Goal: Task Accomplishment & Management: Use online tool/utility

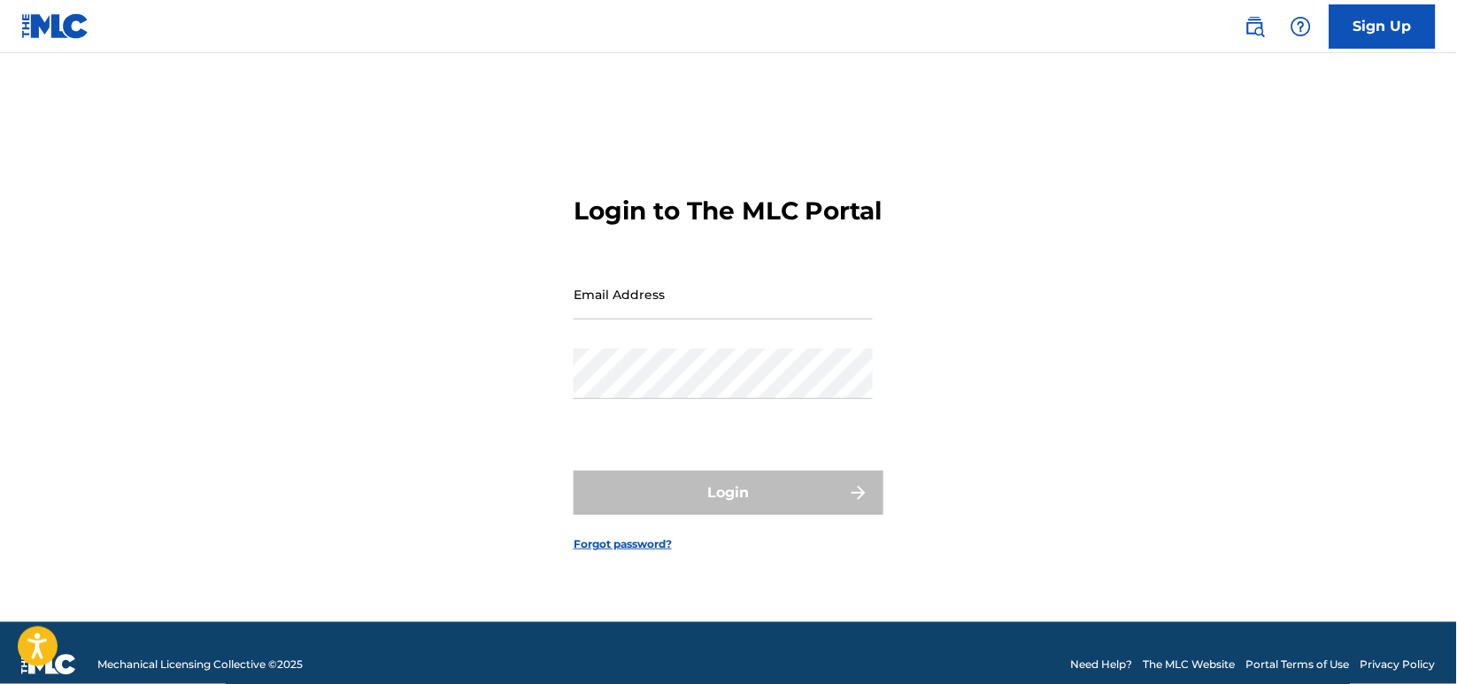
click at [817, 481] on form "Login to The MLC Portal Email Address Password Login Forgot password?" at bounding box center [729, 359] width 310 height 525
click at [776, 343] on div "Email Address" at bounding box center [723, 309] width 299 height 80
click at [767, 310] on input "Email Address" at bounding box center [723, 294] width 299 height 50
type input "[DATE][PERSON_NAME][EMAIL_ADDRESS][DOMAIN_NAME]"
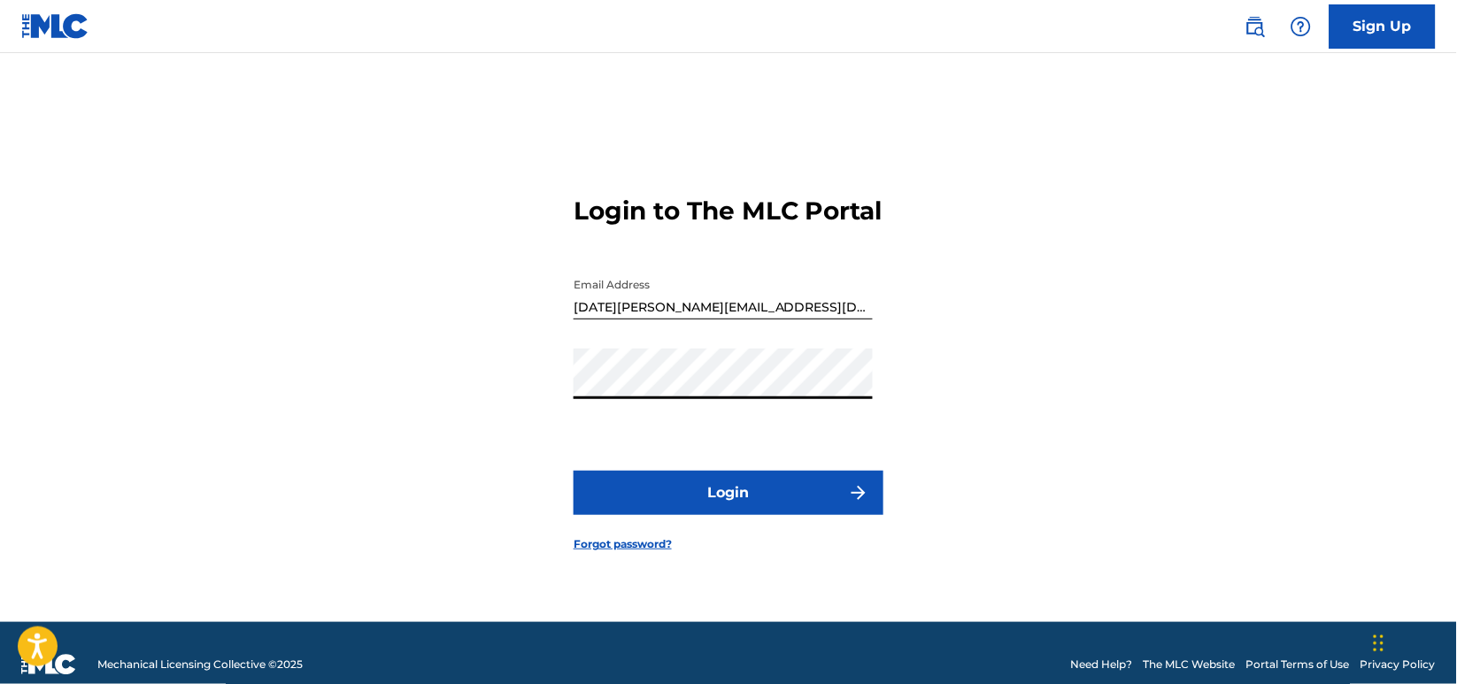
click at [574, 471] on button "Login" at bounding box center [729, 493] width 310 height 44
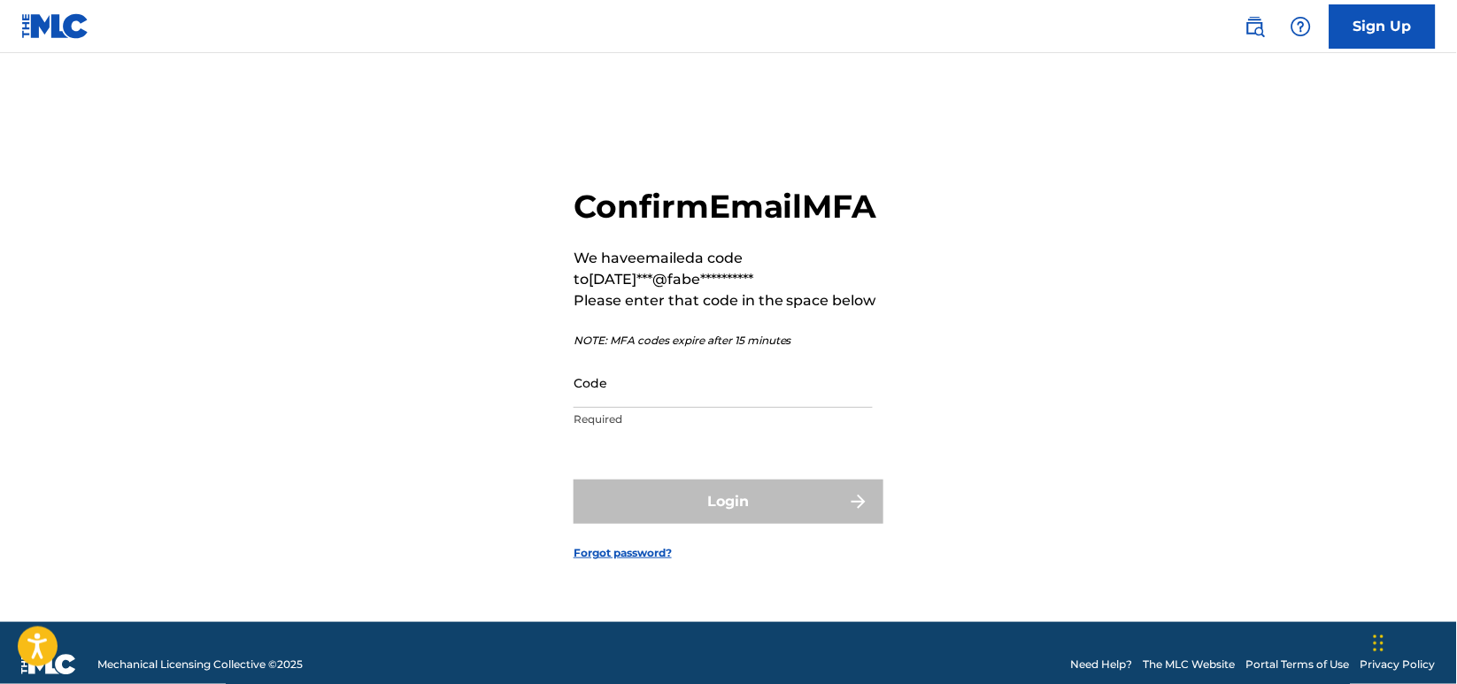
click at [859, 651] on html "**********" at bounding box center [728, 342] width 1457 height 684
paste input "477135"
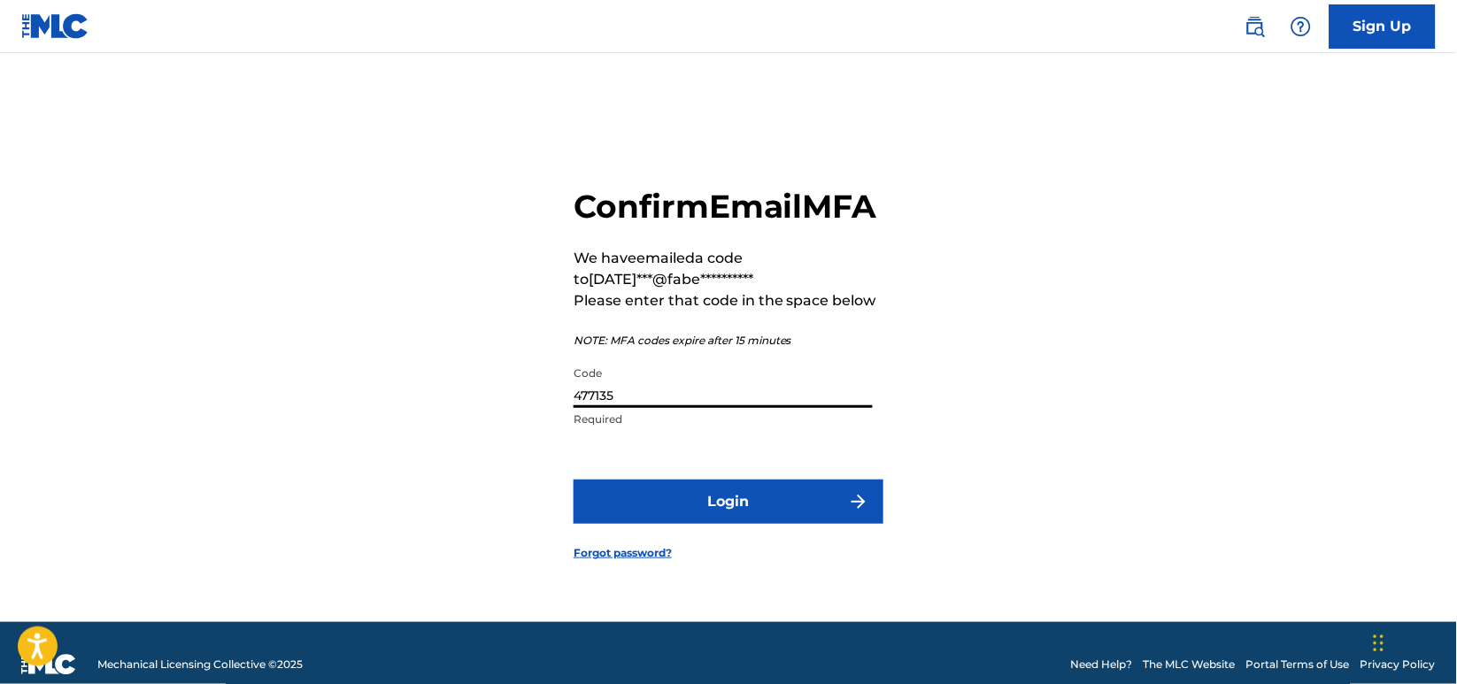
type input "477135"
click at [815, 508] on button "Login" at bounding box center [729, 502] width 310 height 44
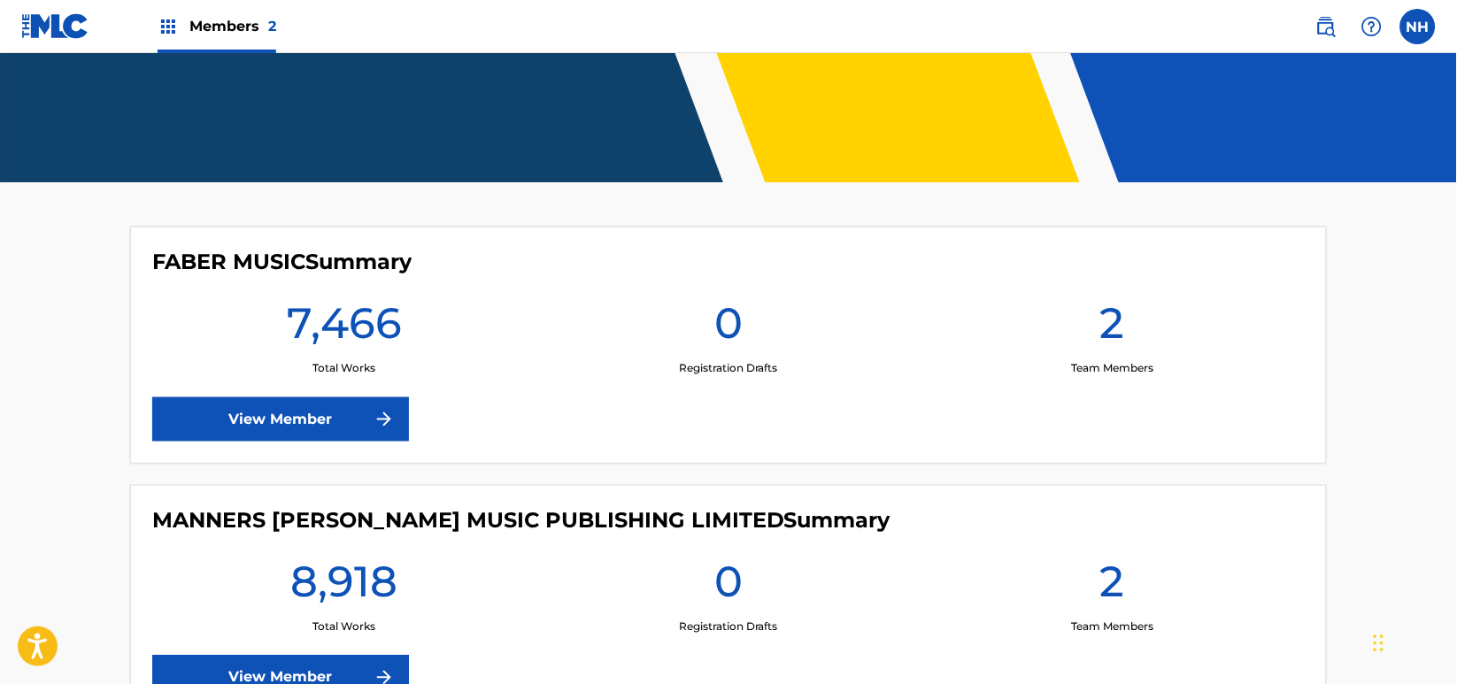
scroll to position [354, 0]
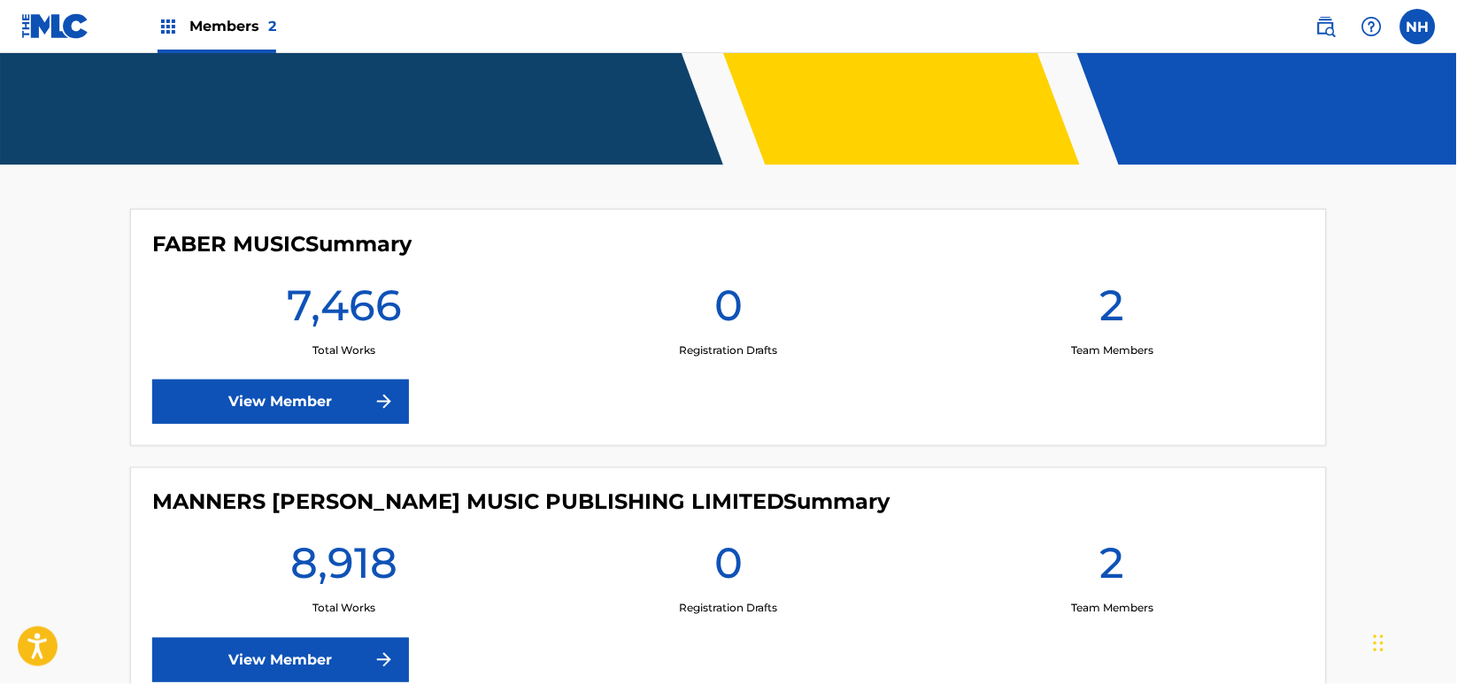
click at [401, 406] on link "View Member" at bounding box center [280, 402] width 257 height 44
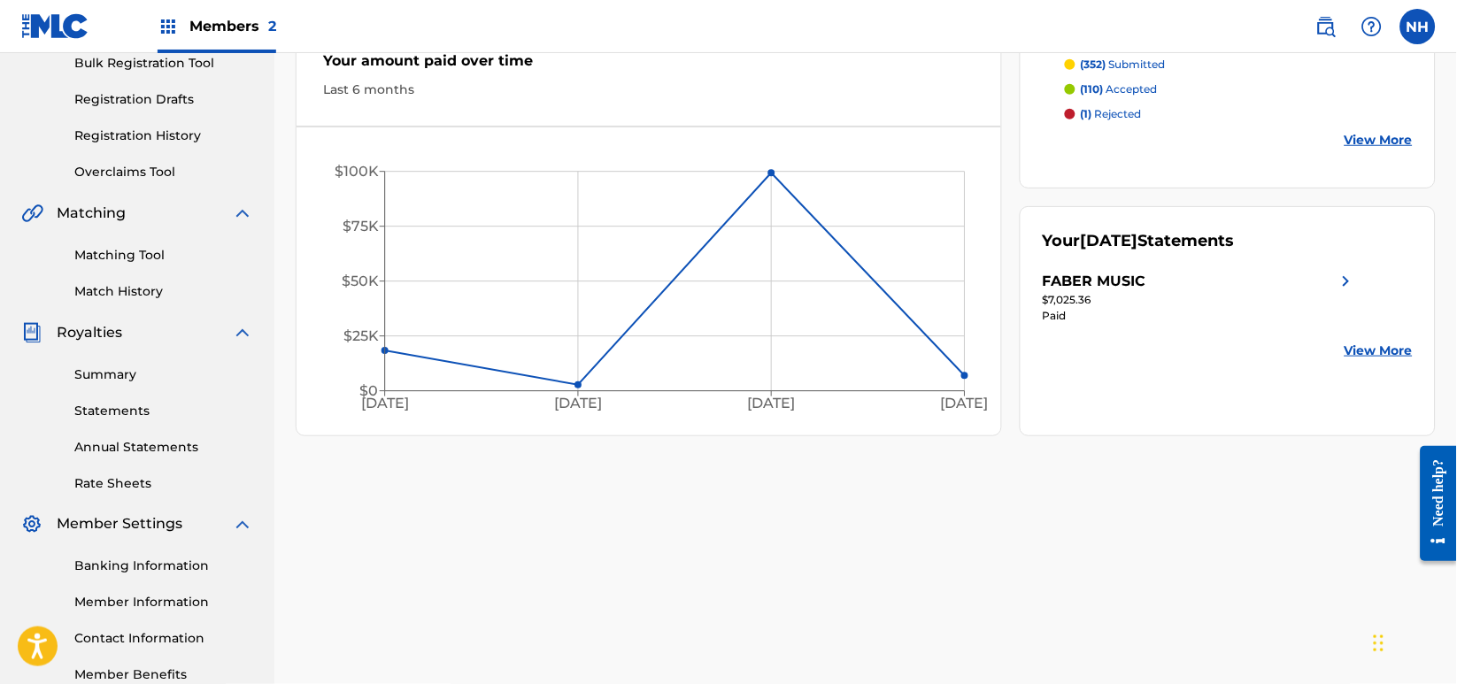
scroll to position [235, 0]
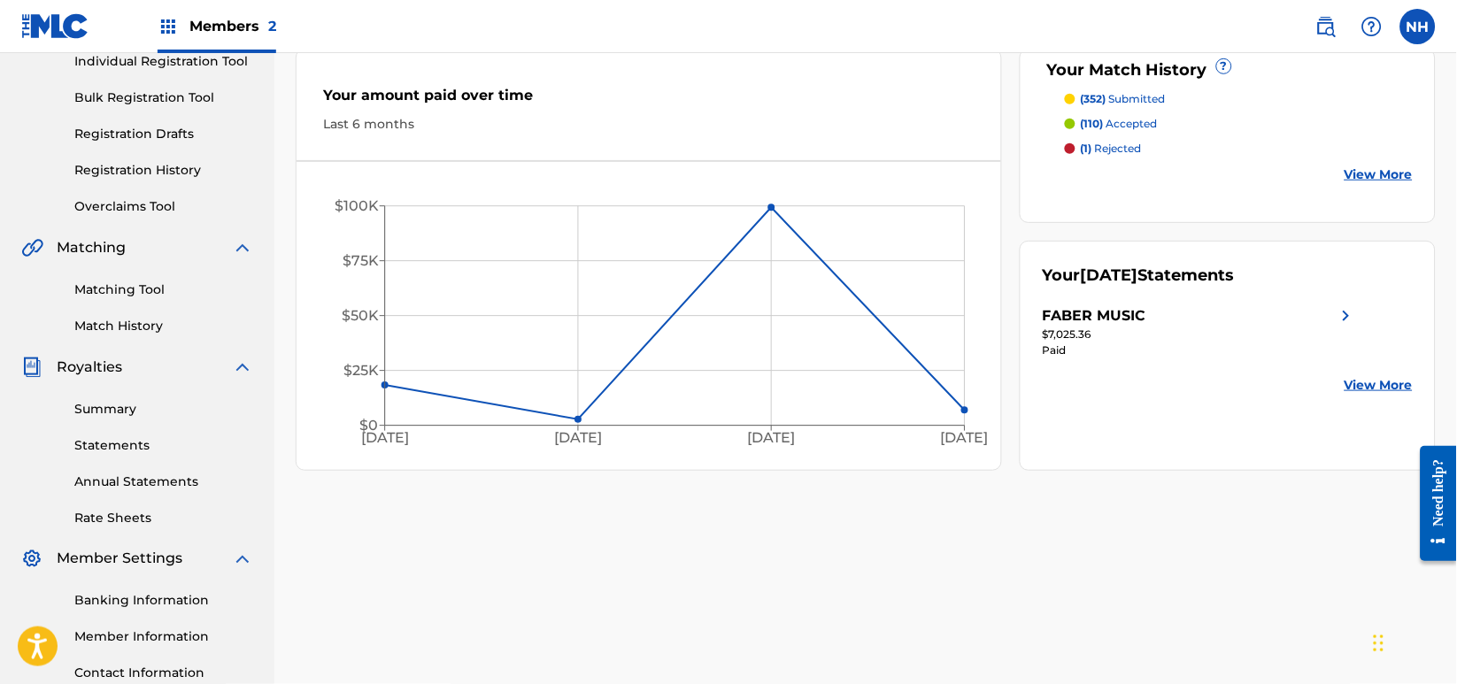
click at [138, 281] on link "Matching Tool" at bounding box center [163, 290] width 179 height 19
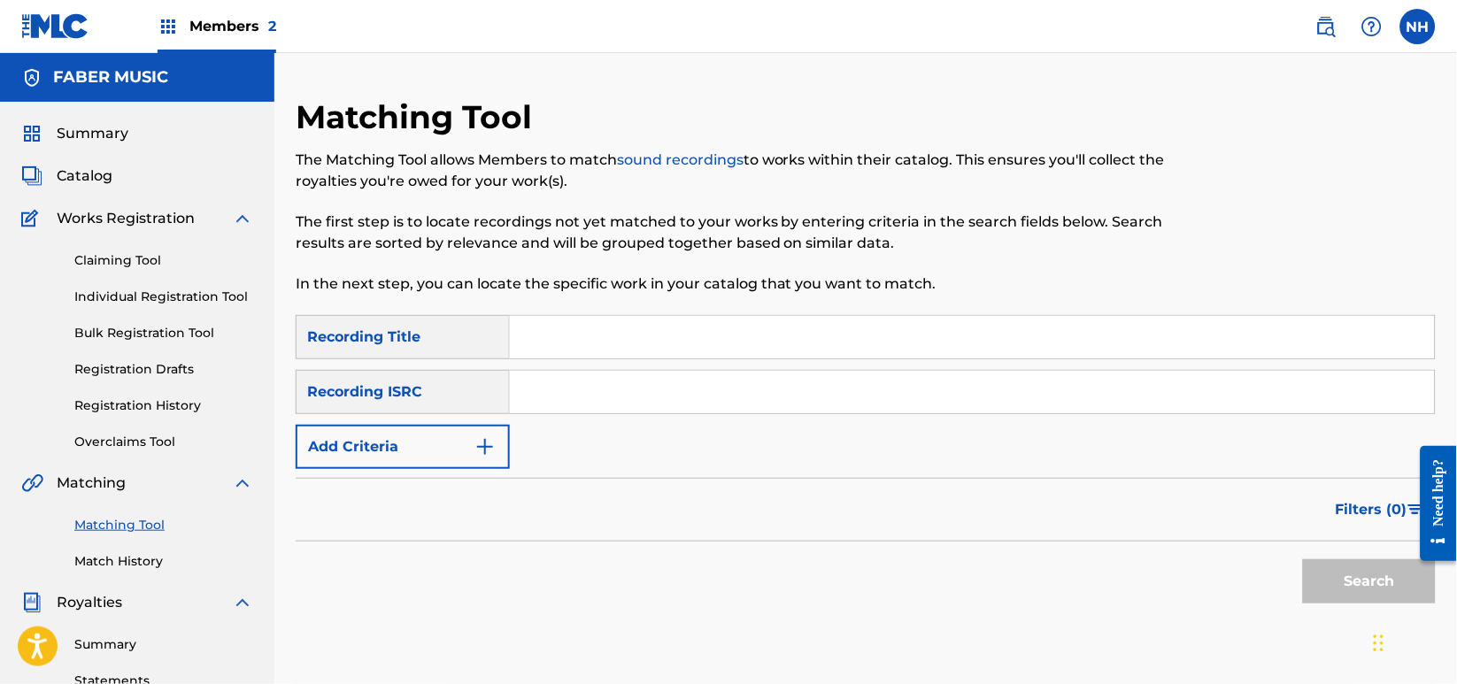
click at [563, 466] on div "SearchWithCriteria5e0bdb69-9b4b-4a5e-a6a9-69368fa04c4f Recording Title SearchWi…" at bounding box center [866, 392] width 1140 height 154
click at [496, 461] on button "Add Criteria" at bounding box center [403, 447] width 214 height 44
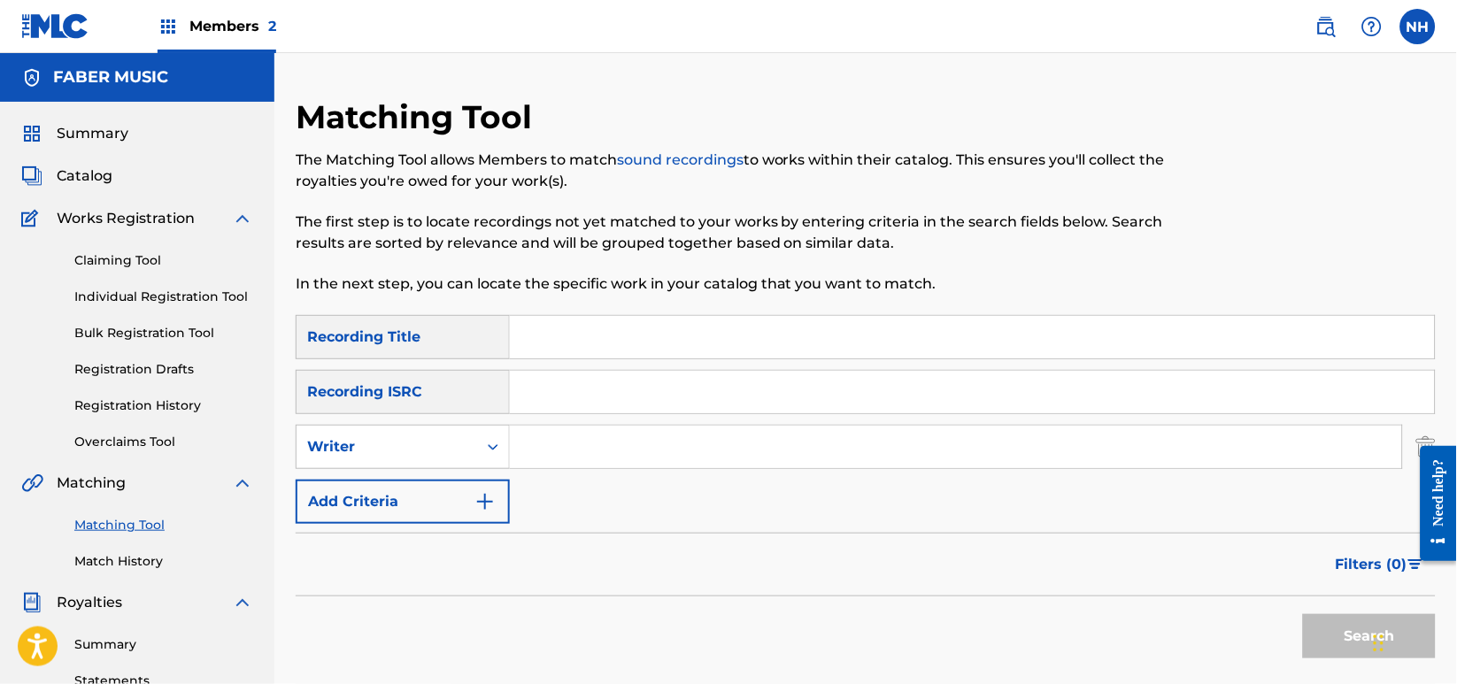
click at [453, 482] on button "Add Criteria" at bounding box center [403, 502] width 214 height 44
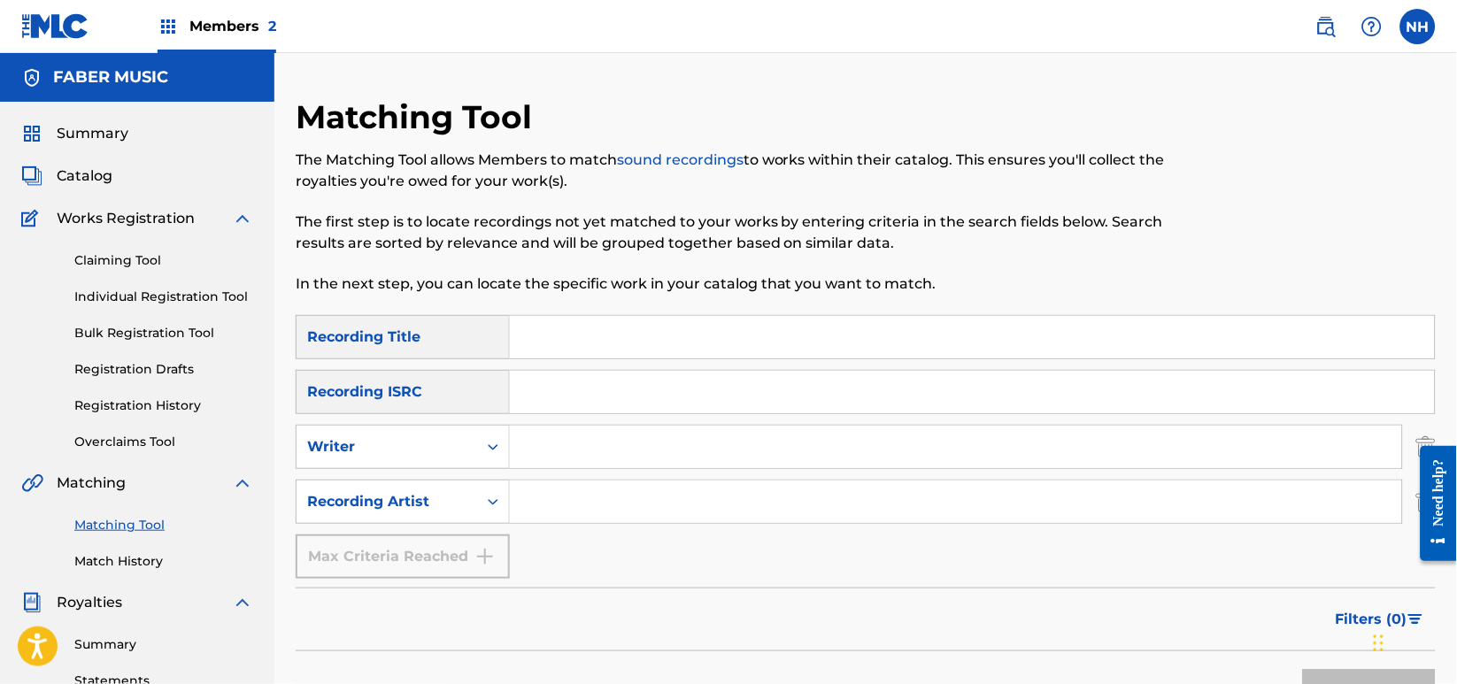
click at [142, 565] on link "Match History" at bounding box center [163, 561] width 179 height 19
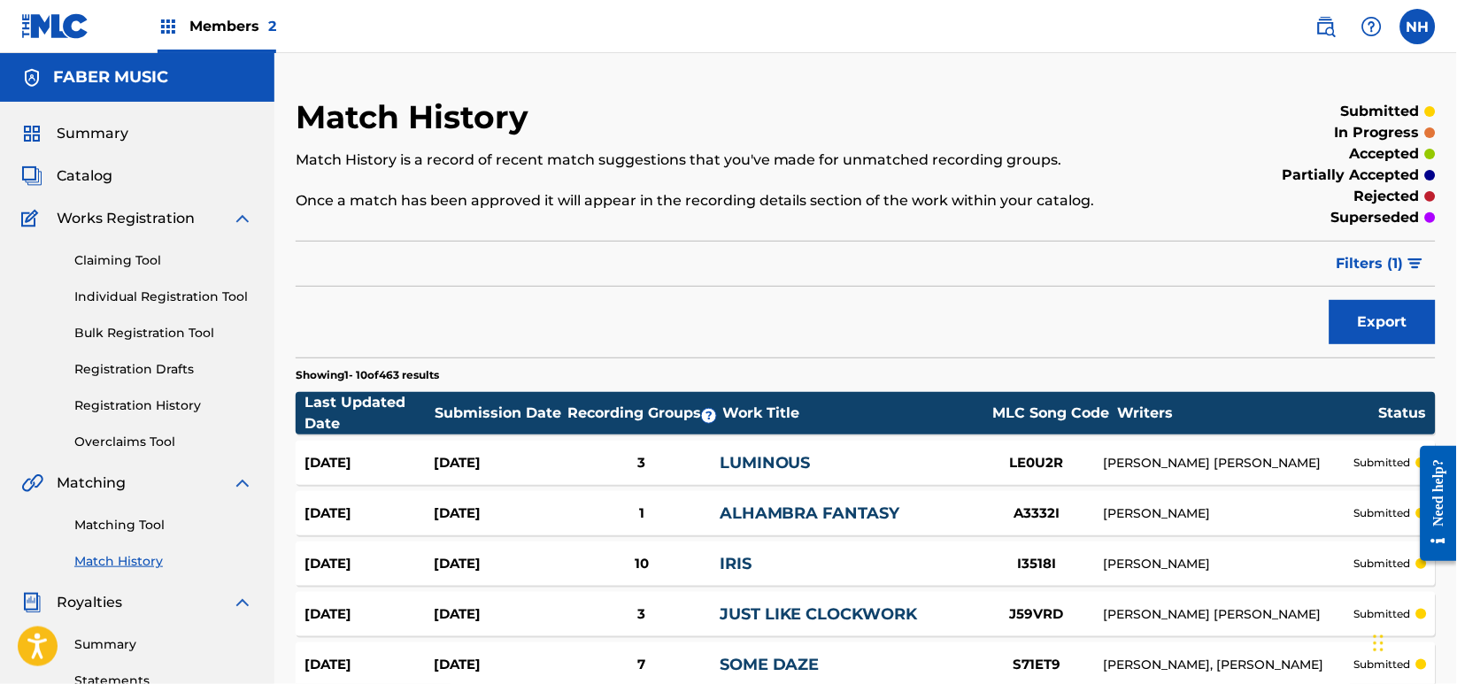
click at [209, 26] on span "Members 2" at bounding box center [232, 26] width 87 height 20
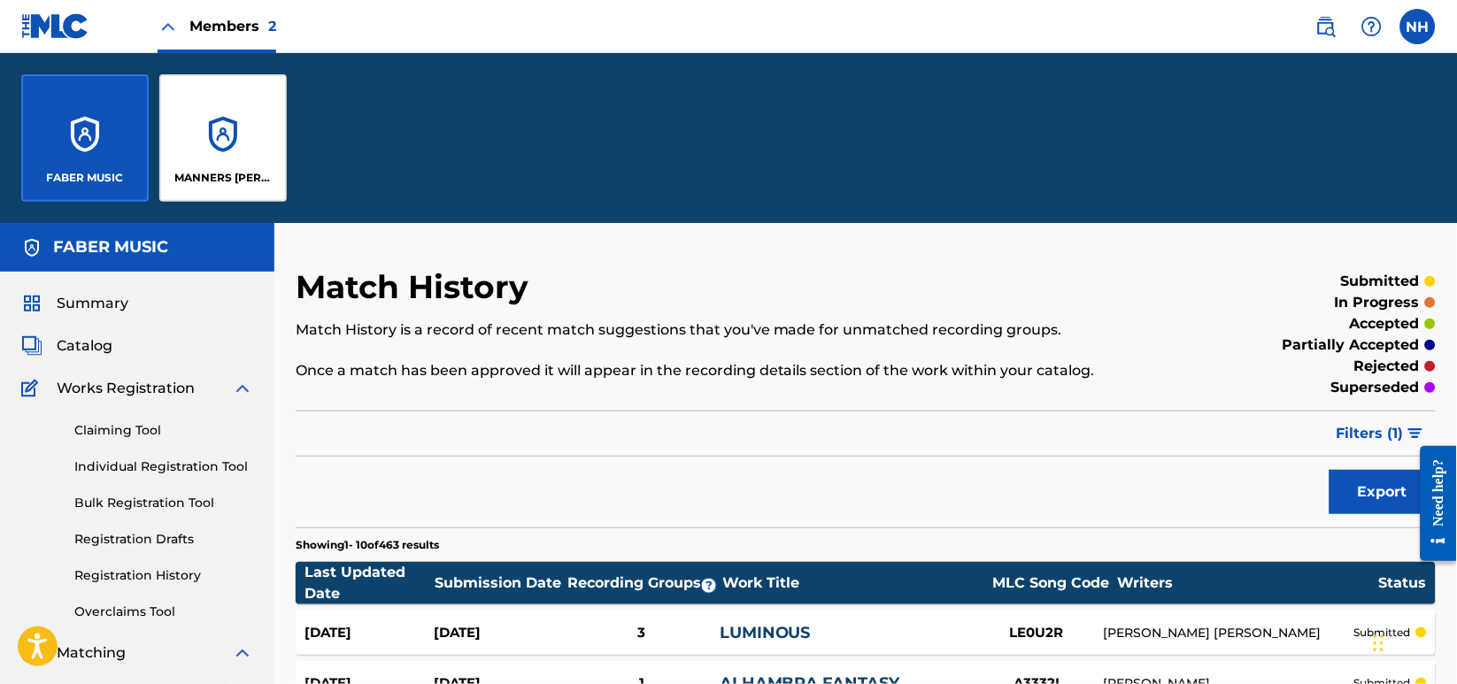
click at [274, 174] on div "MANNERS [PERSON_NAME] MUSIC PUBLISHING LIMITED" at bounding box center [222, 178] width 113 height 16
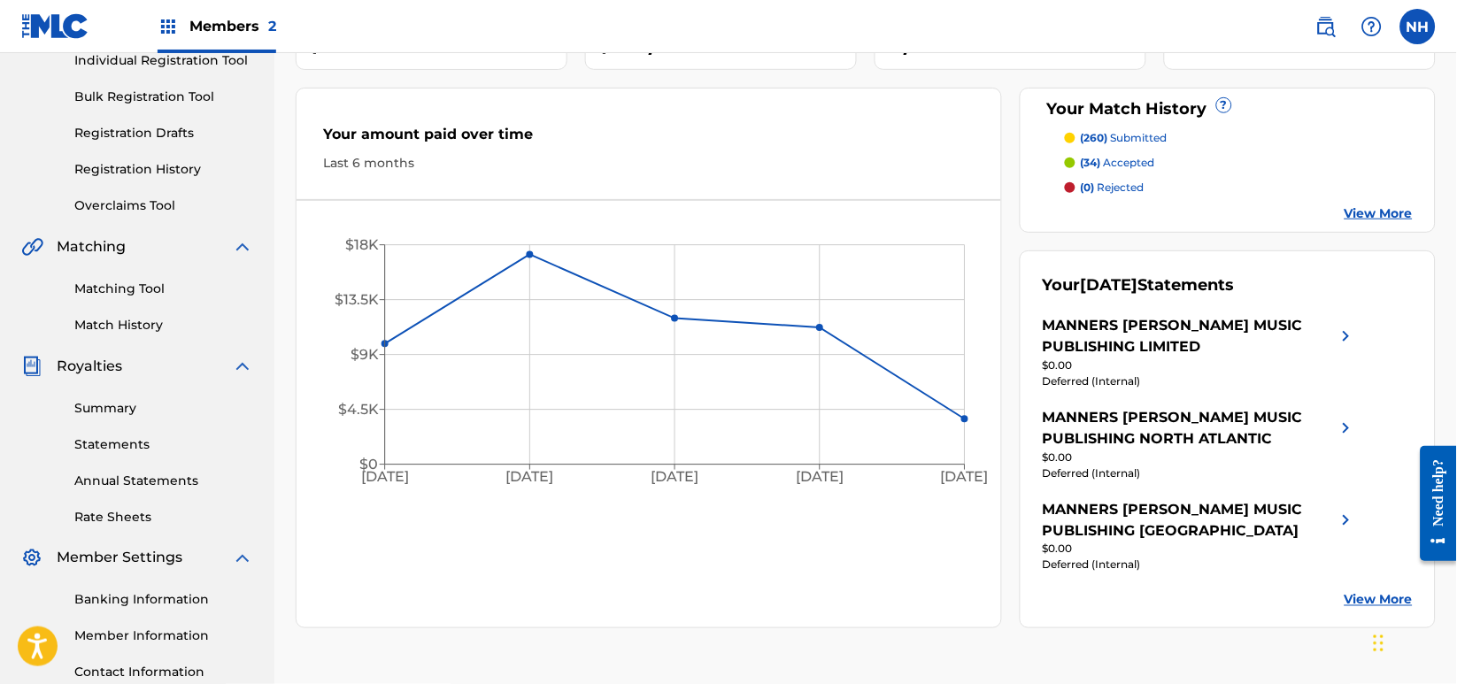
scroll to position [118, 0]
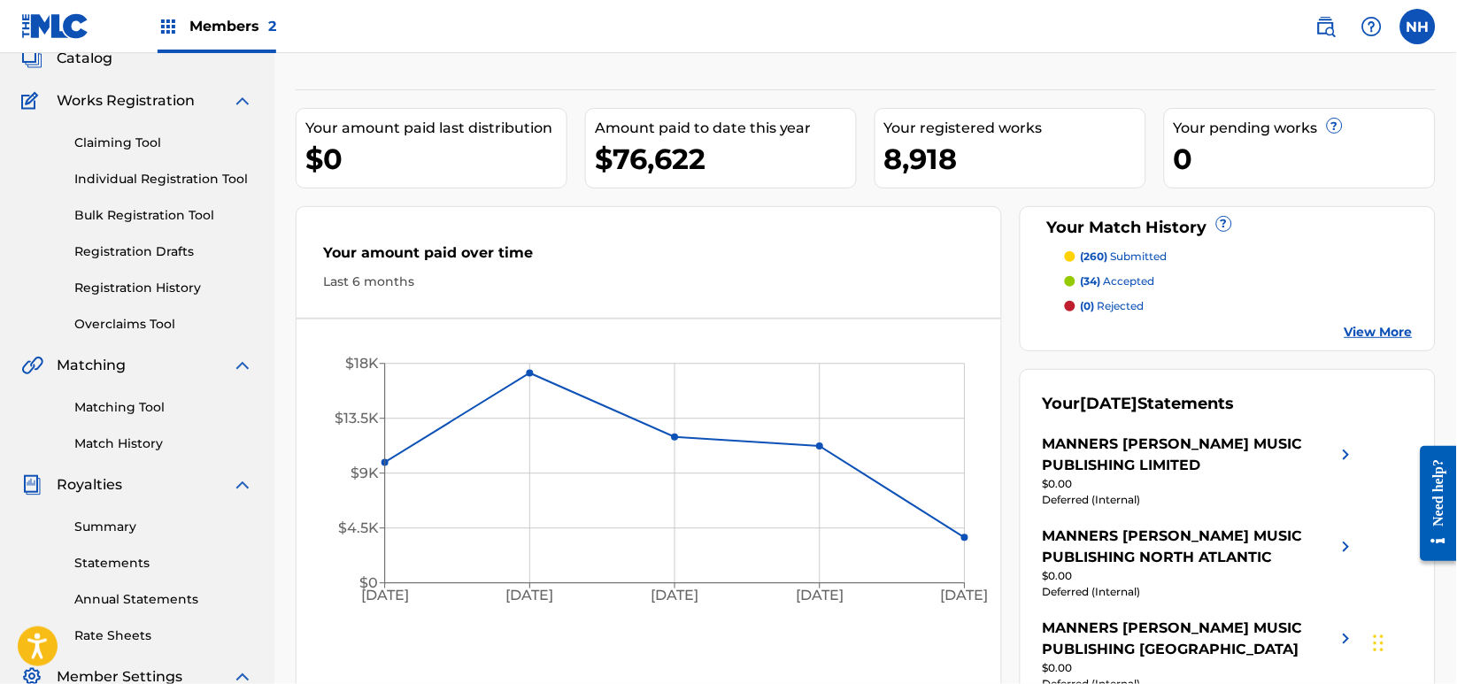
click at [1192, 526] on div "MANNERS MCDADE MUSIC PUBLISHING NORTH ATLANTIC" at bounding box center [1190, 547] width 294 height 42
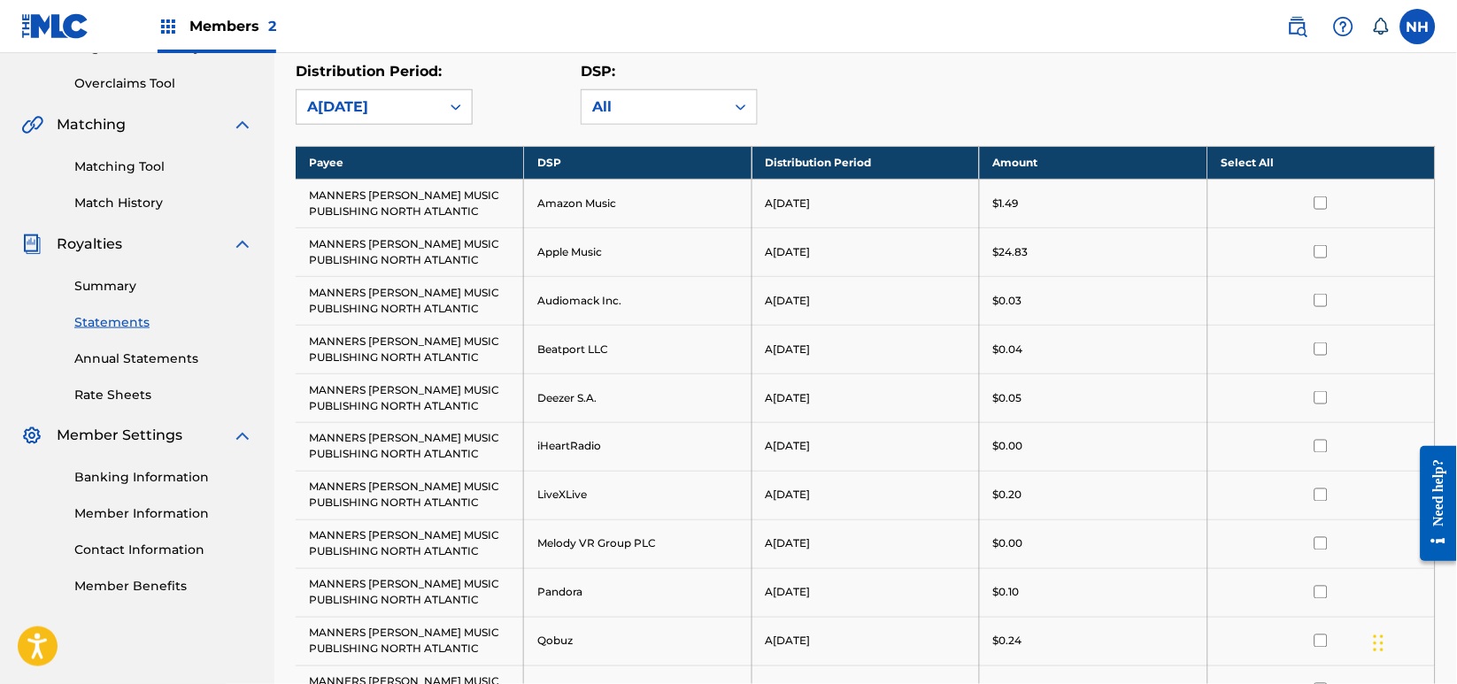
scroll to position [354, 0]
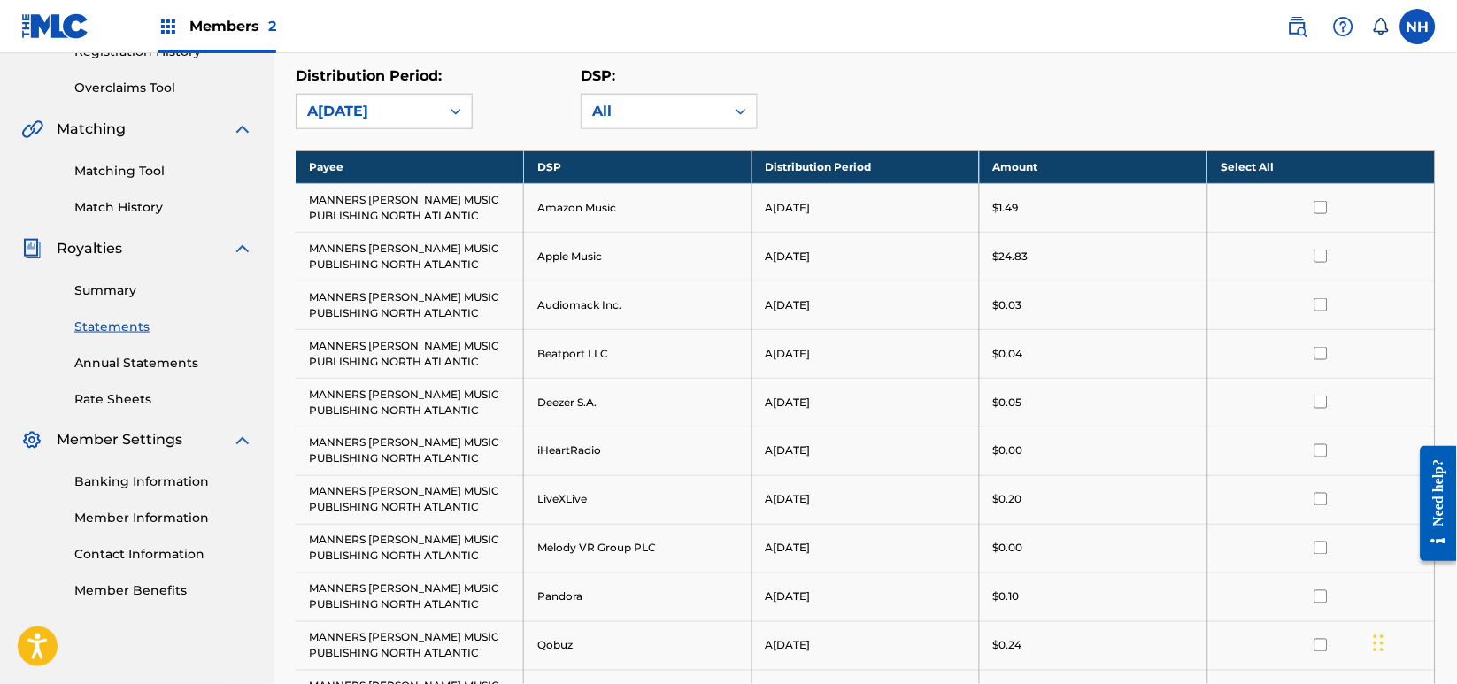
click at [123, 303] on div "Summary Statements Annual Statements Rate Sheets" at bounding box center [137, 334] width 232 height 150
click at [121, 284] on link "Summary" at bounding box center [163, 290] width 179 height 19
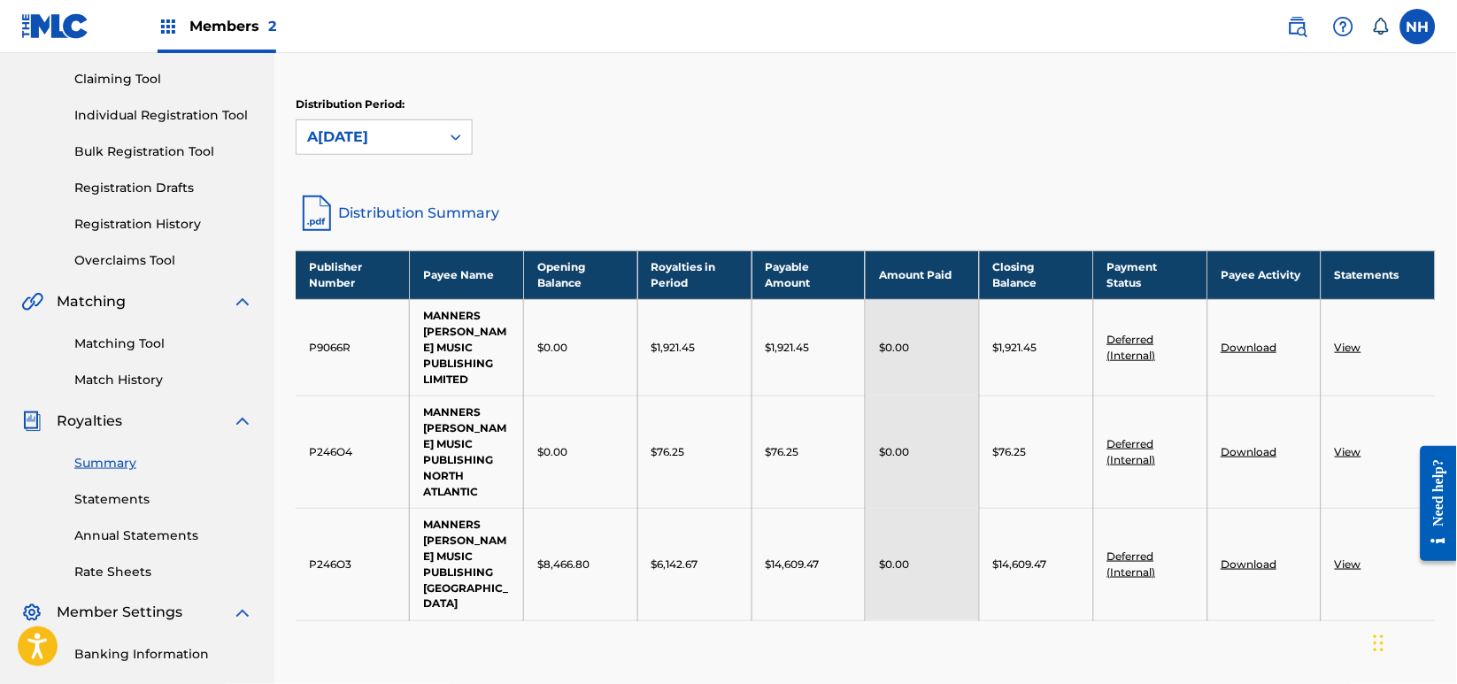
scroll to position [235, 0]
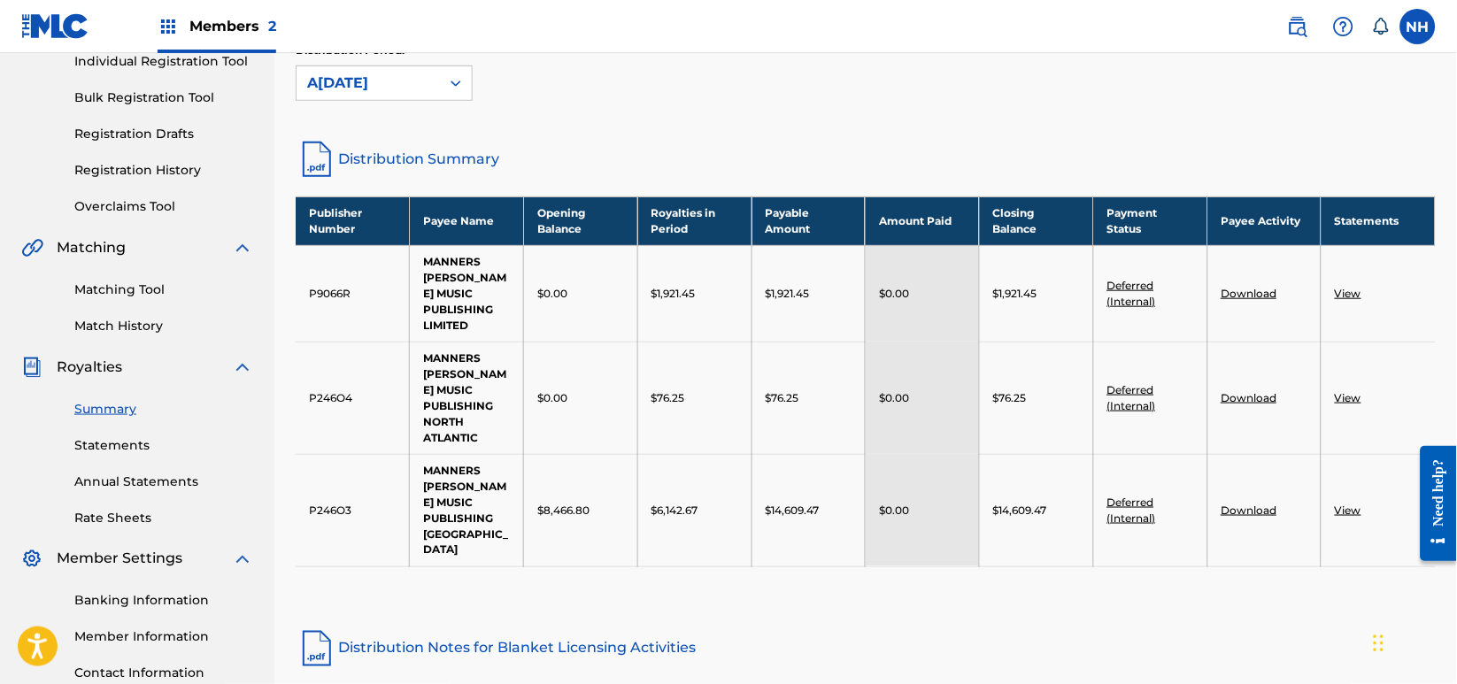
click at [1145, 496] on link "Deferred (Internal)" at bounding box center [1131, 510] width 49 height 29
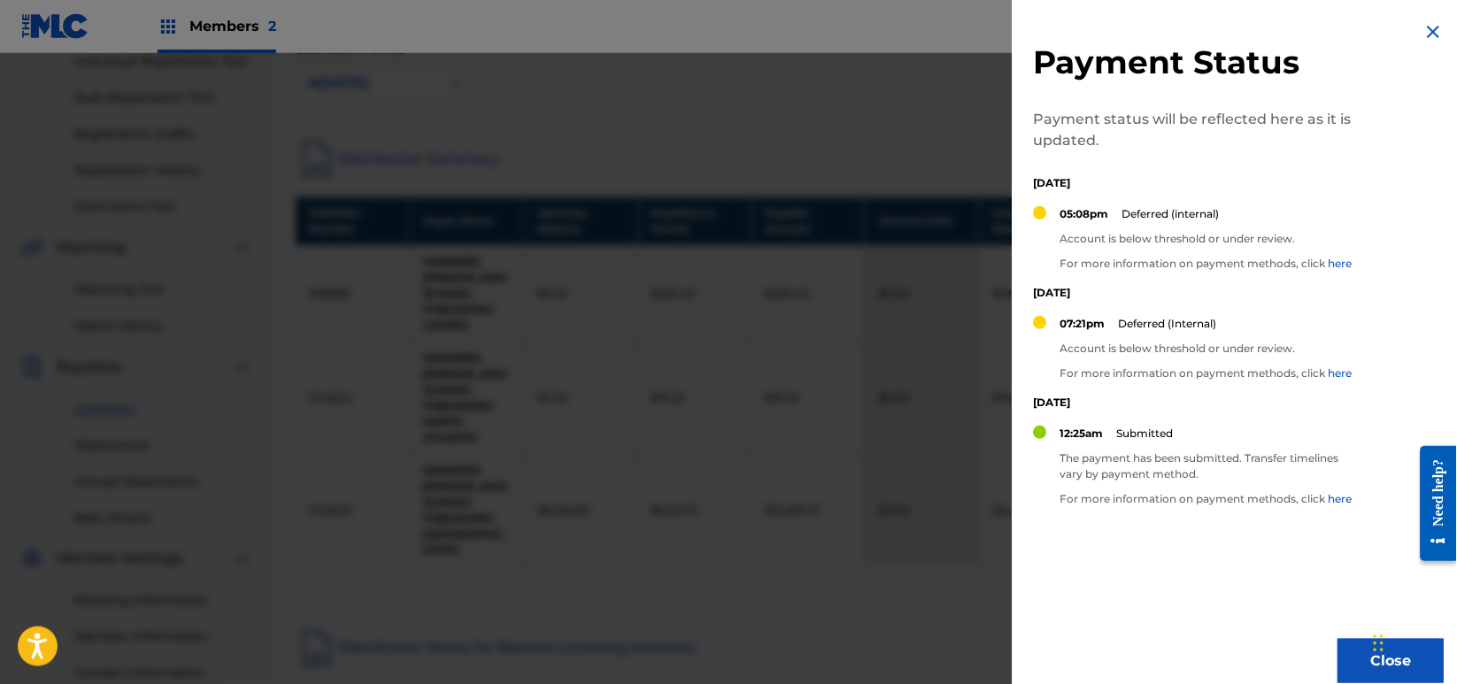
click at [1438, 37] on img at bounding box center [1433, 31] width 21 height 21
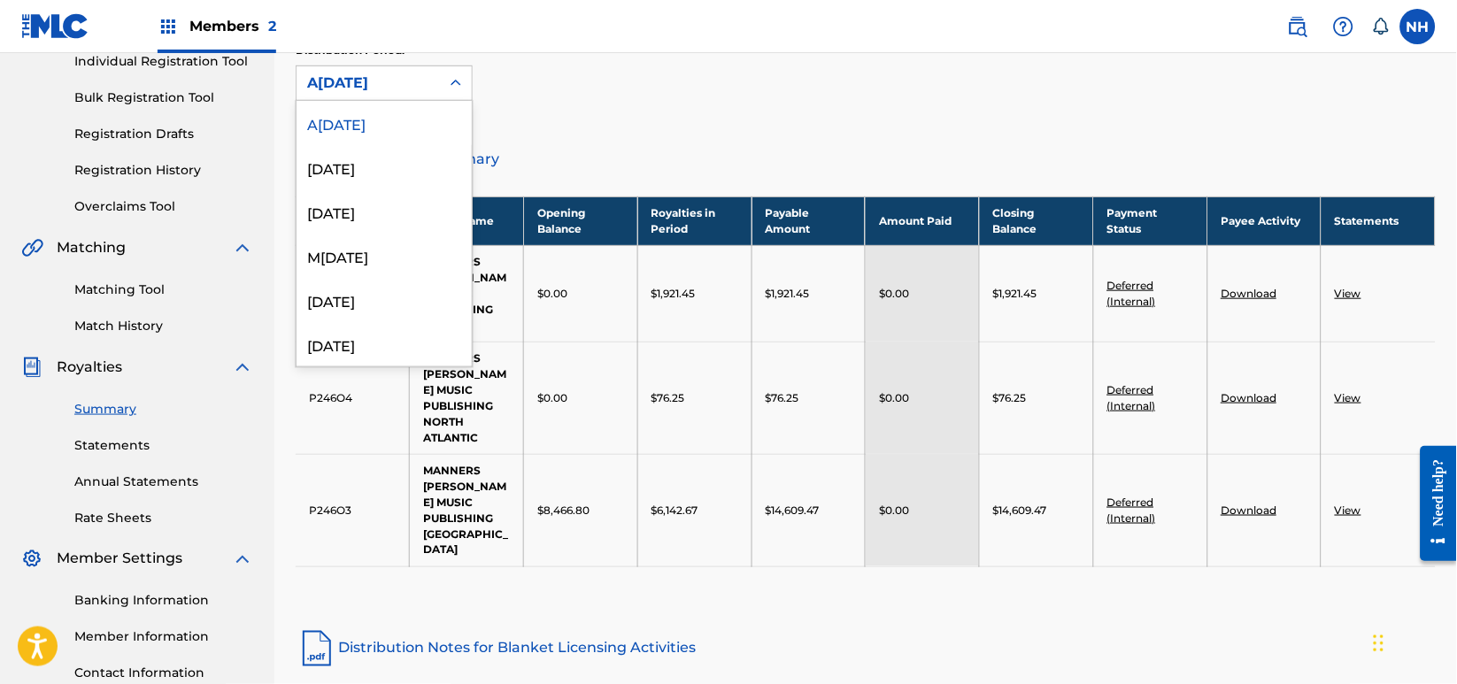
click at [451, 89] on icon at bounding box center [456, 83] width 18 height 18
click at [419, 153] on div "July 2025" at bounding box center [384, 167] width 175 height 44
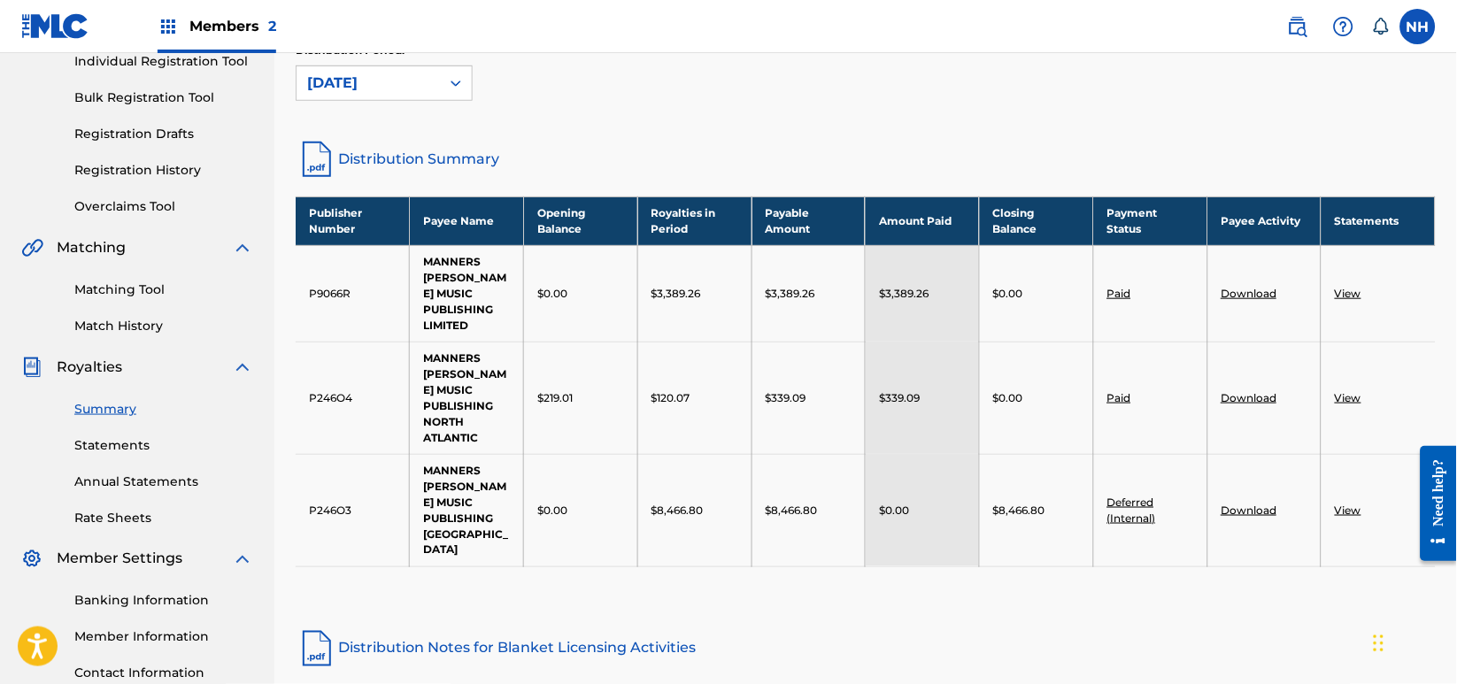
click at [404, 58] on div "Distribution Period: July 2025" at bounding box center [384, 71] width 177 height 58
click at [407, 73] on div "July 2025" at bounding box center [368, 83] width 122 height 21
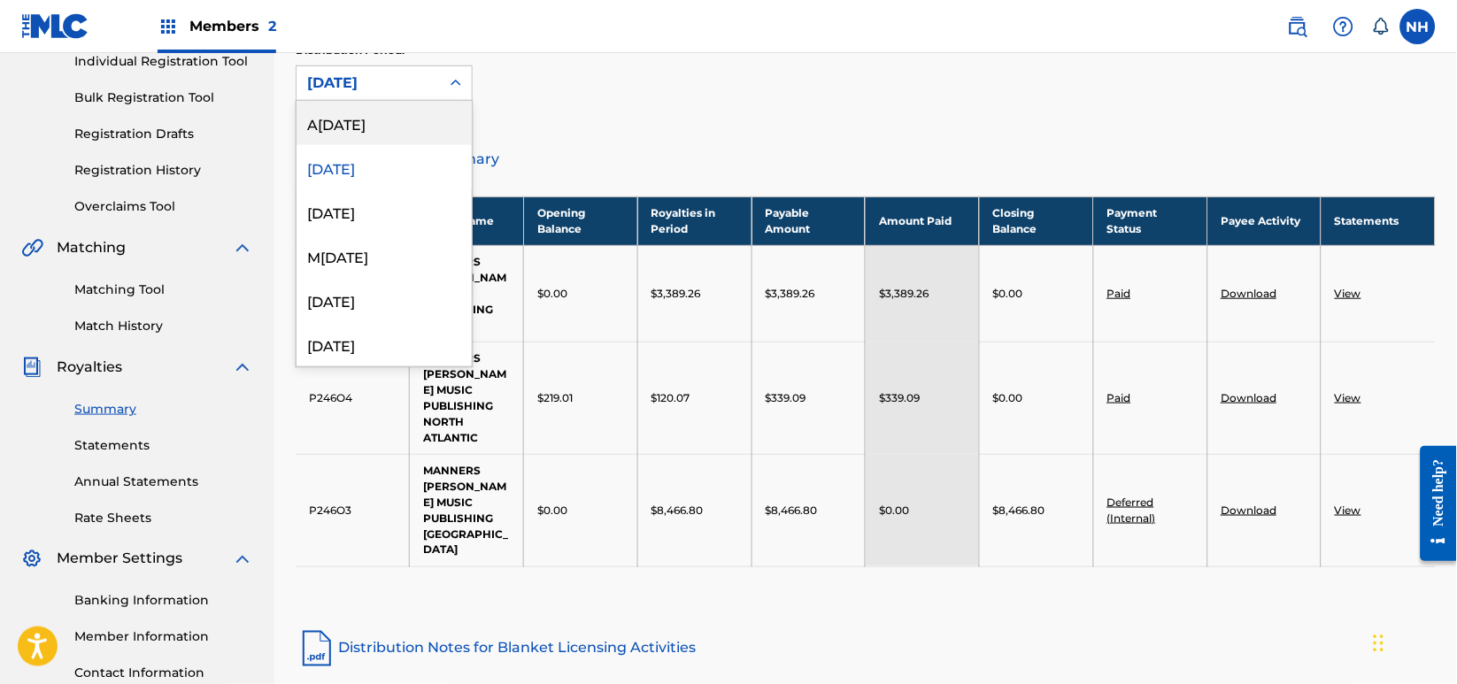
click at [395, 125] on div "August 2025" at bounding box center [384, 123] width 175 height 44
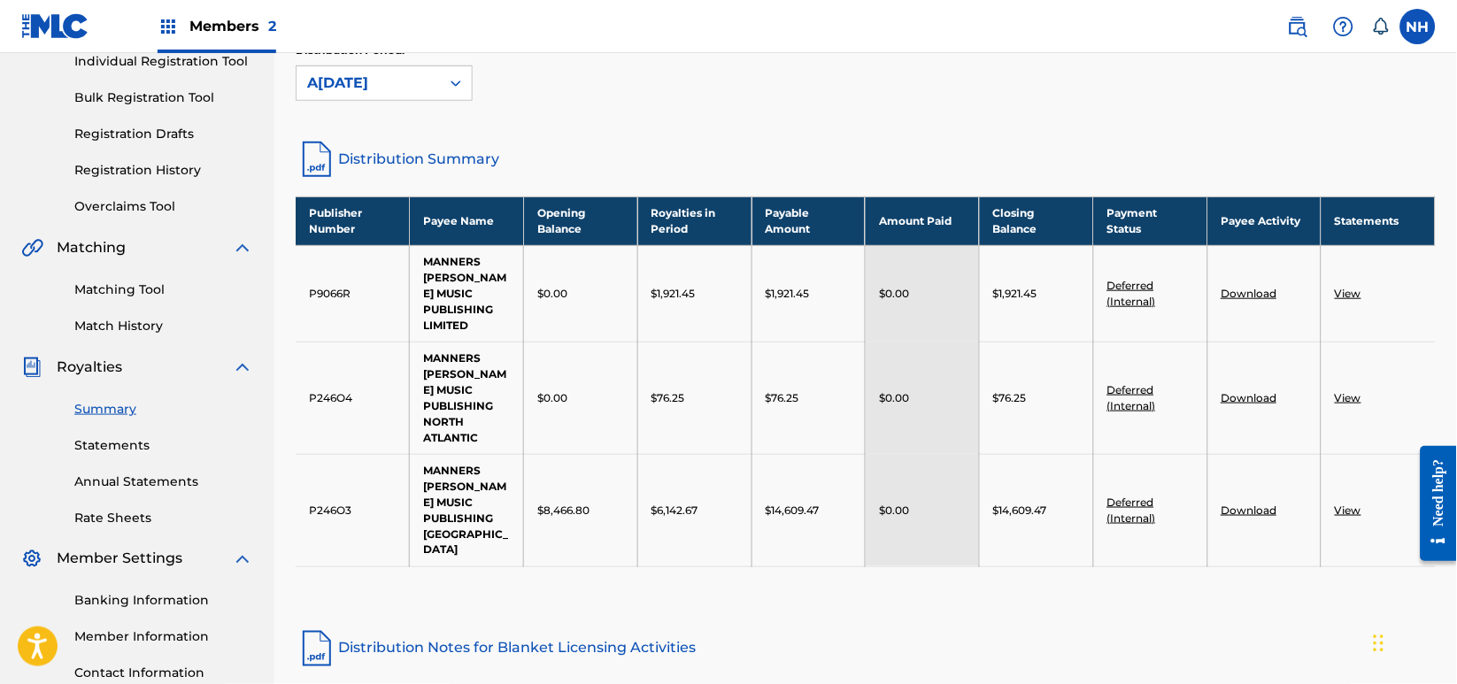
click at [400, 103] on div "Distribution Period: option August 2025, selected. August 2025" at bounding box center [866, 79] width 1140 height 74
click at [418, 84] on div "August 2025" at bounding box center [368, 83] width 122 height 21
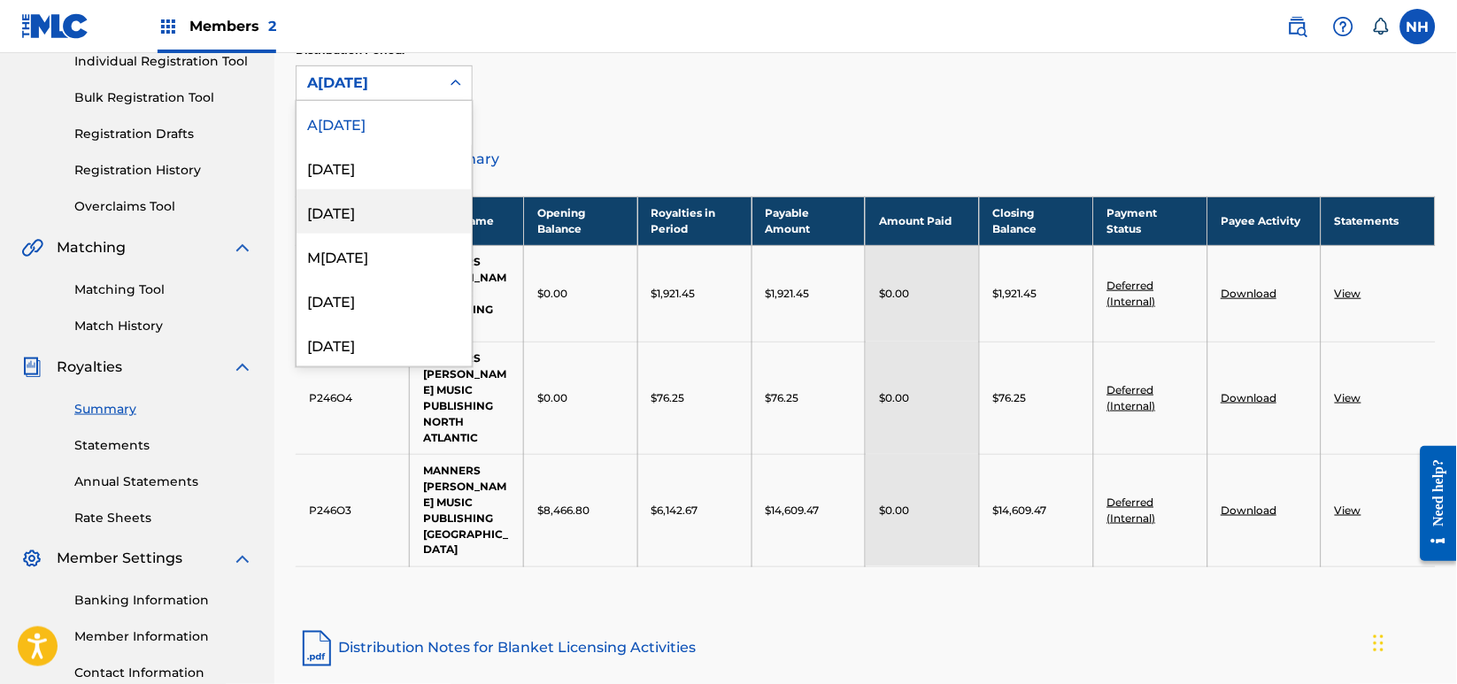
click at [423, 203] on div "June 2025" at bounding box center [384, 211] width 175 height 44
click at [416, 89] on div "June 2025" at bounding box center [368, 83] width 122 height 21
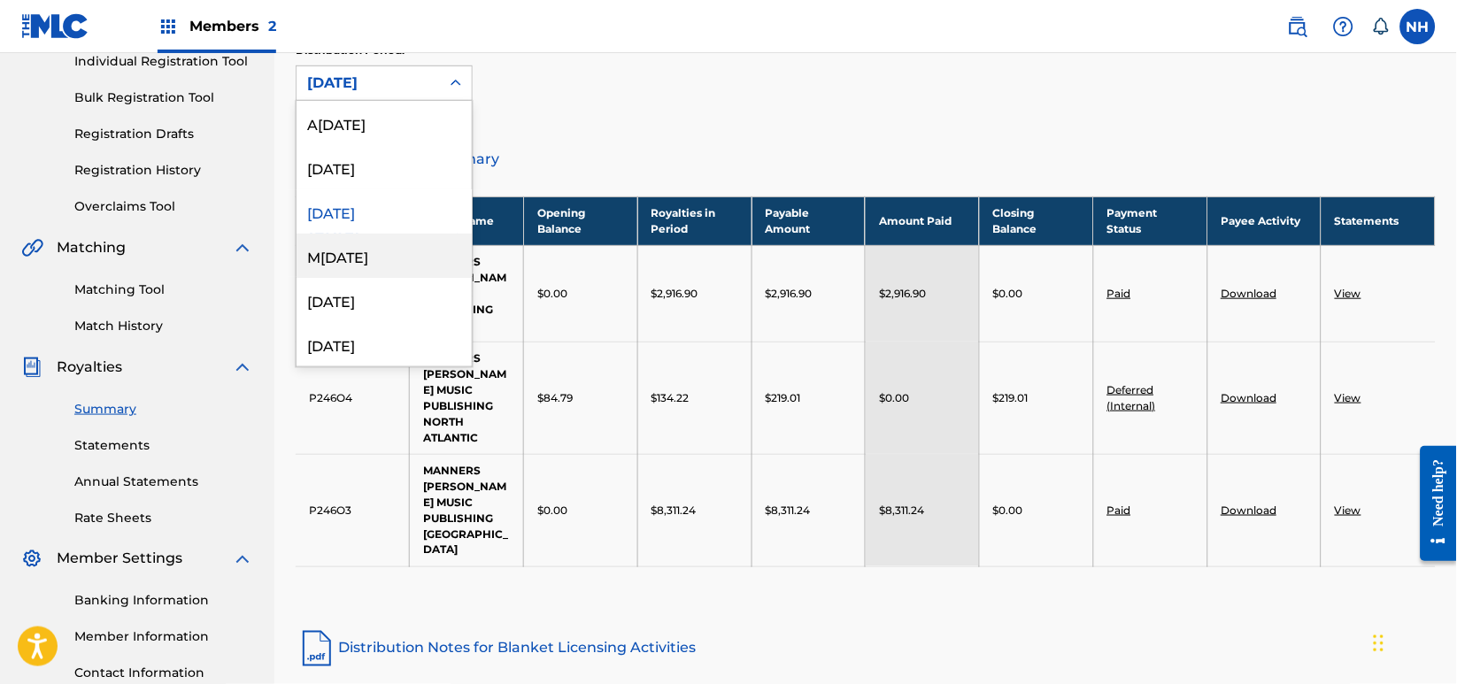
click at [390, 240] on div "May 2025" at bounding box center [384, 256] width 175 height 44
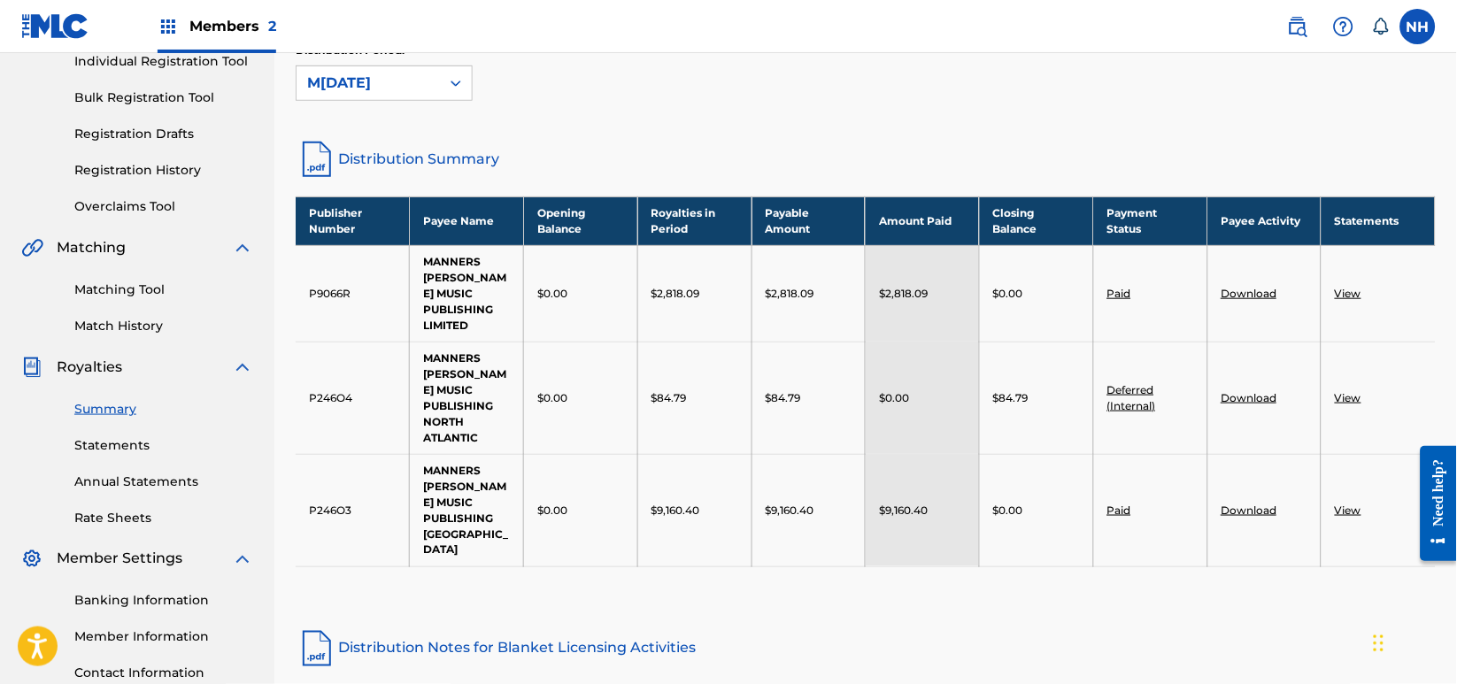
click at [413, 131] on div "Royalties Select your desired distribution period from the drop-down menu to se…" at bounding box center [866, 0] width 1140 height 276
click at [434, 89] on div "May 2025" at bounding box center [368, 83] width 143 height 34
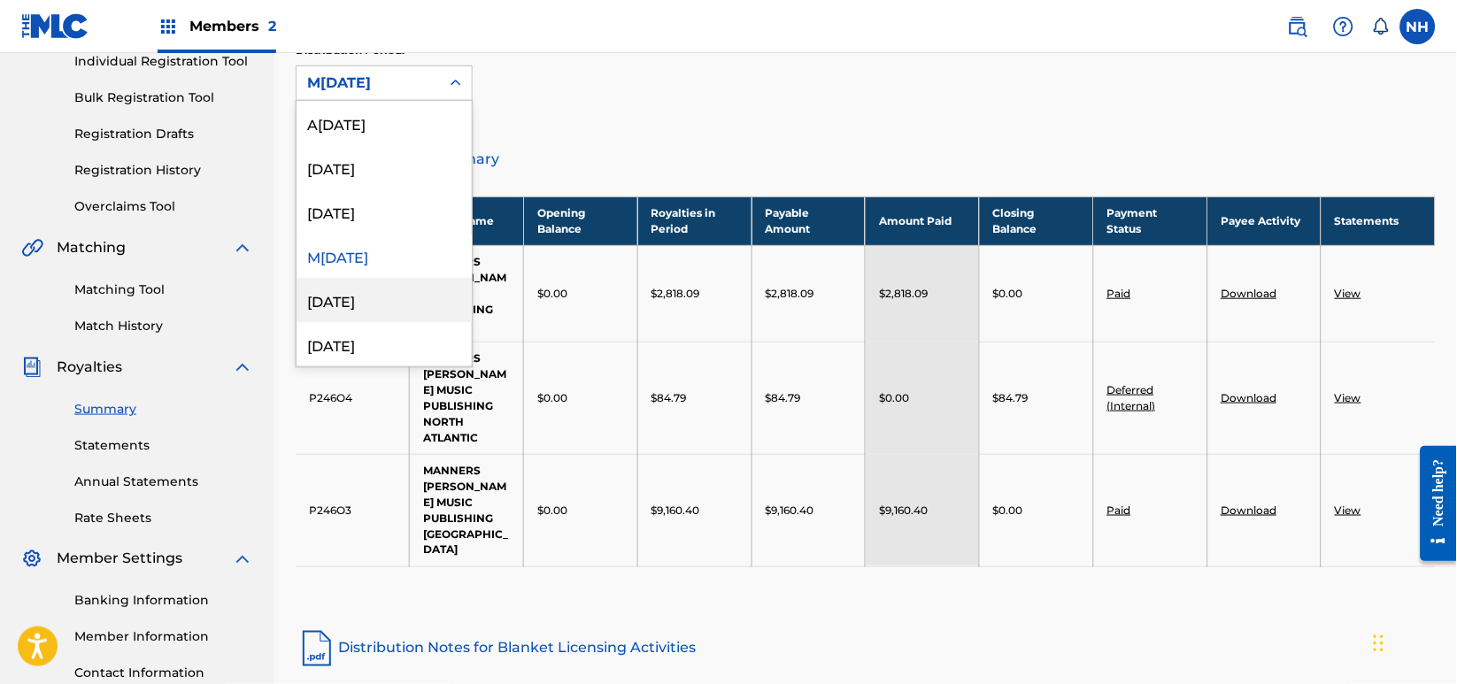
click at [408, 292] on div "April 2025" at bounding box center [384, 300] width 175 height 44
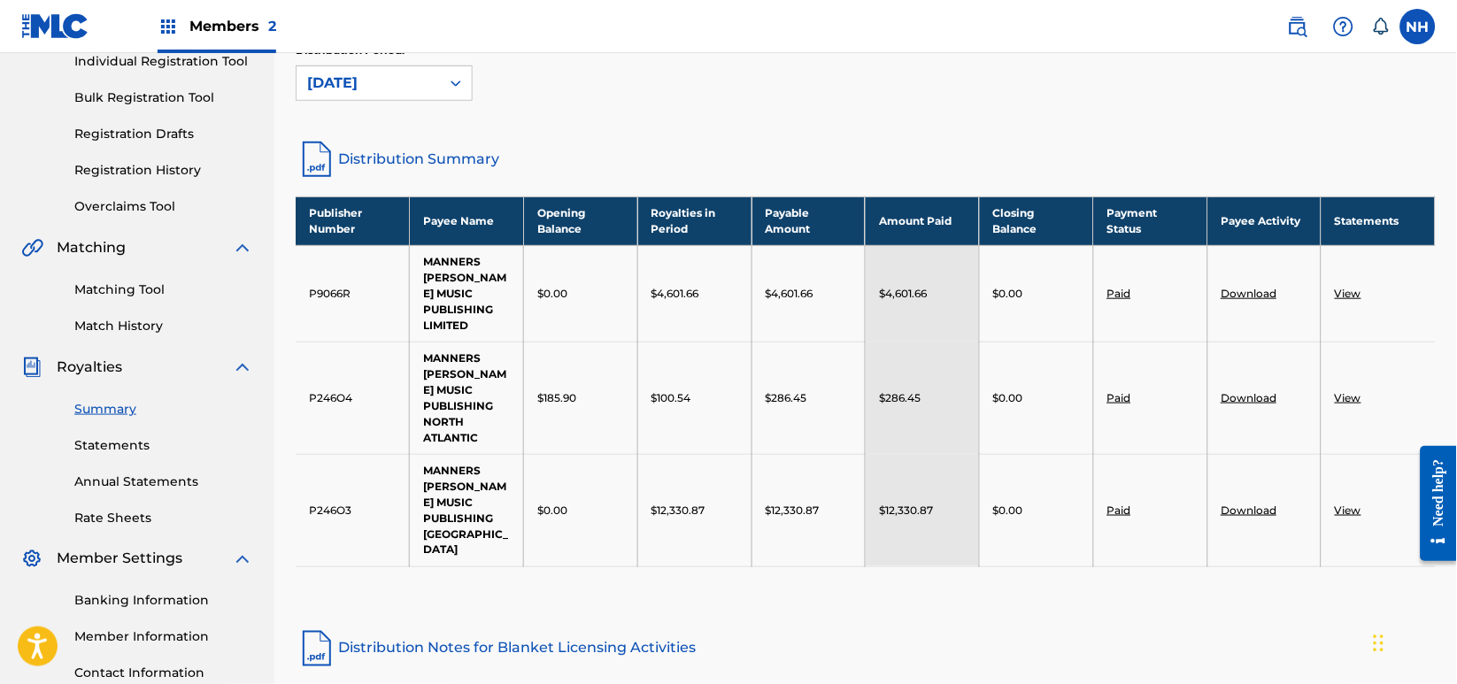
click at [395, 97] on div "April 2025" at bounding box center [368, 83] width 143 height 34
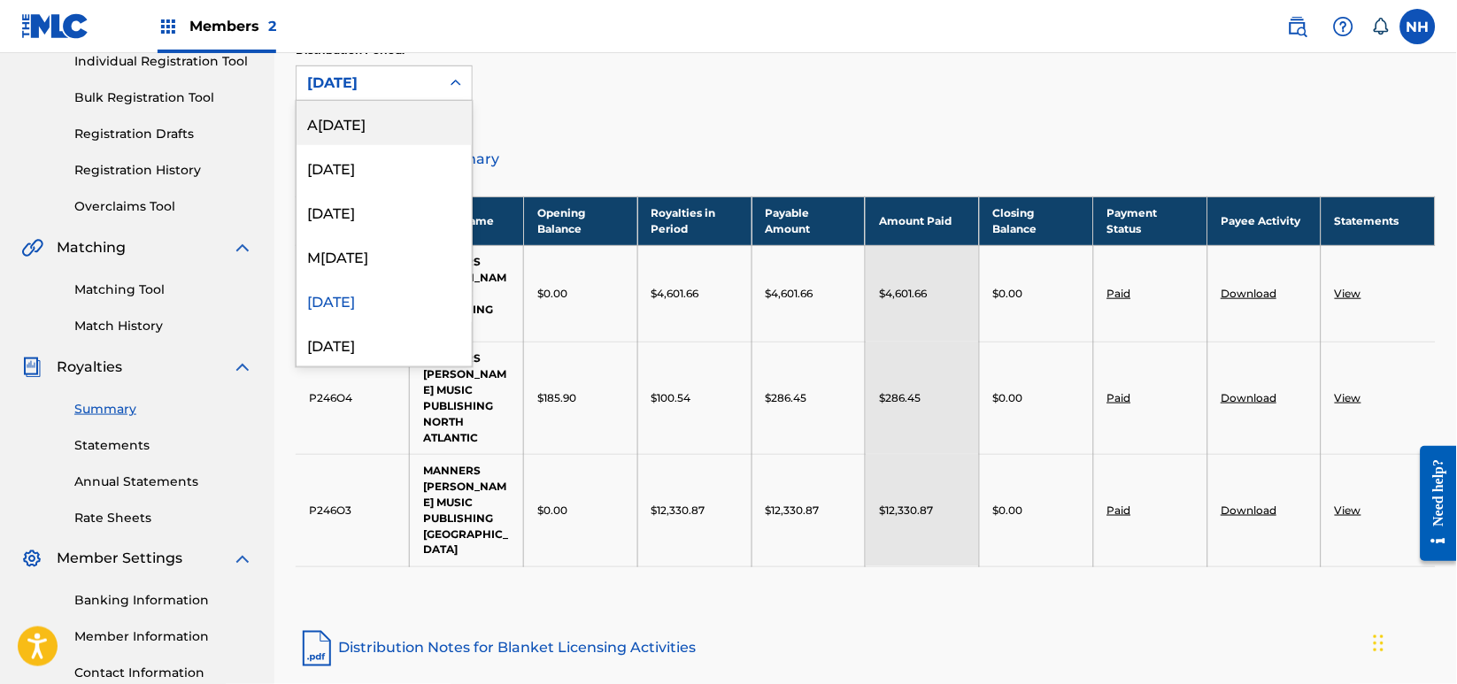
click at [390, 135] on div "August 2025" at bounding box center [384, 123] width 175 height 44
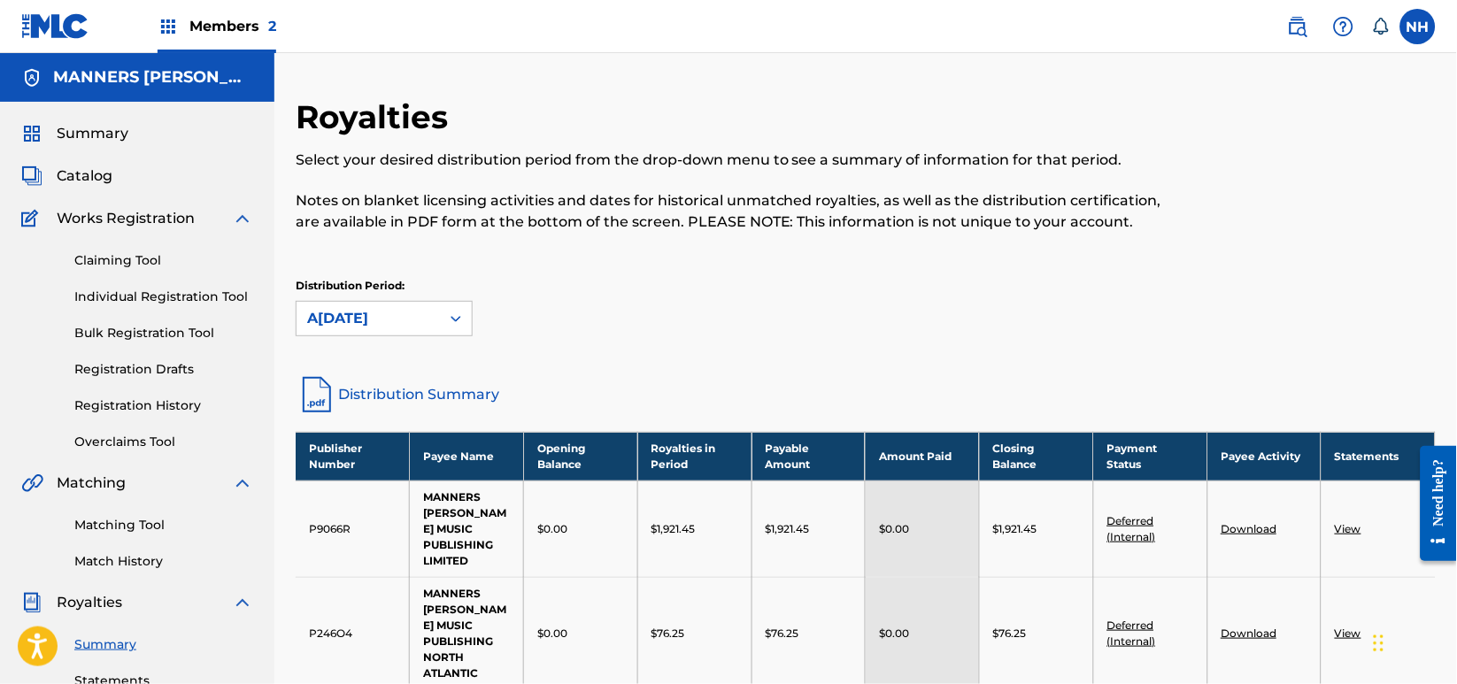
scroll to position [472, 0]
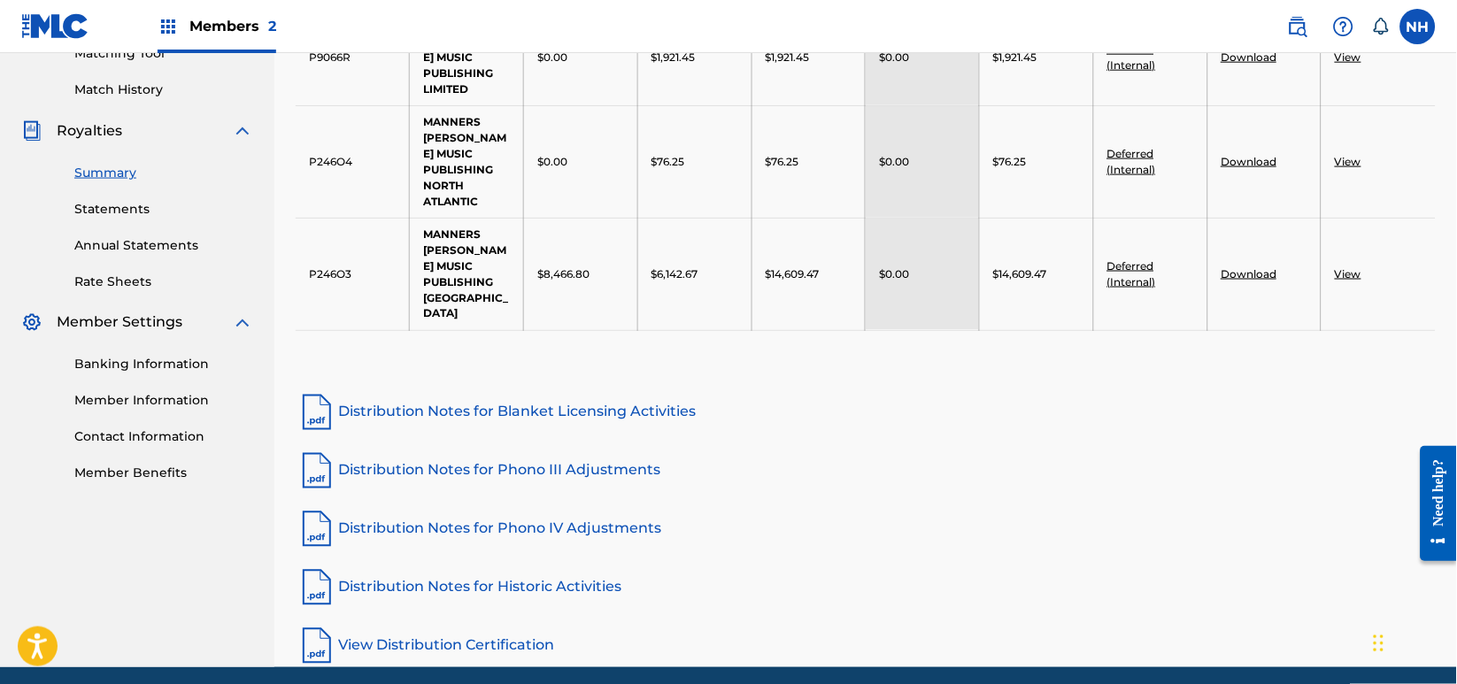
click at [131, 204] on link "Statements" at bounding box center [163, 209] width 179 height 19
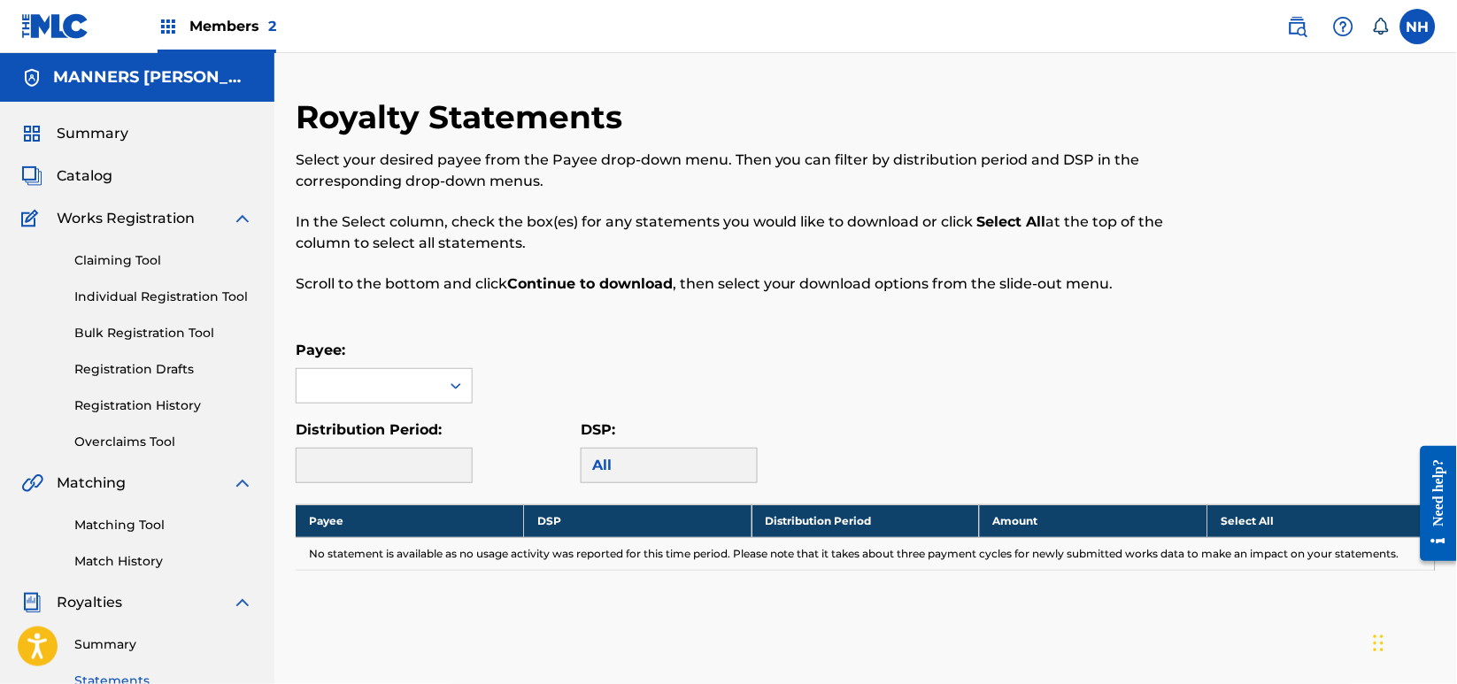
click at [419, 411] on div "Payee: Distribution Period: DSP: All" at bounding box center [866, 411] width 1140 height 143
click at [431, 384] on div at bounding box center [368, 386] width 143 height 34
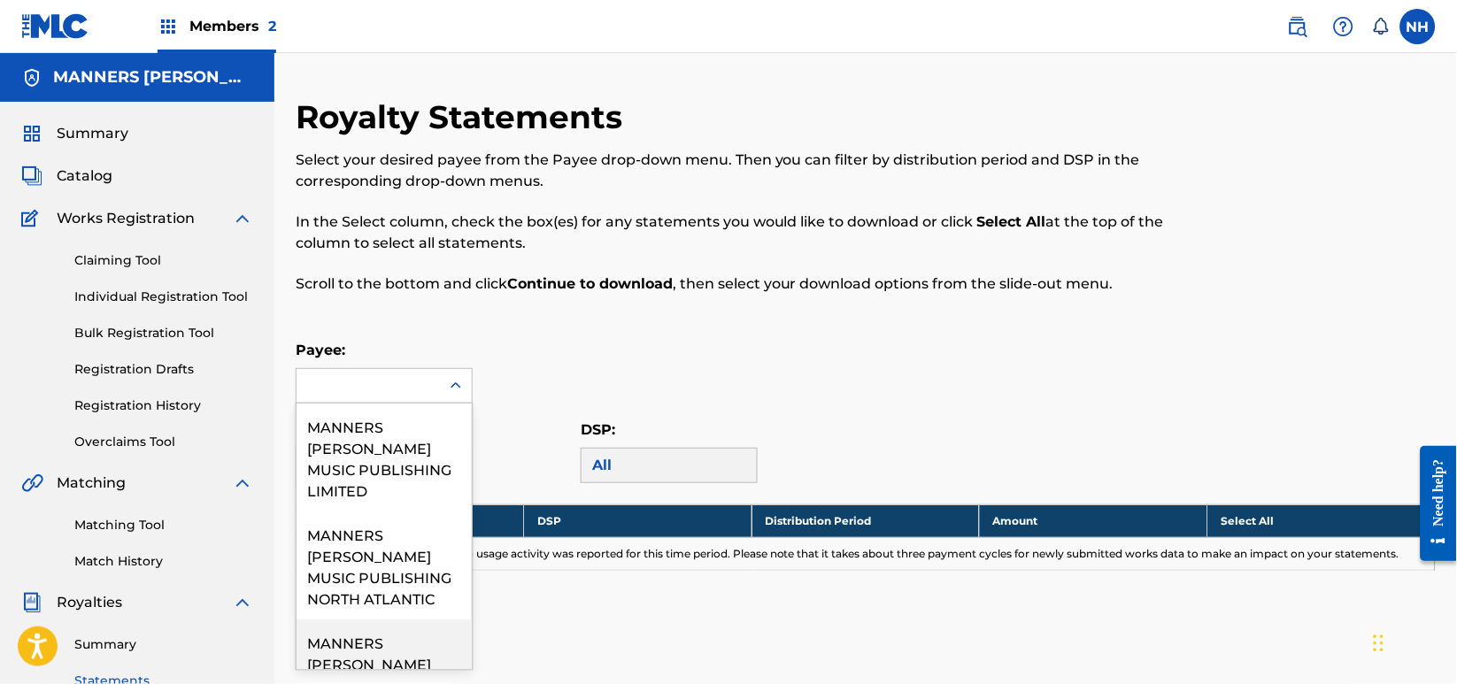
click at [419, 620] on div "MANNERS MCDADE MUSIC PUBLISHING USA" at bounding box center [384, 674] width 175 height 108
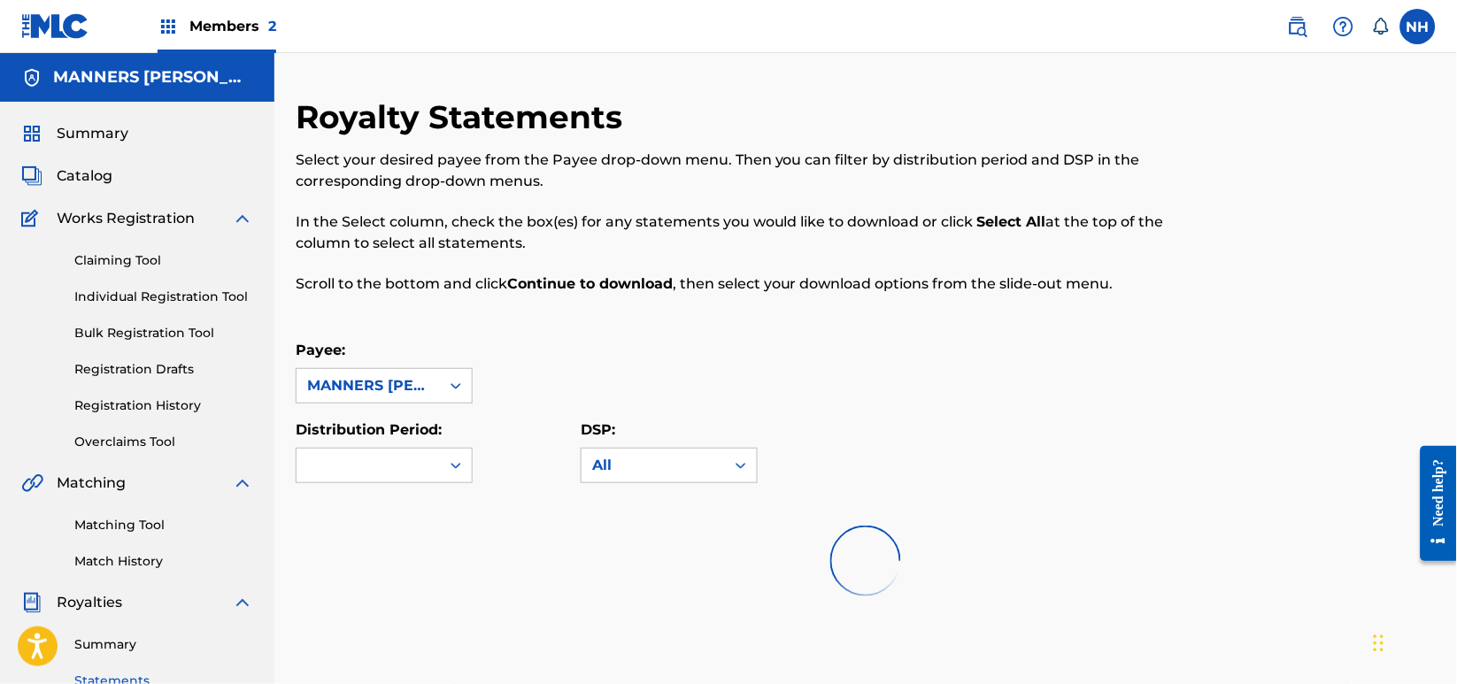
click at [436, 434] on label "Distribution Period:" at bounding box center [369, 429] width 146 height 17
click at [219, 466] on input "Distribution Period:" at bounding box center [219, 466] width 0 height 0
click at [436, 458] on div "Royalty Statements Select your desired payee from the Payee drop-down menu. The…" at bounding box center [866, 450] width 1140 height 706
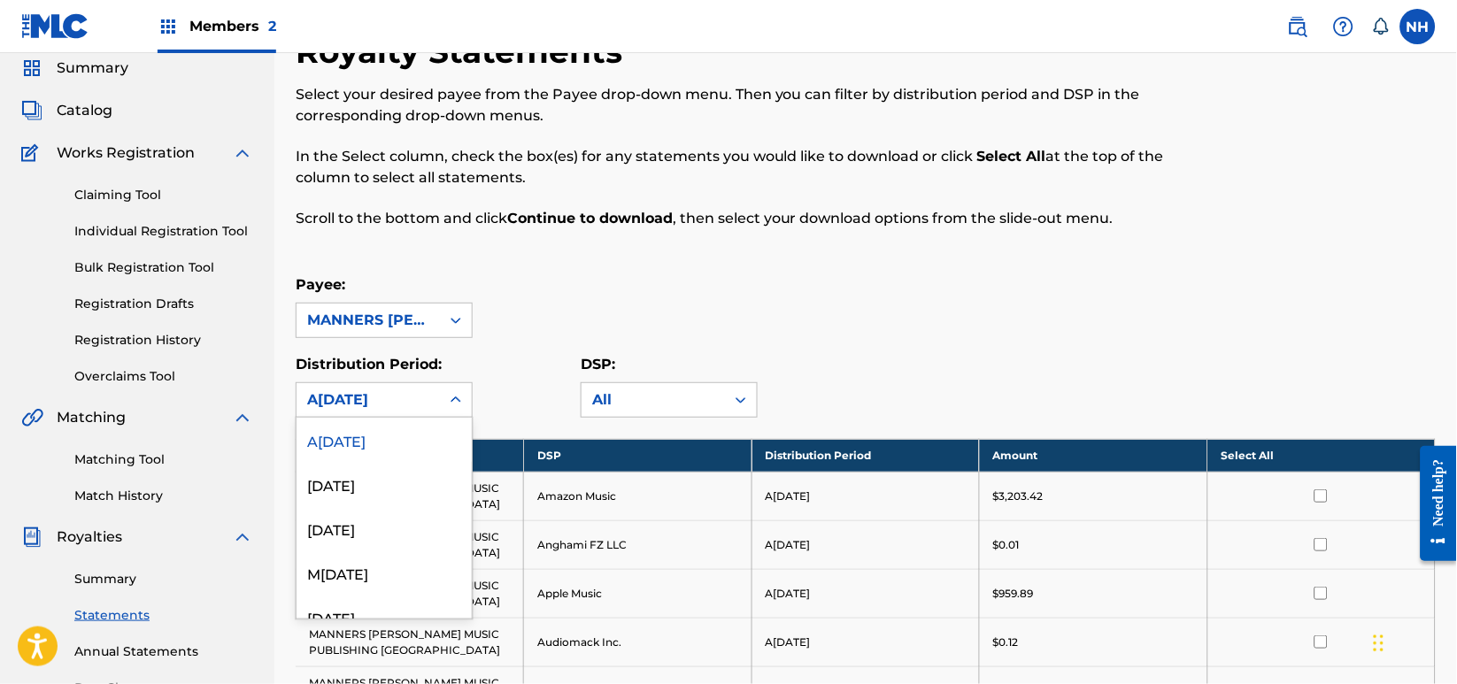
click at [435, 444] on div "August 2025" at bounding box center [384, 440] width 175 height 44
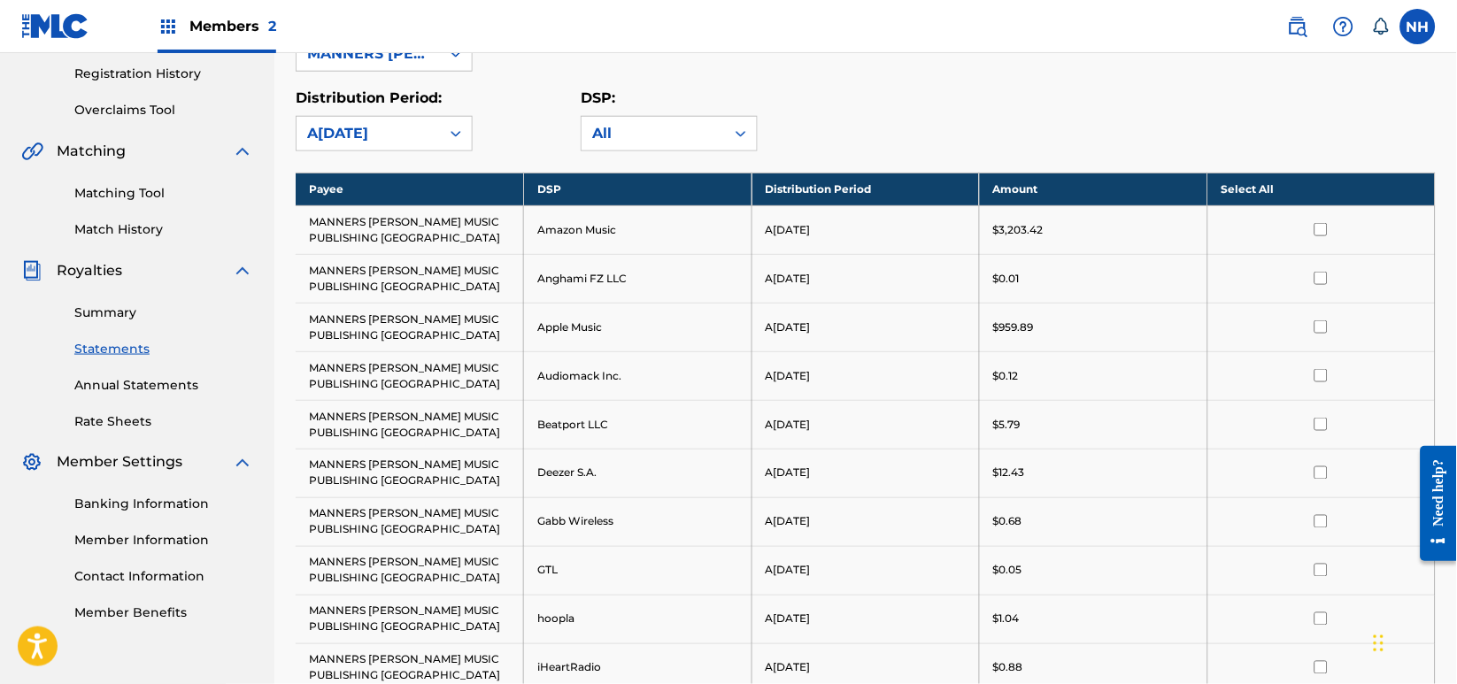
scroll to position [276, 0]
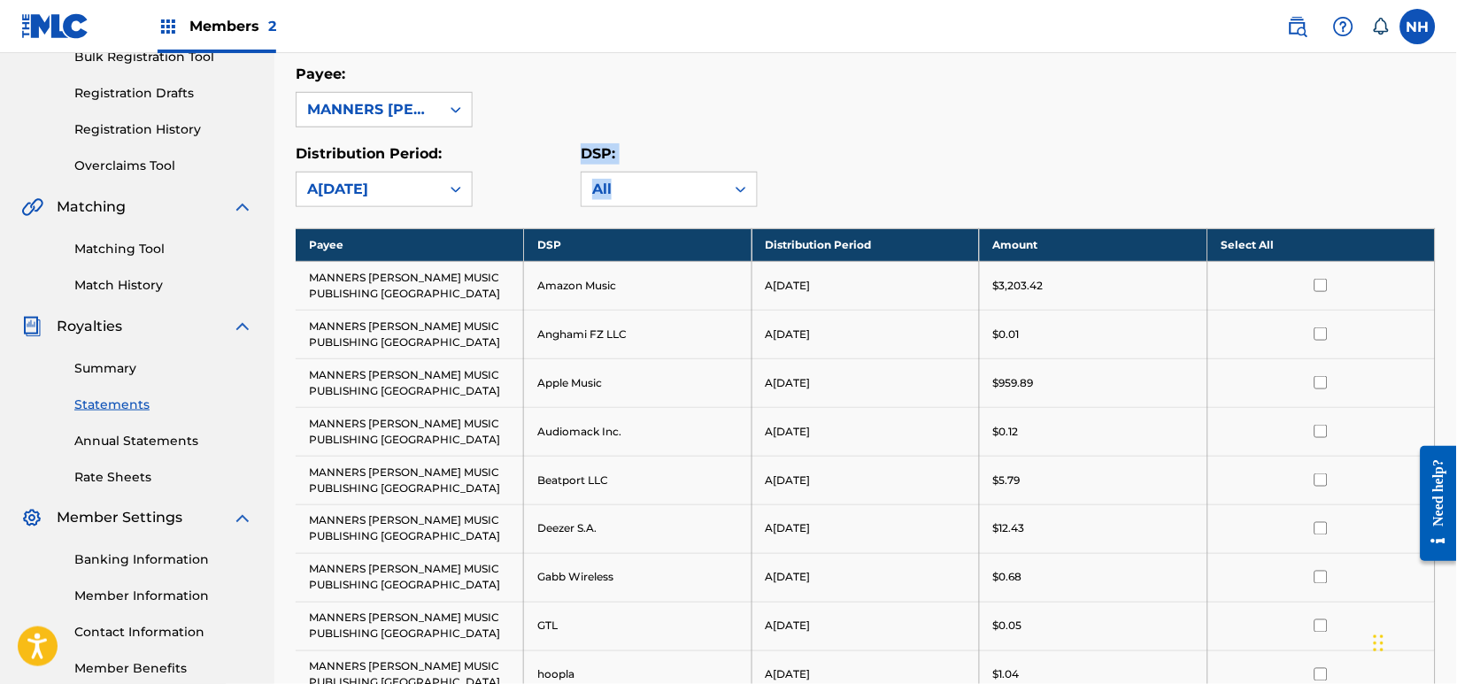
drag, startPoint x: 471, startPoint y: 196, endPoint x: 473, endPoint y: 186, distance: 9.9
click at [456, 127] on div "Payee: MANNERS MCDADE MUSIC PUBLISHING USA Distribution Period: August 2025 DSP…" at bounding box center [866, 135] width 1140 height 143
click at [456, 98] on div at bounding box center [456, 110] width 32 height 32
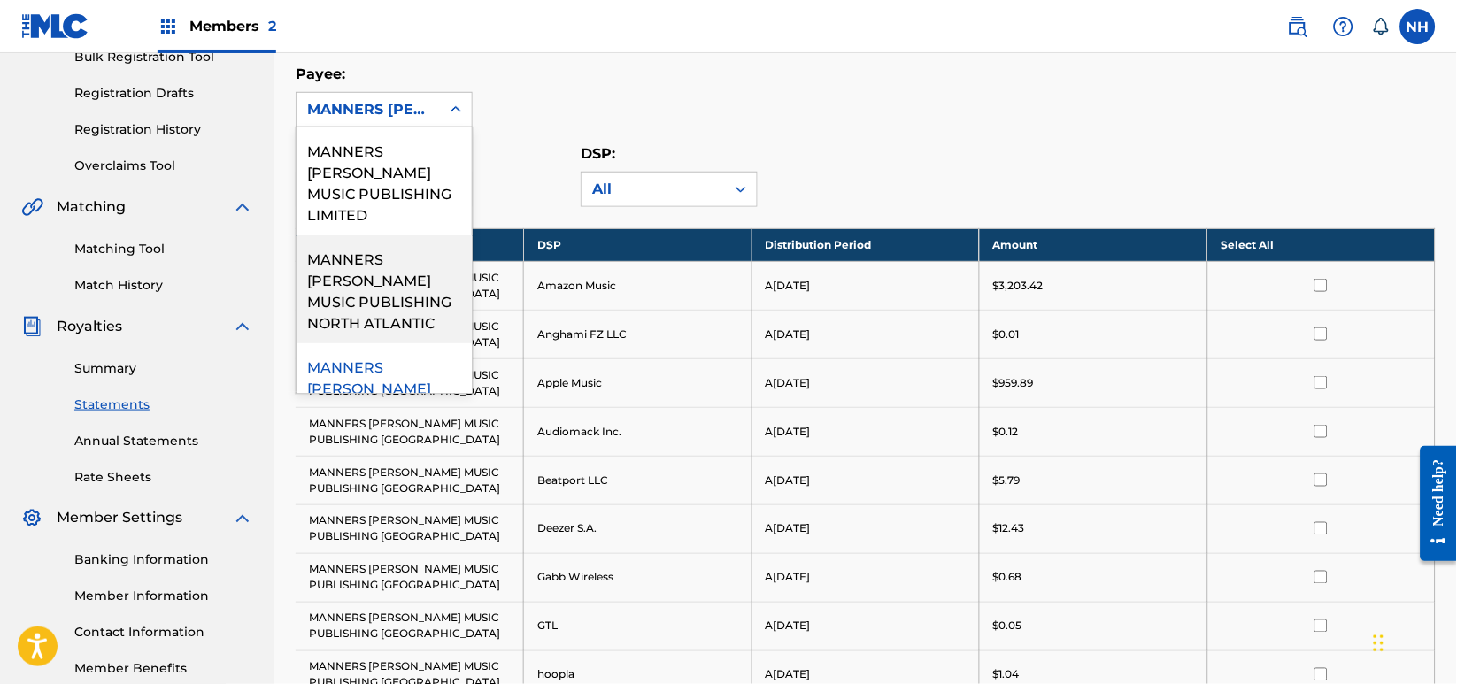
click at [427, 275] on div "MANNERS MCDADE MUSIC PUBLISHING NORTH ATLANTIC" at bounding box center [384, 289] width 175 height 108
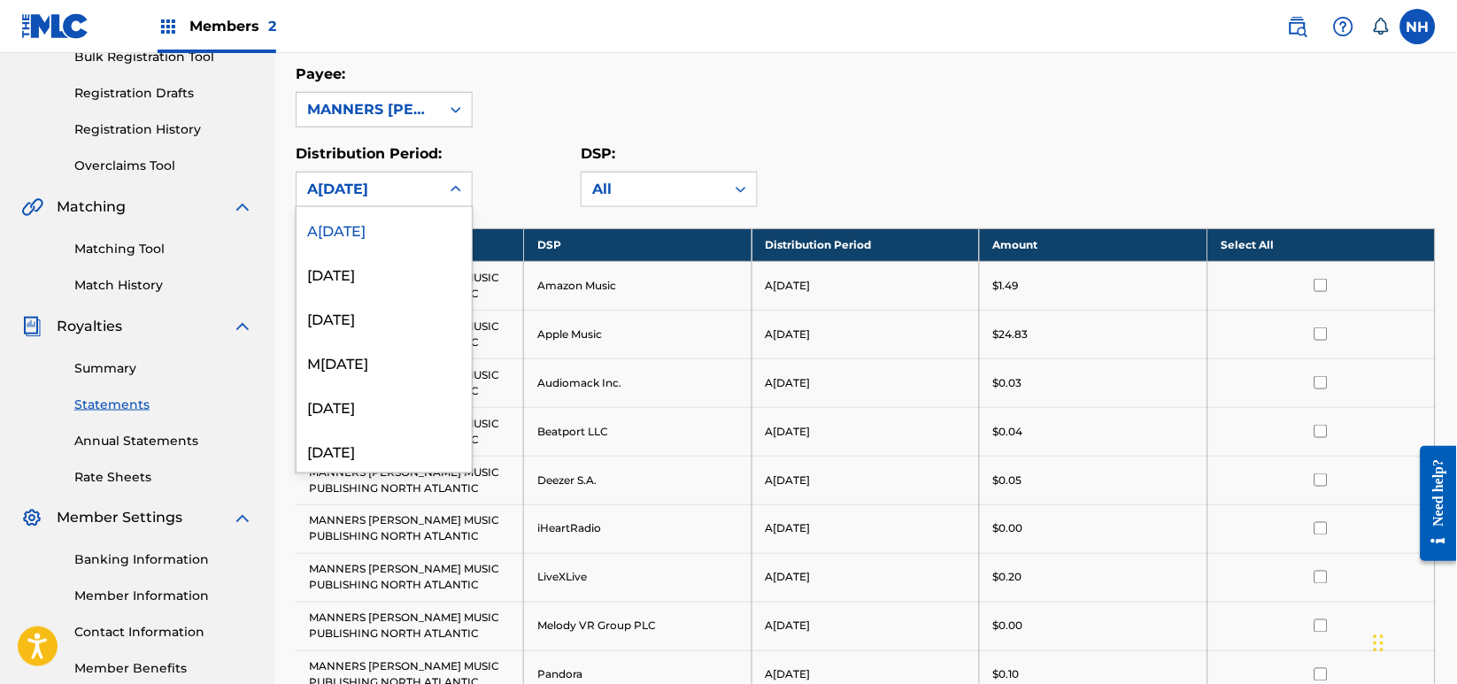
click at [415, 179] on div "August 2025" at bounding box center [368, 189] width 122 height 21
click at [436, 118] on div "MANNERS MCDADE MUSIC PUBLISHING NORTH ATLANTIC" at bounding box center [368, 110] width 143 height 34
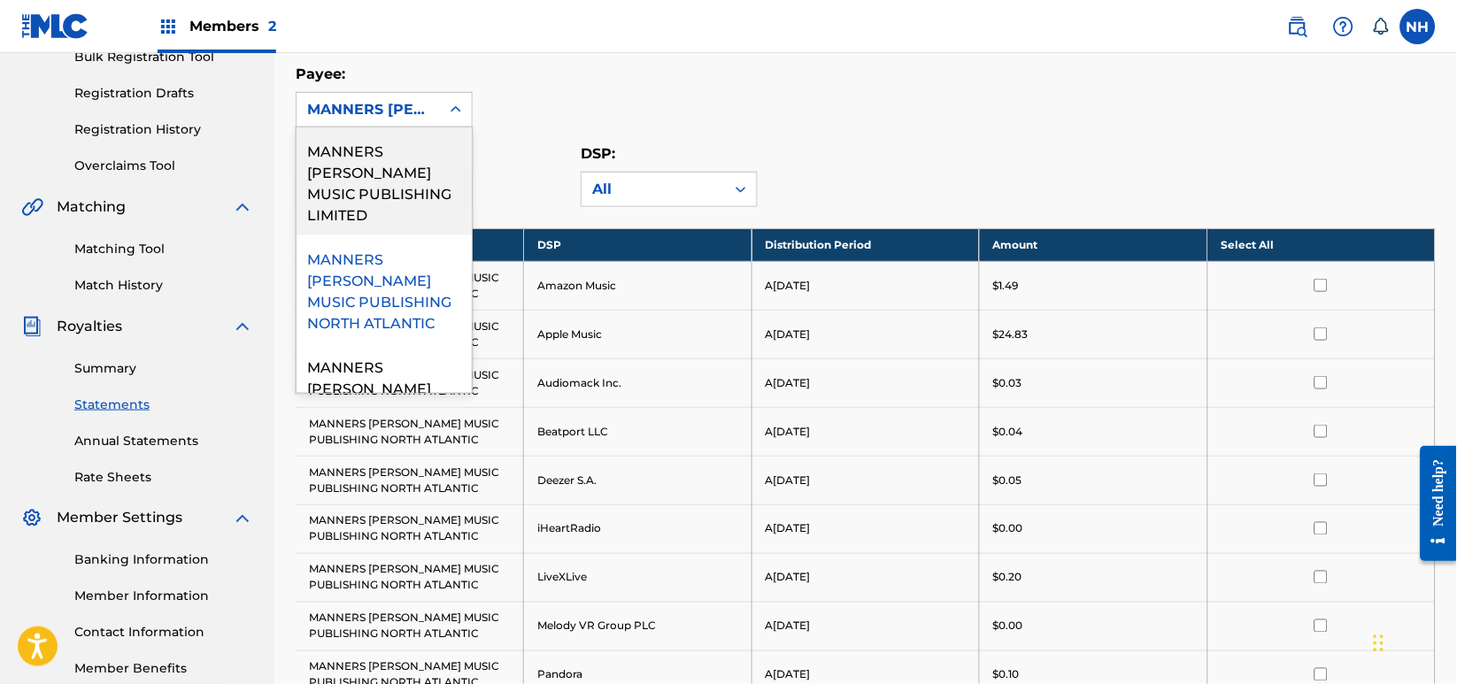
click at [432, 180] on div "MANNERS [PERSON_NAME] MUSIC PUBLISHING LIMITED" at bounding box center [384, 181] width 175 height 108
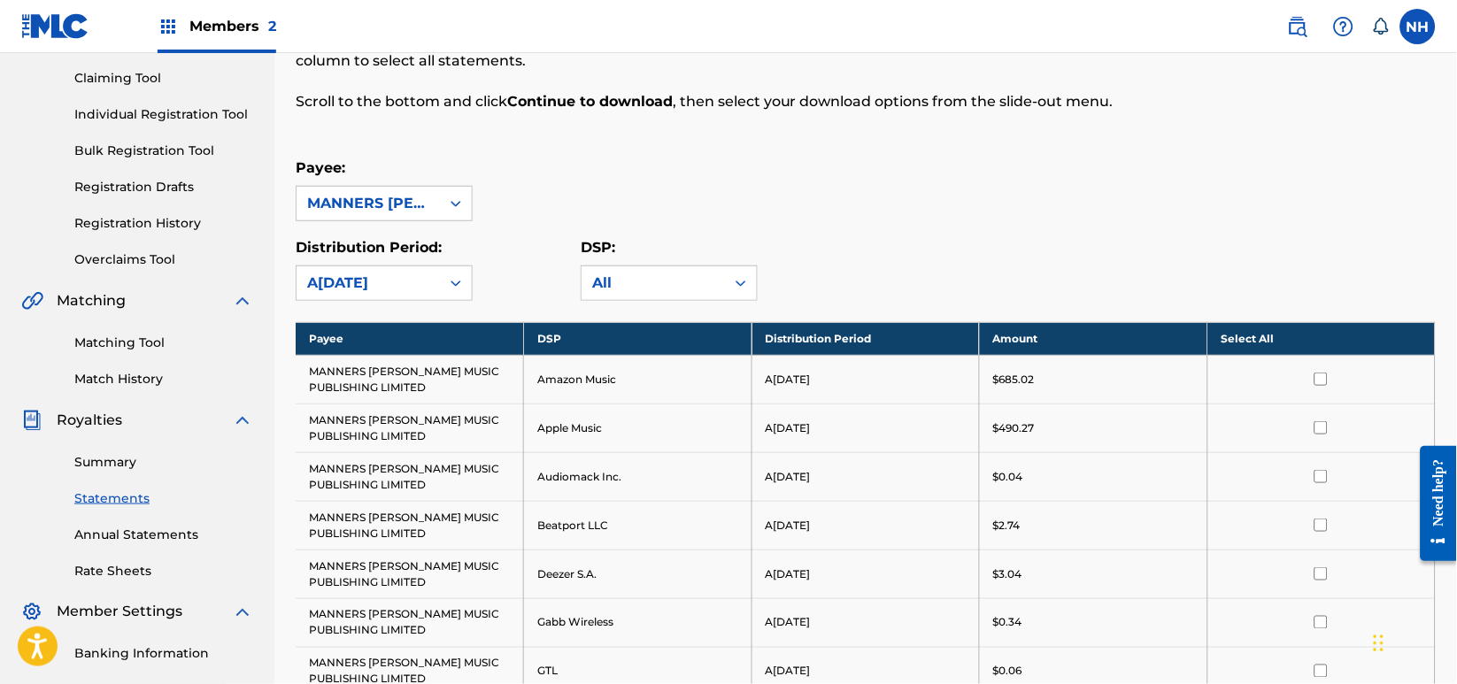
scroll to position [40, 0]
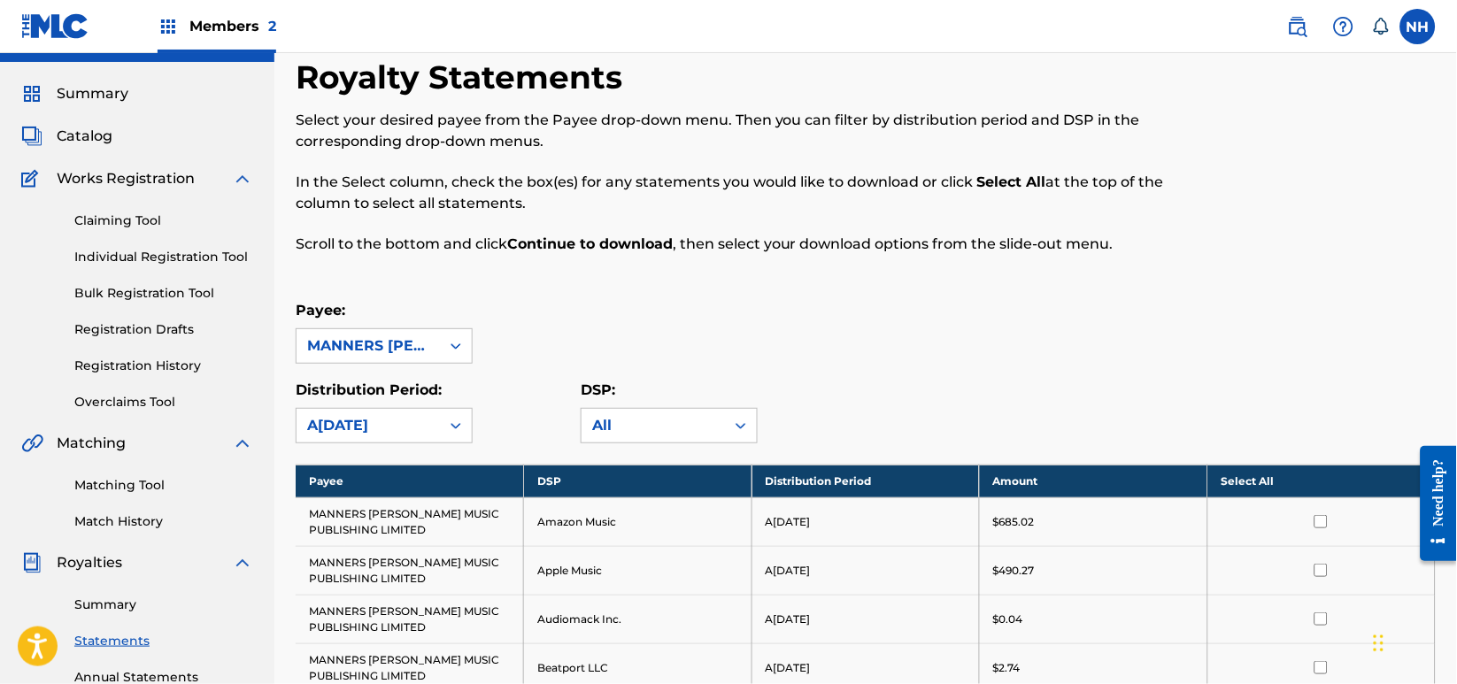
click at [442, 347] on div at bounding box center [456, 346] width 32 height 32
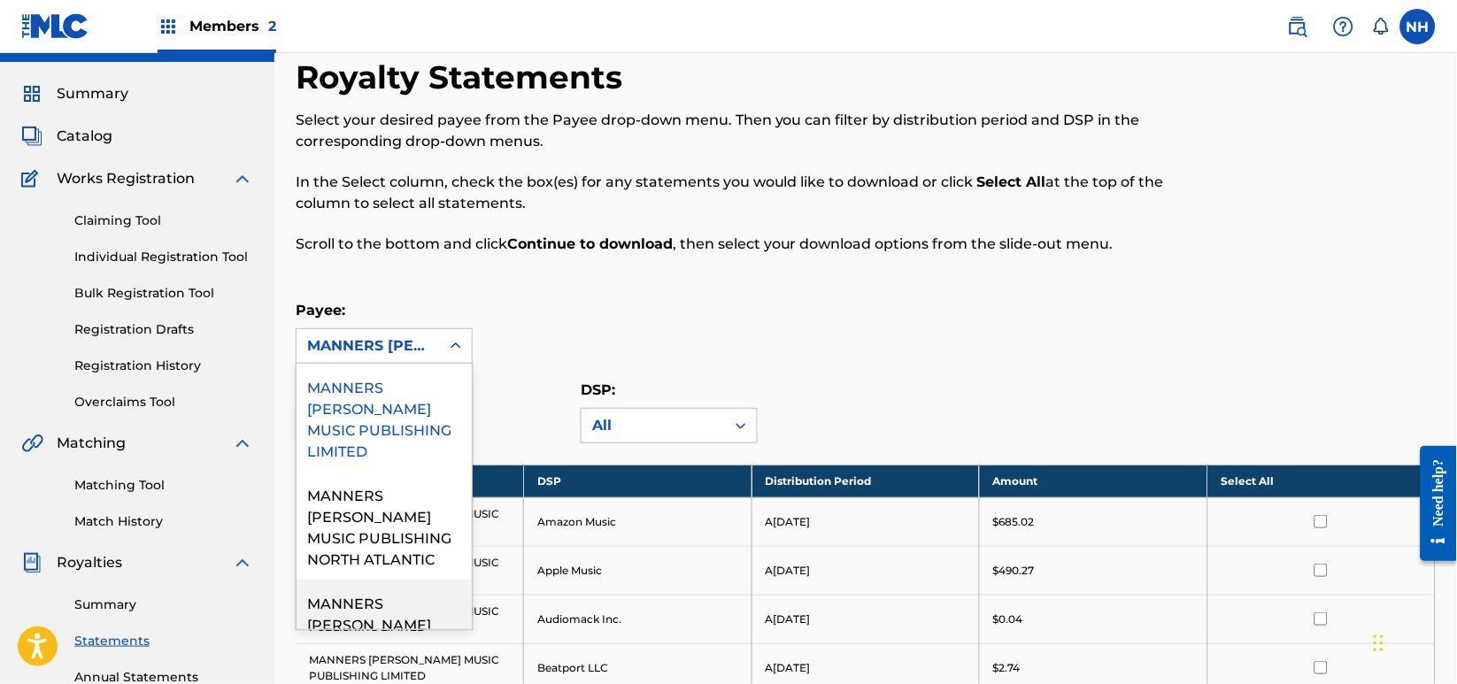
click at [407, 580] on div "MANNERS MCDADE MUSIC PUBLISHING USA" at bounding box center [384, 634] width 175 height 108
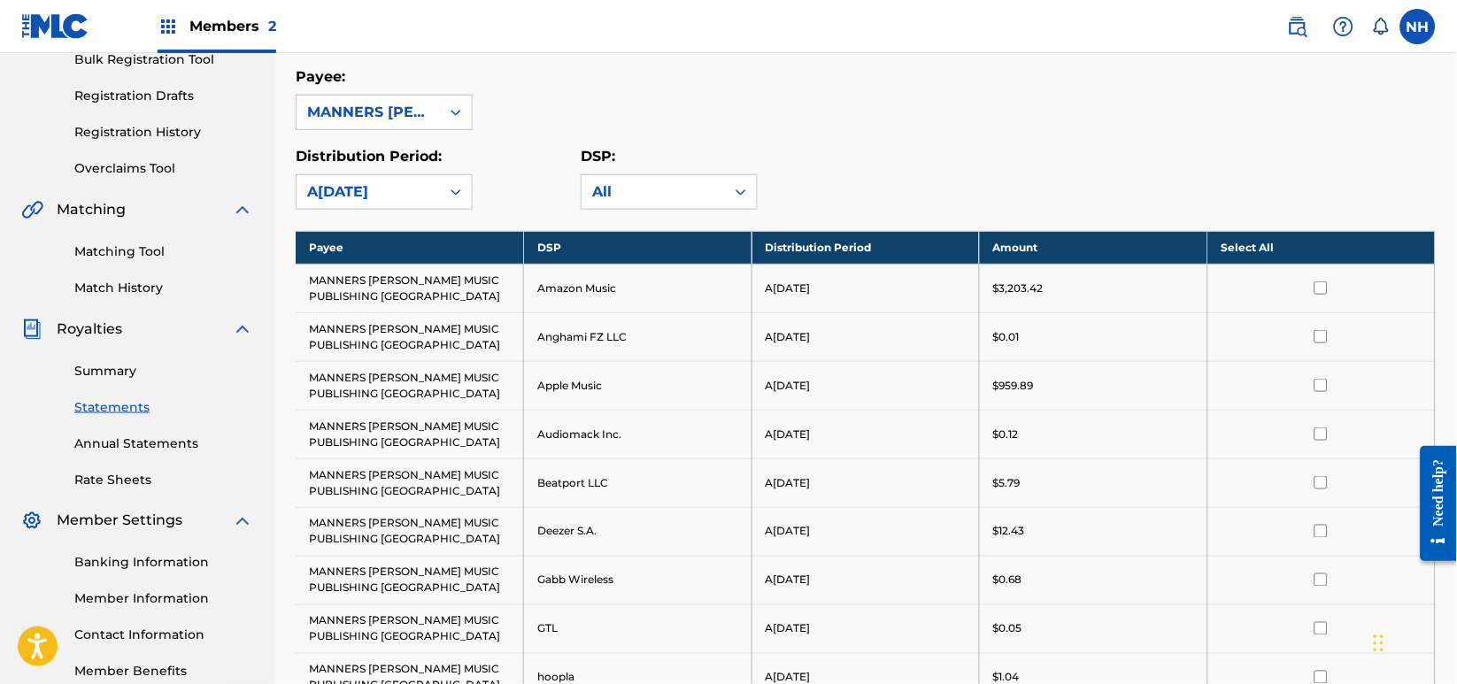
scroll to position [276, 0]
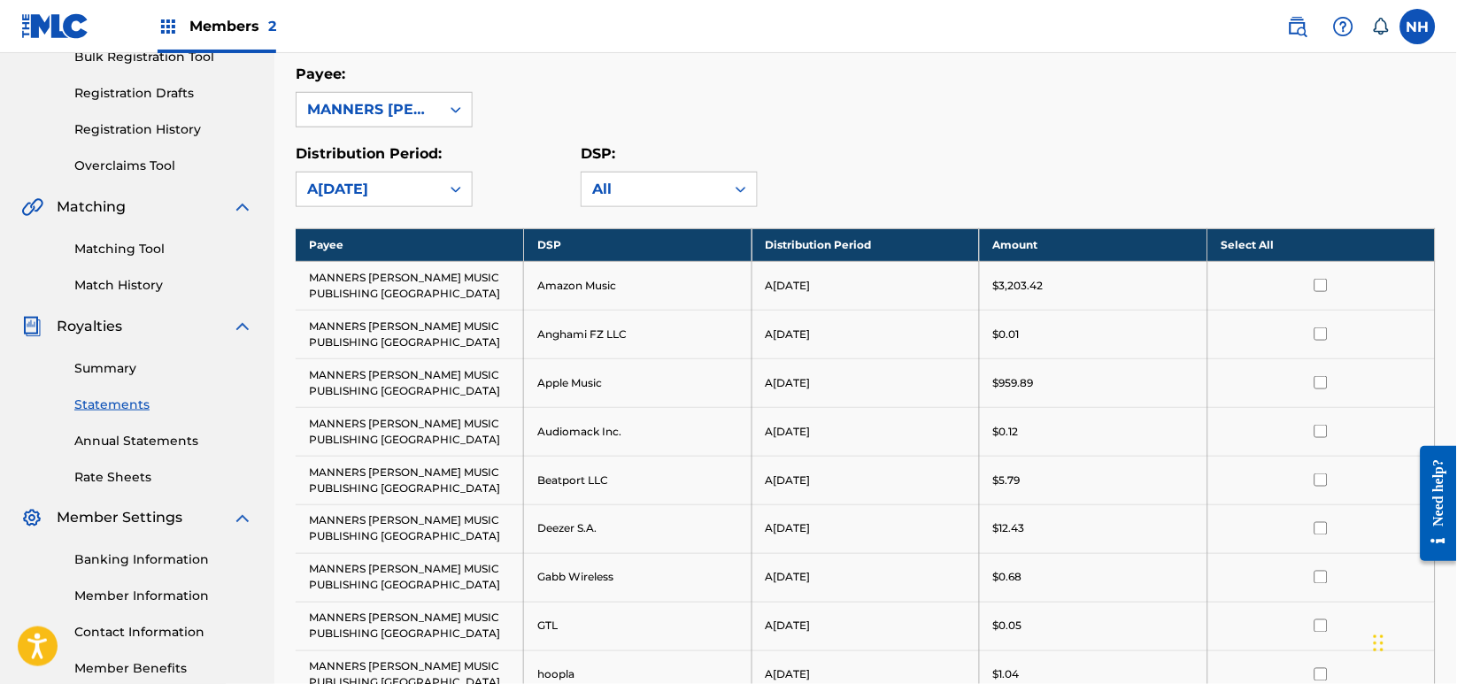
click at [117, 376] on link "Summary" at bounding box center [163, 368] width 179 height 19
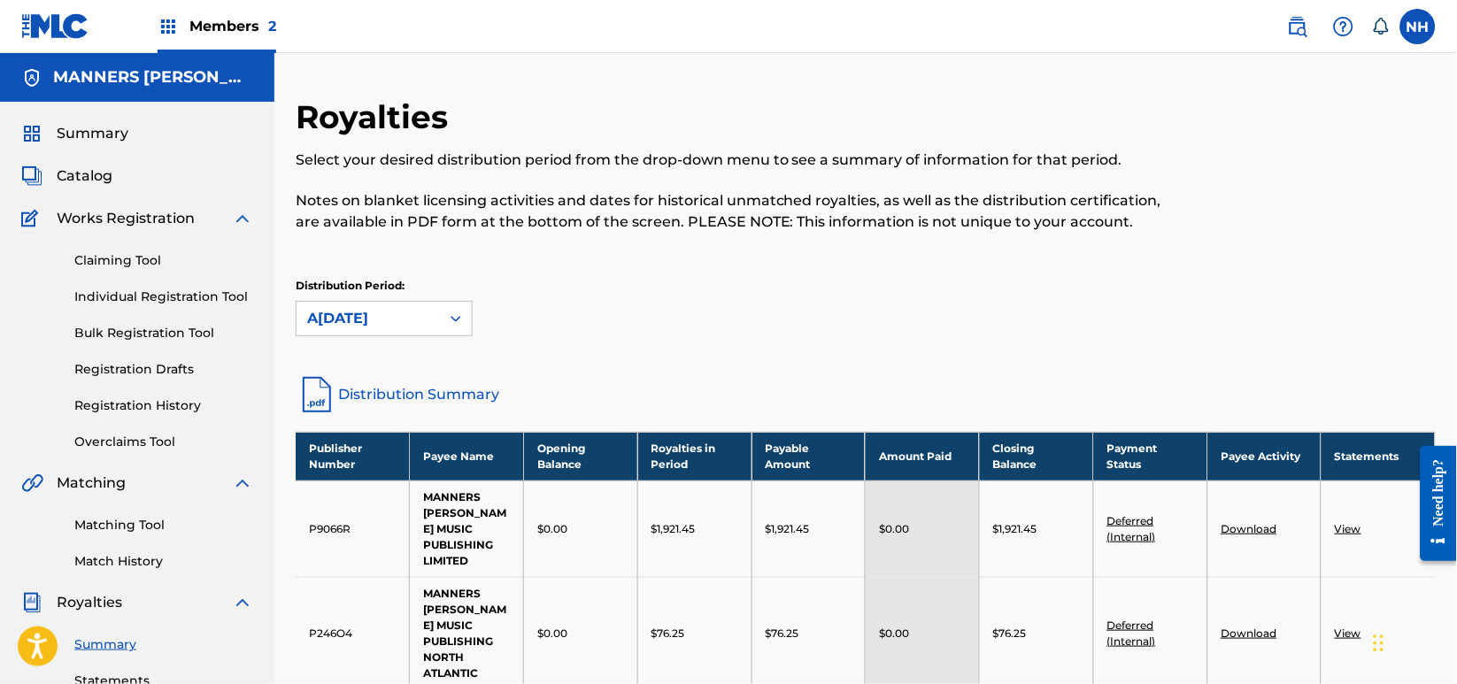
scroll to position [235, 0]
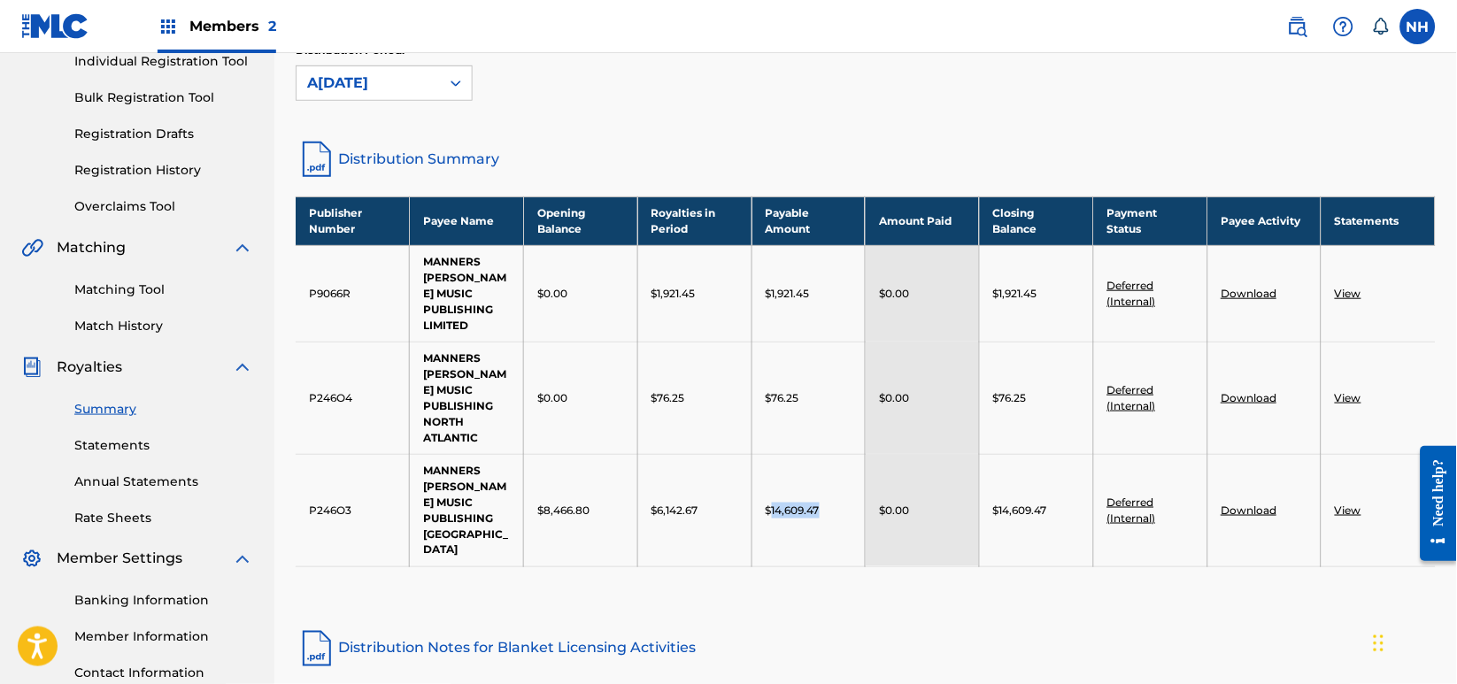
drag, startPoint x: 844, startPoint y: 501, endPoint x: 772, endPoint y: 508, distance: 72.0
click at [772, 508] on div "$14,609.47" at bounding box center [809, 511] width 87 height 16
click at [772, 508] on p "$14,609.47" at bounding box center [793, 511] width 54 height 16
click at [450, 103] on div "Distribution Period: August 2025" at bounding box center [866, 79] width 1140 height 74
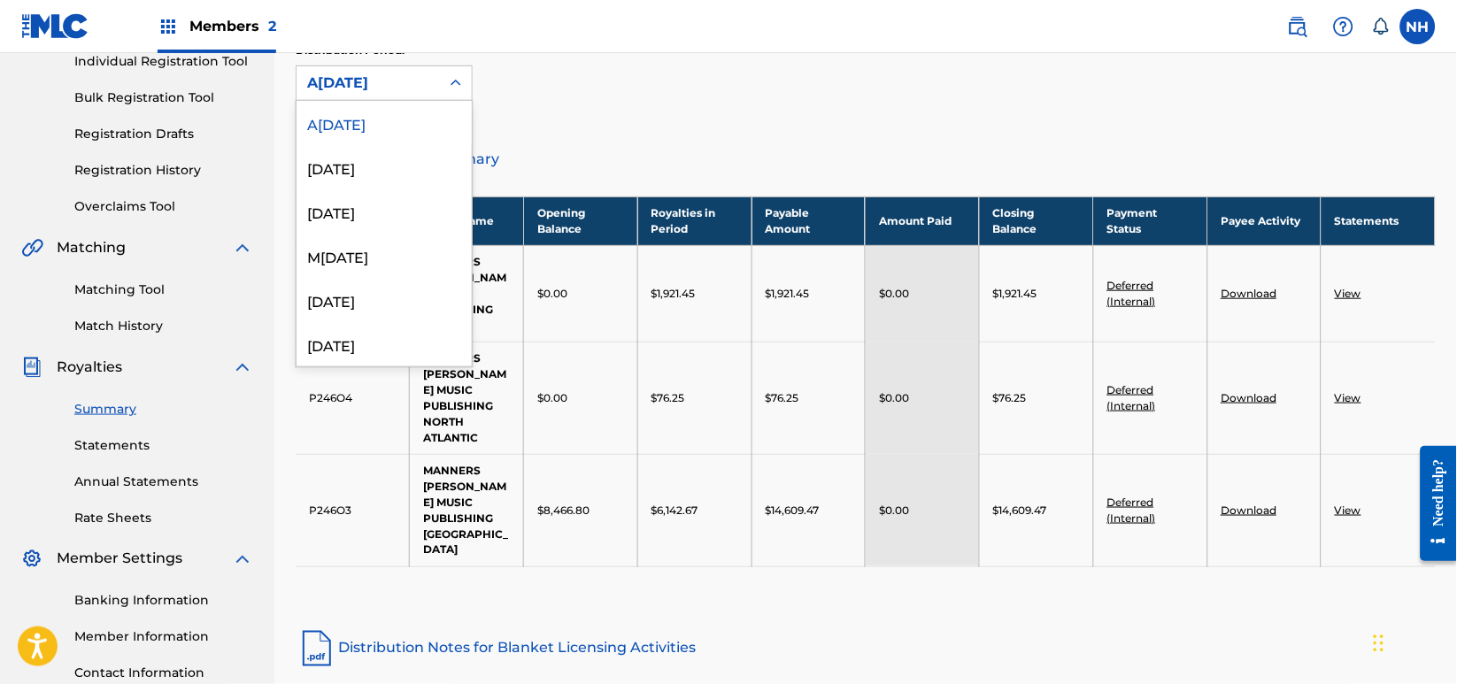
click at [430, 91] on div "August 2025" at bounding box center [368, 83] width 143 height 34
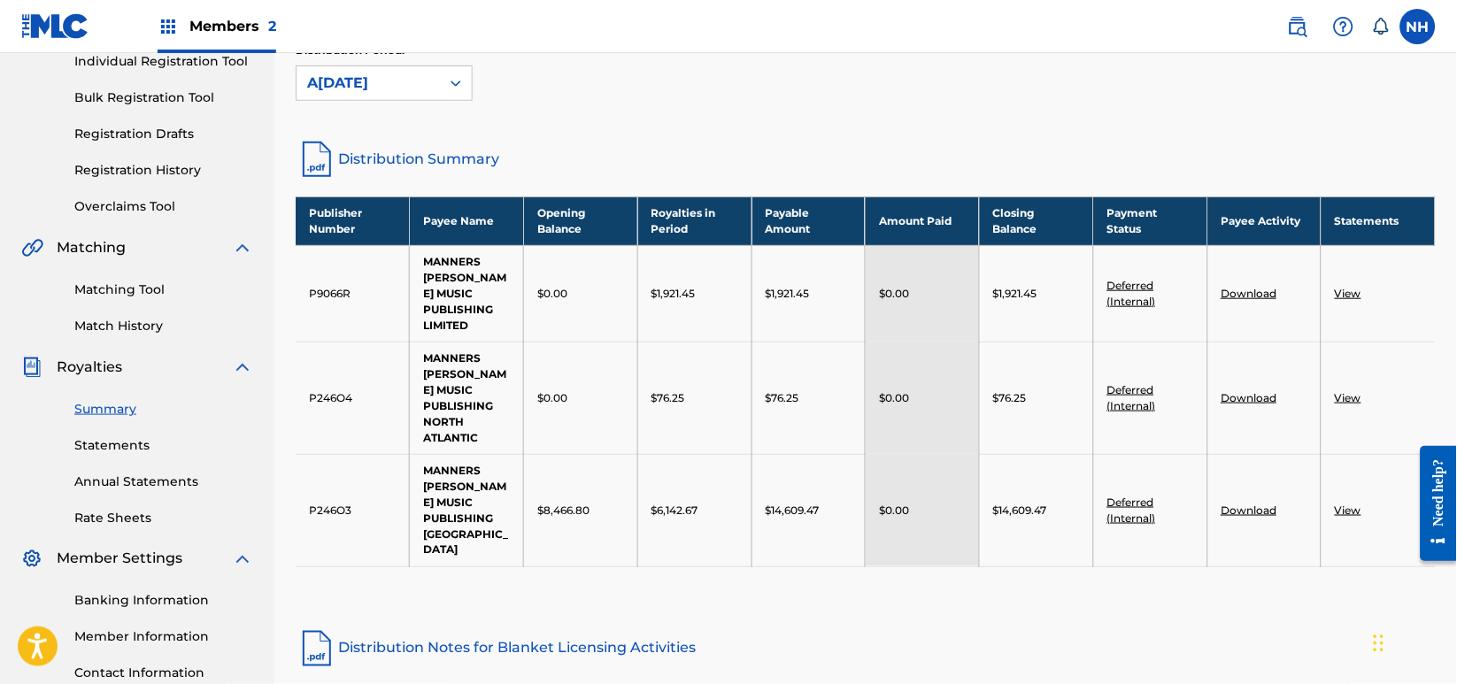
click at [430, 91] on div "August 2025" at bounding box center [368, 83] width 143 height 34
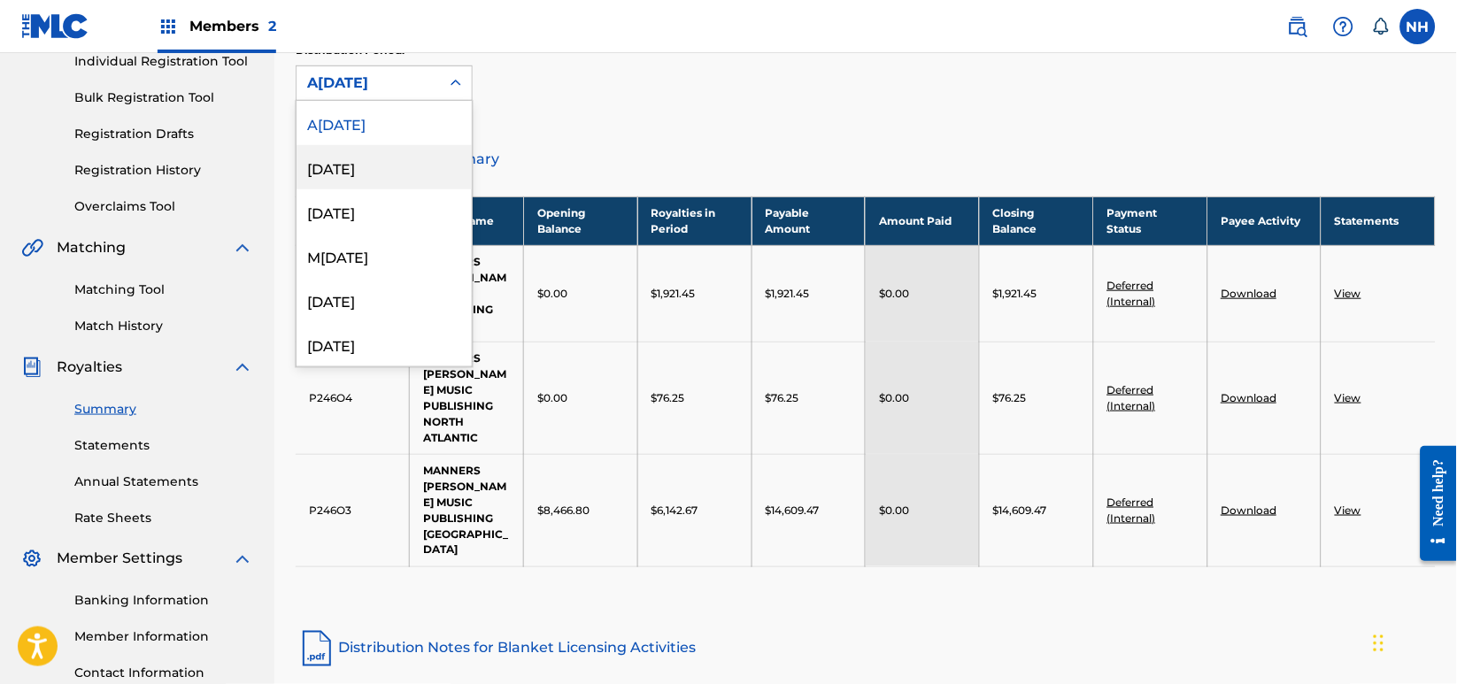
click at [412, 160] on div "July 2025" at bounding box center [384, 167] width 175 height 44
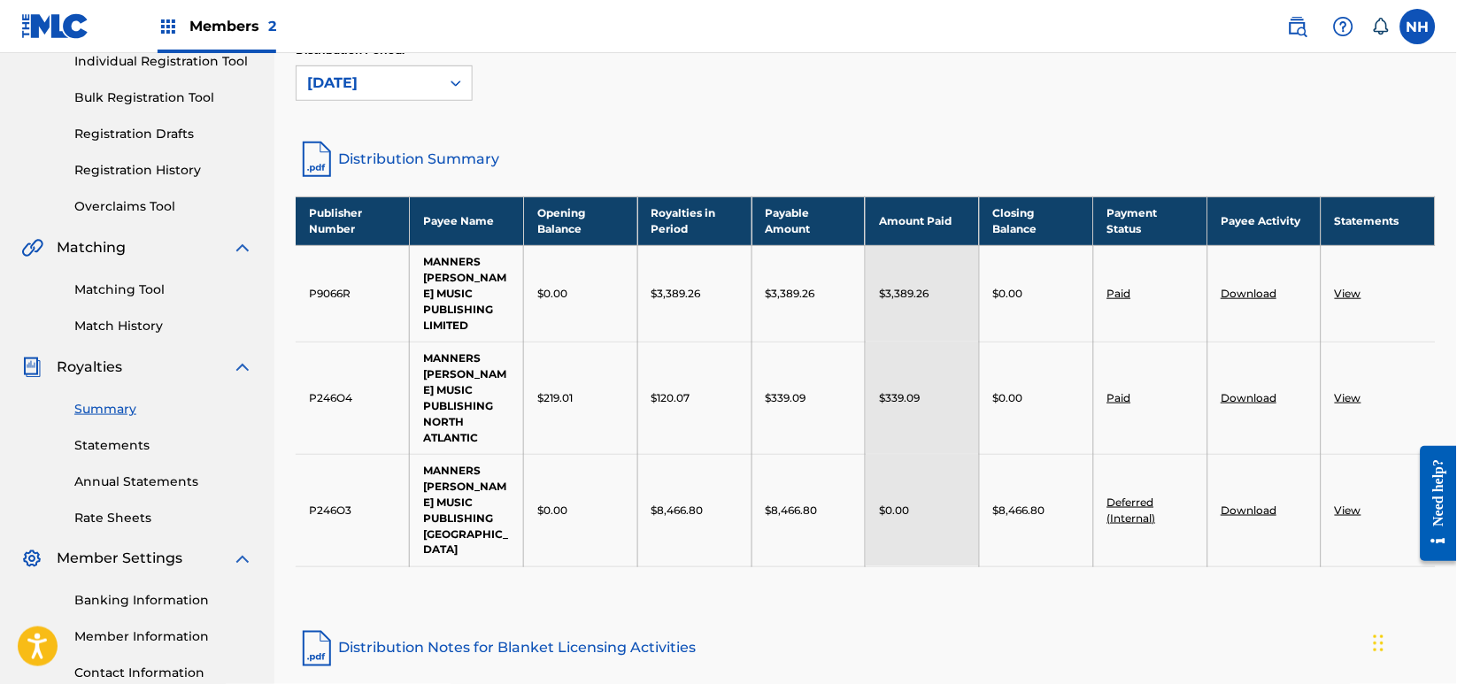
click at [423, 117] on div "Royalties Select your desired distribution period from the drop-down menu to se…" at bounding box center [866, 0] width 1140 height 276
click at [428, 93] on div "July 2025" at bounding box center [368, 83] width 122 height 21
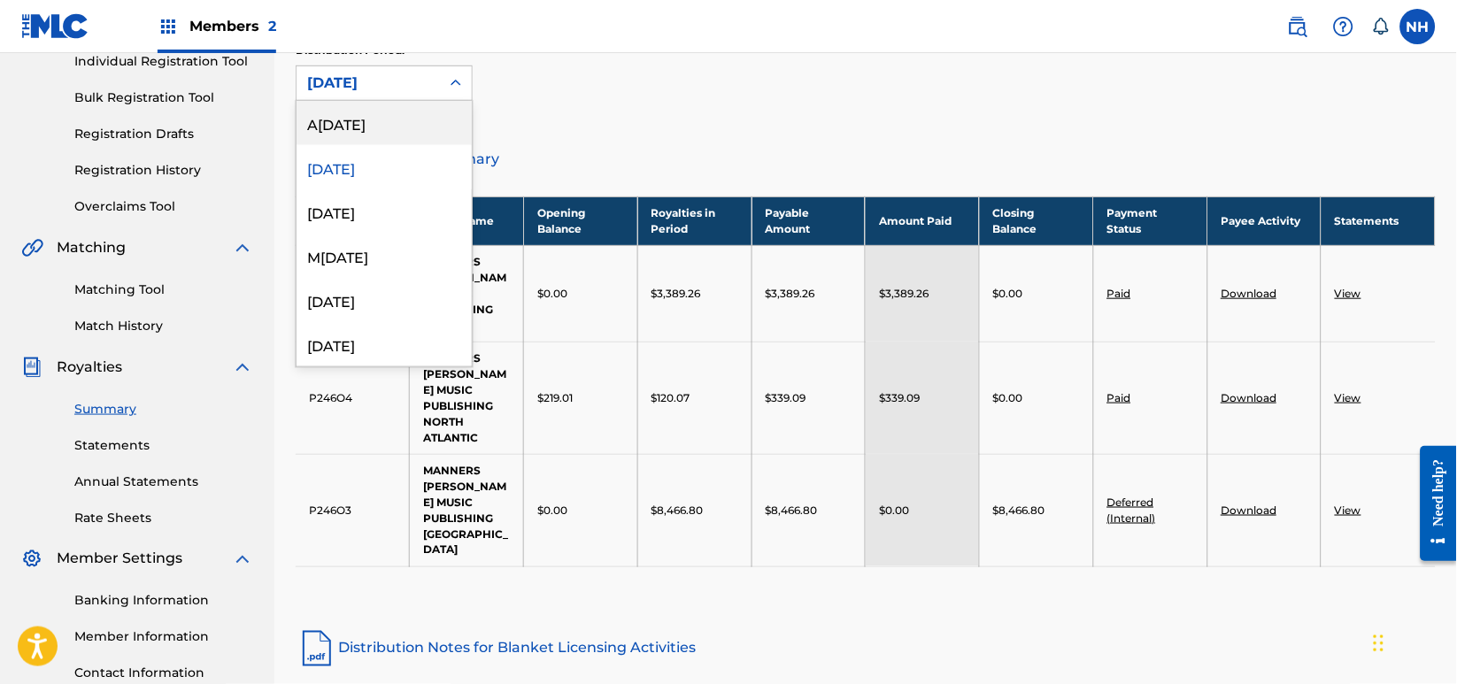
click at [430, 137] on div "August 2025" at bounding box center [384, 123] width 175 height 44
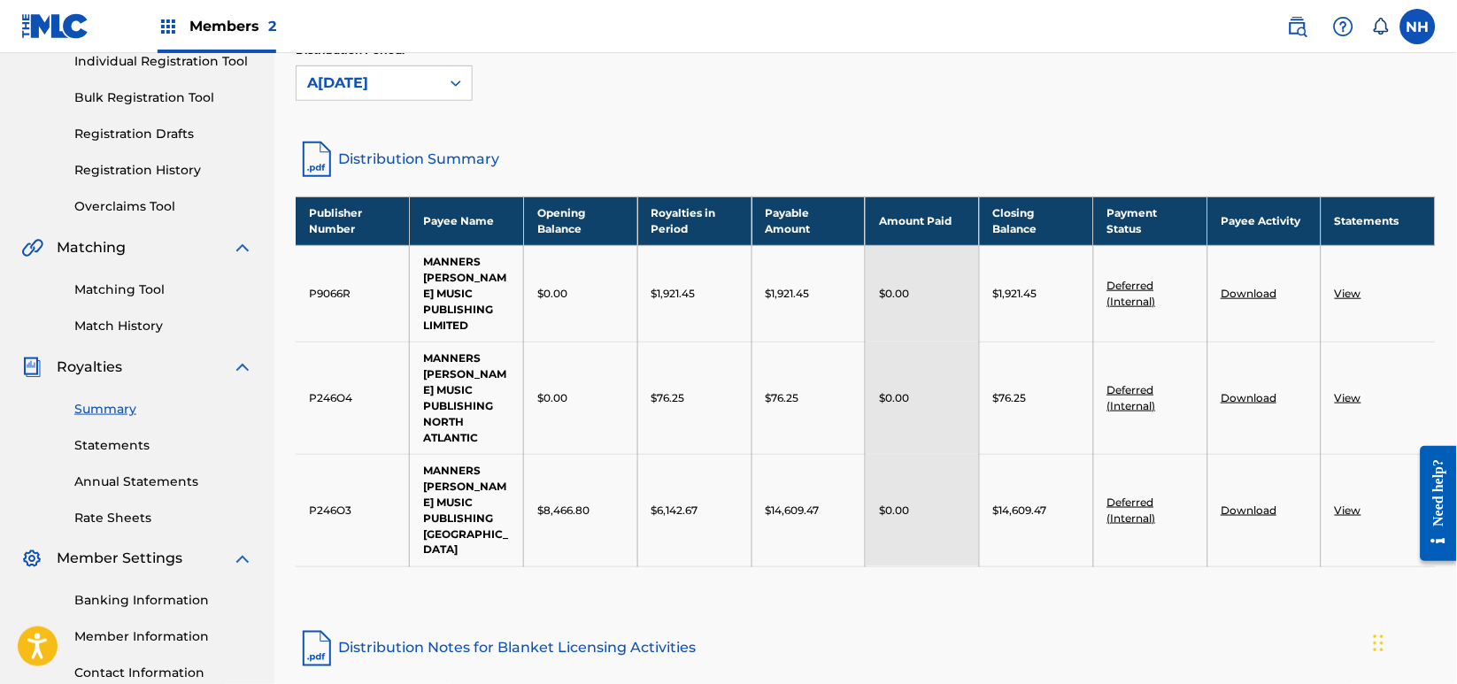
click at [429, 78] on div "August 2025" at bounding box center [368, 83] width 143 height 34
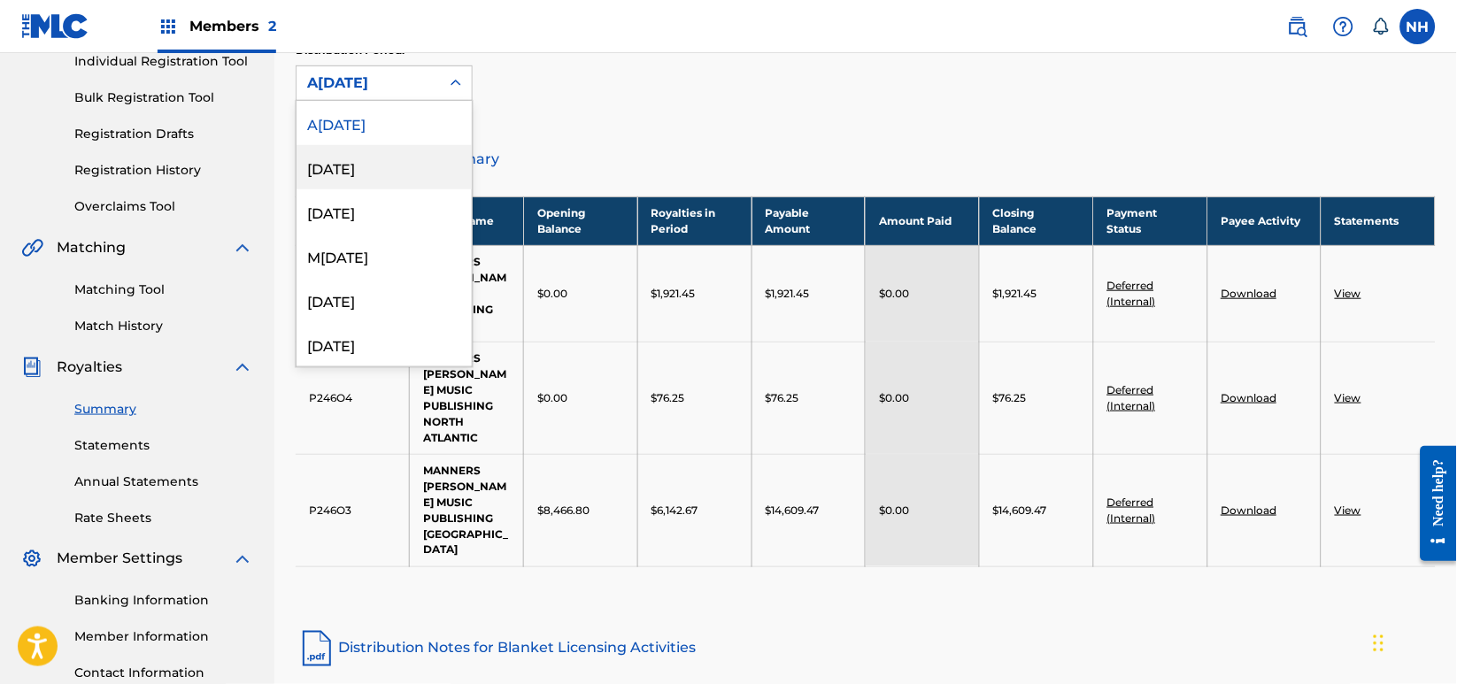
click at [429, 150] on div "July 2025" at bounding box center [384, 167] width 175 height 44
click at [427, 90] on div "July 2025" at bounding box center [368, 83] width 122 height 21
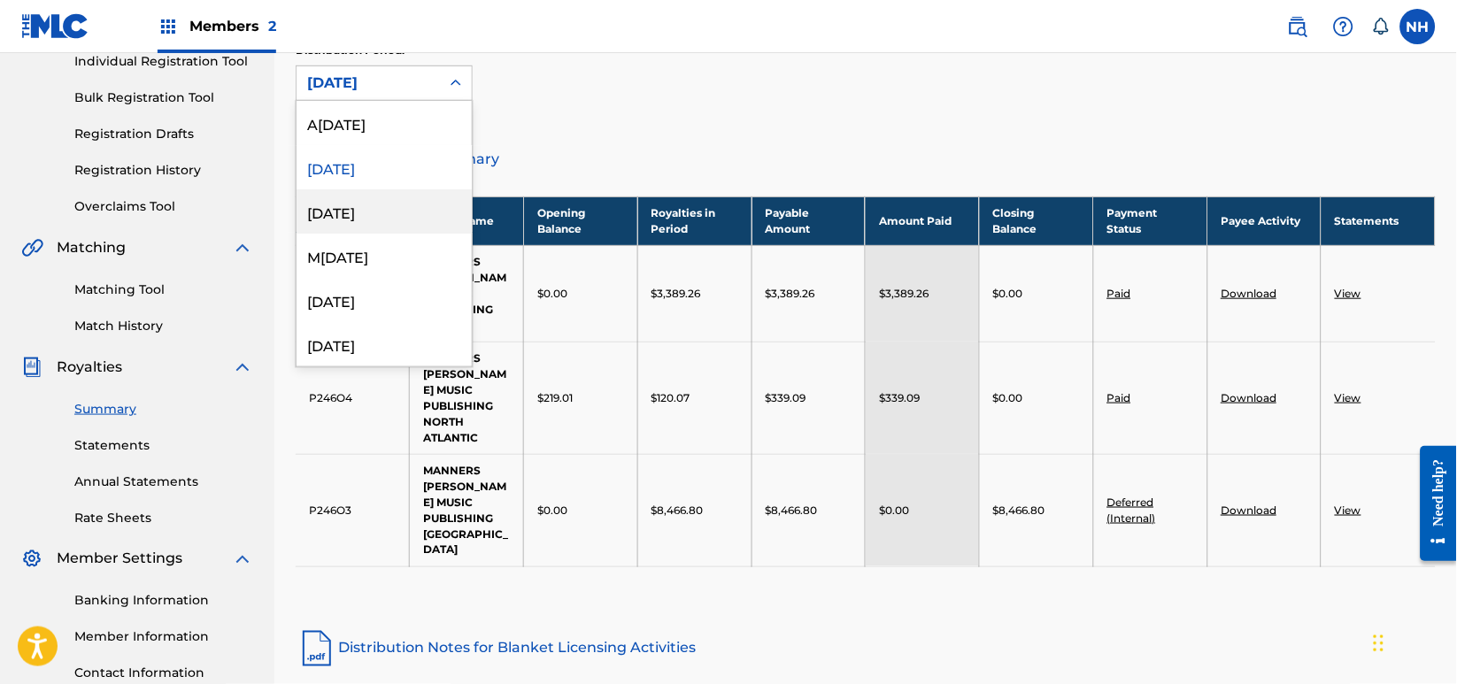
click at [411, 221] on div "June 2025" at bounding box center [384, 211] width 175 height 44
click at [412, 80] on div "June 2025" at bounding box center [368, 83] width 122 height 21
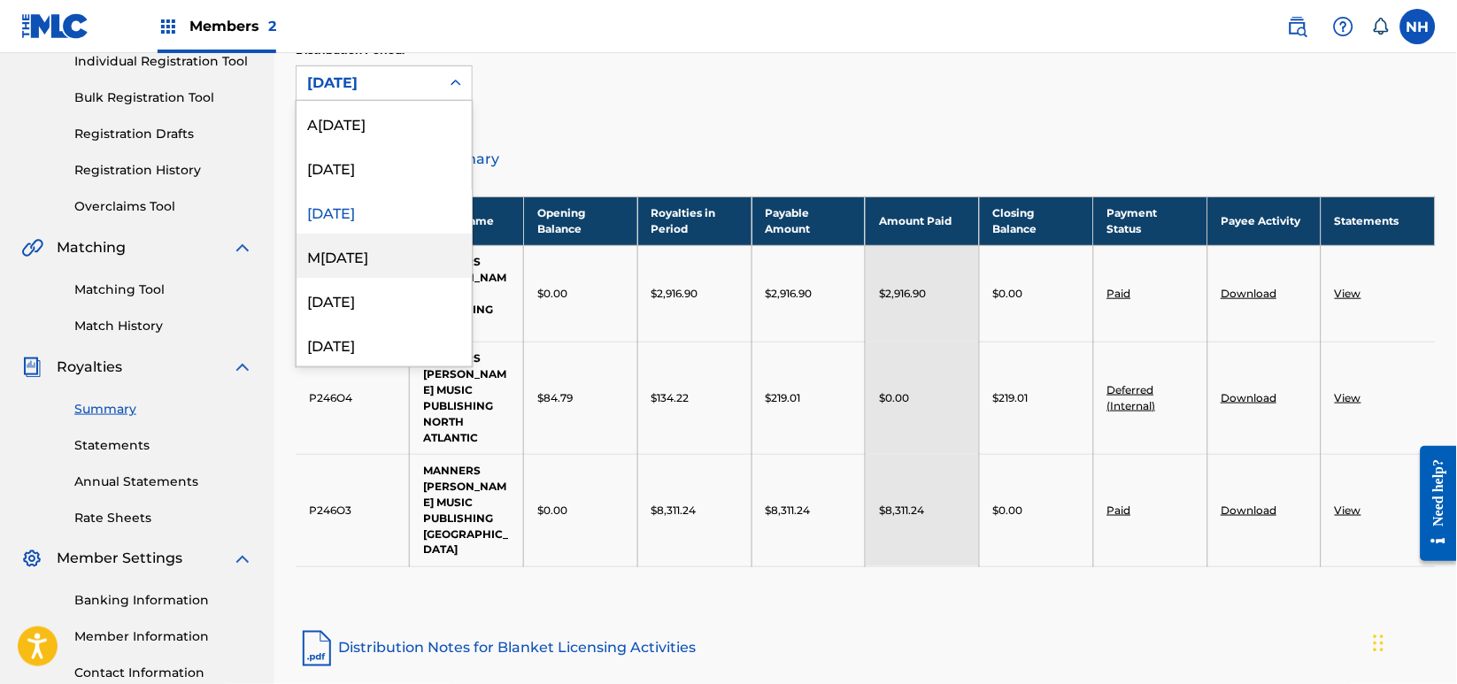
click at [397, 263] on div "May 2025" at bounding box center [384, 256] width 175 height 44
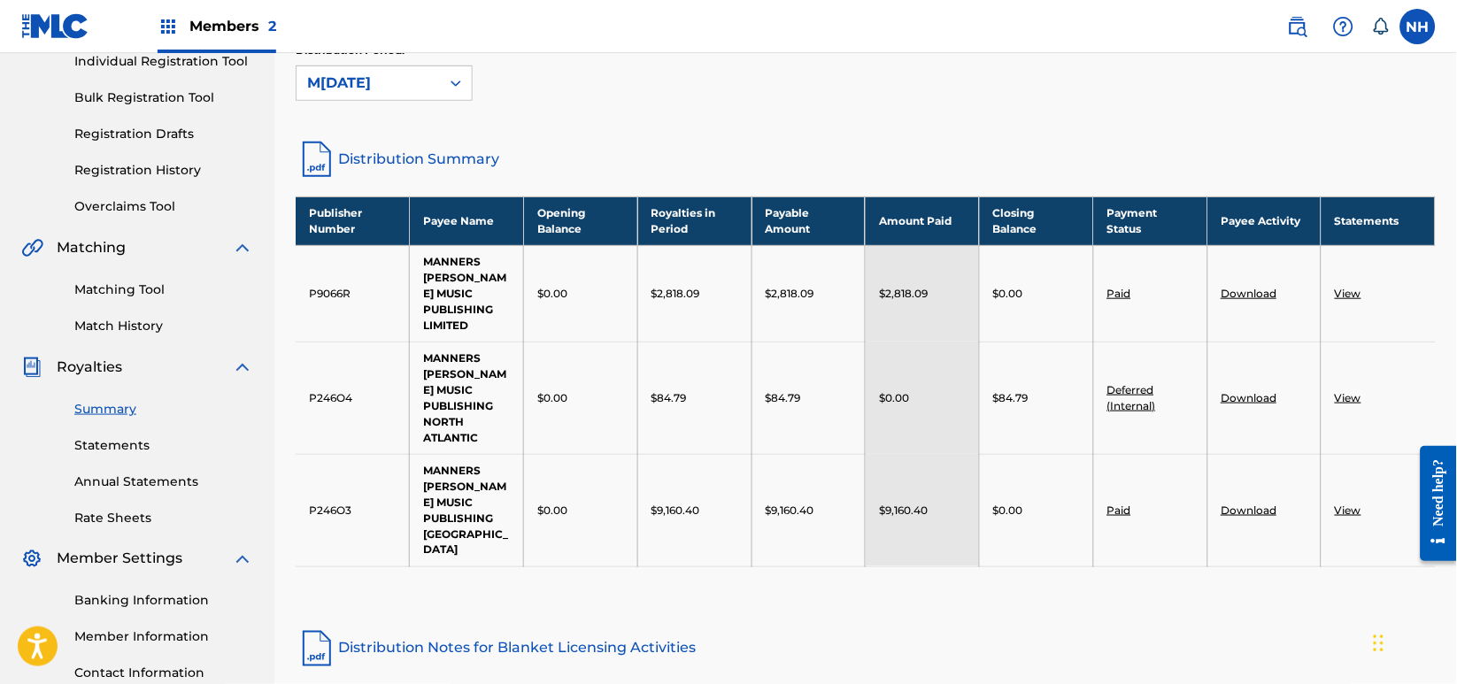
click at [437, 79] on div "May 2025" at bounding box center [368, 83] width 143 height 34
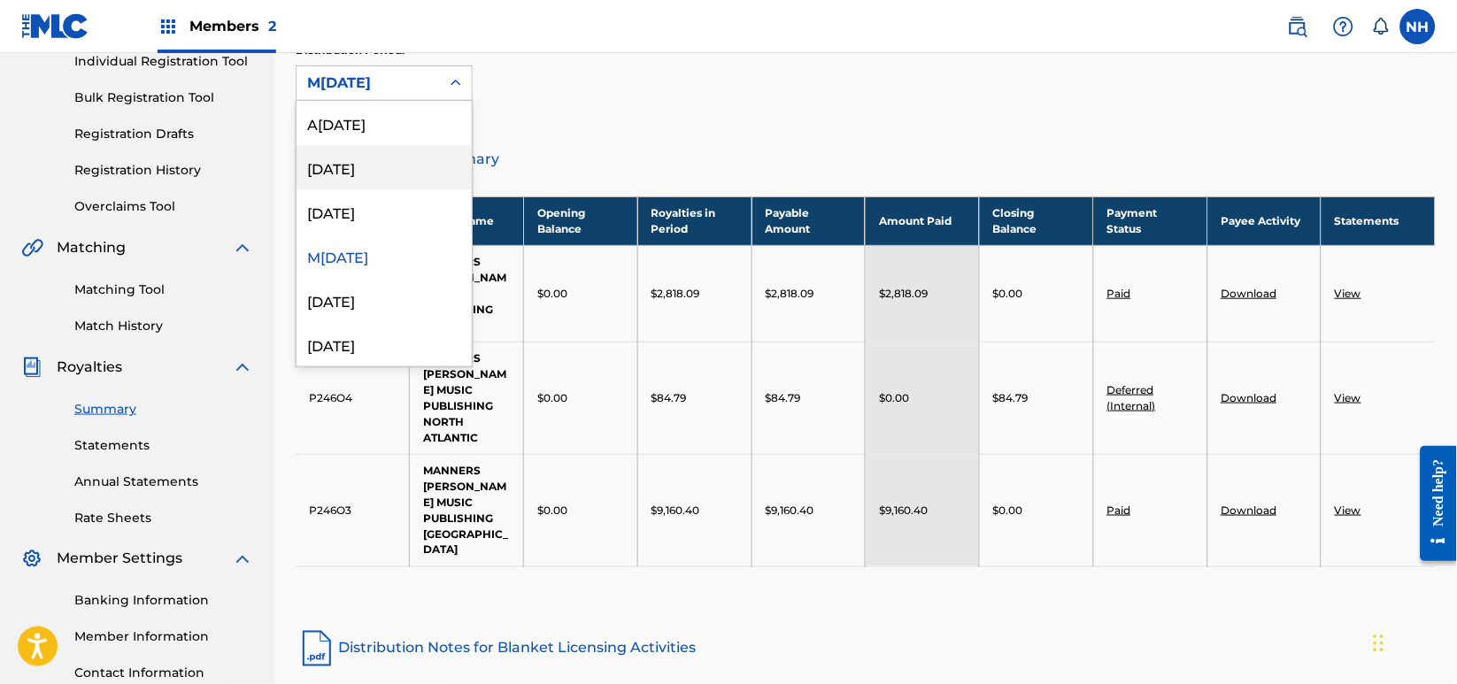
click at [437, 150] on div "July 2025" at bounding box center [384, 167] width 175 height 44
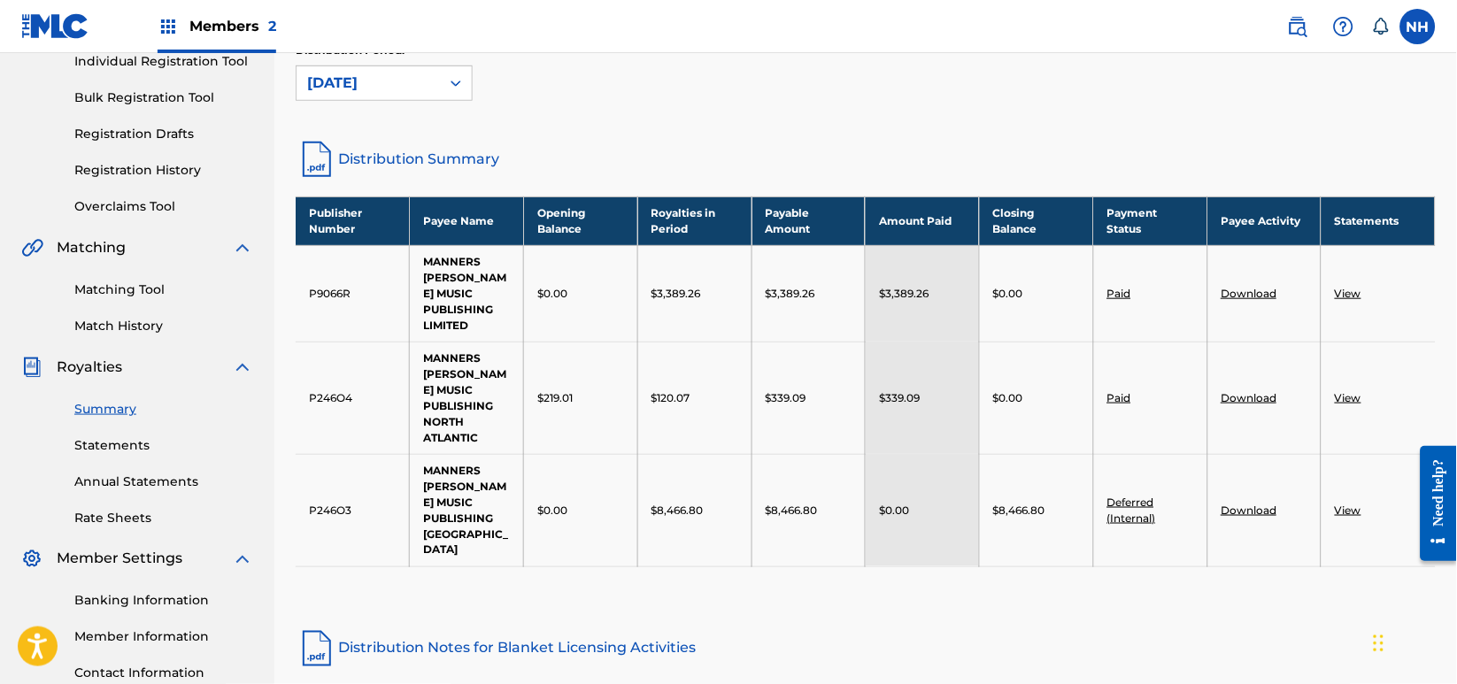
click at [459, 103] on div "Distribution Period: July 2025" at bounding box center [866, 79] width 1140 height 74
click at [460, 82] on icon at bounding box center [456, 83] width 18 height 18
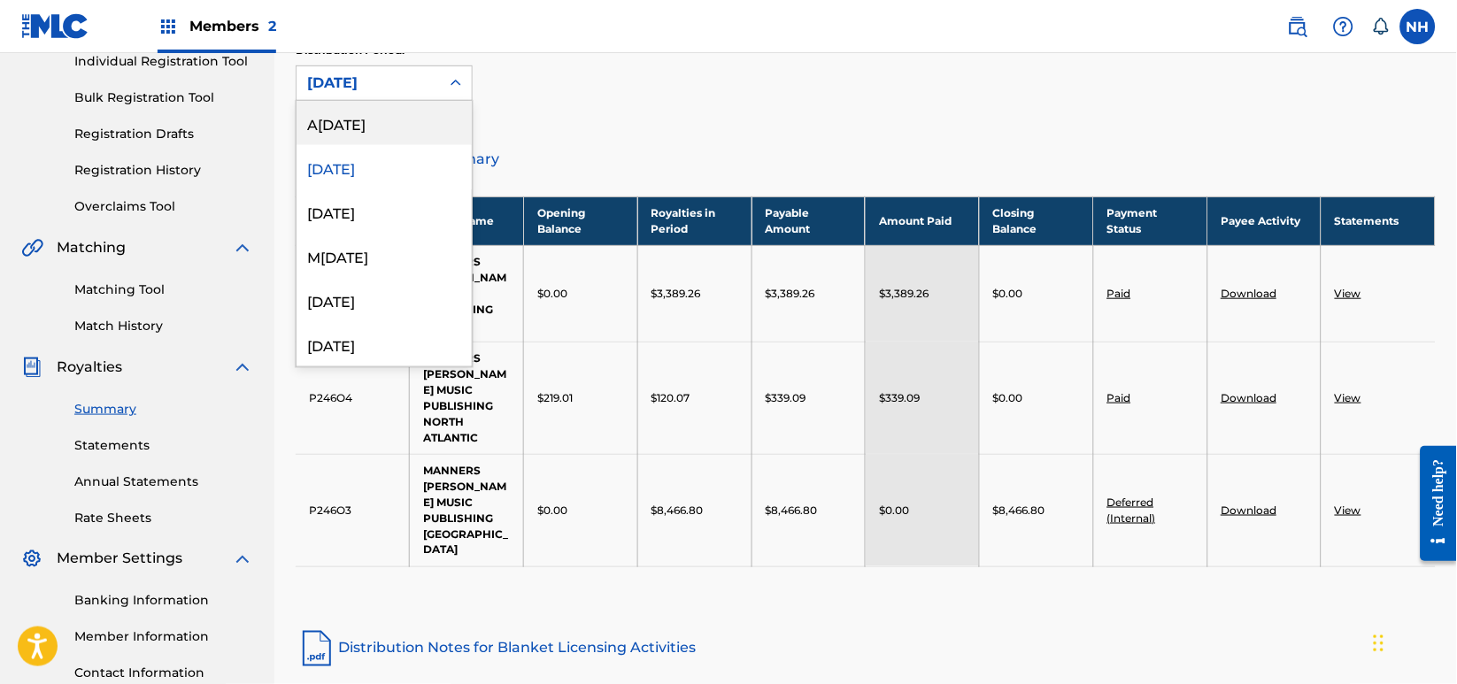
click at [429, 127] on div "August 2025" at bounding box center [384, 123] width 175 height 44
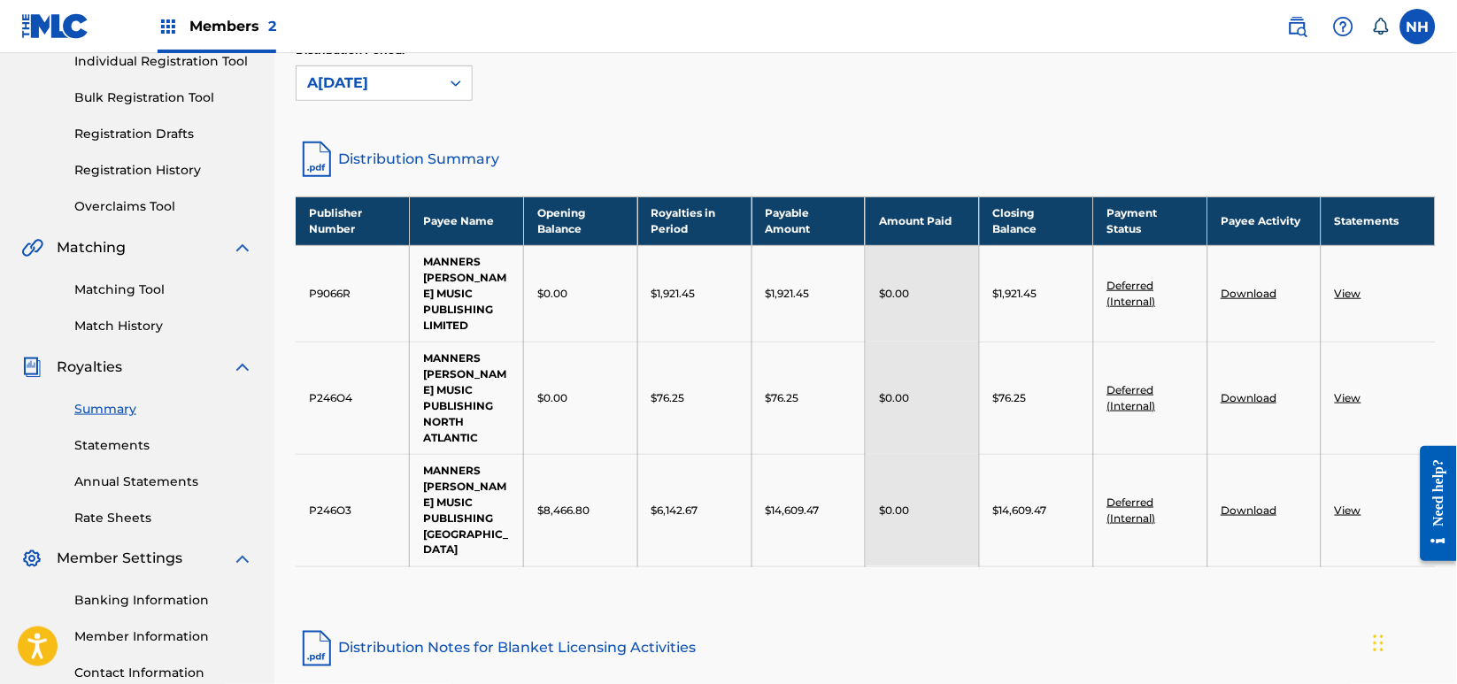
click at [445, 103] on div "Distribution Period: August 2025" at bounding box center [866, 79] width 1140 height 74
click at [445, 76] on div at bounding box center [456, 83] width 32 height 32
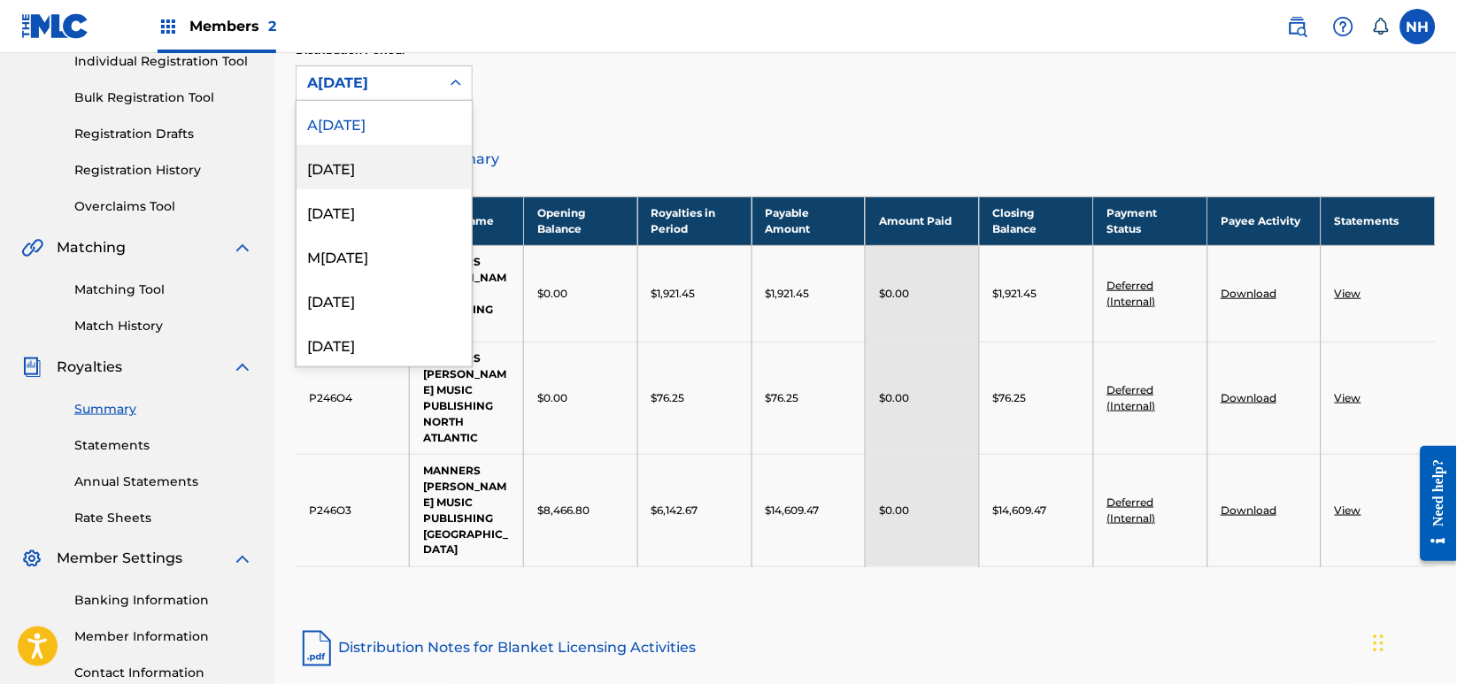
click at [426, 164] on div "July 2025" at bounding box center [384, 167] width 175 height 44
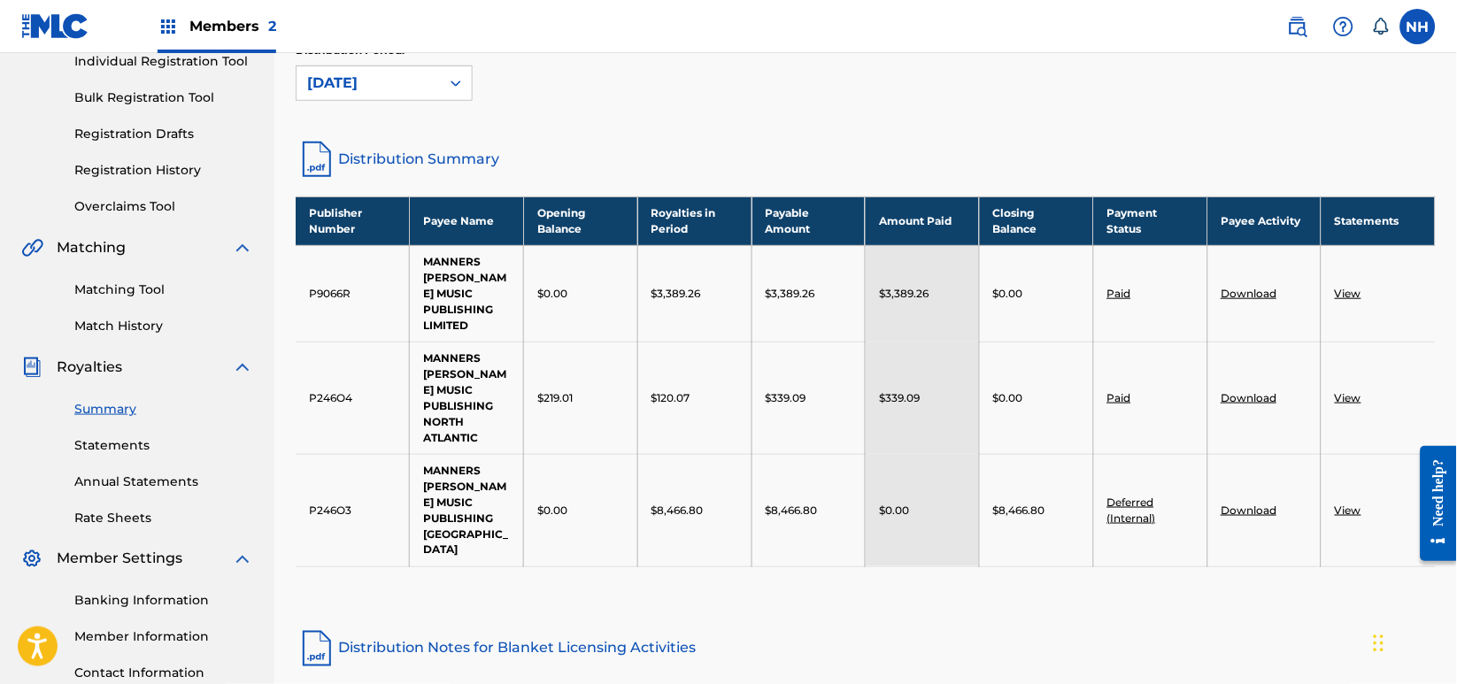
click at [431, 89] on div "July 2025" at bounding box center [368, 83] width 143 height 34
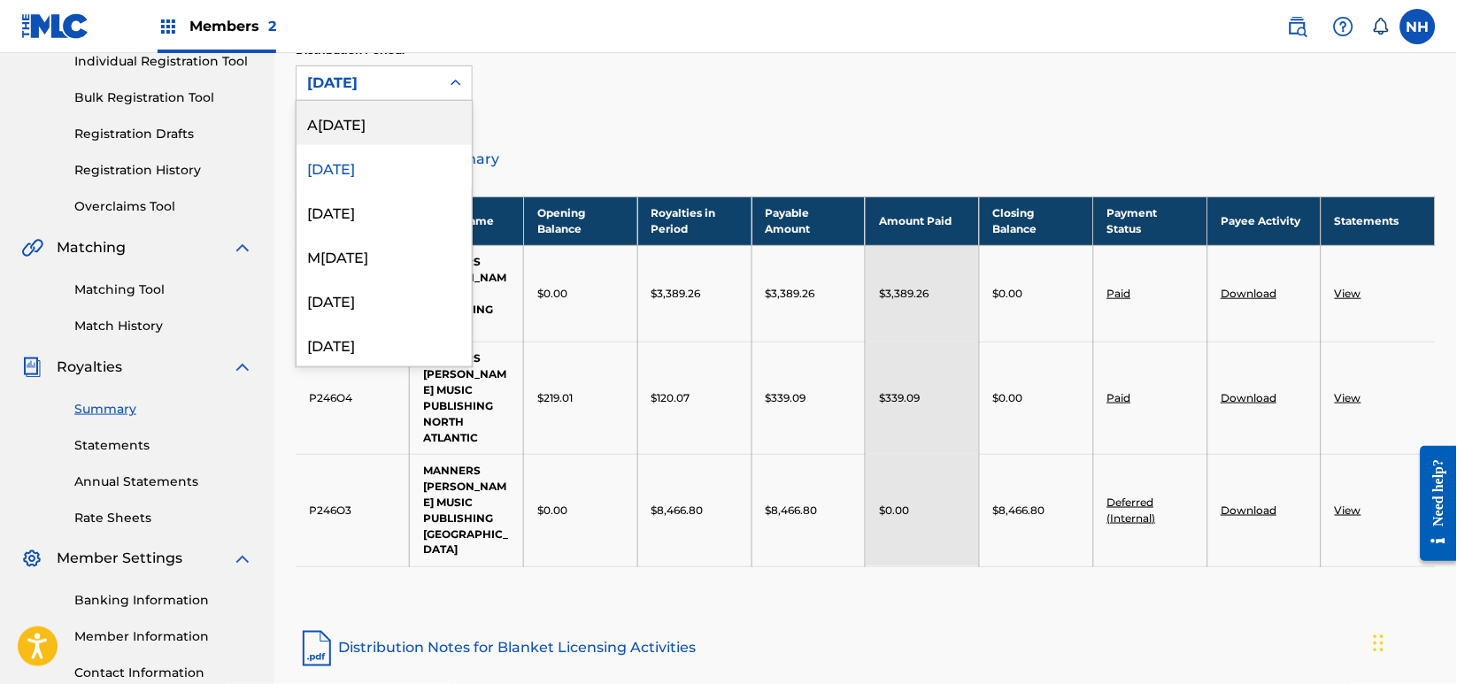
click at [421, 145] on div "July 2025" at bounding box center [384, 167] width 175 height 44
click at [433, 90] on div "July 2025" at bounding box center [368, 83] width 143 height 34
click at [421, 119] on div "August 2025" at bounding box center [384, 123] width 175 height 44
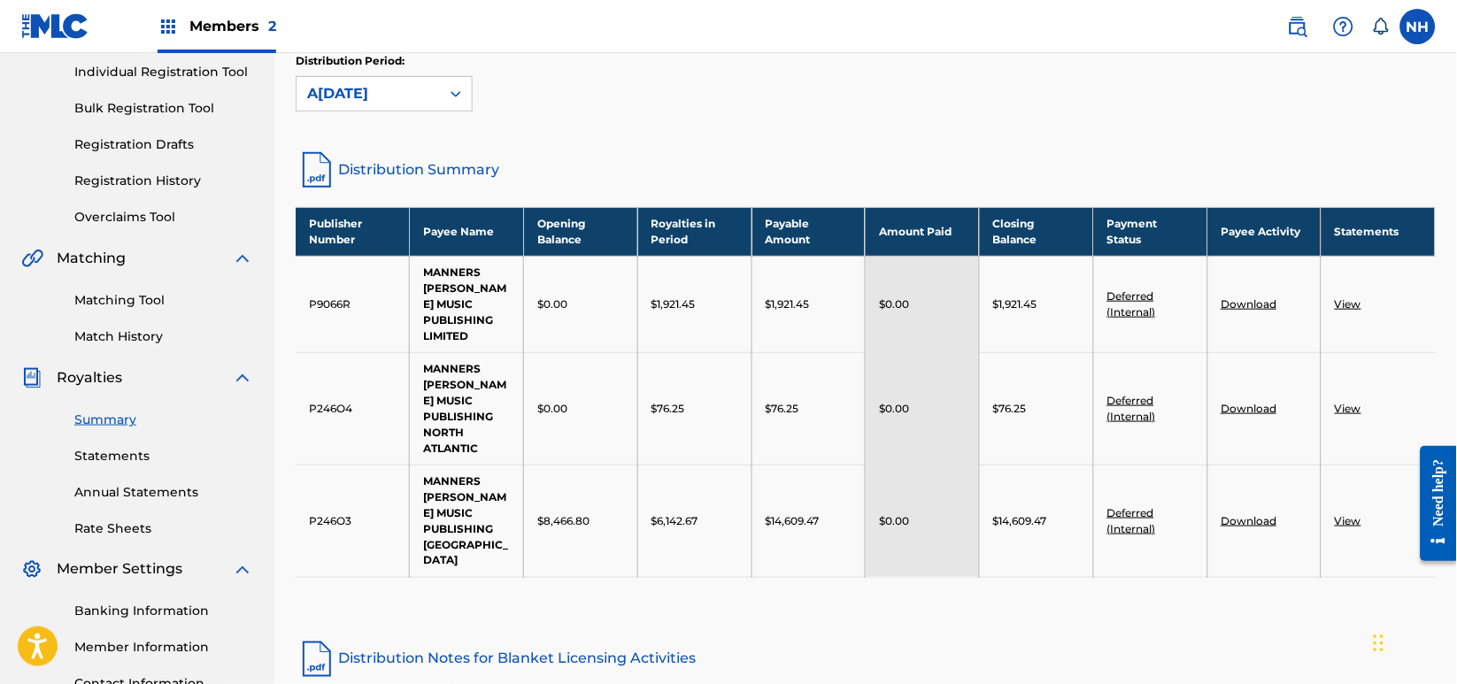
scroll to position [0, 0]
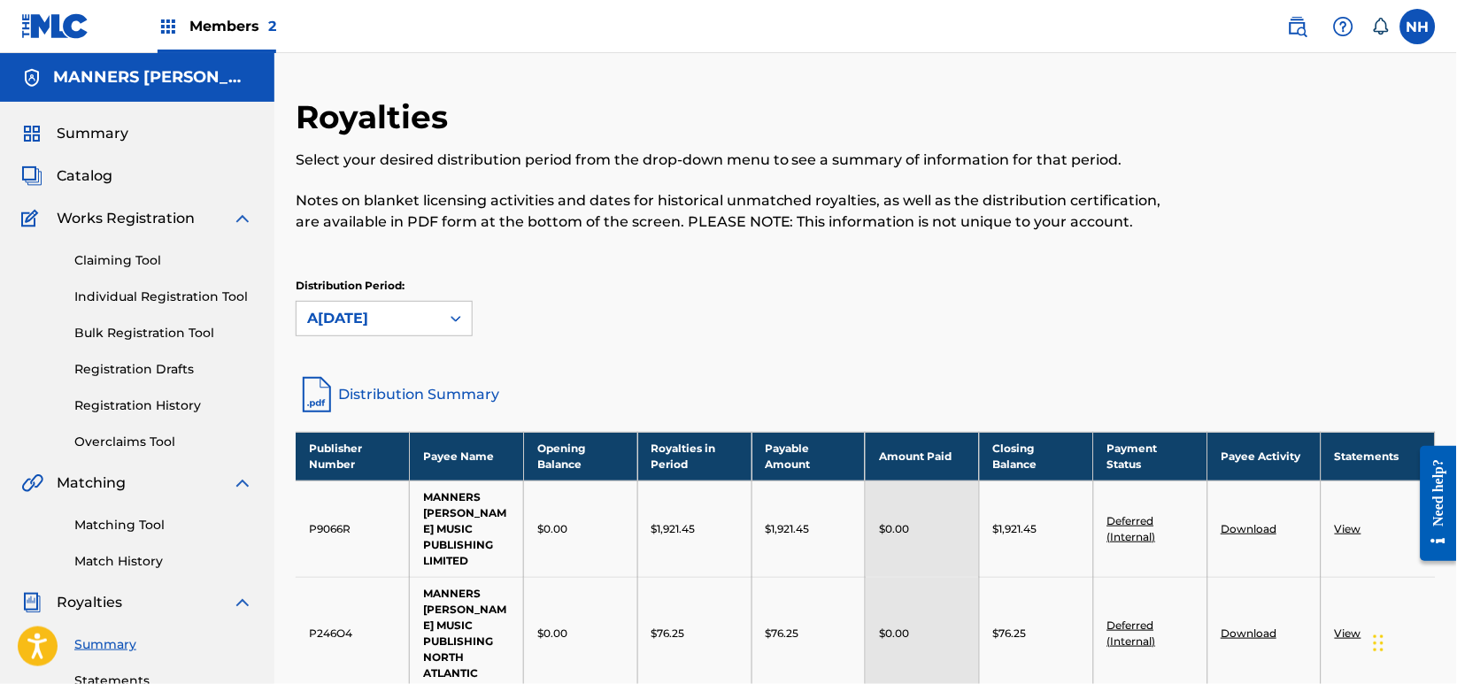
click at [95, 155] on div "Summary Catalog Works Registration Claiming Tool Individual Registration Tool B…" at bounding box center [137, 539] width 274 height 875
click at [96, 141] on span "Summary" at bounding box center [93, 133] width 72 height 21
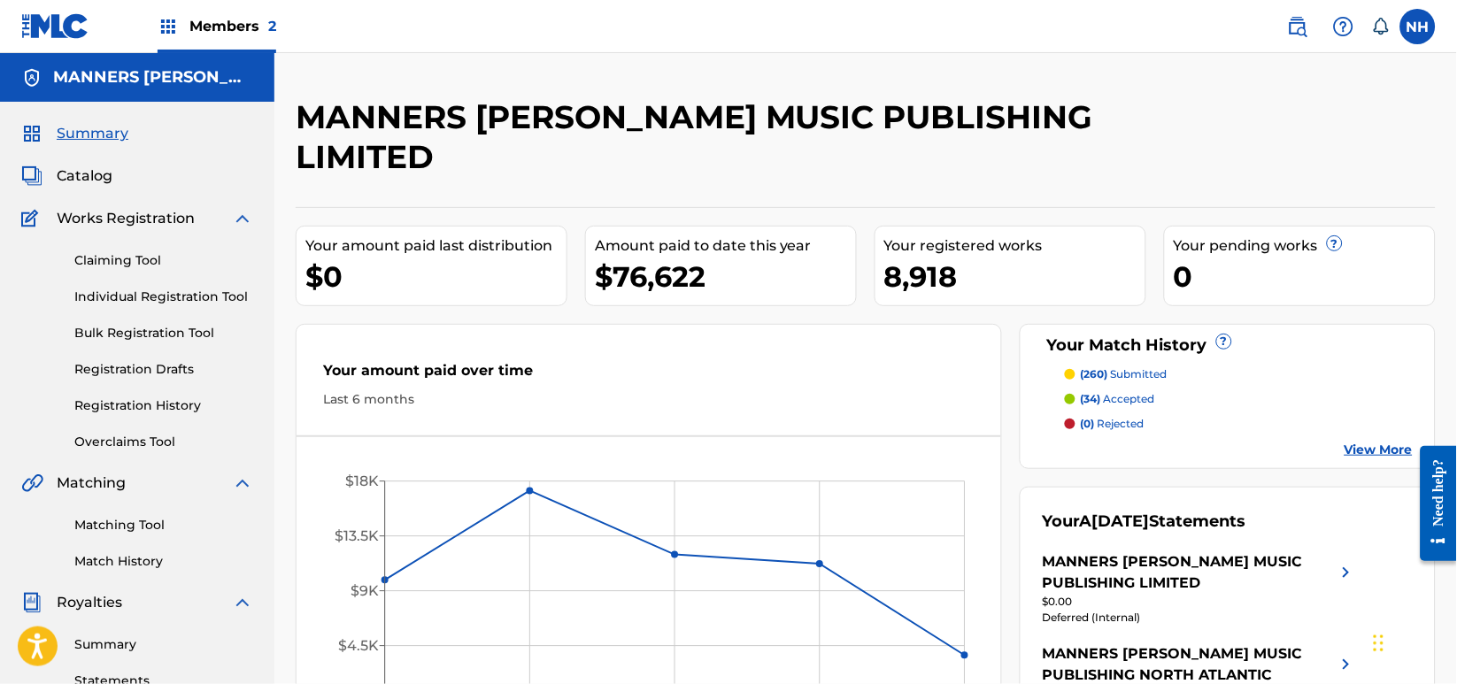
click at [1381, 441] on link "View More" at bounding box center [1379, 450] width 68 height 19
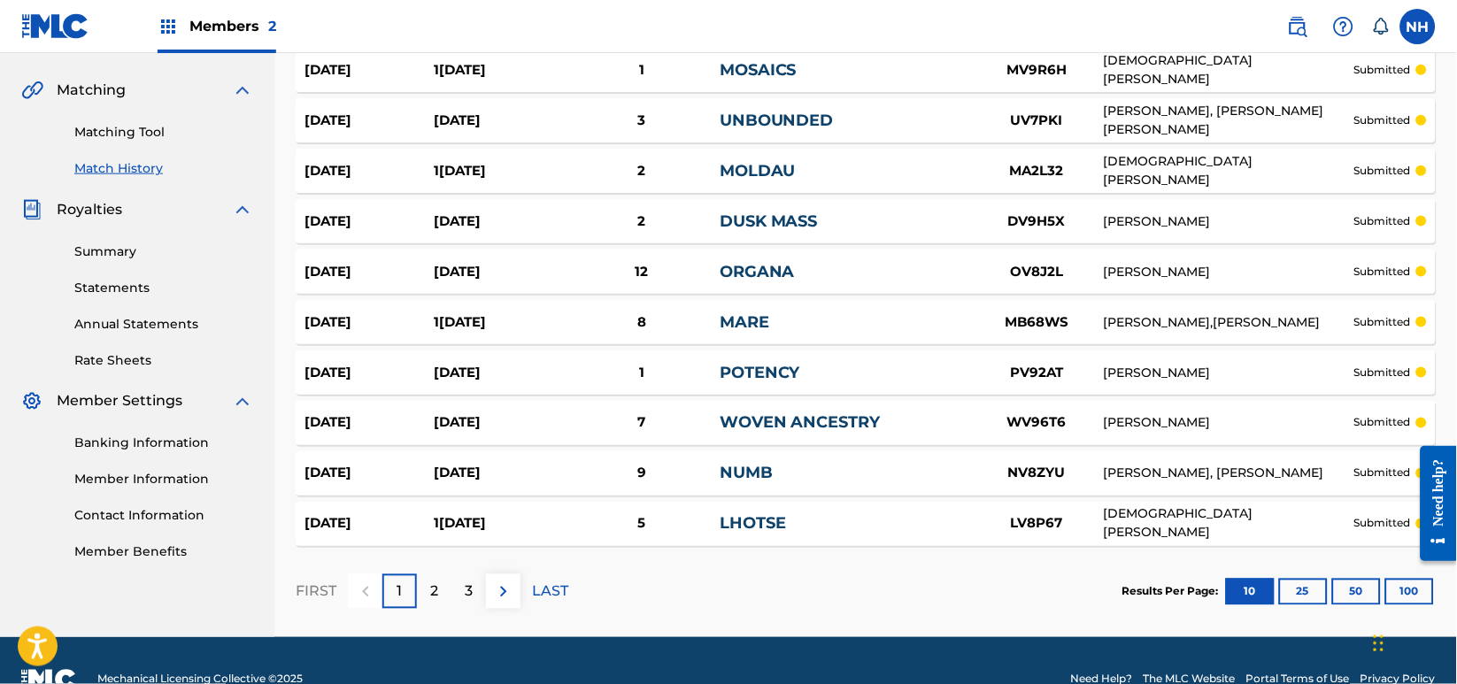
scroll to position [430, 0]
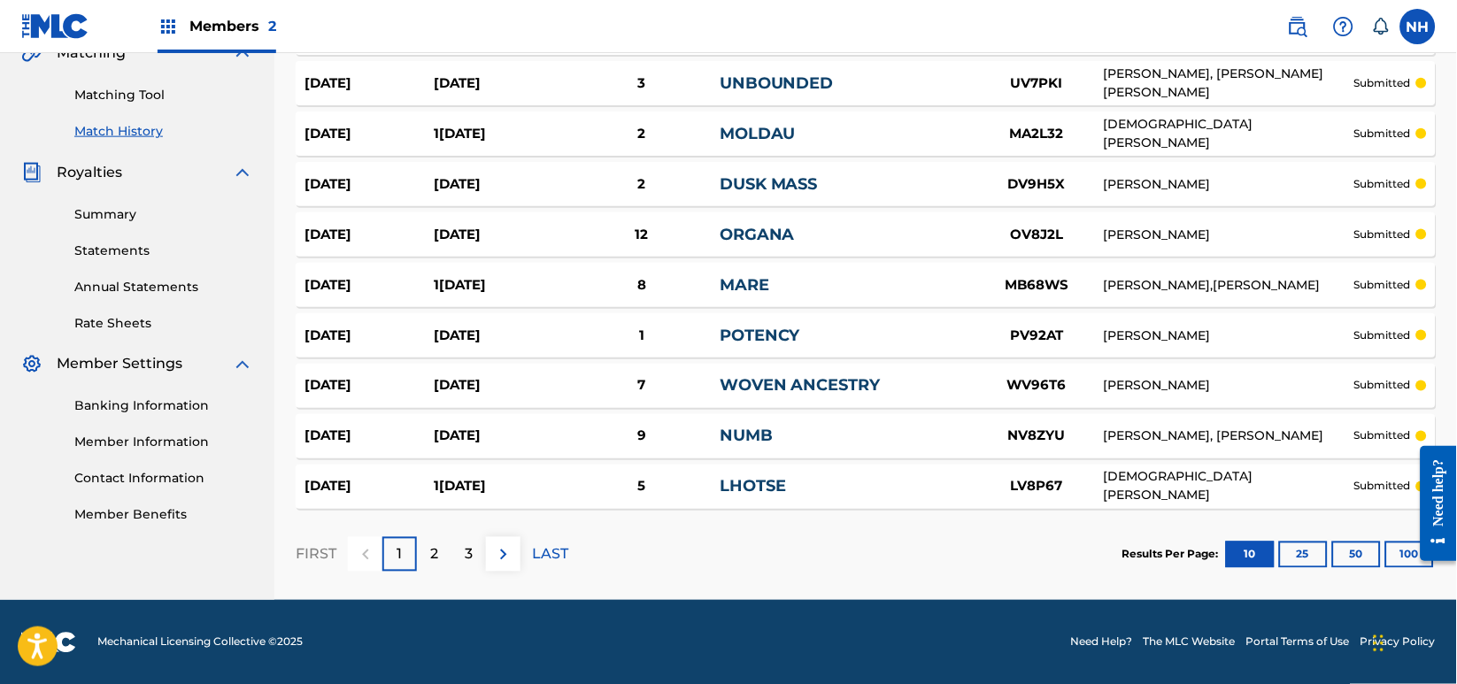
click at [478, 568] on div "3" at bounding box center [468, 554] width 35 height 35
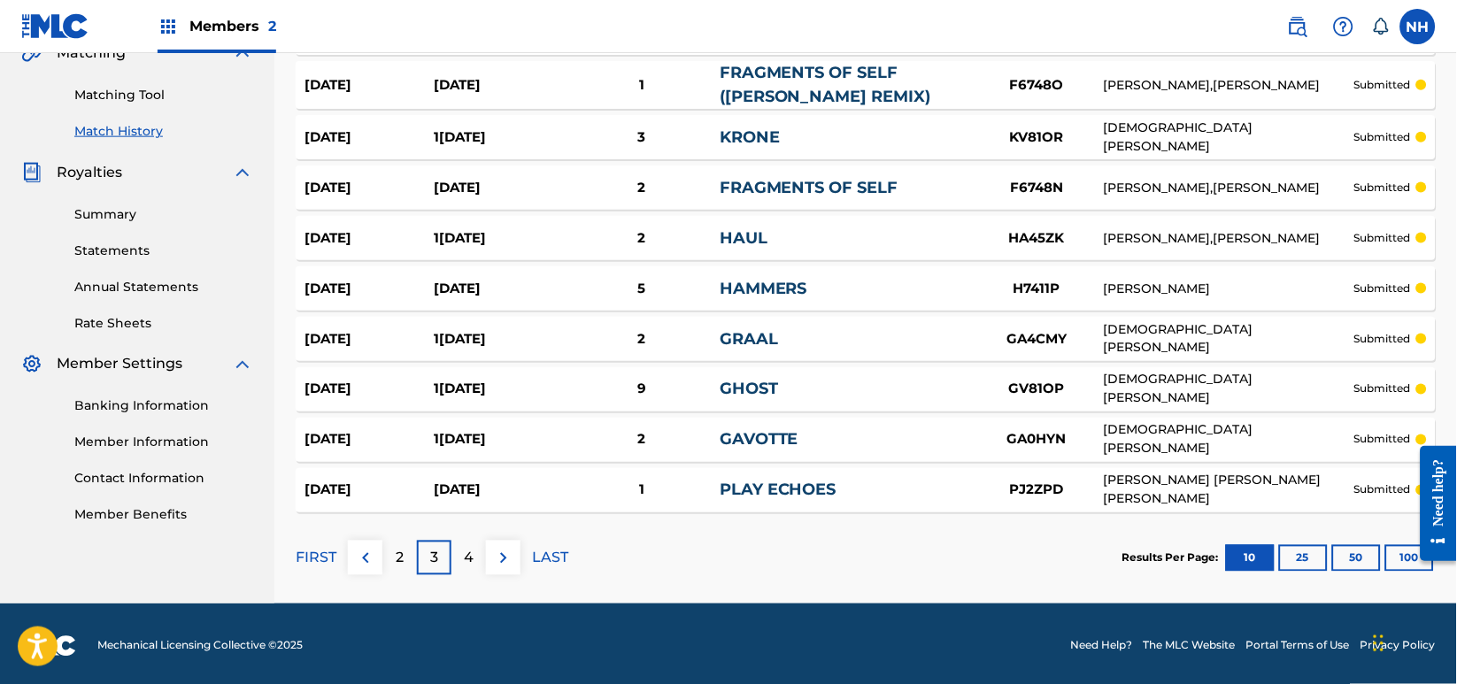
click at [1393, 568] on button "100" at bounding box center [1409, 558] width 49 height 27
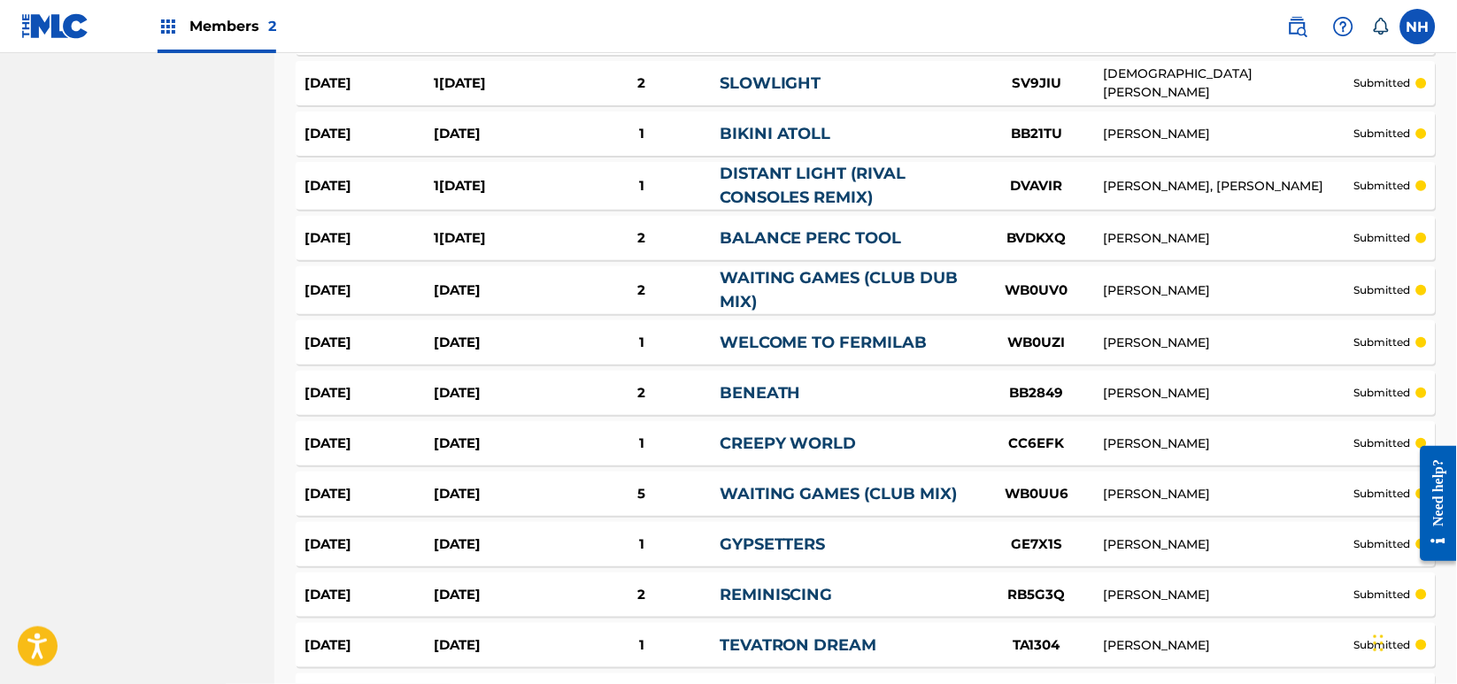
scroll to position [4996, 0]
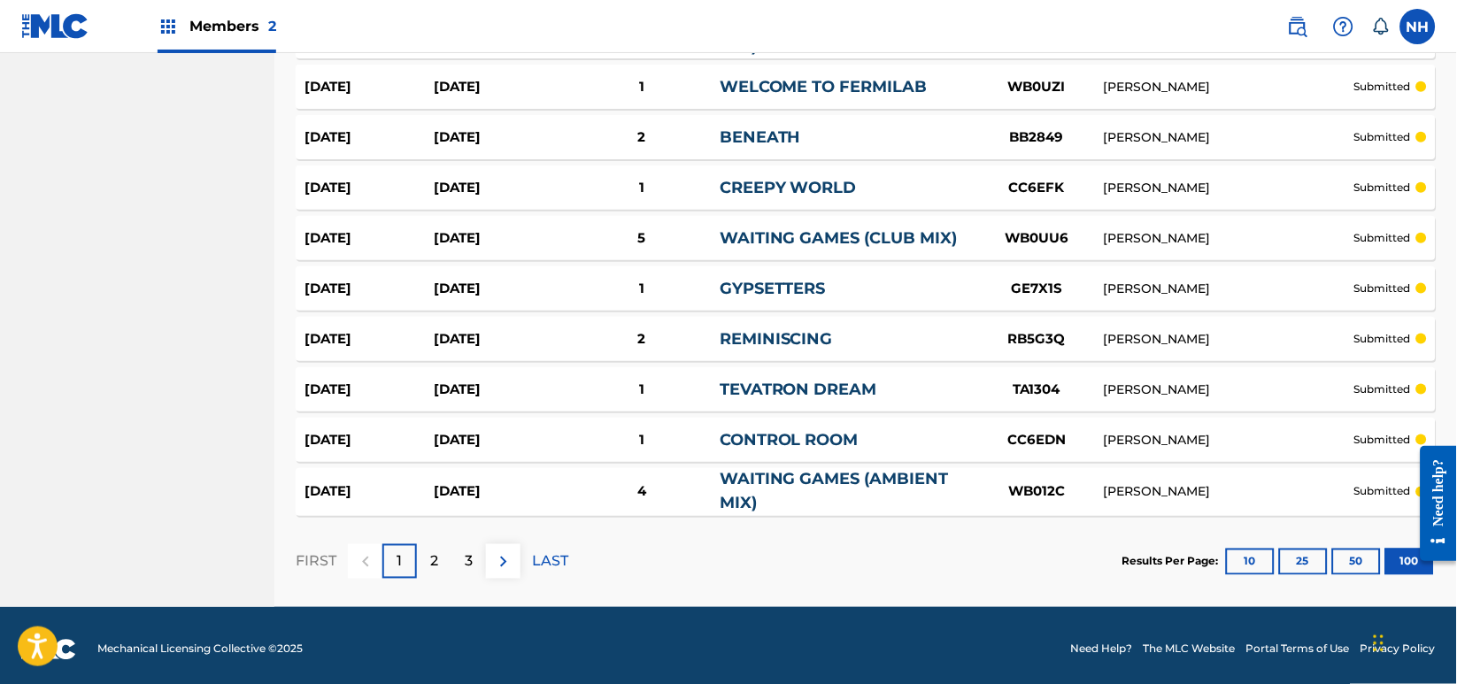
click at [471, 551] on p "3" at bounding box center [469, 561] width 8 height 21
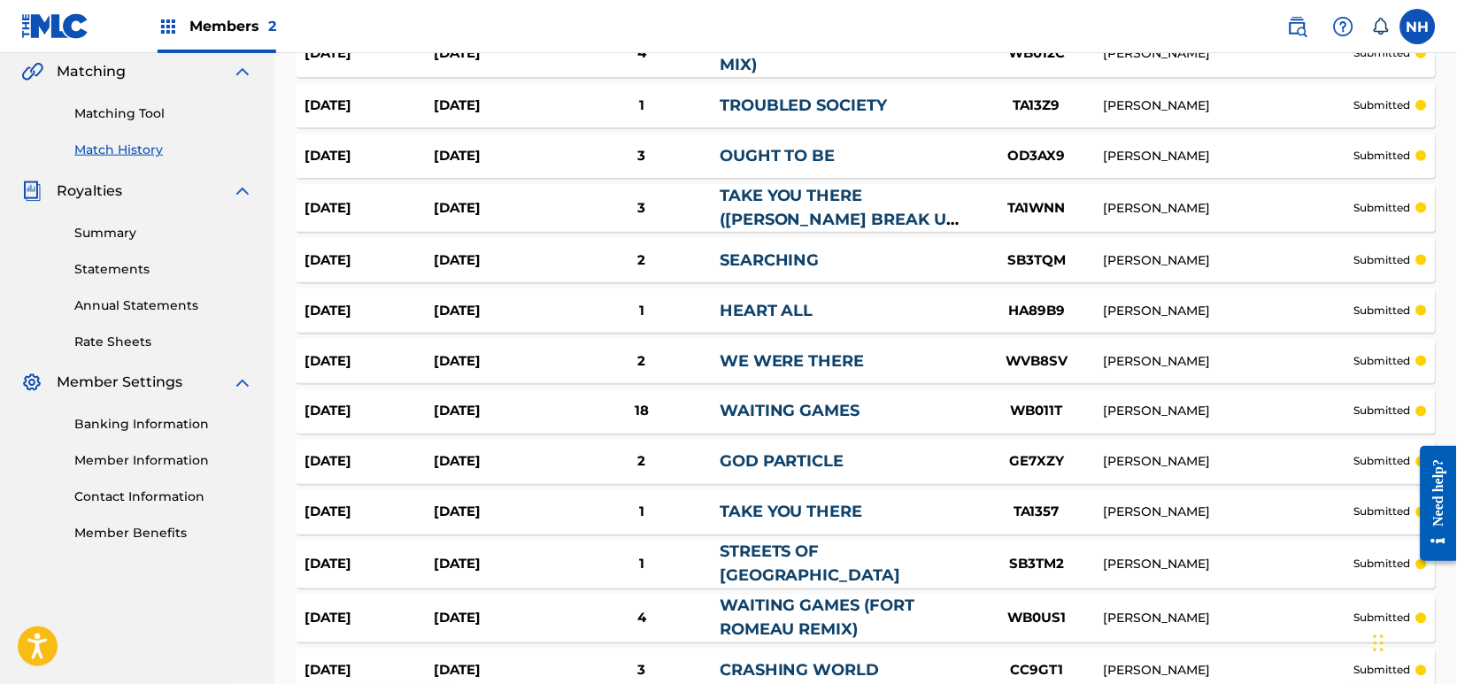
scroll to position [0, 0]
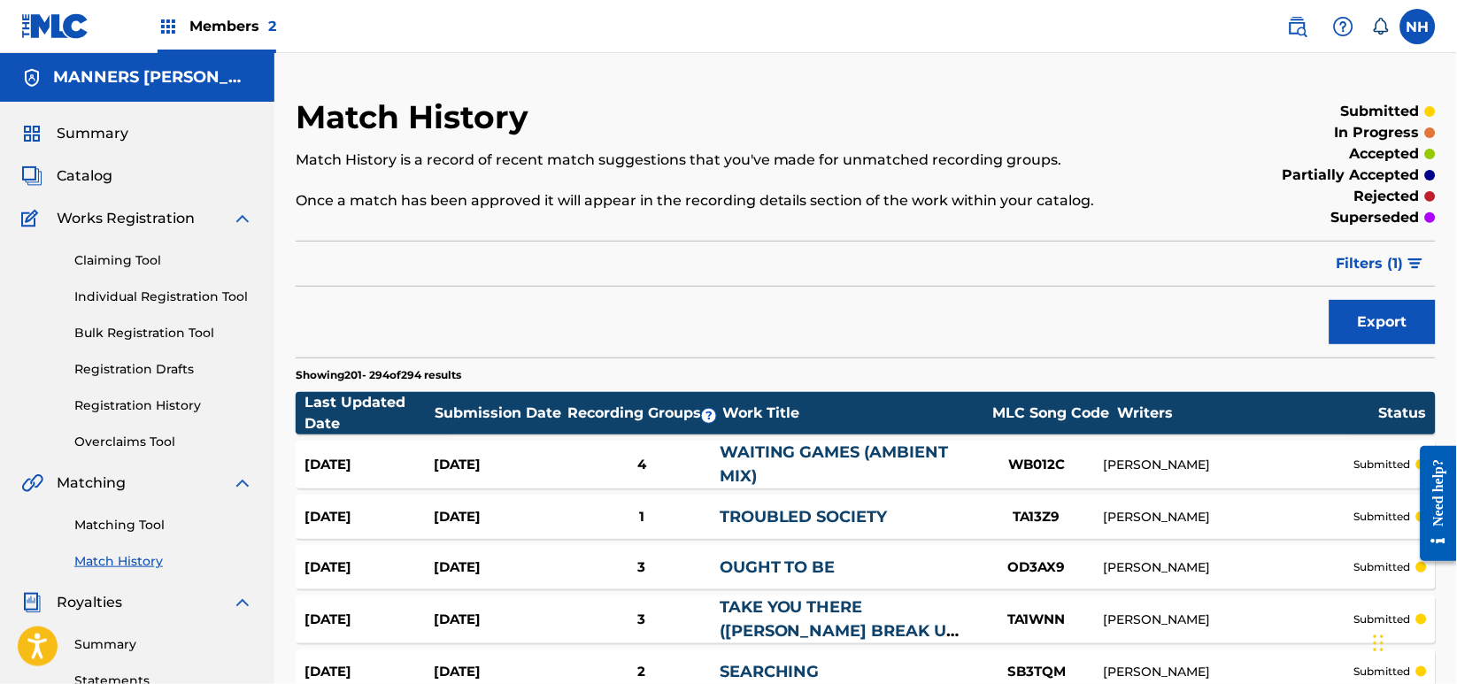
click at [89, 137] on span "Summary" at bounding box center [93, 133] width 72 height 21
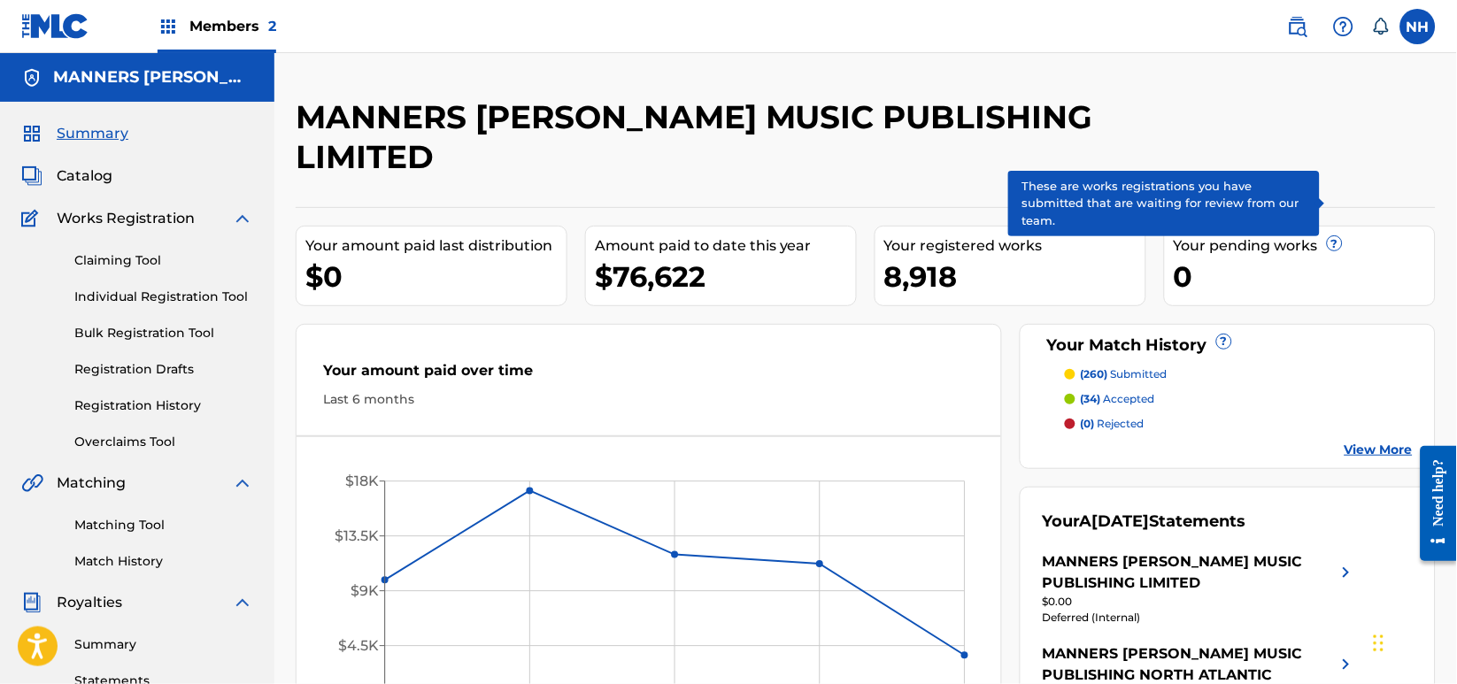
click at [124, 249] on div "Claiming Tool Individual Registration Tool Bulk Registration Tool Registration …" at bounding box center [137, 340] width 232 height 222
click at [119, 251] on link "Claiming Tool" at bounding box center [163, 260] width 179 height 19
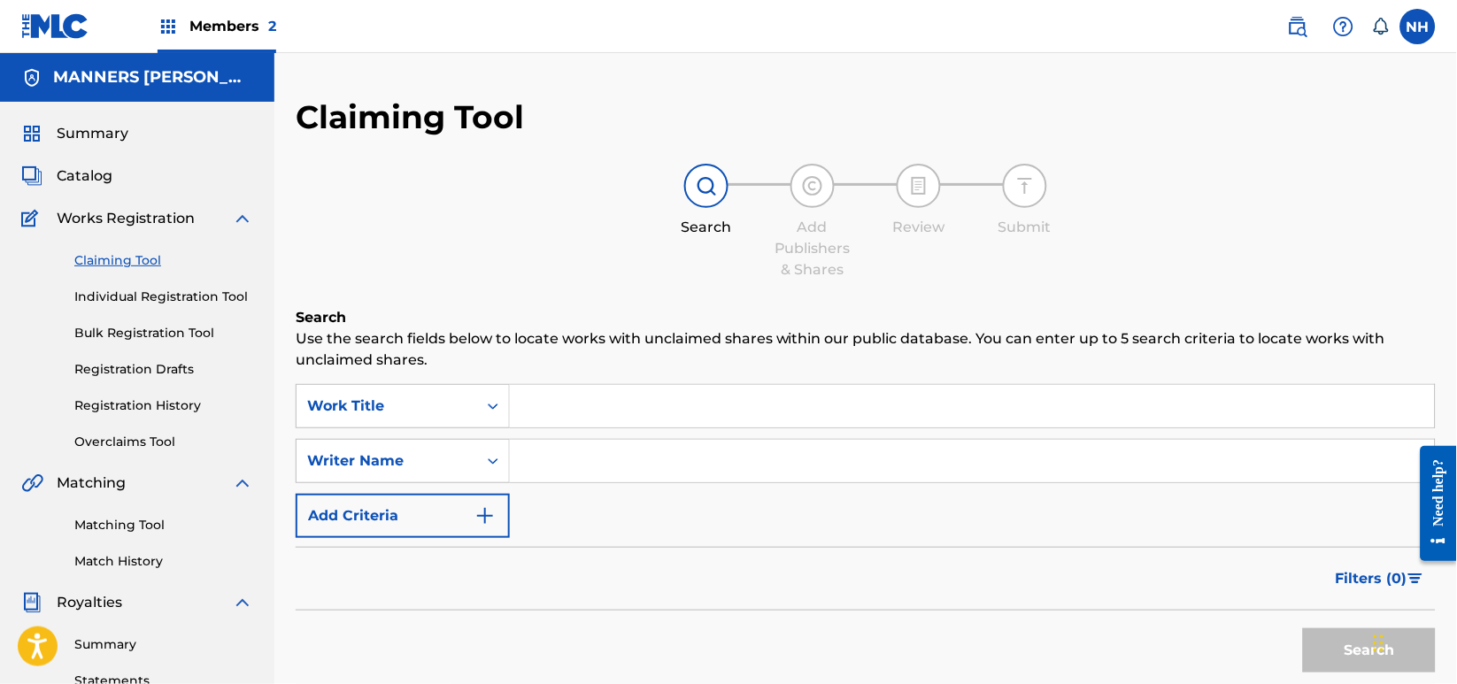
click at [132, 258] on link "Claiming Tool" at bounding box center [163, 260] width 179 height 19
click at [152, 529] on link "Matching Tool" at bounding box center [163, 525] width 179 height 19
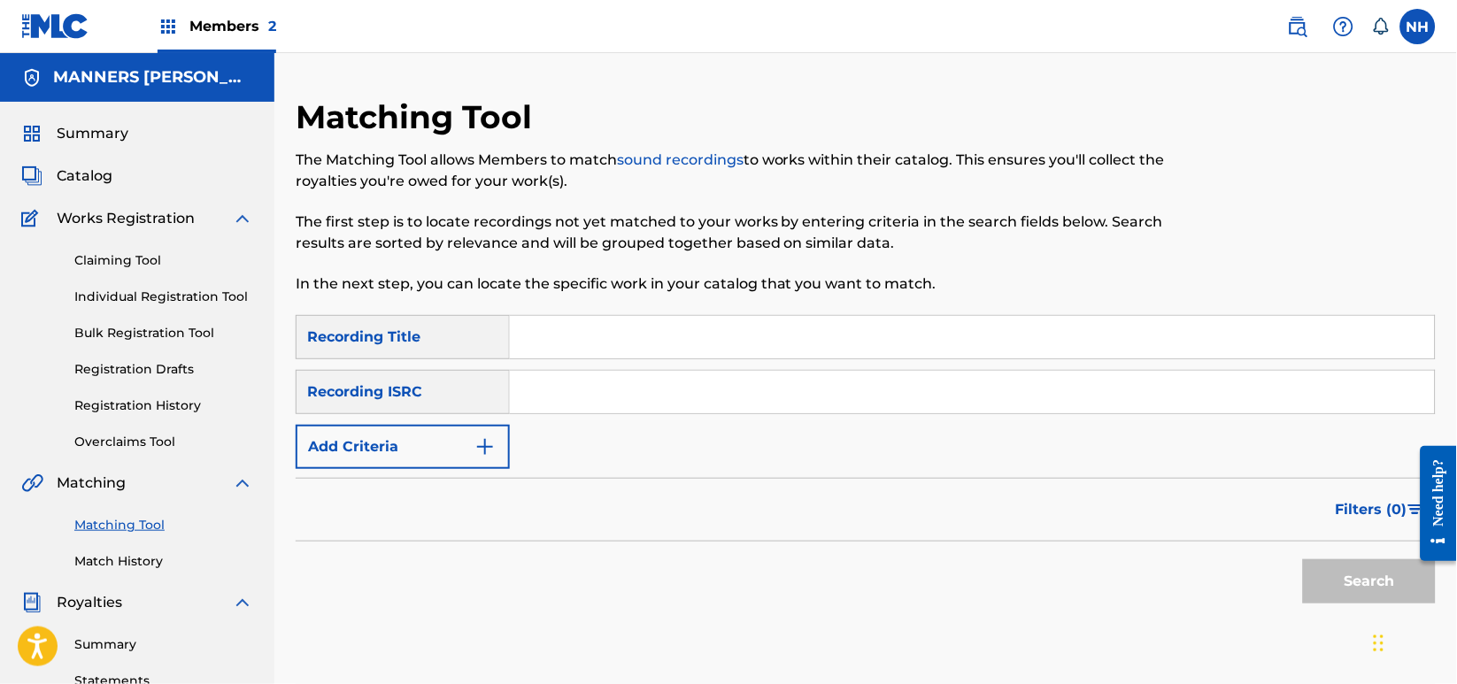
click at [159, 576] on div "Summary Catalog Works Registration Claiming Tool Individual Registration Tool B…" at bounding box center [137, 539] width 274 height 875
click at [129, 561] on link "Match History" at bounding box center [163, 561] width 179 height 19
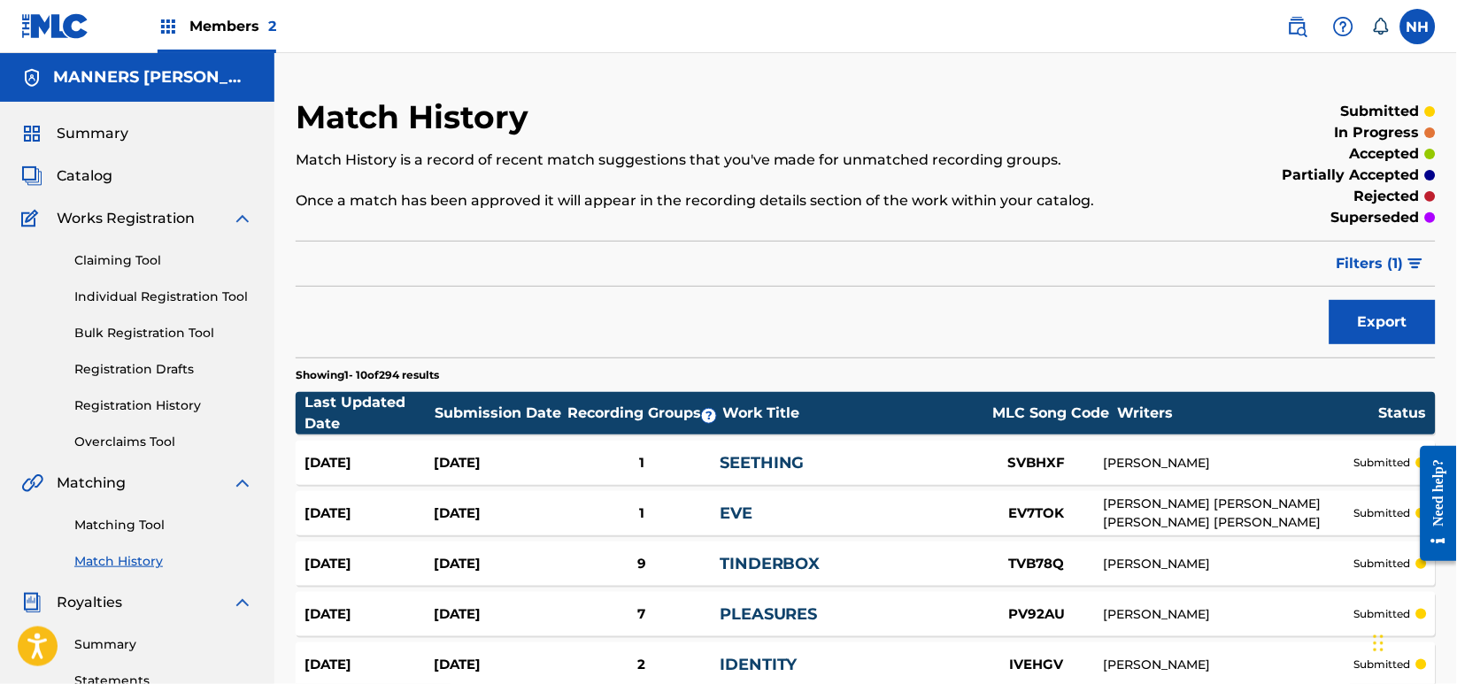
click at [121, 531] on link "Matching Tool" at bounding box center [163, 525] width 179 height 19
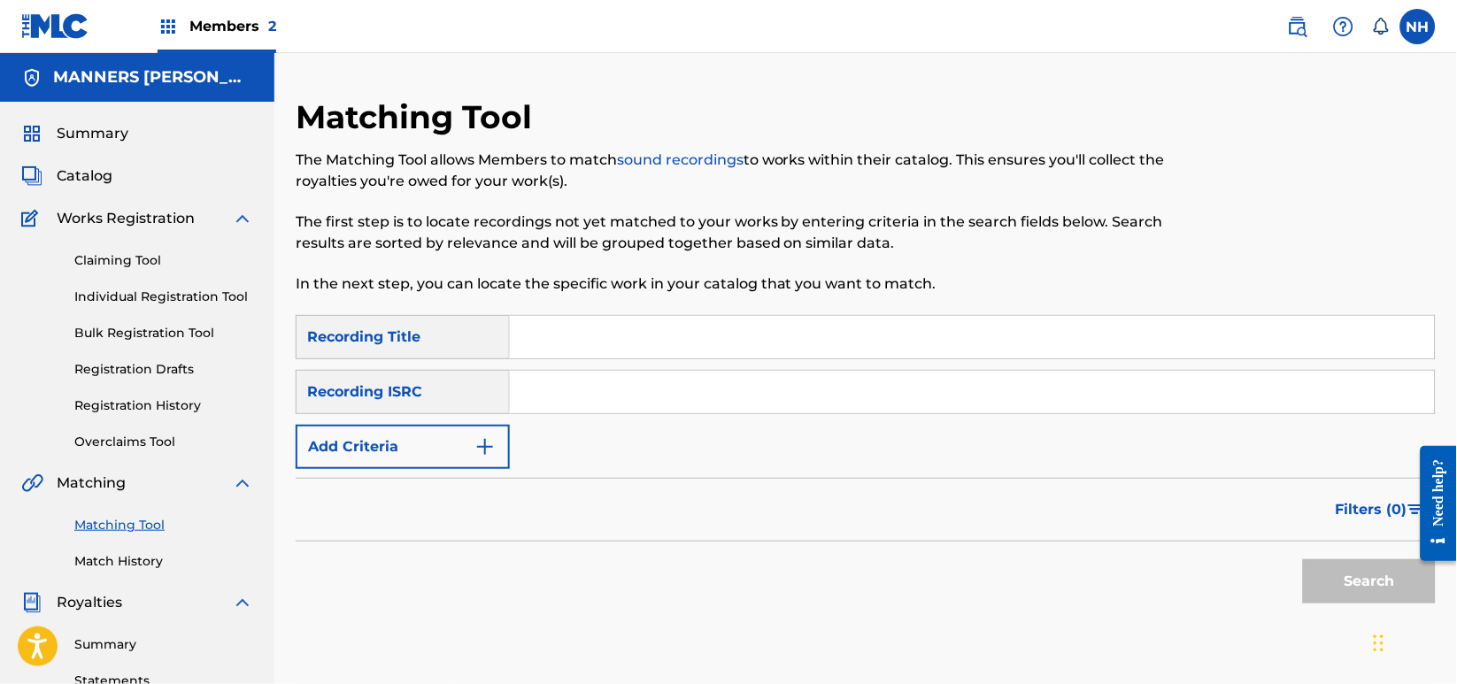
click at [402, 441] on button "Add Criteria" at bounding box center [403, 447] width 214 height 44
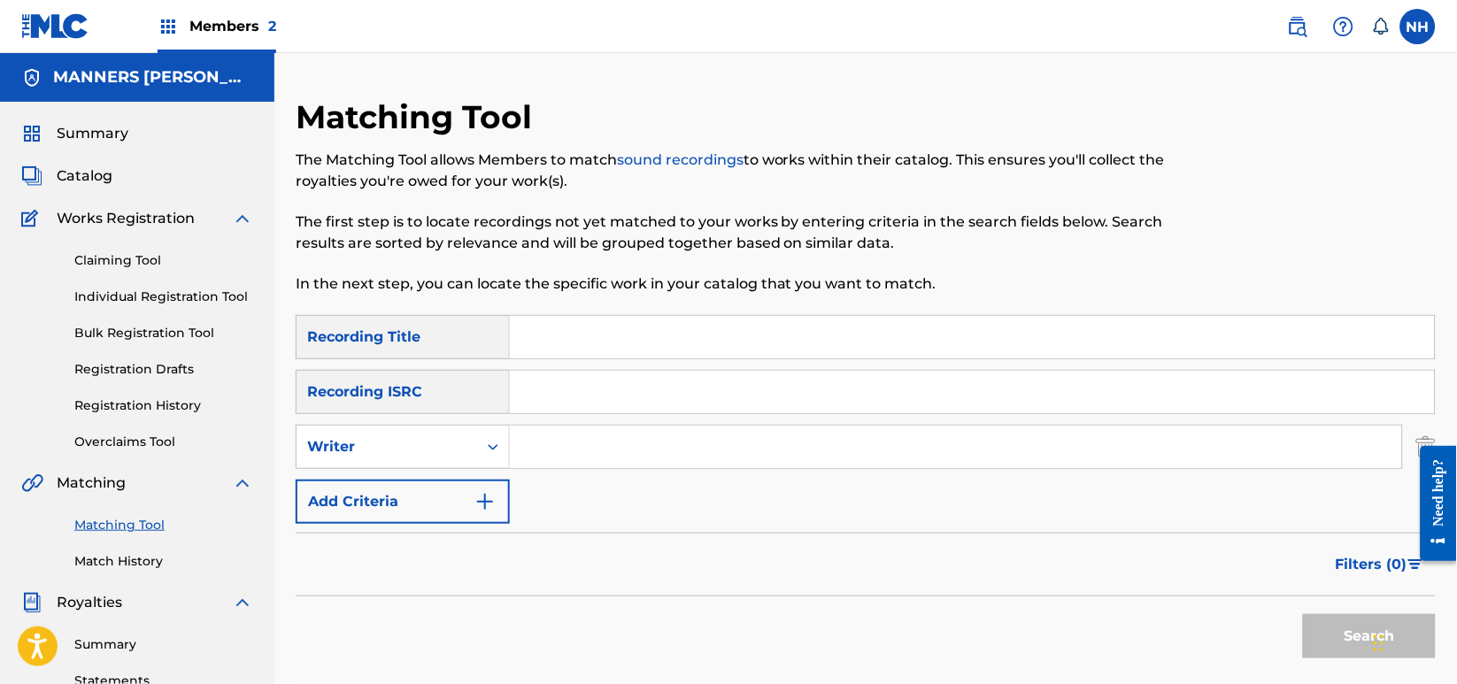
click at [422, 490] on button "Add Criteria" at bounding box center [403, 502] width 214 height 44
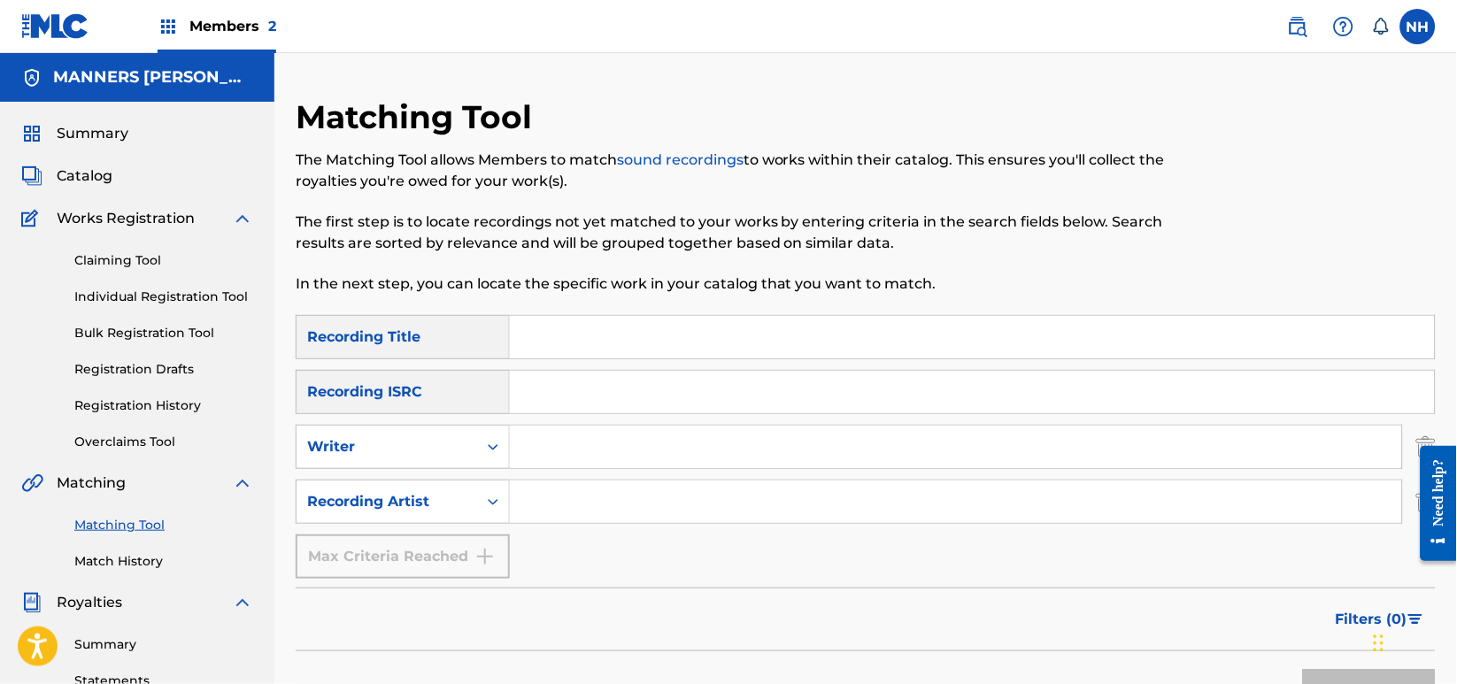
click at [630, 508] on input "Search Form" at bounding box center [956, 502] width 892 height 42
click at [1309, 150] on div at bounding box center [1305, 206] width 262 height 218
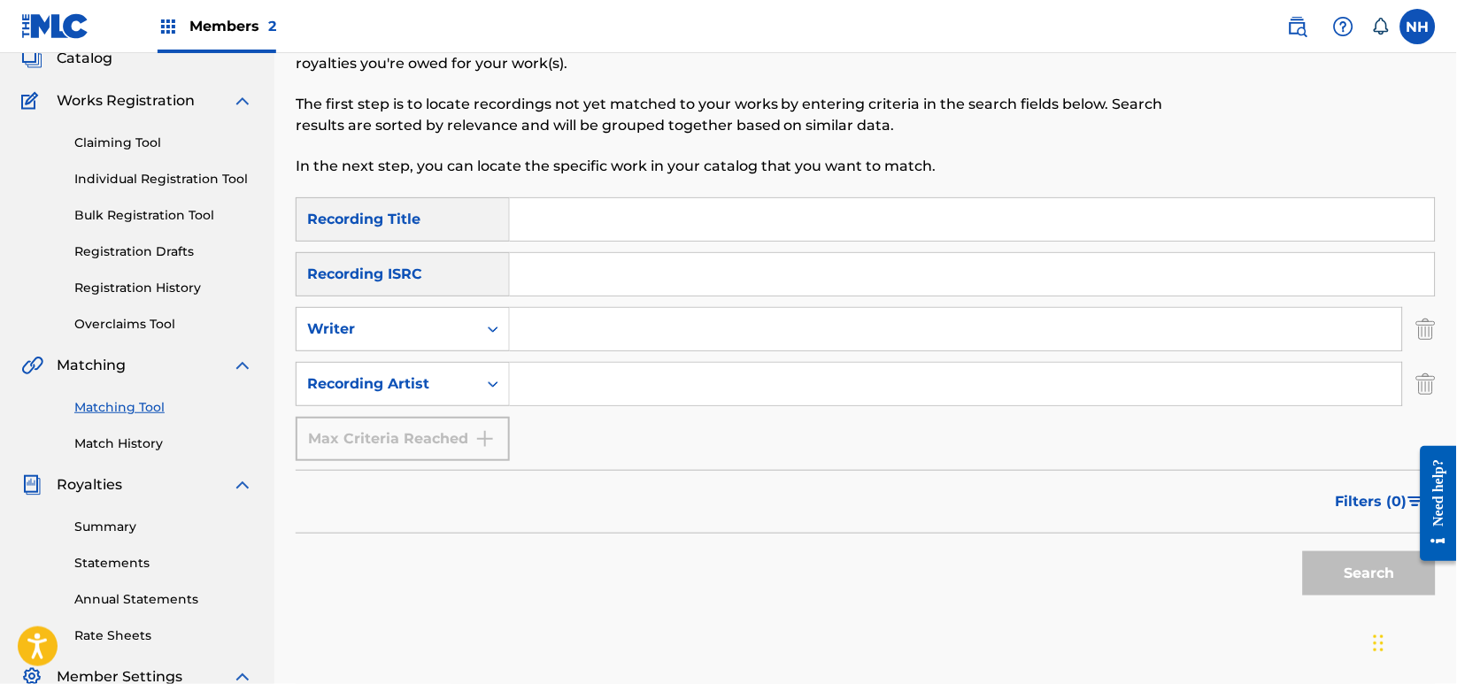
click at [539, 344] on input "Search Form" at bounding box center [956, 329] width 892 height 42
type input "Max Cooper"
drag, startPoint x: 659, startPoint y: 316, endPoint x: 451, endPoint y: 333, distance: 208.7
click at [451, 333] on div "SearchWithCriteria440330ea-a87f-4996-a83b-44ee920a74c2 Writer Max Cooper" at bounding box center [866, 329] width 1140 height 44
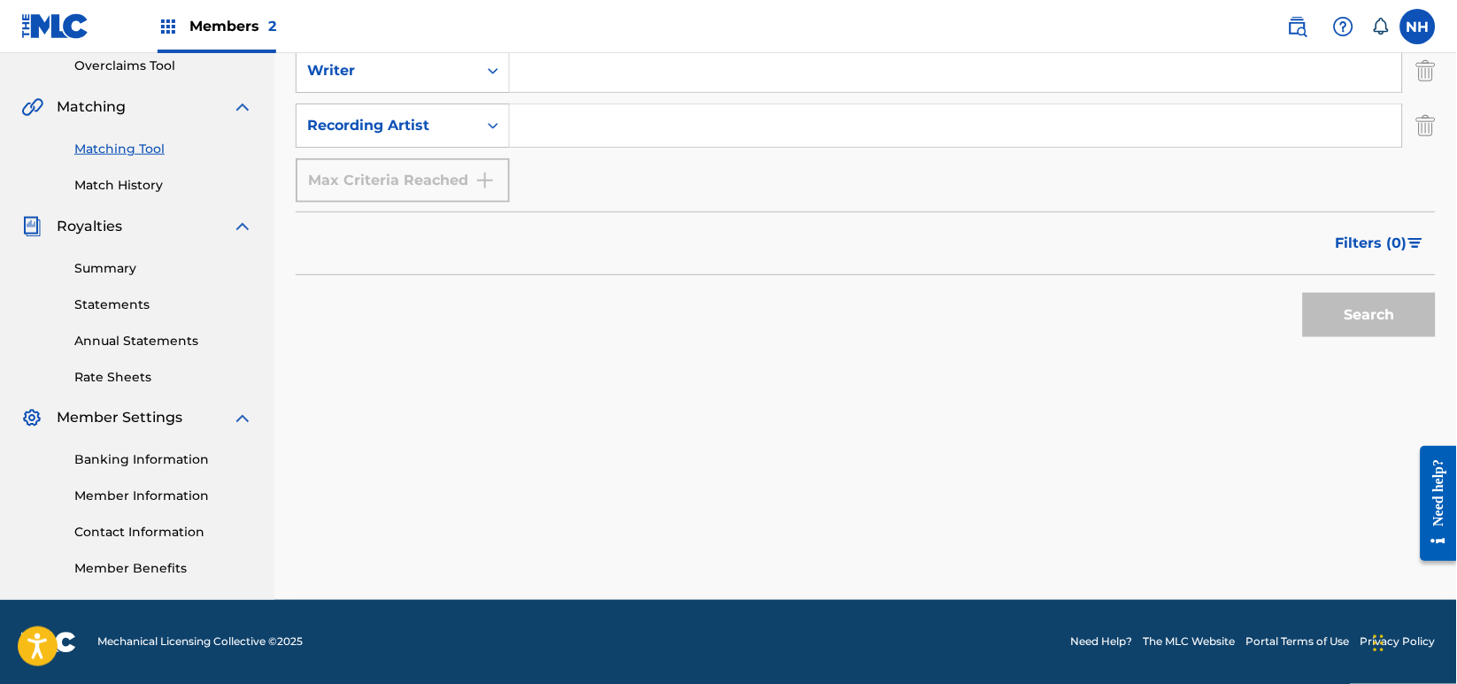
scroll to position [140, 0]
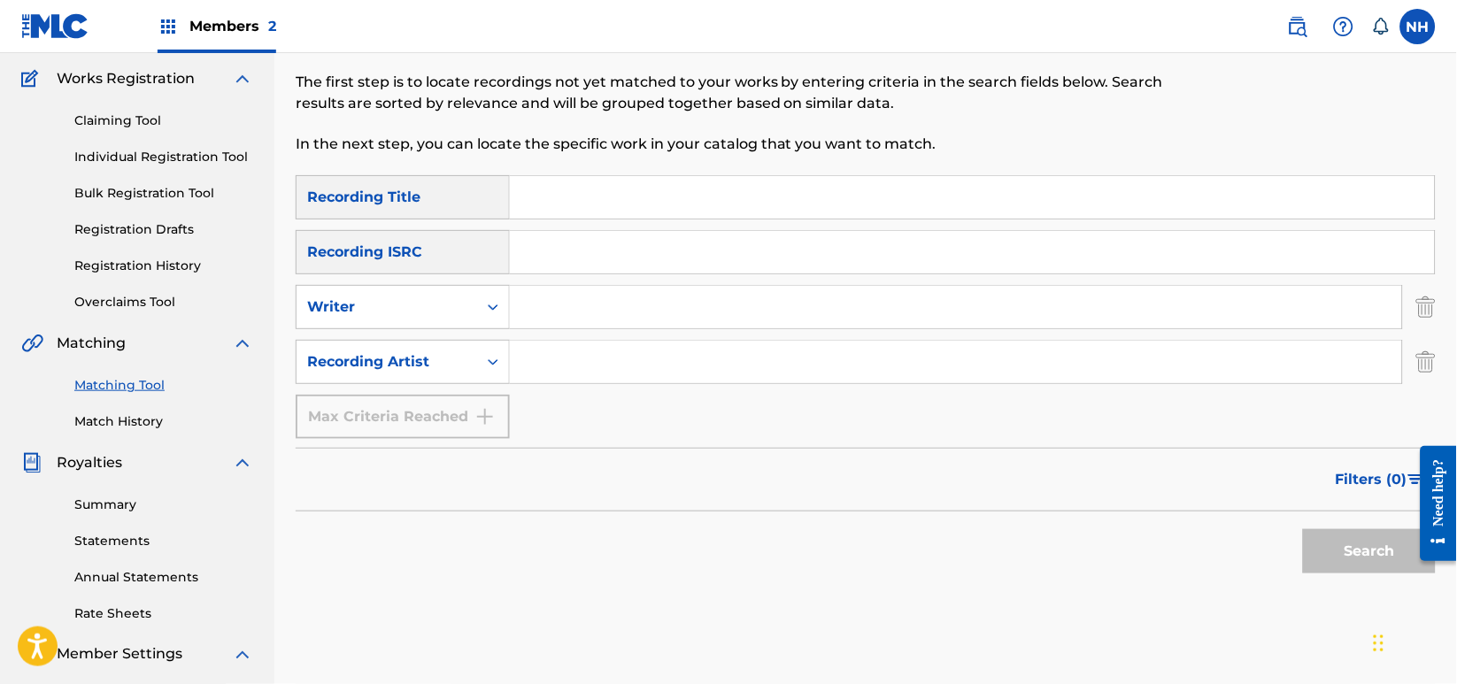
click at [678, 212] on input "Search Form" at bounding box center [972, 197] width 925 height 42
paste input "TRANSLATION ONE"
type input "TRANSLATION ONE"
click at [550, 366] on input "Search Form" at bounding box center [956, 362] width 892 height 42
type input "max cooper"
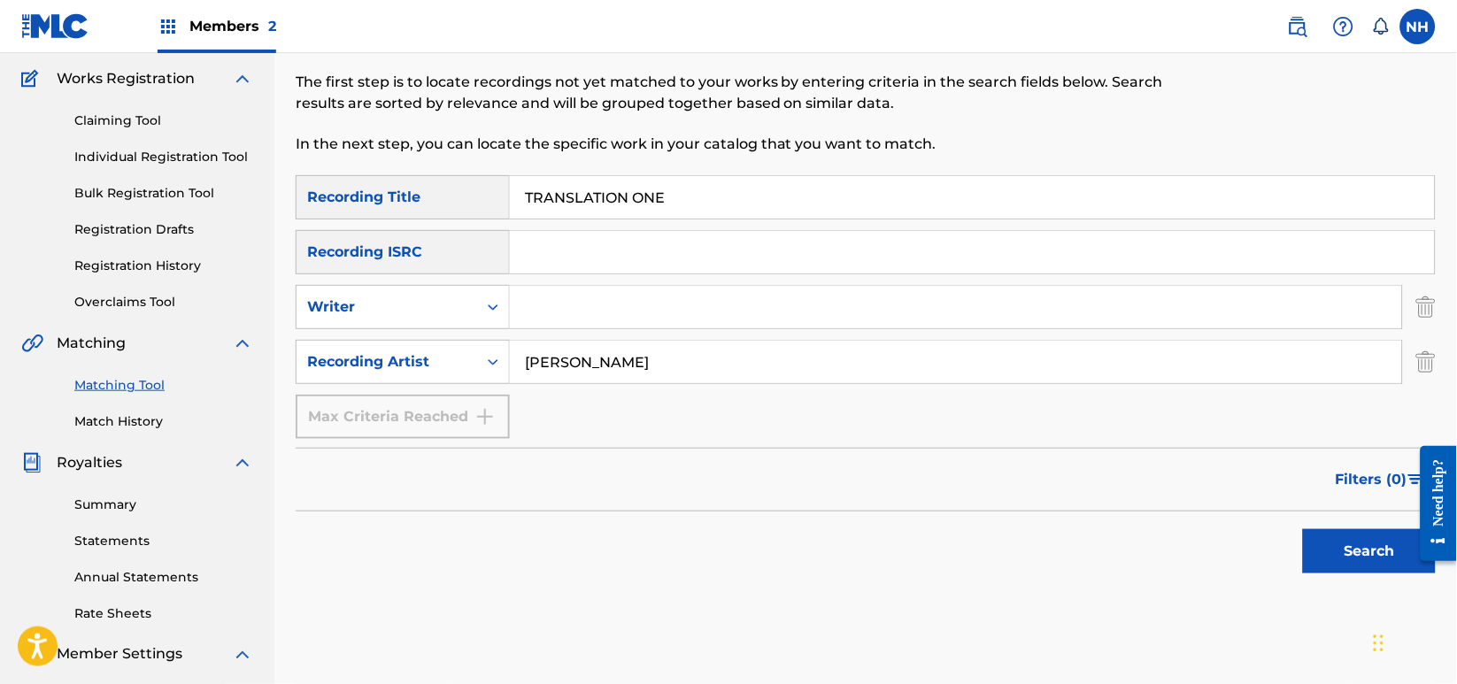
click at [1286, 549] on div "Search" at bounding box center [866, 547] width 1140 height 71
click at [1311, 551] on button "Search" at bounding box center [1369, 551] width 133 height 44
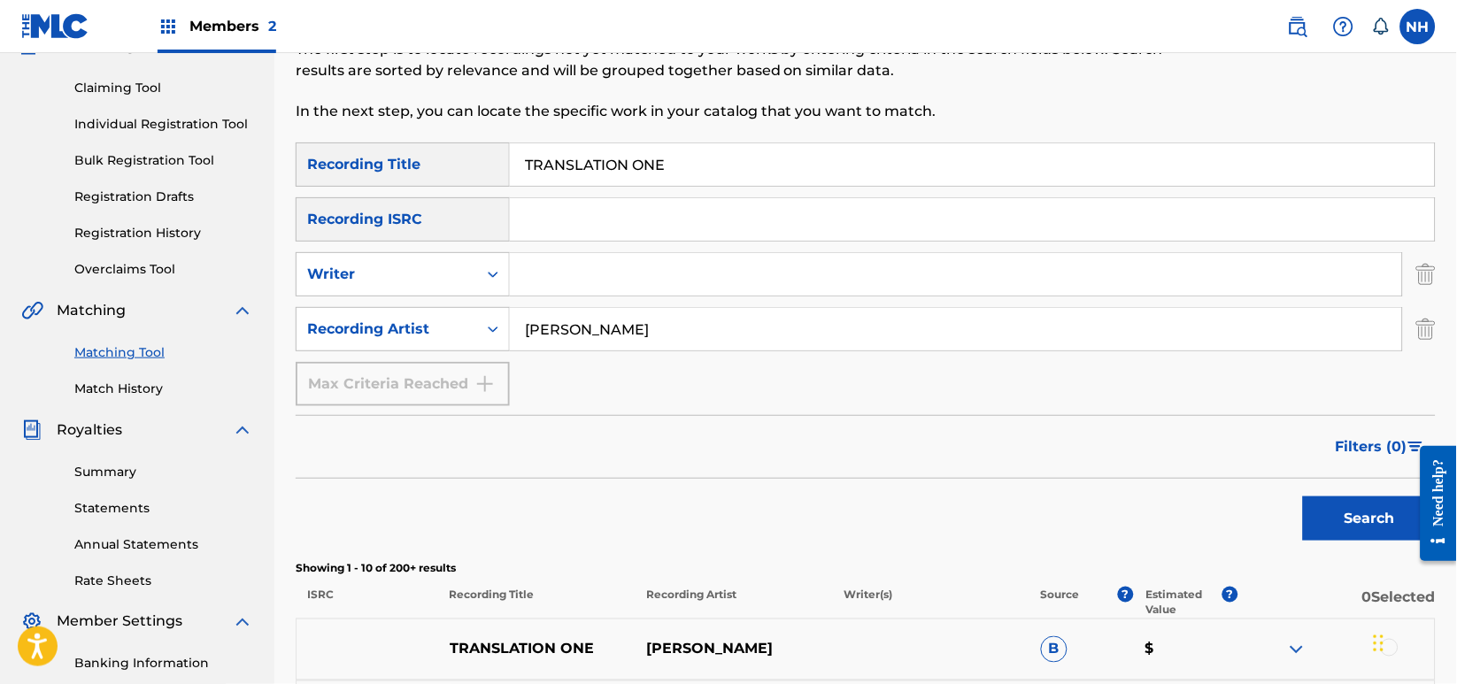
scroll to position [354, 0]
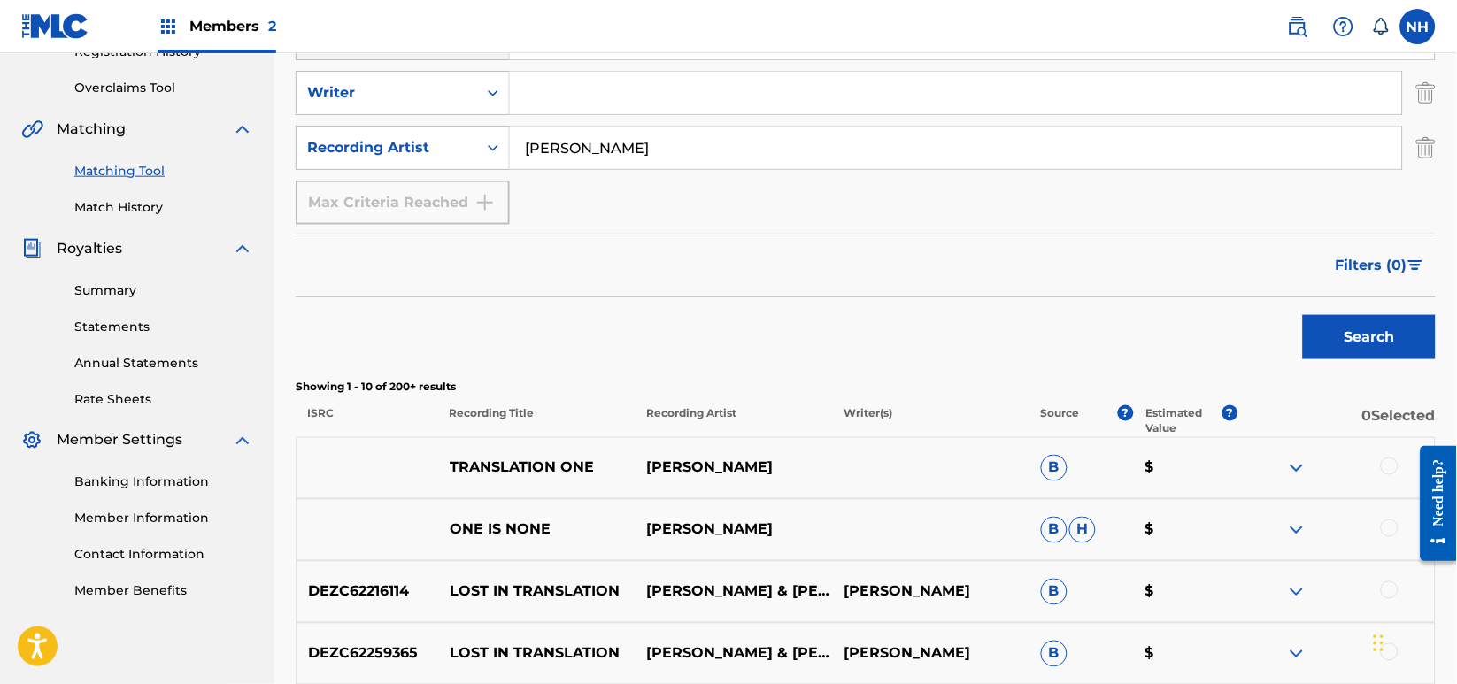
click at [1306, 466] on img at bounding box center [1296, 468] width 21 height 21
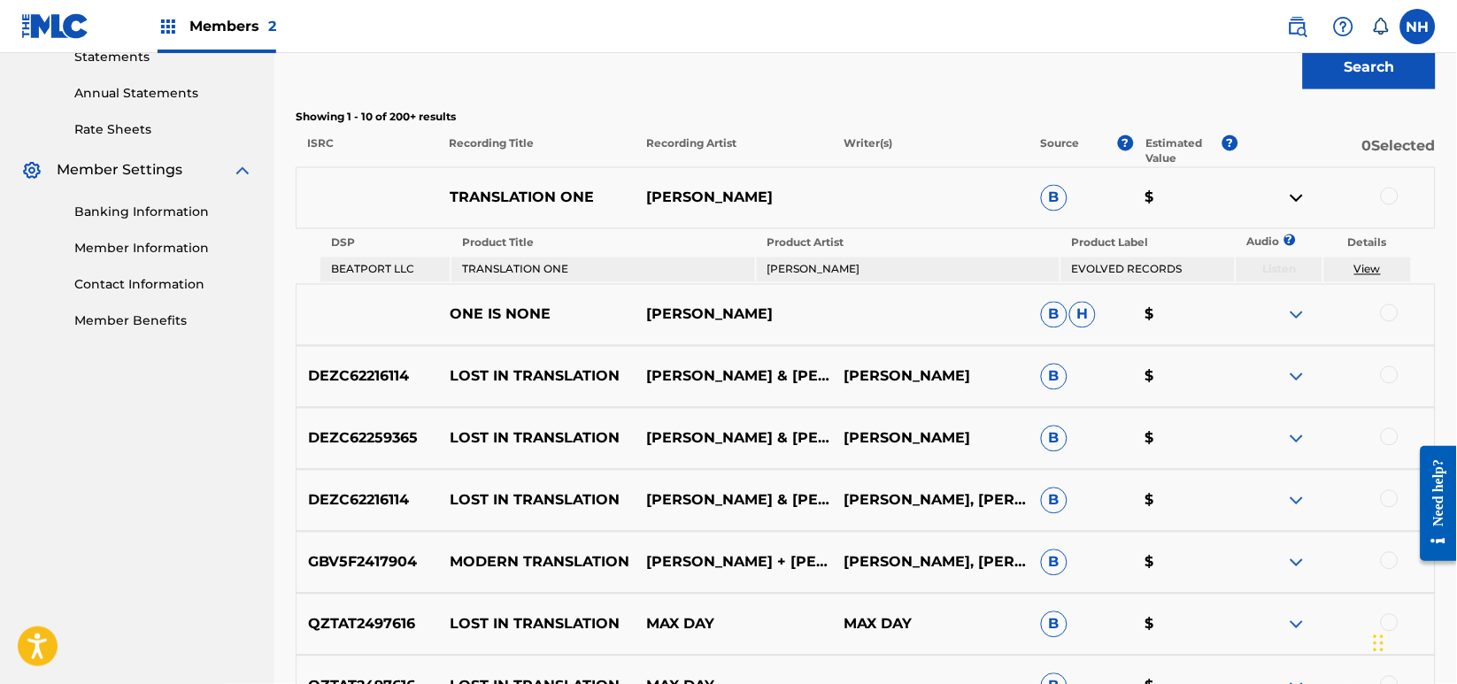
scroll to position [708, 0]
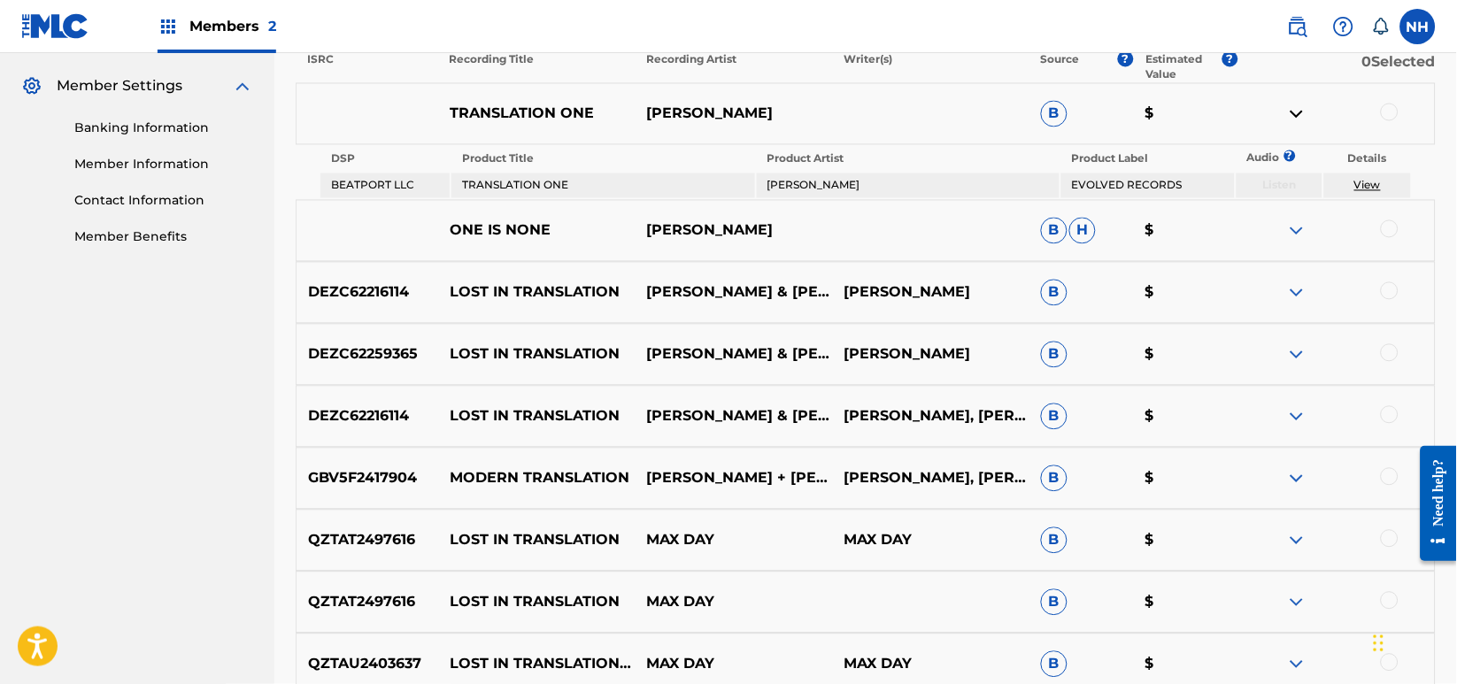
drag, startPoint x: 1392, startPoint y: 126, endPoint x: 1395, endPoint y: 112, distance: 13.5
click at [1394, 120] on div "TRANSLATION ONE MAX COOPER B $" at bounding box center [866, 114] width 1140 height 62
click at [1396, 108] on div at bounding box center [1390, 113] width 18 height 18
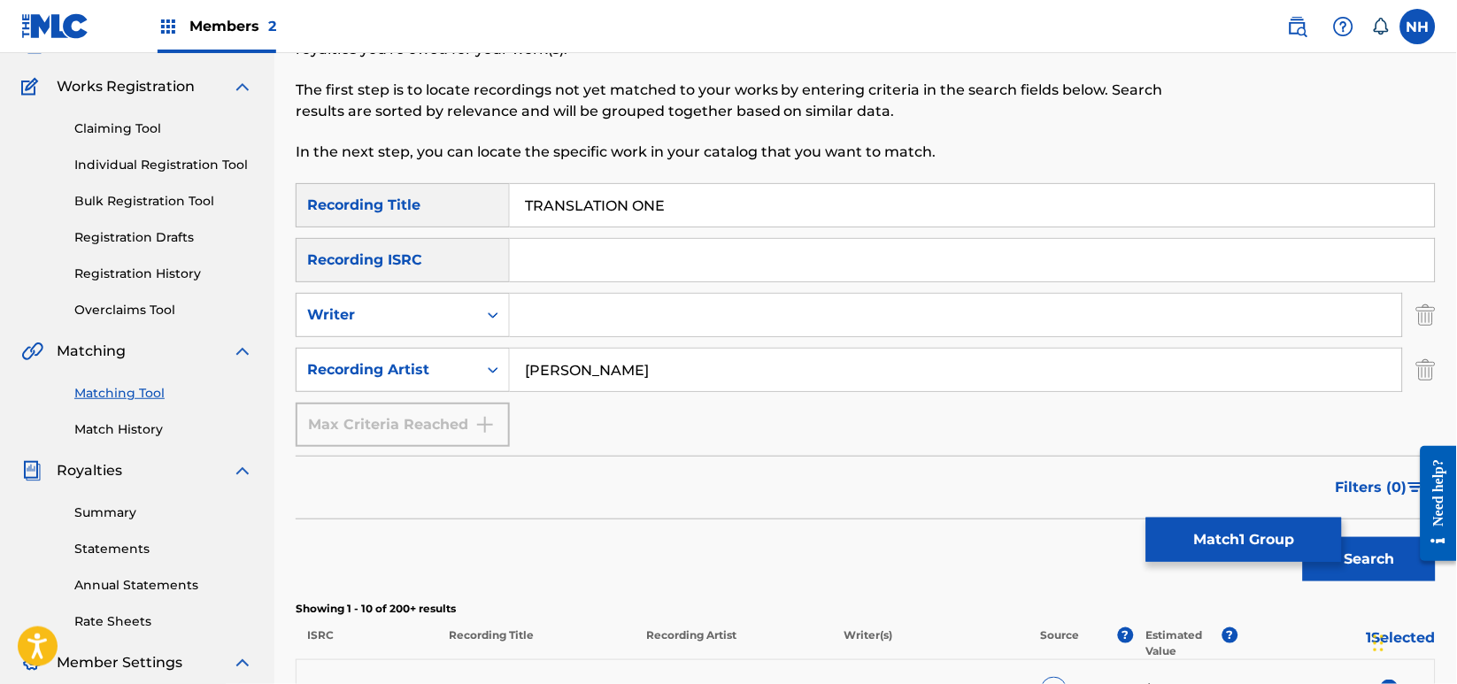
scroll to position [118, 0]
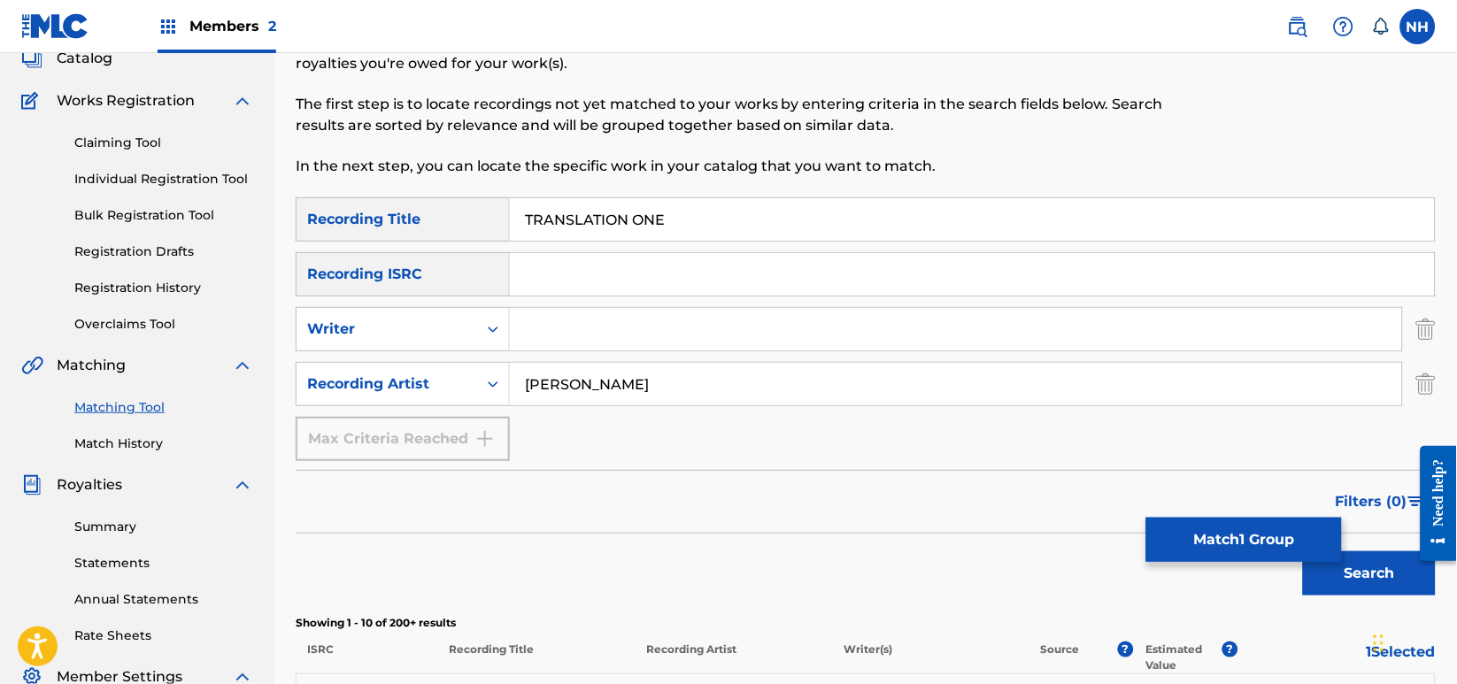
drag, startPoint x: 674, startPoint y: 228, endPoint x: 397, endPoint y: 247, distance: 277.7
click at [397, 247] on div "SearchWithCriteria42d028ab-ce92-4086-94f4-381f13242438 Recording Title TRANSLAT…" at bounding box center [866, 329] width 1140 height 264
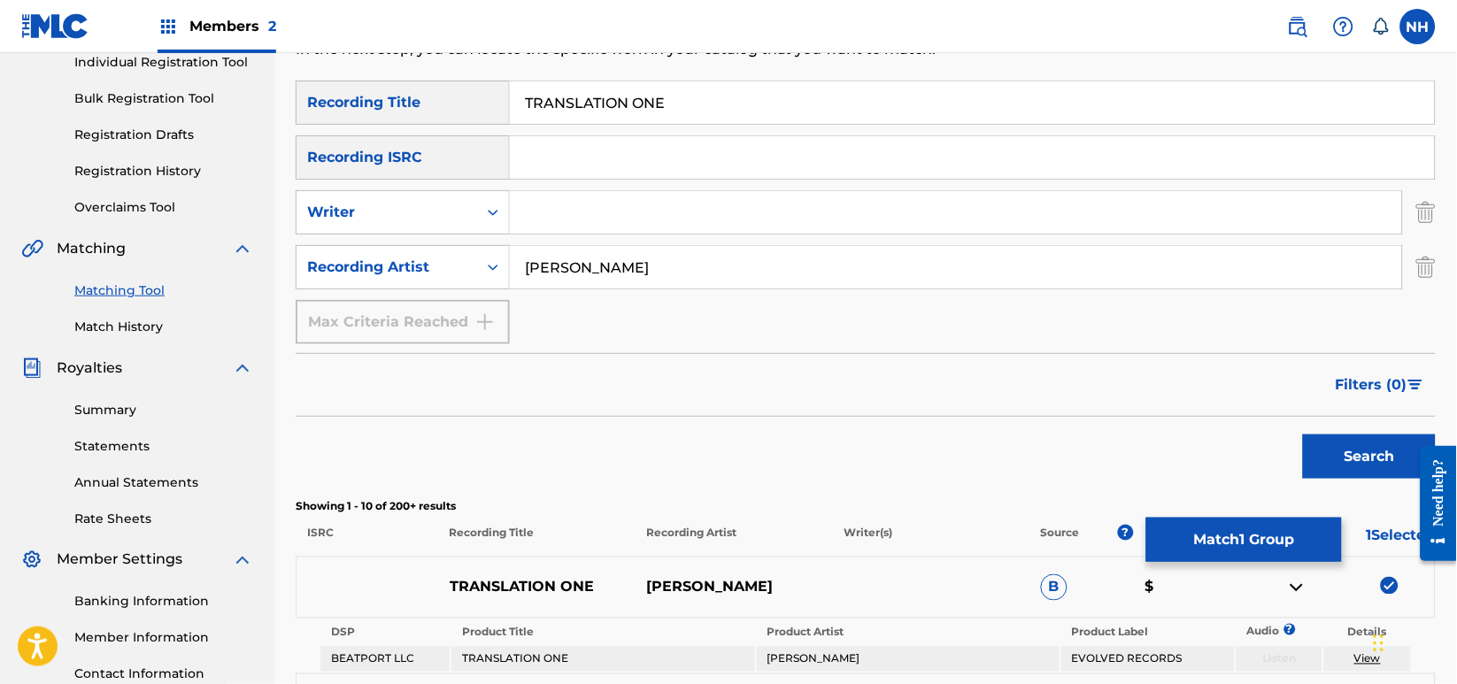
scroll to position [472, 0]
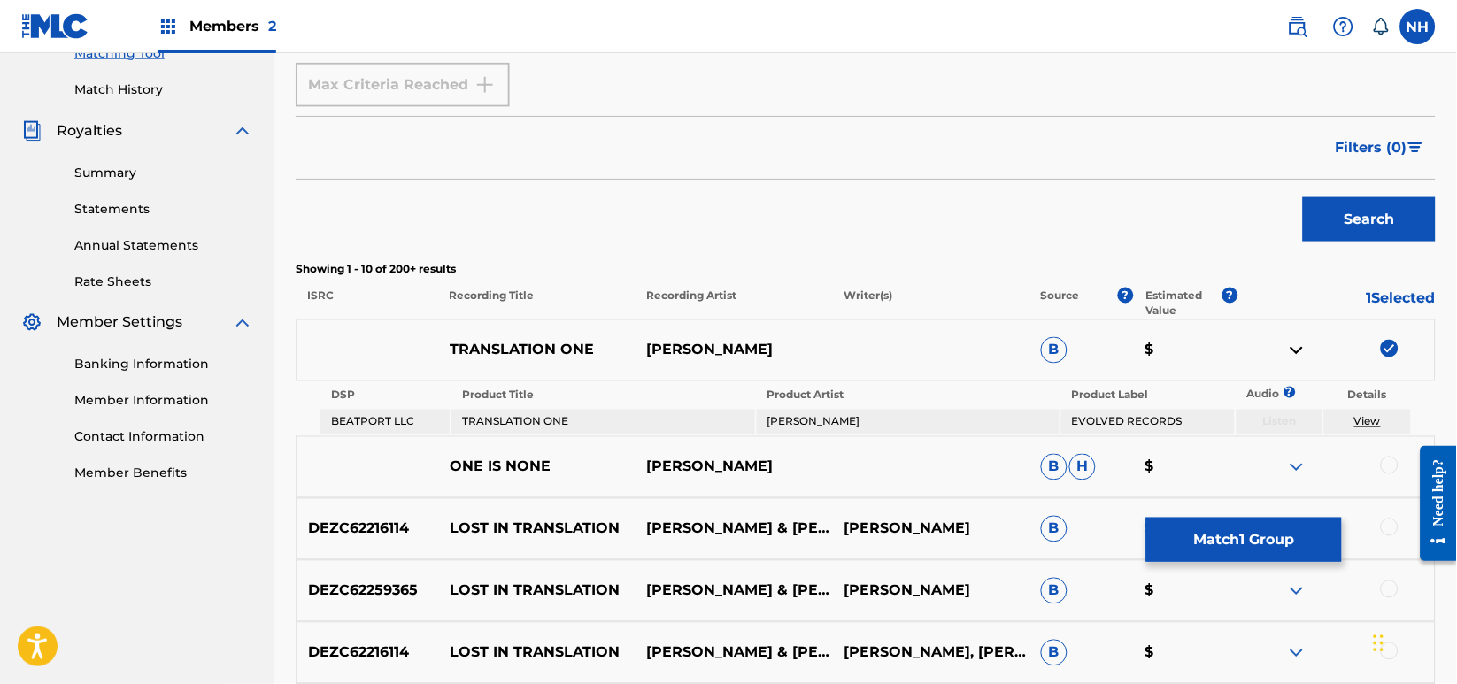
click at [1260, 536] on button "Match 1 Group" at bounding box center [1244, 540] width 196 height 44
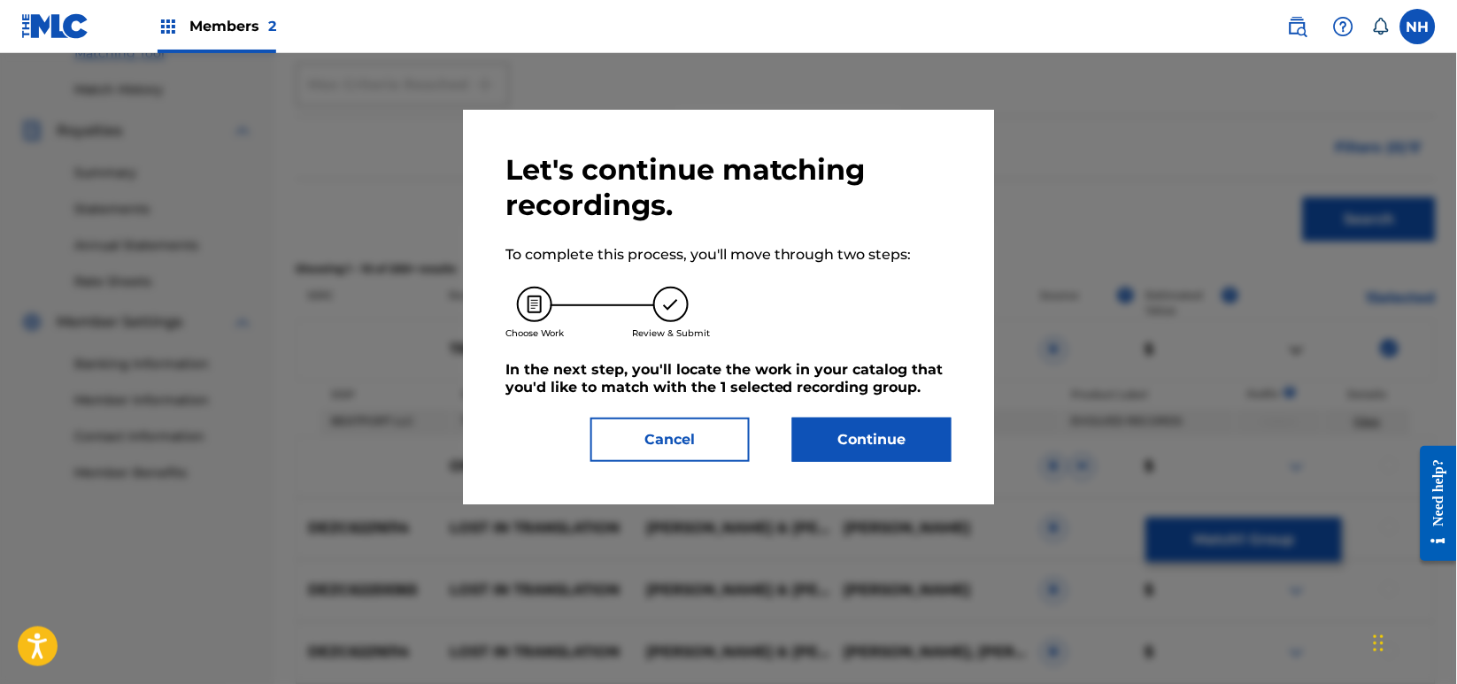
click at [892, 427] on button "Continue" at bounding box center [871, 440] width 159 height 44
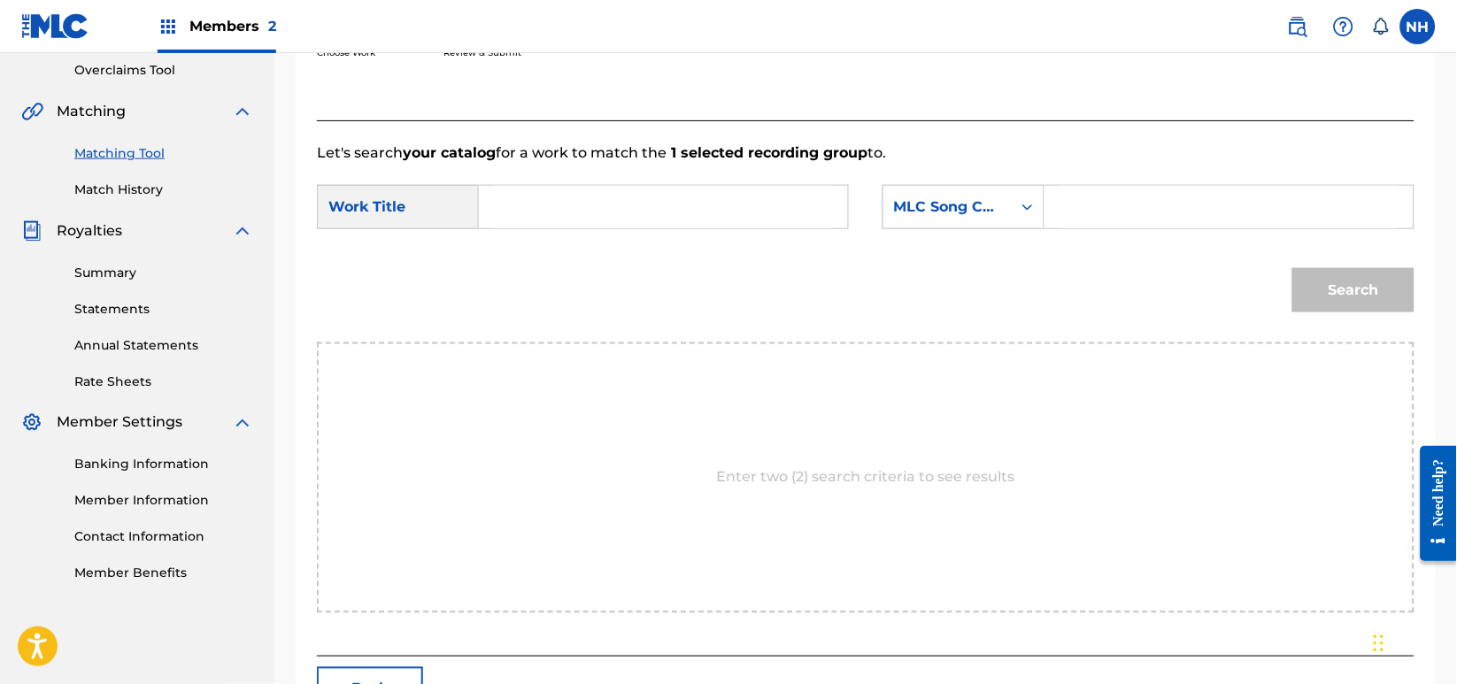
scroll to position [235, 0]
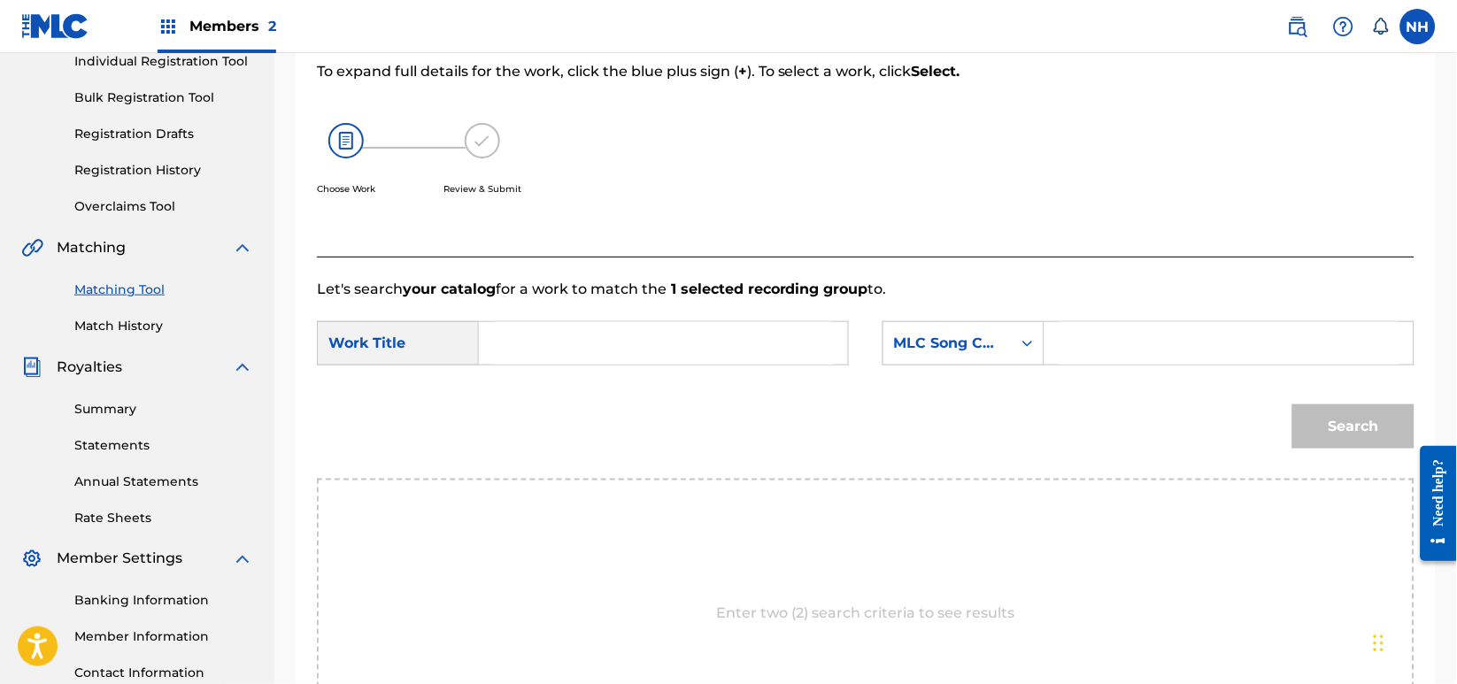
click at [685, 337] on input "Search Form" at bounding box center [663, 343] width 339 height 42
paste input "TRANSLATION ONE"
type input "TRANSLATION ONE"
click at [1008, 335] on div "MLC Song Code" at bounding box center [947, 344] width 128 height 34
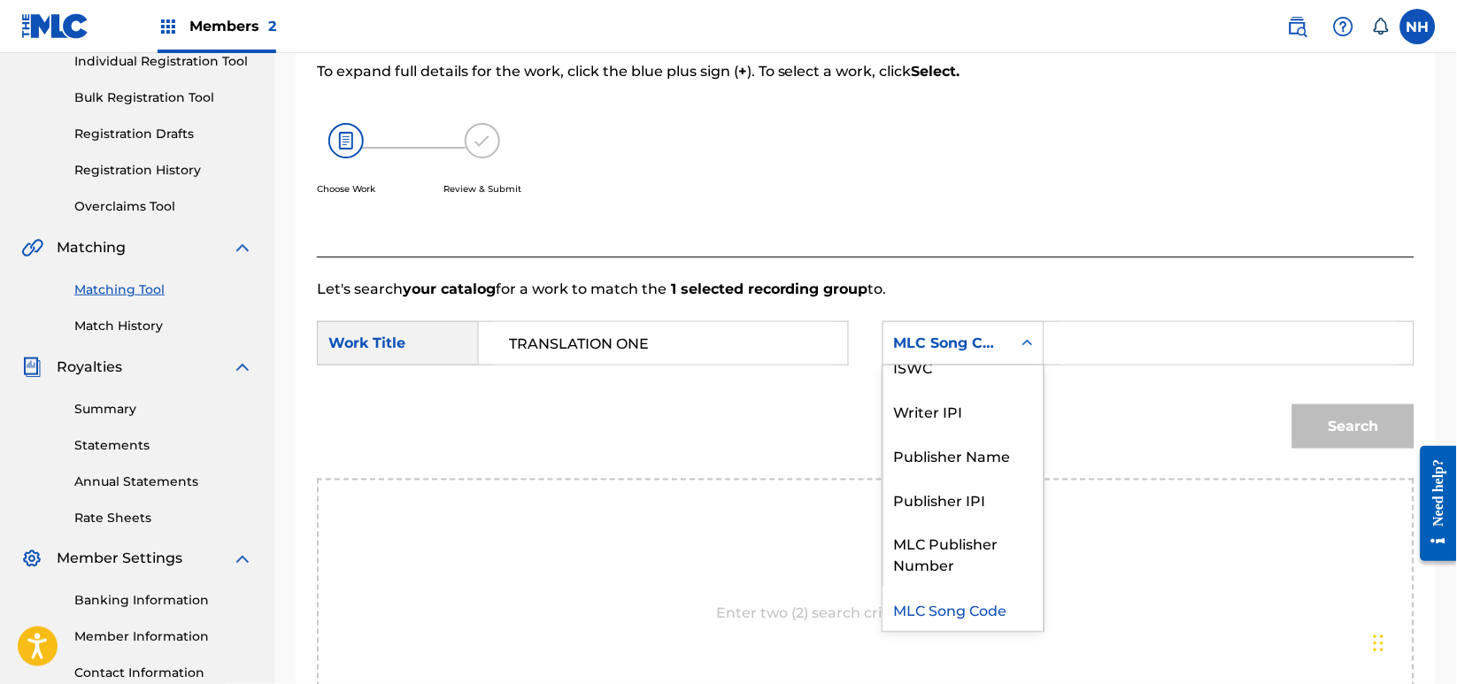
scroll to position [0, 0]
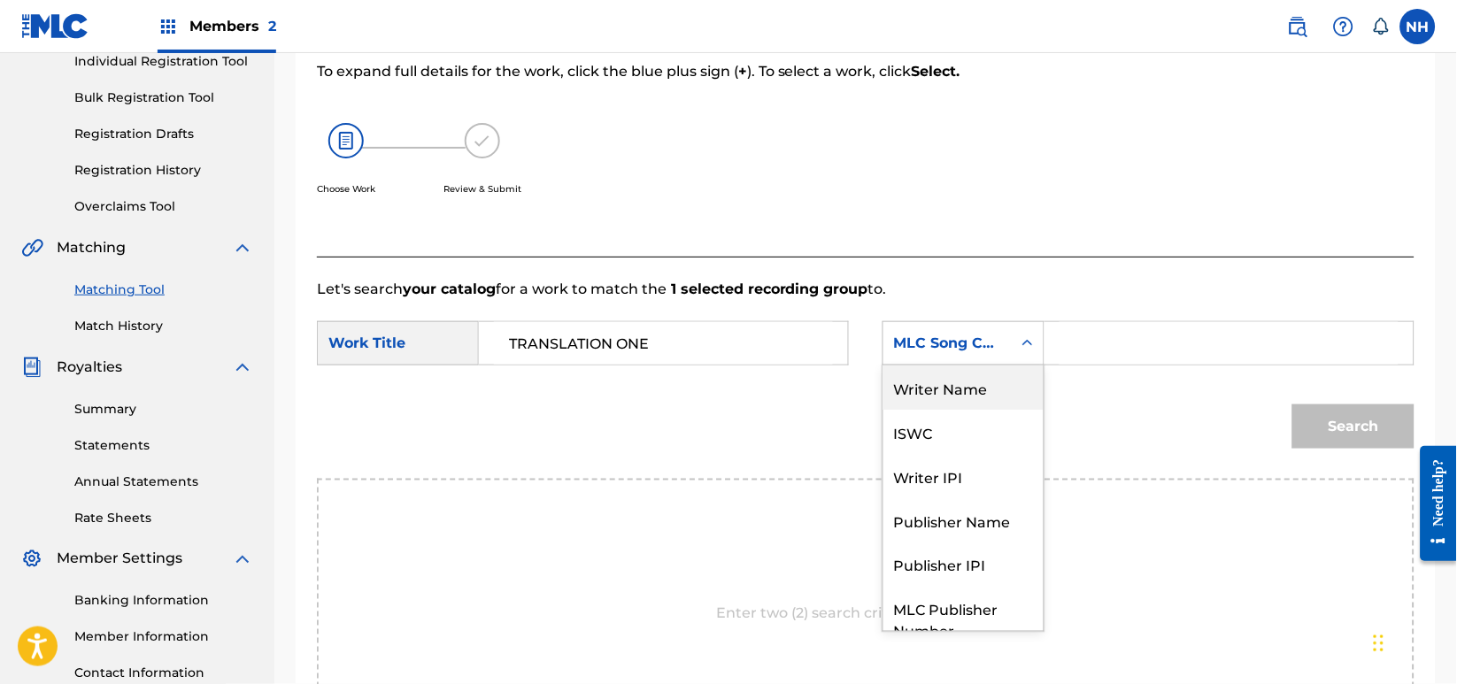
click at [980, 384] on div "Writer Name" at bounding box center [963, 388] width 160 height 44
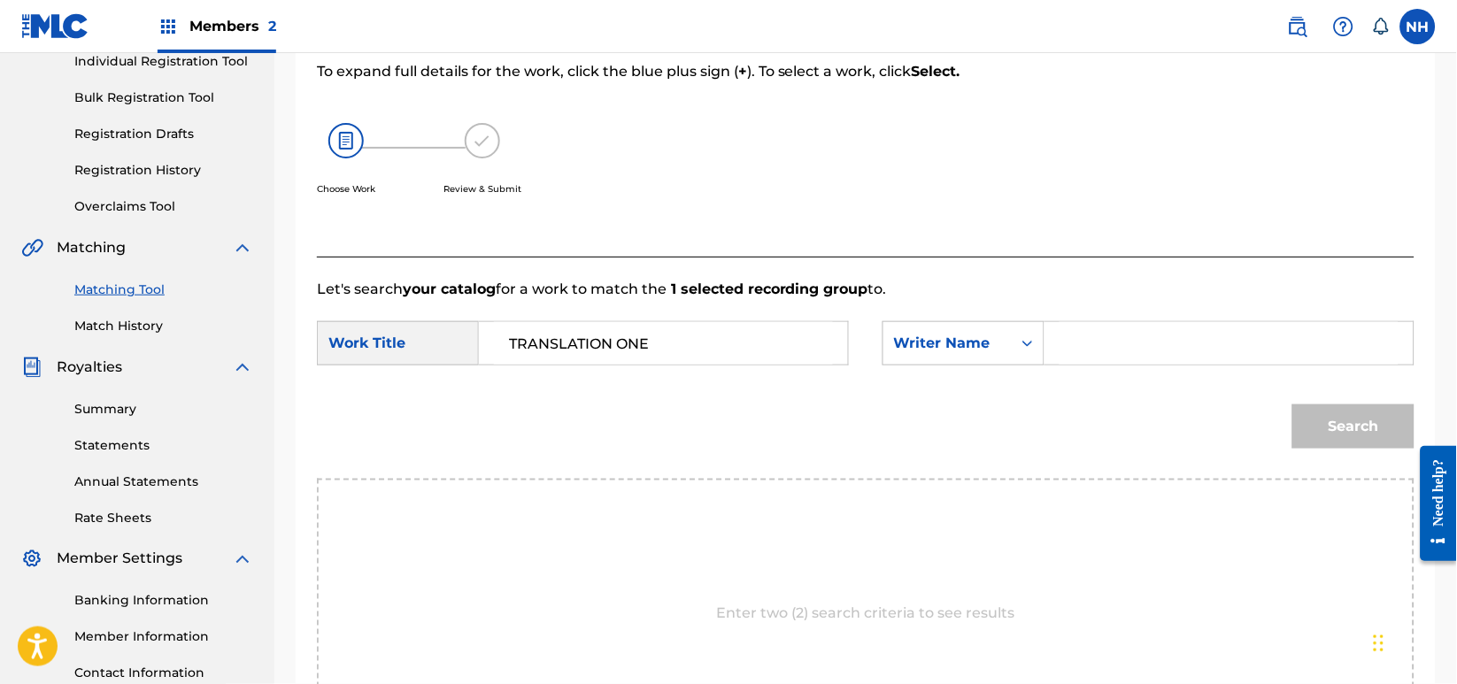
click at [1056, 350] on div "Search Form" at bounding box center [1229, 343] width 370 height 44
click at [1079, 346] on input "Search Form" at bounding box center [1229, 343] width 339 height 42
type input "max cooper"
click at [1292, 405] on button "Search" at bounding box center [1353, 427] width 122 height 44
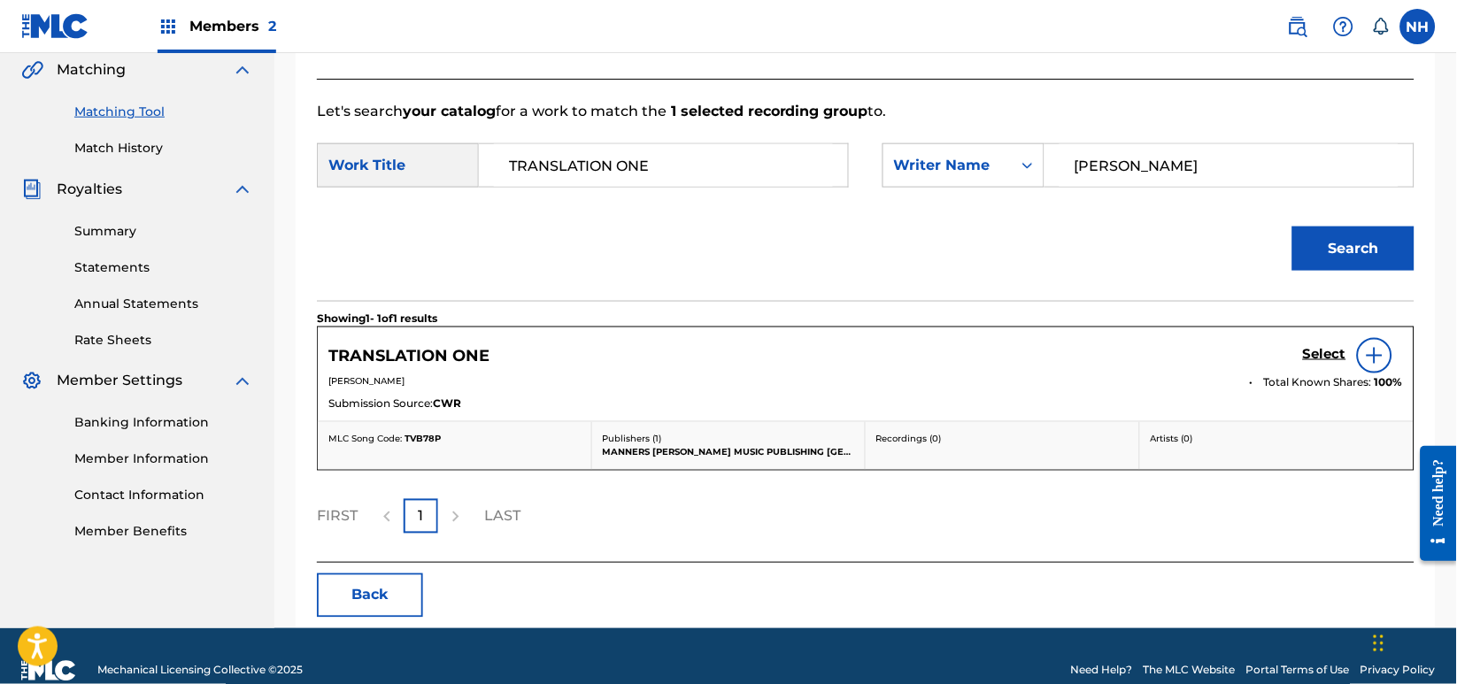
scroll to position [443, 0]
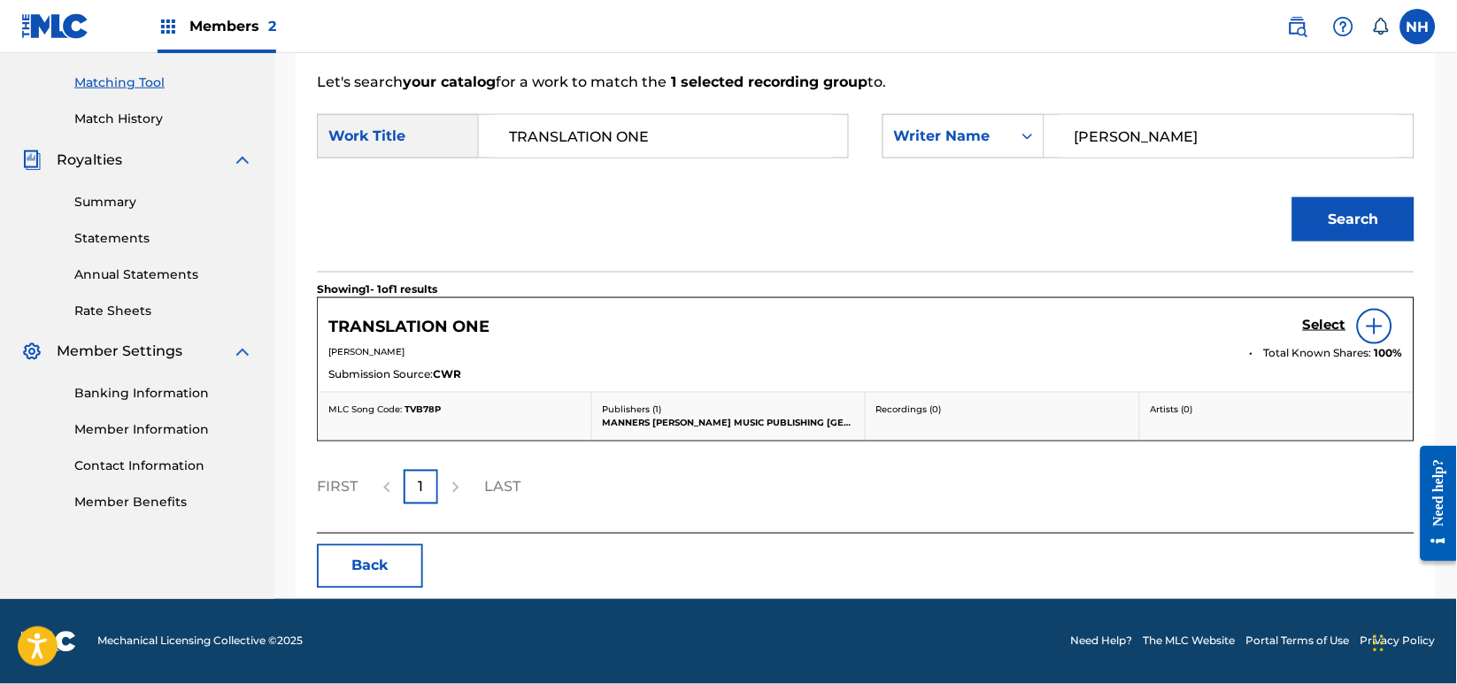
click at [1322, 309] on div "Select" at bounding box center [1353, 326] width 100 height 35
click at [1325, 320] on h5 "Select" at bounding box center [1324, 325] width 43 height 17
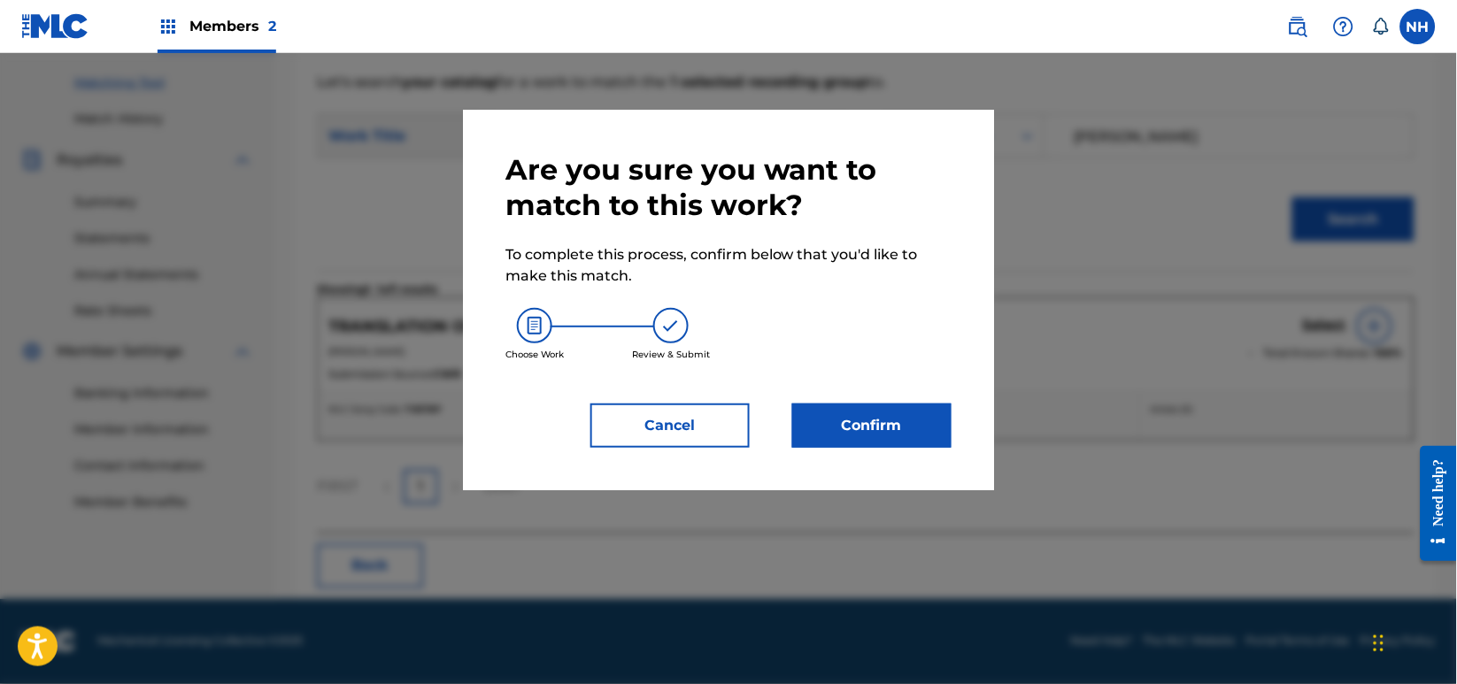
click at [929, 445] on button "Confirm" at bounding box center [871, 426] width 159 height 44
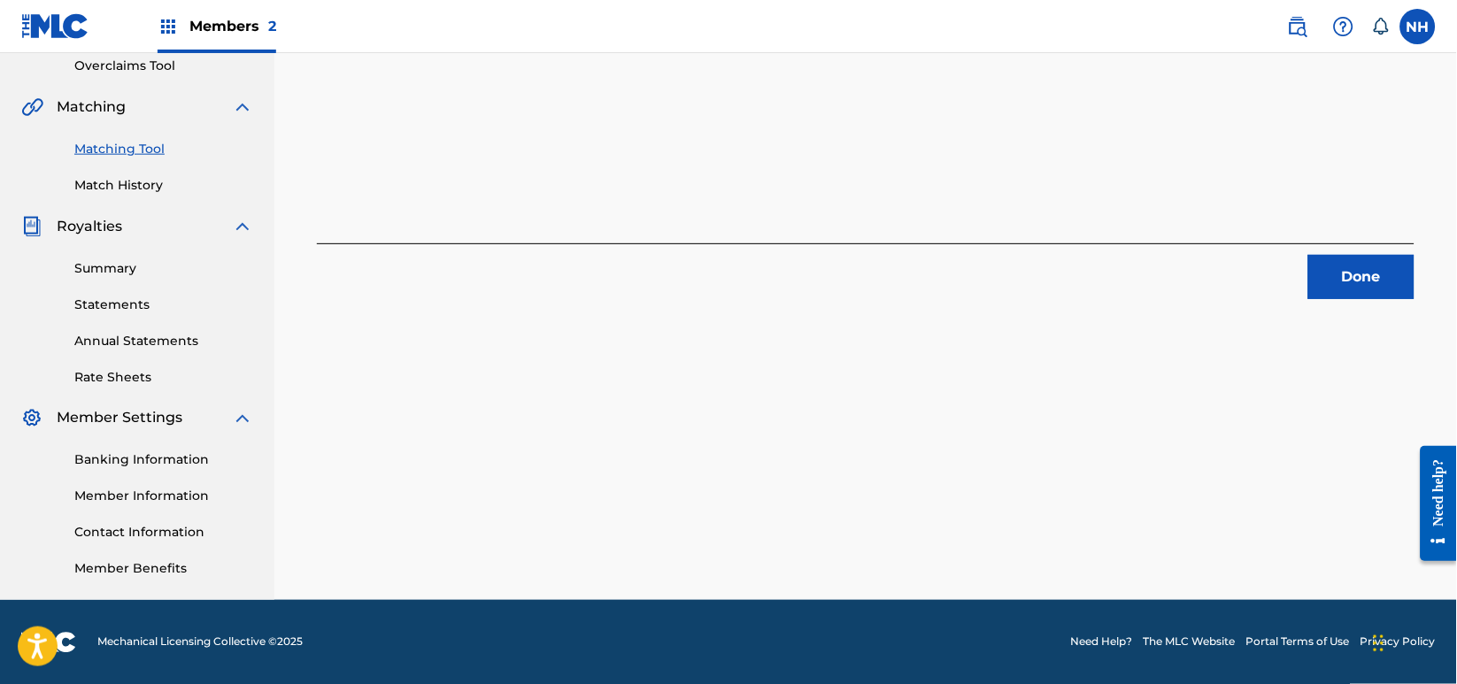
click at [405, 84] on div "1 Recording Groups are pending usage match to the work TRANSLATION ONE . Congra…" at bounding box center [866, 32] width 1098 height 534
click at [1431, 337] on div "1 Recording Groups are pending usage match to the work TRANSLATION ONE . Congra…" at bounding box center [865, 160] width 1183 height 879
click at [1329, 261] on button "Done" at bounding box center [1361, 277] width 106 height 44
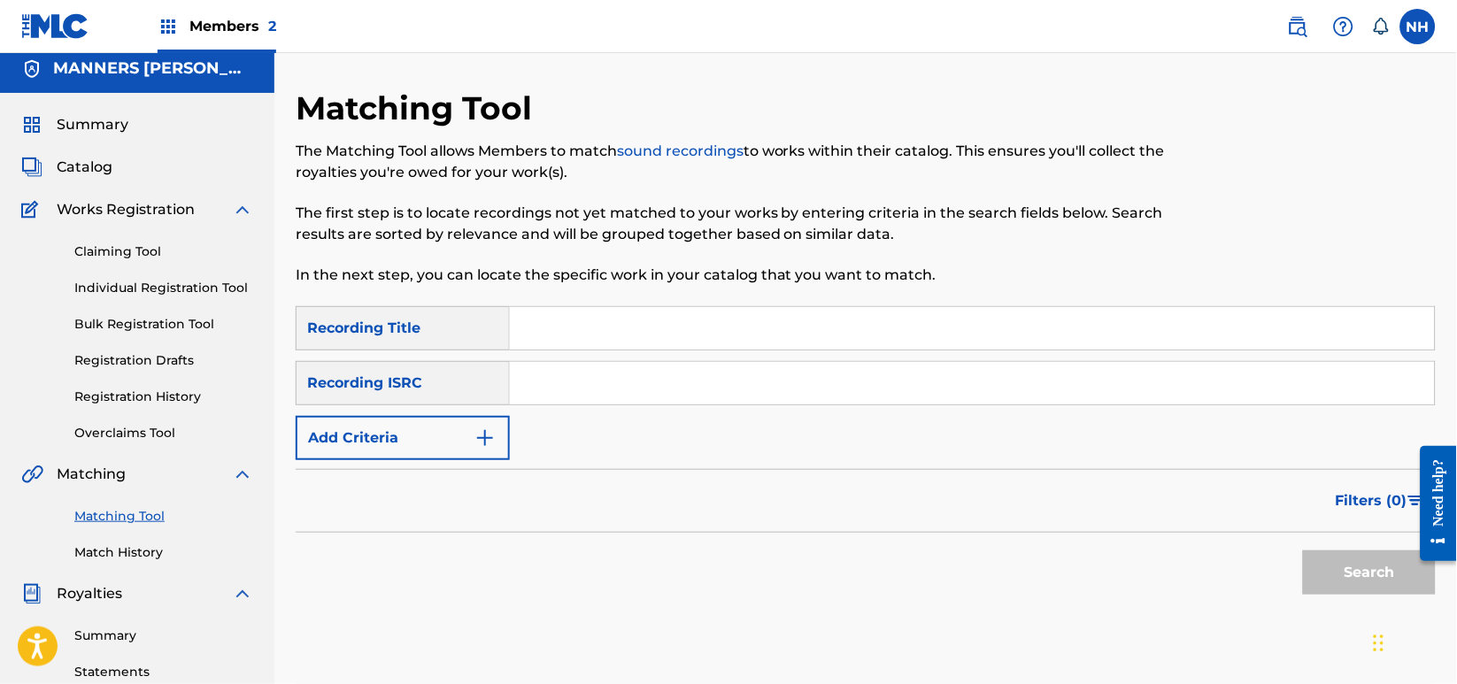
scroll to position [0, 0]
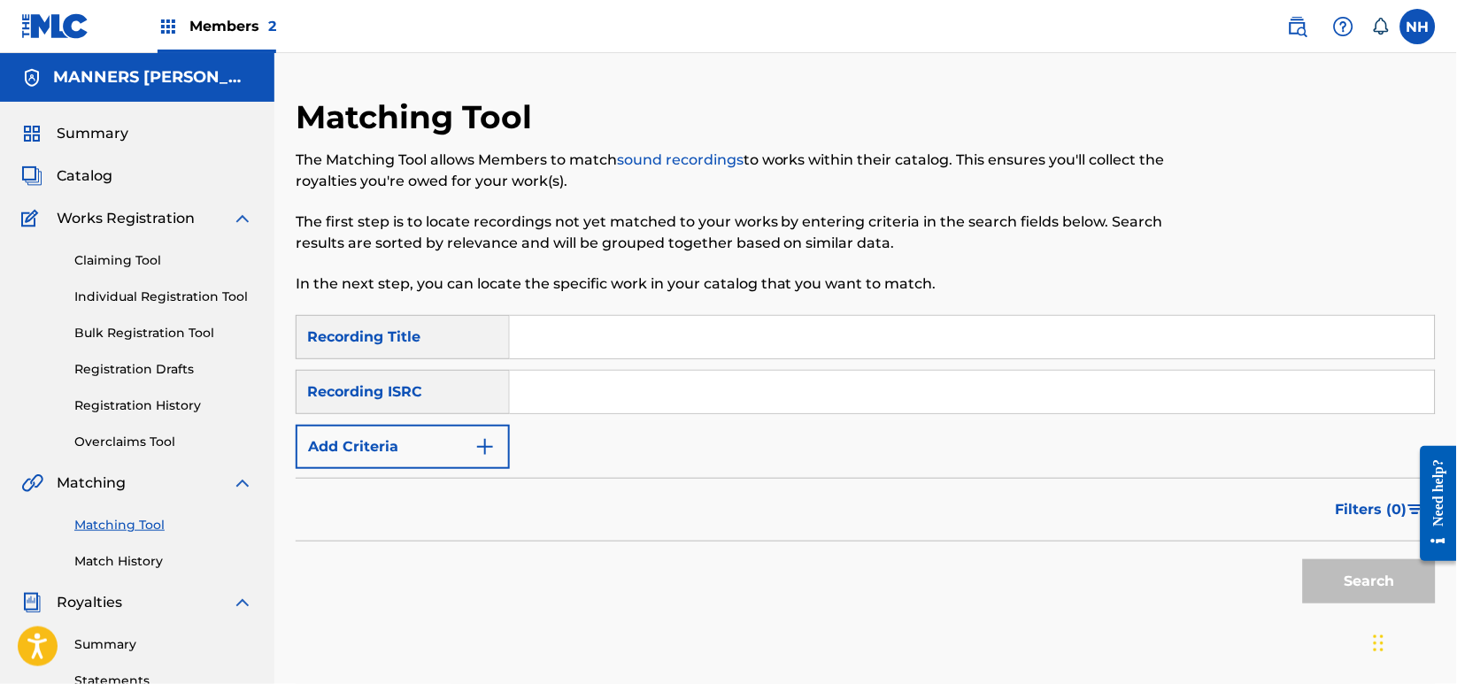
click at [730, 283] on p "In the next step, you can locate the specific work in your catalog that you wan…" at bounding box center [735, 284] width 878 height 21
click at [655, 335] on input "Search Form" at bounding box center [972, 337] width 925 height 42
paste input "EPOCH"
type input "EPOCH"
click at [439, 451] on button "Add Criteria" at bounding box center [403, 447] width 214 height 44
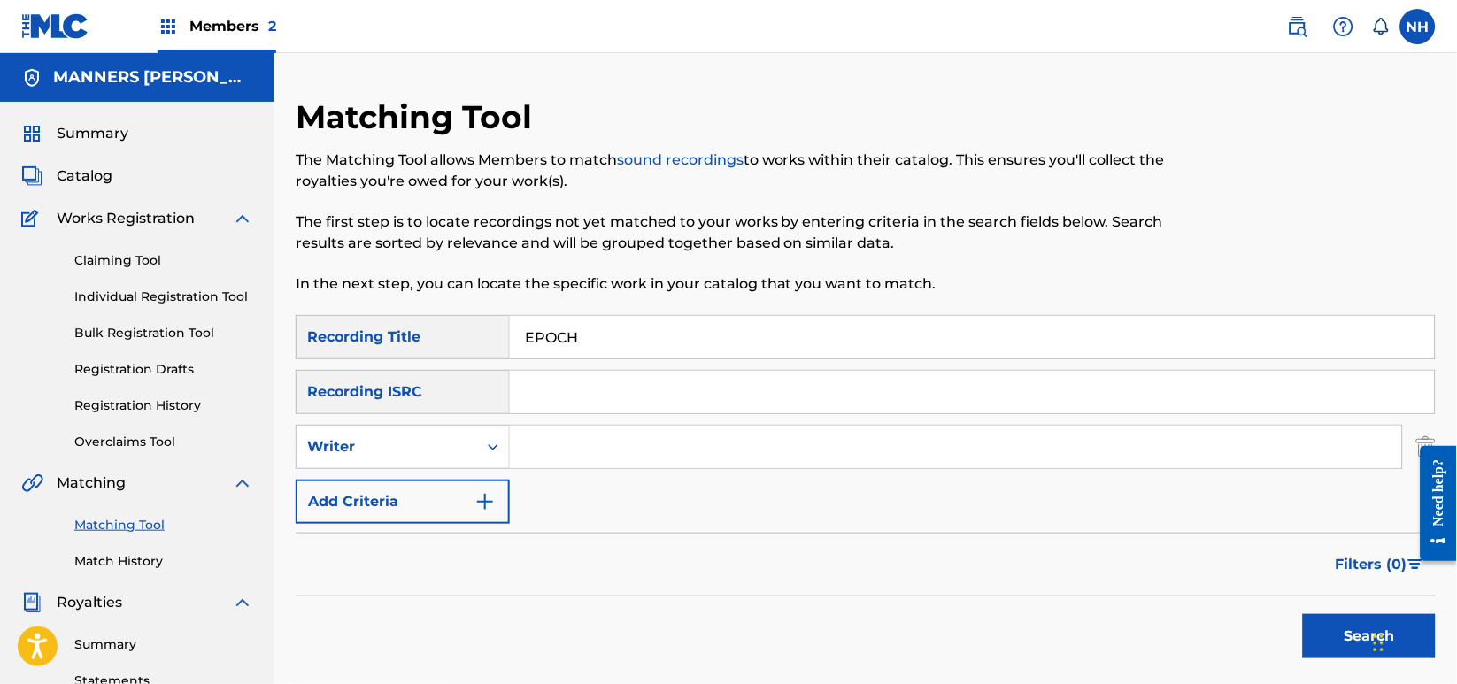
click at [612, 460] on input "Search Form" at bounding box center [956, 447] width 892 height 42
click at [432, 511] on button "Add Criteria" at bounding box center [403, 502] width 214 height 44
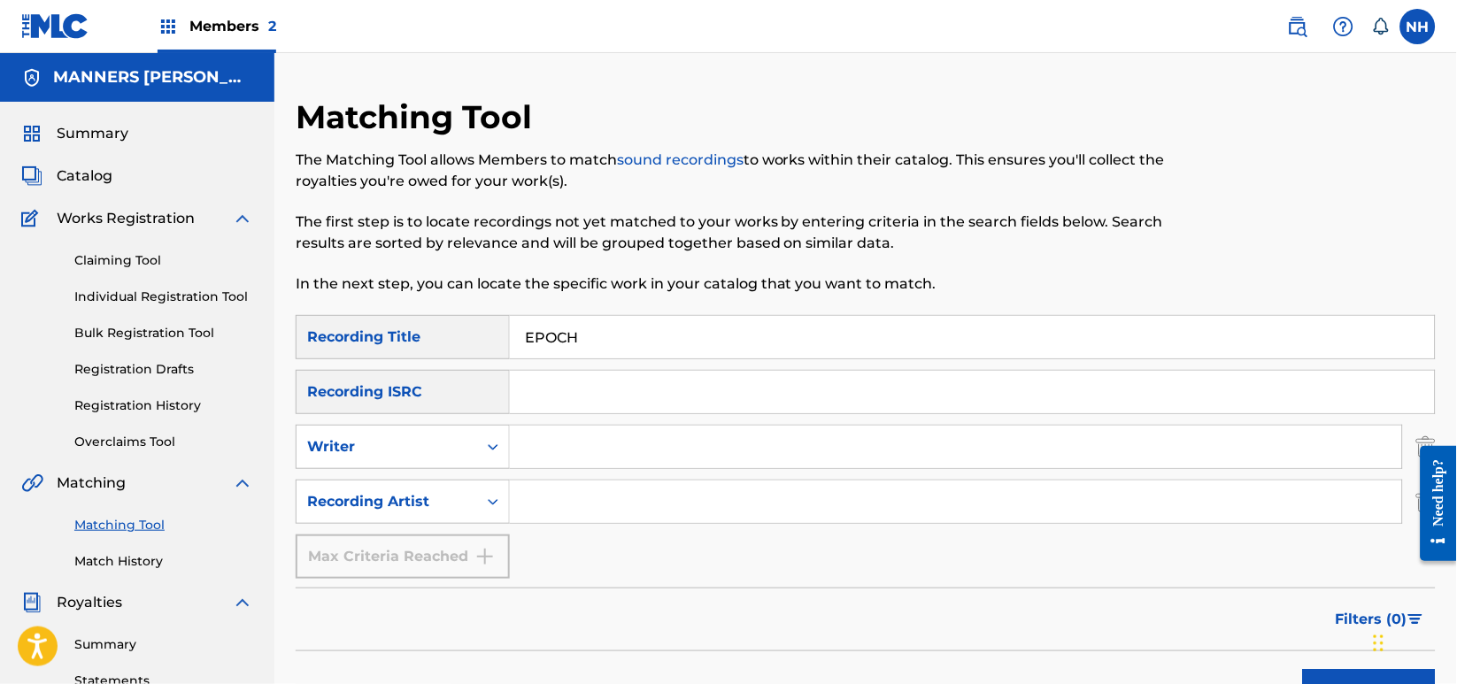
click at [555, 511] on input "Search Form" at bounding box center [956, 502] width 892 height 42
type input "max cooper"
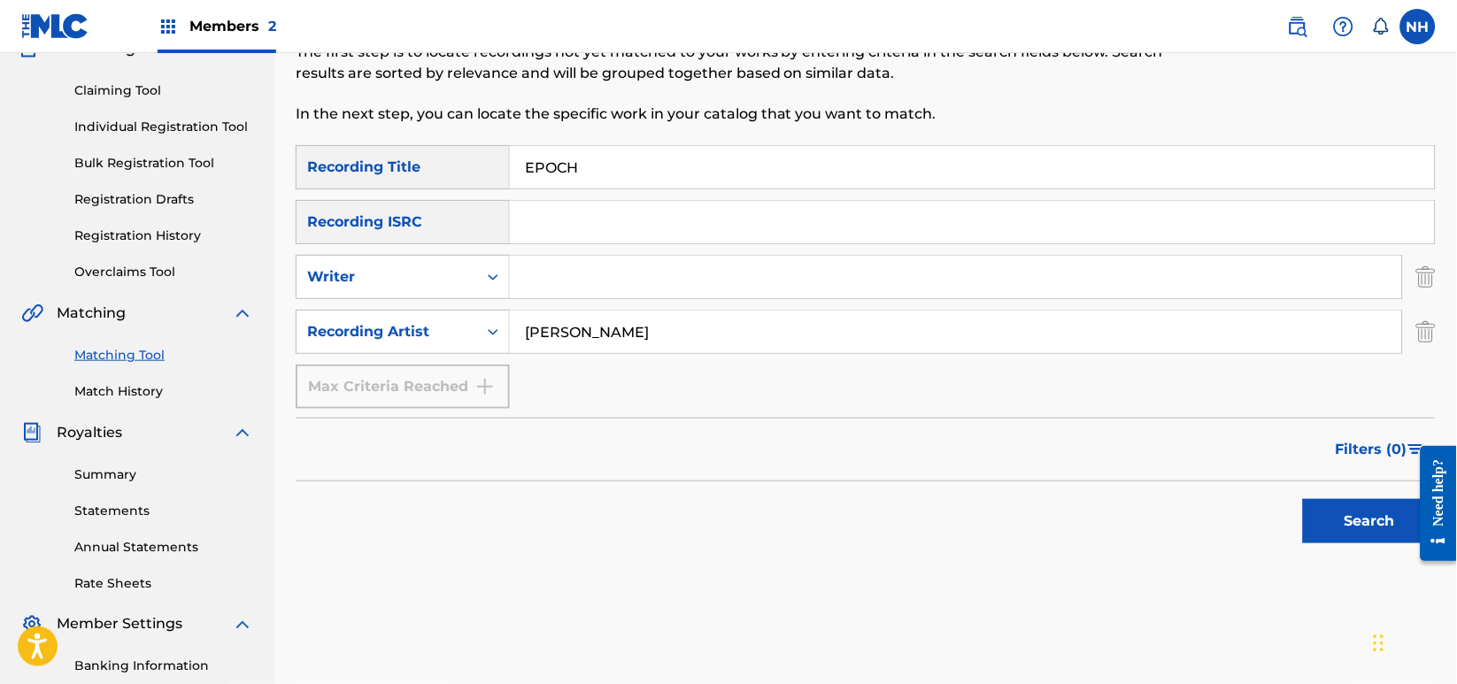
scroll to position [235, 0]
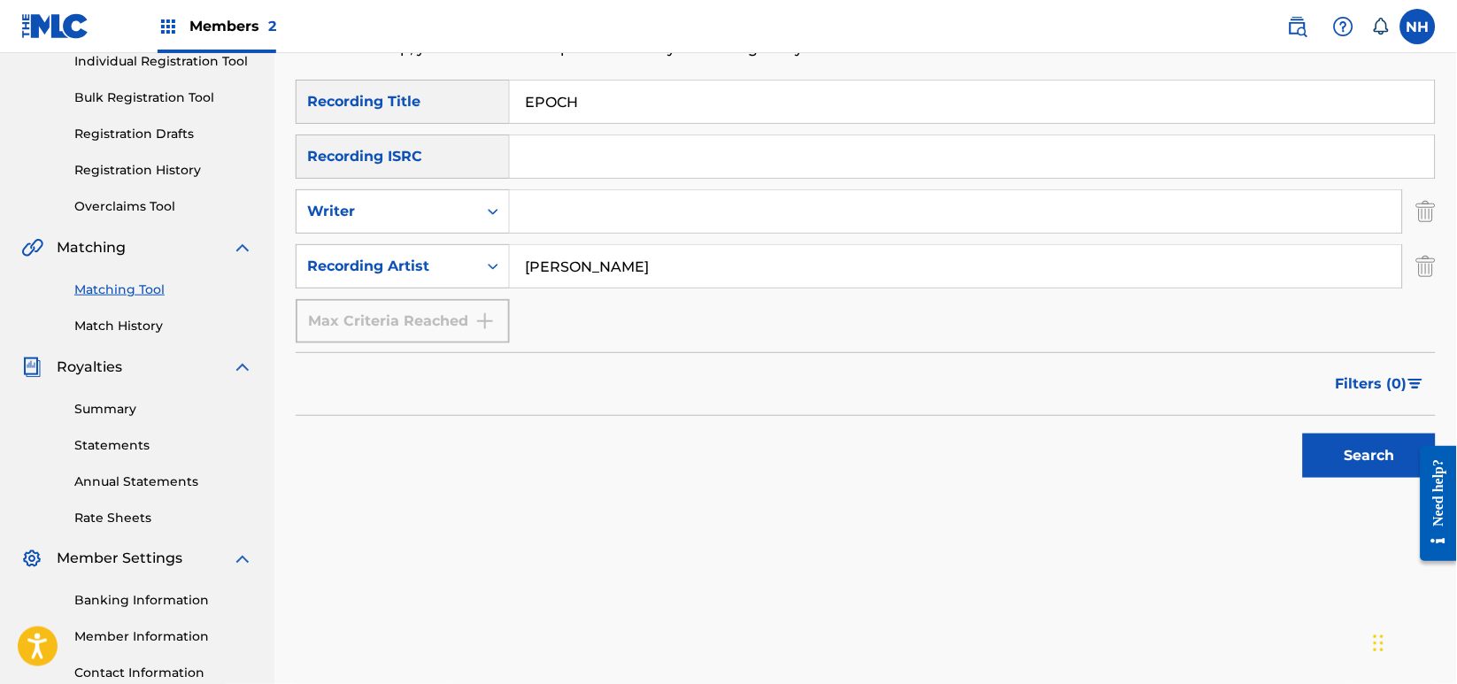
click at [1337, 462] on button "Search" at bounding box center [1369, 456] width 133 height 44
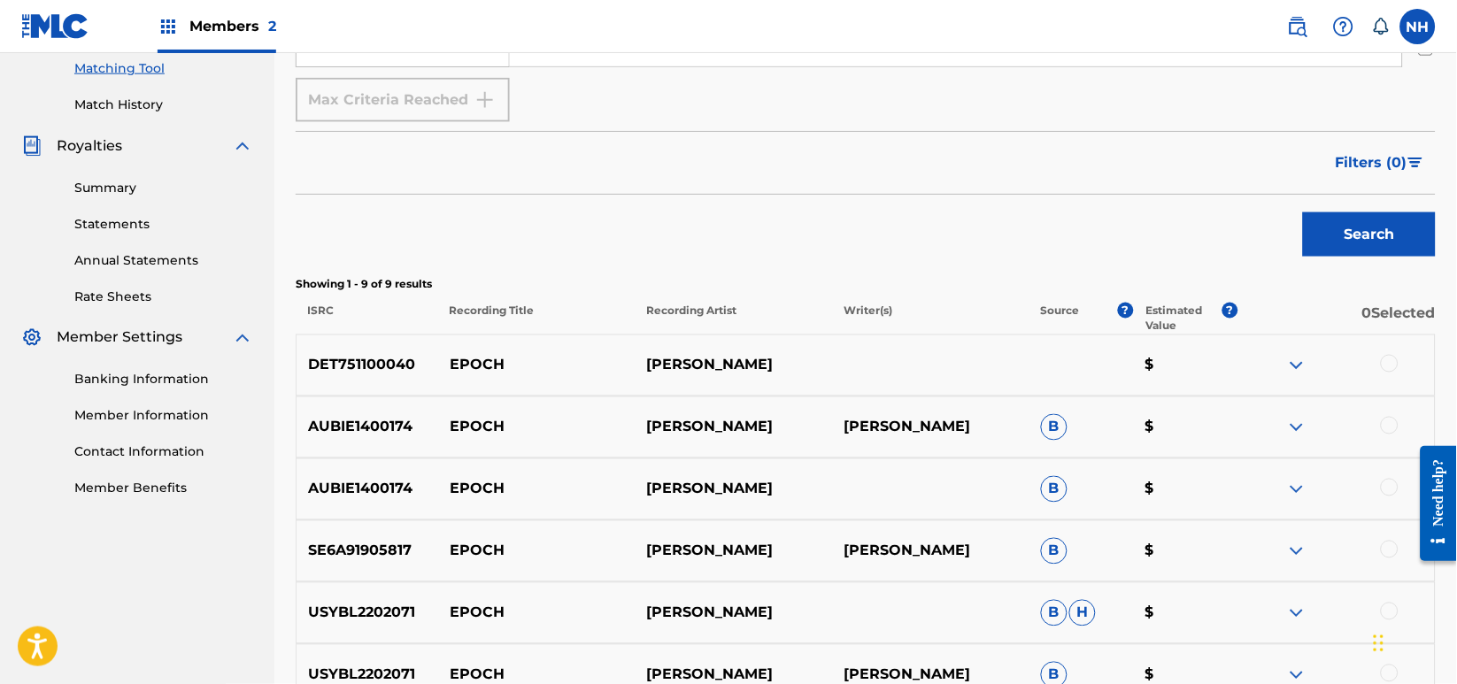
scroll to position [472, 0]
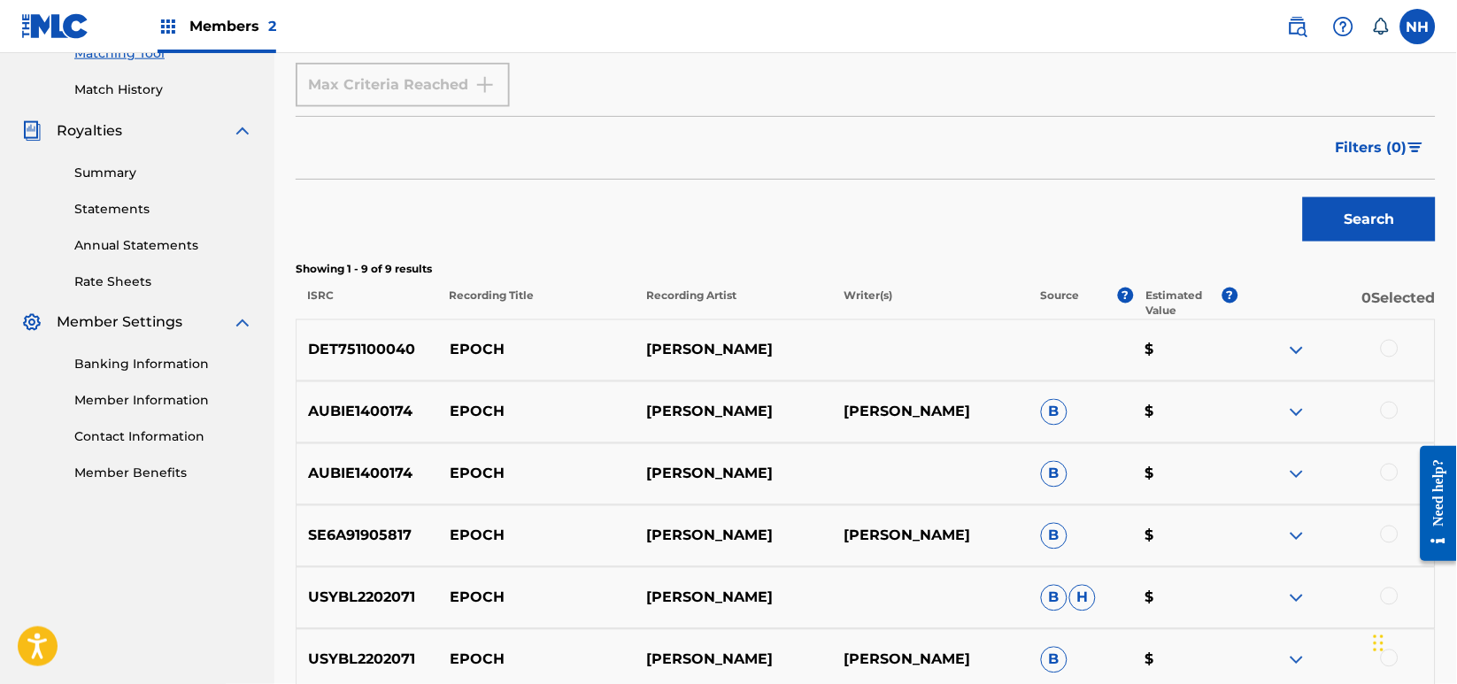
click at [1397, 341] on div at bounding box center [1335, 350] width 197 height 21
click at [1385, 342] on div at bounding box center [1390, 349] width 18 height 18
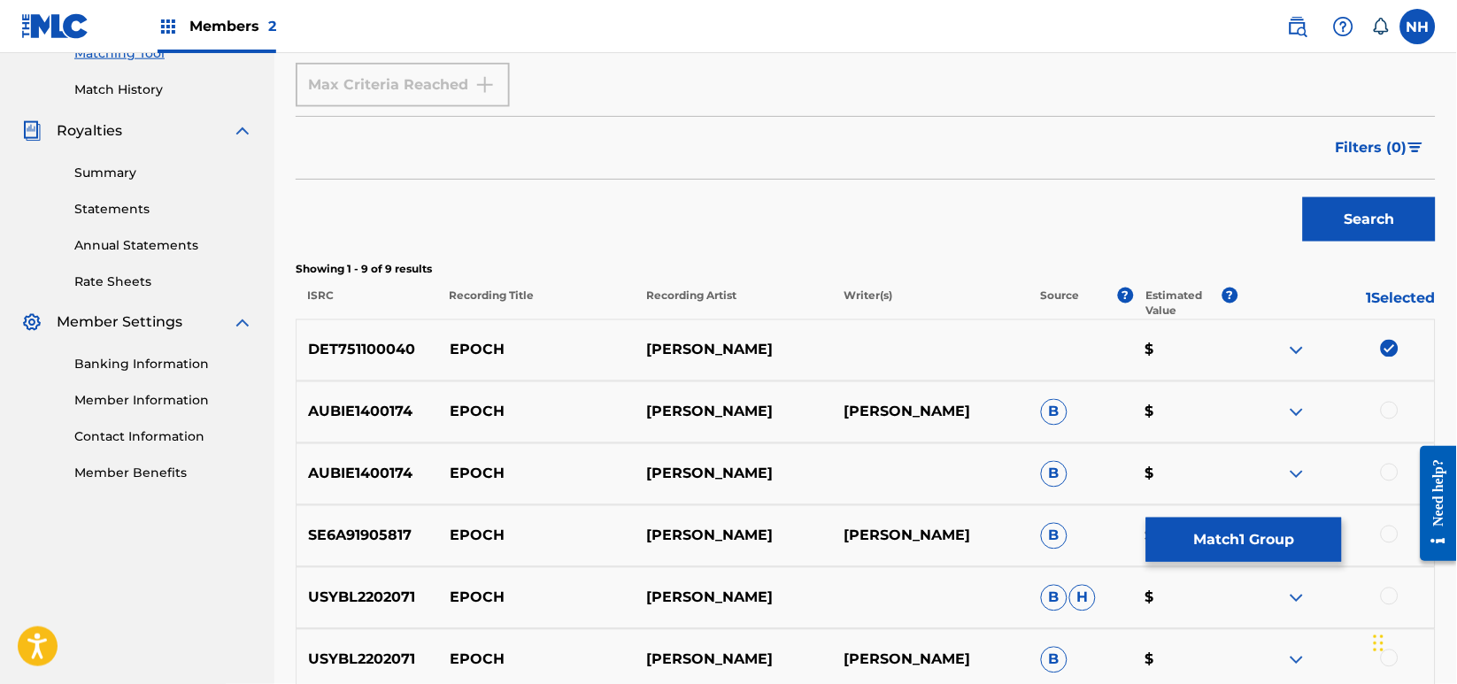
click at [1296, 359] on img at bounding box center [1296, 350] width 21 height 21
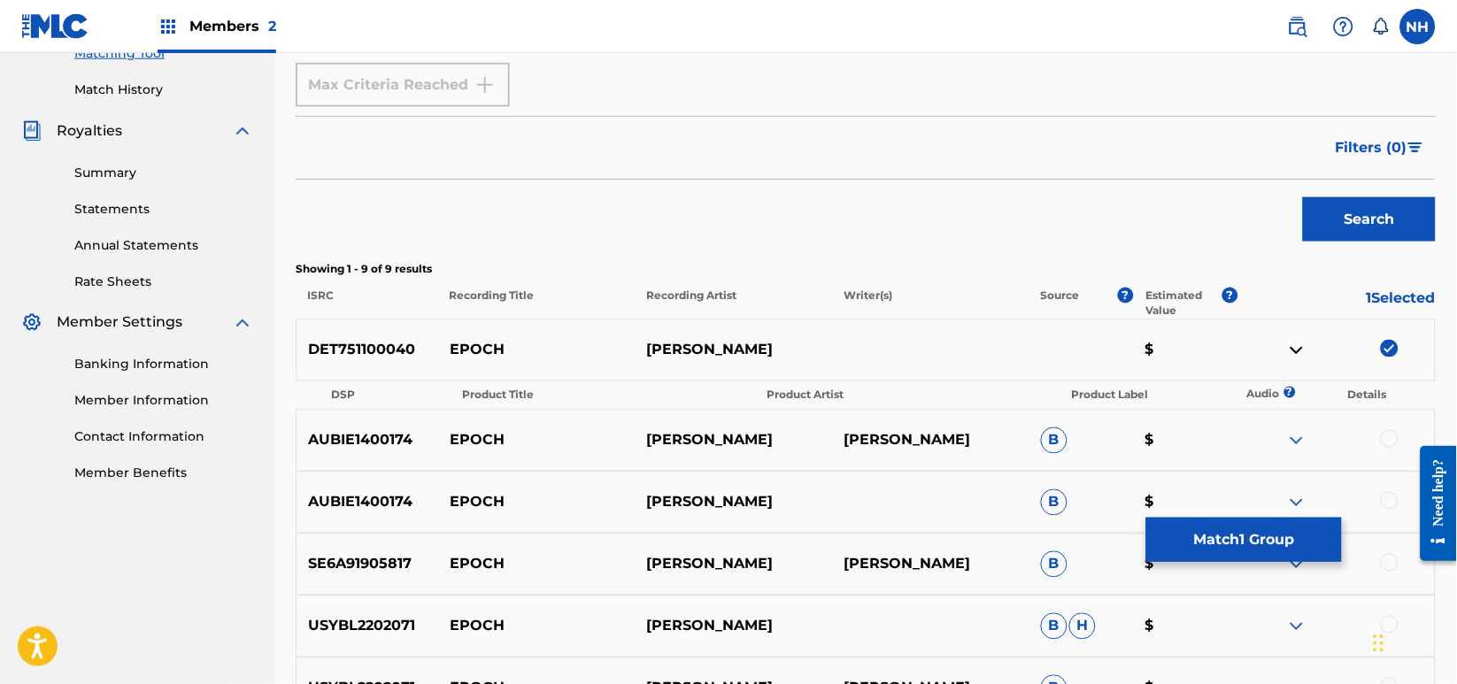
click at [1314, 362] on div "DET751100040 EPOCH MAX COOPER $" at bounding box center [866, 351] width 1140 height 62
click at [1290, 350] on img at bounding box center [1296, 350] width 21 height 21
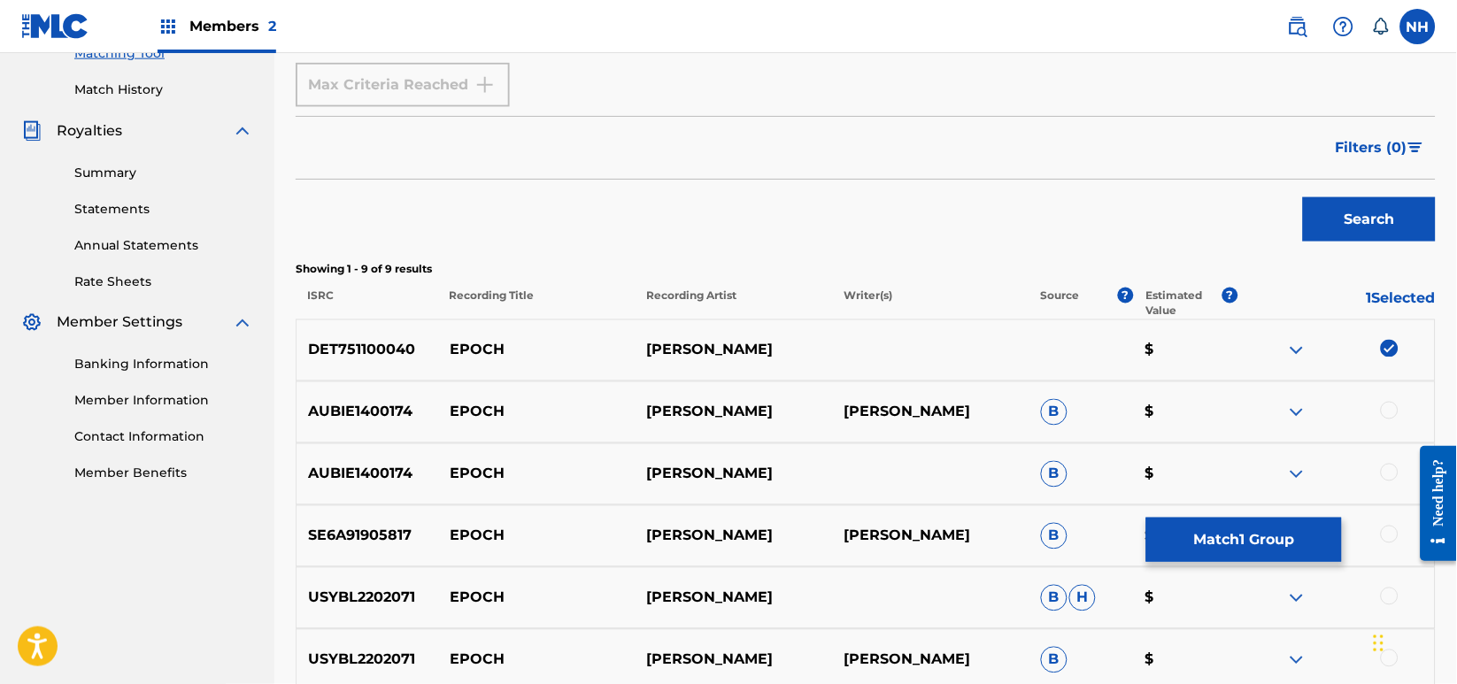
click at [1290, 350] on img at bounding box center [1296, 350] width 21 height 21
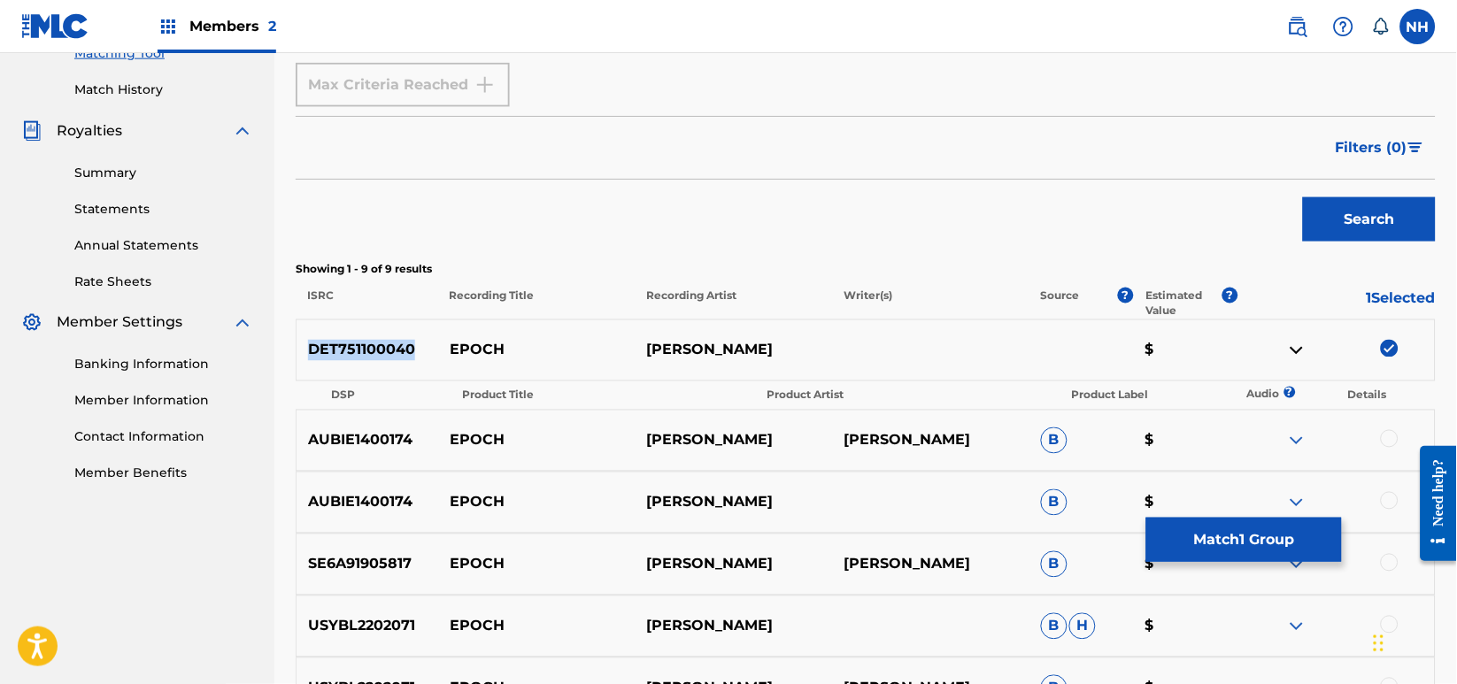
drag, startPoint x: 429, startPoint y: 354, endPoint x: 298, endPoint y: 343, distance: 131.4
click at [298, 343] on p "DET751100040" at bounding box center [368, 350] width 142 height 21
drag, startPoint x: 511, startPoint y: 342, endPoint x: 439, endPoint y: 342, distance: 71.7
click at [439, 342] on p "EPOCH" at bounding box center [536, 350] width 197 height 21
copy p "EPOCH"
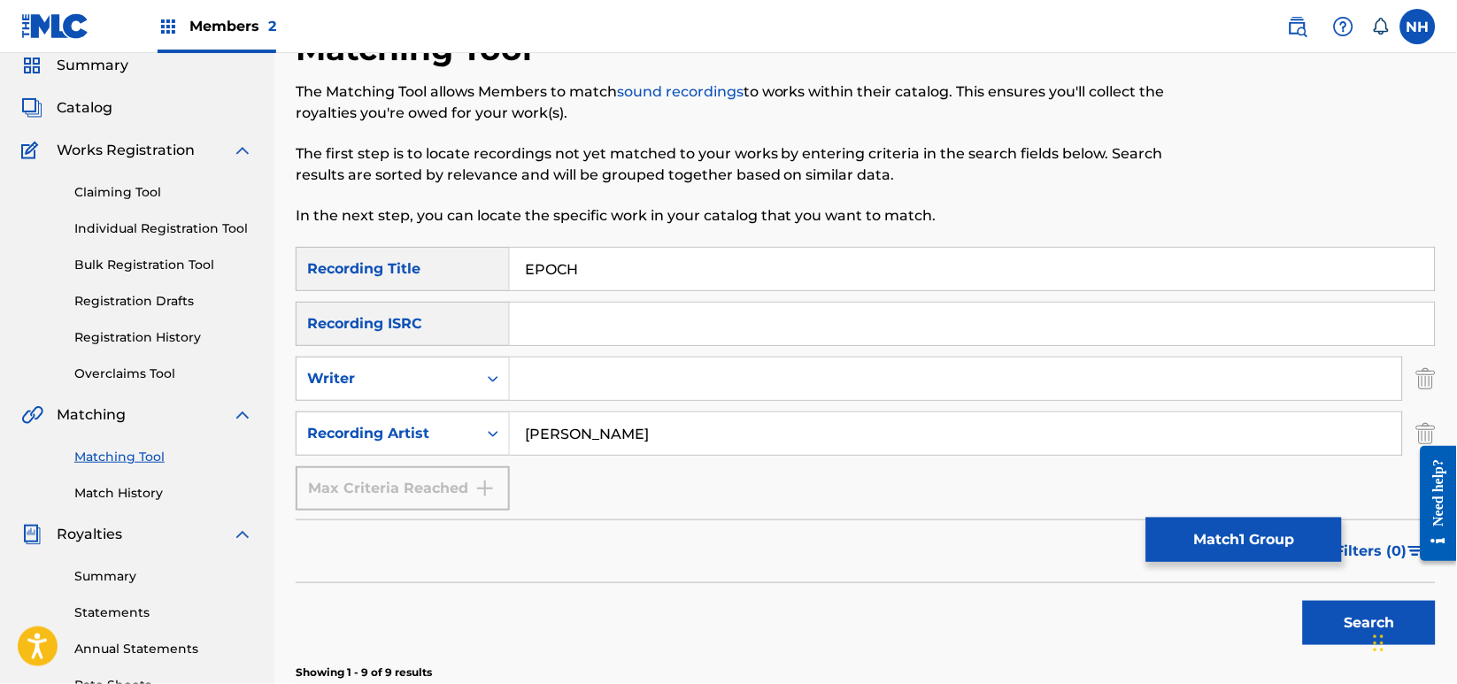
scroll to position [0, 0]
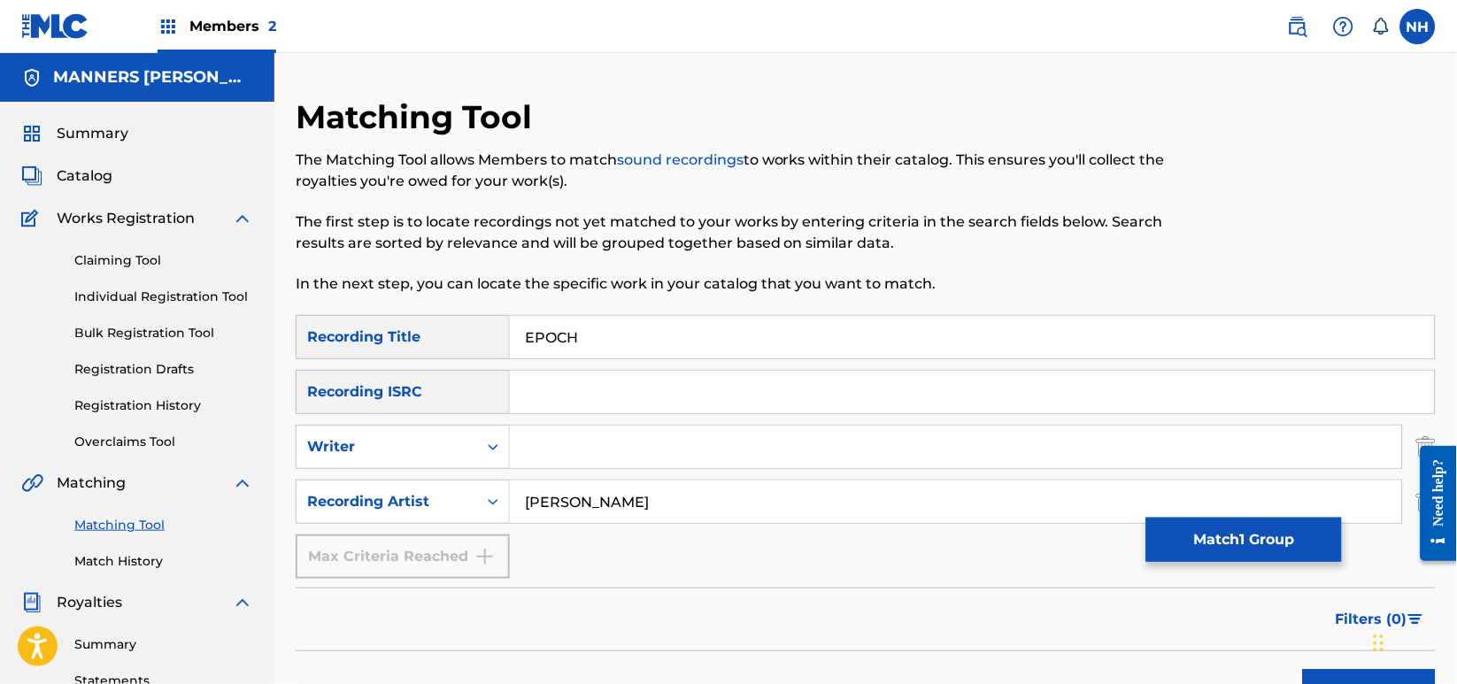
click at [1252, 539] on button "Match 1 Group" at bounding box center [1244, 540] width 196 height 44
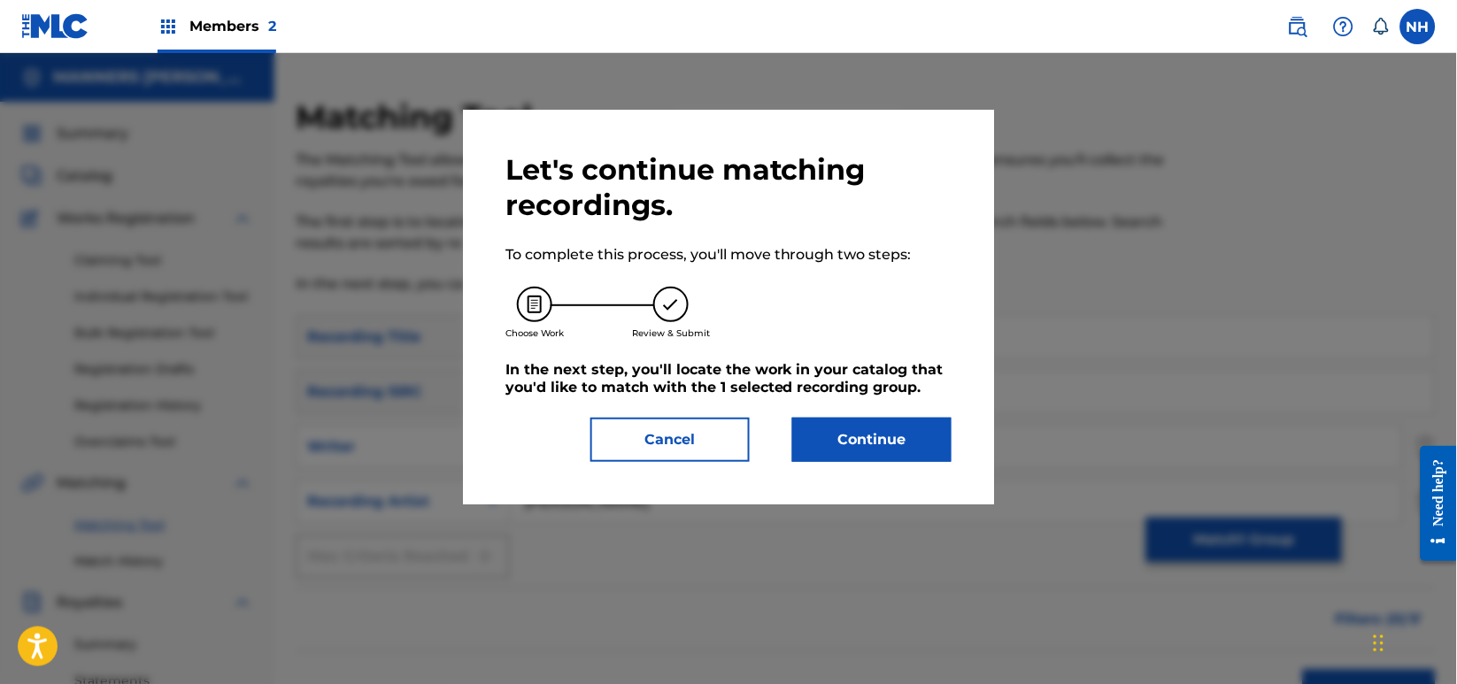
click at [820, 427] on button "Continue" at bounding box center [871, 440] width 159 height 44
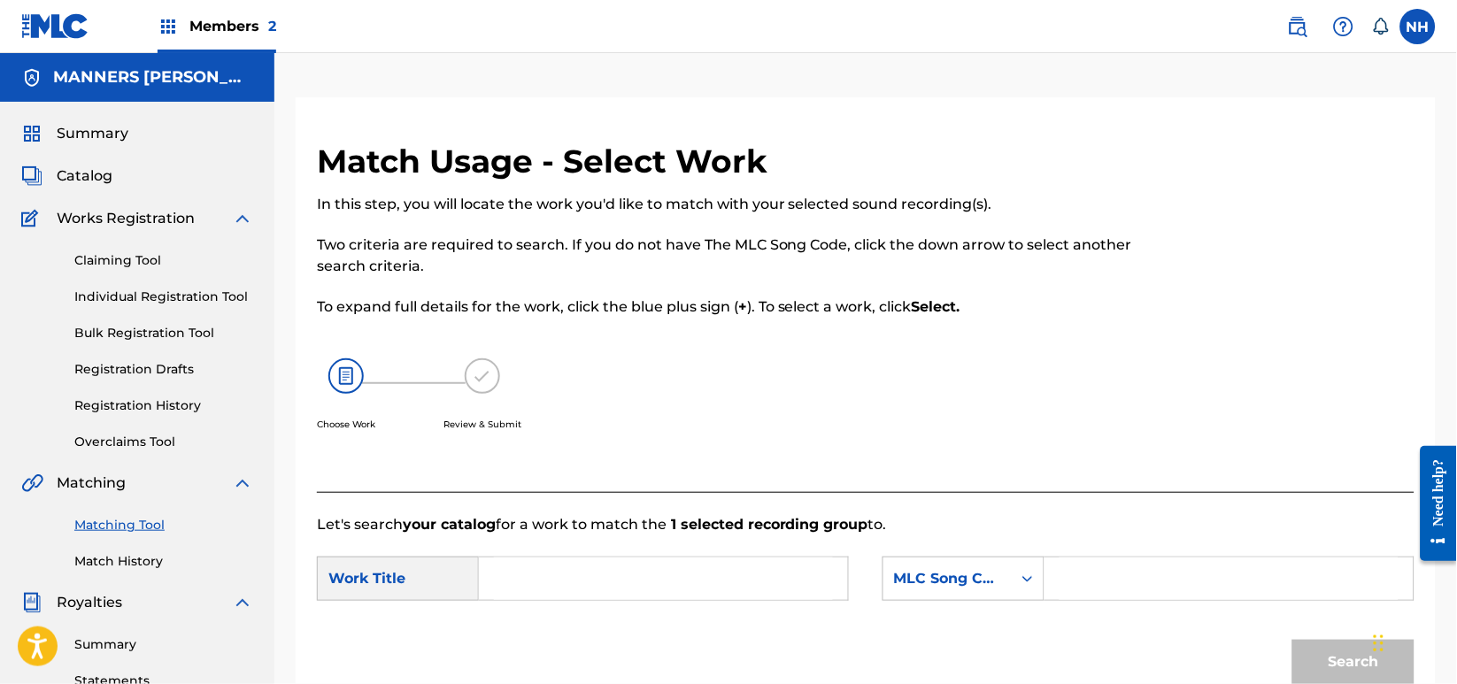
click at [624, 593] on input "Search Form" at bounding box center [663, 579] width 339 height 42
paste input "EPOCH"
type input "EPOCH"
click at [989, 546] on form "SearchWithCriteriab63d5898-2a7c-42ce-844b-3a8b4331f16e Work Title EPOCH SearchW…" at bounding box center [866, 625] width 1098 height 179
click at [993, 575] on div "MLC Song Code" at bounding box center [947, 578] width 107 height 21
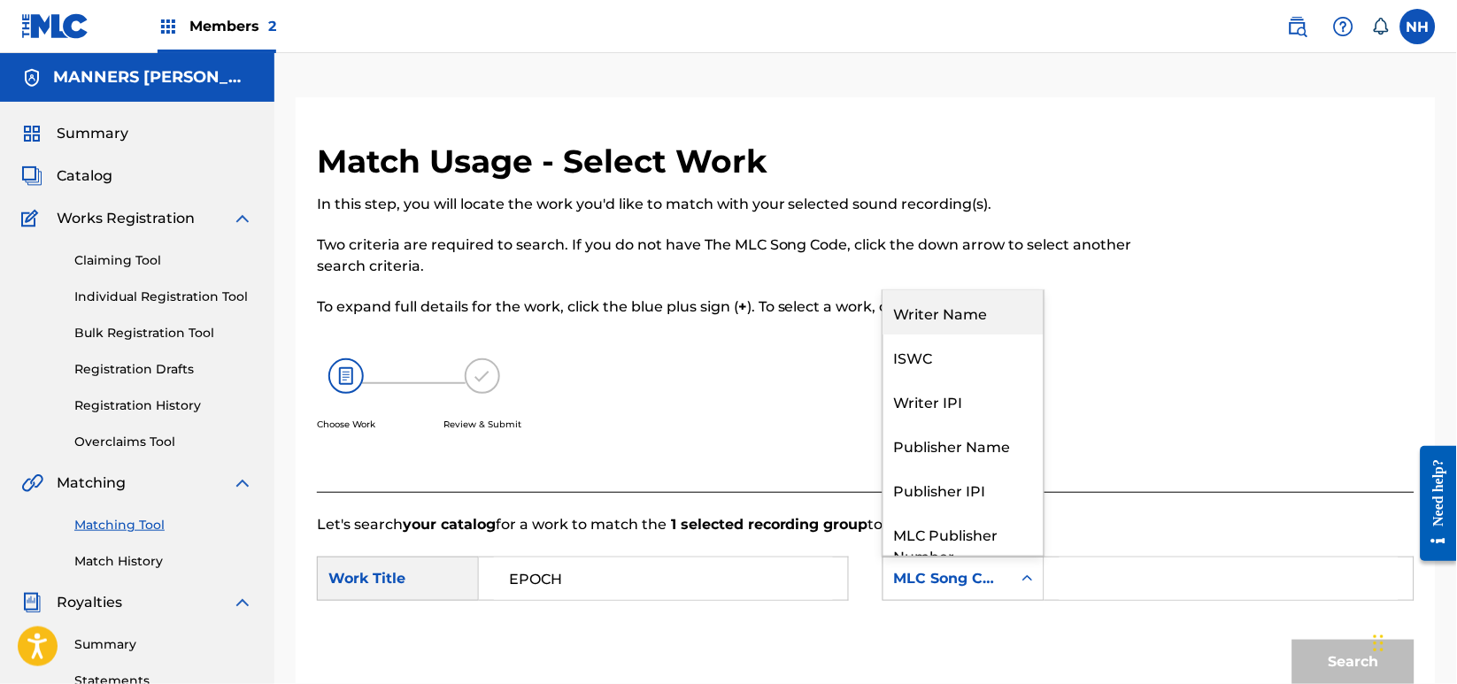
click at [977, 307] on div "Writer Name" at bounding box center [963, 312] width 160 height 44
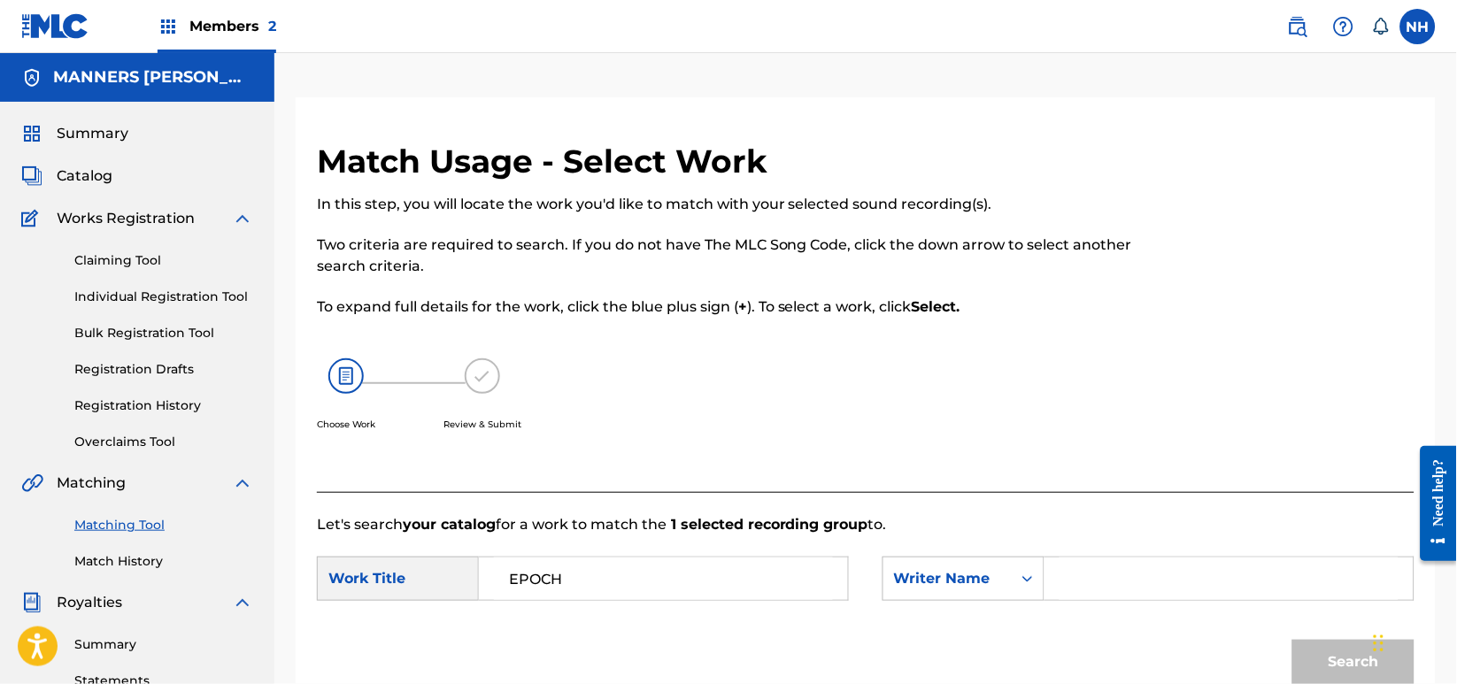
click at [1166, 610] on div "SearchWithCriteriab63d5898-2a7c-42ce-844b-3a8b4331f16e Work Title EPOCH SearchW…" at bounding box center [866, 584] width 1098 height 55
click at [1166, 605] on div "SearchWithCriteriab63d5898-2a7c-42ce-844b-3a8b4331f16e Work Title EPOCH SearchW…" at bounding box center [866, 584] width 1098 height 55
click at [1167, 587] on input "Search Form" at bounding box center [1229, 579] width 339 height 42
type input "cooper"
click at [1292, 640] on button "Search" at bounding box center [1353, 662] width 122 height 44
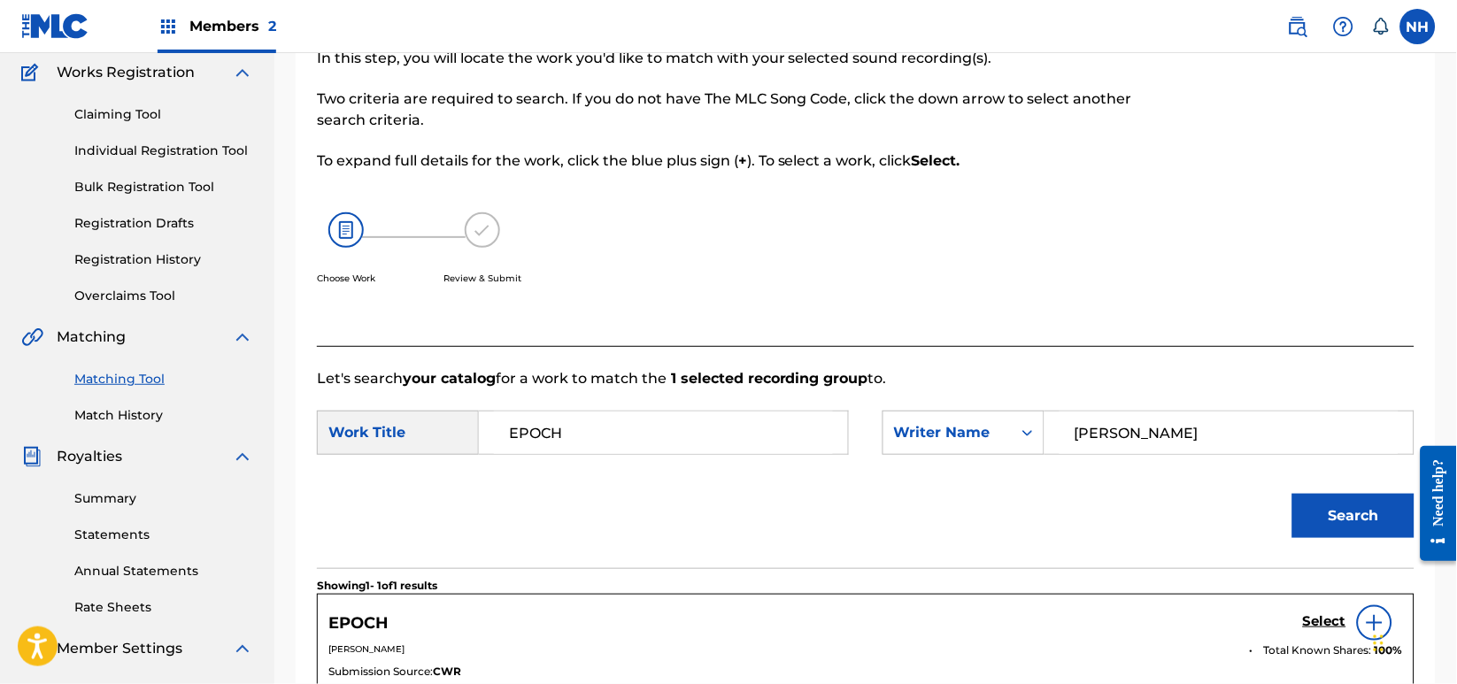
scroll to position [354, 0]
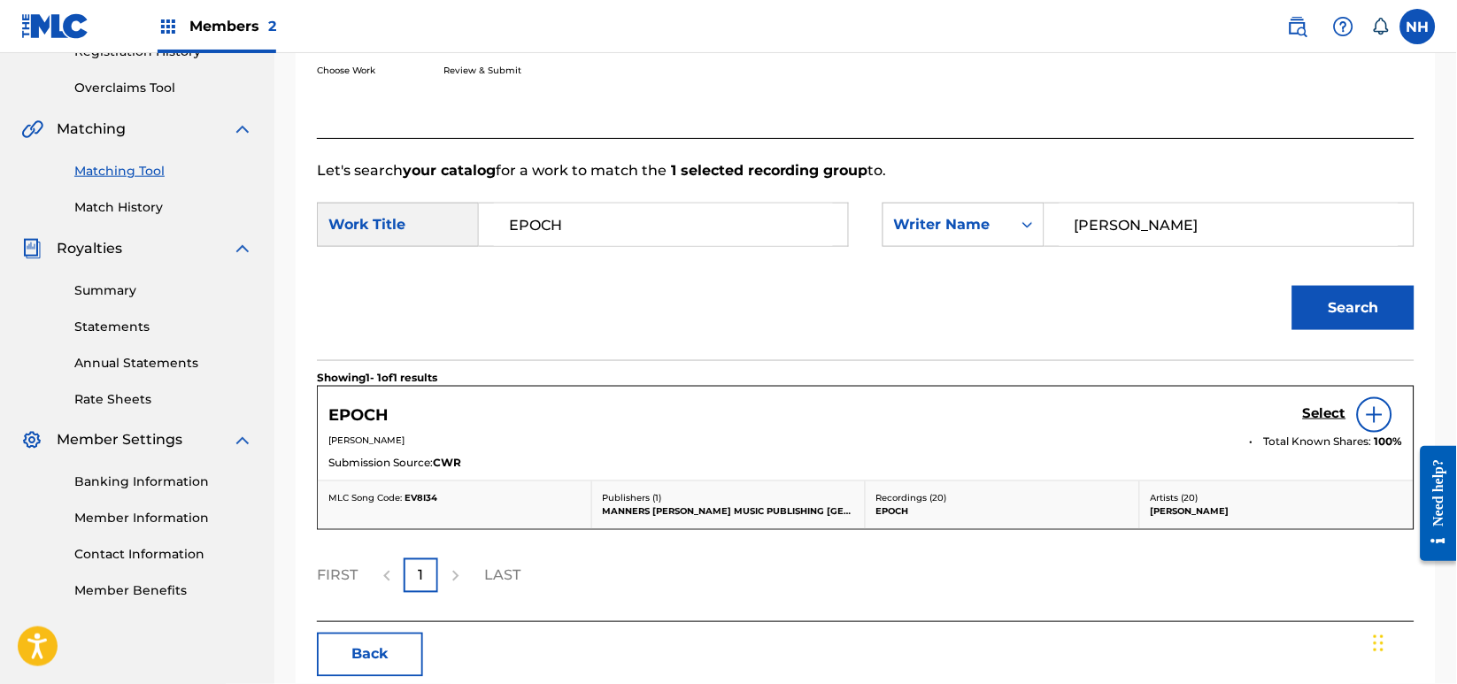
click at [1321, 419] on h5 "Select" at bounding box center [1324, 413] width 43 height 17
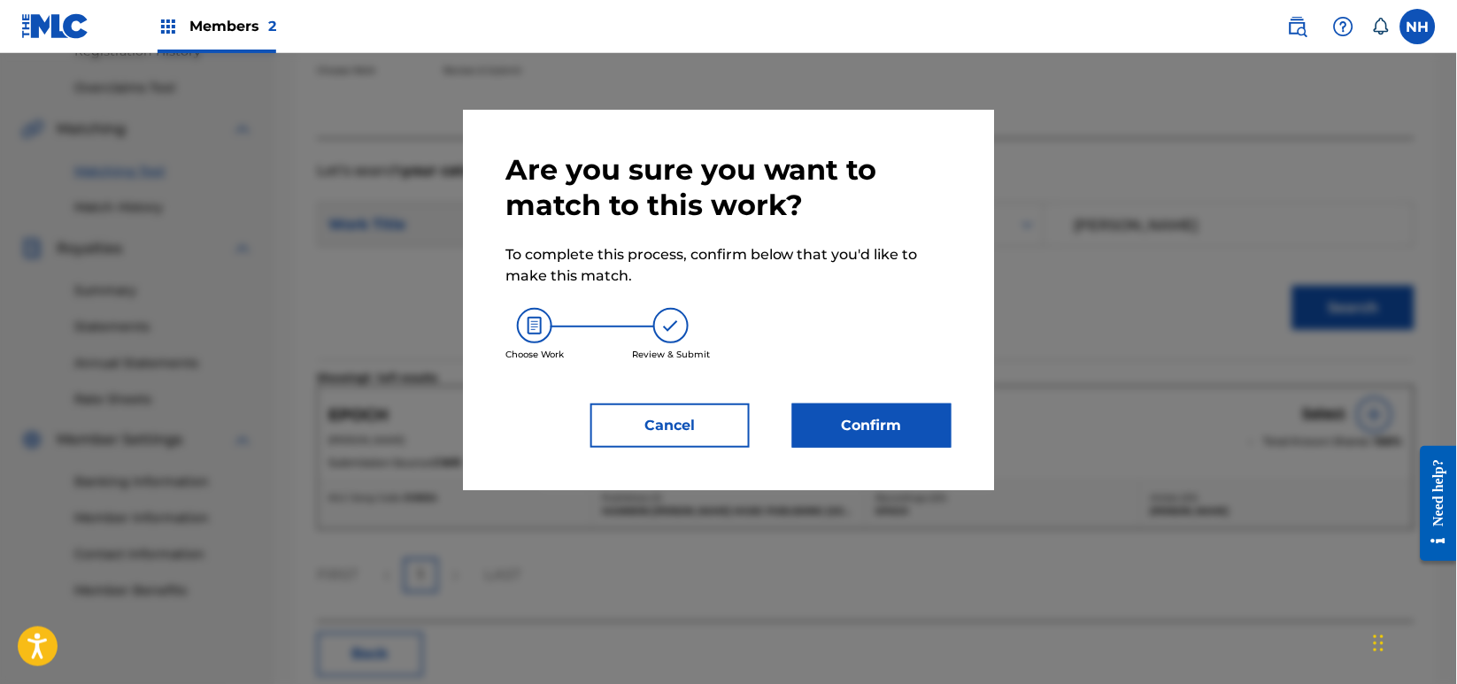
click at [928, 440] on button "Confirm" at bounding box center [871, 426] width 159 height 44
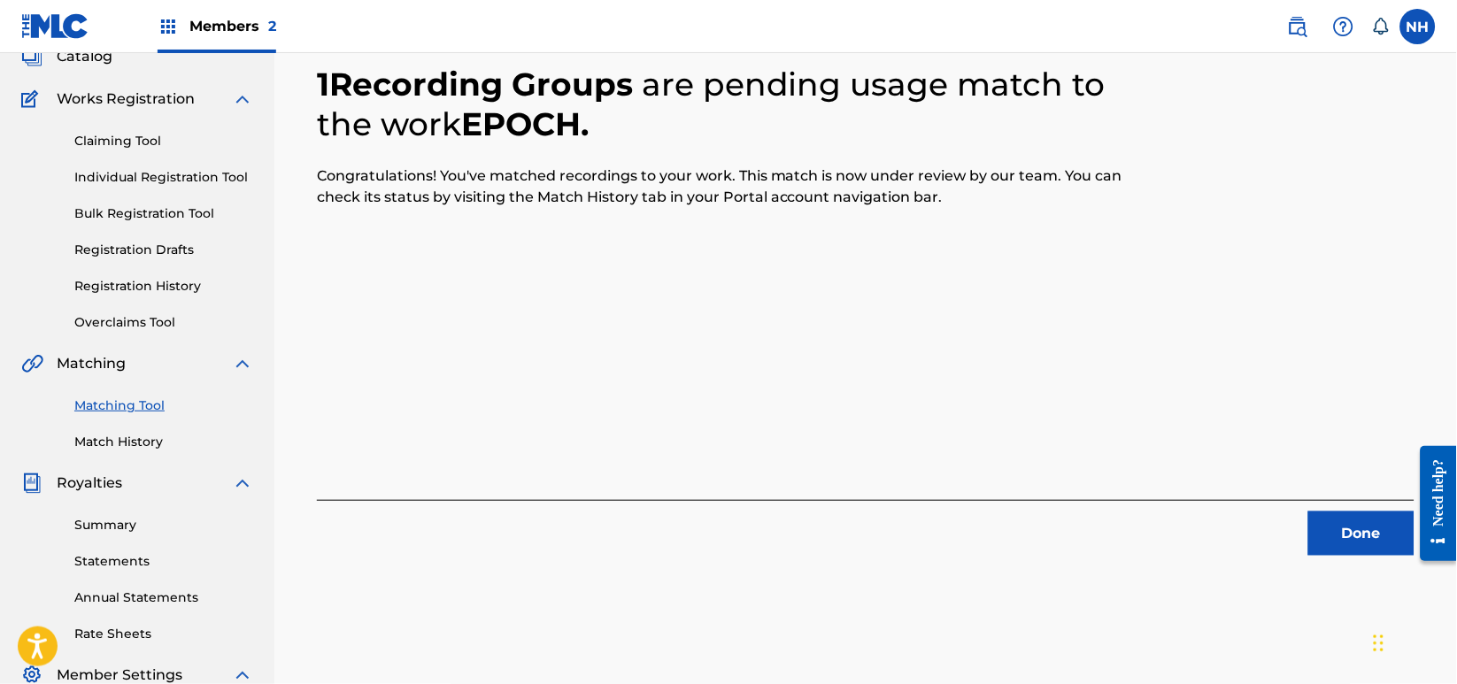
scroll to position [0, 0]
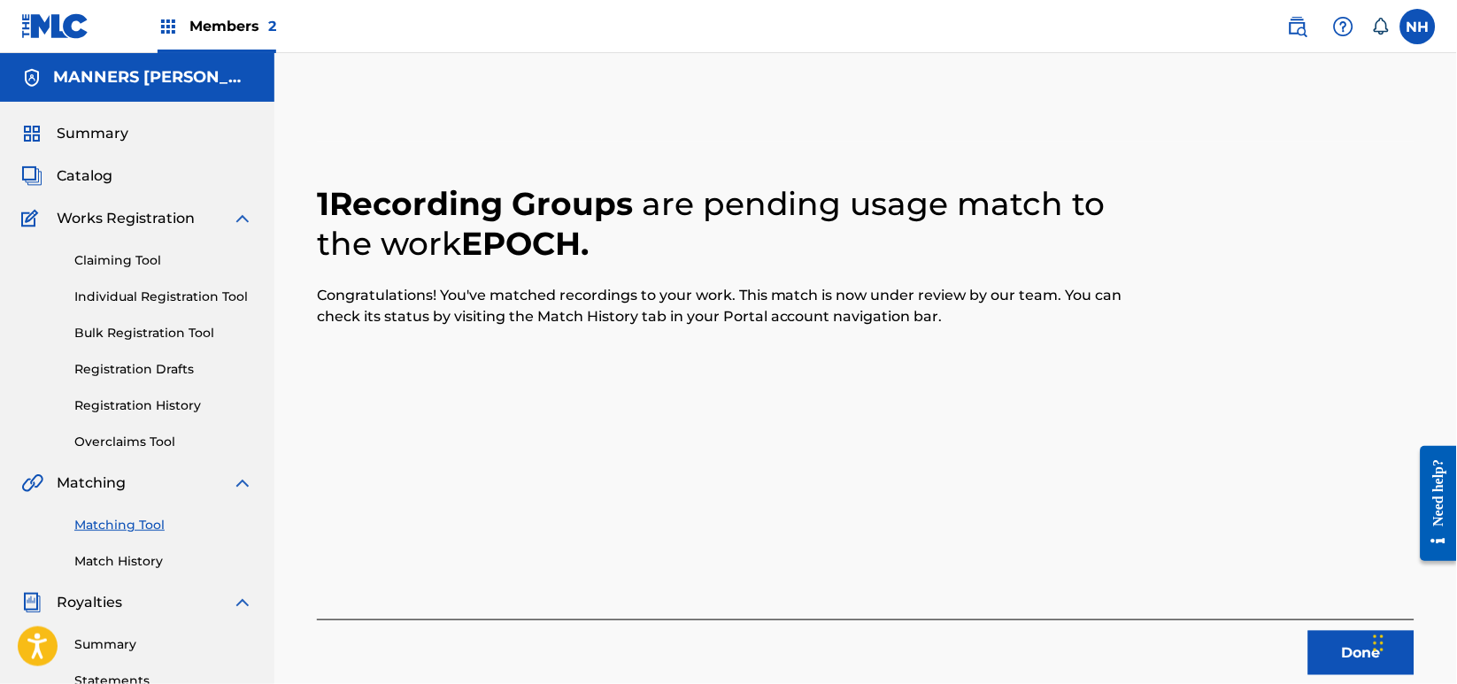
click at [1318, 646] on button "Done" at bounding box center [1361, 653] width 106 height 44
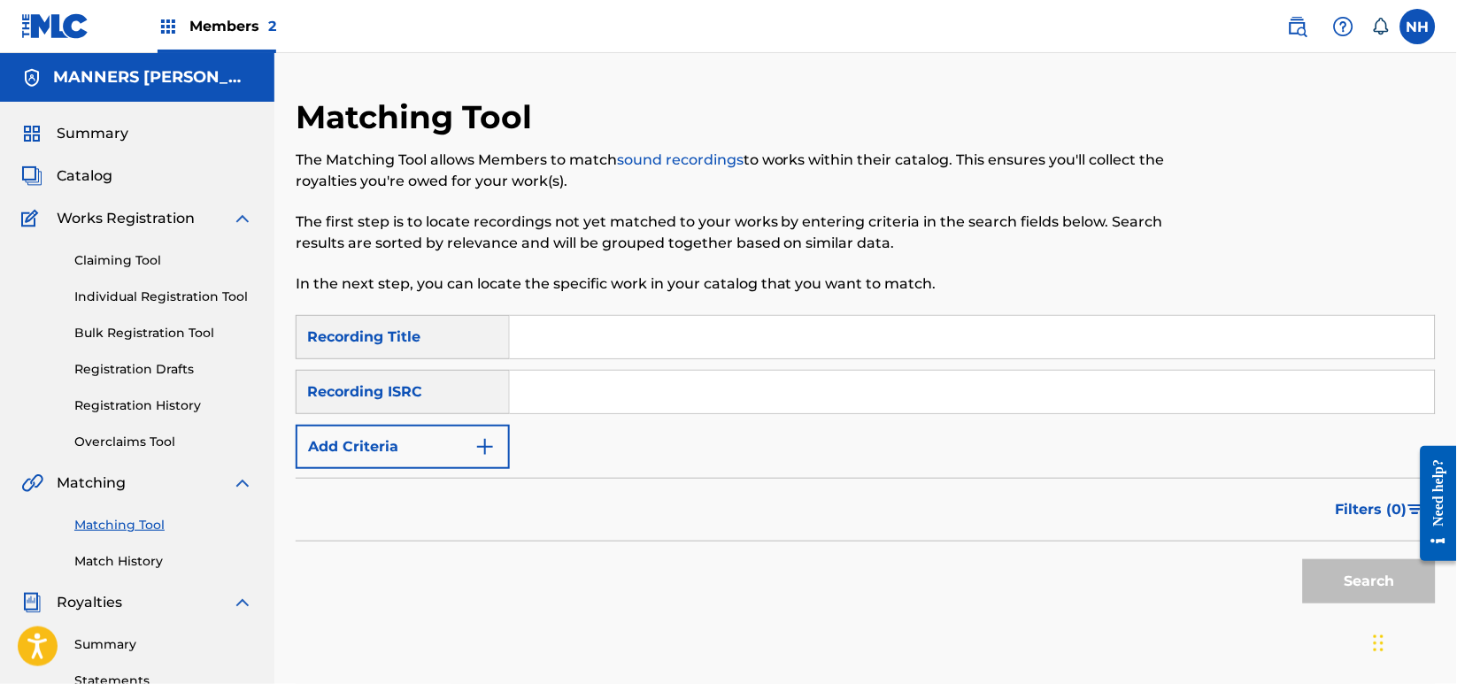
click at [821, 445] on div "SearchWithCriteria42d028ab-ce92-4086-94f4-381f13242438 Recording Title SearchWi…" at bounding box center [866, 392] width 1140 height 154
drag, startPoint x: 751, startPoint y: 347, endPoint x: 734, endPoint y: 346, distance: 16.8
click at [751, 347] on input "Search Form" at bounding box center [972, 337] width 925 height 42
paste input "TAMPERINE"
type input "TAMPERINE"
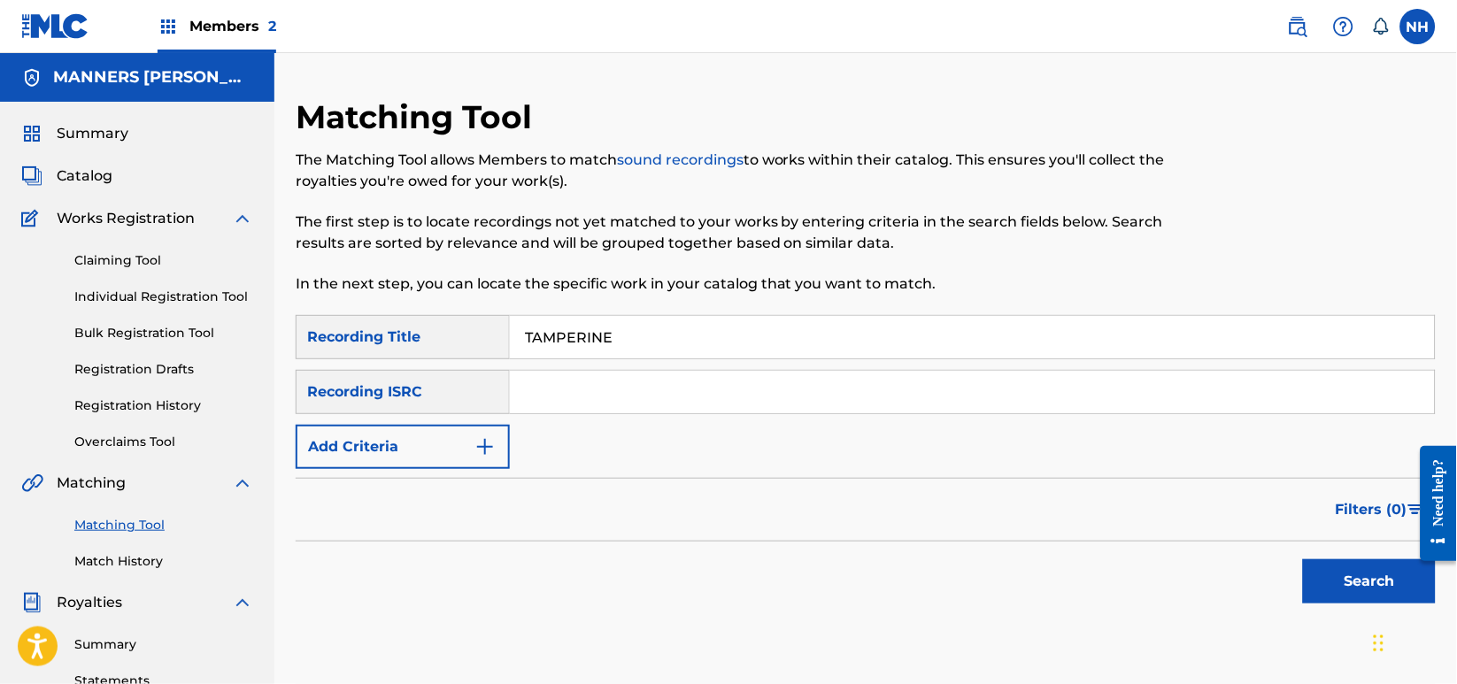
click at [467, 451] on button "Add Criteria" at bounding box center [403, 447] width 214 height 44
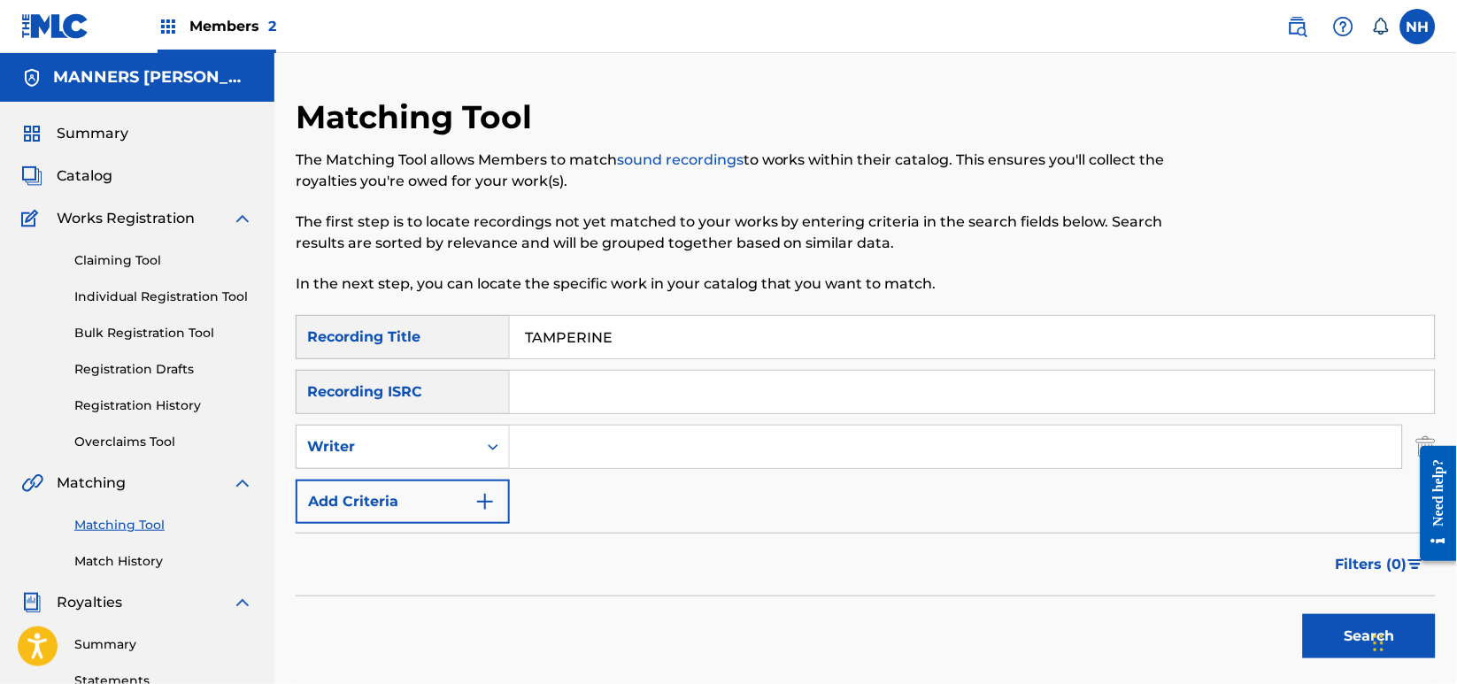
click at [575, 454] on input "Search Form" at bounding box center [956, 447] width 892 height 42
type input "Max Cooper"
click at [1275, 630] on div "Search" at bounding box center [866, 632] width 1140 height 71
click at [1293, 630] on div "Search" at bounding box center [866, 632] width 1140 height 71
click at [1305, 629] on button "Search" at bounding box center [1369, 636] width 133 height 44
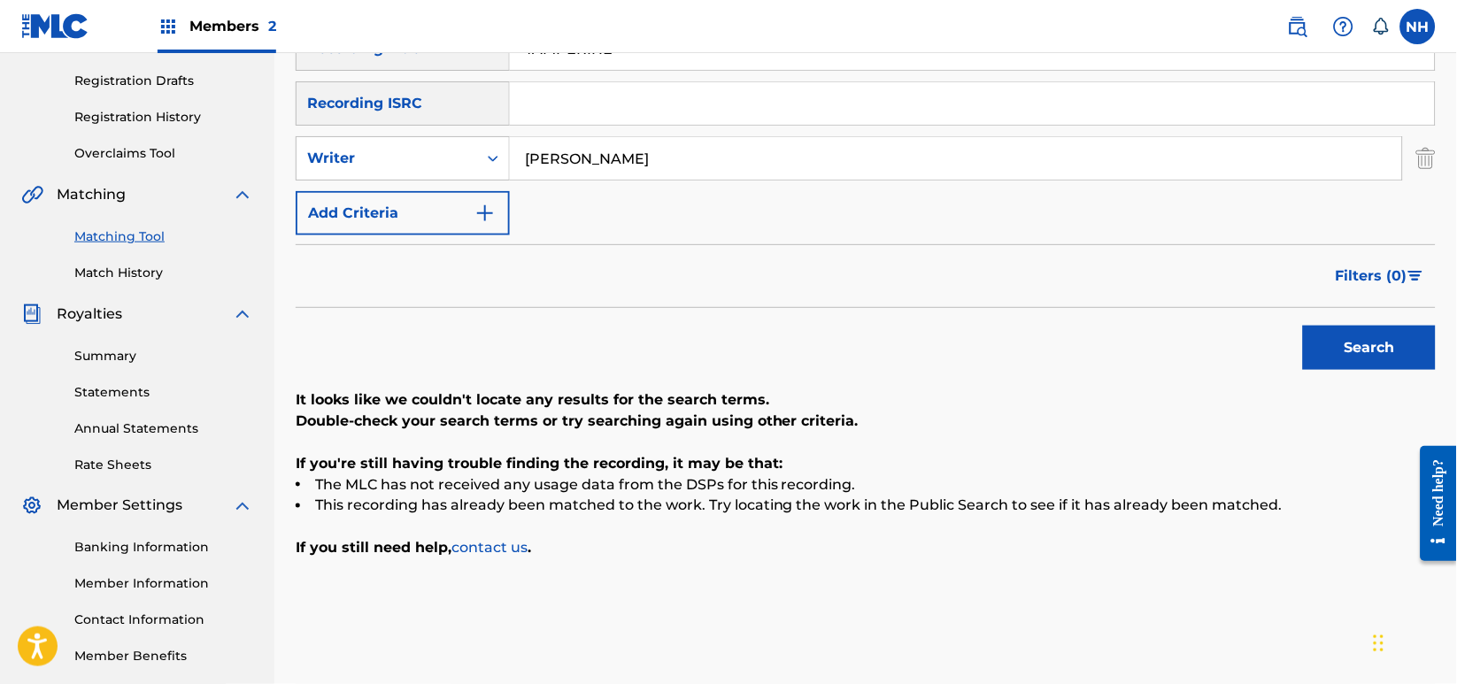
scroll to position [118, 0]
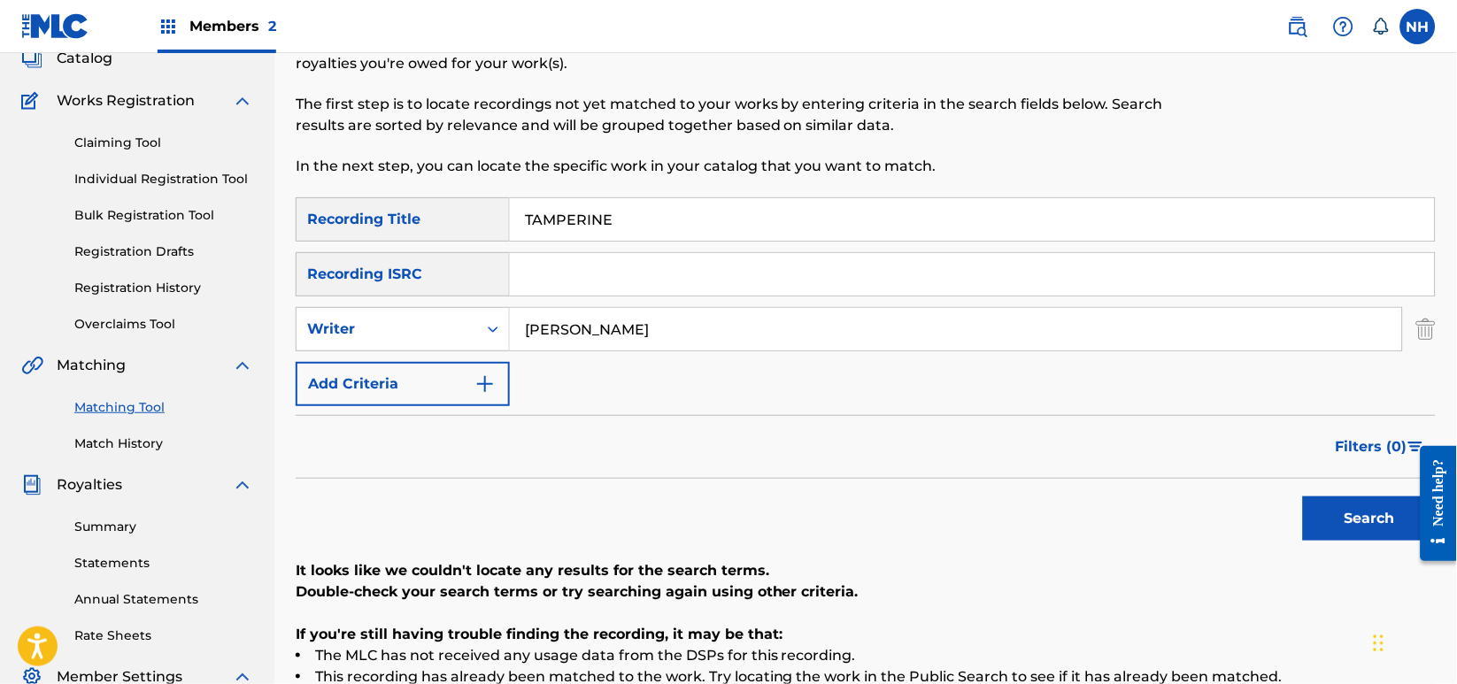
click at [1178, 419] on div "Filters ( 0 )" at bounding box center [866, 447] width 1140 height 64
click at [1299, 488] on div "Search" at bounding box center [1365, 514] width 142 height 71
click at [1320, 495] on div "Search" at bounding box center [1365, 514] width 142 height 71
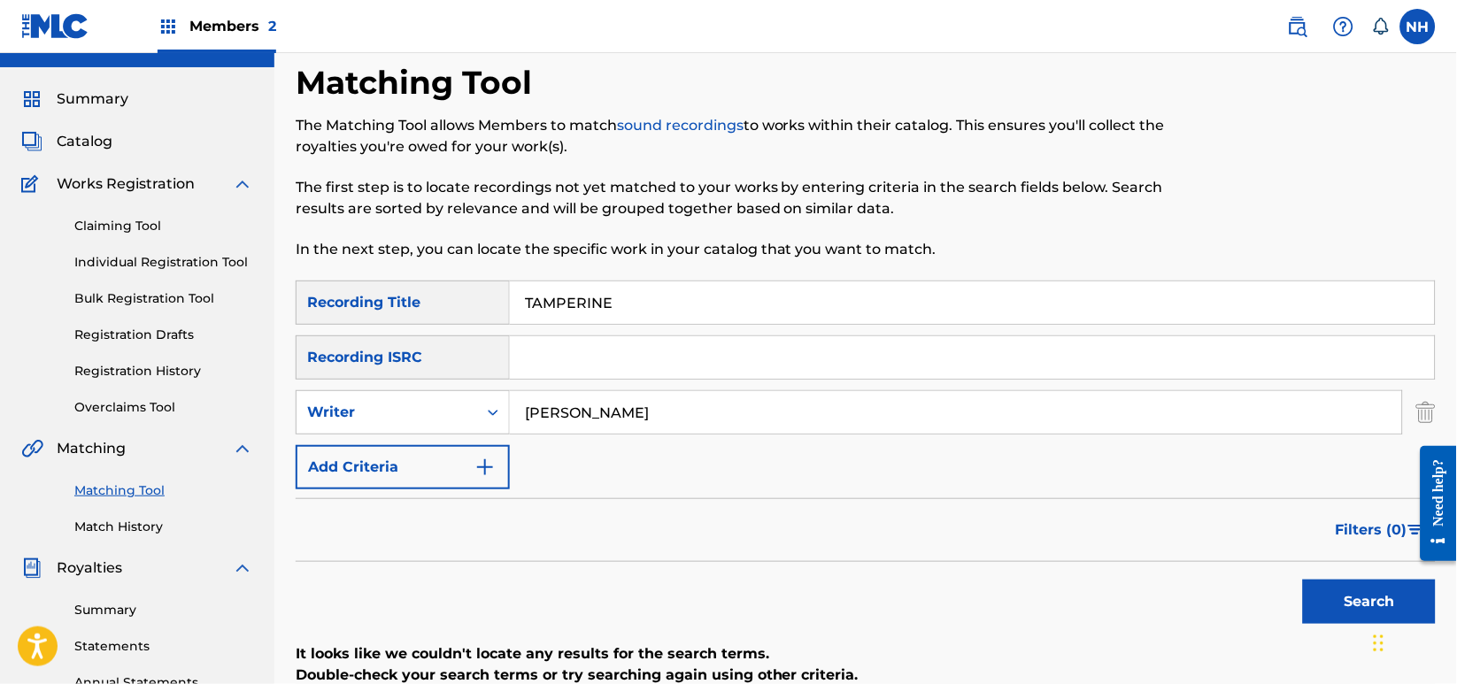
scroll to position [0, 0]
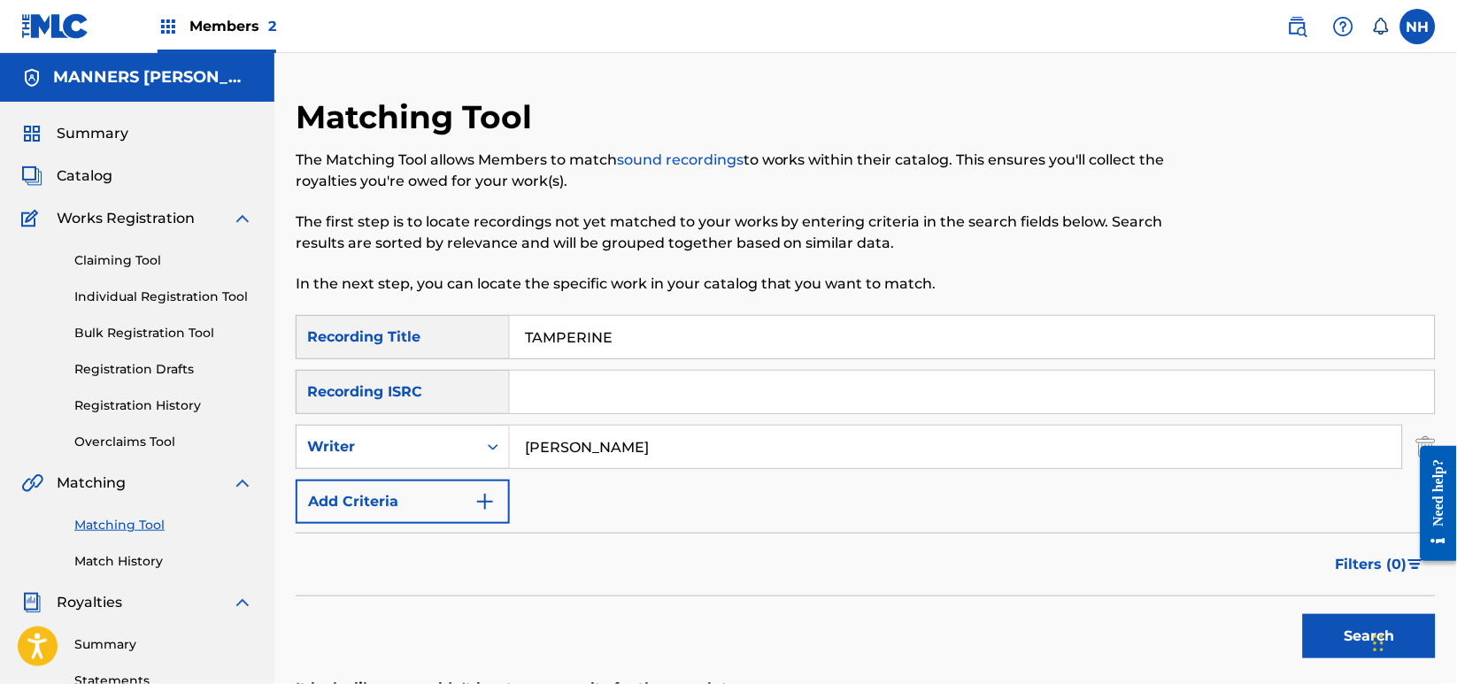
click at [959, 349] on input "TAMPERINE" at bounding box center [972, 337] width 925 height 42
paste input "HE WOMP"
click at [1348, 650] on button "Search" at bounding box center [1369, 636] width 133 height 44
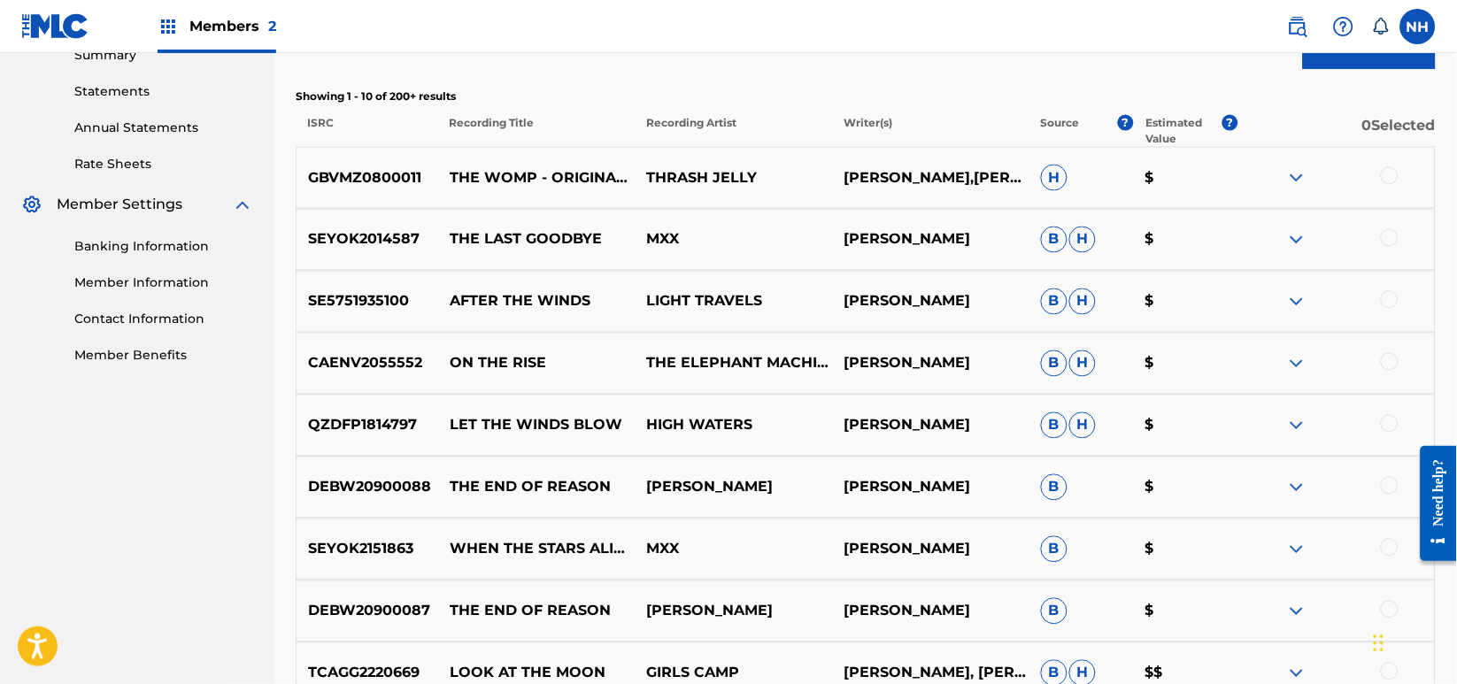
scroll to position [826, 0]
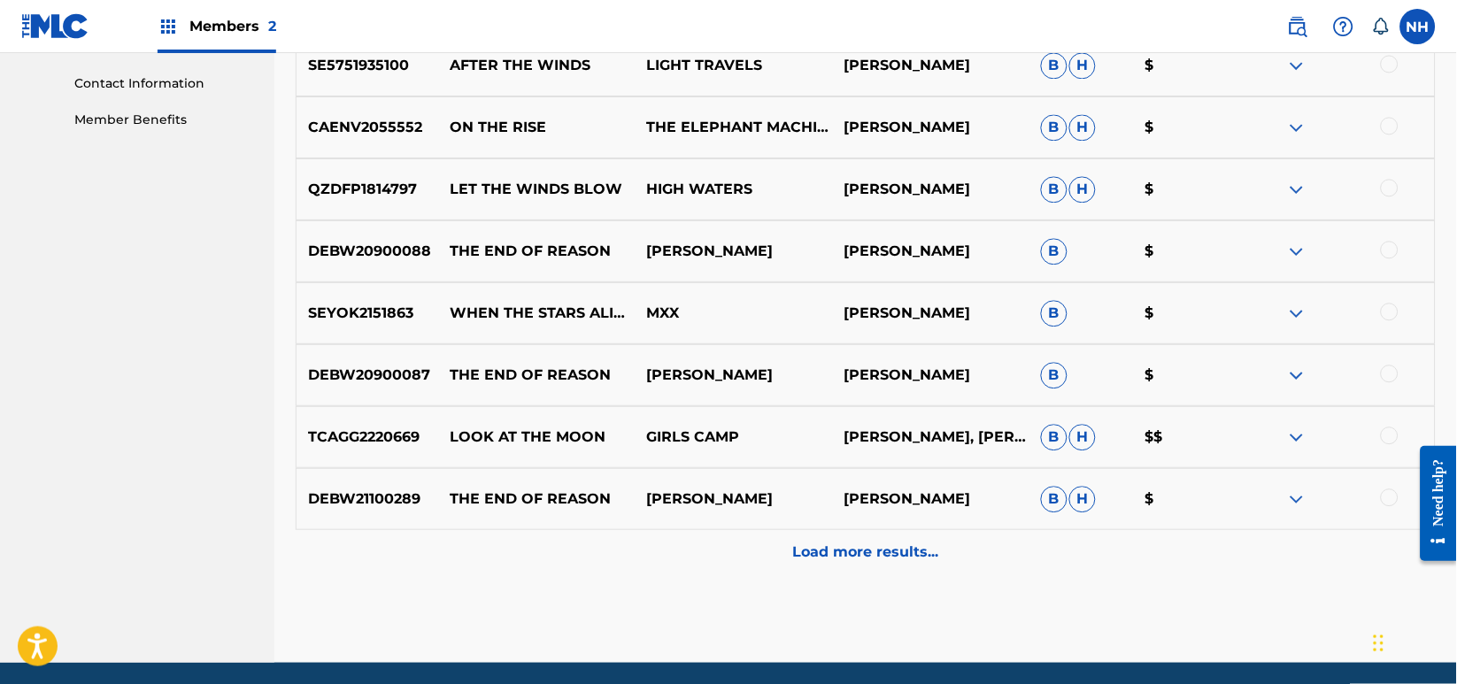
click at [901, 550] on p "Load more results..." at bounding box center [866, 552] width 146 height 21
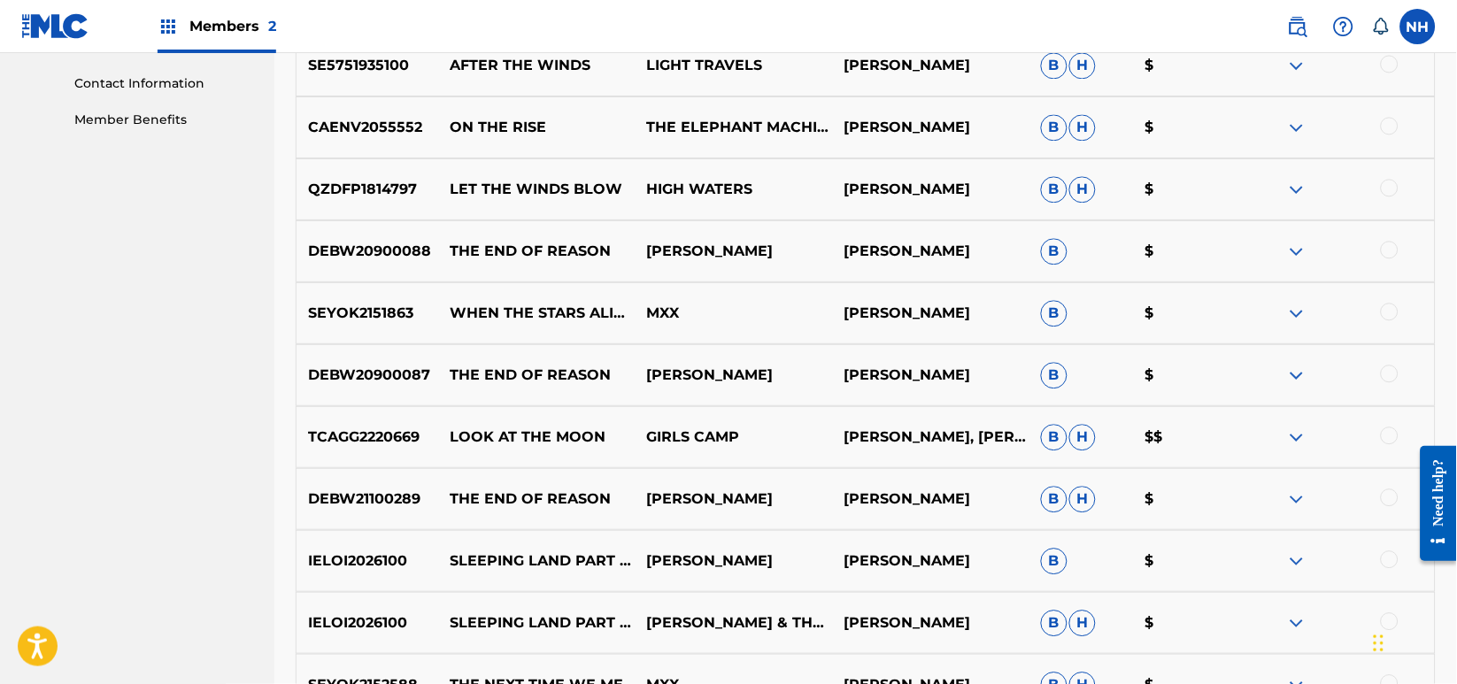
scroll to position [1508, 0]
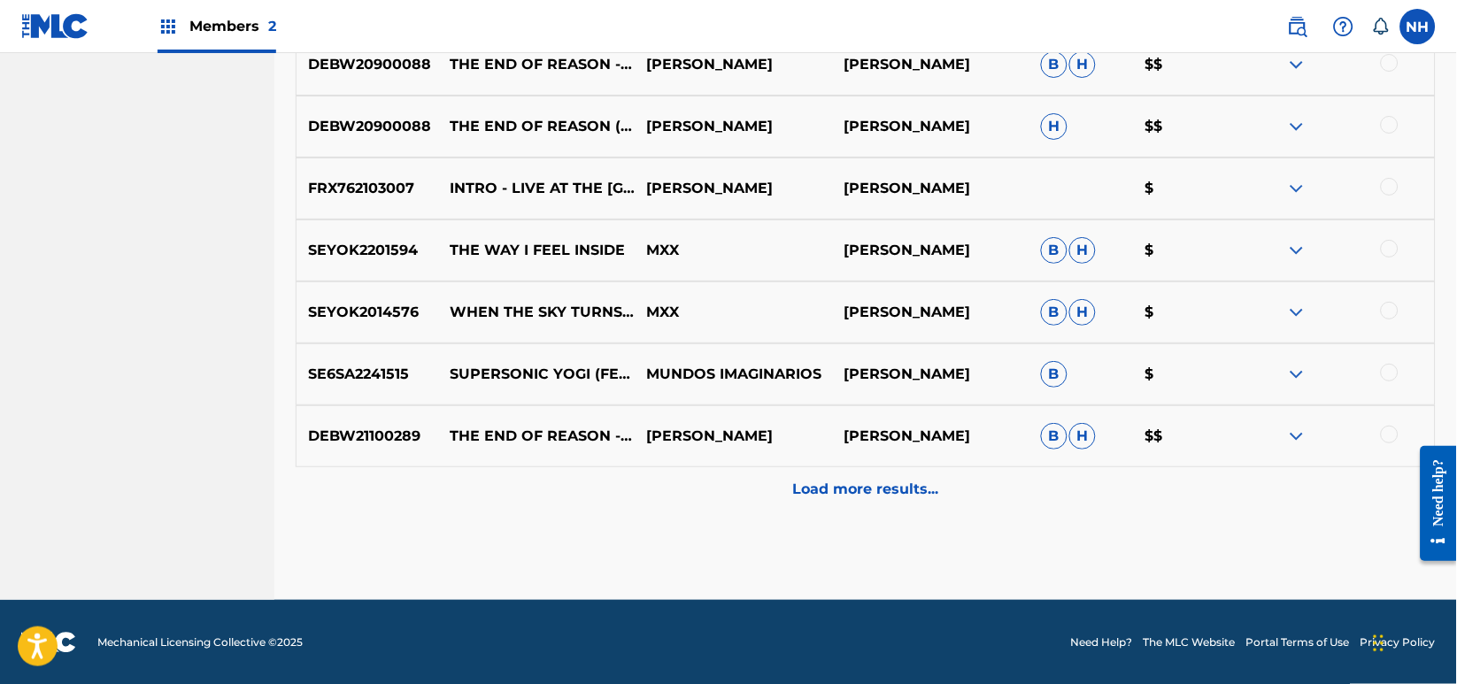
click at [910, 494] on p "Load more results..." at bounding box center [866, 489] width 146 height 21
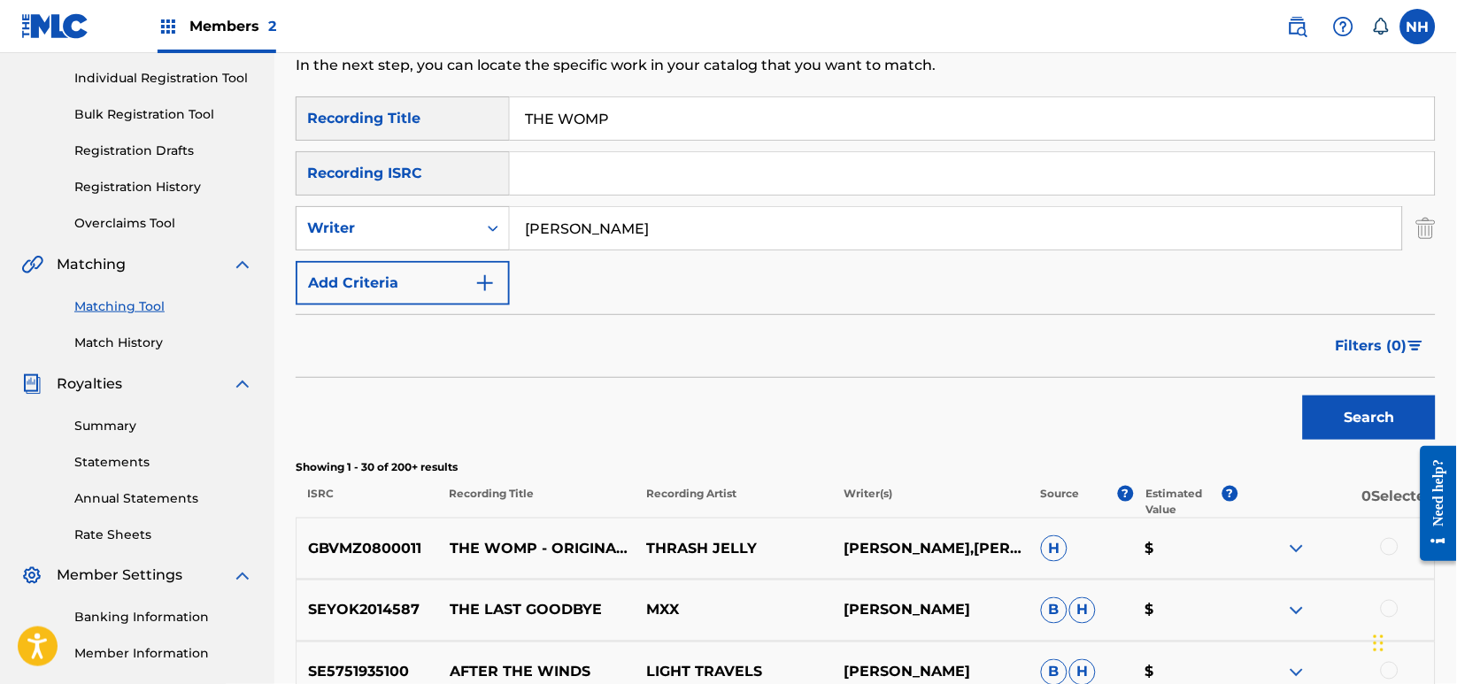
scroll to position [92, 0]
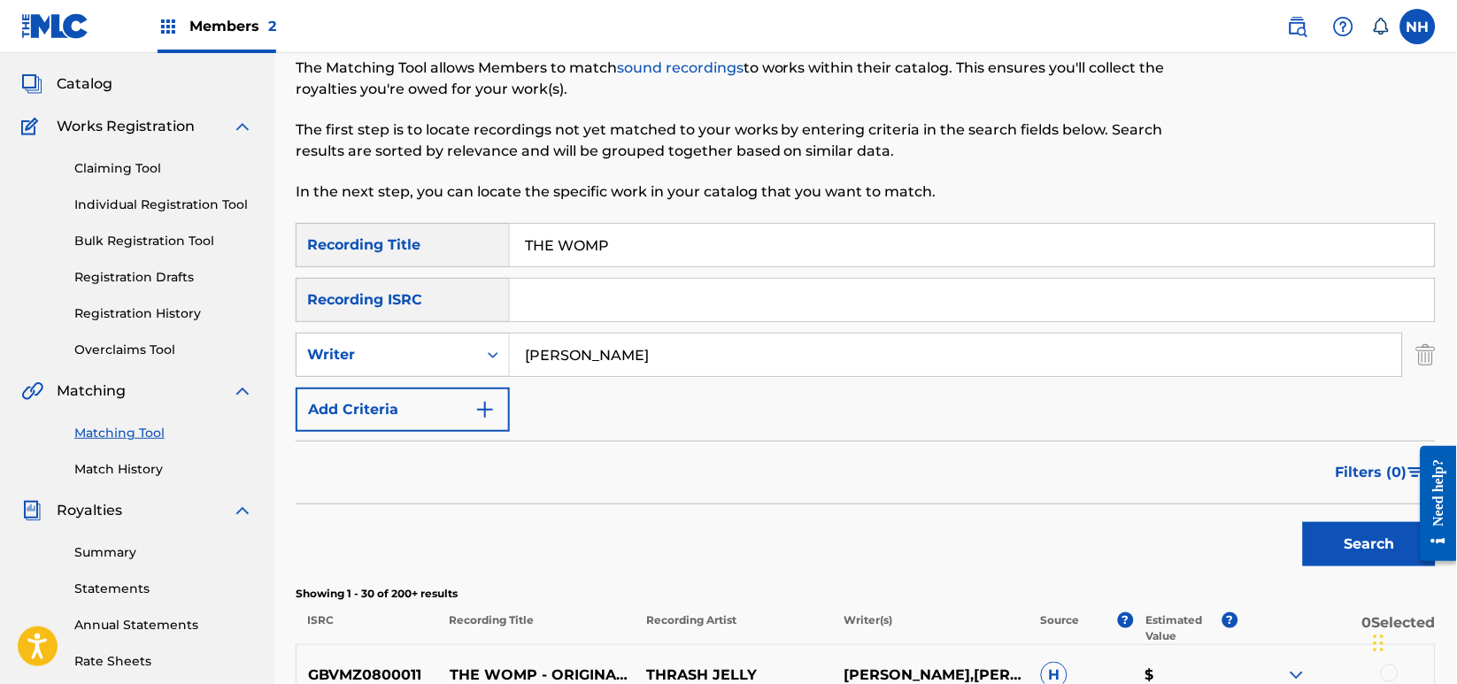
click at [651, 254] on input "THE WOMP" at bounding box center [972, 245] width 925 height 42
paste input "SPIKE"
type input "SPIKE"
click at [1390, 563] on button "Search" at bounding box center [1369, 544] width 133 height 44
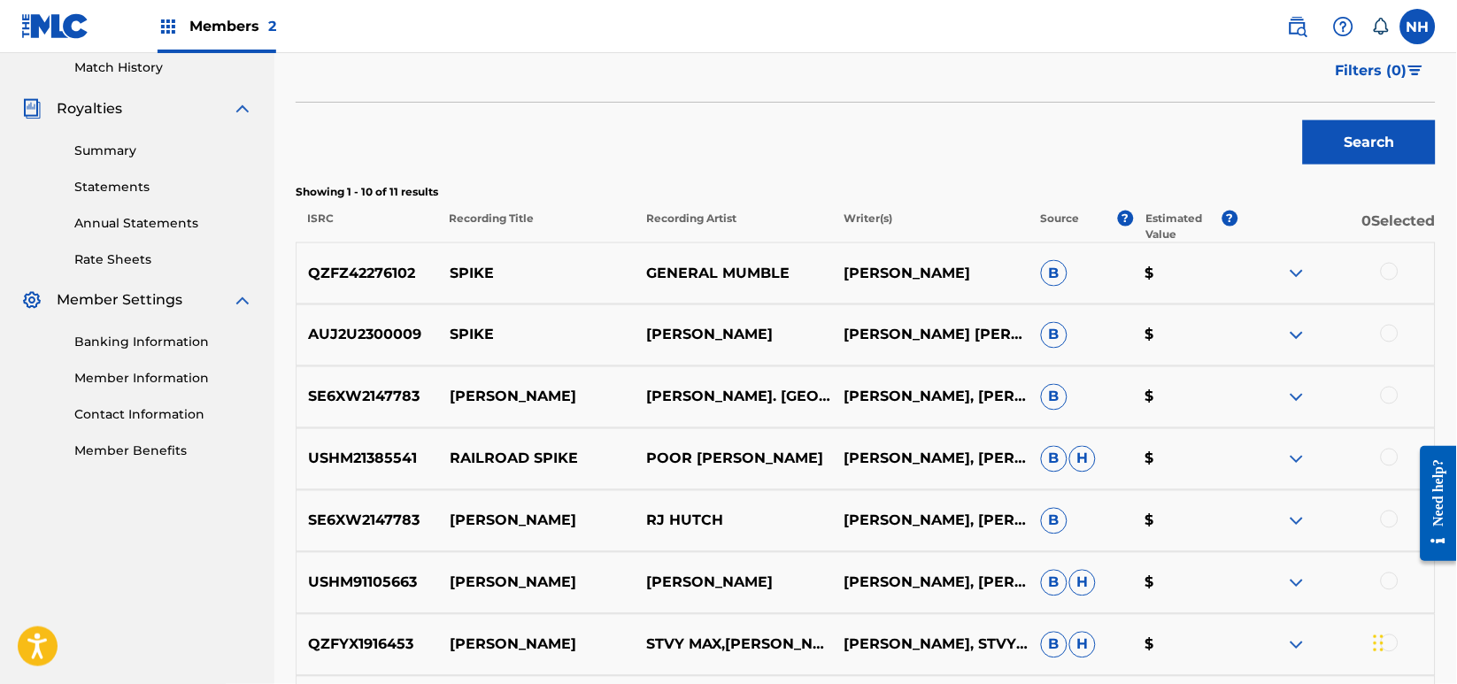
scroll to position [258, 0]
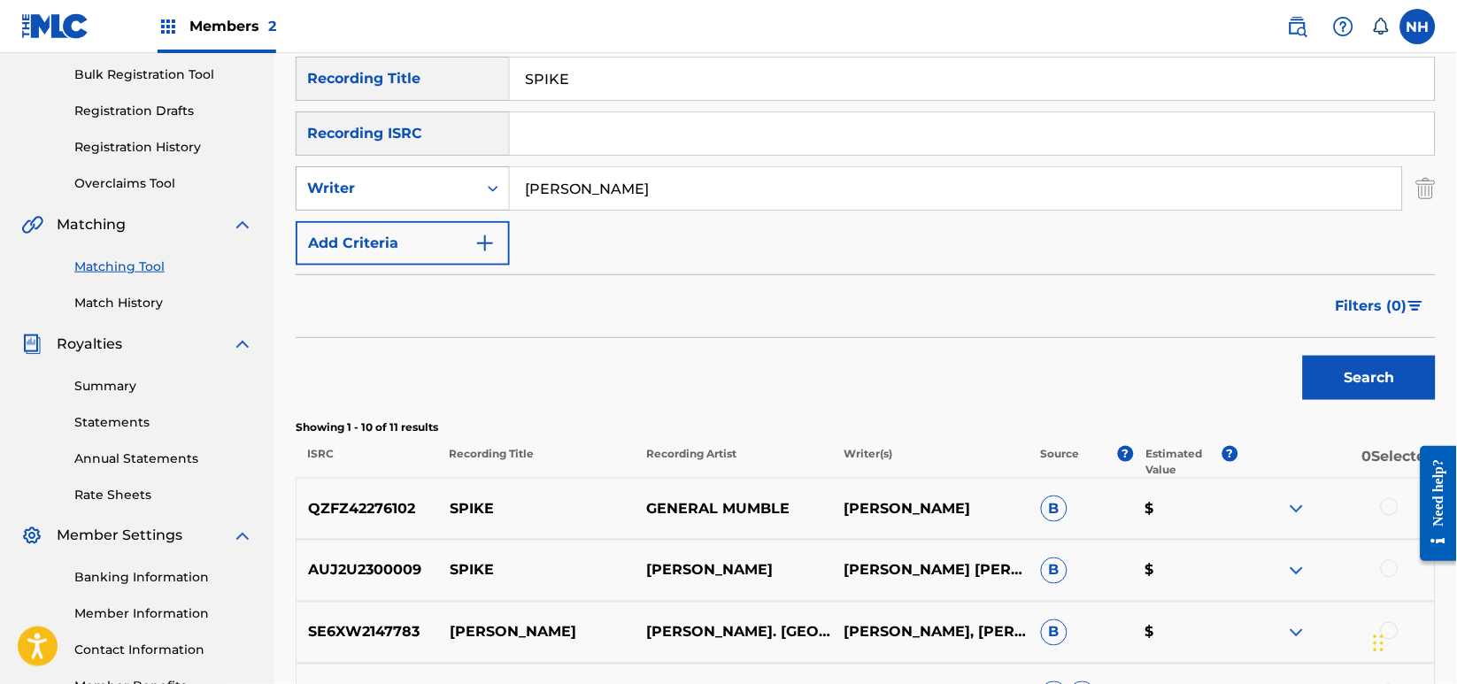
drag, startPoint x: 615, startPoint y: 185, endPoint x: 379, endPoint y: 204, distance: 237.1
click at [388, 204] on div "SearchWithCriteria440330ea-a87f-4996-a83b-44ee920a74c2 Writer Max Cooper" at bounding box center [866, 188] width 1140 height 44
click at [386, 198] on div "Writer" at bounding box center [387, 189] width 181 height 34
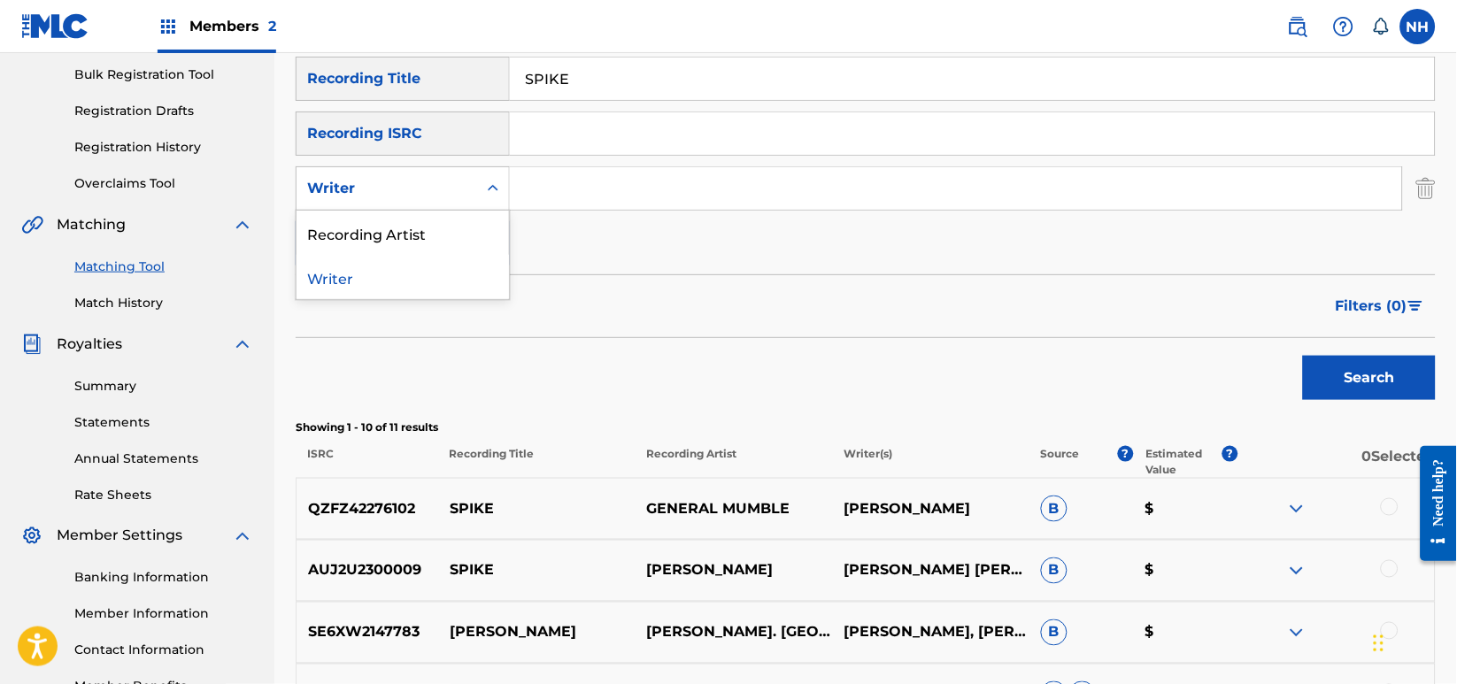
click at [419, 266] on div "Writer" at bounding box center [403, 277] width 212 height 44
click at [466, 202] on div "Writer" at bounding box center [387, 189] width 181 height 34
click at [449, 233] on div "Recording Artist" at bounding box center [403, 233] width 212 height 44
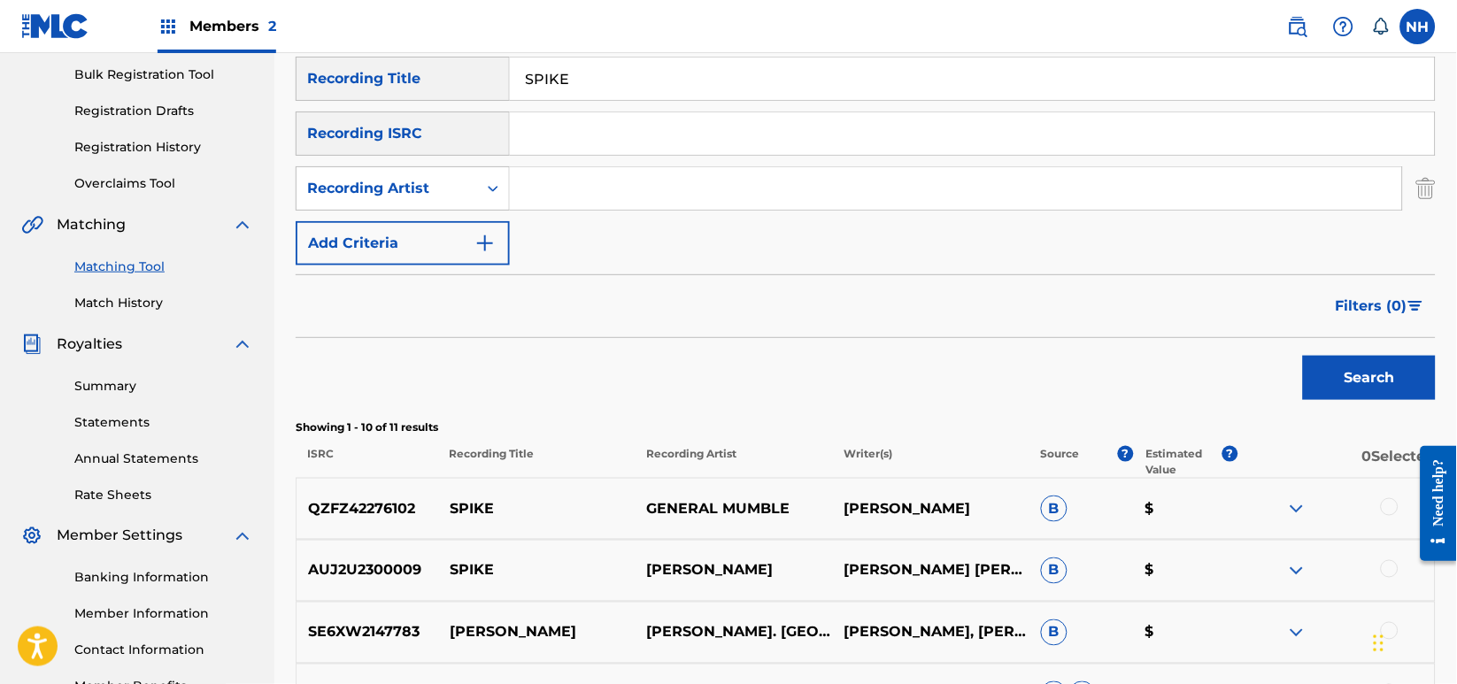
drag, startPoint x: 521, startPoint y: 211, endPoint x: 550, endPoint y: 198, distance: 30.9
click at [550, 198] on input "Search Form" at bounding box center [956, 188] width 892 height 42
paste input "Max Cooper"
type input "Max Cooper"
click at [1384, 436] on div "Showing 1 - 10 of 11 results ISRC Recording Title Recording Artist Writer(s) So…" at bounding box center [866, 449] width 1140 height 58
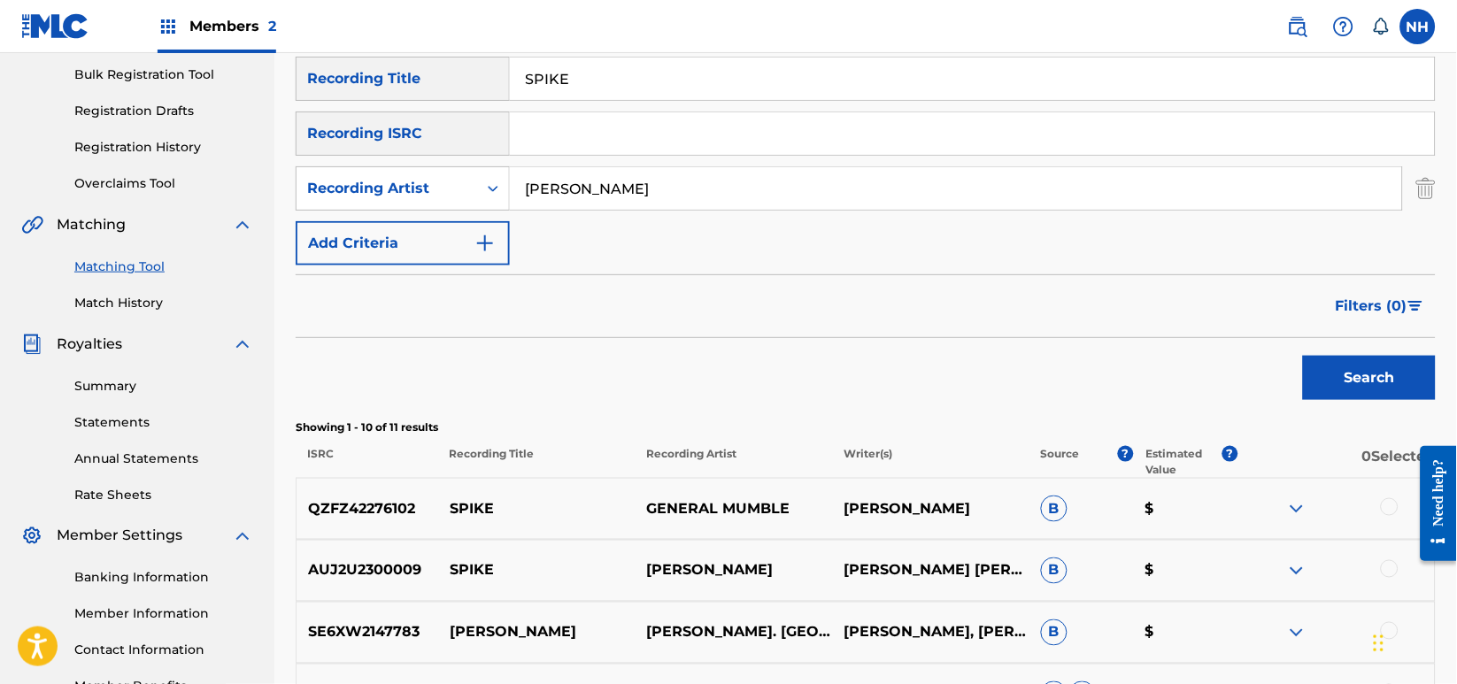
click at [1372, 401] on div "Search" at bounding box center [1365, 373] width 142 height 71
click at [1365, 377] on button "Search" at bounding box center [1369, 378] width 133 height 44
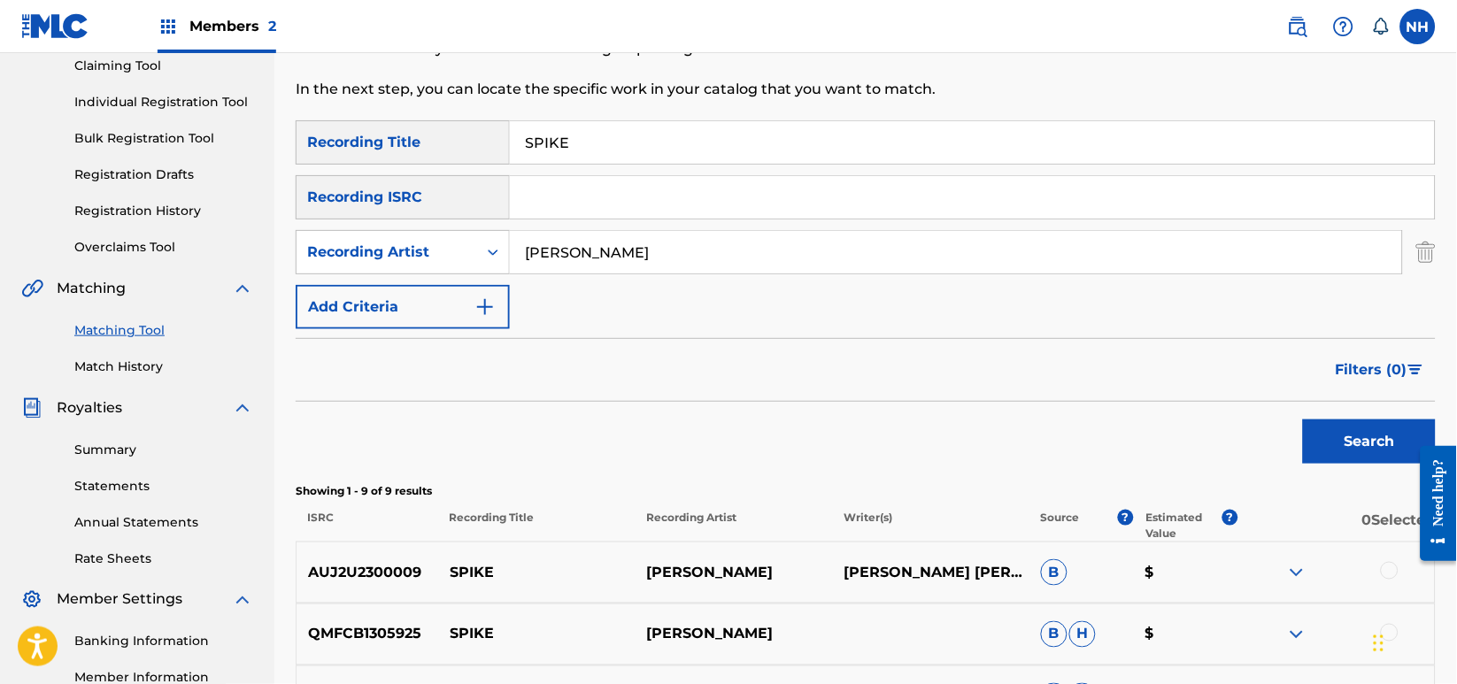
scroll to position [22, 0]
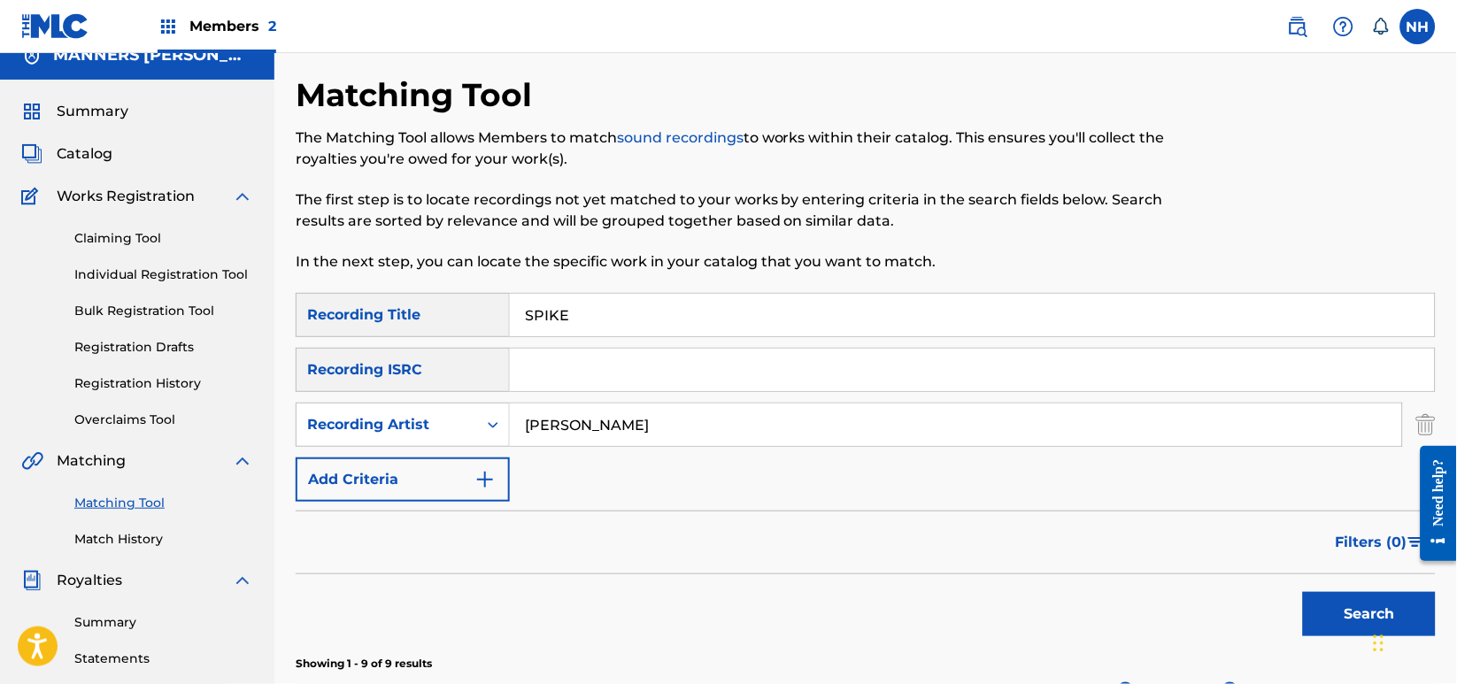
click at [658, 288] on div "Matching Tool The Matching Tool allows Members to match sound recordings to wor…" at bounding box center [735, 184] width 878 height 218
click at [654, 302] on input "SPIKE" at bounding box center [972, 315] width 925 height 42
paste input "ASCENT (REBUKE REMIX)"
drag, startPoint x: 1368, startPoint y: 614, endPoint x: 1337, endPoint y: 597, distance: 34.9
click at [1367, 614] on button "Search" at bounding box center [1369, 614] width 133 height 44
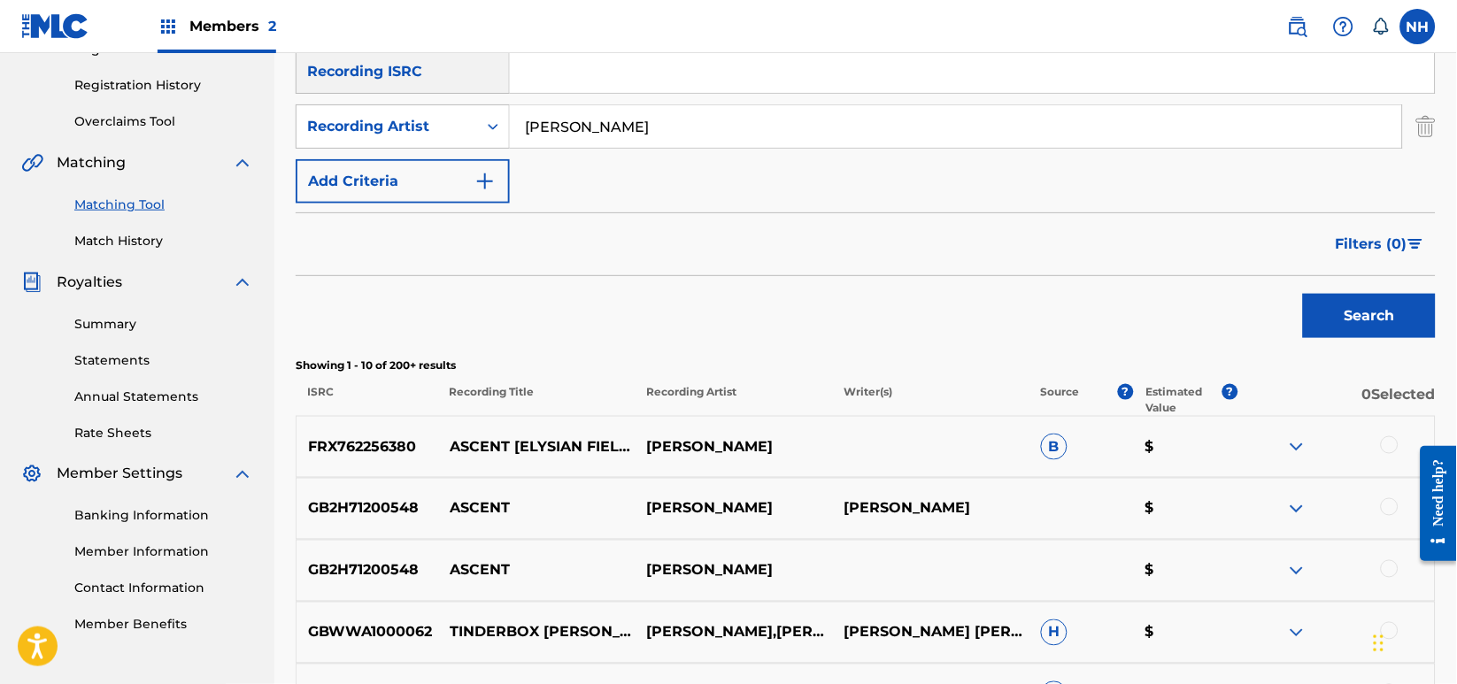
scroll to position [140, 0]
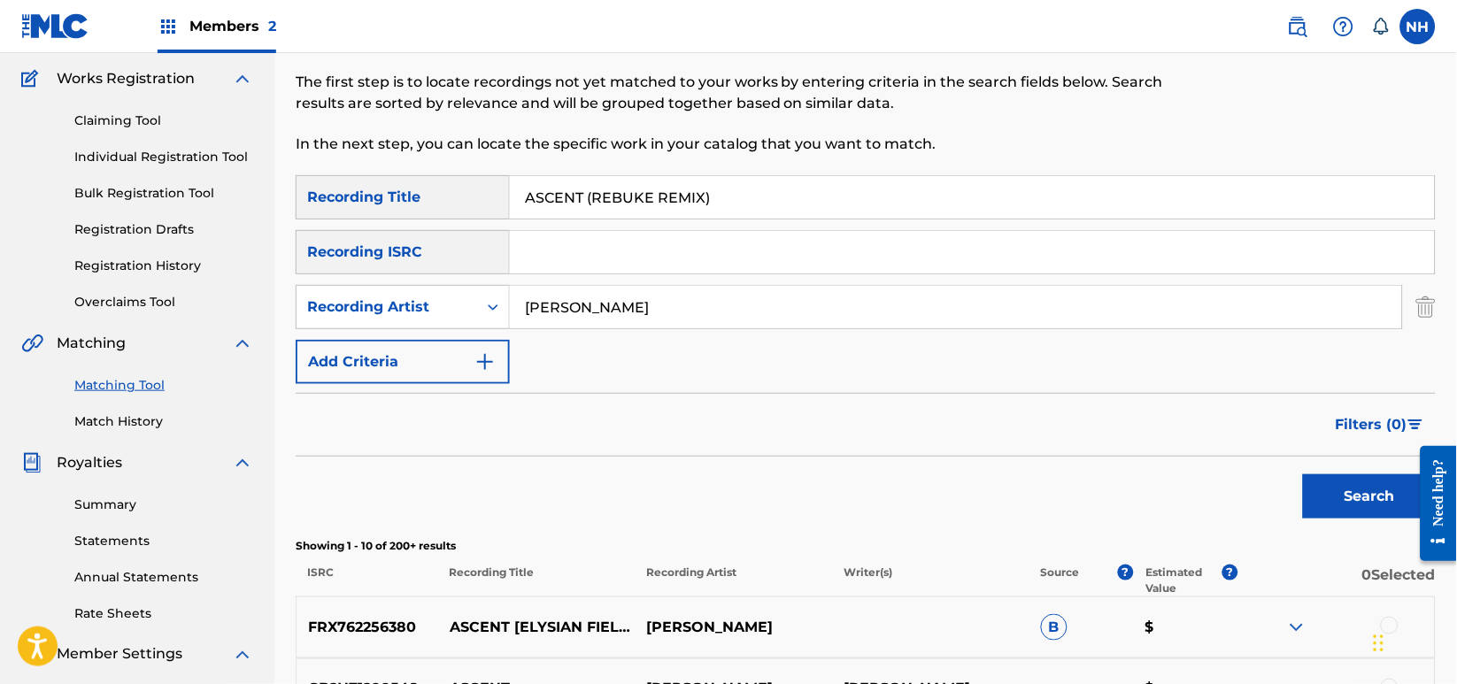
click at [836, 208] on input "ASCENT (REBUKE REMIX)" at bounding box center [972, 197] width 925 height 42
paste input "POROUS SPACE"
type input "POROUS SPACE"
click at [1317, 476] on button "Search" at bounding box center [1369, 496] width 133 height 44
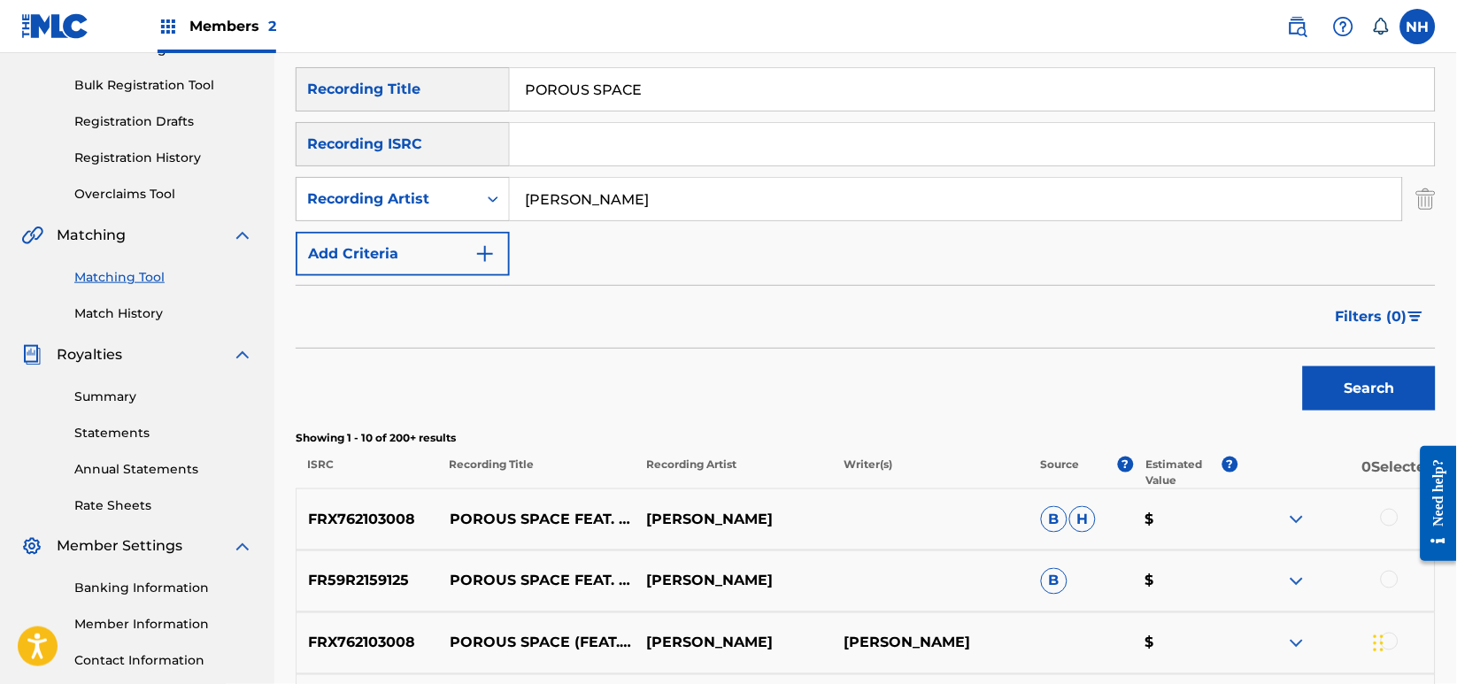
scroll to position [376, 0]
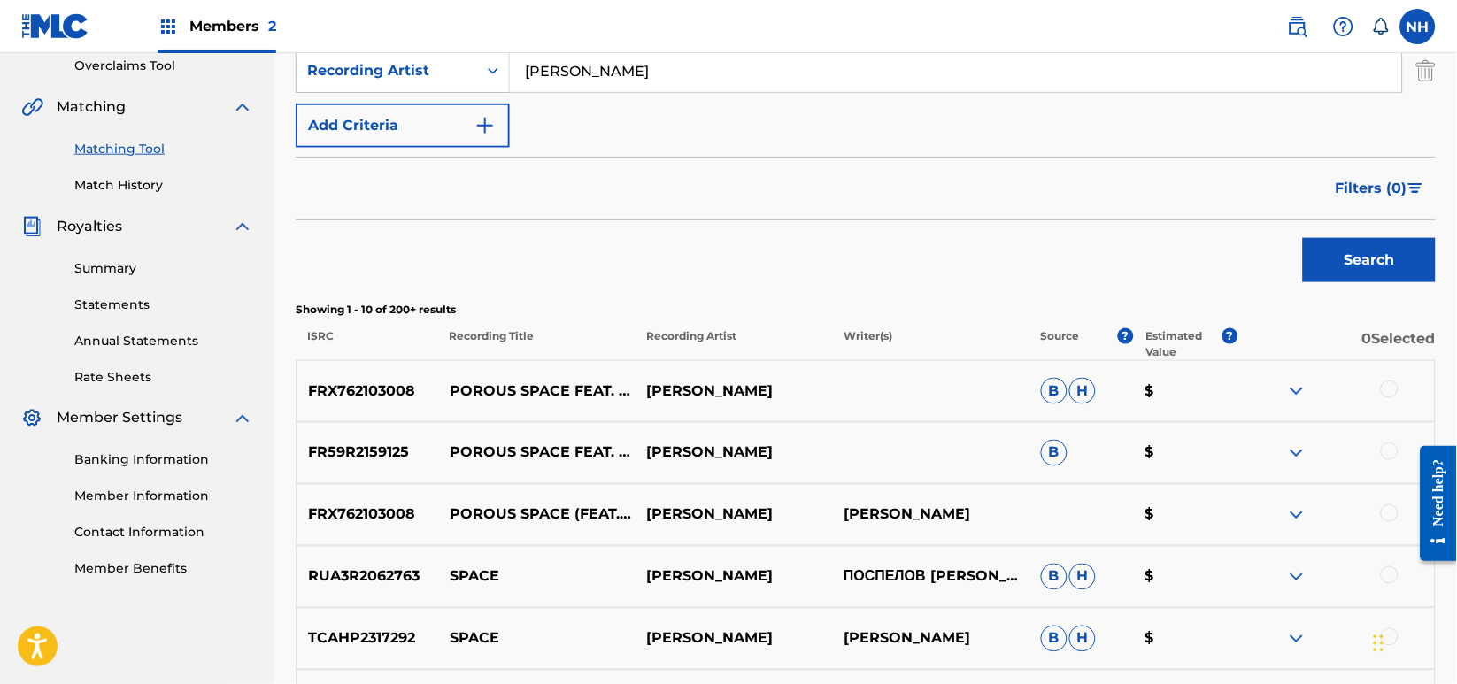
click at [1386, 395] on div at bounding box center [1390, 390] width 18 height 18
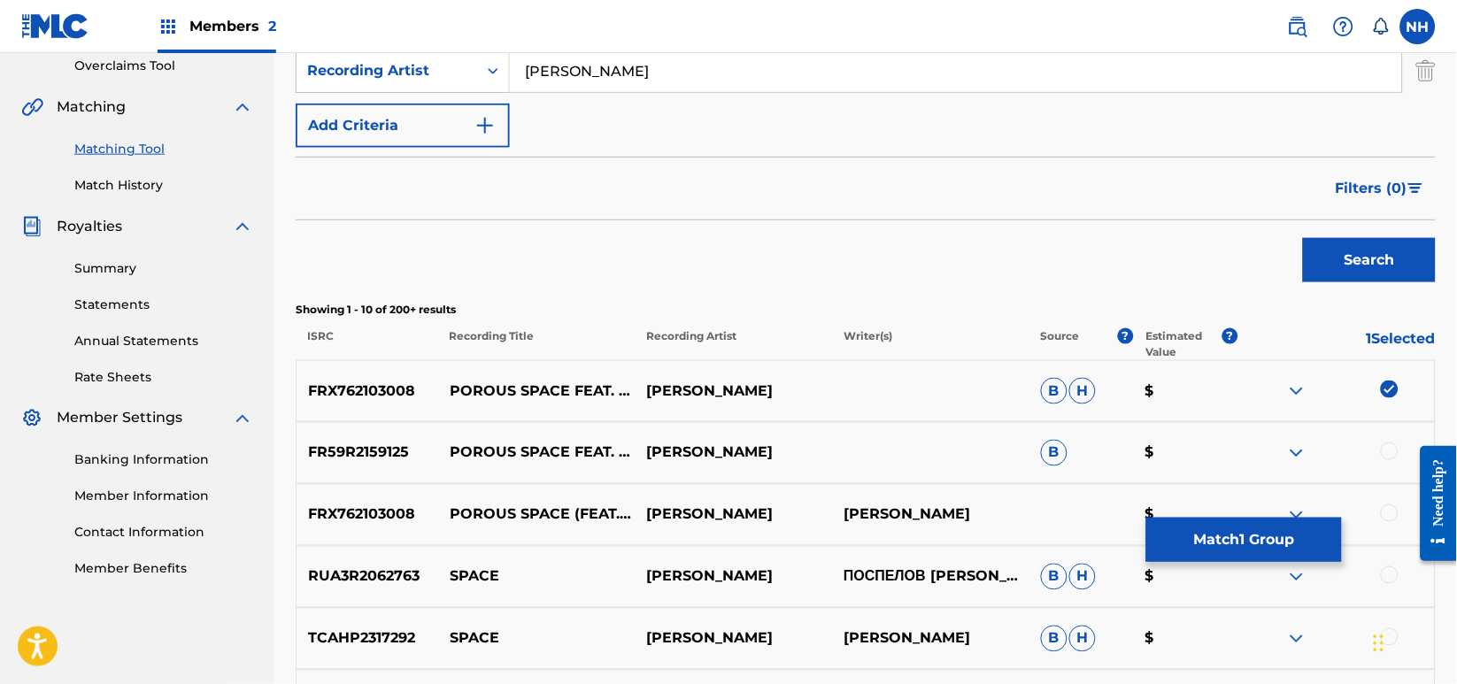
click at [1384, 459] on div at bounding box center [1335, 453] width 197 height 21
click at [1391, 453] on div at bounding box center [1390, 452] width 18 height 18
click at [1391, 497] on div "FRX762103008 POROUS SPACE (FEAT. SAMAD KHAN) [LIVE AT THE ACROPOLIS] MAX COOPER…" at bounding box center [866, 515] width 1140 height 62
click at [1391, 507] on div at bounding box center [1390, 514] width 18 height 18
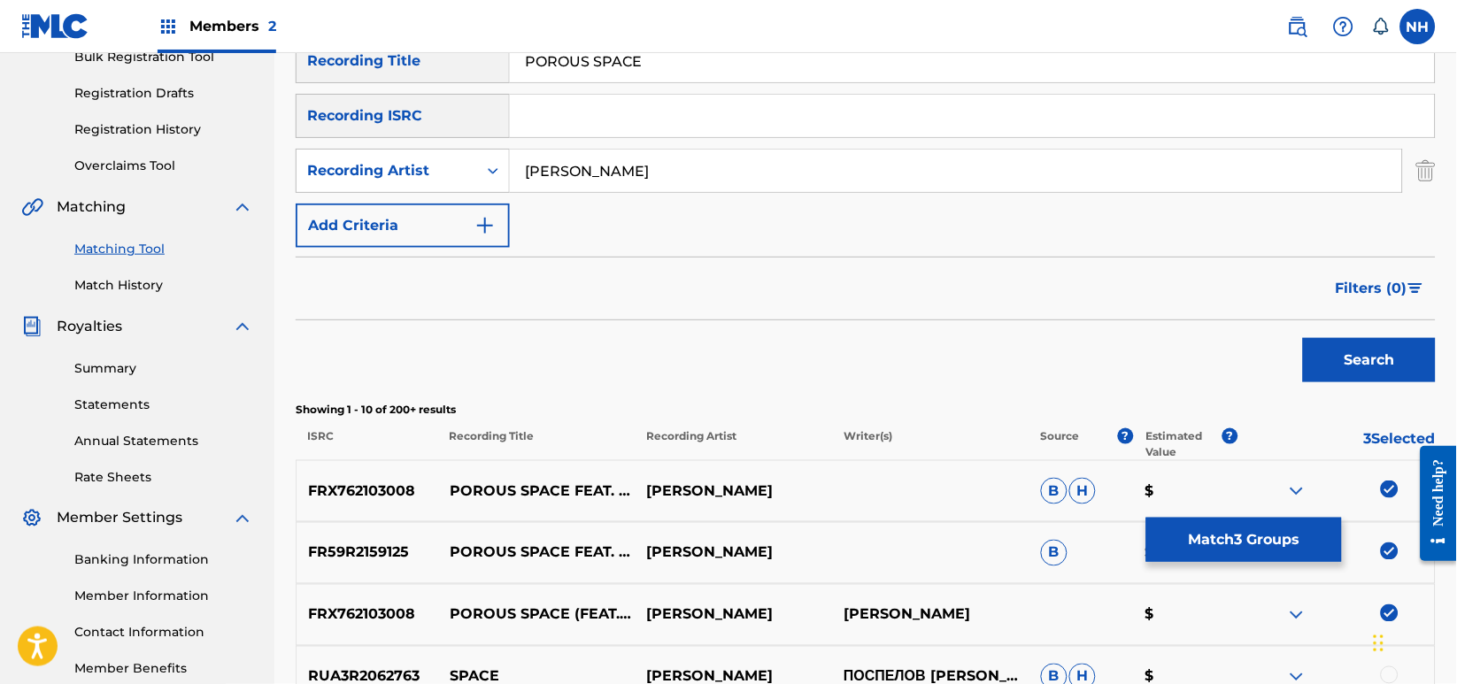
scroll to position [22, 0]
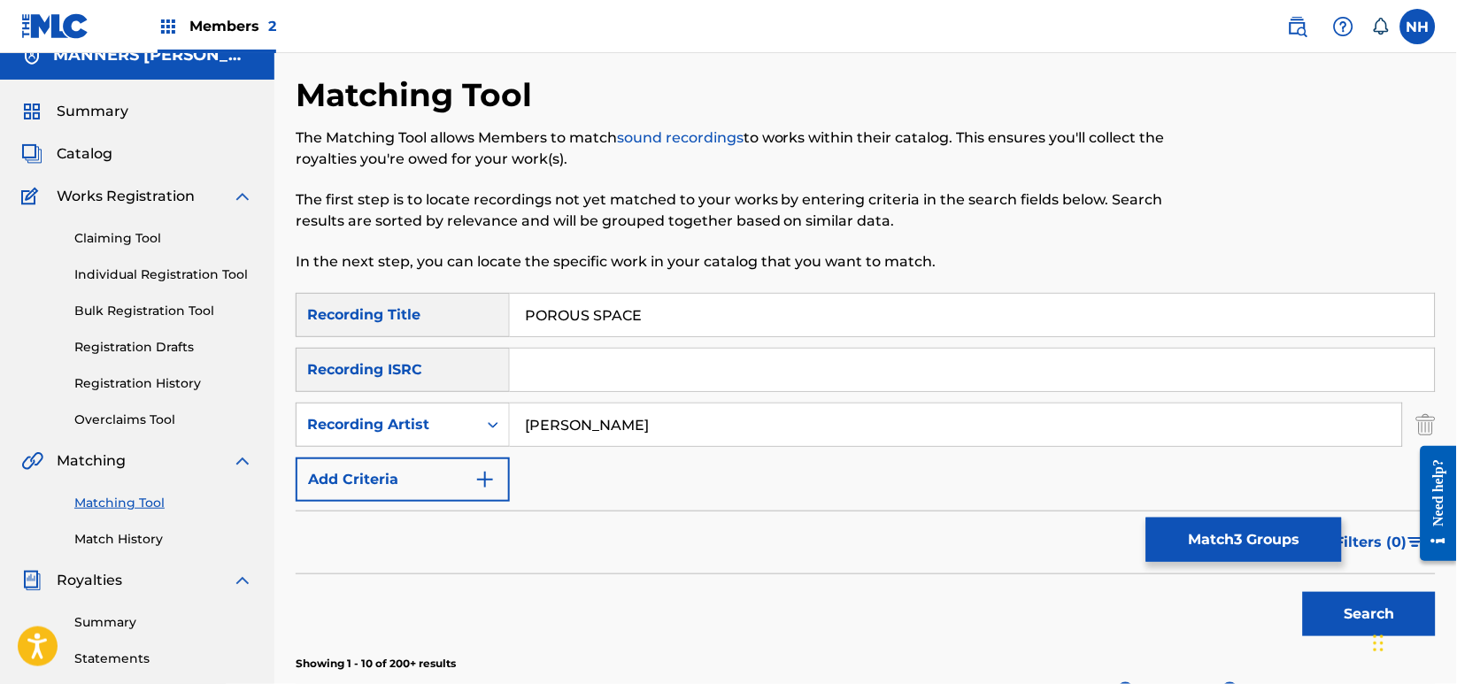
drag, startPoint x: 651, startPoint y: 310, endPoint x: 381, endPoint y: 301, distance: 271.0
click at [381, 301] on div "SearchWithCriteria42d028ab-ce92-4086-94f4-381f13242438 Recording Title POROUS S…" at bounding box center [866, 315] width 1140 height 44
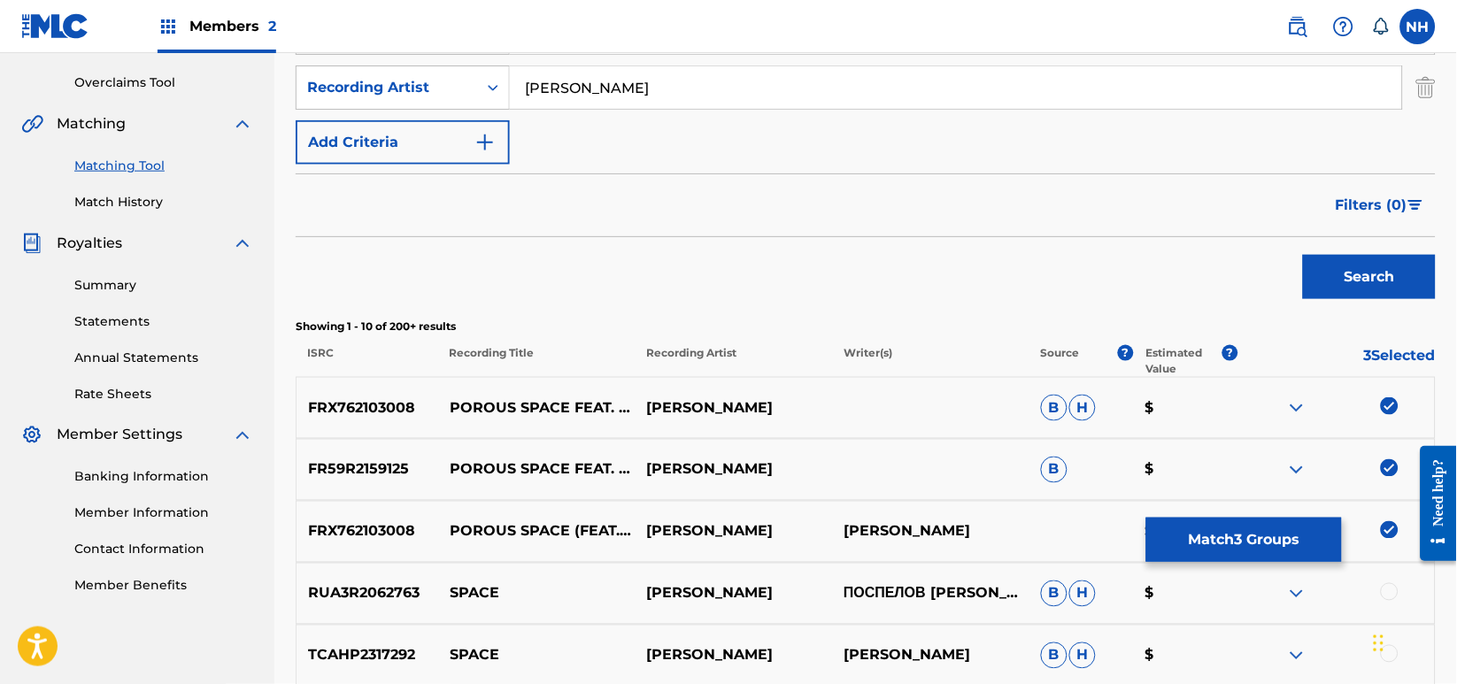
scroll to position [140, 0]
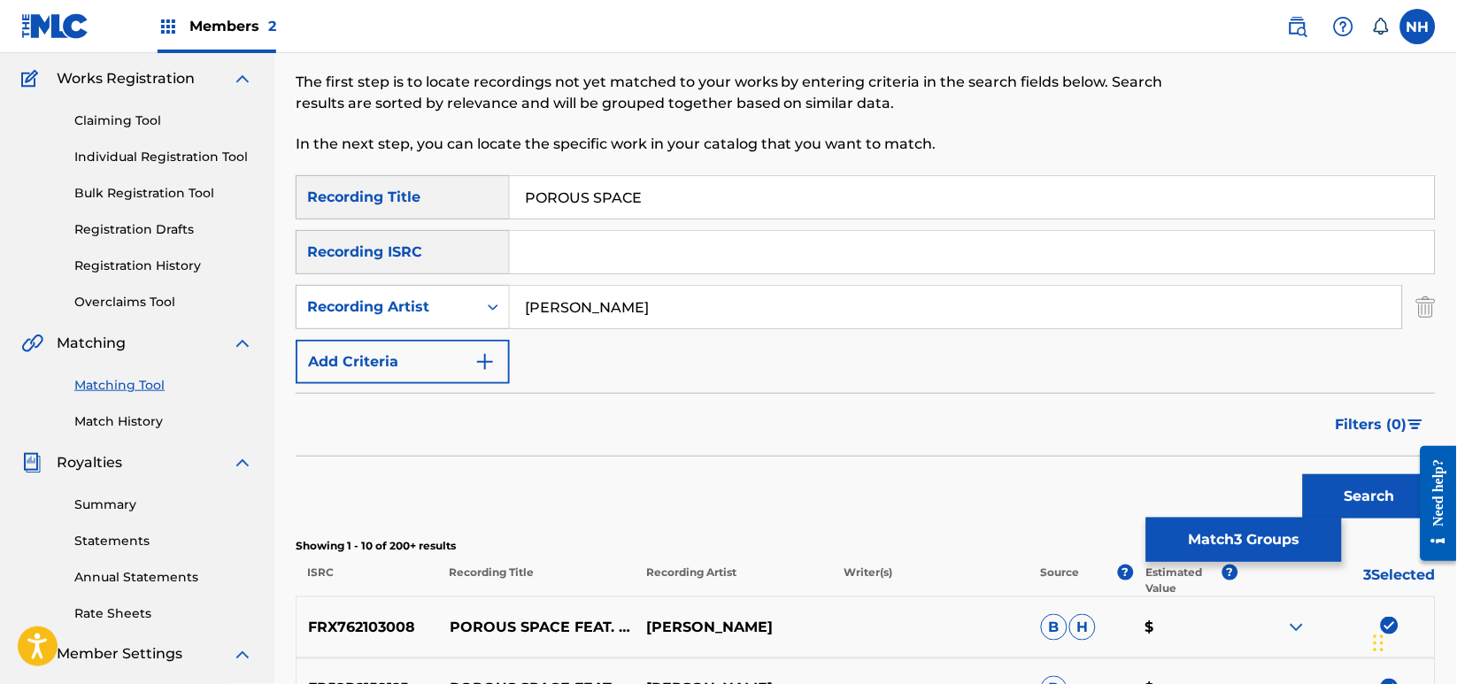
click at [1165, 520] on button "Match 3 Groups" at bounding box center [1244, 540] width 196 height 44
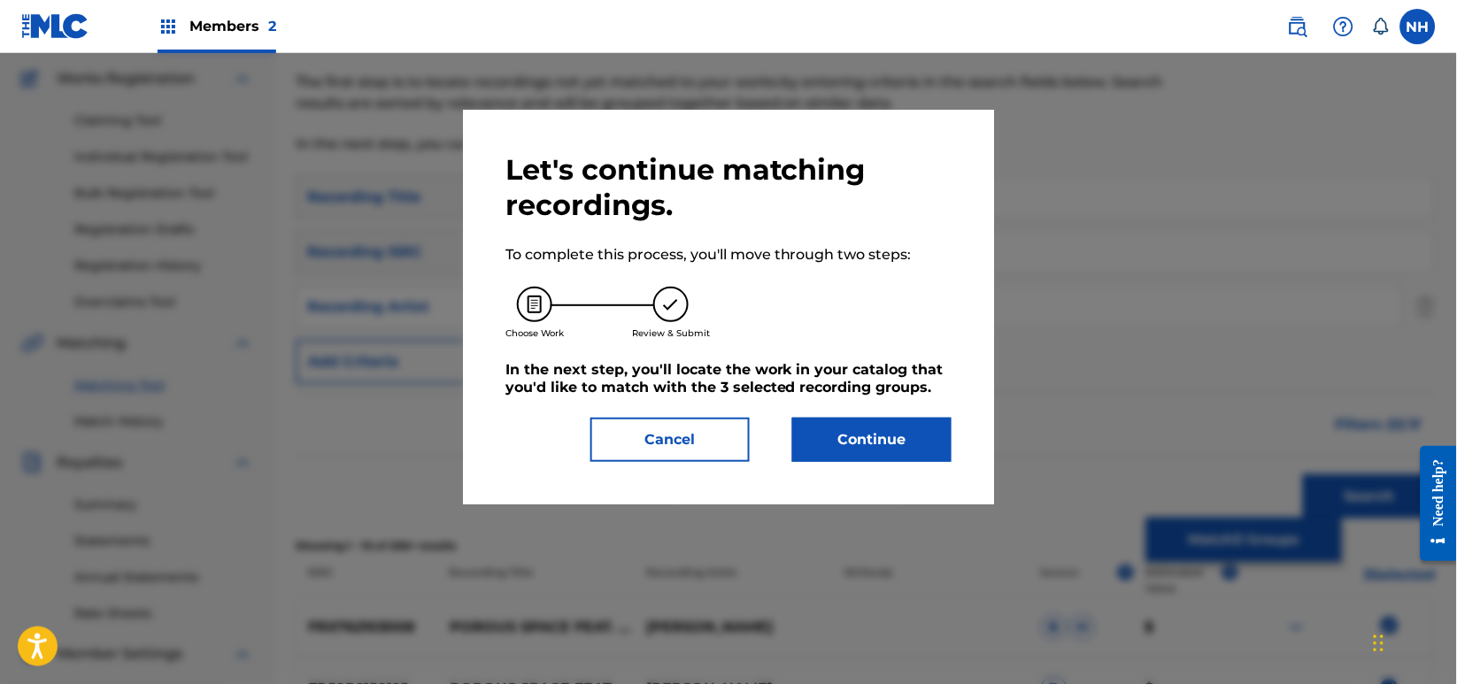
click at [932, 432] on button "Continue" at bounding box center [871, 440] width 159 height 44
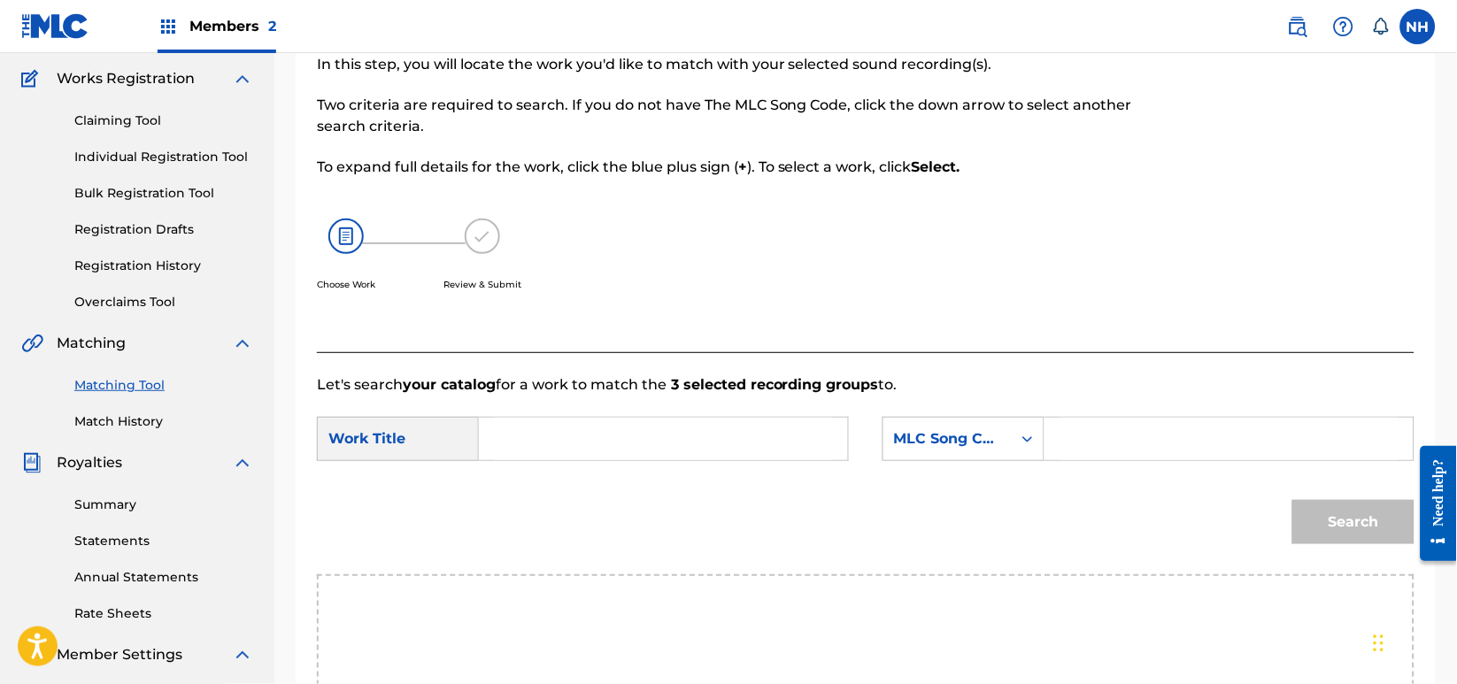
click at [726, 449] on input "Search Form" at bounding box center [663, 439] width 339 height 42
paste input "POROUS SPACE"
type input "POROUS SPACE"
drag, startPoint x: 1064, startPoint y: 445, endPoint x: 983, endPoint y: 445, distance: 81.4
click at [1064, 445] on input "Search Form" at bounding box center [1229, 439] width 339 height 42
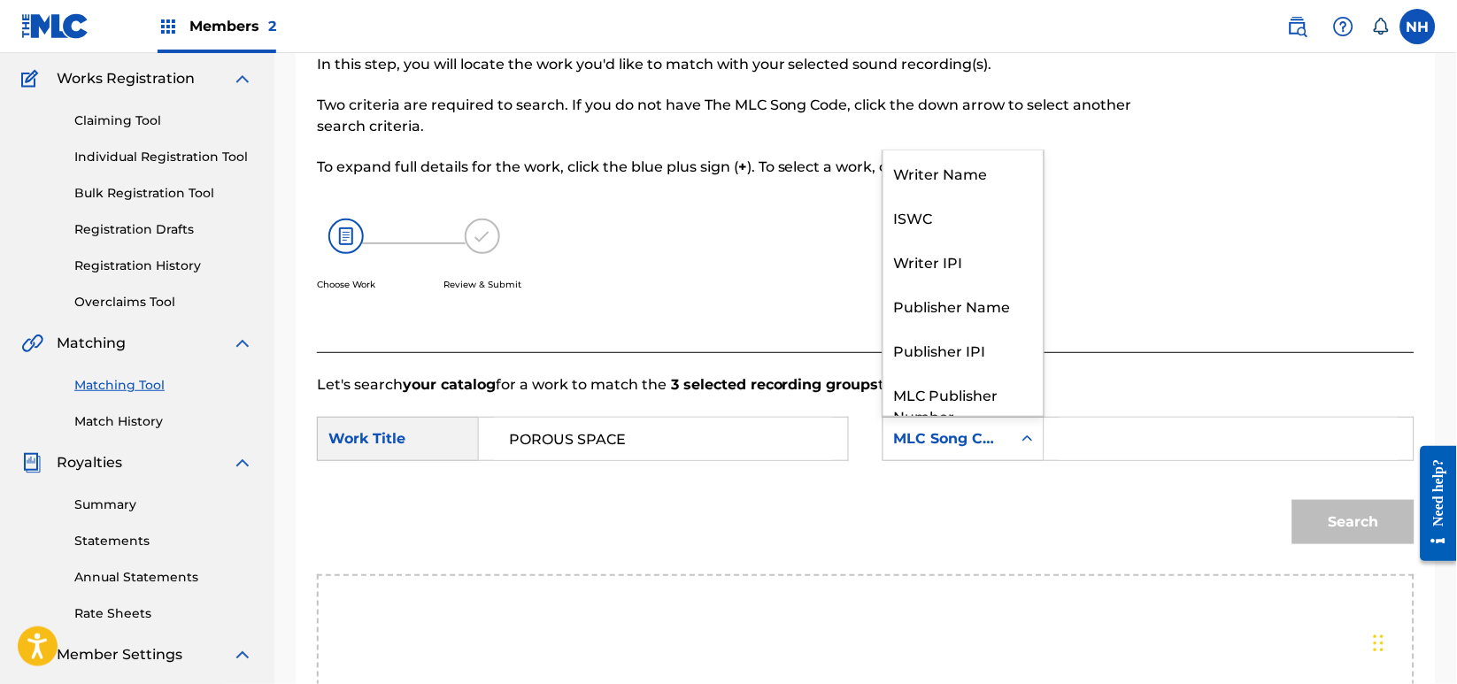
click at [978, 445] on div "MLC Song Code" at bounding box center [947, 438] width 107 height 21
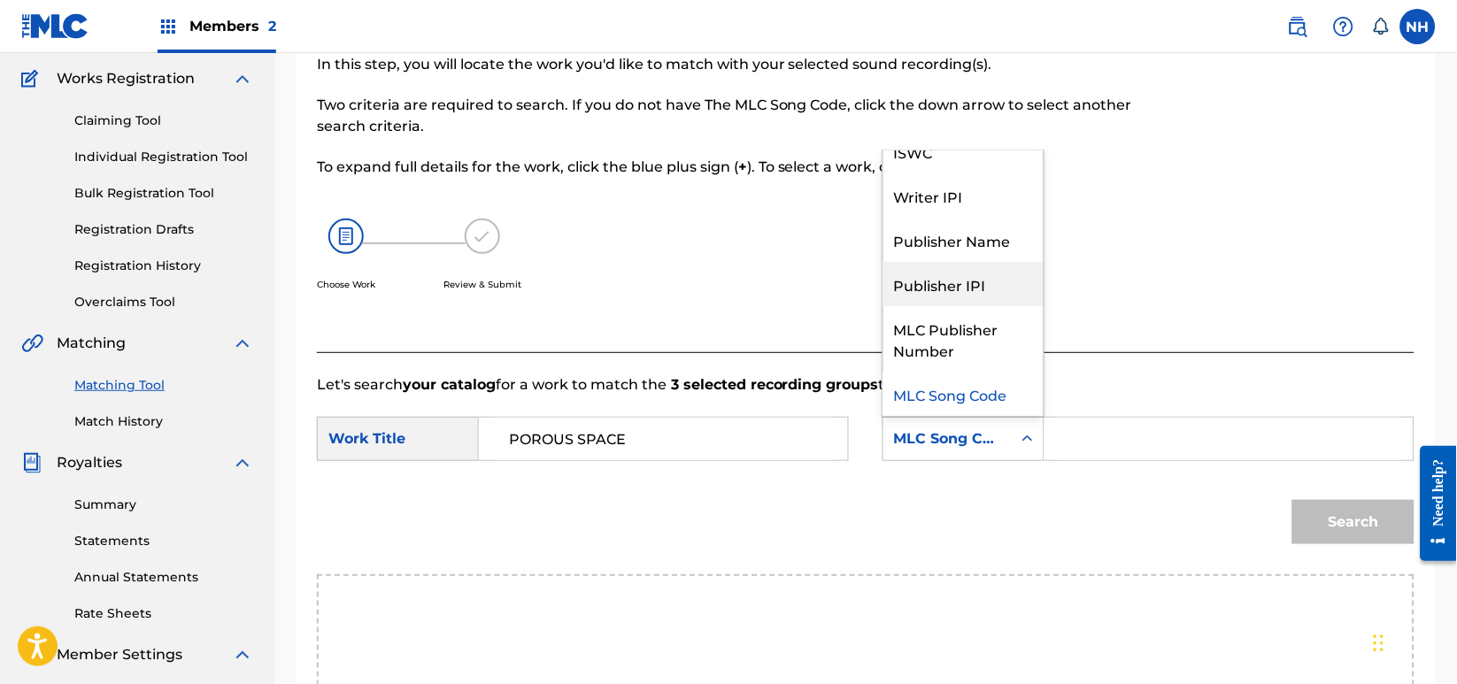
scroll to position [0, 0]
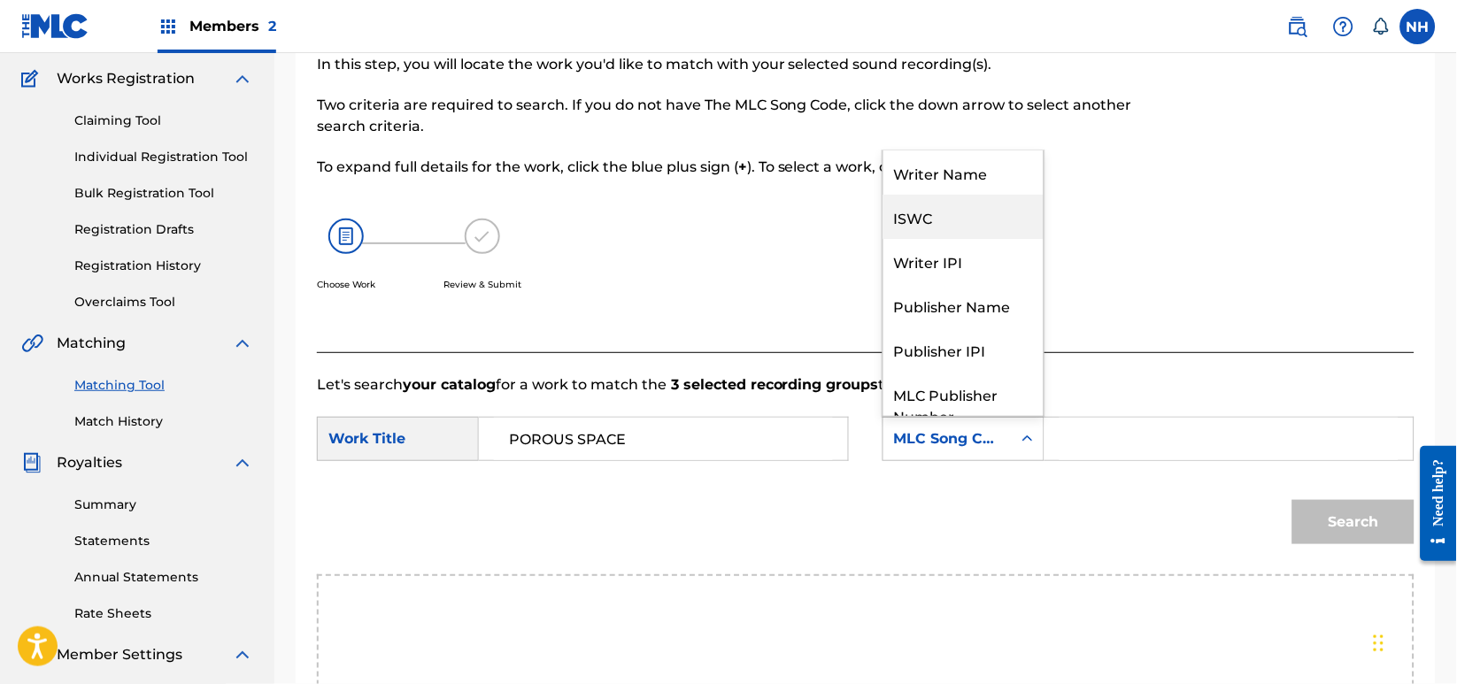
click at [967, 195] on div "ISWC" at bounding box center [963, 217] width 160 height 44
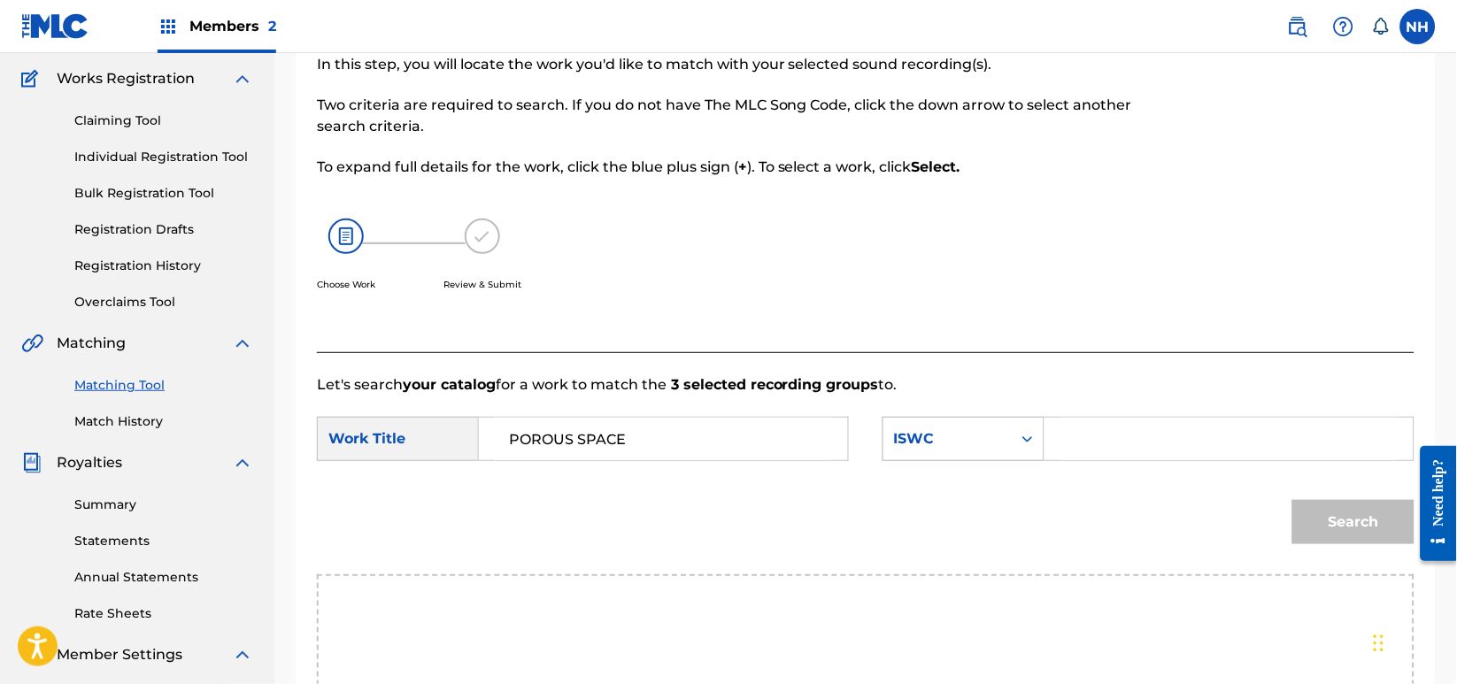
click at [1021, 446] on icon "Search Form" at bounding box center [1028, 439] width 18 height 18
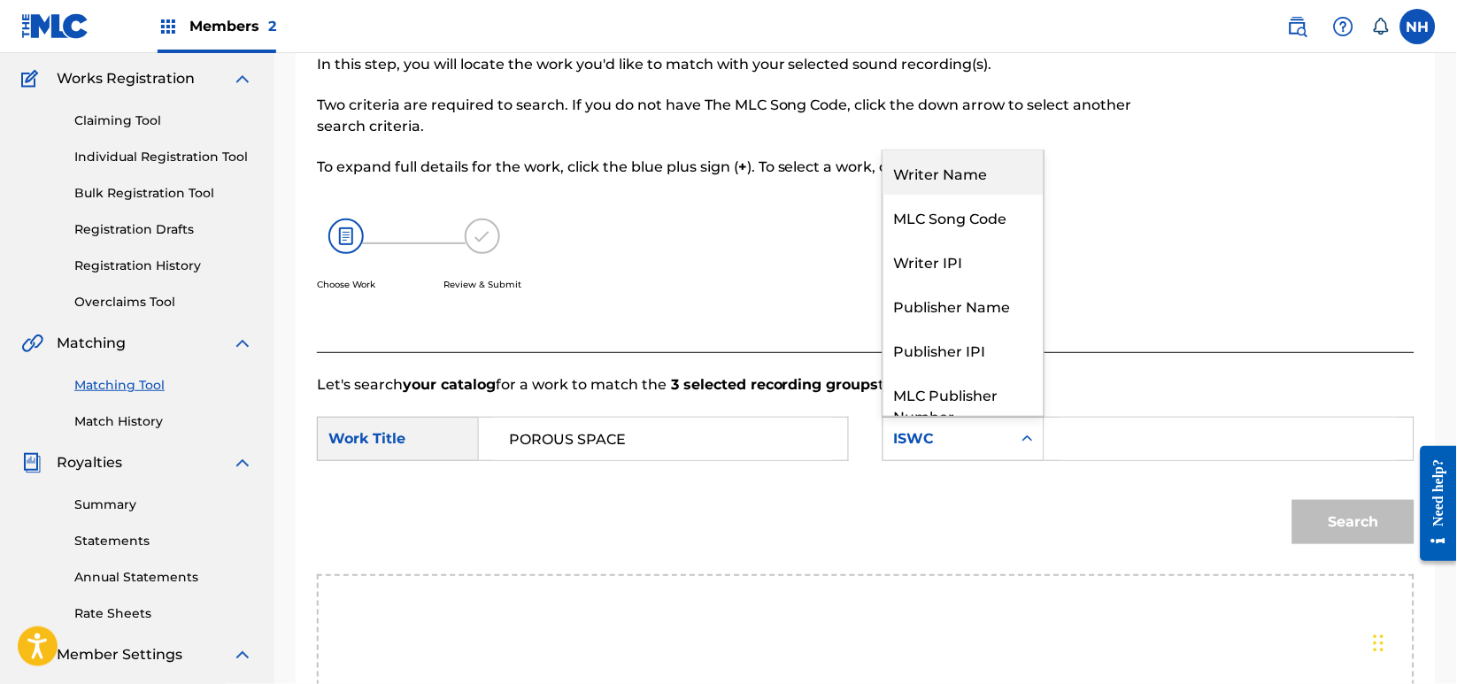
click at [979, 169] on div "Writer Name" at bounding box center [963, 172] width 160 height 44
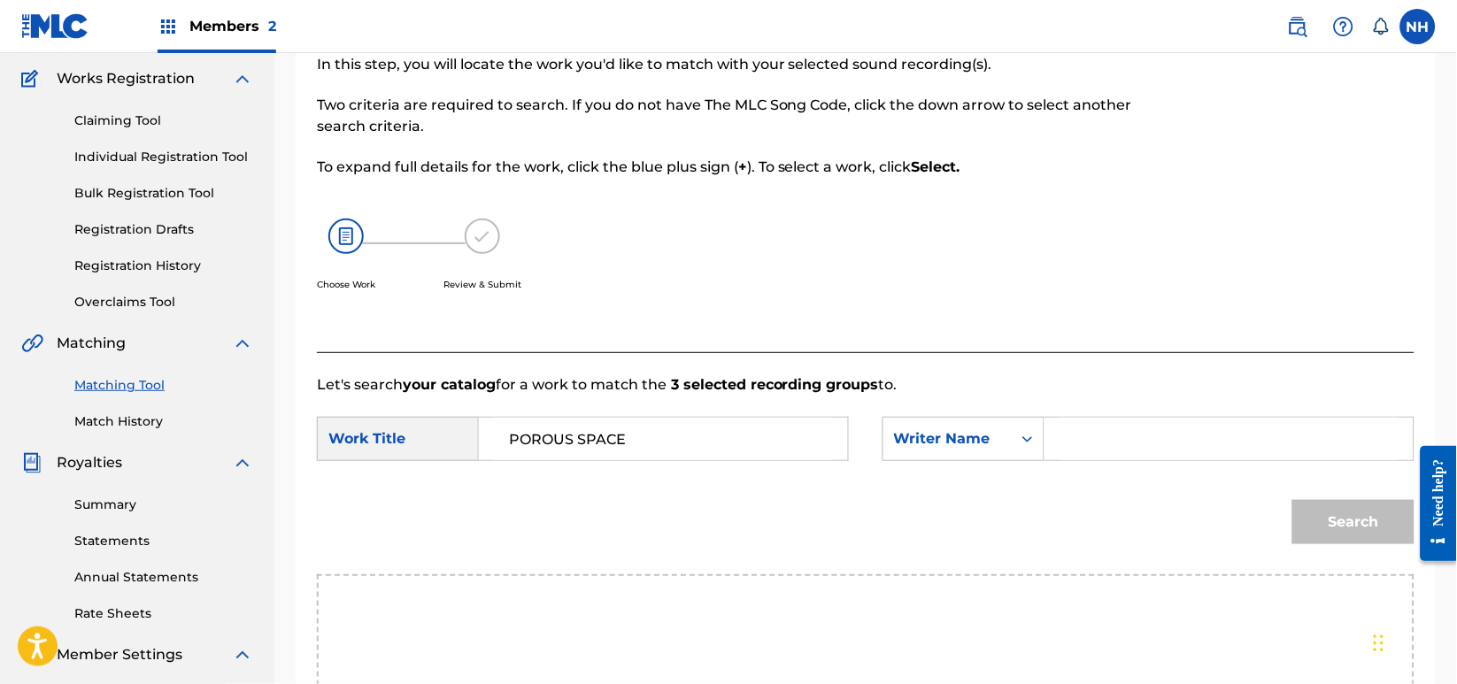
click at [1103, 406] on form "SearchWithCriteriab63d5898-2a7c-42ce-844b-3a8b4331f16e Work Title POROUS SPACE …" at bounding box center [866, 485] width 1098 height 179
click at [1113, 431] on input "Search Form" at bounding box center [1229, 439] width 339 height 42
type input "cooper"
click at [1292, 500] on button "Search" at bounding box center [1353, 522] width 122 height 44
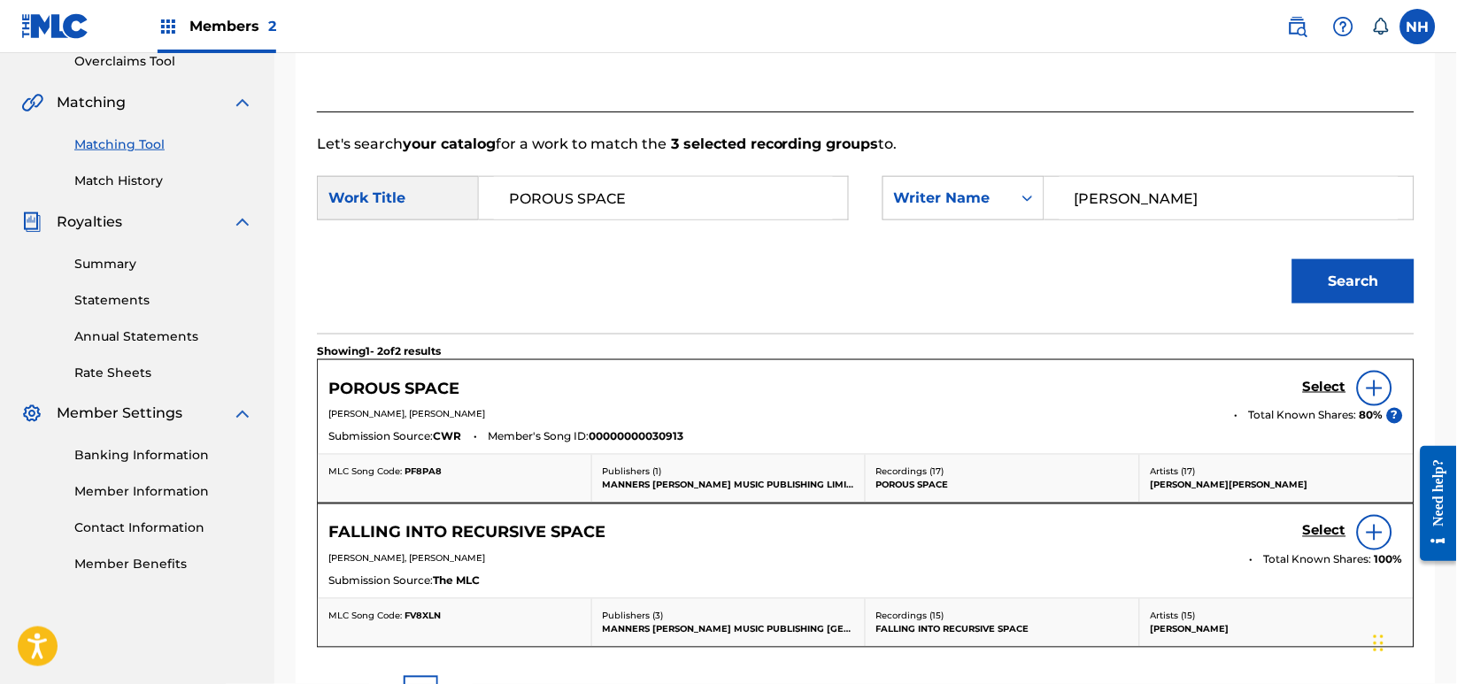
scroll to position [258, 0]
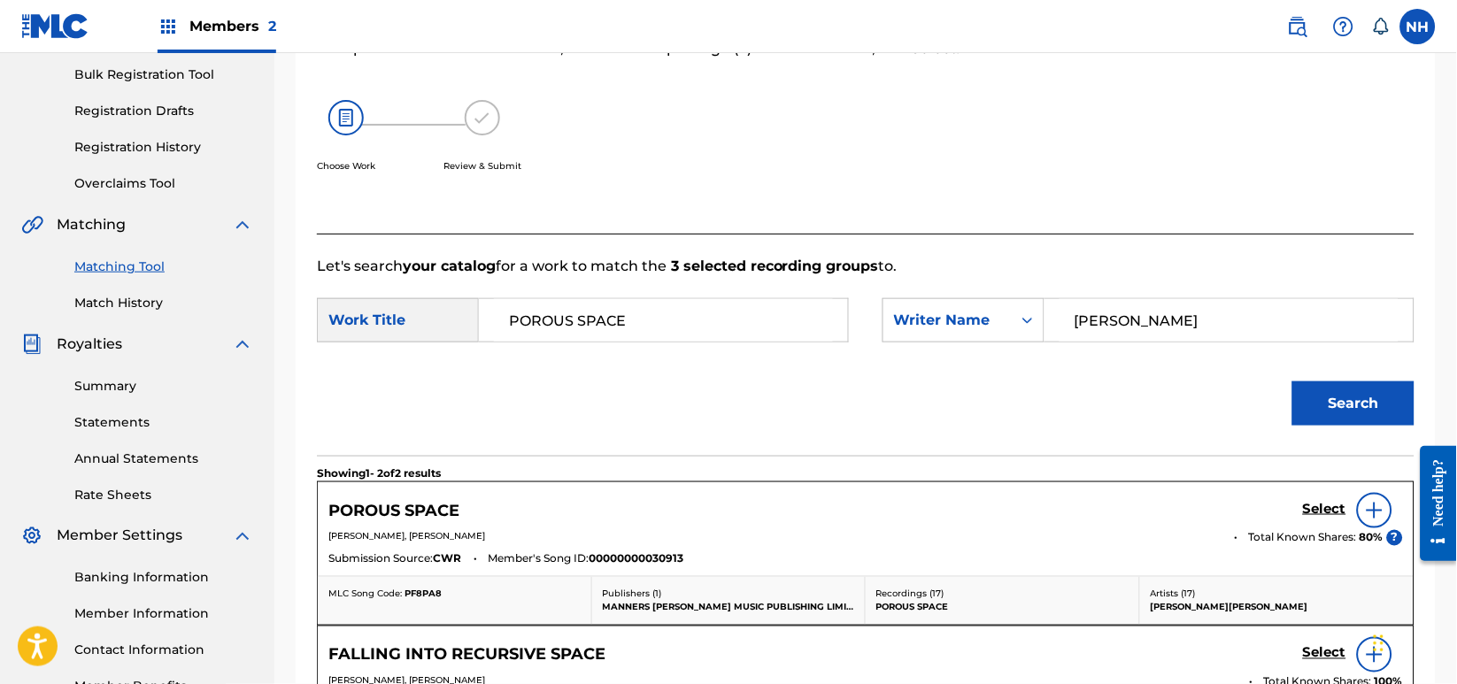
click at [1336, 522] on div "Select" at bounding box center [1353, 510] width 100 height 35
click at [1337, 515] on h5 "Select" at bounding box center [1324, 509] width 43 height 17
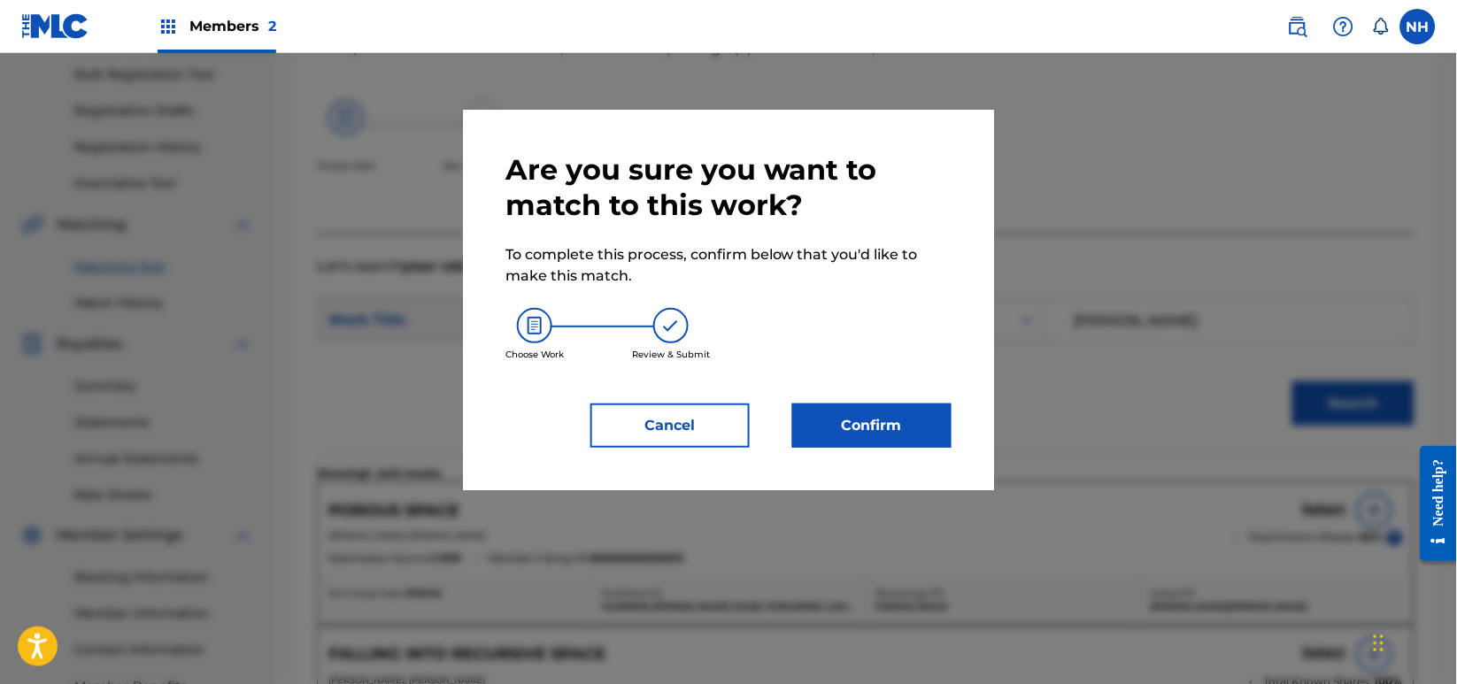
click at [953, 412] on div "Are you sure you want to match to this work? To complete this process, confirm …" at bounding box center [728, 300] width 531 height 381
click at [936, 422] on button "Confirm" at bounding box center [871, 426] width 159 height 44
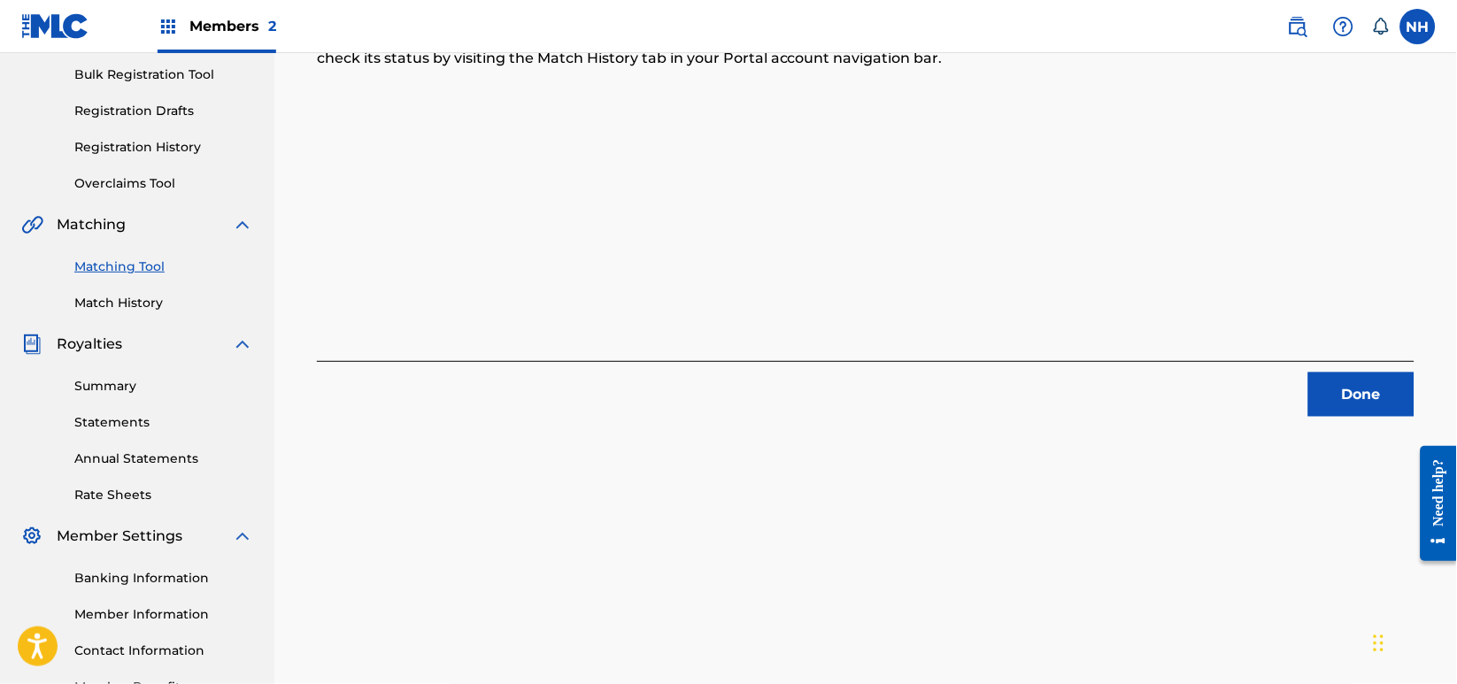
click at [1319, 382] on button "Done" at bounding box center [1361, 395] width 106 height 44
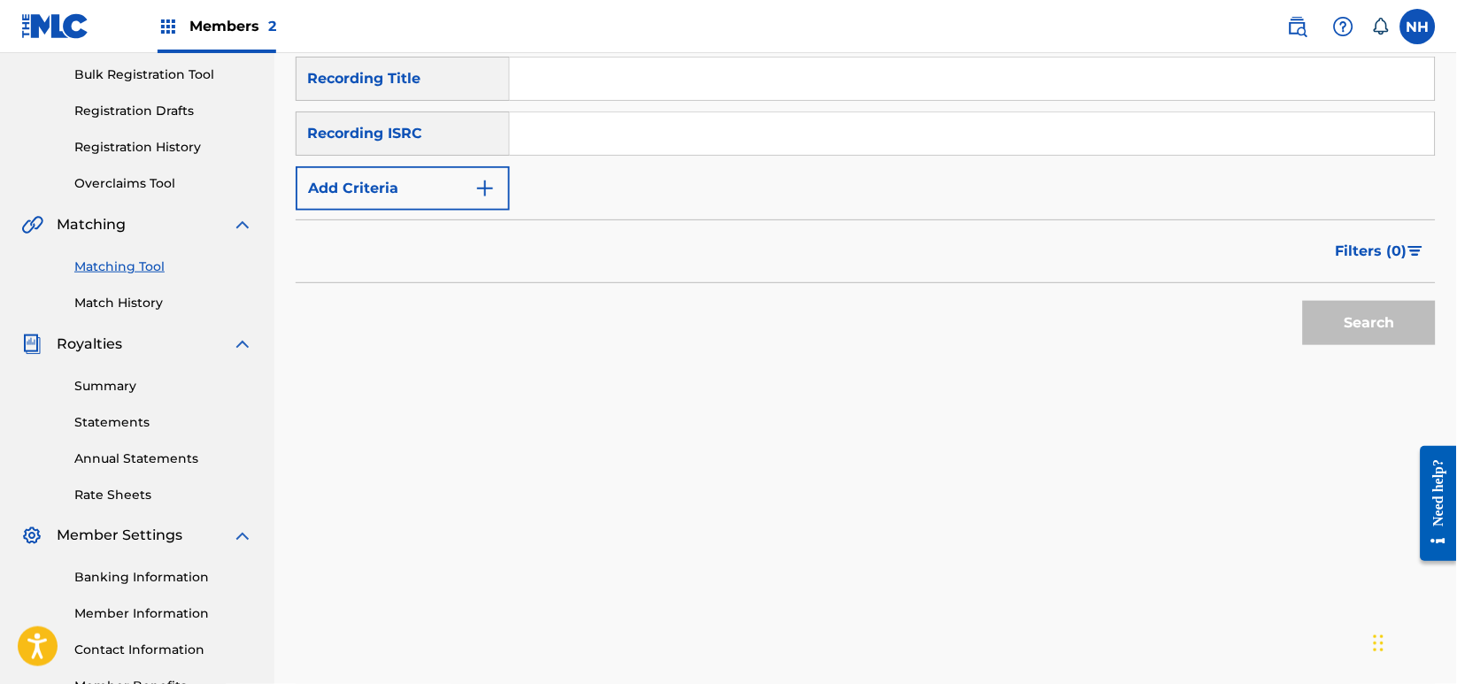
scroll to position [140, 0]
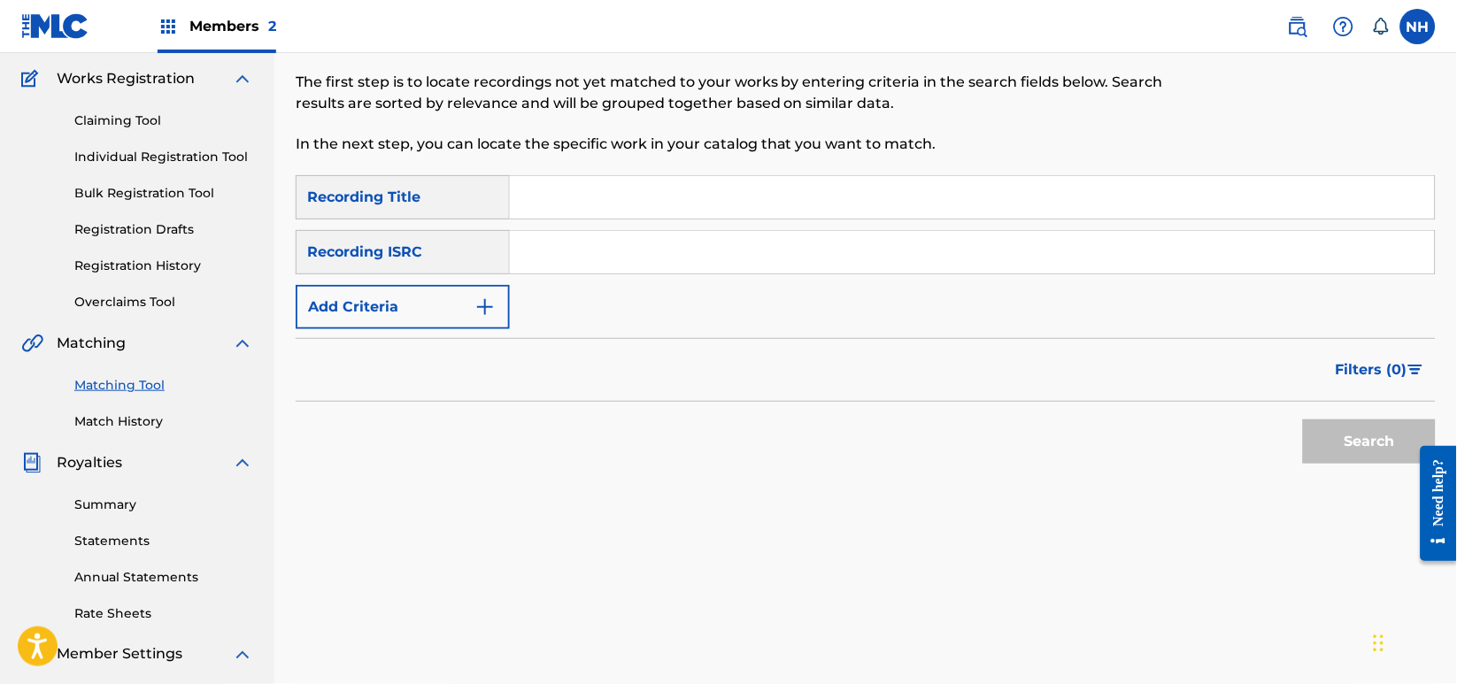
click at [624, 153] on p "In the next step, you can locate the specific work in your catalog that you wan…" at bounding box center [735, 144] width 878 height 21
click at [592, 209] on input "Search Form" at bounding box center [972, 197] width 925 height 42
paste input "MOVEMENT MAPS"
type input "MOVEMENT MAPS"
click at [474, 309] on img "Search Form" at bounding box center [484, 307] width 21 height 21
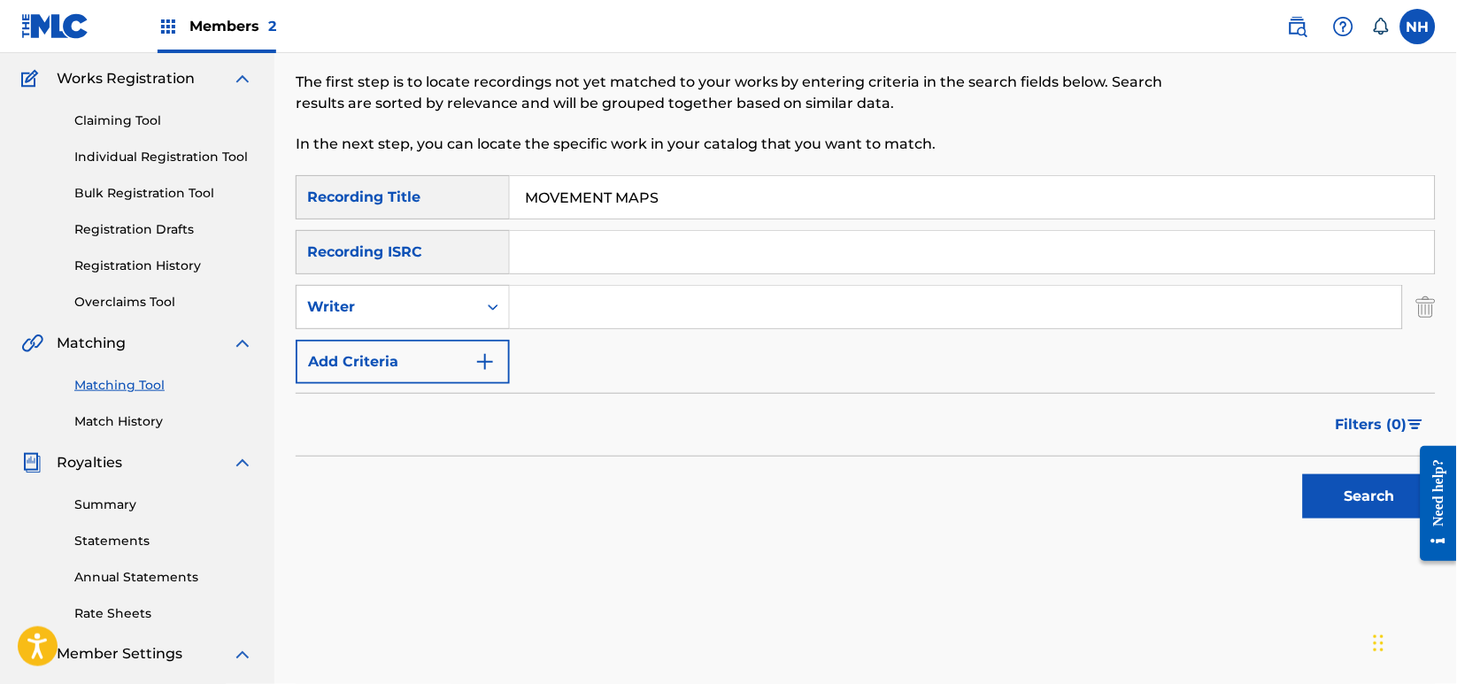
click at [569, 321] on input "Search Form" at bounding box center [956, 307] width 892 height 42
click at [429, 349] on button "Add Criteria" at bounding box center [403, 362] width 214 height 44
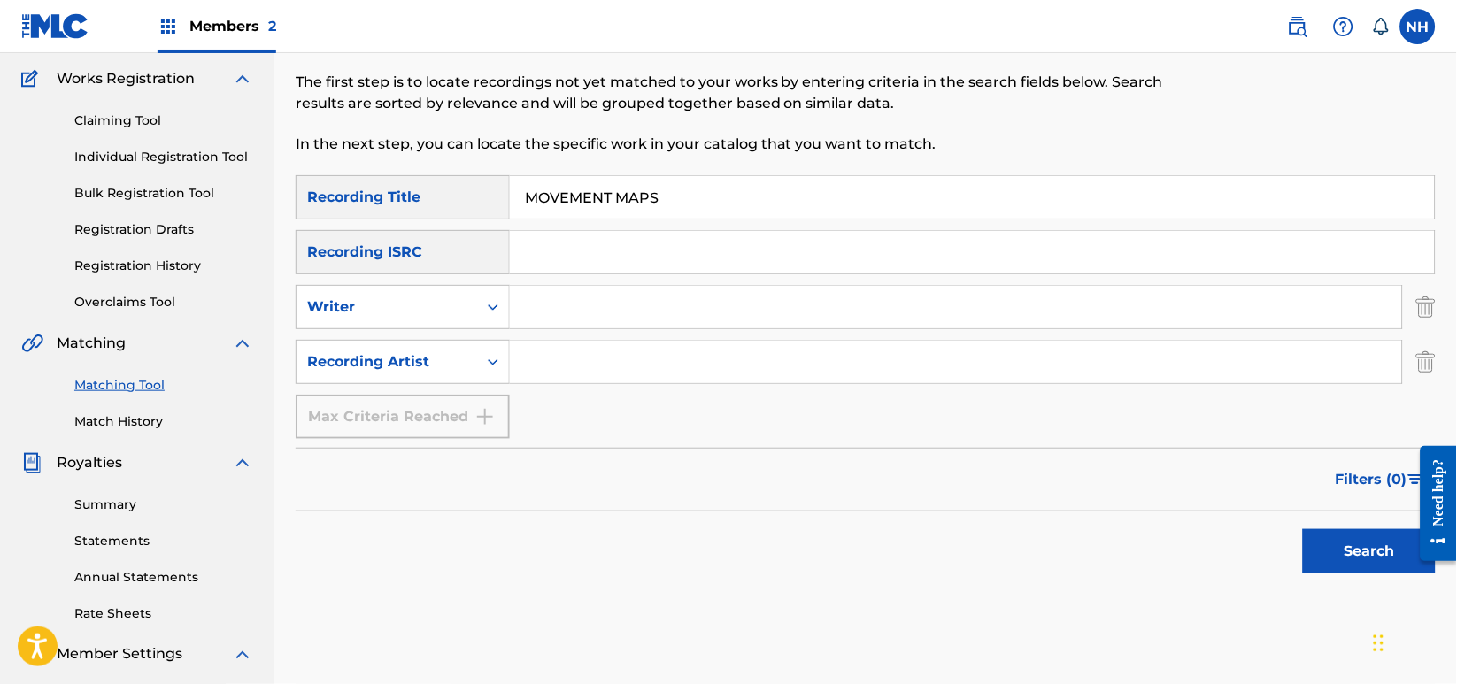
click at [585, 351] on input "Search Form" at bounding box center [956, 362] width 892 height 42
type input "max cooper"
click at [1317, 525] on div "Search" at bounding box center [1365, 547] width 142 height 71
click at [1320, 529] on button "Search" at bounding box center [1369, 551] width 133 height 44
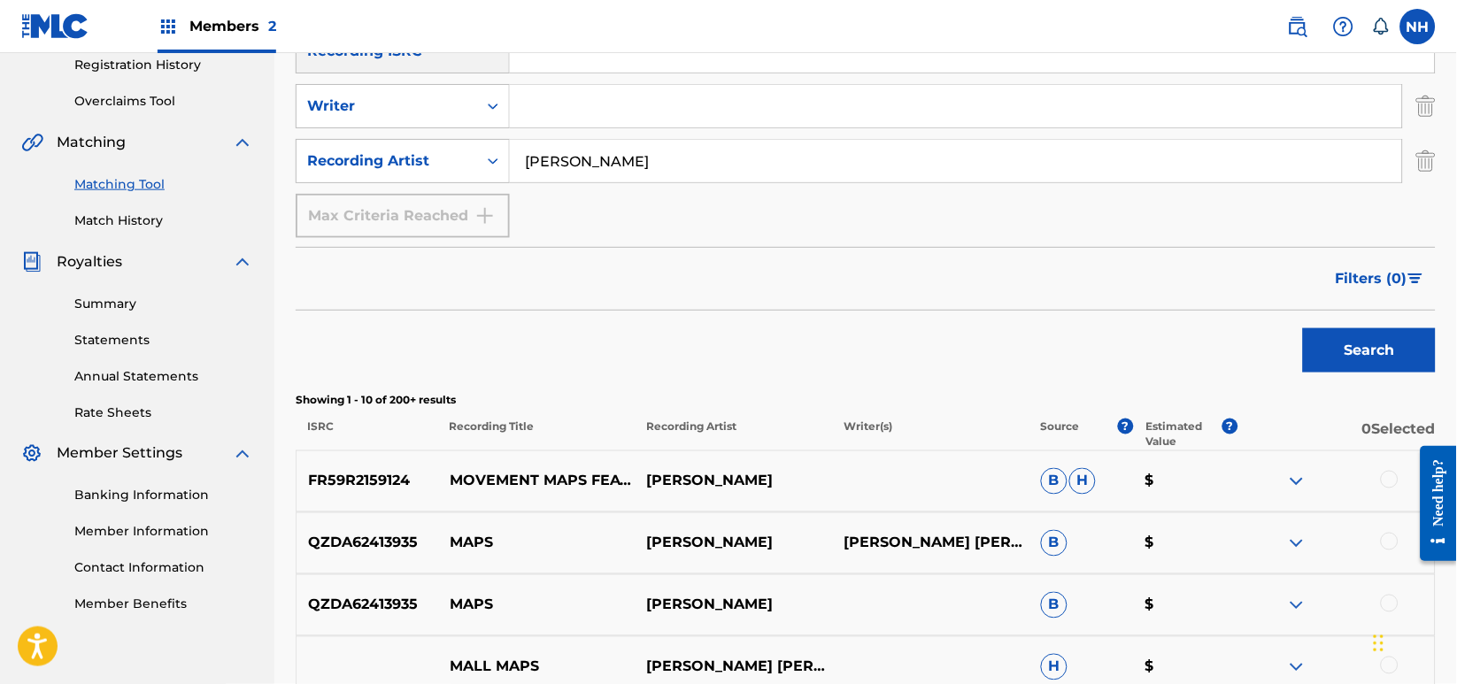
scroll to position [376, 0]
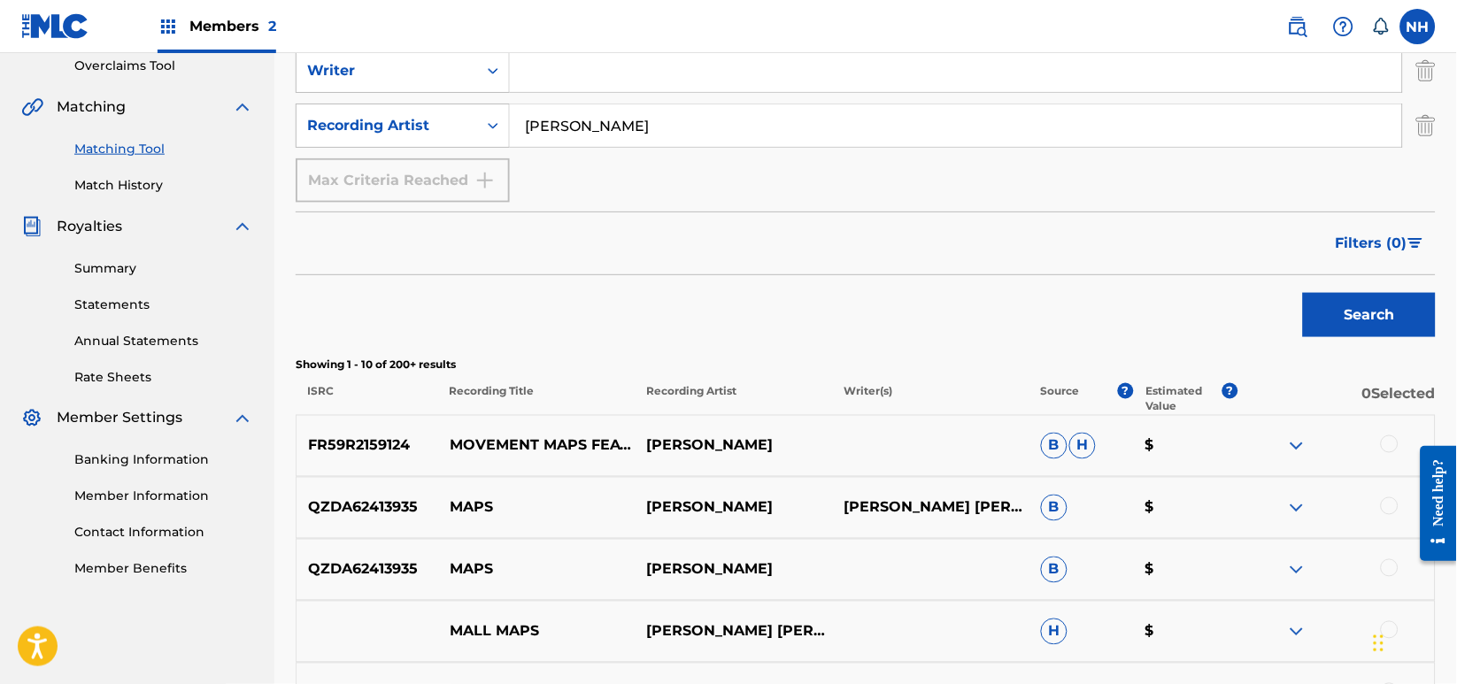
click at [1376, 440] on div at bounding box center [1335, 446] width 197 height 21
click at [1394, 446] on div at bounding box center [1390, 445] width 18 height 18
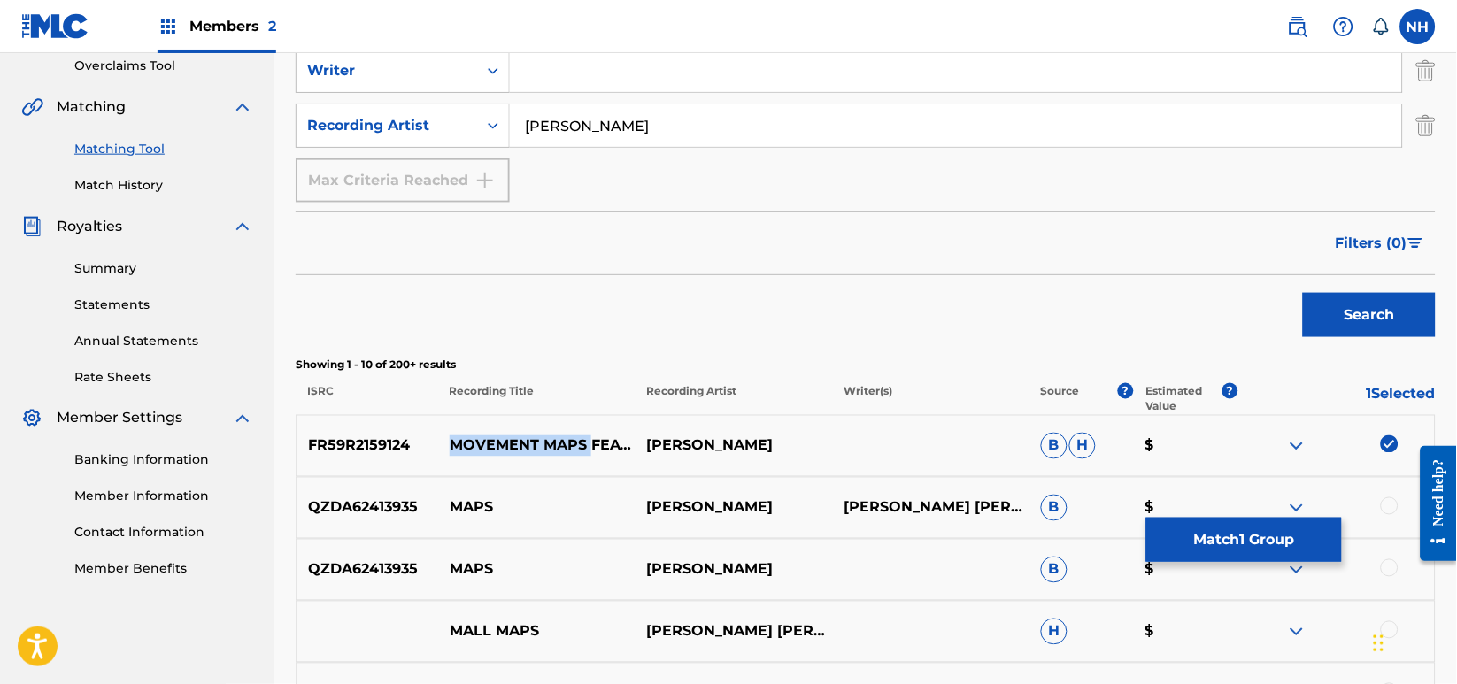
drag, startPoint x: 590, startPoint y: 441, endPoint x: 451, endPoint y: 439, distance: 139.9
click at [451, 439] on p "MOVEMENT MAPS FEAT. SAMAD KHAN" at bounding box center [536, 446] width 197 height 21
copy p "MOVEMENT MAPS"
click at [1208, 552] on button "Match 1 Group" at bounding box center [1244, 540] width 196 height 44
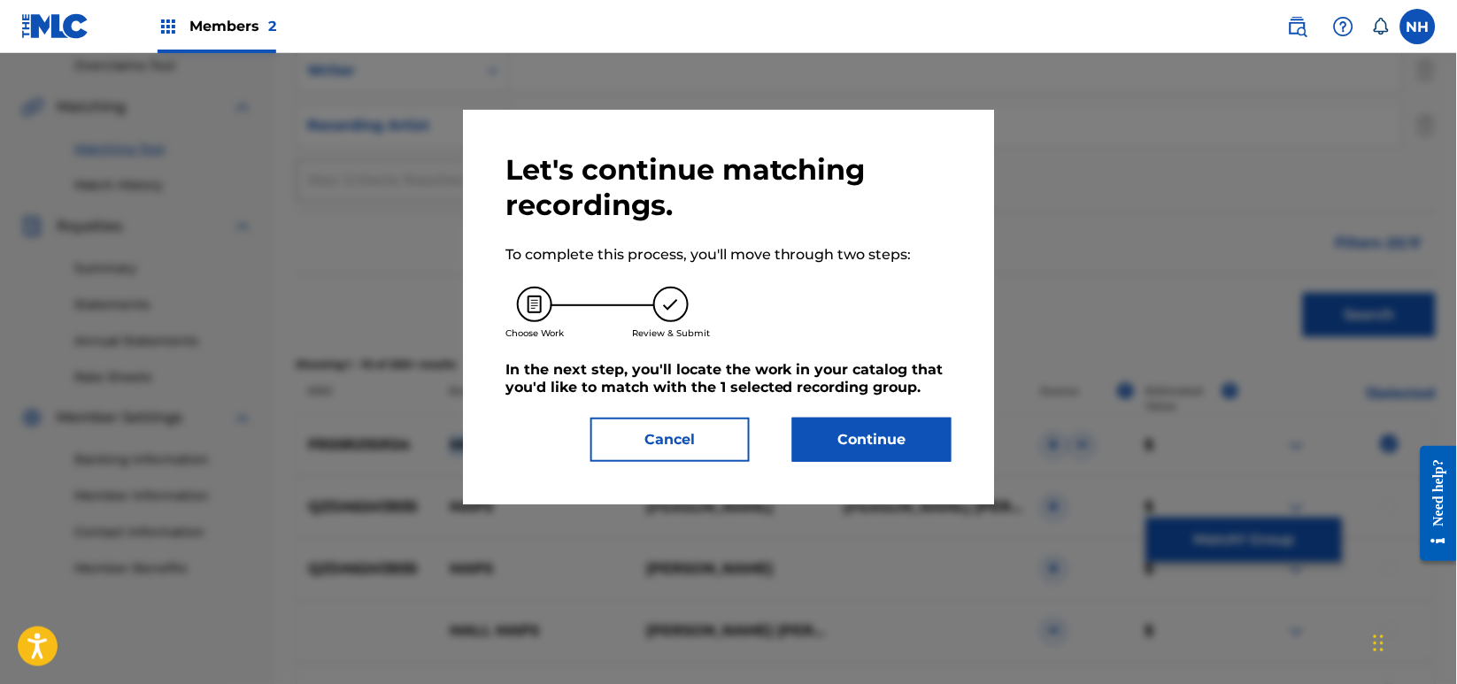
click at [904, 436] on button "Continue" at bounding box center [871, 440] width 159 height 44
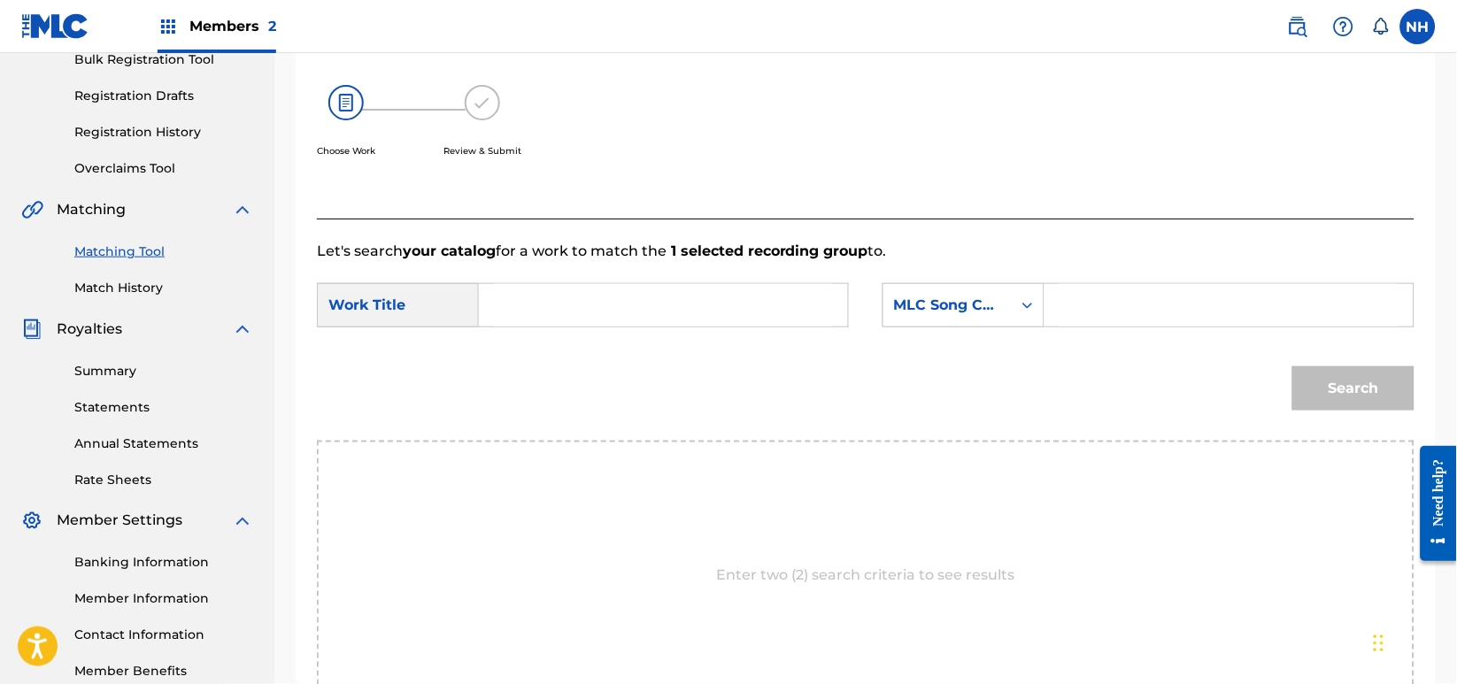
scroll to position [140, 0]
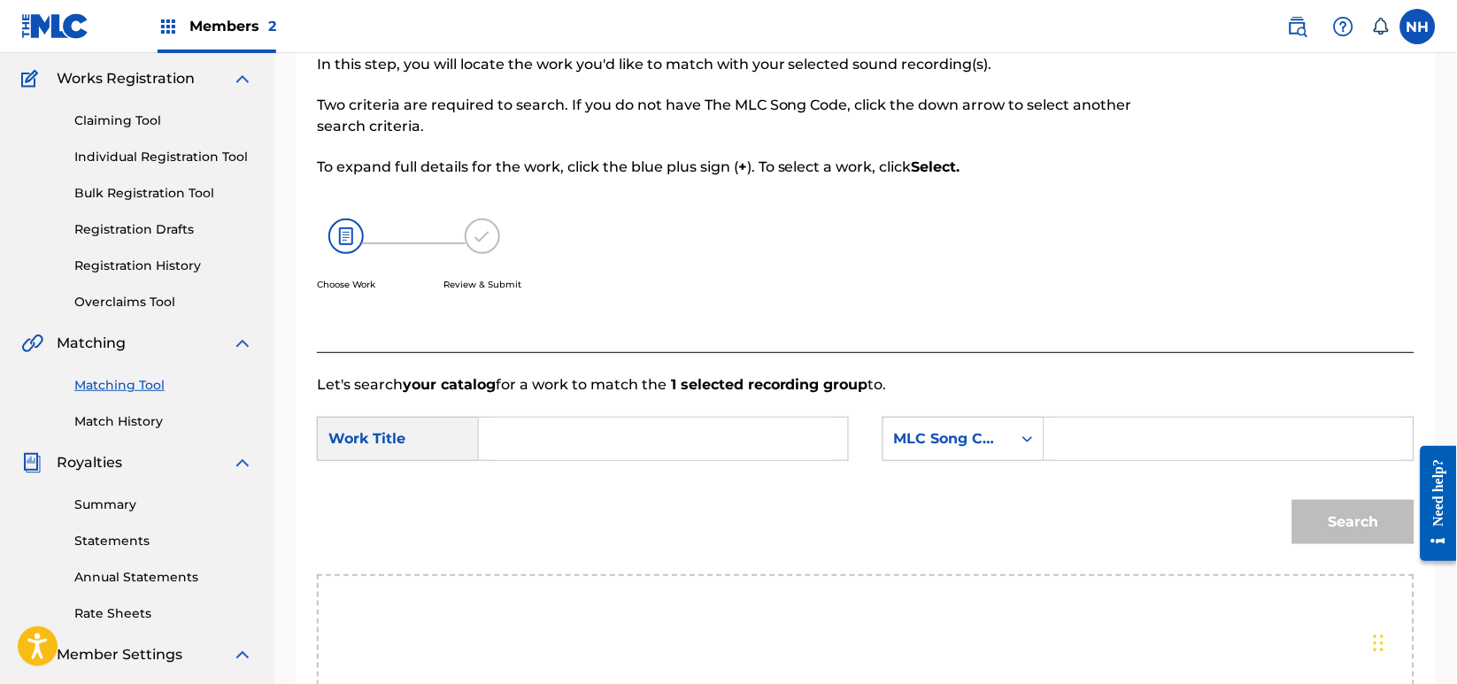
click at [648, 472] on form "SearchWithCriteriab63d5898-2a7c-42ce-844b-3a8b4331f16e Work Title SearchWithCri…" at bounding box center [866, 485] width 1098 height 179
click at [659, 440] on input "Search Form" at bounding box center [663, 439] width 339 height 42
paste input "MOVEMENT MAPS"
type input "MOVEMENT MAPS"
click at [917, 433] on div "MLC Song Code" at bounding box center [947, 438] width 107 height 21
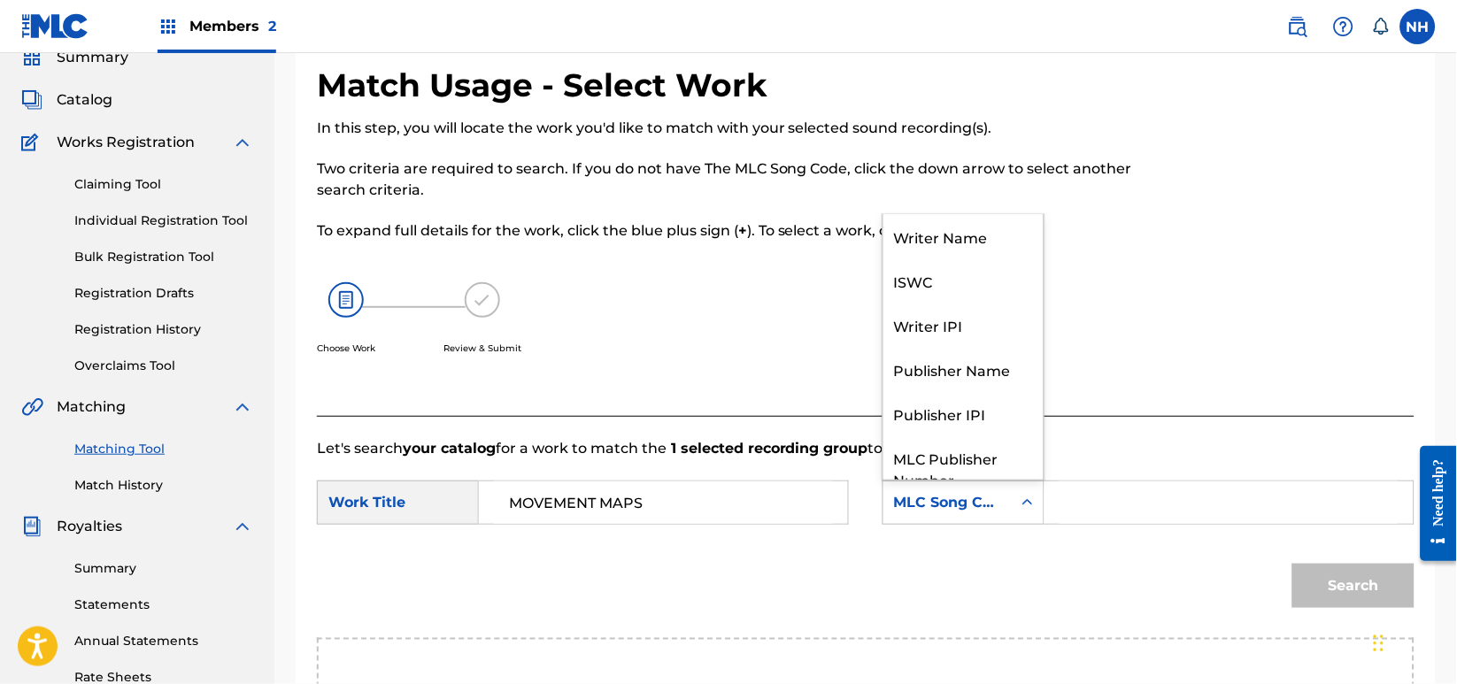
scroll to position [22, 0]
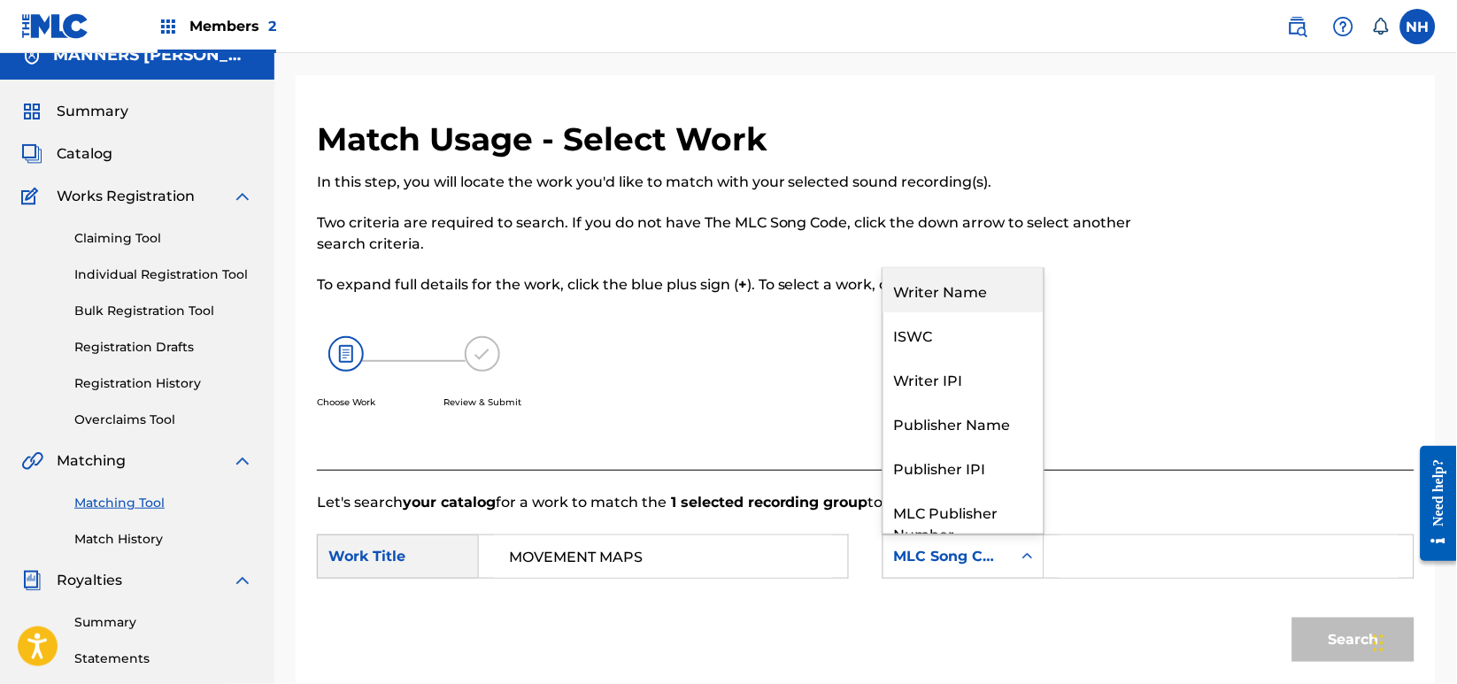
click at [947, 304] on div "Writer Name" at bounding box center [963, 290] width 160 height 44
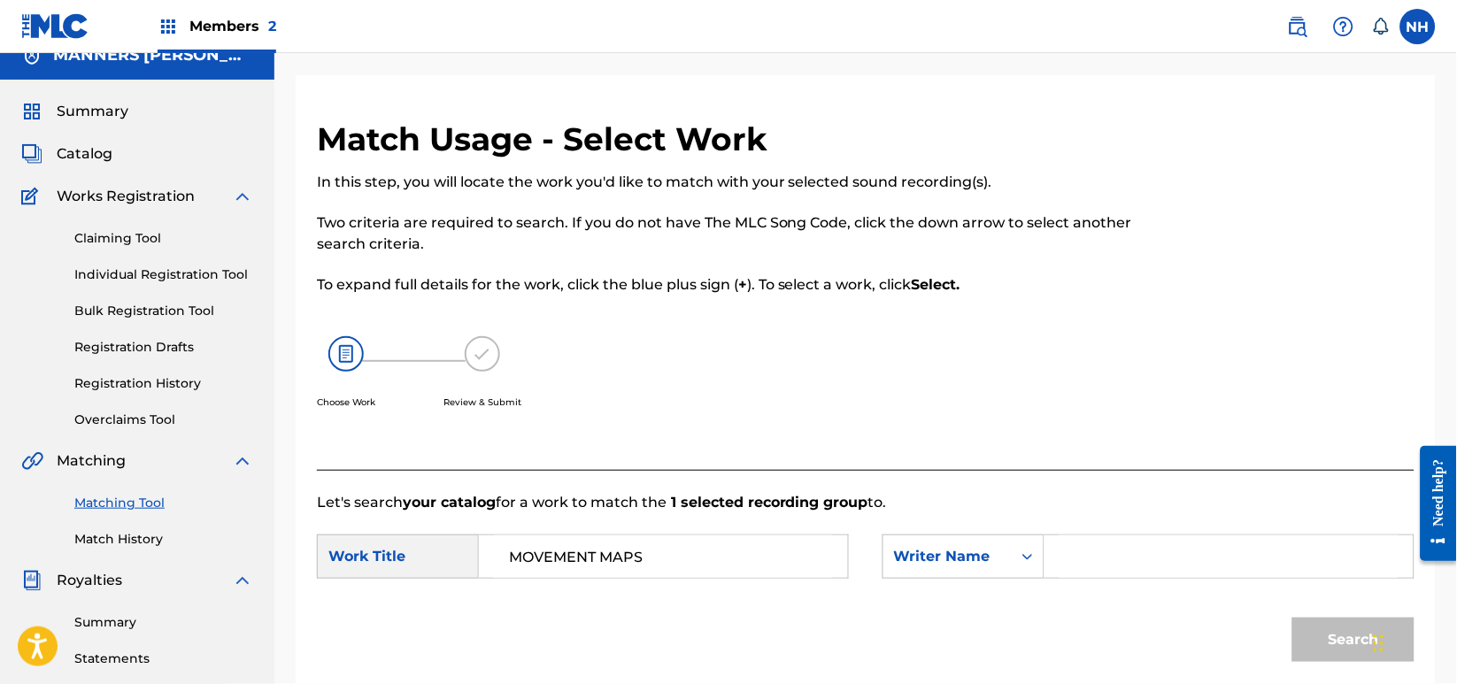
click at [1130, 536] on input "Search Form" at bounding box center [1229, 557] width 339 height 42
drag, startPoint x: 1107, startPoint y: 554, endPoint x: 1168, endPoint y: 563, distance: 61.7
click at [1141, 556] on input "cooprt" at bounding box center [1229, 557] width 339 height 42
type input "cooper"
click at [1310, 628] on button "Search" at bounding box center [1353, 640] width 122 height 44
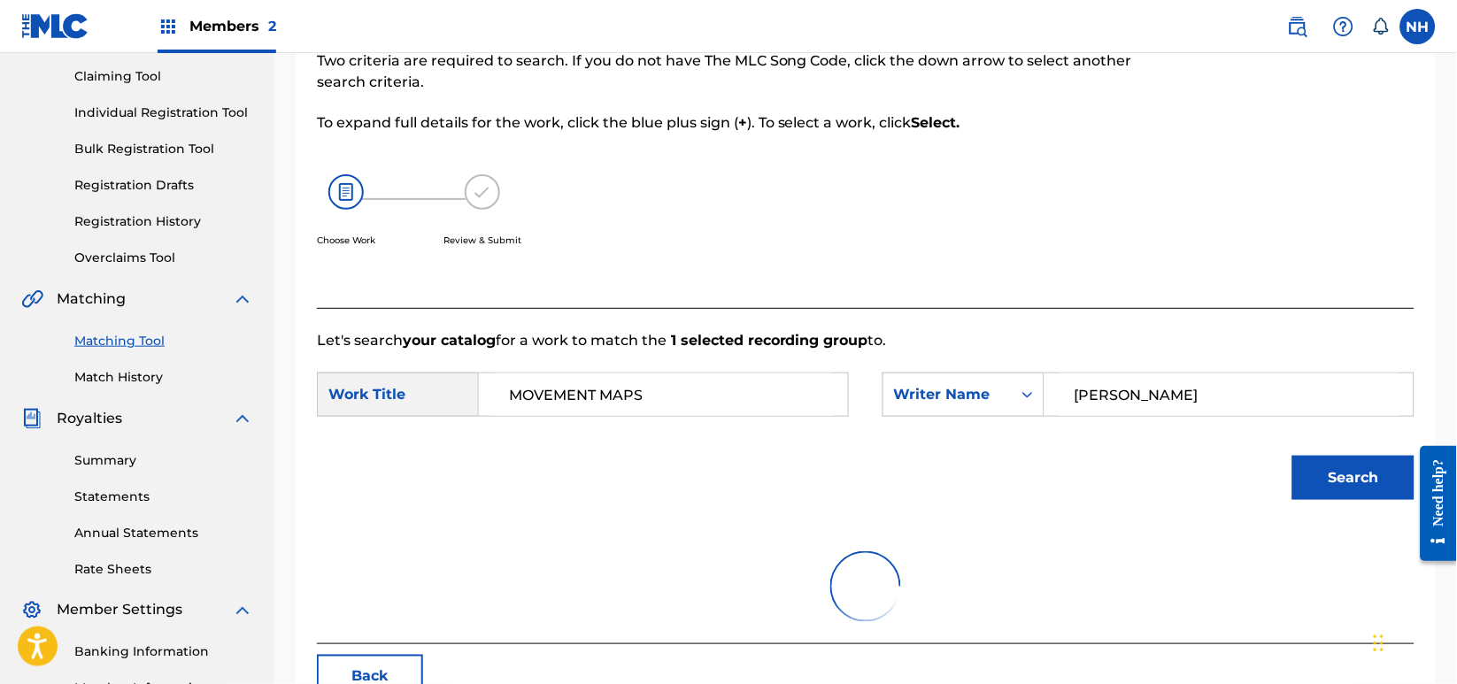
scroll to position [376, 0]
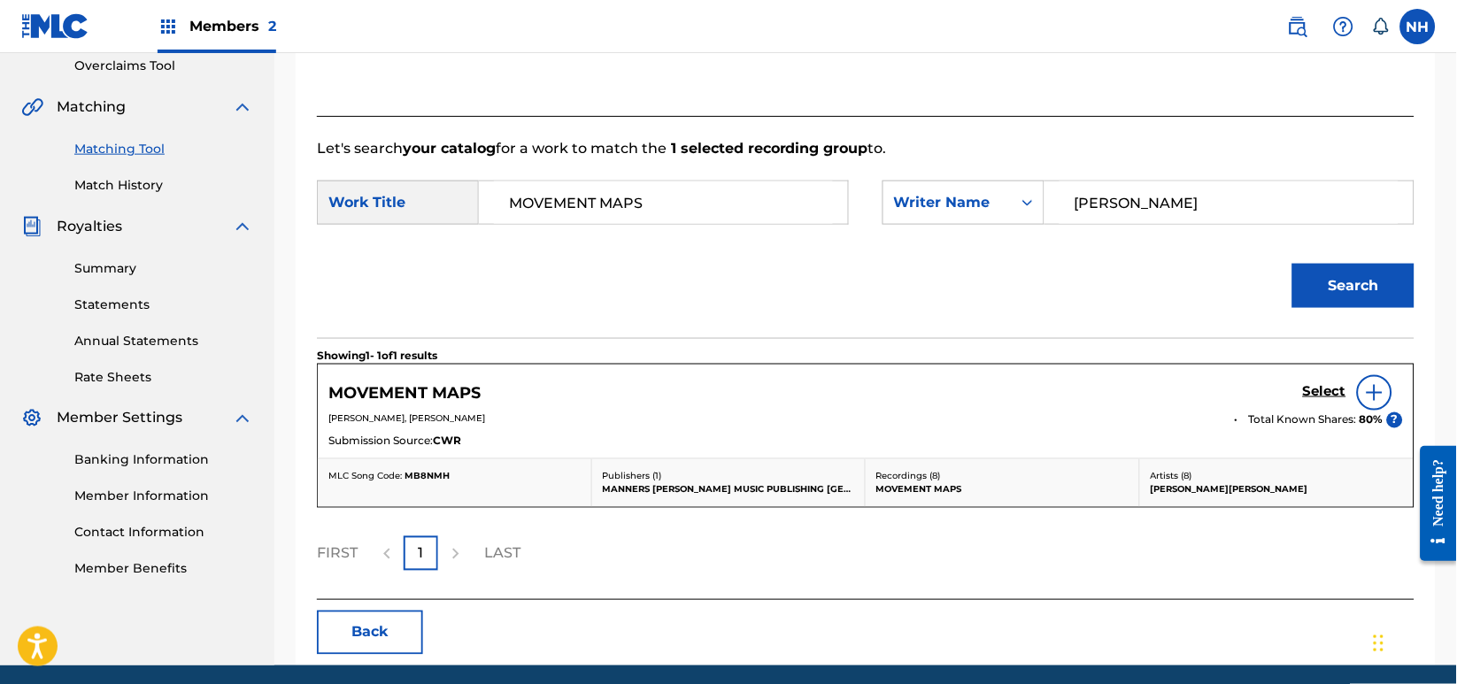
click at [1342, 419] on span "Total Known Shares:" at bounding box center [1304, 420] width 111 height 16
click at [1337, 400] on link "Select" at bounding box center [1324, 392] width 43 height 19
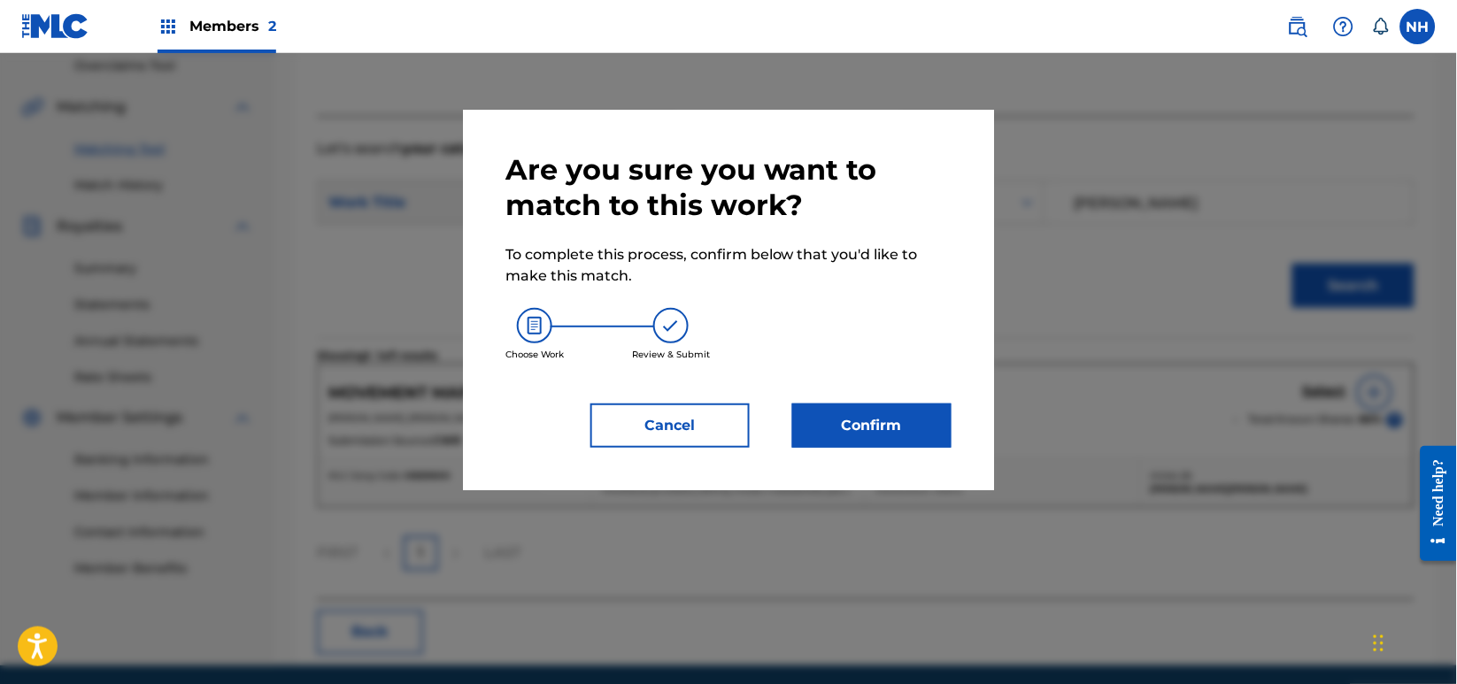
click at [851, 366] on div "Choose Work Review & Submit" at bounding box center [728, 335] width 446 height 96
click at [859, 409] on button "Confirm" at bounding box center [871, 426] width 159 height 44
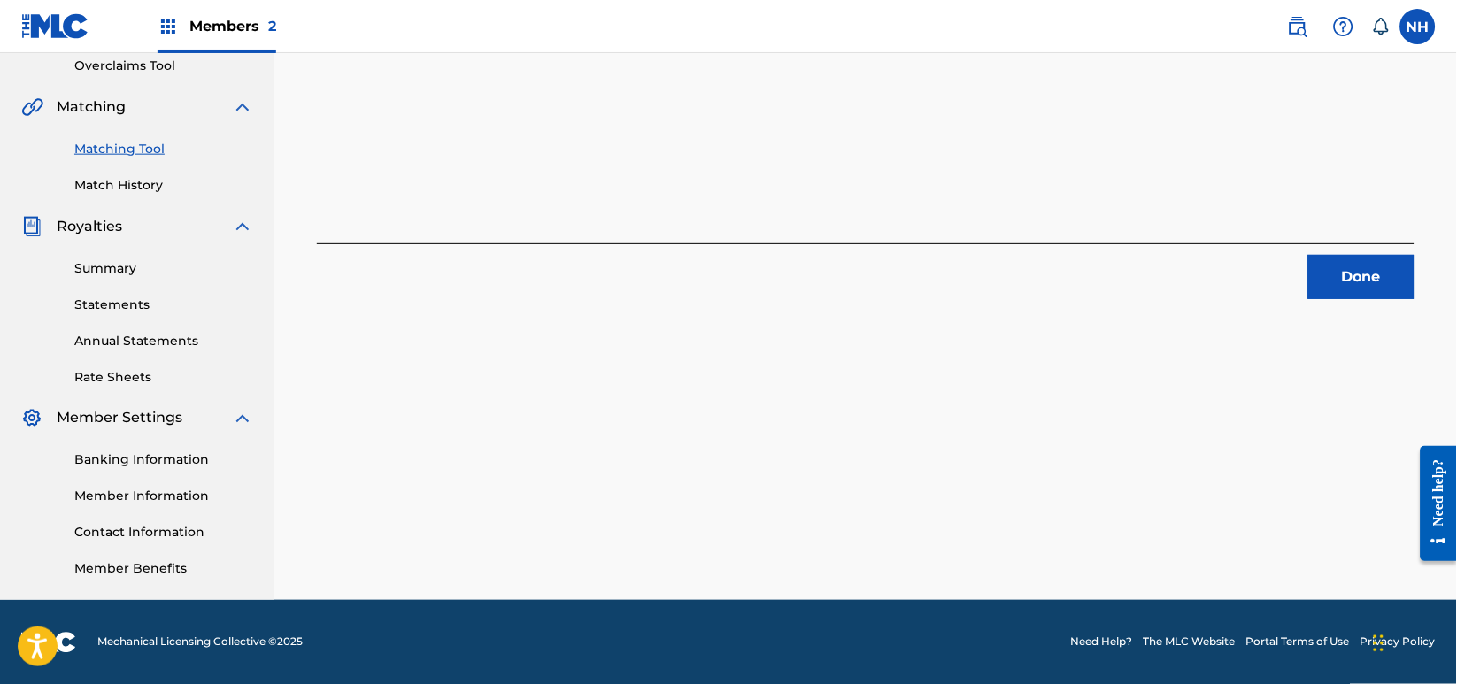
drag, startPoint x: 1268, startPoint y: 312, endPoint x: 1438, endPoint y: 320, distance: 171.1
click at [1269, 311] on div "1 Recording Groups are pending usage match to the work MOVEMENT MAPS . Congratu…" at bounding box center [865, 160] width 1183 height 879
click at [1438, 320] on div "1 Recording Groups are pending usage match to the work MOVEMENT MAPS . Congratu…" at bounding box center [865, 160] width 1183 height 879
click at [1394, 298] on div "1 Recording Groups are pending usage match to the work MOVEMENT MAPS . Congratu…" at bounding box center [865, 160] width 1183 height 879
click at [1362, 281] on button "Done" at bounding box center [1361, 277] width 106 height 44
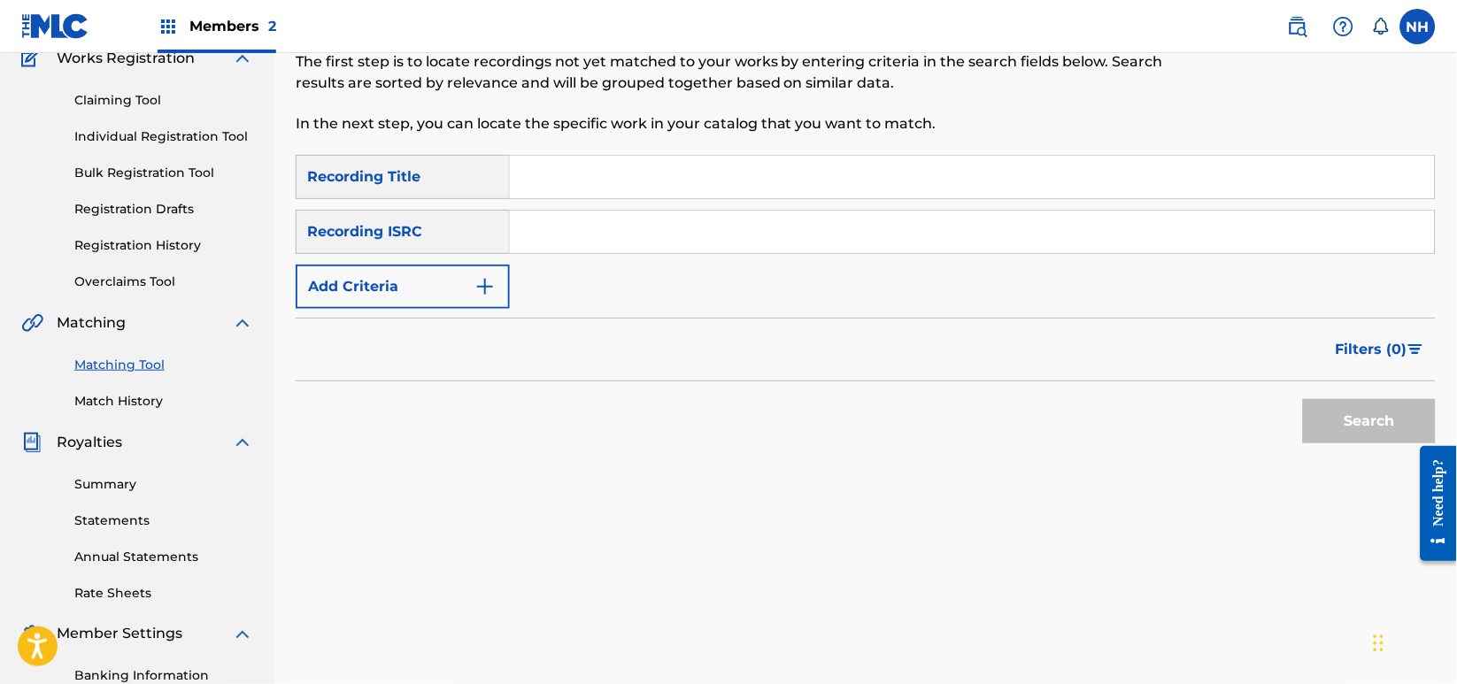
scroll to position [22, 0]
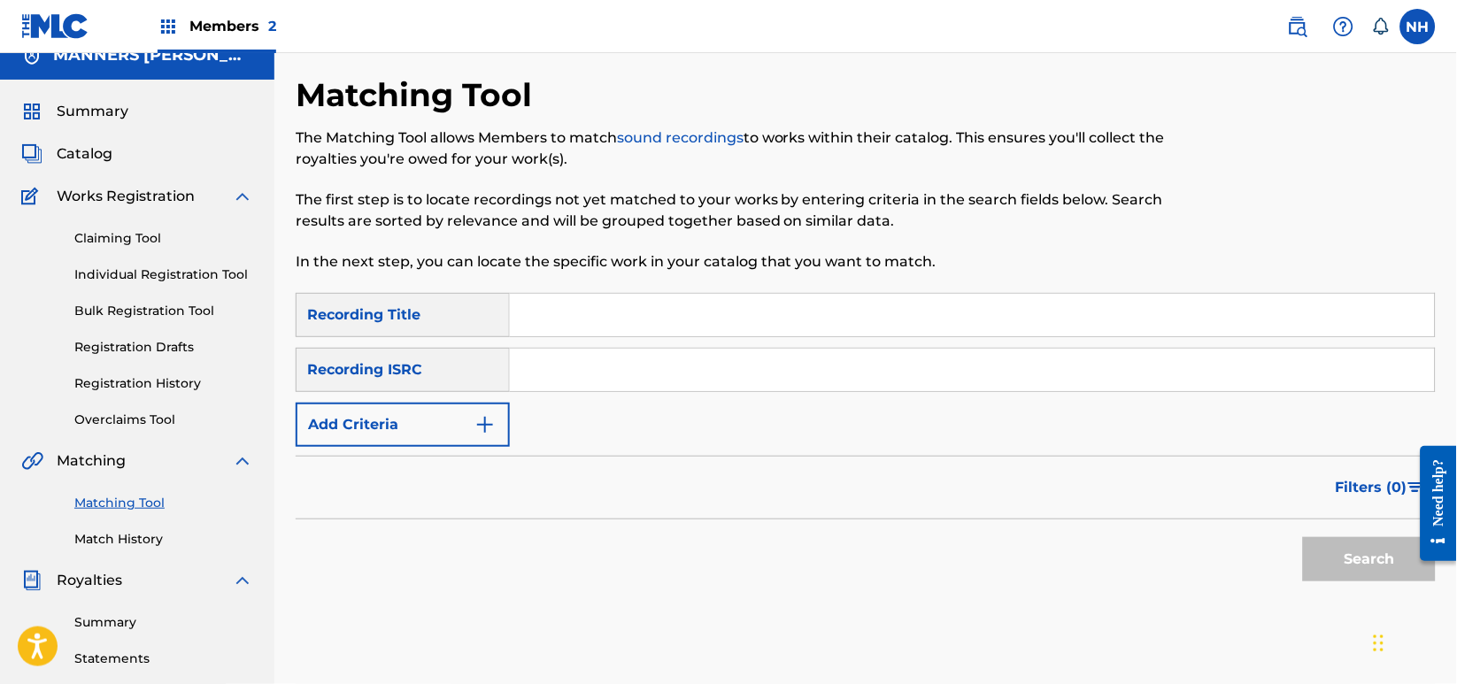
click at [698, 305] on input "Search Form" at bounding box center [972, 315] width 925 height 42
paste input "WEAKNESS OF THE FLESH"
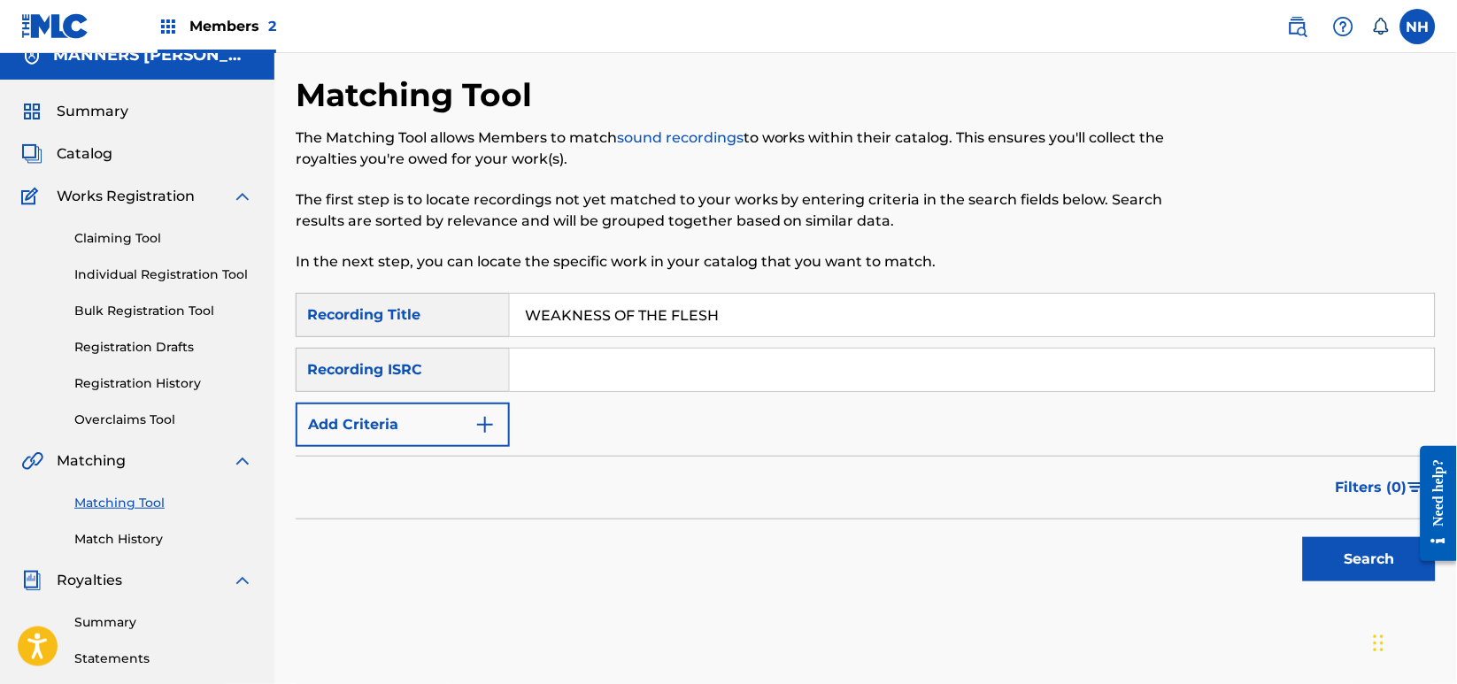
type input "WEAKNESS OF THE FLESH"
click at [1303, 578] on button "Search" at bounding box center [1369, 559] width 133 height 44
click at [1339, 571] on div "Search" at bounding box center [1365, 555] width 142 height 71
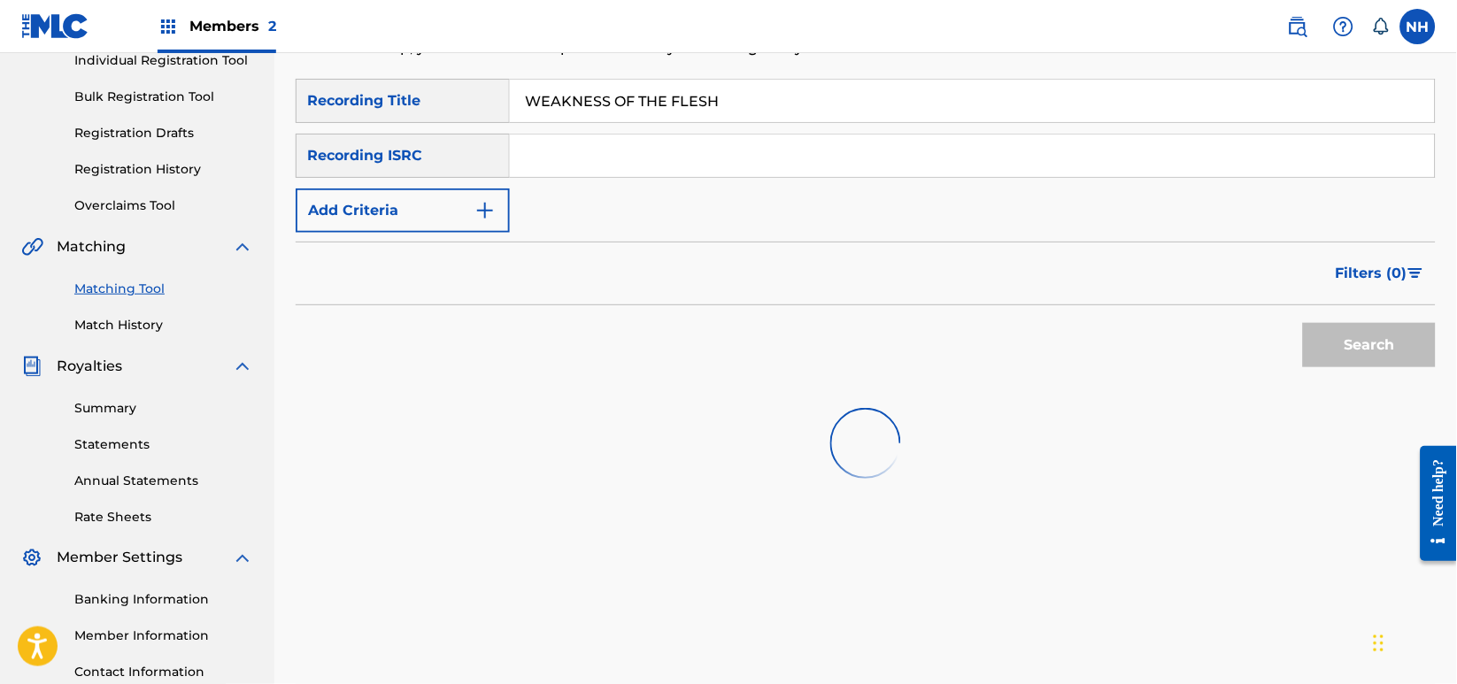
scroll to position [258, 0]
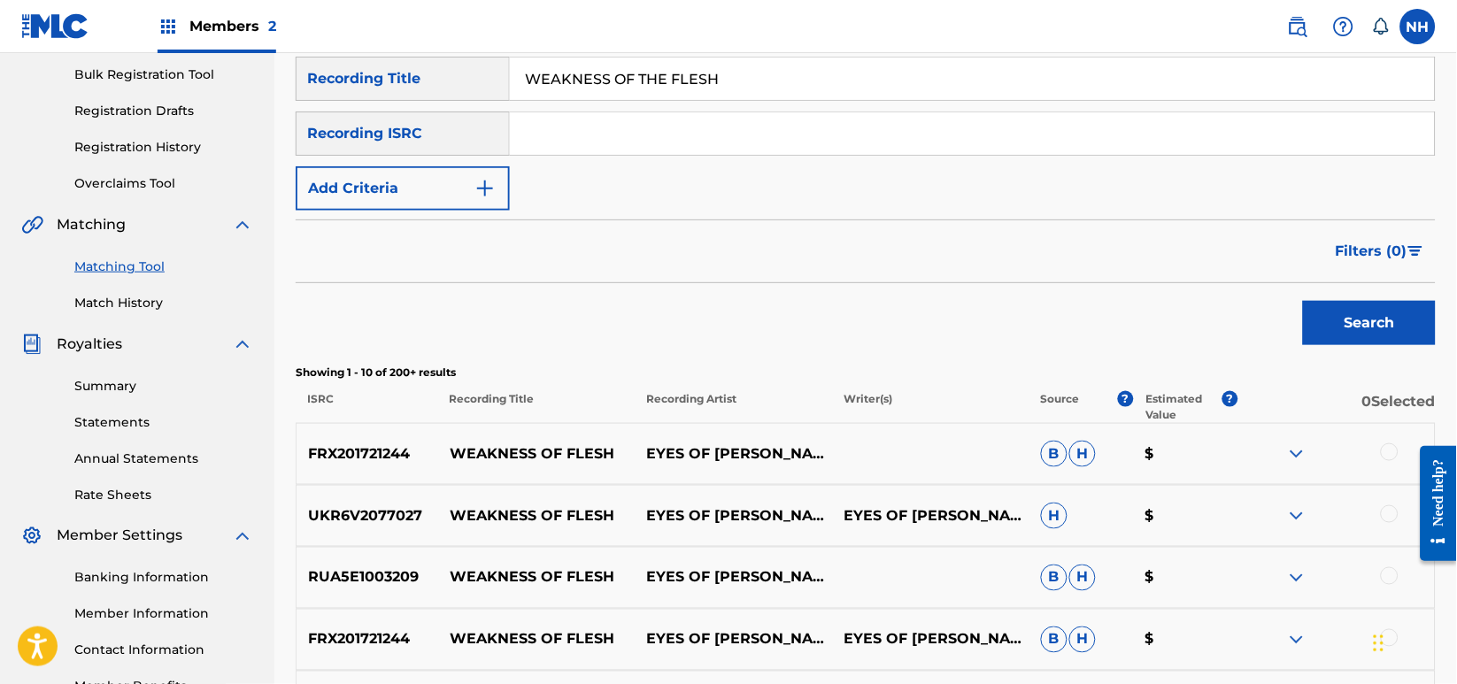
click at [436, 204] on button "Add Criteria" at bounding box center [403, 188] width 214 height 44
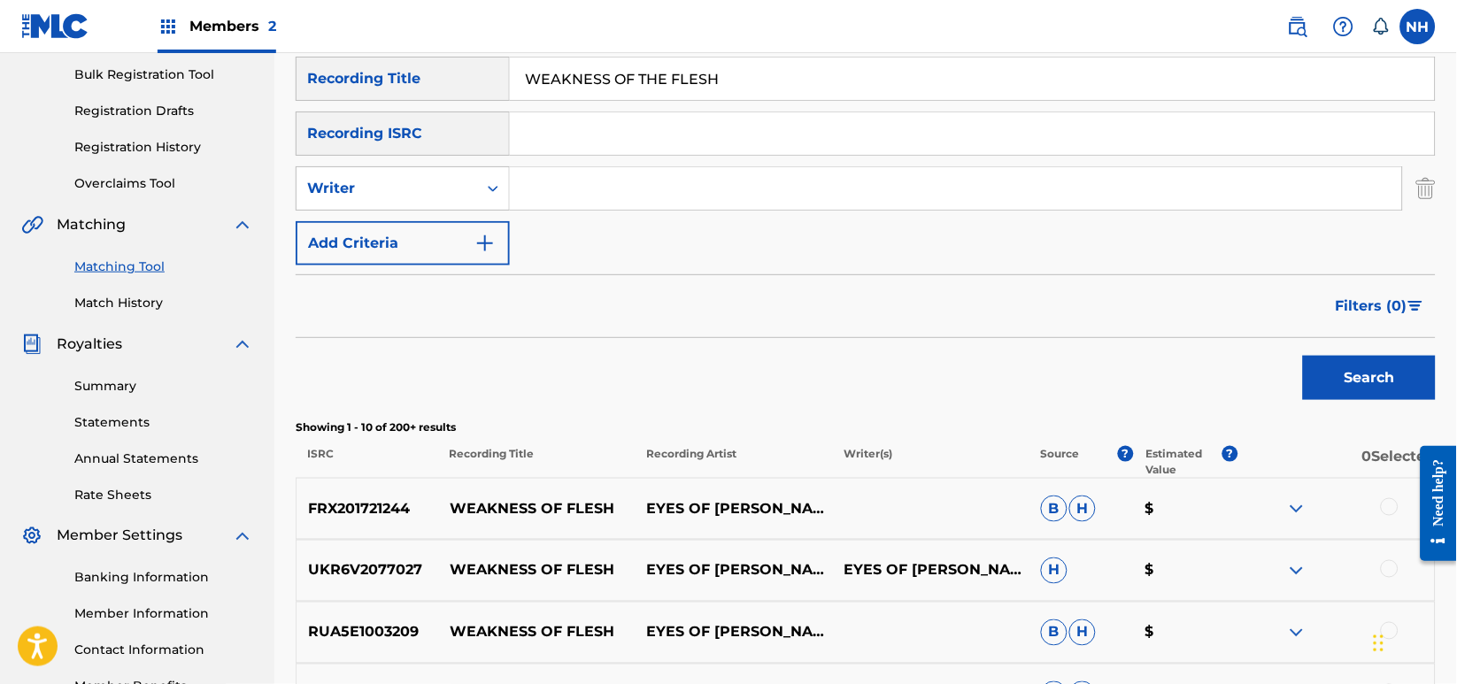
click at [435, 293] on div "Filters ( 0 )" at bounding box center [866, 306] width 1140 height 64
click at [433, 273] on form "SearchWithCriteria42d028ab-ce92-4086-94f4-381f13242438 Recording Title WEAKNESS…" at bounding box center [866, 233] width 1140 height 352
click at [345, 256] on button "Add Criteria" at bounding box center [403, 243] width 214 height 44
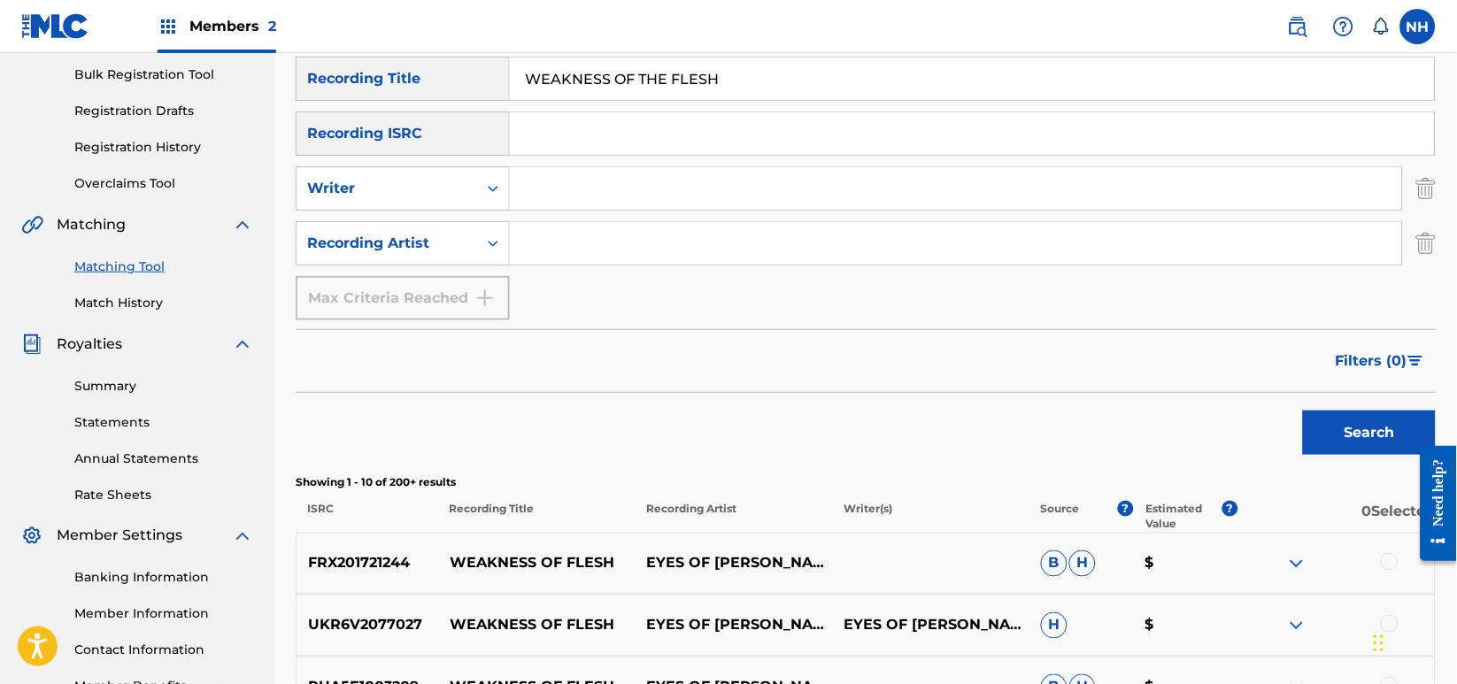
click at [787, 241] on input "Search Form" at bounding box center [956, 243] width 892 height 42
type input "max cooper"
click at [1280, 407] on div "Search" at bounding box center [866, 428] width 1140 height 71
click at [1312, 407] on div "Search" at bounding box center [1365, 428] width 142 height 71
click at [1333, 438] on button "Search" at bounding box center [1369, 433] width 133 height 44
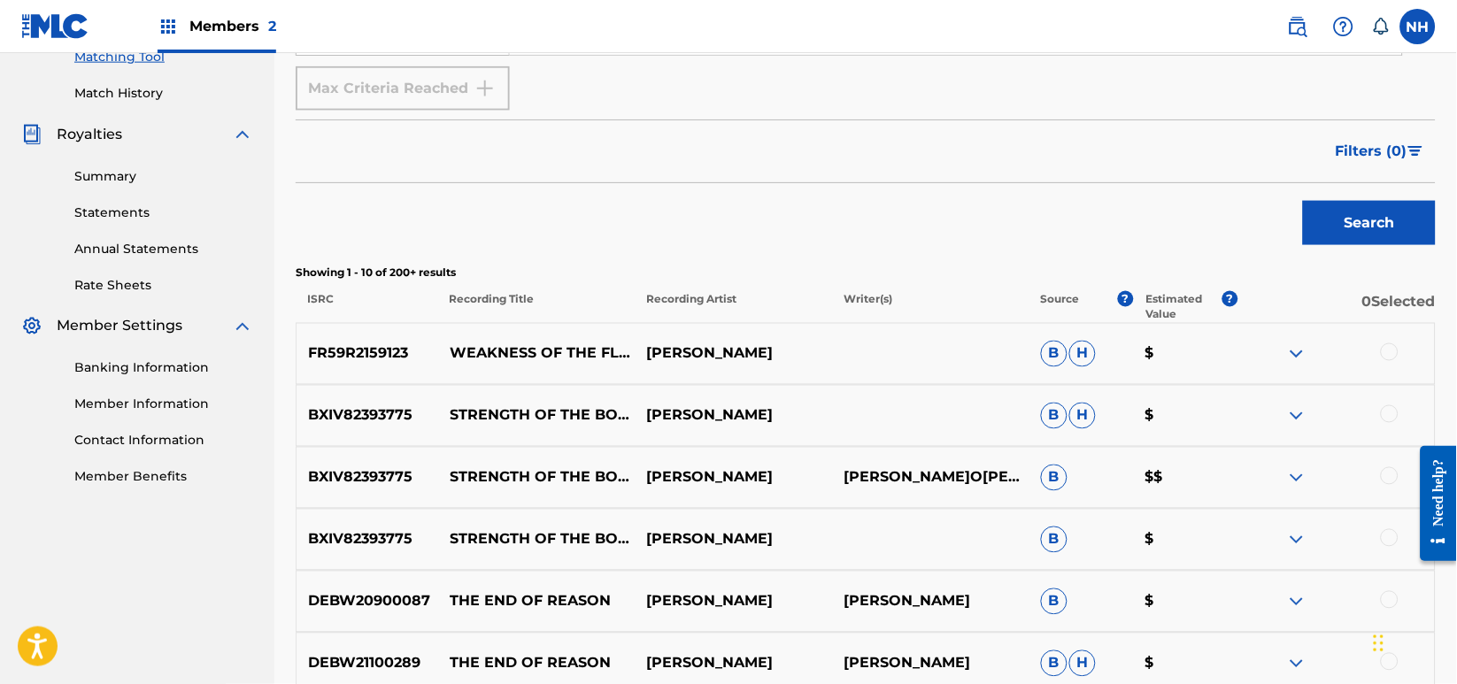
scroll to position [494, 0]
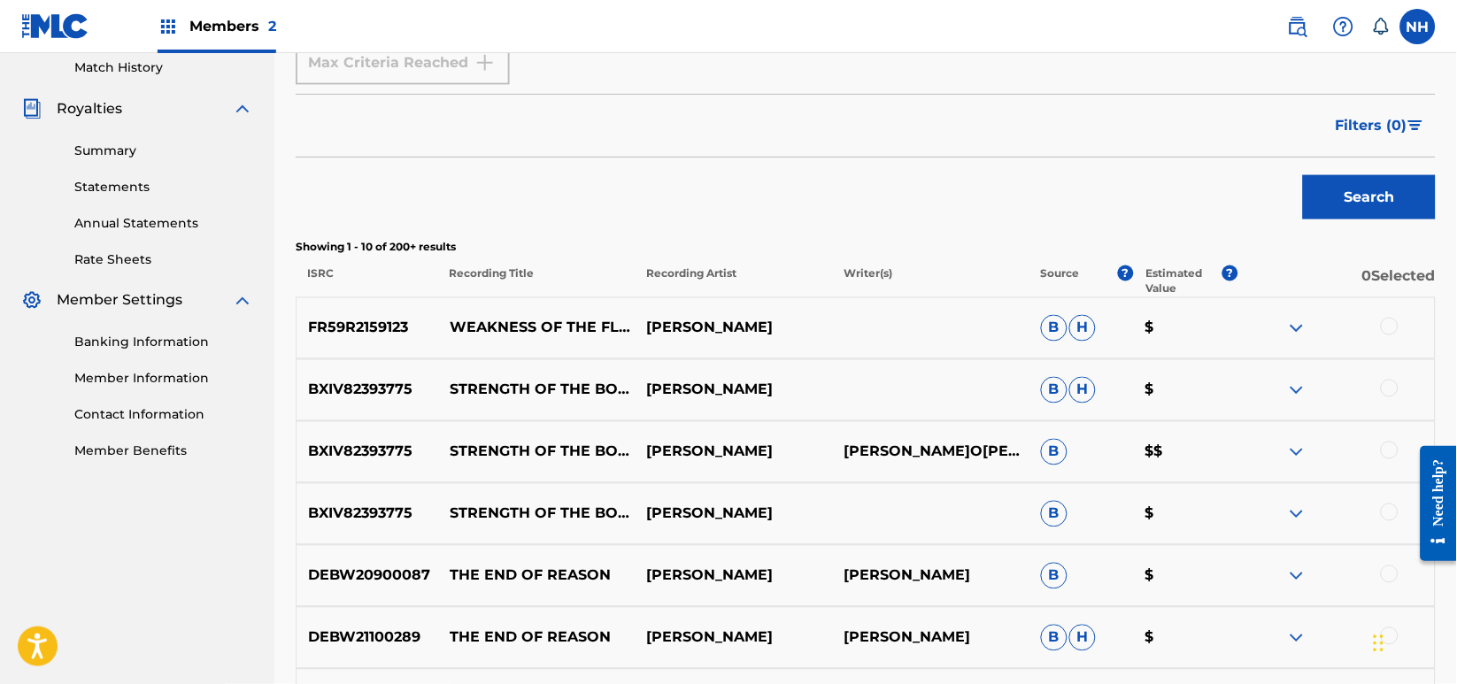
click at [1397, 331] on div at bounding box center [1390, 327] width 18 height 18
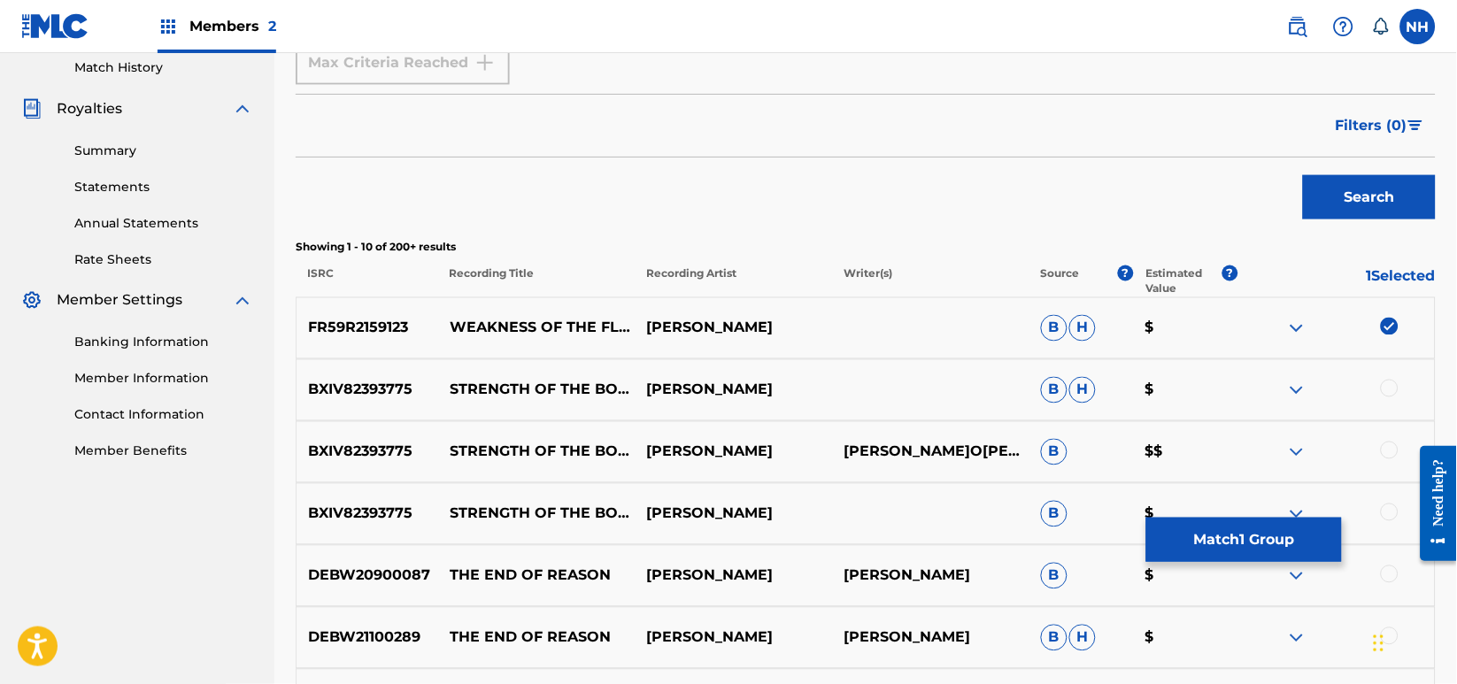
click at [1383, 409] on div "BXIV82393775 STRENGTH OF THE BODY, STRENGTH OF THE MIND MAX COOPER B H $" at bounding box center [866, 390] width 1140 height 62
drag, startPoint x: 574, startPoint y: 475, endPoint x: 449, endPoint y: 436, distance: 131.9
click at [449, 442] on p "STRENGTH OF THE BODY, STRENGTH OF THE MIND" at bounding box center [536, 452] width 197 height 21
copy p "STRENGTH OF THE BODY, STRENGTH OF THE MIND"
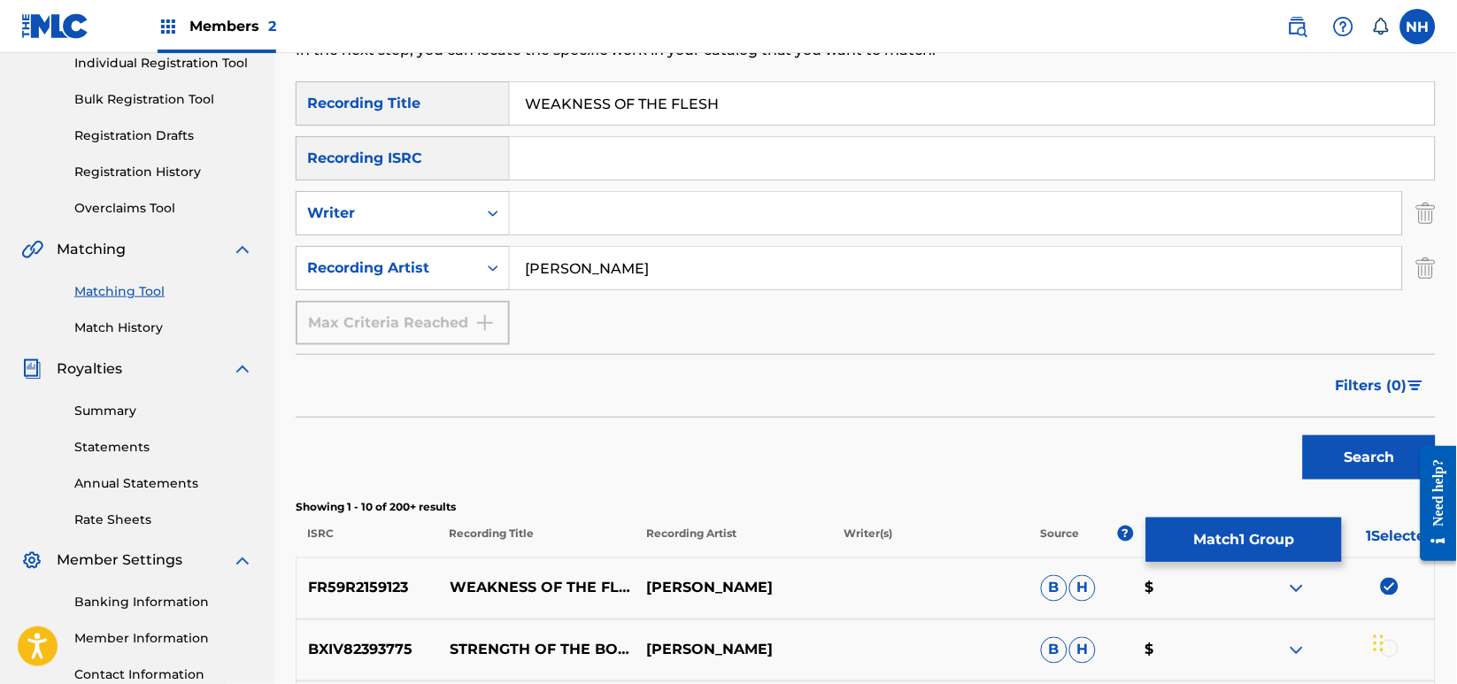
scroll to position [0, 0]
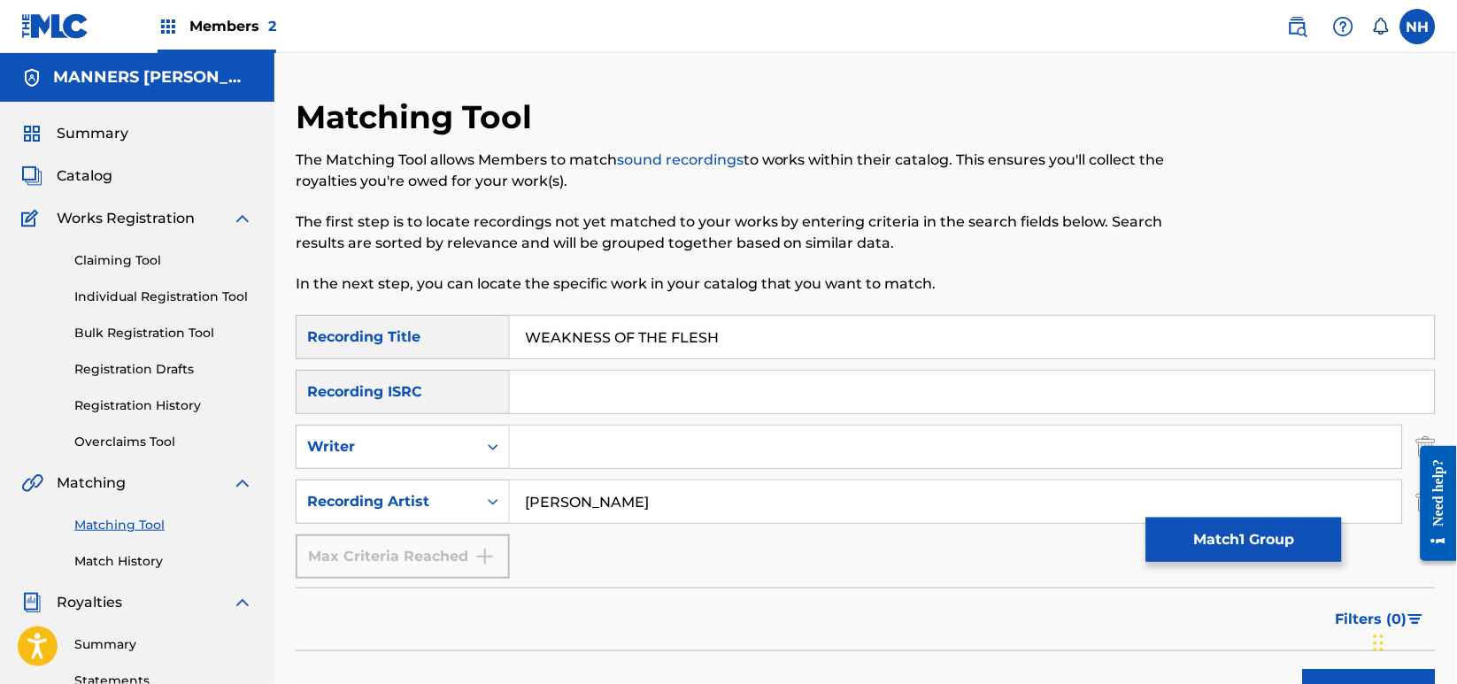
drag, startPoint x: 723, startPoint y: 342, endPoint x: 360, endPoint y: 320, distance: 363.6
click at [360, 320] on div "SearchWithCriteria42d028ab-ce92-4086-94f4-381f13242438 Recording Title WEAKNESS…" at bounding box center [866, 337] width 1140 height 44
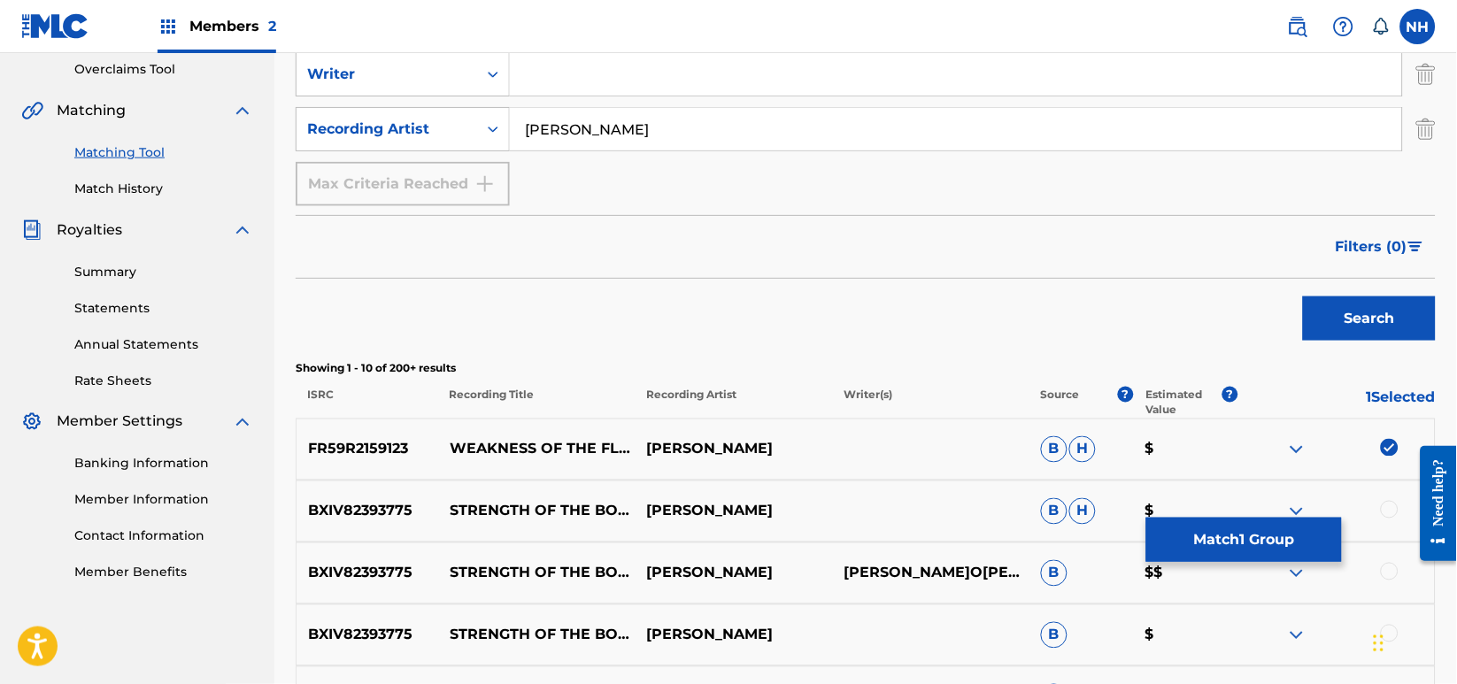
scroll to position [472, 0]
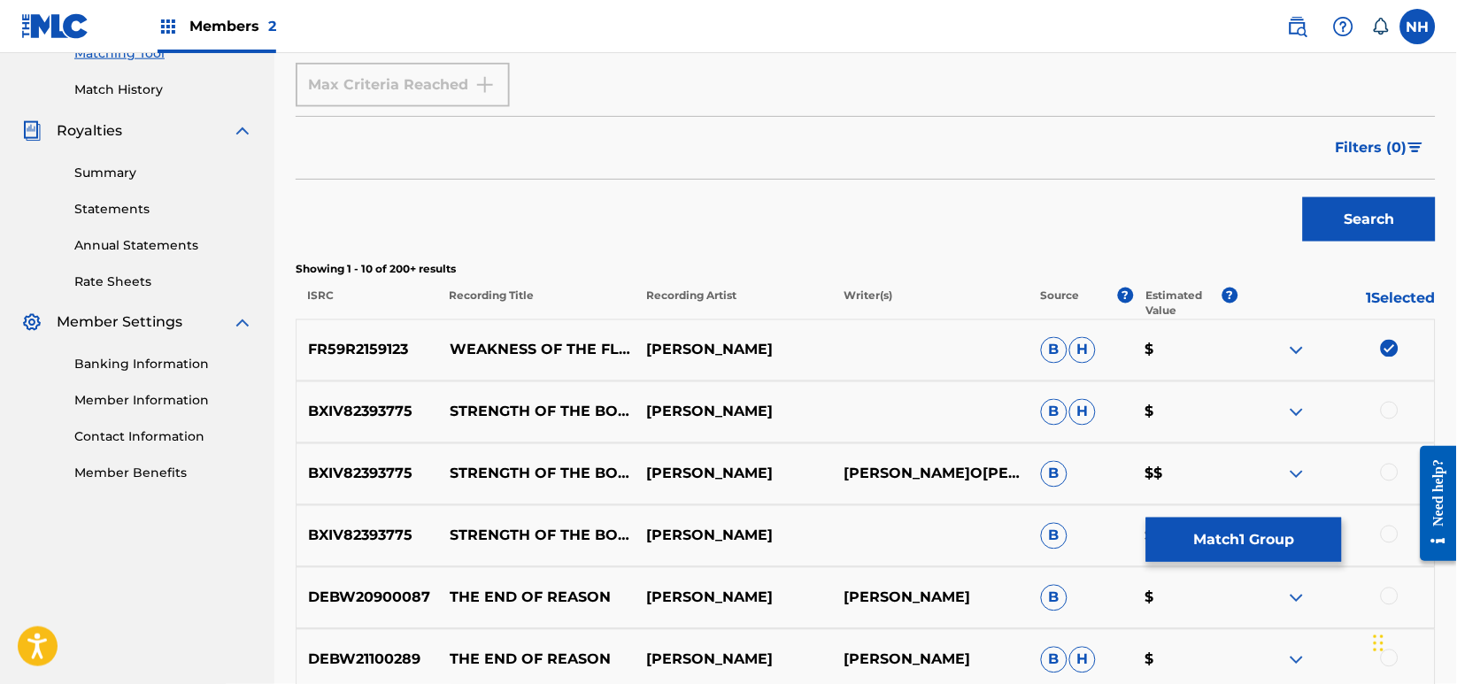
click at [1383, 346] on img at bounding box center [1390, 349] width 18 height 18
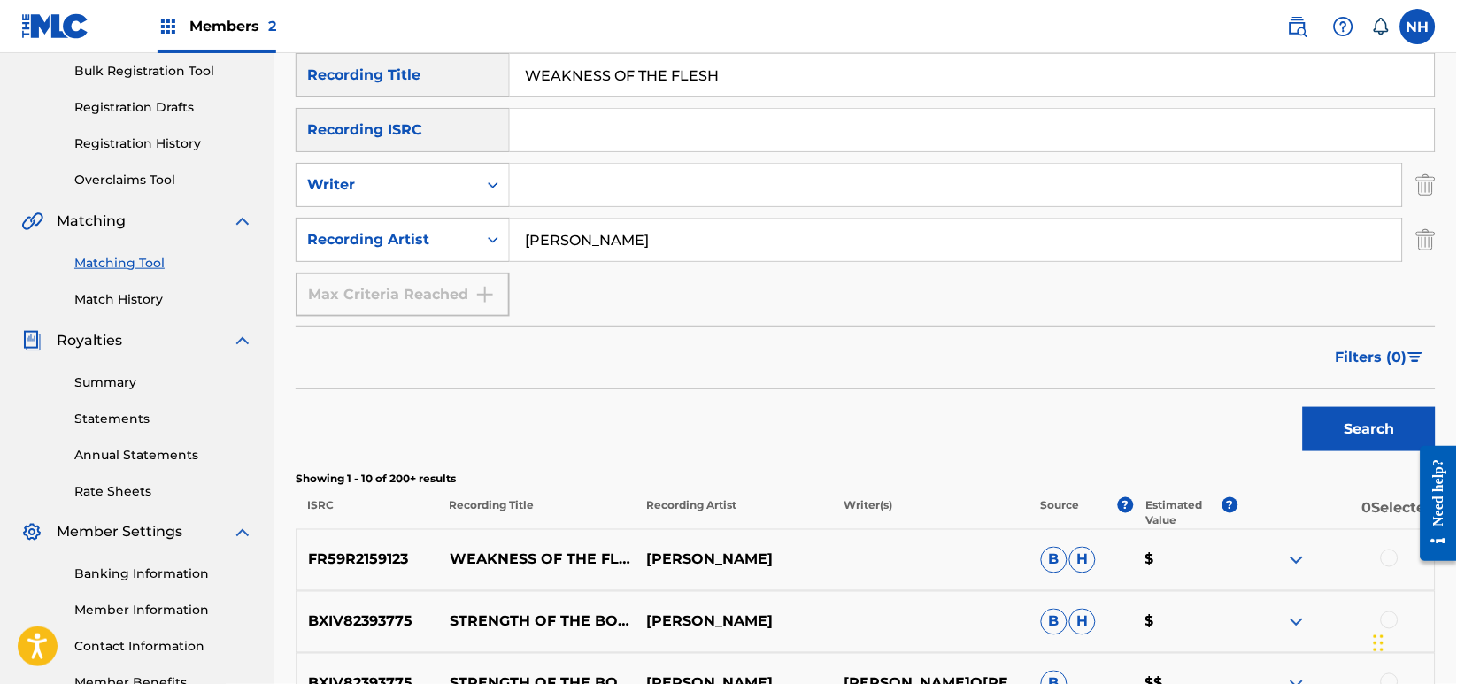
scroll to position [118, 0]
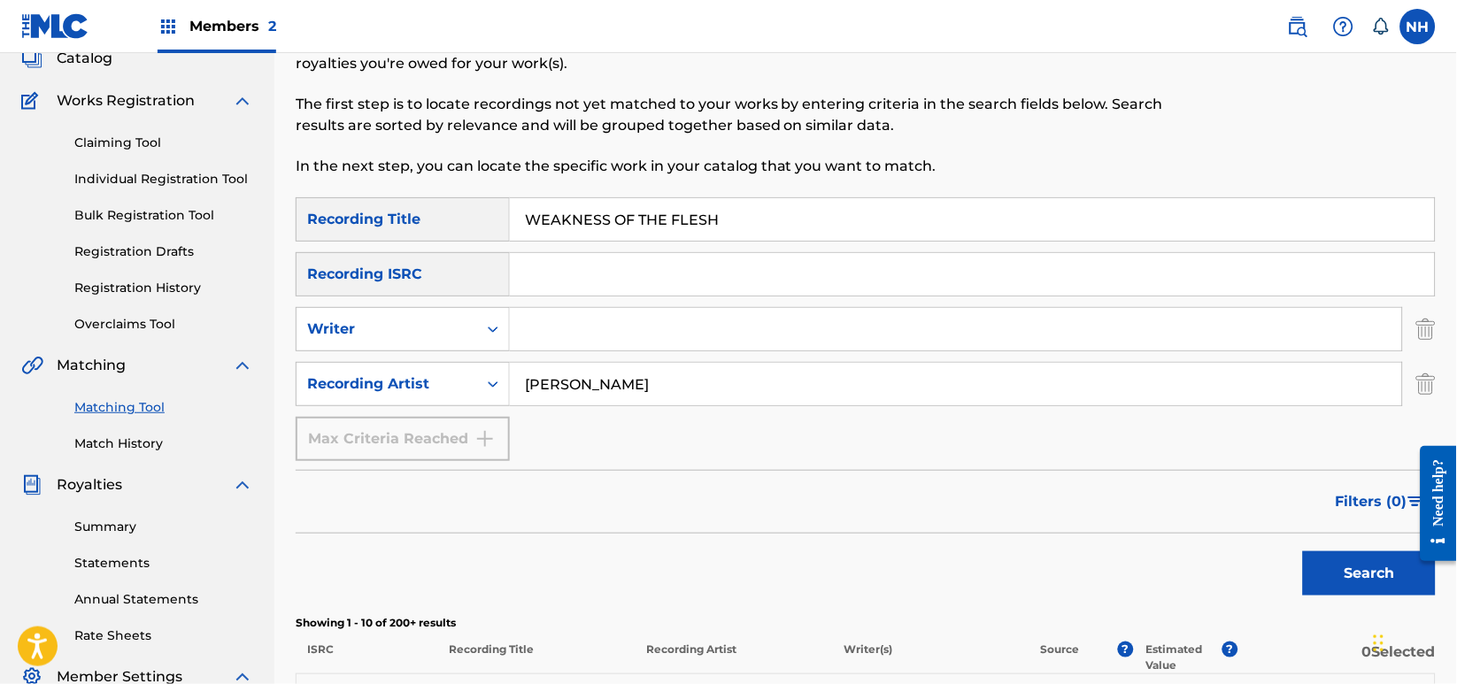
paste input "A MODEL OF REALITY"
click at [1372, 556] on button "Search" at bounding box center [1369, 573] width 133 height 44
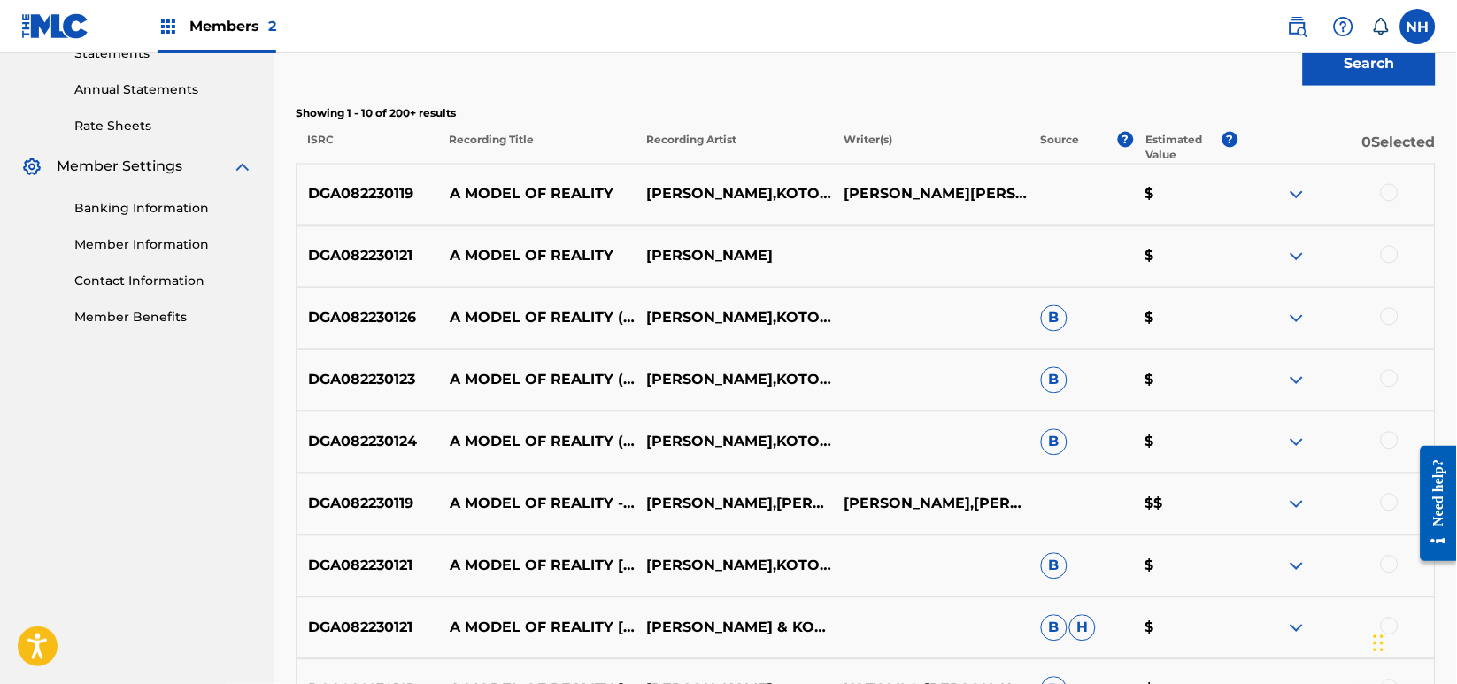
scroll to position [747, 0]
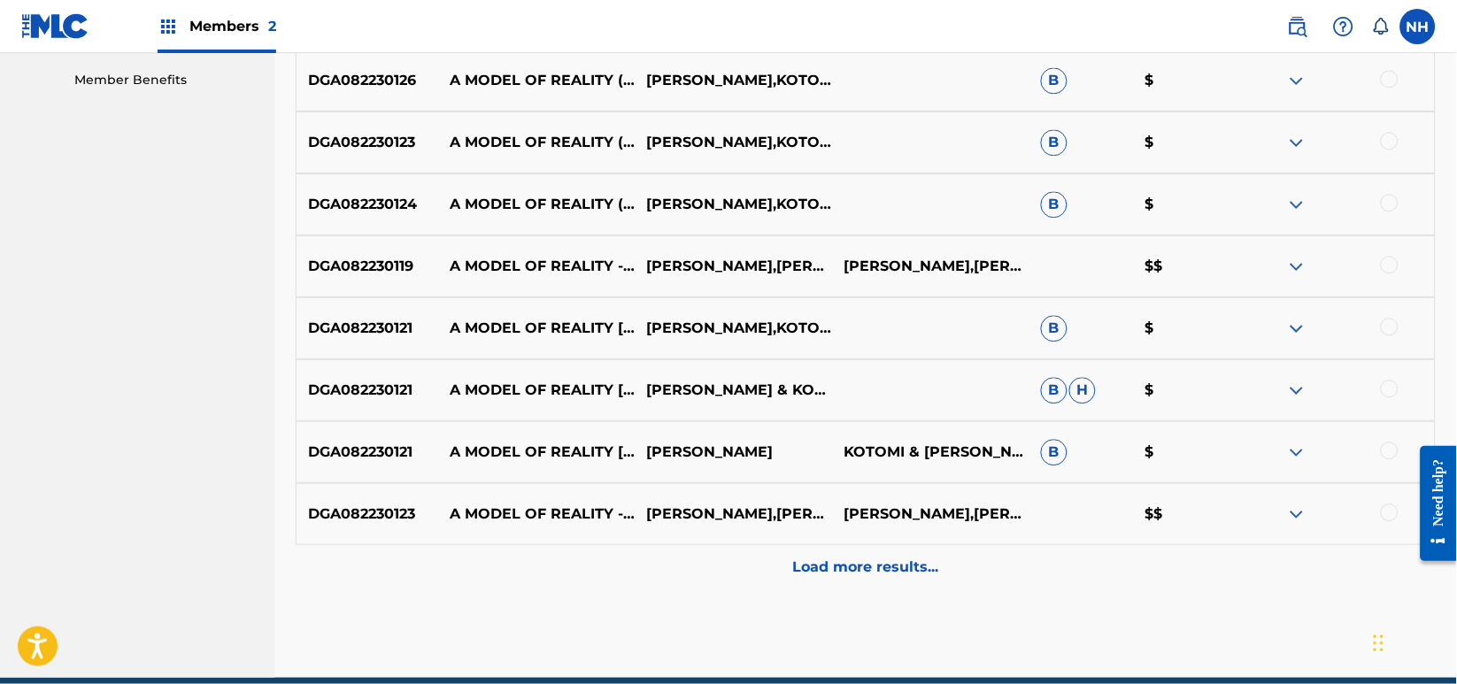
click at [759, 562] on div "Load more results..." at bounding box center [866, 567] width 1140 height 44
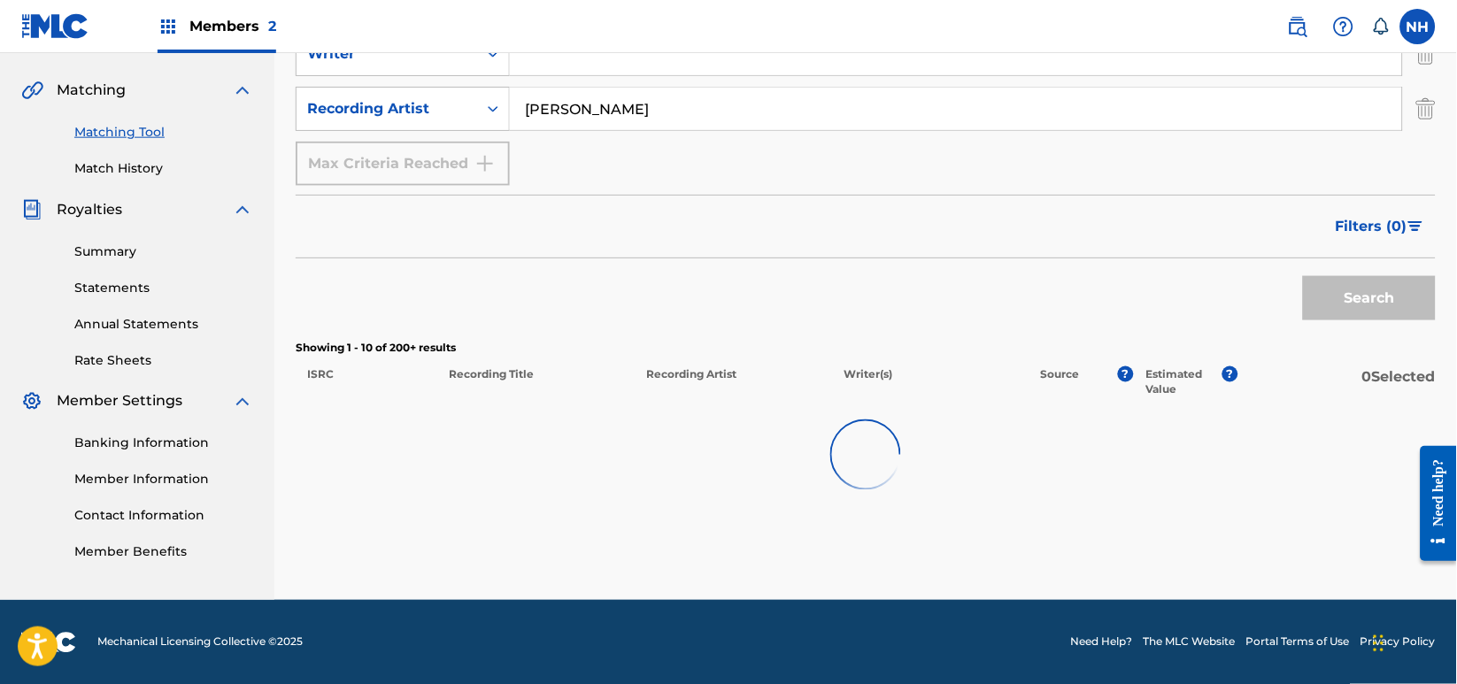
scroll to position [866, 0]
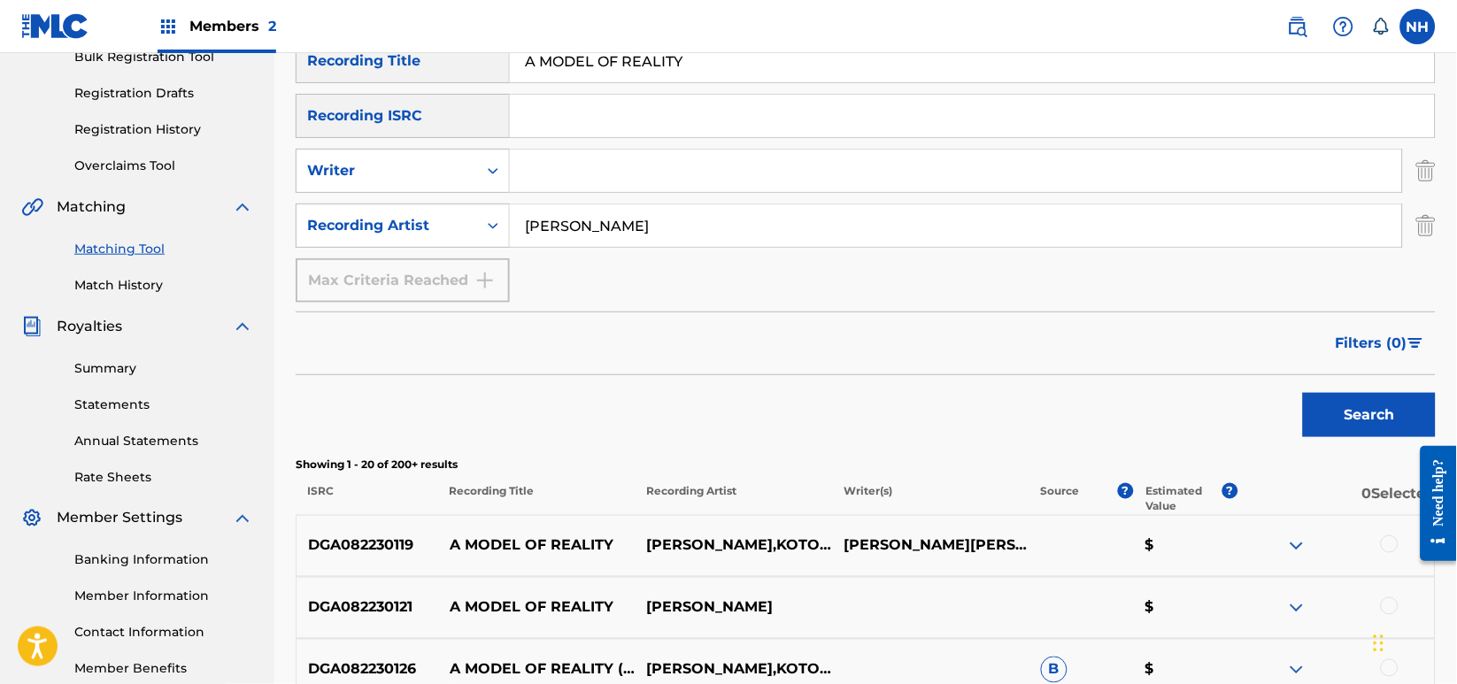
scroll to position [158, 0]
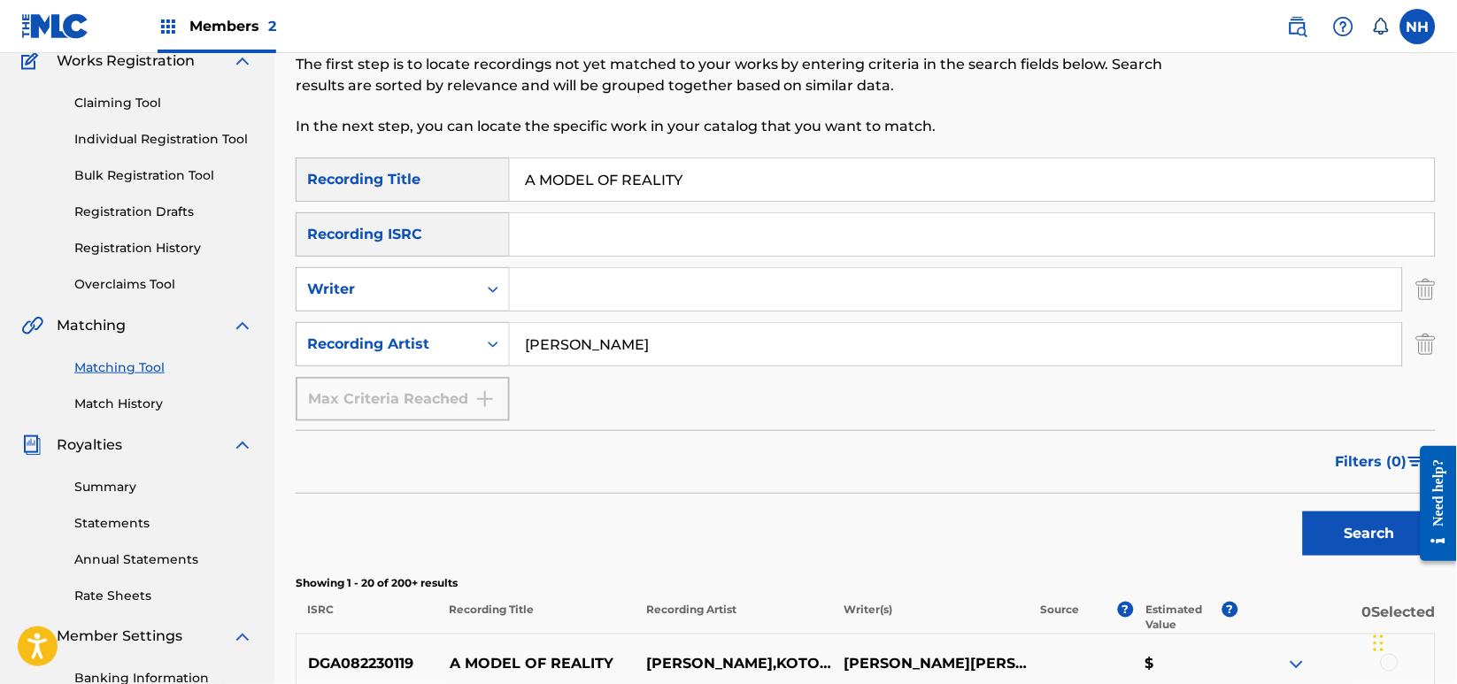
drag, startPoint x: 695, startPoint y: 185, endPoint x: 342, endPoint y: 127, distance: 358.0
paste input "EXOTIC CONTENTS"
click at [1361, 551] on button "Search" at bounding box center [1369, 534] width 133 height 44
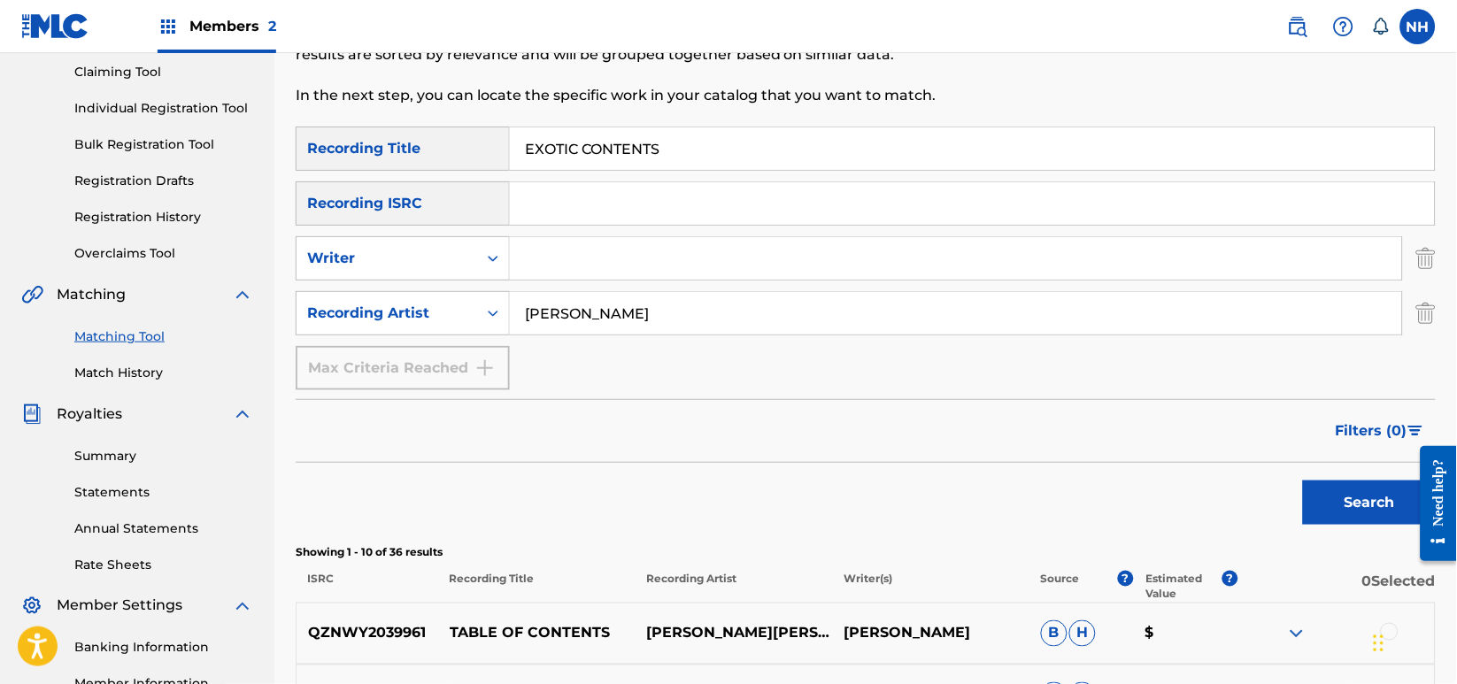
scroll to position [39, 0]
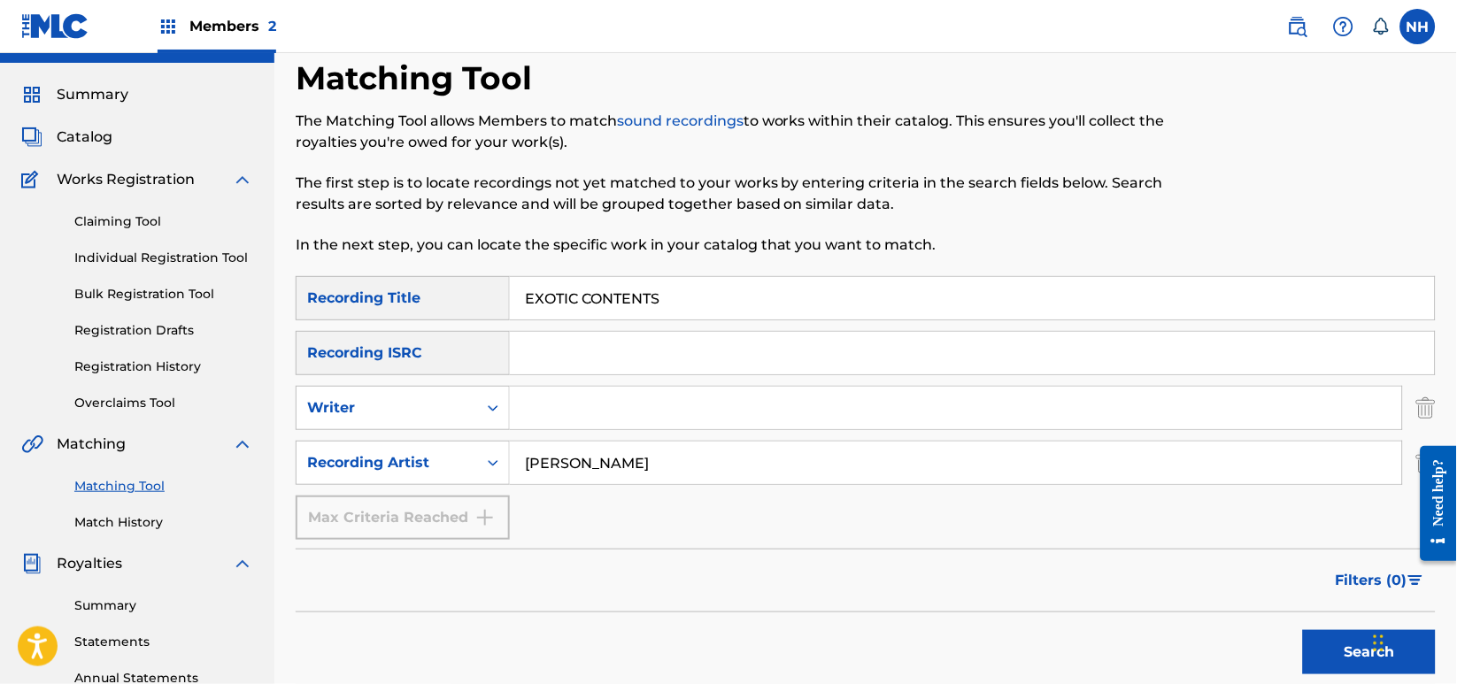
click at [745, 274] on div "Matching Tool The Matching Tool allows Members to match sound recordings to wor…" at bounding box center [735, 167] width 878 height 218
click at [745, 281] on input "EXOTIC CONTENTS" at bounding box center [972, 298] width 925 height 42
paste input "INANIMATE TO ANIMATE"
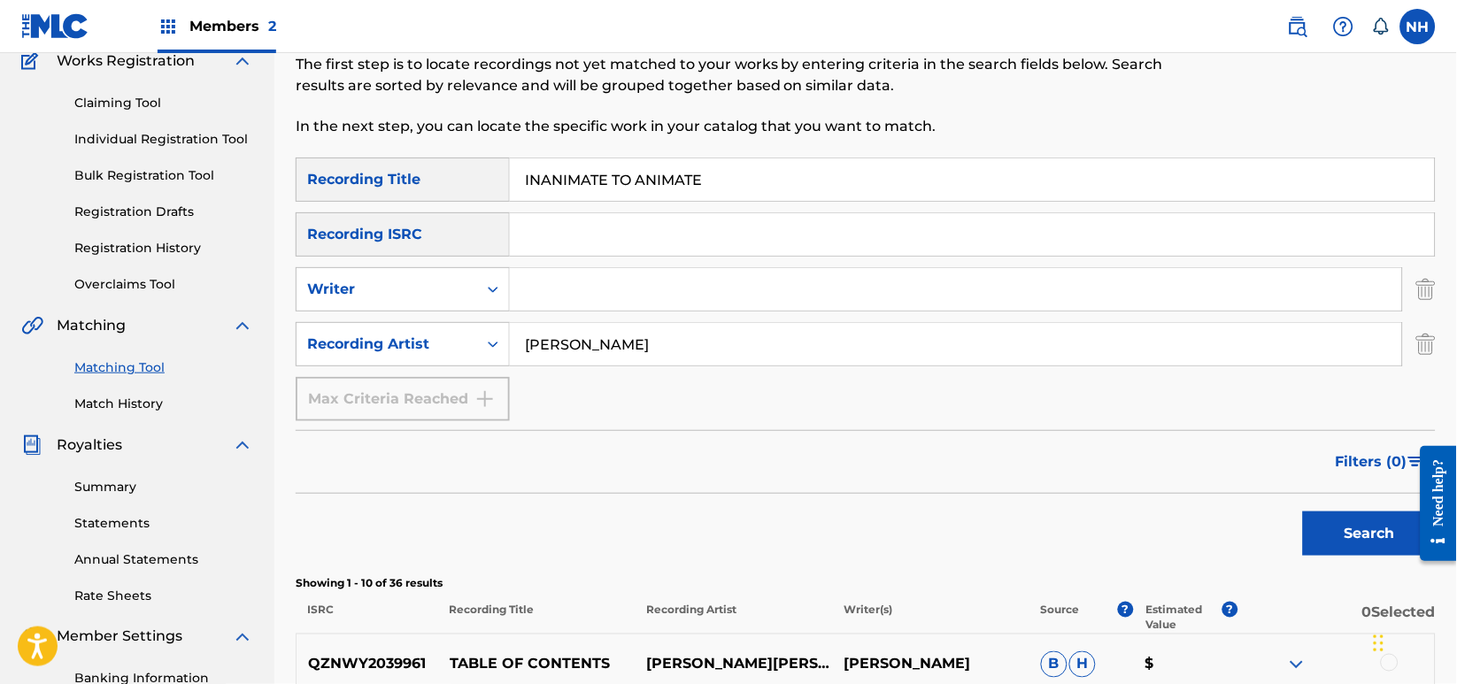
type input "INANIMATE TO ANIMATE"
click at [1318, 554] on button "Search" at bounding box center [1369, 534] width 133 height 44
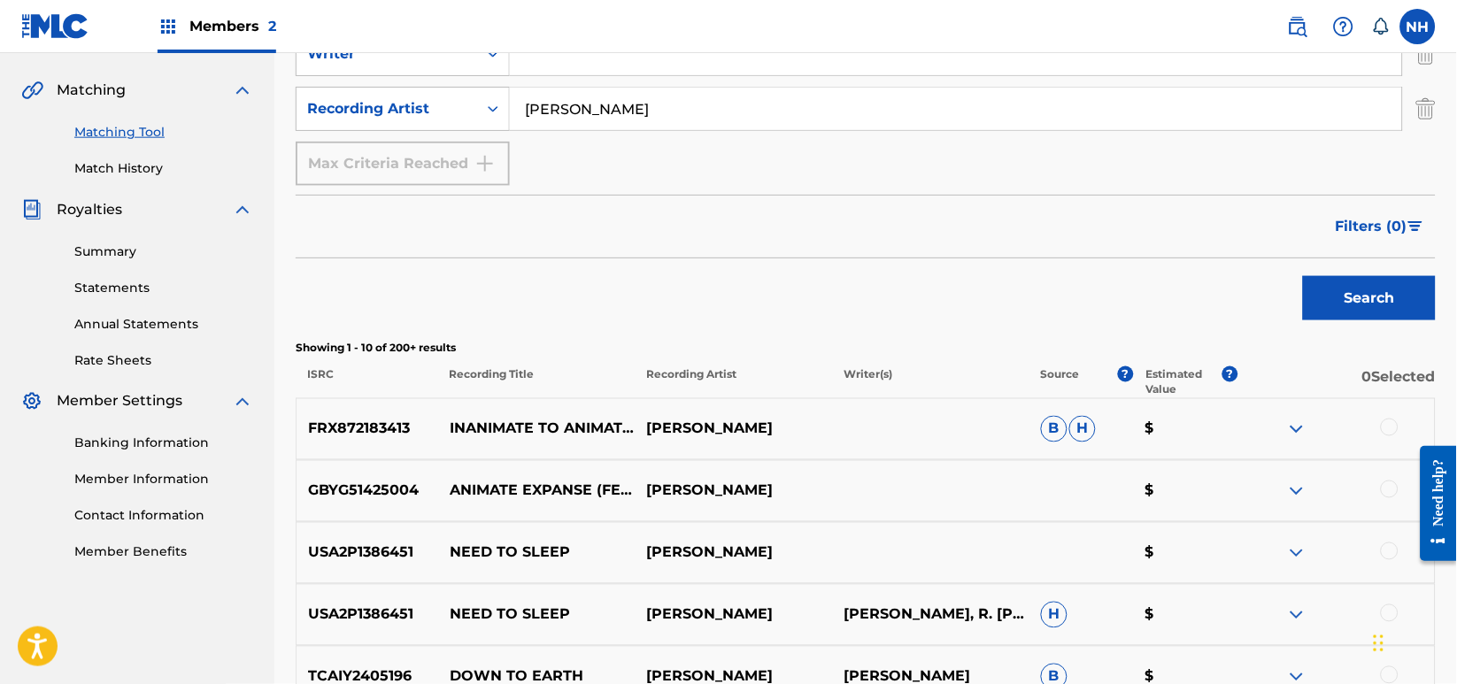
scroll to position [275, 0]
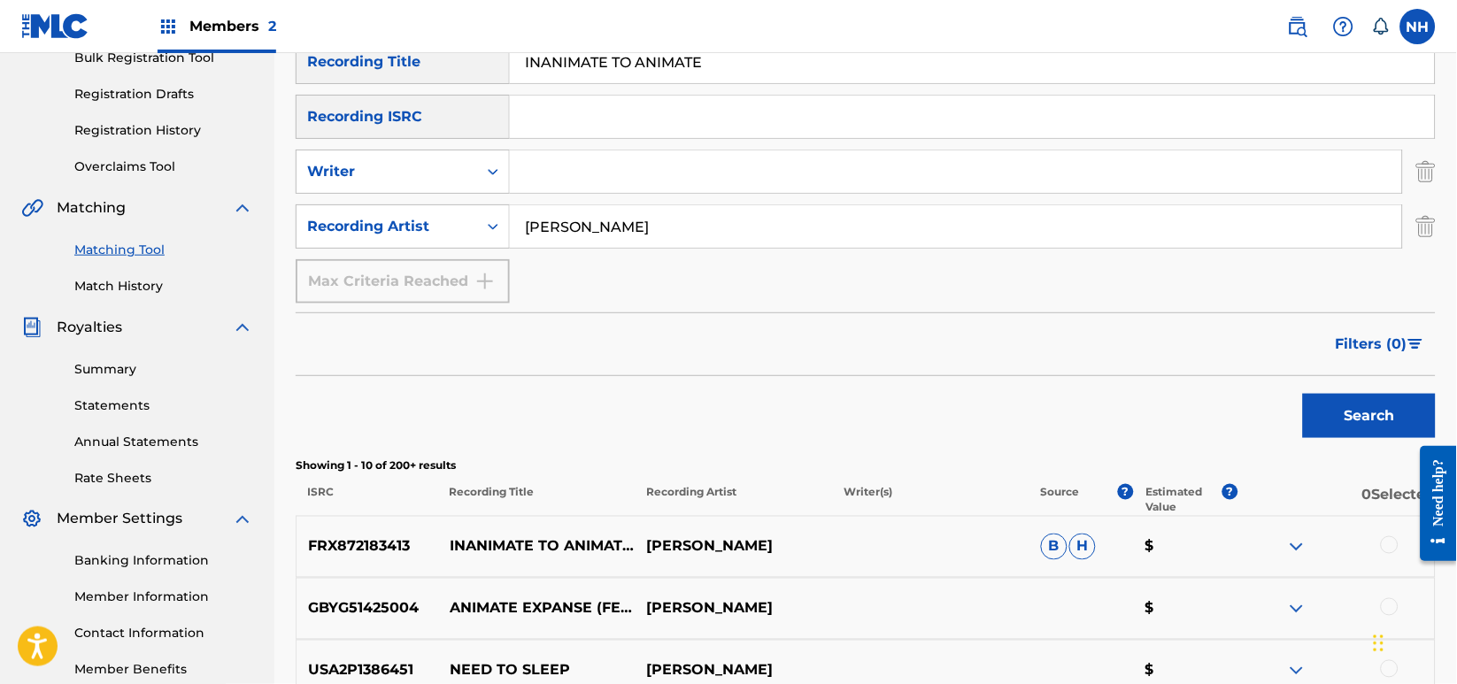
click at [1378, 539] on div at bounding box center [1335, 546] width 197 height 21
click at [1390, 543] on div at bounding box center [1390, 545] width 18 height 18
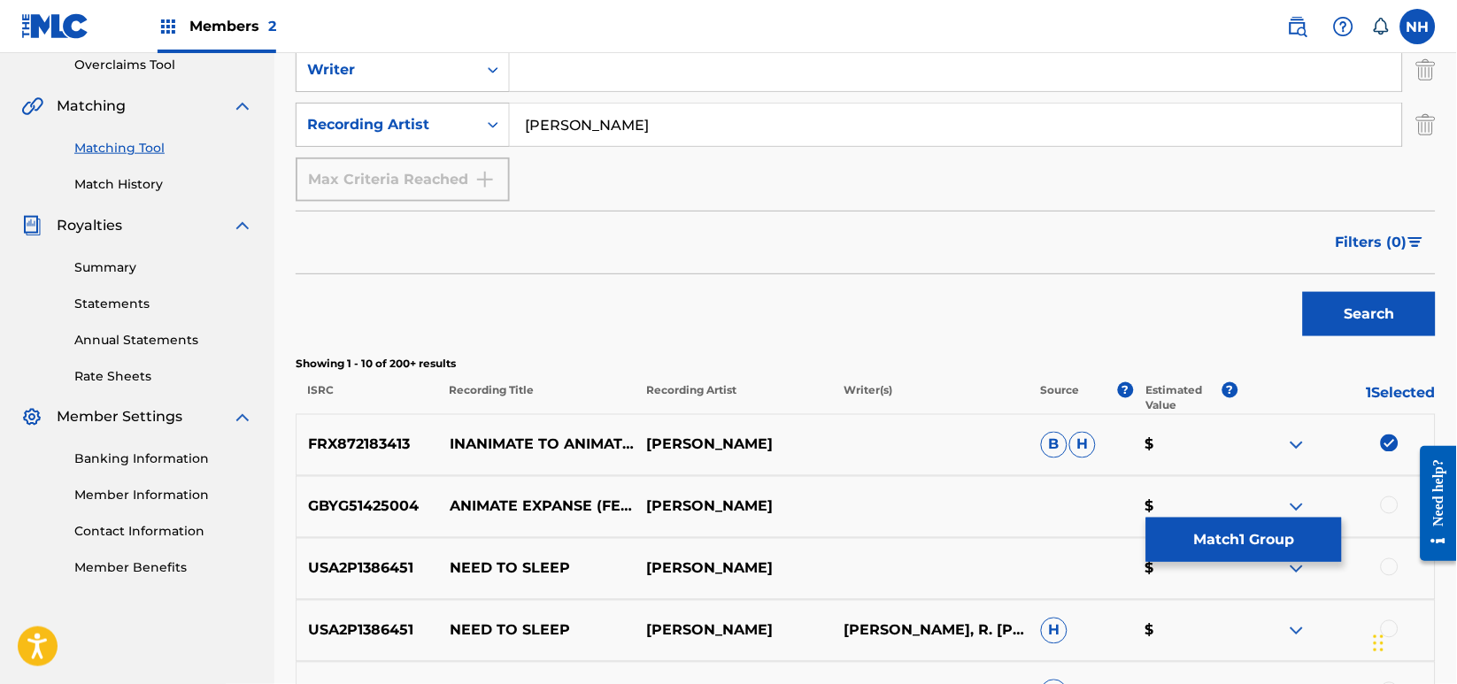
scroll to position [158, 0]
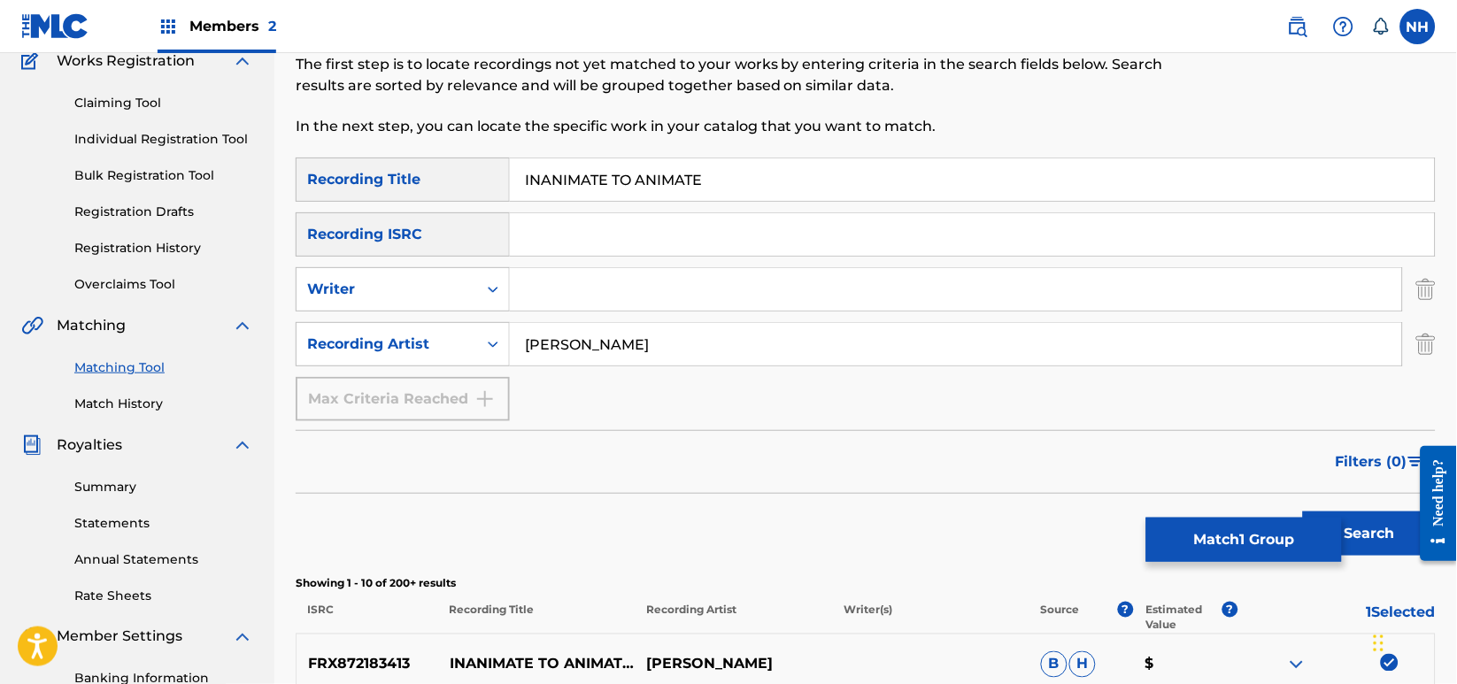
drag, startPoint x: 729, startPoint y: 183, endPoint x: 471, endPoint y: 181, distance: 258.5
click at [471, 181] on div "SearchWithCriteria42d028ab-ce92-4086-94f4-381f13242438 Recording Title INANIMAT…" at bounding box center [866, 180] width 1140 height 44
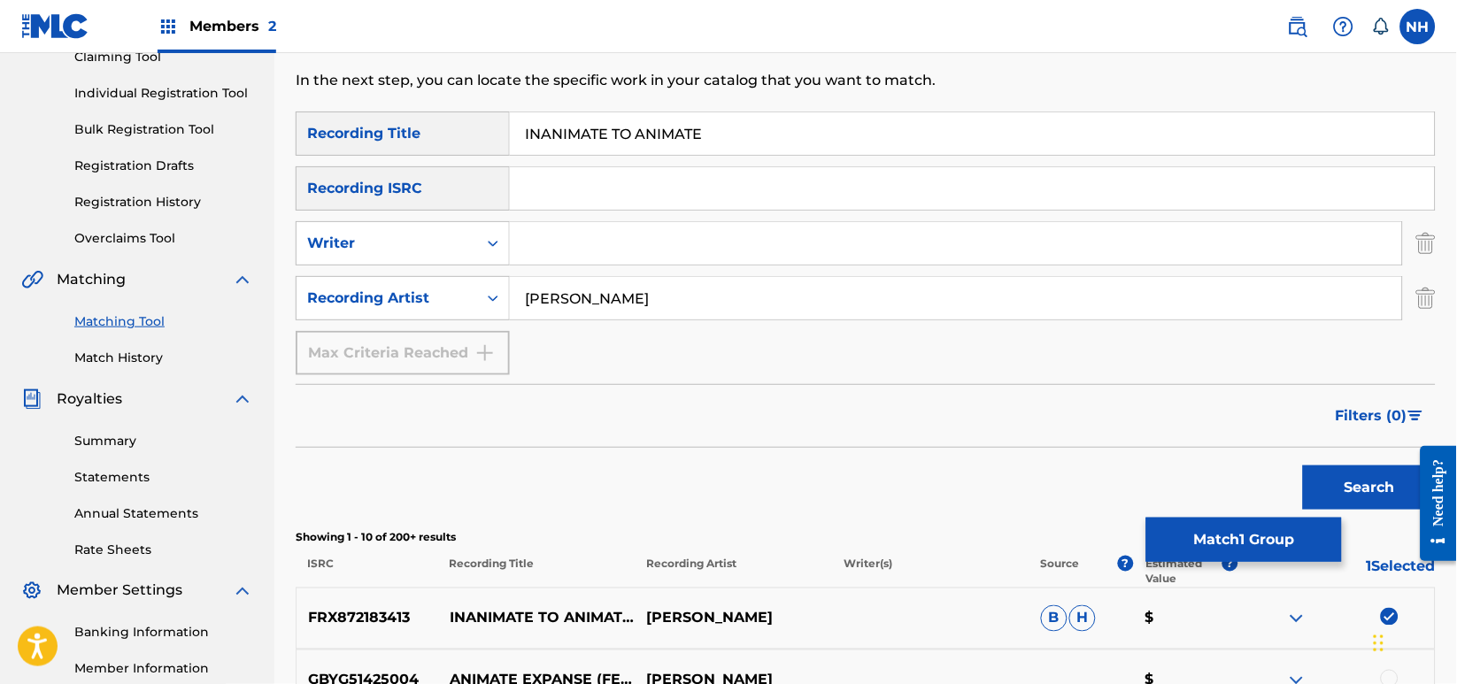
scroll to position [39, 0]
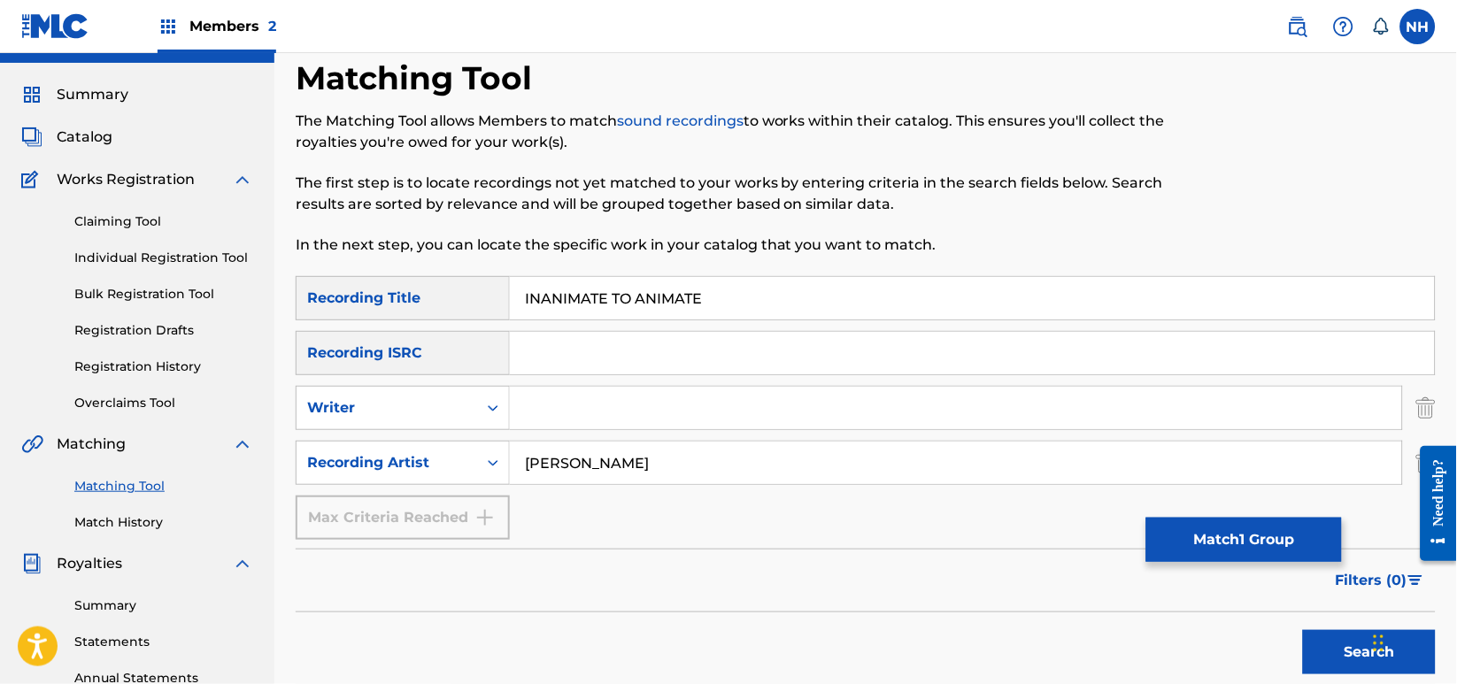
click at [1228, 520] on button "Match 1 Group" at bounding box center [1244, 540] width 196 height 44
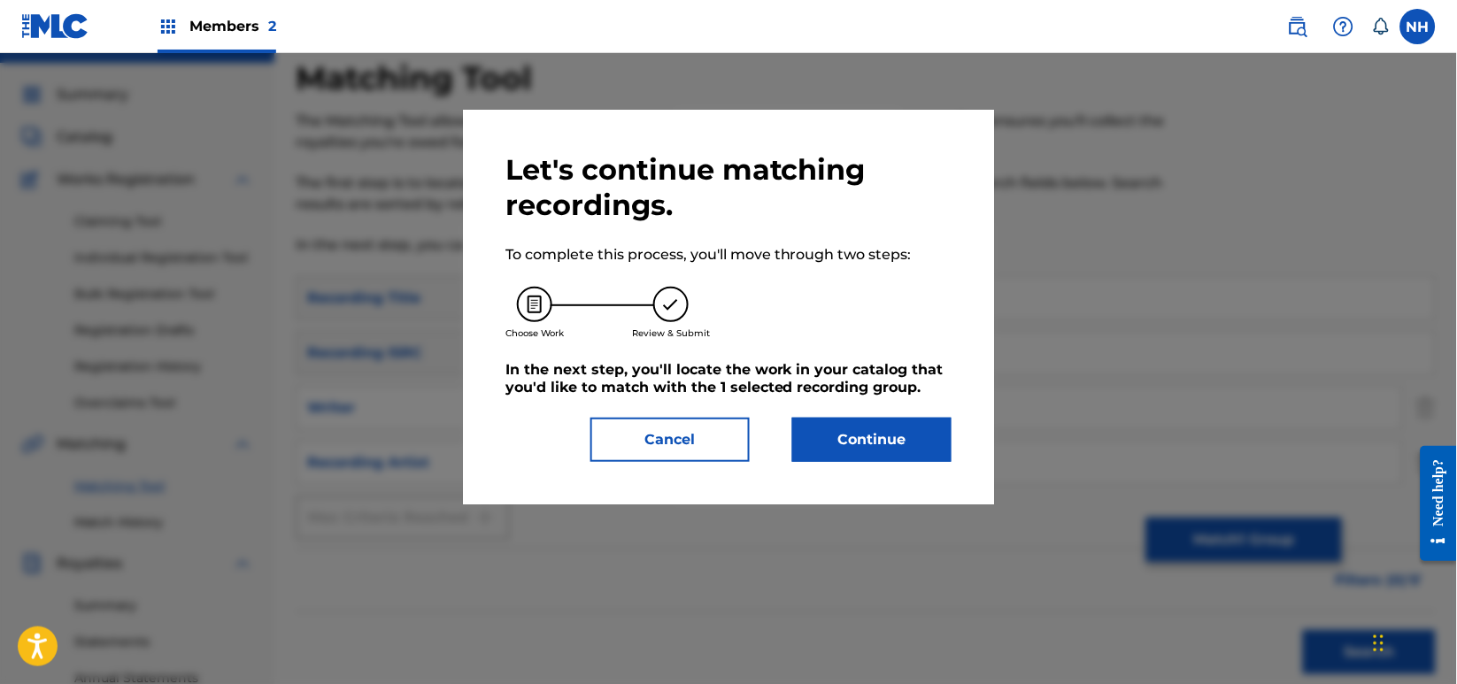
click at [830, 429] on button "Continue" at bounding box center [871, 440] width 159 height 44
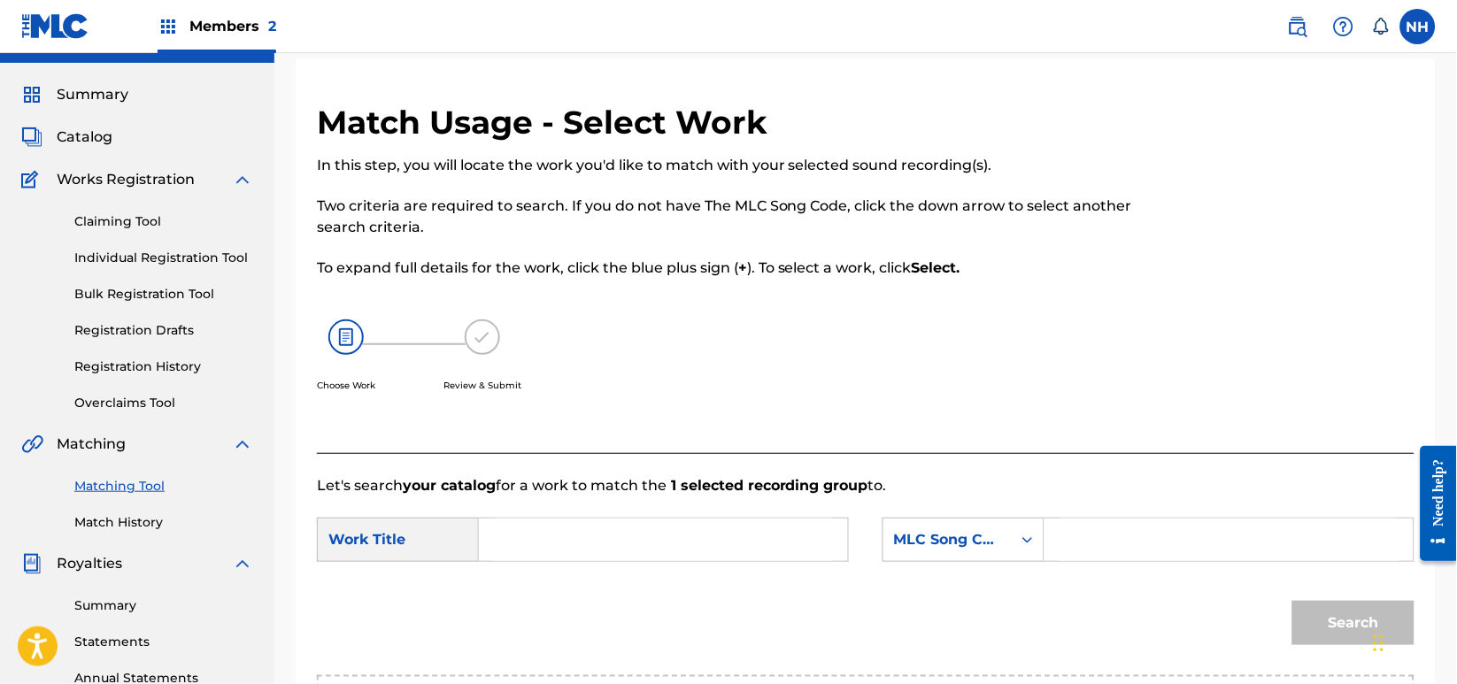
click at [646, 489] on p "Let's search your catalog for a work to match the 1 selected recording group to." at bounding box center [866, 485] width 1098 height 21
click at [705, 535] on input "Search Form" at bounding box center [663, 540] width 339 height 42
paste input "INANIMATE TO ANIMATE"
type input "INANIMATE TO ANIMATE"
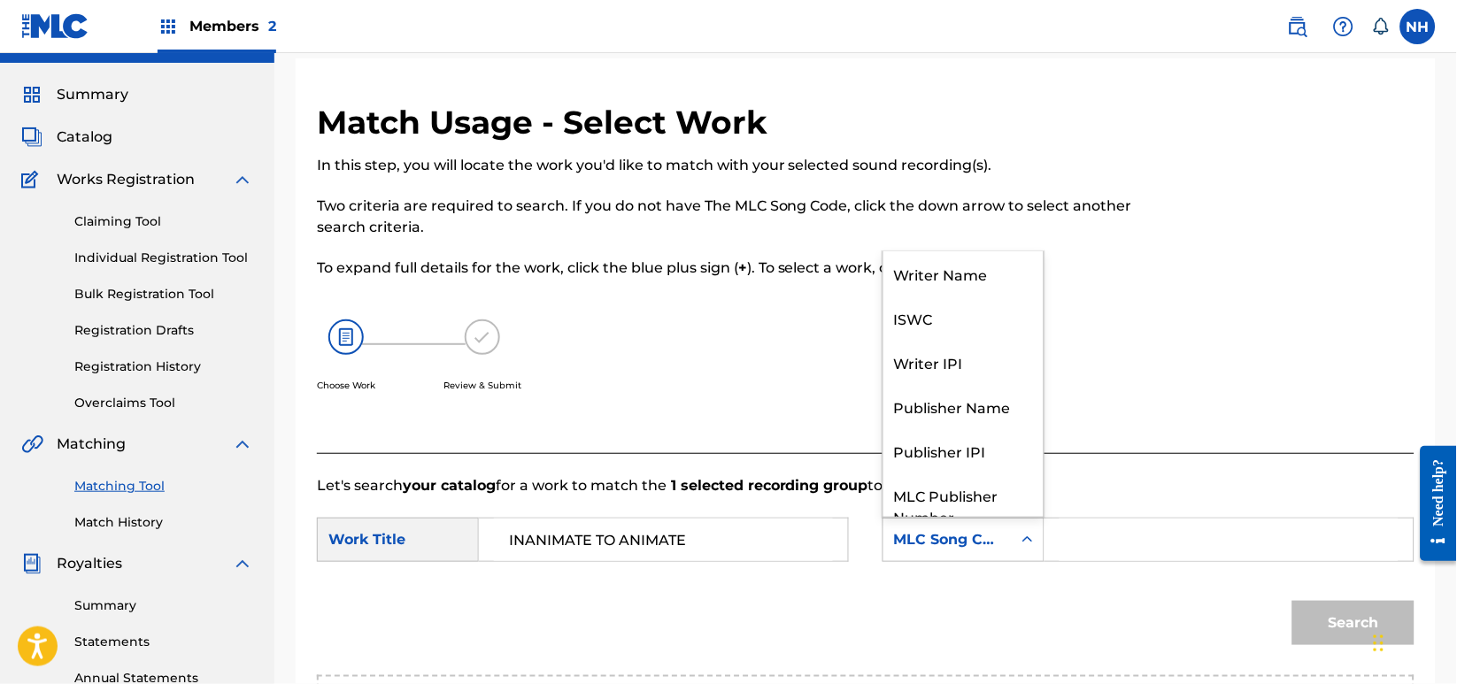
click at [937, 557] on div "MLC Song Code" at bounding box center [964, 540] width 162 height 44
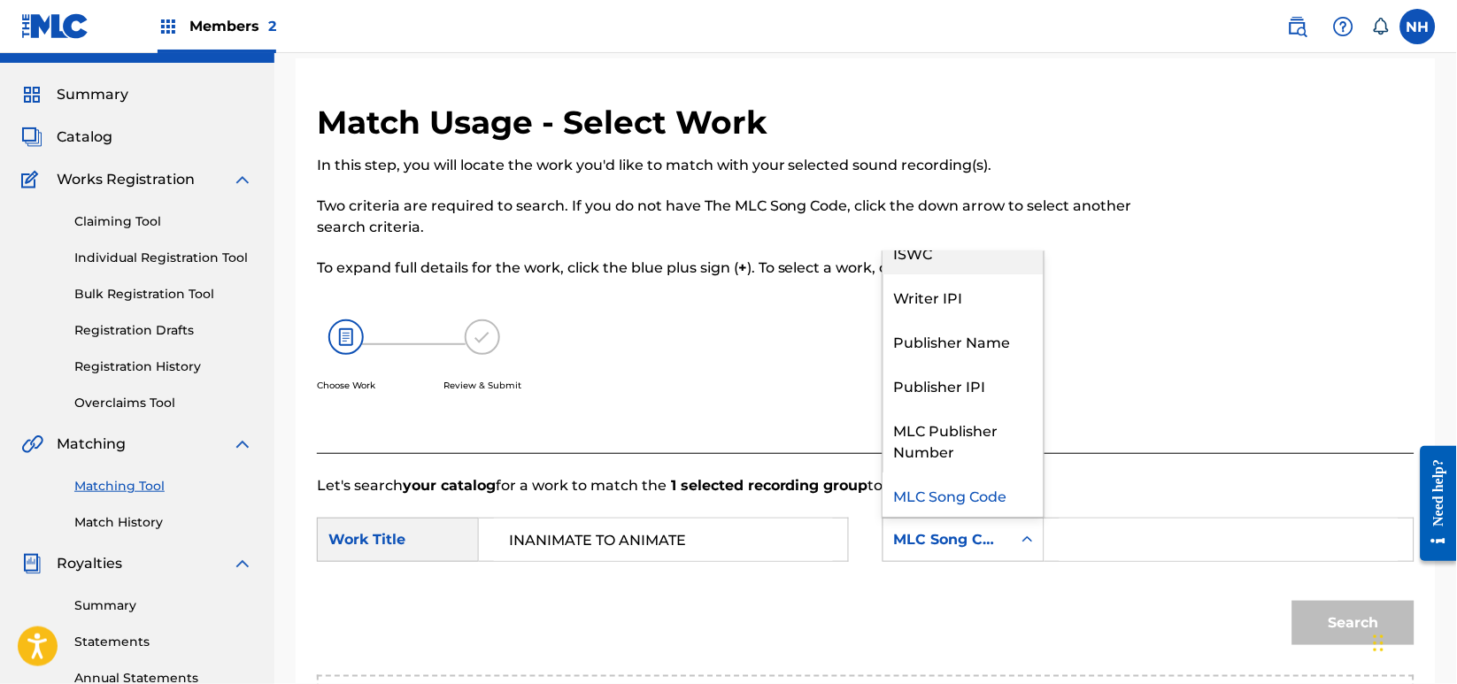
scroll to position [0, 0]
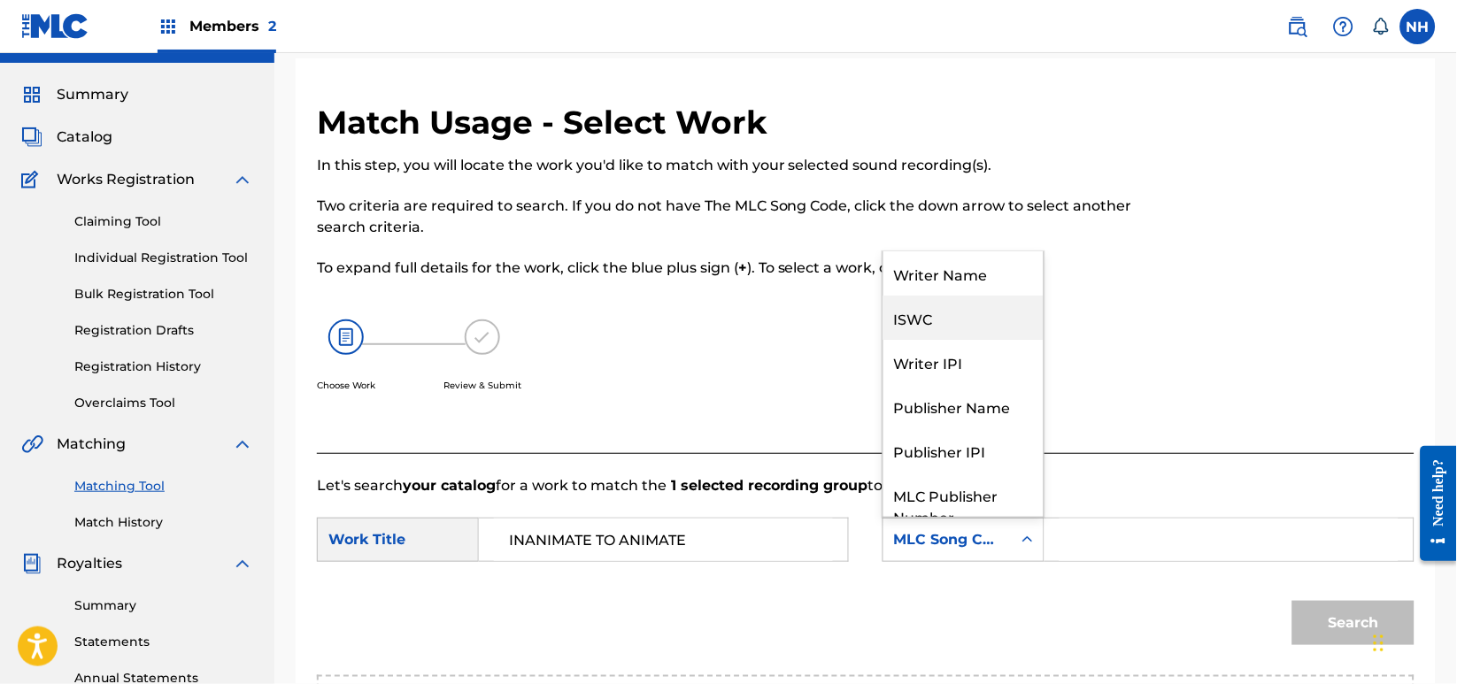
click at [981, 284] on div "Writer Name" at bounding box center [963, 273] width 160 height 44
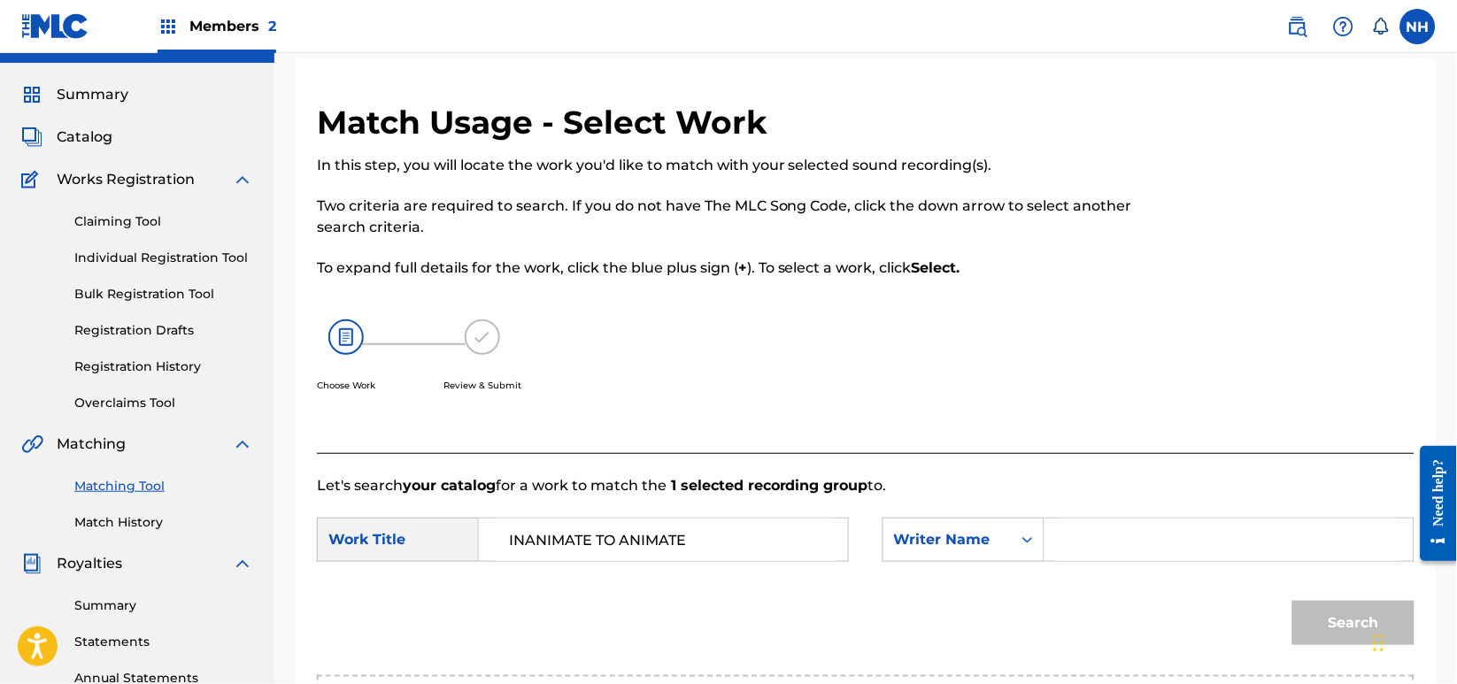
click at [1158, 548] on input "Search Form" at bounding box center [1229, 540] width 339 height 42
type input "cooper"
click at [1292, 601] on button "Search" at bounding box center [1353, 623] width 122 height 44
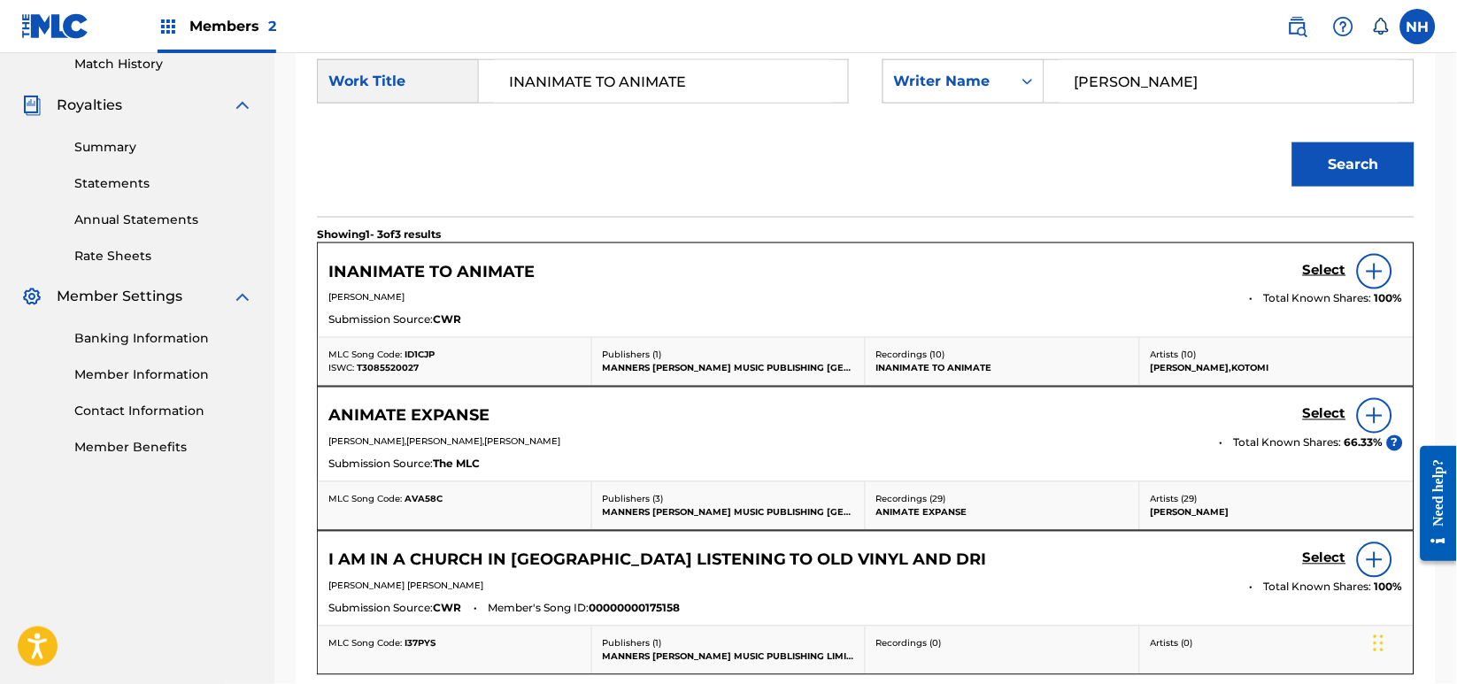
scroll to position [512, 0]
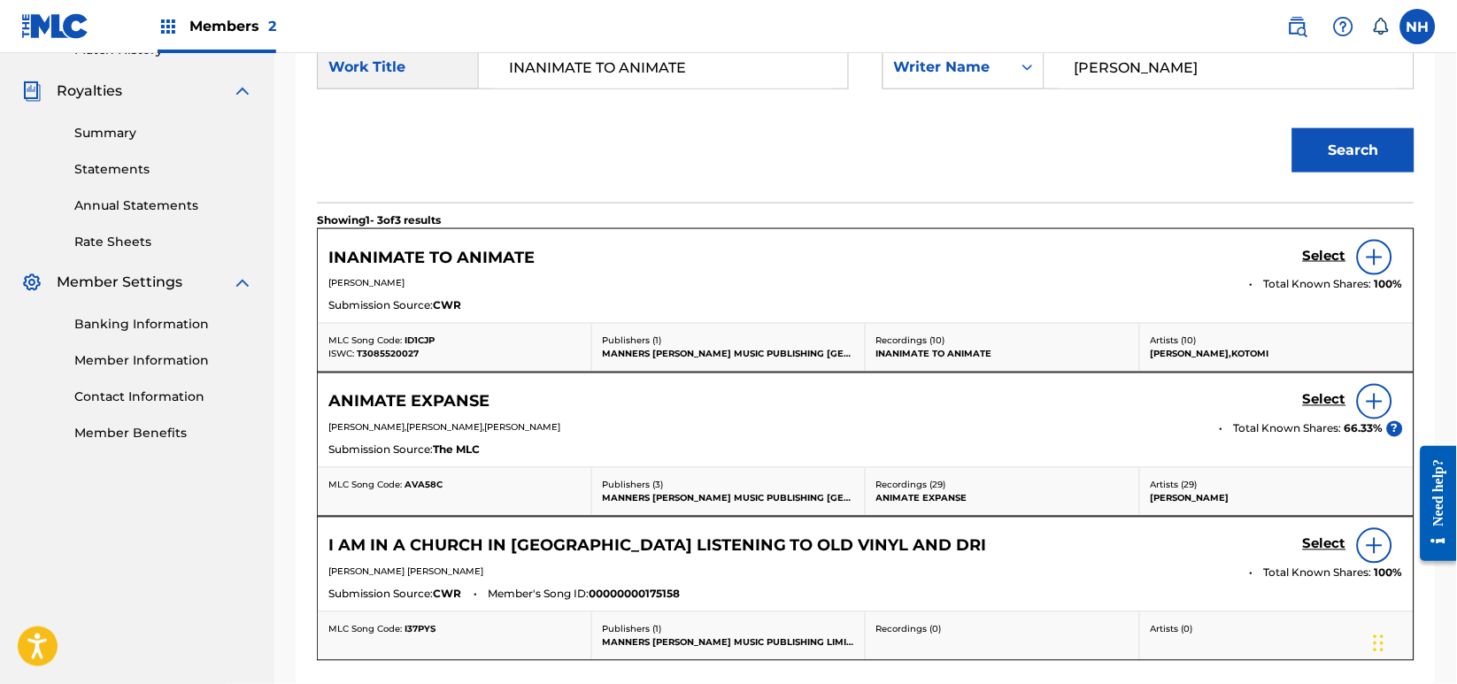
click at [1337, 273] on div "Select" at bounding box center [1353, 257] width 100 height 35
click at [1331, 262] on h5 "Select" at bounding box center [1324, 256] width 43 height 17
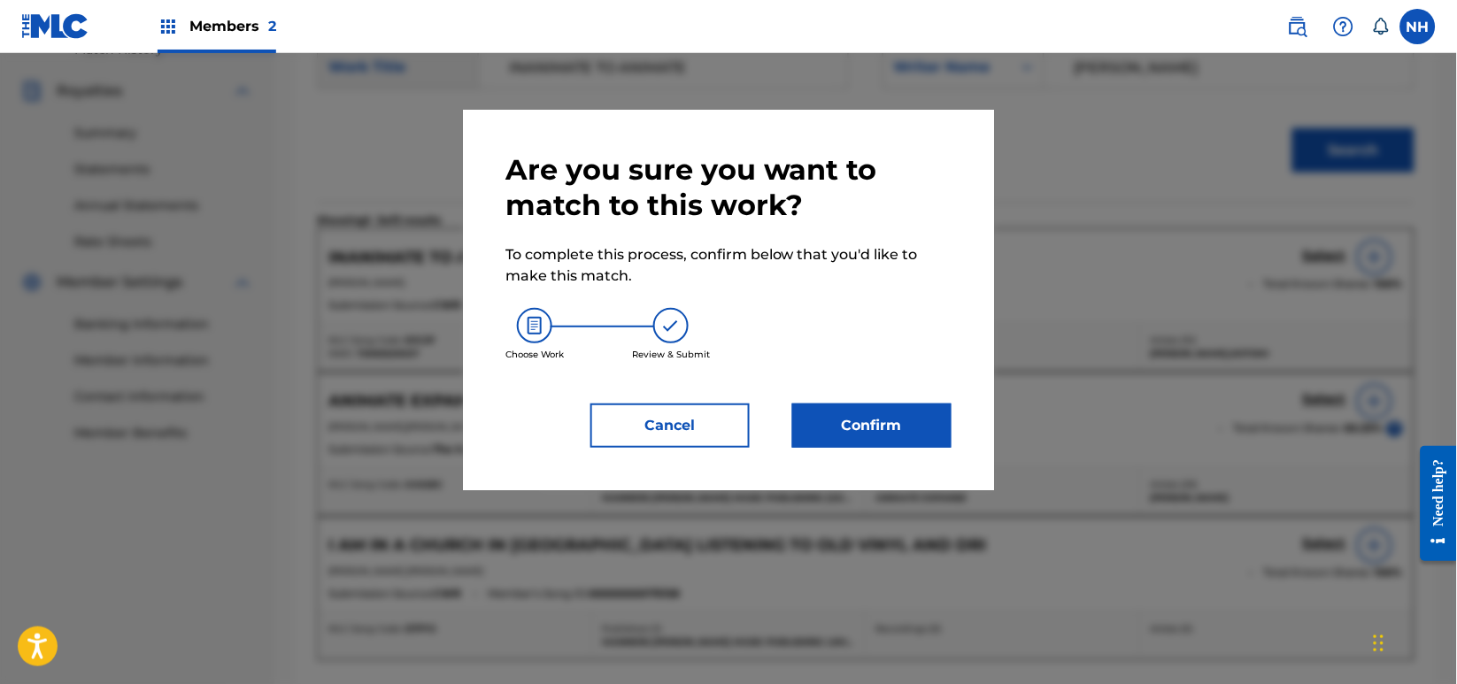
click at [719, 434] on button "Cancel" at bounding box center [669, 426] width 159 height 44
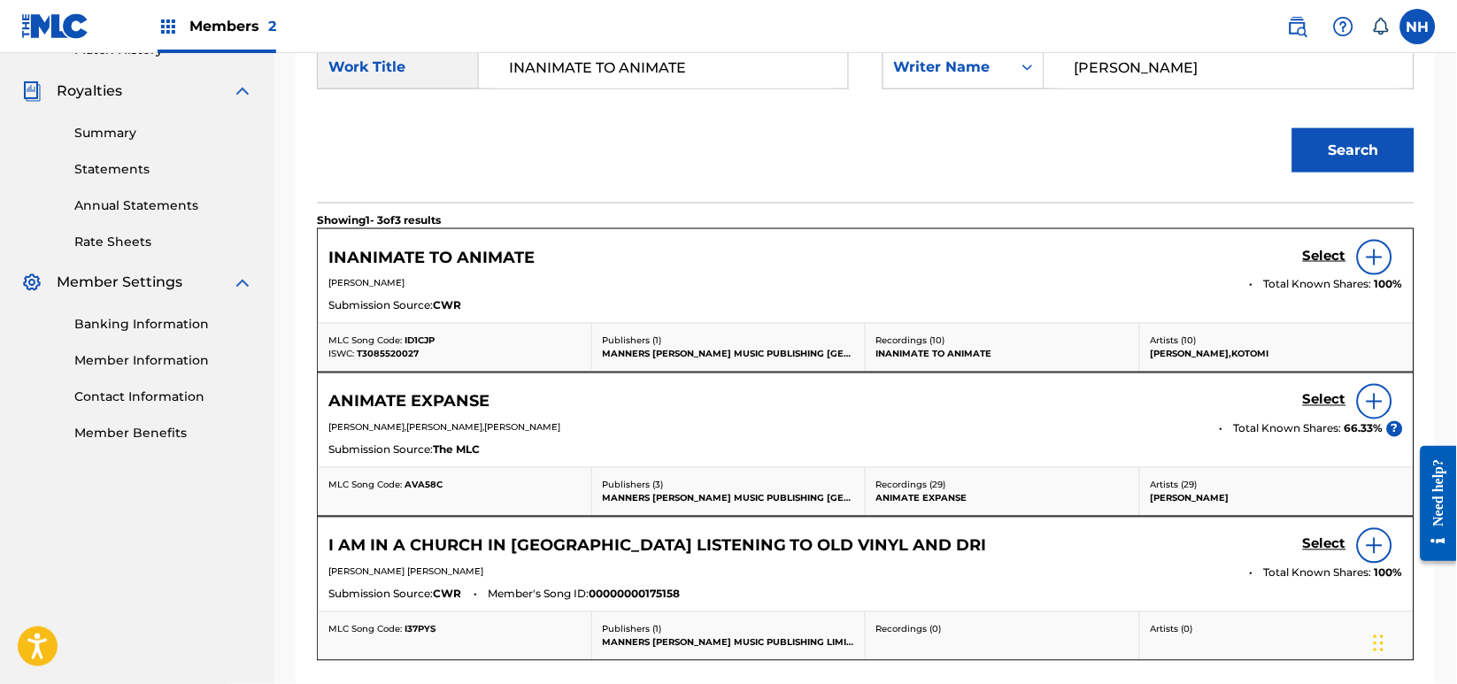
click at [1318, 254] on h5 "Select" at bounding box center [1324, 256] width 43 height 17
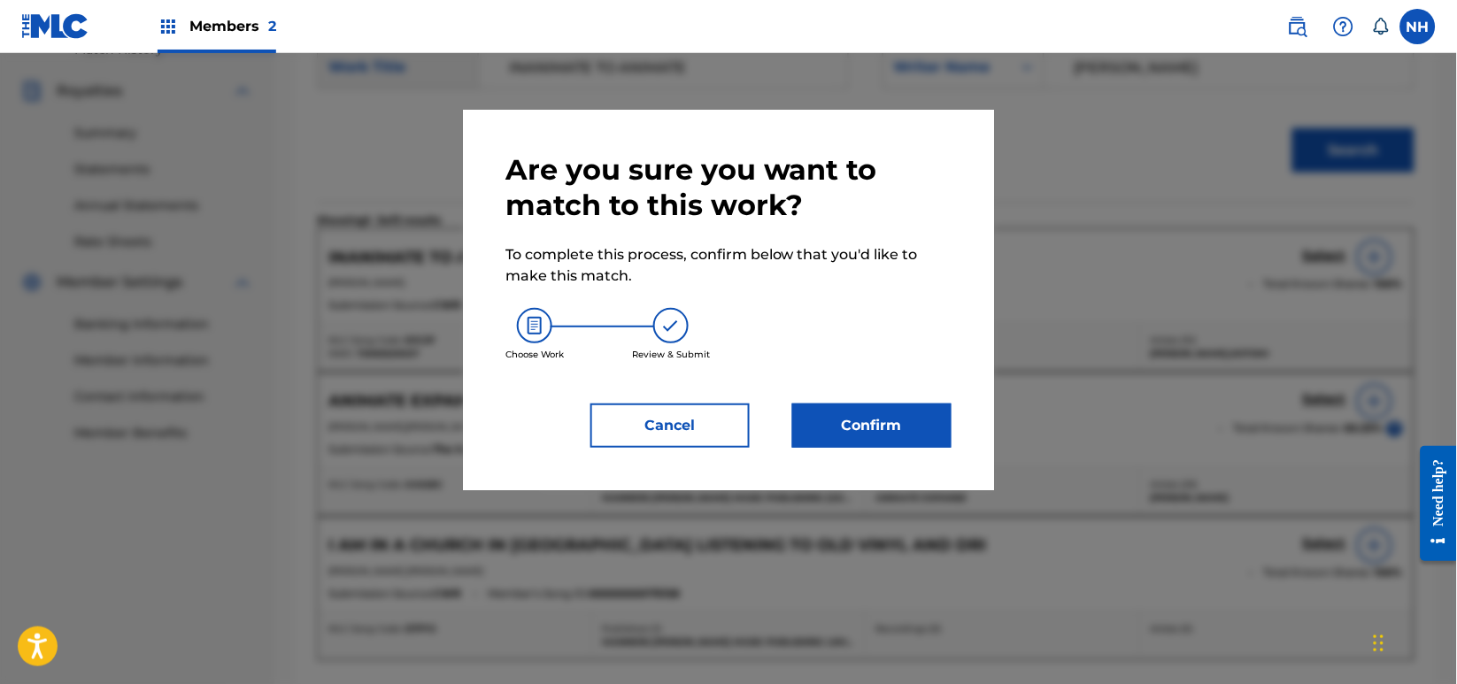
click at [945, 424] on button "Confirm" at bounding box center [871, 426] width 159 height 44
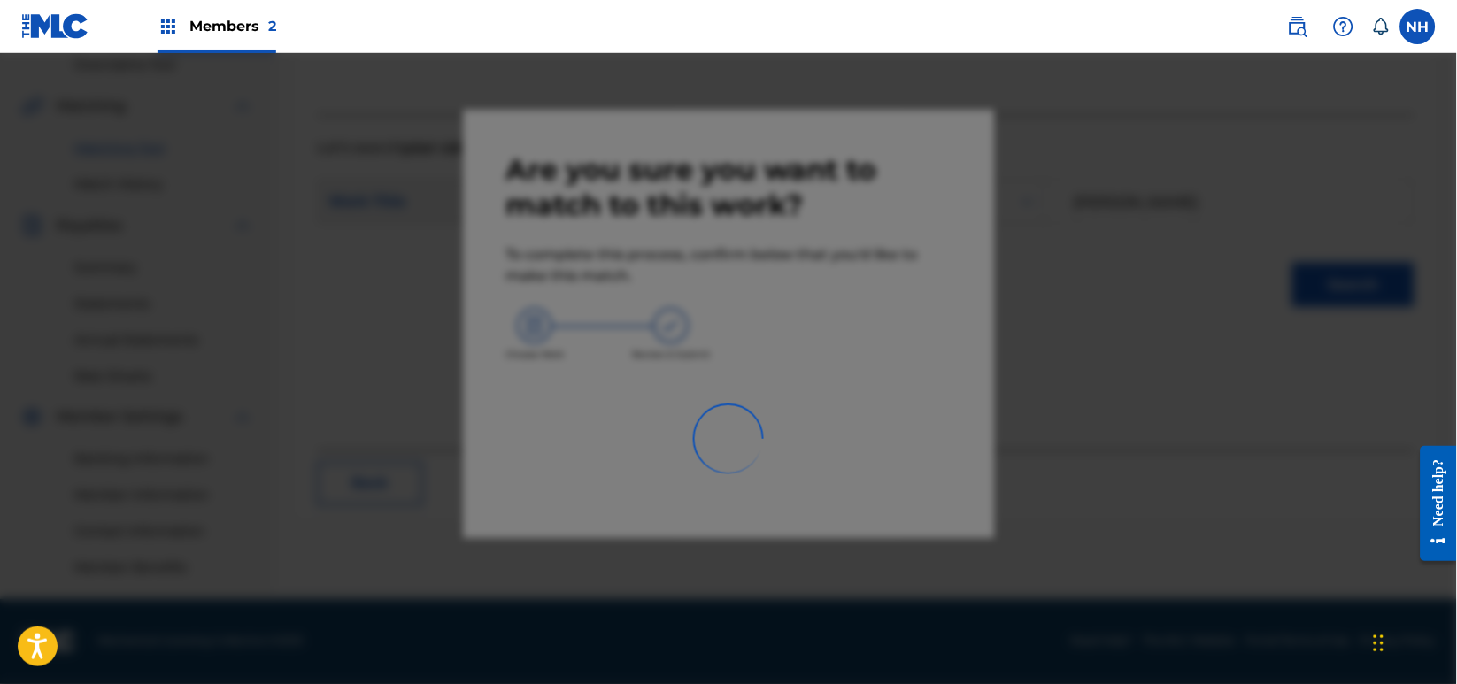
scroll to position [376, 0]
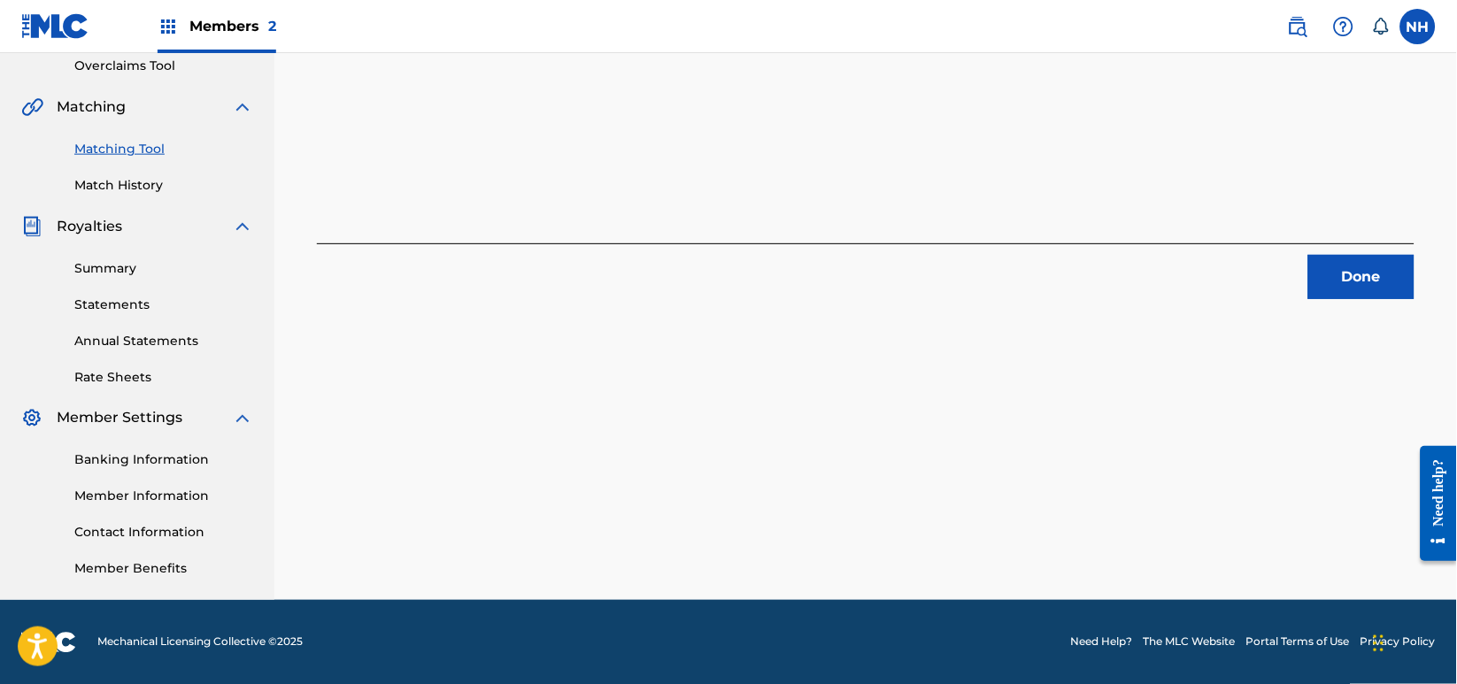
click at [1391, 288] on button "Done" at bounding box center [1361, 277] width 106 height 44
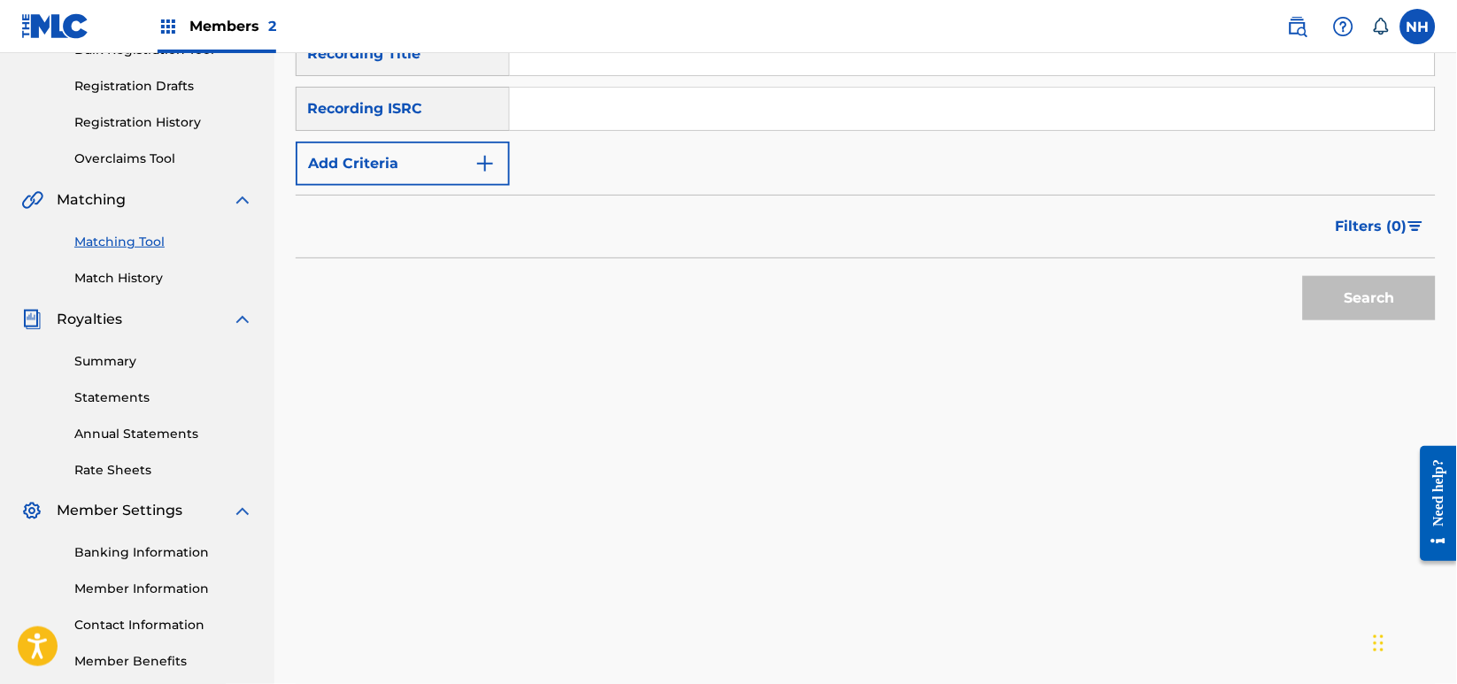
scroll to position [140, 0]
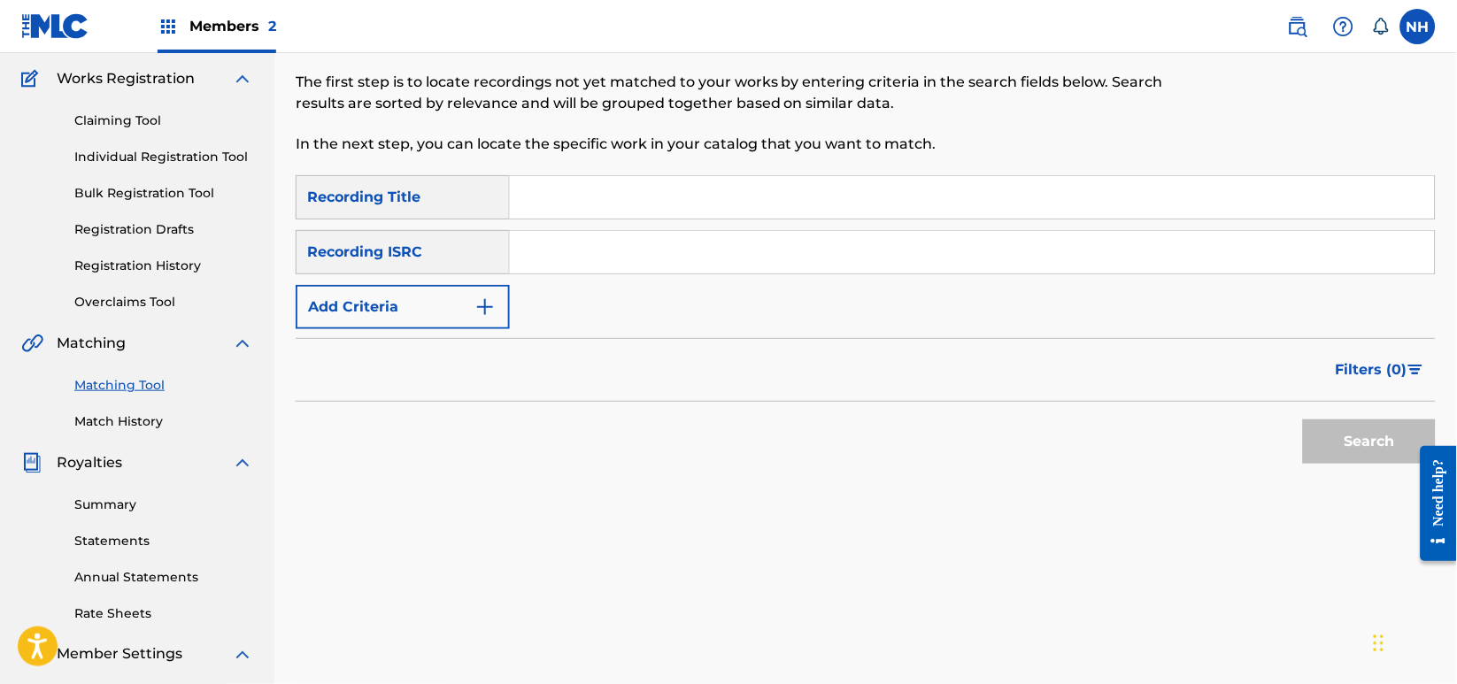
click at [738, 220] on div "SearchWithCriteria42d028ab-ce92-4086-94f4-381f13242438 Recording Title SearchWi…" at bounding box center [866, 252] width 1140 height 154
drag, startPoint x: 736, startPoint y: 194, endPoint x: 504, endPoint y: 259, distance: 241.8
click at [736, 194] on input "Search Form" at bounding box center [972, 197] width 925 height 42
paste input "UNSPOKEN WORDS"
type input "UNSPOKEN WORDS"
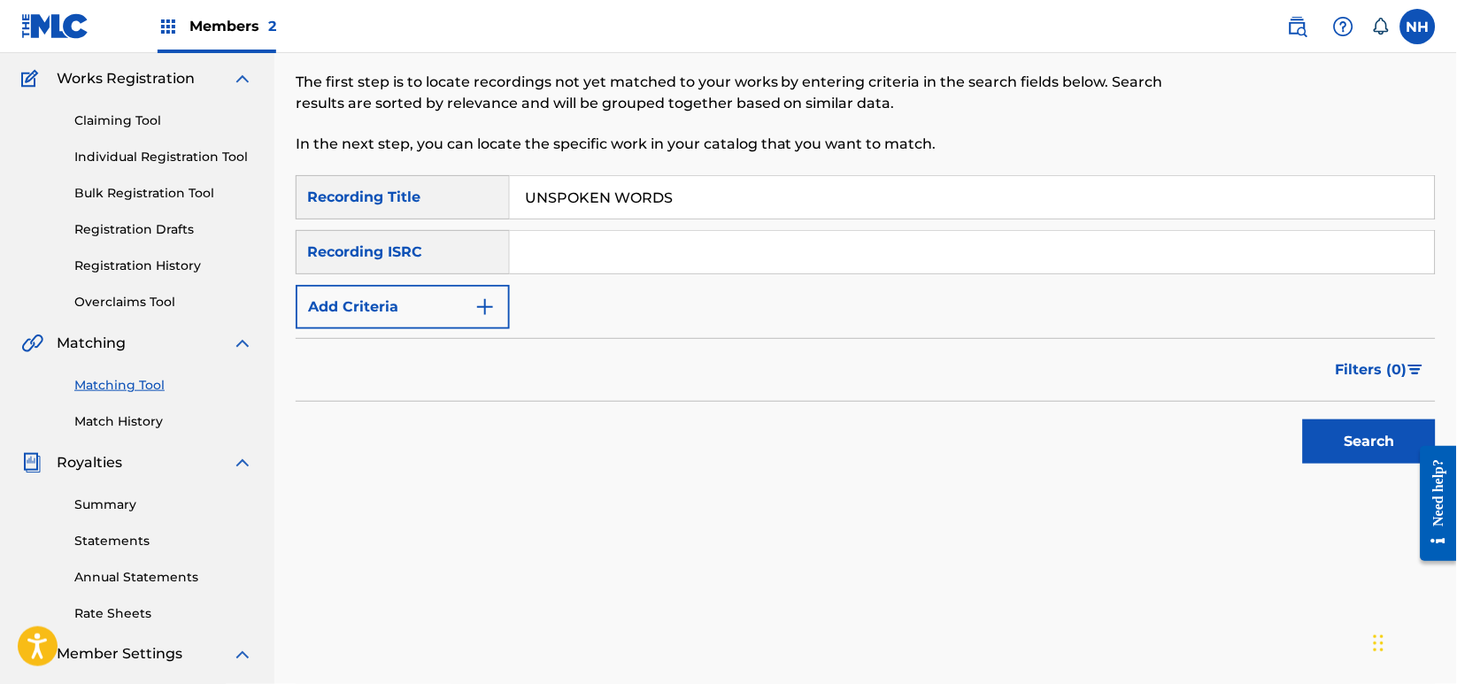
click at [375, 315] on button "Add Criteria" at bounding box center [403, 307] width 214 height 44
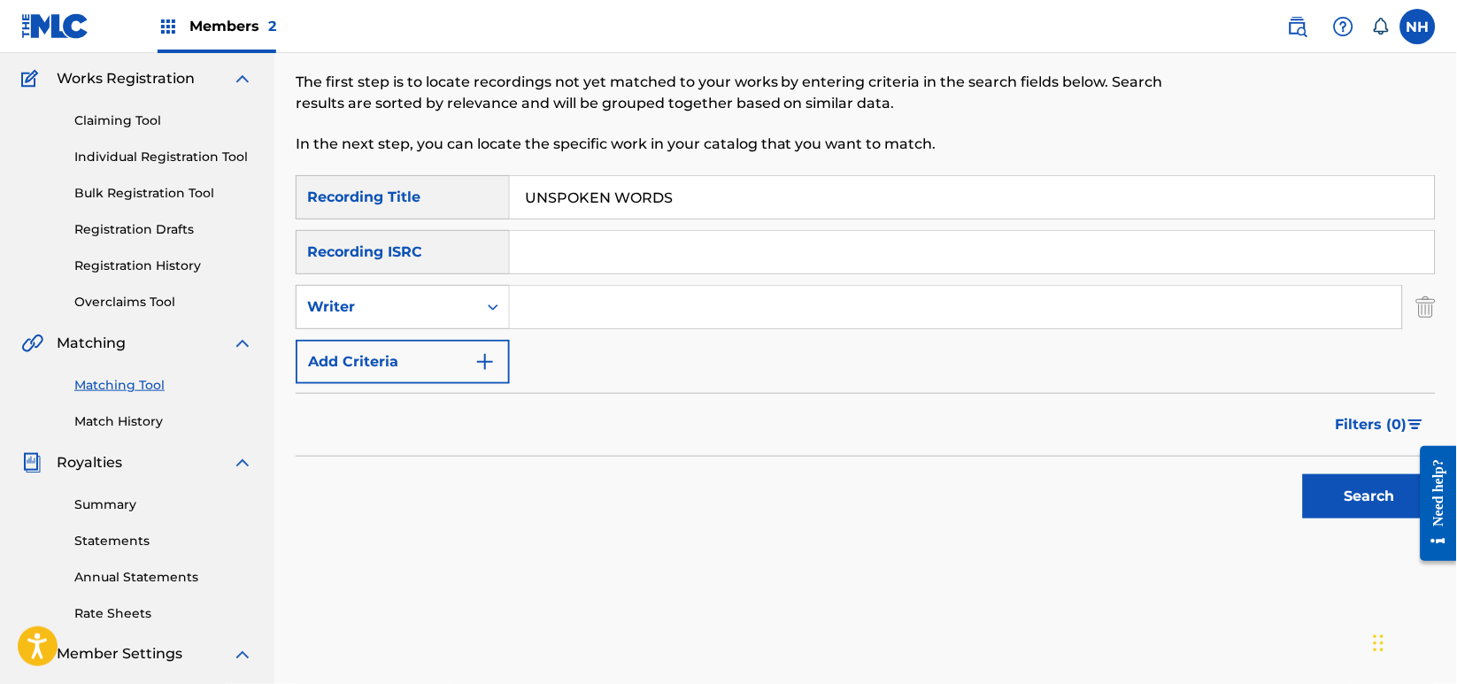
click at [618, 326] on input "Search Form" at bounding box center [956, 307] width 892 height 42
type input "Max Cooper"
click at [1406, 485] on button "Search" at bounding box center [1369, 496] width 133 height 44
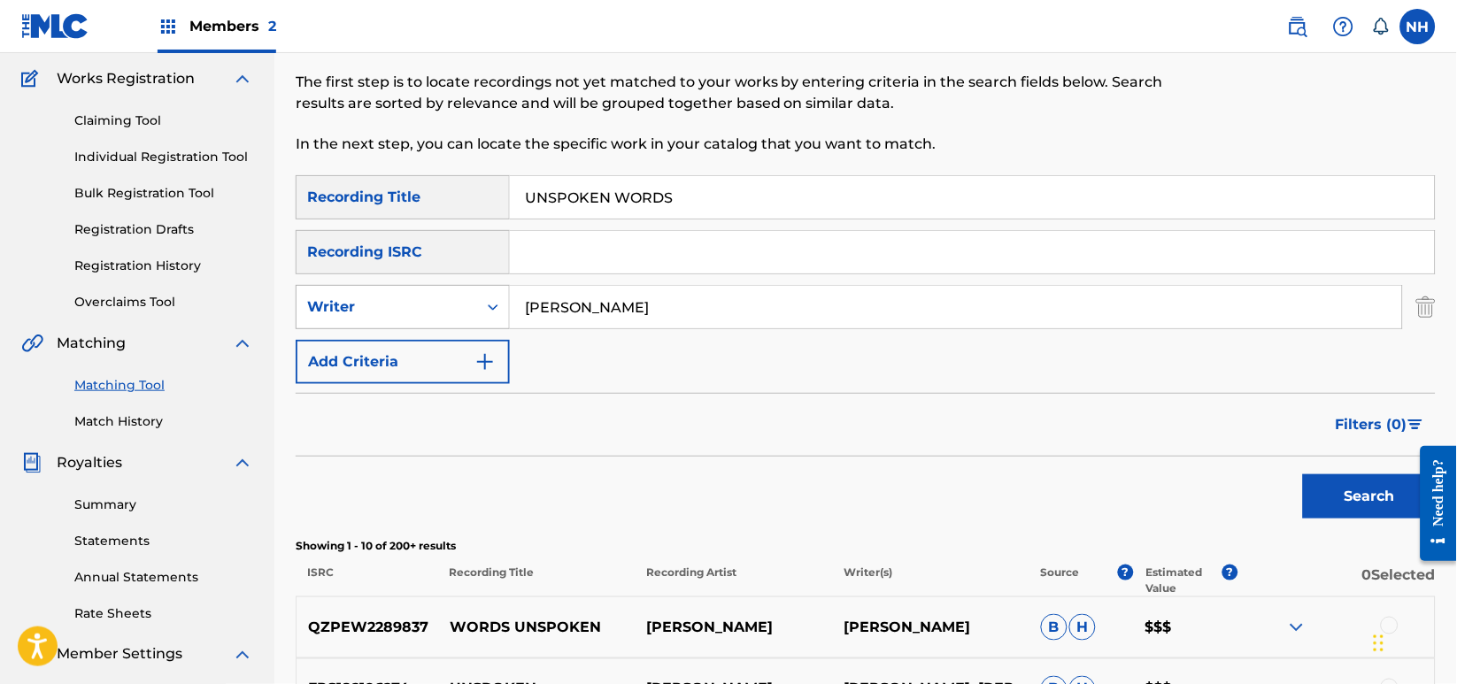
drag, startPoint x: 659, startPoint y: 312, endPoint x: 446, endPoint y: 293, distance: 213.3
click at [446, 293] on div "SearchWithCriteria440330ea-a87f-4996-a83b-44ee920a74c2 Writer Max Cooper" at bounding box center [866, 307] width 1140 height 44
click at [456, 361] on button "Add Criteria" at bounding box center [403, 362] width 214 height 44
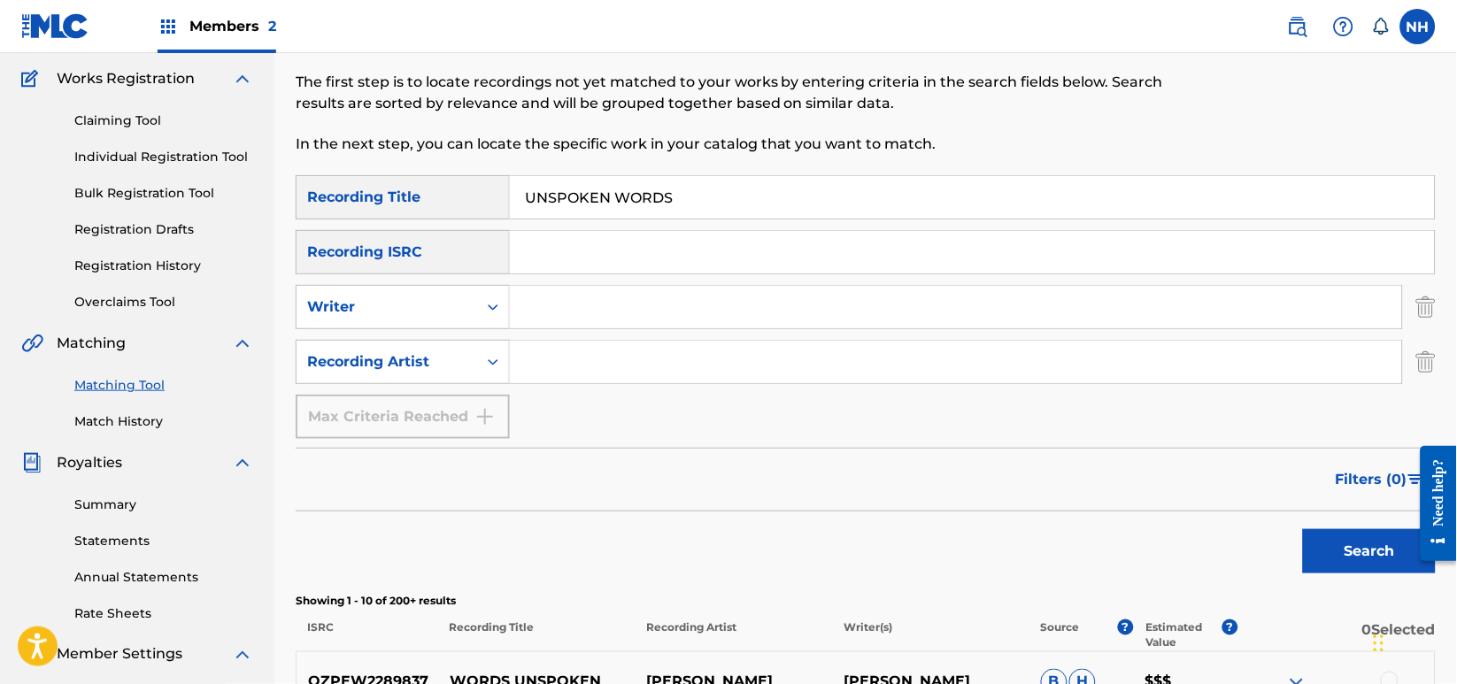
click at [642, 373] on input "Search Form" at bounding box center [956, 362] width 892 height 42
paste input "Max Cooper"
type input "Max Cooper"
click at [1338, 543] on button "Search" at bounding box center [1369, 551] width 133 height 44
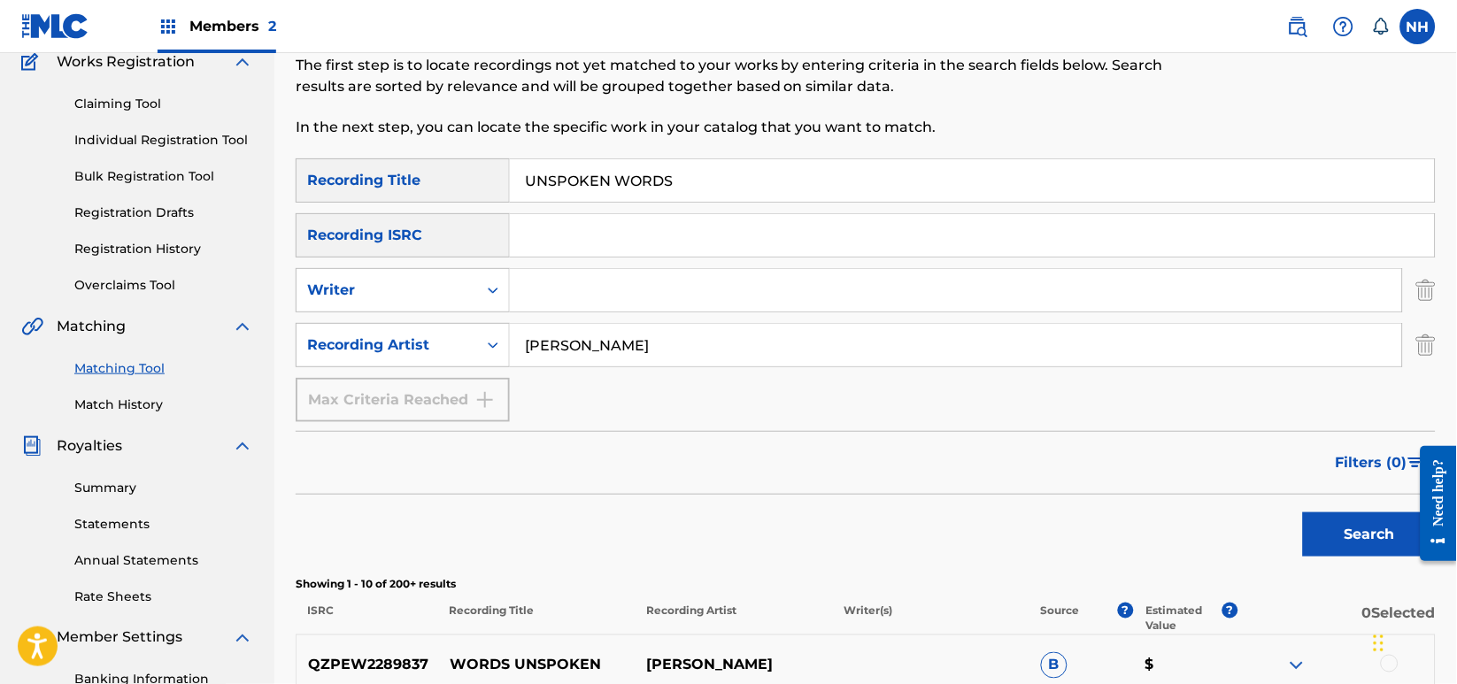
scroll to position [118, 0]
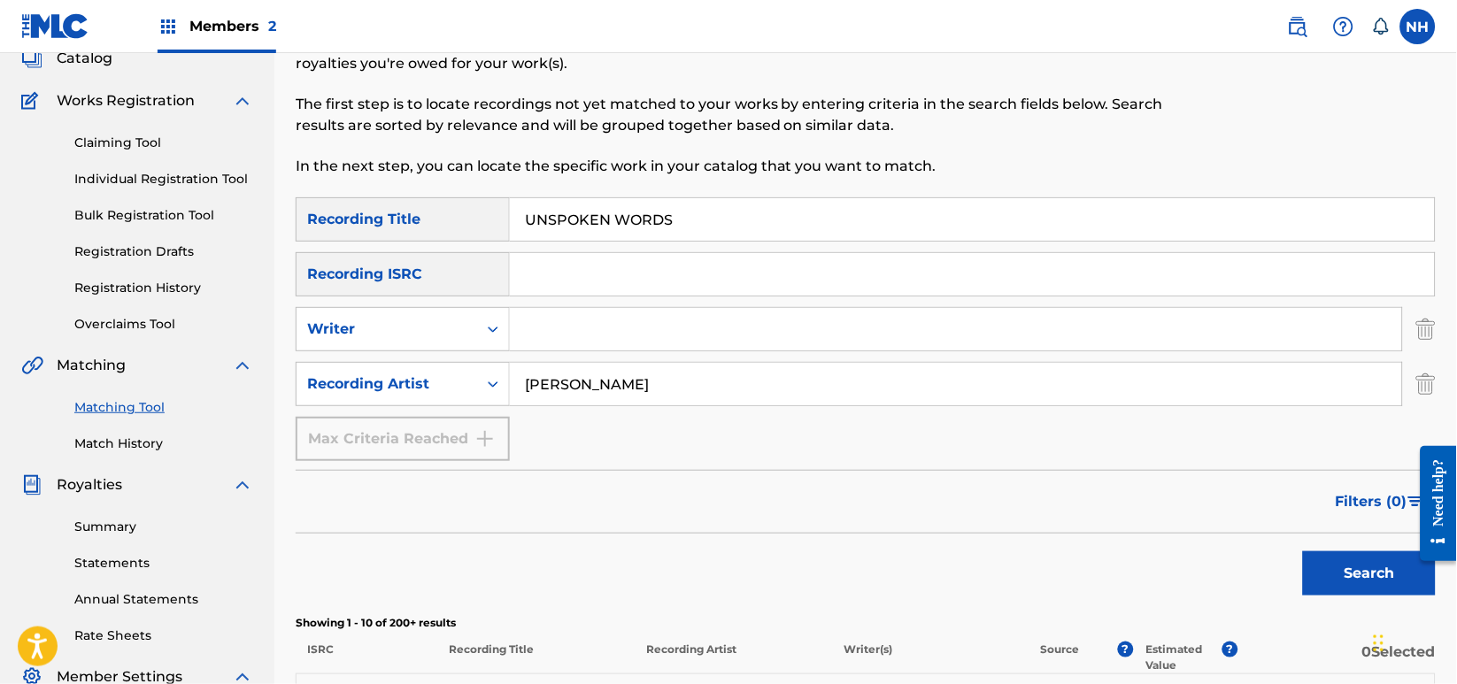
click at [710, 220] on input "UNSPOKEN WORDS" at bounding box center [972, 219] width 925 height 42
paste input "ASCENT"
click at [1286, 565] on div "Search" at bounding box center [866, 569] width 1140 height 71
click at [1301, 565] on div "Search" at bounding box center [1365, 569] width 142 height 71
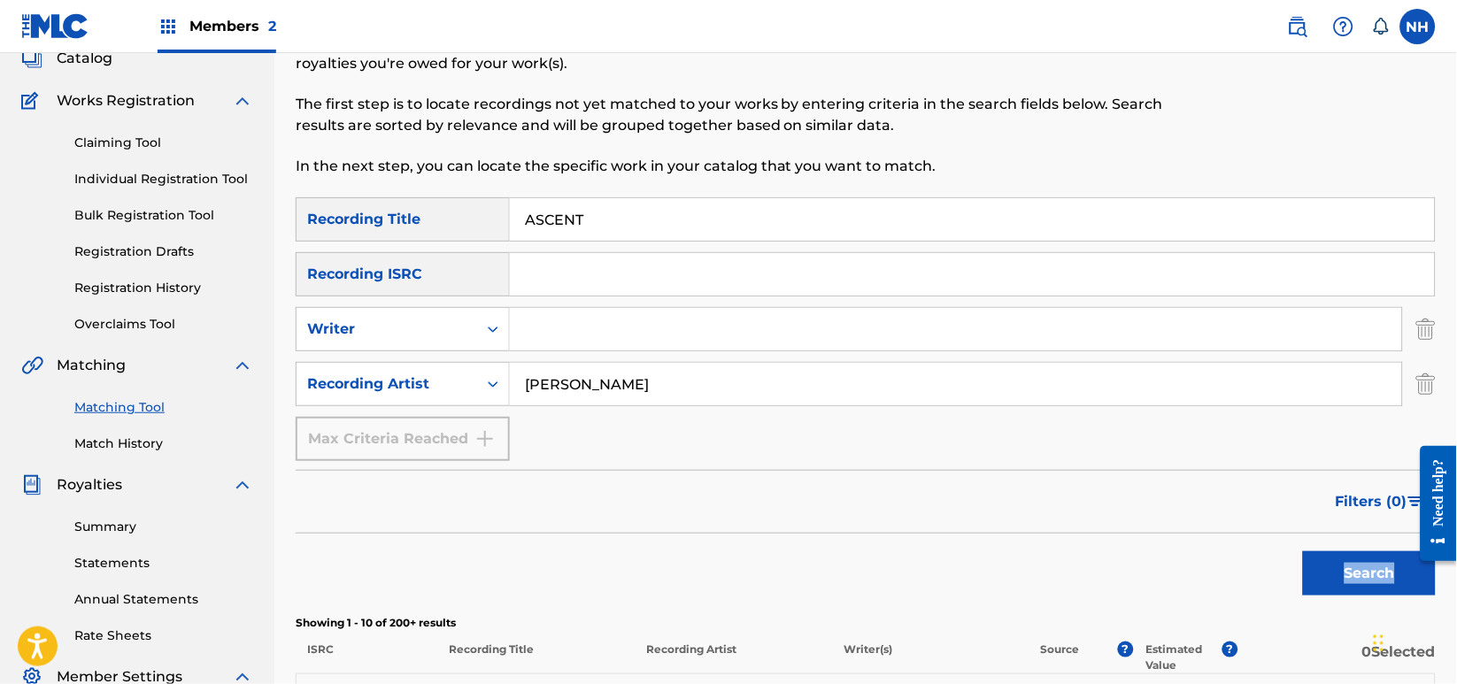
click at [1310, 566] on button "Search" at bounding box center [1369, 573] width 133 height 44
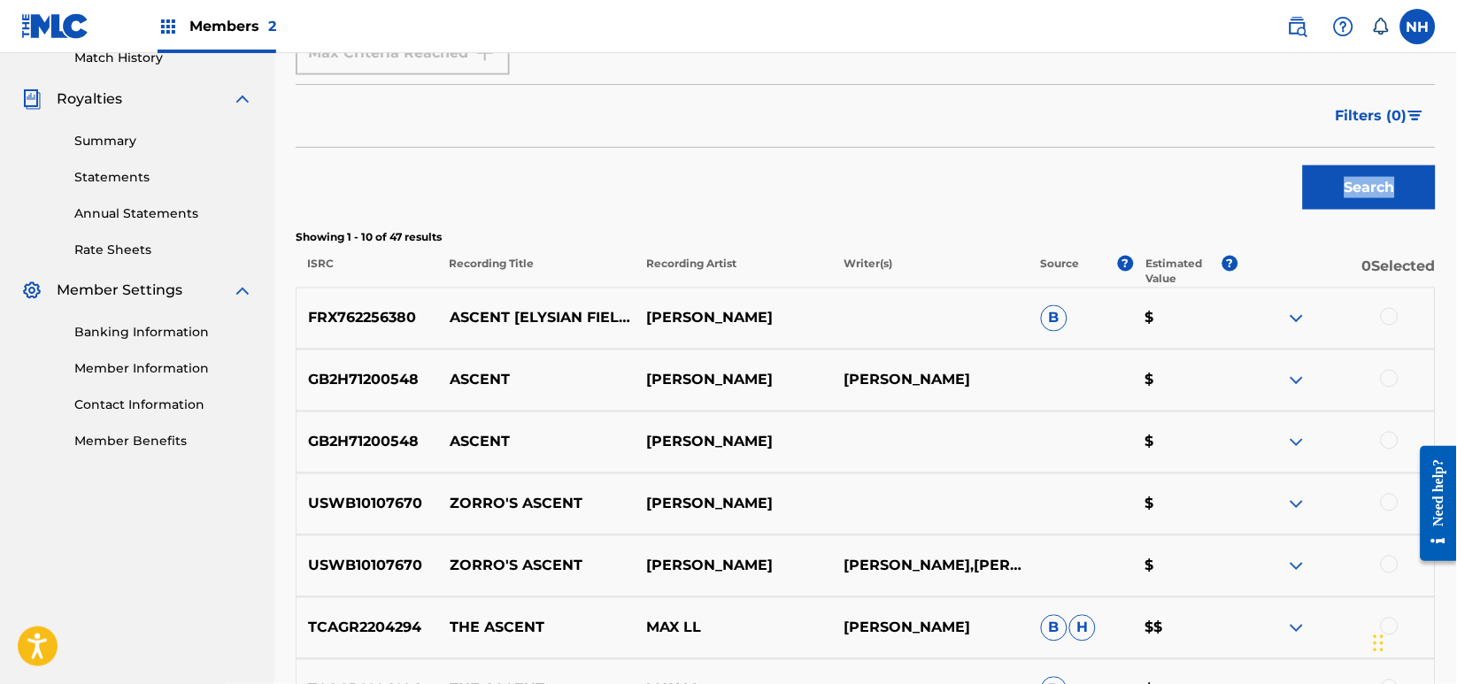
scroll to position [629, 0]
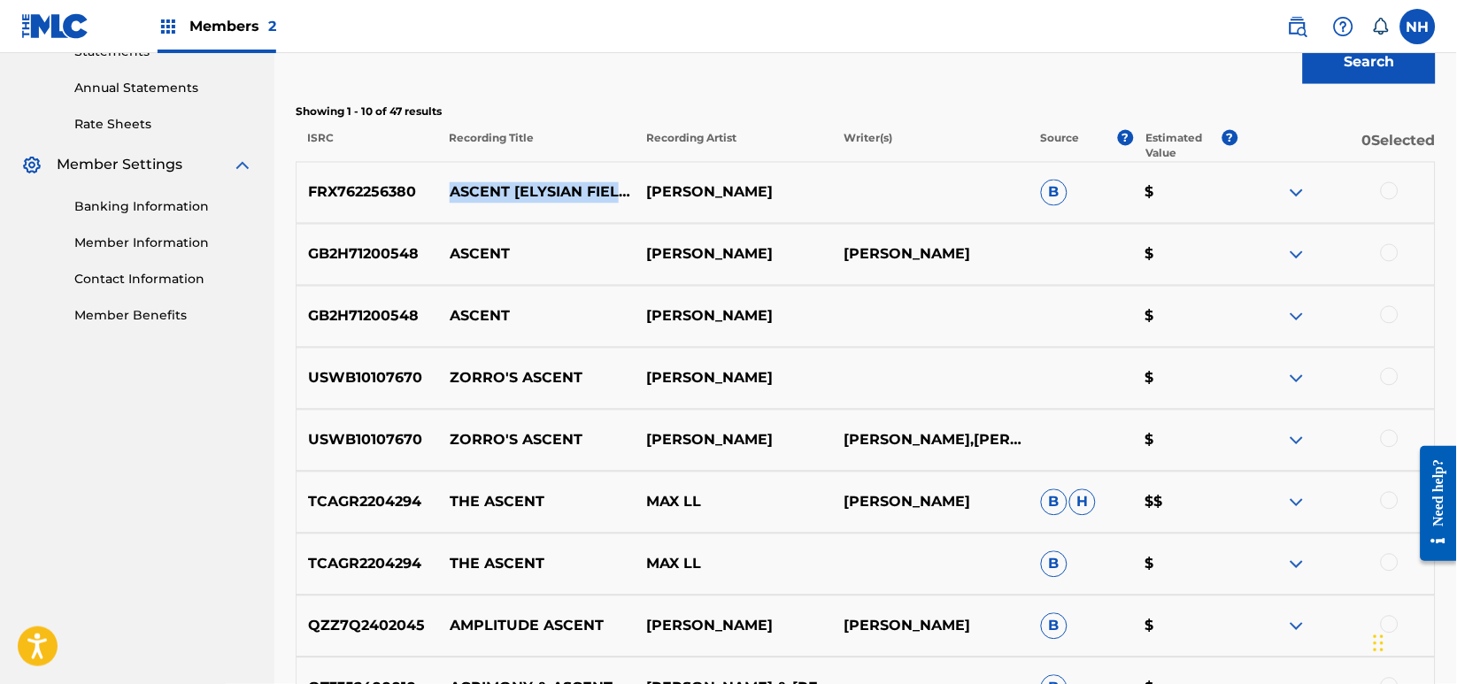
drag, startPoint x: 564, startPoint y: 211, endPoint x: 440, endPoint y: 176, distance: 128.6
click at [440, 182] on p "ASCENT [ELYSIAN FIELDS MIX]" at bounding box center [536, 192] width 197 height 21
copy p "ASCENT [ELYSIAN FIELDS MIX]"
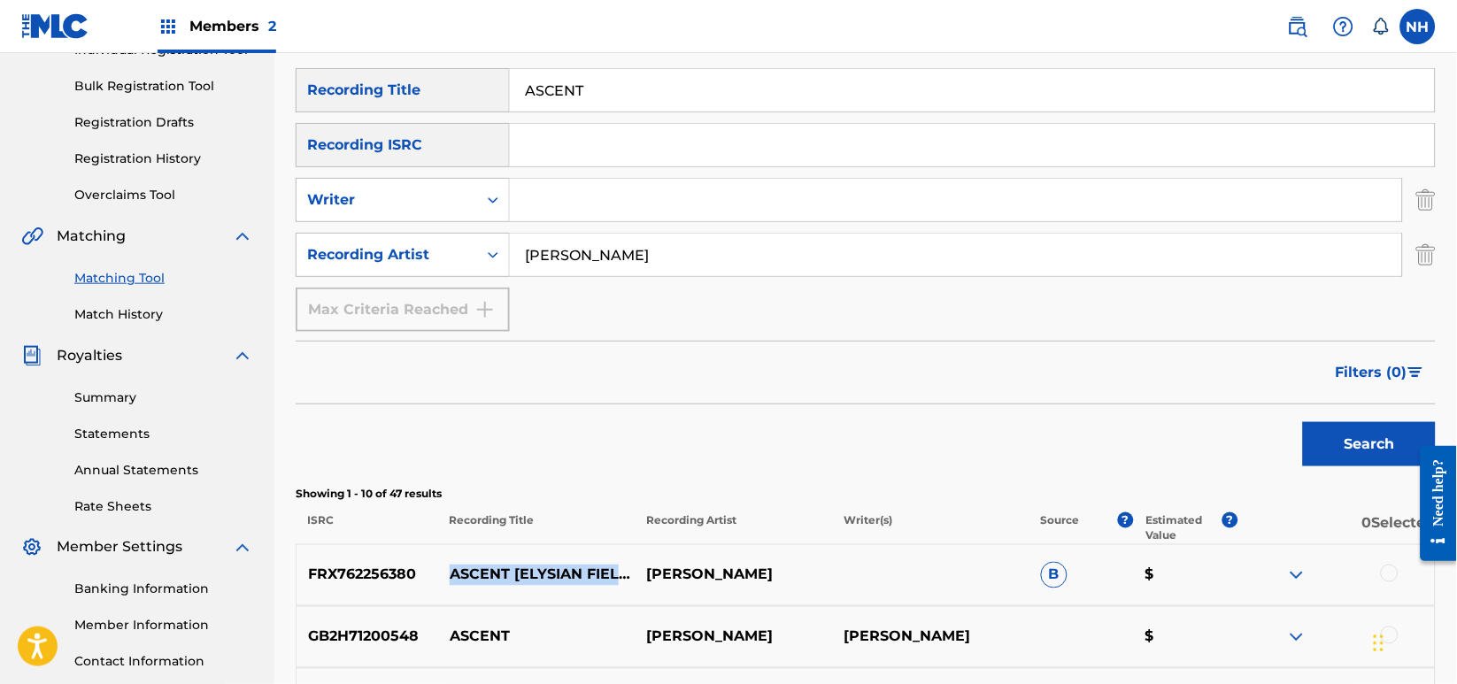
scroll to position [39, 0]
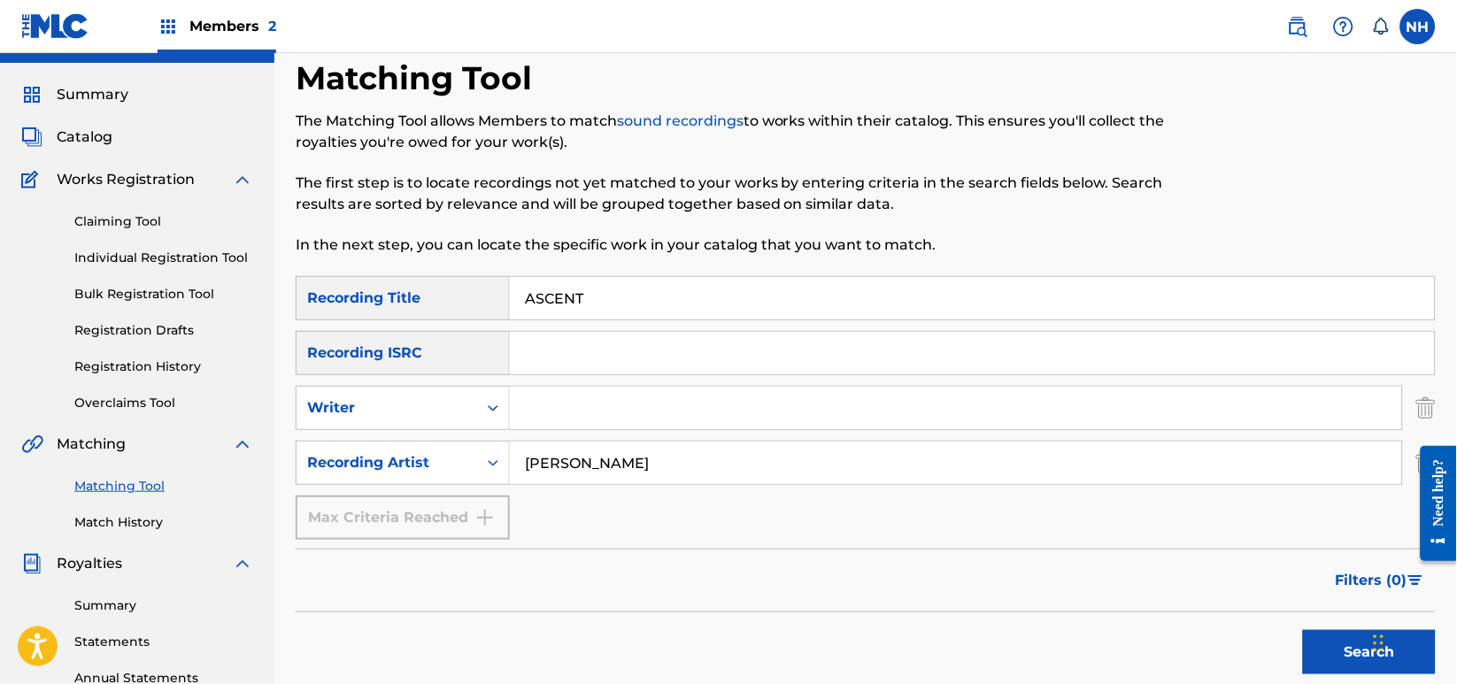
click at [809, 307] on input "ASCENT" at bounding box center [972, 298] width 925 height 42
paste input "MORPHOGENESIS"
drag, startPoint x: 1291, startPoint y: 644, endPoint x: 1313, endPoint y: 642, distance: 22.3
click at [1295, 644] on div "Search" at bounding box center [866, 648] width 1140 height 71
click at [1313, 642] on button "Search" at bounding box center [1369, 652] width 133 height 44
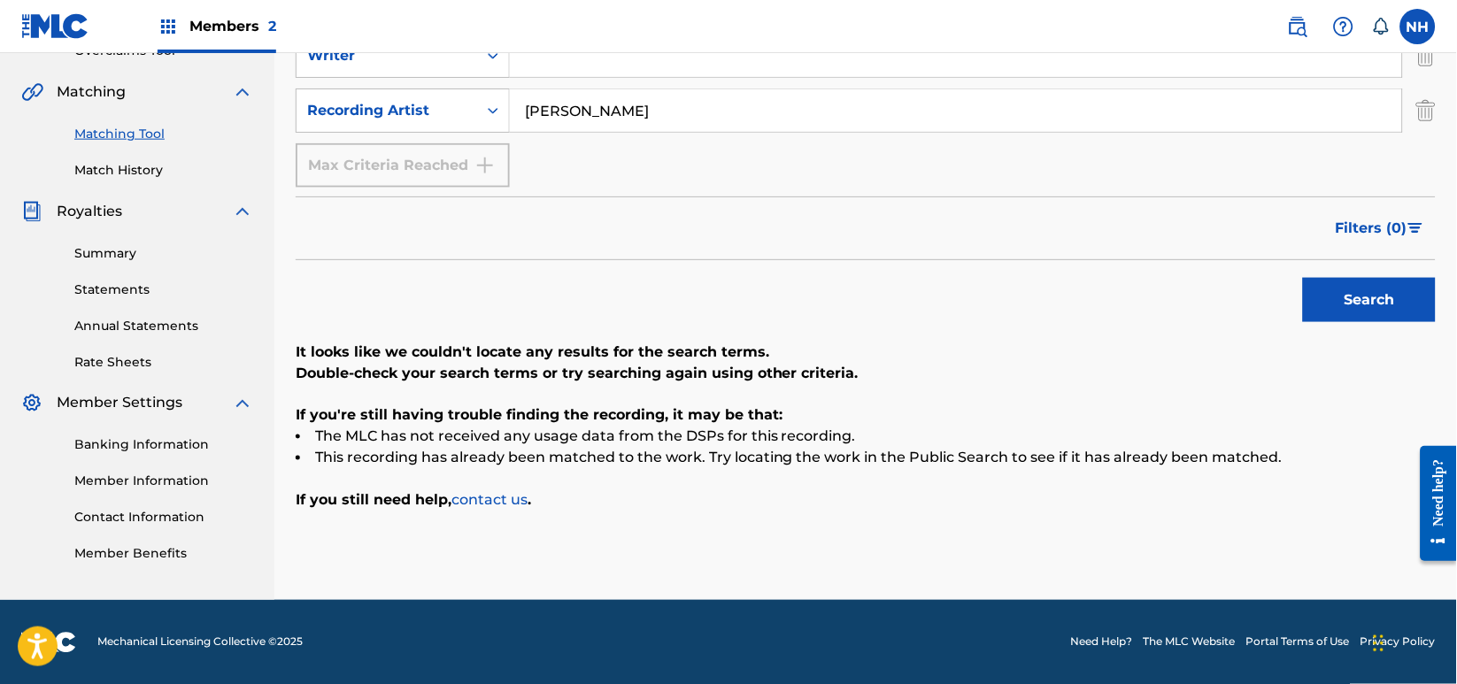
scroll to position [274, 0]
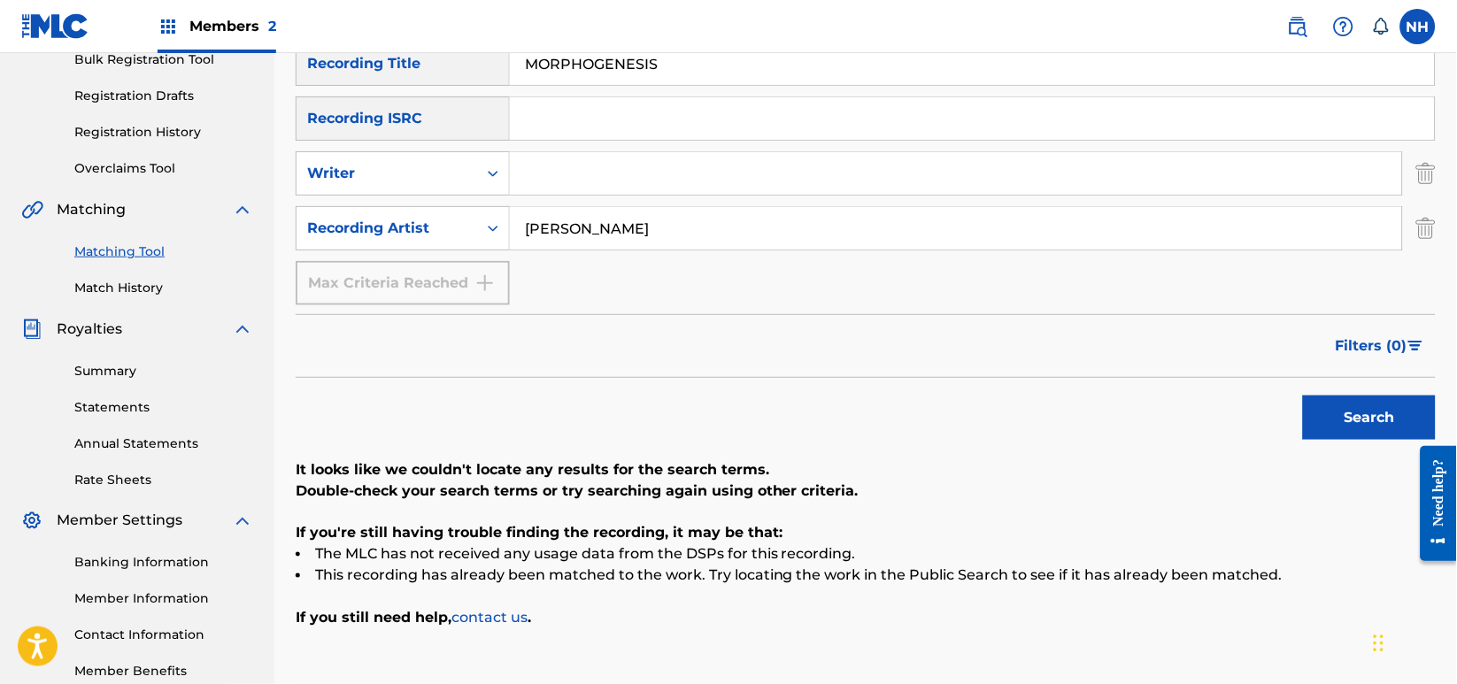
click at [710, 66] on input "MORPHOGENESIS" at bounding box center [972, 63] width 925 height 42
paste input "REPETITION"
type input "REPETITION"
click at [1312, 386] on div "Search" at bounding box center [1365, 413] width 142 height 71
click at [1329, 401] on button "Search" at bounding box center [1369, 418] width 133 height 44
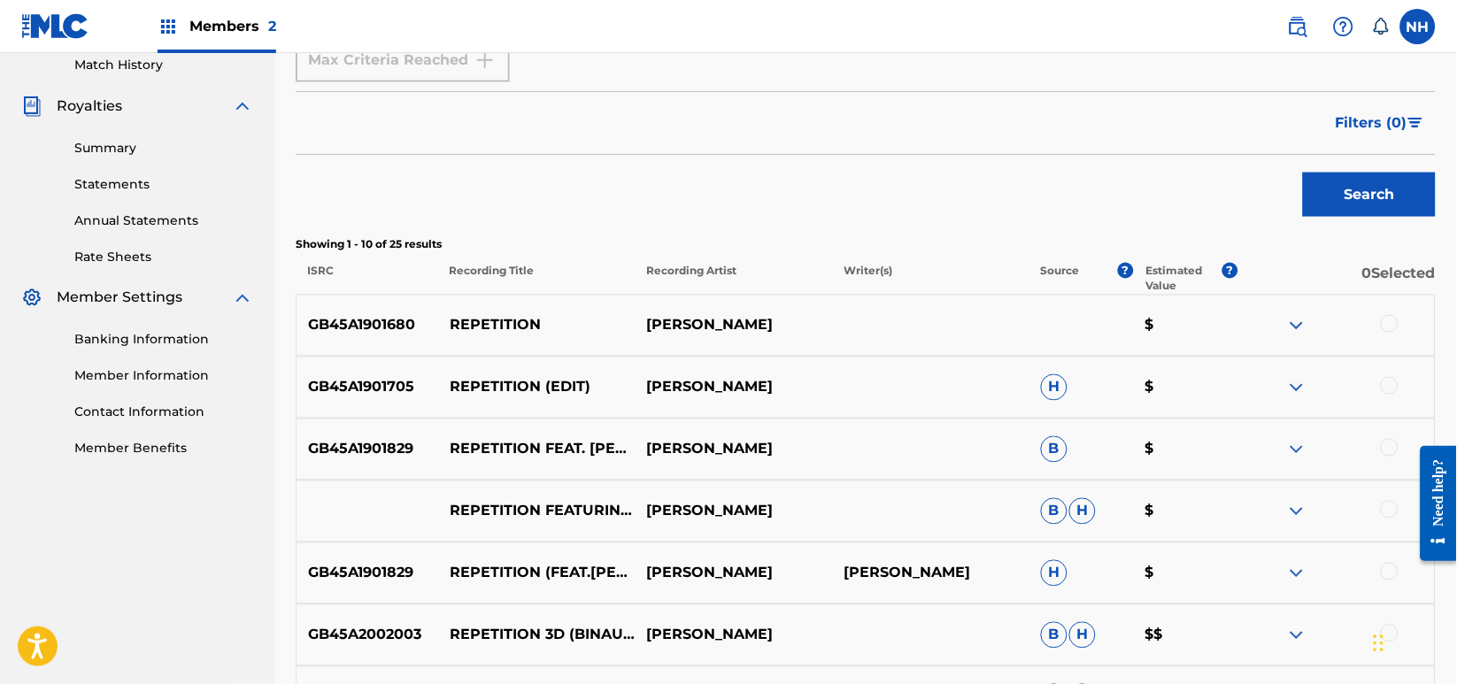
scroll to position [510, 0]
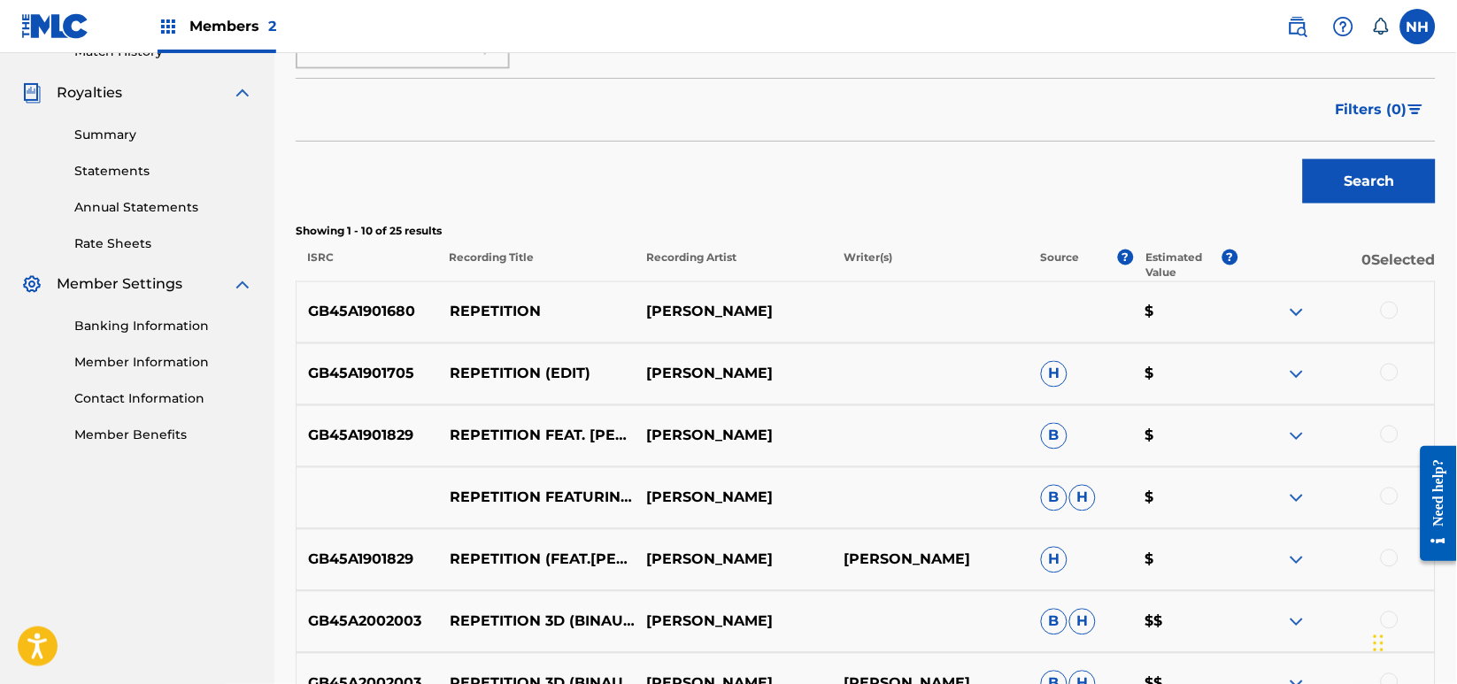
click at [1399, 304] on div at bounding box center [1335, 312] width 197 height 21
click at [1393, 307] on div at bounding box center [1390, 311] width 18 height 18
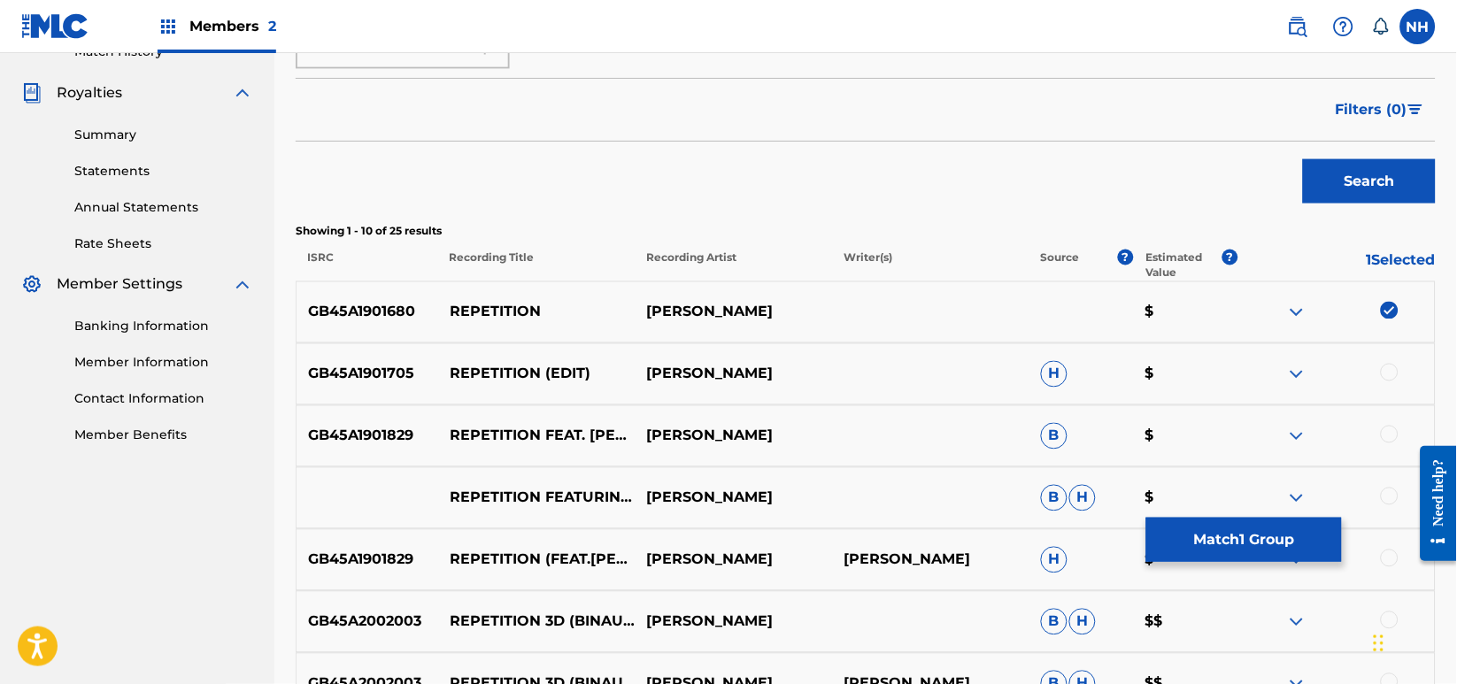
click at [1394, 377] on div at bounding box center [1390, 373] width 18 height 18
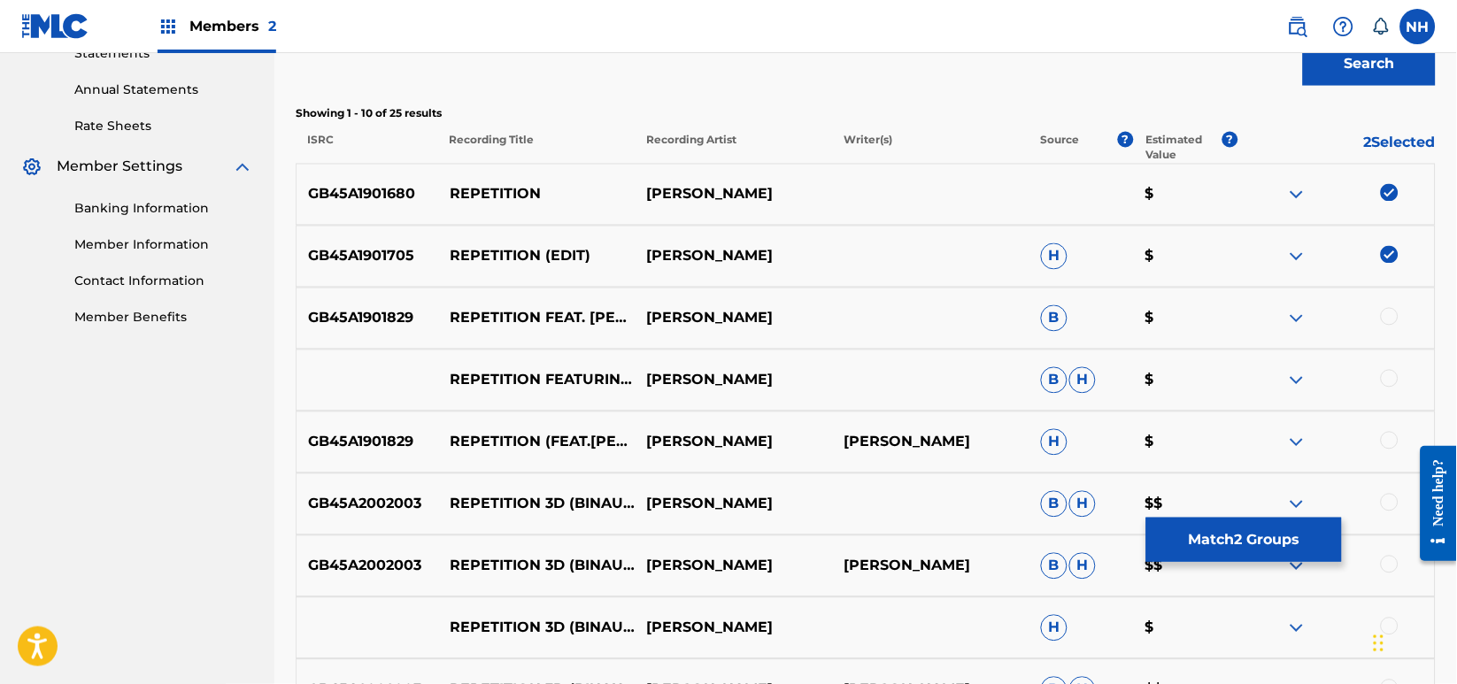
click at [1385, 340] on div "GB45A1901829 REPETITION FEAT. JAMES YORKSTON MAX COOPER B $" at bounding box center [866, 319] width 1140 height 62
click at [1396, 308] on div at bounding box center [1335, 318] width 197 height 21
click at [1398, 323] on div at bounding box center [1335, 318] width 197 height 21
click at [1391, 319] on div at bounding box center [1390, 317] width 18 height 18
click at [1390, 374] on div at bounding box center [1390, 379] width 18 height 18
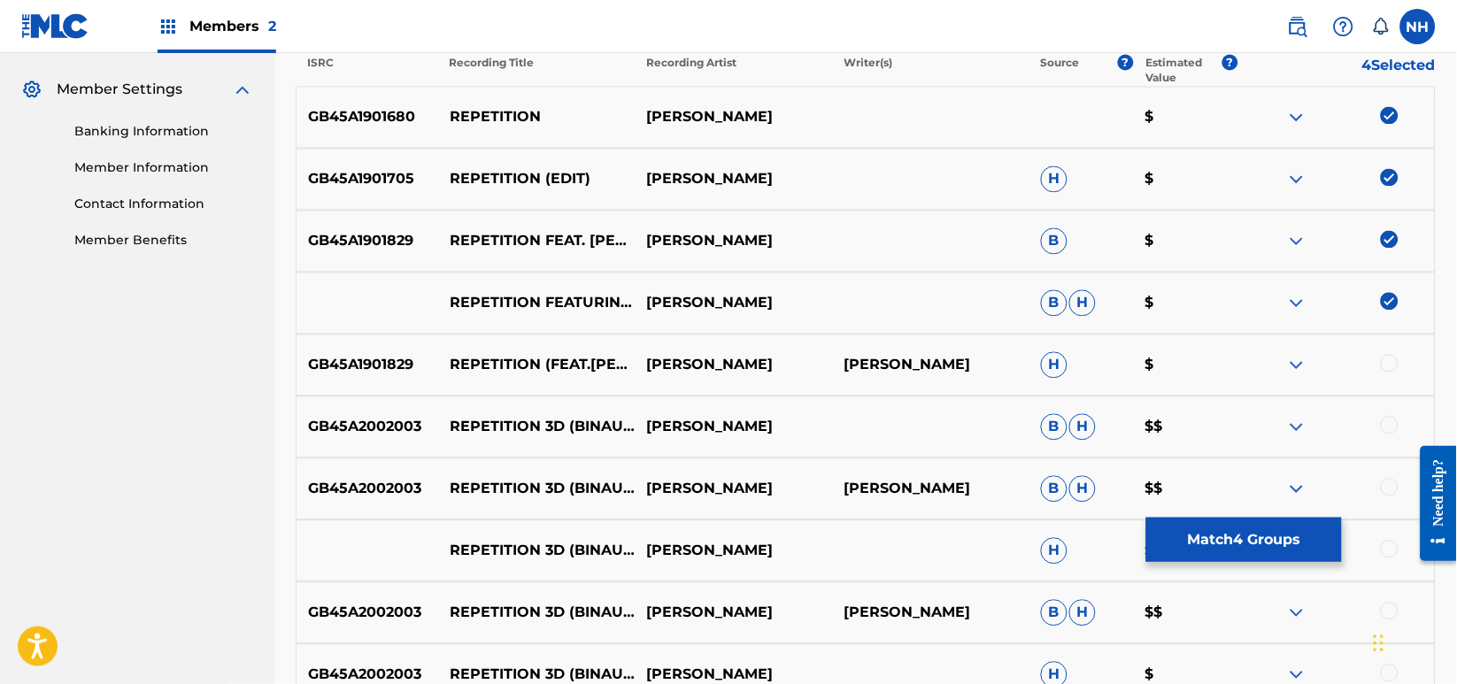
scroll to position [745, 0]
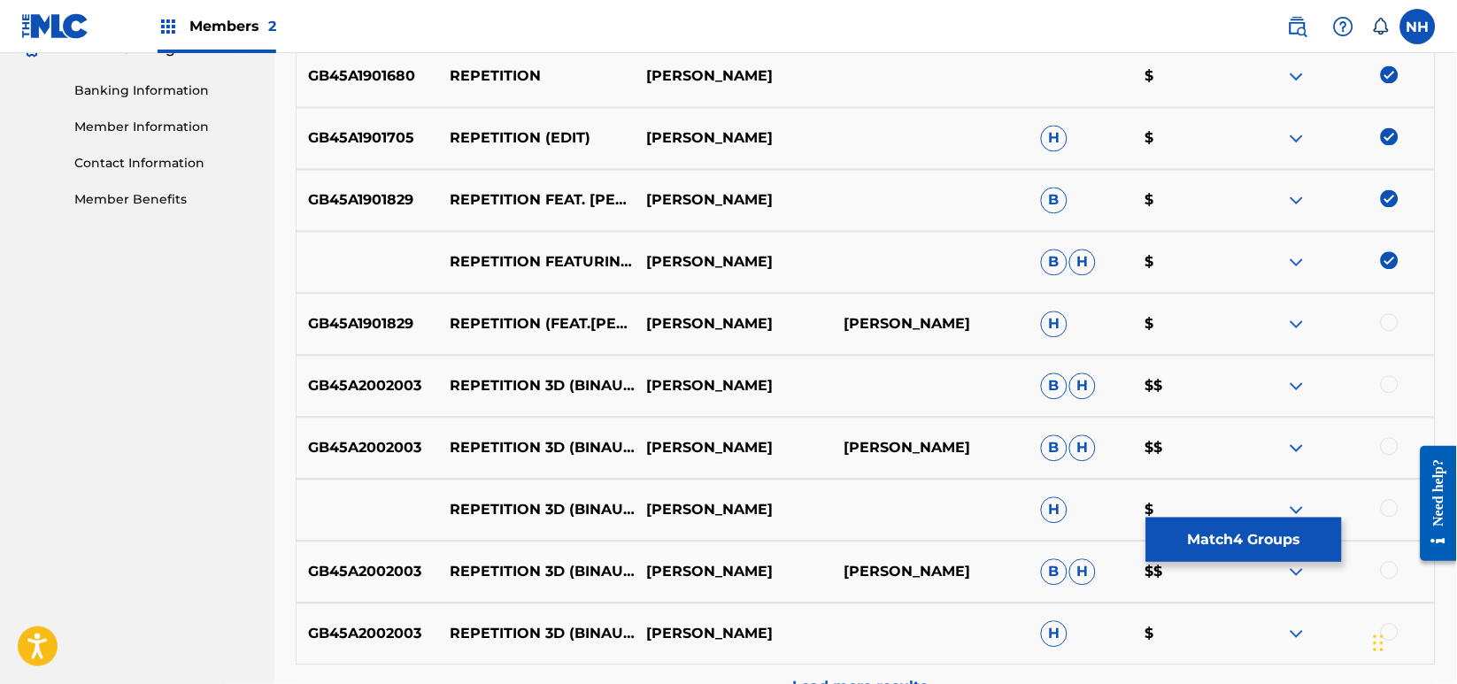
click at [1390, 342] on div "GB45A1901829 REPETITION (FEAT. JAMES YORKSTON) MAX COOPER MAX COOPER H $" at bounding box center [866, 325] width 1140 height 62
click at [1390, 326] on div at bounding box center [1390, 323] width 18 height 18
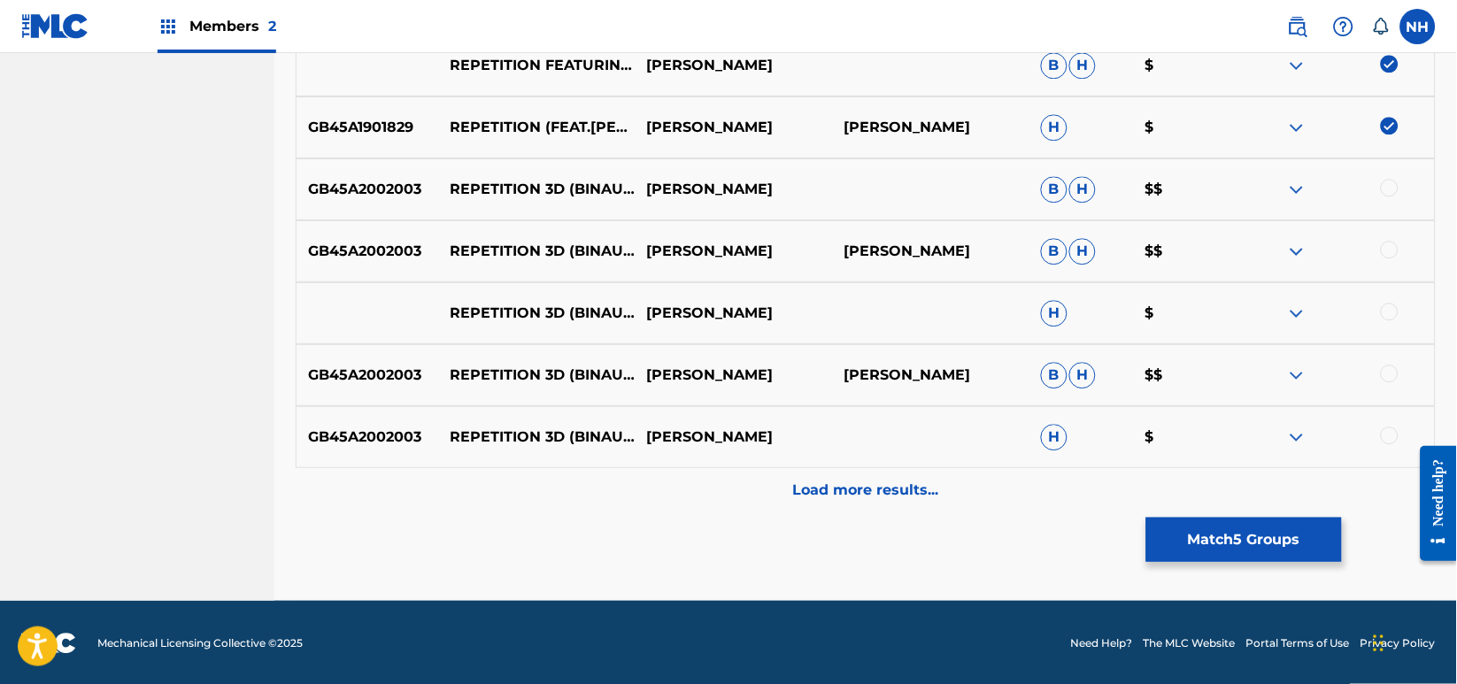
scroll to position [944, 0]
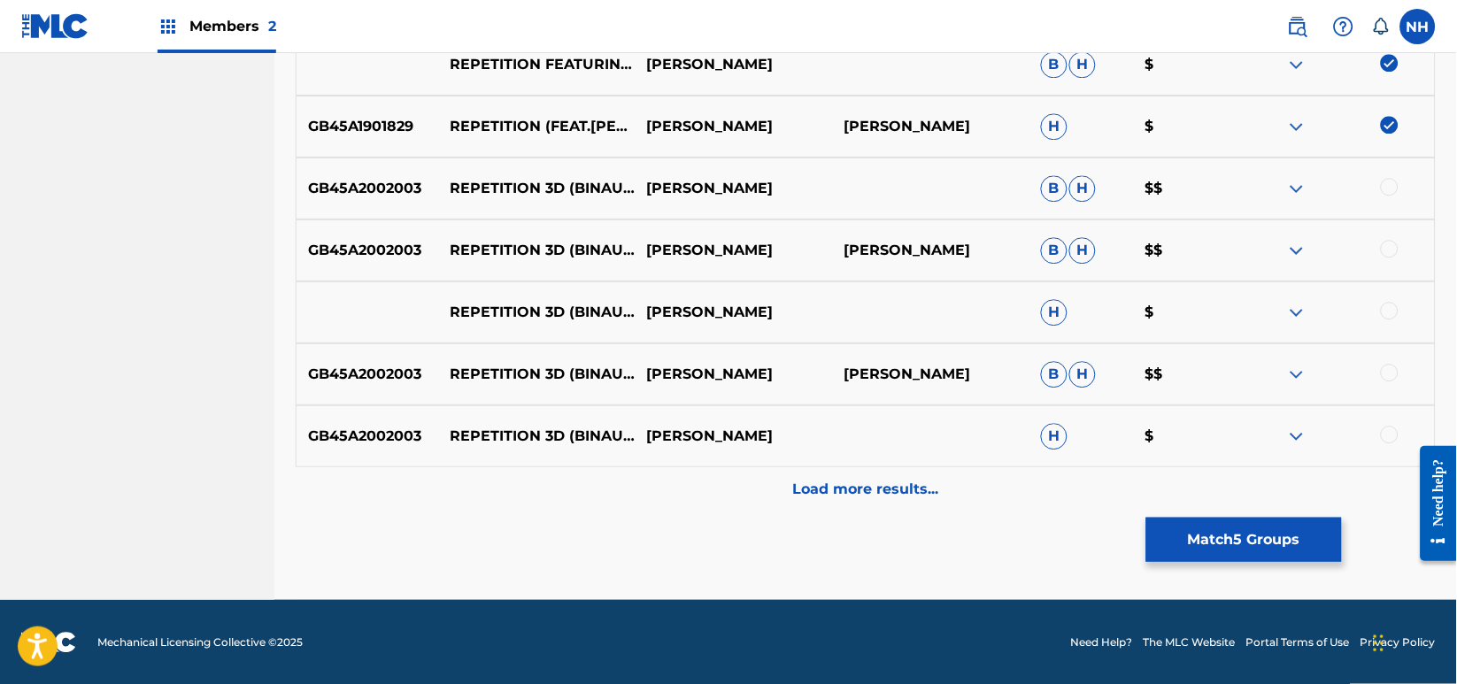
click at [956, 462] on div "GB45A2002003 REPETITION 3D (BINAURAL VERSION - HEADPHONES ONLY) [FEAT. JAMES YO…" at bounding box center [866, 436] width 1140 height 62
click at [951, 483] on div "Load more results..." at bounding box center [866, 489] width 1140 height 44
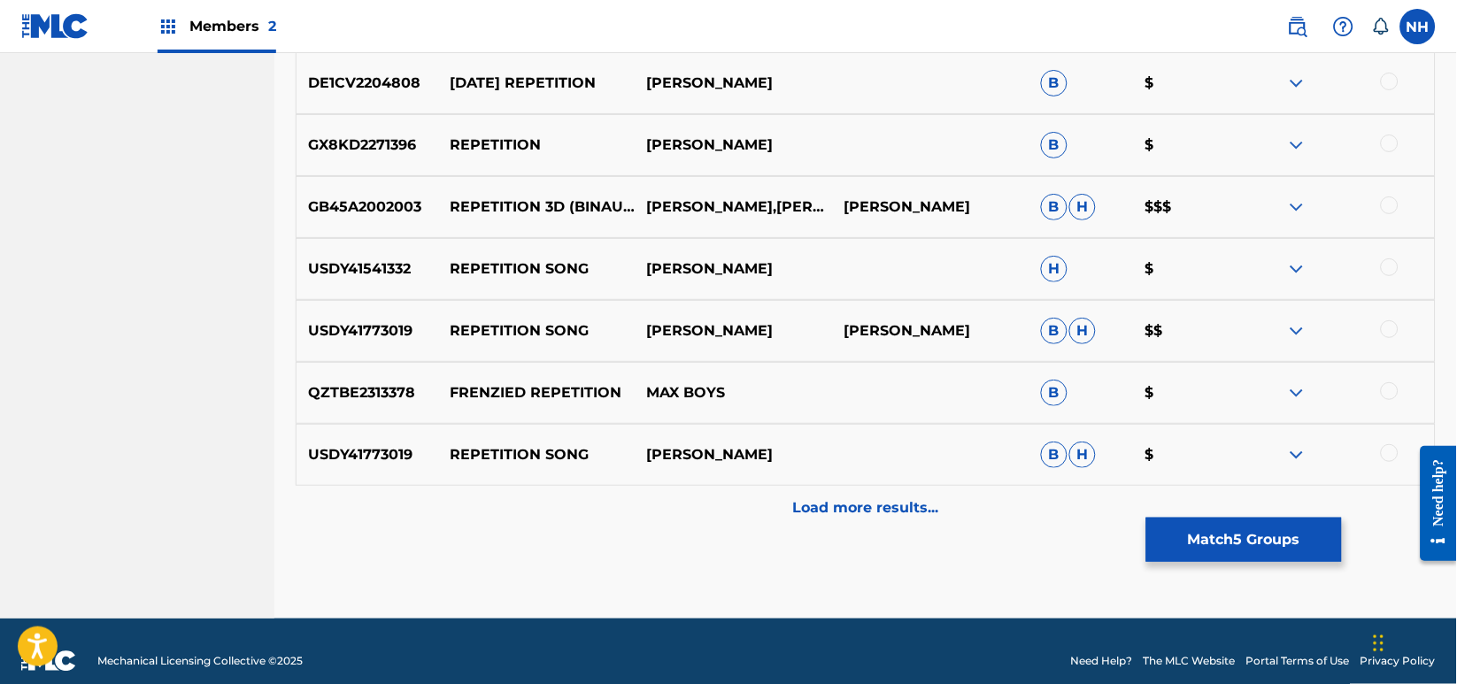
scroll to position [1563, 0]
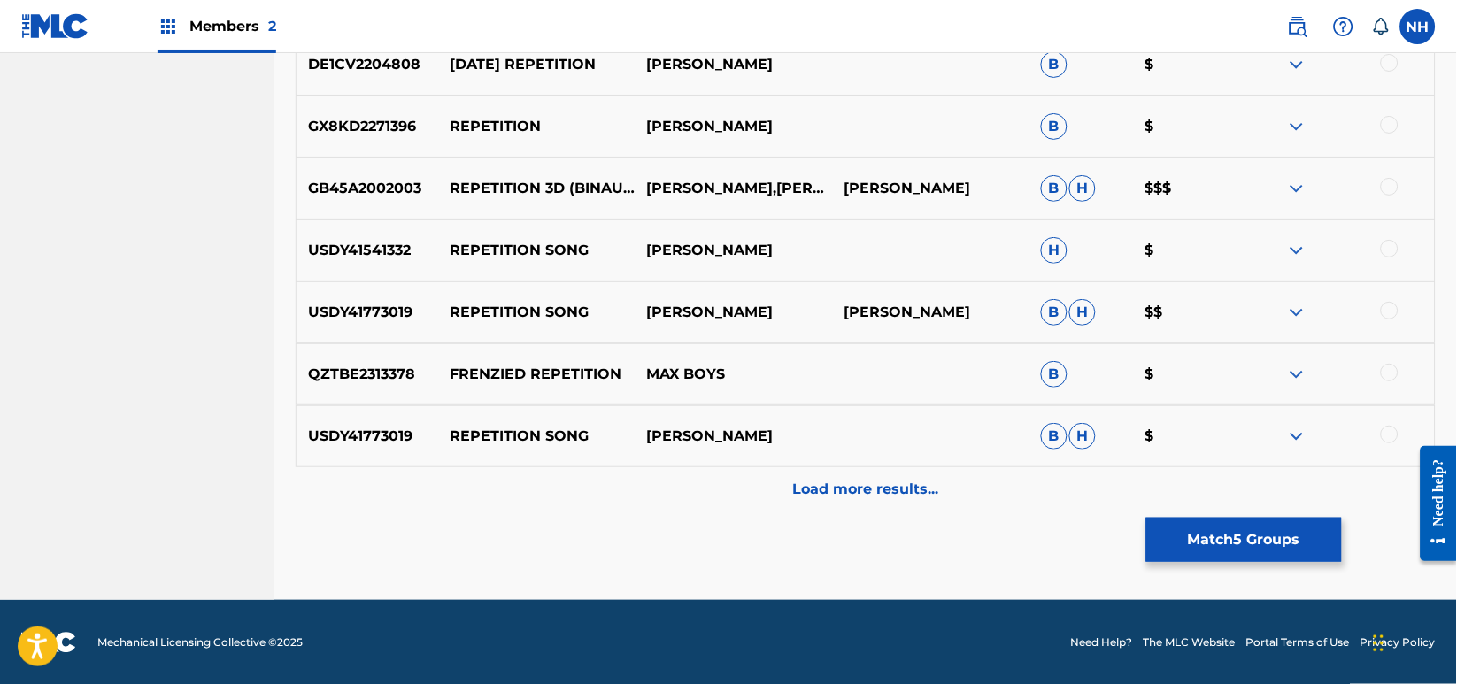
click at [880, 617] on footer "Mechanical Licensing Collective © 2025 Need Help? The MLC Website Portal Terms …" at bounding box center [728, 642] width 1457 height 85
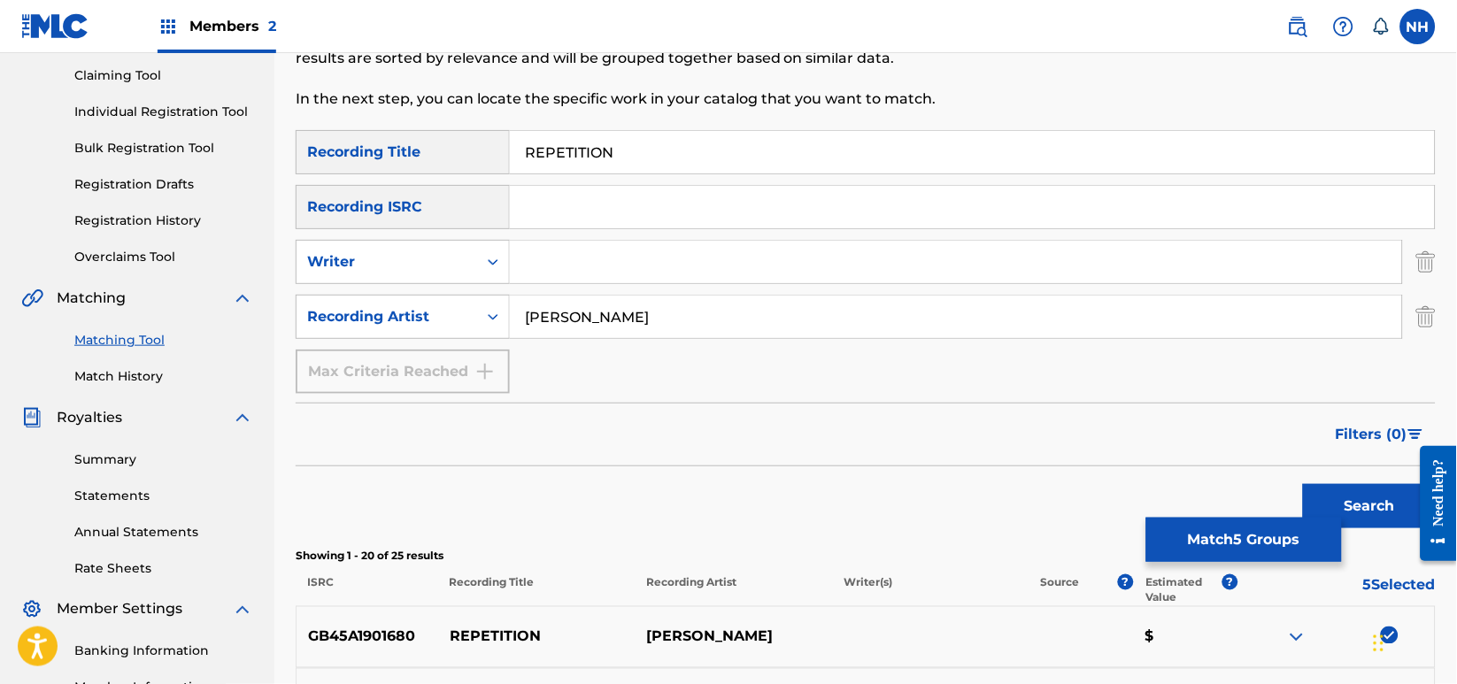
scroll to position [147, 0]
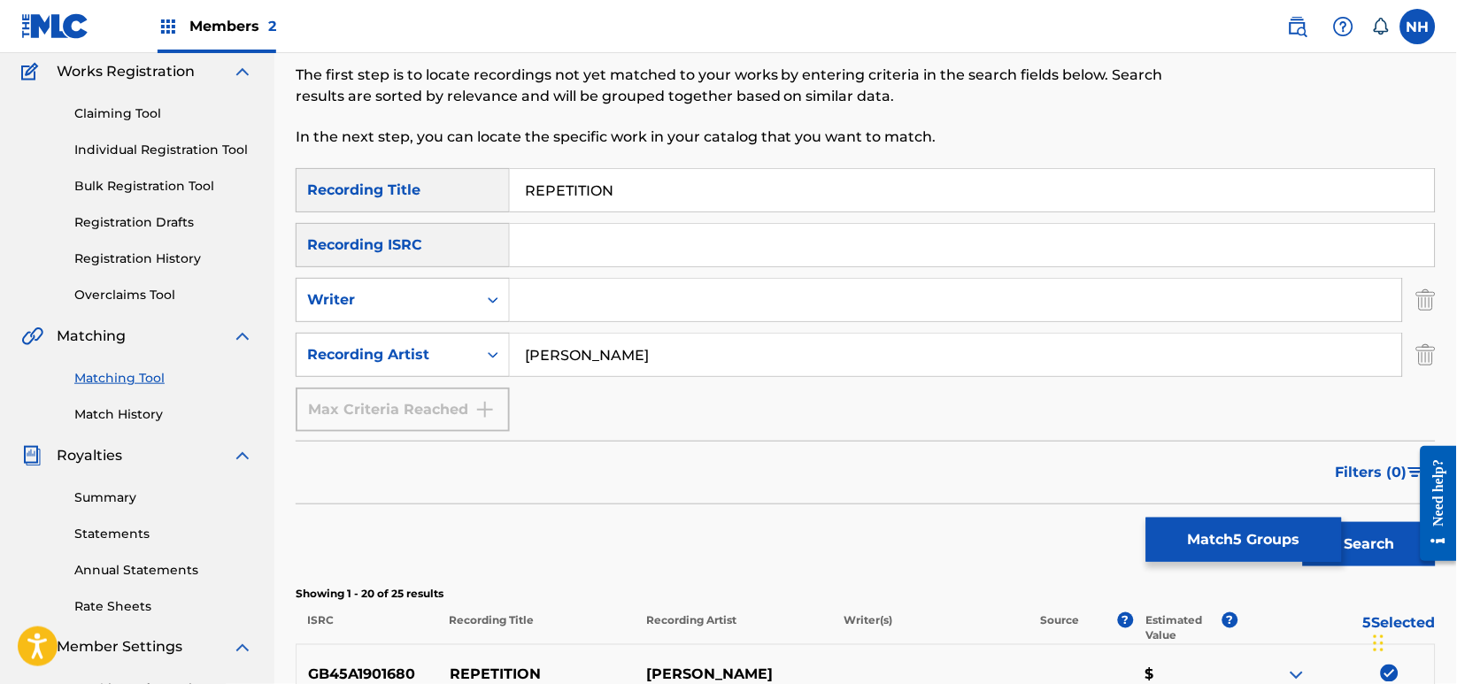
drag, startPoint x: 656, startPoint y: 180, endPoint x: 432, endPoint y: 165, distance: 224.5
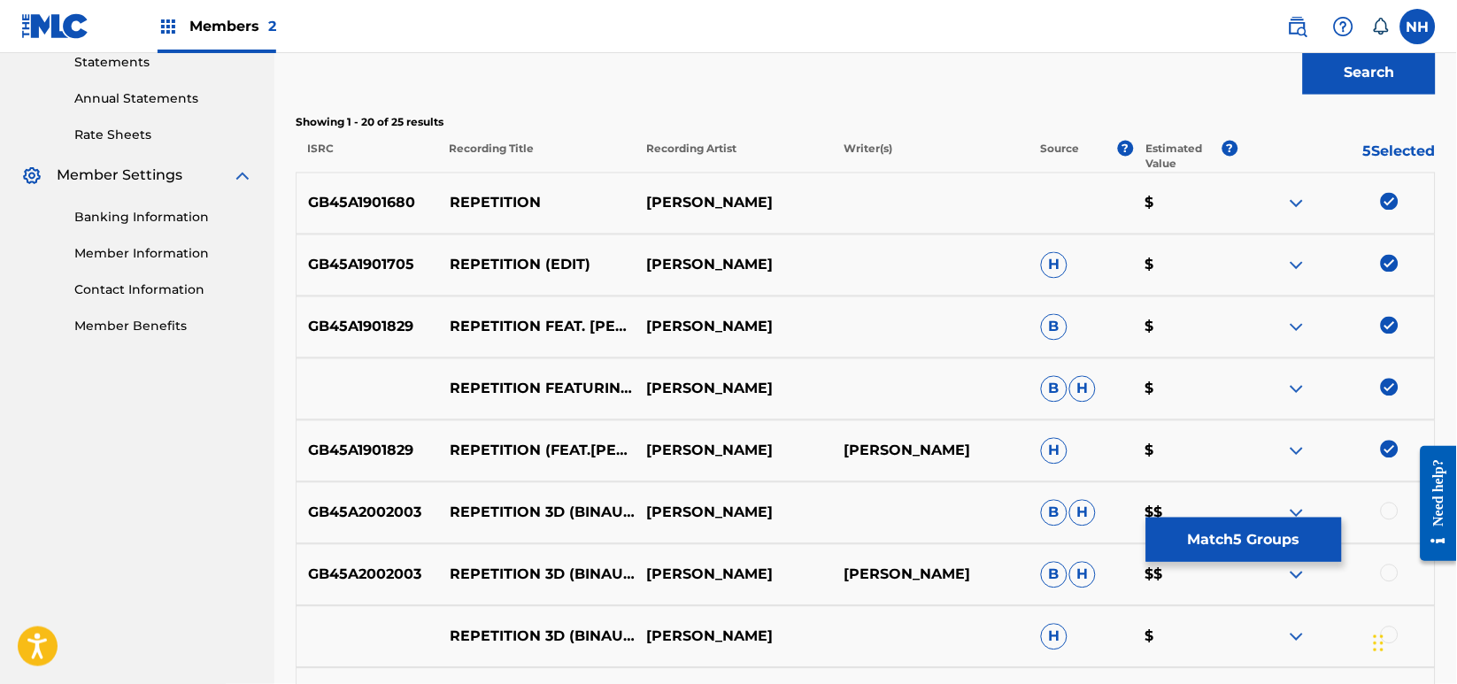
scroll to position [737, 0]
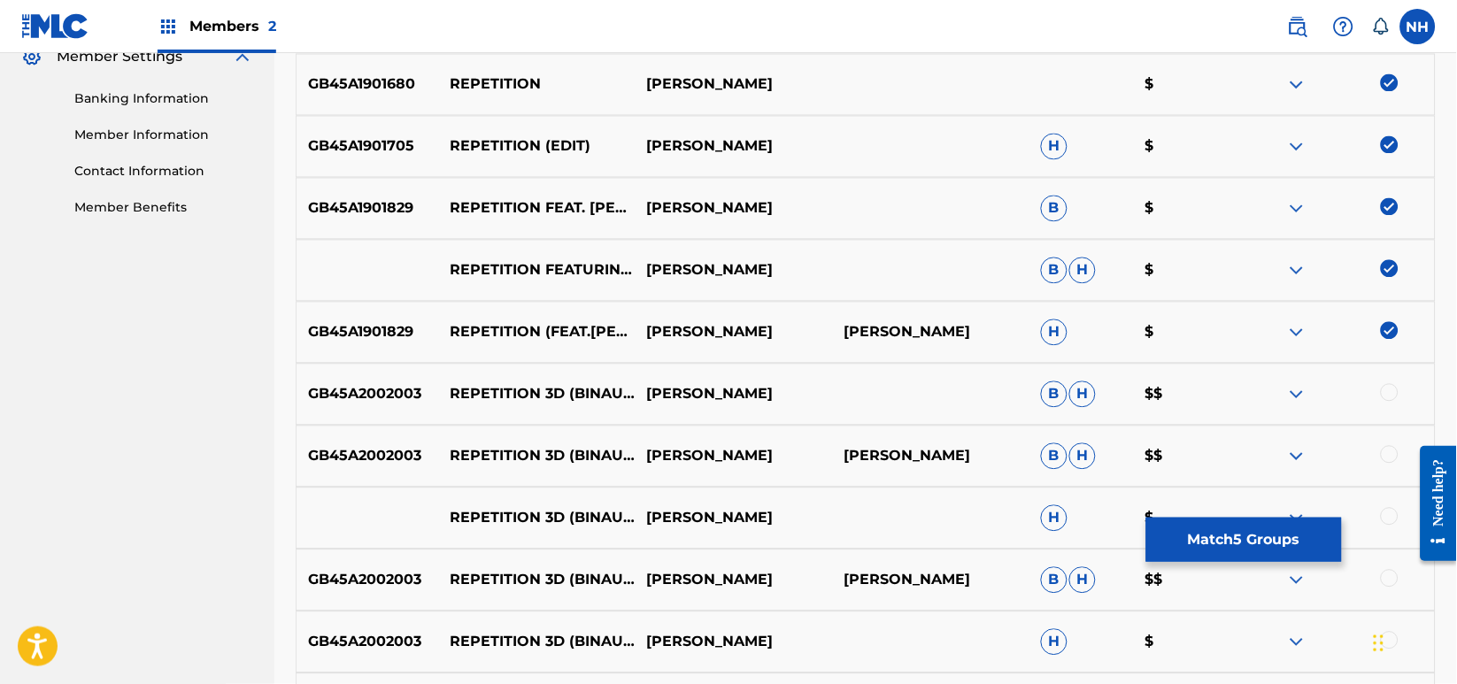
click at [1227, 535] on button "Match 5 Groups" at bounding box center [1244, 540] width 196 height 44
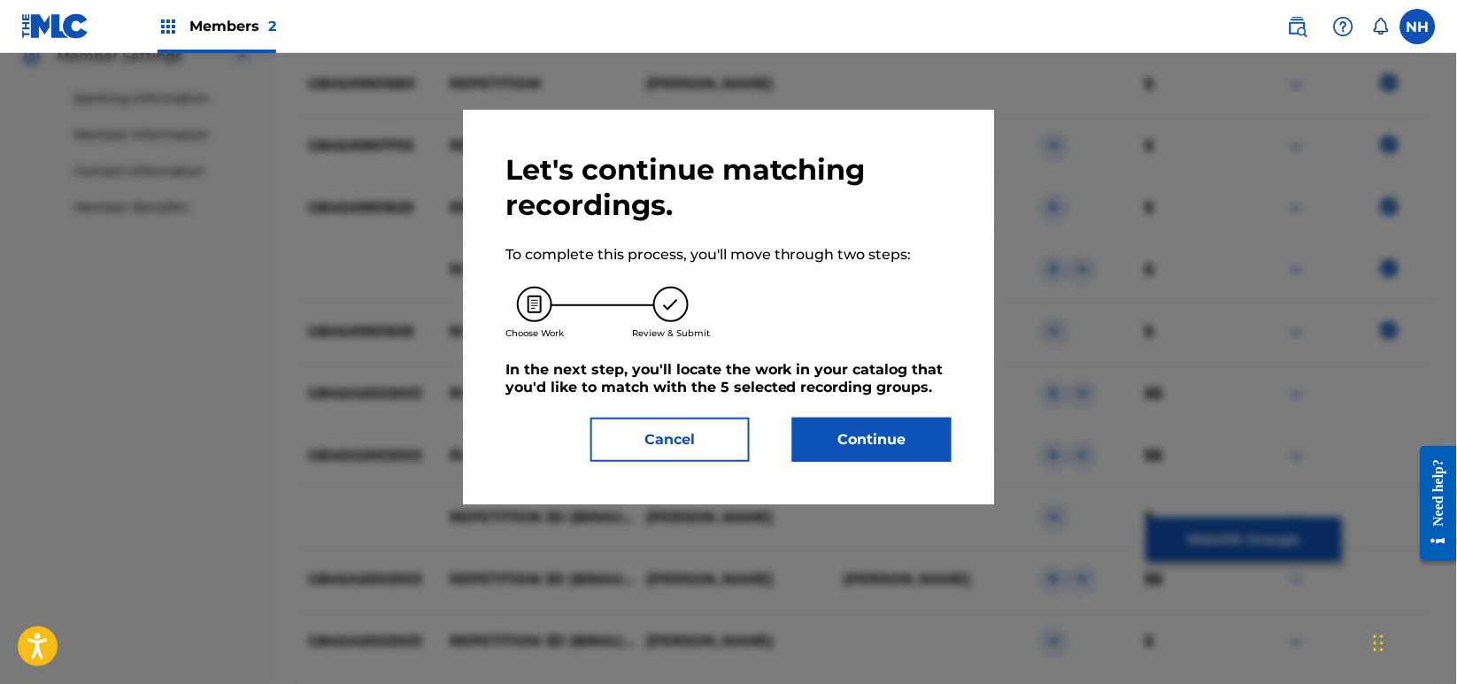
click at [888, 418] on button "Continue" at bounding box center [871, 440] width 159 height 44
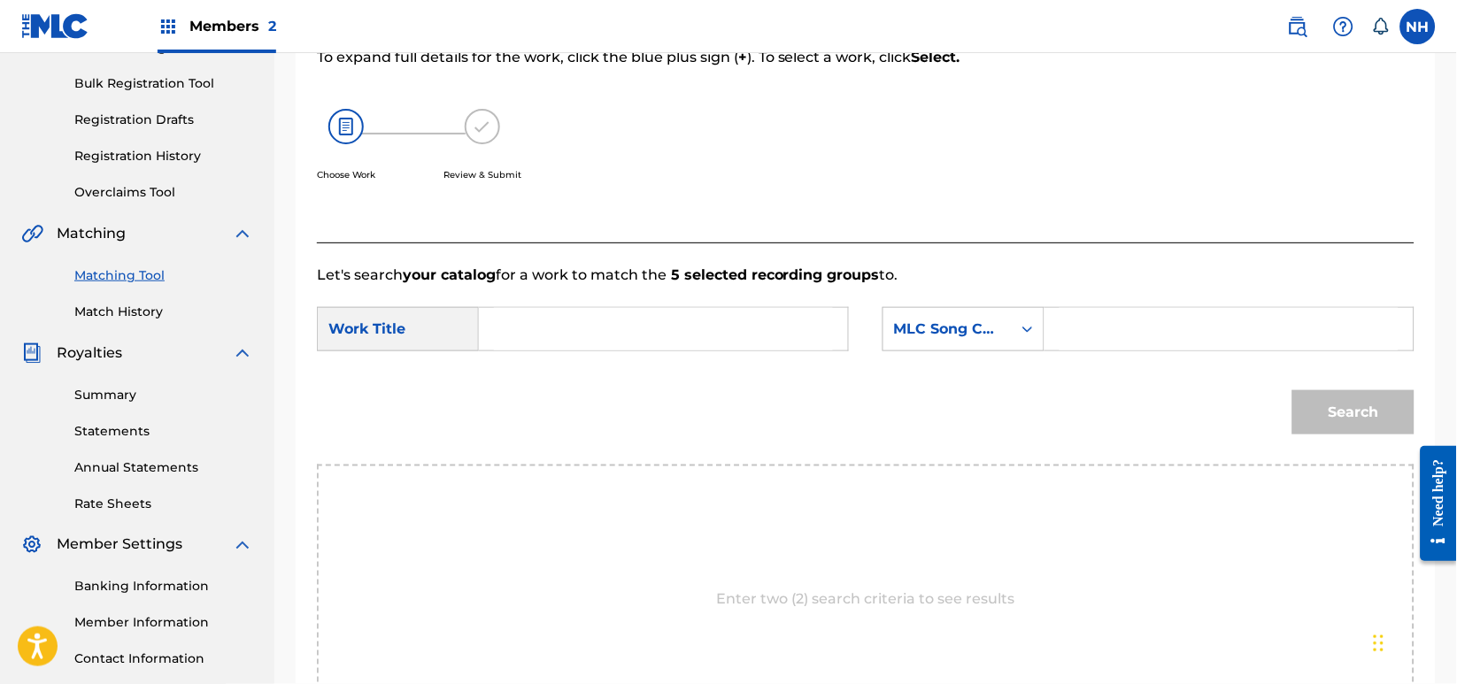
scroll to position [238, 0]
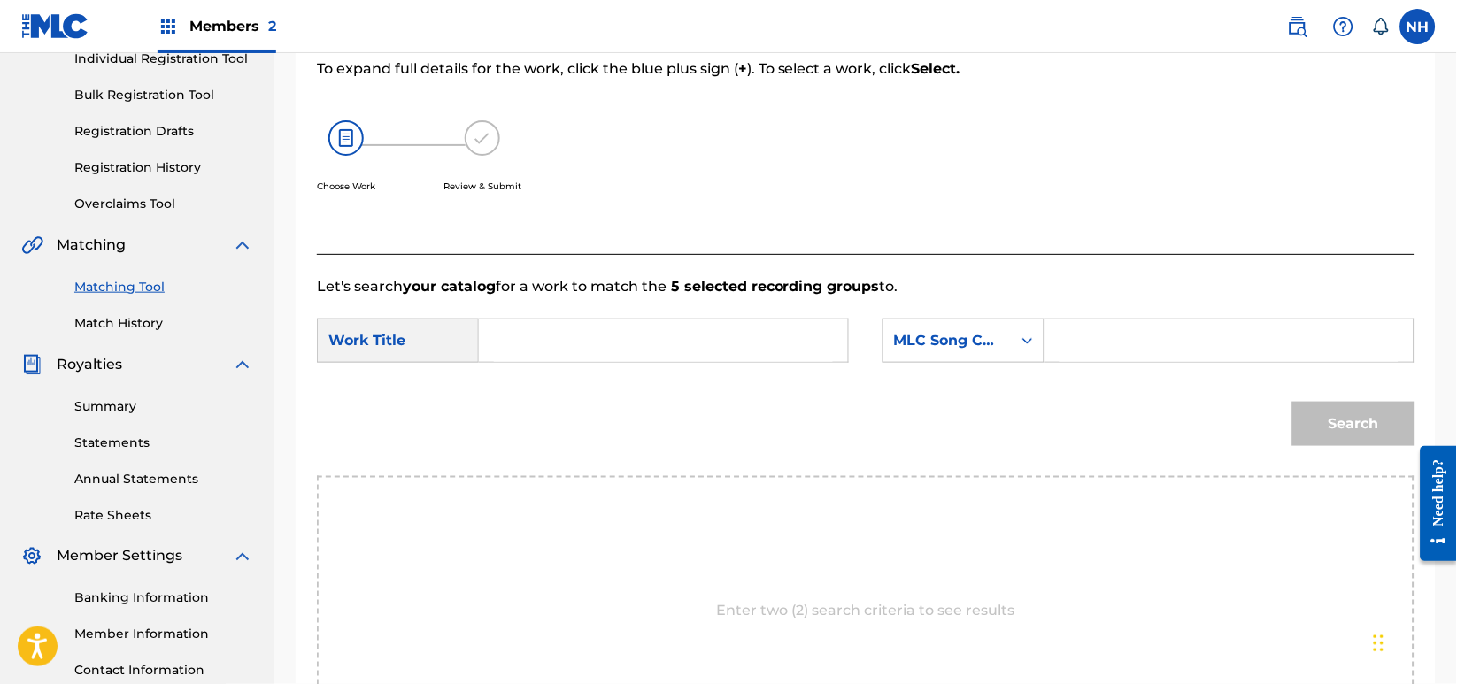
click at [830, 352] on div "Search Form" at bounding box center [664, 341] width 370 height 44
click at [829, 348] on input "Search Form" at bounding box center [663, 341] width 339 height 42
paste input "REPETITION"
type input "REPETITION"
click at [1001, 342] on div "MLC Song Code" at bounding box center [947, 341] width 128 height 34
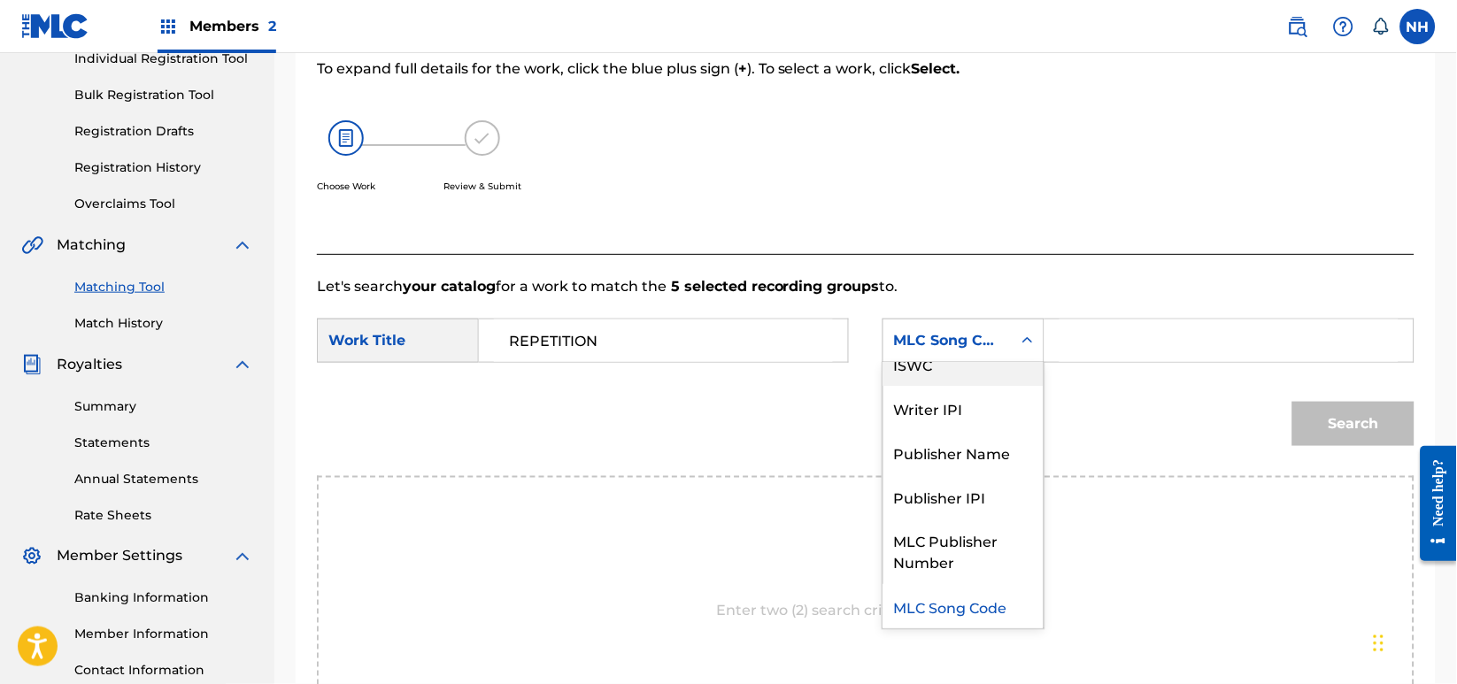
scroll to position [0, 0]
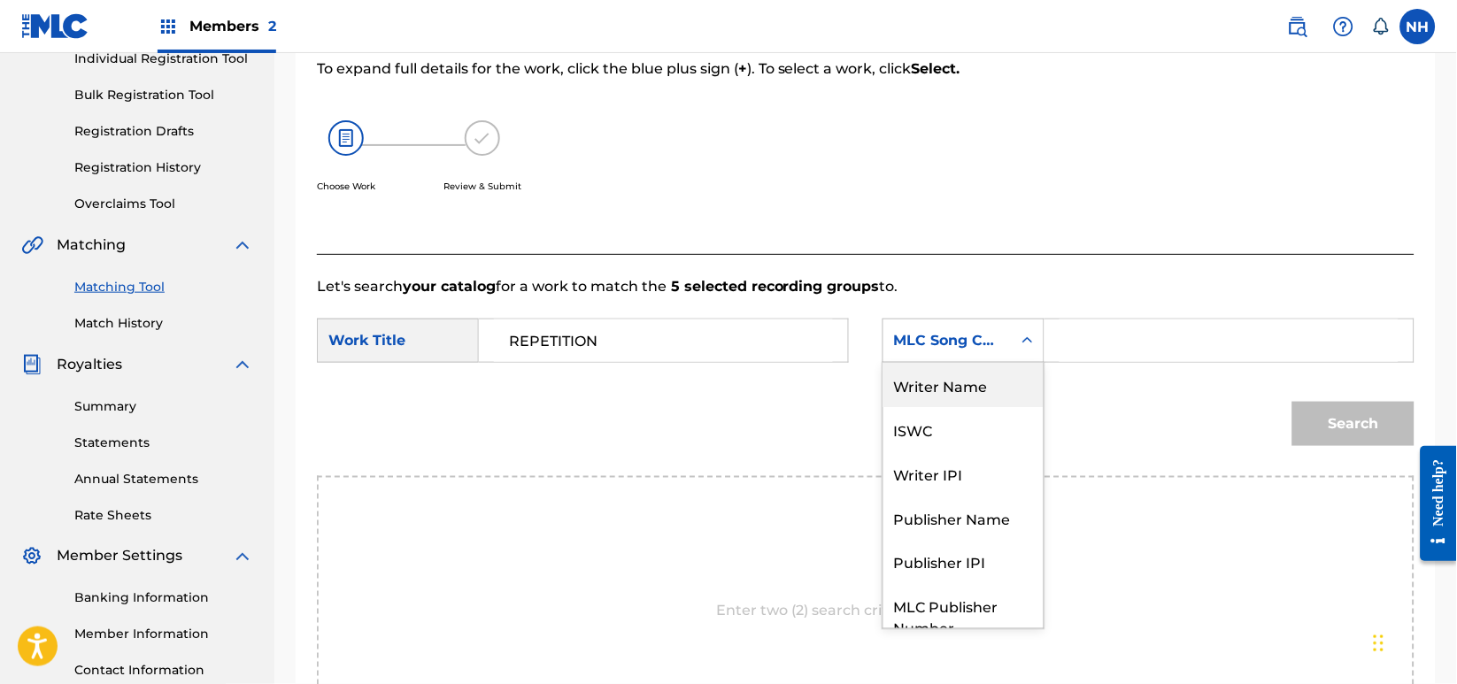
click at [985, 375] on div "Writer Name" at bounding box center [963, 385] width 160 height 44
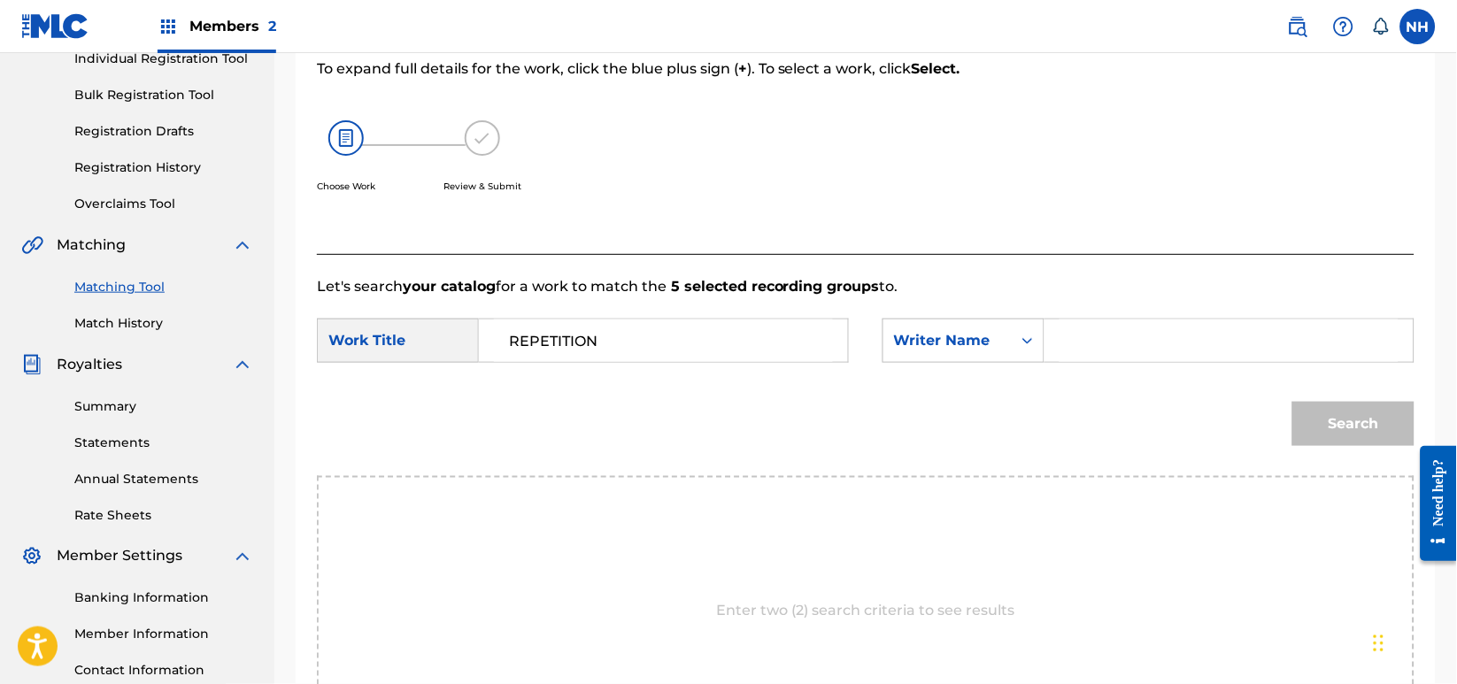
drag, startPoint x: 1068, startPoint y: 363, endPoint x: 1073, endPoint y: 349, distance: 14.8
click at [1071, 361] on div "SearchWithCriteriab63d5898-2a7c-42ce-844b-3a8b4331f16e Work Title REPETITION Se…" at bounding box center [866, 346] width 1098 height 55
click at [1078, 340] on input "Search Form" at bounding box center [1229, 341] width 339 height 42
type input "cooper"
click at [1292, 402] on button "Search" at bounding box center [1353, 424] width 122 height 44
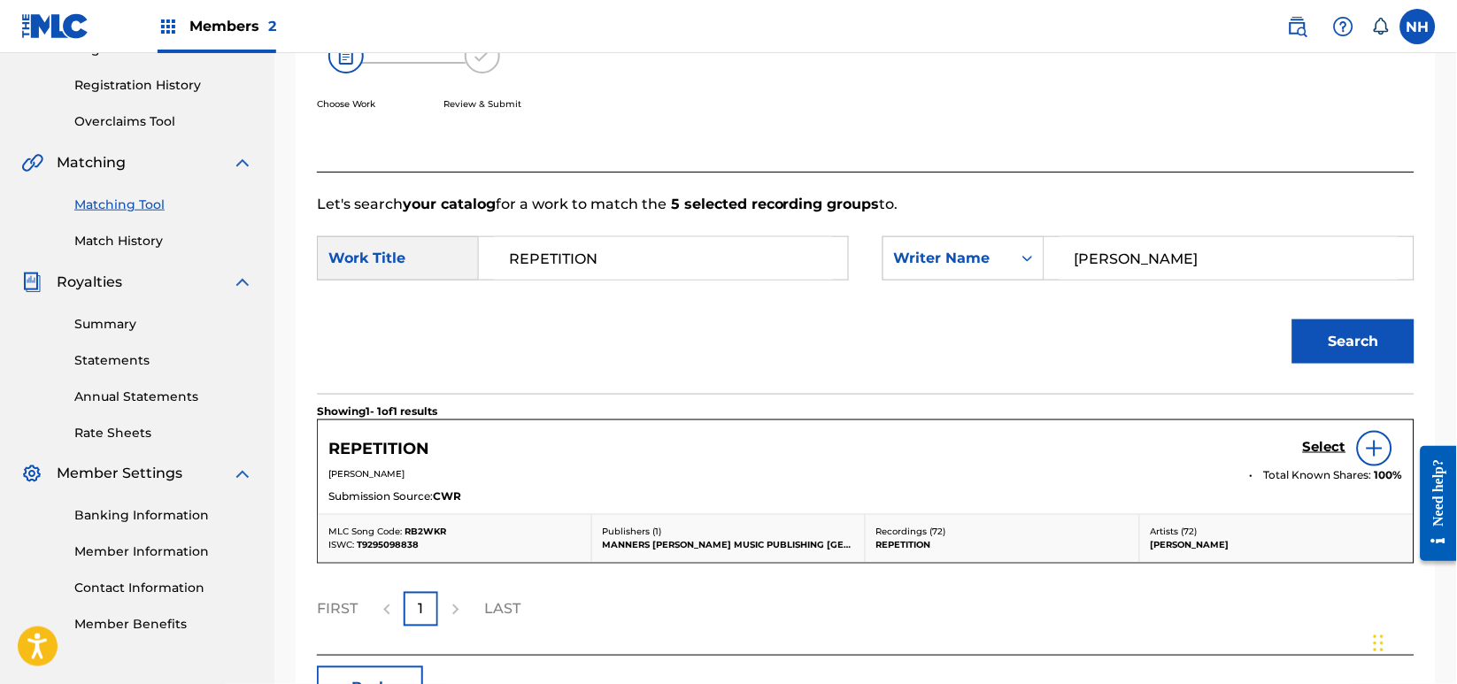
scroll to position [443, 0]
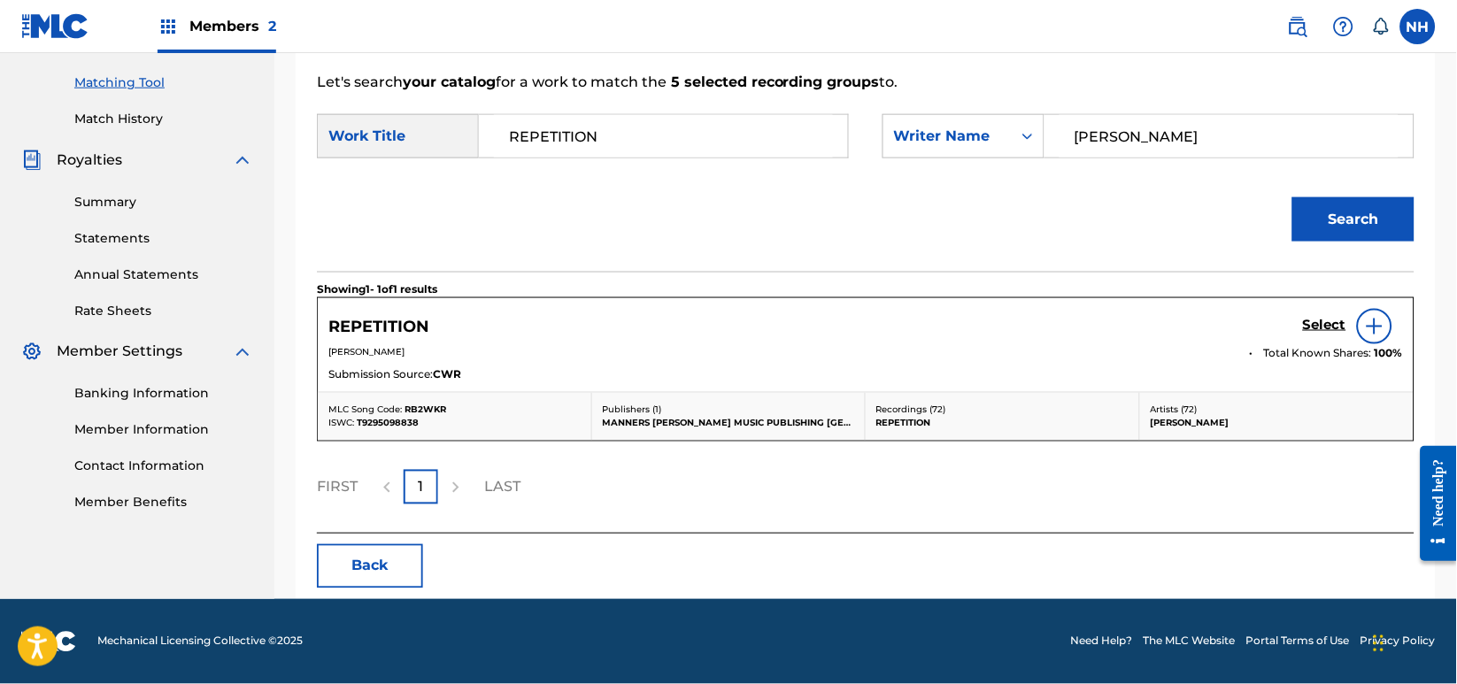
click at [1331, 305] on div "REPETITION Select MAX BENJAMIN COOPER Total Known Shares: 100 % Submission Sour…" at bounding box center [866, 345] width 1096 height 94
click at [1331, 328] on h5 "Select" at bounding box center [1324, 325] width 43 height 17
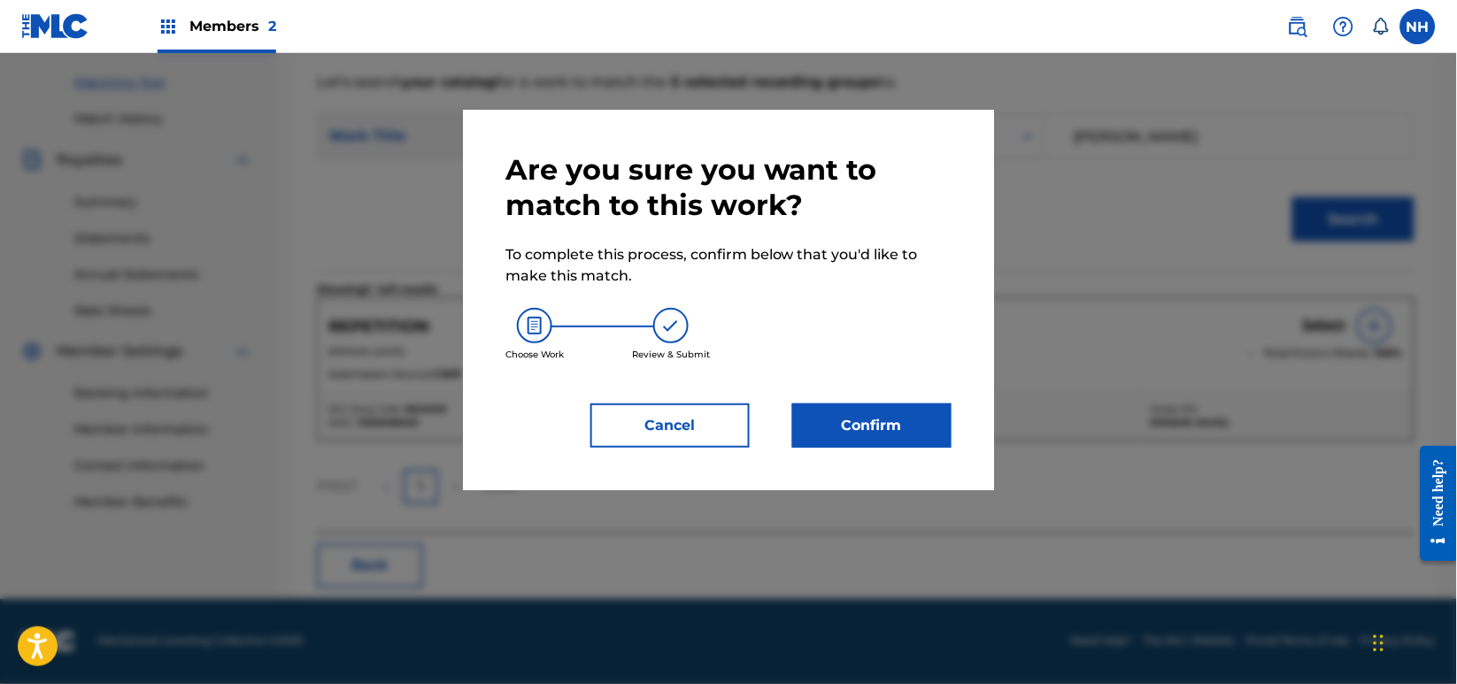
click at [957, 398] on div "Are you sure you want to match to this work? To complete this process, confirm …" at bounding box center [728, 300] width 531 height 381
click at [945, 412] on button "Confirm" at bounding box center [871, 426] width 159 height 44
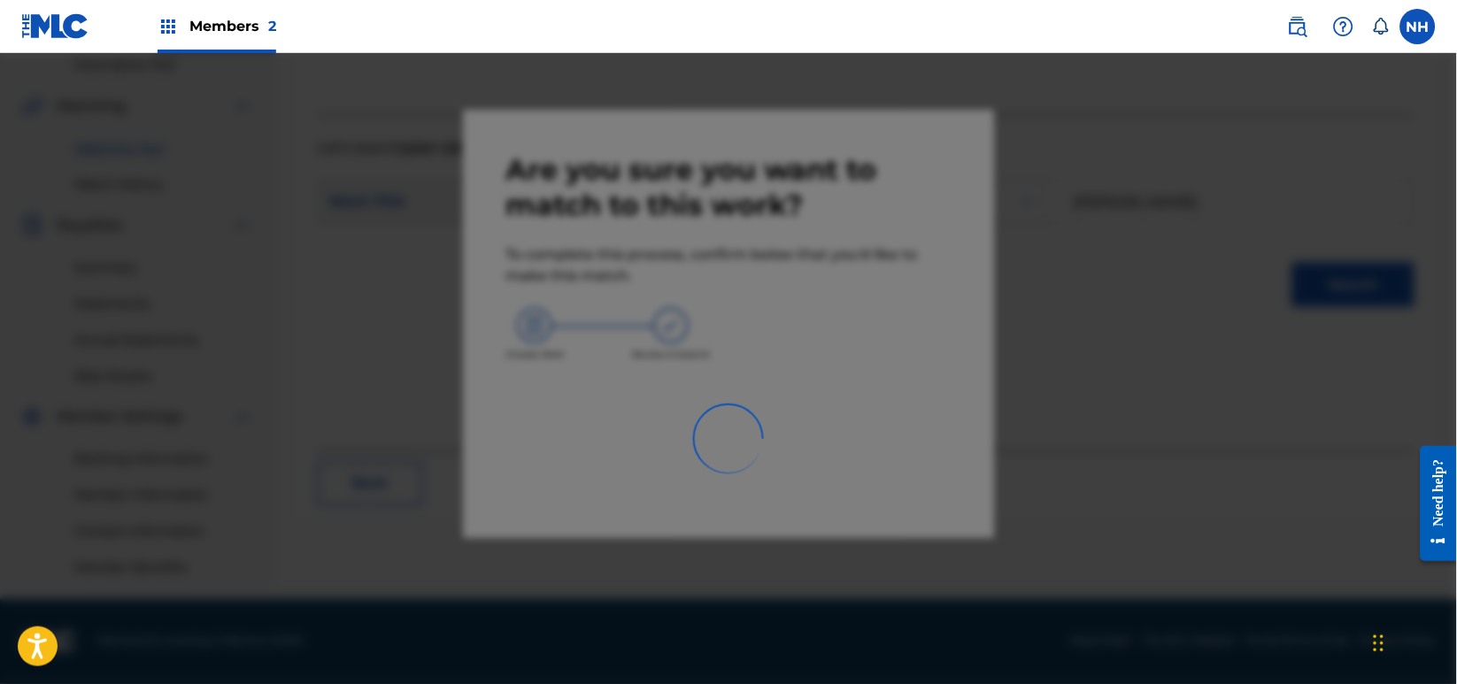
scroll to position [376, 0]
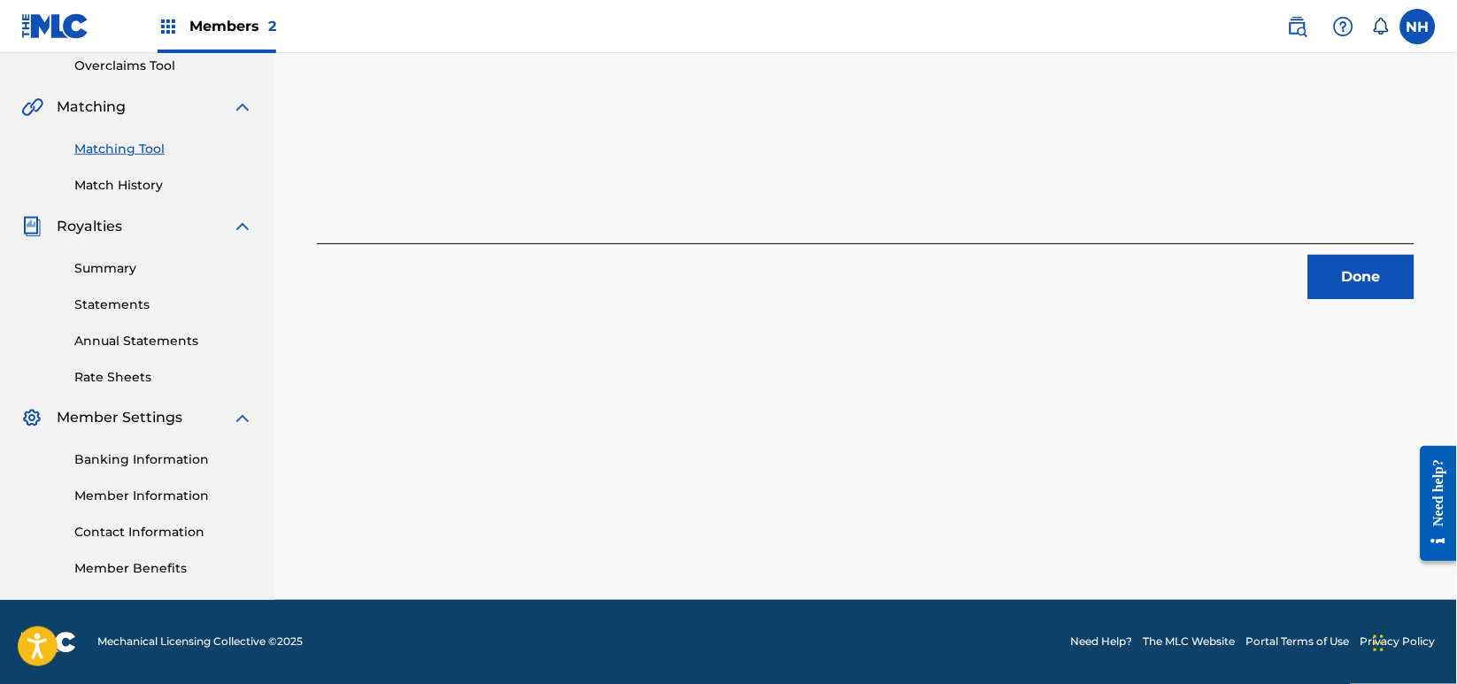
click at [1414, 267] on div "5 Recording Groups are pending usage match to the work REPETITION . Congratulat…" at bounding box center [866, 32] width 1140 height 534
click at [1374, 273] on button "Done" at bounding box center [1361, 277] width 106 height 44
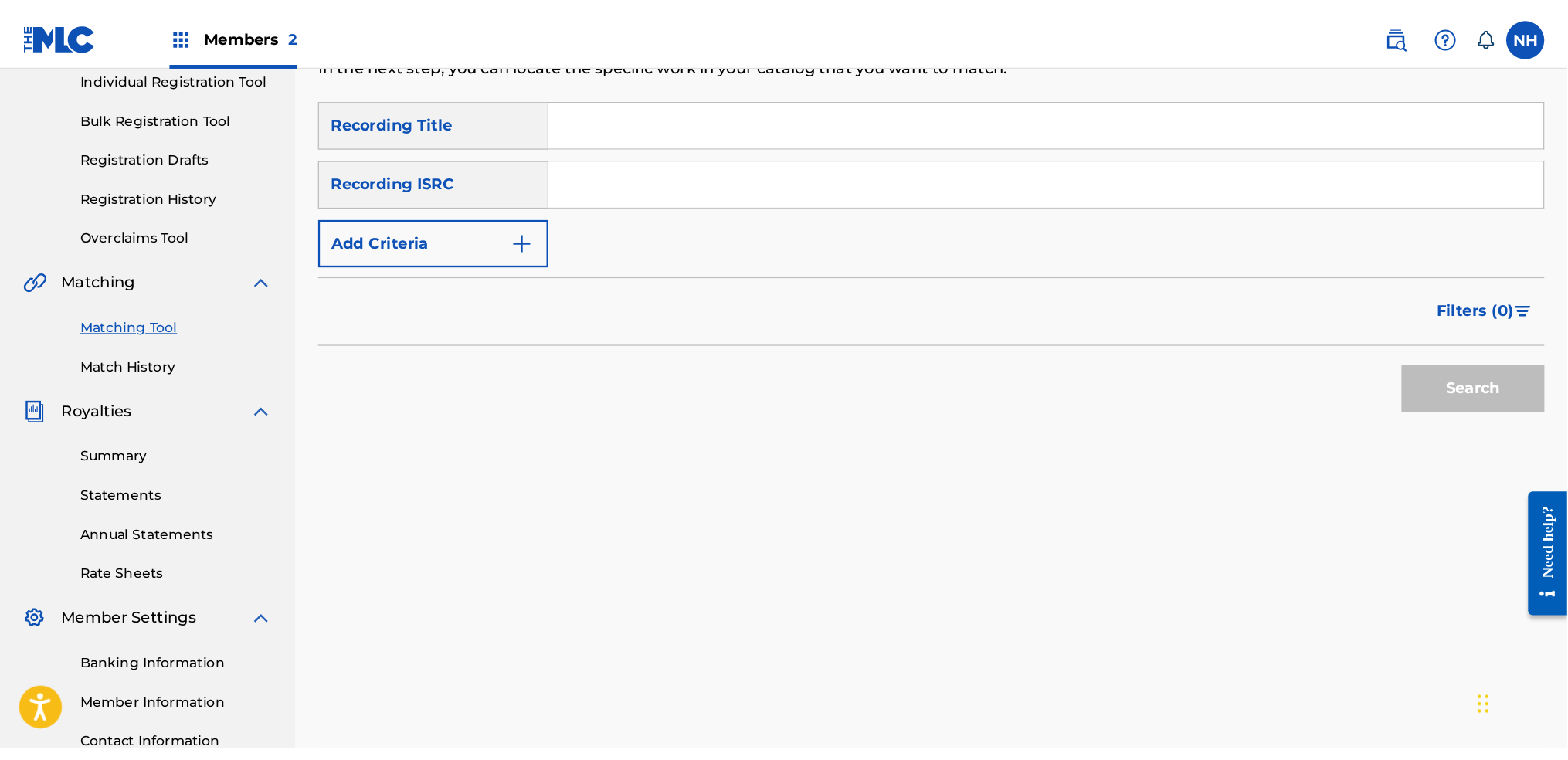
scroll to position [19, 0]
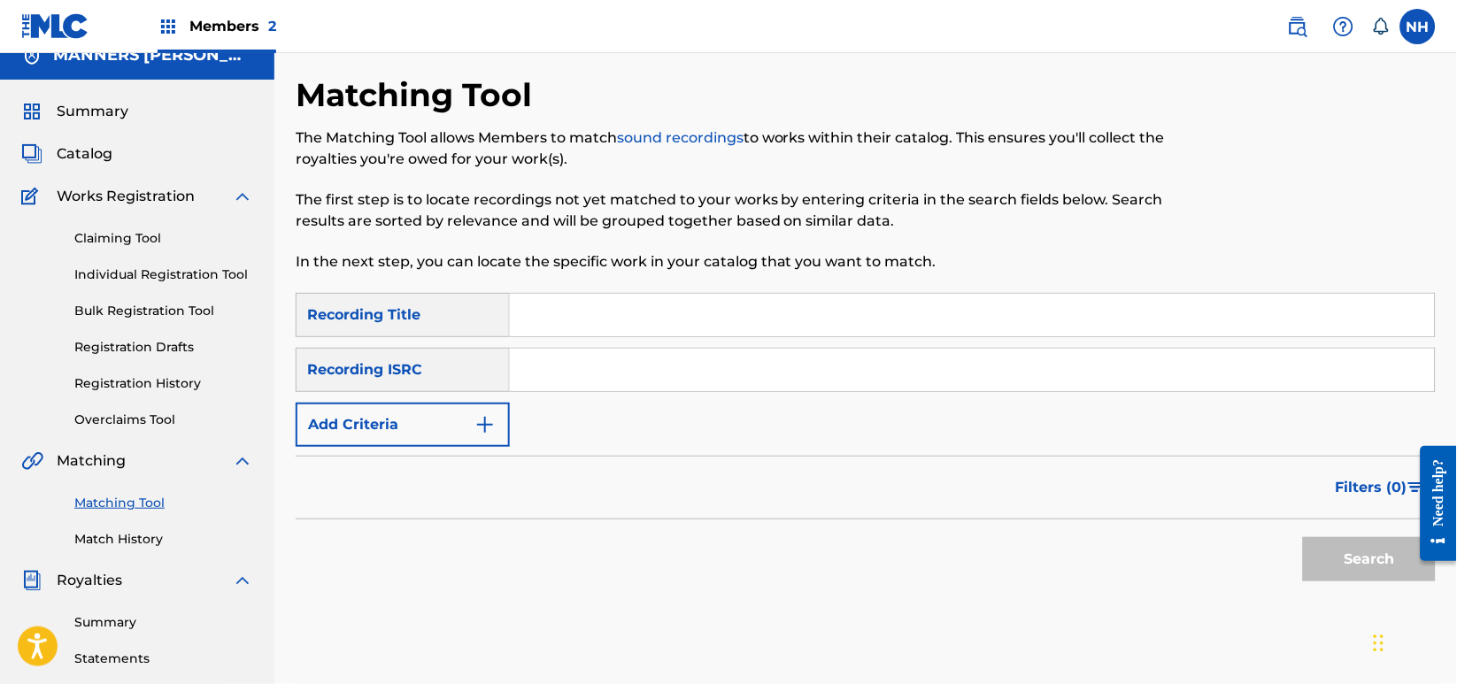
drag, startPoint x: 415, startPoint y: 459, endPoint x: 431, endPoint y: 438, distance: 26.6
click at [417, 460] on div "Filters ( 0 )" at bounding box center [866, 488] width 1140 height 64
click at [434, 433] on button "Add Criteria" at bounding box center [403, 425] width 214 height 44
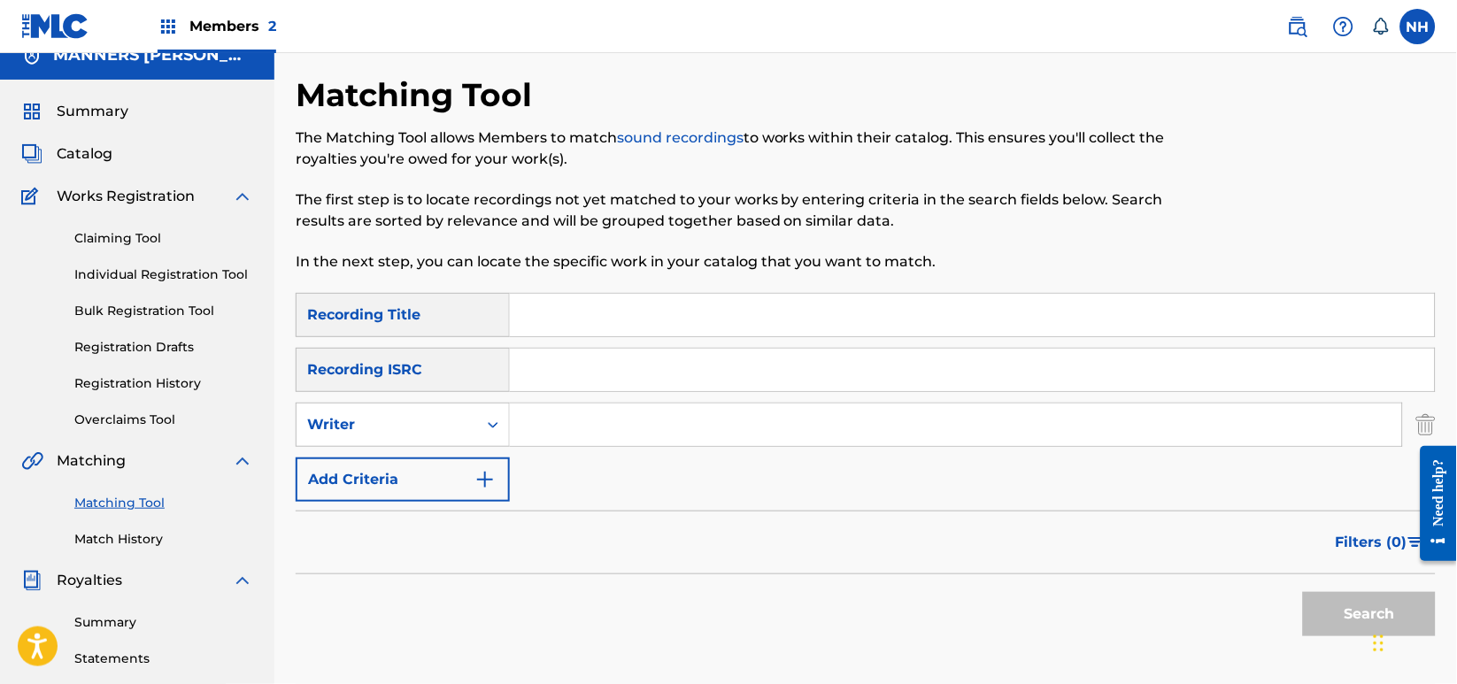
click at [453, 477] on button "Add Criteria" at bounding box center [403, 480] width 214 height 44
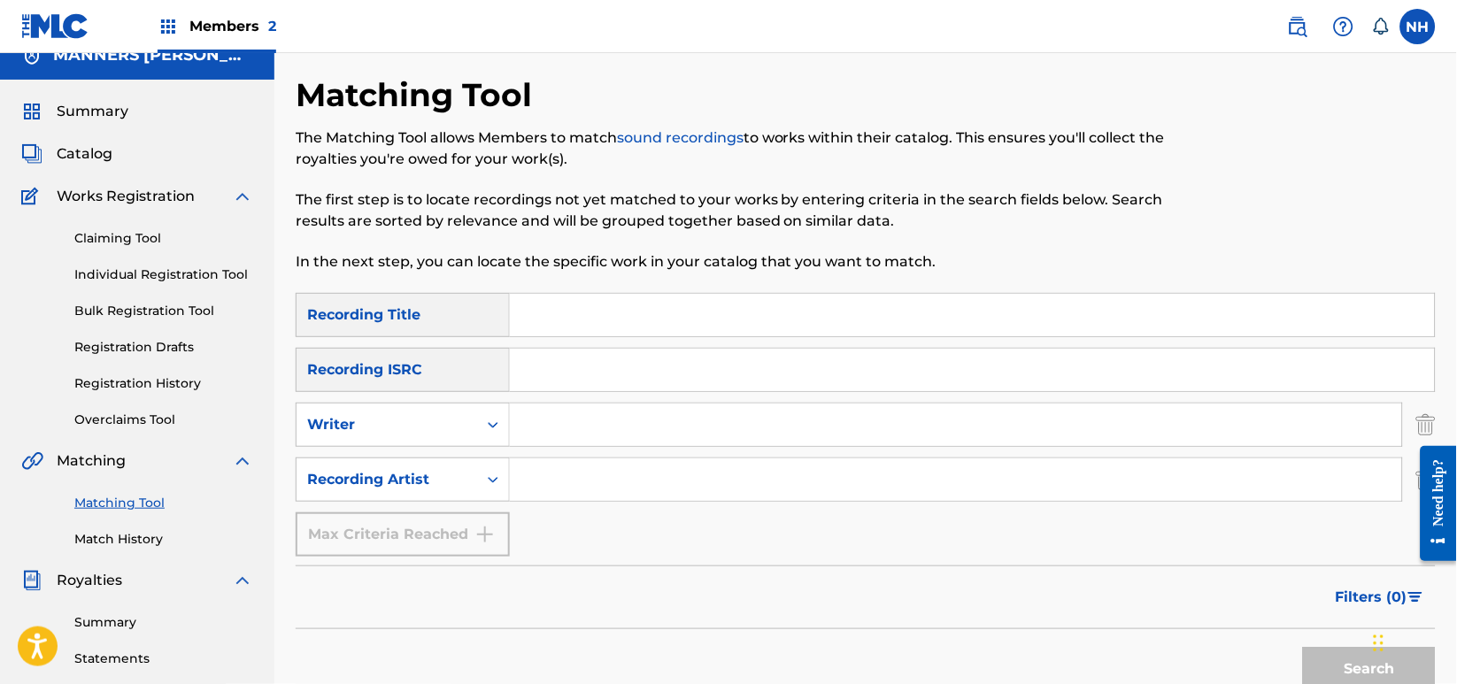
click at [546, 323] on input "Search Form" at bounding box center [972, 315] width 925 height 42
paste input "REPETITION"
type input "REPETITION"
click at [499, 426] on icon "Search Form" at bounding box center [493, 425] width 18 height 18
click at [591, 439] on input "Search Form" at bounding box center [956, 425] width 892 height 42
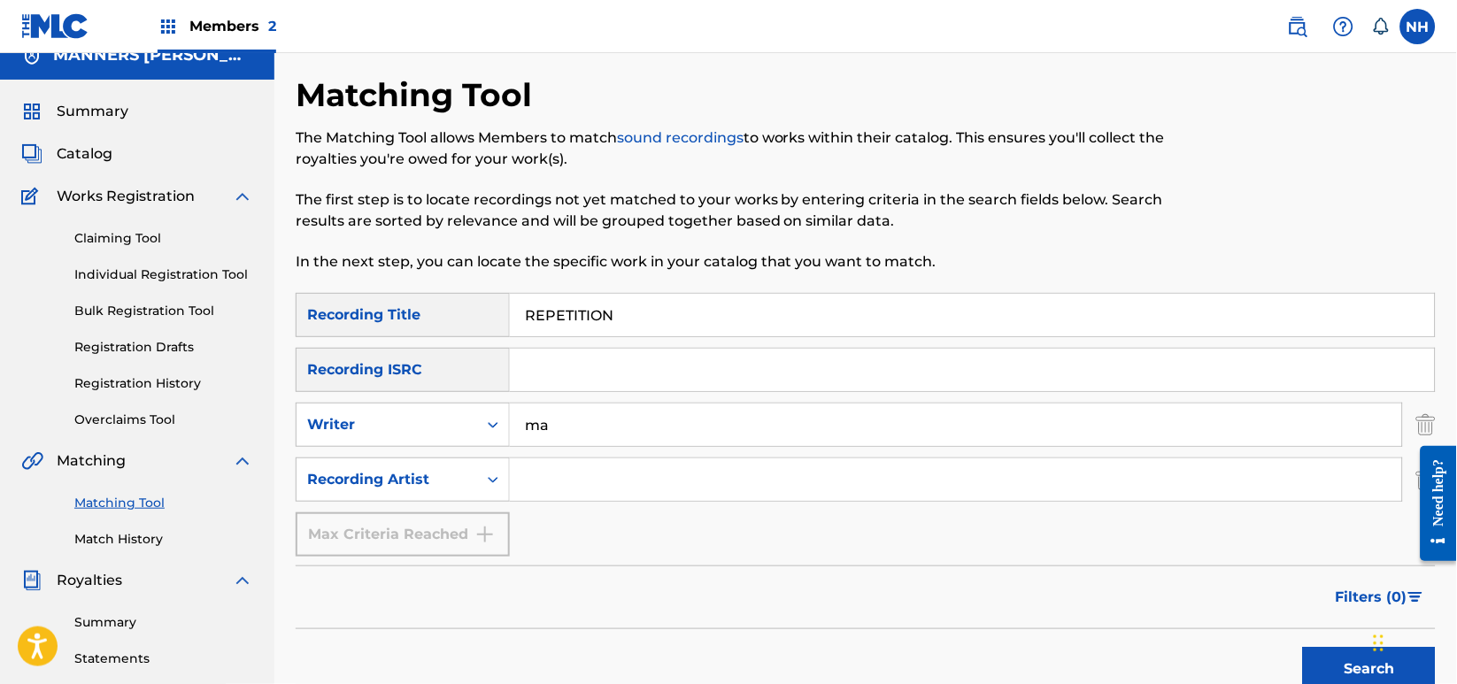
type input "Max Cooper"
click at [680, 471] on input "Search Form" at bounding box center [956, 480] width 892 height 42
paste input "Max Cooper"
type input "Max Cooper"
drag, startPoint x: 1268, startPoint y: 665, endPoint x: 1292, endPoint y: 664, distance: 24.8
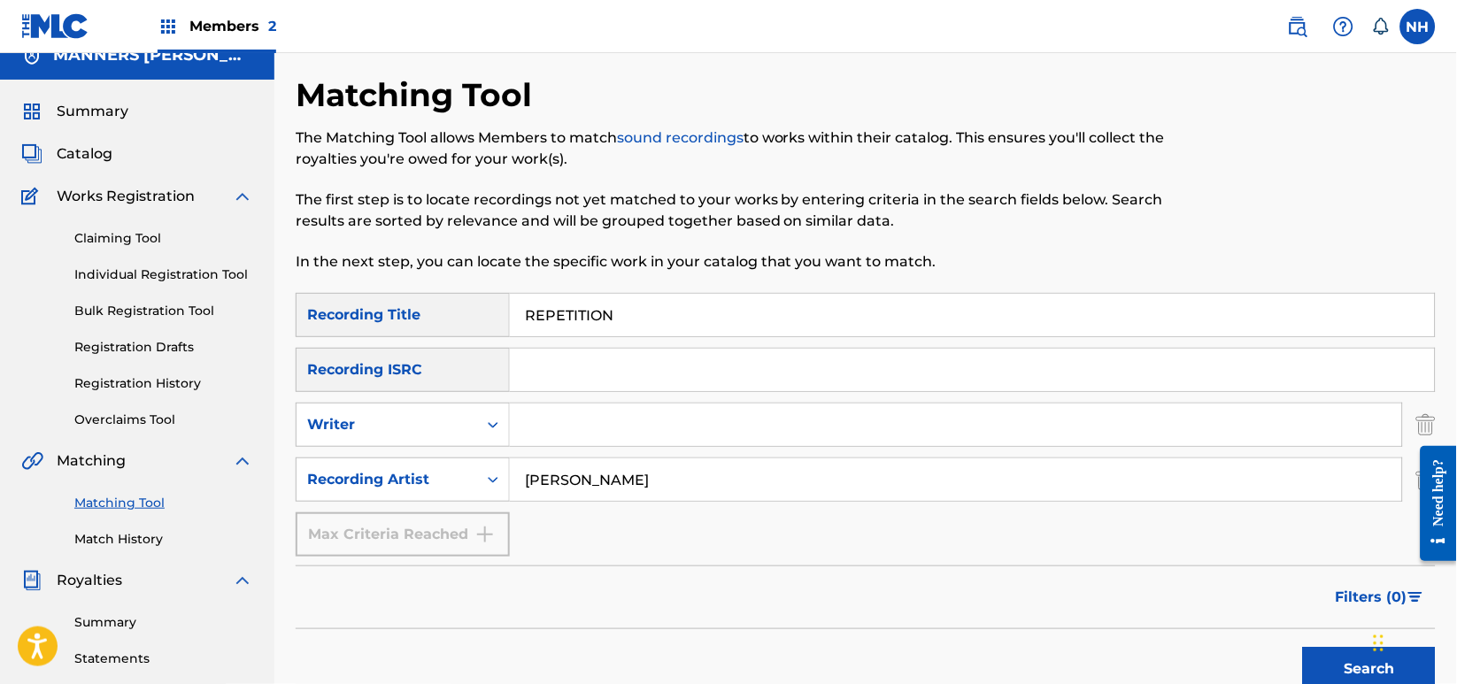
click at [1268, 665] on div "Search" at bounding box center [866, 664] width 1140 height 71
click at [1295, 663] on div "Search" at bounding box center [1365, 664] width 142 height 71
click at [1322, 663] on button "Search" at bounding box center [1369, 669] width 133 height 44
click at [763, 248] on div "The Matching Tool allows Members to match sound recordings to works within thei…" at bounding box center [735, 199] width 878 height 145
drag, startPoint x: 682, startPoint y: 299, endPoint x: 519, endPoint y: 318, distance: 163.9
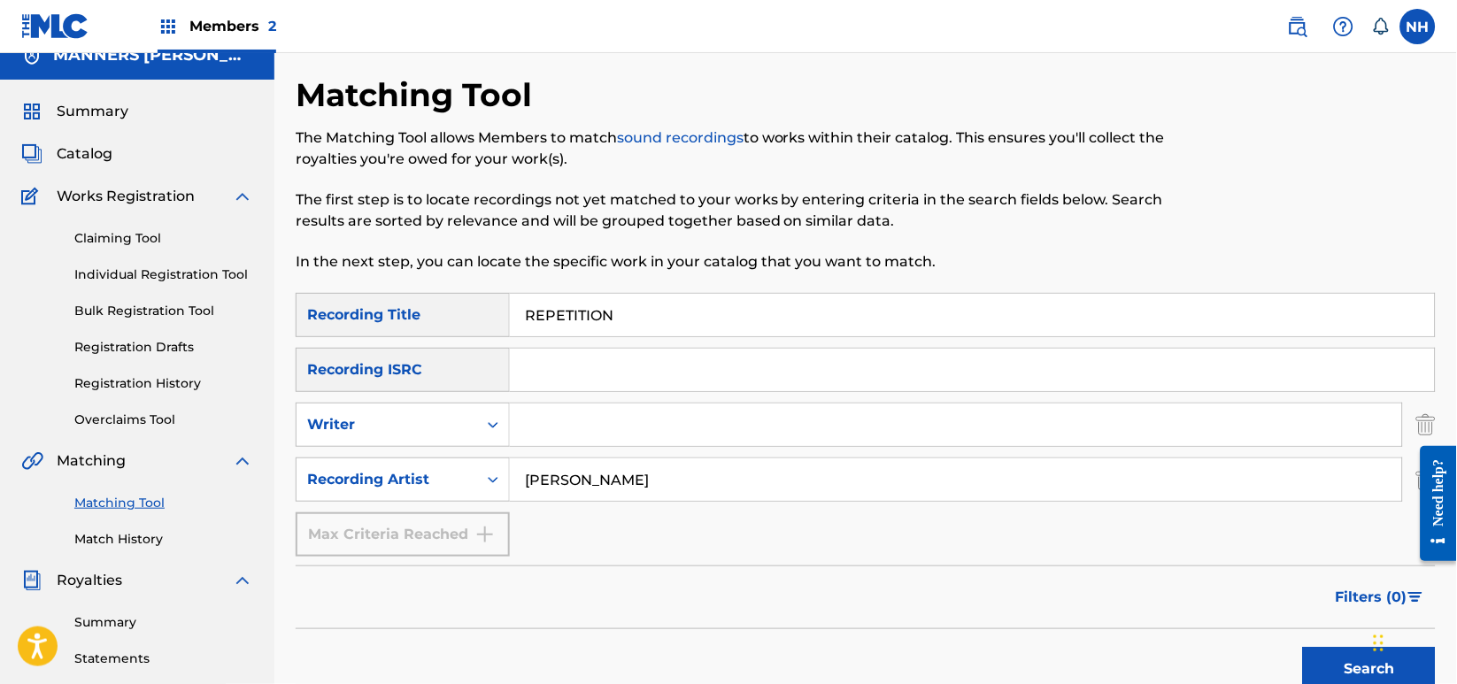
click at [472, 312] on div "SearchWithCriteria42d028ab-ce92-4086-94f4-381f13242438 Recording Title REPETITI…" at bounding box center [866, 315] width 1140 height 44
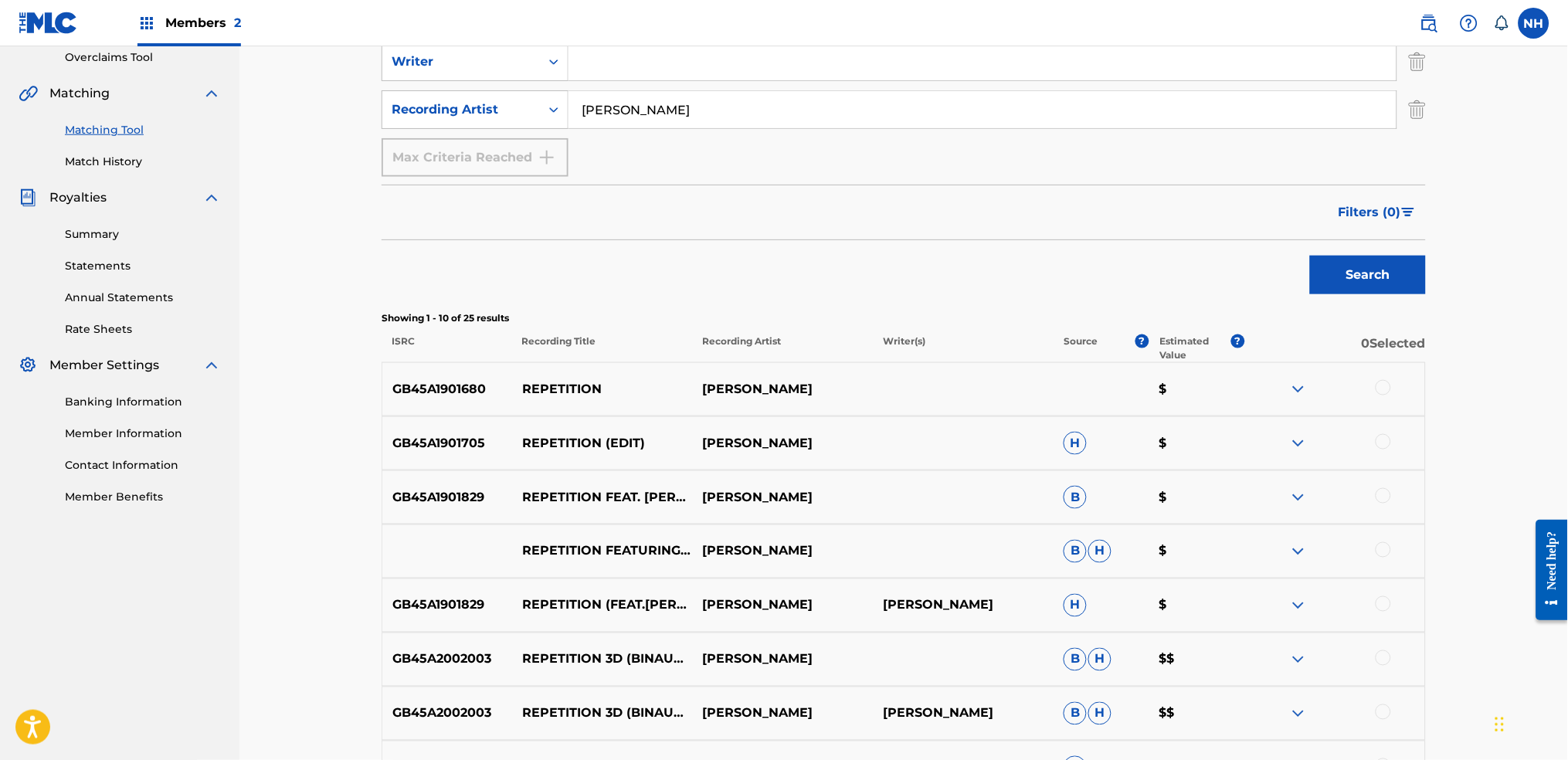
scroll to position [431, 0]
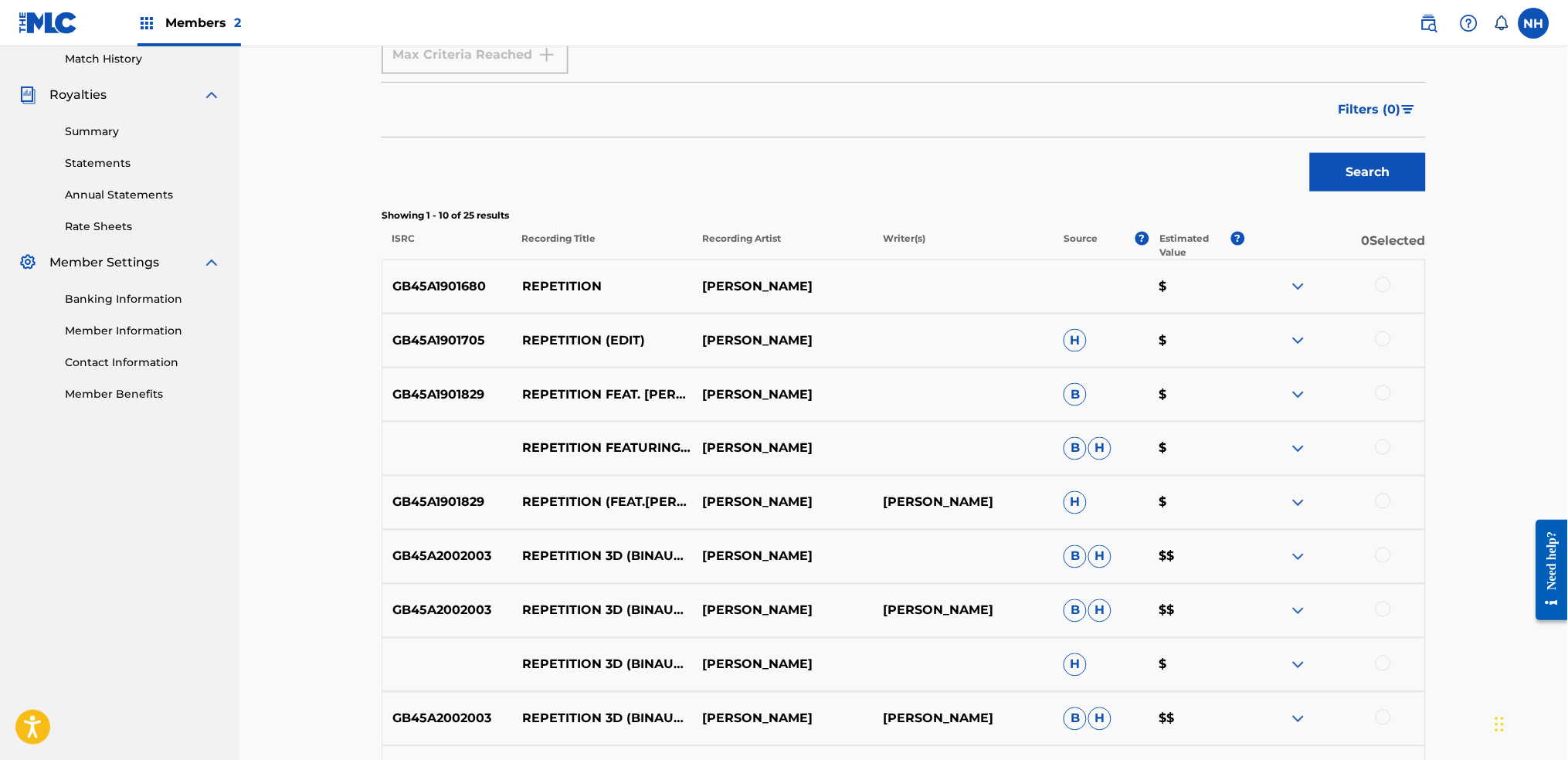
click at [1270, 551] on div at bounding box center [1383, 556] width 16 height 16
click at [1270, 596] on div at bounding box center [1383, 610] width 16 height 16
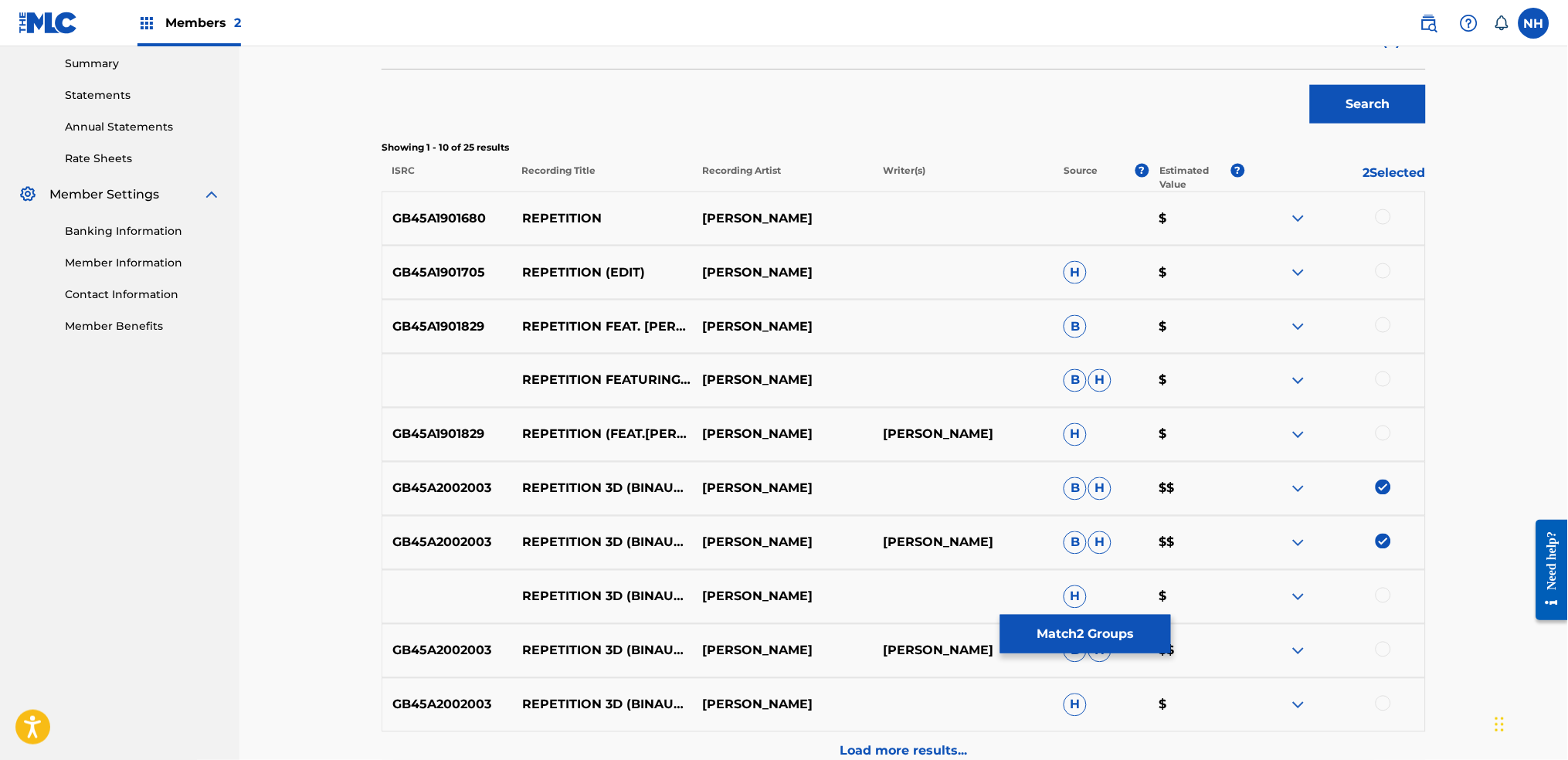
scroll to position [535, 0]
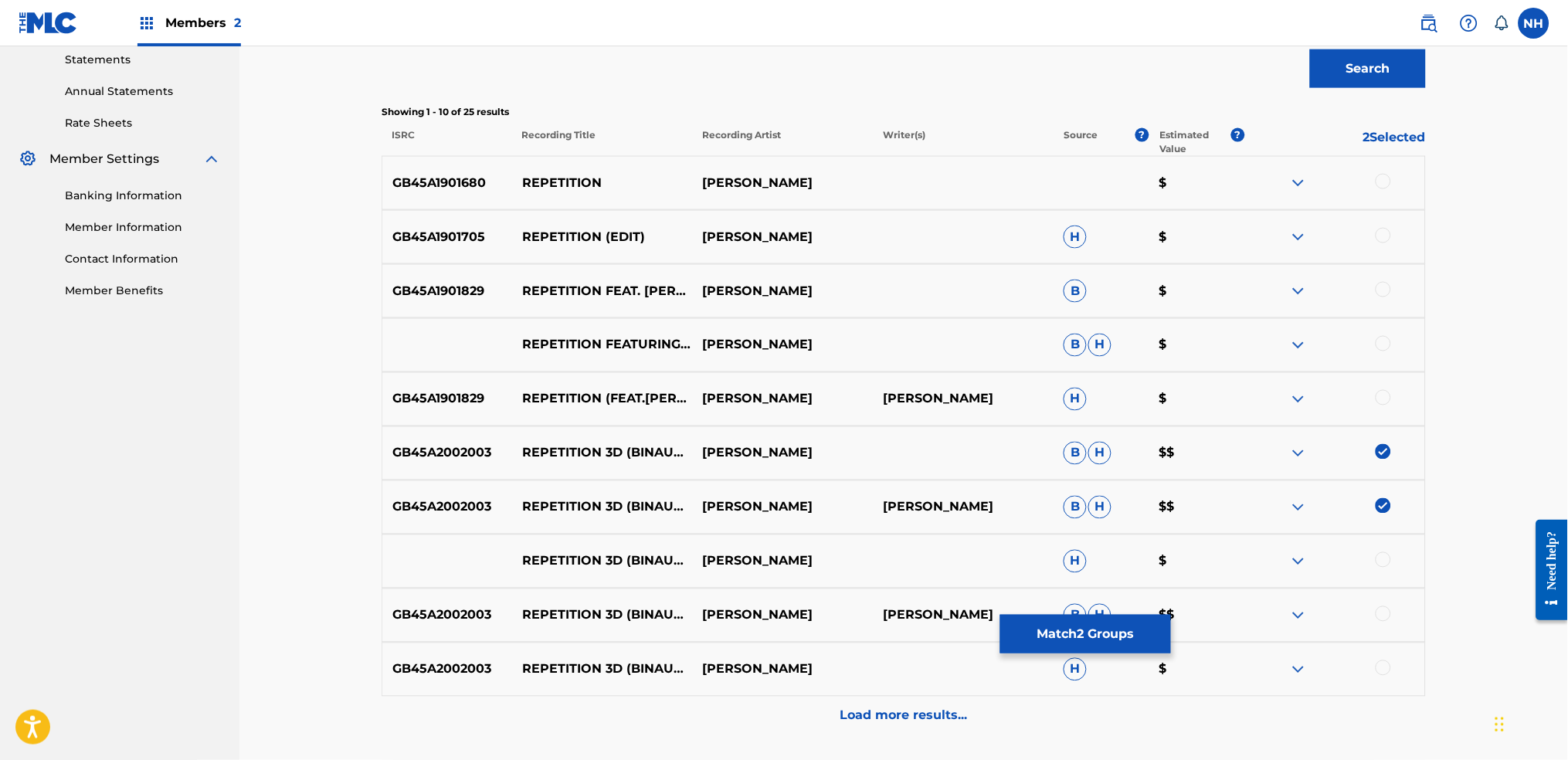
click at [1270, 570] on div at bounding box center [1334, 561] width 181 height 18
click at [1270, 557] on div at bounding box center [1383, 560] width 16 height 16
click at [1270, 596] on div "GB45A2002003 REPETITION 3D (BINAURAL VERSION - HEADPHONES ONLY) [FEAT. JAMES YO…" at bounding box center [903, 615] width 1044 height 54
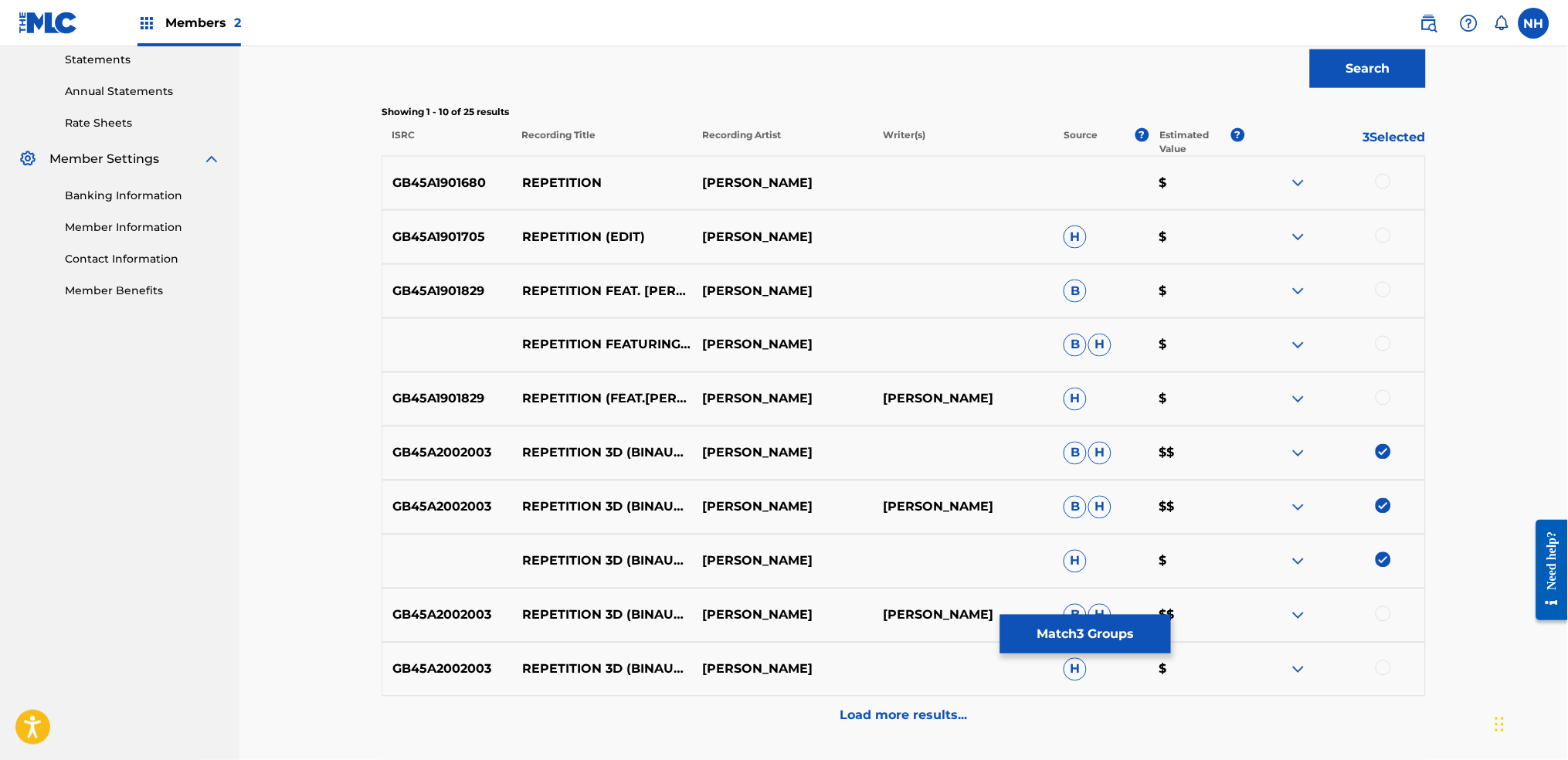
click at [1270, 596] on div at bounding box center [1383, 614] width 16 height 16
click at [1270, 596] on div "GB45A2002003 REPETITION 3D (BINAURAL VERSION - HEADPHONES ONLY) [FEAT. JAMES YO…" at bounding box center [903, 669] width 1044 height 54
click at [1270, 596] on div at bounding box center [1383, 668] width 16 height 16
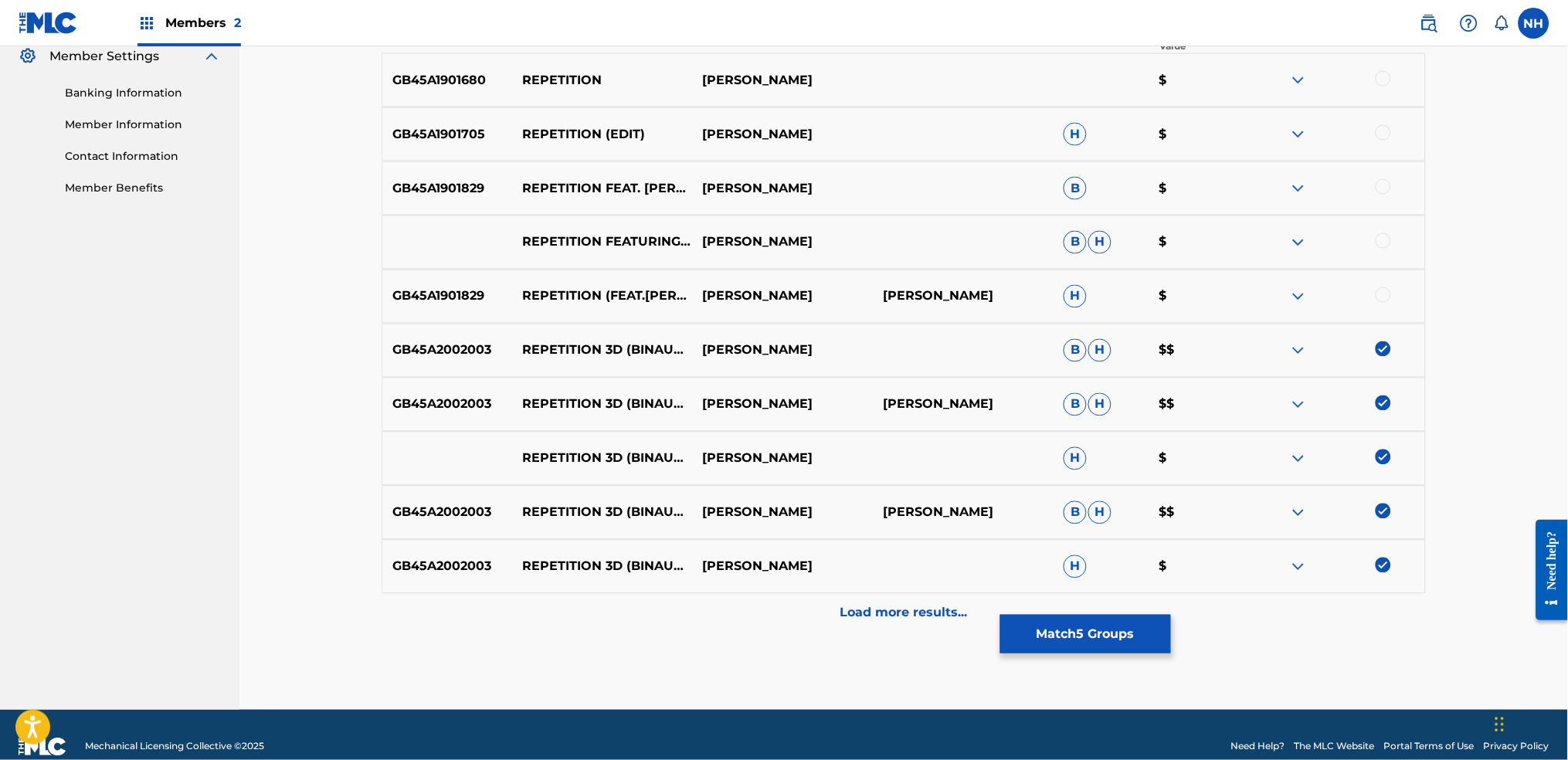
click at [1270, 596] on div "Load more results..." at bounding box center [903, 613] width 1044 height 38
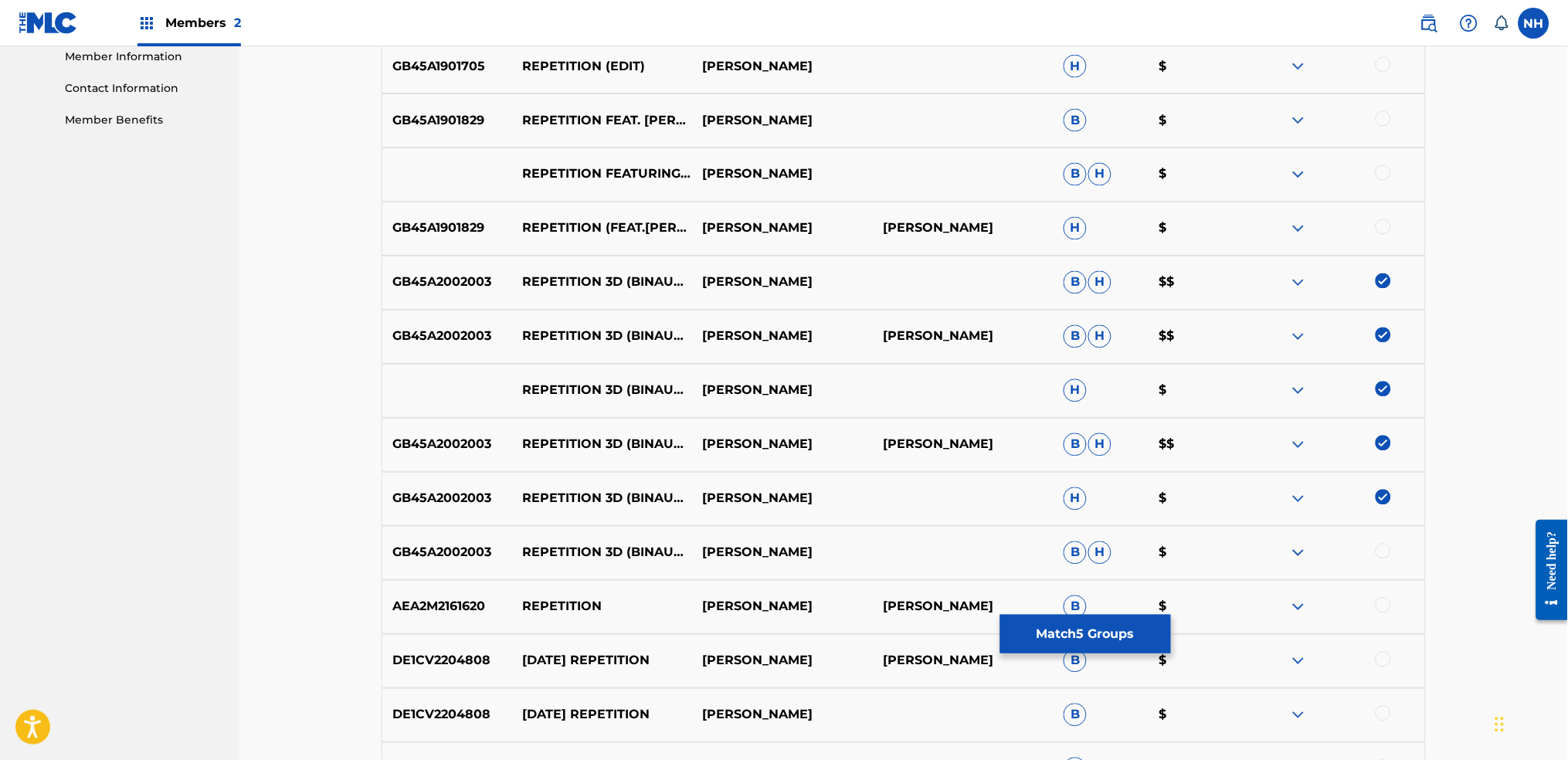
scroll to position [740, 0]
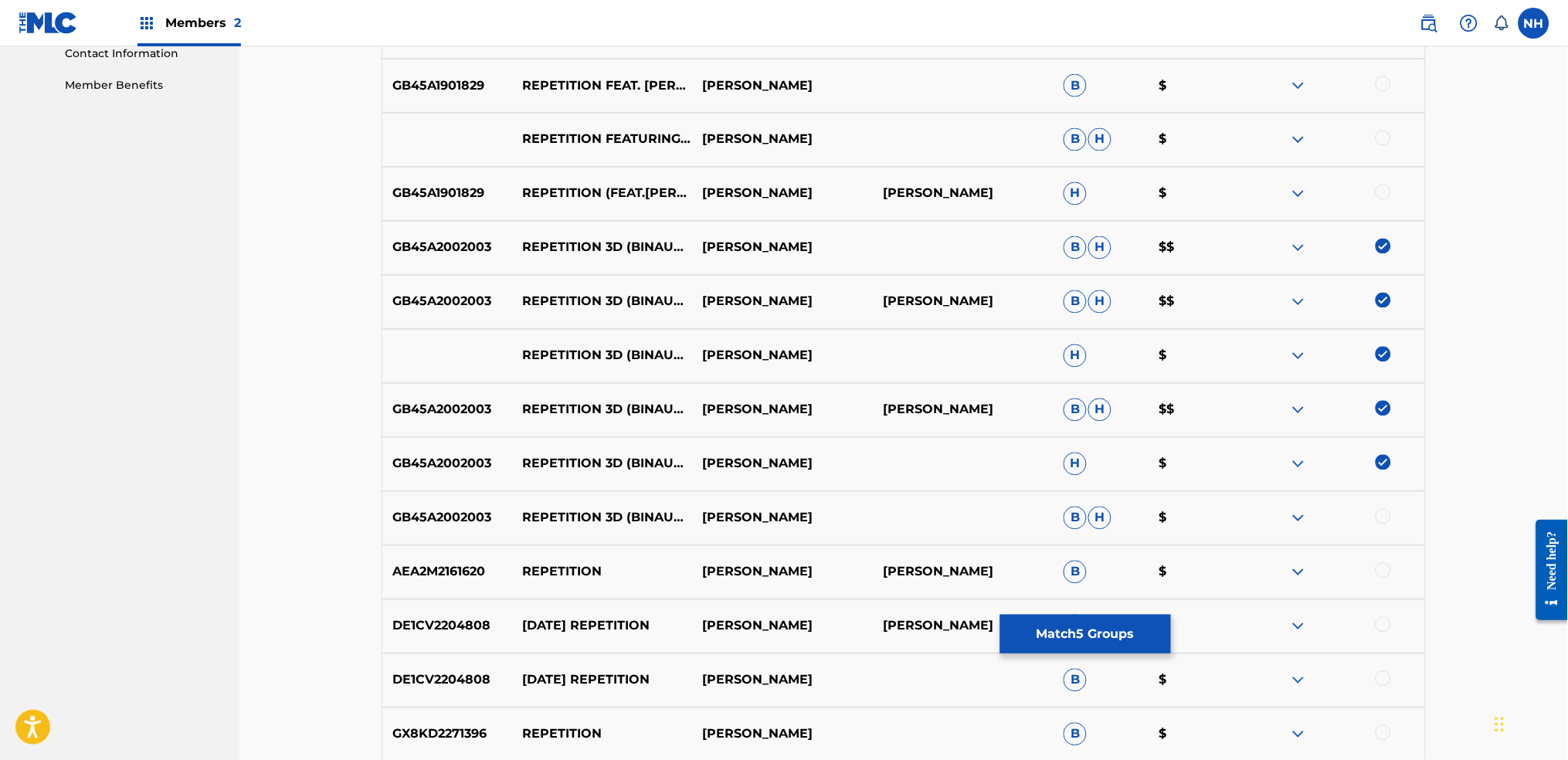
click at [1270, 528] on div "GB45A2002003 REPETITION 3D (BINAURAL VERSION - HEADPHONES ONLY) FEAT. JAMES YOR…" at bounding box center [903, 518] width 1044 height 54
click at [1270, 517] on div at bounding box center [1334, 517] width 181 height 18
click at [1270, 516] on div at bounding box center [1383, 517] width 16 height 16
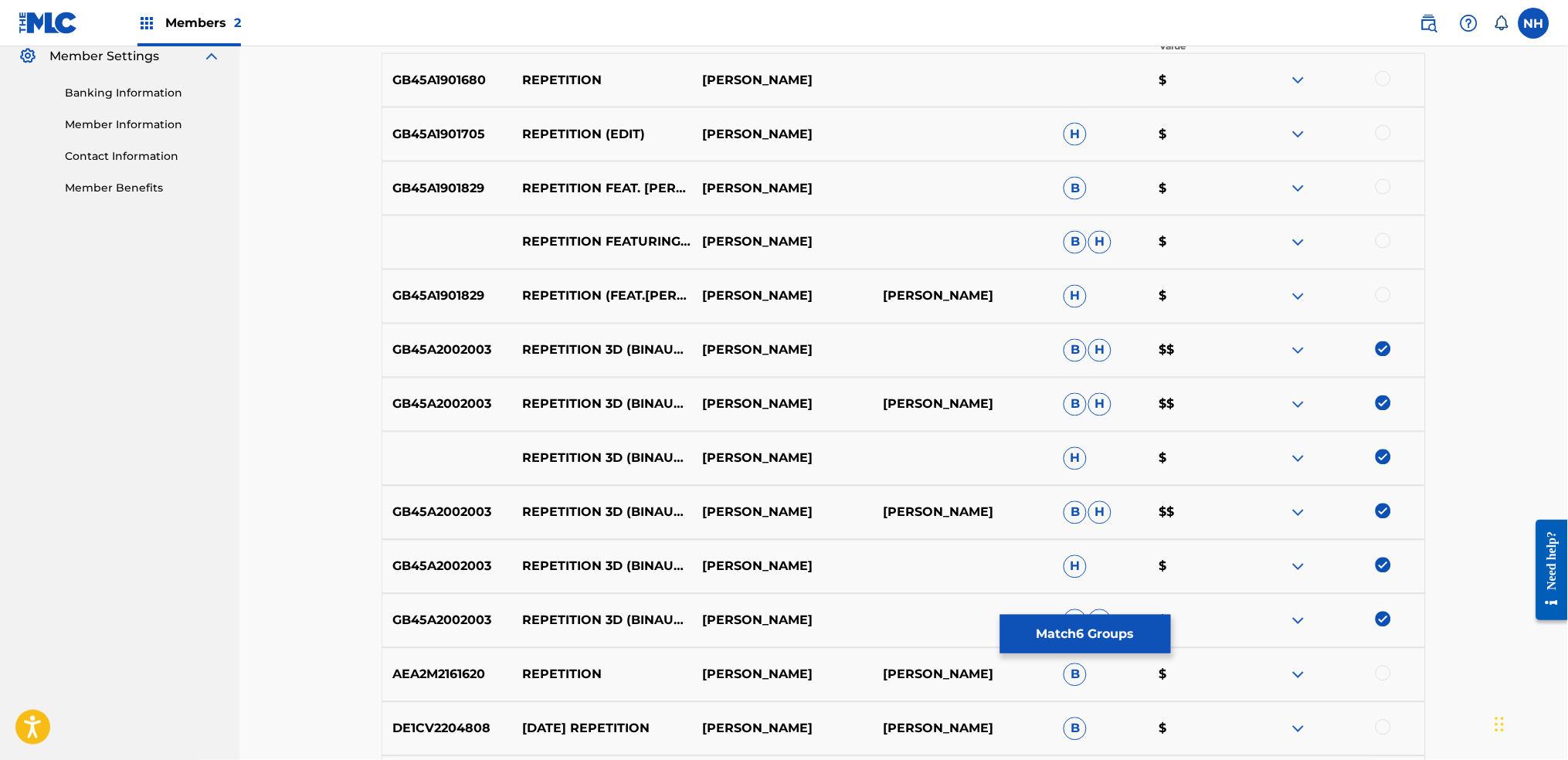
click at [1270, 508] on div at bounding box center [1334, 512] width 181 height 18
click at [1270, 513] on img at bounding box center [1298, 512] width 18 height 18
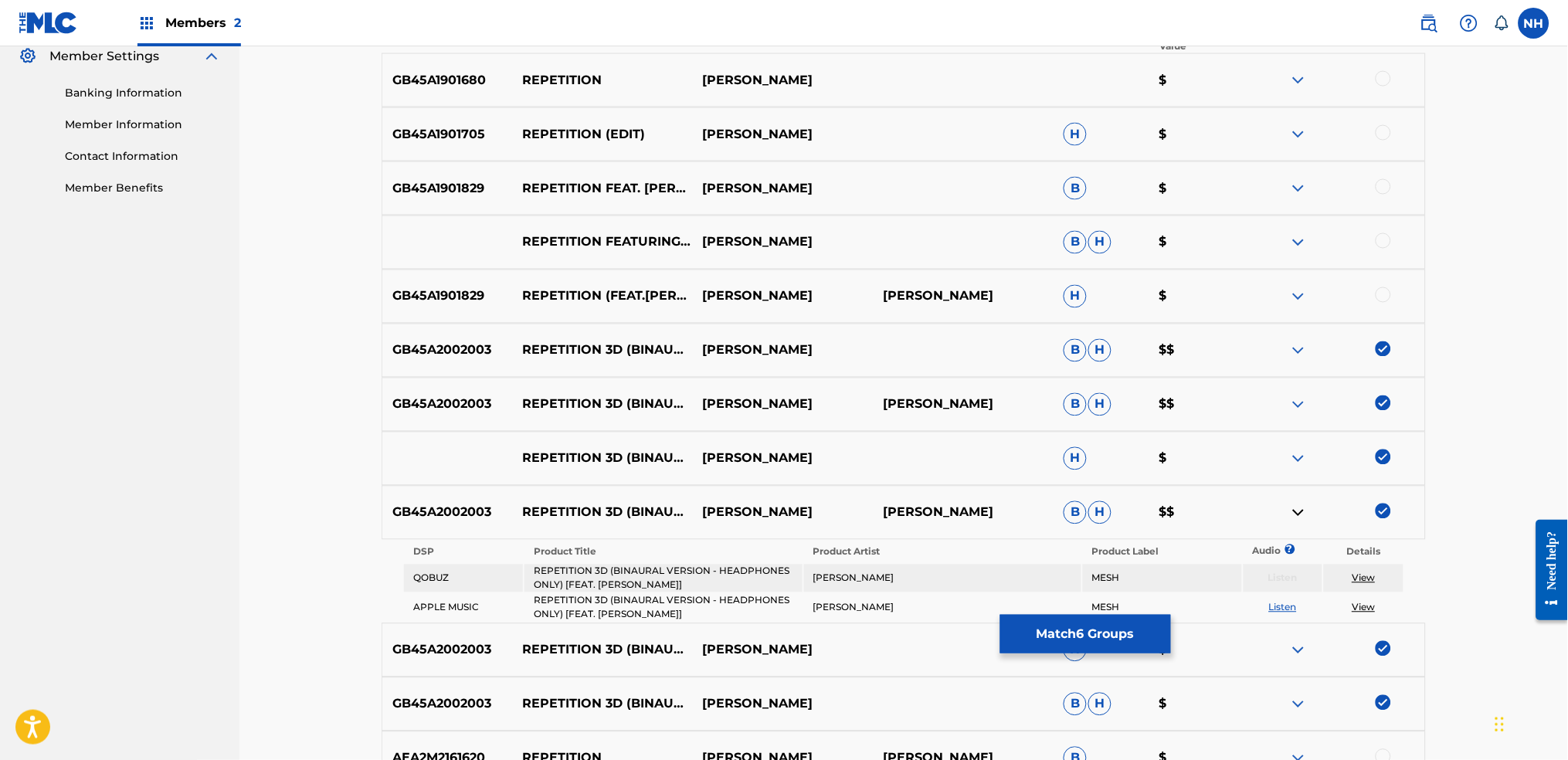
scroll to position [535, 0]
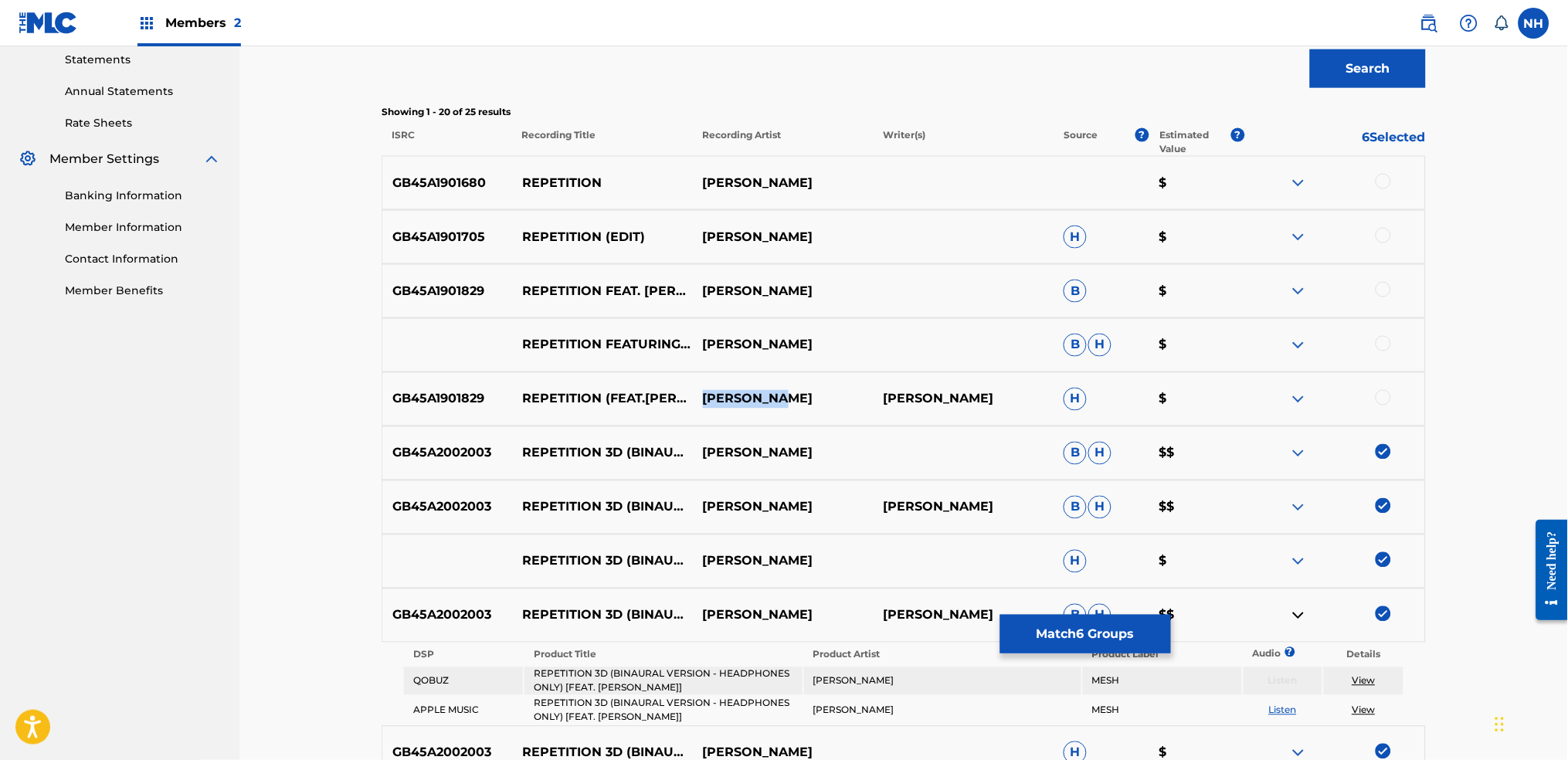
drag, startPoint x: 793, startPoint y: 395, endPoint x: 697, endPoint y: 394, distance: 96.0
click at [697, 394] on p "MAX COOPER" at bounding box center [782, 399] width 181 height 18
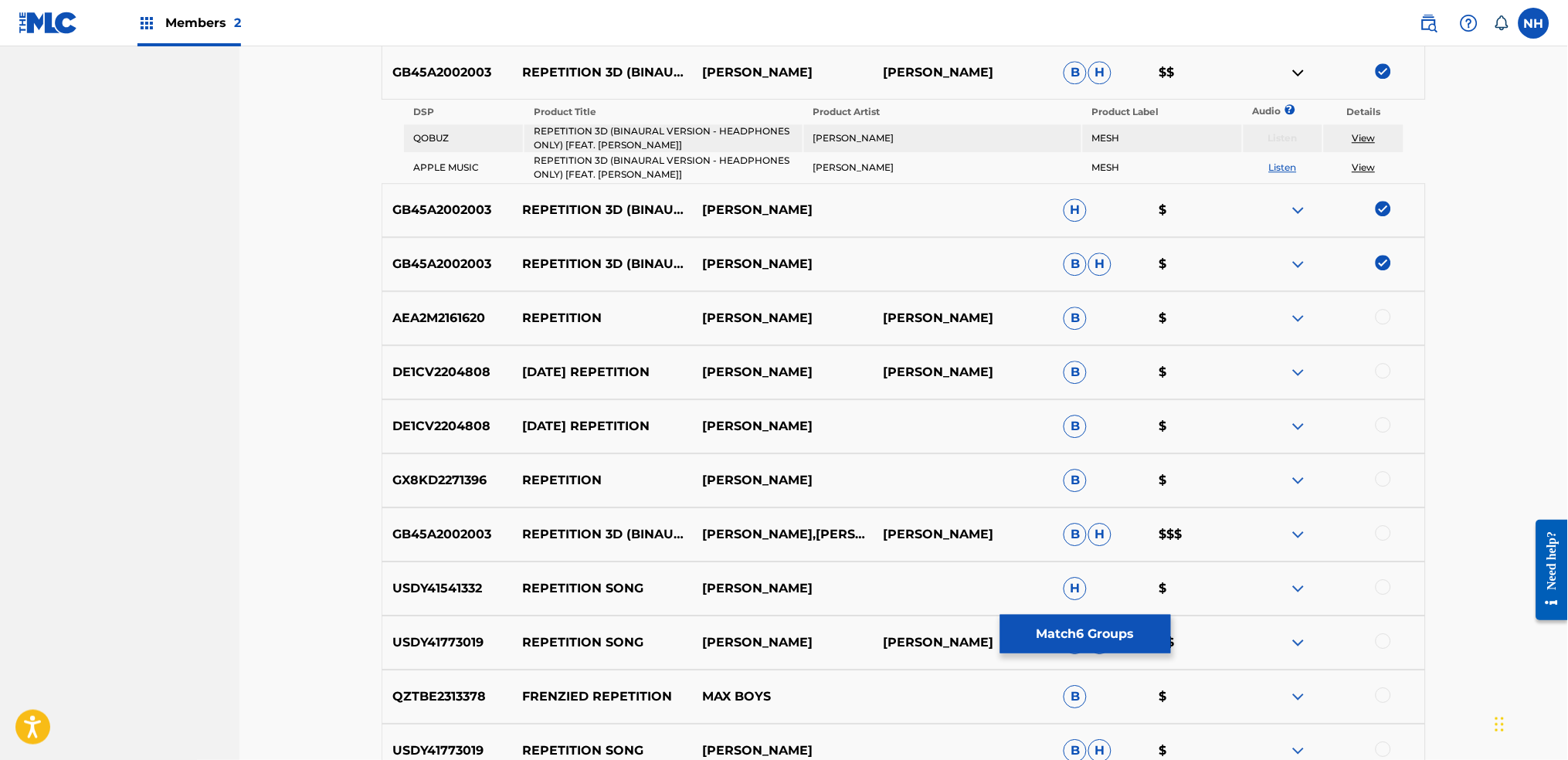
scroll to position [1281, 0]
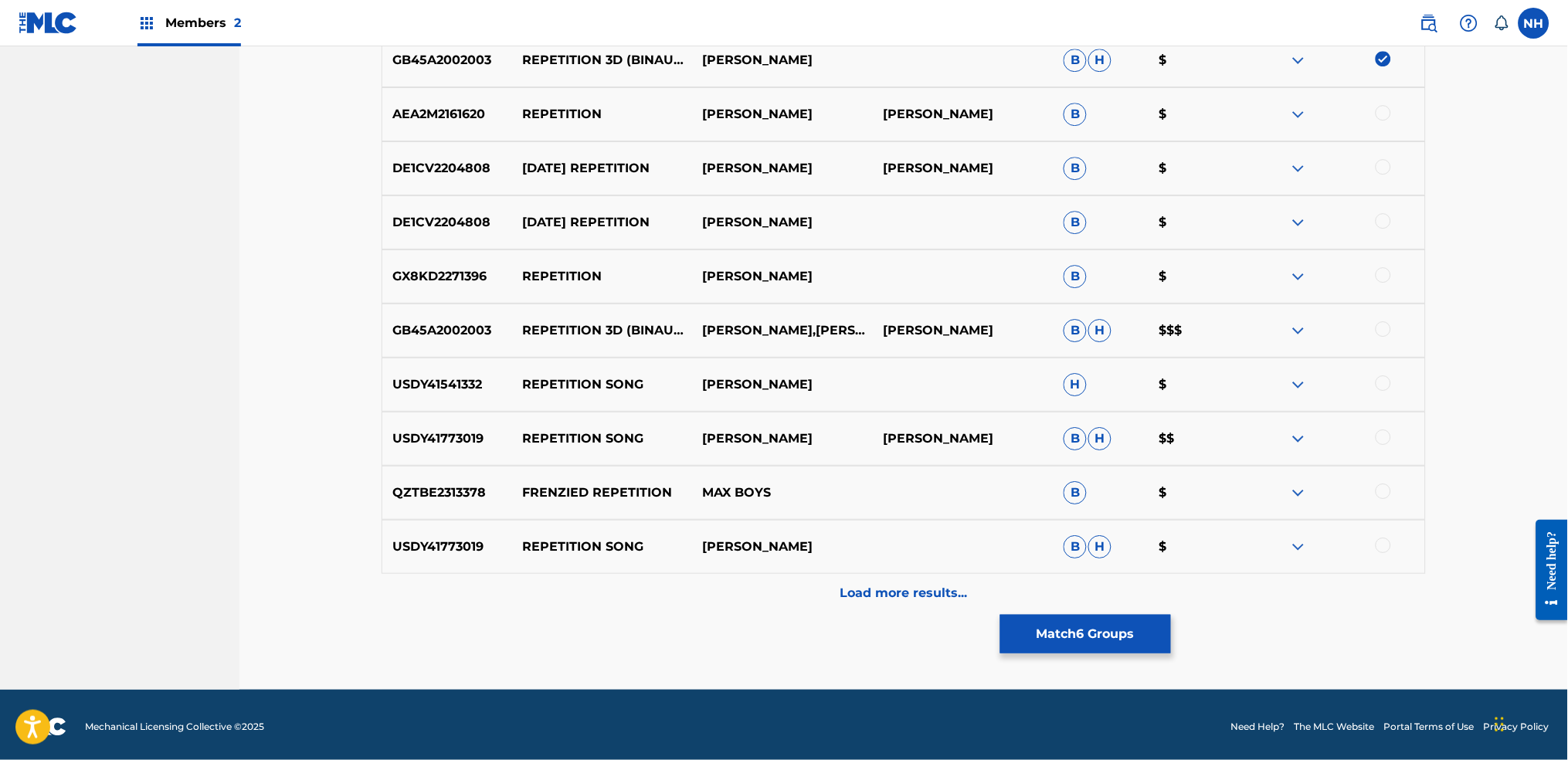
click at [1270, 321] on div at bounding box center [1334, 330] width 181 height 18
click at [1270, 337] on div "GB45A2002003 REPETITION 3D (BINAURAL VERSION - HEADPHONES ONLY) MAX COOPER,JAME…" at bounding box center [903, 331] width 1044 height 54
click at [1270, 321] on div at bounding box center [1334, 330] width 181 height 18
click at [1270, 323] on div at bounding box center [1383, 329] width 16 height 16
click at [872, 592] on p "Load more results..." at bounding box center [904, 592] width 127 height 18
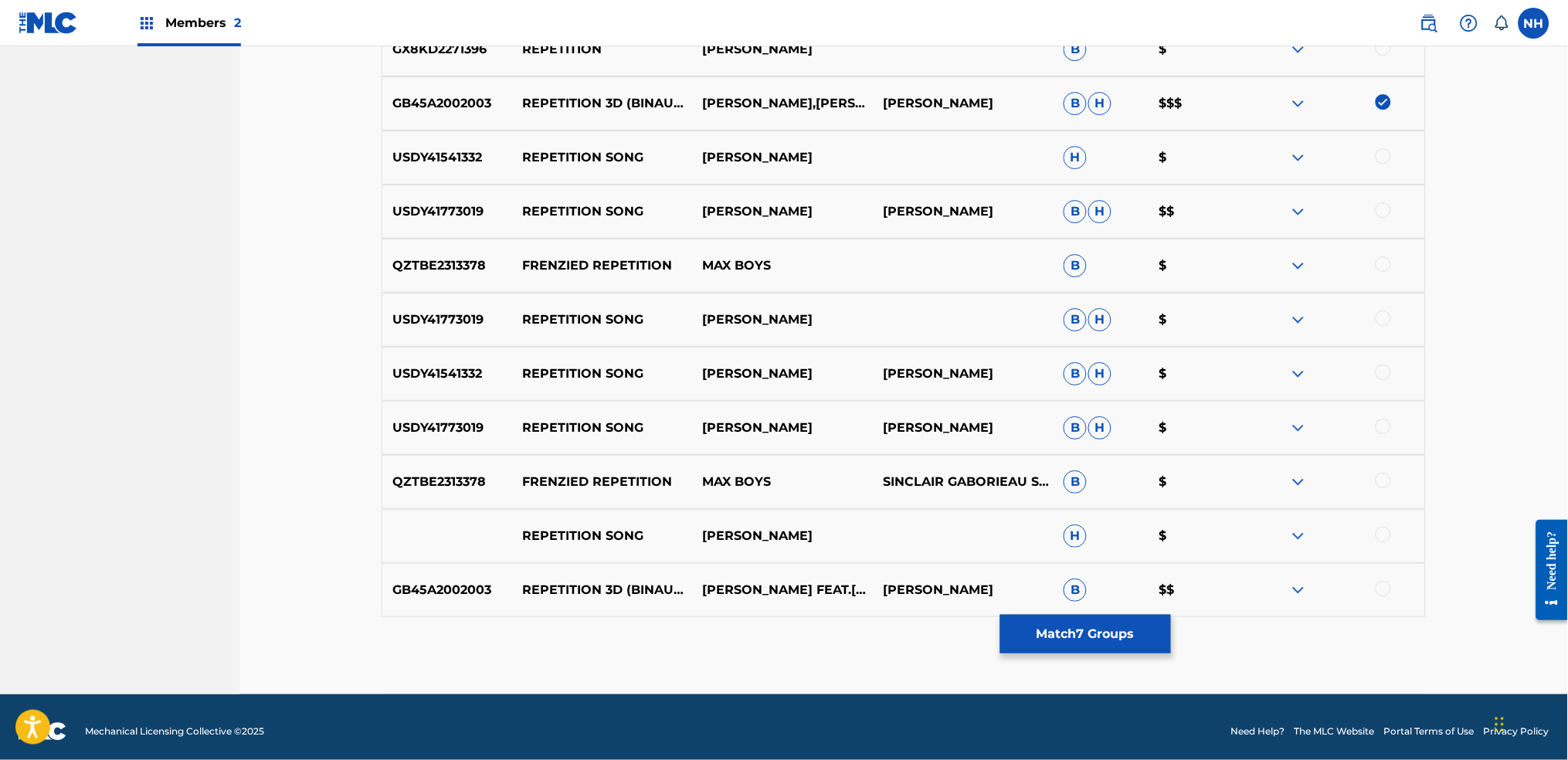
scroll to position [1434, 0]
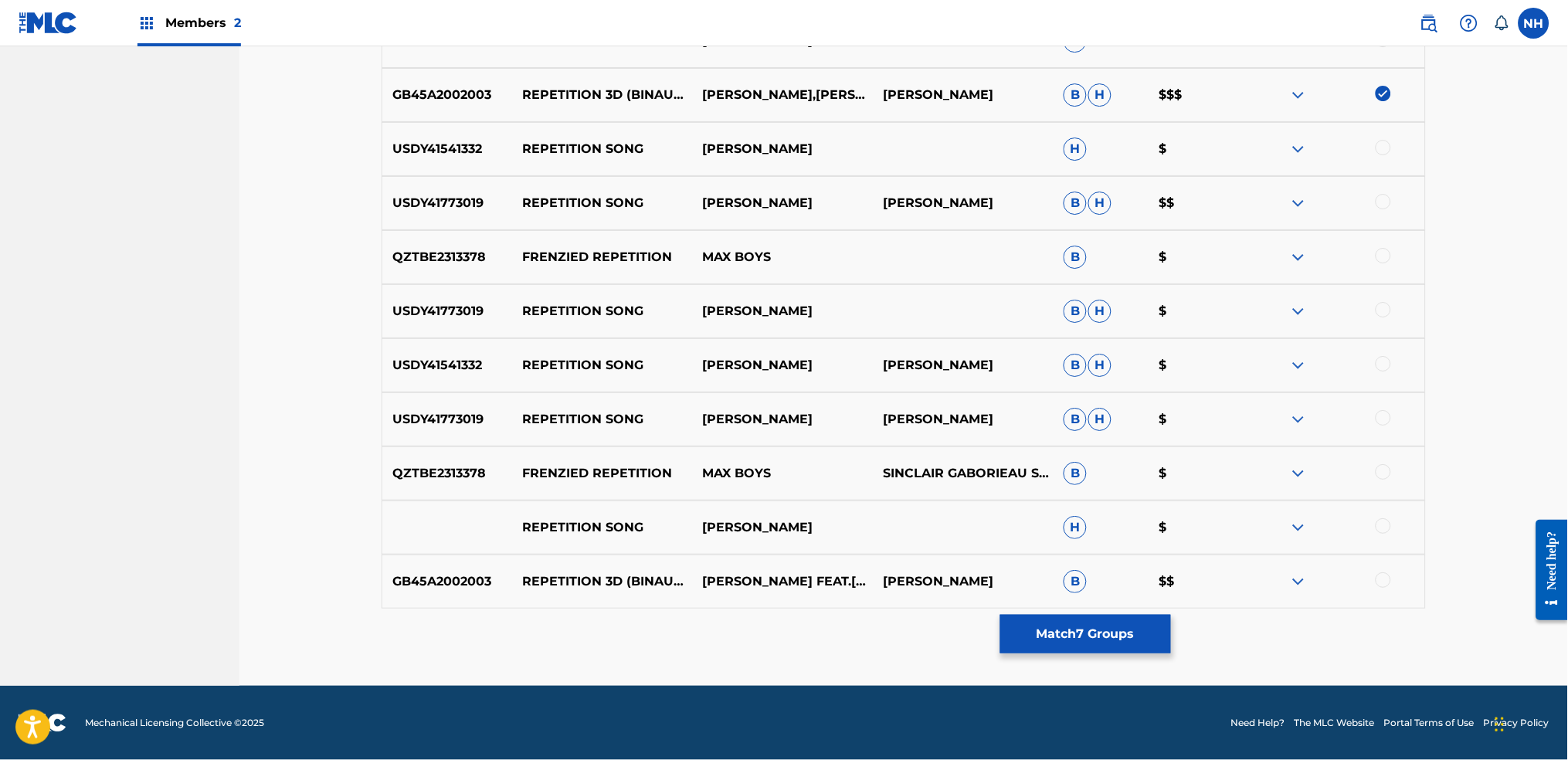
click at [1270, 576] on div at bounding box center [1334, 581] width 181 height 18
click at [1270, 577] on div at bounding box center [1383, 580] width 16 height 16
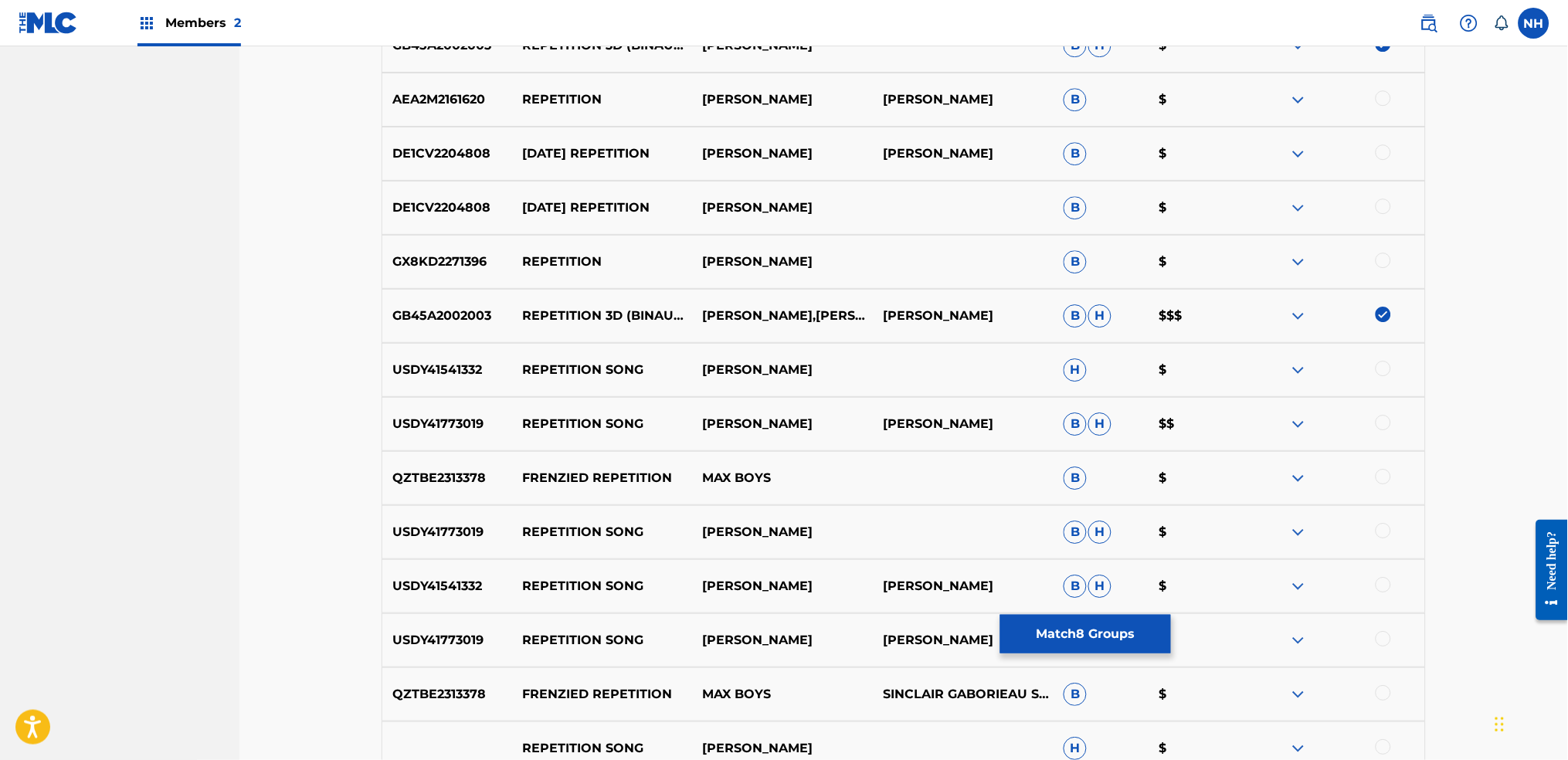
scroll to position [1330, 0]
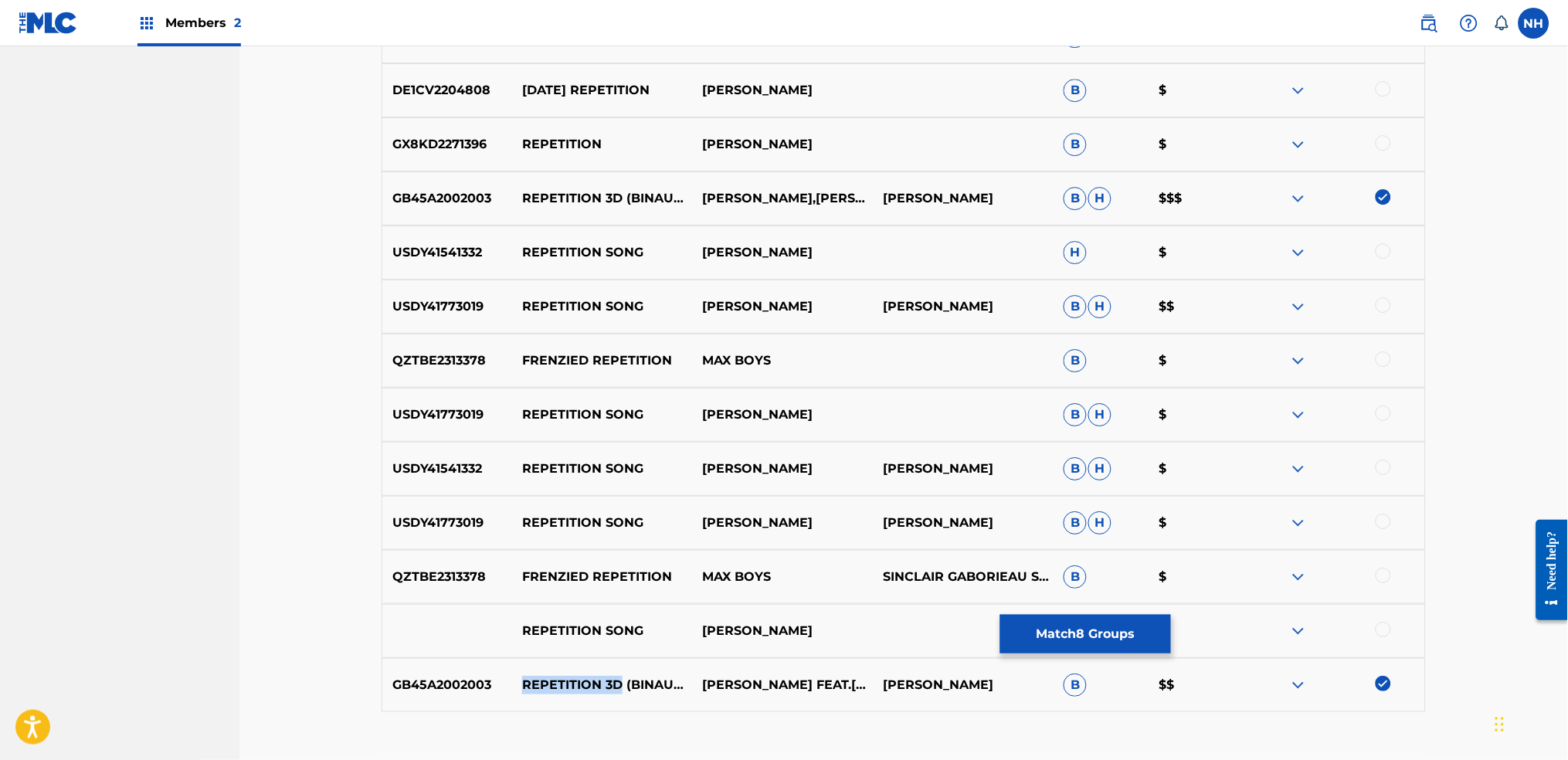
drag, startPoint x: 649, startPoint y: 659, endPoint x: 517, endPoint y: 667, distance: 132.2
click at [517, 596] on p "REPETITION 3D (BINAURAL VERSION - HEADPHONES ONLY)" at bounding box center [602, 685] width 181 height 18
copy p "REPETITION 3D"
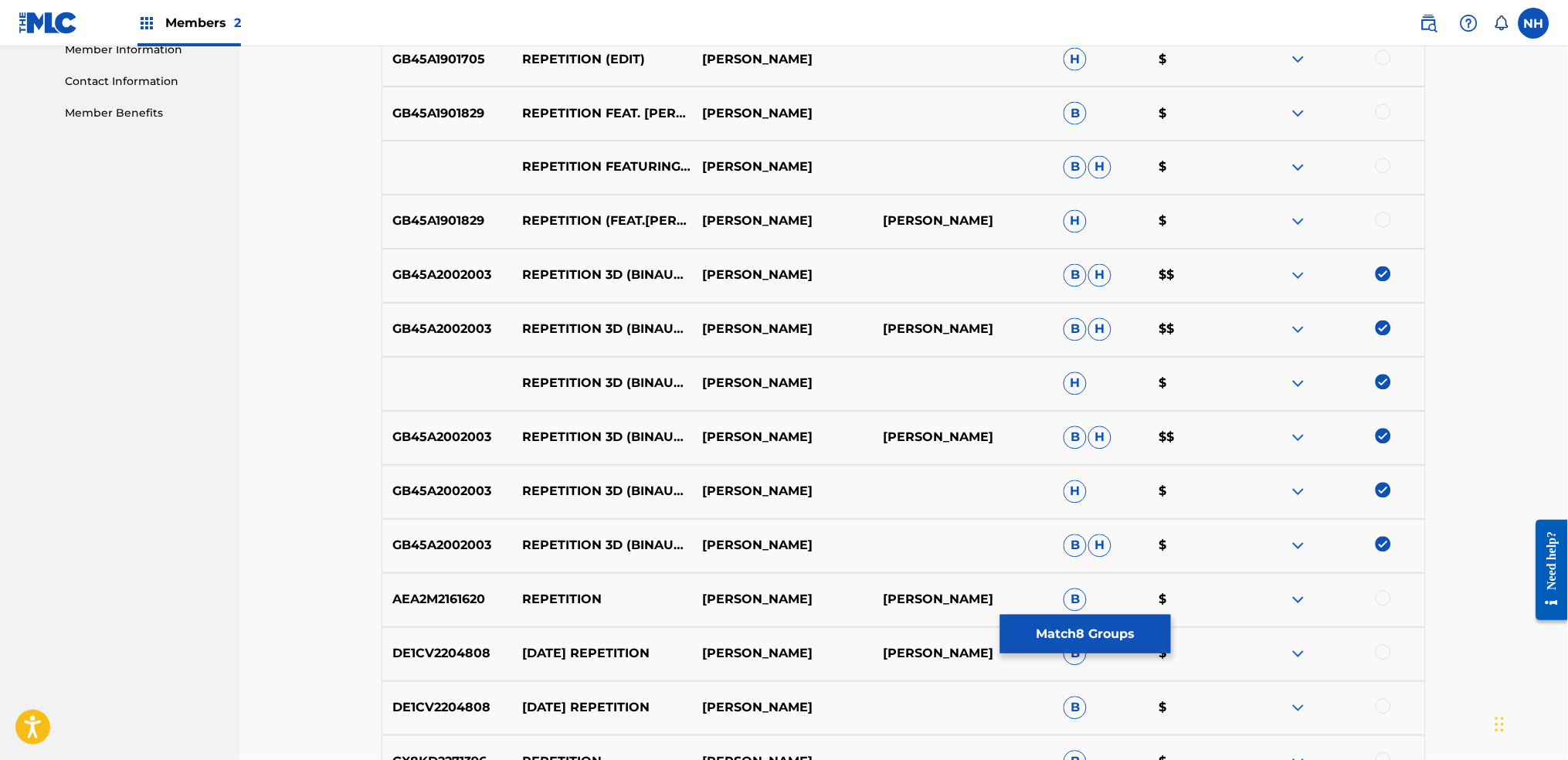
scroll to position [507, 0]
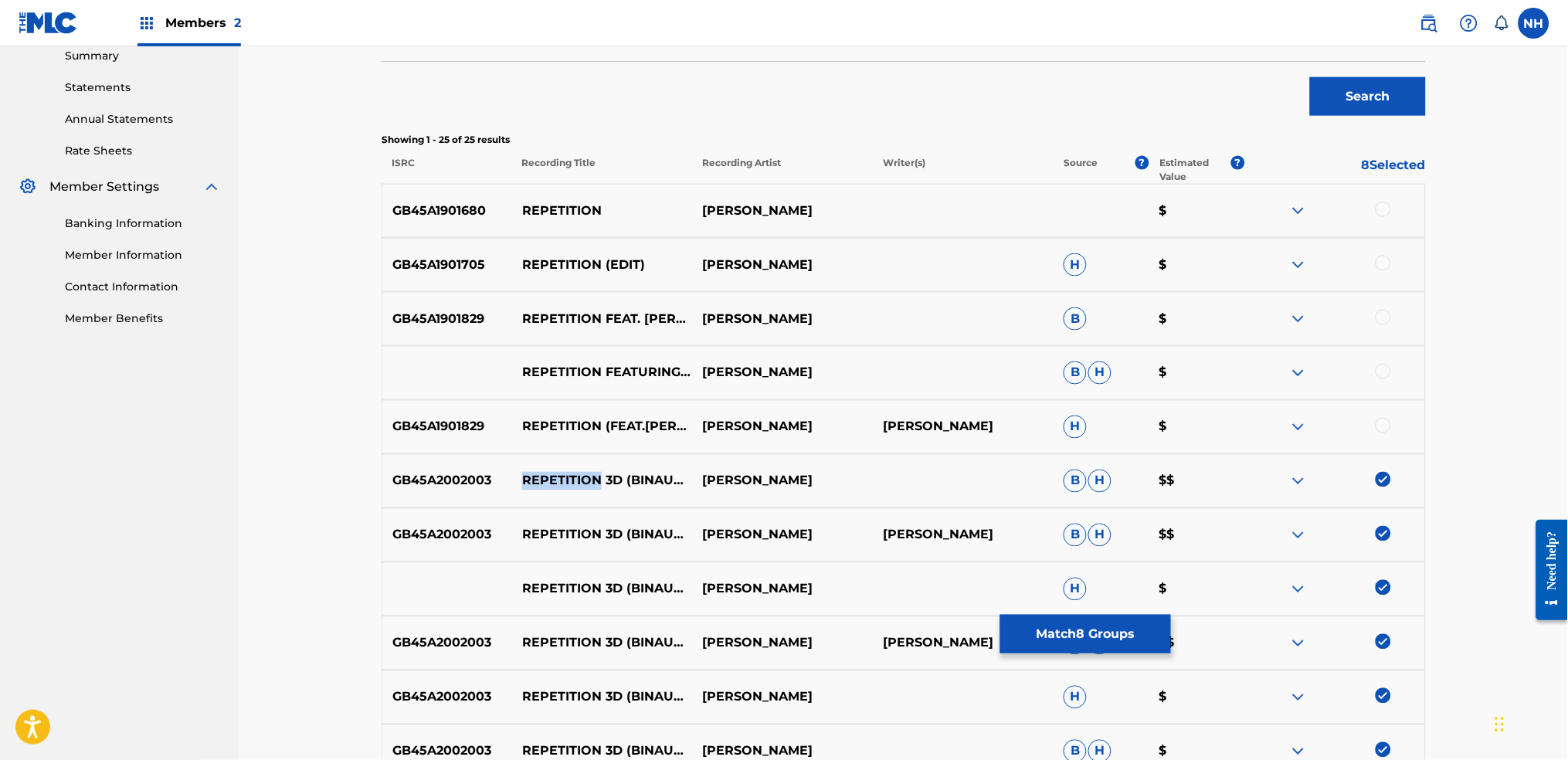
drag, startPoint x: 524, startPoint y: 462, endPoint x: 602, endPoint y: 463, distance: 78.0
click at [602, 472] on p "REPETITION 3D (BINAURAL VERSION - HEADPHONES ONLY)" at bounding box center [602, 481] width 181 height 18
copy p "REPETITION"
click at [1067, 596] on button "Match 8 Groups" at bounding box center [1085, 634] width 171 height 38
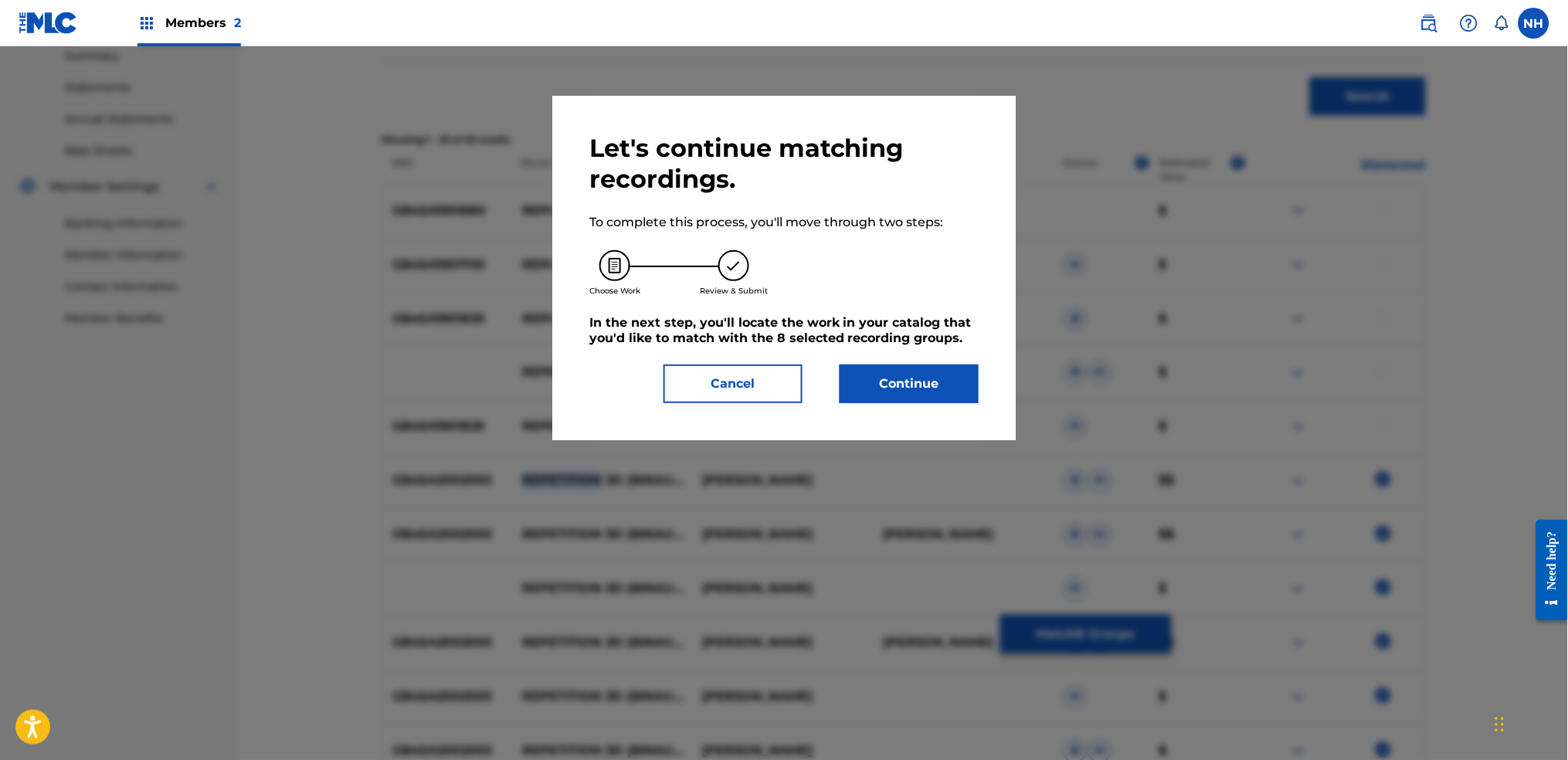
click at [938, 365] on button "Continue" at bounding box center [908, 384] width 139 height 38
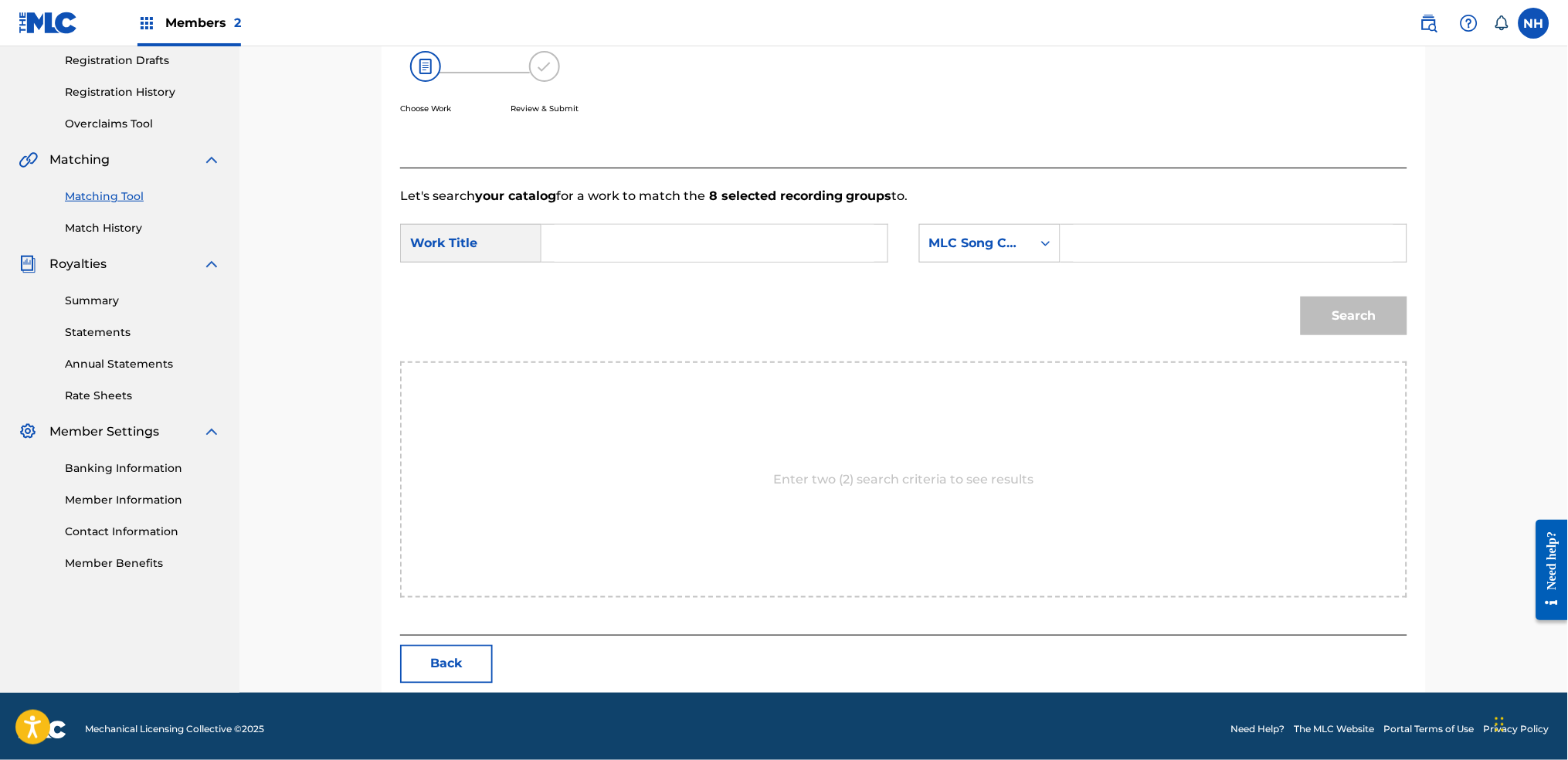
scroll to position [63, 0]
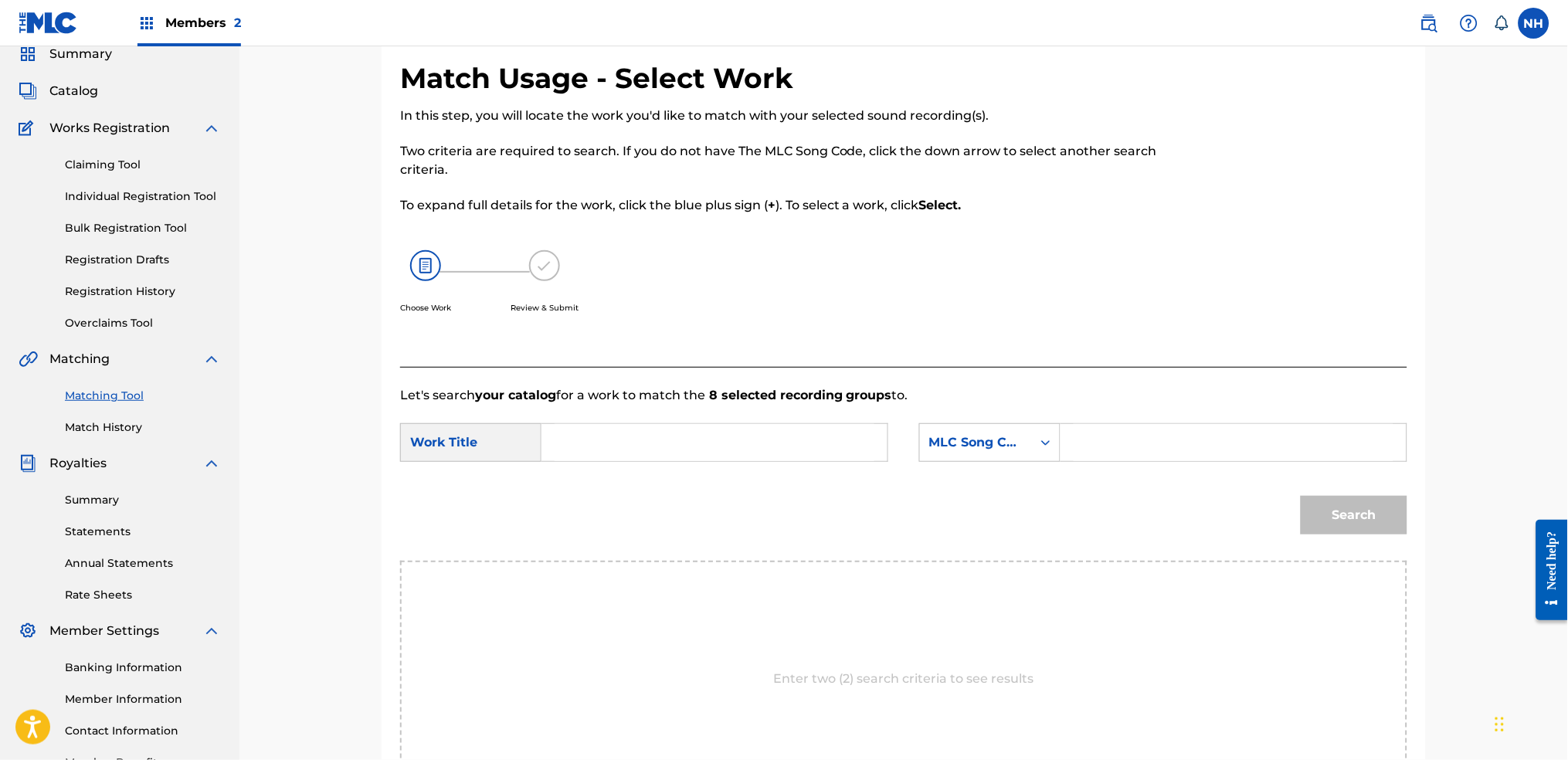
click at [793, 442] on input "Search Form" at bounding box center [715, 442] width 319 height 37
paste input "REPETITION"
type input "REPETITION"
click at [1026, 441] on div "MLC Song Code" at bounding box center [976, 442] width 112 height 30
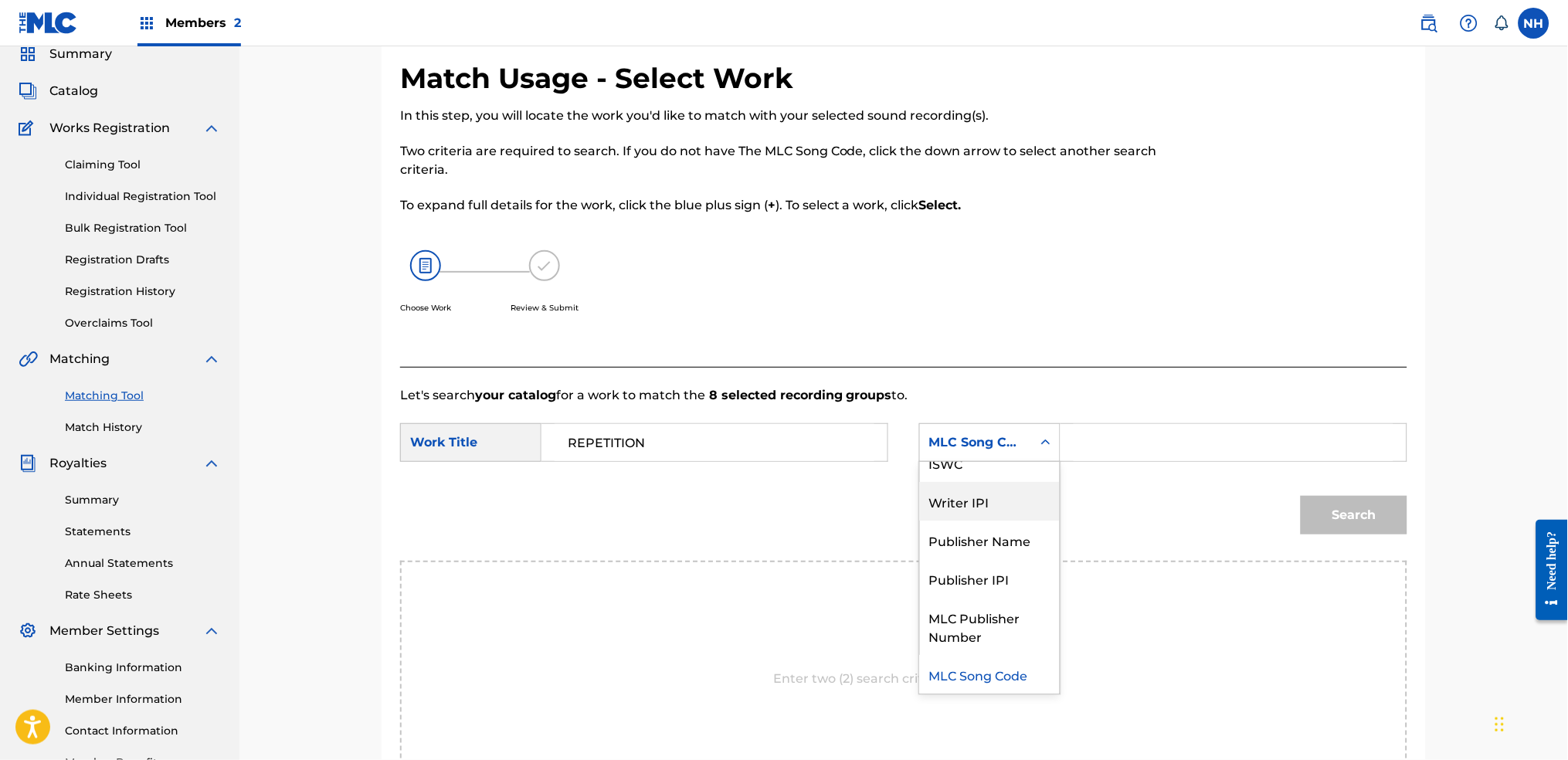
scroll to position [0, 0]
click at [960, 477] on div "Writer Name" at bounding box center [989, 481] width 140 height 38
click at [1117, 452] on input "Search Form" at bounding box center [1233, 442] width 319 height 37
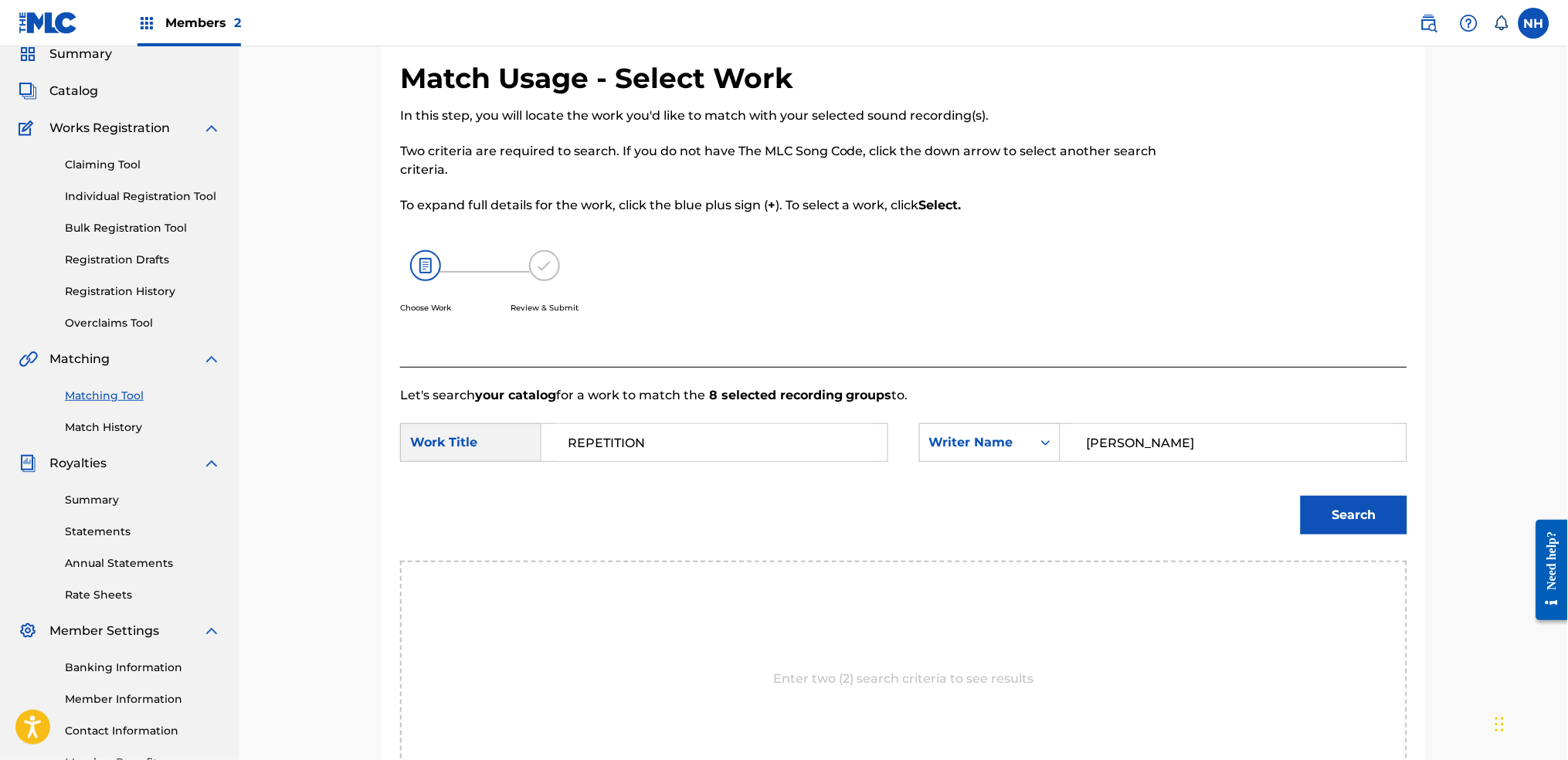
type input "cooper"
click at [1270, 498] on button "Search" at bounding box center [1354, 515] width 106 height 38
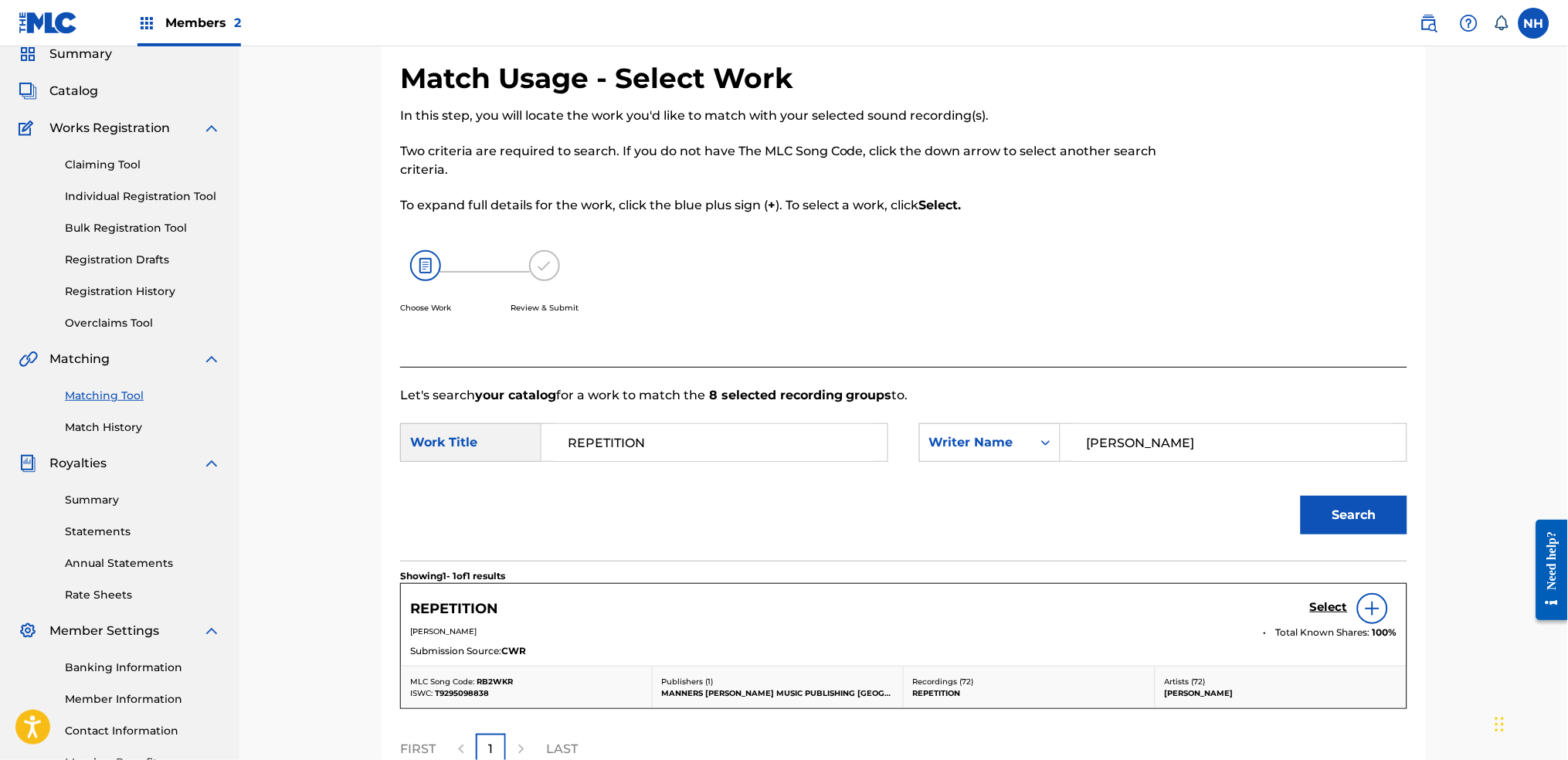
click at [1270, 596] on img at bounding box center [1372, 608] width 18 height 18
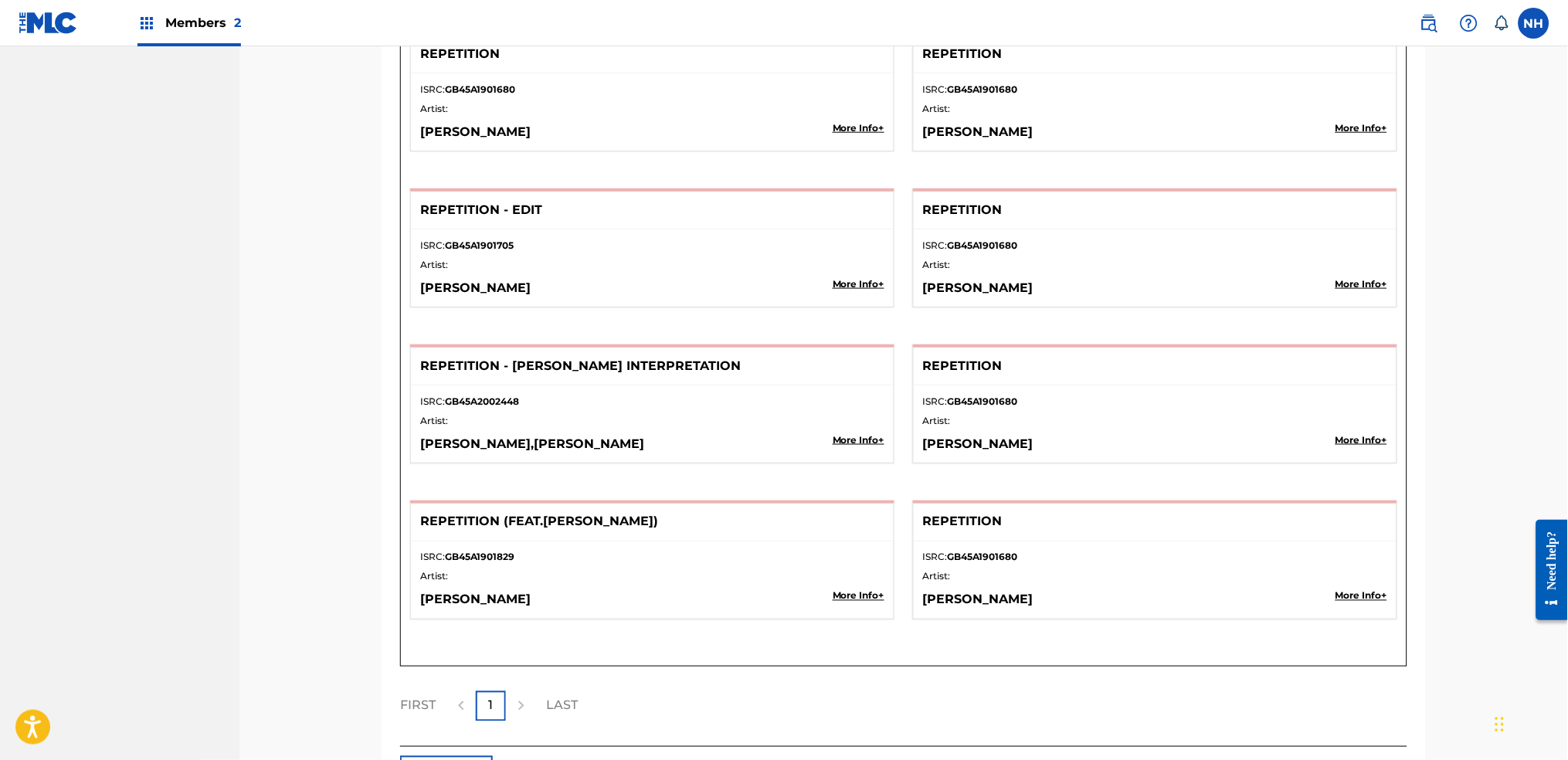
scroll to position [2175, 0]
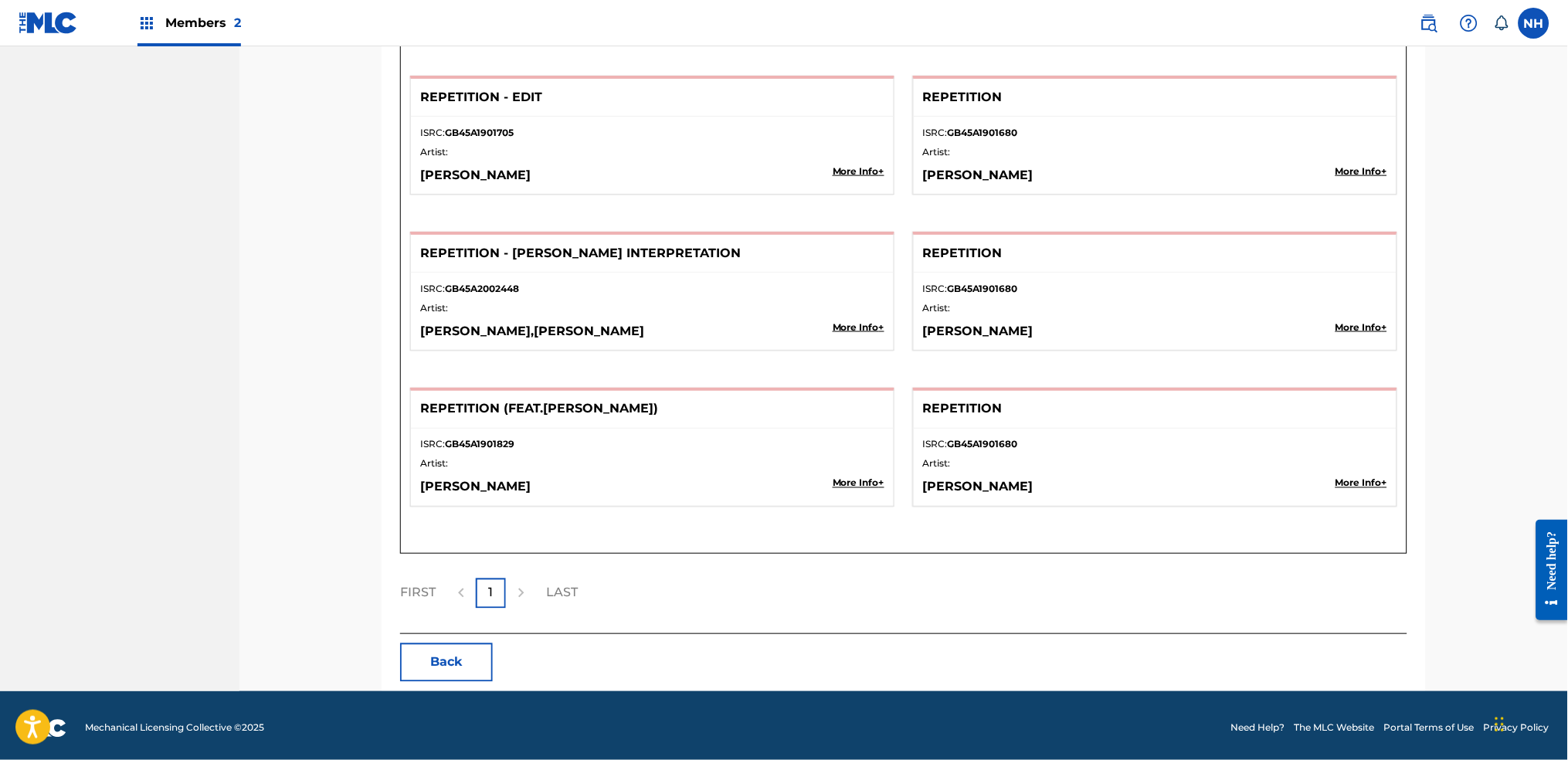
click at [523, 583] on div at bounding box center [521, 593] width 31 height 31
click at [565, 585] on p "LAST" at bounding box center [562, 592] width 31 height 18
click at [462, 579] on div at bounding box center [461, 593] width 31 height 31
click at [447, 585] on div at bounding box center [461, 593] width 31 height 31
click at [425, 588] on p "FIRST" at bounding box center [418, 592] width 36 height 18
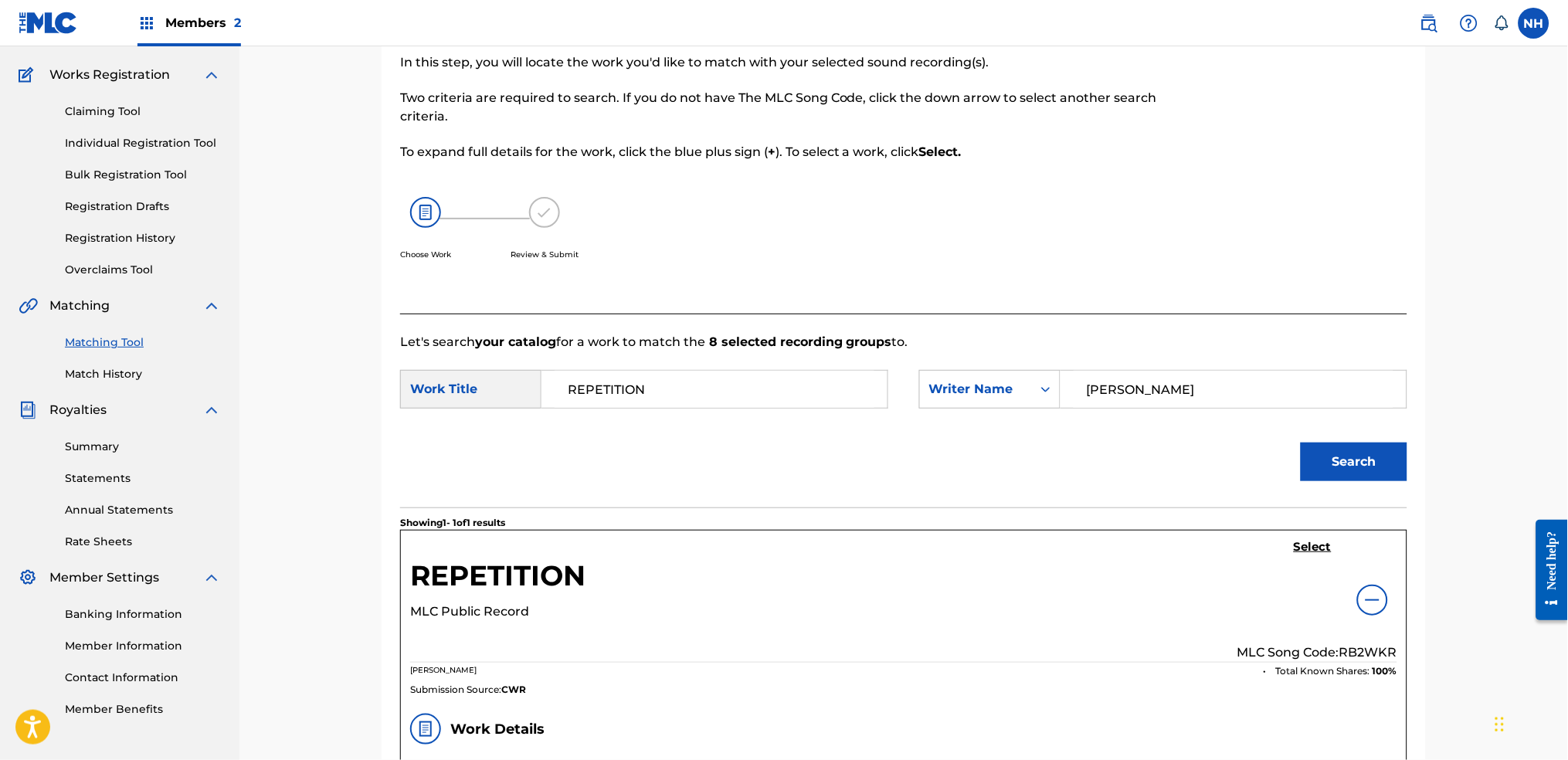
scroll to position [218, 0]
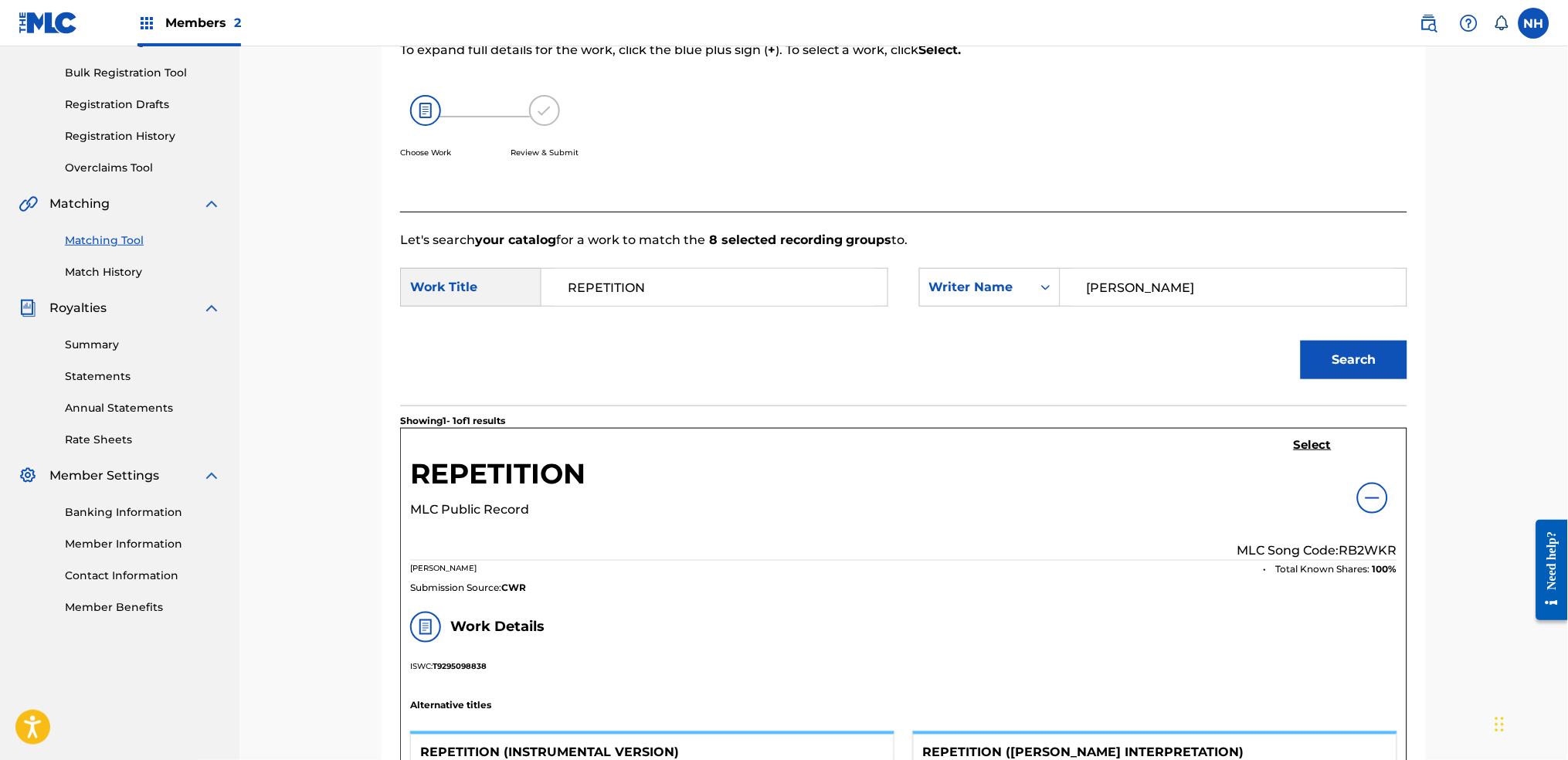
click at [1270, 448] on h5 "Select" at bounding box center [1312, 445] width 38 height 15
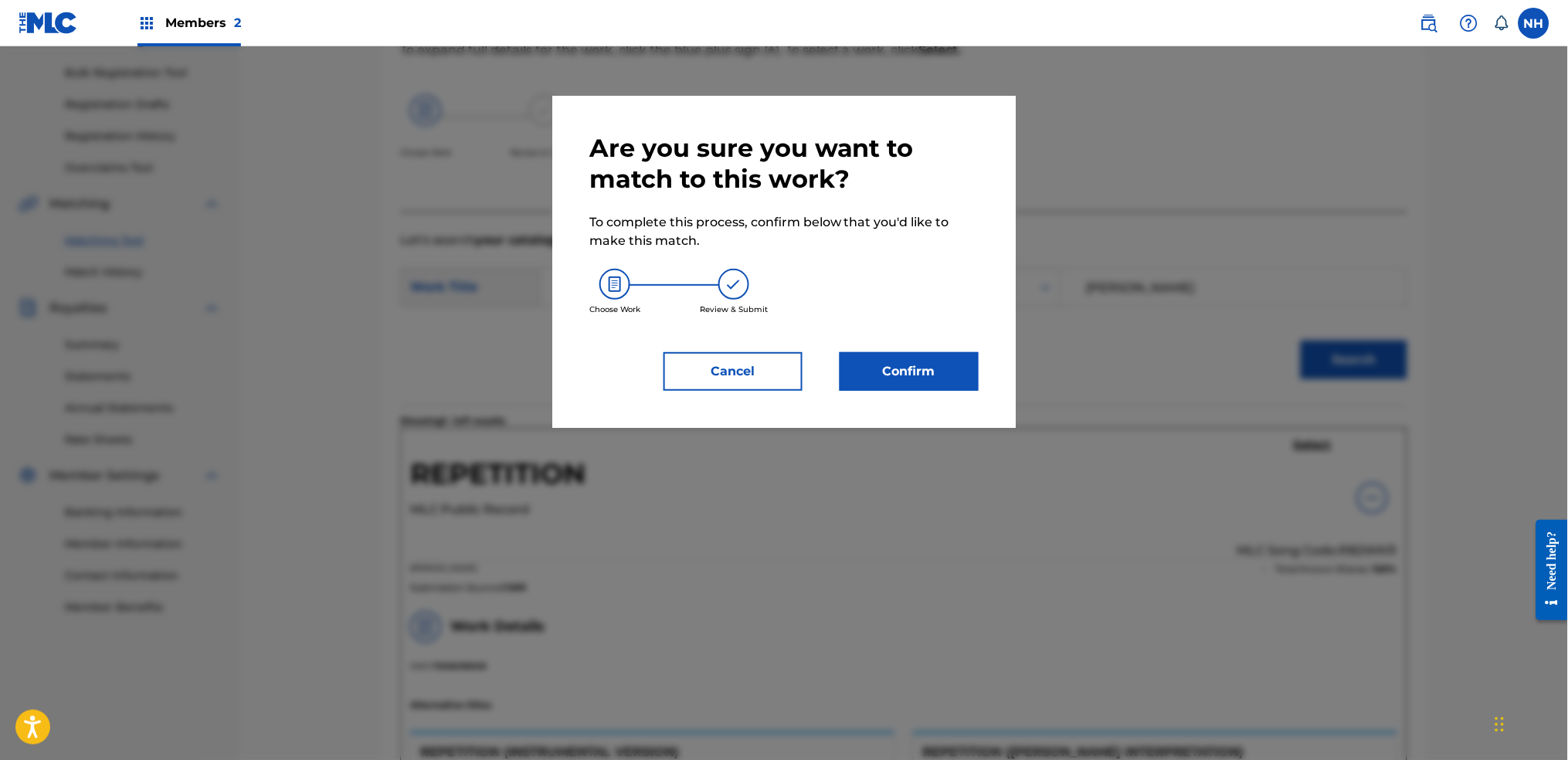
click at [936, 366] on button "Confirm" at bounding box center [908, 372] width 139 height 38
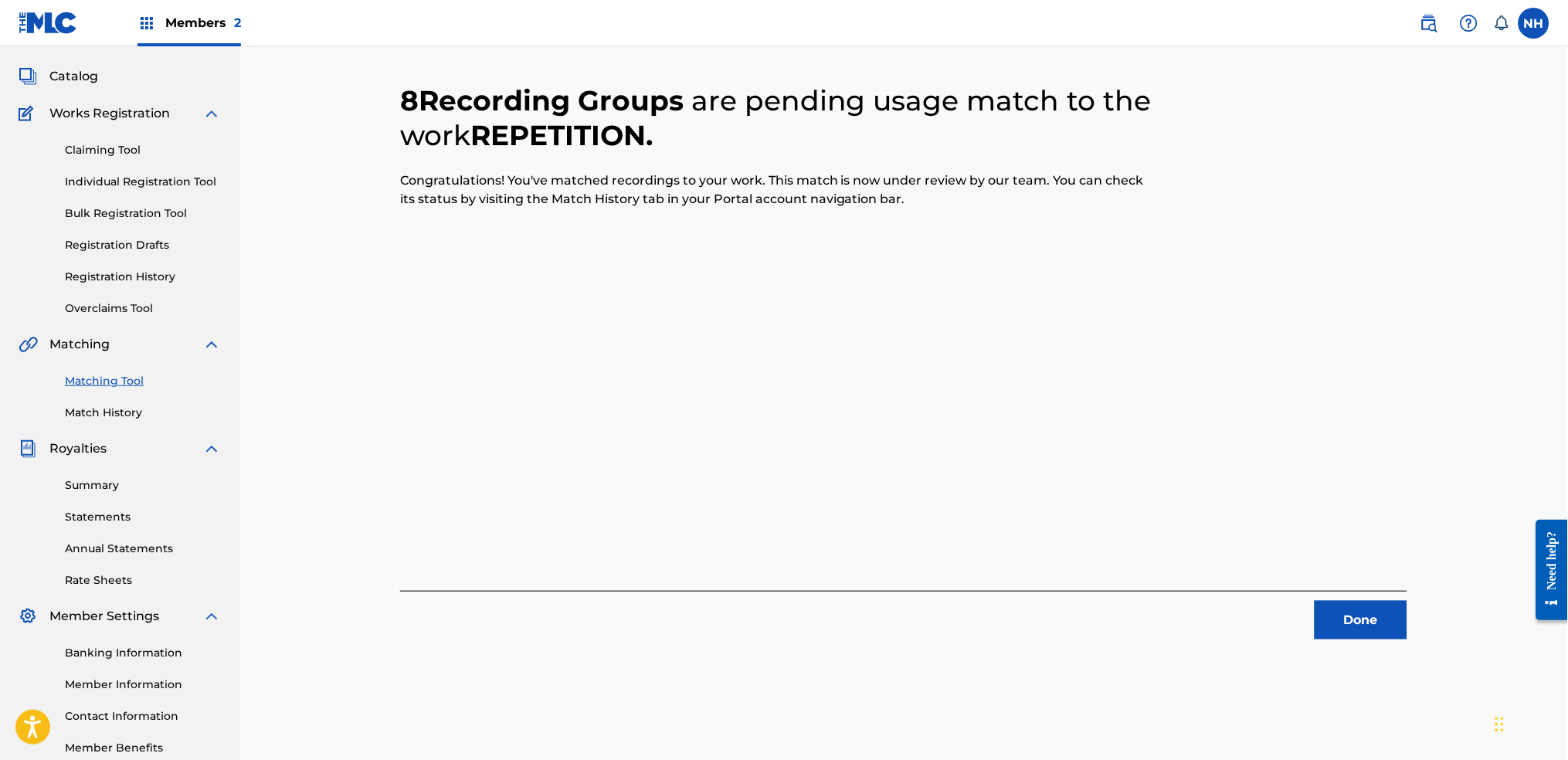
scroll to position [0, 0]
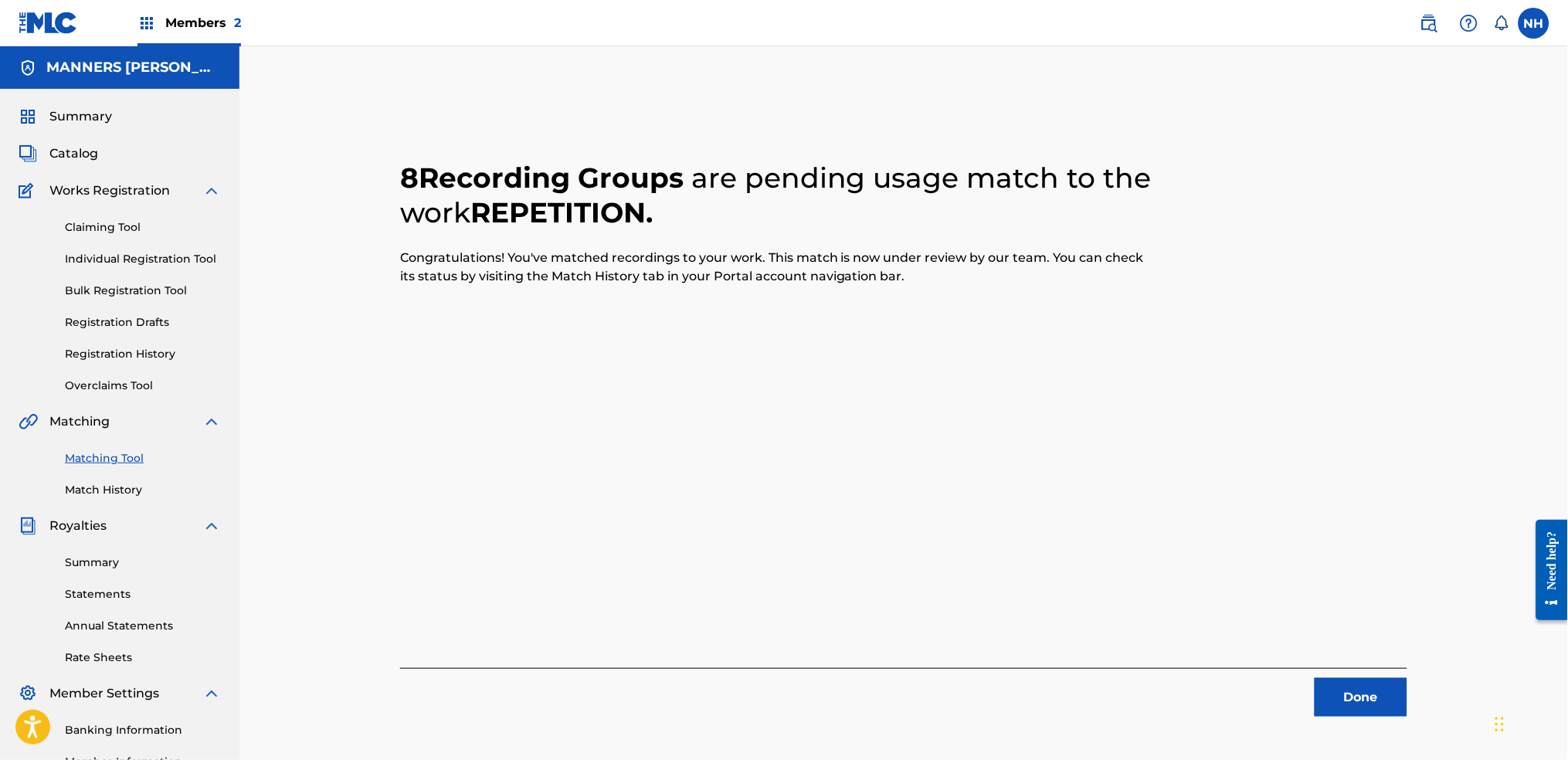
click at [1270, 596] on div "Done" at bounding box center [904, 693] width 1007 height 49
click at [1270, 596] on button "Done" at bounding box center [1361, 697] width 92 height 38
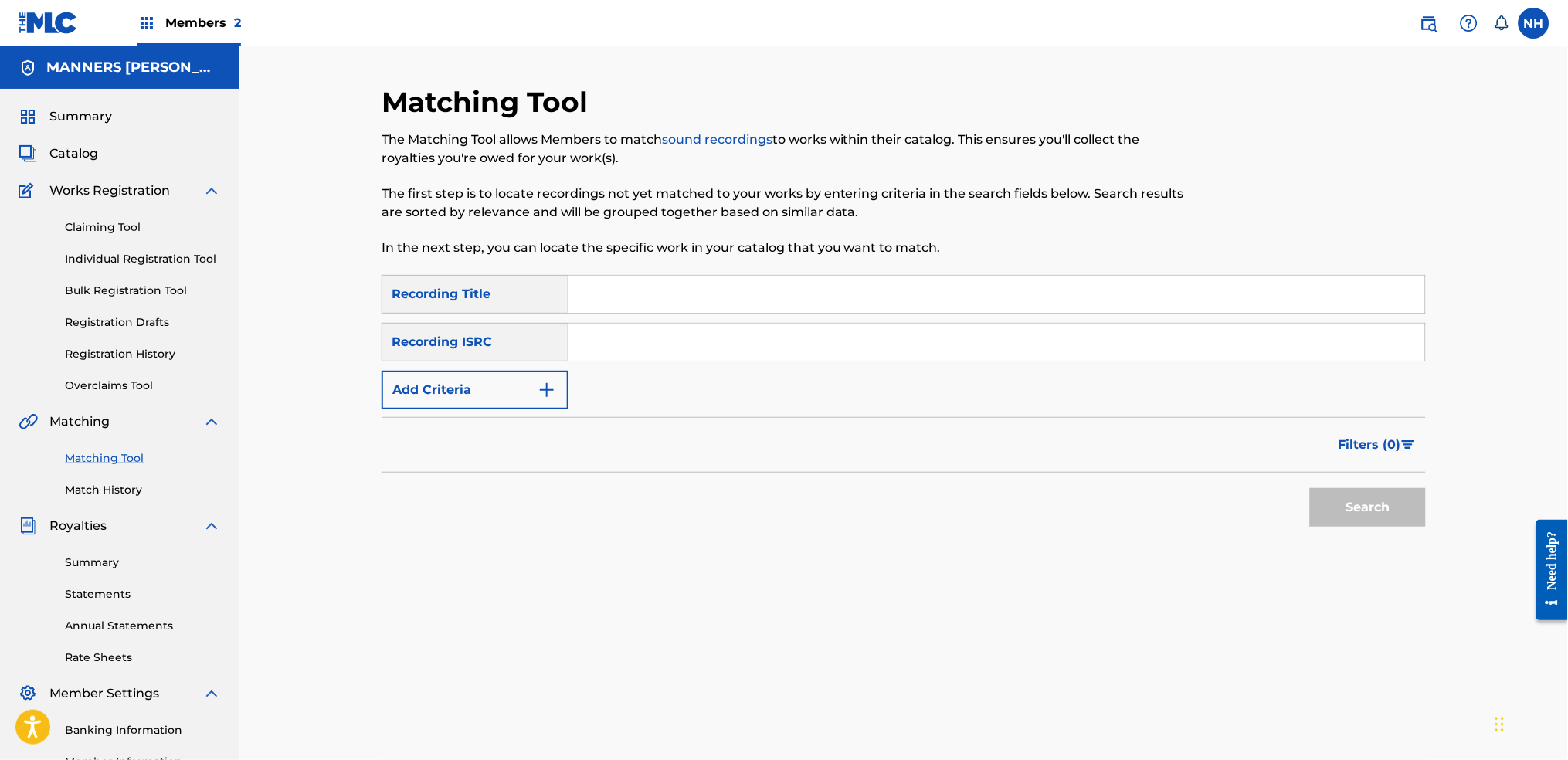
click at [588, 401] on div "SearchWithCriteria42d028ab-ce92-4086-94f4-381f13242438 Recording Title SearchWi…" at bounding box center [903, 342] width 1044 height 134
click at [496, 387] on button "Add Criteria" at bounding box center [475, 390] width 187 height 38
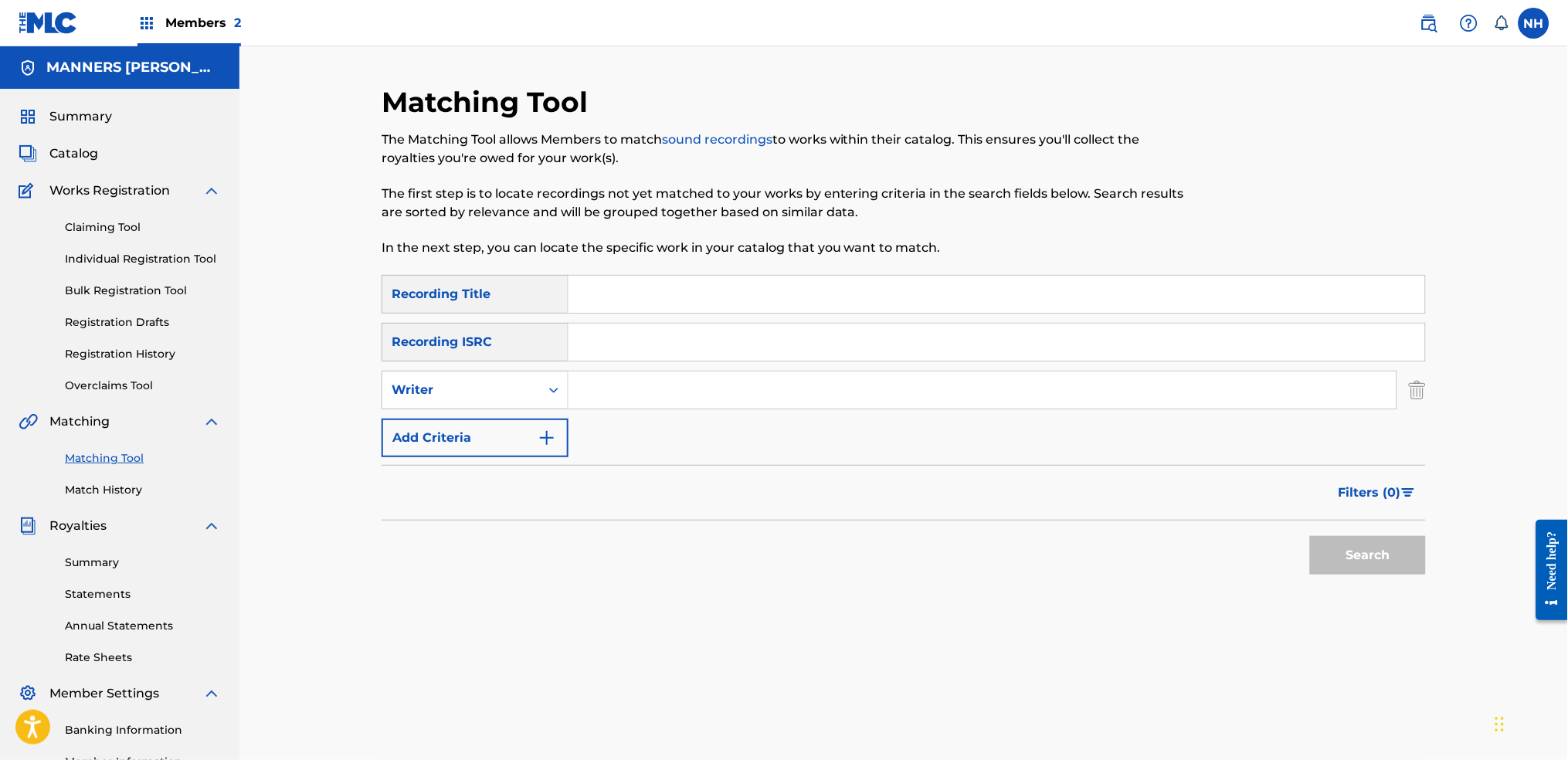
click at [458, 431] on button "Add Criteria" at bounding box center [475, 438] width 187 height 38
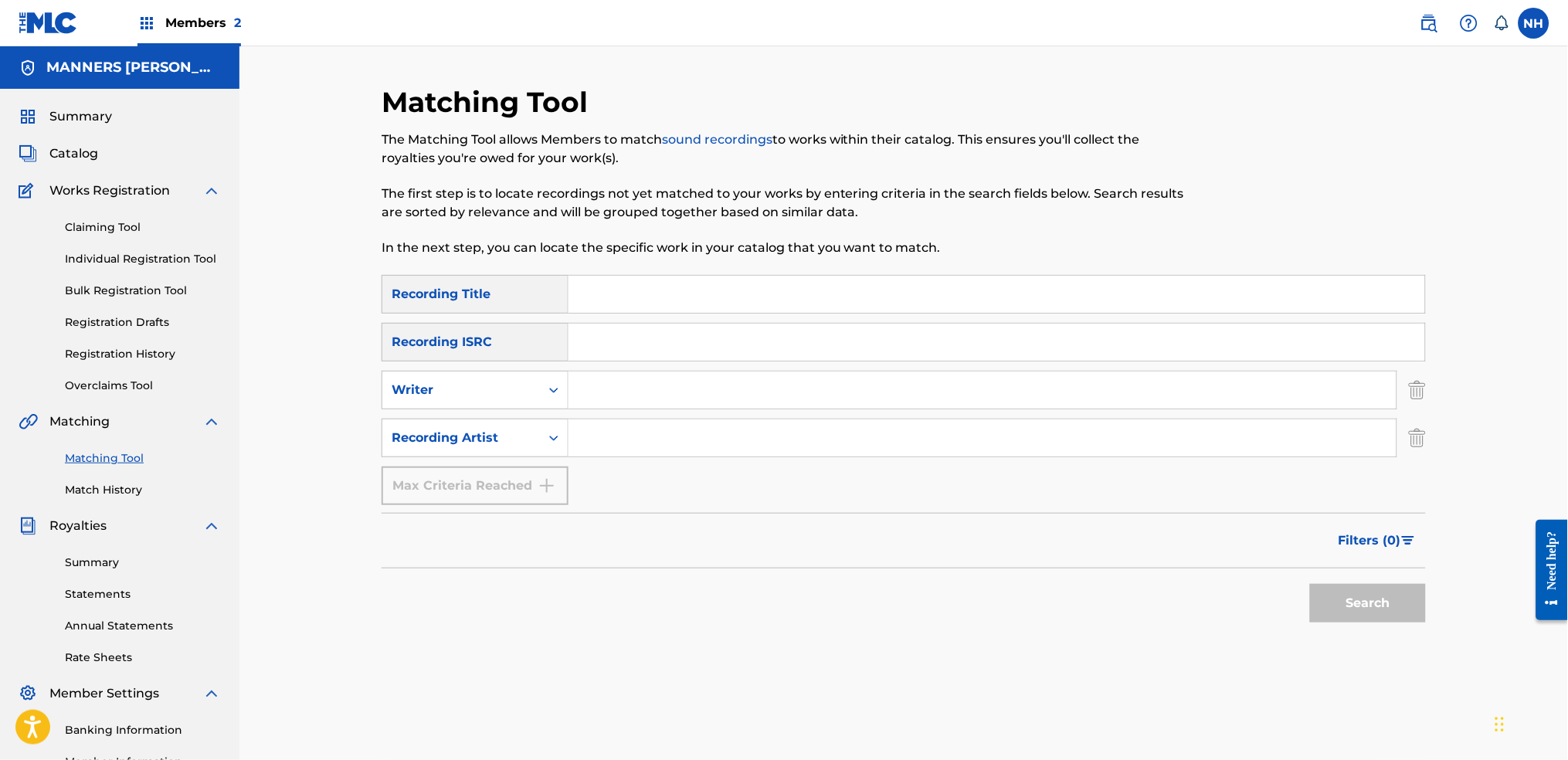
click at [808, 285] on input "Search Form" at bounding box center [996, 294] width 857 height 37
paste input "SPECTRUM"
type input "SPECTRUM"
click at [530, 481] on div "Max Criteria Reached" at bounding box center [475, 486] width 187 height 38
click at [664, 411] on div "SearchWithCriteria42d028ab-ce92-4086-94f4-381f13242438 Recording Title SPECTRUM…" at bounding box center [903, 390] width 1044 height 230
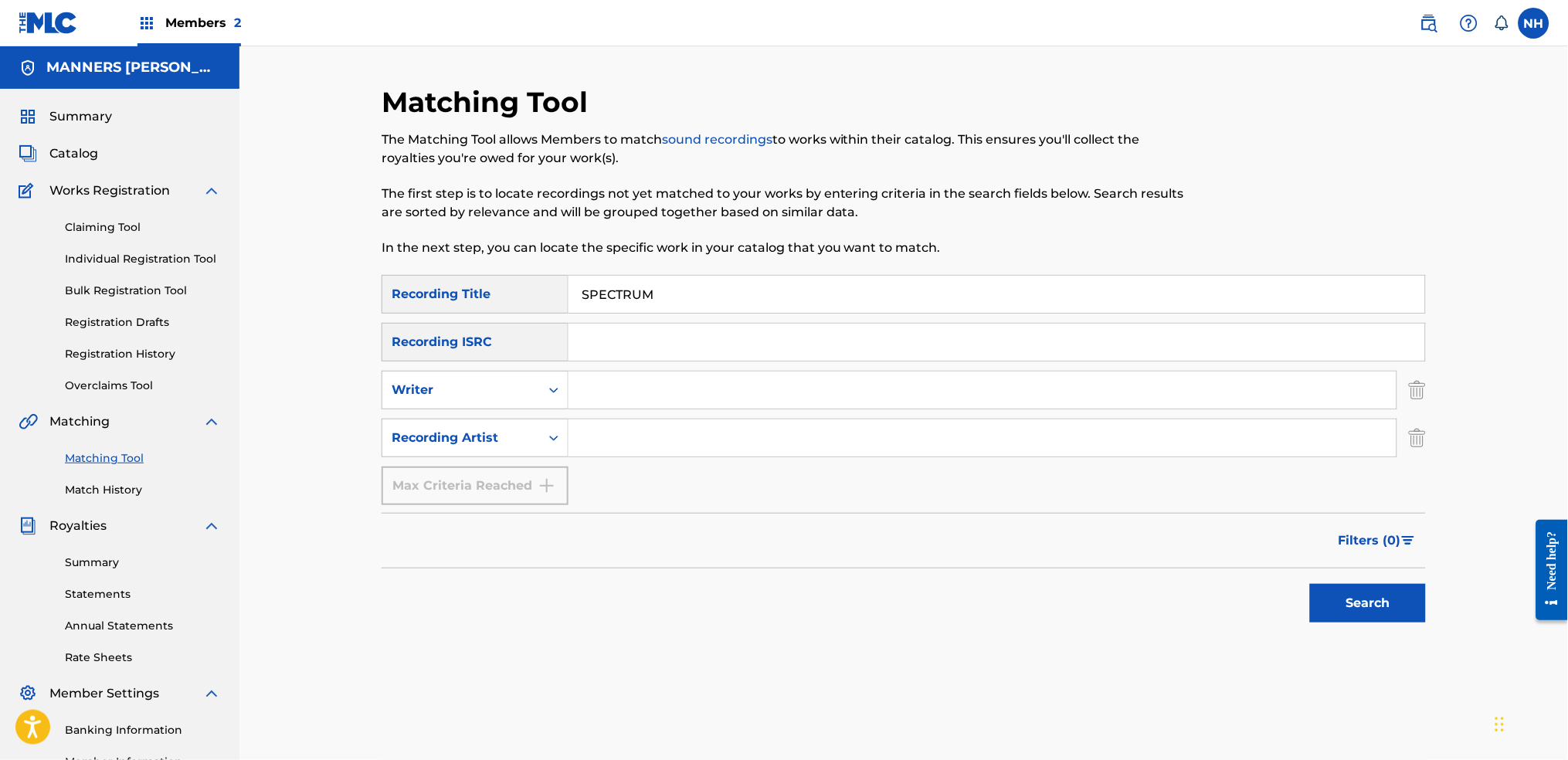
click at [628, 429] on input "Search Form" at bounding box center [982, 438] width 828 height 37
type input "Max Cooper"
click at [1270, 596] on button "Search" at bounding box center [1367, 603] width 116 height 38
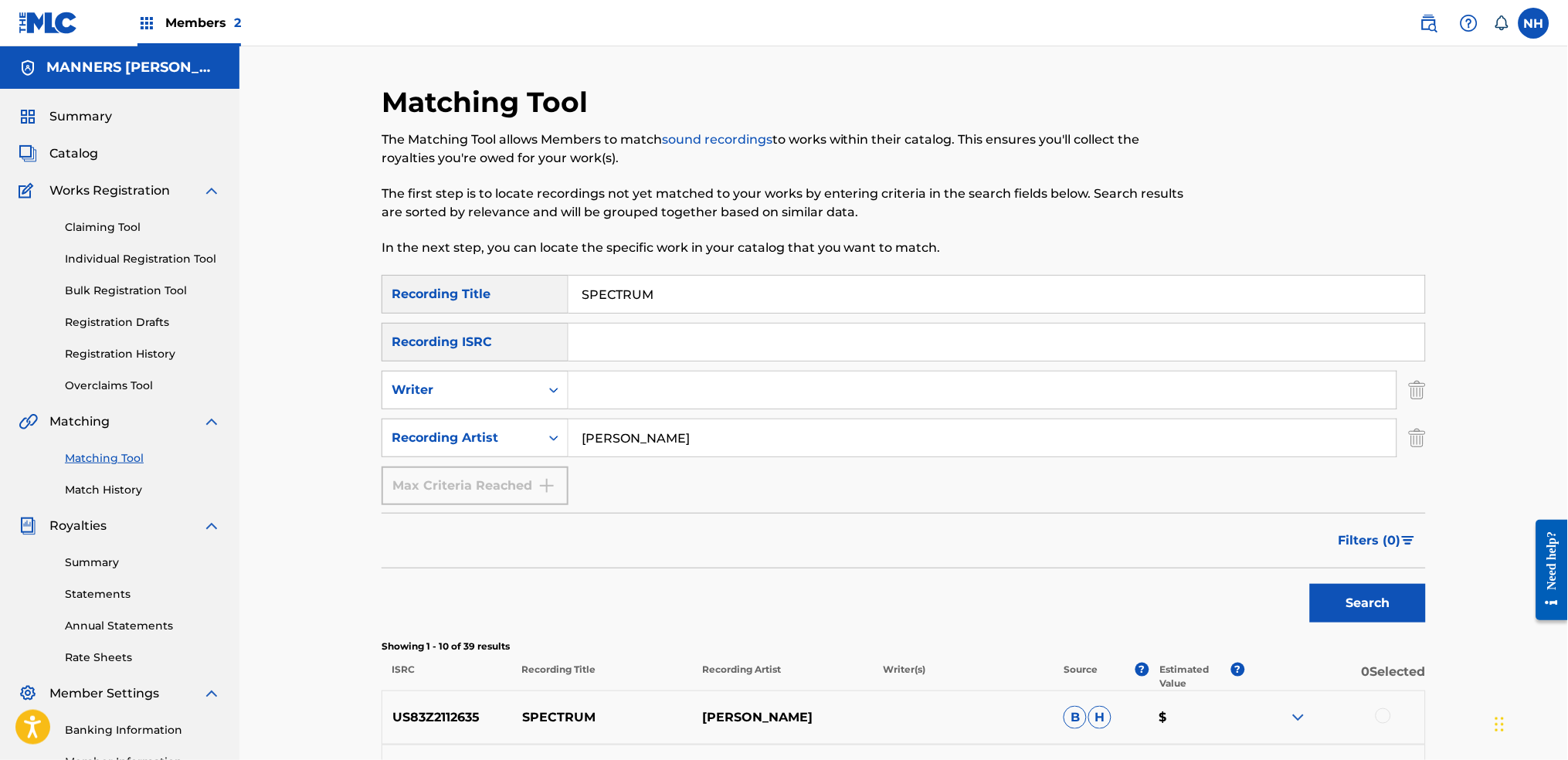
drag, startPoint x: 759, startPoint y: 320, endPoint x: 739, endPoint y: 292, distance: 34.4
click at [757, 319] on div "SearchWithCriteria42d028ab-ce92-4086-94f4-381f13242438 Recording Title SPECTRUM…" at bounding box center [903, 390] width 1044 height 230
click at [739, 292] on input "SPECTRUM" at bounding box center [996, 294] width 857 height 37
paste input "OLACE IN STRUCTURE"
click at [1270, 596] on button "Search" at bounding box center [1367, 603] width 116 height 38
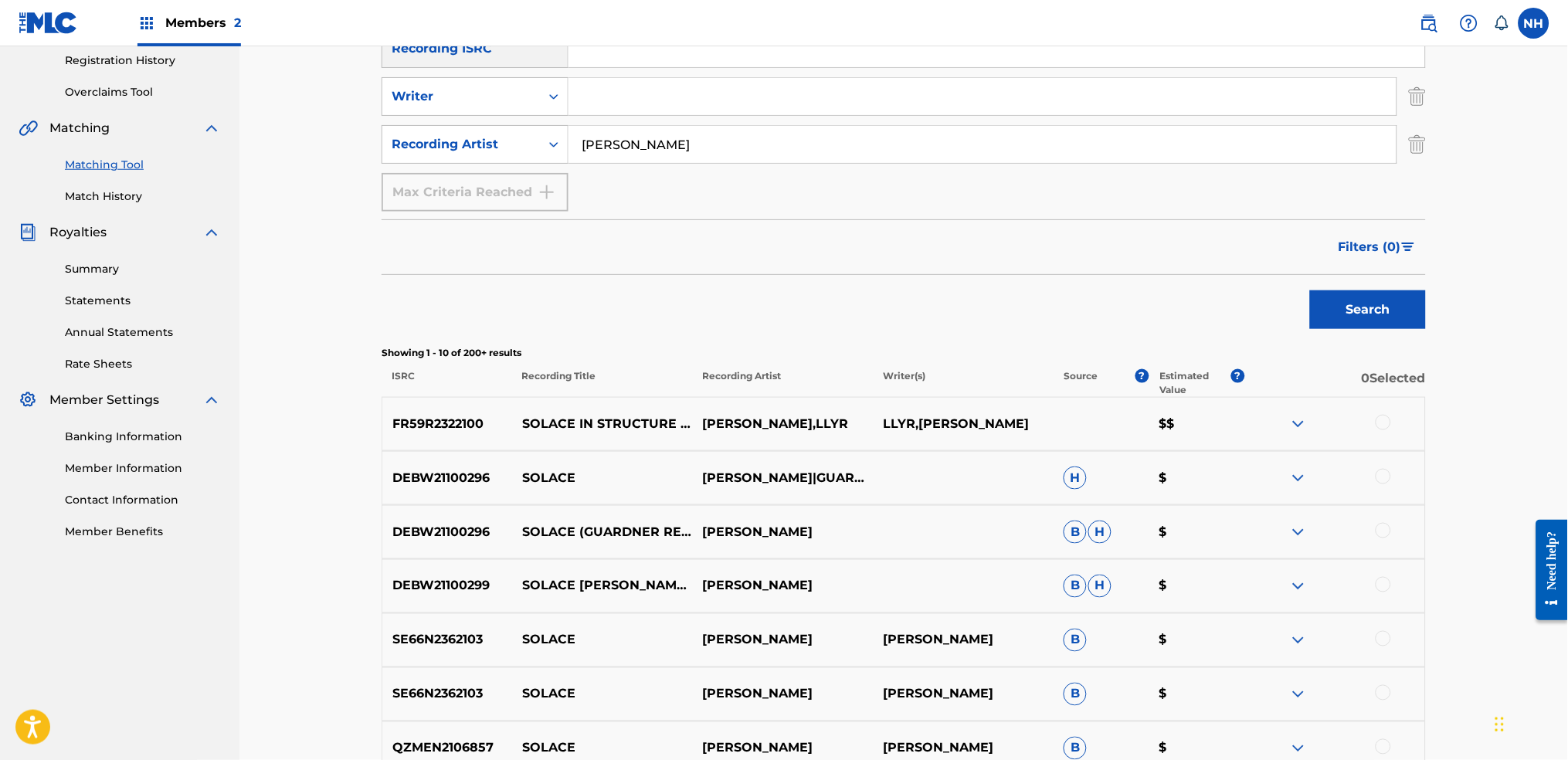
scroll to position [309, 0]
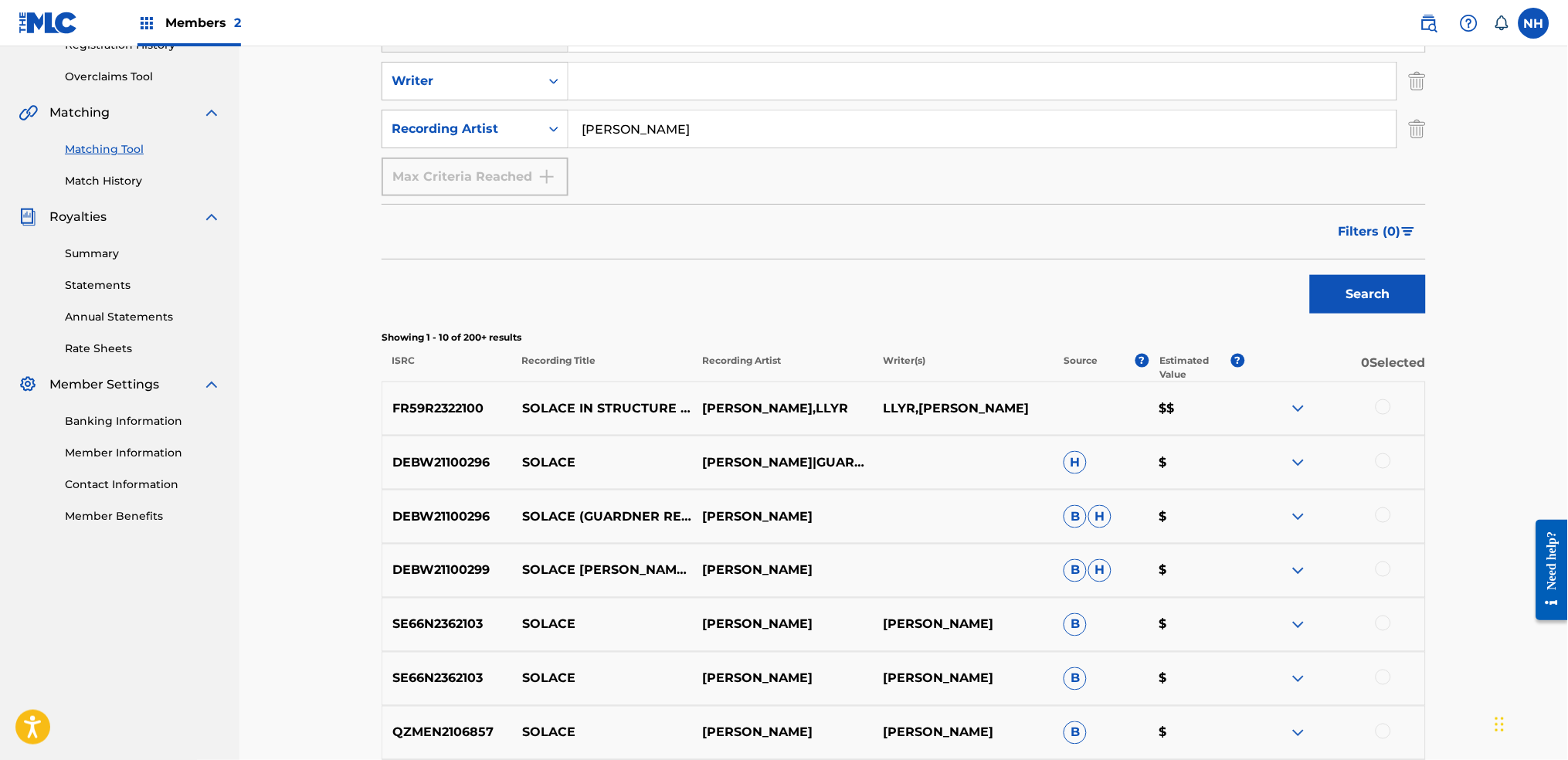
click at [1270, 402] on div at bounding box center [1334, 408] width 181 height 18
click at [1270, 408] on div at bounding box center [1383, 407] width 16 height 16
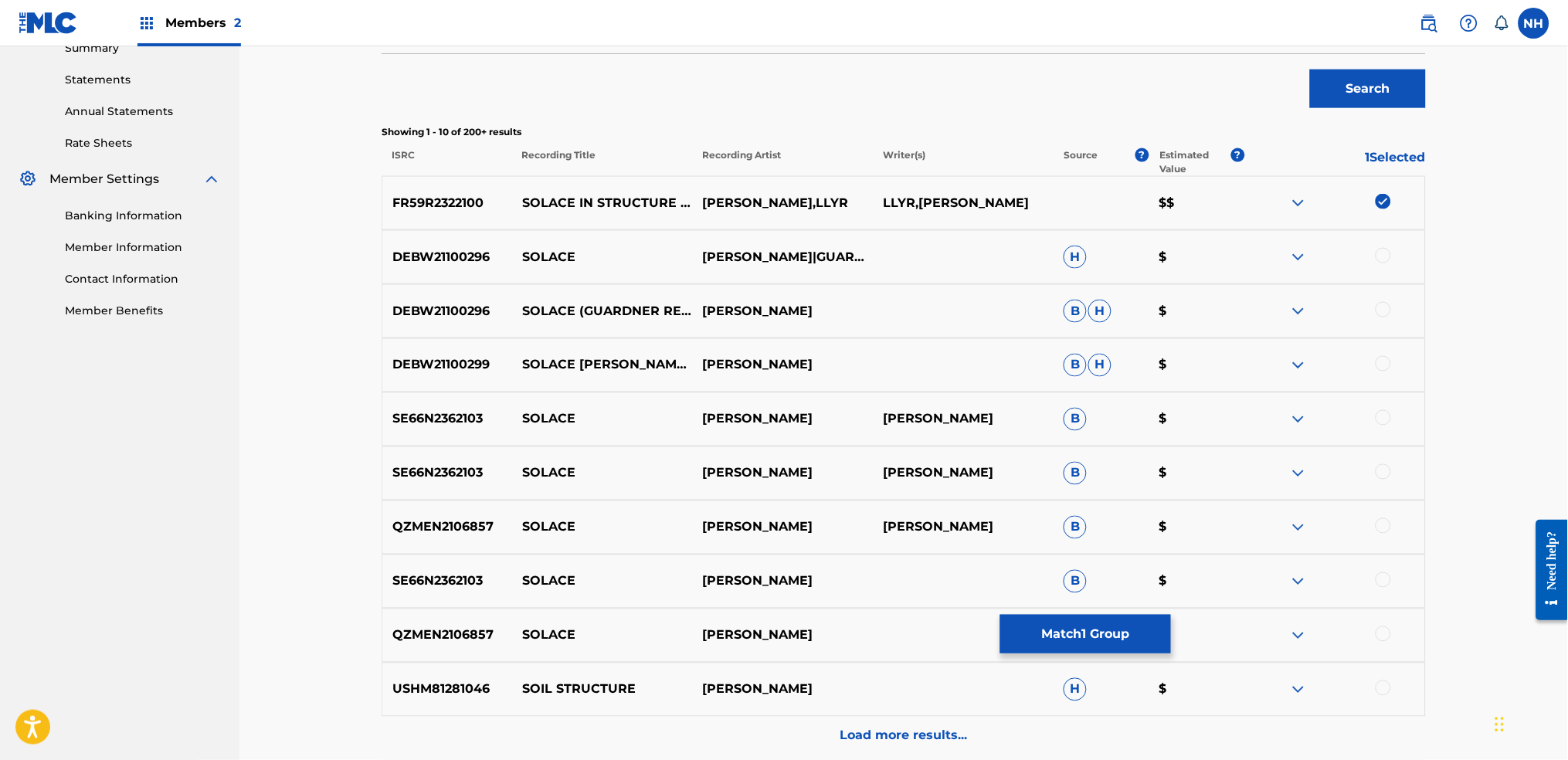
scroll to position [618, 0]
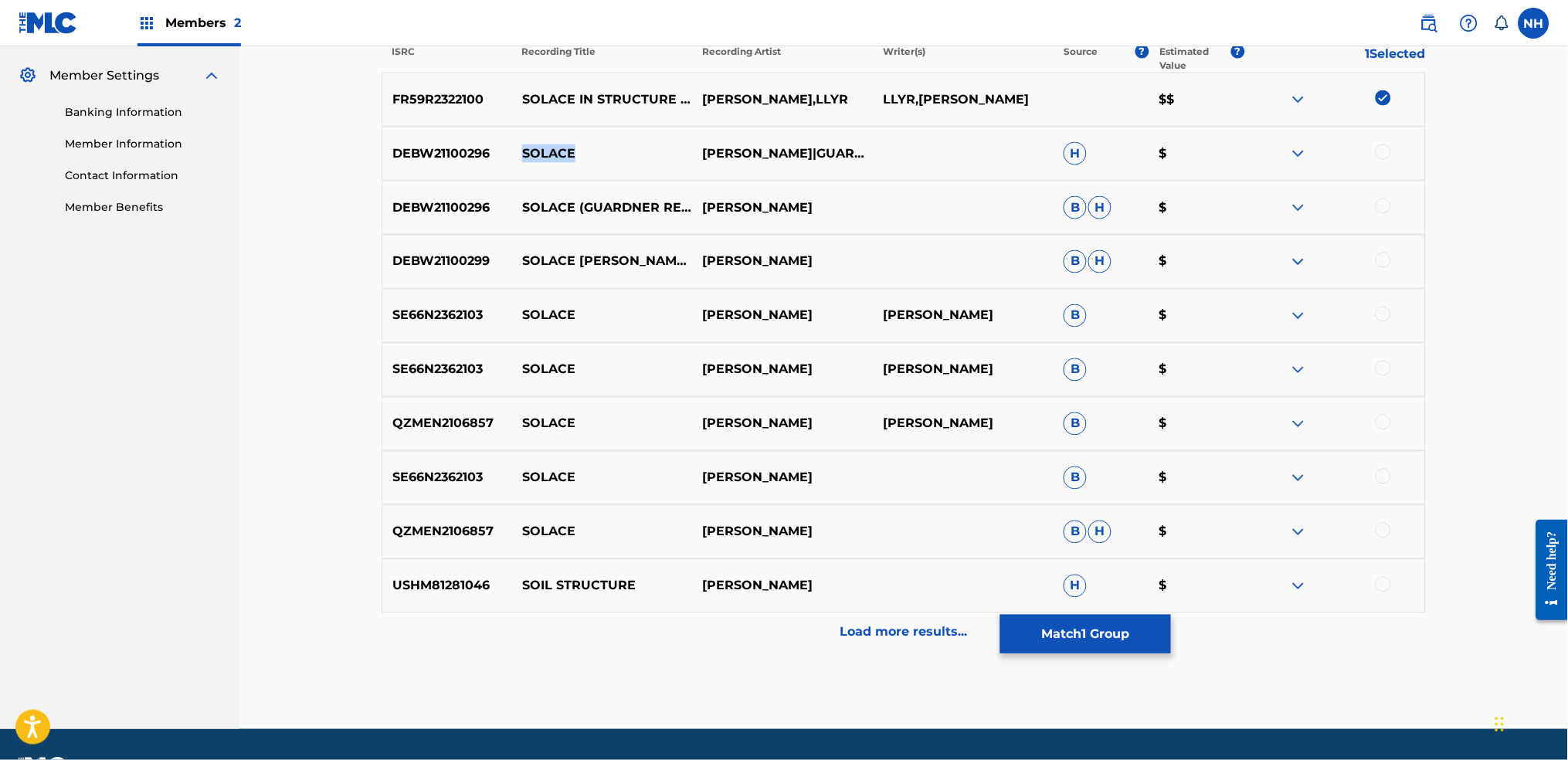
drag, startPoint x: 597, startPoint y: 160, endPoint x: 520, endPoint y: 163, distance: 77.1
click at [520, 163] on div "DEBW21100296 SOLACE MAX COOPER|GUARDNER H $" at bounding box center [903, 154] width 1044 height 54
copy p "SOLACE"
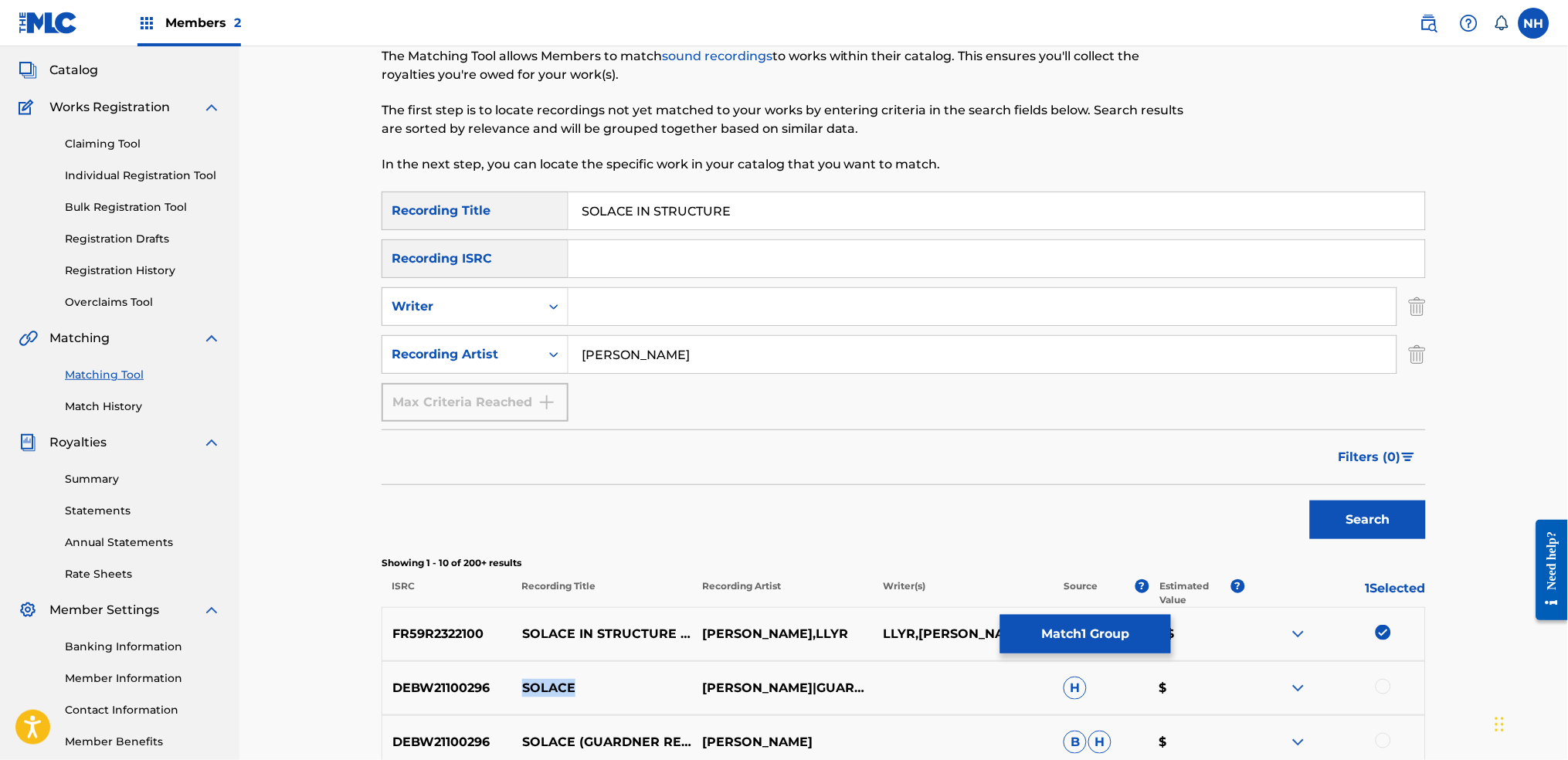
scroll to position [205, 0]
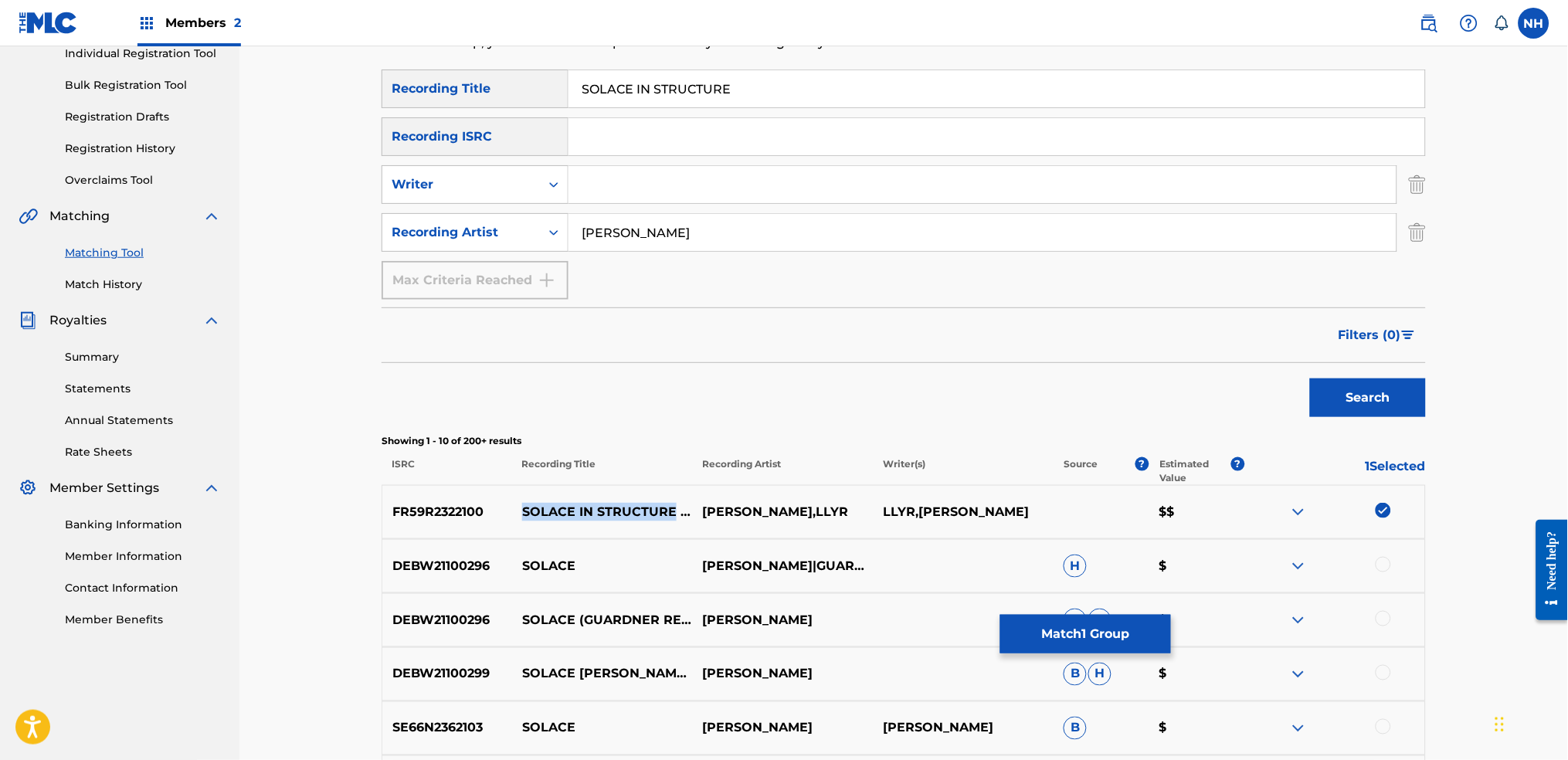
drag, startPoint x: 669, startPoint y: 501, endPoint x: 522, endPoint y: 507, distance: 147.1
click at [522, 507] on p "SOLACE IN STRUCTURE - LLYR REMIX" at bounding box center [602, 511] width 181 height 18
copy p "SOLACE IN STRUCTURE"
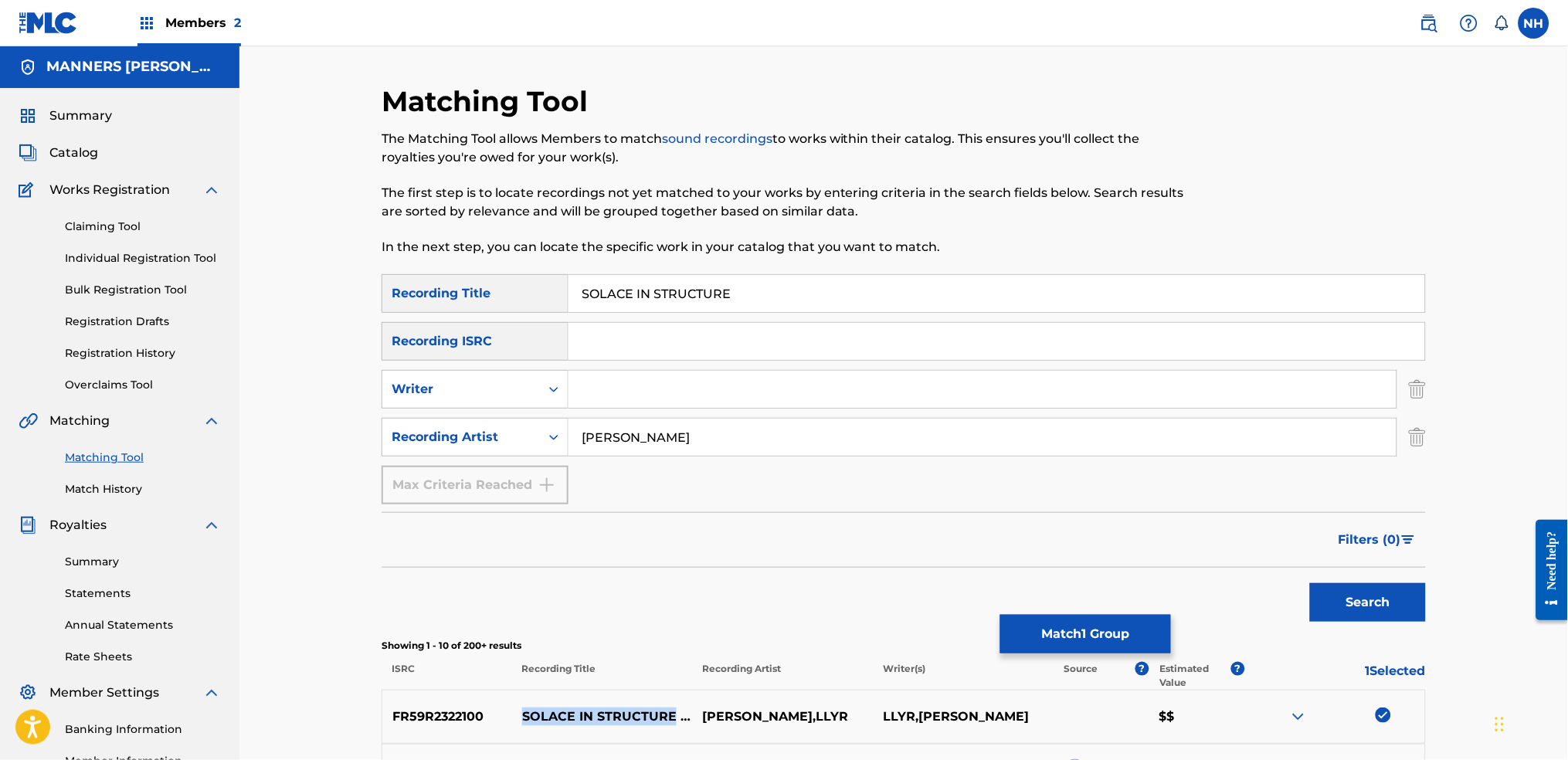
scroll to position [0, 0]
copy p "SOLACE IN STRUCTURE"
click at [807, 312] on div "SOLACE IN STRUCTURE" at bounding box center [996, 294] width 858 height 38
click at [814, 282] on input "SOLACE IN STRUCTURE" at bounding box center [996, 294] width 857 height 37
paste input "EVERYTHING"
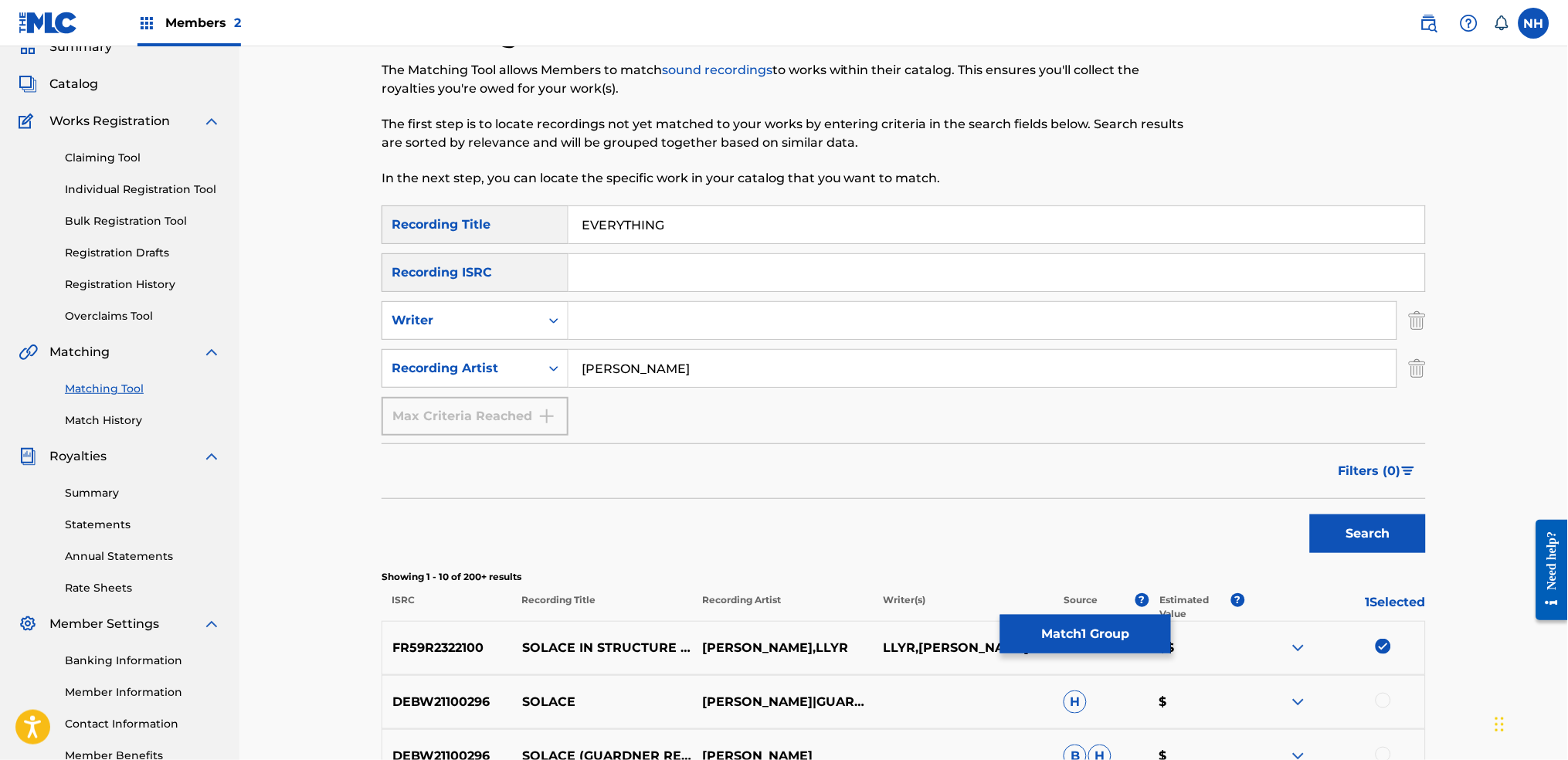
scroll to position [205, 0]
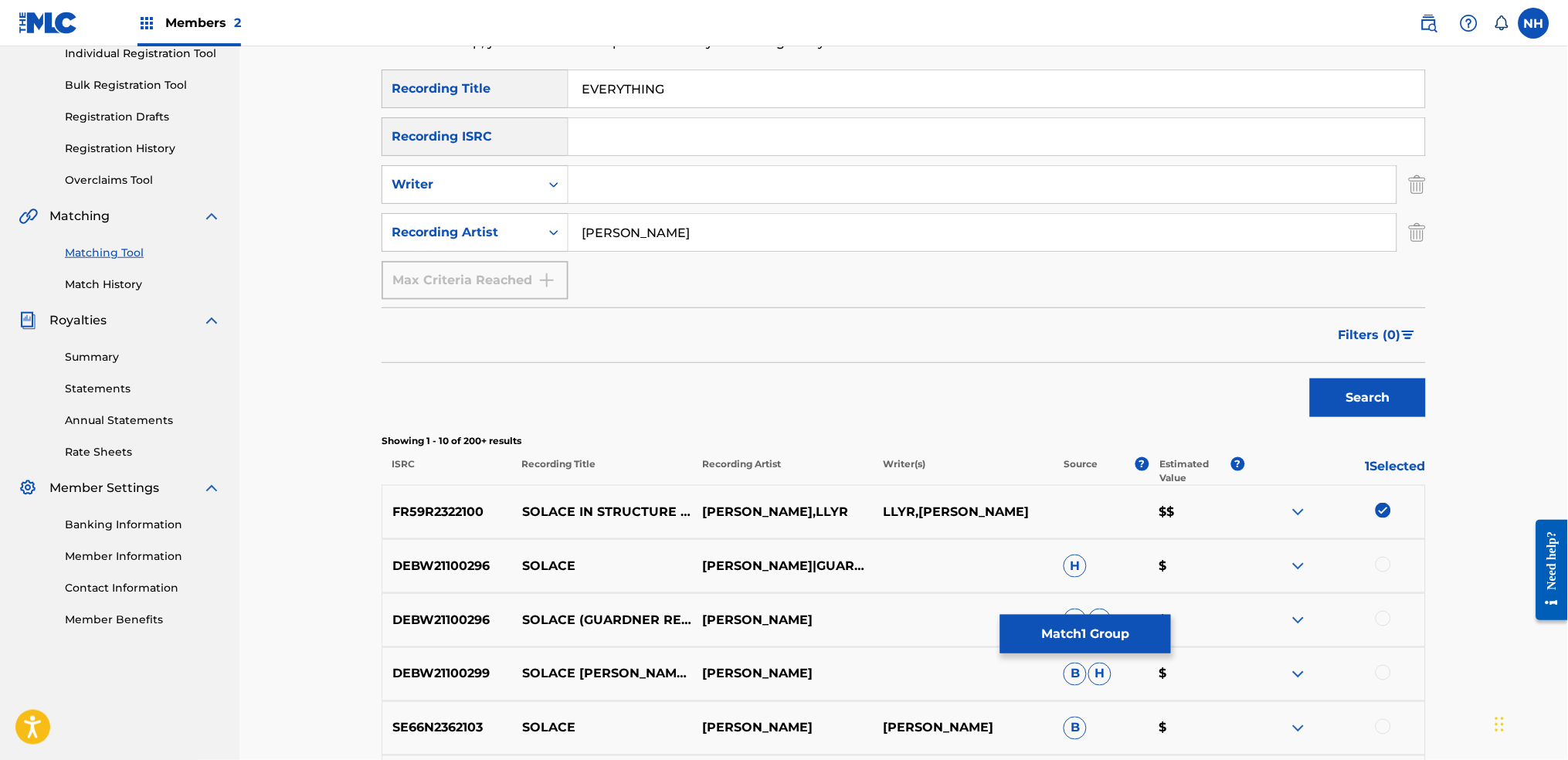
click at [1270, 515] on div at bounding box center [1334, 511] width 181 height 18
click at [1270, 509] on img at bounding box center [1383, 510] width 16 height 16
click at [1270, 411] on button "Search" at bounding box center [1367, 398] width 116 height 38
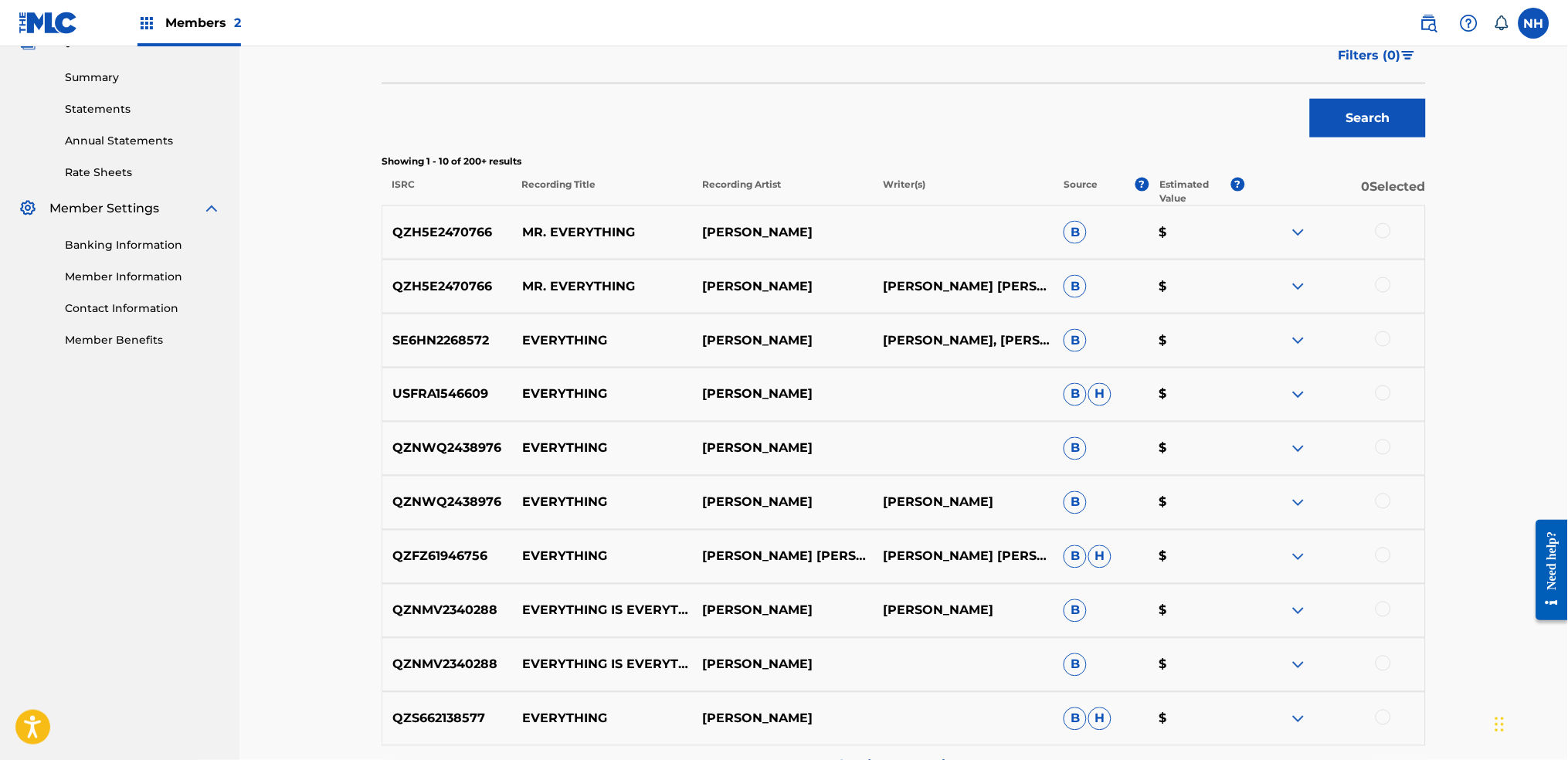
scroll to position [515, 0]
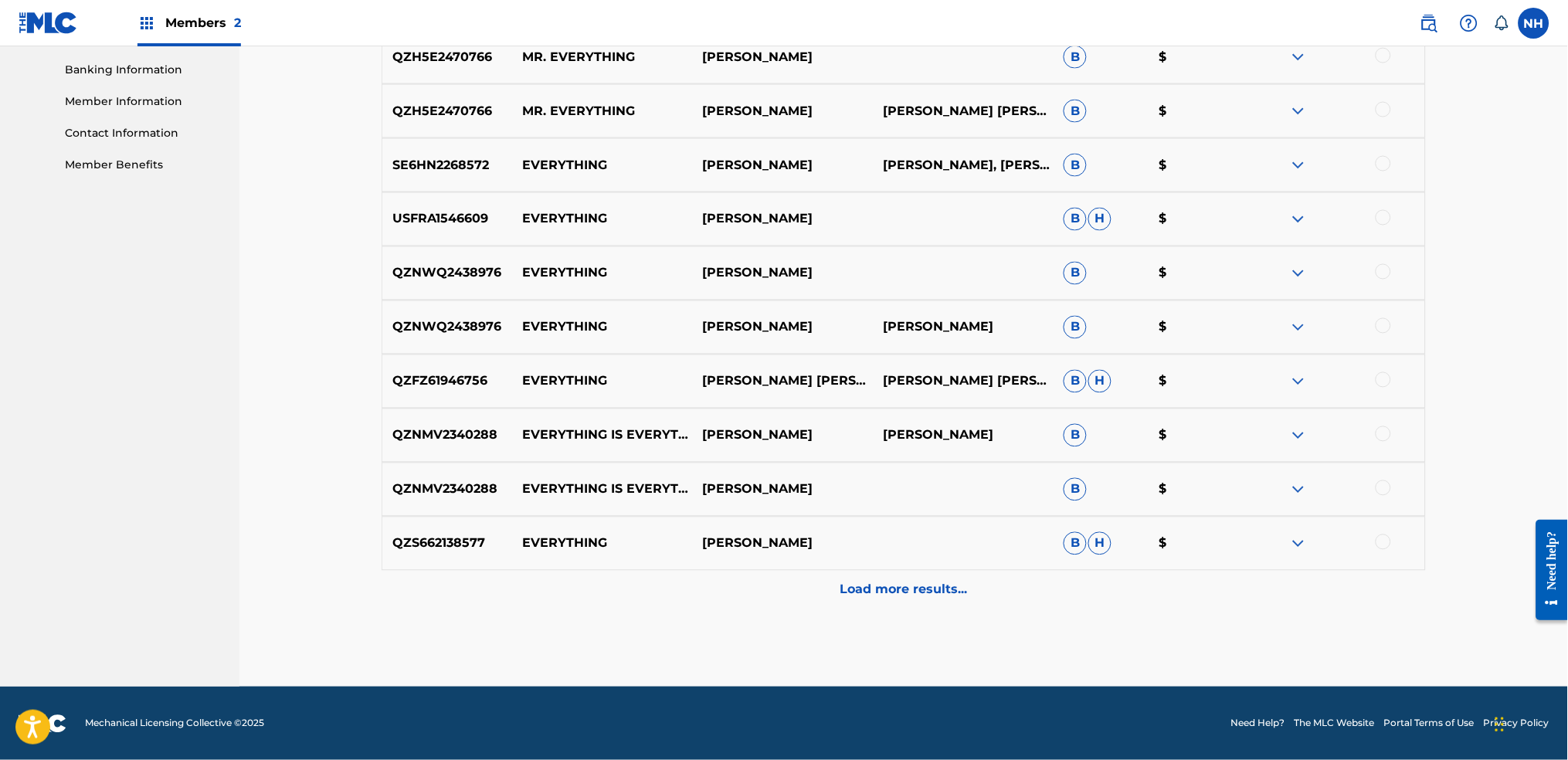
drag, startPoint x: 940, startPoint y: 629, endPoint x: 940, endPoint y: 597, distance: 32.0
click at [940, 596] on div "Matching Tool The Matching Tool allows Members to match sound recordings to wor…" at bounding box center [903, 56] width 1044 height 1262
click at [940, 596] on p "Load more results..." at bounding box center [904, 590] width 127 height 18
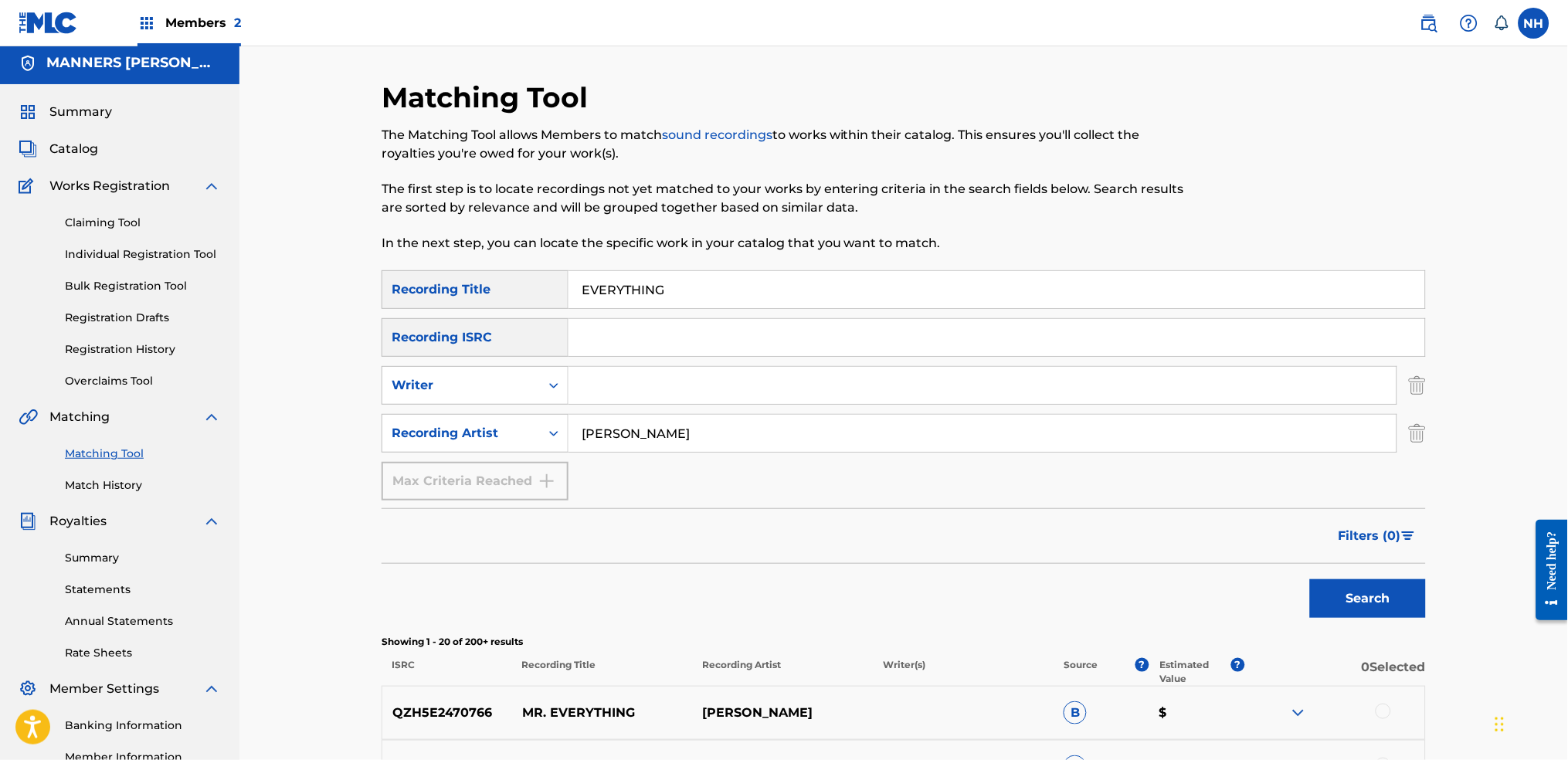
scroll to position [0, 0]
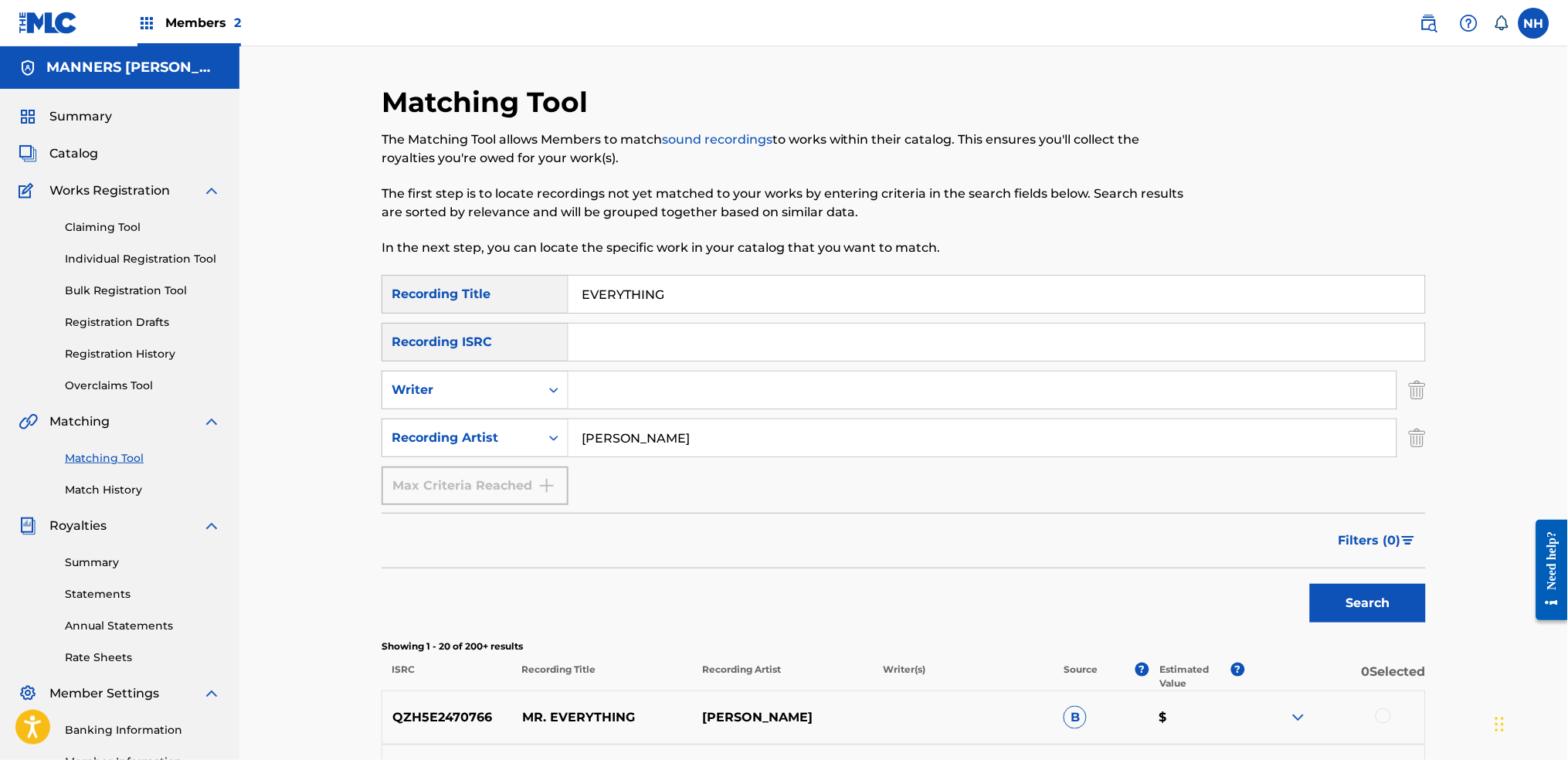
click at [824, 293] on input "EVERYTHING" at bounding box center [996, 294] width 857 height 37
paste input "STREAM OF THOUGHT"
click at [1270, 596] on button "Search" at bounding box center [1367, 603] width 116 height 38
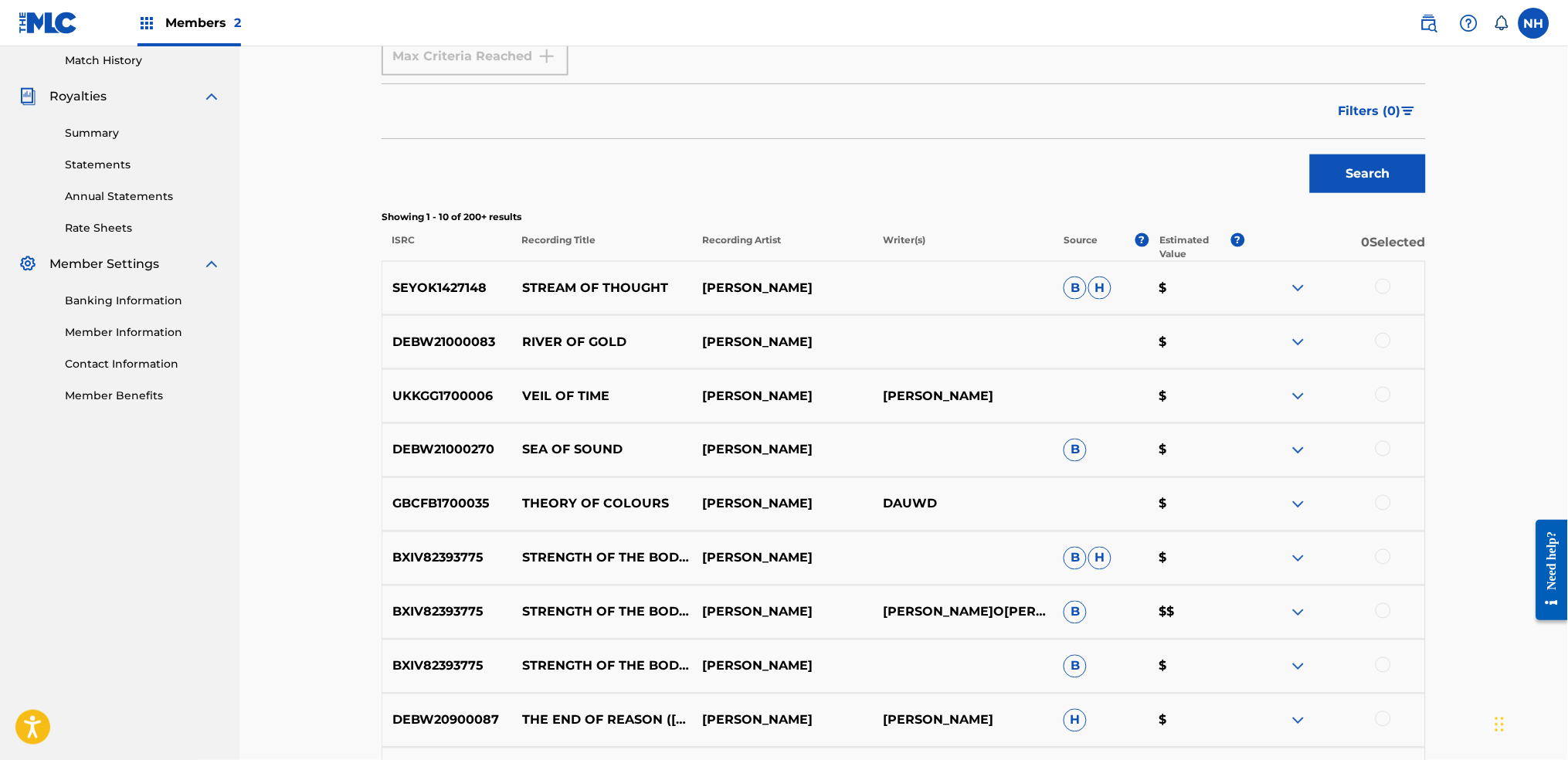
scroll to position [103, 0]
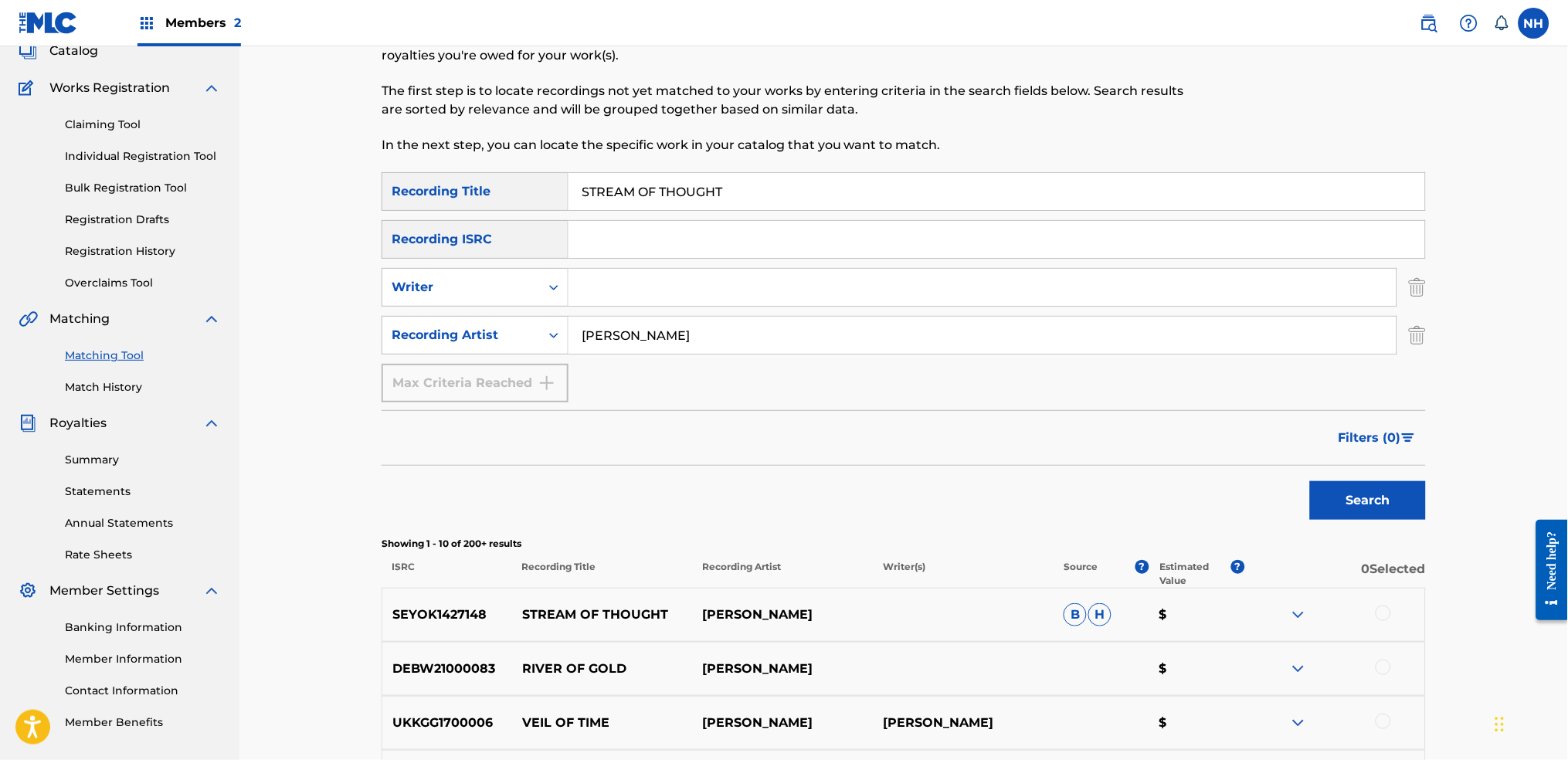
click at [885, 201] on input "STREAM OF THOUGHT" at bounding box center [996, 191] width 857 height 37
paste input "CONTOUR"
click at [1270, 469] on div "Search" at bounding box center [903, 496] width 1044 height 62
click at [1270, 483] on button "Search" at bounding box center [1367, 500] width 116 height 38
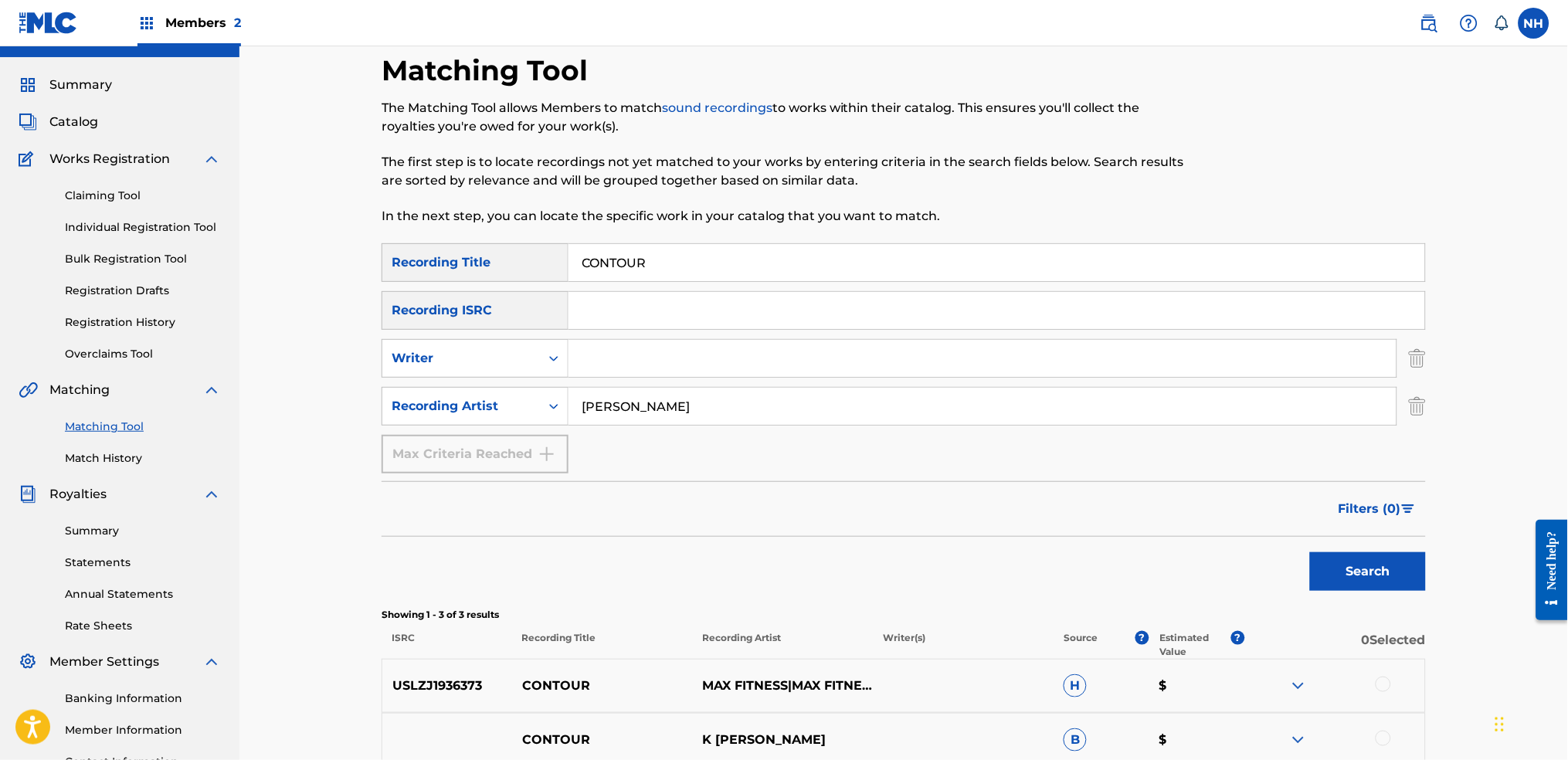
scroll to position [0, 0]
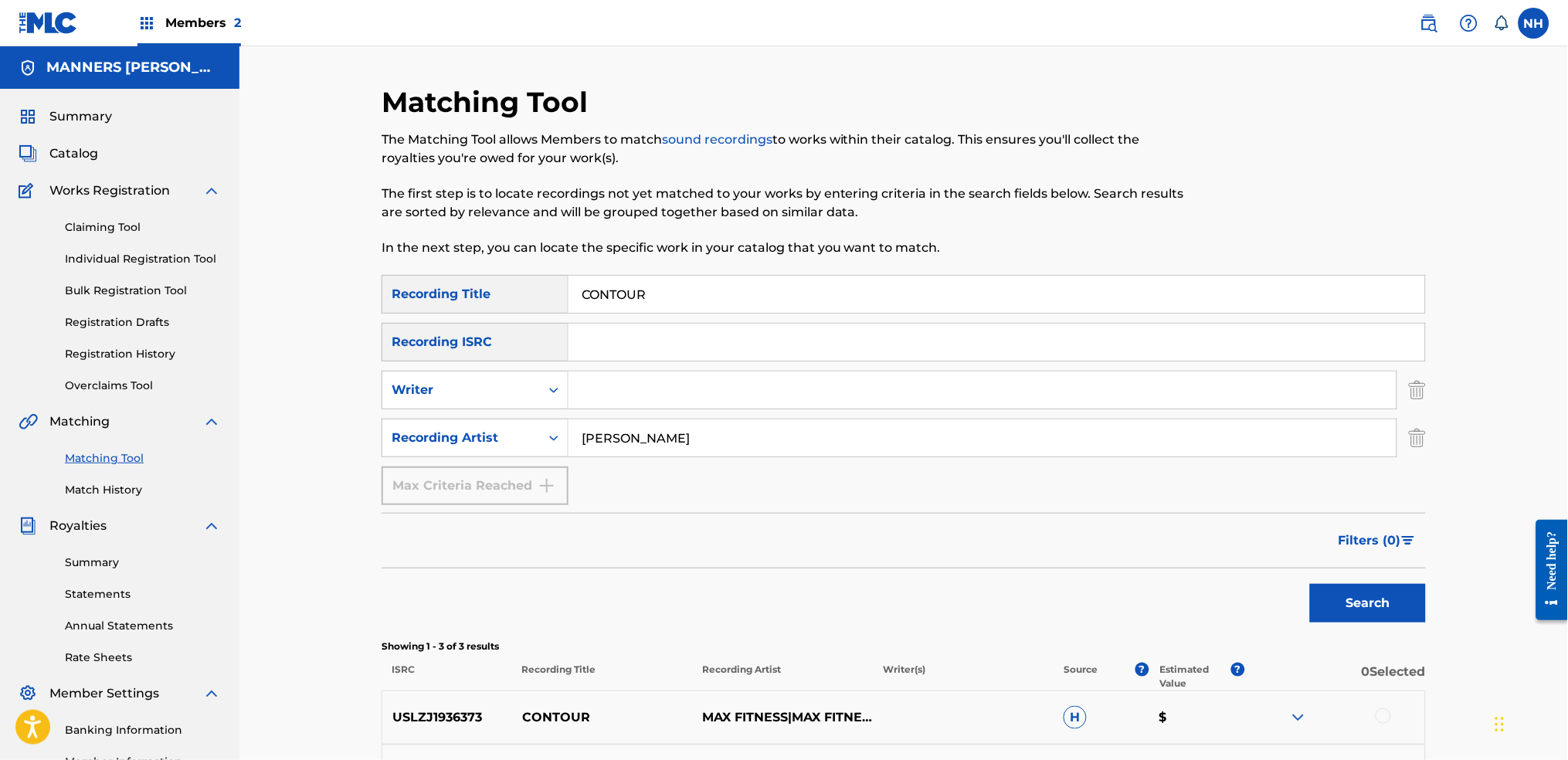
click at [822, 316] on div "SearchWithCriteria42d028ab-ce92-4086-94f4-381f13242438 Recording Title CONTOUR …" at bounding box center [903, 390] width 1044 height 230
click at [834, 282] on input "CONTOUR" at bounding box center [996, 294] width 857 height 37
paste input "SMALL WINDOW ON THE COSMOS"
click at [1270, 596] on p "Showing 1 - 3 of 3 results" at bounding box center [903, 647] width 1044 height 14
click at [1270, 596] on button "Search" at bounding box center [1367, 603] width 116 height 38
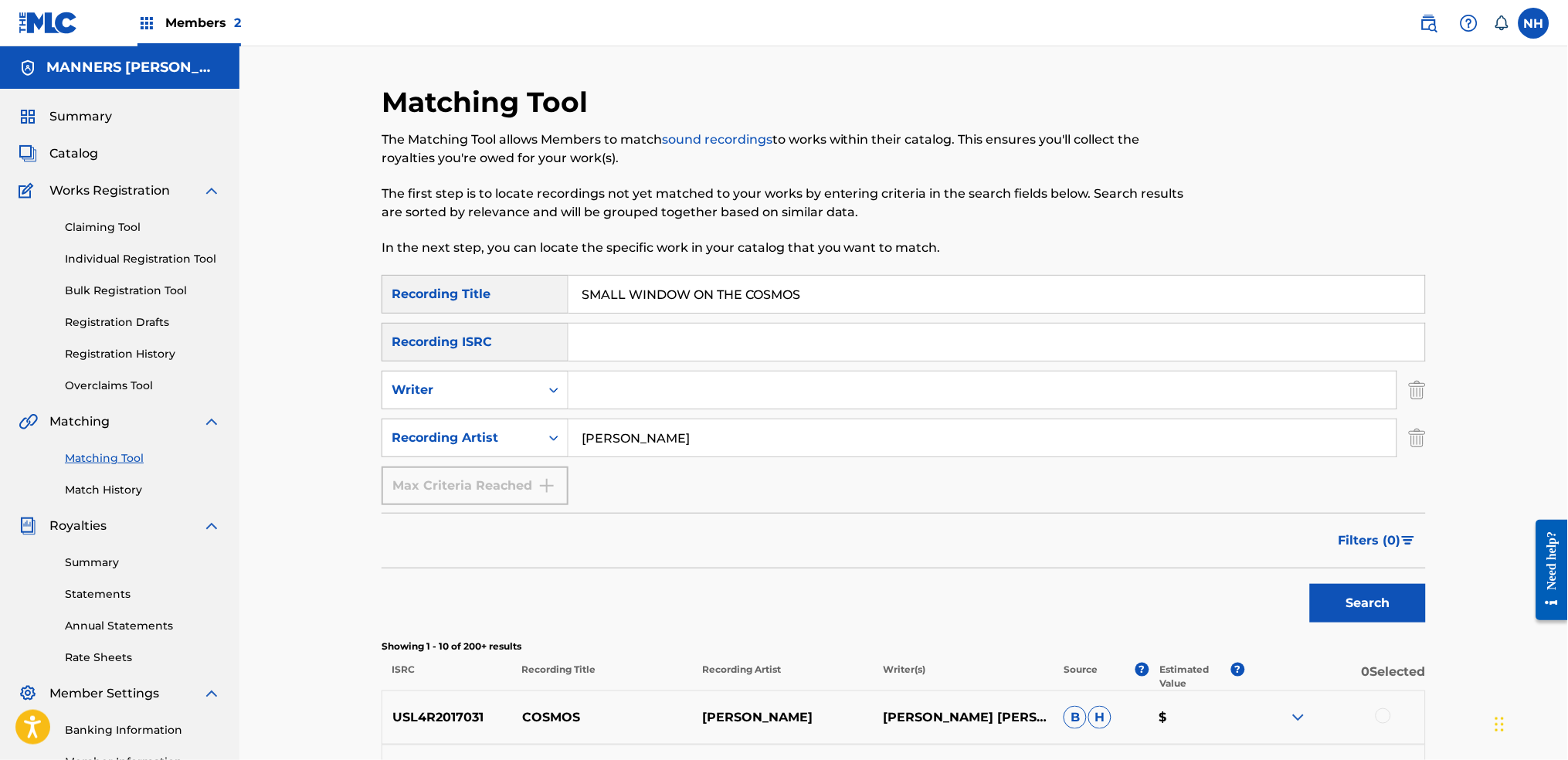
click at [876, 295] on input "SMALL WINDOW ON THE COSMOS" at bounding box center [996, 294] width 857 height 37
paste input "DARKROOM"
type input "DARKROOM"
click at [1270, 584] on button "Search" at bounding box center [1367, 603] width 116 height 38
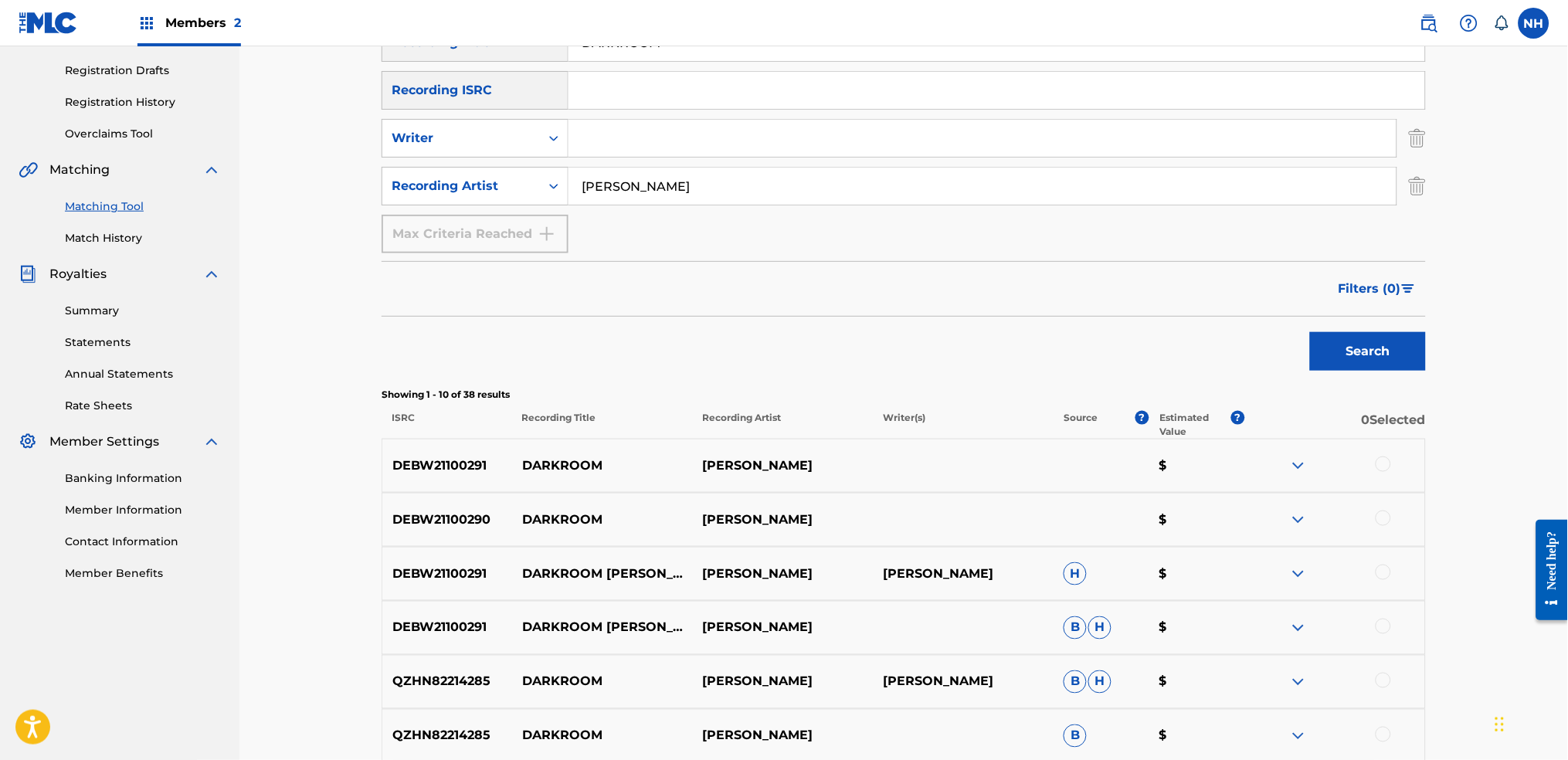
scroll to position [283, 0]
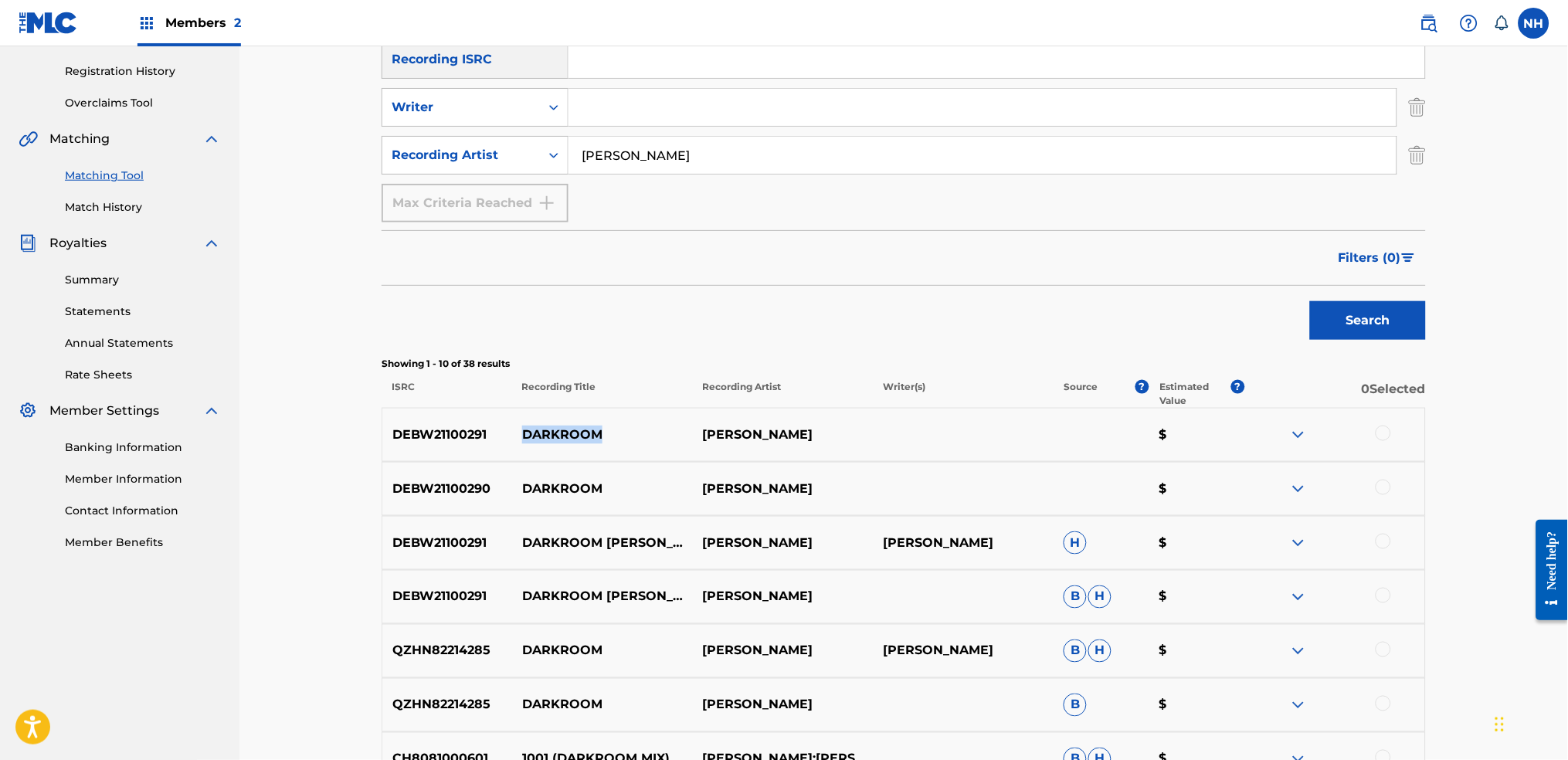
drag, startPoint x: 622, startPoint y: 428, endPoint x: 512, endPoint y: 425, distance: 110.0
click at [512, 426] on p "DARKROOM" at bounding box center [602, 435] width 181 height 18
copy p "DARKROOM"
click at [1270, 422] on div "DEBW21100291 DARKROOM MAX COOPER $" at bounding box center [903, 435] width 1044 height 54
click at [1270, 426] on div at bounding box center [1334, 435] width 181 height 18
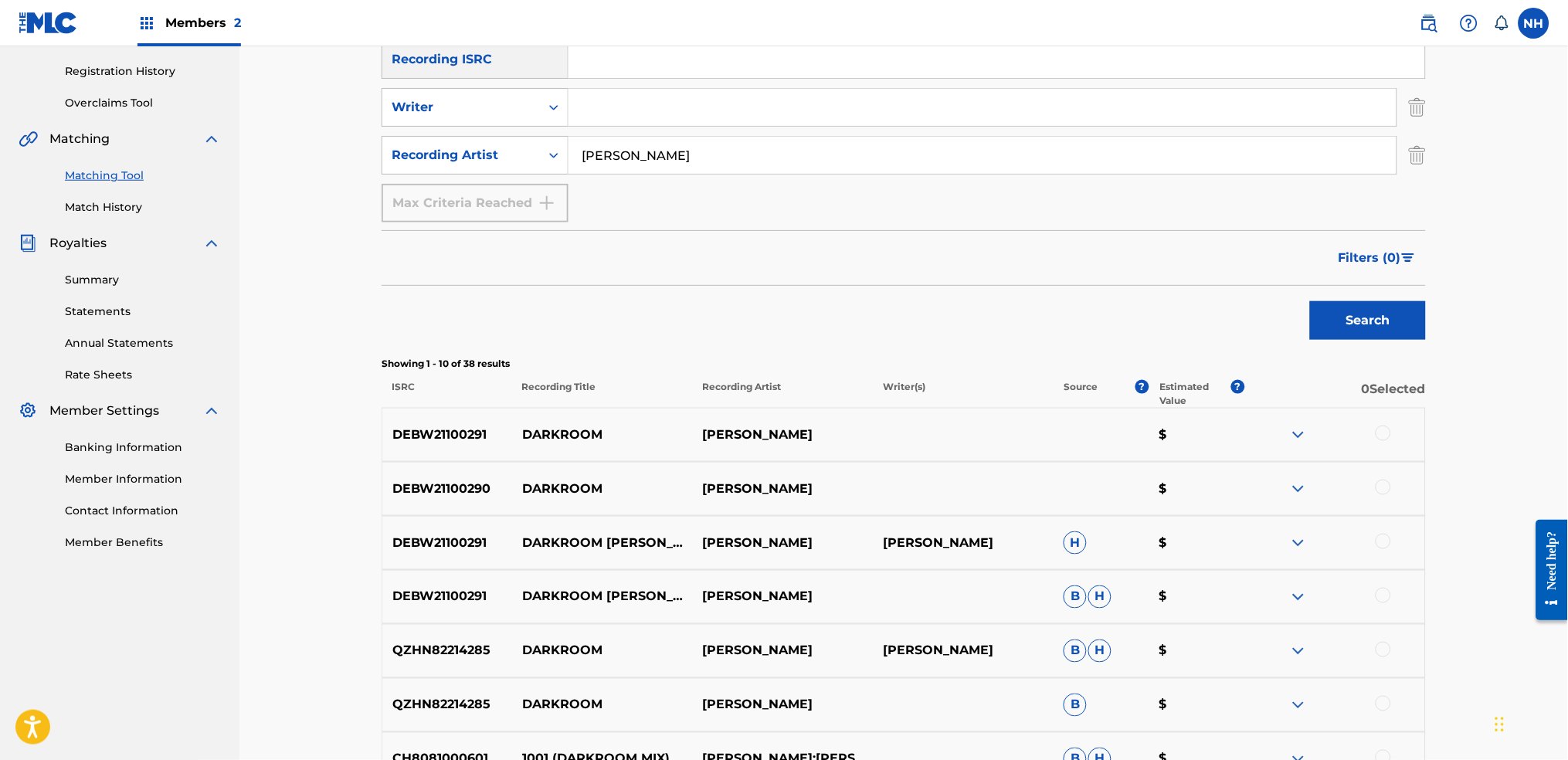
click at [1270, 429] on div at bounding box center [1334, 435] width 181 height 18
click at [1270, 431] on div at bounding box center [1383, 434] width 16 height 16
click at [1270, 483] on div at bounding box center [1334, 489] width 181 height 18
click at [1270, 485] on div at bounding box center [1383, 488] width 16 height 16
click at [1270, 543] on div at bounding box center [1383, 542] width 16 height 16
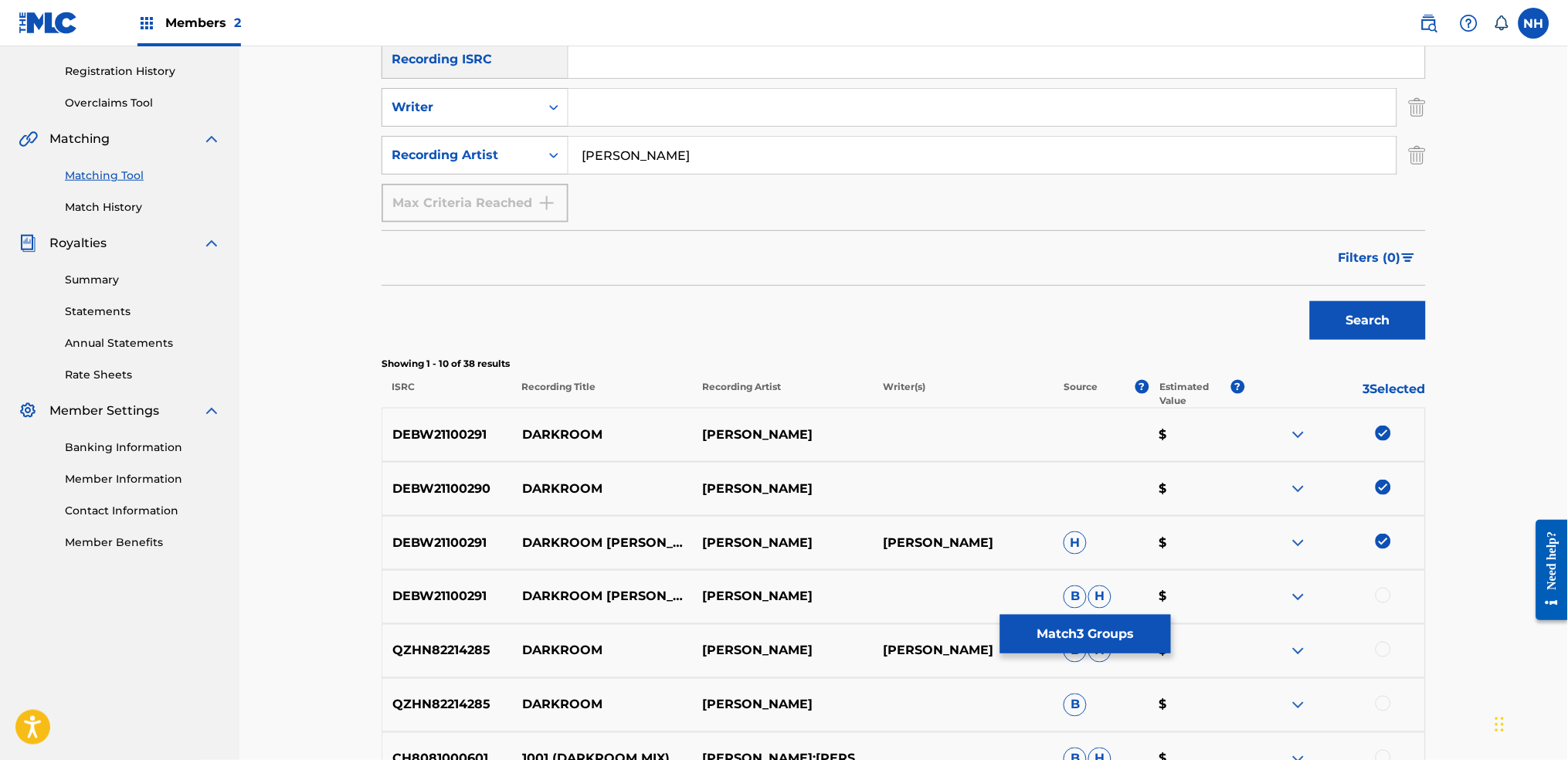
click at [1270, 596] on div "DEBW21100291 DARKROOM (JOHN TEJADA REMIX) MAX COOPER B H $" at bounding box center [903, 597] width 1044 height 54
click at [1270, 595] on div at bounding box center [1383, 596] width 16 height 16
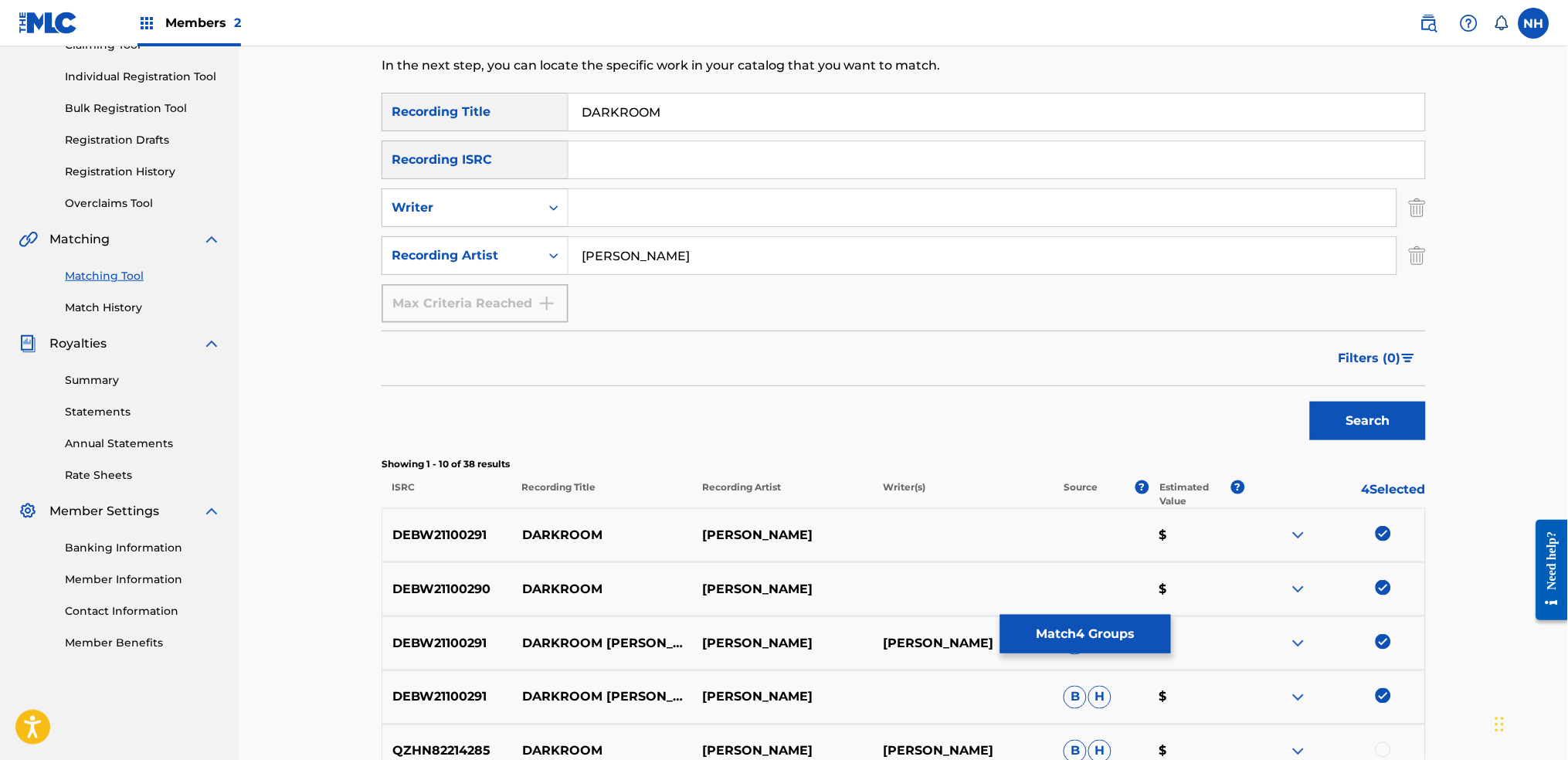
scroll to position [180, 0]
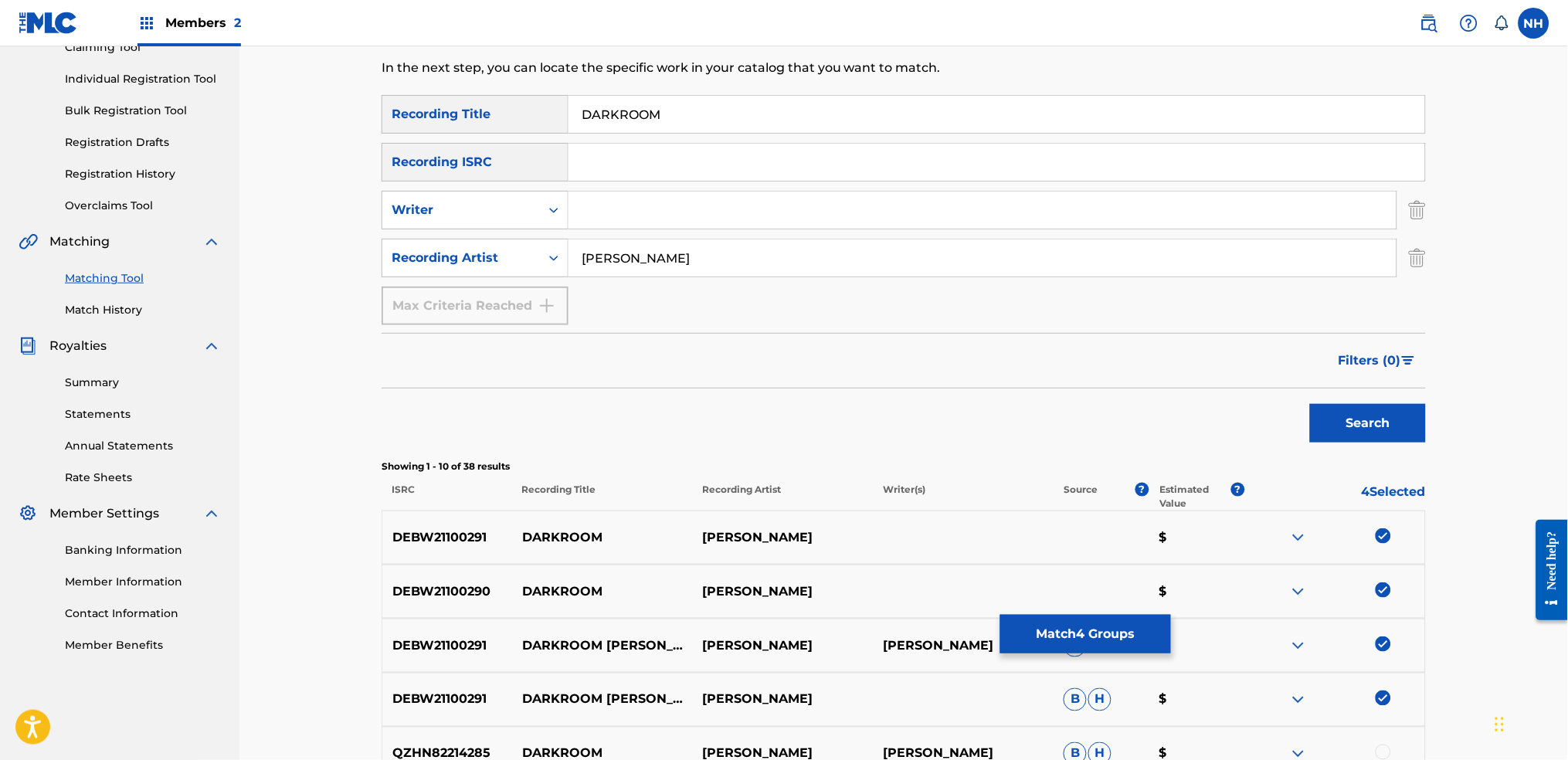
drag, startPoint x: 740, startPoint y: 95, endPoint x: 509, endPoint y: 72, distance: 232.1
click at [515, 72] on div "Matching Tool The Matching Tool allows Members to match sound recordings to wor…" at bounding box center [903, 536] width 1044 height 1262
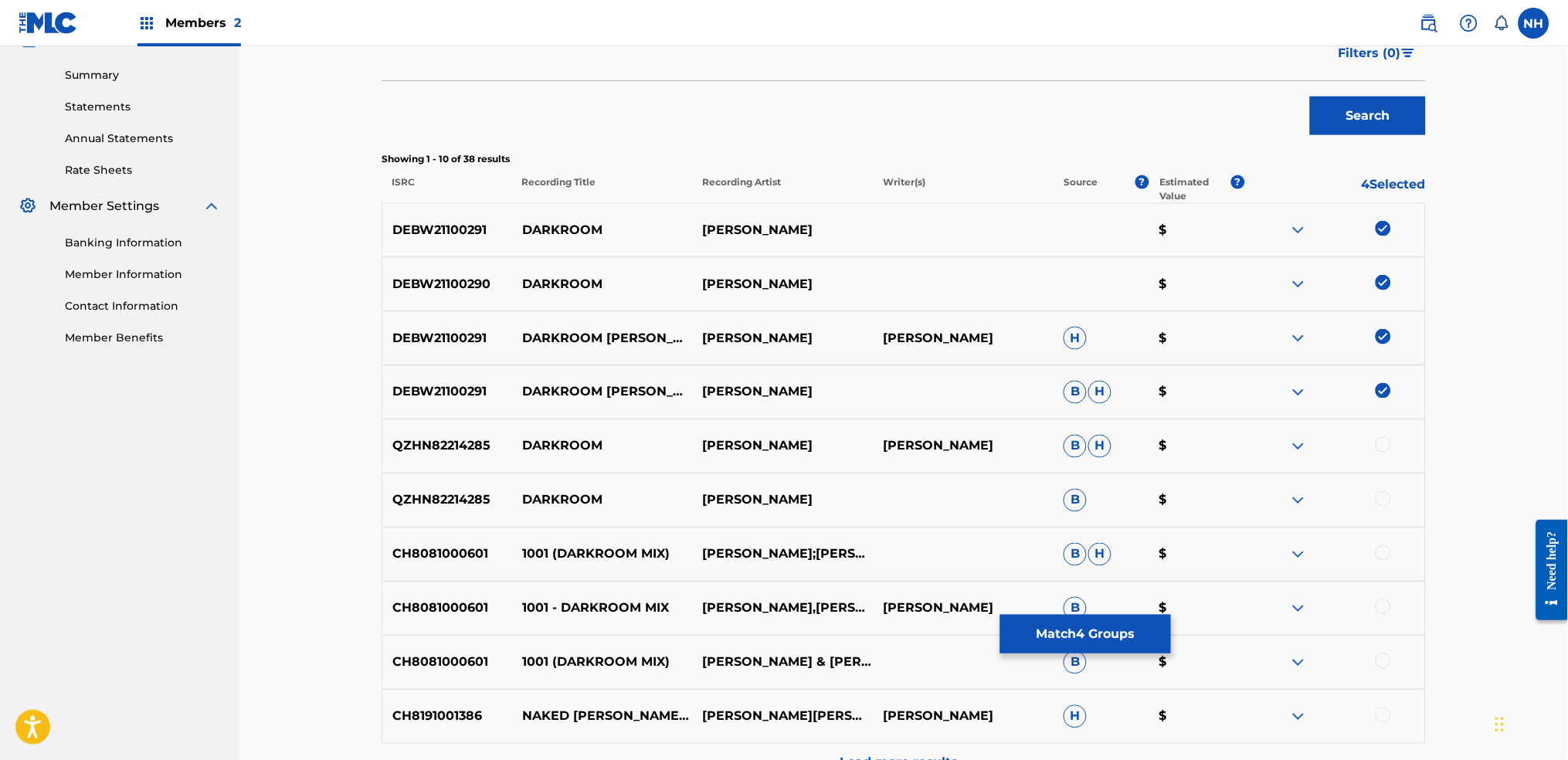
scroll to position [489, 0]
click at [1055, 596] on button "Match 4 Groups" at bounding box center [1085, 634] width 171 height 38
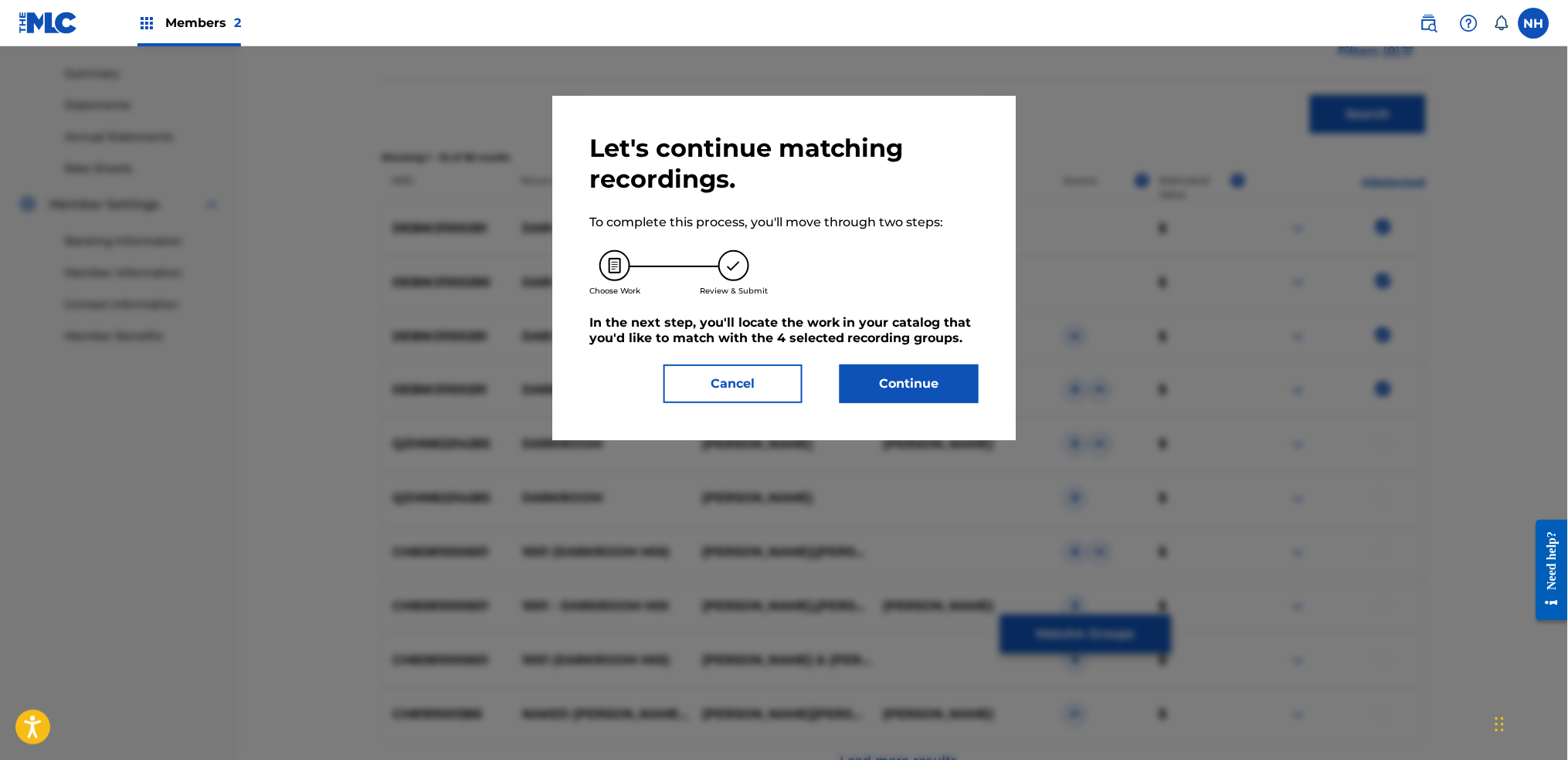
click at [894, 353] on div "Let's continue matching recordings. To complete this process, you'll move throu…" at bounding box center [784, 268] width 389 height 270
click at [898, 392] on button "Continue" at bounding box center [908, 384] width 139 height 38
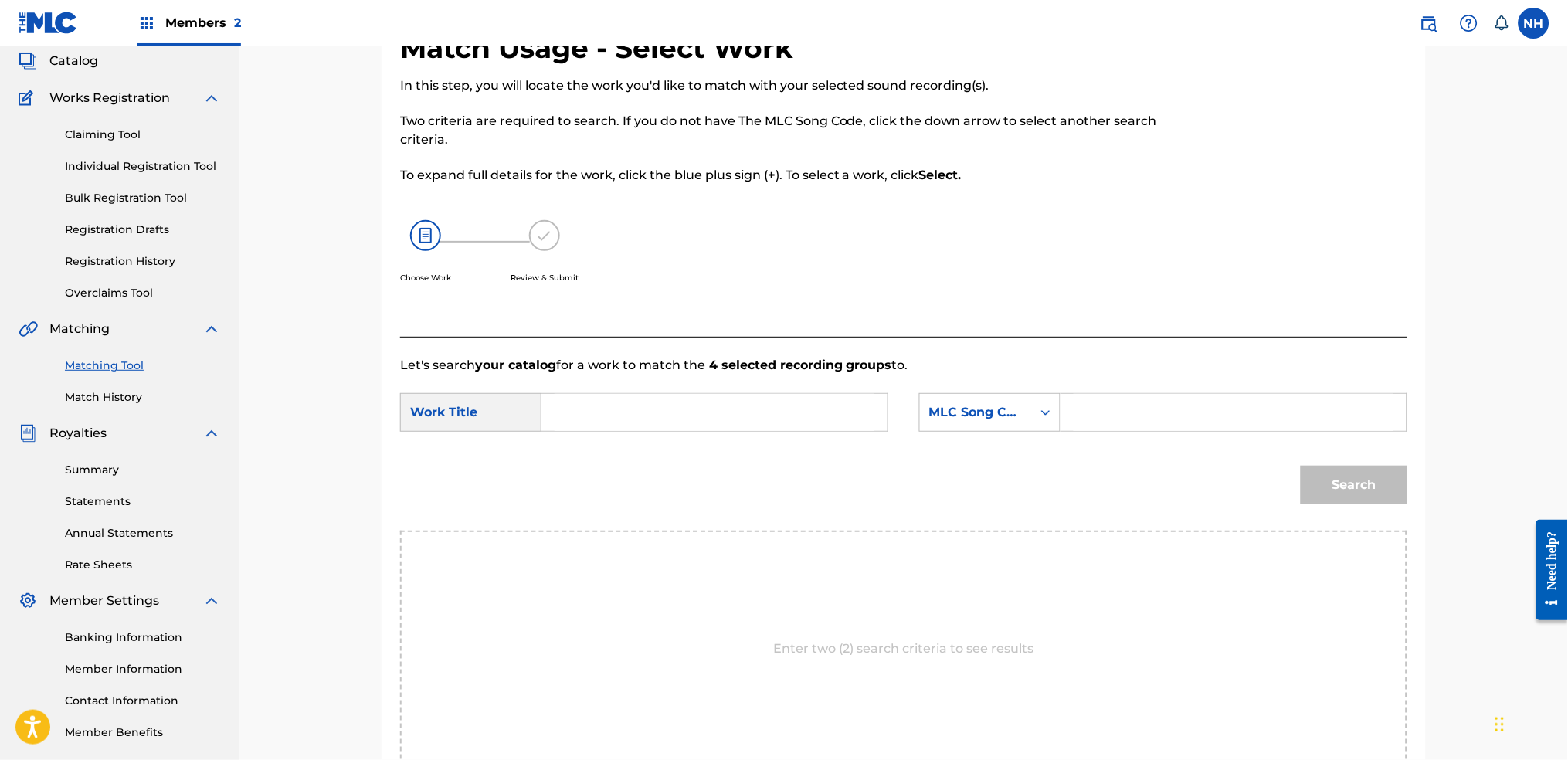
scroll to position [63, 0]
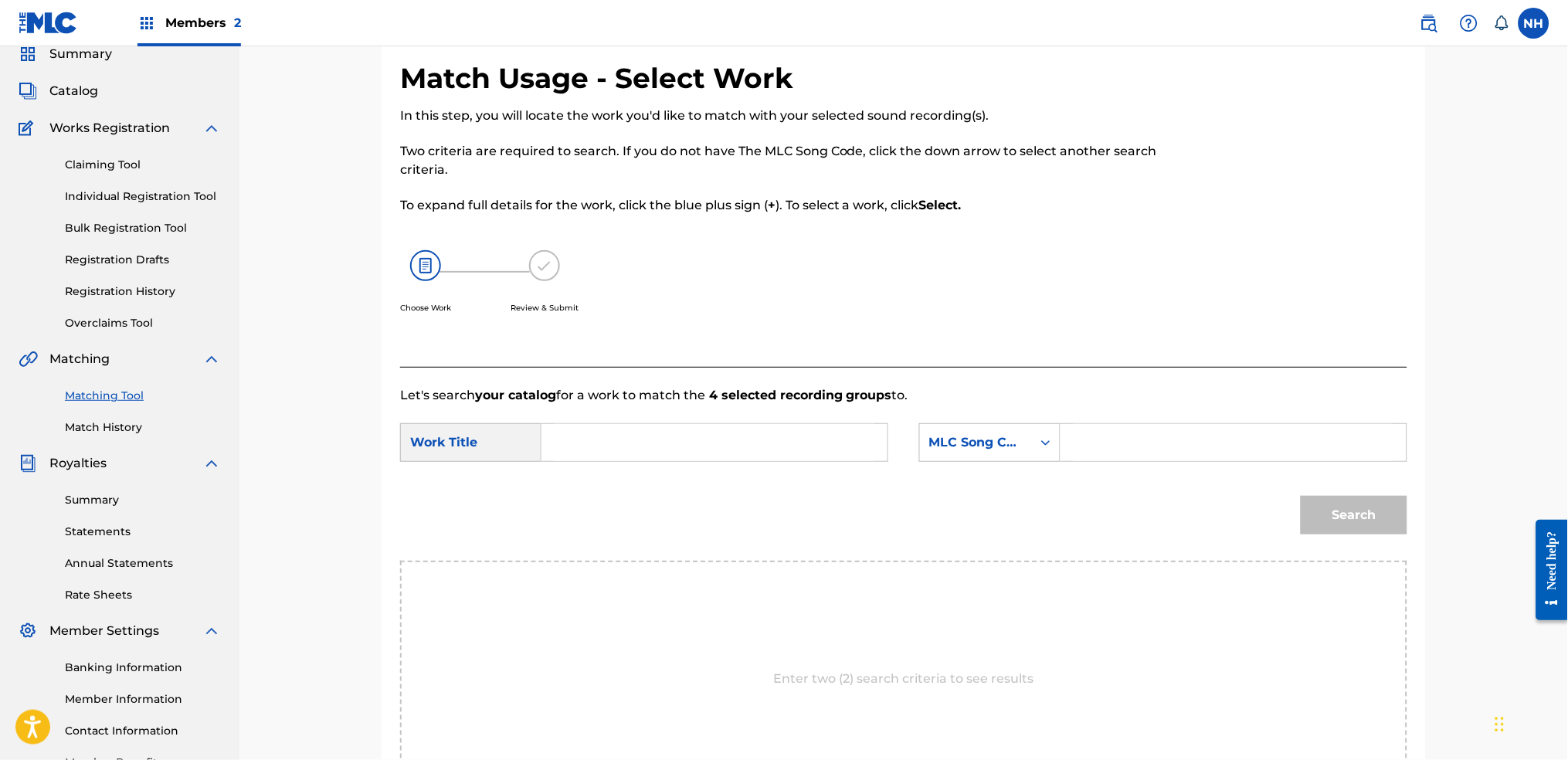
click at [801, 462] on div "SearchWithCriteriab63d5898-2a7c-42ce-844b-3a8b4331f16e Work Title SearchWithCri…" at bounding box center [904, 447] width 1007 height 48
click at [813, 444] on input "Search Form" at bounding box center [715, 442] width 319 height 37
paste input "DARKROOM"
type input "DARKROOM"
click at [1033, 449] on div "Search Form" at bounding box center [1046, 442] width 28 height 28
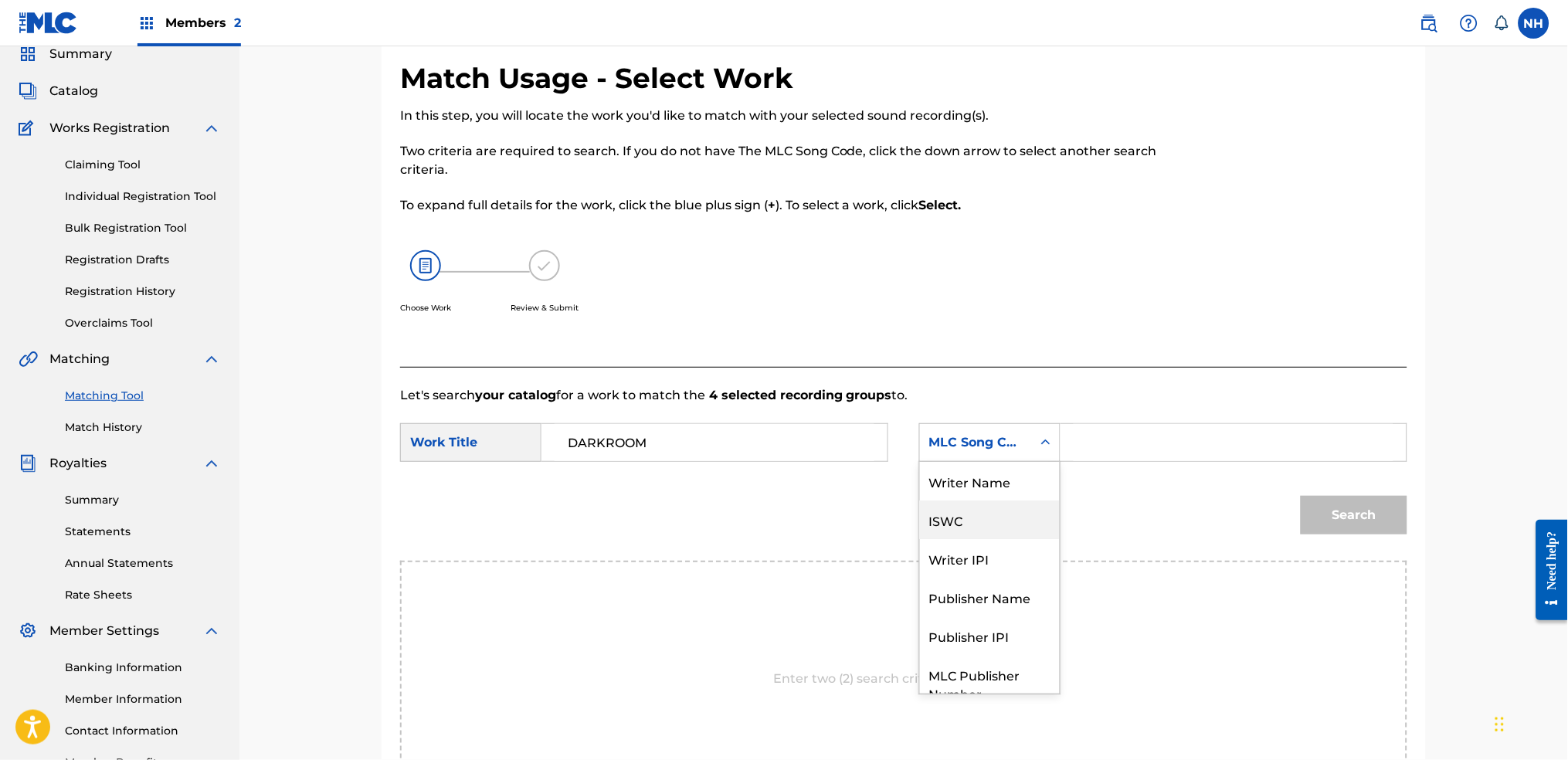
scroll to position [0, 0]
click at [991, 489] on div "Writer Name" at bounding box center [989, 481] width 140 height 38
click at [1125, 448] on input "Search Form" at bounding box center [1233, 442] width 319 height 37
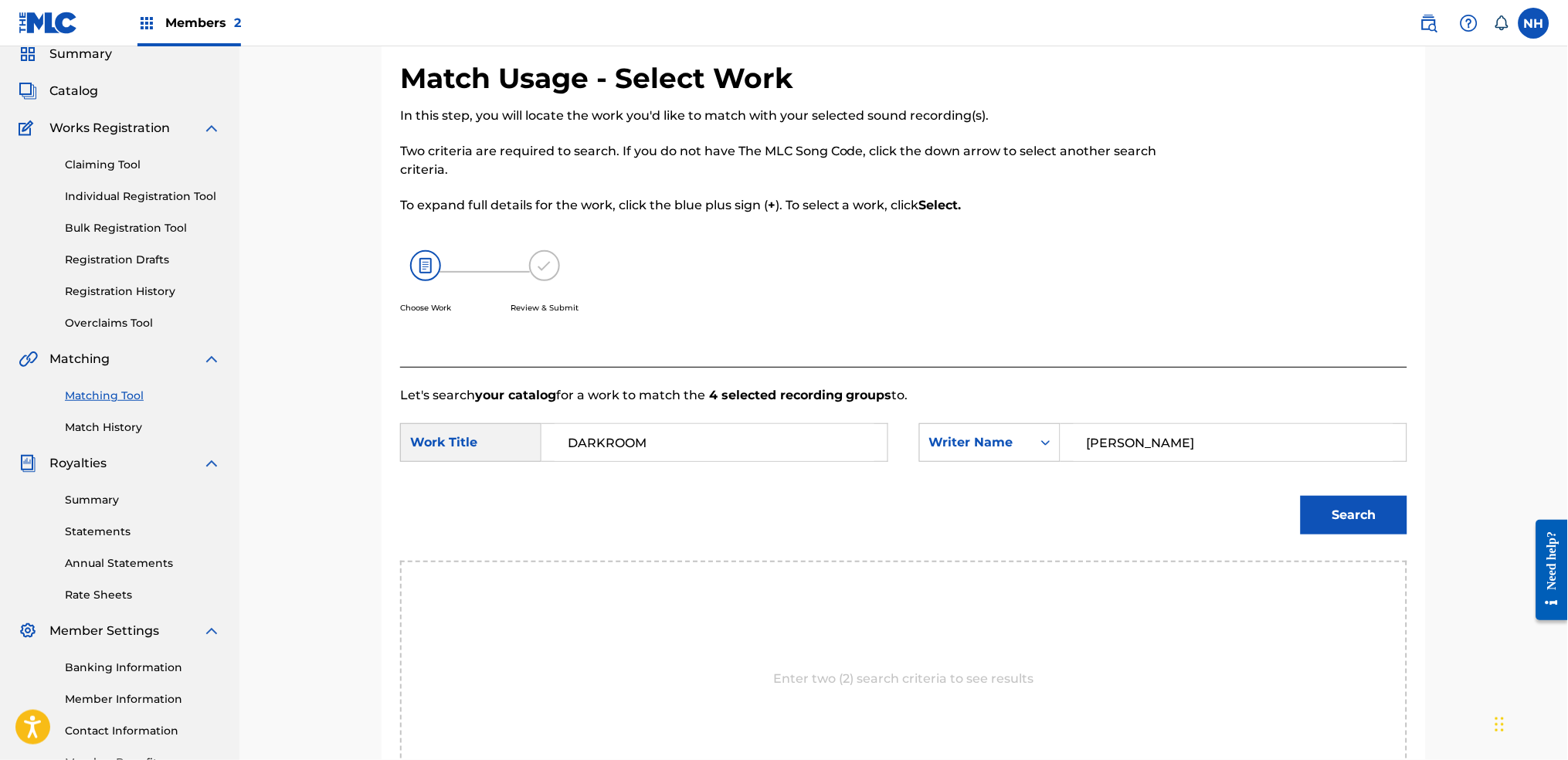
type input "cooper"
click at [1270, 518] on button "Search" at bounding box center [1354, 515] width 106 height 38
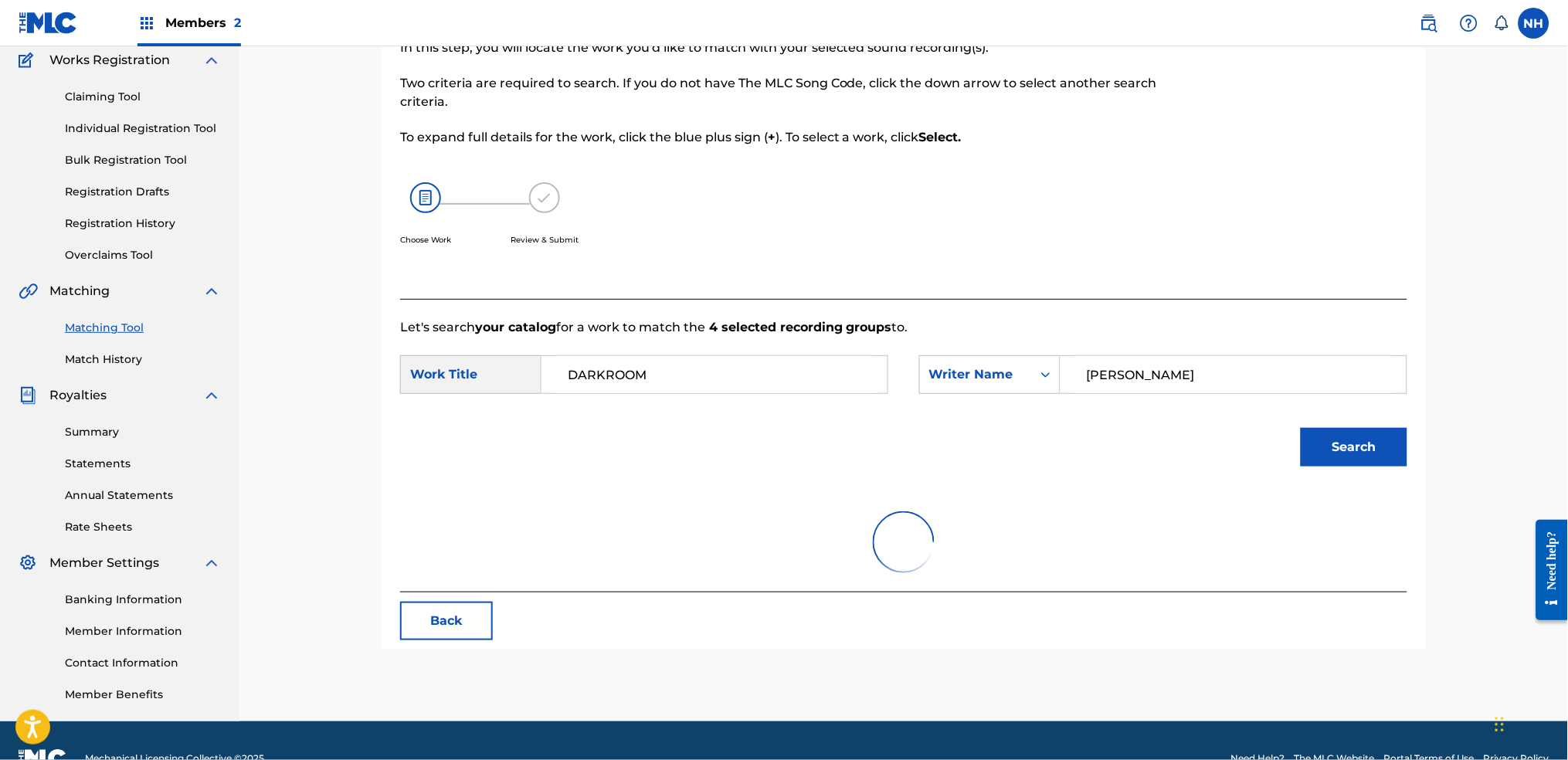
scroll to position [165, 0]
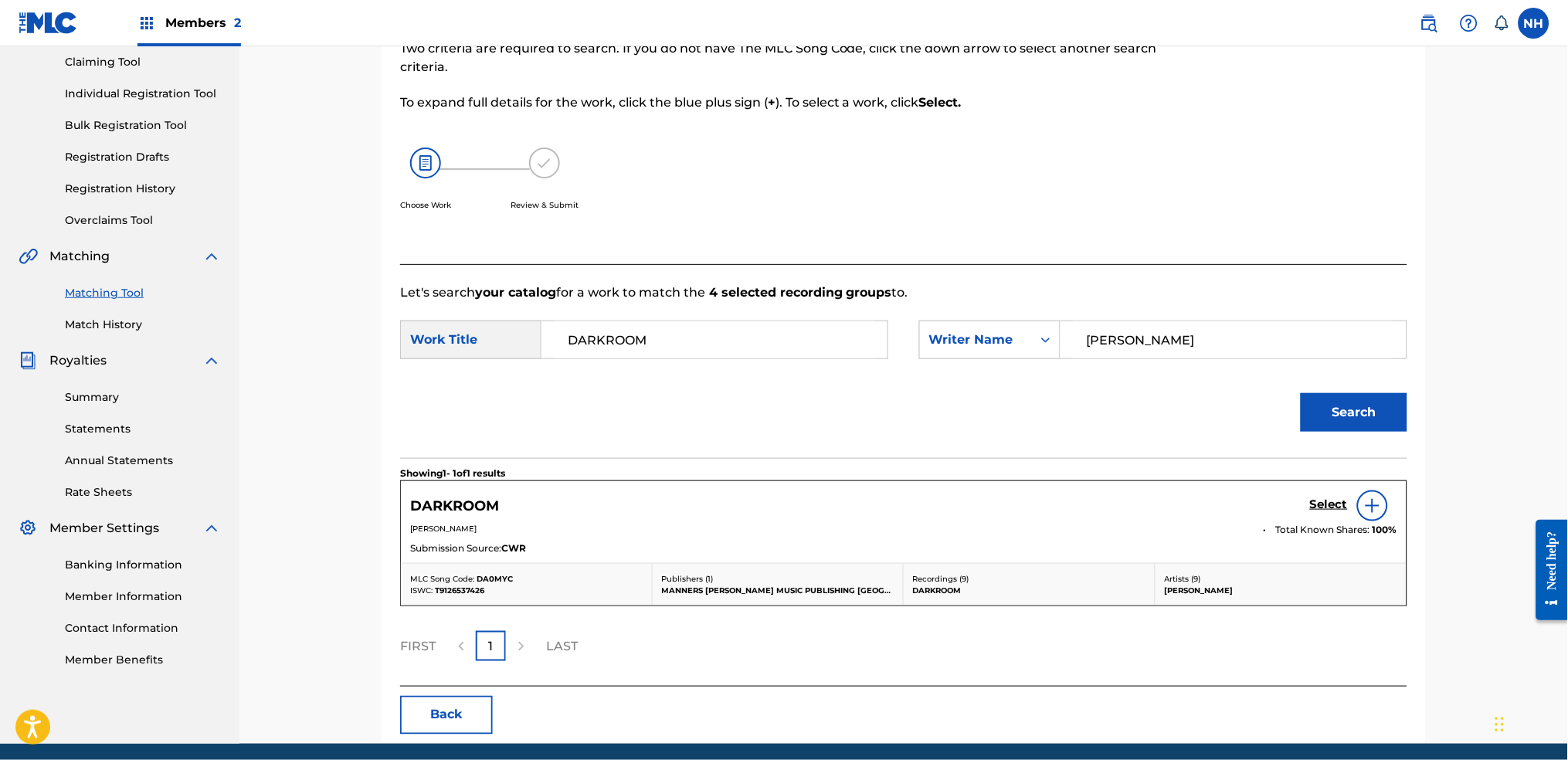
click at [1270, 497] on h5 "Select" at bounding box center [1328, 504] width 38 height 15
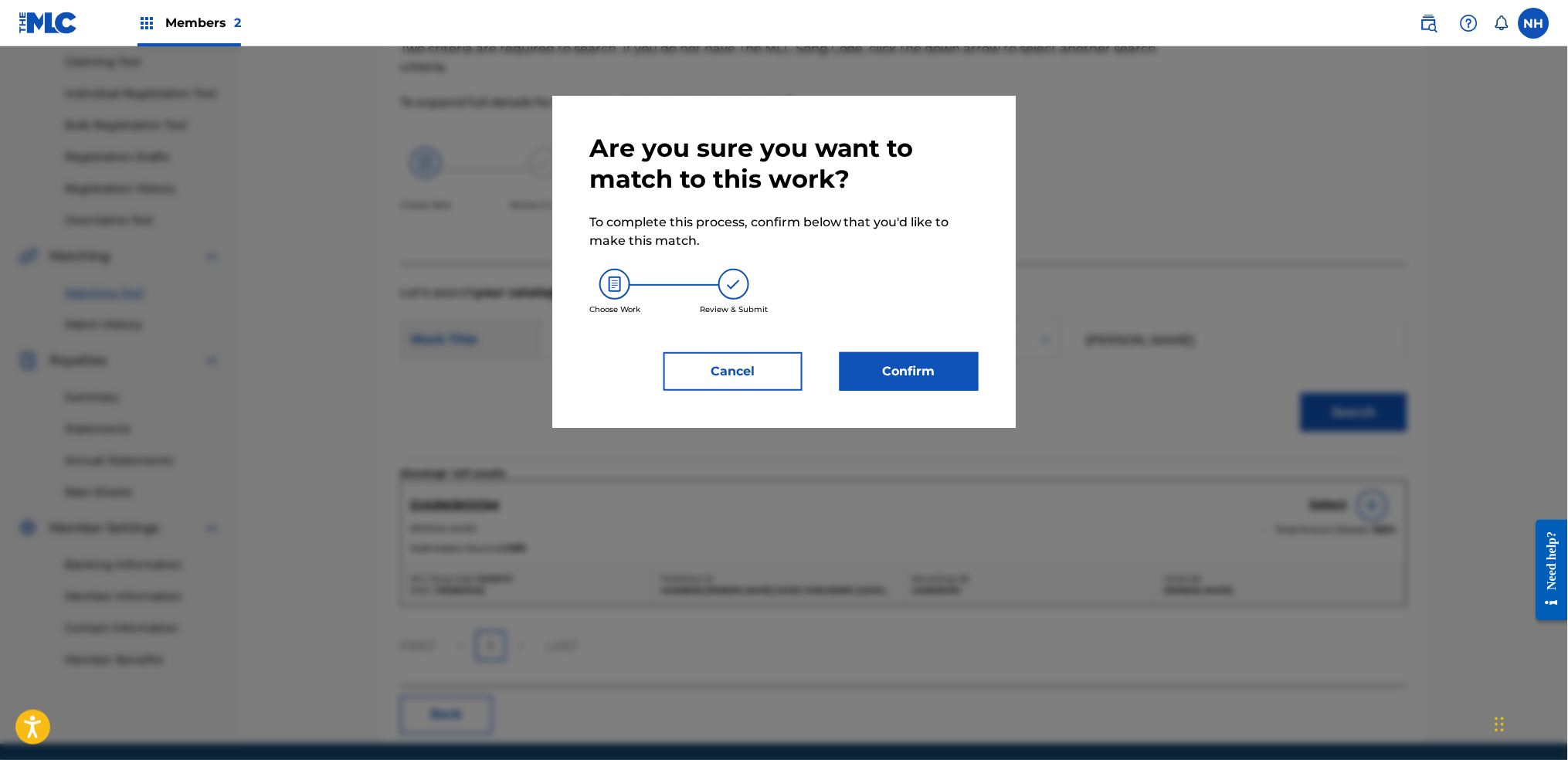
click at [954, 361] on button "Confirm" at bounding box center [908, 372] width 139 height 38
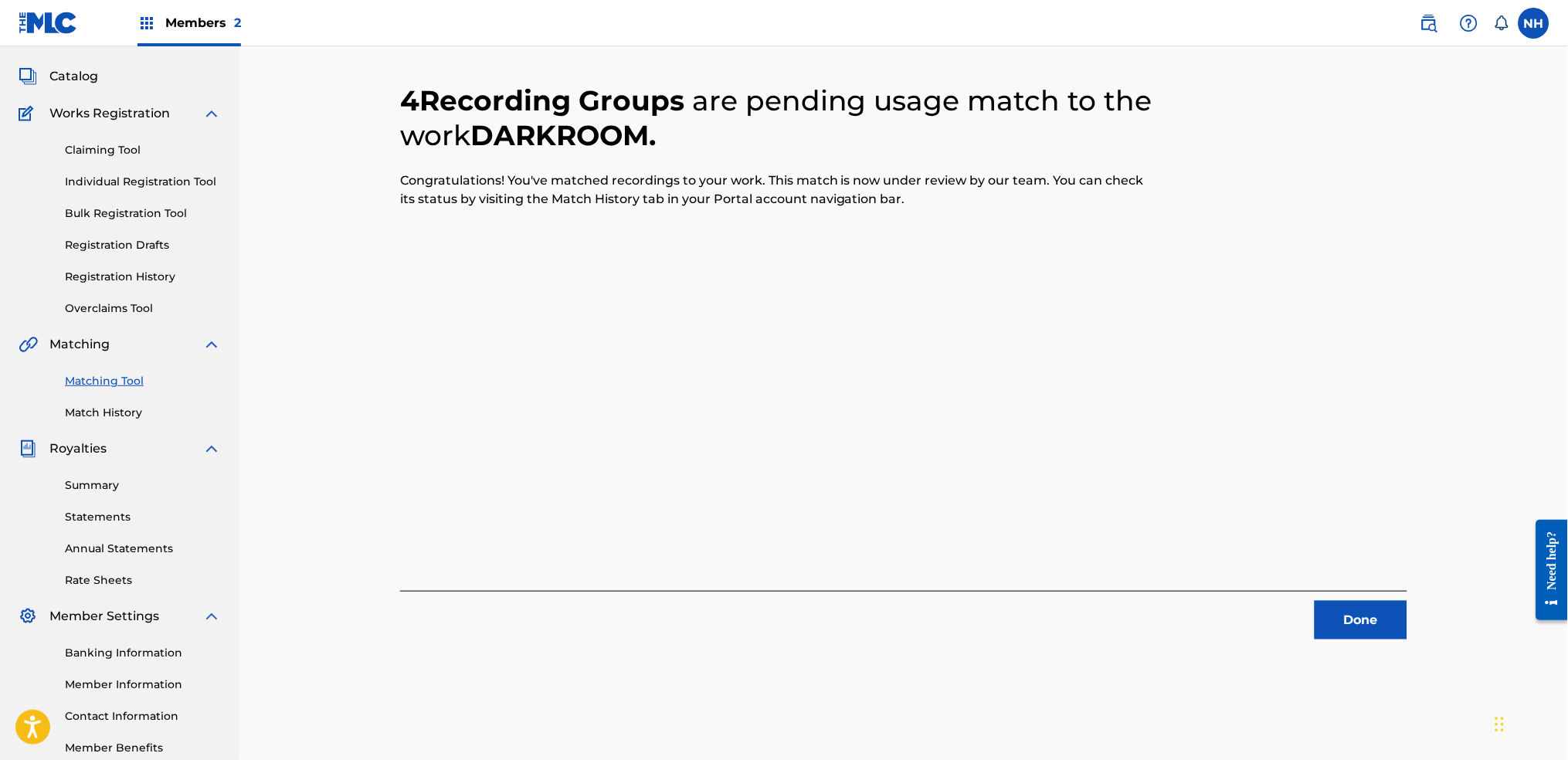
scroll to position [0, 0]
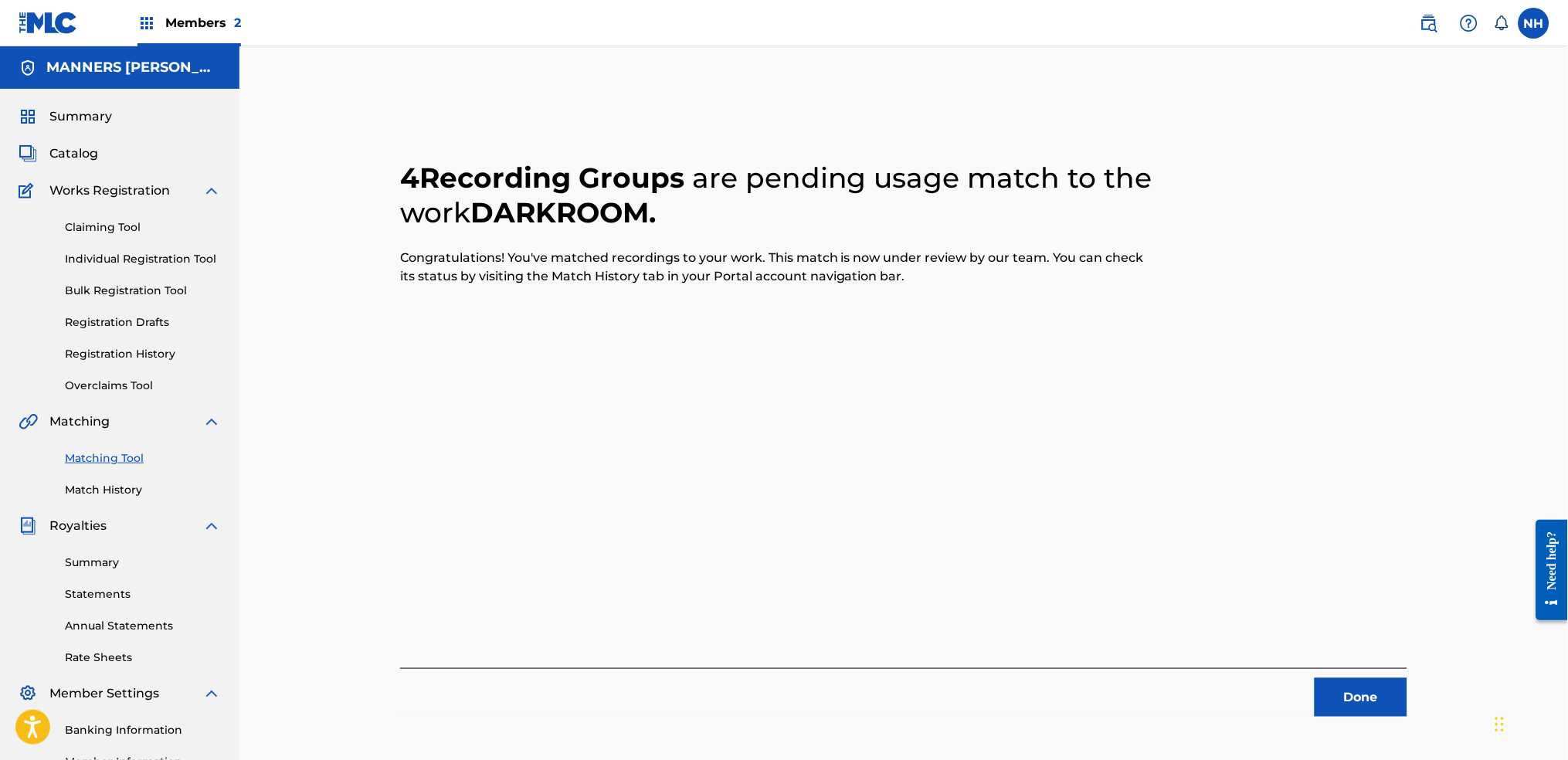
click at [1270, 596] on div "Done" at bounding box center [904, 693] width 1007 height 49
click at [1270, 596] on button "Done" at bounding box center [1361, 697] width 92 height 38
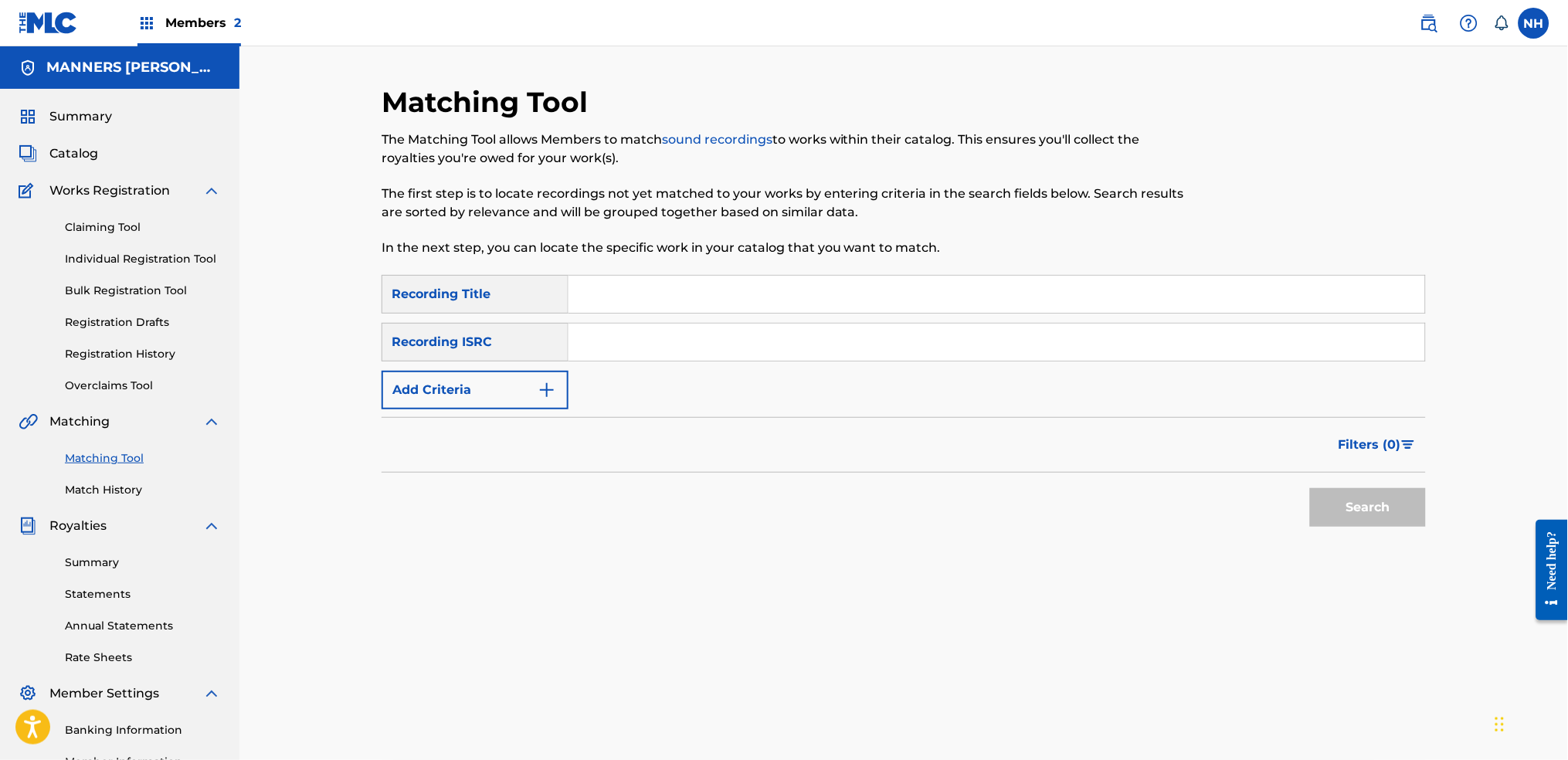
click at [983, 277] on input "Search Form" at bounding box center [996, 294] width 857 height 37
paste input "MICRON"
type input "MICRON"
click at [421, 400] on button "Add Criteria" at bounding box center [475, 390] width 187 height 38
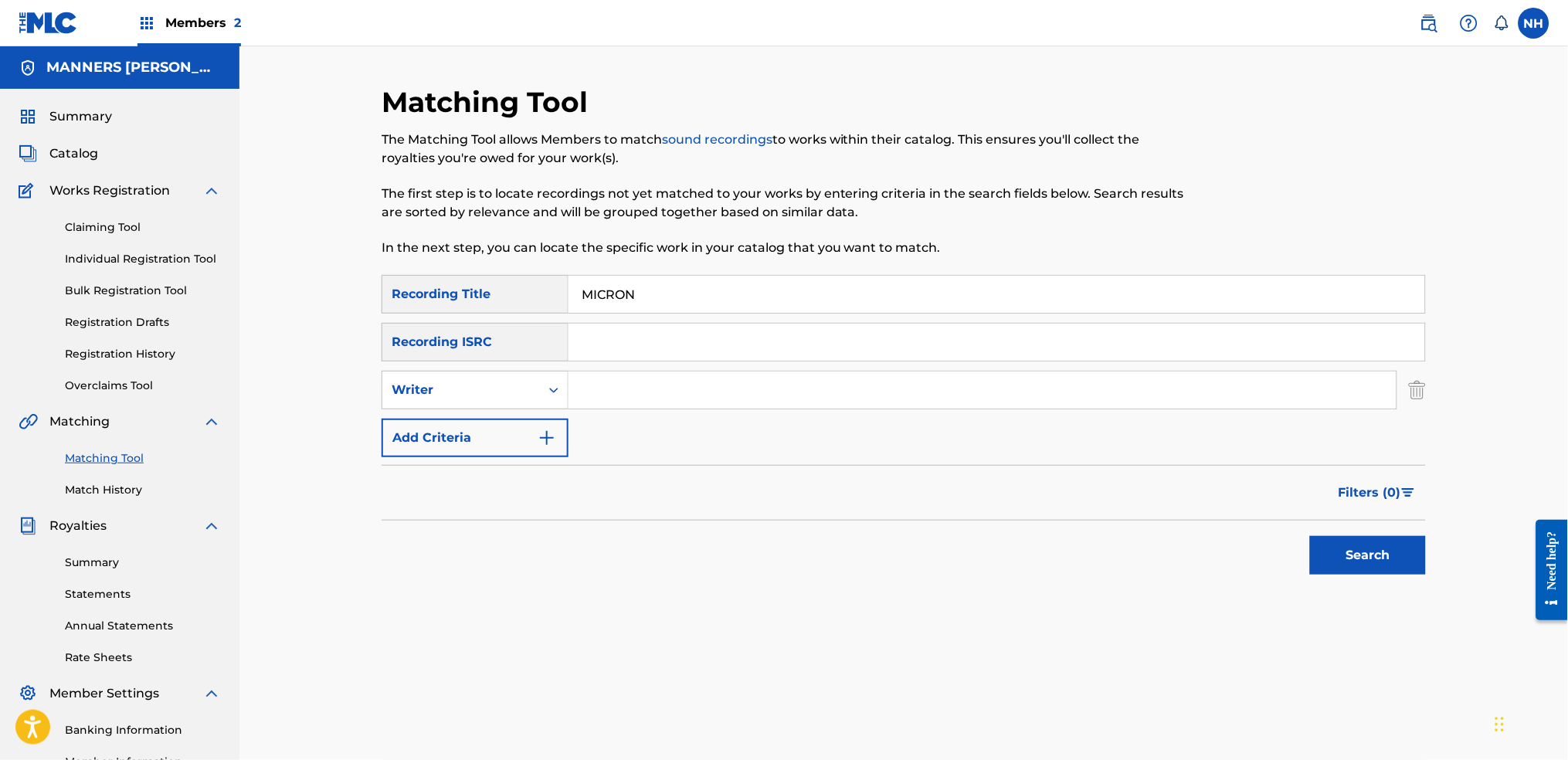
click at [652, 424] on div "SearchWithCriteria42d028ab-ce92-4086-94f4-381f13242438 Recording Title MICRON S…" at bounding box center [903, 366] width 1044 height 182
click at [661, 394] on input "Search Form" at bounding box center [982, 390] width 828 height 37
type input "Max Cooper"
click at [1256, 481] on div "Filters ( 0 )" at bounding box center [903, 493] width 1044 height 56
click at [1270, 542] on button "Search" at bounding box center [1367, 555] width 116 height 38
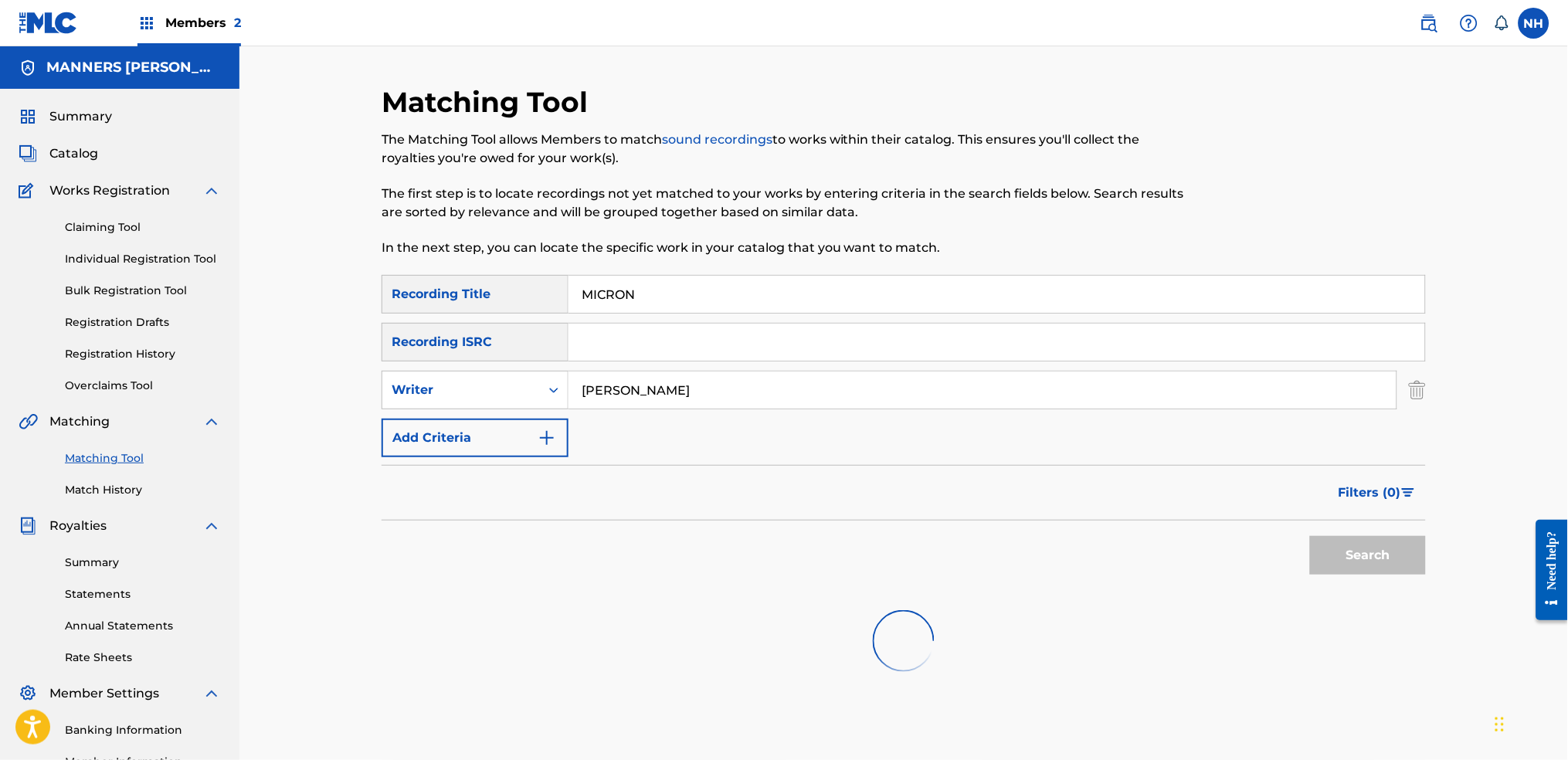
scroll to position [103, 0]
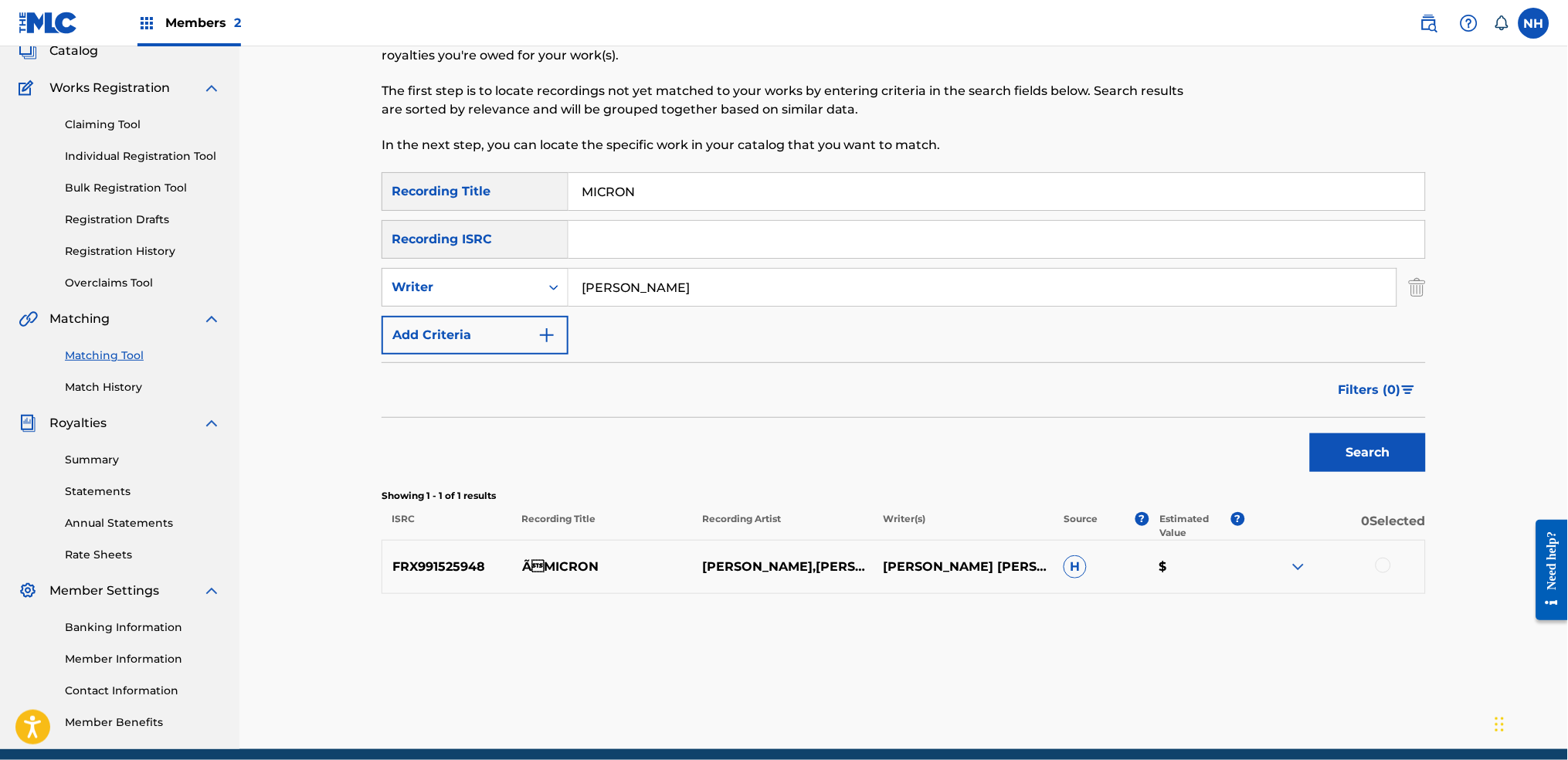
click at [538, 344] on img "Search Form" at bounding box center [546, 335] width 18 height 18
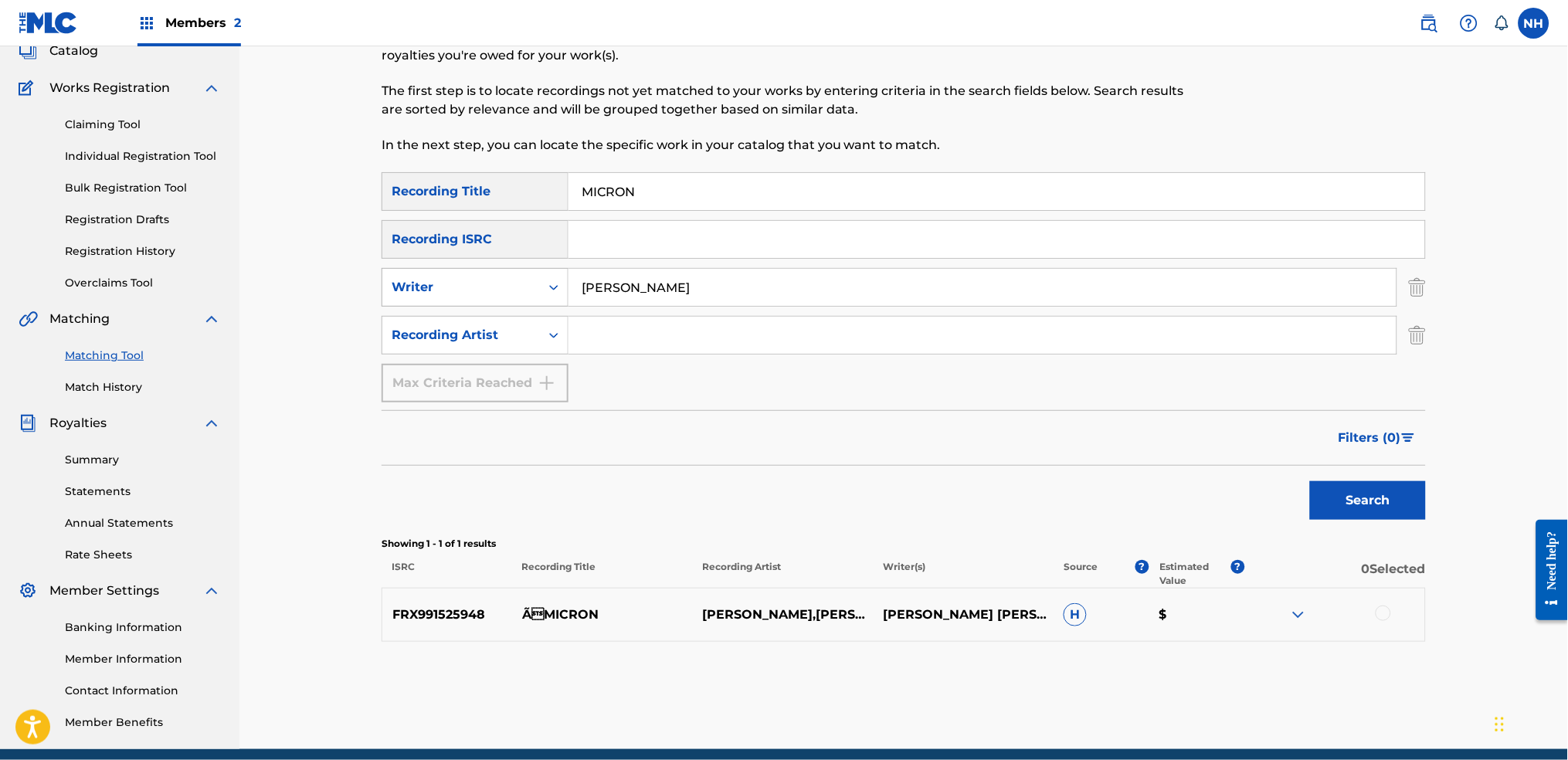
drag, startPoint x: 681, startPoint y: 305, endPoint x: 429, endPoint y: 299, distance: 252.1
click at [431, 299] on div "SearchWithCriteria440330ea-a87f-4996-a83b-44ee920a74c2 Writer Max Cooper" at bounding box center [903, 287] width 1044 height 38
click at [968, 326] on input "Search Form" at bounding box center [982, 335] width 828 height 37
paste input "Max Cooper"
type input "Max Cooper"
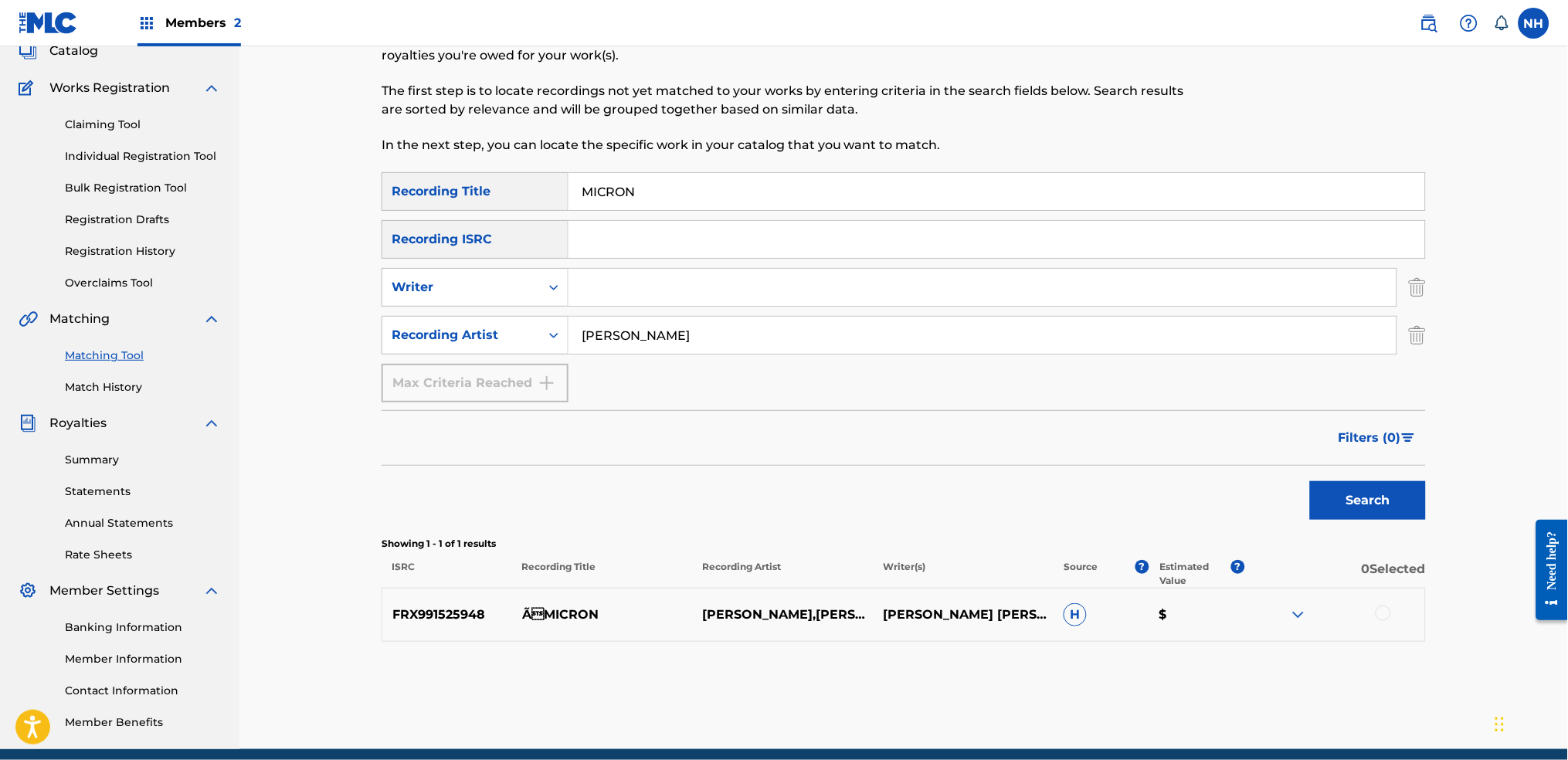
click at [1270, 533] on div "SearchWithCriteria42d028ab-ce92-4086-94f4-381f13242438 Recording Title MICRON S…" at bounding box center [903, 407] width 1044 height 469
click at [1270, 514] on button "Search" at bounding box center [1367, 500] width 116 height 38
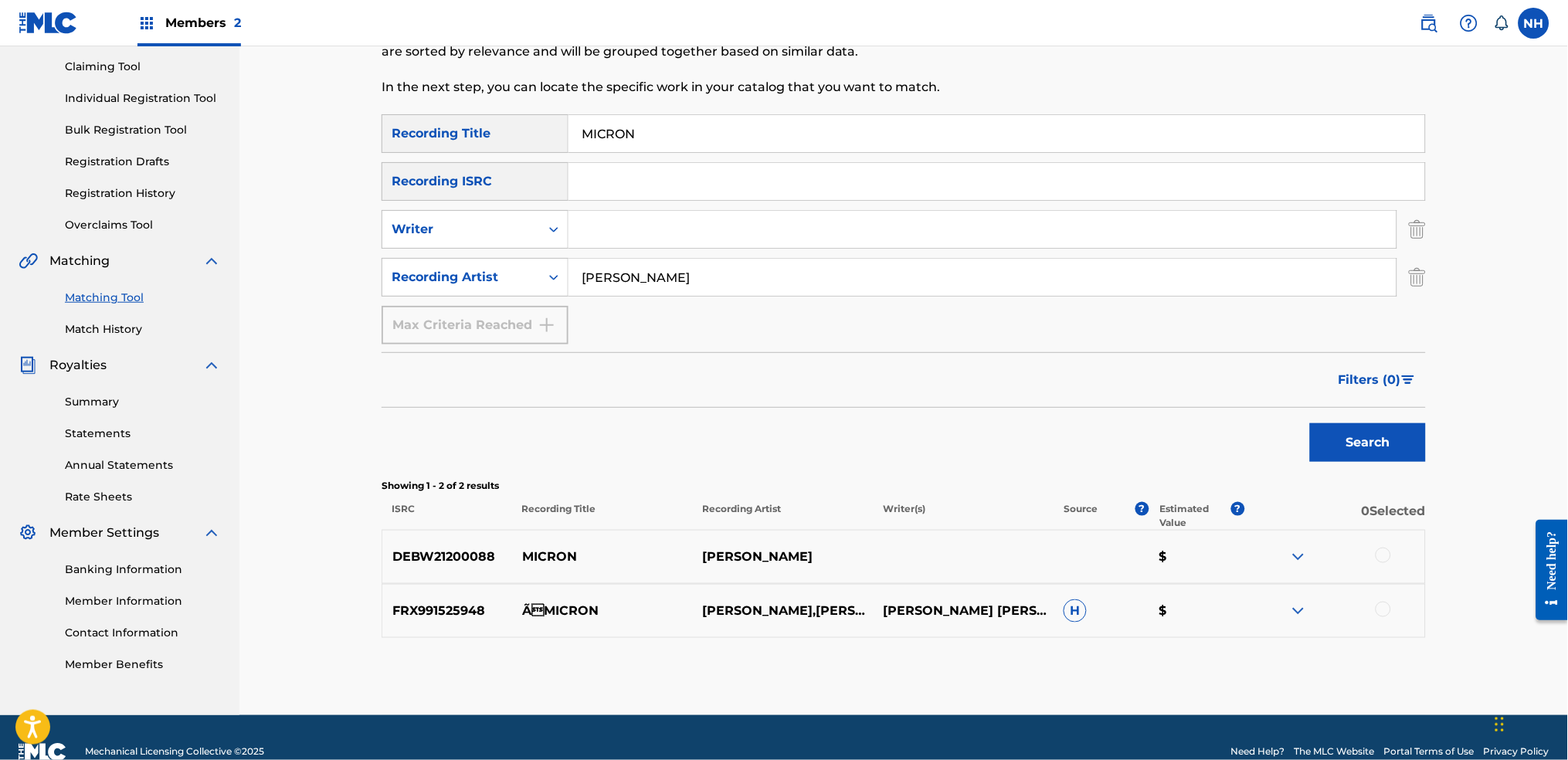
scroll to position [189, 0]
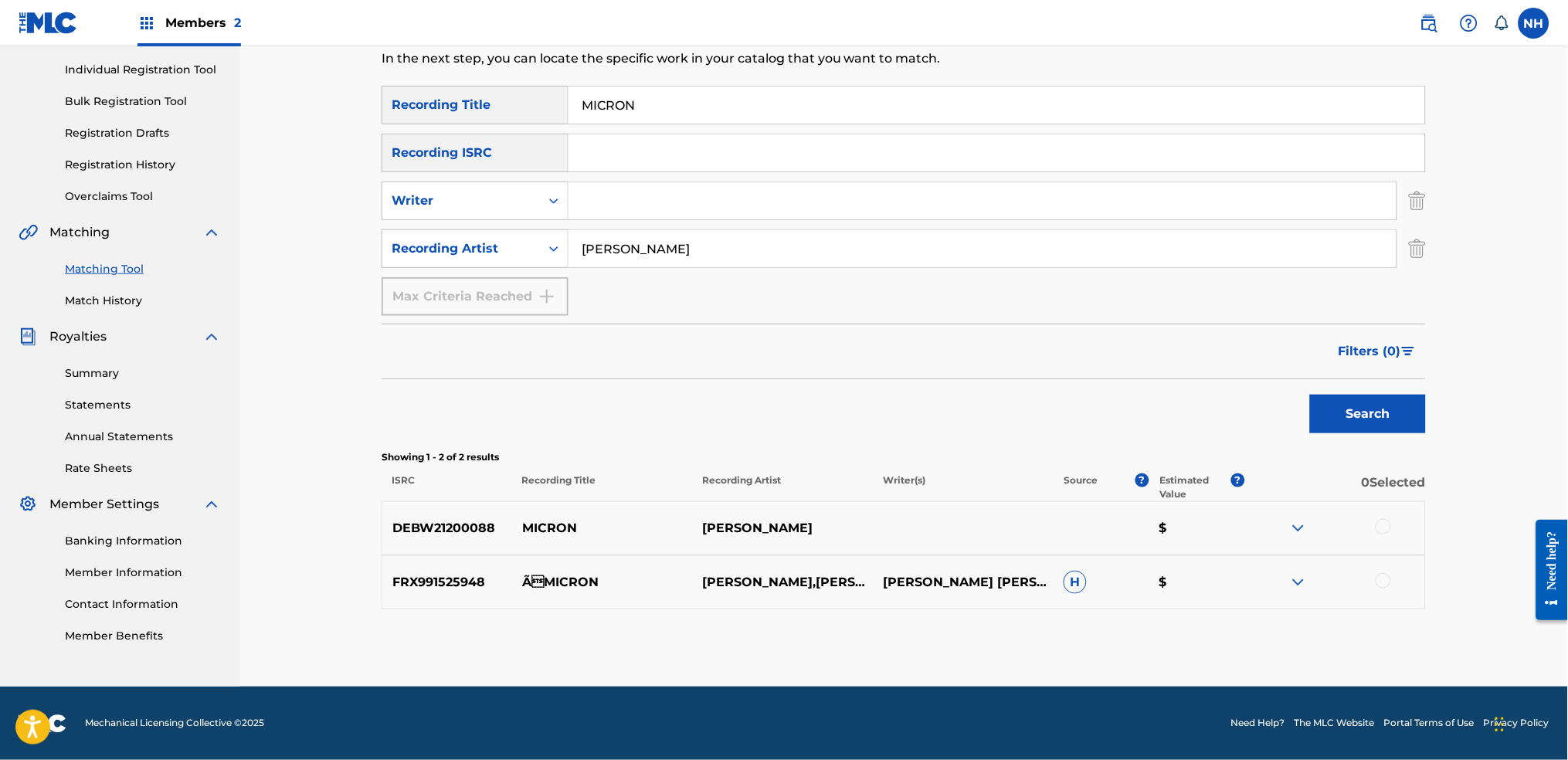
click at [1270, 524] on div at bounding box center [1383, 527] width 16 height 16
drag, startPoint x: 633, startPoint y: 550, endPoint x: 527, endPoint y: 539, distance: 106.6
click at [527, 539] on div "DEBW21200088 MICRON MAX COOPER $" at bounding box center [903, 528] width 1044 height 54
click at [1068, 596] on div "Matching Tool The Matching Tool allows Members to match sound recordings to wor…" at bounding box center [903, 291] width 1044 height 791
click at [1064, 596] on button "Match 1 Group" at bounding box center [1085, 634] width 171 height 38
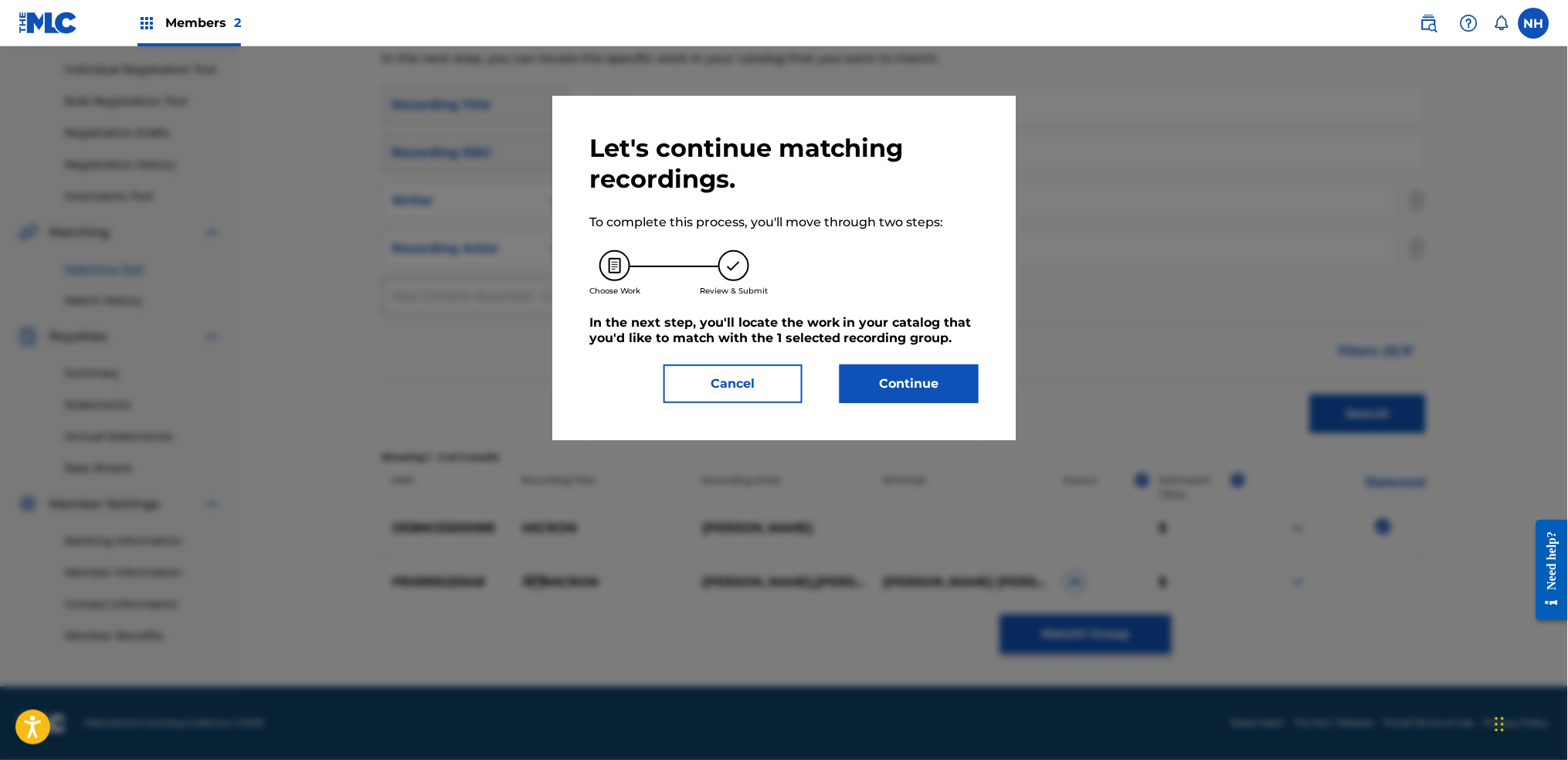
click at [862, 421] on div "Let's continue matching recordings. To complete this process, you'll move throu…" at bounding box center [784, 268] width 463 height 345
click at [894, 370] on button "Continue" at bounding box center [908, 384] width 139 height 38
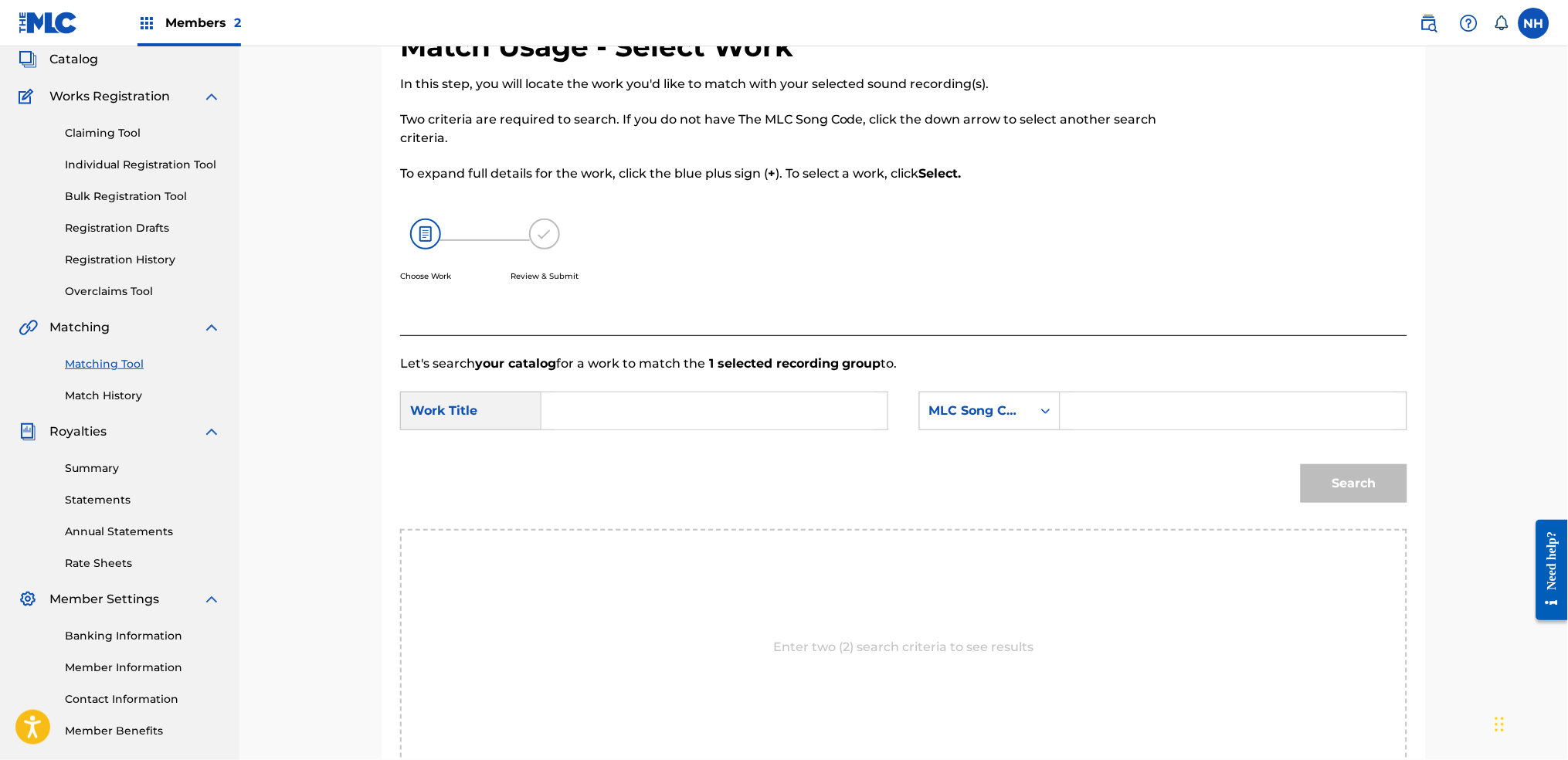
scroll to position [0, 0]
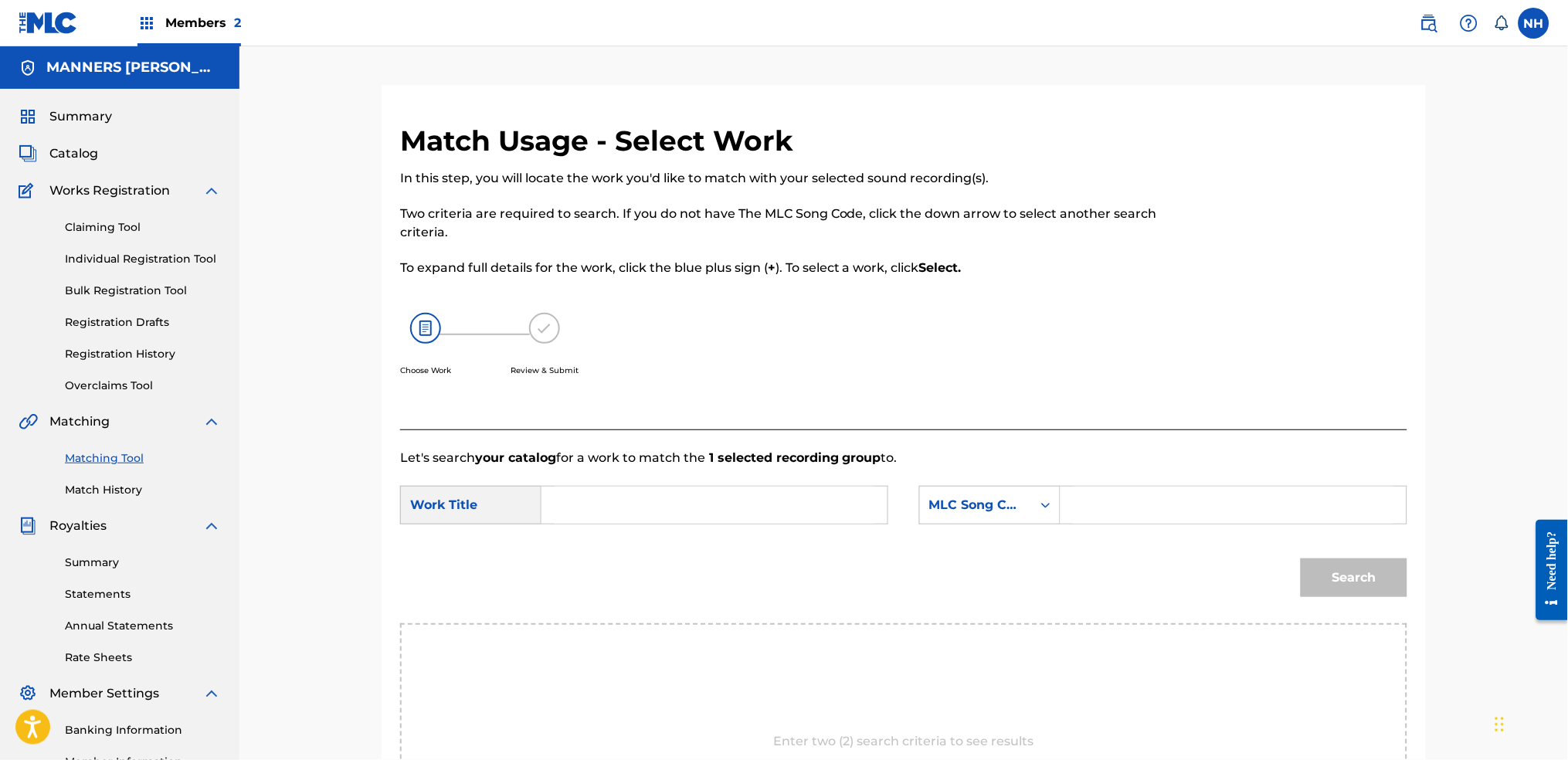
click at [752, 463] on strong "1 selected recording group" at bounding box center [793, 457] width 176 height 15
click at [751, 492] on input "Search Form" at bounding box center [715, 505] width 319 height 37
paste input "MICRON"
type input "MICRON"
click at [983, 496] on div "MLC Song Code" at bounding box center [976, 504] width 93 height 18
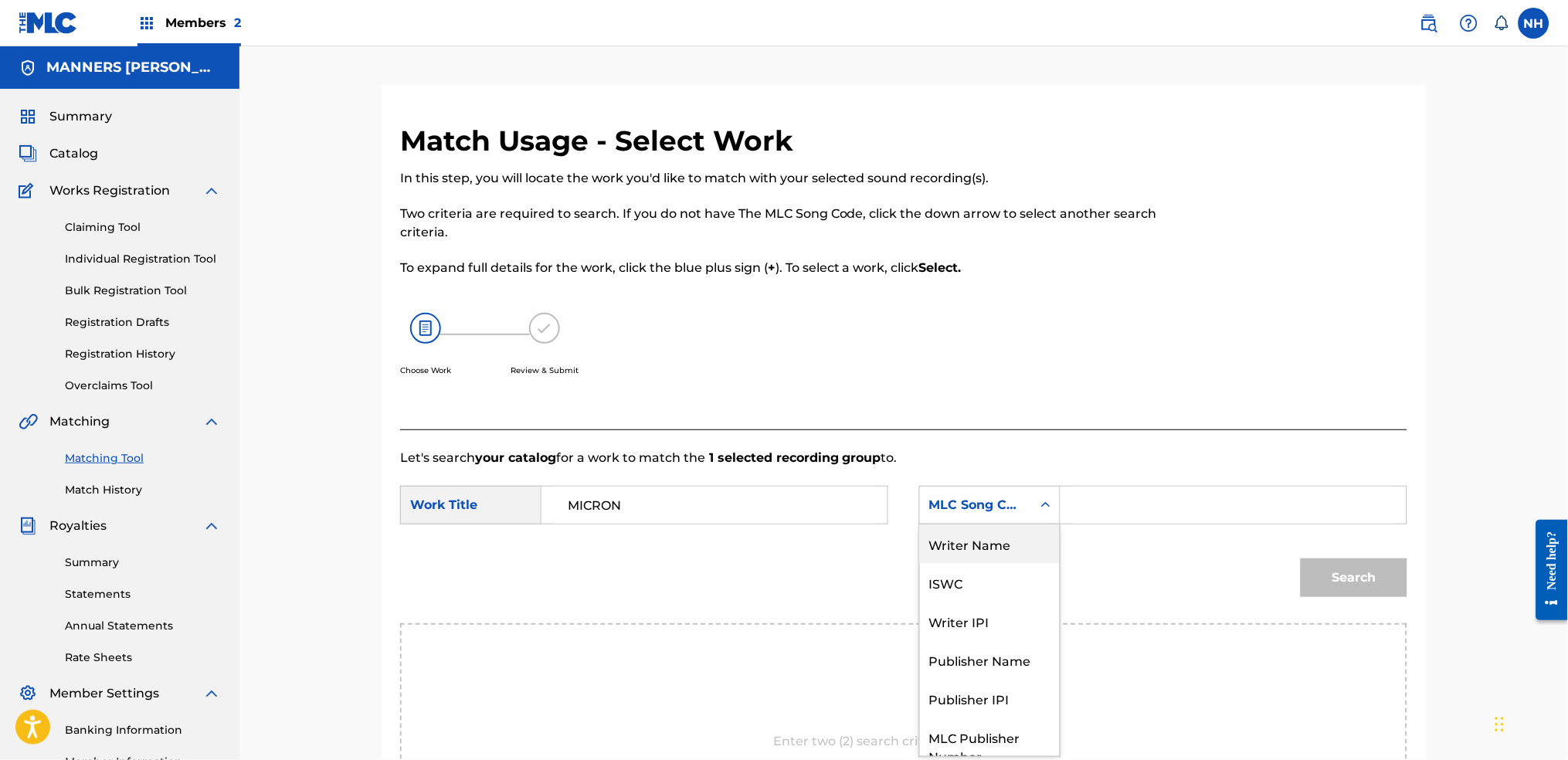
click at [948, 547] on div "Writer Name" at bounding box center [989, 544] width 140 height 38
click at [1019, 511] on div "Writer Name" at bounding box center [976, 504] width 93 height 18
click at [1116, 497] on input "Search Form" at bounding box center [1233, 505] width 319 height 37
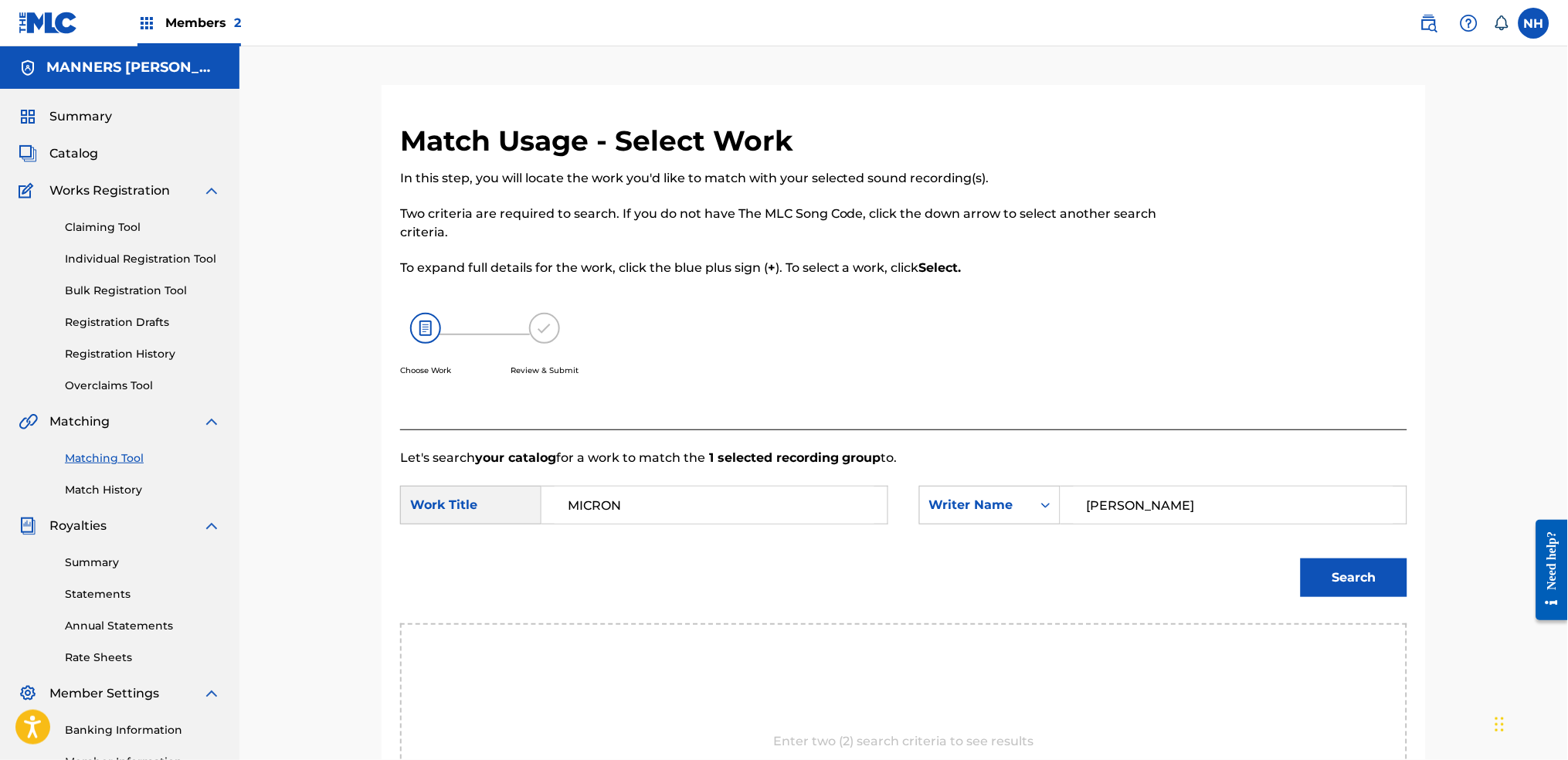
type input "cooper"
click at [1270, 558] on button "Search" at bounding box center [1354, 578] width 106 height 38
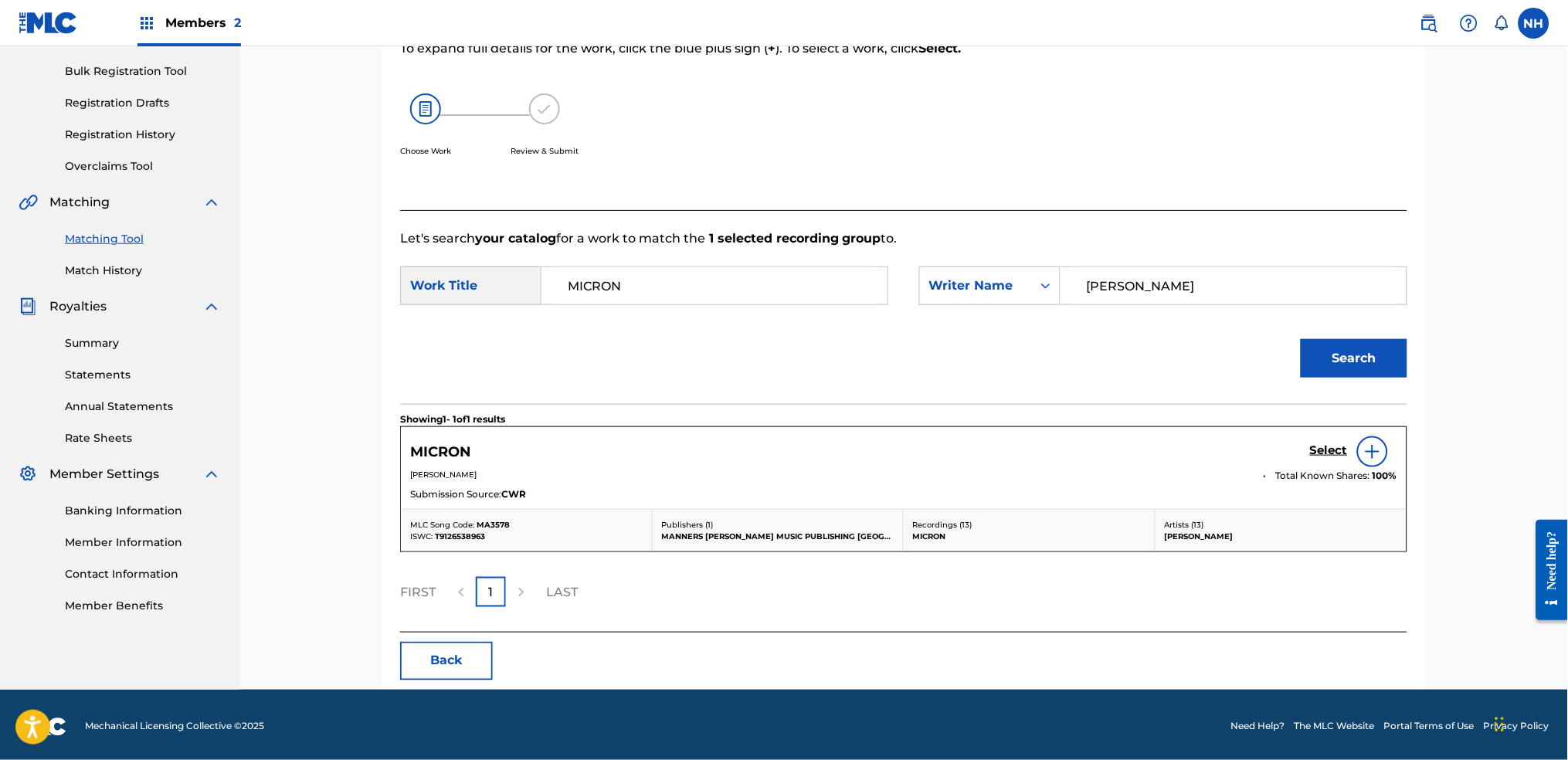
scroll to position [223, 0]
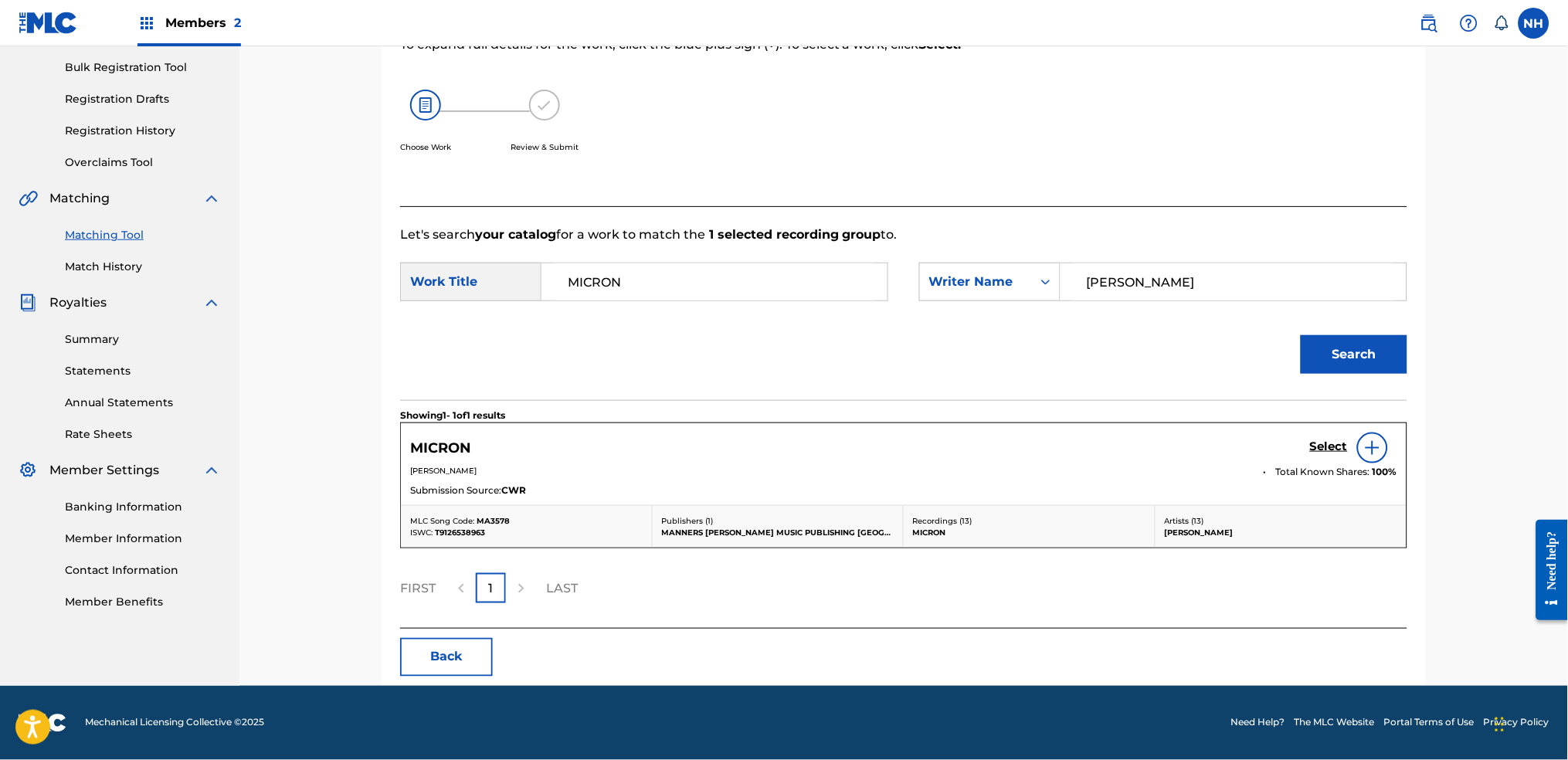
click at [1270, 448] on h5 "Select" at bounding box center [1328, 447] width 38 height 15
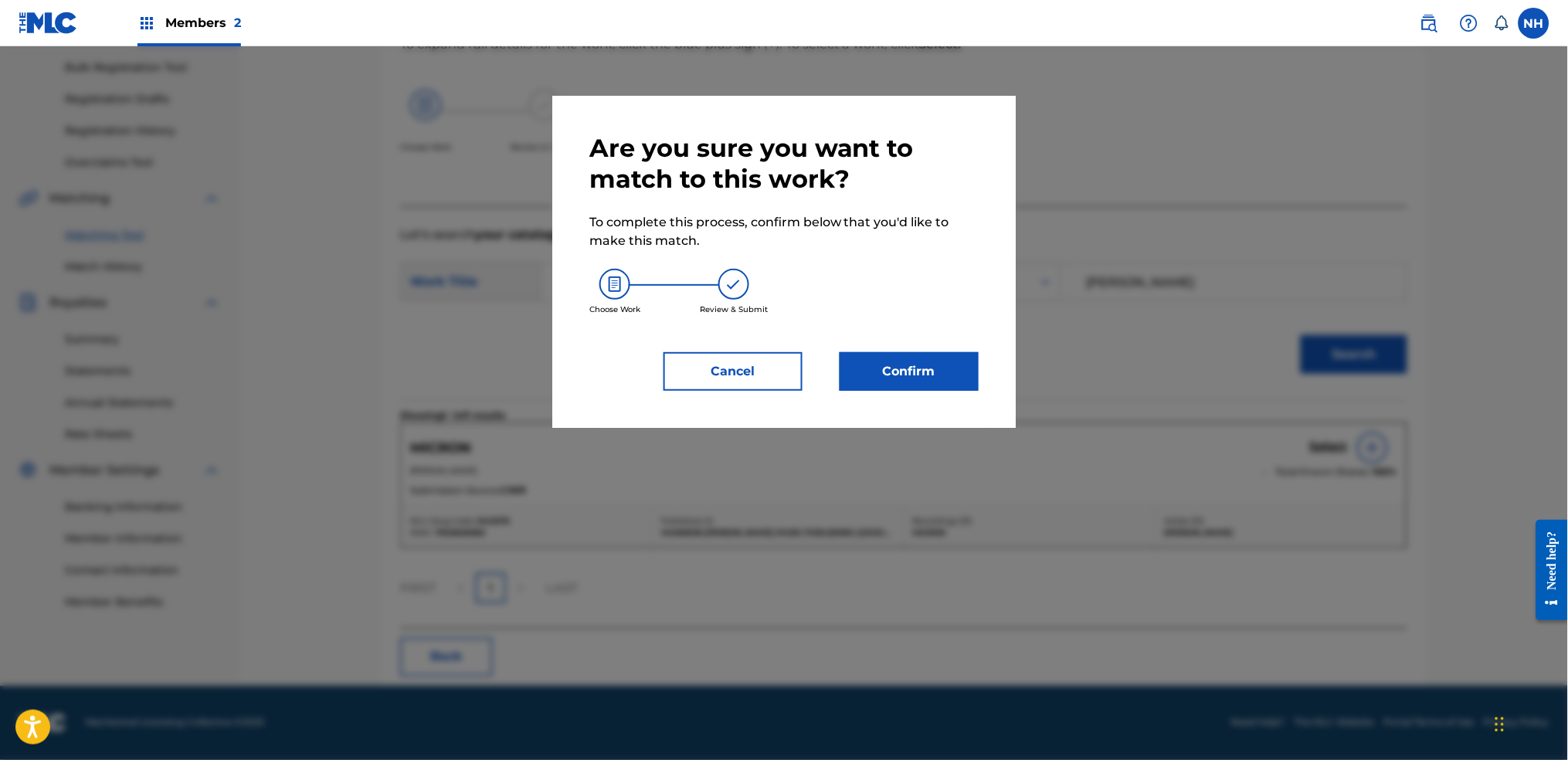
click at [957, 385] on button "Confirm" at bounding box center [908, 372] width 139 height 38
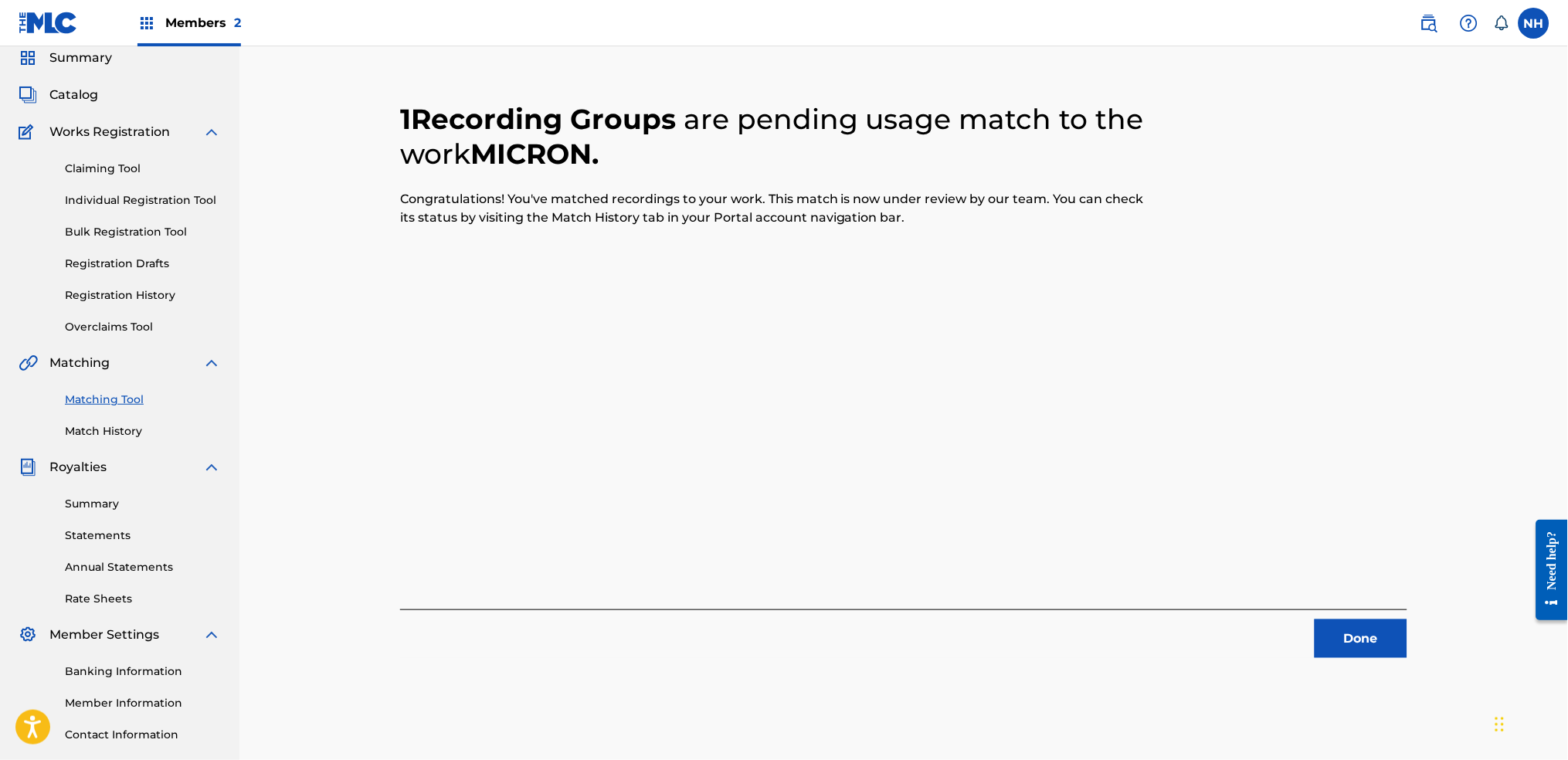
scroll to position [0, 0]
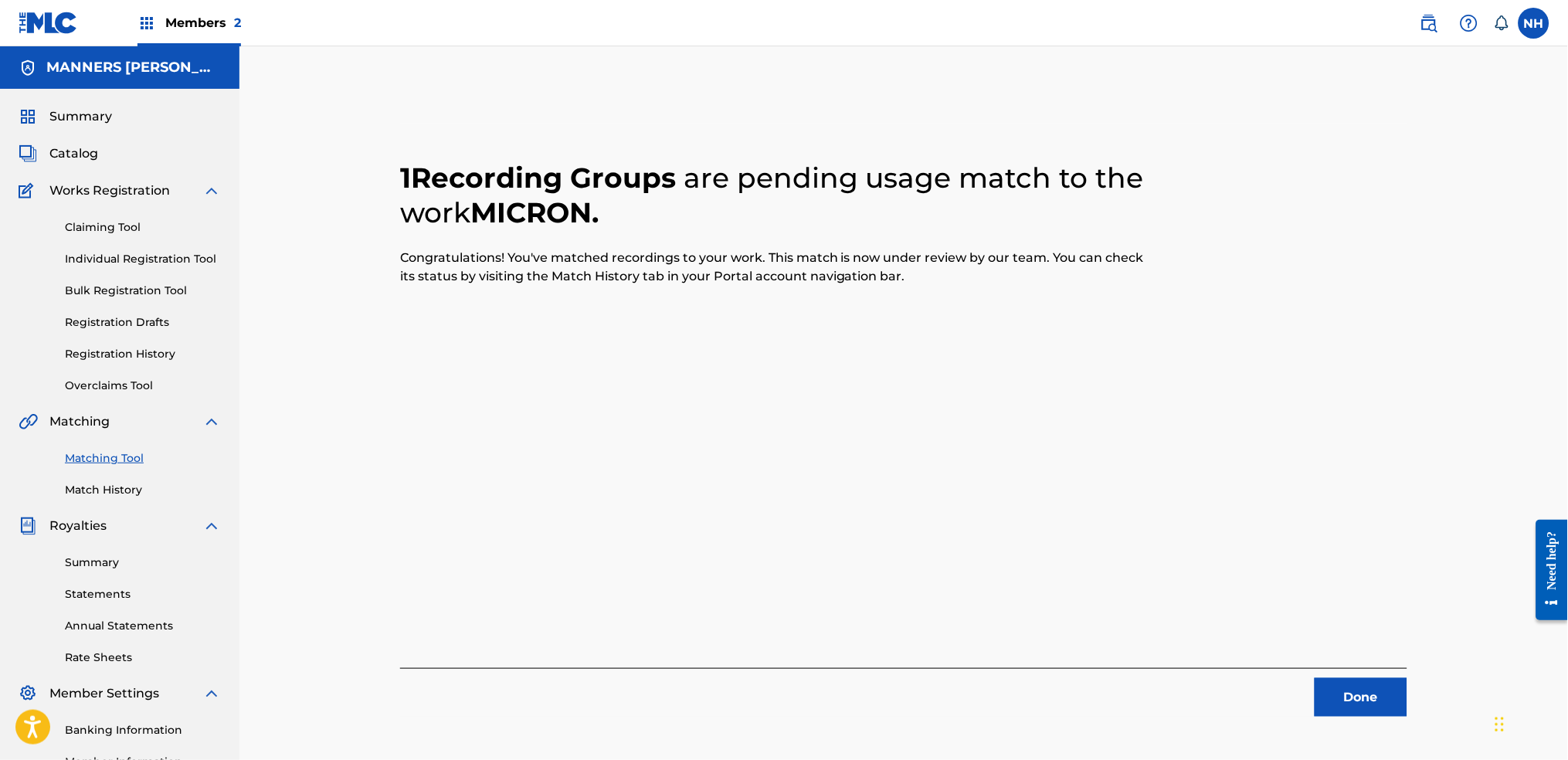
click at [1270, 596] on div "Done" at bounding box center [904, 693] width 1007 height 49
click at [1270, 596] on button "Done" at bounding box center [1361, 697] width 92 height 38
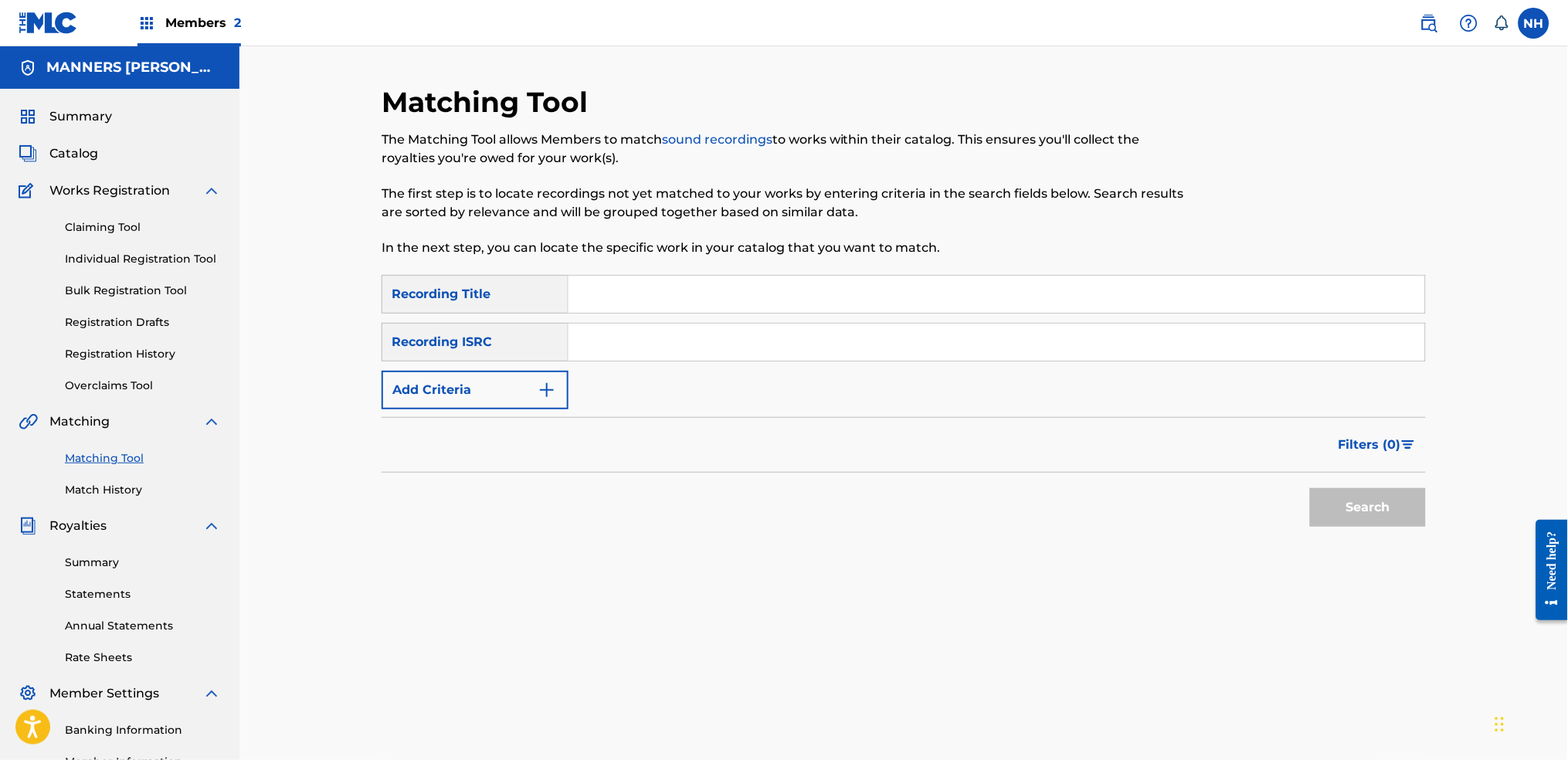
click at [703, 312] on input "Search Form" at bounding box center [996, 294] width 857 height 37
paste input "SPIRAL INFLECTIONS"
type input "SPIRAL INFLECTIONS"
click at [536, 405] on button "Add Criteria" at bounding box center [475, 390] width 187 height 38
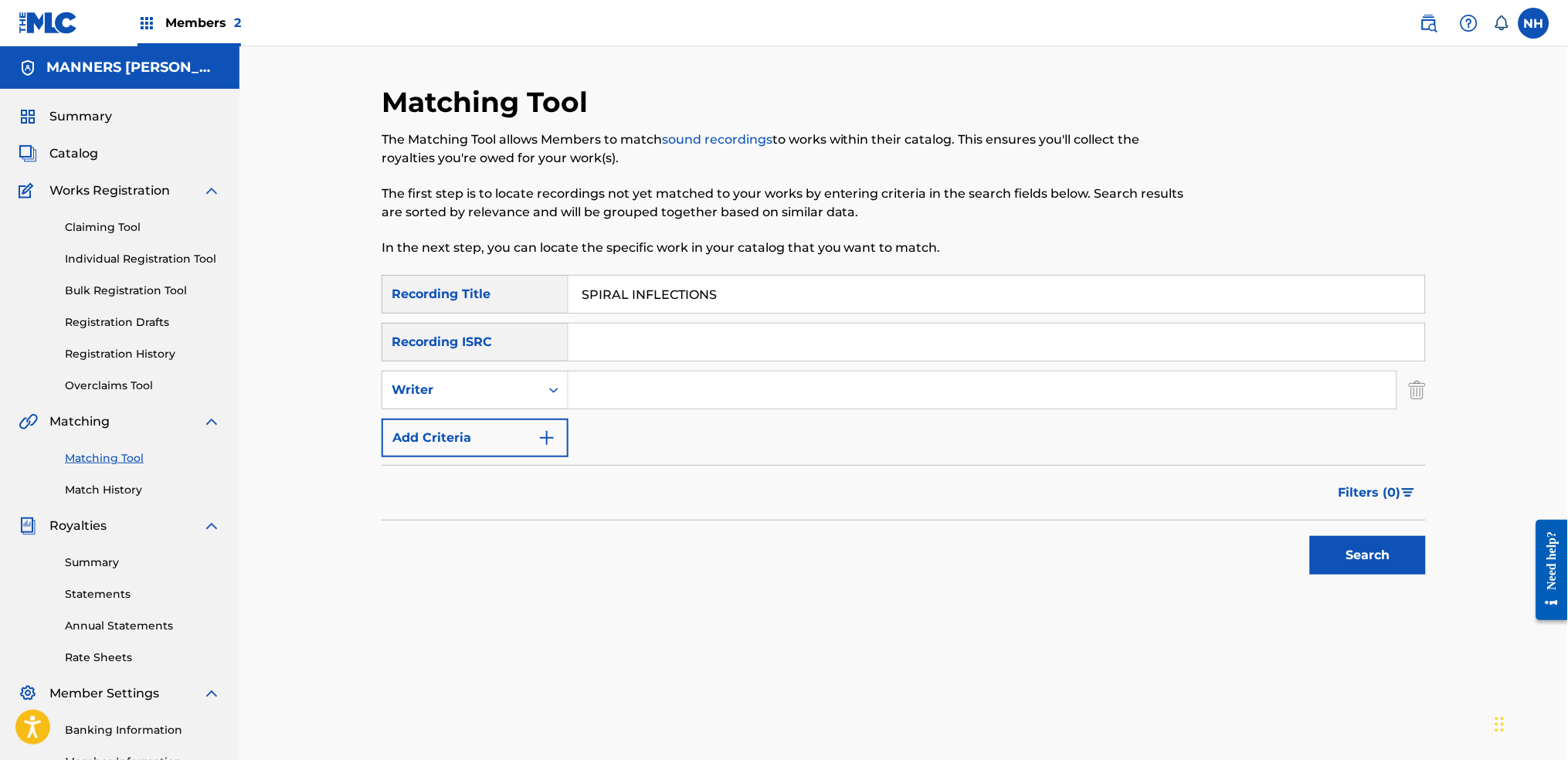
click at [648, 411] on div "SearchWithCriteria42d028ab-ce92-4086-94f4-381f13242438 Recording Title SPIRAL I…" at bounding box center [903, 366] width 1044 height 182
click at [649, 398] on input "Search Form" at bounding box center [982, 390] width 828 height 37
type input "Max Cooper"
click at [1270, 535] on div "Search" at bounding box center [903, 551] width 1044 height 62
click at [1270, 542] on button "Search" at bounding box center [1367, 555] width 116 height 38
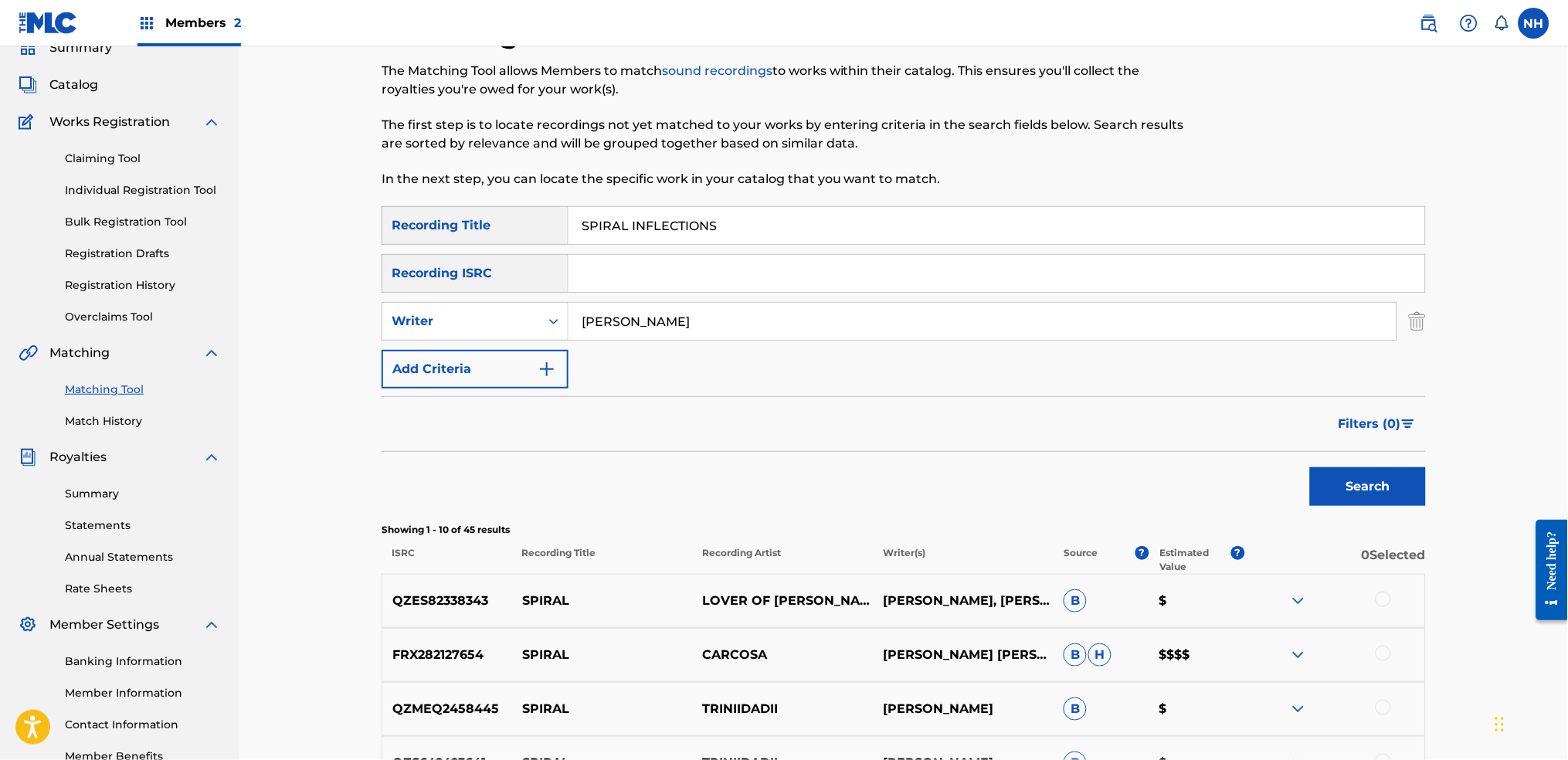
scroll to position [103, 0]
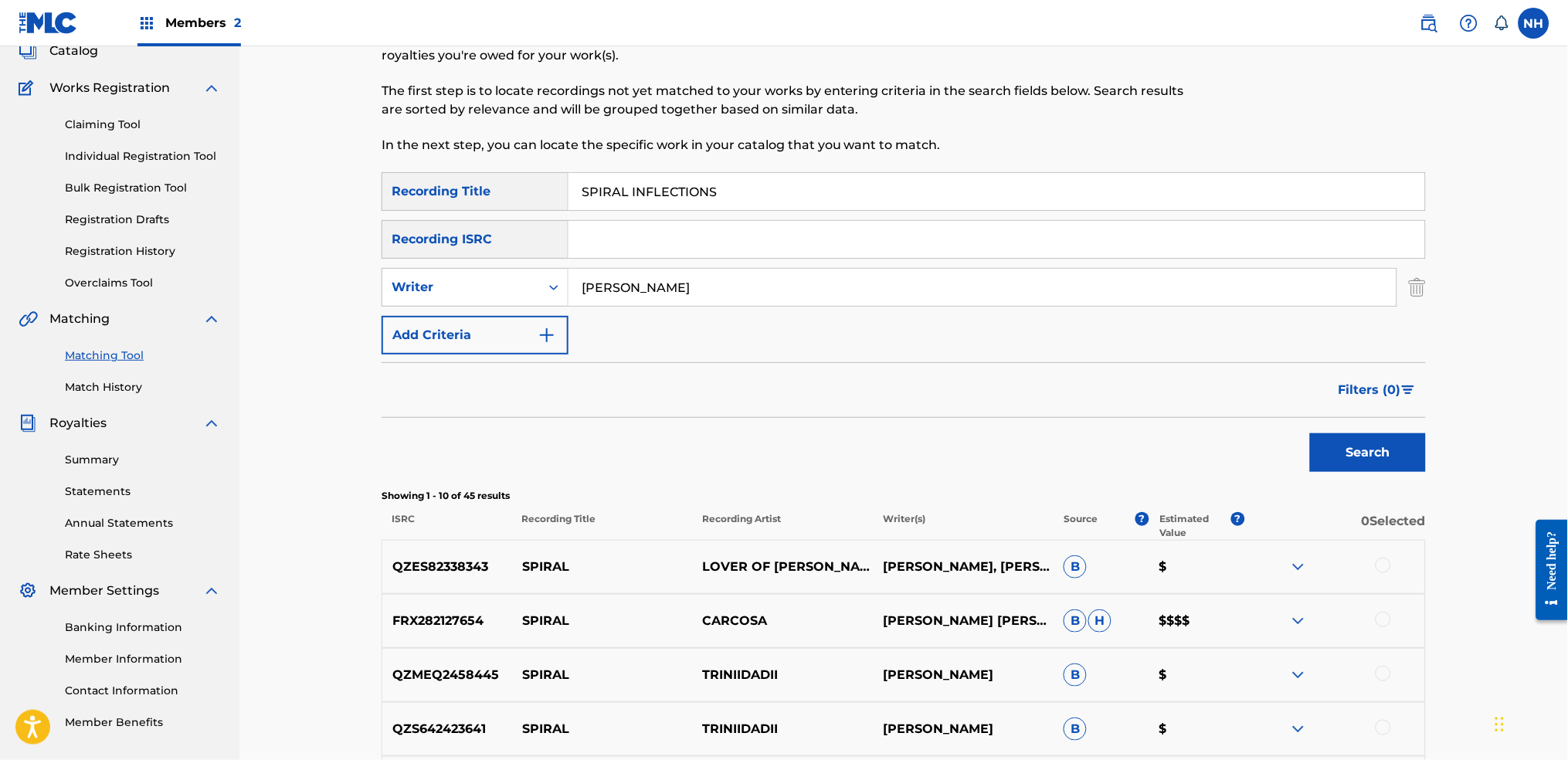
click at [512, 334] on button "Add Criteria" at bounding box center [475, 335] width 187 height 38
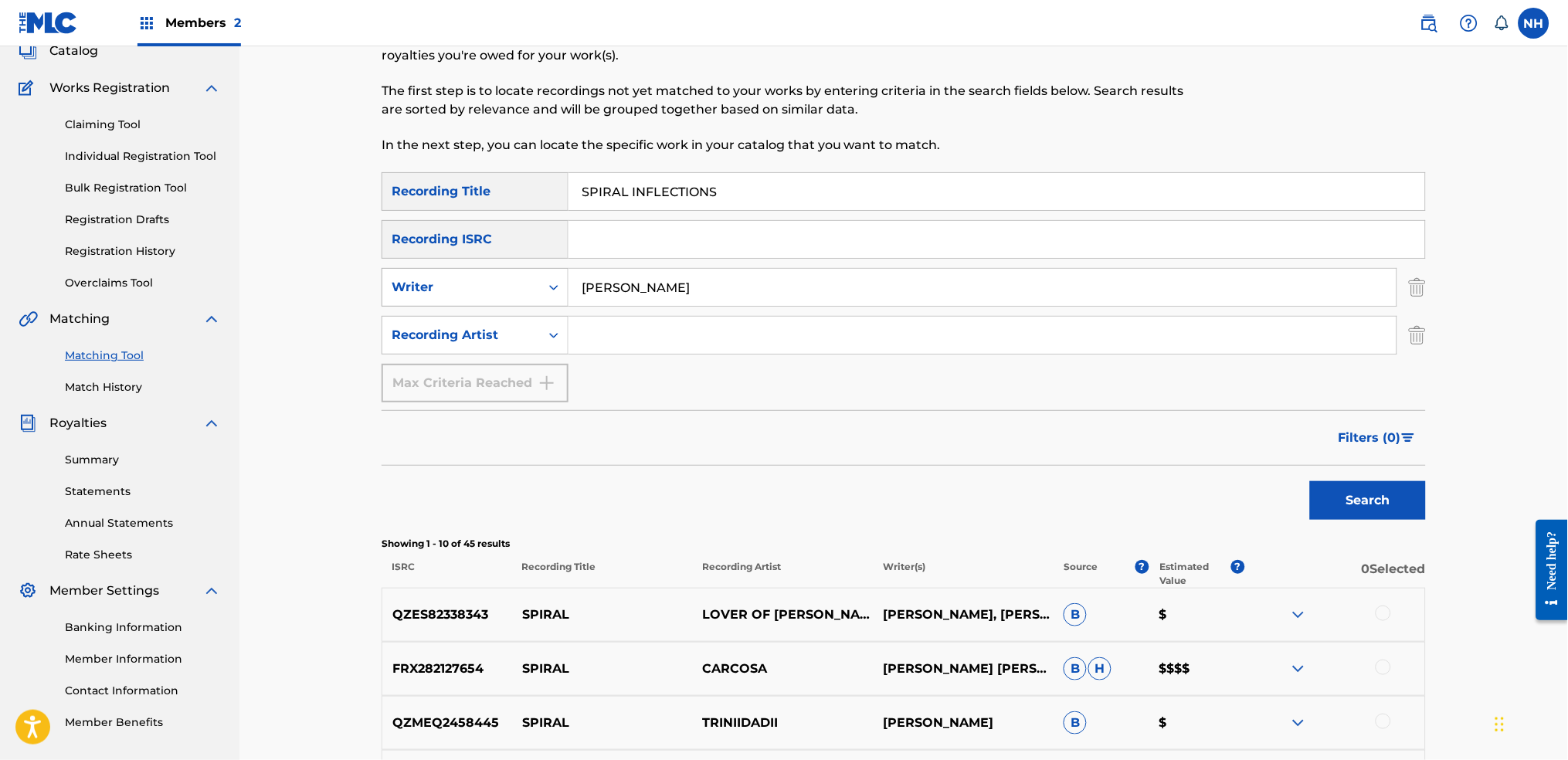
drag, startPoint x: 682, startPoint y: 295, endPoint x: 411, endPoint y: 274, distance: 271.8
click at [411, 274] on div "SearchWithCriteria440330ea-a87f-4996-a83b-44ee920a74c2 Writer Max Cooper" at bounding box center [903, 287] width 1044 height 38
click at [1170, 339] on input "Search Form" at bounding box center [982, 335] width 828 height 37
paste input "Max Cooper"
type input "Max Cooper"
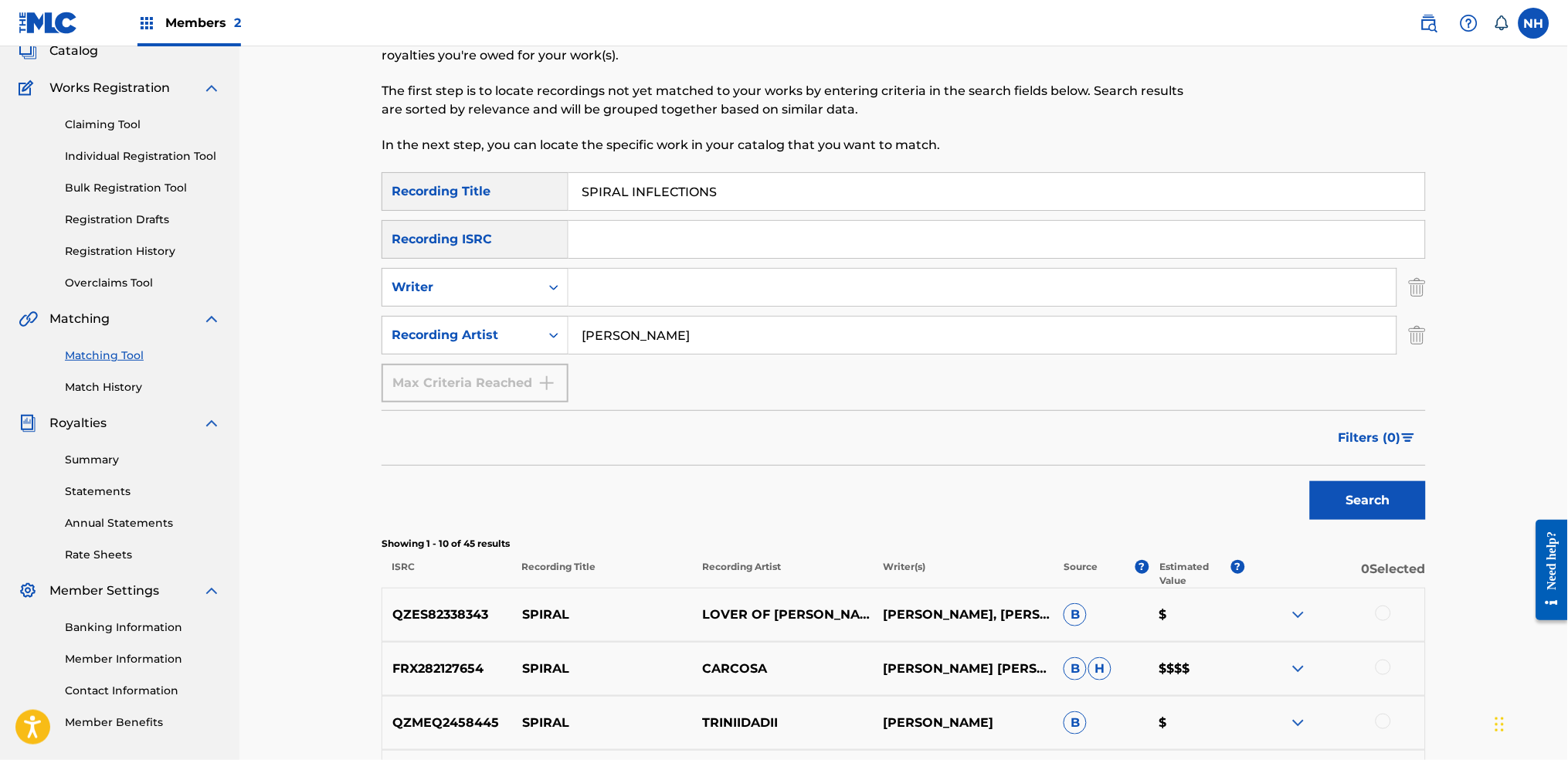
click at [1270, 490] on div "Search" at bounding box center [903, 496] width 1044 height 62
click at [1270, 483] on button "Search" at bounding box center [1367, 500] width 116 height 38
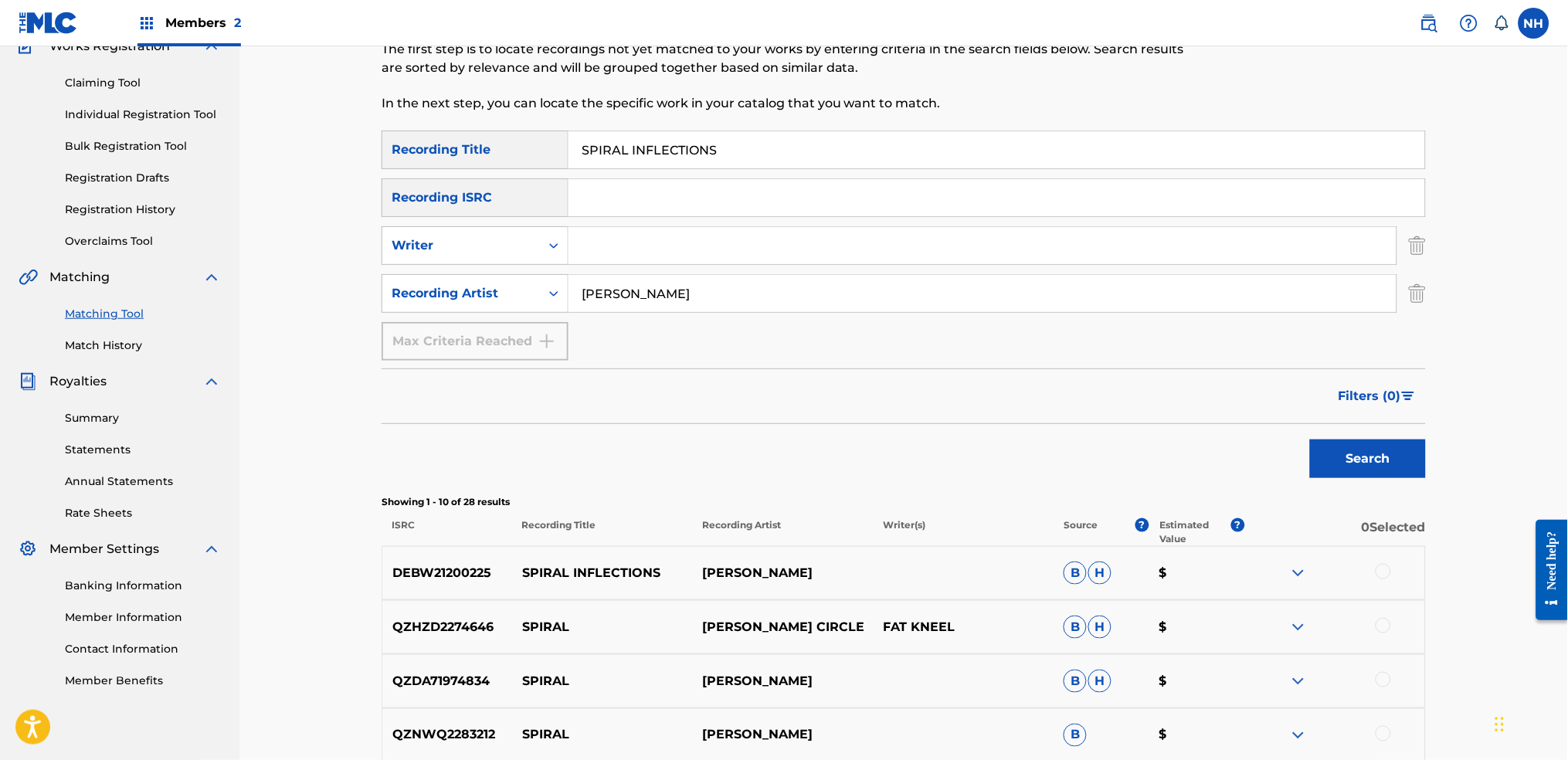
scroll to position [283, 0]
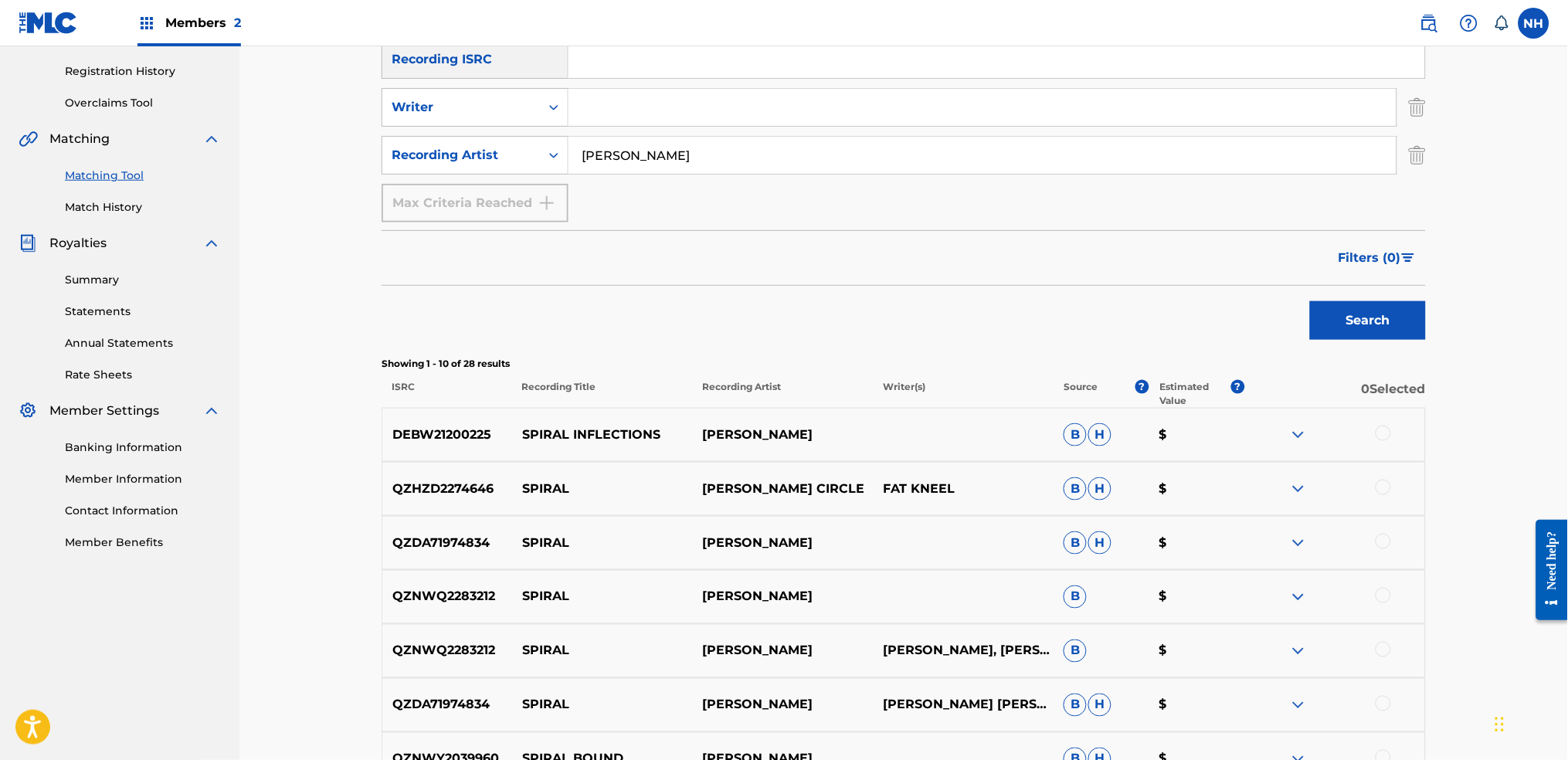
click at [1270, 436] on div at bounding box center [1334, 435] width 181 height 18
click at [1270, 428] on div at bounding box center [1334, 435] width 181 height 18
click at [1270, 435] on div at bounding box center [1383, 434] width 16 height 16
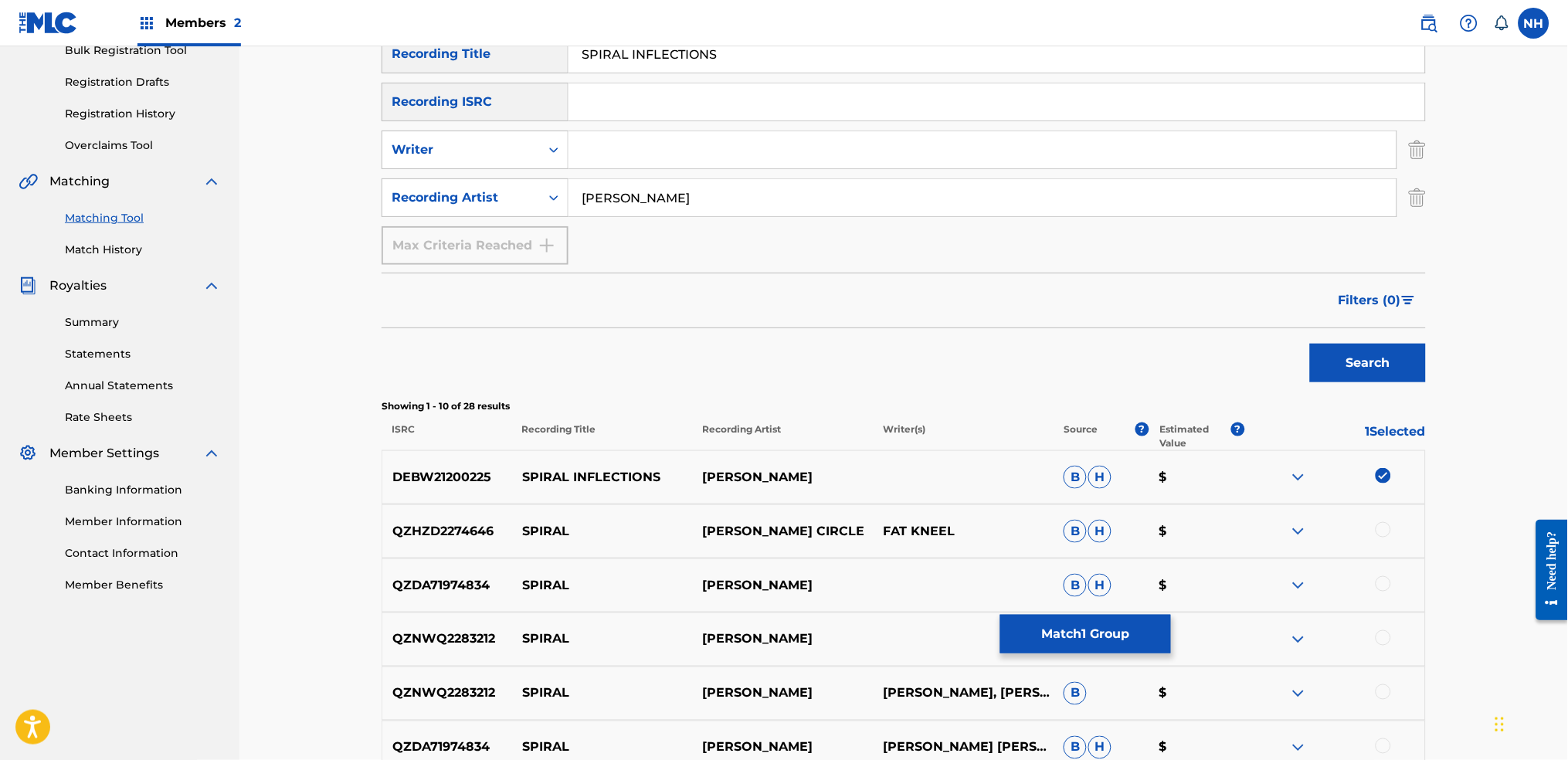
scroll to position [0, 0]
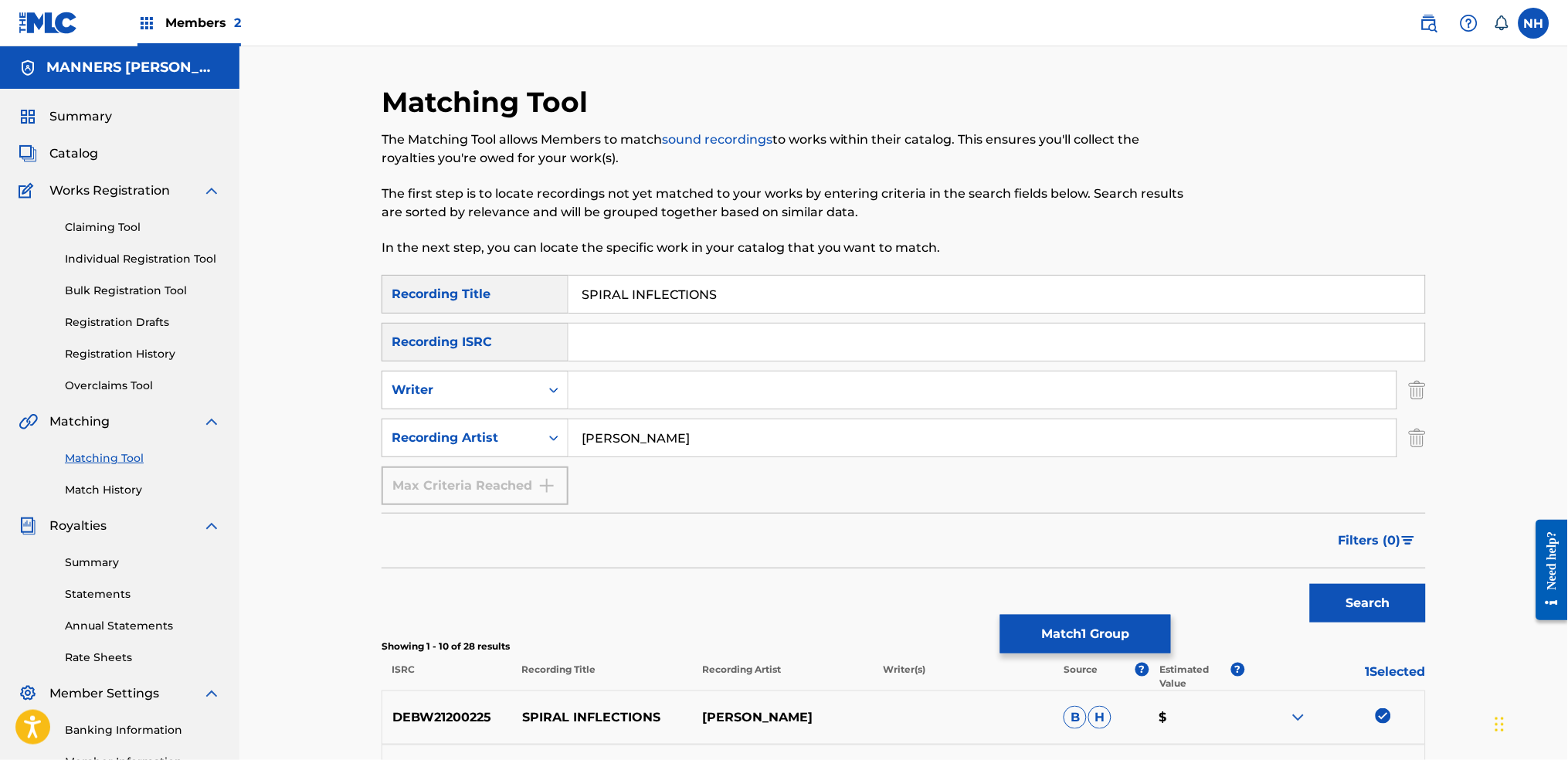
drag, startPoint x: 757, startPoint y: 312, endPoint x: 685, endPoint y: 299, distance: 73.2
click at [686, 300] on div "SPIRAL INFLECTIONS" at bounding box center [996, 294] width 858 height 38
click at [701, 291] on input "SPIRAL INFLECTIONS" at bounding box center [996, 294] width 857 height 37
drag, startPoint x: 749, startPoint y: 289, endPoint x: 386, endPoint y: 262, distance: 364.0
click at [386, 262] on div "Matching Tool The Matching Tool allows Members to match sound recordings to wor…" at bounding box center [903, 715] width 1044 height 1262
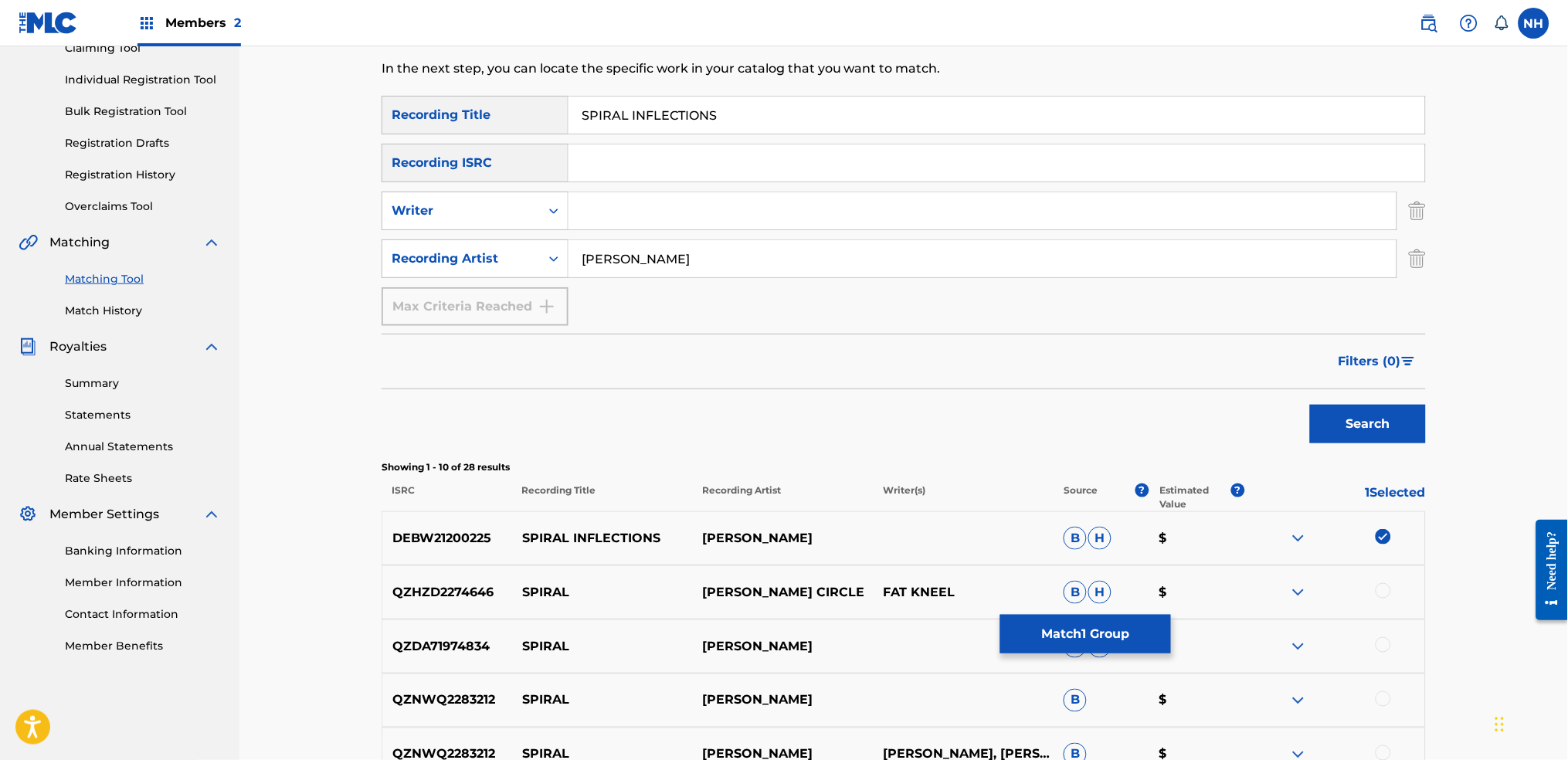
scroll to position [205, 0]
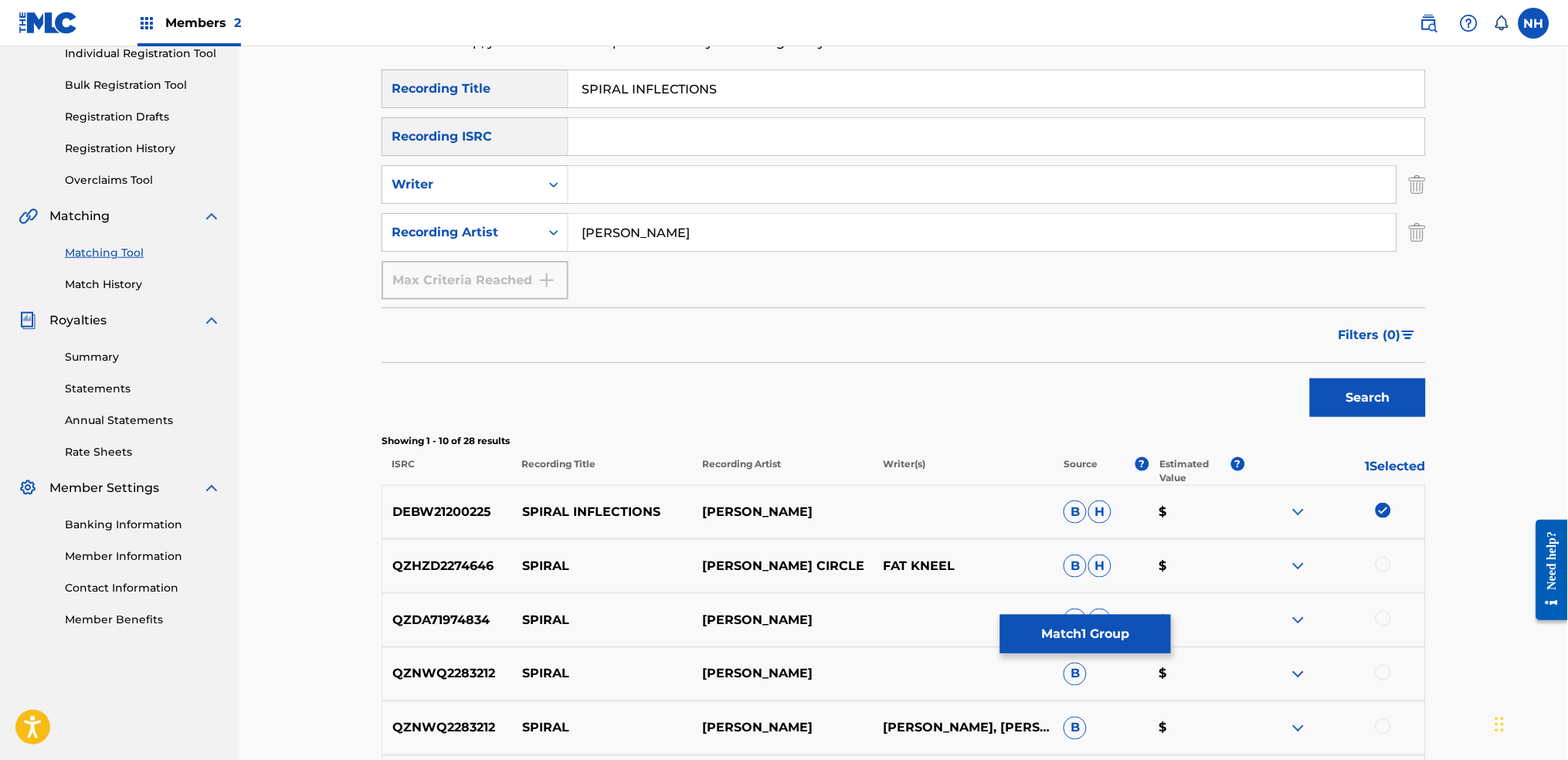
click at [1099, 596] on button "Match 1 Group" at bounding box center [1085, 634] width 171 height 38
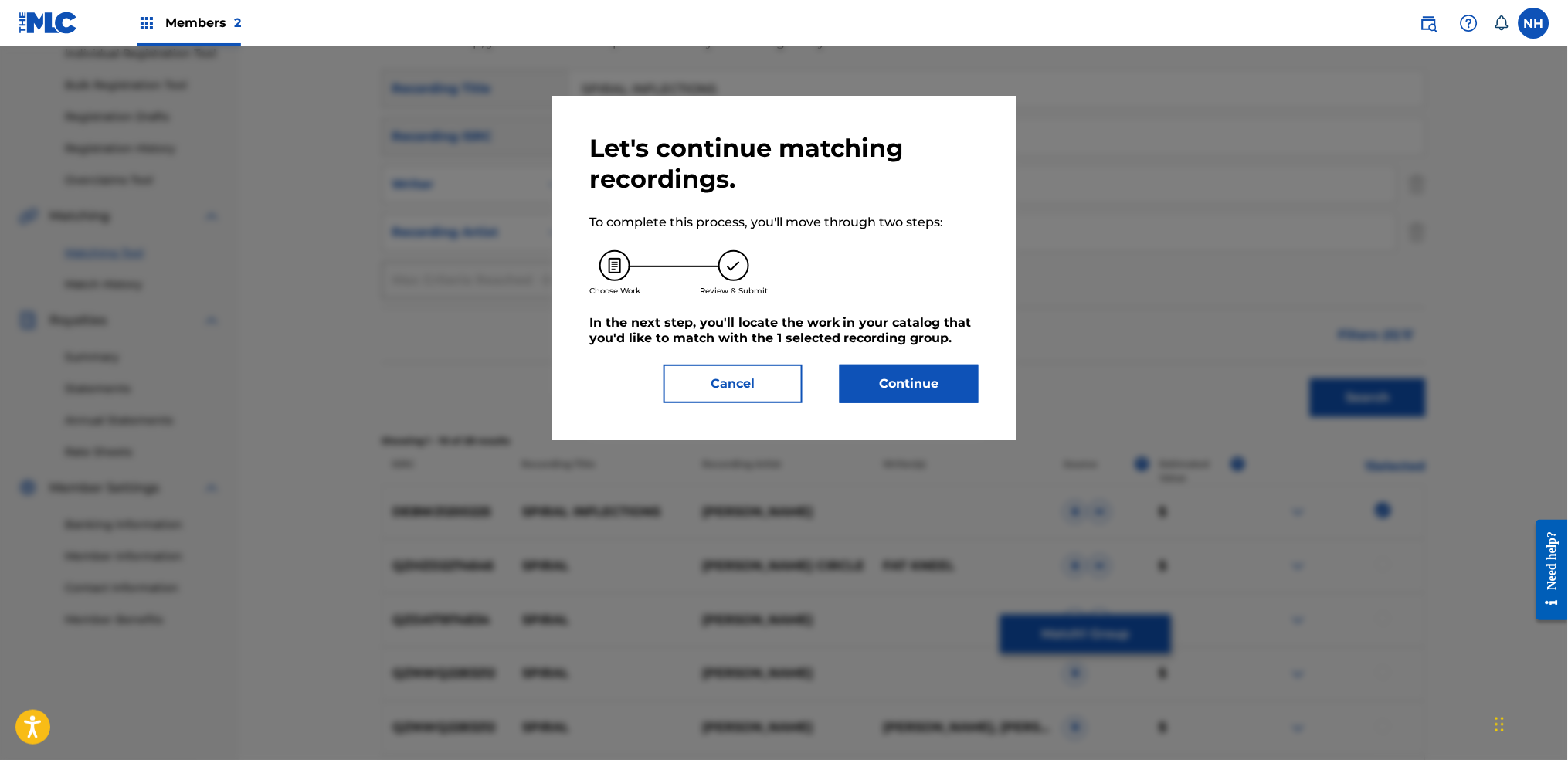
click at [897, 401] on button "Continue" at bounding box center [908, 384] width 139 height 38
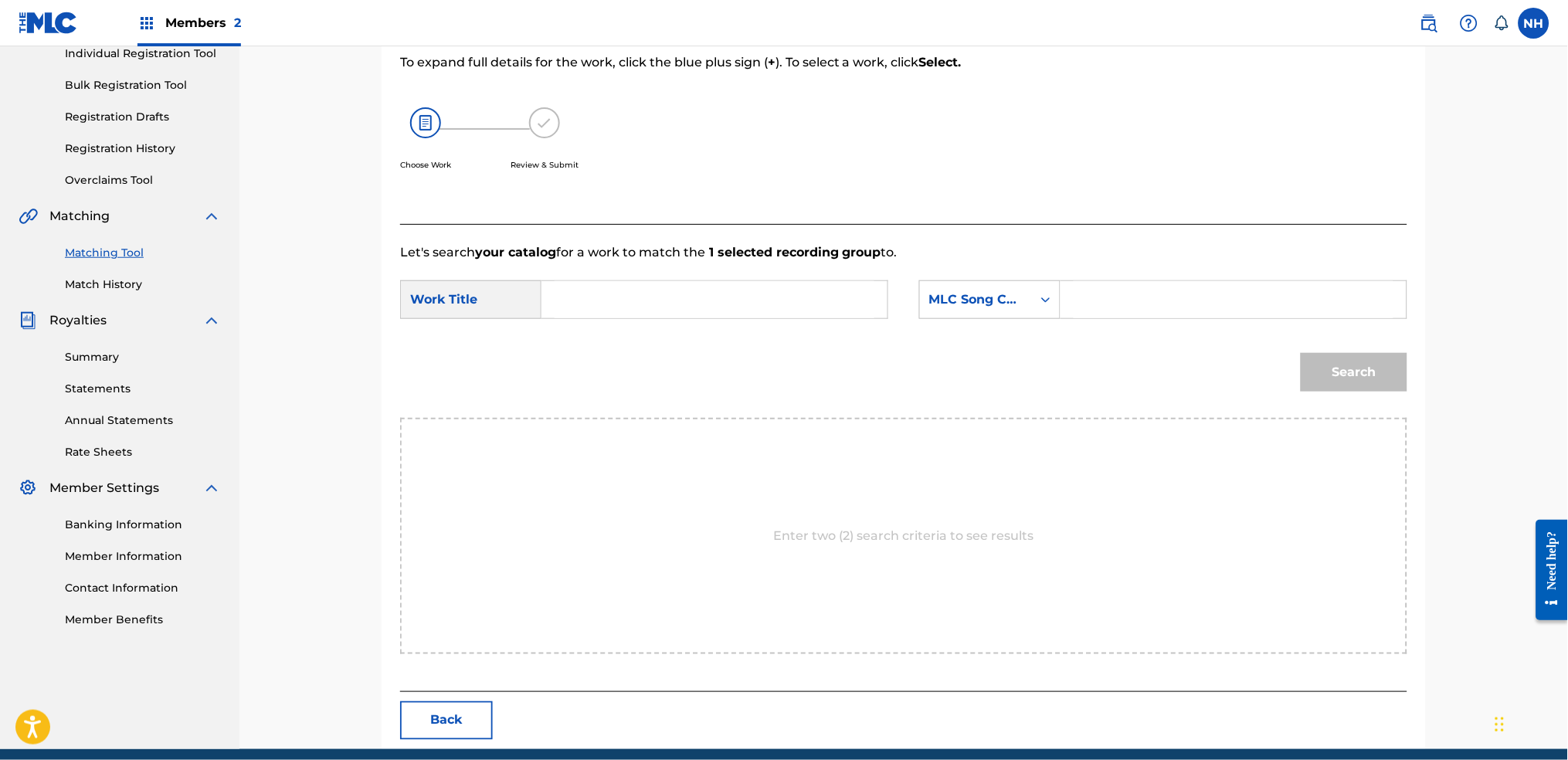
click at [659, 298] on input "Search Form" at bounding box center [715, 299] width 319 height 37
paste input "SPIRAL INFLECTIONS"
type input "SPIRAL INFLECTIONS"
click at [954, 297] on div "MLC Song Code" at bounding box center [976, 299] width 93 height 18
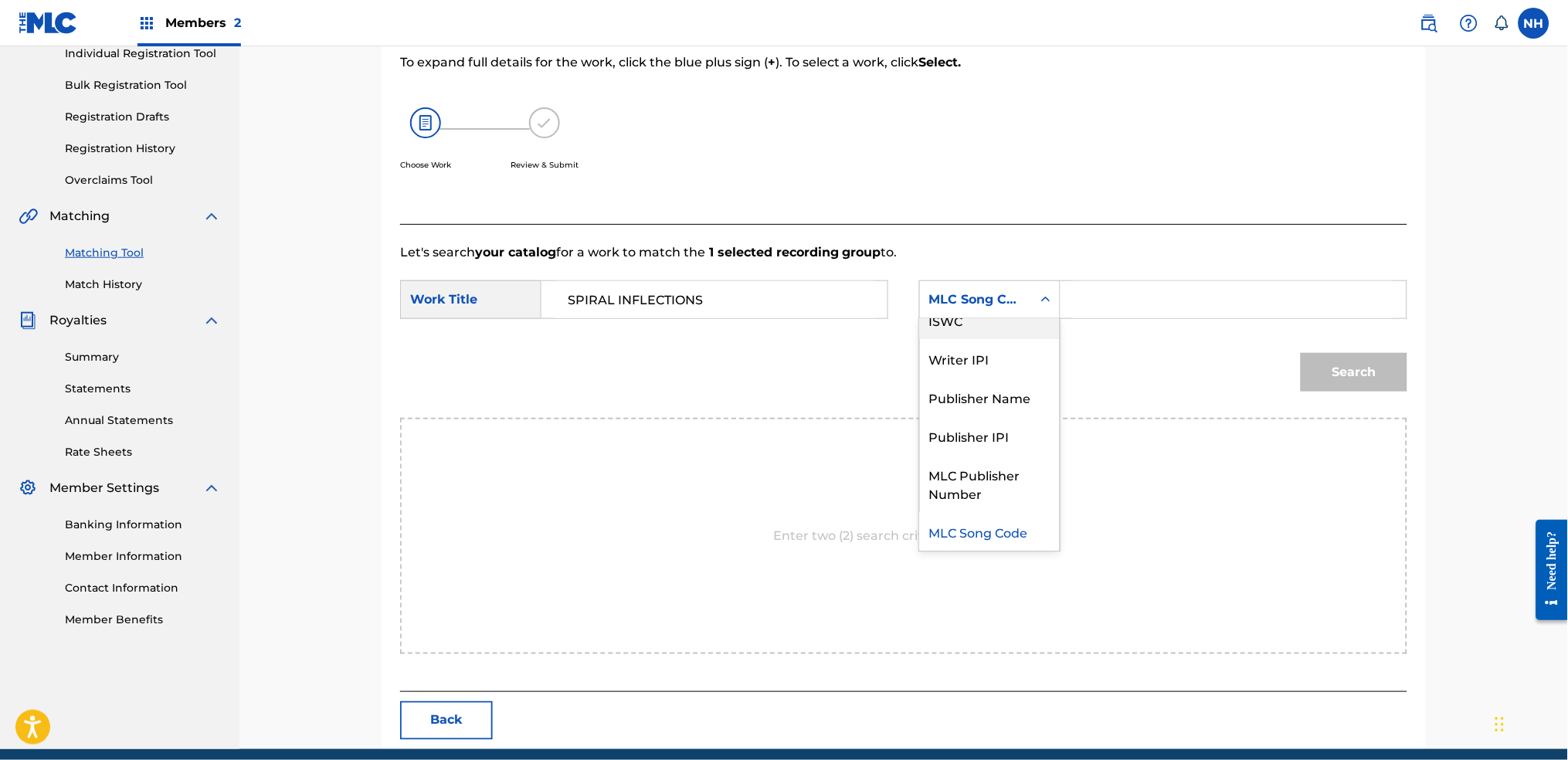
scroll to position [0, 0]
click at [1020, 332] on div "Writer Name" at bounding box center [989, 339] width 140 height 38
click at [1095, 316] on input "Search Form" at bounding box center [1233, 299] width 319 height 37
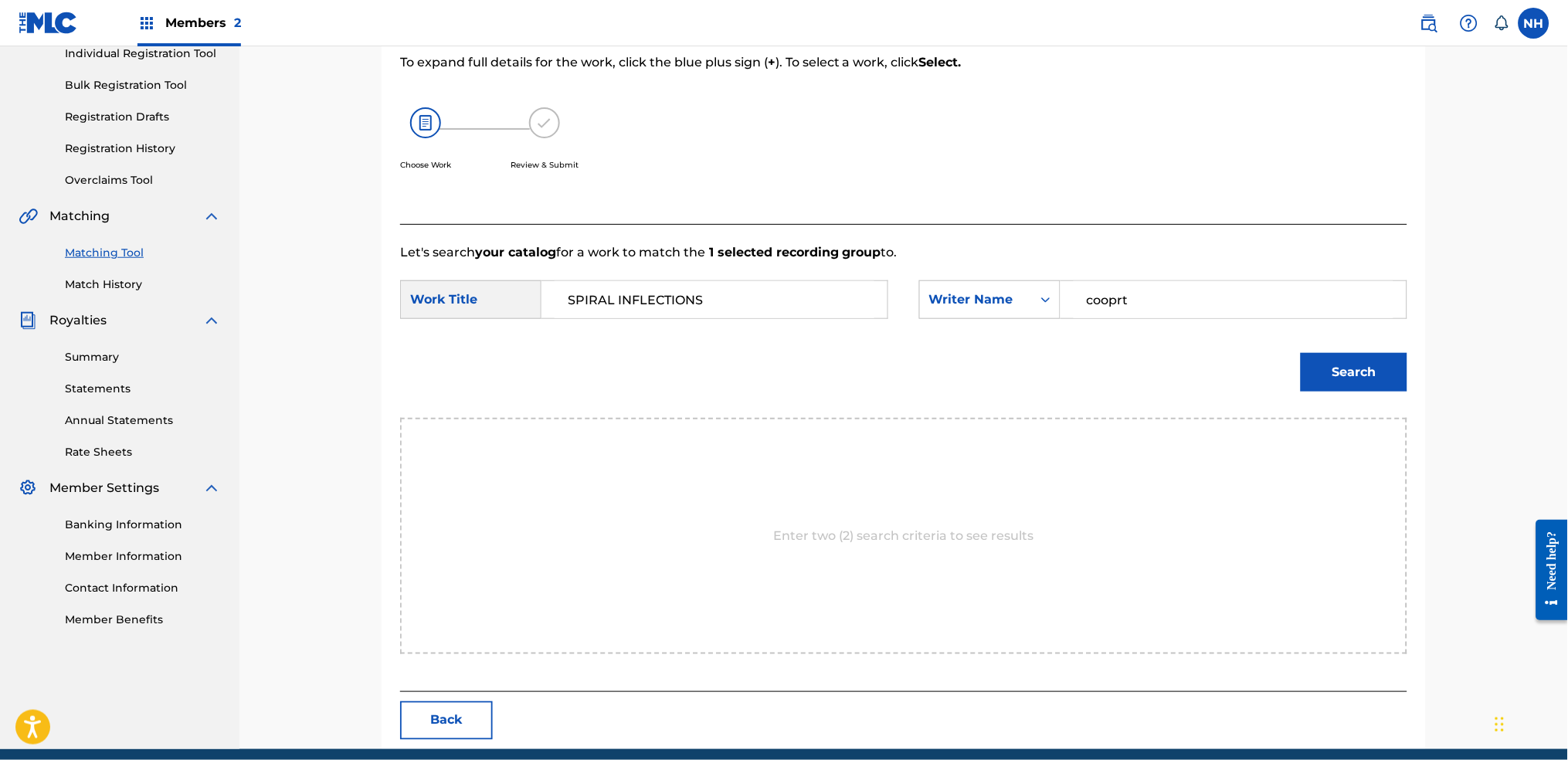
drag, startPoint x: 1111, startPoint y: 295, endPoint x: 1154, endPoint y: 303, distance: 43.7
click at [1154, 303] on input "cooprt" at bounding box center [1233, 299] width 319 height 37
type input "cooper"
click at [1270, 353] on button "Search" at bounding box center [1354, 373] width 106 height 38
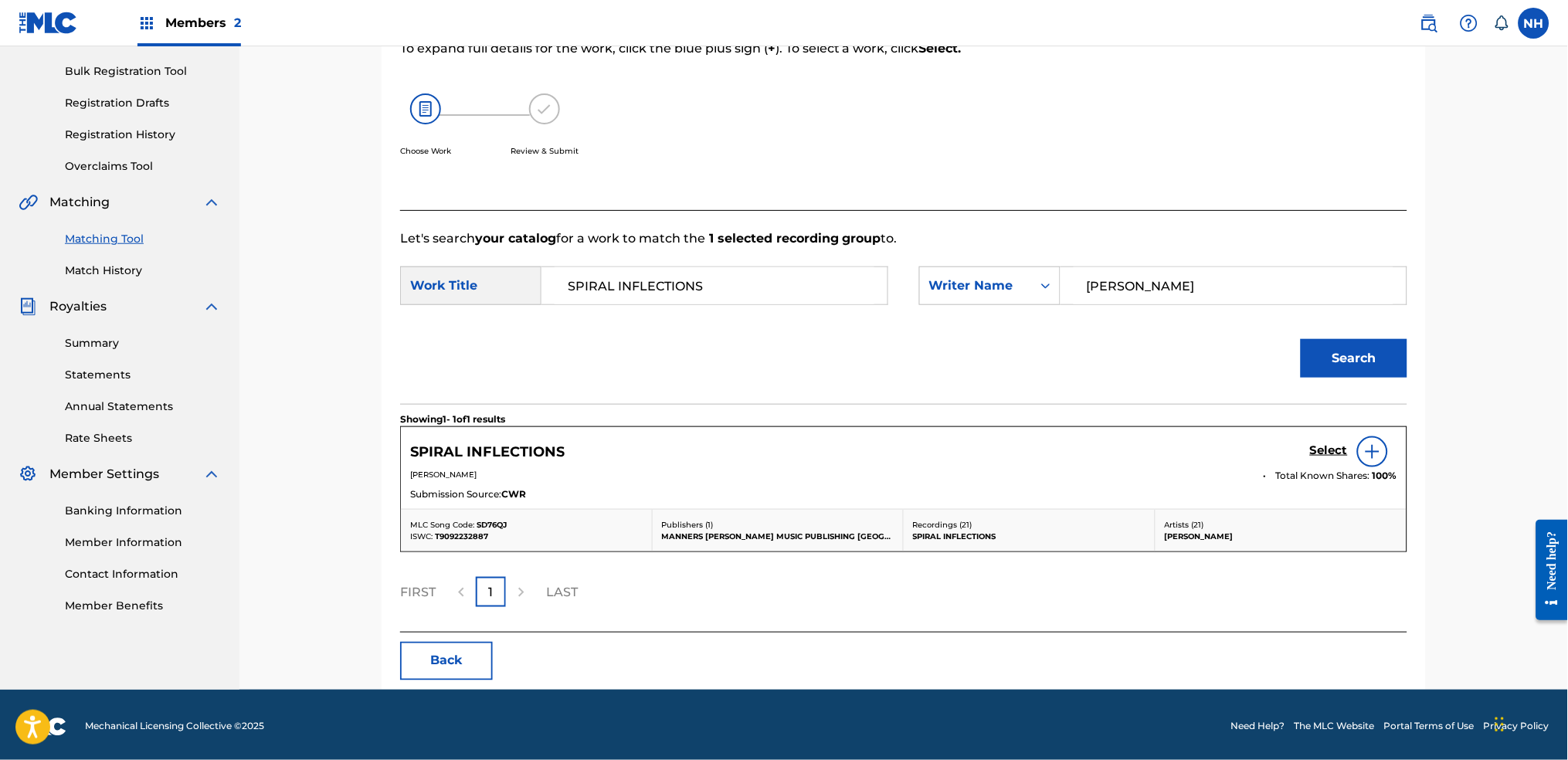
scroll to position [223, 0]
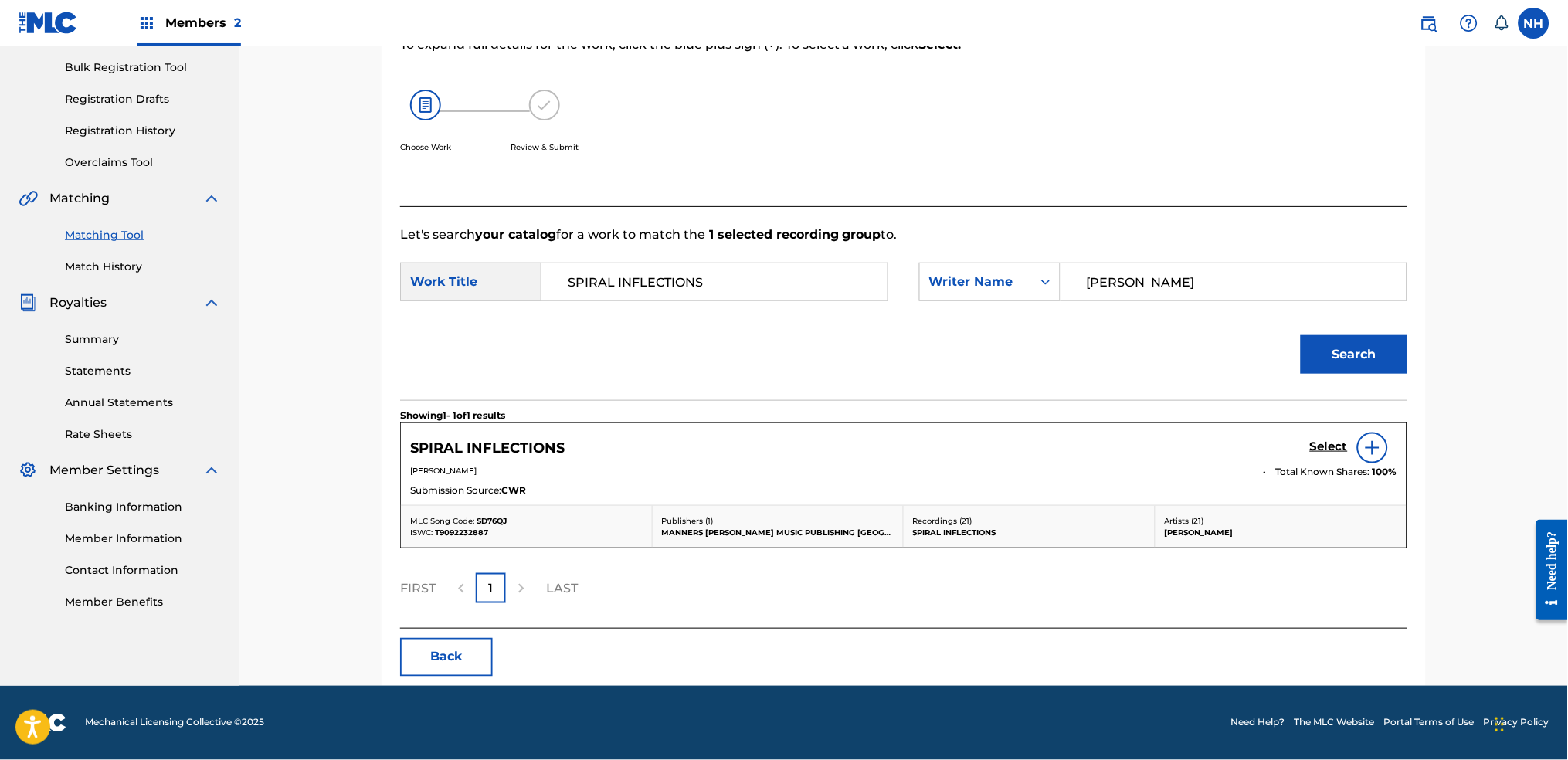
click at [1270, 442] on h5 "Select" at bounding box center [1328, 447] width 38 height 15
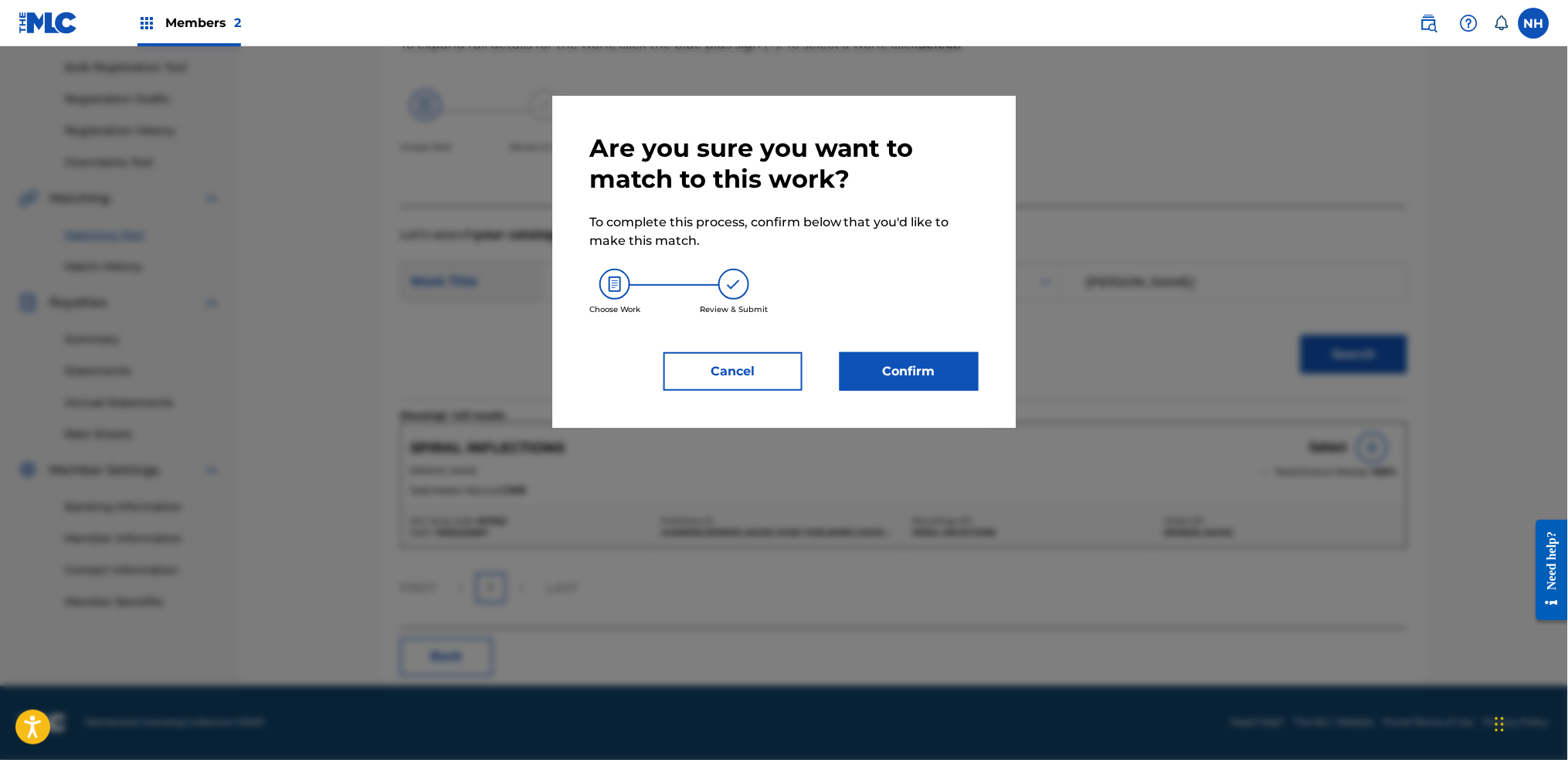
click at [965, 363] on button "Confirm" at bounding box center [908, 372] width 139 height 38
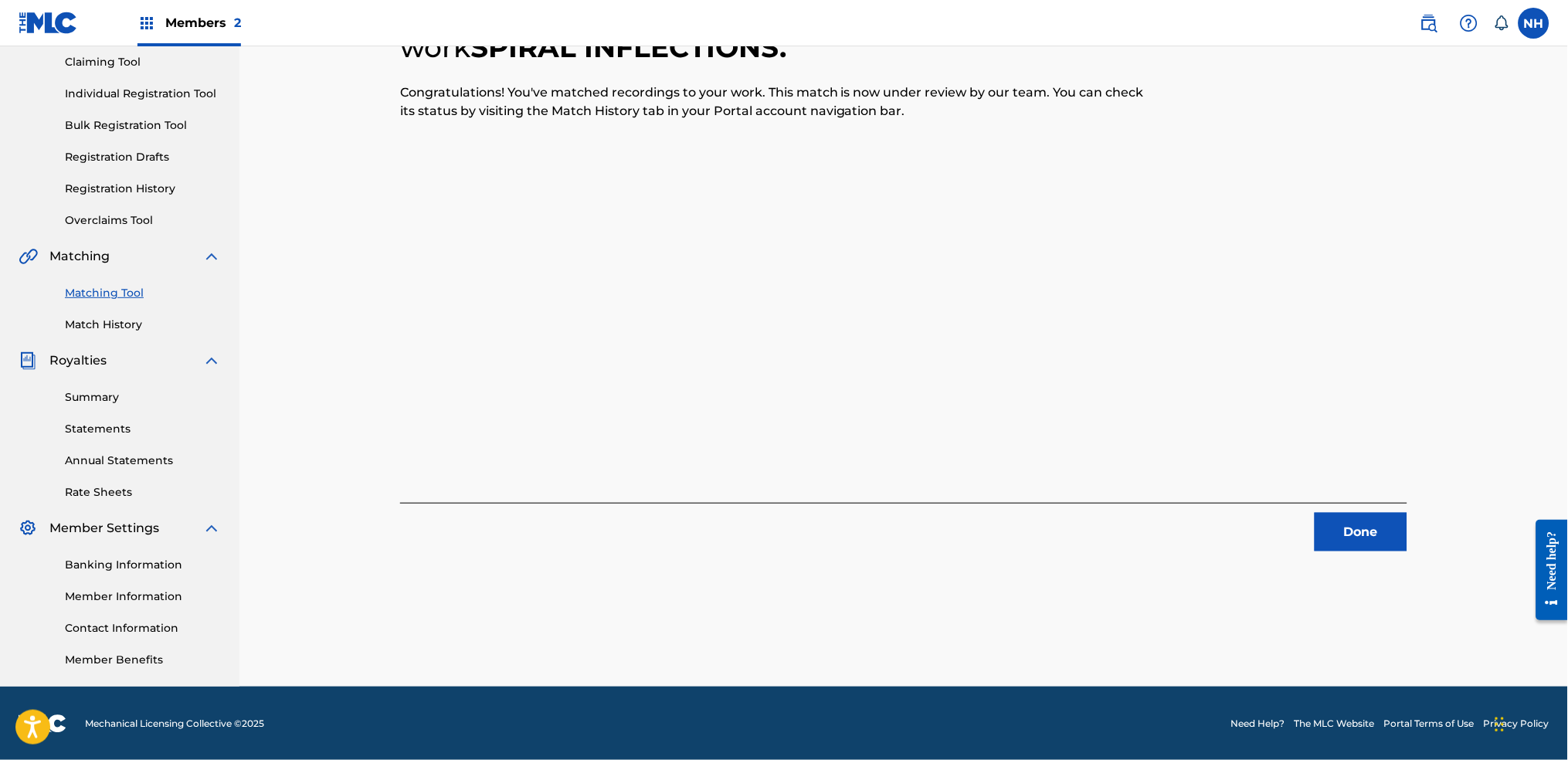
click at [1270, 381] on div "1 Recording Groups are pending usage match to the work SPIRAL INFLECTIONS . Con…" at bounding box center [904, 255] width 1007 height 593
click at [1270, 499] on div "1 Recording Groups are pending usage match to the work SPIRAL INFLECTIONS . Con…" at bounding box center [904, 255] width 1007 height 593
click at [1270, 535] on button "Done" at bounding box center [1361, 532] width 92 height 38
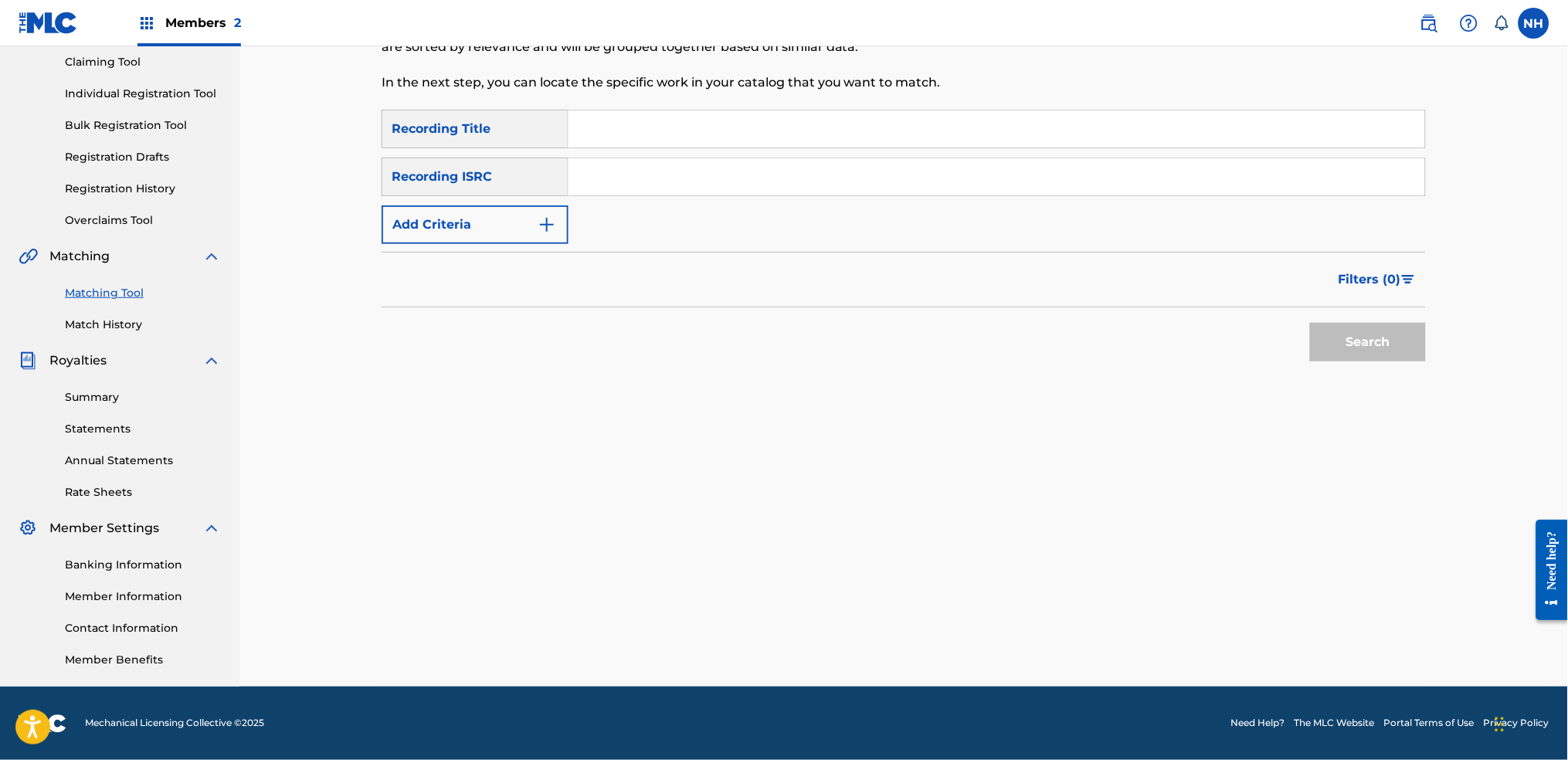
click at [704, 144] on input "Search Form" at bounding box center [996, 129] width 857 height 37
drag, startPoint x: 495, startPoint y: 214, endPoint x: 579, endPoint y: 250, distance: 91.4
click at [495, 214] on button "Add Criteria" at bounding box center [475, 224] width 187 height 38
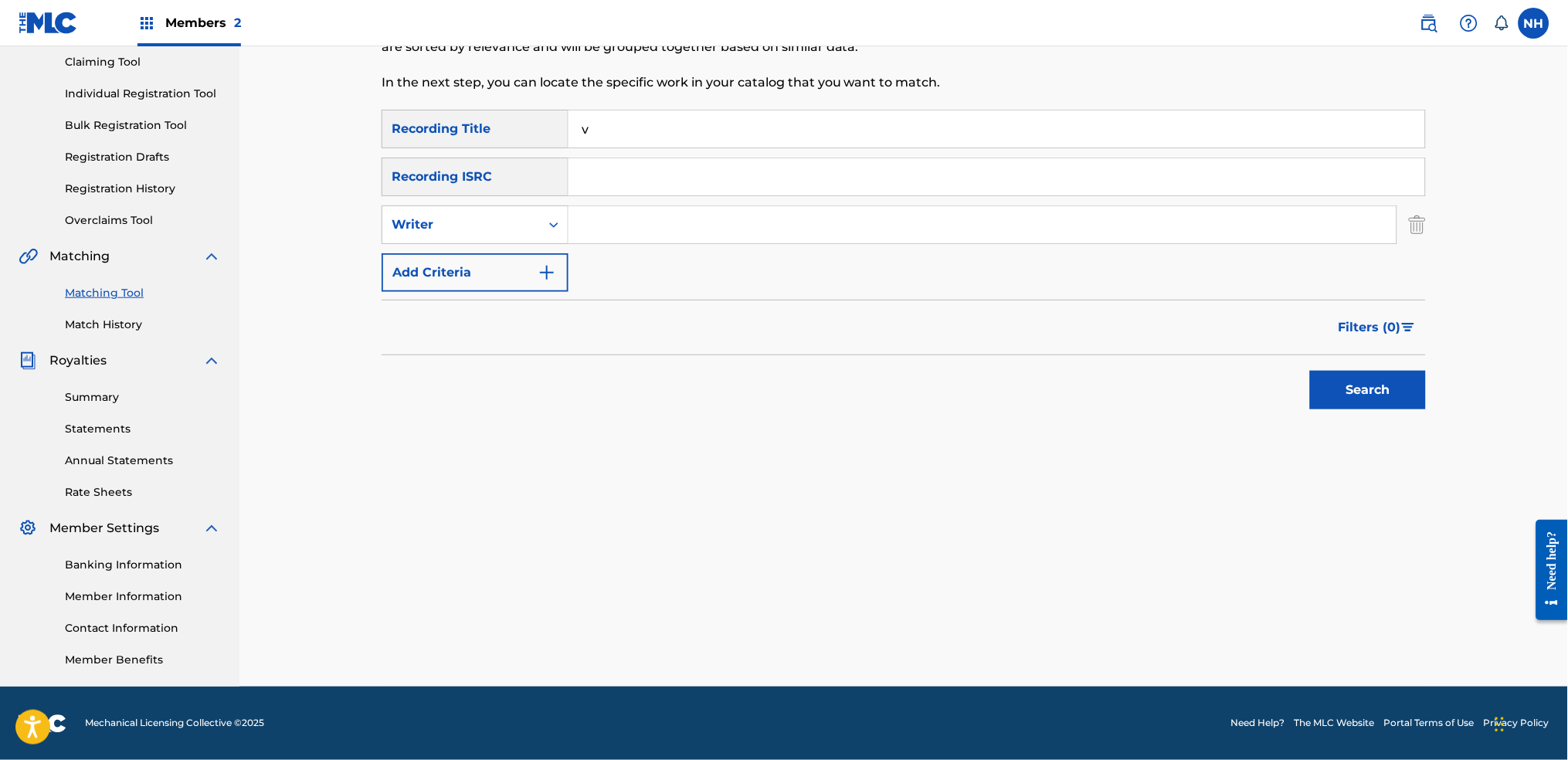
click at [656, 104] on div "Matching Tool The Matching Tool allows Members to match sound recordings to wor…" at bounding box center [783, 15] width 804 height 190
drag, startPoint x: 589, startPoint y: 138, endPoint x: 501, endPoint y: 131, distance: 88.3
click at [505, 131] on div "SearchWithCriteria42d028ab-ce92-4086-94f4-381f13242438 Recording Title v" at bounding box center [903, 129] width 1044 height 38
paste input "GRAVITY WELL"
type input "GRAVITY WELL"
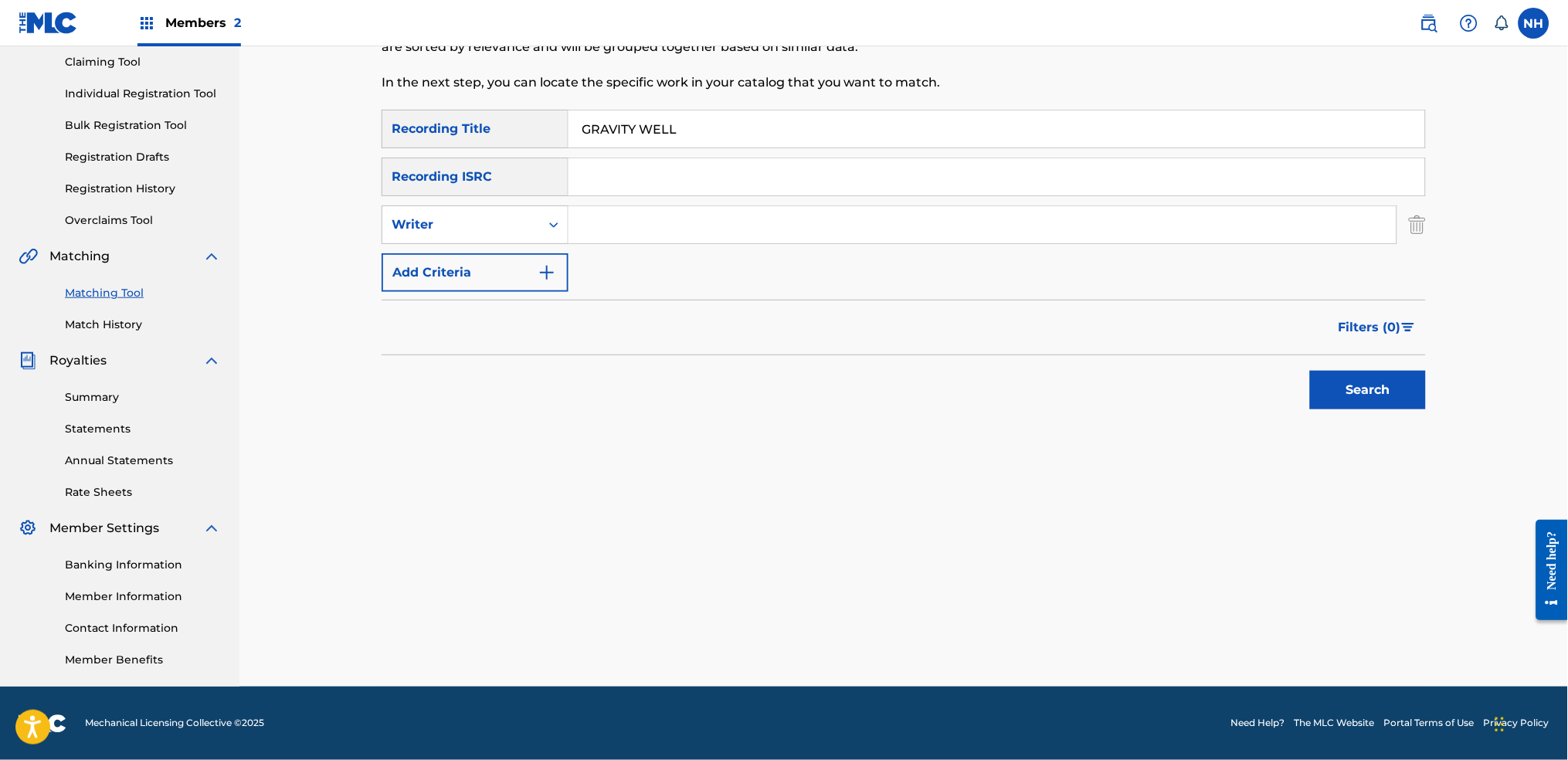
click at [615, 227] on input "Search Form" at bounding box center [982, 224] width 828 height 37
type input "Max Cooper"
click at [528, 230] on div "Writer" at bounding box center [461, 224] width 139 height 18
click at [542, 254] on div "Recording Artist" at bounding box center [475, 264] width 185 height 38
click at [710, 229] on input "Search Form" at bounding box center [982, 224] width 828 height 37
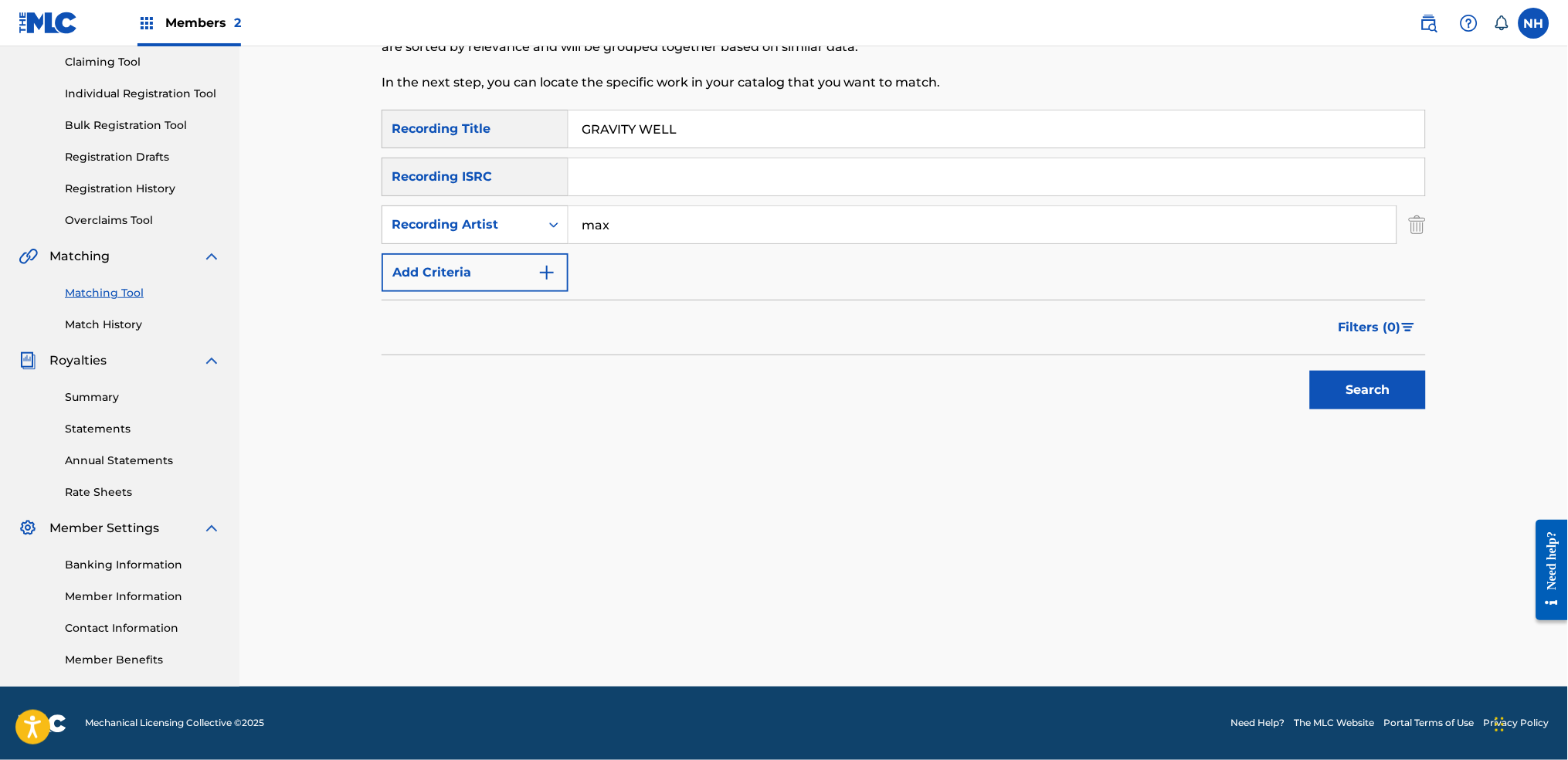
type input "Max Cooper"
click at [1270, 372] on button "Search" at bounding box center [1367, 390] width 116 height 38
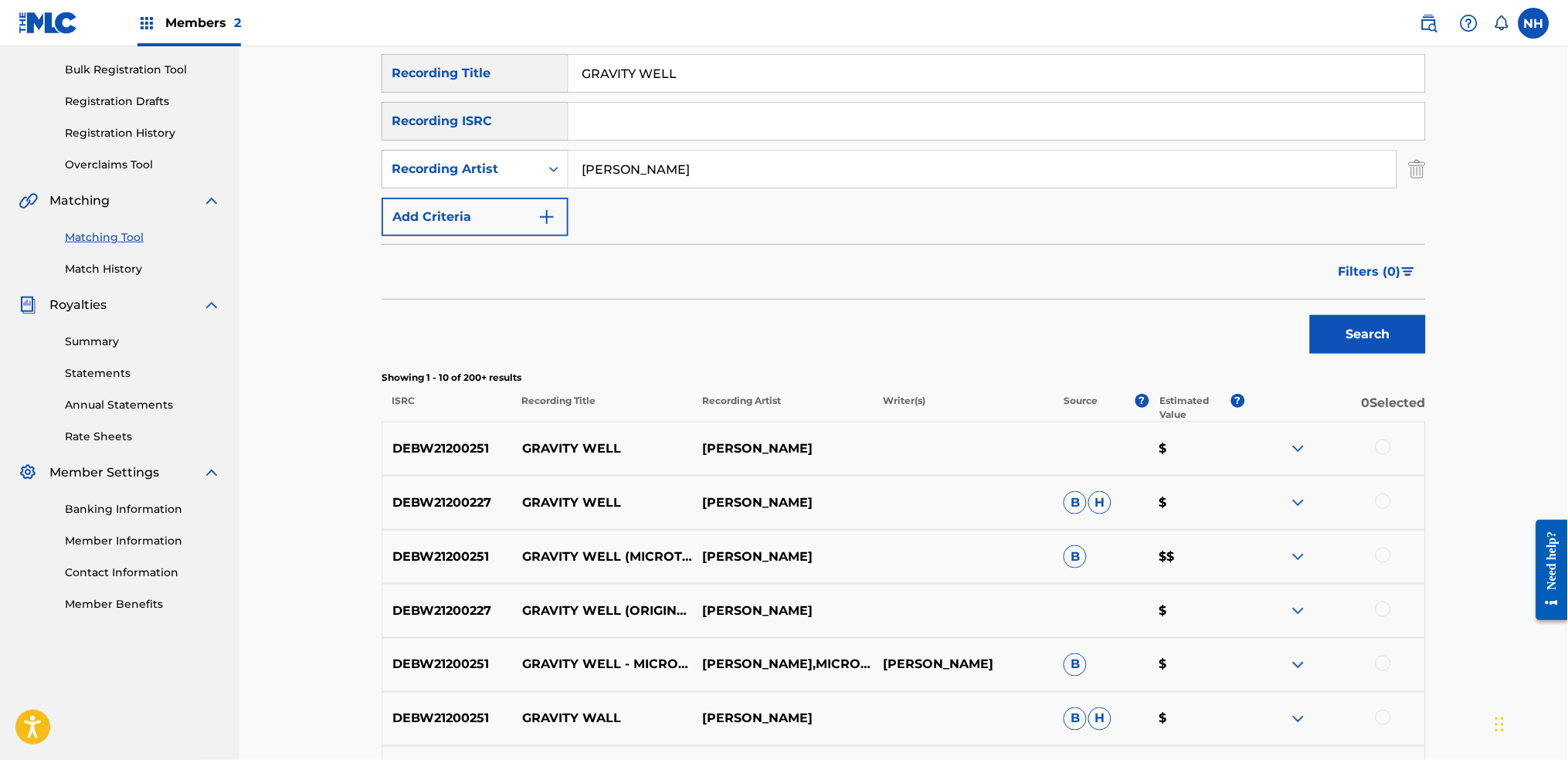
scroll to position [268, 0]
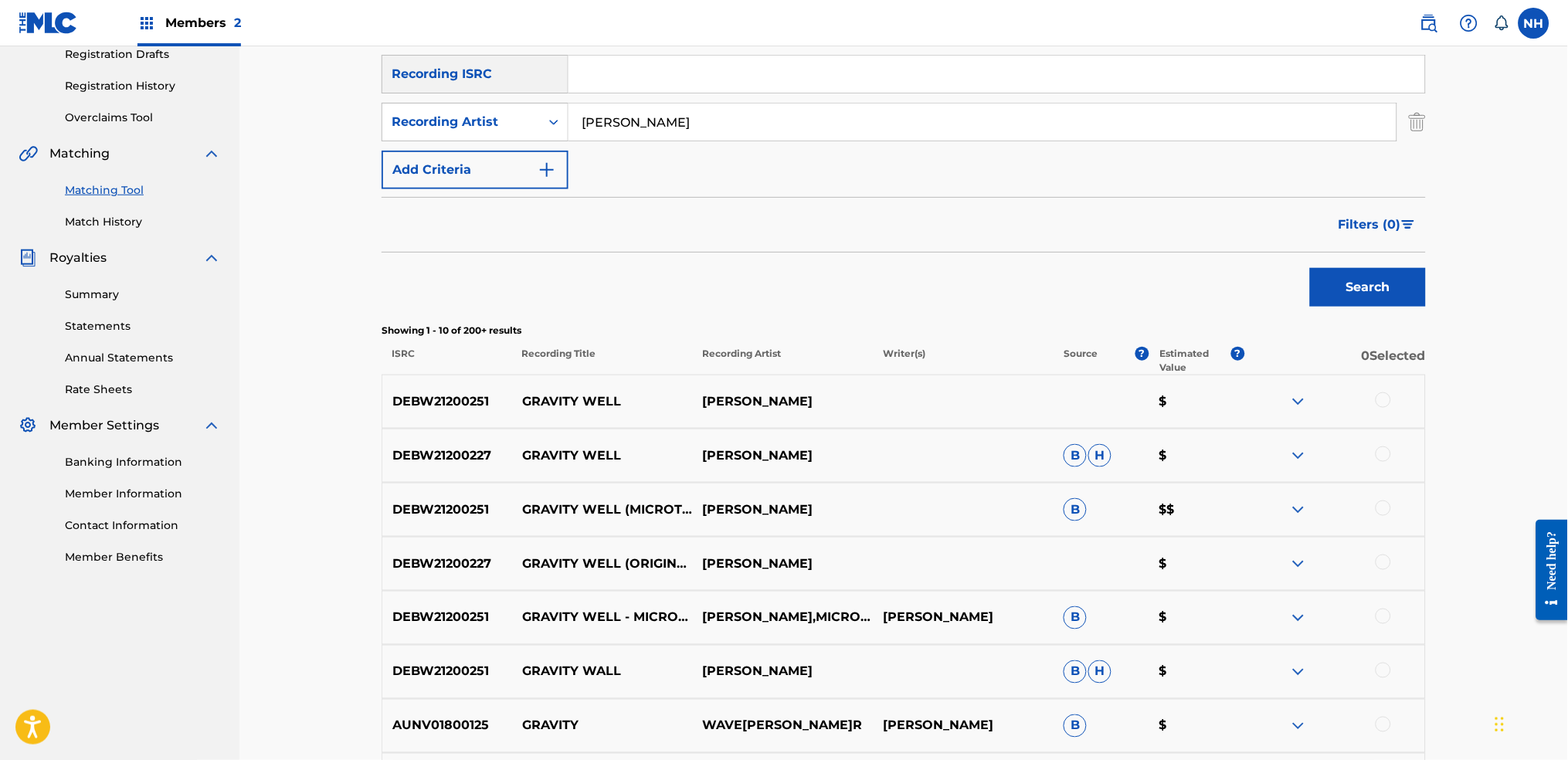
click at [1270, 395] on div at bounding box center [1334, 401] width 181 height 18
click at [1270, 448] on div at bounding box center [1383, 455] width 16 height 16
click at [1270, 402] on div at bounding box center [1383, 401] width 16 height 16
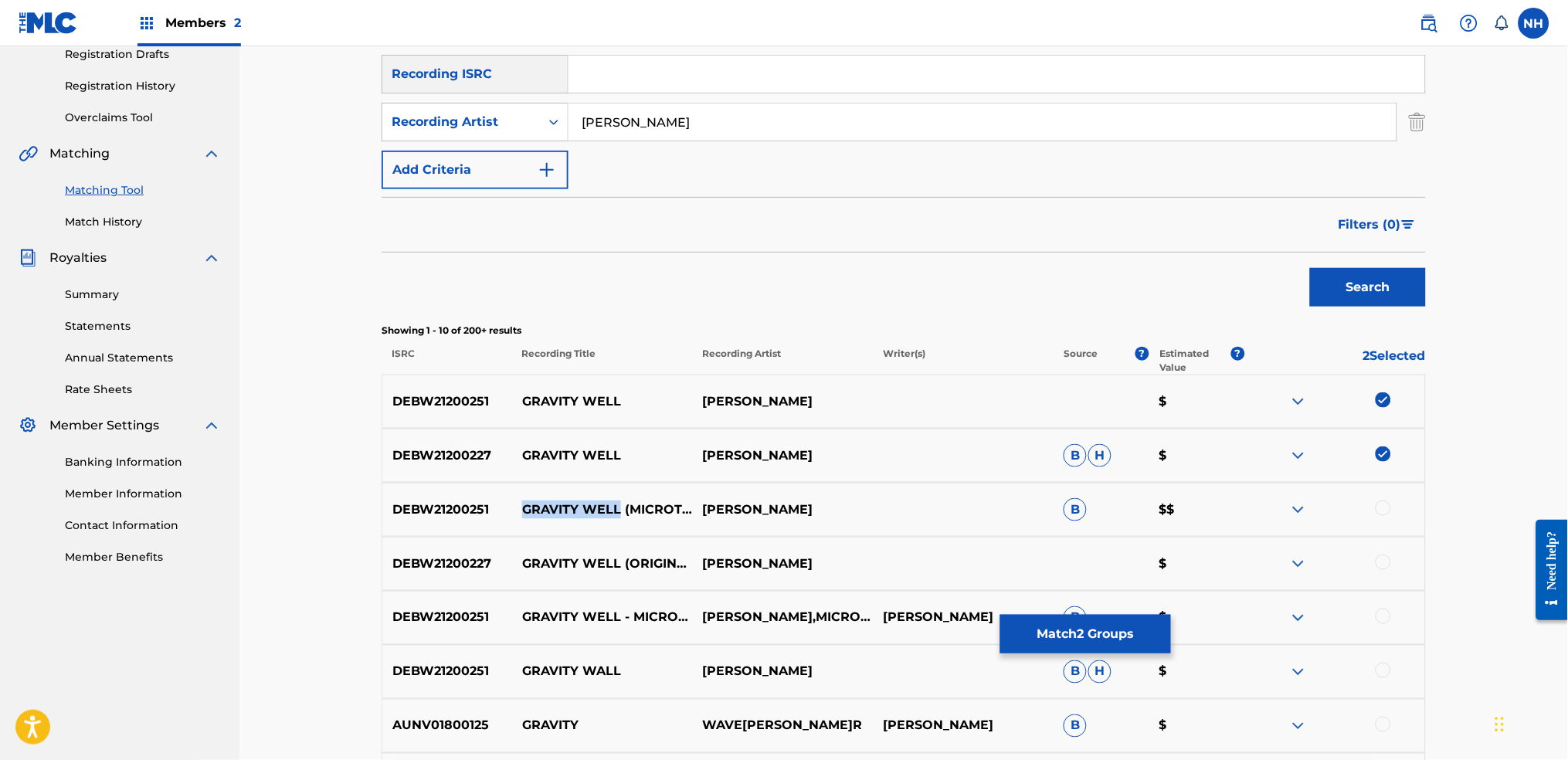
drag, startPoint x: 630, startPoint y: 501, endPoint x: 500, endPoint y: 496, distance: 130.1
click at [500, 496] on div "DEBW21200251 GRAVITY WELL (MICROTRAUMA REMIX) MAX COOPER B $$" at bounding box center [903, 510] width 1044 height 54
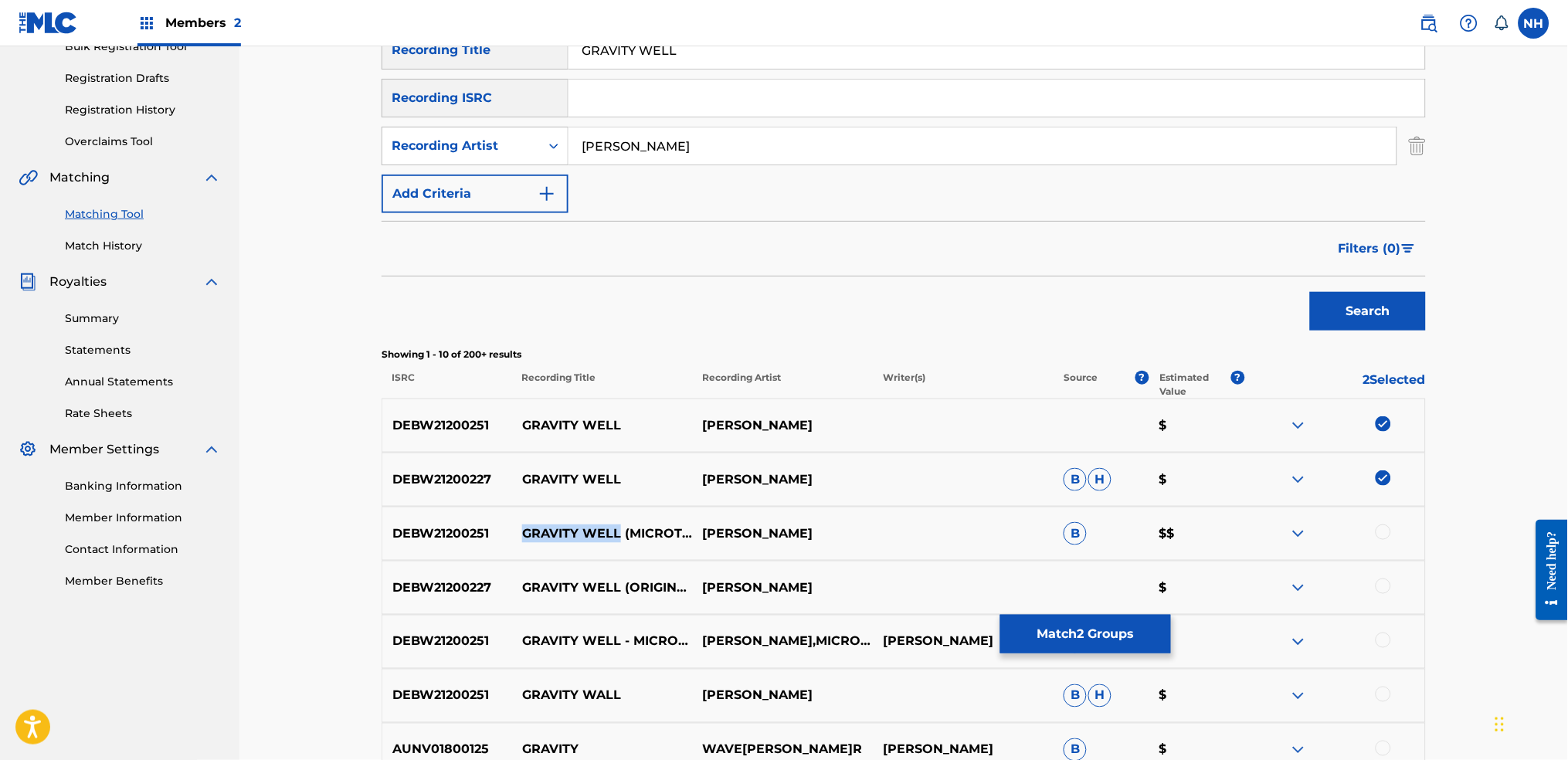
scroll to position [309, 0]
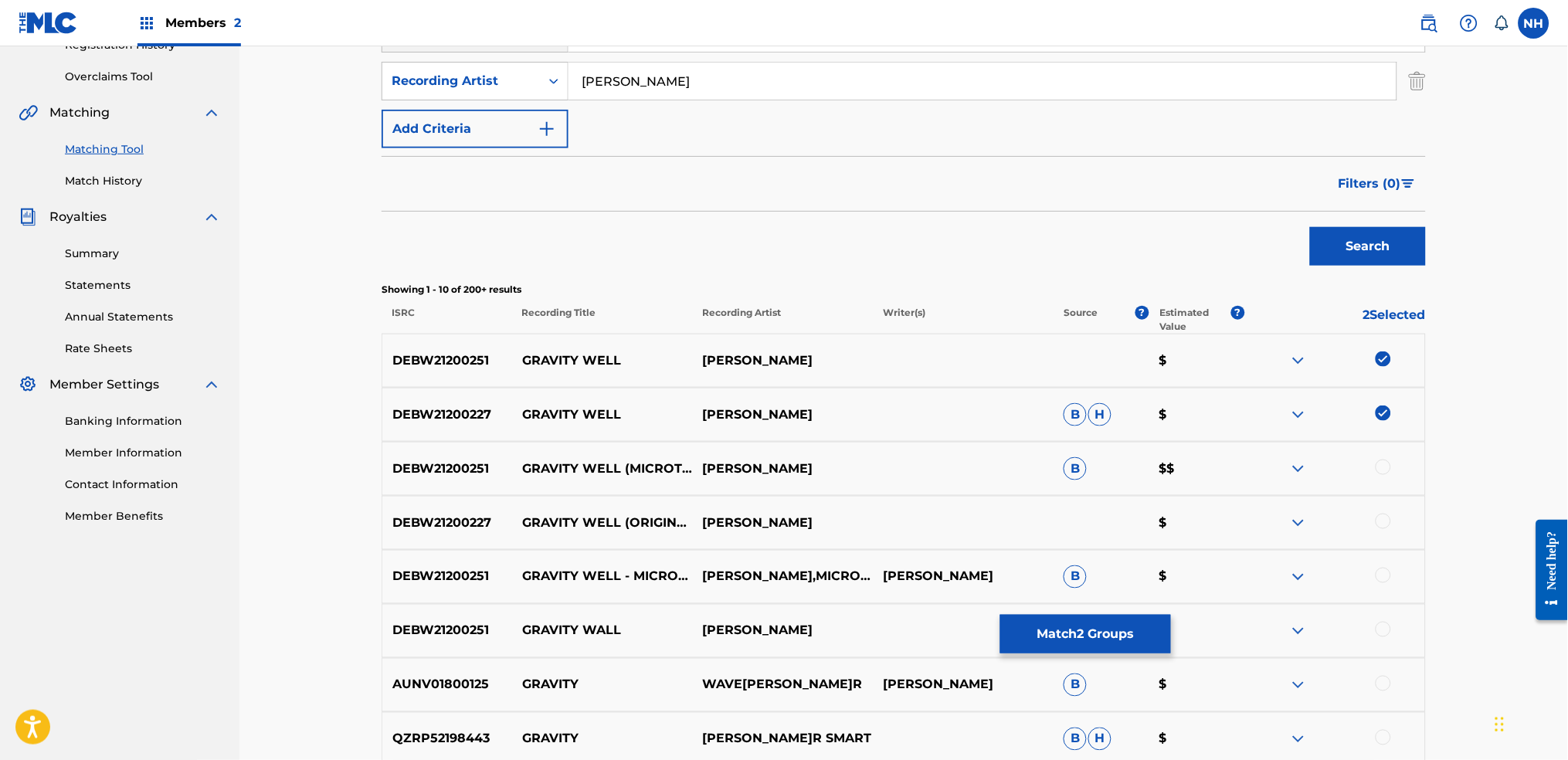
click at [1270, 469] on div at bounding box center [1334, 469] width 181 height 18
click at [1270, 474] on div at bounding box center [1334, 469] width 181 height 18
click at [1270, 518] on div at bounding box center [1383, 522] width 16 height 16
click at [1270, 455] on div "DEBW21200251 GRAVITY WELL (MICROTRAUMA REMIX) MAX COOPER B $$" at bounding box center [903, 469] width 1044 height 54
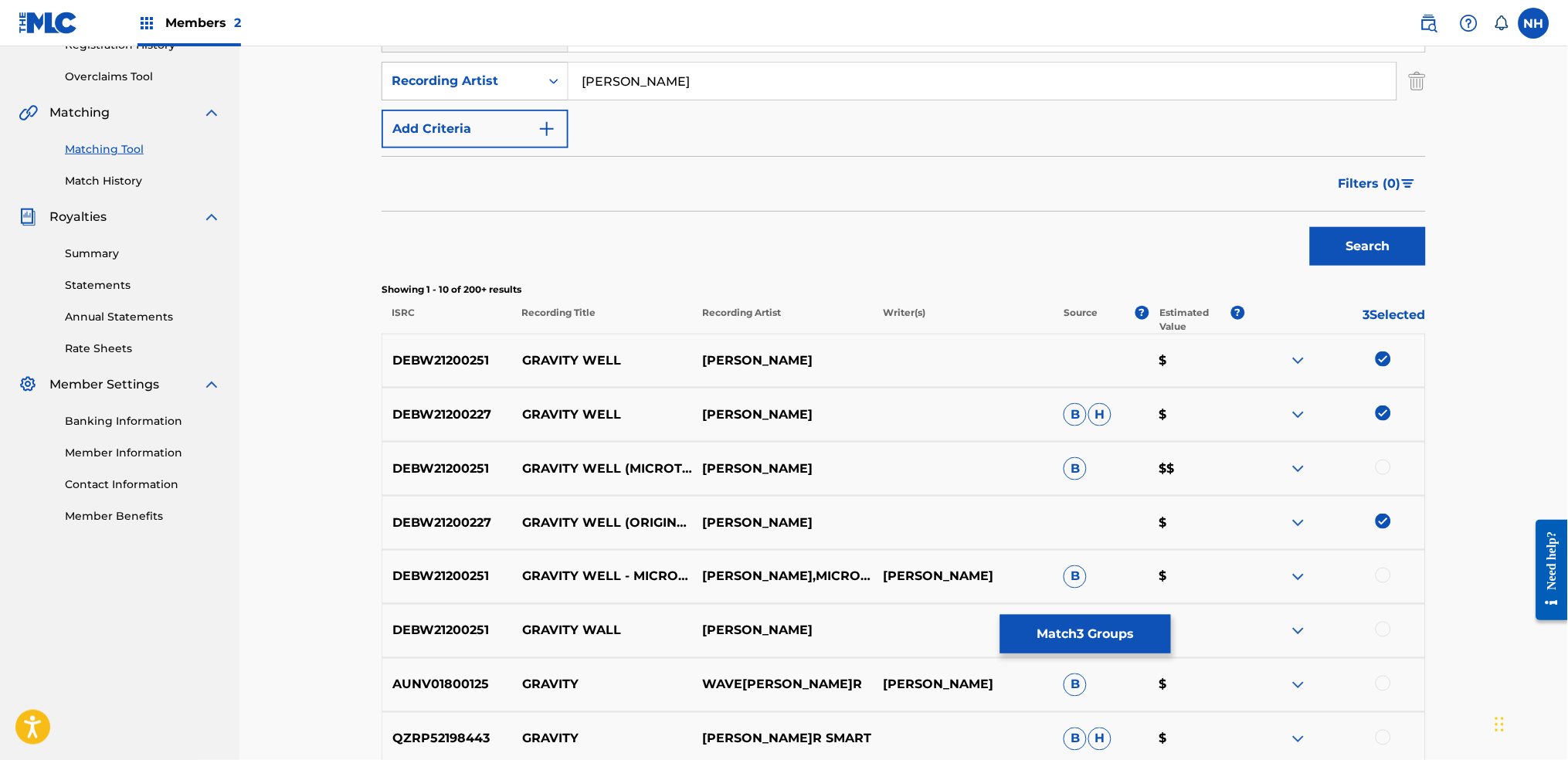
click at [1270, 468] on div at bounding box center [1383, 468] width 16 height 16
click at [1270, 579] on div at bounding box center [1334, 577] width 181 height 18
click at [1270, 579] on div at bounding box center [1383, 576] width 16 height 16
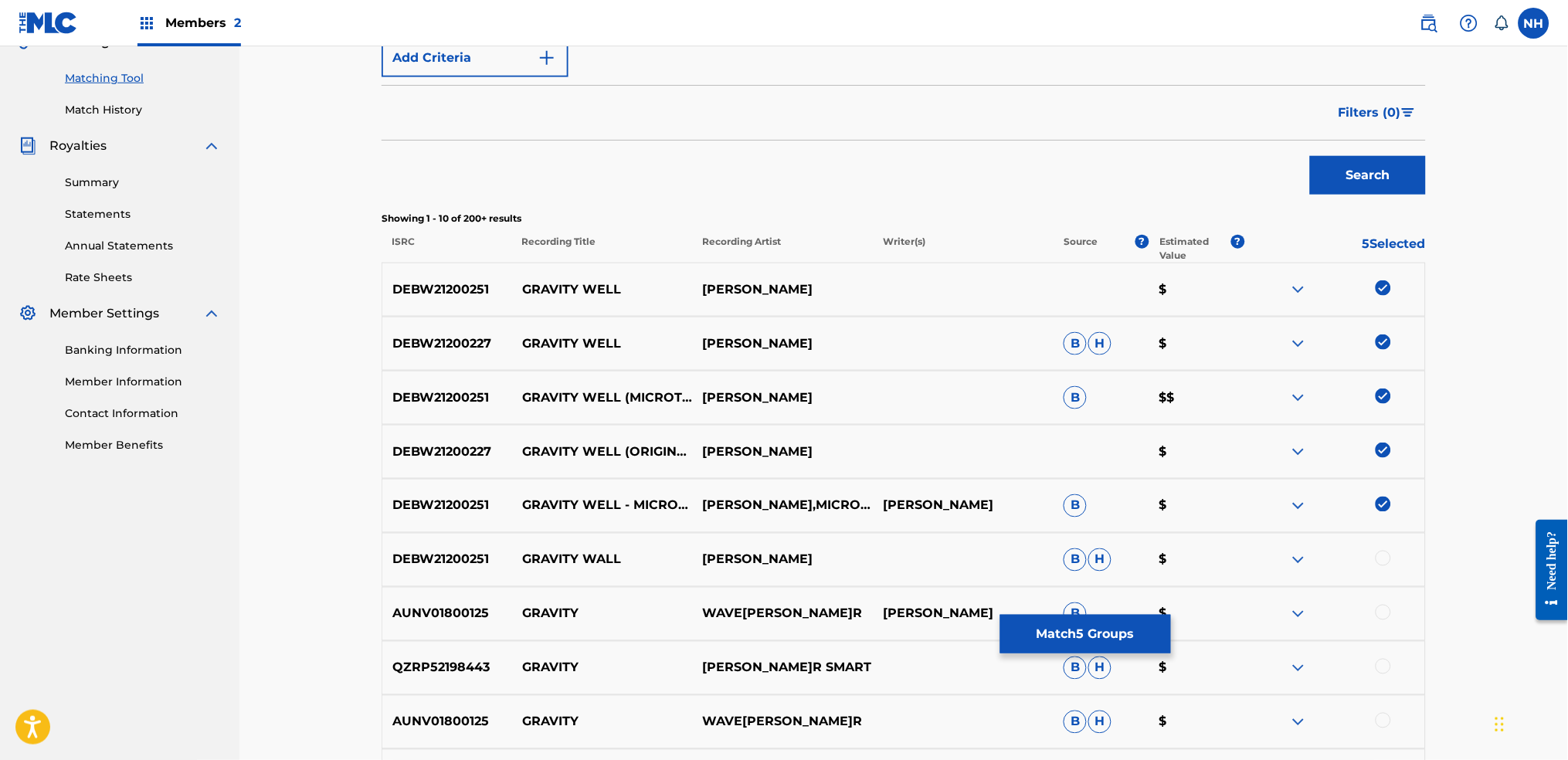
scroll to position [412, 0]
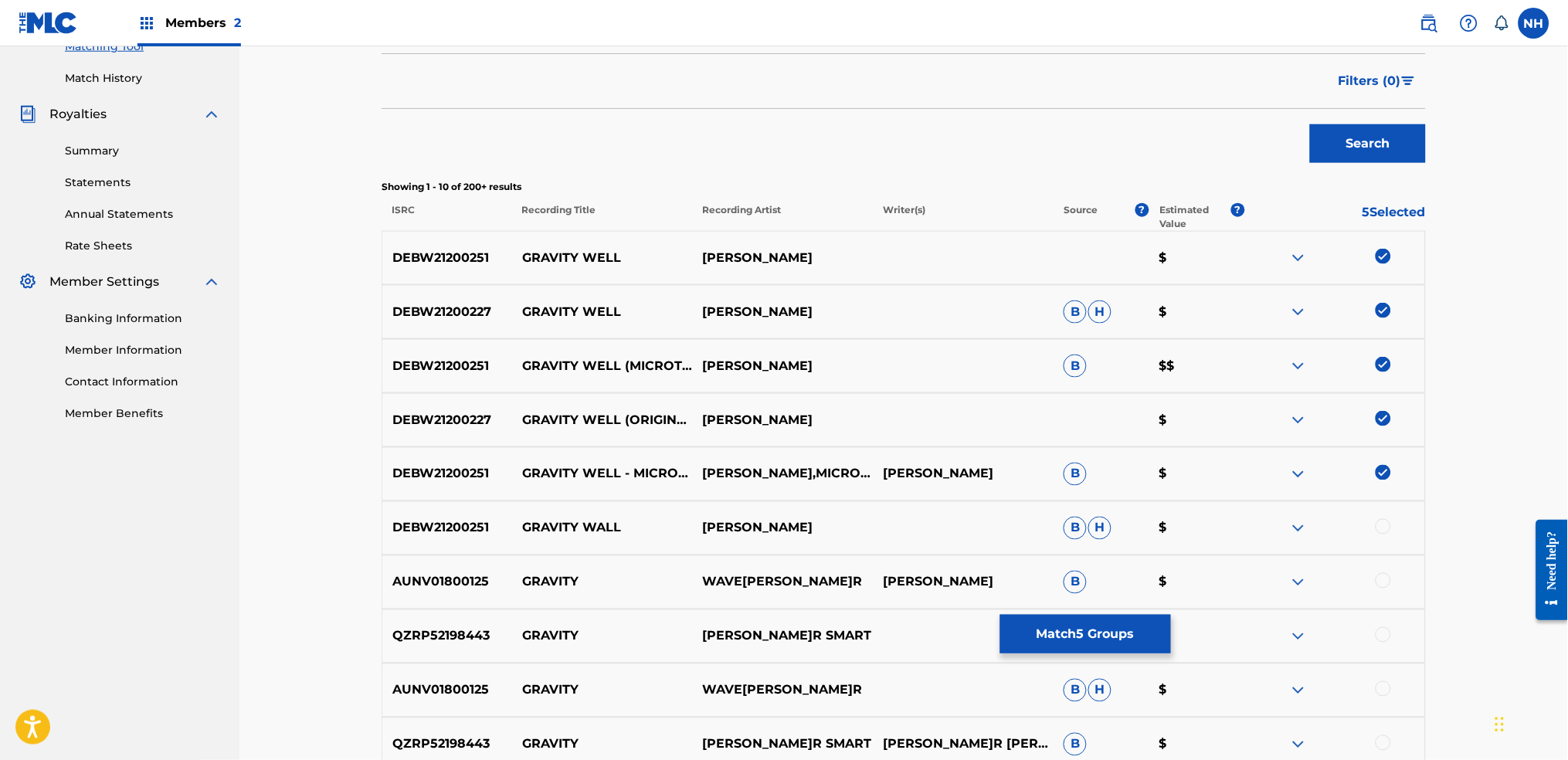
click at [1270, 542] on div "DEBW21200251 GRAVITY WALL MAX COOPER B H $" at bounding box center [903, 528] width 1044 height 54
click at [1270, 528] on div at bounding box center [1383, 527] width 16 height 16
drag, startPoint x: 502, startPoint y: 525, endPoint x: 317, endPoint y: 521, distance: 185.0
click at [317, 521] on div "Matching Tool The Matching Tool allows Members to match sound recordings to wor…" at bounding box center [903, 261] width 1328 height 1253
click at [1030, 596] on button "Match 6 Groups" at bounding box center [1085, 634] width 171 height 38
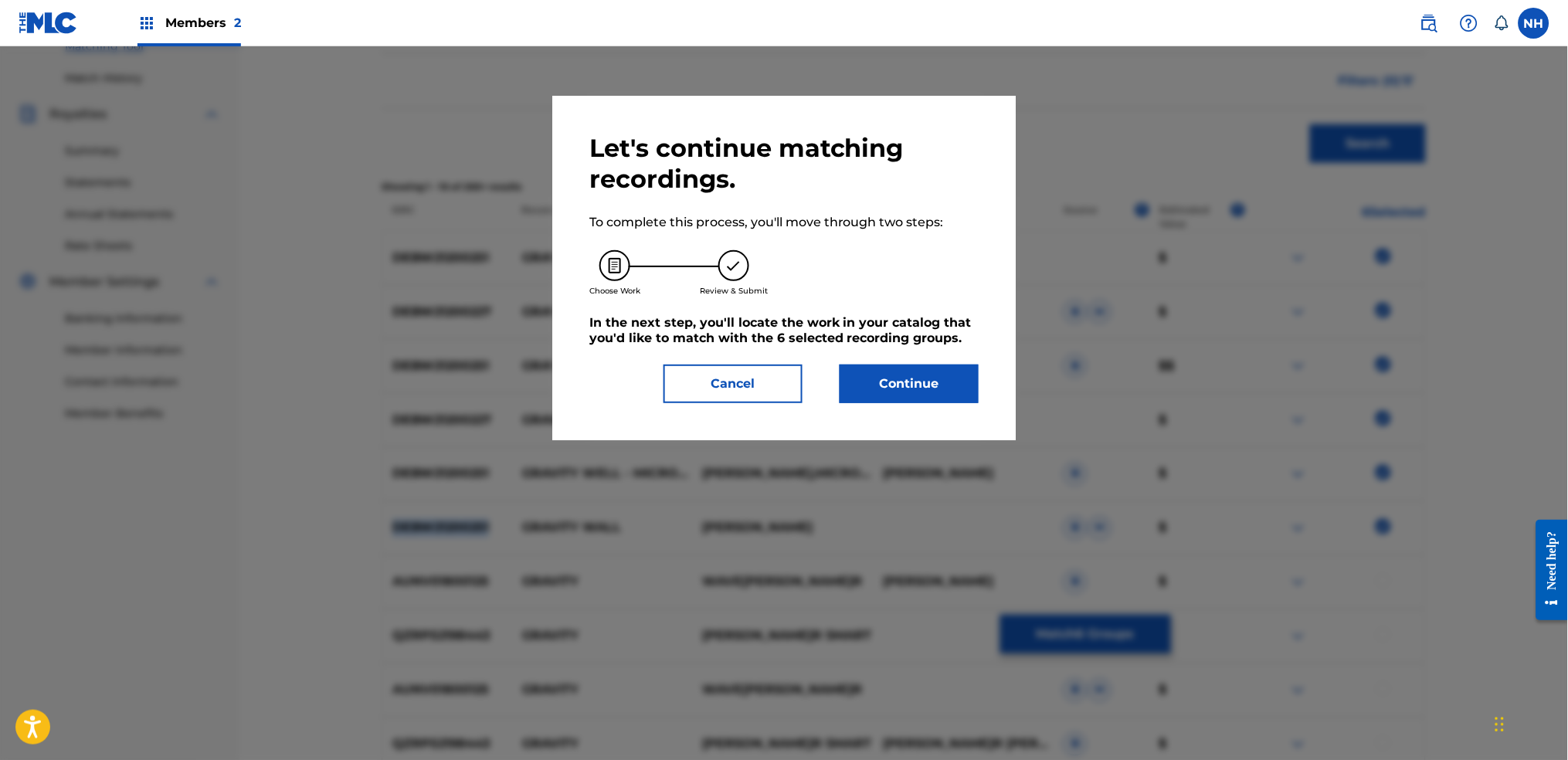
click at [917, 402] on button "Continue" at bounding box center [908, 384] width 139 height 38
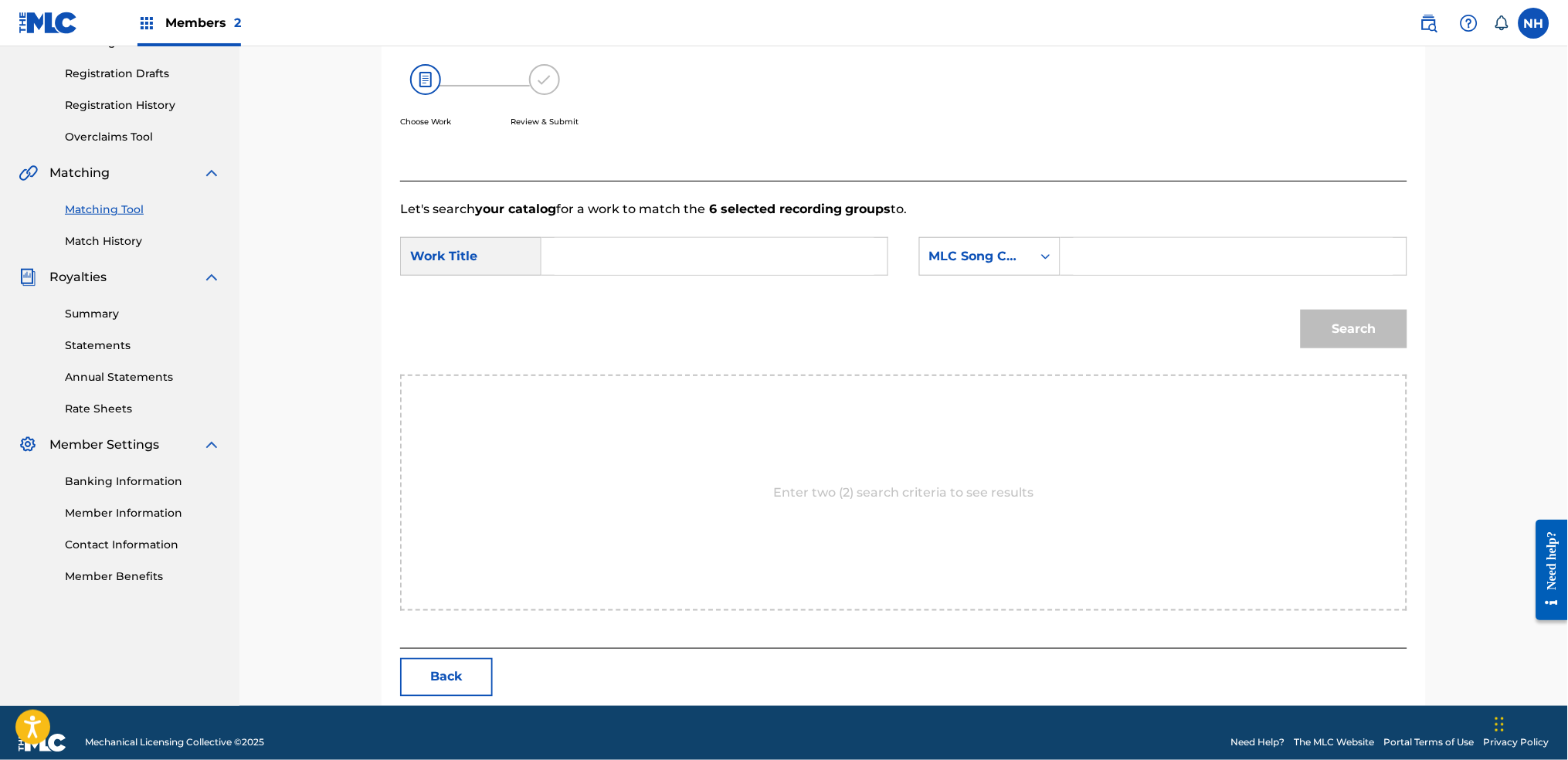
scroll to position [268, 0]
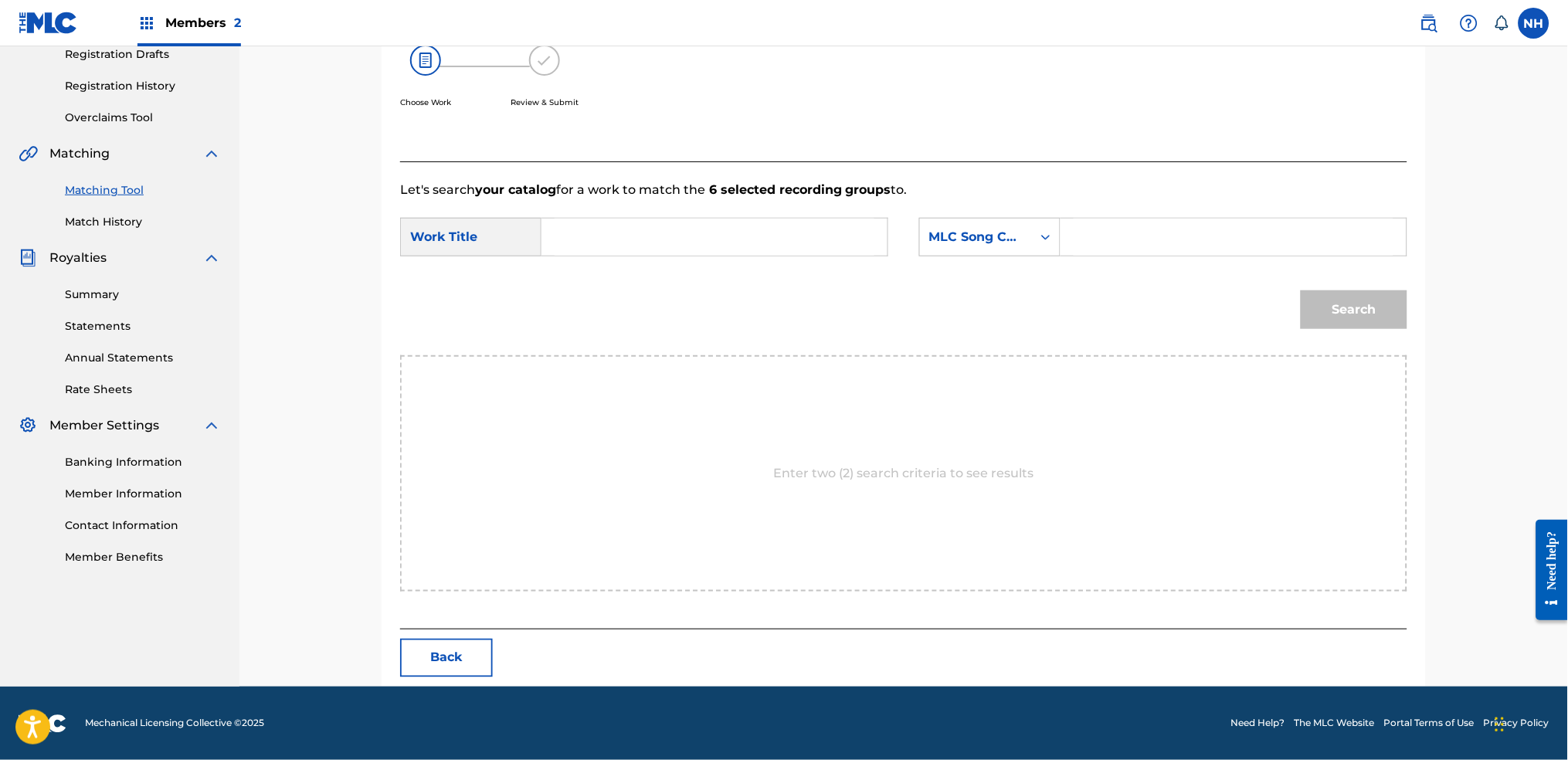
click at [762, 243] on input "Search Form" at bounding box center [715, 237] width 319 height 37
paste input "DEBW21200251"
type input "DEBW21200251"
click at [948, 229] on div "MLC Song Code" at bounding box center [976, 236] width 93 height 18
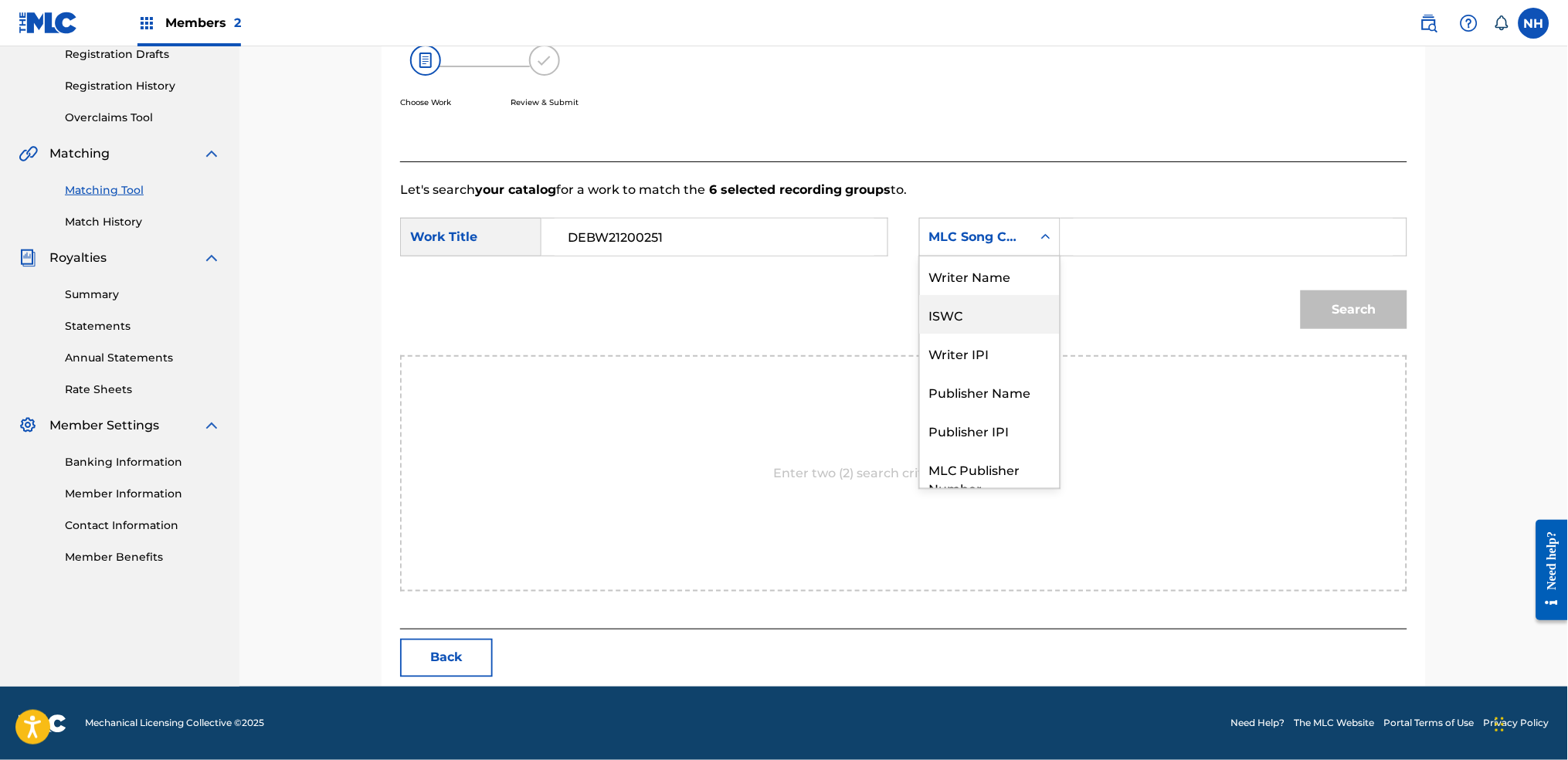
scroll to position [0, 0]
click at [1015, 270] on div "Writer Name" at bounding box center [989, 276] width 140 height 38
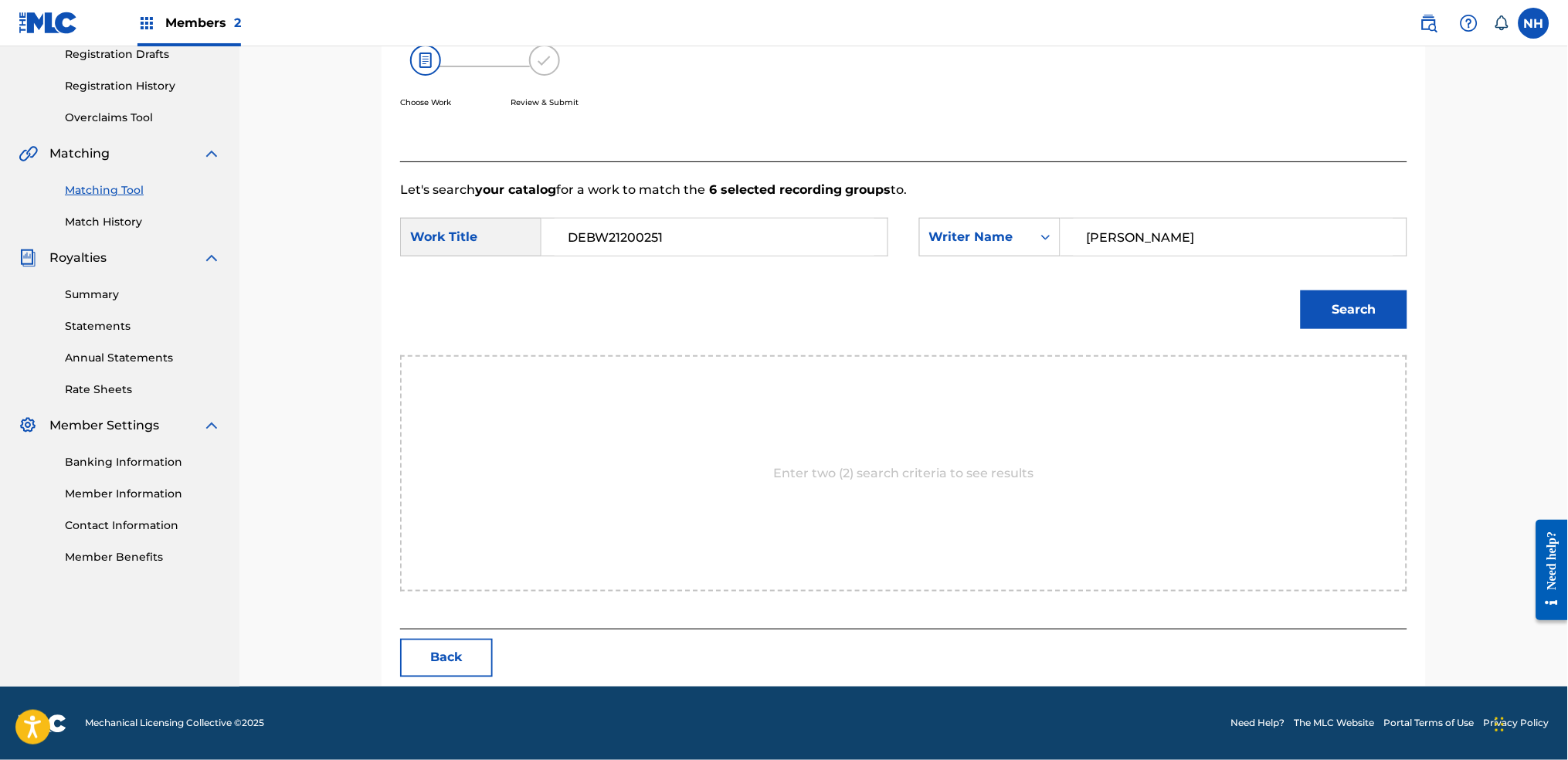
type input "cooper"
click at [1270, 291] on button "Search" at bounding box center [1354, 310] width 106 height 38
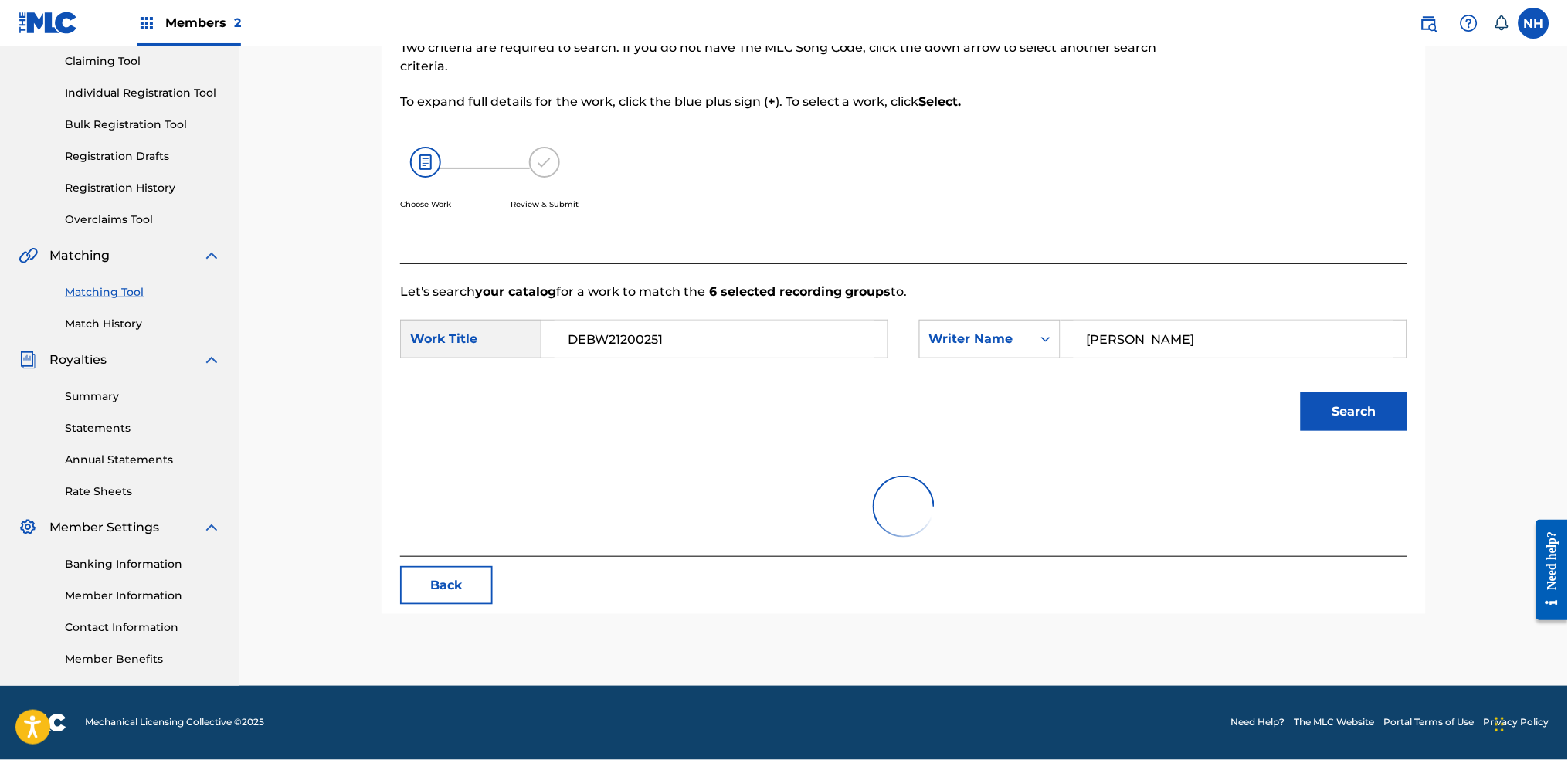
scroll to position [165, 0]
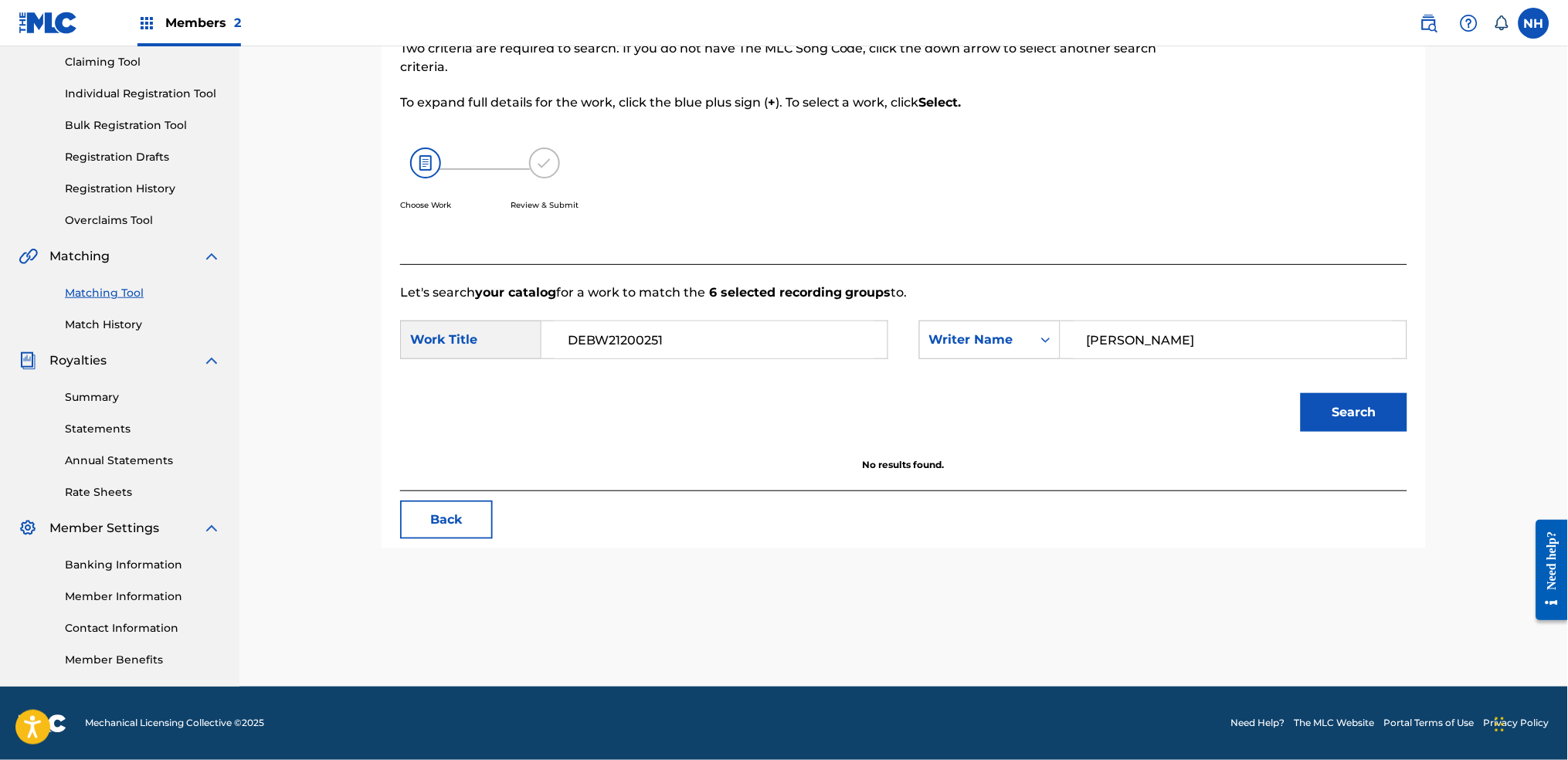
drag, startPoint x: 854, startPoint y: 327, endPoint x: 298, endPoint y: 266, distance: 559.3
click at [300, 266] on div "Match Usage - Select Work In this step, you will locate the work you'd like to …" at bounding box center [903, 284] width 1328 height 805
paste input "GRAVITY WELL"
type input "GRAVITY WELL"
click at [1270, 432] on div "Search" at bounding box center [1350, 408] width 114 height 62
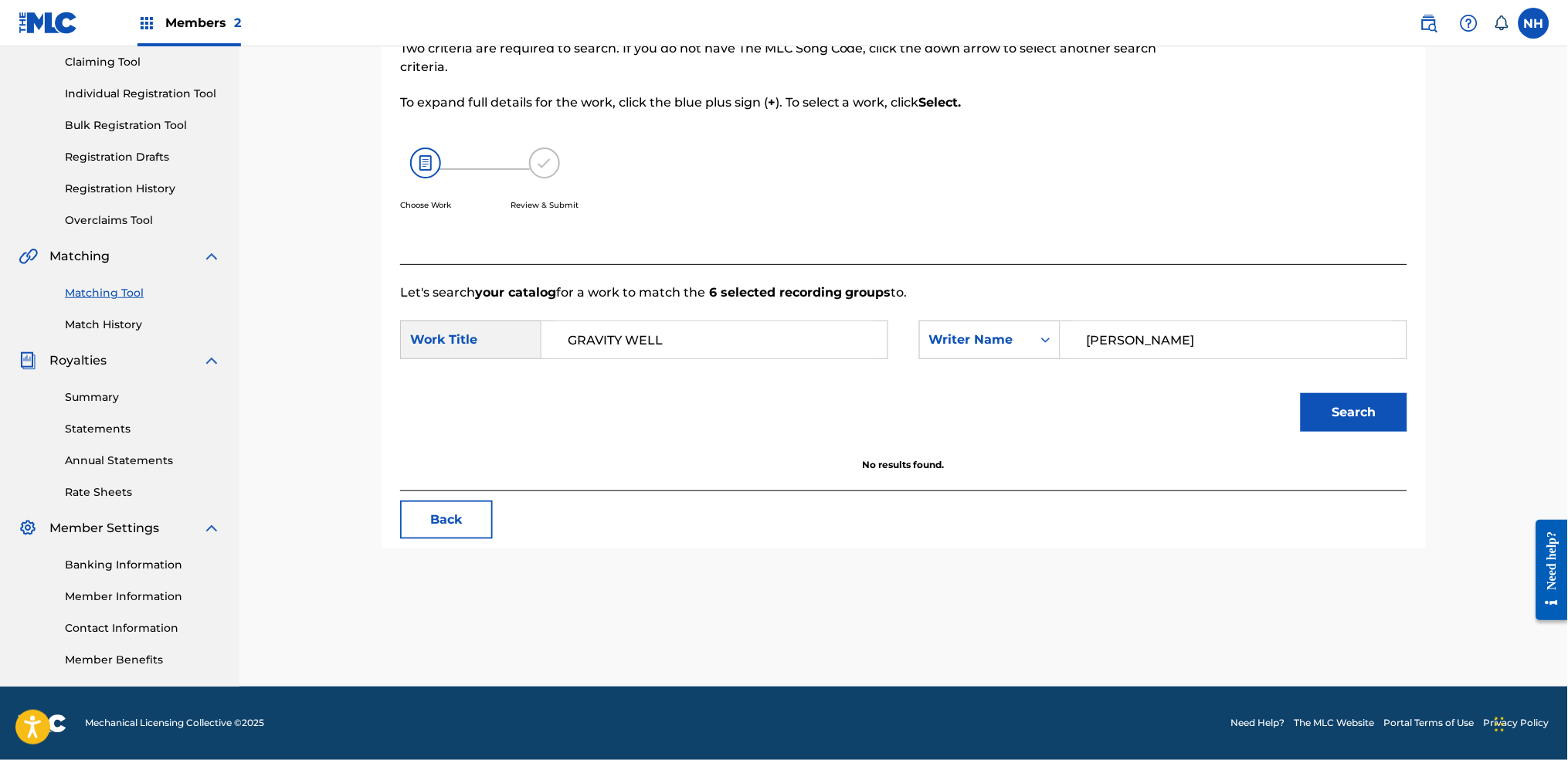
click at [1270, 422] on button "Search" at bounding box center [1354, 413] width 106 height 38
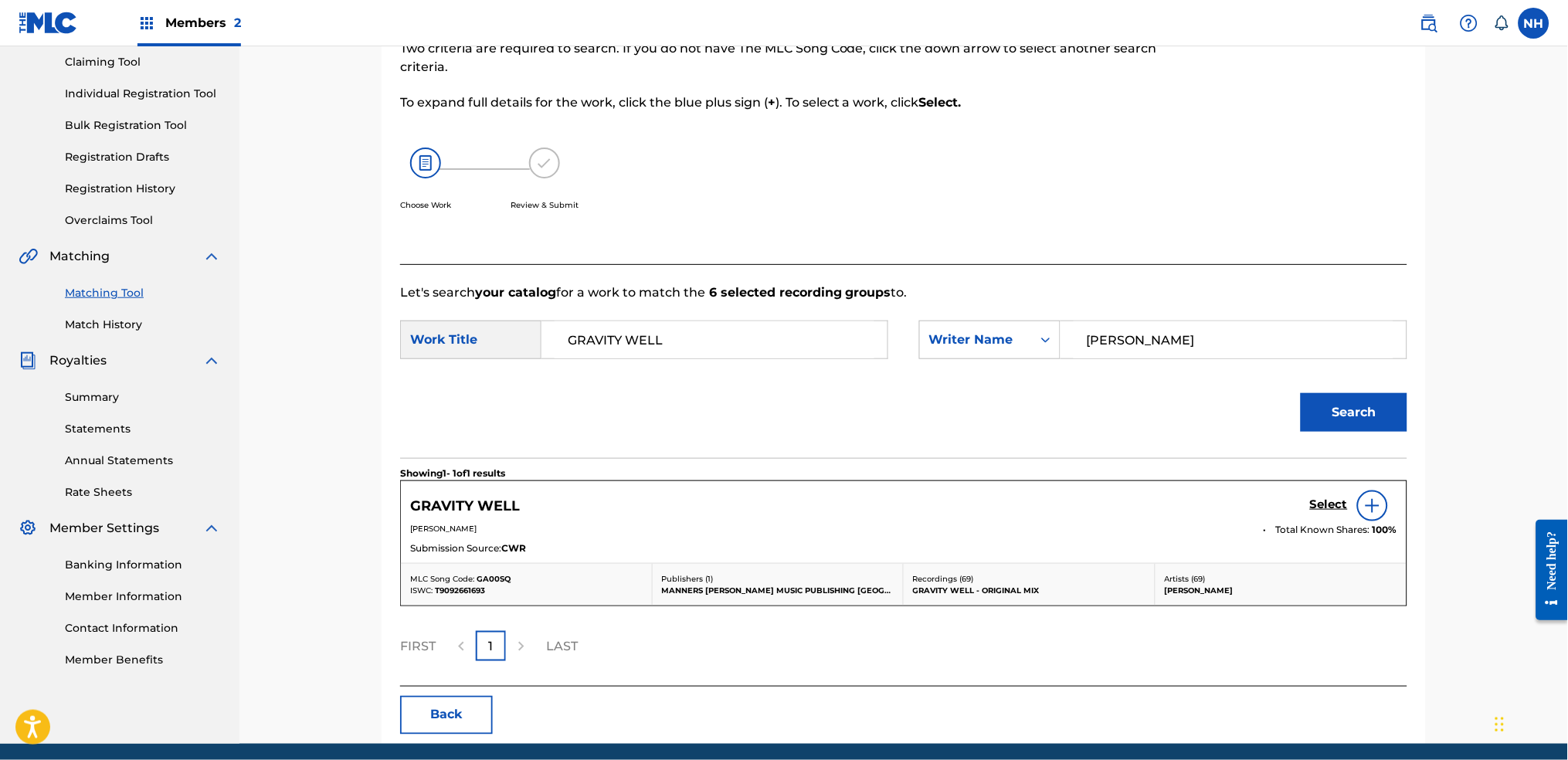
click at [1270, 503] on h5 "Select" at bounding box center [1328, 504] width 38 height 15
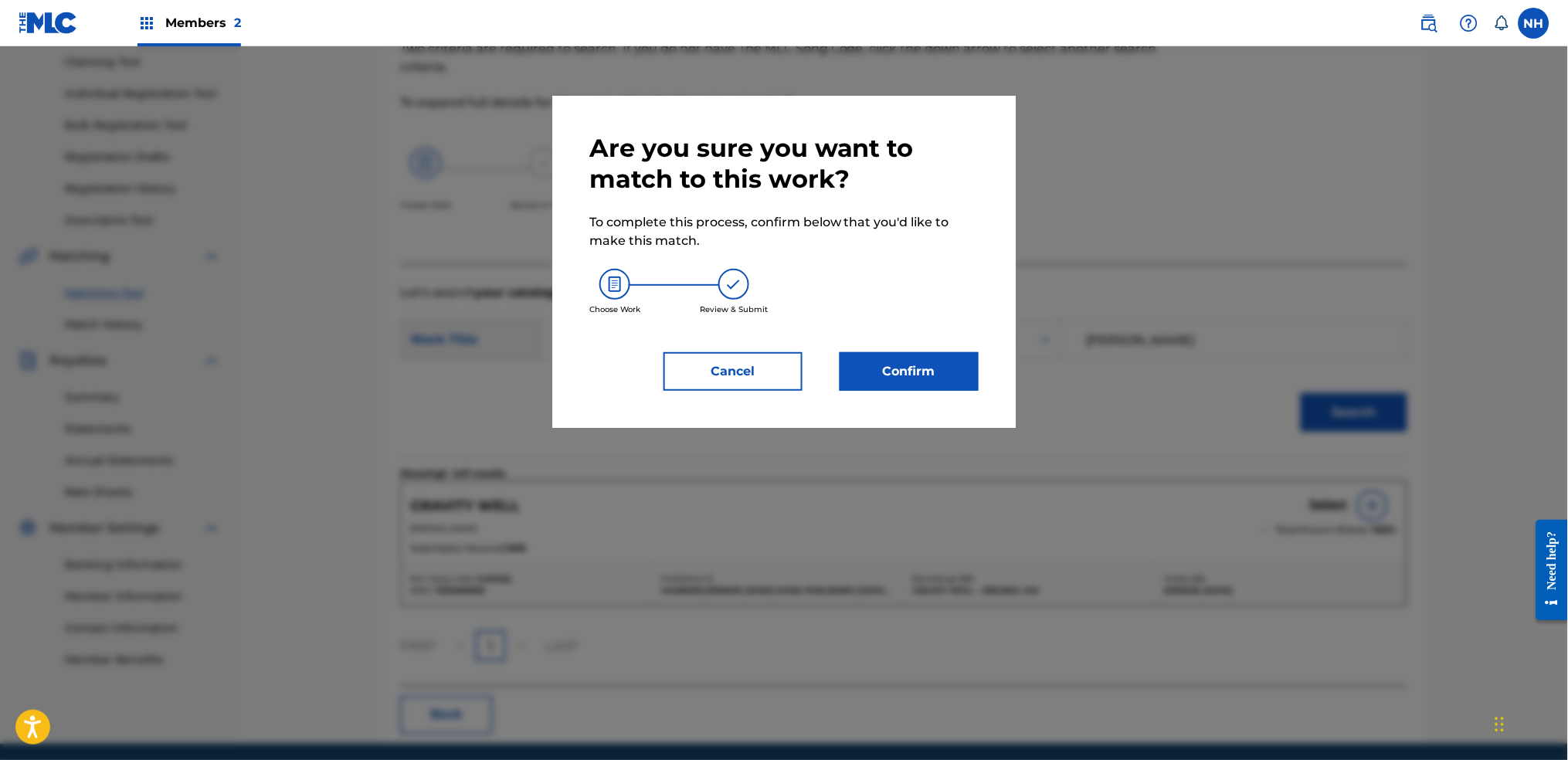
click at [917, 384] on button "Confirm" at bounding box center [908, 372] width 139 height 38
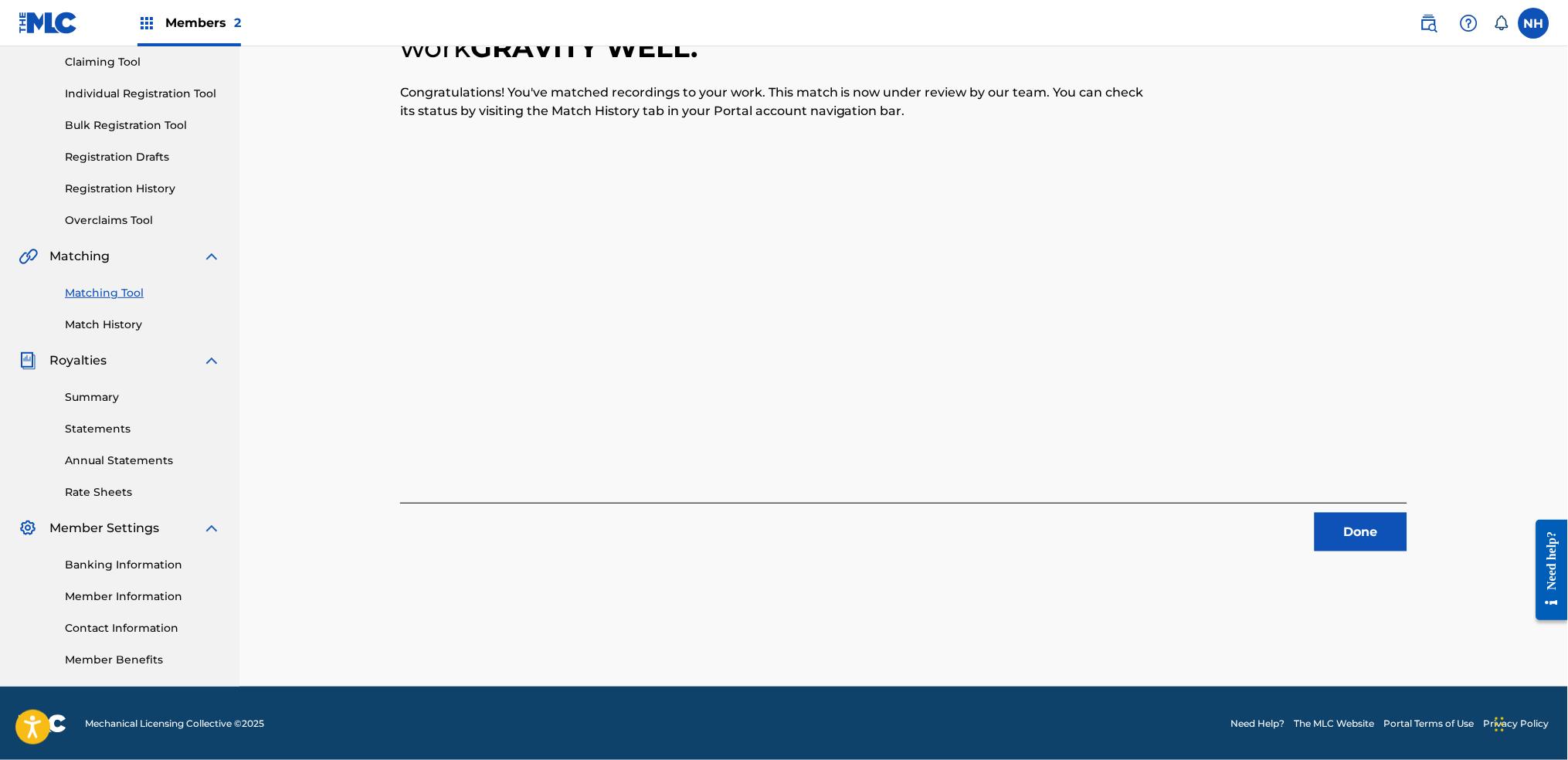
click at [1270, 579] on div "6 Recording Groups are pending usage match to the work GRAVITY WELL . Congratul…" at bounding box center [903, 303] width 1081 height 767
click at [1270, 558] on div "6 Recording Groups are pending usage match to the work GRAVITY WELL . Congratul…" at bounding box center [903, 303] width 1081 height 767
click at [1270, 539] on button "Done" at bounding box center [1361, 532] width 92 height 38
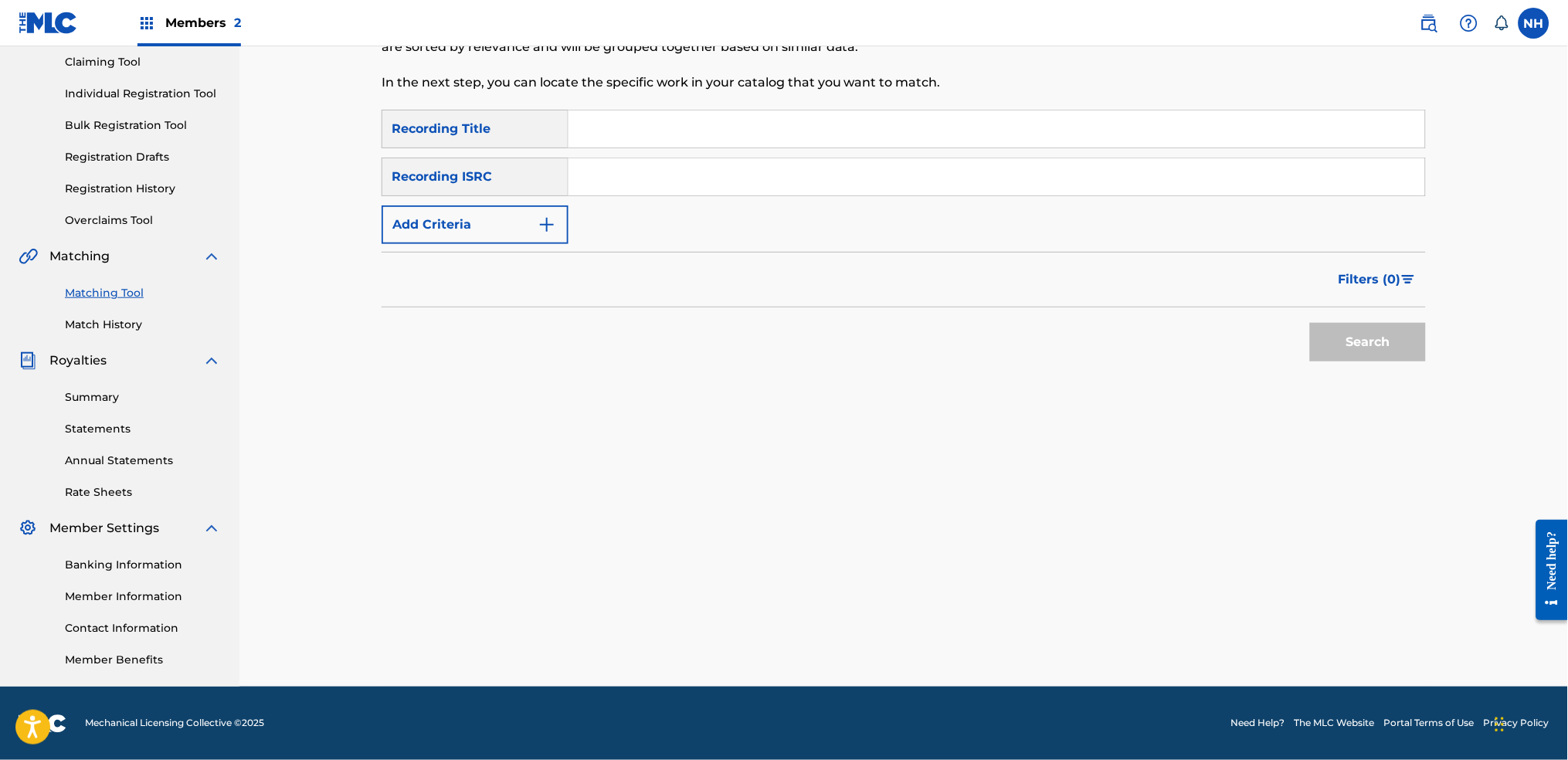
scroll to position [0, 0]
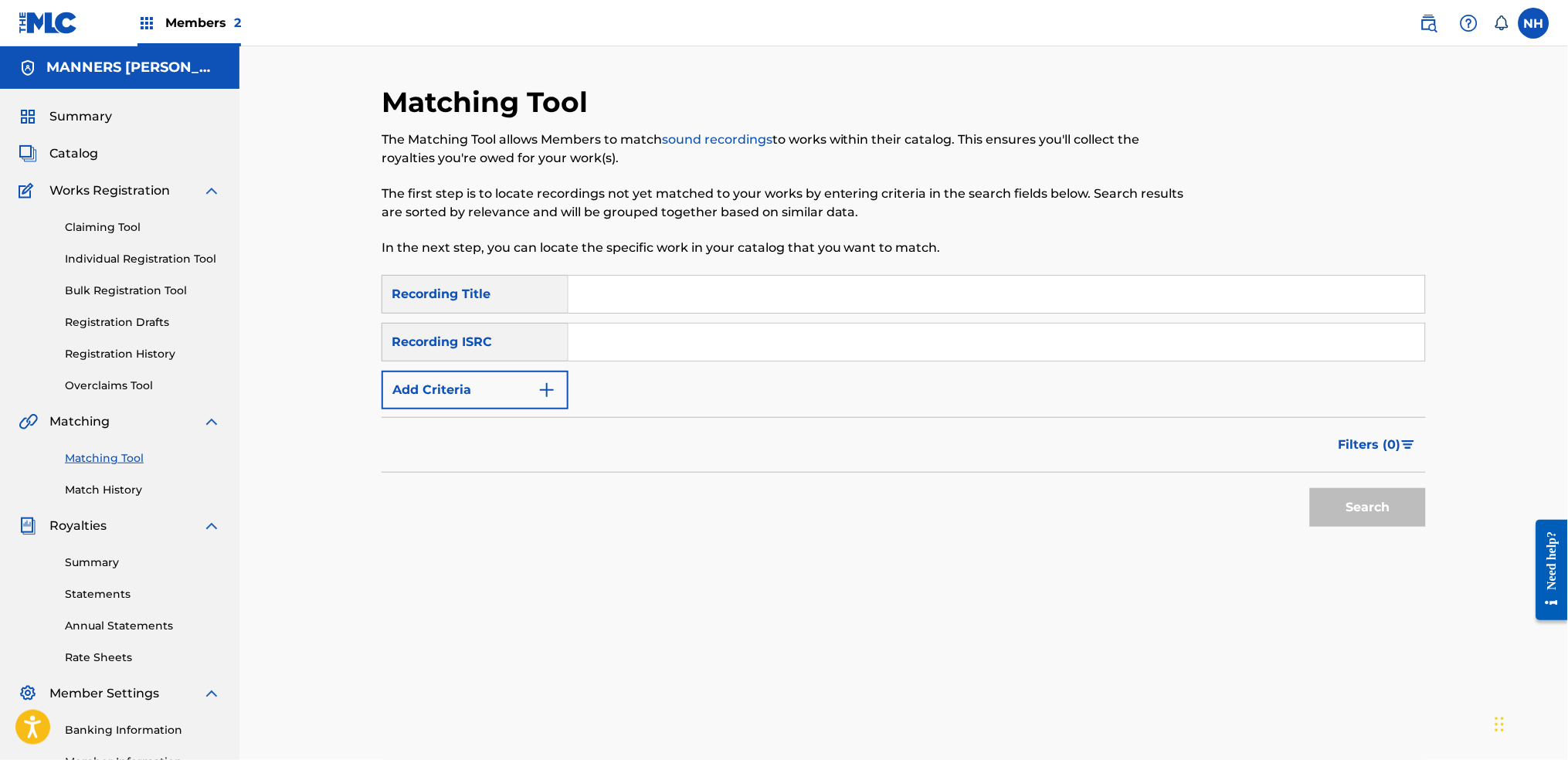
click at [725, 312] on input "Search Form" at bounding box center [996, 294] width 857 height 37
paste input "ENVELOPED"
type input "ENVELOPED"
click at [516, 381] on button "Add Criteria" at bounding box center [475, 390] width 187 height 38
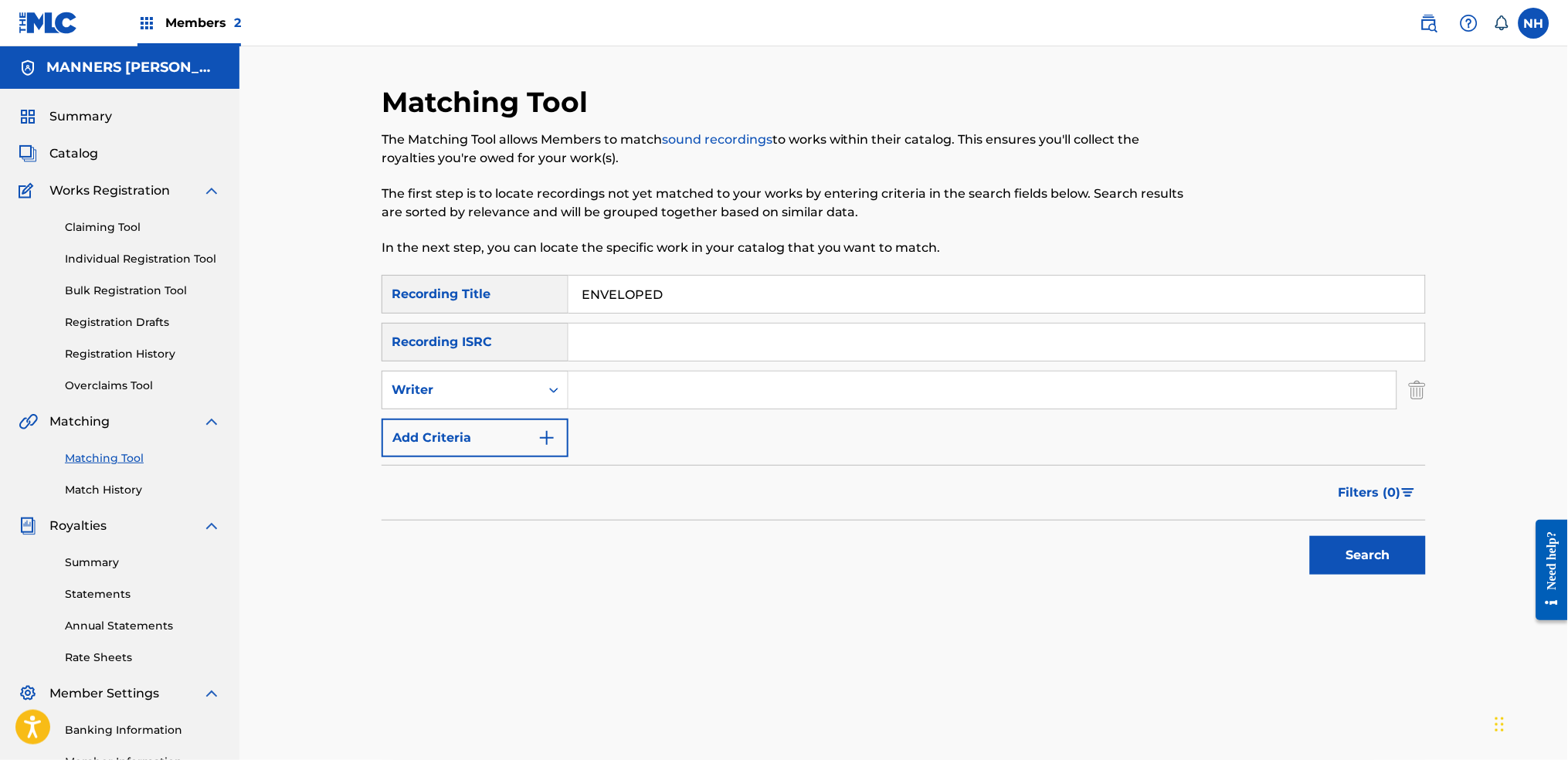
click at [606, 413] on div "SearchWithCriteria42d028ab-ce92-4086-94f4-381f13242438 Recording Title ENVELOPE…" at bounding box center [903, 366] width 1044 height 182
click at [526, 447] on button "Add Criteria" at bounding box center [475, 438] width 187 height 38
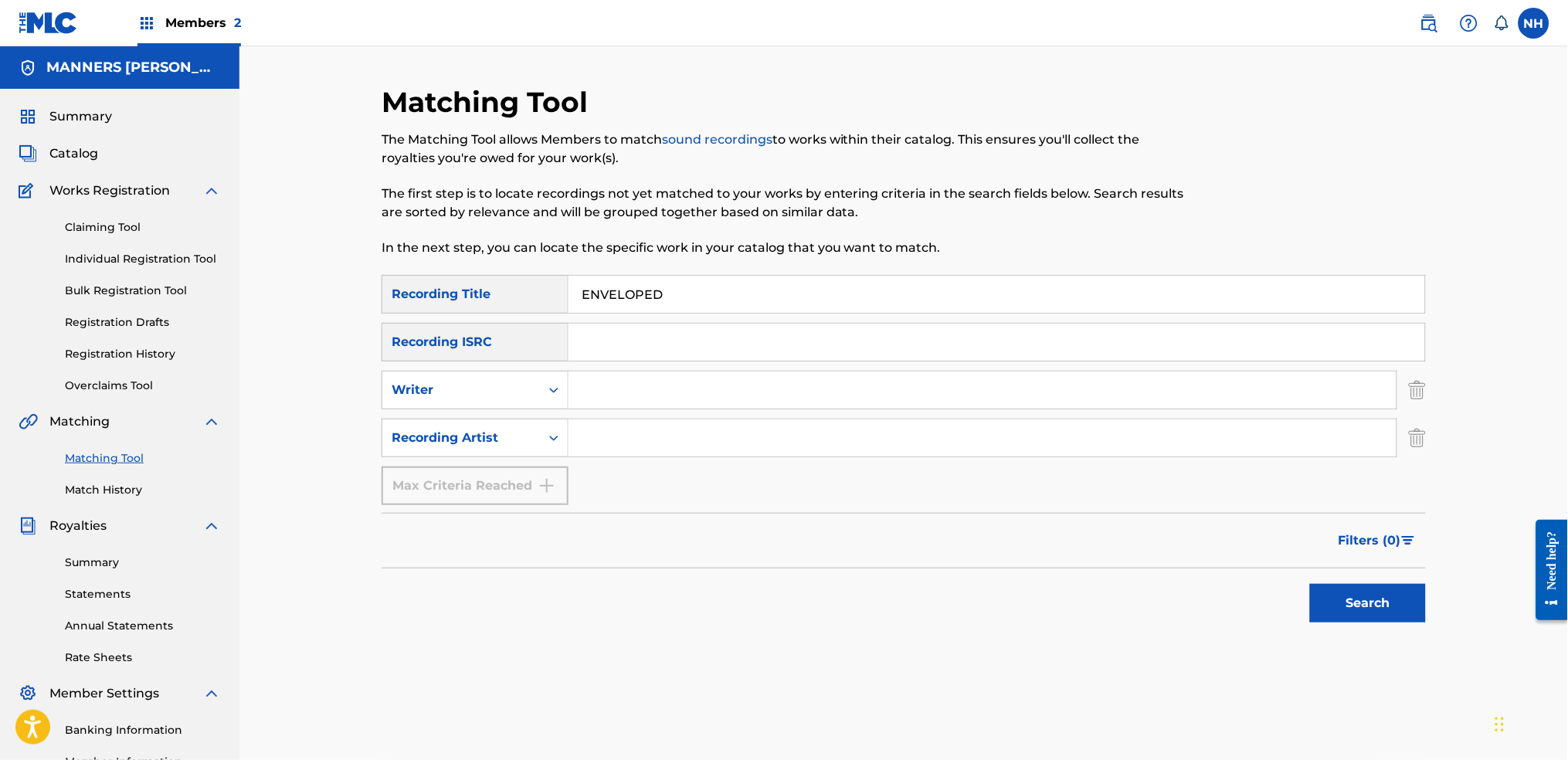
click at [645, 457] on div "SearchWithCriteria42d028ab-ce92-4086-94f4-381f13242438 Recording Title ENVELOPE…" at bounding box center [903, 390] width 1044 height 230
click at [670, 437] on input "Search Form" at bounding box center [982, 438] width 828 height 37
type input "Max Cooper"
click at [1270, 596] on button "Search" at bounding box center [1367, 603] width 116 height 38
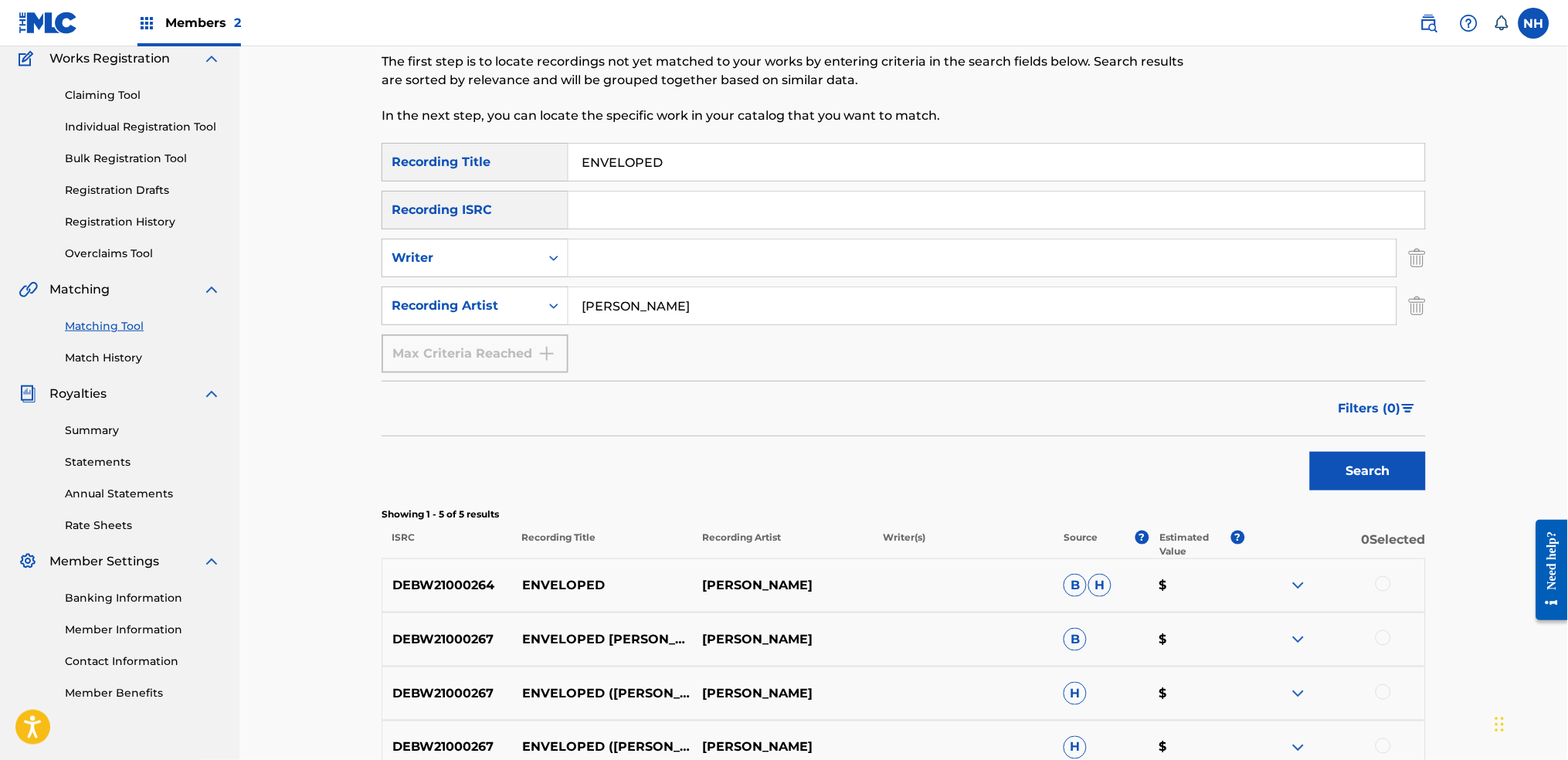
scroll to position [352, 0]
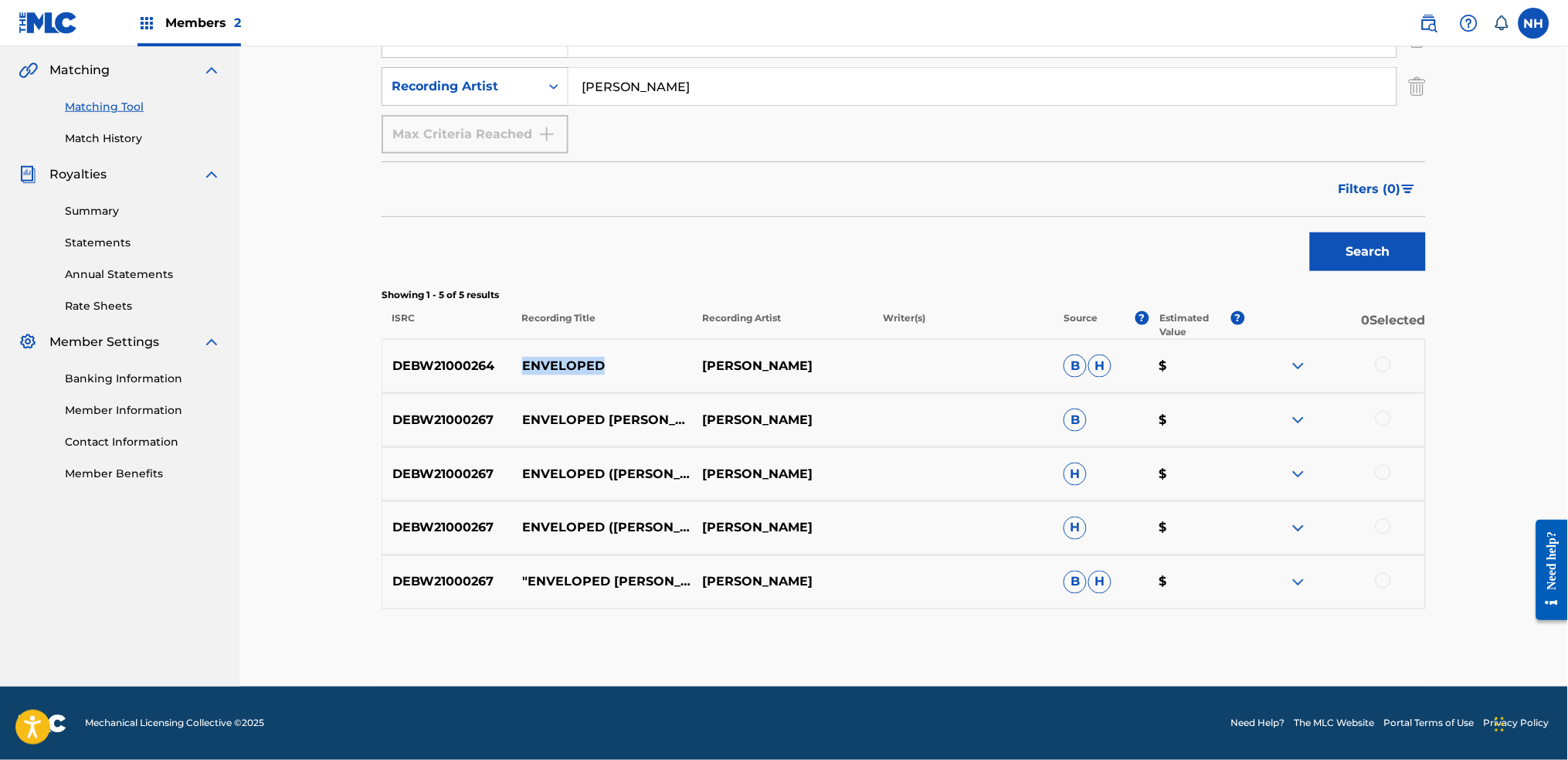
drag, startPoint x: 631, startPoint y: 369, endPoint x: 517, endPoint y: 366, distance: 114.0
click at [517, 366] on p "ENVELOPED" at bounding box center [602, 366] width 181 height 18
click at [674, 427] on p "ENVELOPED [RYAN DAVIS "RECONSTRUCT" REMIX]" at bounding box center [602, 420] width 181 height 18
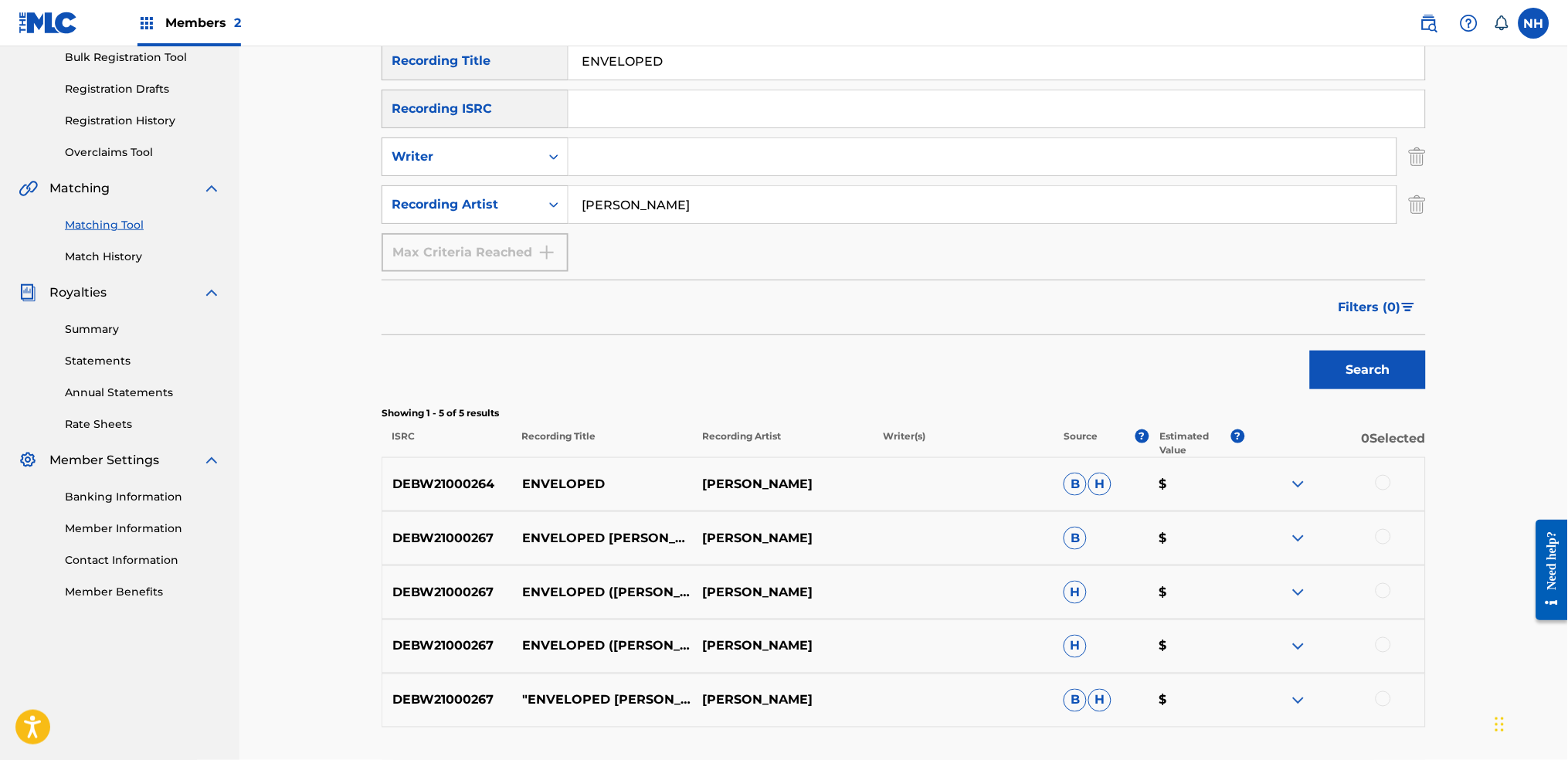
scroll to position [145, 0]
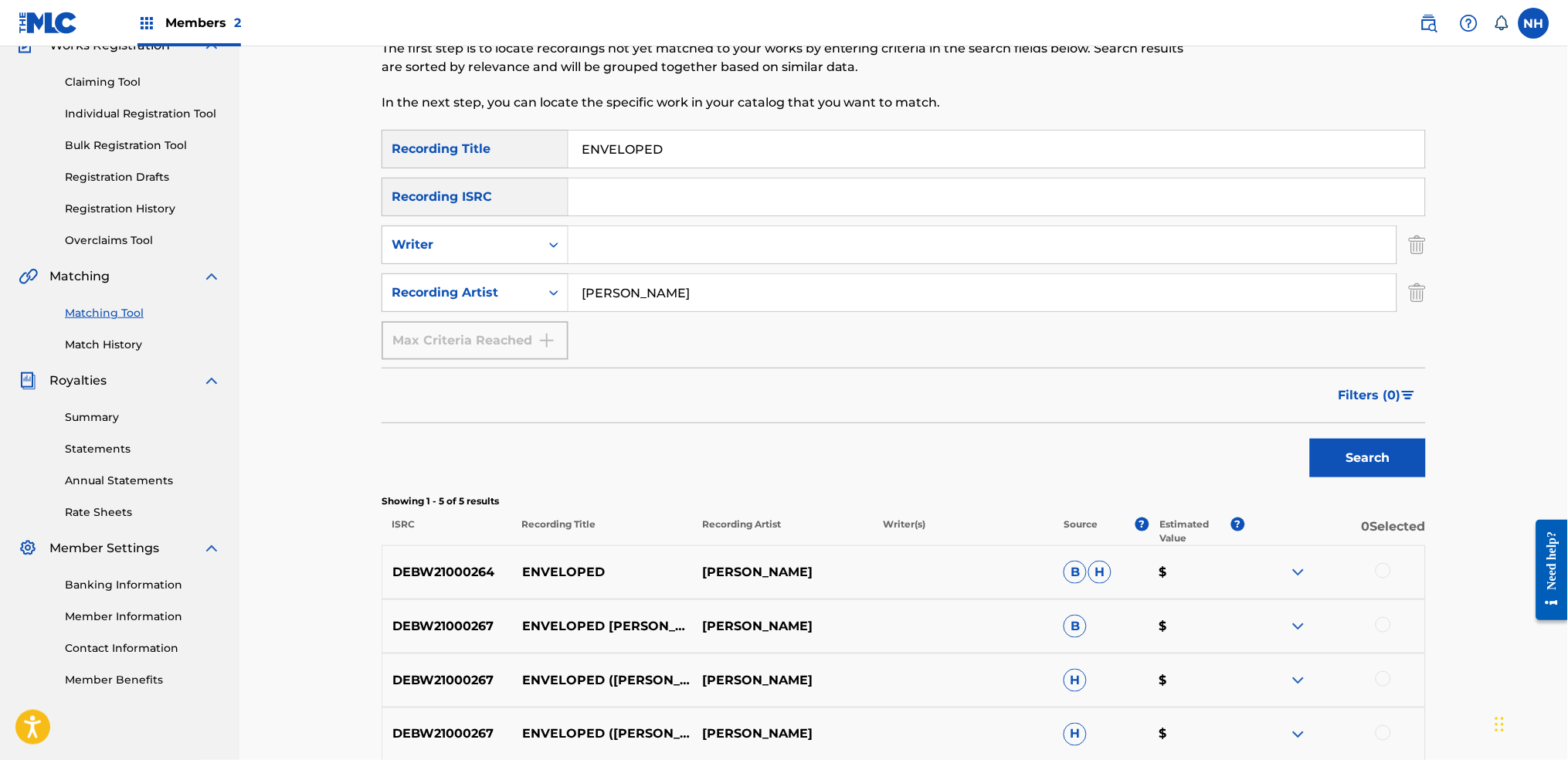
click at [813, 159] on input "ENVELOPED" at bounding box center [996, 149] width 857 height 37
paste input "BASAL GANGLIA"
click at [1270, 479] on div "Search" at bounding box center [1364, 454] width 124 height 62
click at [1270, 439] on button "Search" at bounding box center [1367, 458] width 116 height 38
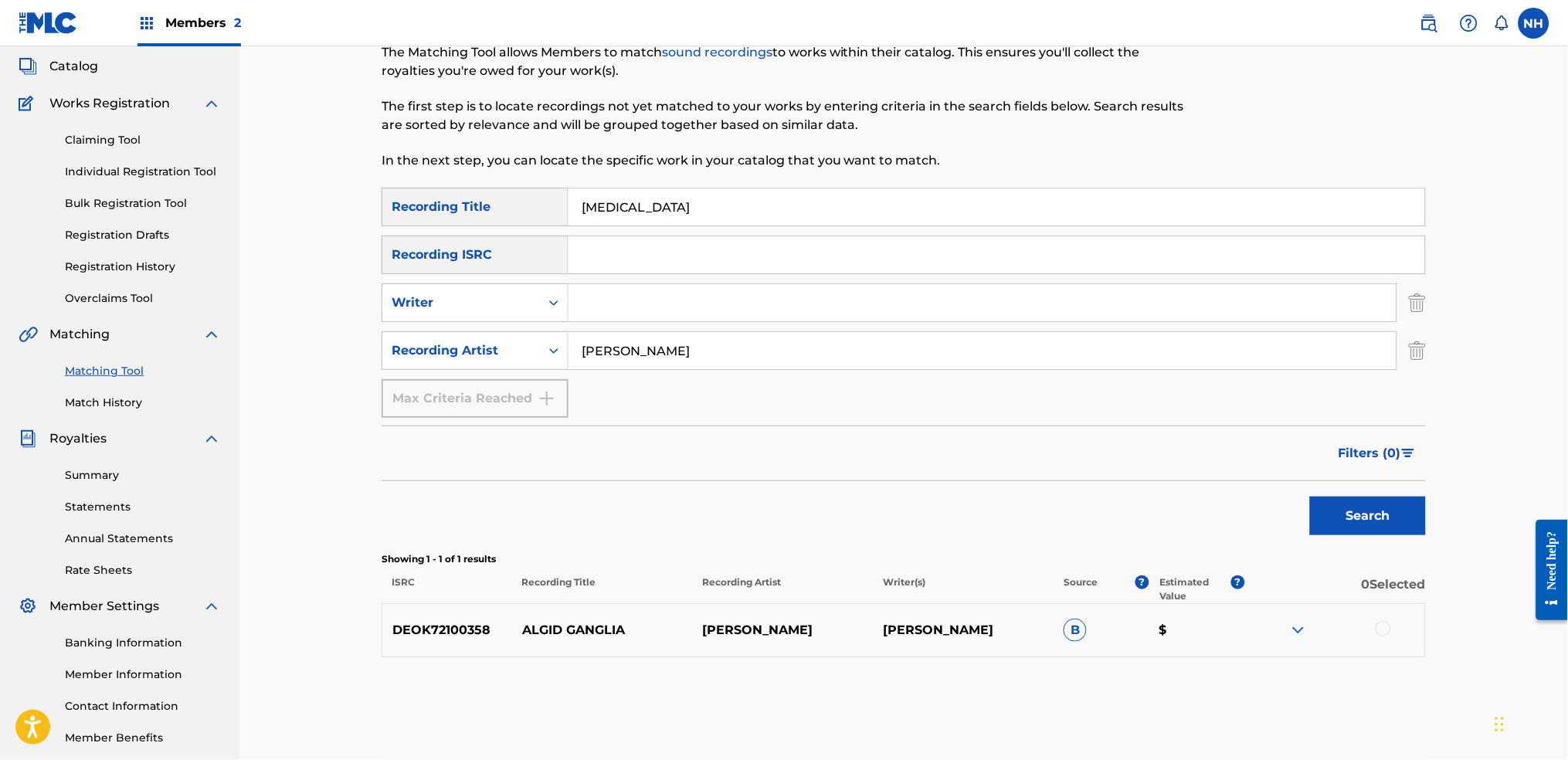
scroll to position [0, 0]
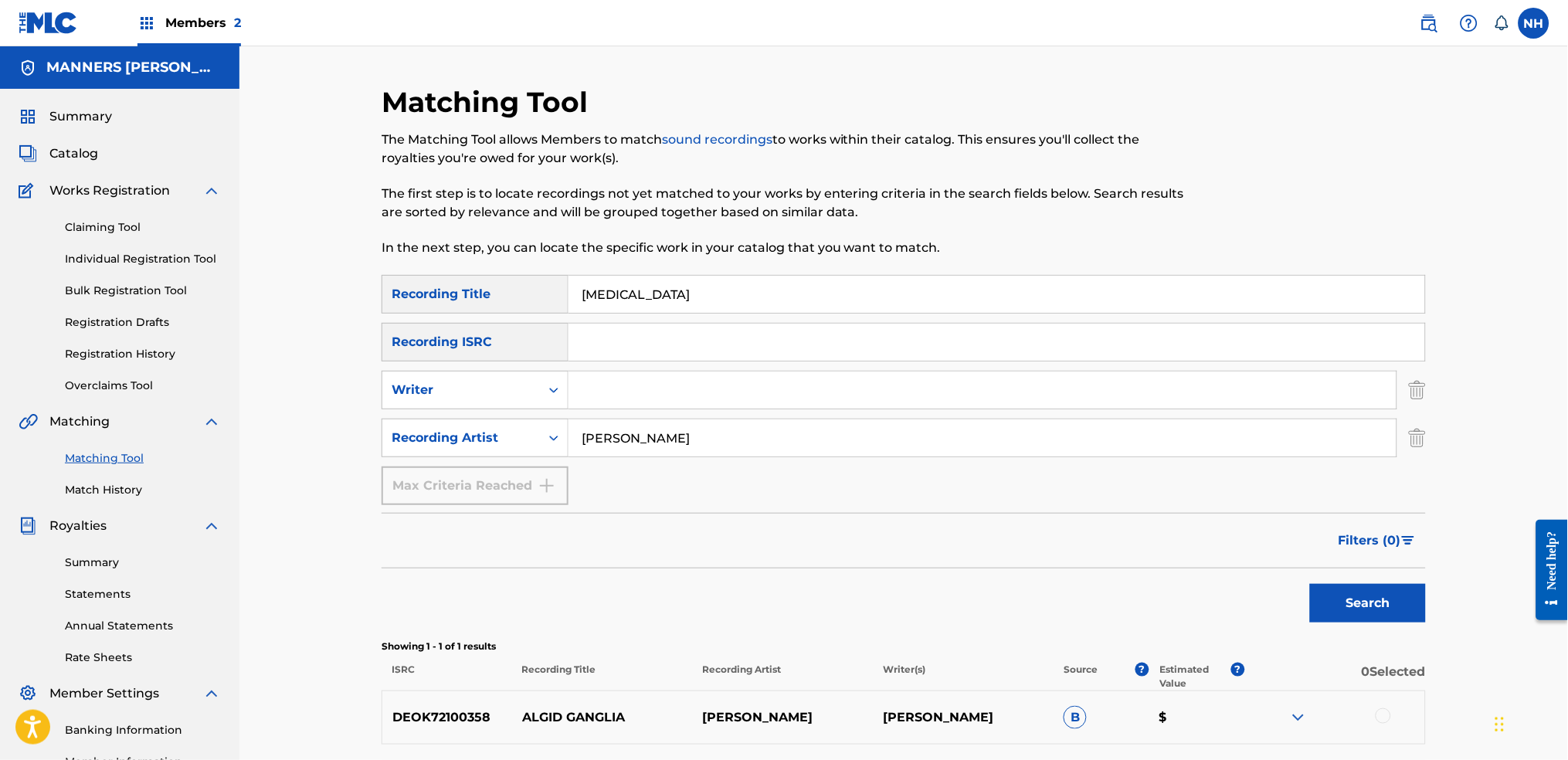
click at [851, 299] on input "BASAL GANGLIA" at bounding box center [996, 294] width 857 height 37
paste input "QUA"
click at [1270, 596] on p "Showing 1 - 1 of 1 results" at bounding box center [903, 647] width 1044 height 14
click at [1270, 592] on button "Search" at bounding box center [1367, 603] width 116 height 38
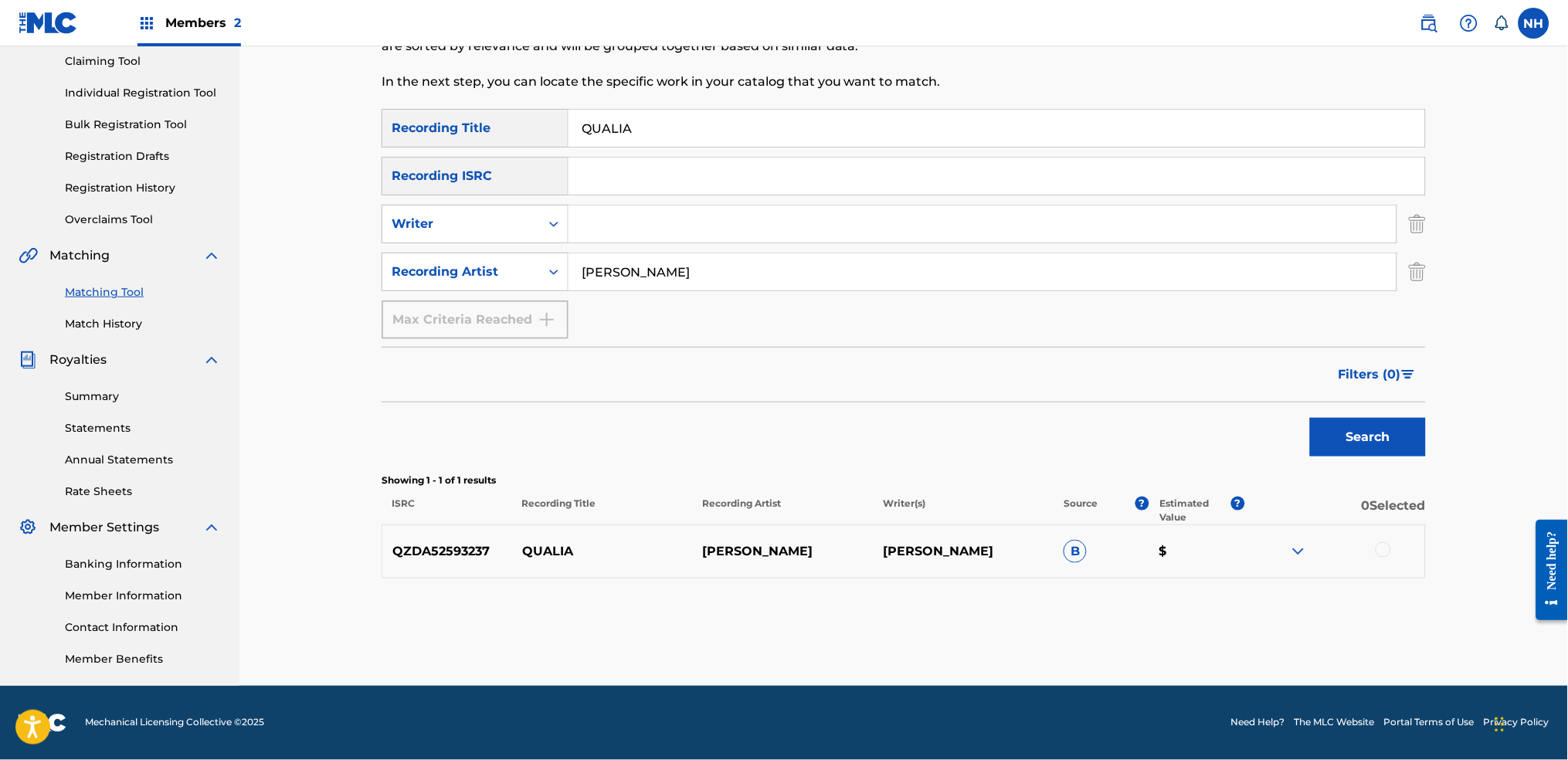
scroll to position [165, 0]
click at [757, 134] on input "QUALIA" at bounding box center [996, 129] width 857 height 37
paste input "ECHOES REALITY"
type input "ECHOES REALITY"
click at [1270, 421] on button "Search" at bounding box center [1367, 438] width 116 height 38
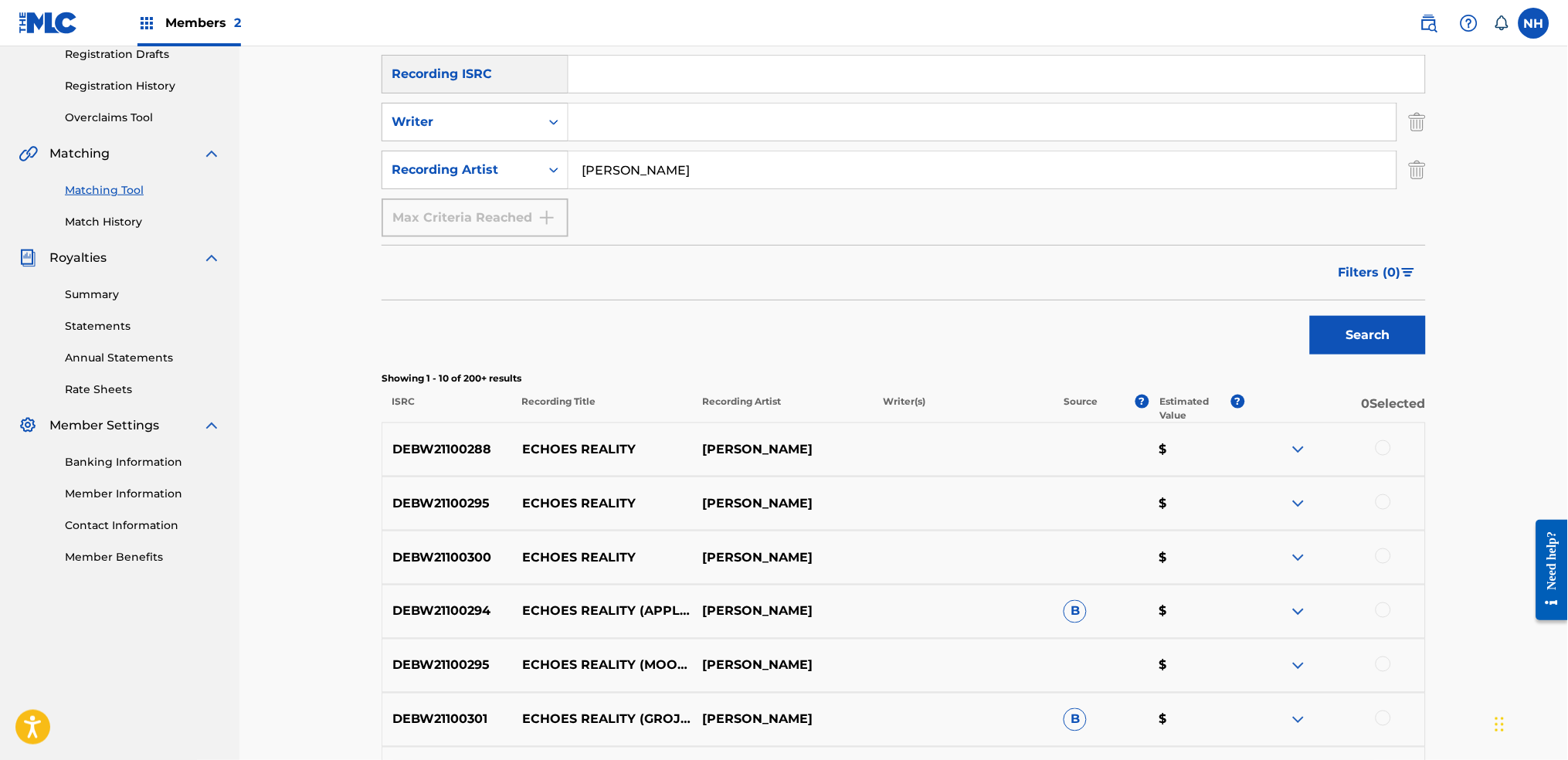
scroll to position [474, 0]
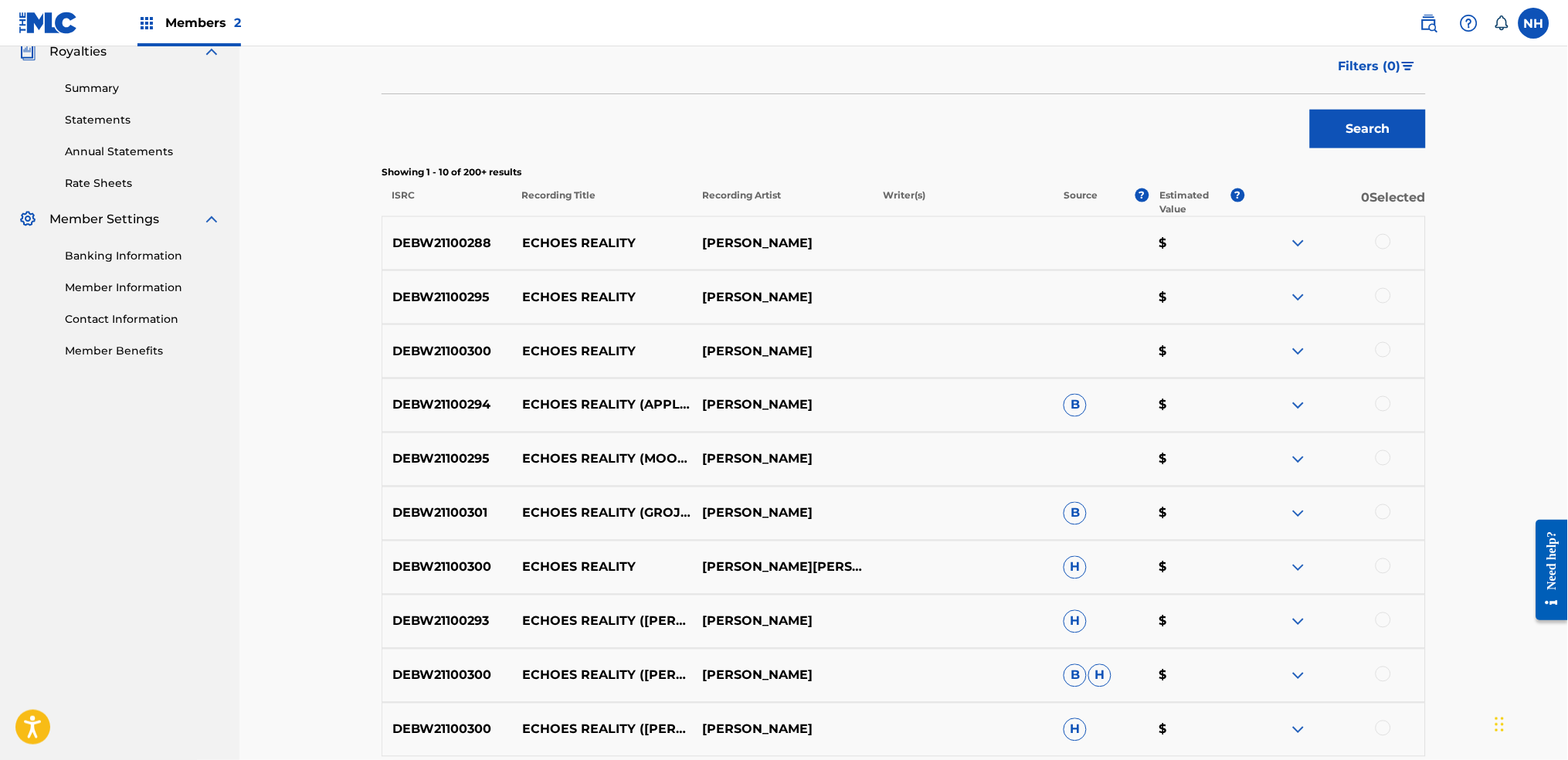
click at [1270, 248] on div at bounding box center [1334, 243] width 181 height 18
click at [1270, 281] on div "DEBW21100295 ECHOES REALITY MAX COOPER $" at bounding box center [903, 298] width 1044 height 54
click at [1270, 317] on div "DEBW21100295 ECHOES REALITY MAX COOPER $" at bounding box center [903, 298] width 1044 height 54
click at [1270, 348] on div at bounding box center [1383, 350] width 16 height 16
click at [1270, 407] on div at bounding box center [1334, 405] width 181 height 18
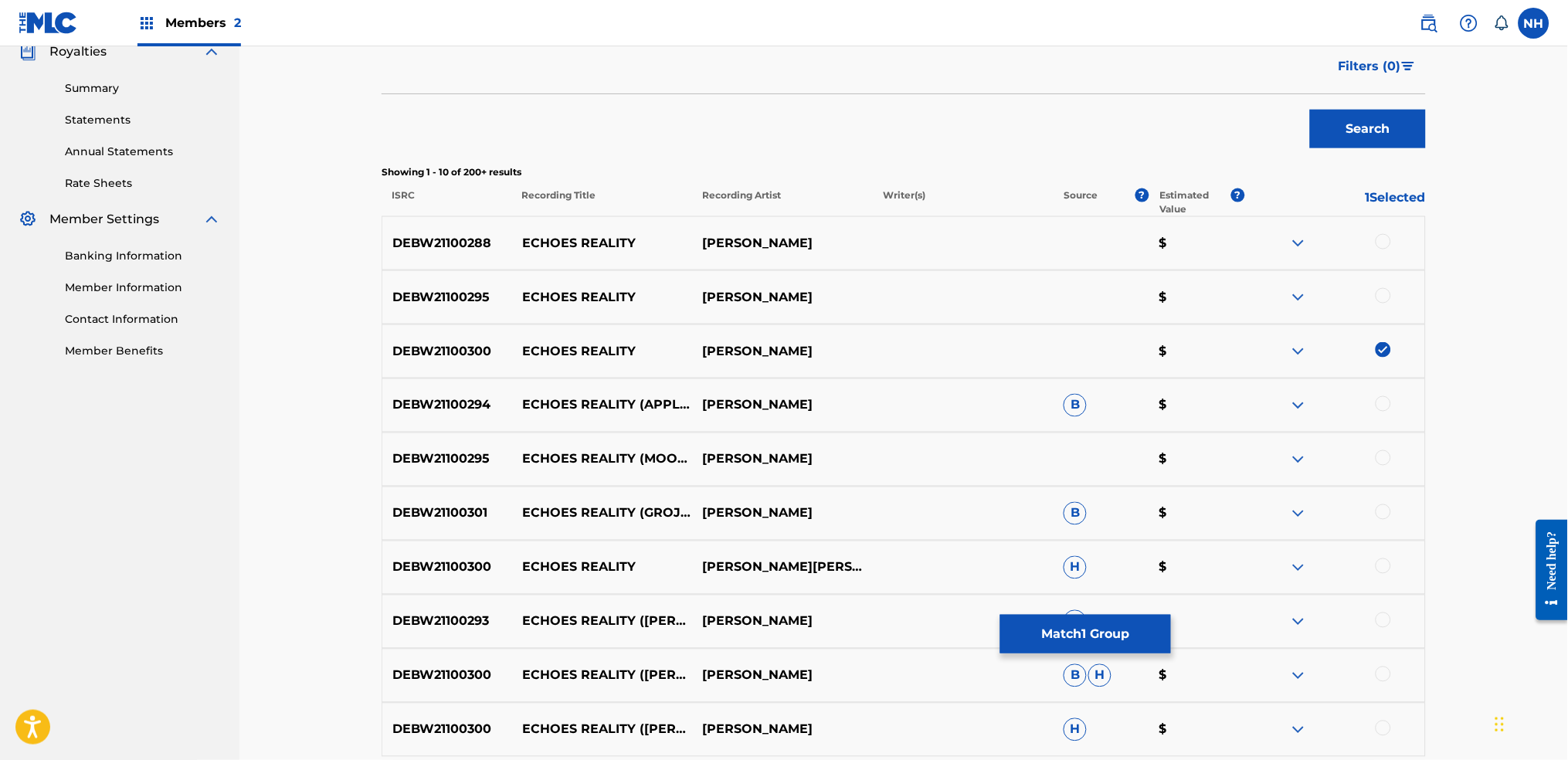
click at [1270, 291] on div at bounding box center [1383, 296] width 16 height 16
click at [1270, 249] on div at bounding box center [1334, 243] width 181 height 18
click at [1270, 270] on div "DEBW21100295 ECHOES REALITY MAX COOPER $" at bounding box center [903, 298] width 1044 height 54
drag, startPoint x: 1393, startPoint y: 248, endPoint x: 1386, endPoint y: 250, distance: 7.3
click at [1270, 250] on div at bounding box center [1334, 243] width 181 height 18
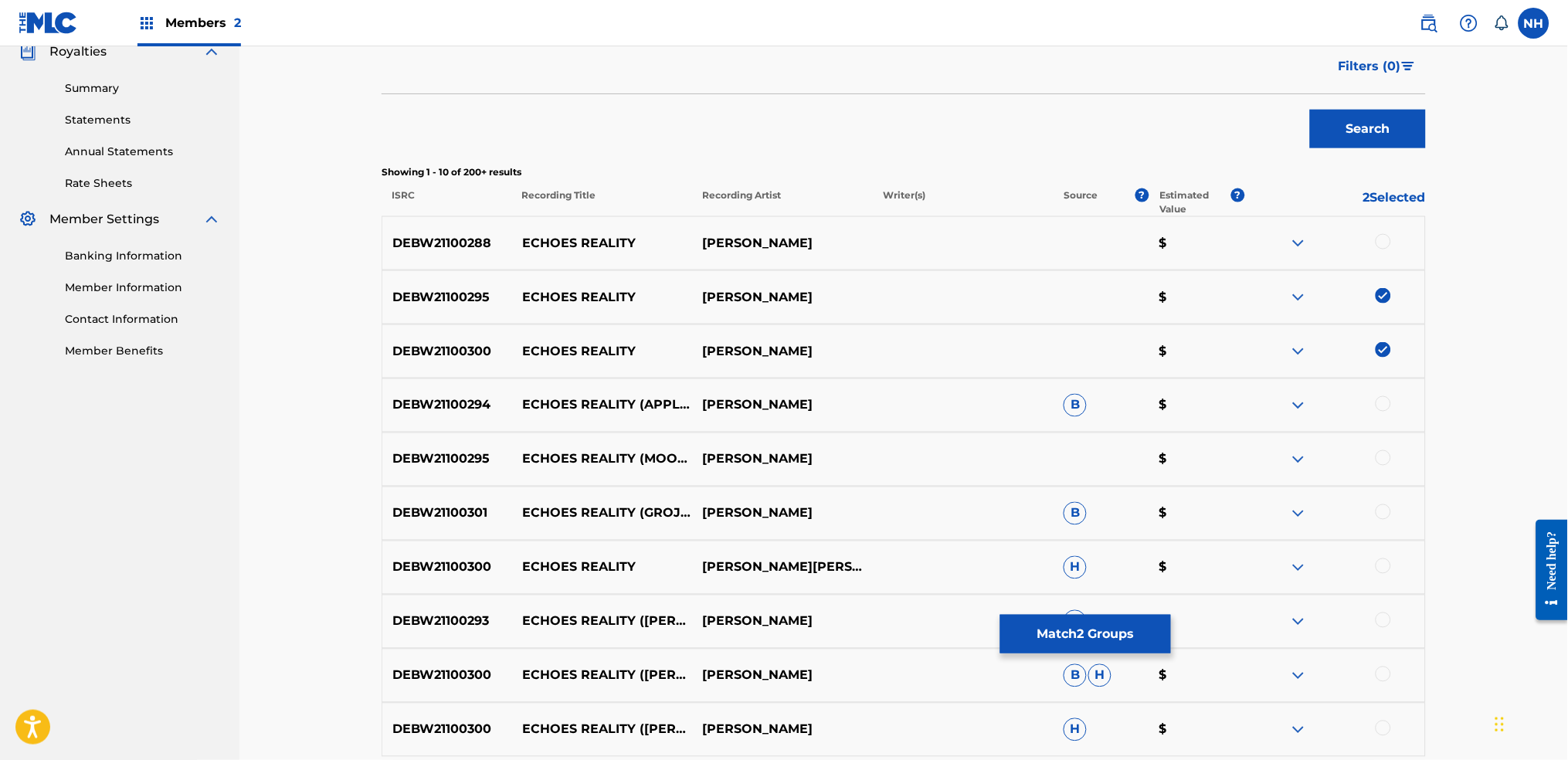
click at [1270, 250] on div at bounding box center [1334, 243] width 181 height 18
click at [1270, 244] on div at bounding box center [1383, 242] width 16 height 16
click at [1270, 400] on div at bounding box center [1383, 404] width 16 height 16
click at [1270, 462] on div at bounding box center [1383, 458] width 16 height 16
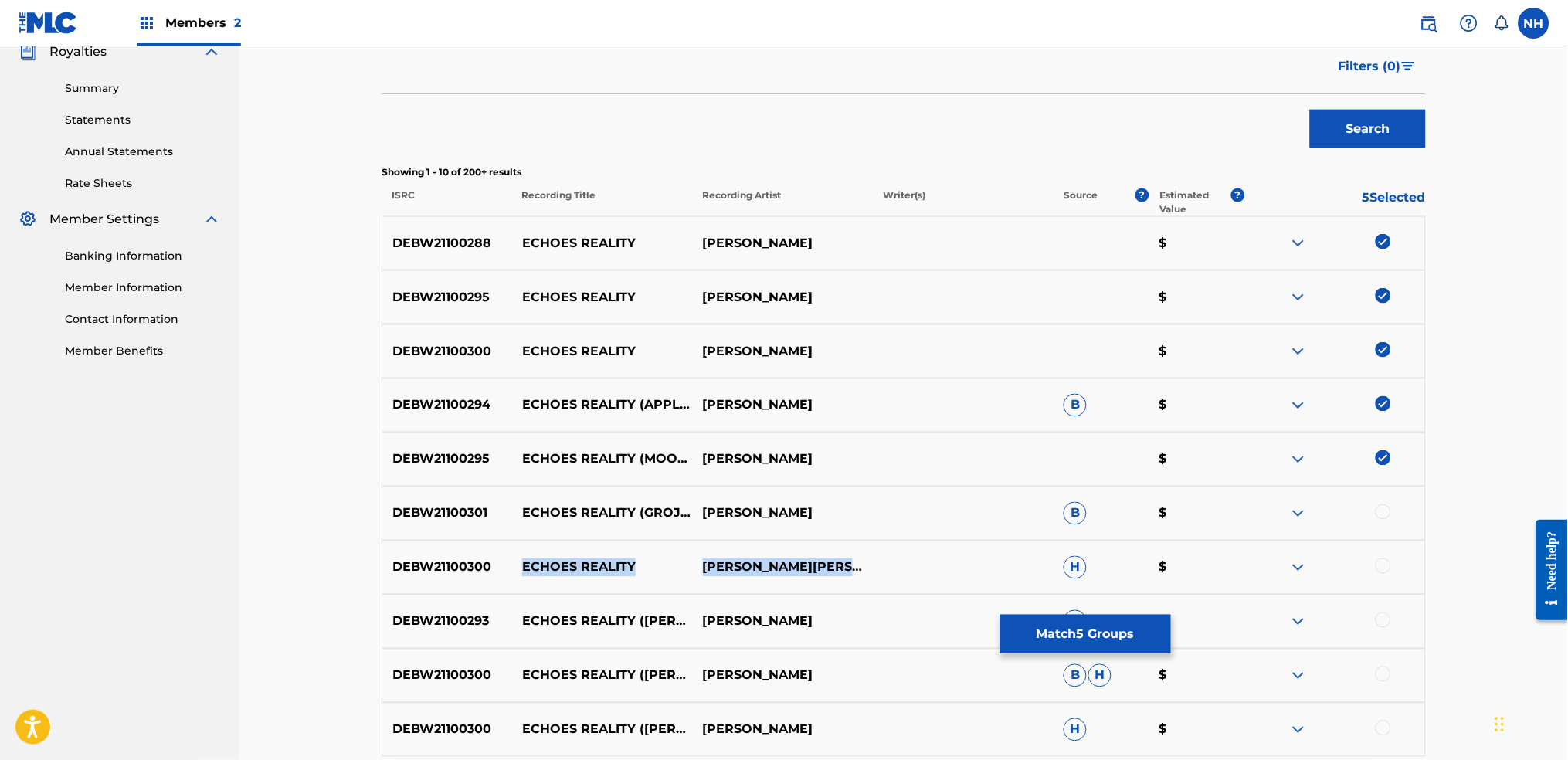
drag, startPoint x: 757, startPoint y: 576, endPoint x: 520, endPoint y: 564, distance: 237.3
click at [520, 564] on div "DEBW21100300 ECHOES REALITY MAX COOPER|ÜMIT HAN H $" at bounding box center [903, 568] width 1044 height 54
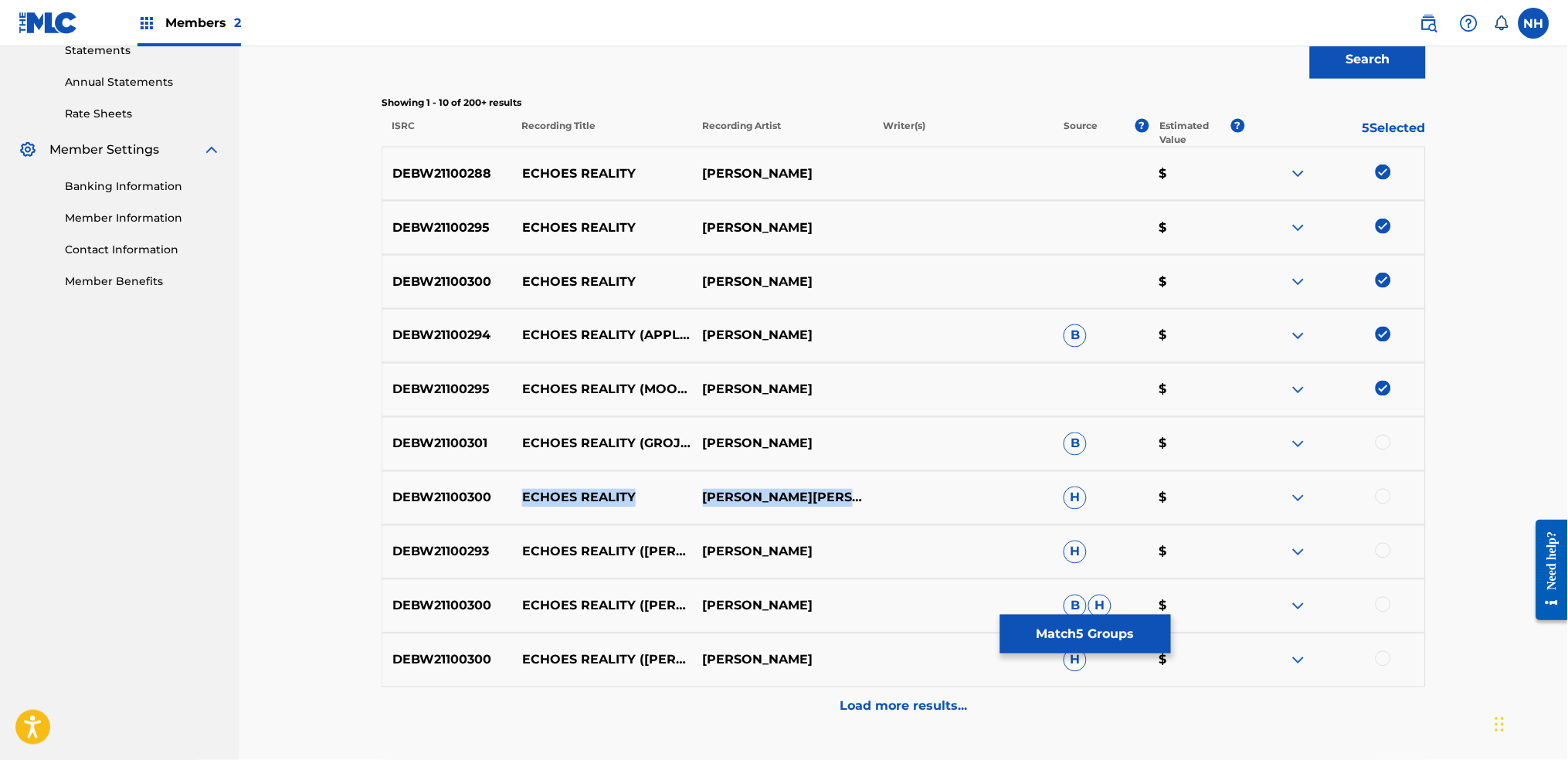
scroll to position [577, 0]
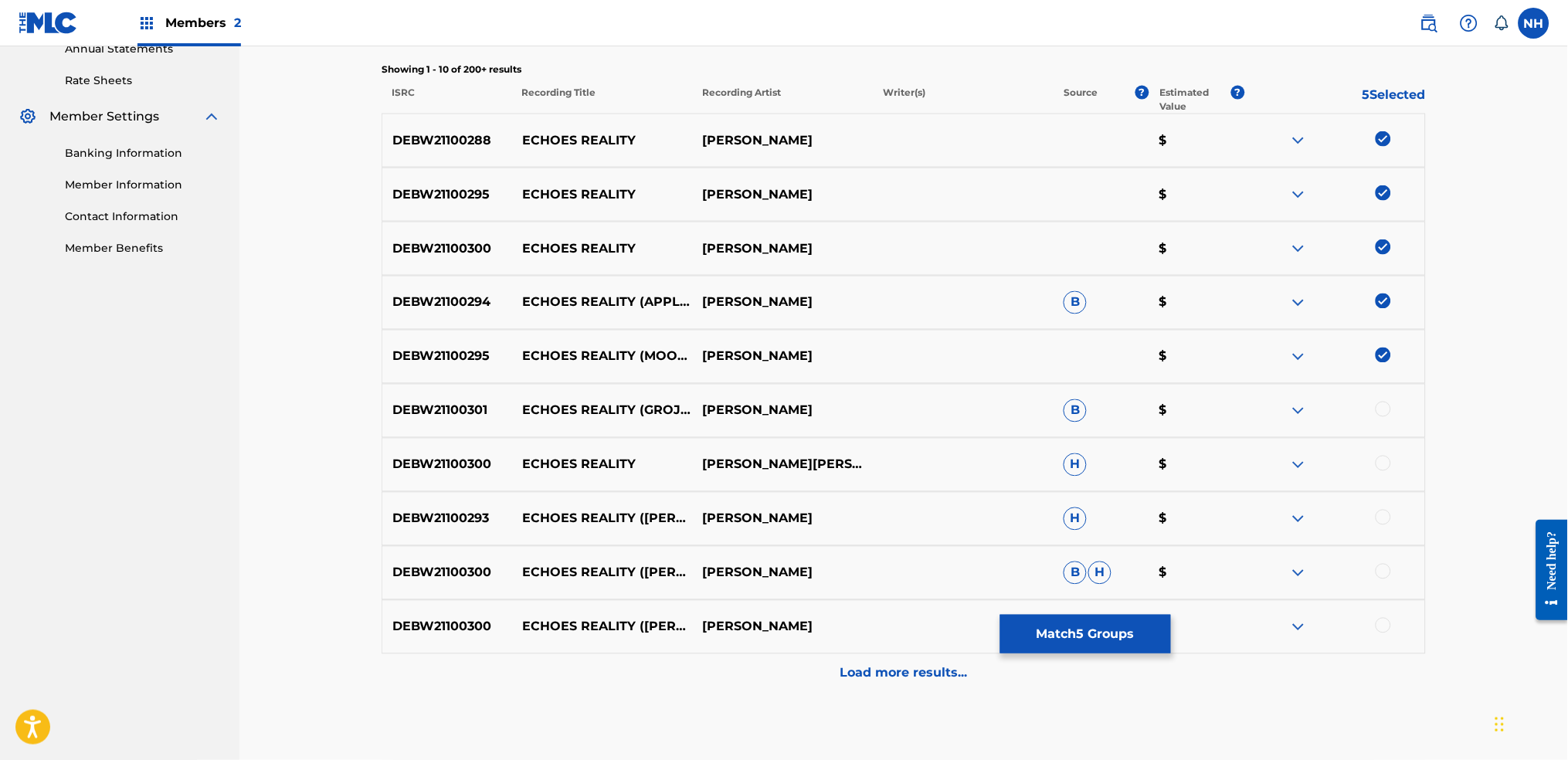
click at [1270, 408] on div at bounding box center [1334, 410] width 181 height 18
click at [1270, 412] on div at bounding box center [1334, 410] width 181 height 18
click at [1270, 459] on div at bounding box center [1334, 464] width 181 height 18
click at [1270, 455] on div at bounding box center [1334, 464] width 181 height 18
click at [1270, 415] on div at bounding box center [1383, 409] width 16 height 16
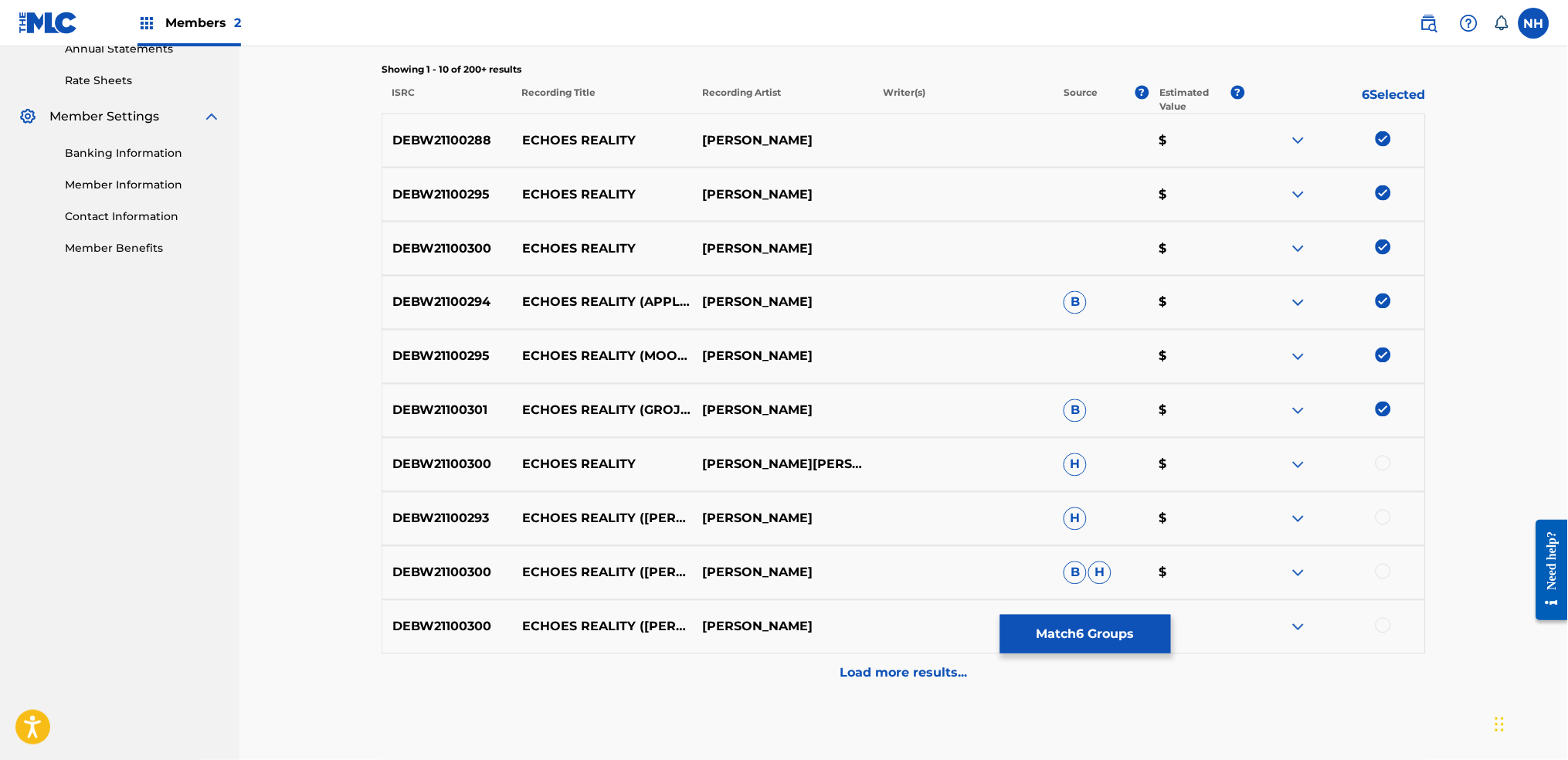
click at [1270, 473] on div at bounding box center [1334, 464] width 181 height 18
click at [1270, 465] on div at bounding box center [1383, 463] width 16 height 16
click at [1270, 528] on div at bounding box center [1334, 518] width 181 height 18
click at [1270, 515] on div at bounding box center [1383, 517] width 16 height 16
click at [1270, 578] on div at bounding box center [1383, 572] width 16 height 16
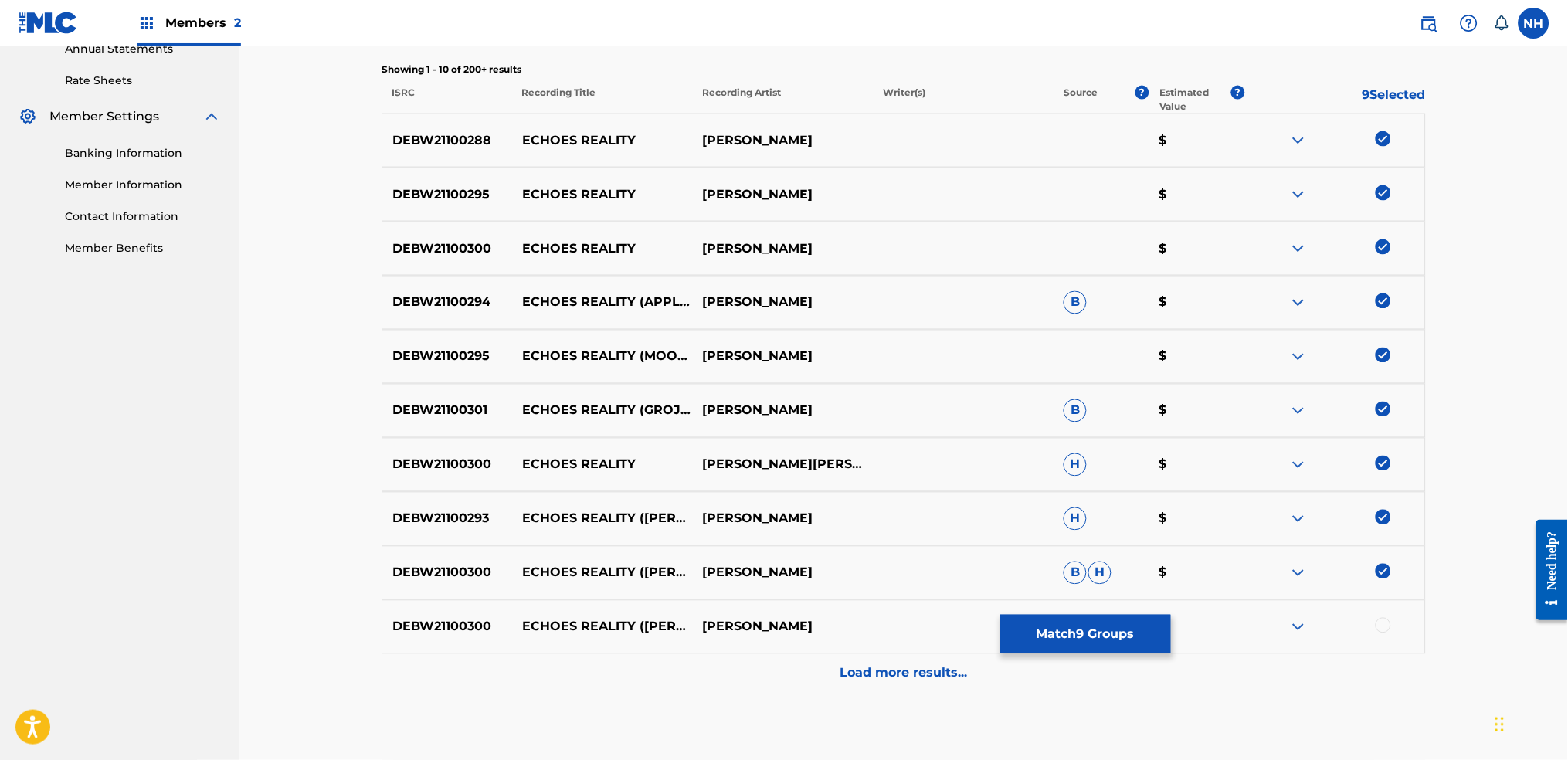
click at [1270, 596] on div "DEBW21100300 ECHOES REALITY (ÜMIT HAN'S STUDIO672 REMIX ) MAX COOPER H $" at bounding box center [903, 627] width 1044 height 54
click at [1270, 596] on div at bounding box center [1334, 626] width 181 height 18
click at [1270, 596] on div at bounding box center [1383, 626] width 16 height 16
click at [701, 596] on div "Load more results..." at bounding box center [903, 674] width 1044 height 38
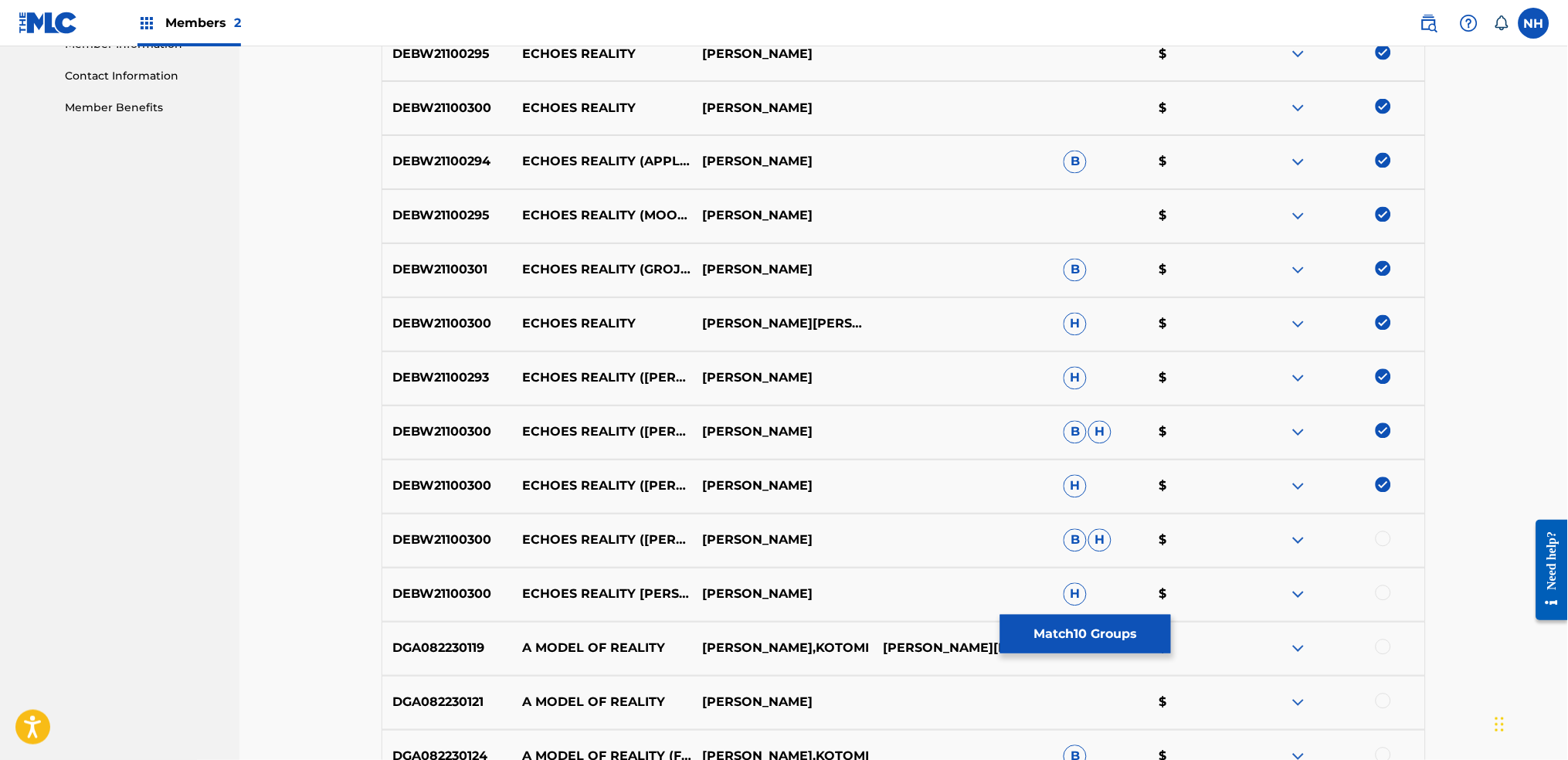
scroll to position [784, 0]
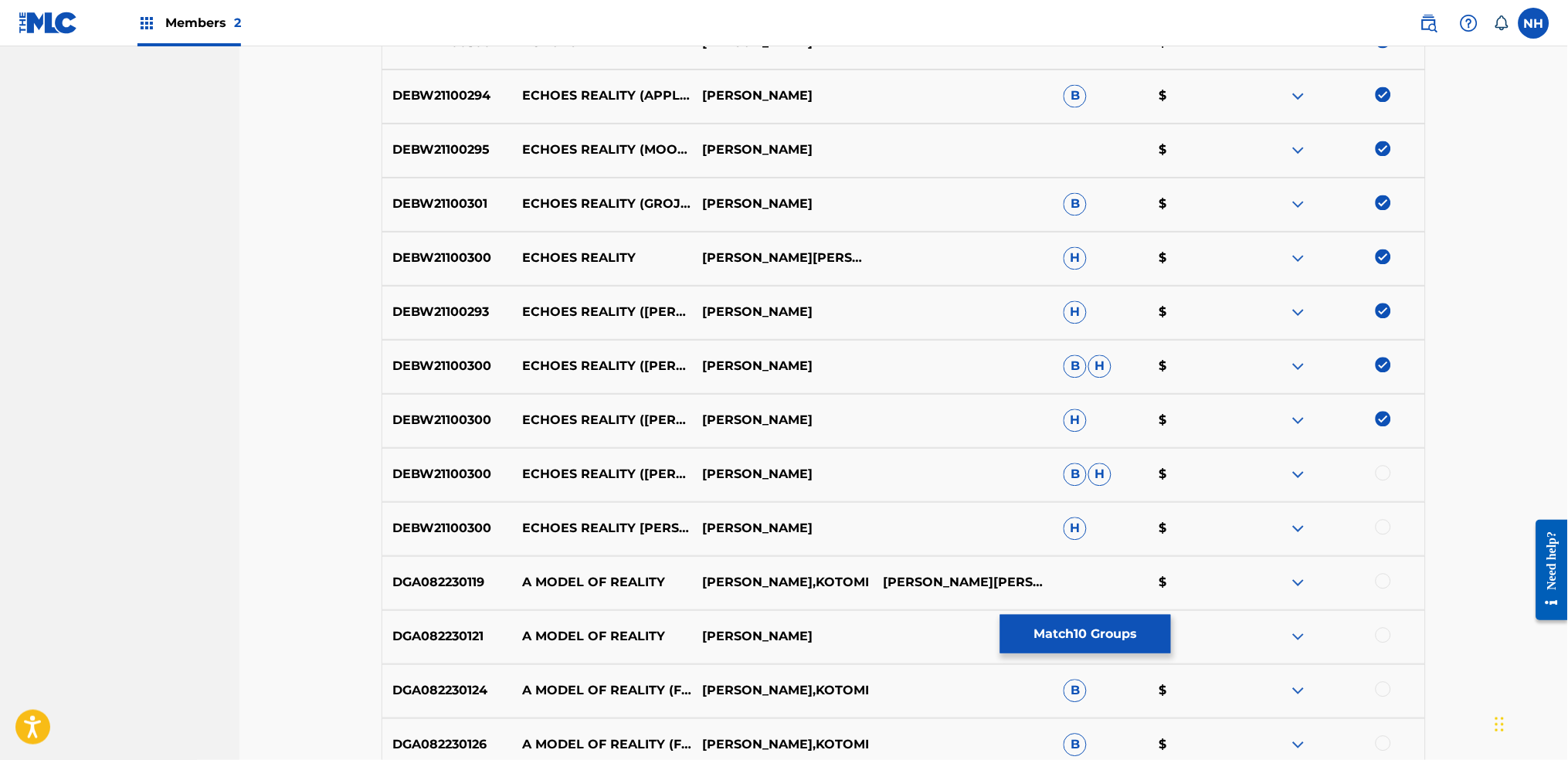
click at [1270, 474] on div "Matching Tool The Matching Tool allows Members to match sound recordings to wor…" at bounding box center [903, 184] width 1328 height 1841
click at [1270, 470] on div at bounding box center [1383, 474] width 16 height 16
click at [1270, 542] on div "DEBW21100300 ECHOES REALITY (UMIT HAN`S ,,STUDIO672 REMIX") MAX COOPER H $" at bounding box center [903, 529] width 1044 height 54
click at [1270, 525] on div at bounding box center [1383, 528] width 16 height 16
click at [214, 236] on nav "MANNERS MCDADE MUSIC PUBLISHING LIMITED Summary Catalog Works Registration Clai…" at bounding box center [120, 184] width 239 height 1841
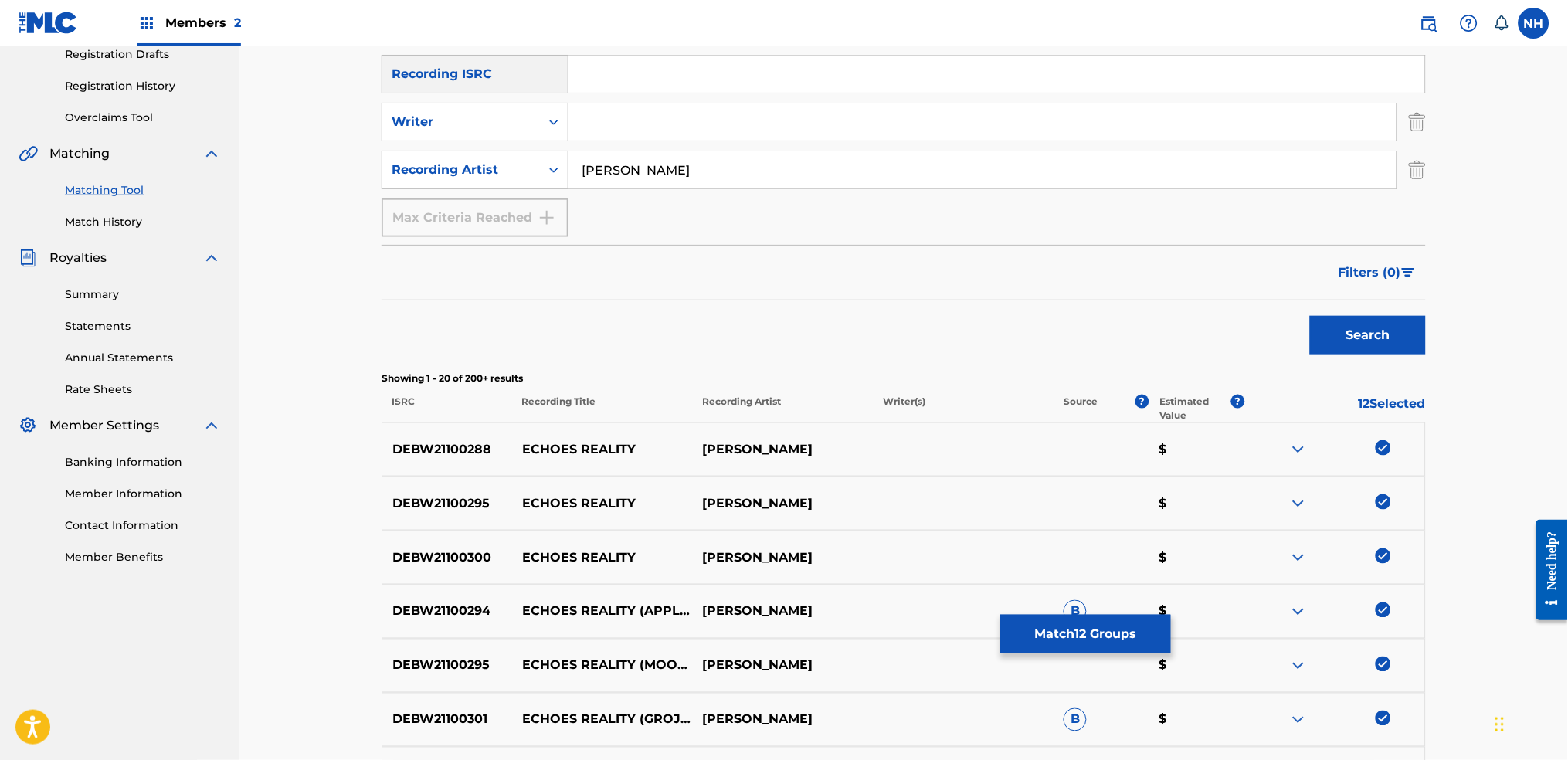
scroll to position [0, 0]
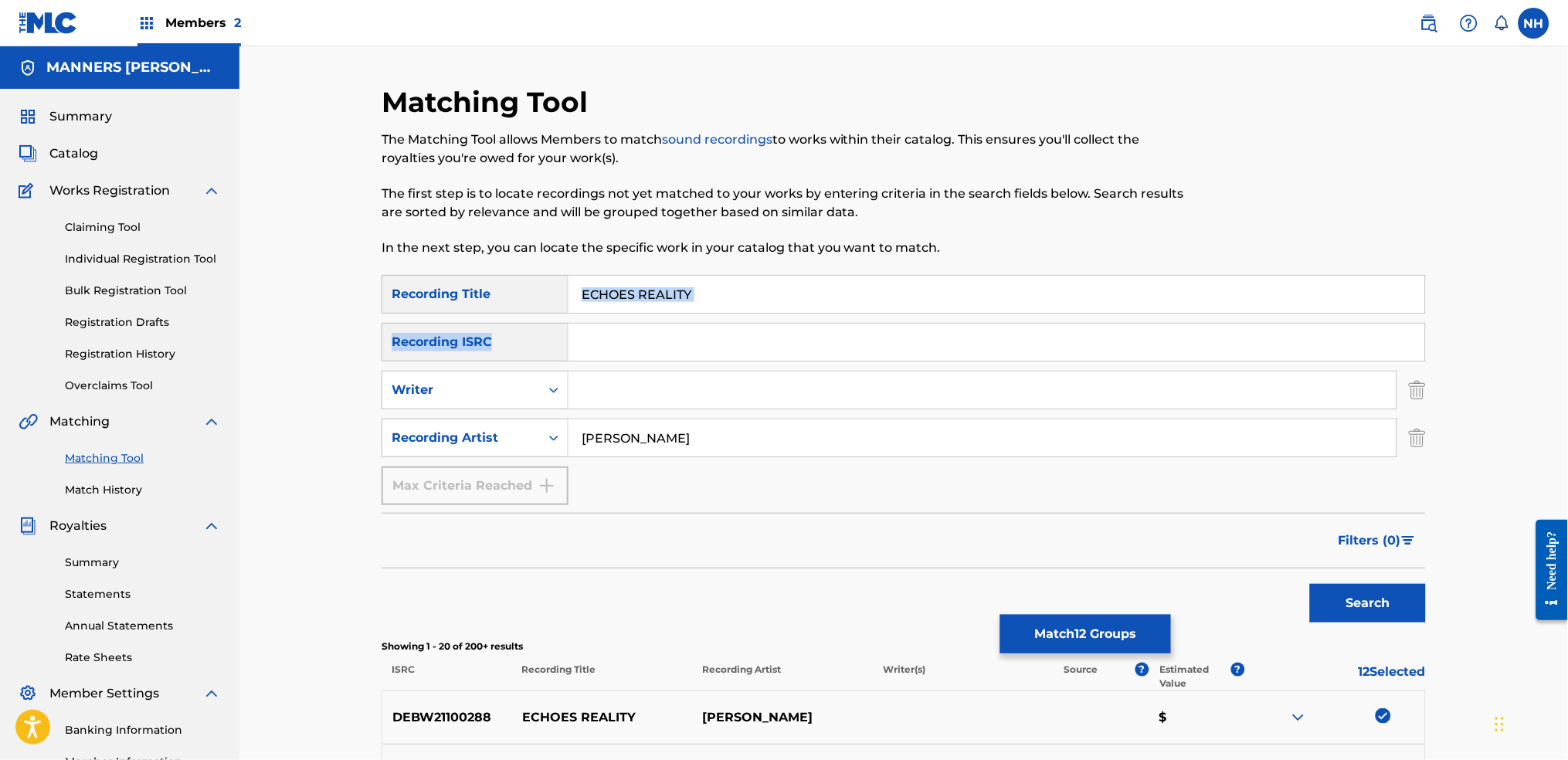
click at [768, 312] on div "SearchWithCriteria42d028ab-ce92-4086-94f4-381f13242438 Recording Title ECHOES R…" at bounding box center [903, 390] width 1044 height 230
drag, startPoint x: 764, startPoint y: 297, endPoint x: 410, endPoint y: 288, distance: 354.1
click at [413, 288] on div "SearchWithCriteria42d028ab-ce92-4086-94f4-381f13242438 Recording Title ECHOES R…" at bounding box center [903, 294] width 1044 height 38
click at [1154, 596] on button "Match 12 Groups" at bounding box center [1085, 634] width 171 height 38
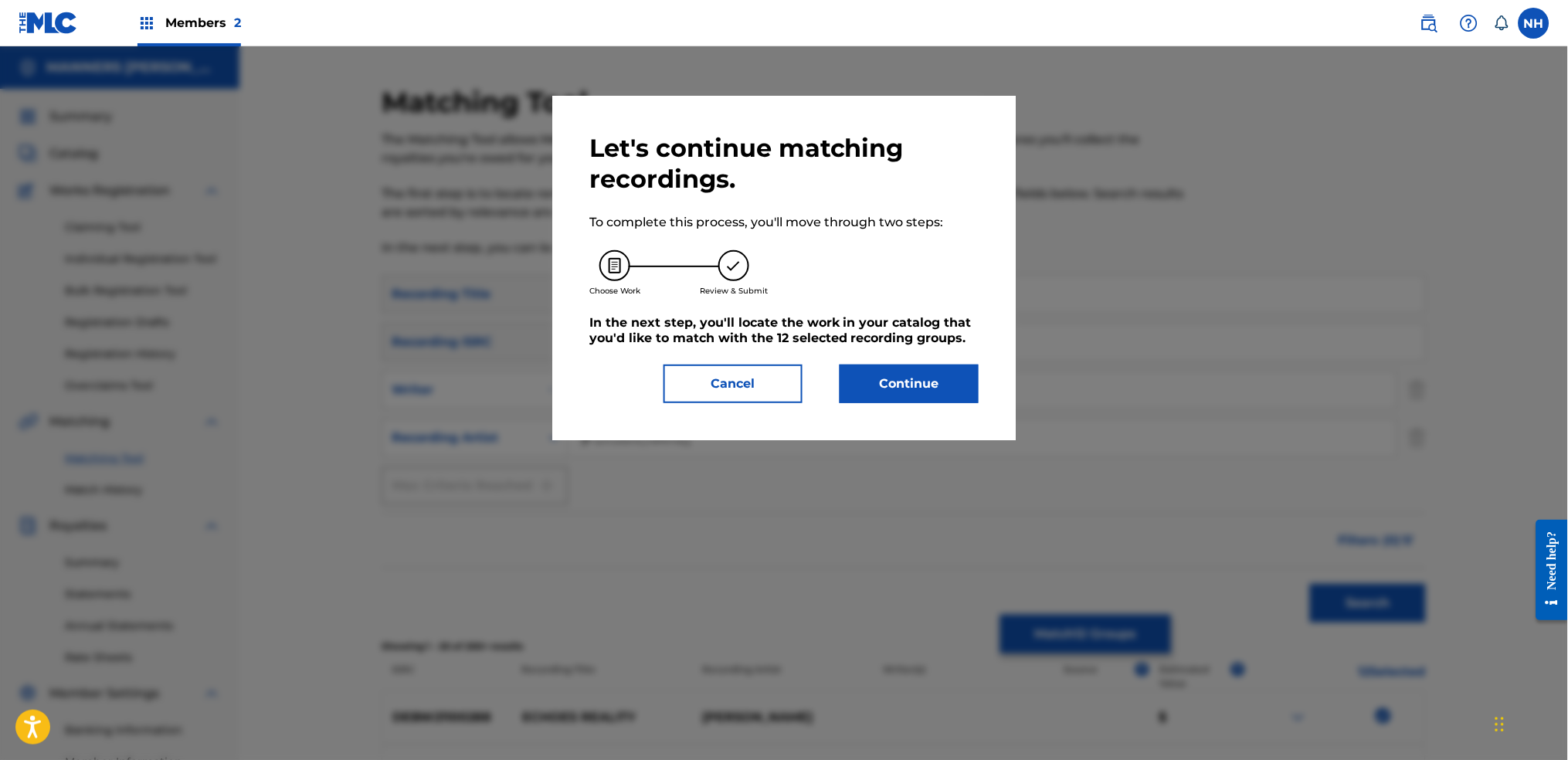
click at [940, 350] on div "Let's continue matching recordings. To complete this process, you'll move throu…" at bounding box center [784, 268] width 389 height 270
click at [925, 391] on button "Continue" at bounding box center [908, 384] width 139 height 38
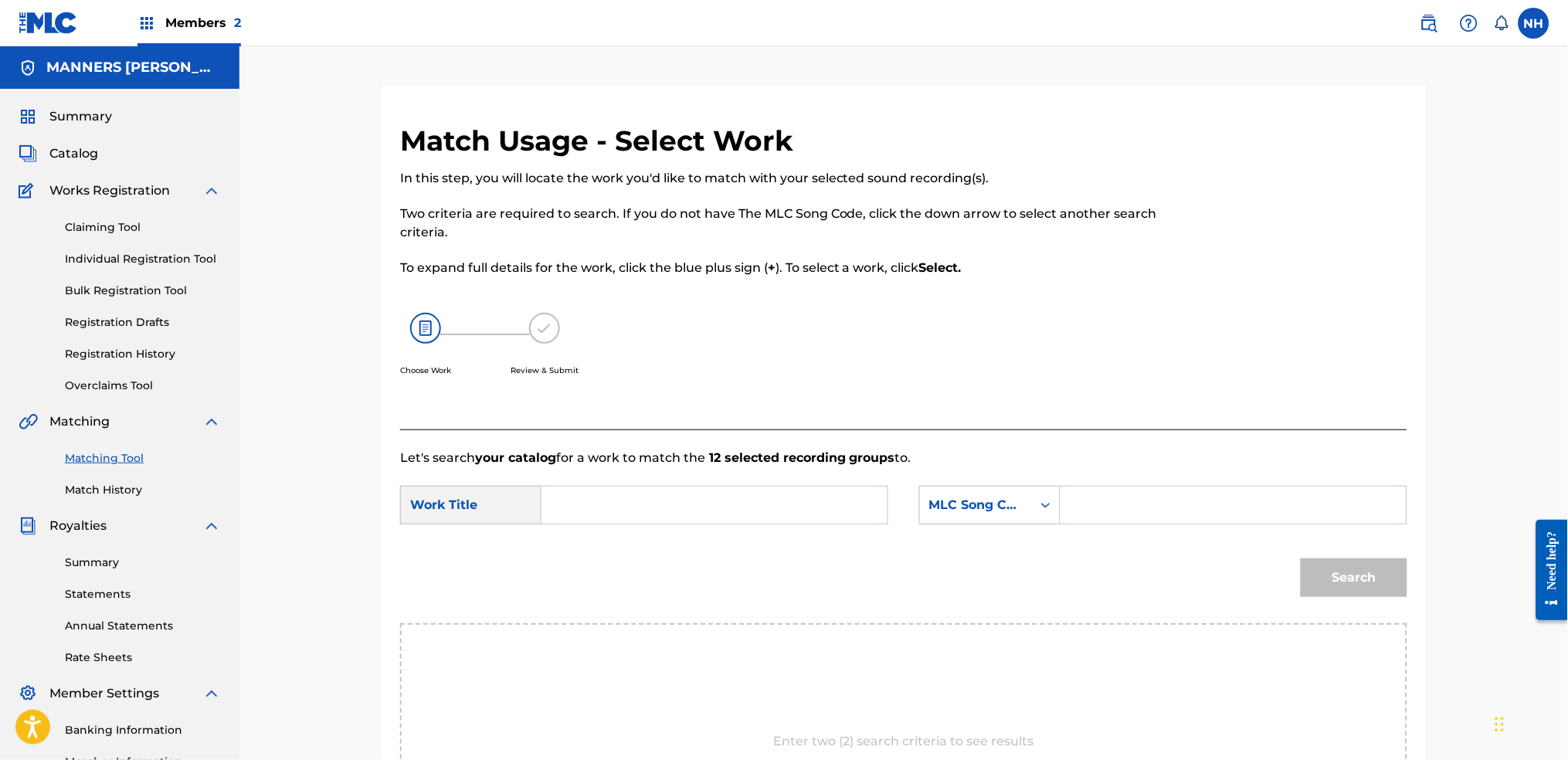
click at [701, 291] on div "In this step, you will locate the work you'd like to match with your selected s…" at bounding box center [788, 291] width 776 height 243
click at [720, 496] on input "Search Form" at bounding box center [715, 505] width 319 height 37
paste input "ECHOES REALITY"
type input "ECHOES REALITY"
click at [1042, 494] on div "Search Form" at bounding box center [1046, 505] width 28 height 28
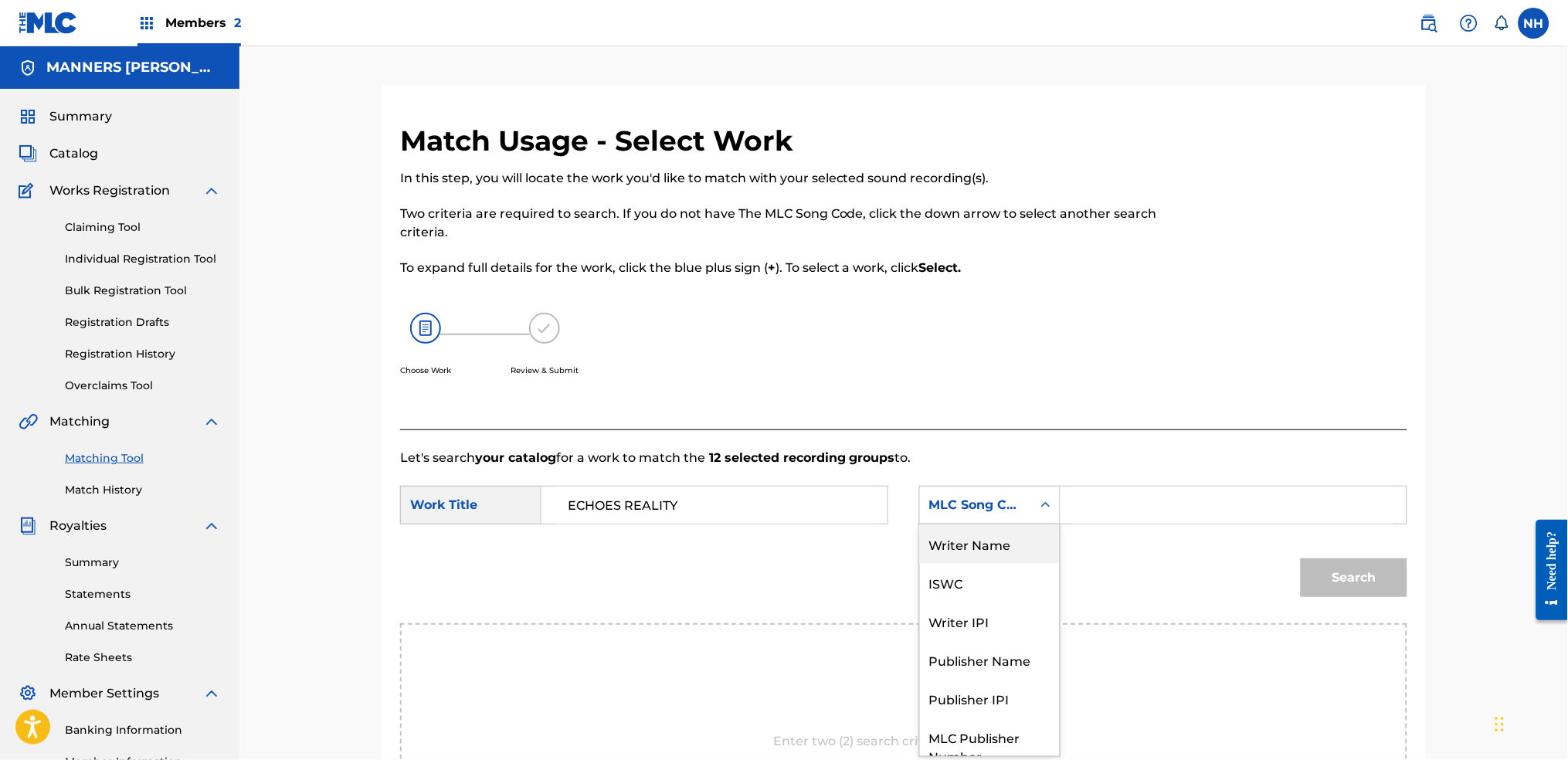
click at [984, 529] on div "Writer Name" at bounding box center [989, 544] width 140 height 38
click at [1133, 524] on div "Search Form" at bounding box center [1233, 505] width 346 height 38
click at [1135, 496] on input "Search Form" at bounding box center [1233, 505] width 319 height 37
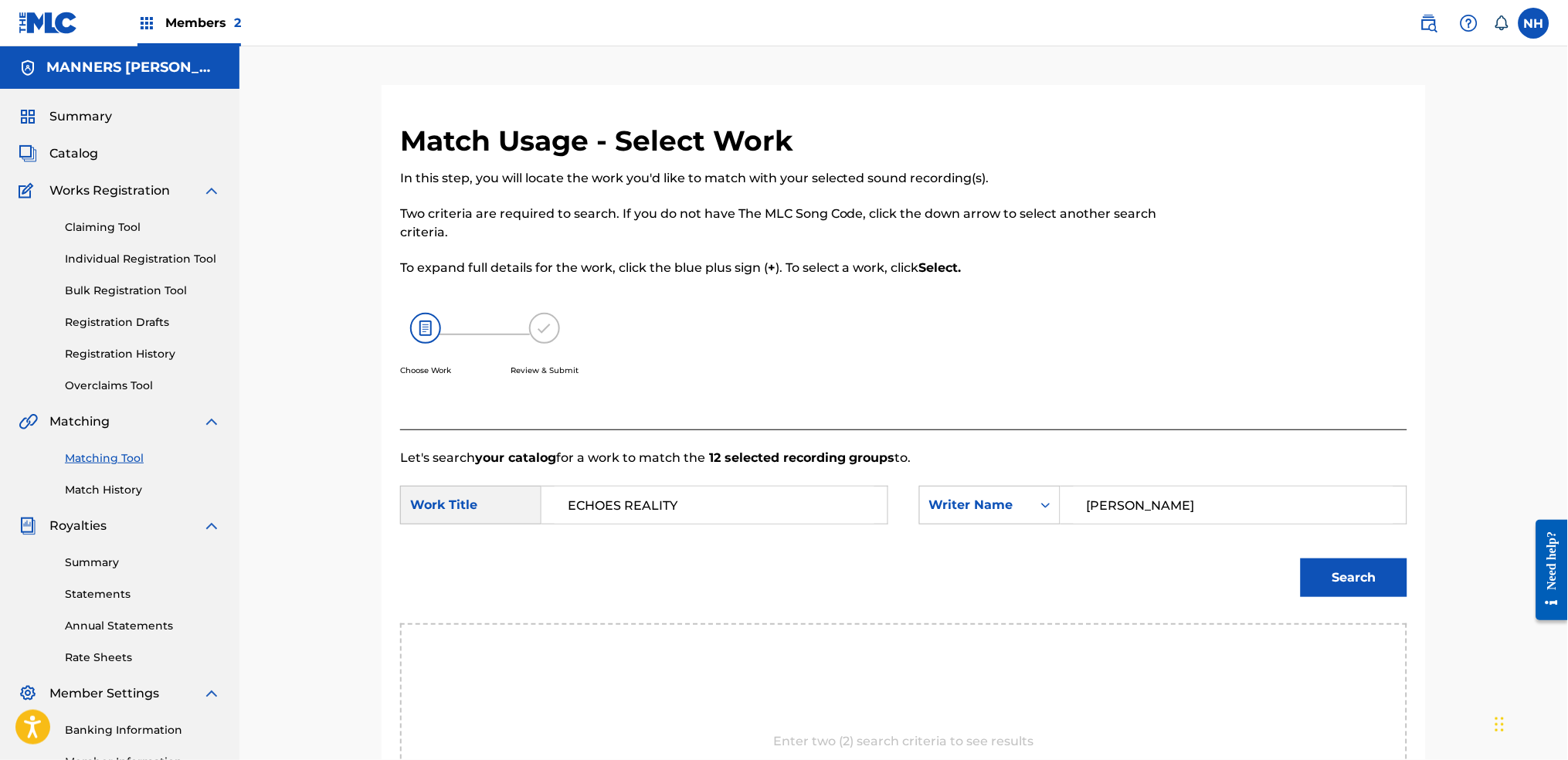
type input "cooper"
click at [1270, 558] on button "Search" at bounding box center [1354, 578] width 106 height 38
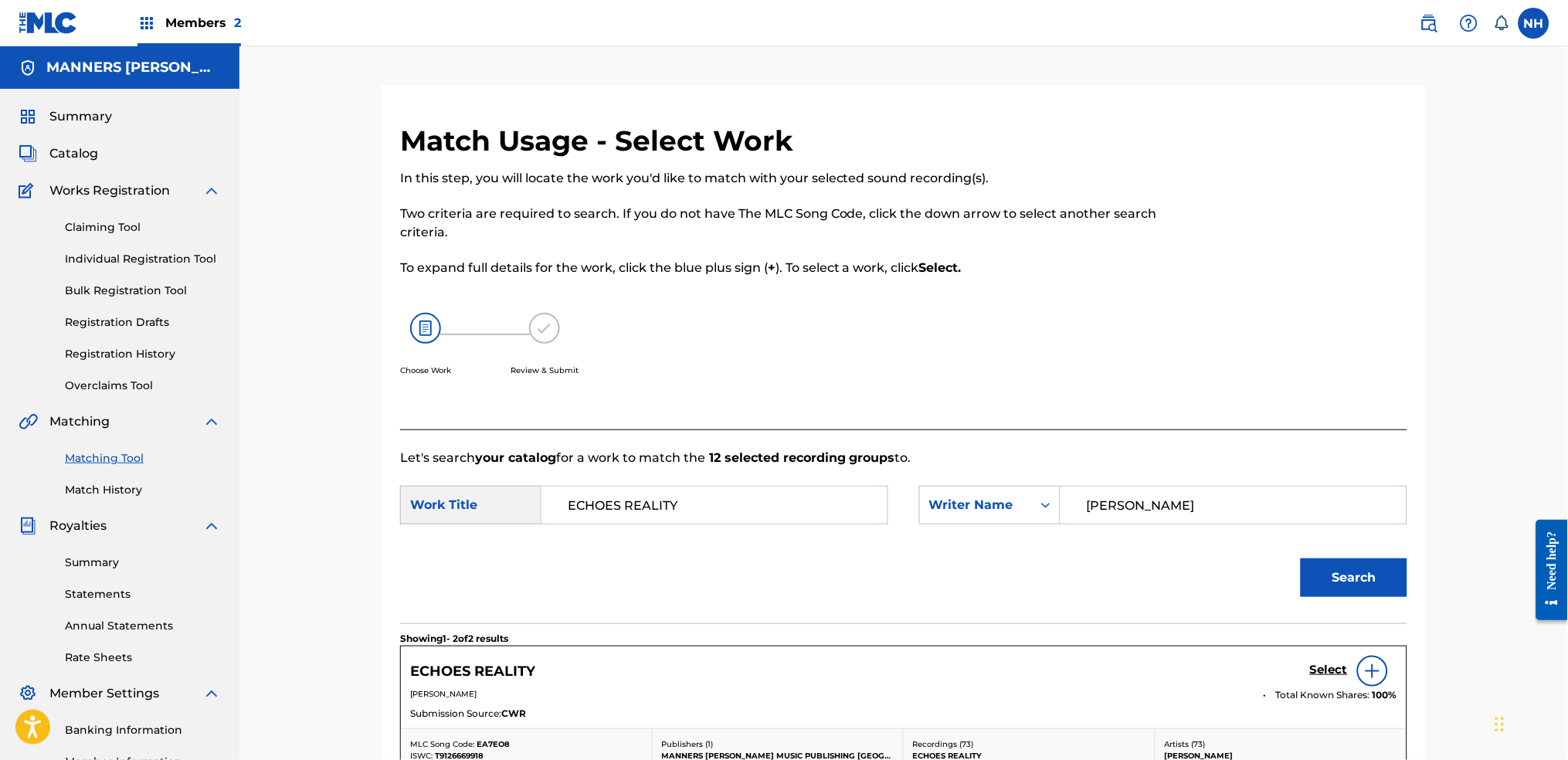
scroll to position [205, 0]
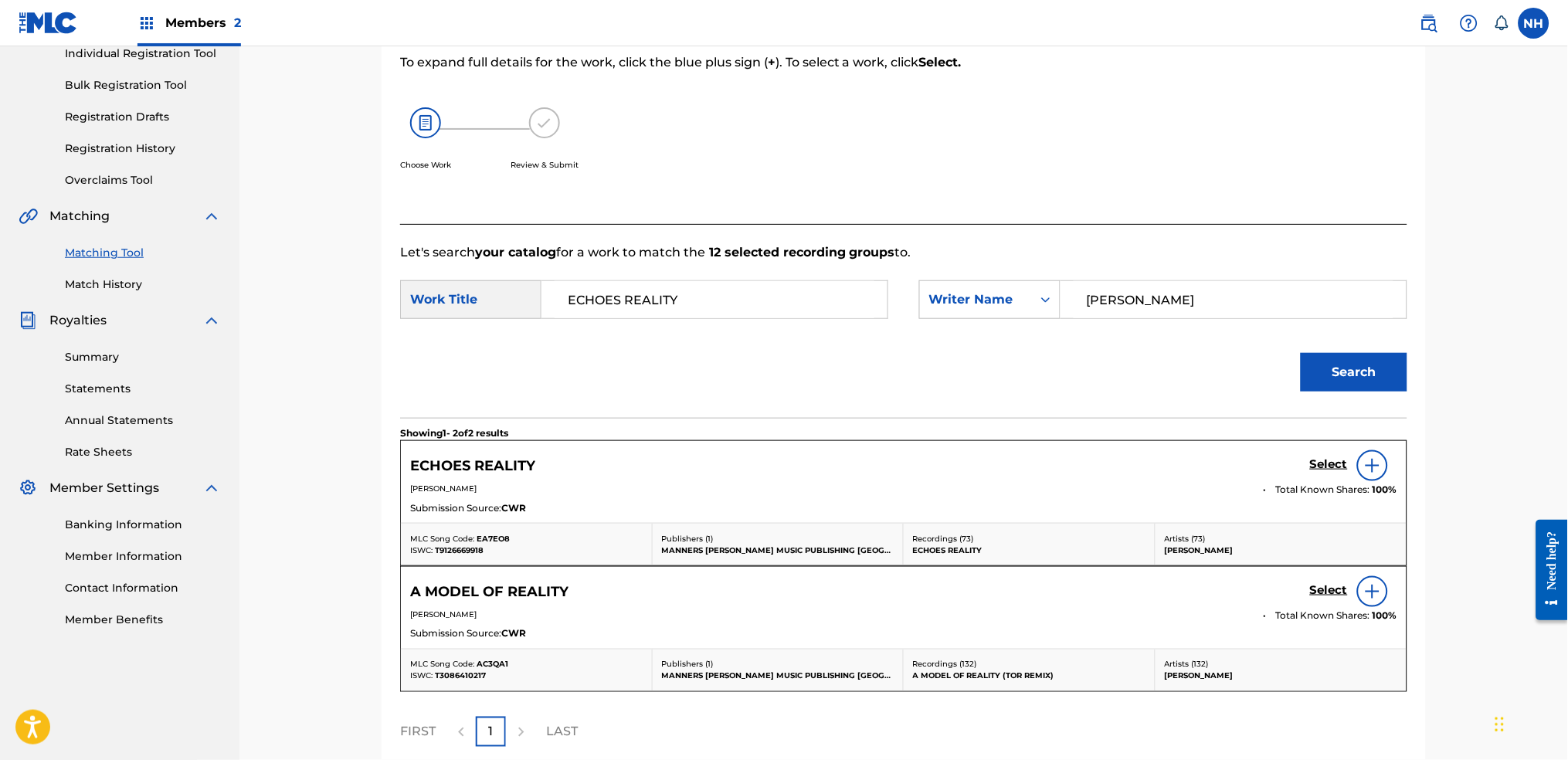
click at [1270, 470] on div "ECHOES REALITY Select" at bounding box center [903, 465] width 987 height 31
click at [1270, 470] on h5 "Select" at bounding box center [1328, 464] width 38 height 15
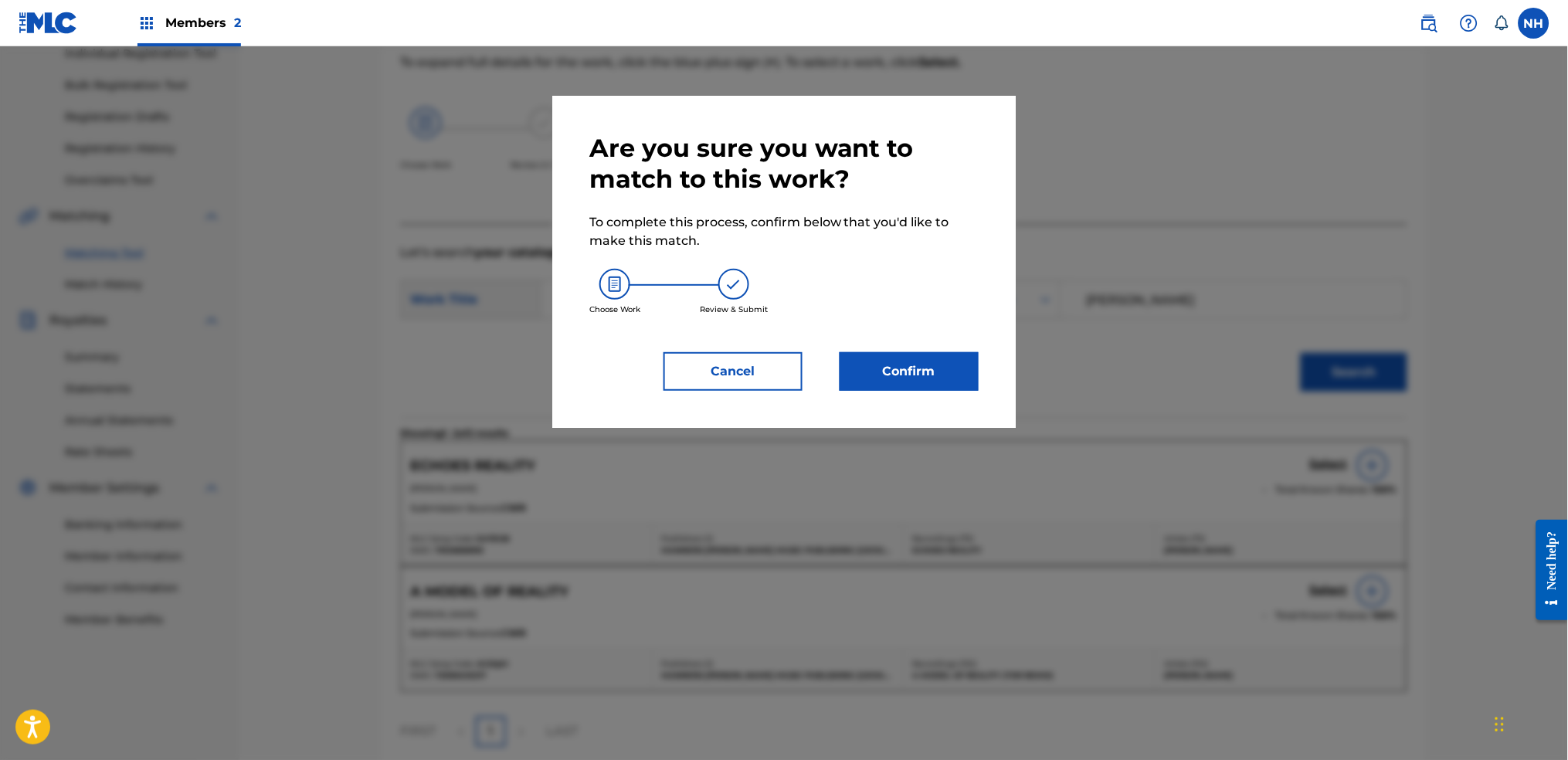
click at [957, 375] on button "Confirm" at bounding box center [908, 372] width 139 height 38
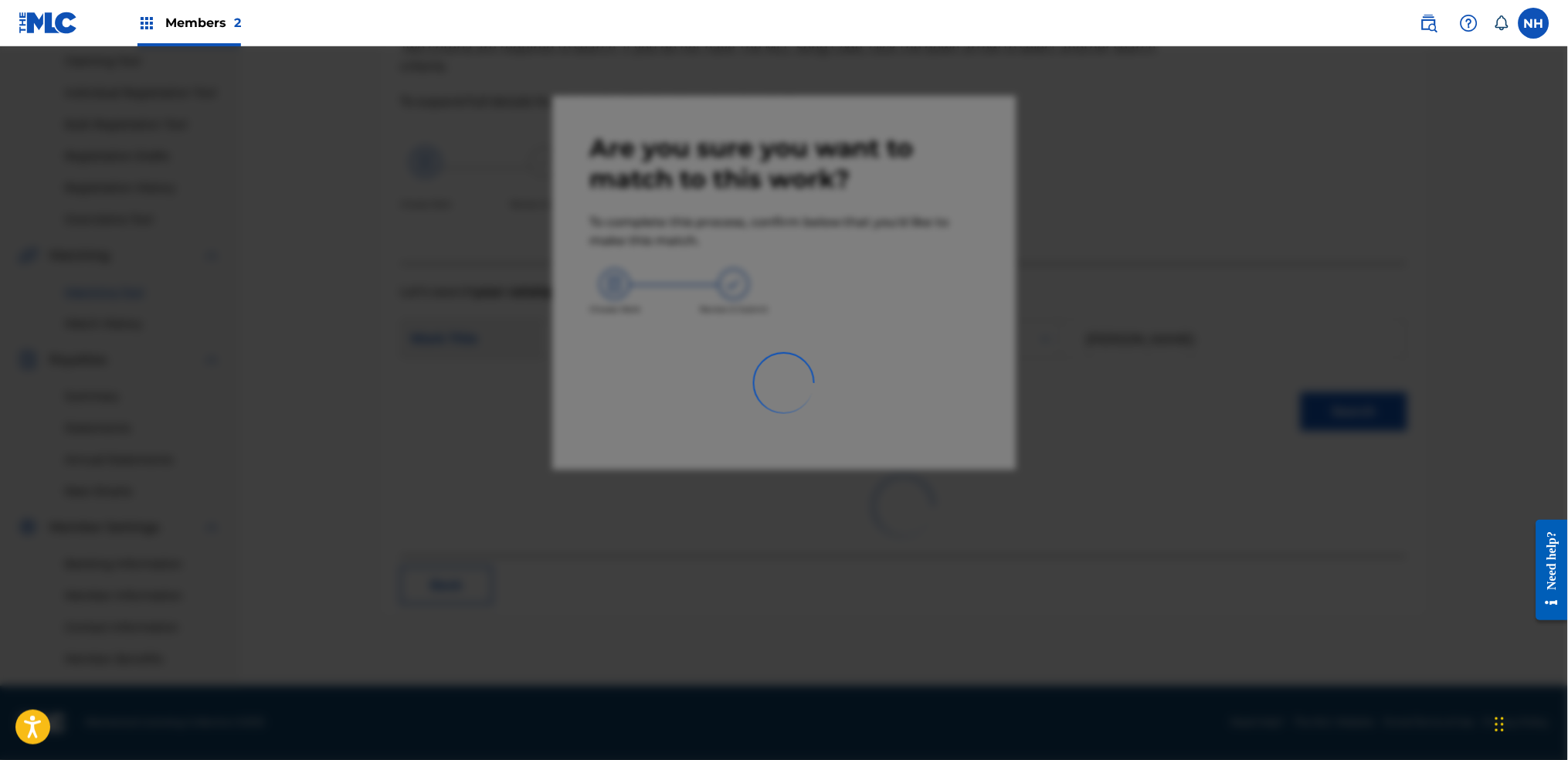
scroll to position [165, 0]
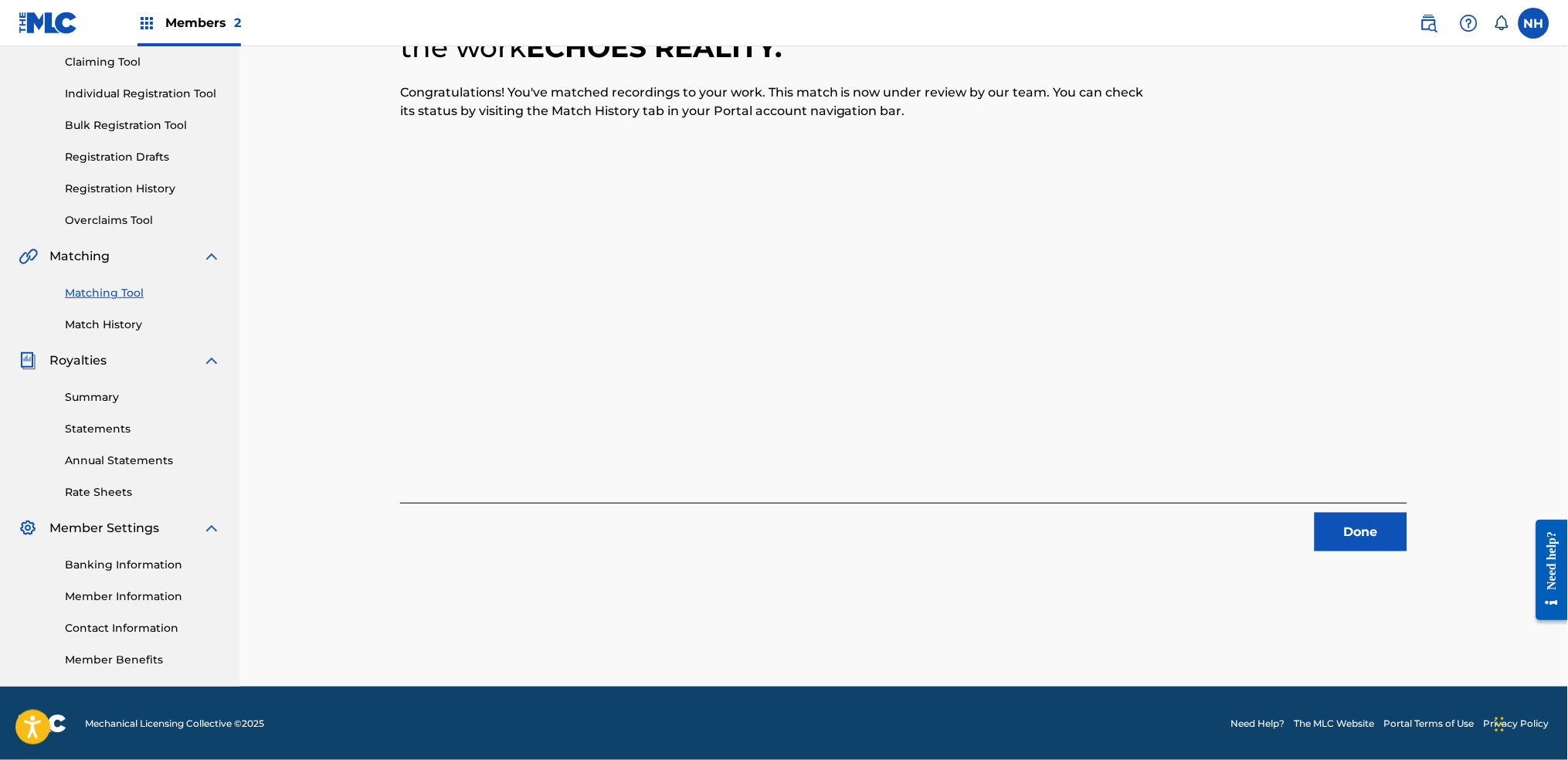
click at [1270, 559] on div "12 Recording Groups are pending usage match to the work ECHOES REALITY . Congra…" at bounding box center [903, 303] width 1081 height 767
click at [1270, 544] on button "Done" at bounding box center [1361, 532] width 92 height 38
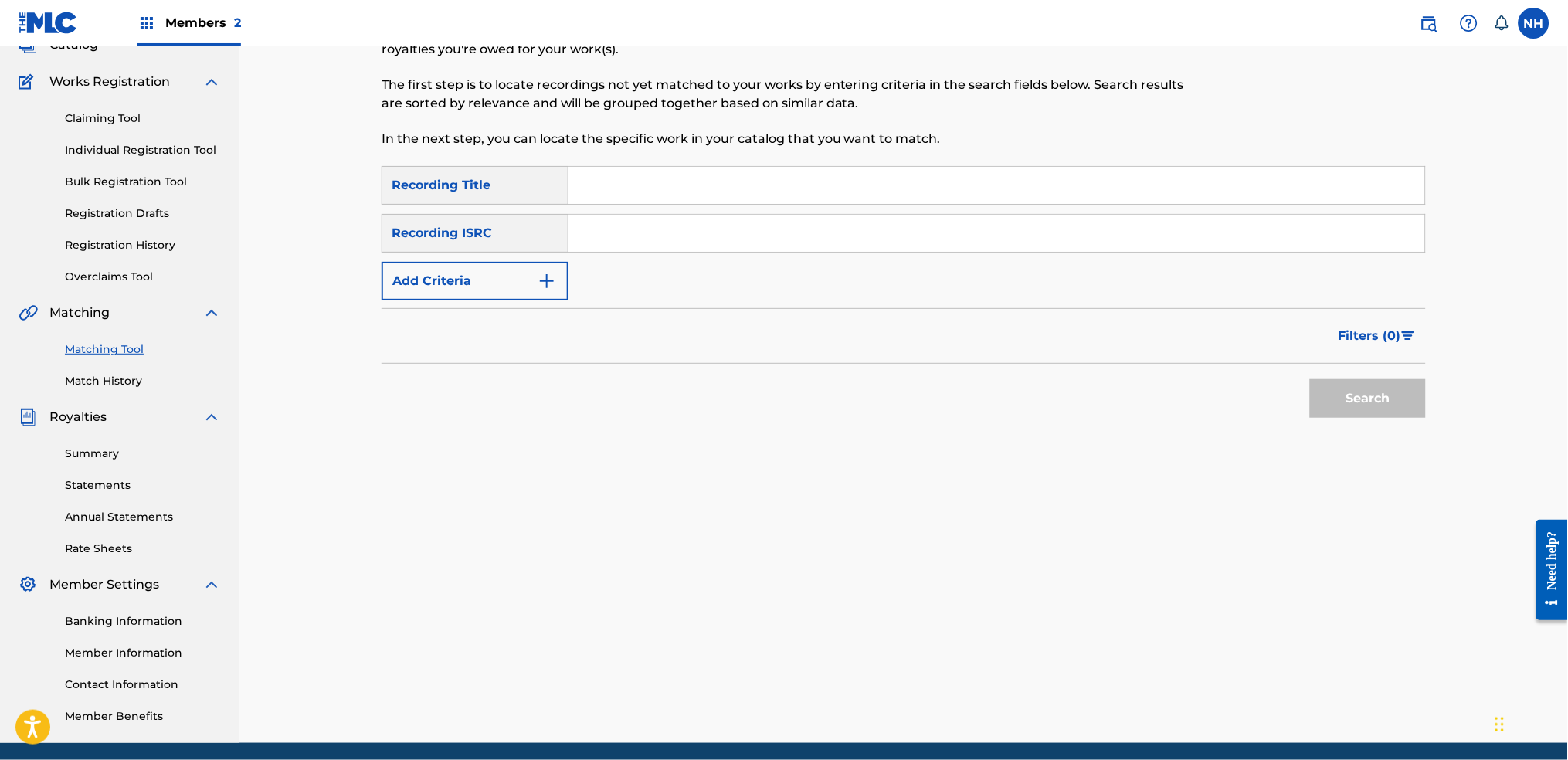
scroll to position [63, 0]
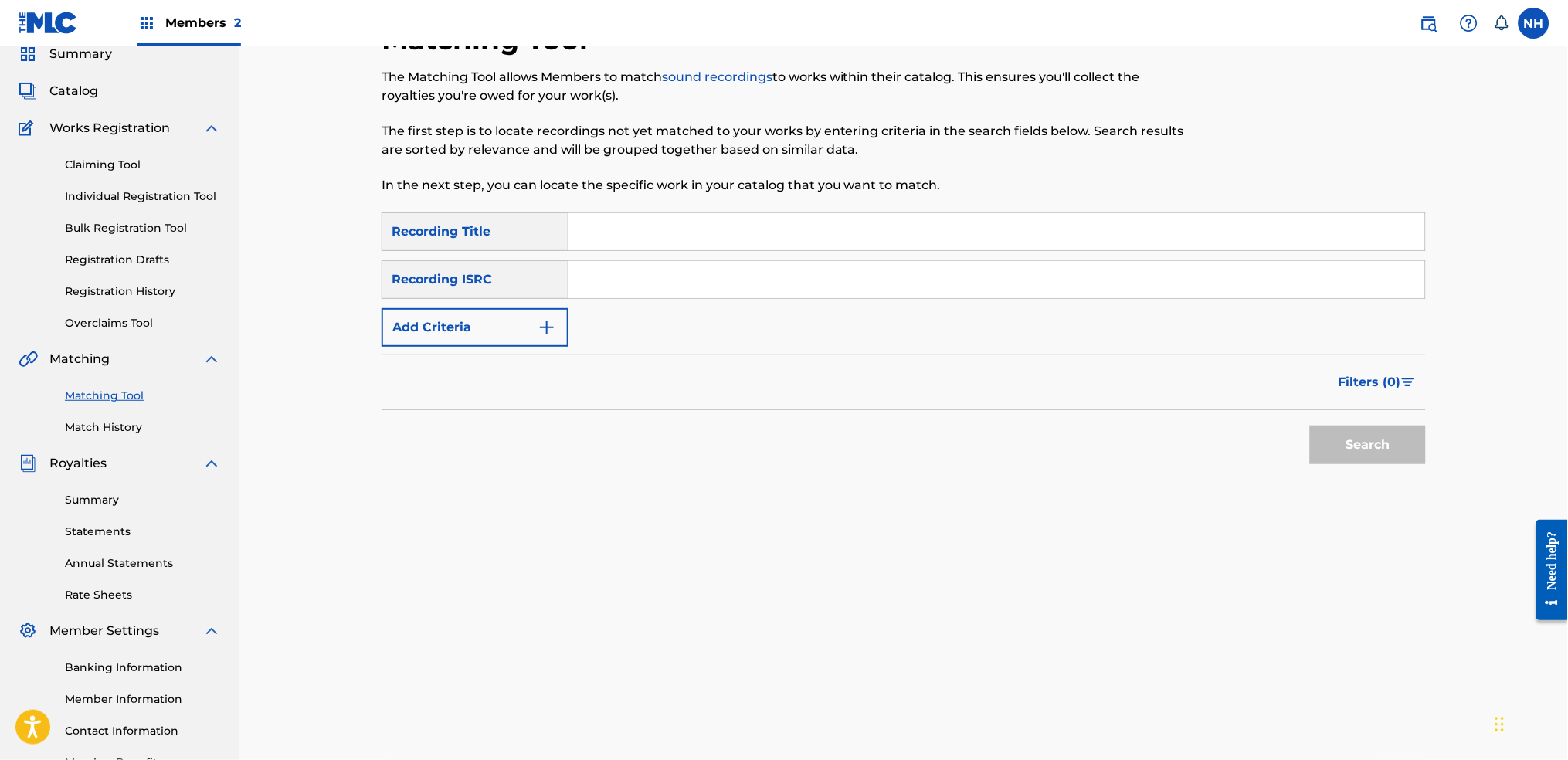
click at [722, 197] on div "Matching Tool The Matching Tool allows Members to match sound recordings to wor…" at bounding box center [783, 118] width 804 height 190
click at [697, 234] on input "Search Form" at bounding box center [996, 231] width 857 height 37
paste input "OPTIC CHASM"
type input "OPTIC CHASM"
drag, startPoint x: 567, startPoint y: 306, endPoint x: 548, endPoint y: 312, distance: 19.9
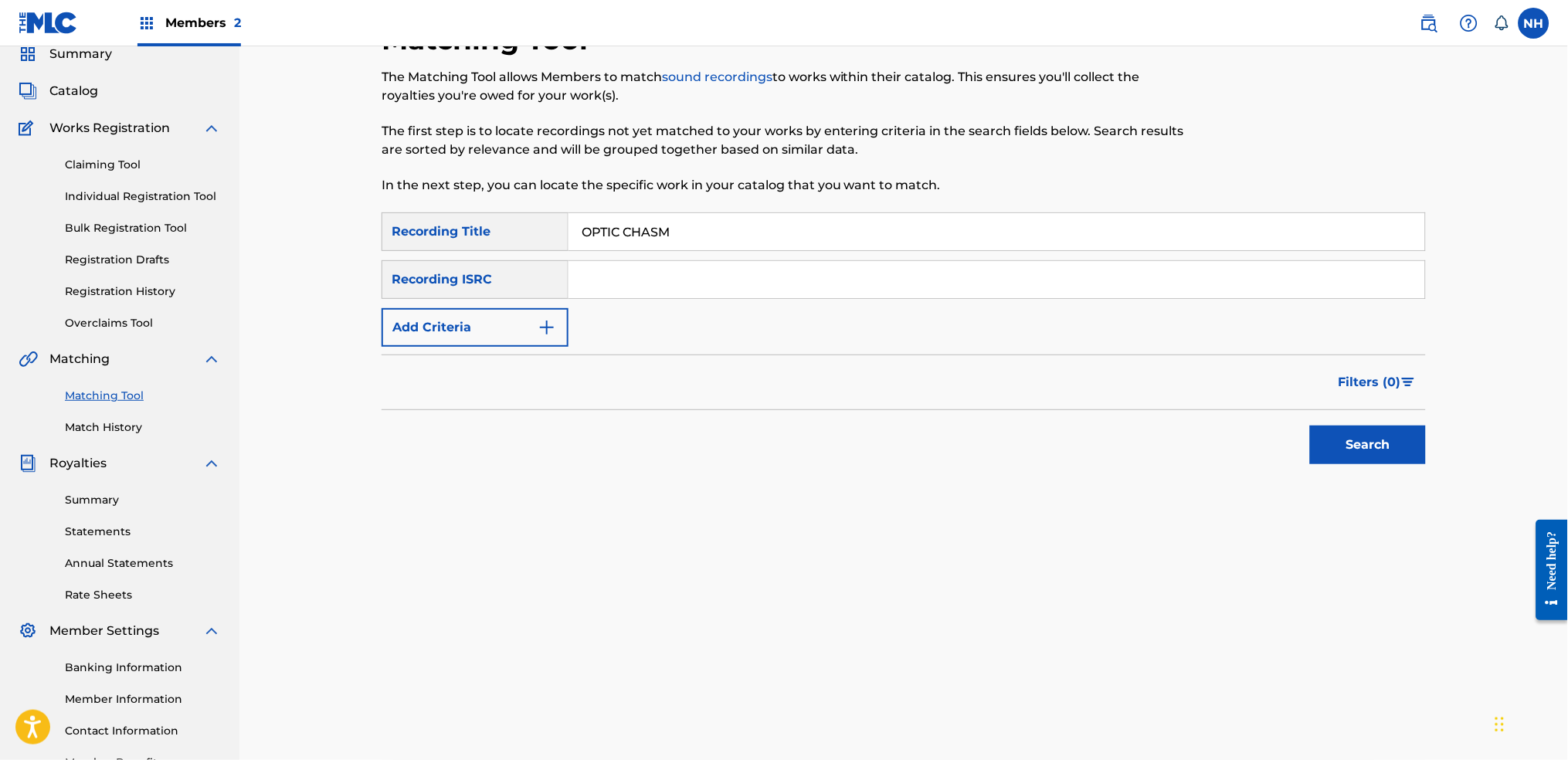
click at [567, 306] on div "SearchWithCriteria42d028ab-ce92-4086-94f4-381f13242438 Recording Title OPTIC CH…" at bounding box center [903, 279] width 1044 height 134
click at [542, 318] on img "Search Form" at bounding box center [546, 327] width 18 height 18
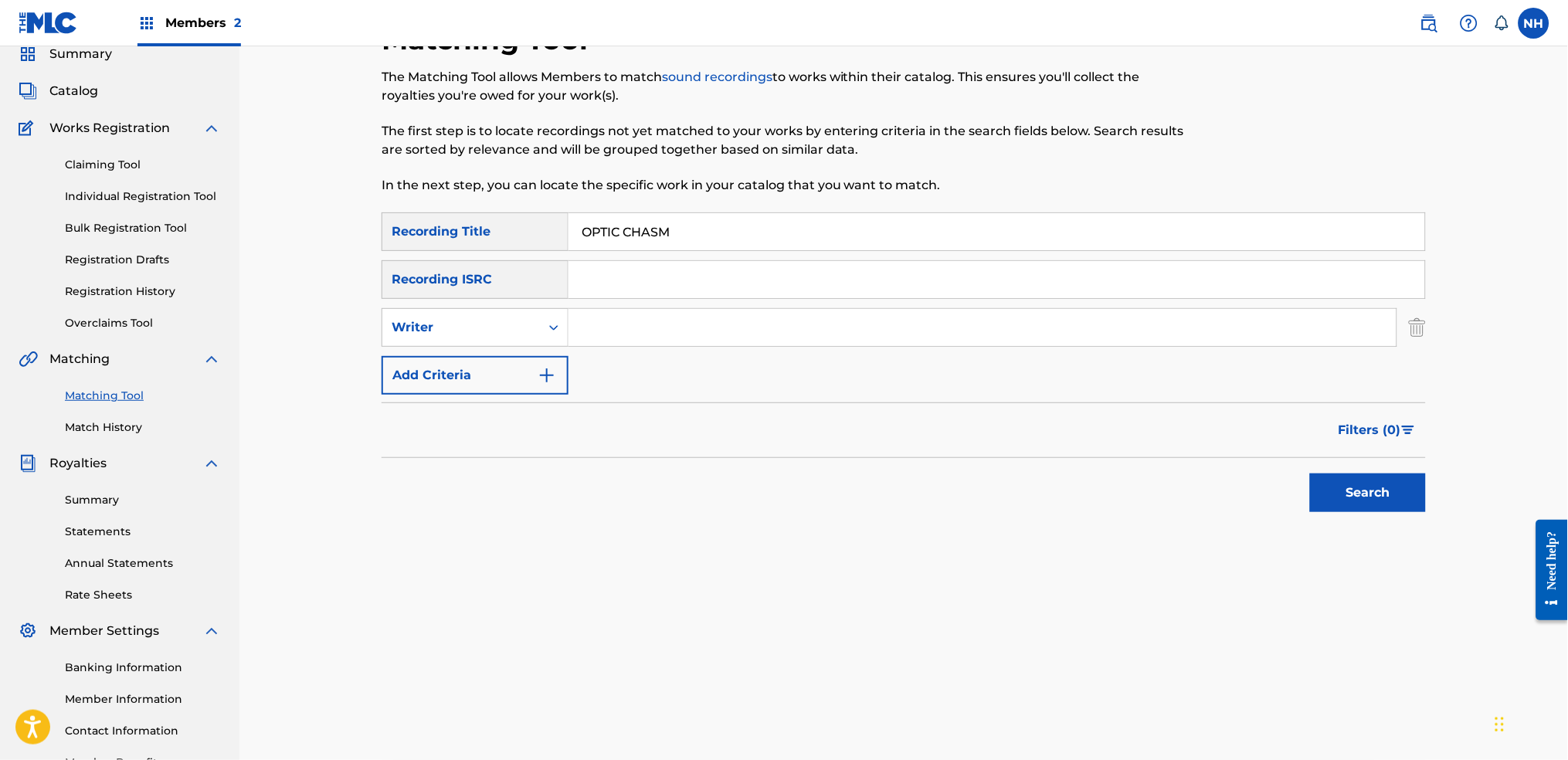
click at [541, 349] on div "SearchWithCriteria42d028ab-ce92-4086-94f4-381f13242438 Recording Title OPTIC CH…" at bounding box center [903, 303] width 1044 height 182
click at [628, 331] on input "Search Form" at bounding box center [982, 327] width 828 height 37
type input "Max Cooper"
click at [1270, 552] on div "Matching Tool The Matching Tool allows Members to match sound recordings to wor…" at bounding box center [903, 406] width 1044 height 767
click at [1270, 490] on button "Search" at bounding box center [1367, 493] width 116 height 38
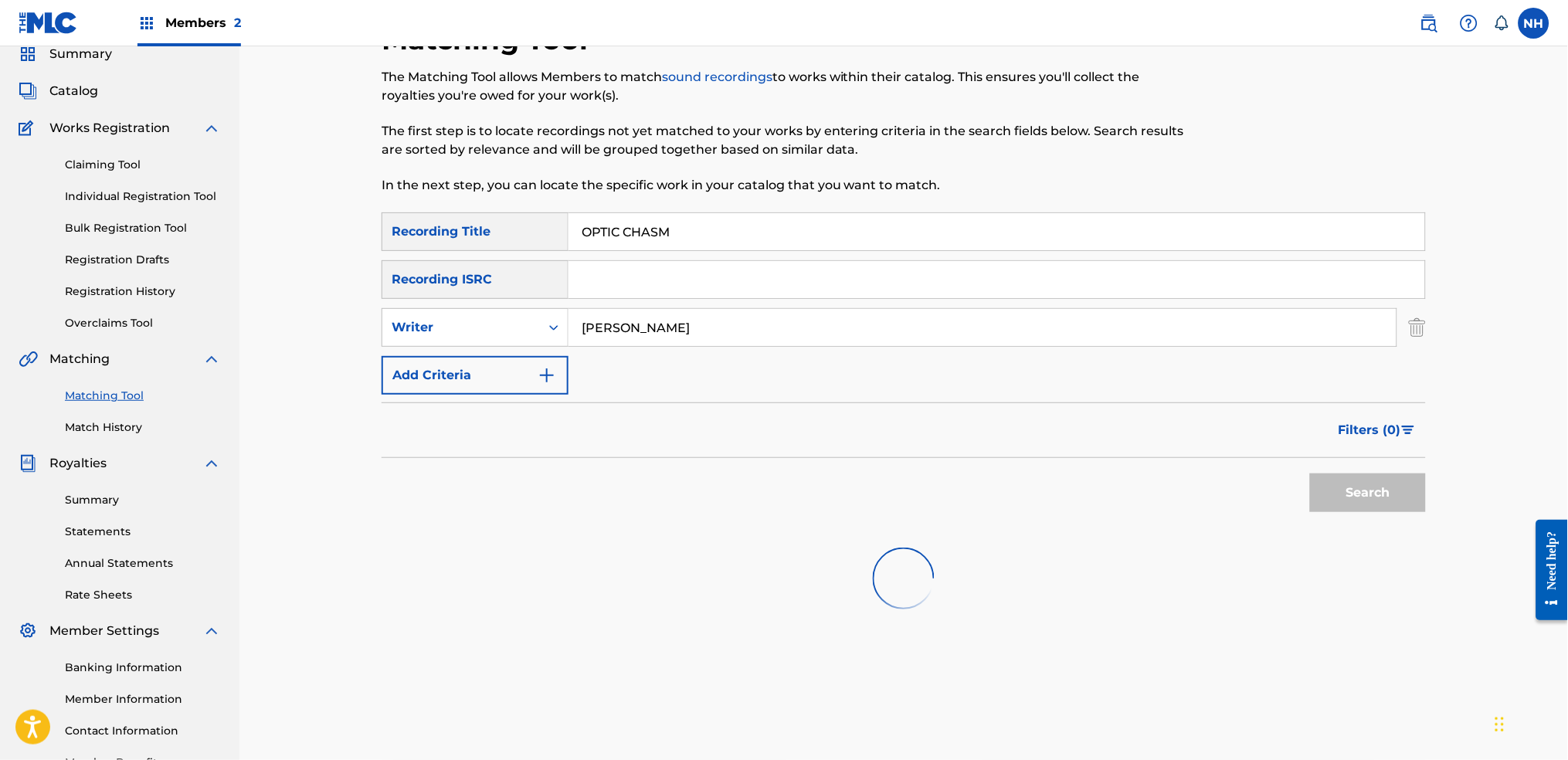
scroll to position [165, 0]
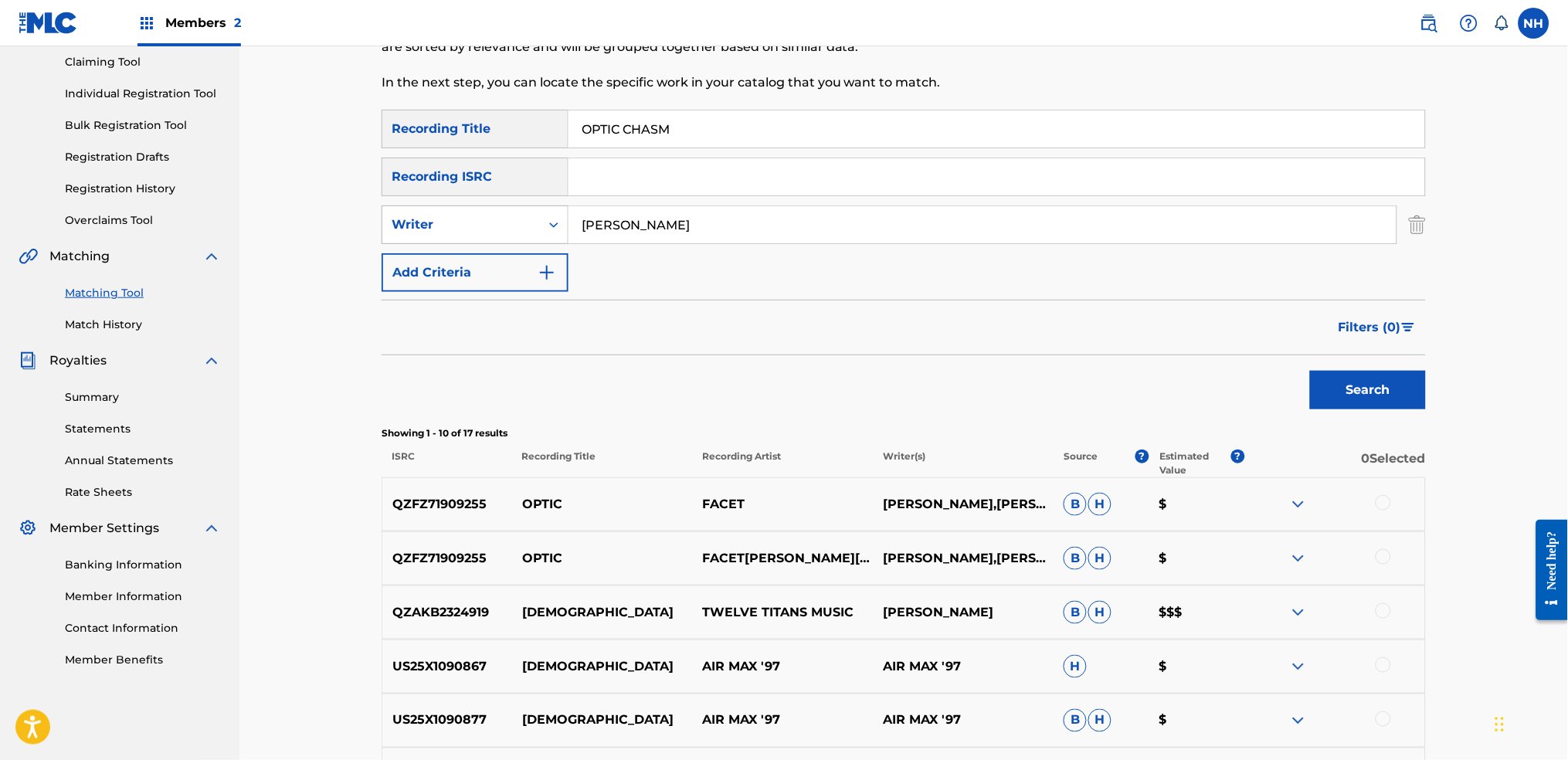
drag, startPoint x: 694, startPoint y: 224, endPoint x: 457, endPoint y: 214, distance: 237.2
click at [457, 214] on div "SearchWithCriteria440330ea-a87f-4996-a83b-44ee920a74c2 Writer Max Cooper" at bounding box center [903, 224] width 1044 height 38
click at [531, 279] on button "Add Criteria" at bounding box center [475, 272] width 187 height 38
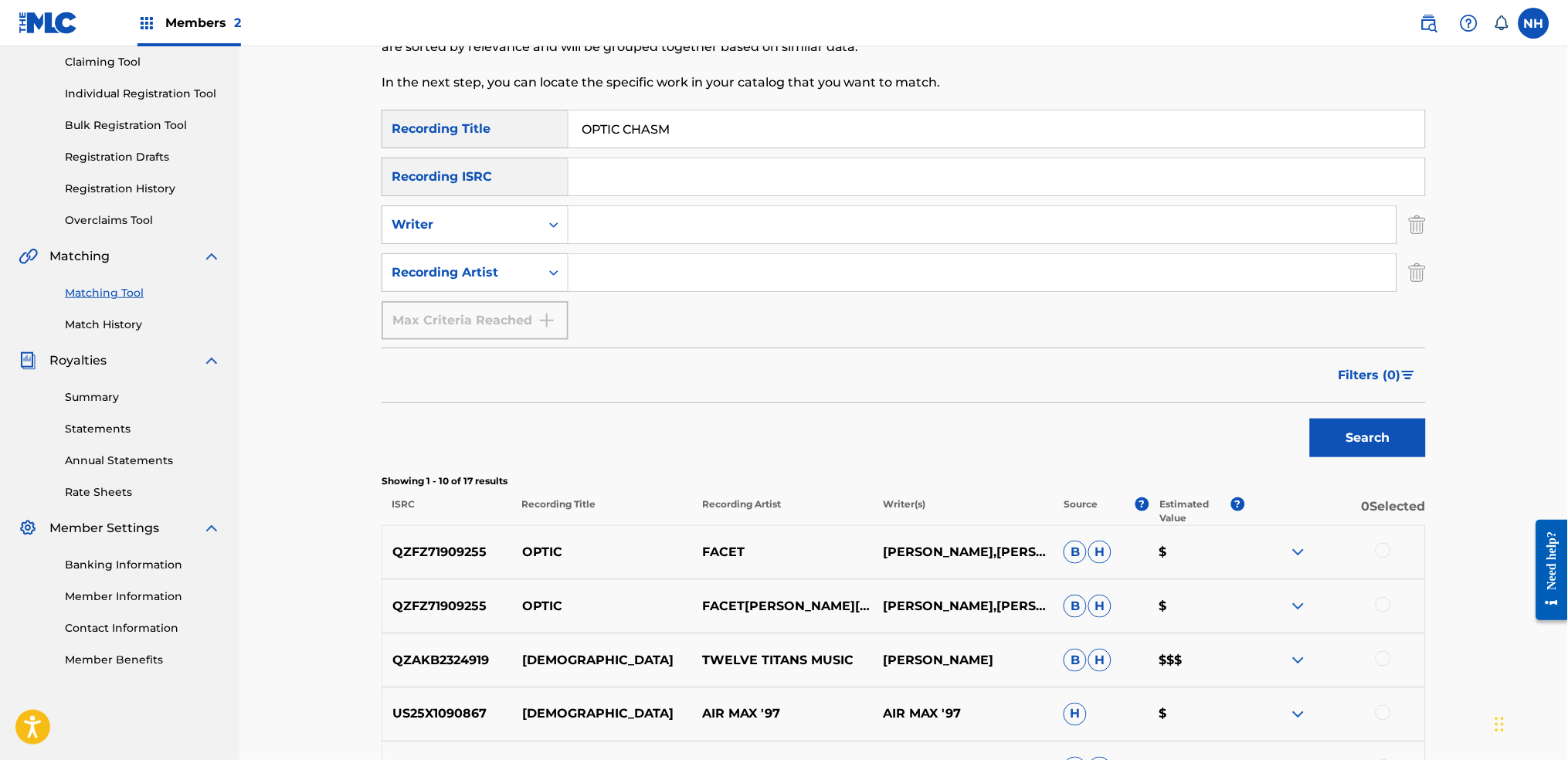
click at [613, 292] on div "SearchWithCriteria42d028ab-ce92-4086-94f4-381f13242438 Recording Title OPTIC CH…" at bounding box center [903, 225] width 1044 height 230
drag, startPoint x: 627, startPoint y: 279, endPoint x: 682, endPoint y: 279, distance: 55.0
click at [627, 279] on input "Search Form" at bounding box center [982, 272] width 828 height 37
paste input "Max Cooper"
type input "Max Cooper"
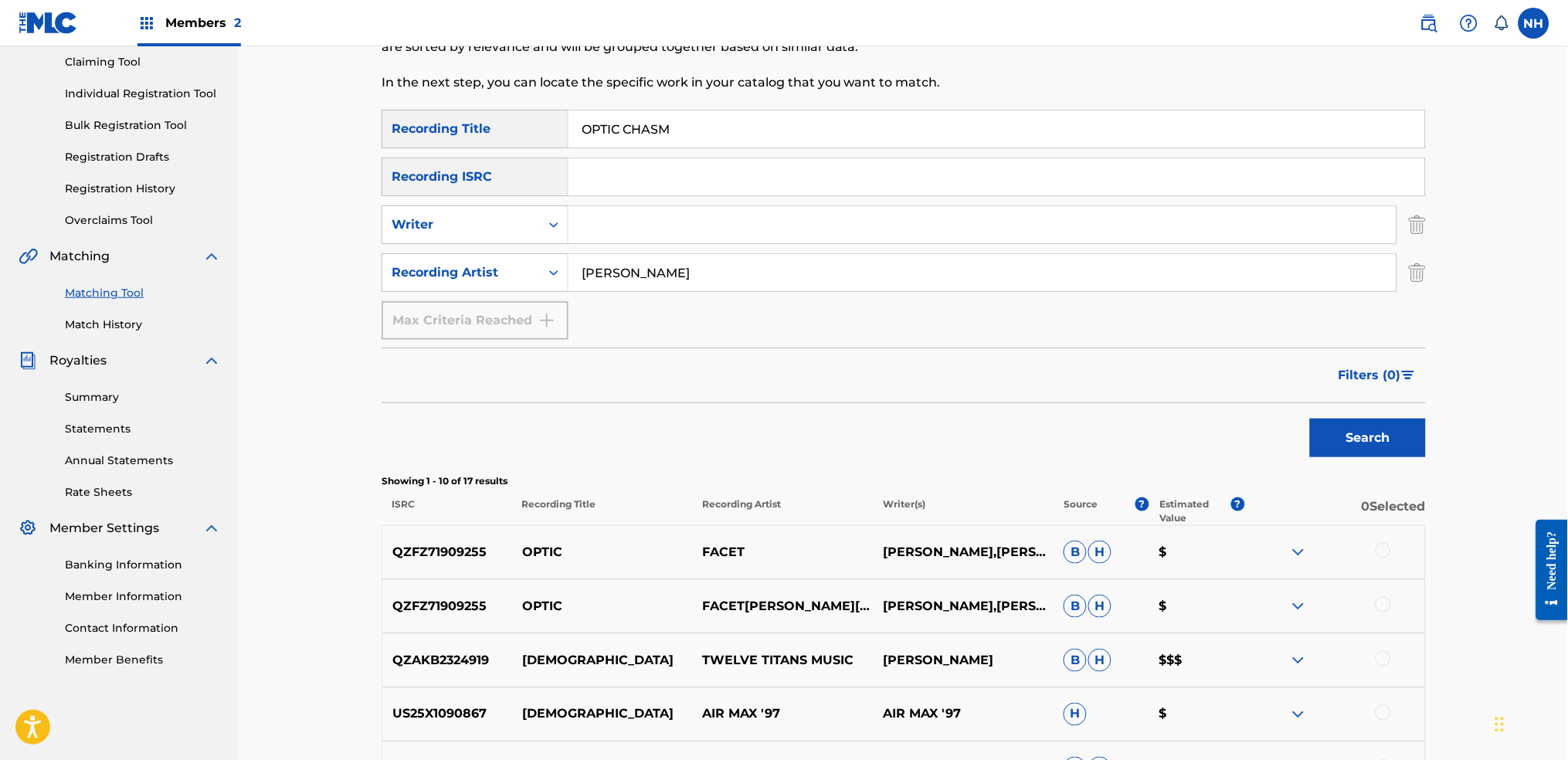
click at [1270, 467] on div "SearchWithCriteria42d028ab-ce92-4086-94f4-381f13242438 Recording Title OPTIC CH…" at bounding box center [903, 607] width 1044 height 995
click at [1270, 449] on button "Search" at bounding box center [1367, 438] width 116 height 38
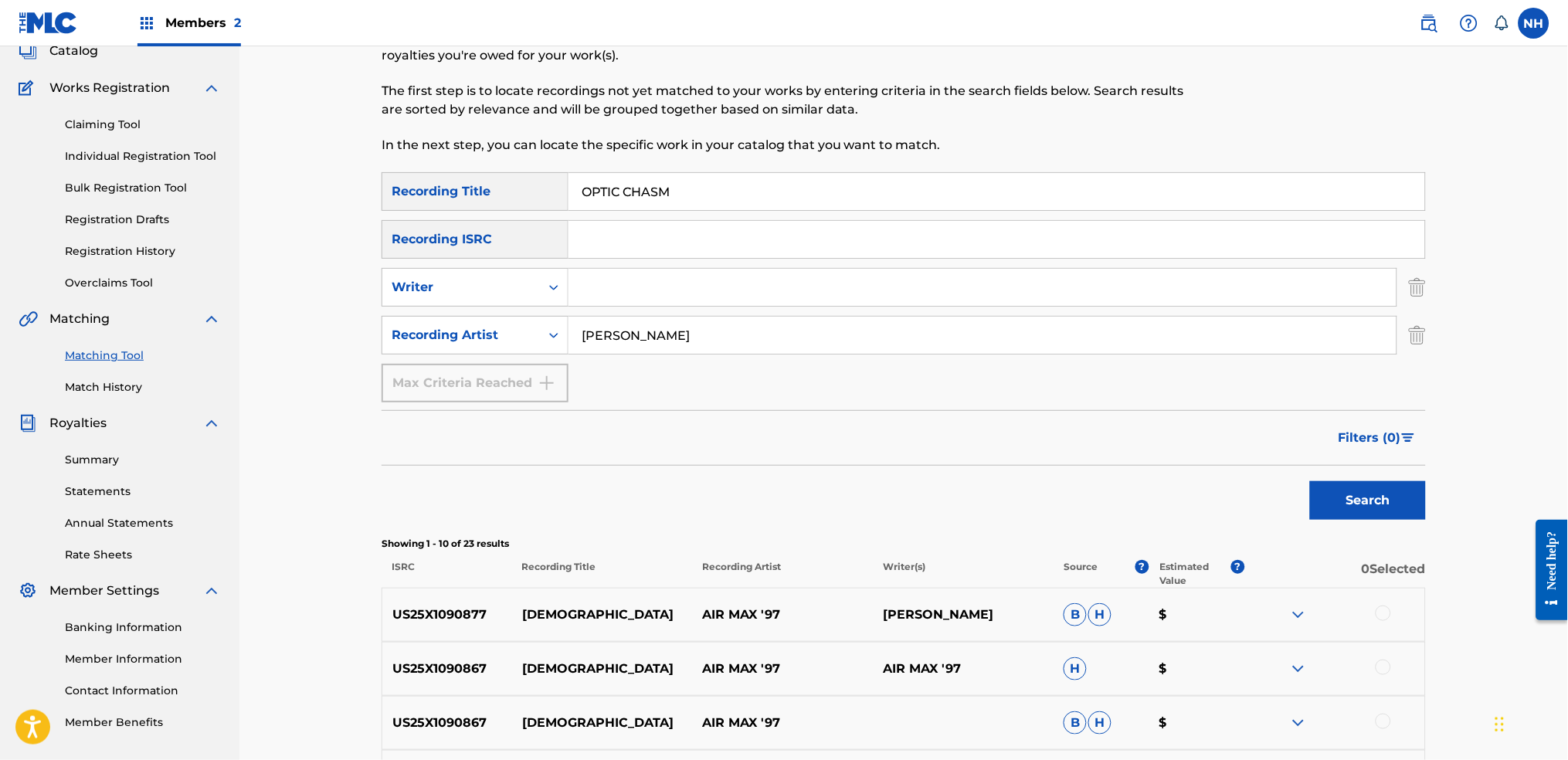
scroll to position [0, 0]
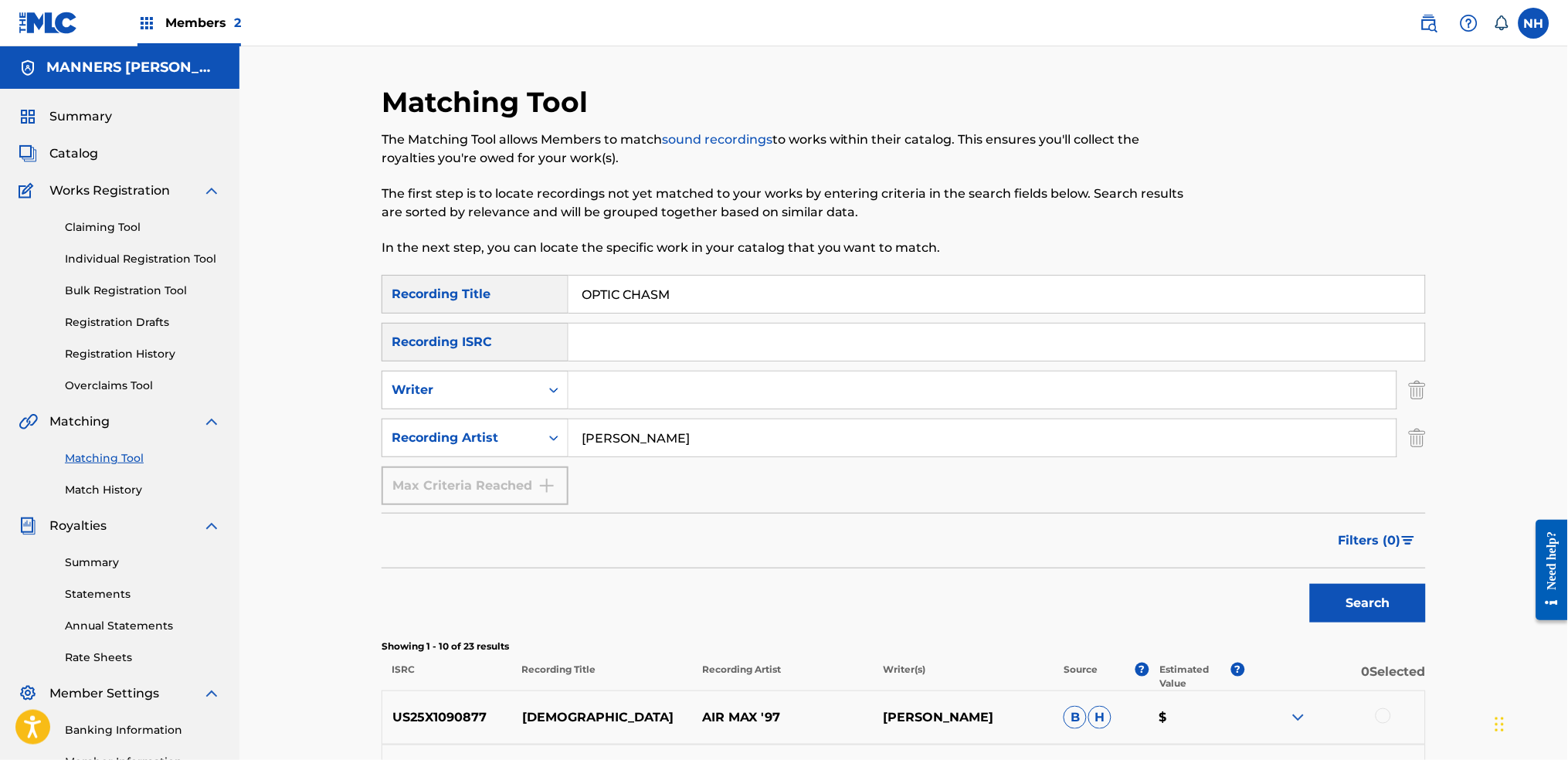
drag, startPoint x: 772, startPoint y: 301, endPoint x: 286, endPoint y: 304, distance: 486.0
click at [373, 300] on div "Matching Tool The Matching Tool allows Members to match sound recordings to wor…" at bounding box center [903, 715] width 1081 height 1262
paste input "SIMPLEXITY"
type input "SIMPLEXITY"
click at [1270, 596] on button "Search" at bounding box center [1367, 603] width 116 height 38
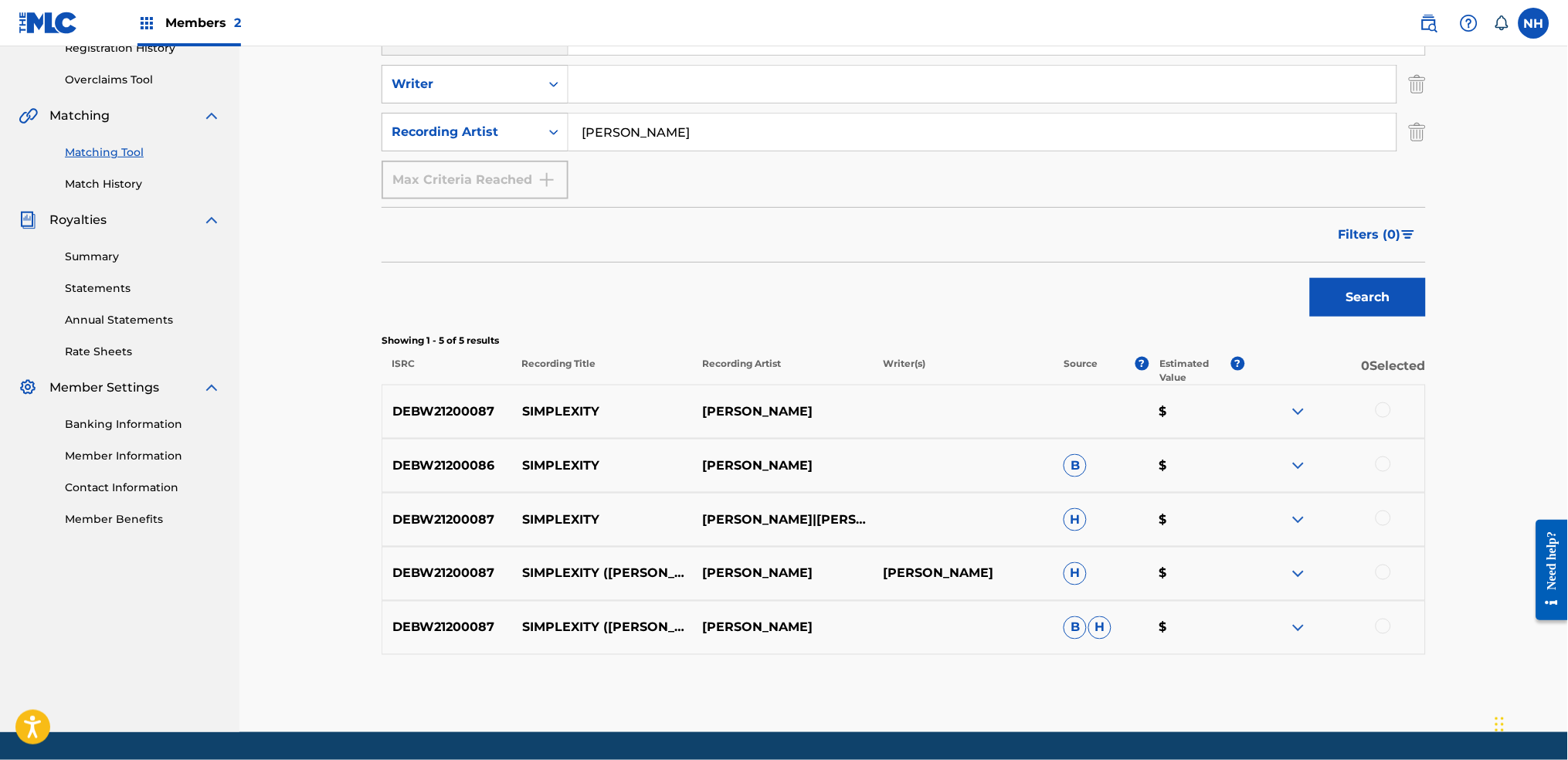
scroll to position [309, 0]
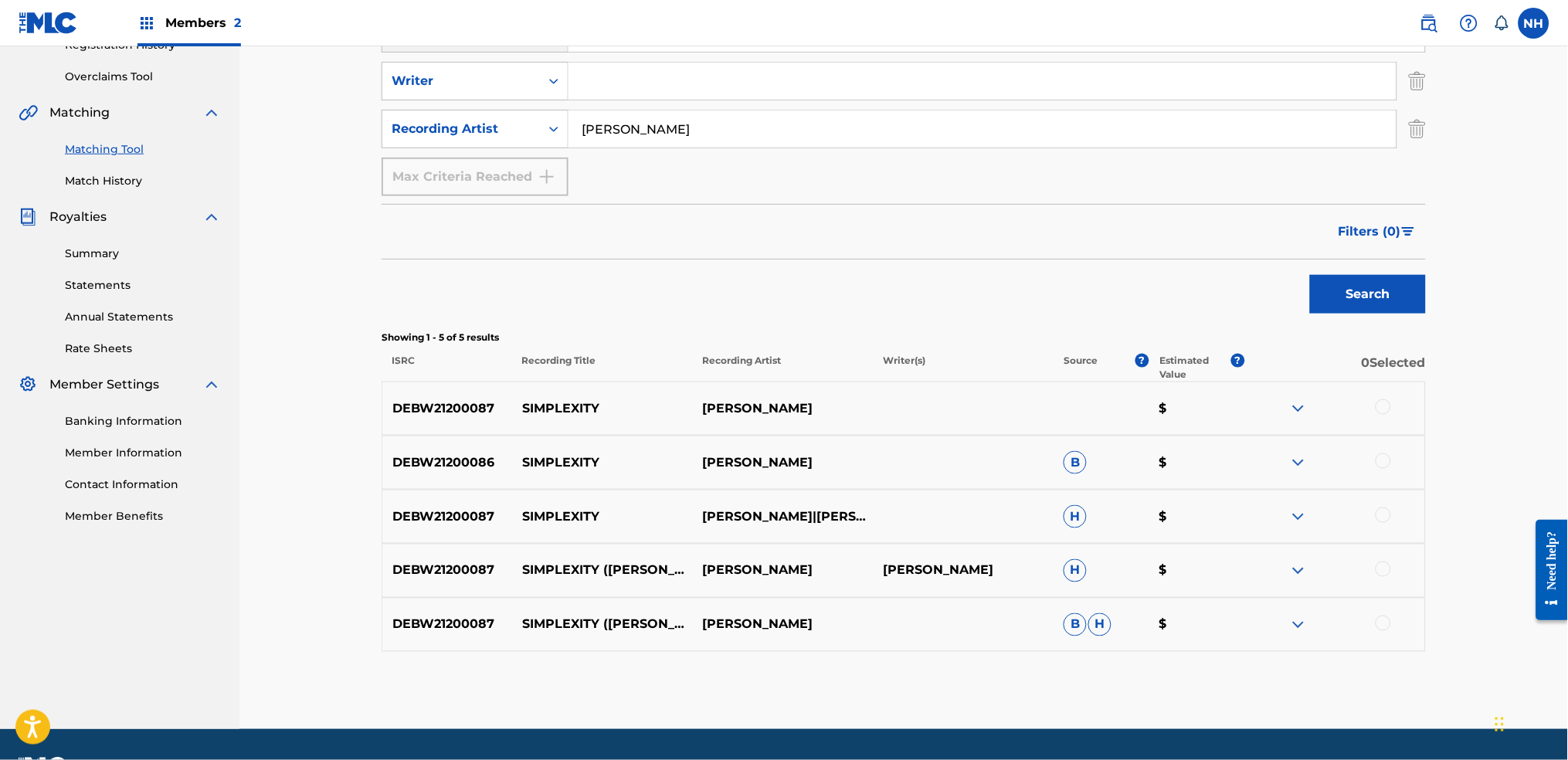
click at [1270, 411] on div at bounding box center [1383, 407] width 16 height 16
click at [1270, 455] on div at bounding box center [1383, 462] width 16 height 16
click at [1270, 509] on div at bounding box center [1383, 516] width 16 height 16
click at [1270, 546] on div "DEBW21200087 SIMPLEXITY (RONE REMIX) MAX COOPER MAX COOPER H $" at bounding box center [903, 571] width 1044 height 54
click at [1270, 566] on div at bounding box center [1383, 570] width 16 height 16
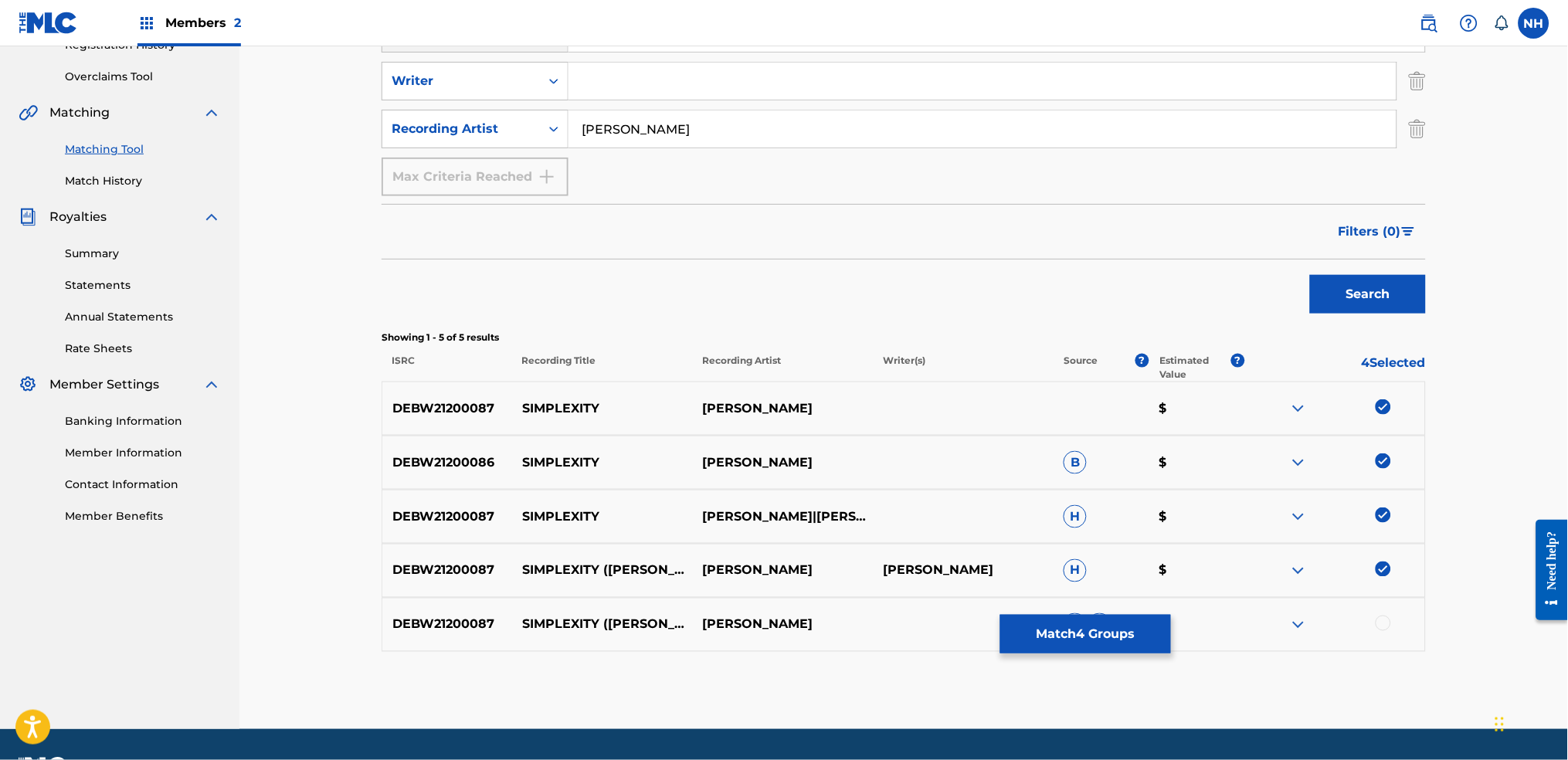
click at [1270, 596] on div at bounding box center [1334, 624] width 181 height 18
click at [1270, 596] on div at bounding box center [1383, 623] width 16 height 16
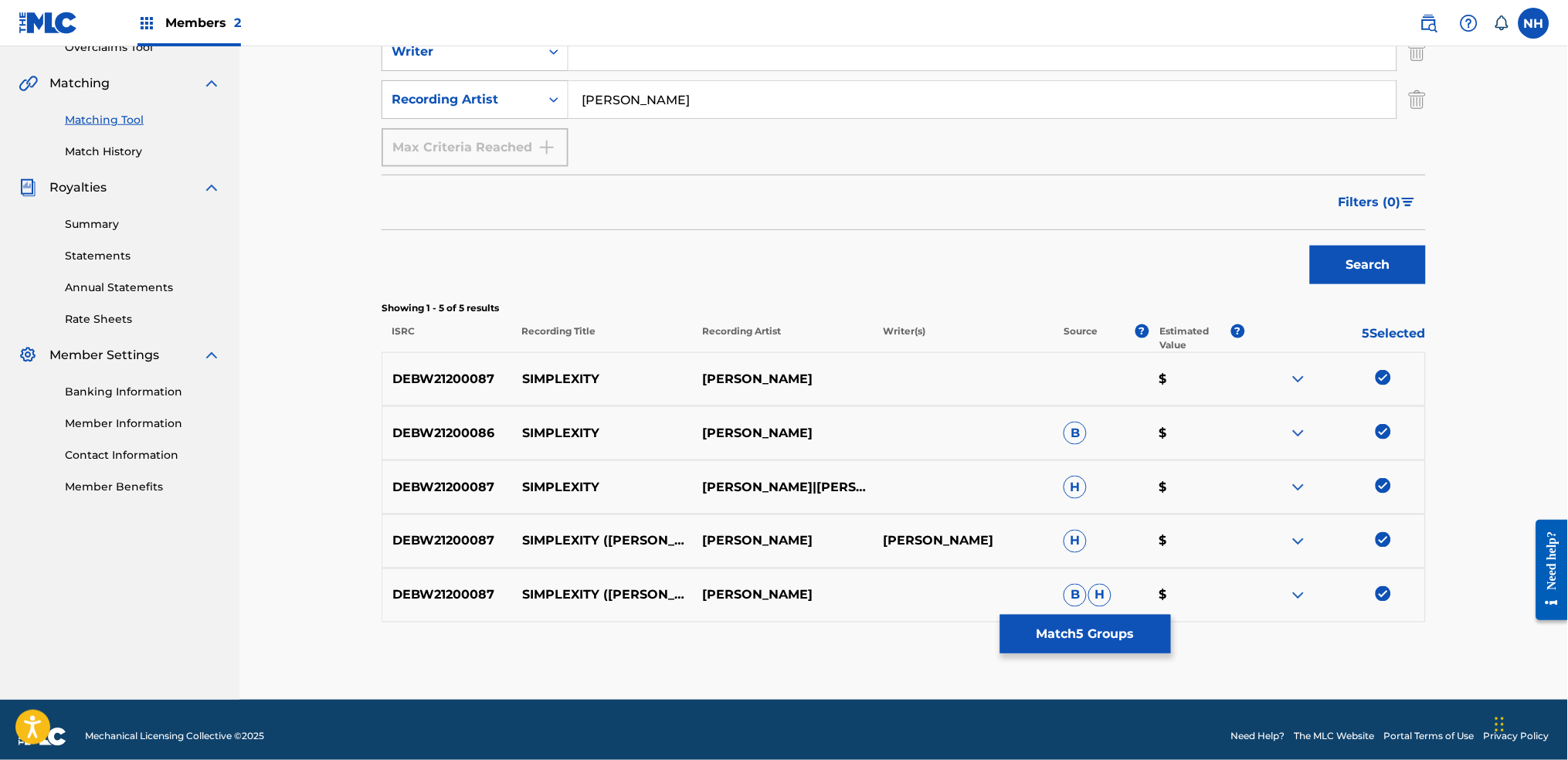
scroll to position [352, 0]
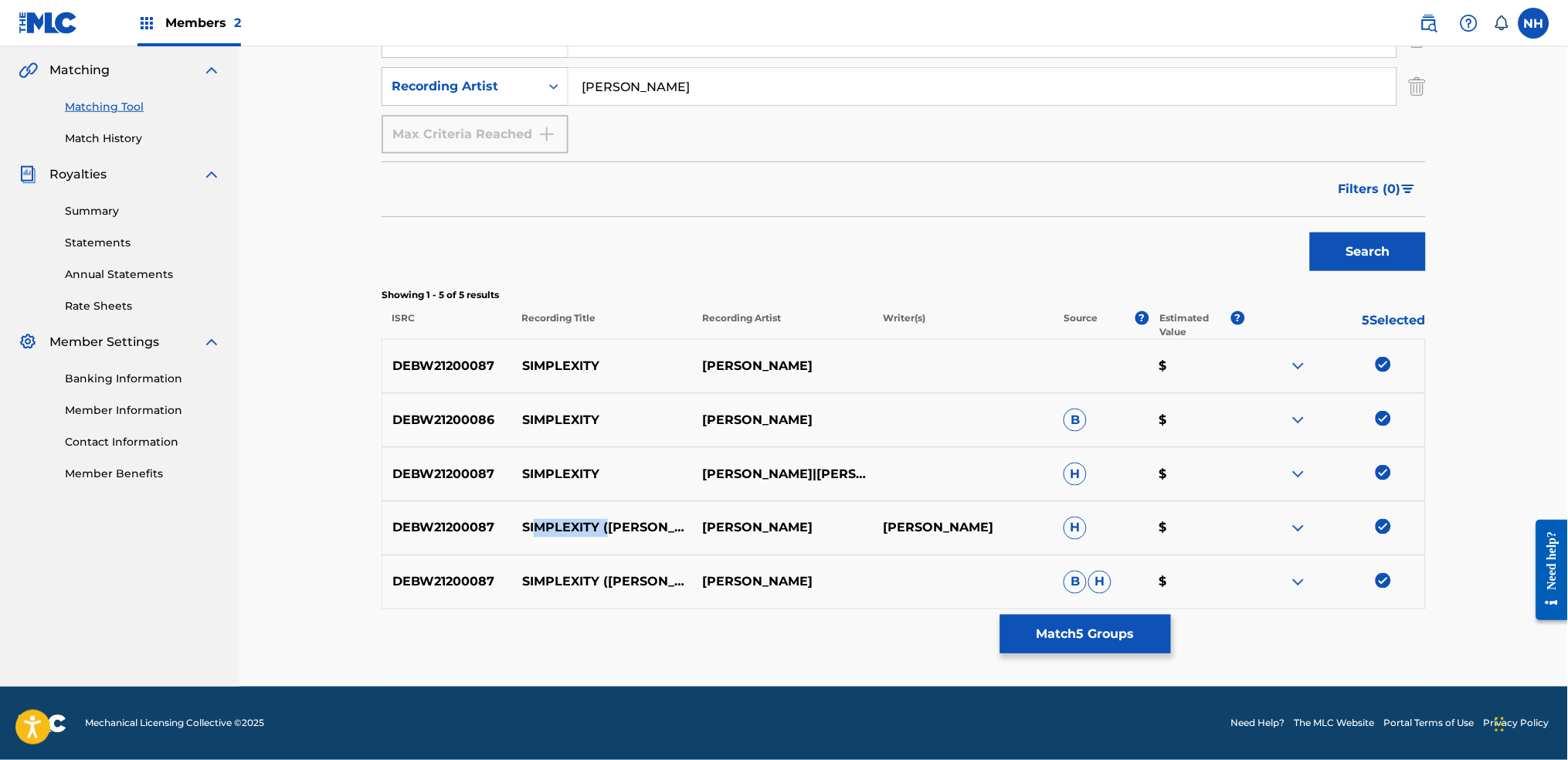
drag, startPoint x: 534, startPoint y: 516, endPoint x: 611, endPoint y: 517, distance: 77.0
click at [611, 519] on p "SIMPLEXITY (RONE REMIX)" at bounding box center [602, 528] width 181 height 18
drag, startPoint x: 521, startPoint y: 506, endPoint x: 600, endPoint y: 516, distance: 79.6
click at [600, 516] on div "DEBW21200087 SIMPLEXITY (RONE REMIX) MAX COOPER MAX COOPER H $" at bounding box center [903, 528] width 1044 height 54
click at [1079, 596] on button "Match 5 Groups" at bounding box center [1085, 634] width 171 height 38
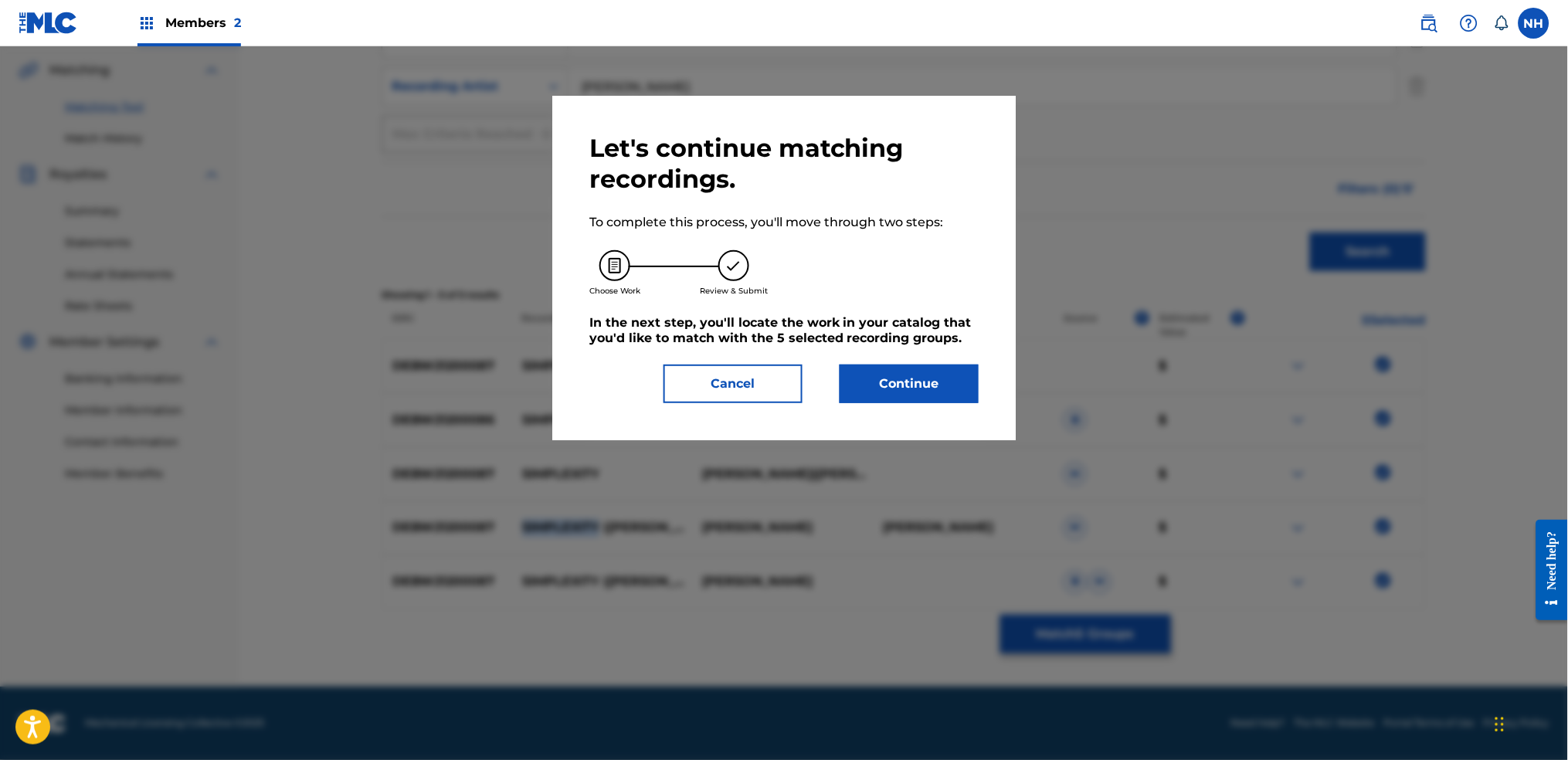
click at [736, 373] on button "Cancel" at bounding box center [732, 384] width 139 height 38
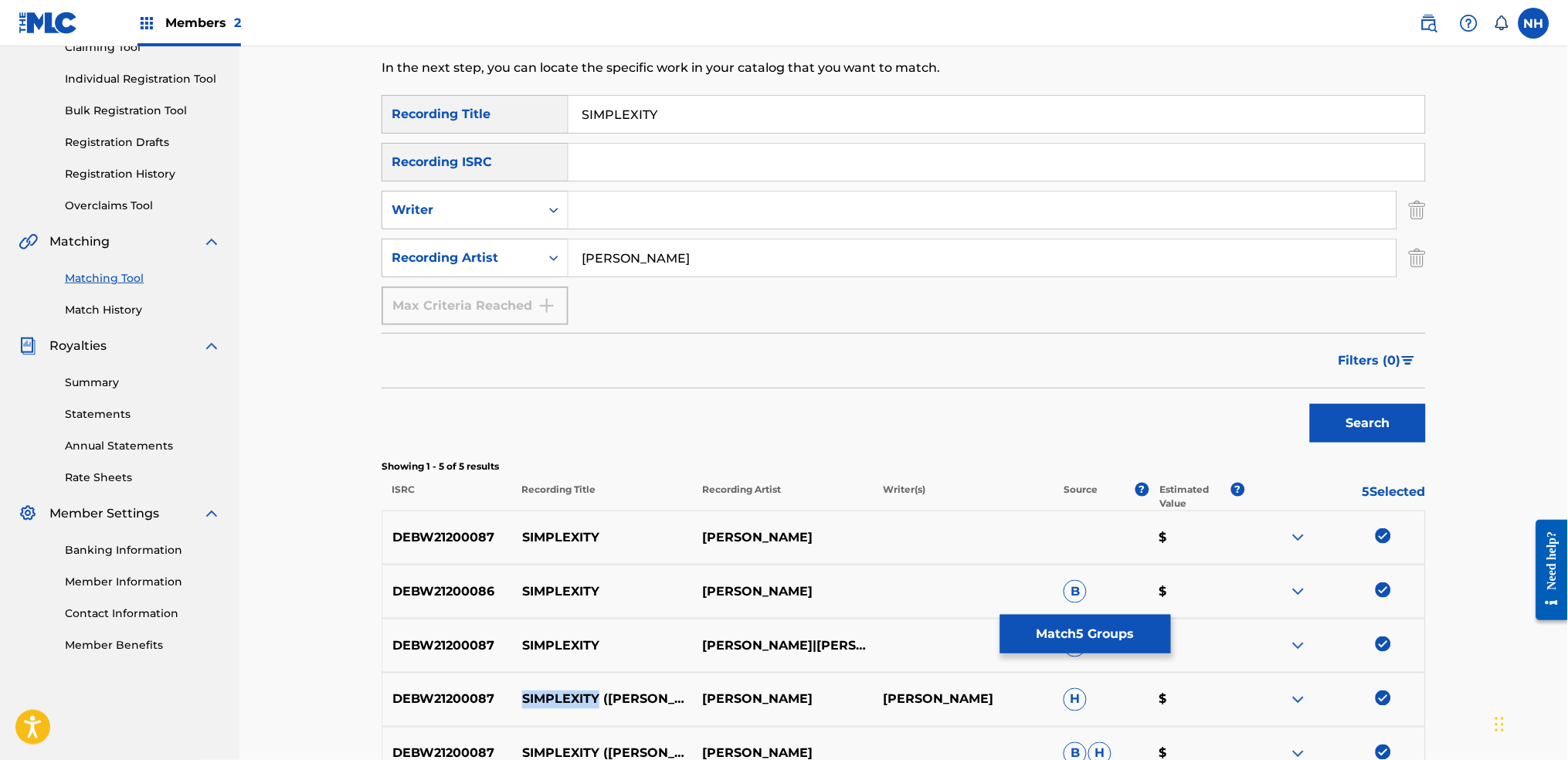
scroll to position [145, 0]
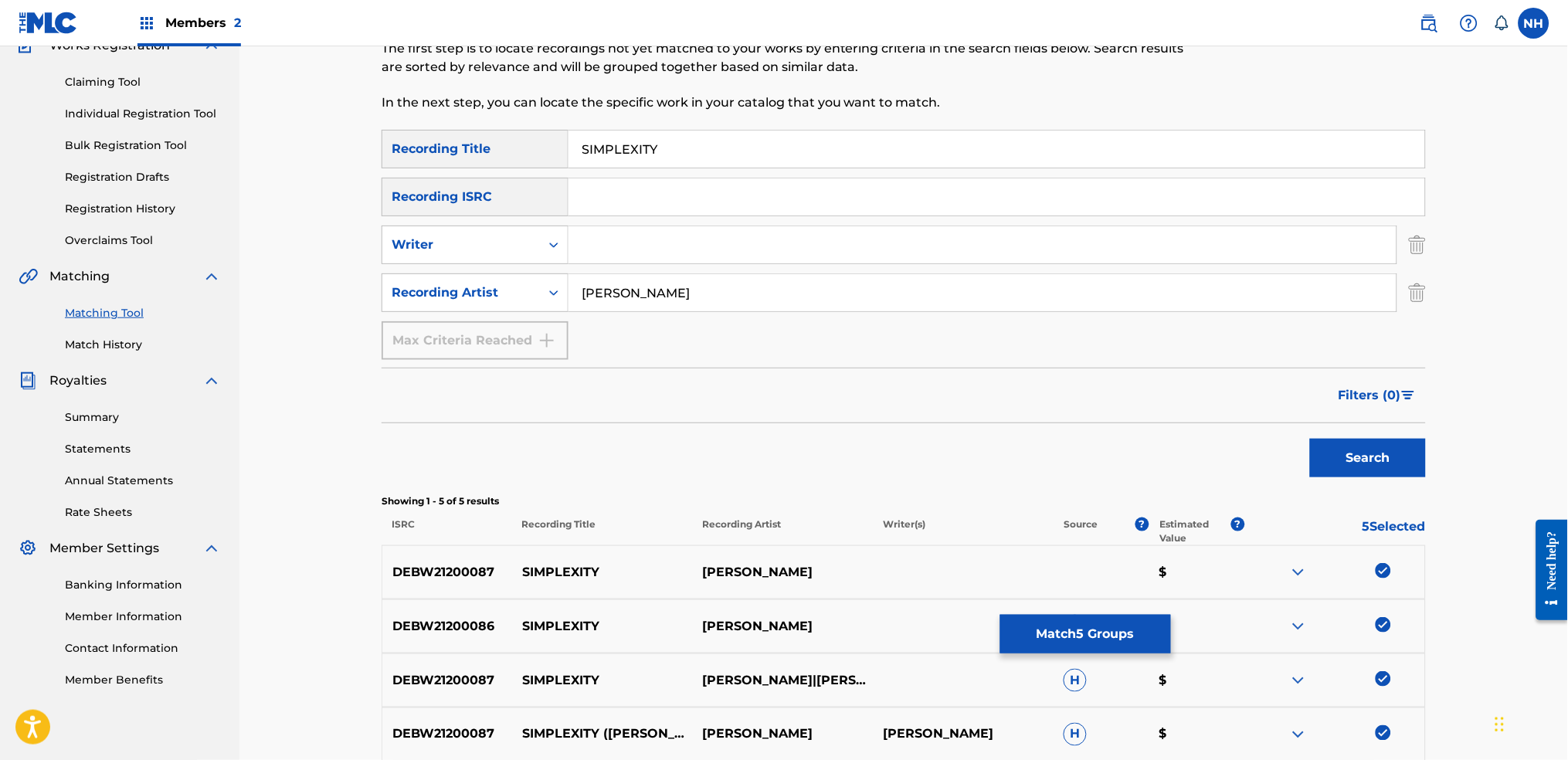
drag, startPoint x: 705, startPoint y: 148, endPoint x: 359, endPoint y: 131, distance: 346.4
click at [361, 131] on div "Matching Tool The Matching Tool allows Members to match sound recordings to wor…" at bounding box center [903, 397] width 1328 height 992
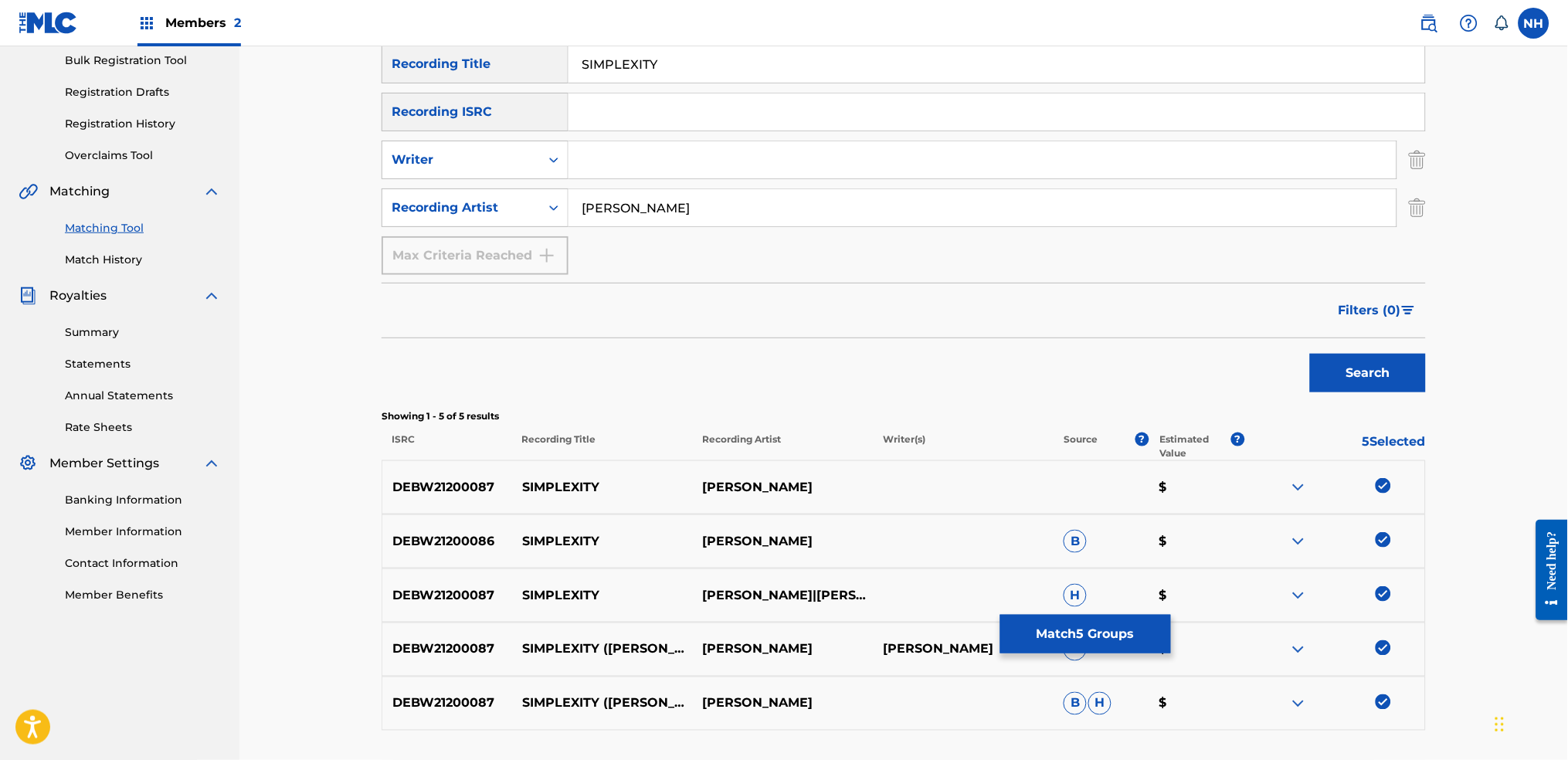
scroll to position [352, 0]
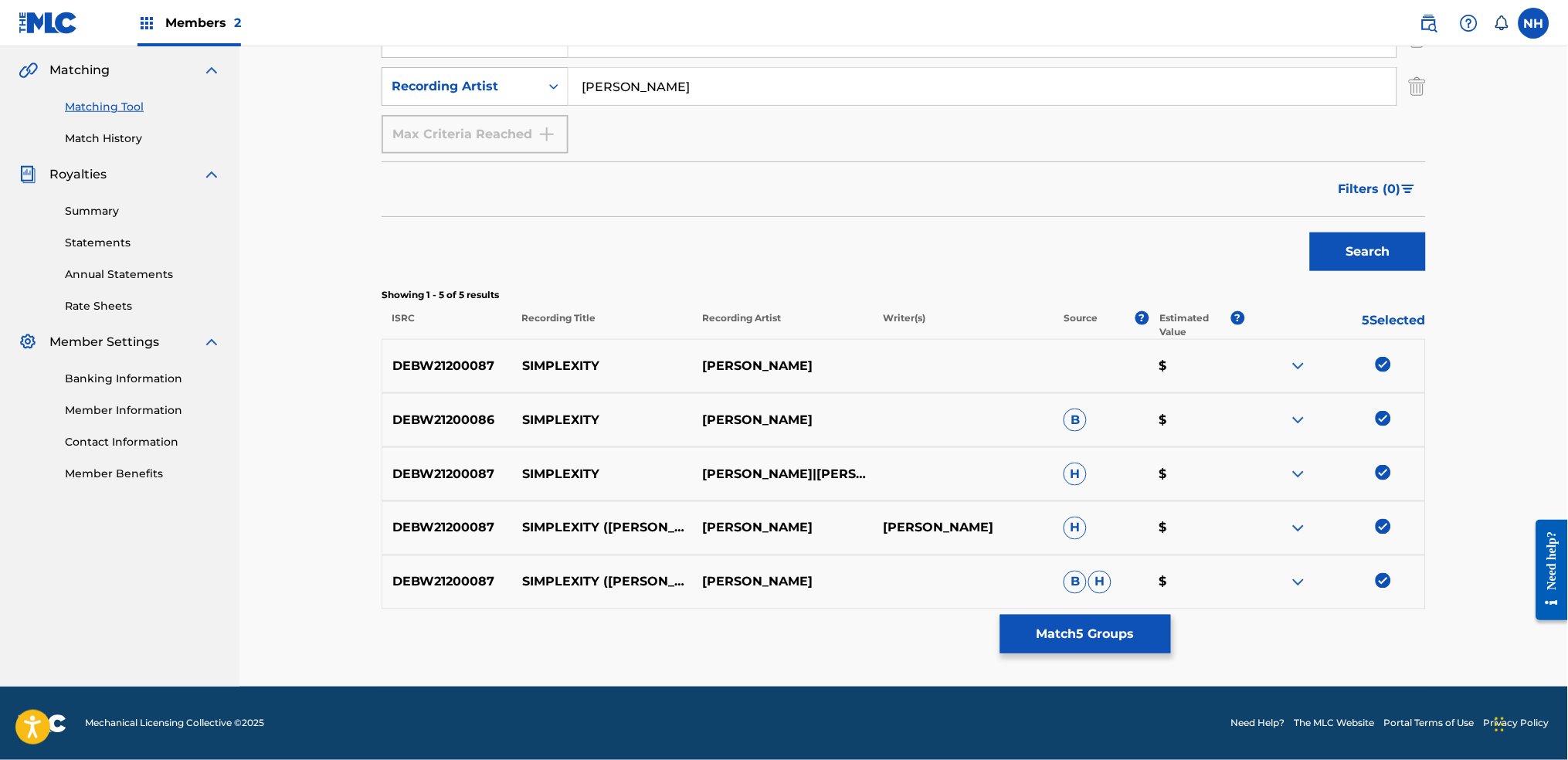
click at [1061, 596] on button "Match 5 Groups" at bounding box center [1085, 634] width 171 height 38
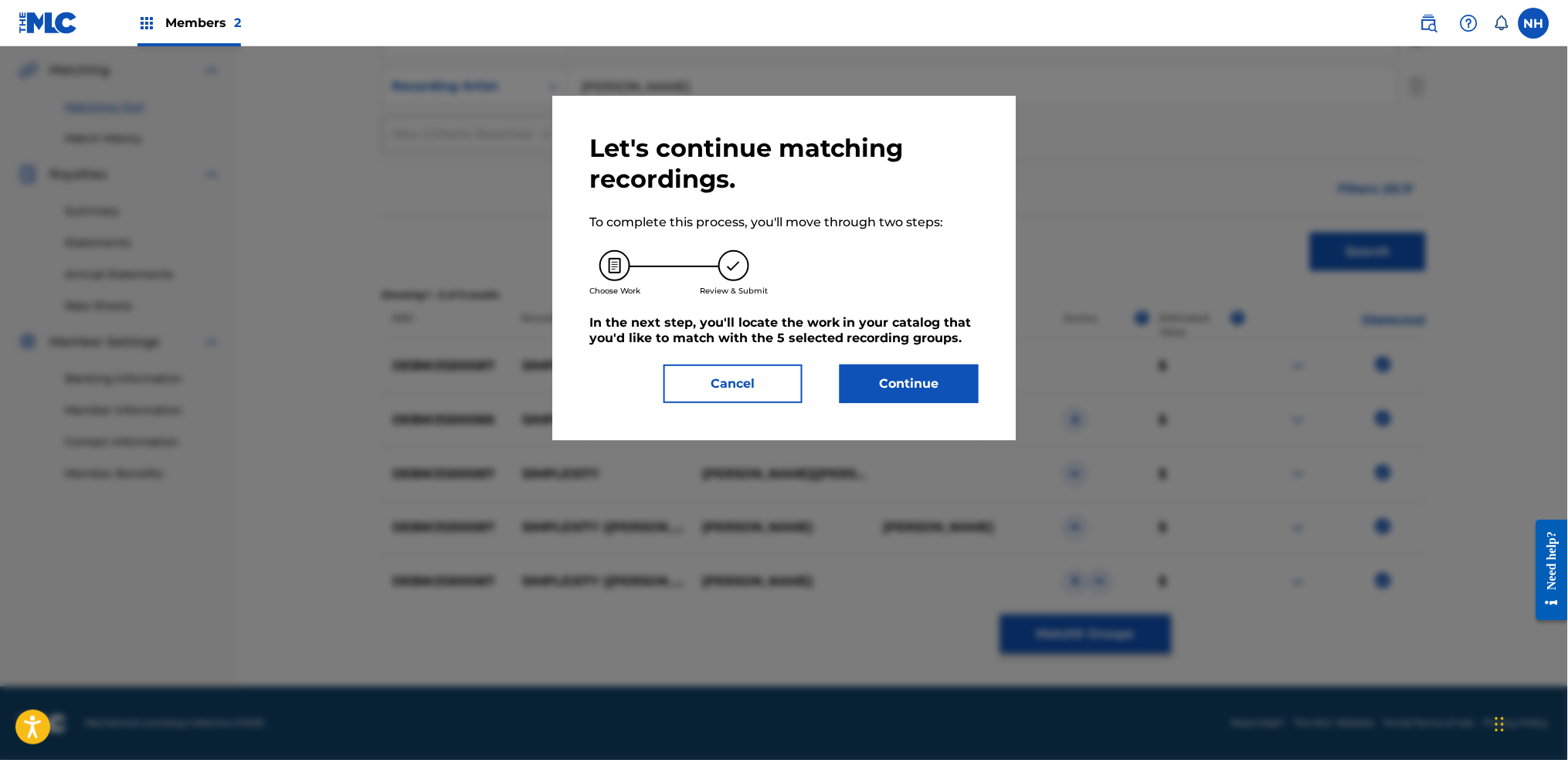
click at [976, 409] on div "Let's continue matching recordings. To complete this process, you'll move throu…" at bounding box center [784, 268] width 463 height 345
click at [965, 406] on div "Let's continue matching recordings. To complete this process, you'll move throu…" at bounding box center [784, 268] width 463 height 345
click at [905, 377] on button "Continue" at bounding box center [908, 384] width 139 height 38
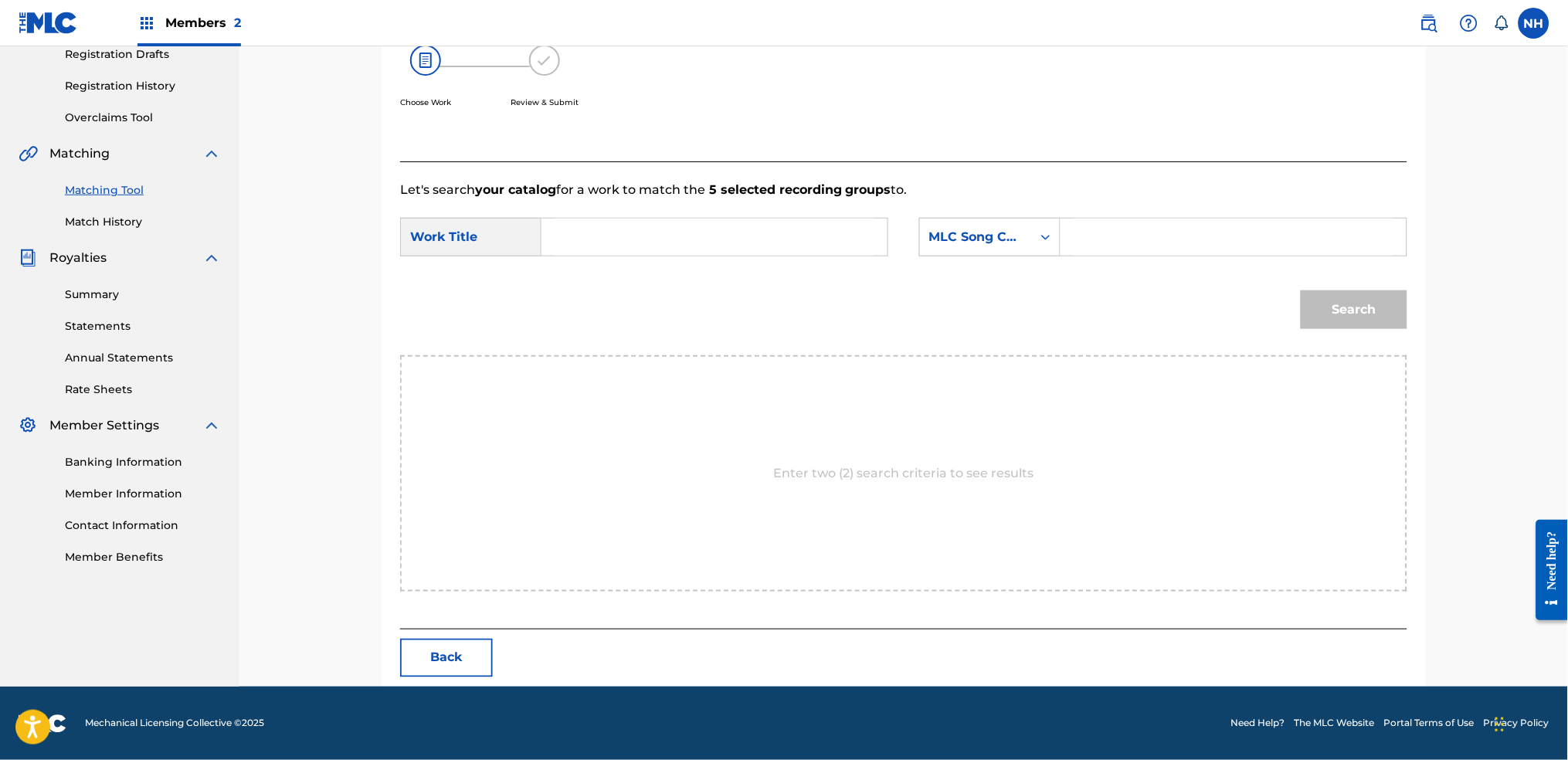
scroll to position [0, 0]
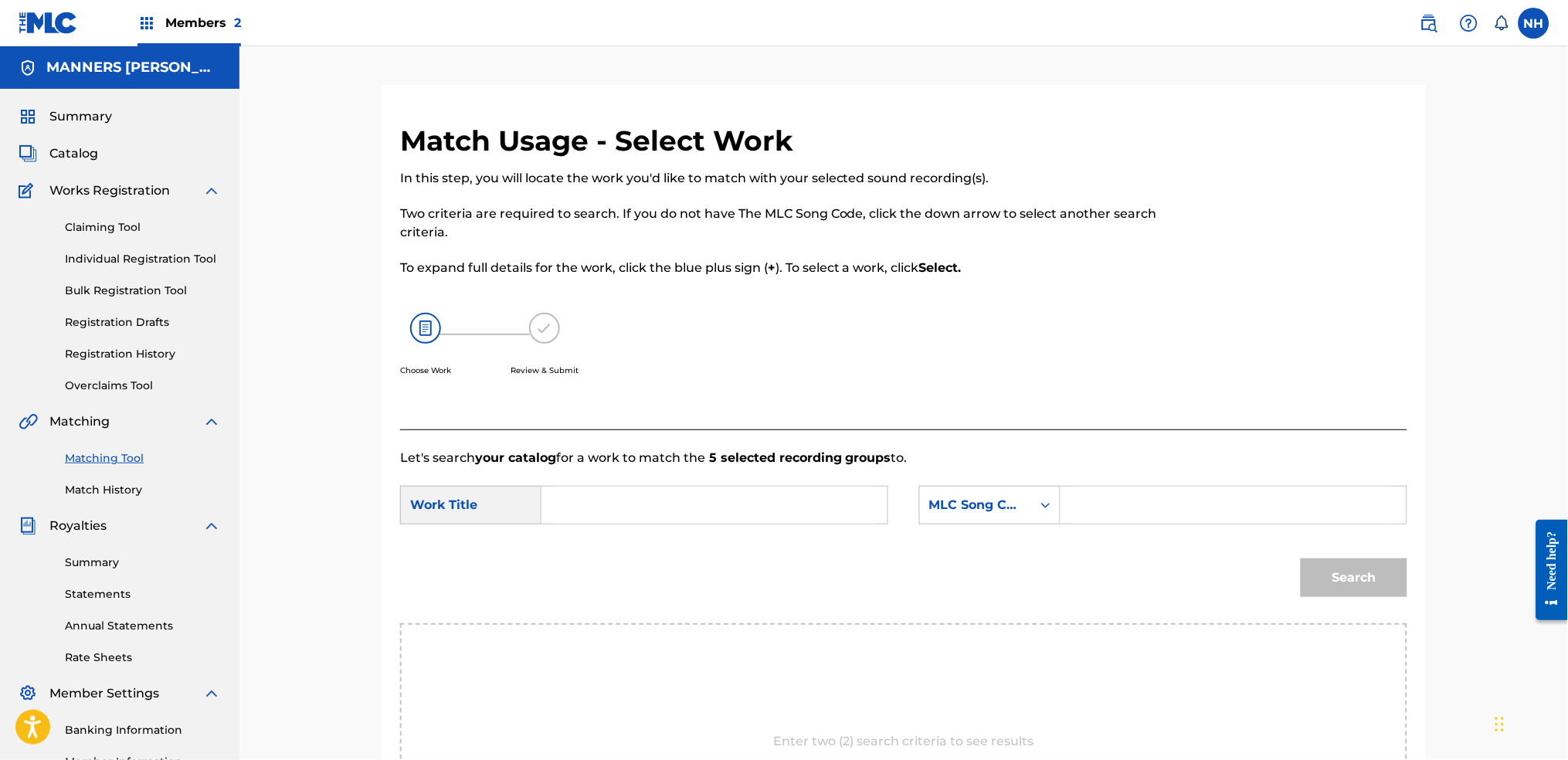
click at [817, 488] on input "Search Form" at bounding box center [715, 505] width 319 height 37
paste input "SIMPLEXITY"
type input "SIMPLEXITY"
click at [1001, 506] on div "MLC Song Code" at bounding box center [976, 504] width 93 height 18
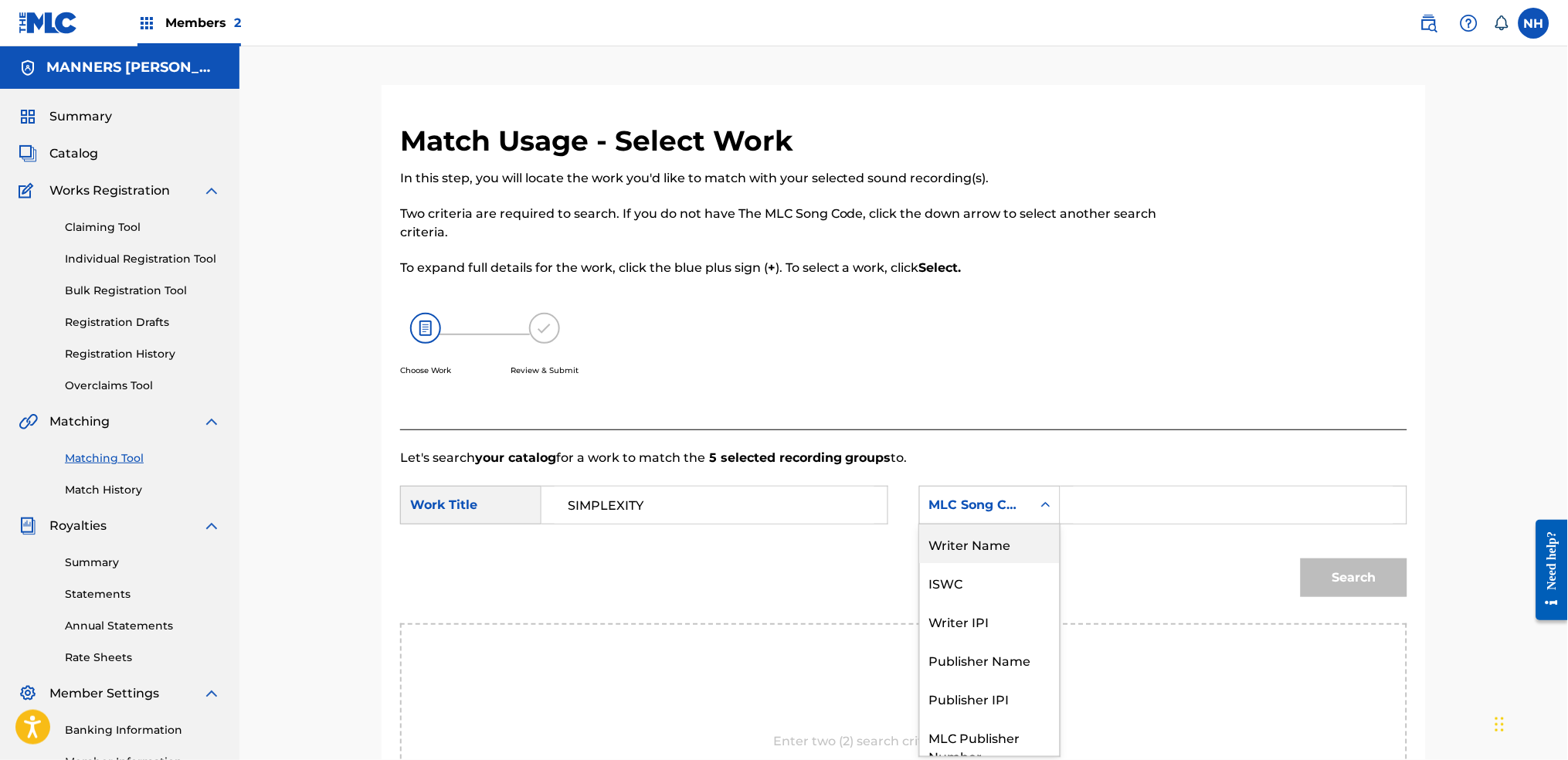
click at [990, 545] on div "Writer Name" at bounding box center [989, 544] width 140 height 38
click at [1089, 510] on input "Search Form" at bounding box center [1233, 505] width 319 height 37
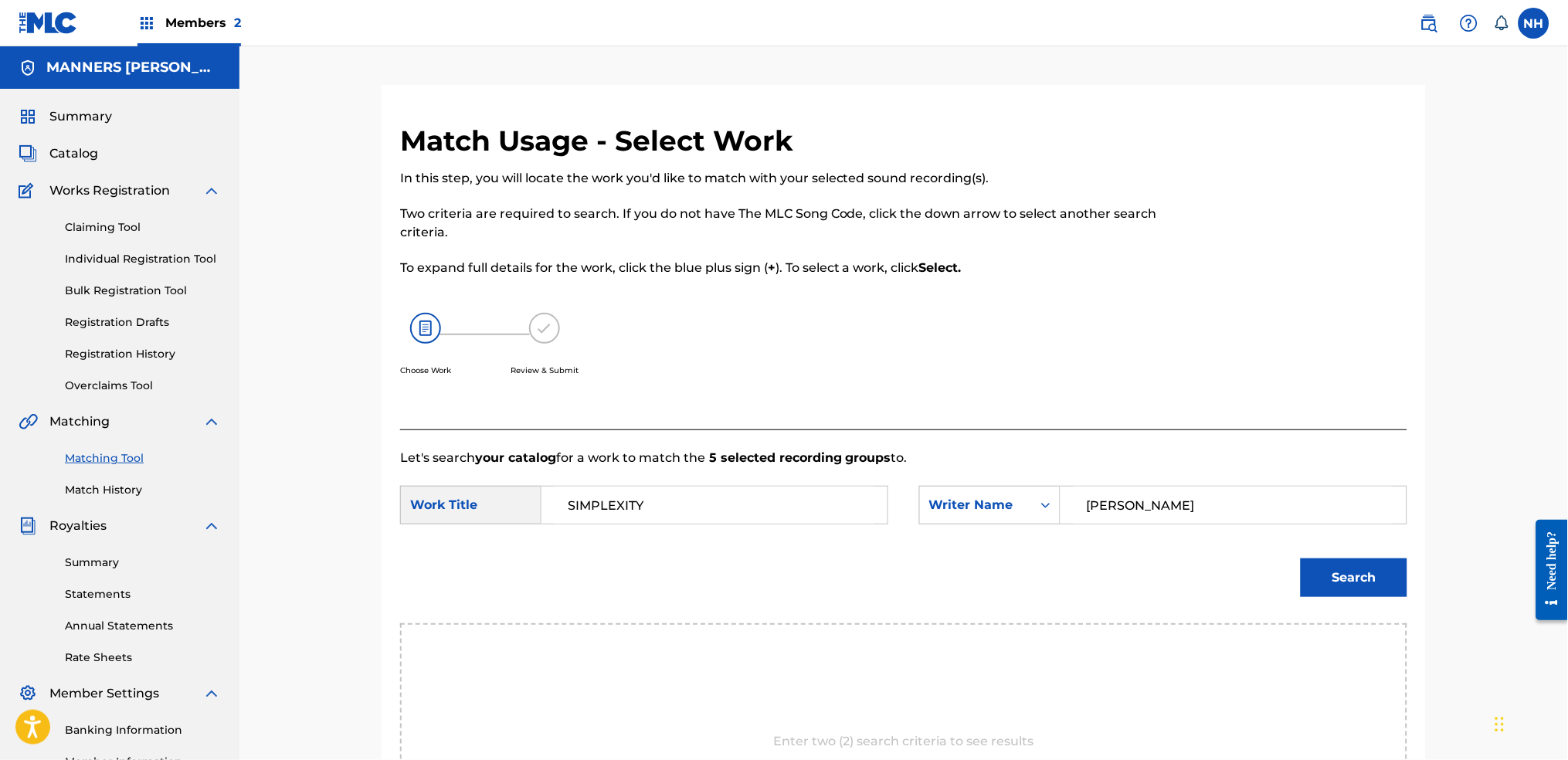
type input "cooper"
click at [1270, 596] on button "Search" at bounding box center [1354, 578] width 106 height 38
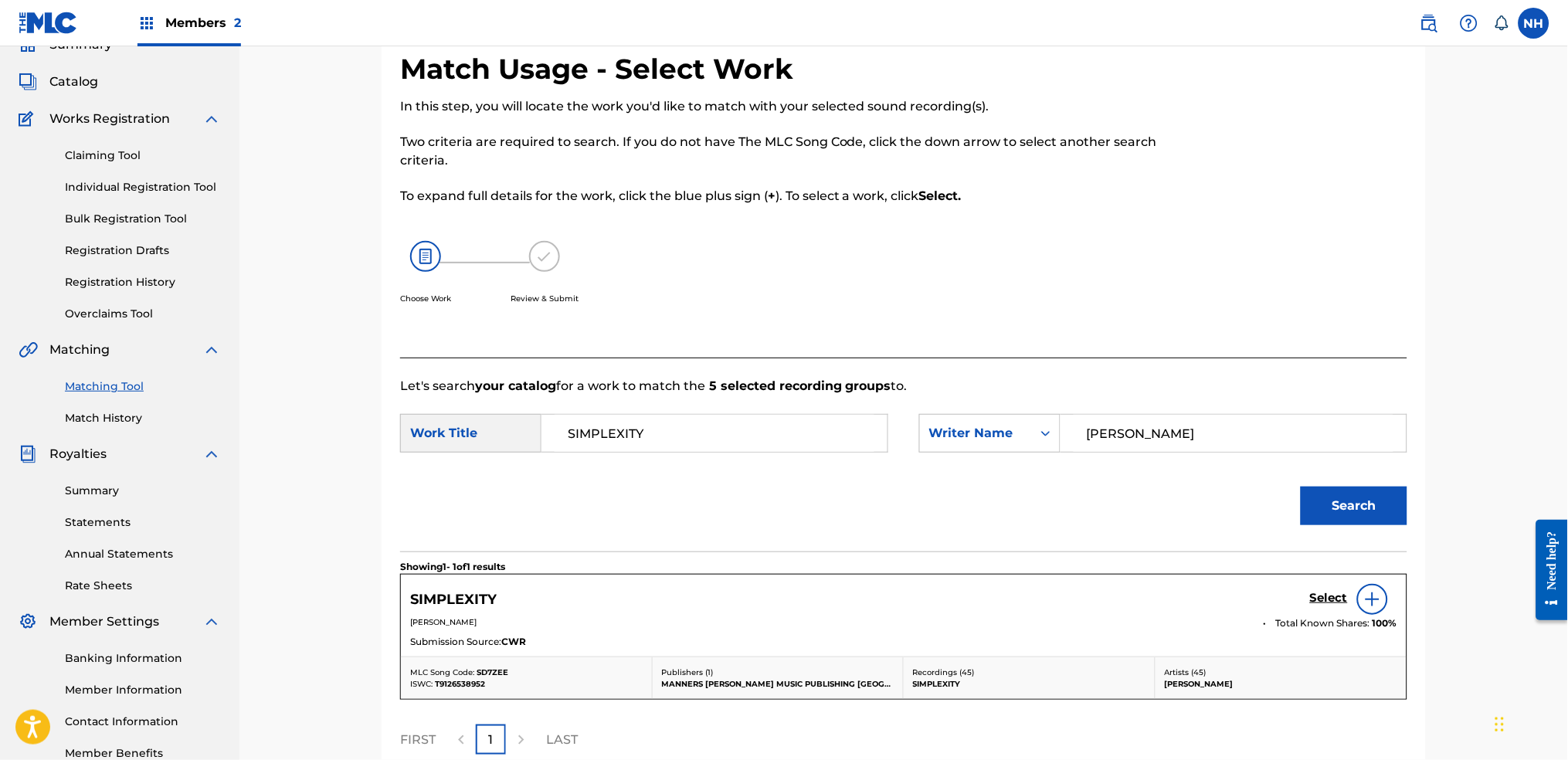
scroll to position [205, 0]
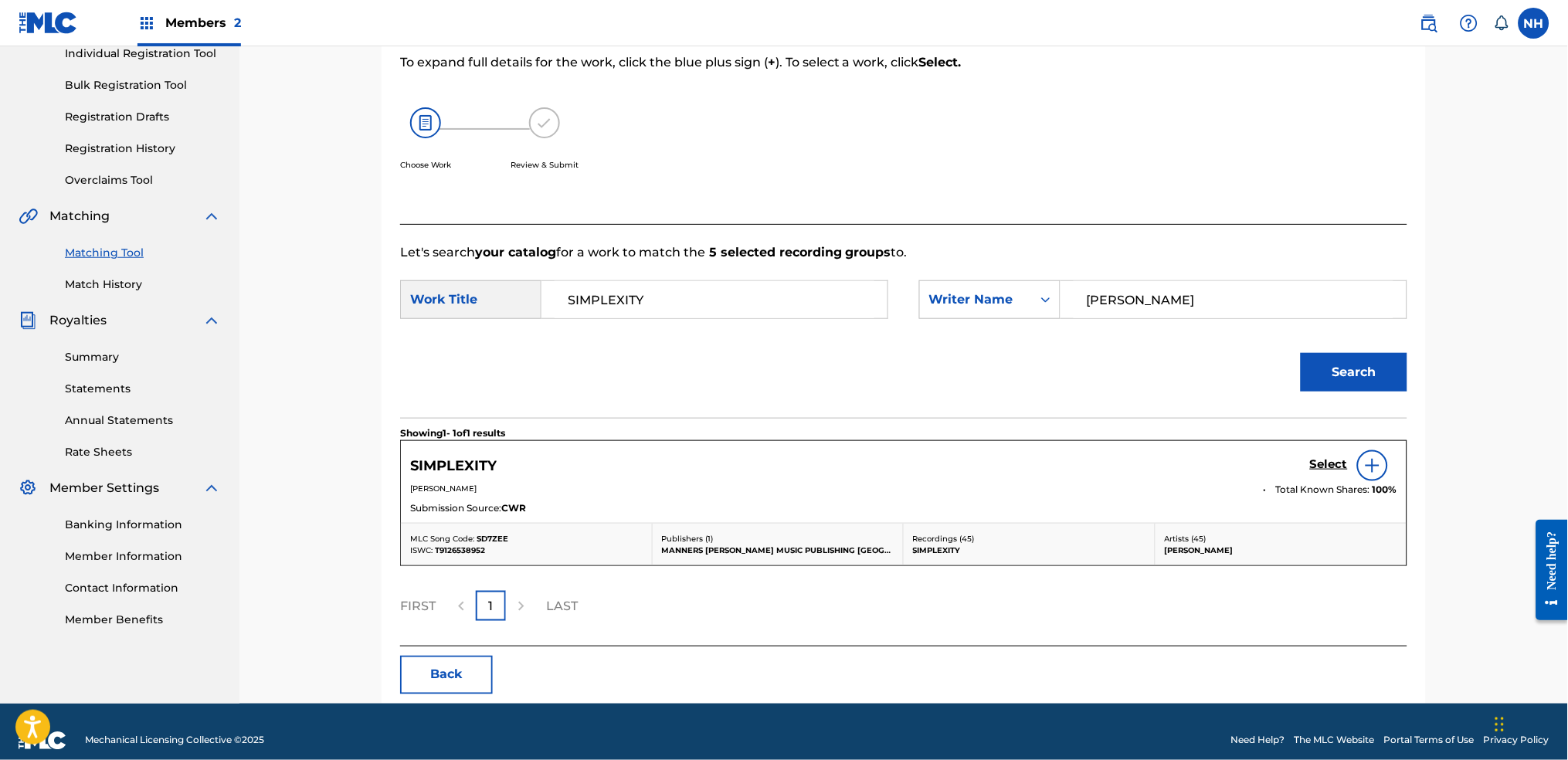
click at [1270, 442] on div "SIMPLEXITY Select MAX BENJAMIN COOPER Total Known Shares: 100 % Submission Sour…" at bounding box center [903, 482] width 1005 height 82
click at [1270, 467] on h5 "Select" at bounding box center [1328, 464] width 38 height 15
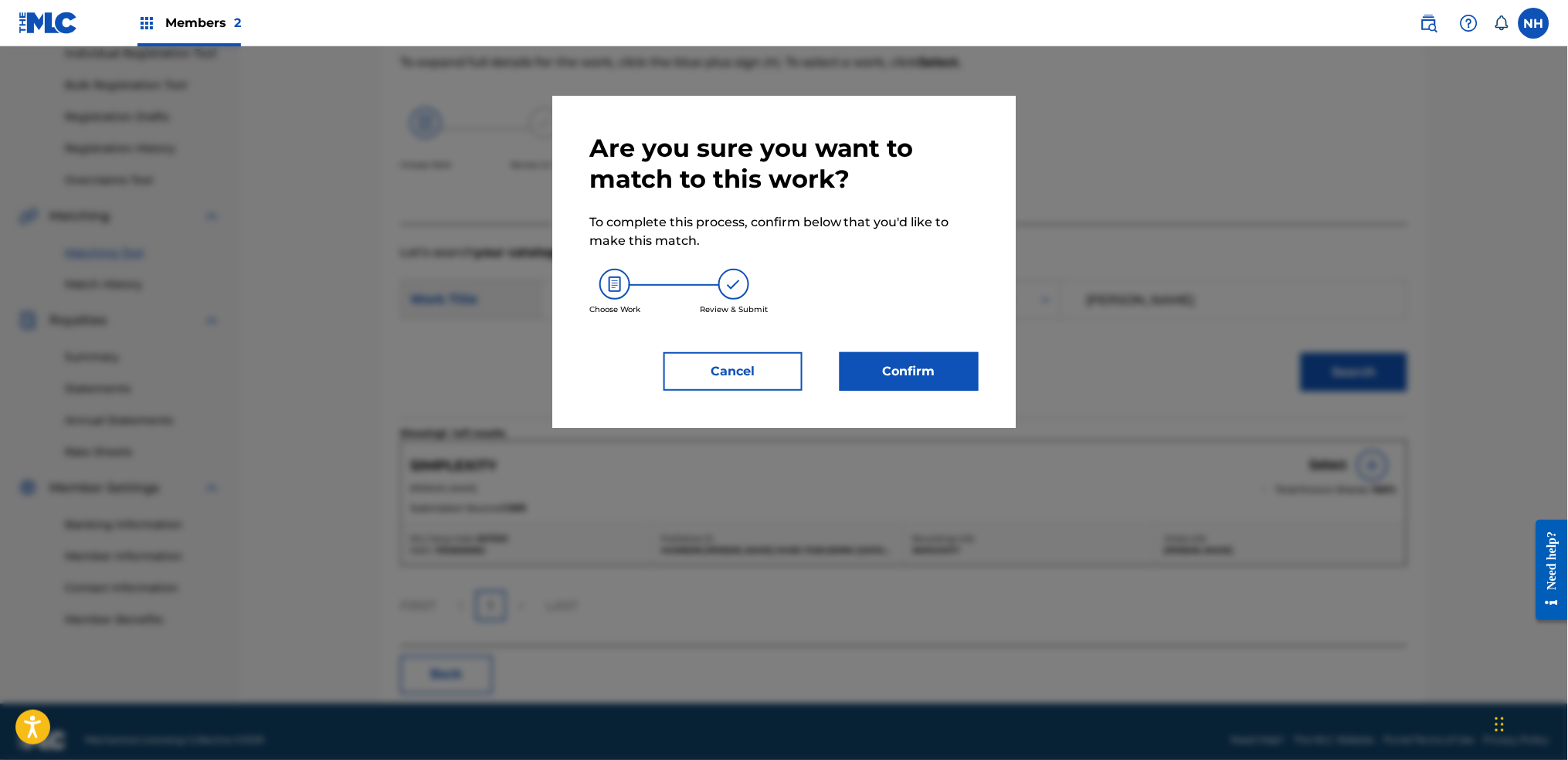
click at [932, 378] on button "Confirm" at bounding box center [908, 372] width 139 height 38
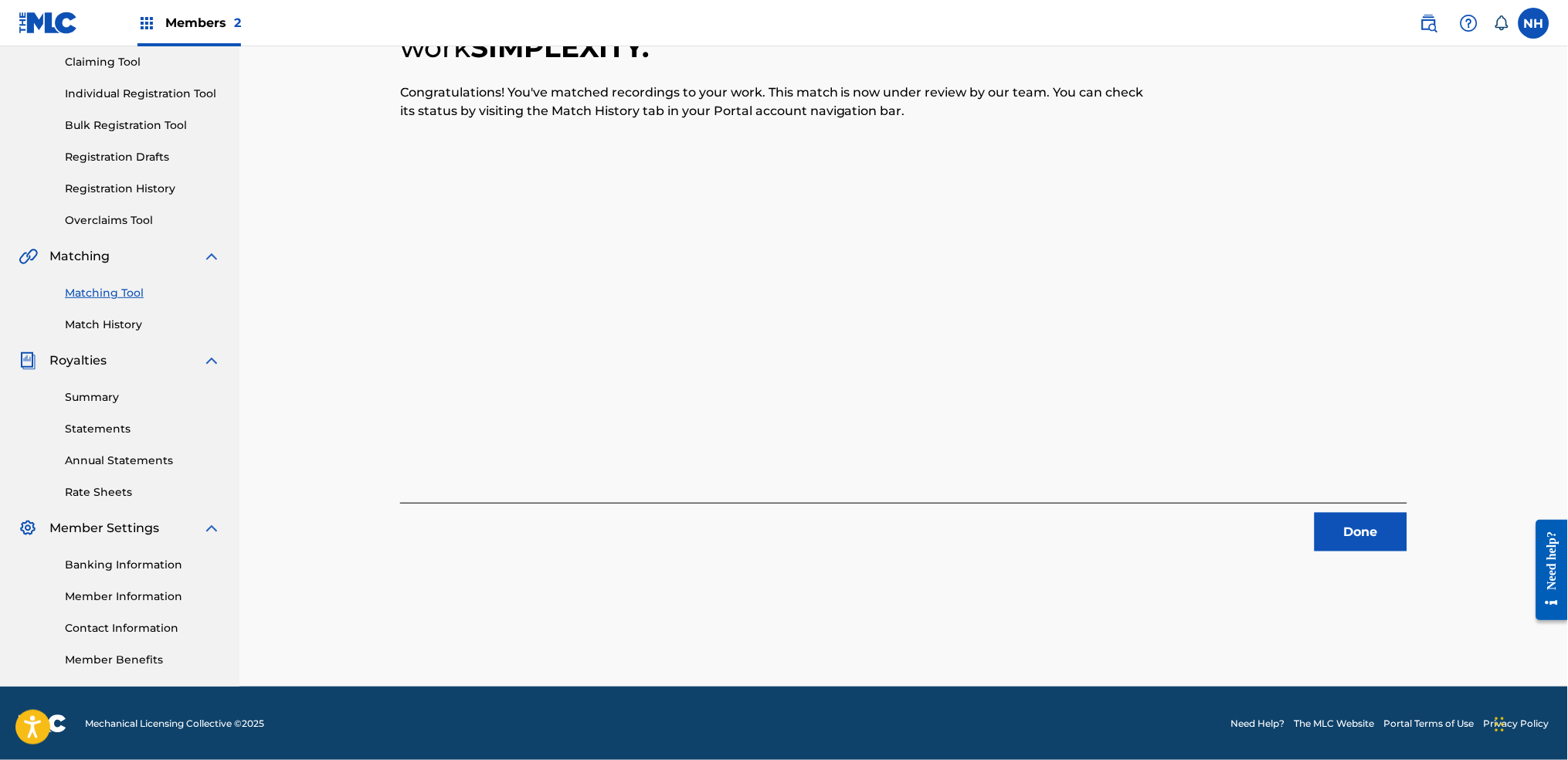
click at [1270, 596] on div "5 Recording Groups are pending usage match to the work SIMPLEXITY . Congratulat…" at bounding box center [903, 303] width 1081 height 767
click at [1270, 533] on button "Done" at bounding box center [1361, 532] width 92 height 38
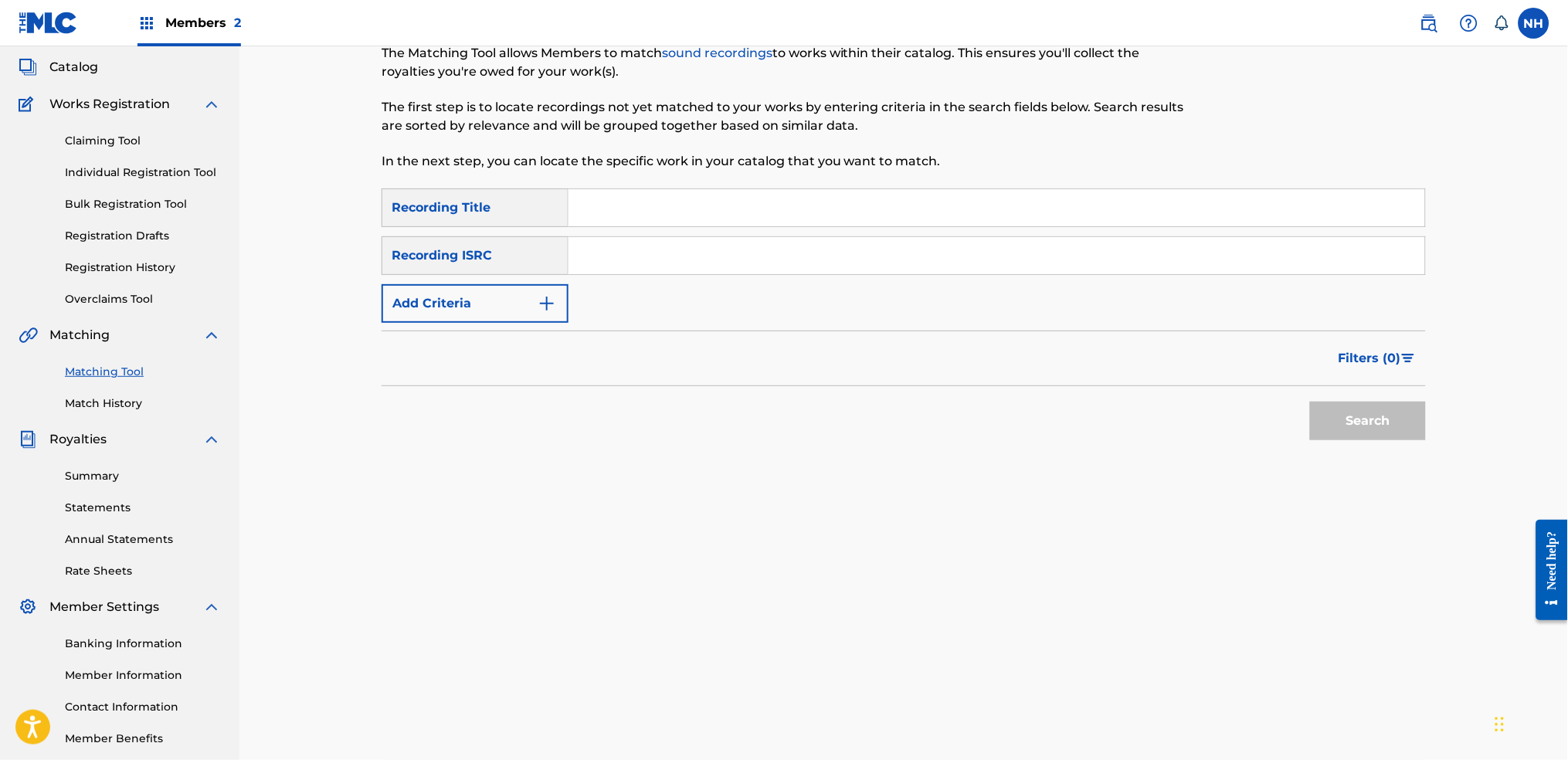
scroll to position [0, 0]
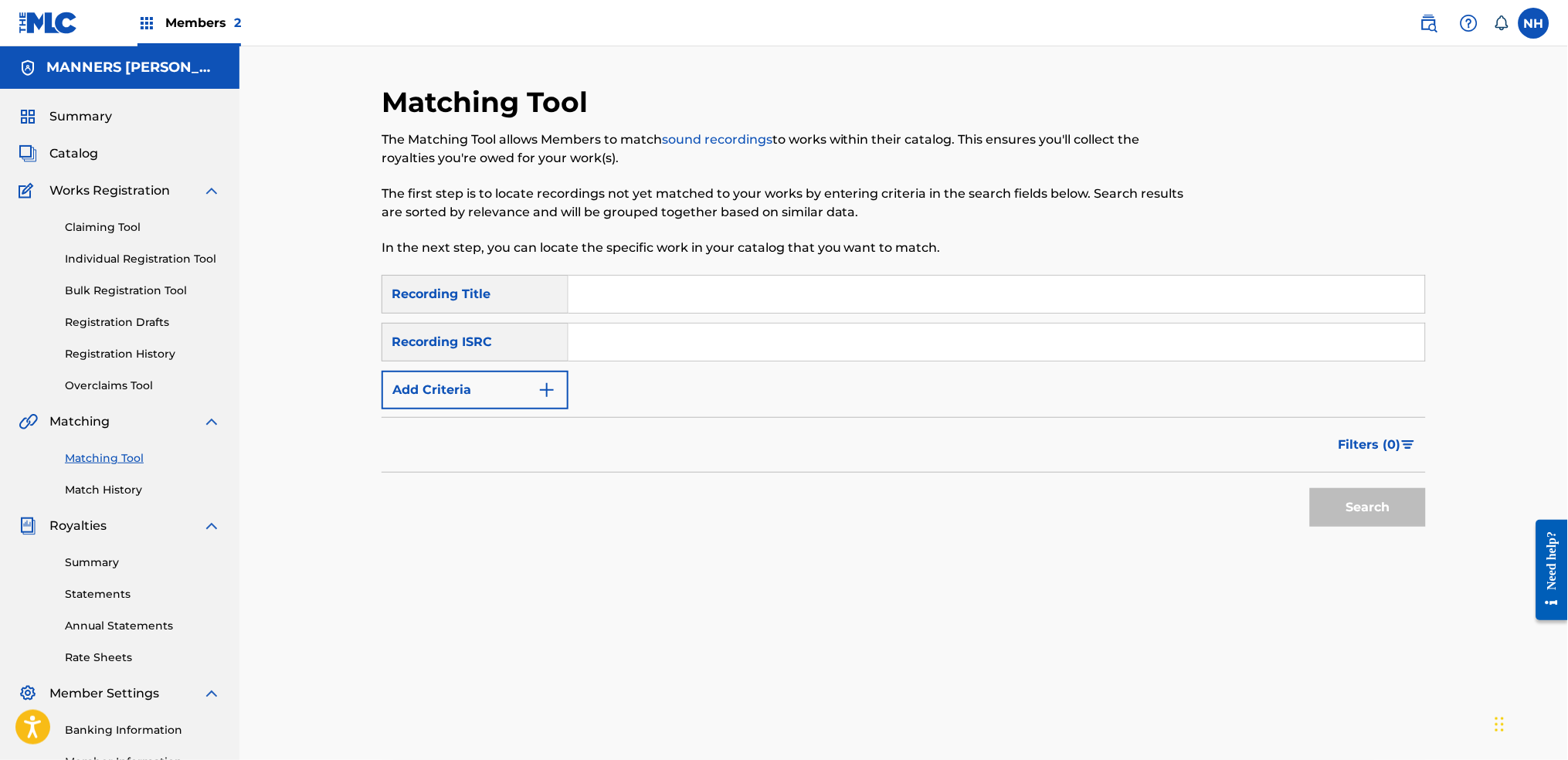
click at [552, 417] on div "Filters ( 0 )" at bounding box center [903, 445] width 1044 height 56
click at [551, 407] on button "Add Criteria" at bounding box center [475, 390] width 187 height 38
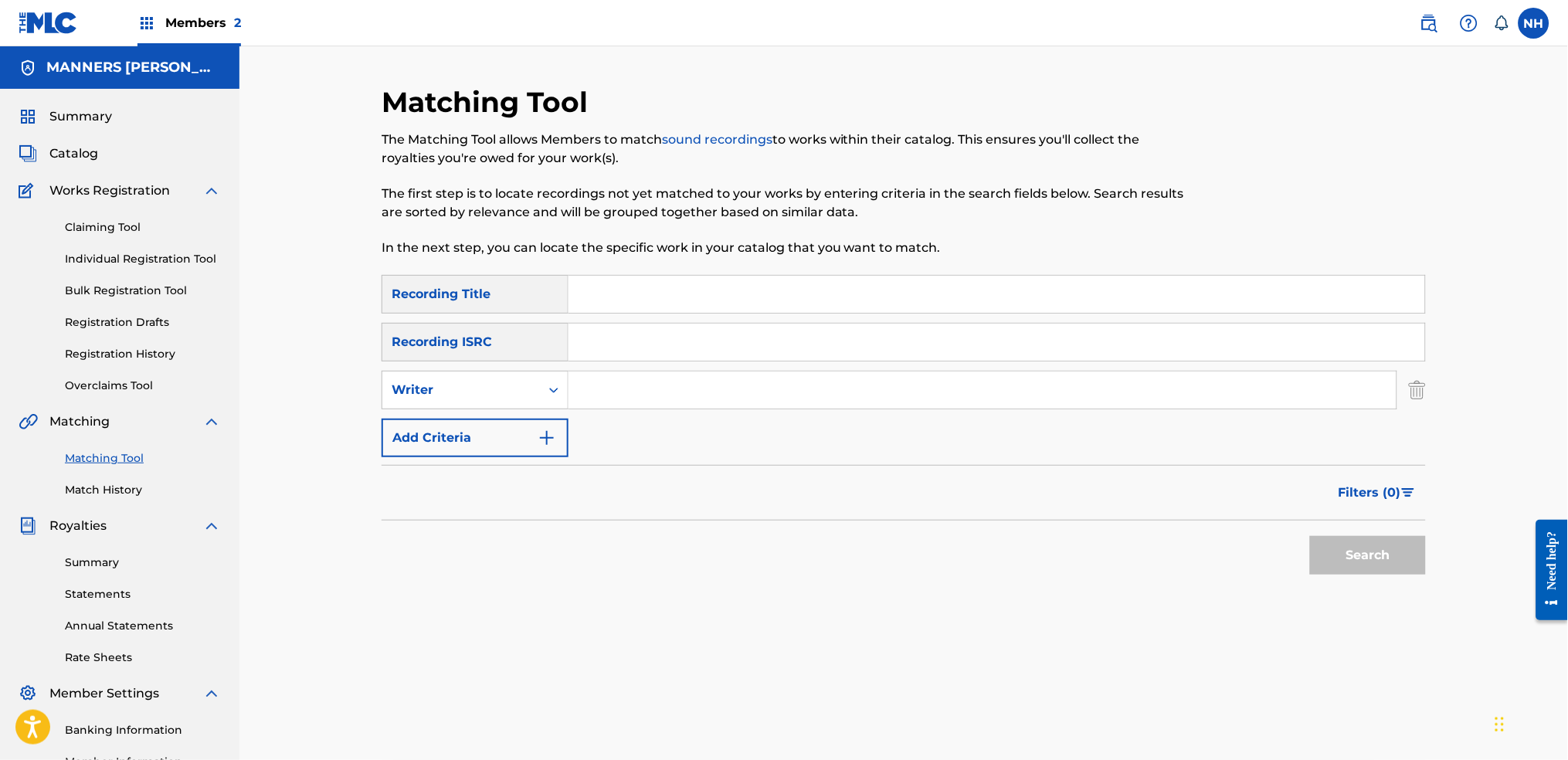
click at [548, 417] on div "SearchWithCriteria42d028ab-ce92-4086-94f4-381f13242438 Recording Title SearchWi…" at bounding box center [903, 366] width 1044 height 182
click at [532, 448] on button "Add Criteria" at bounding box center [475, 438] width 187 height 38
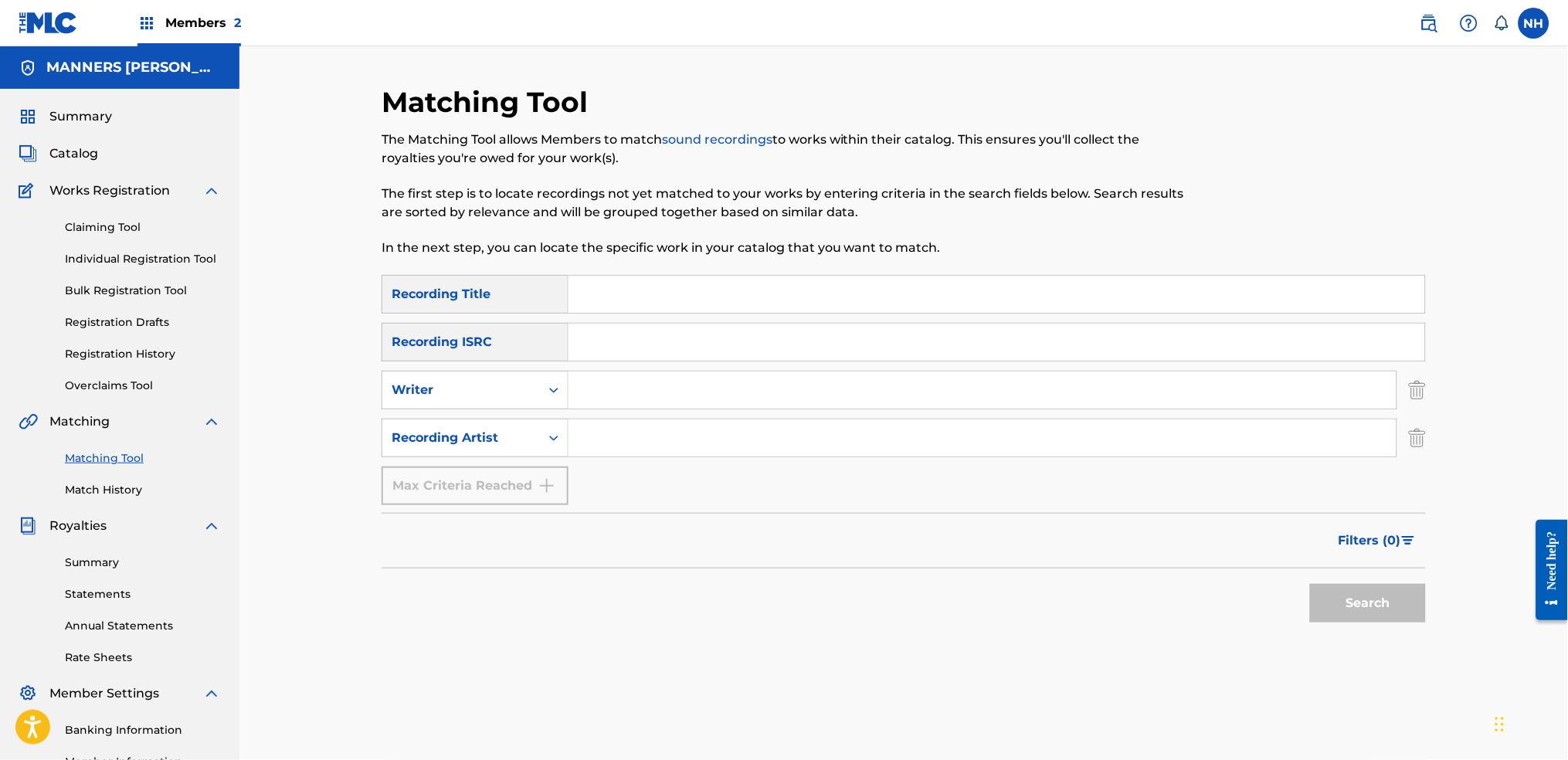
click at [640, 279] on input "Search Form" at bounding box center [996, 294] width 857 height 37
paste input "REMNANTS"
type input "REMNANTS"
click at [678, 430] on input "Search Form" at bounding box center [982, 438] width 828 height 37
type input "Max Cooper"
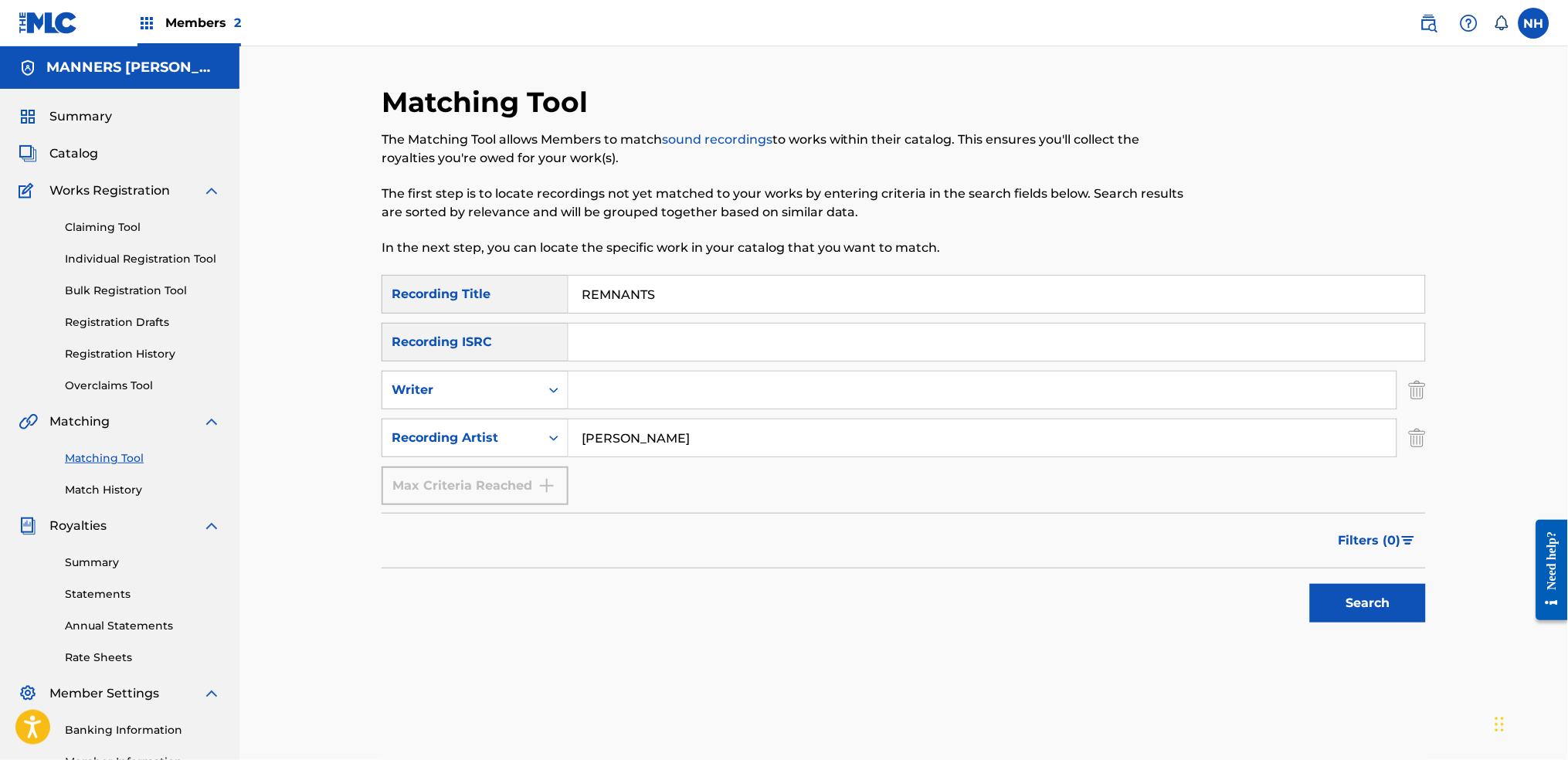
click at [1270, 596] on div "Search" at bounding box center [1364, 599] width 124 height 62
click at [1270, 596] on button "Search" at bounding box center [1367, 603] width 116 height 38
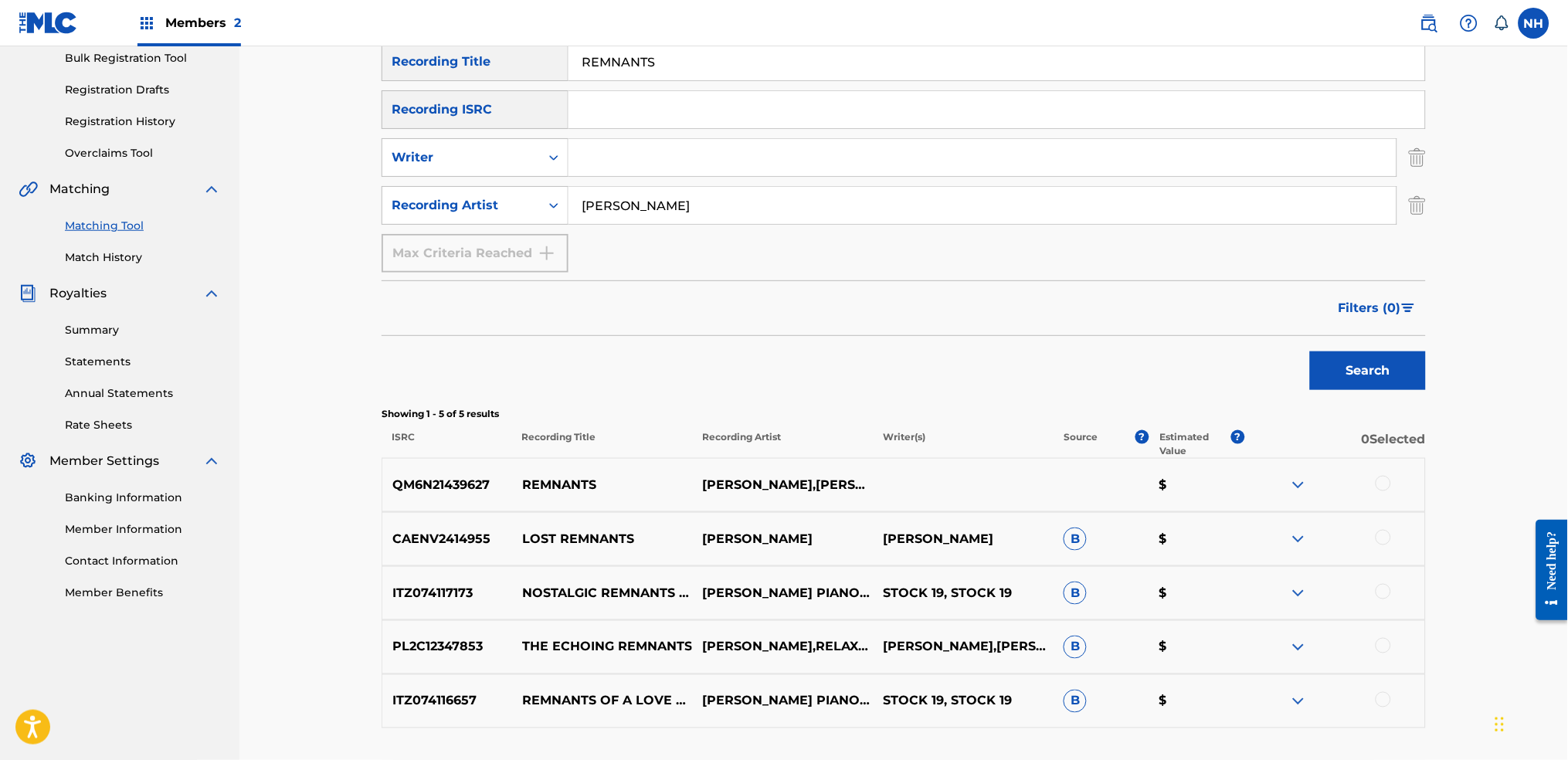
scroll to position [268, 0]
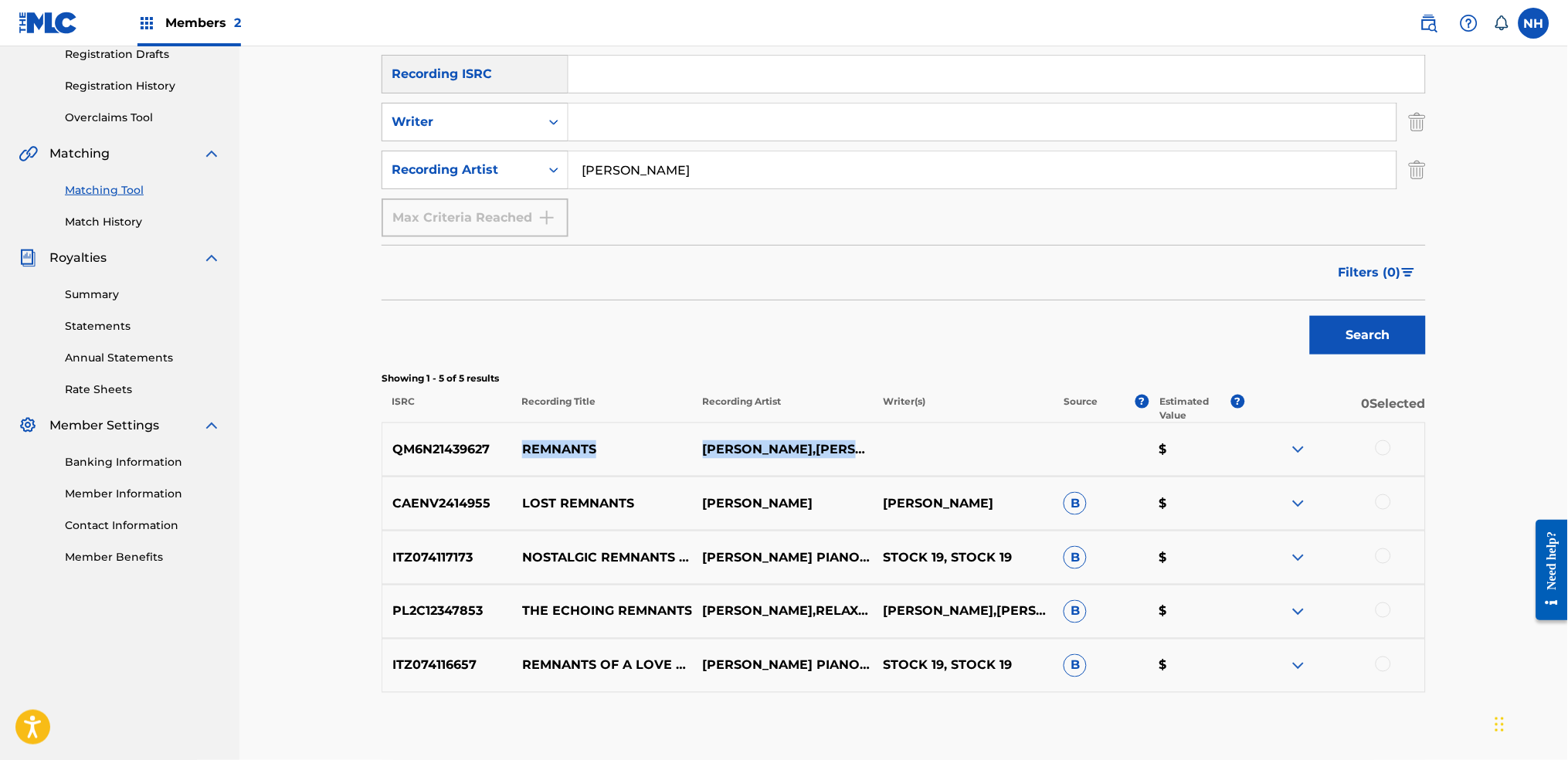
drag, startPoint x: 517, startPoint y: 455, endPoint x: 810, endPoint y: 454, distance: 293.0
click at [819, 454] on div "QM6N21439627 REMNANTS TOM HODGE,MAX COOPER $" at bounding box center [903, 449] width 1044 height 54
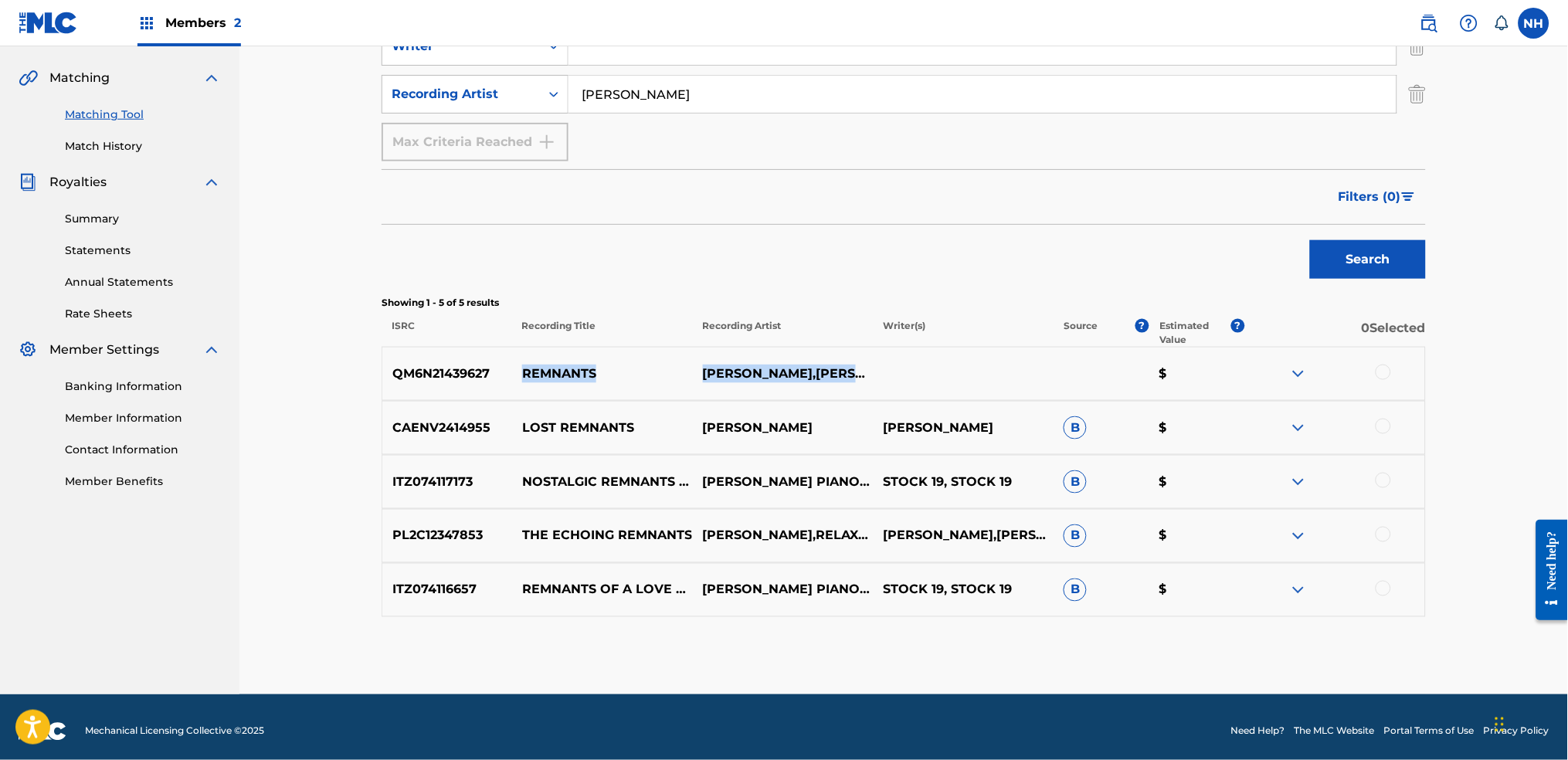
scroll to position [352, 0]
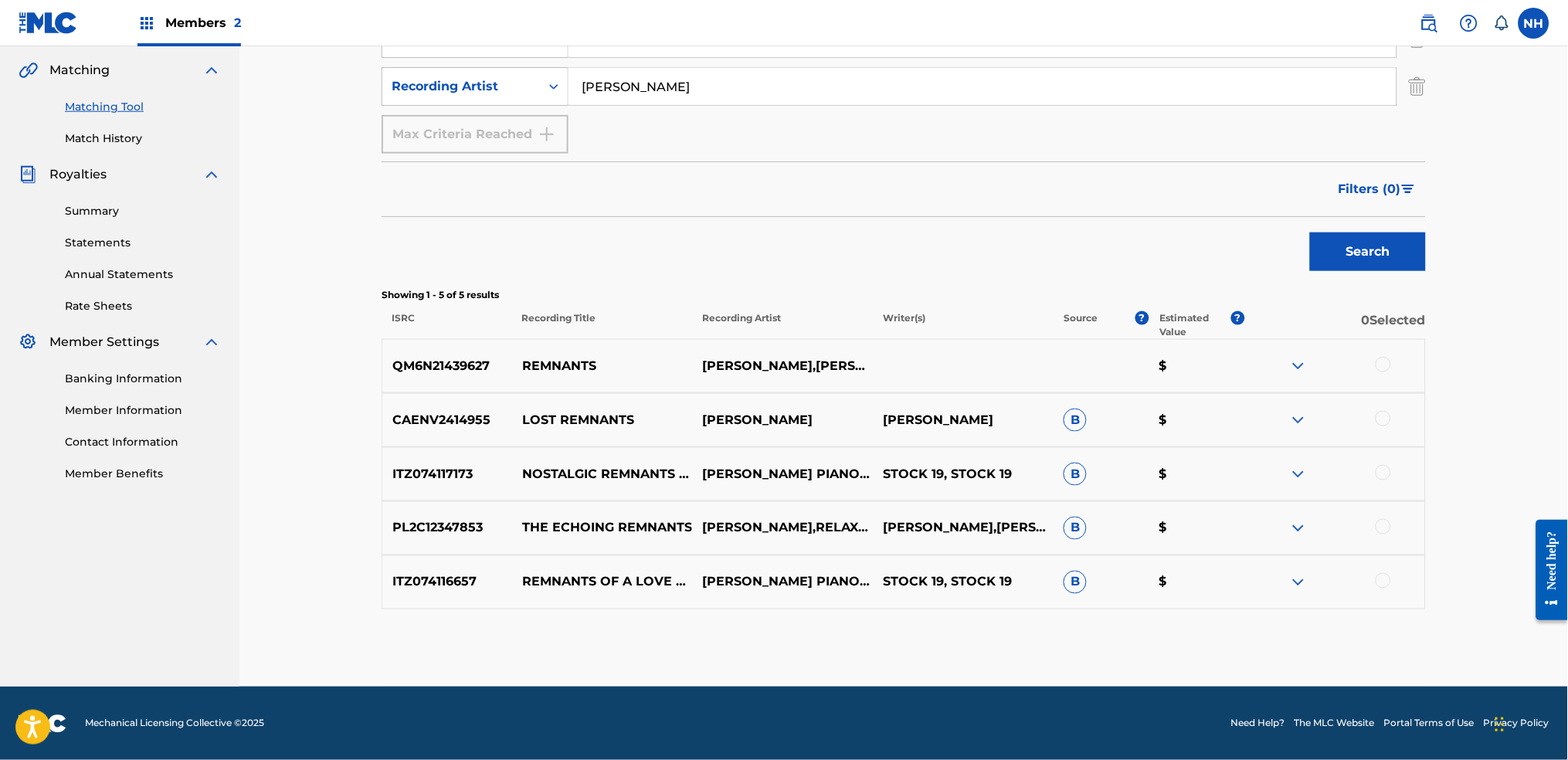
click at [1270, 366] on div at bounding box center [1383, 365] width 16 height 16
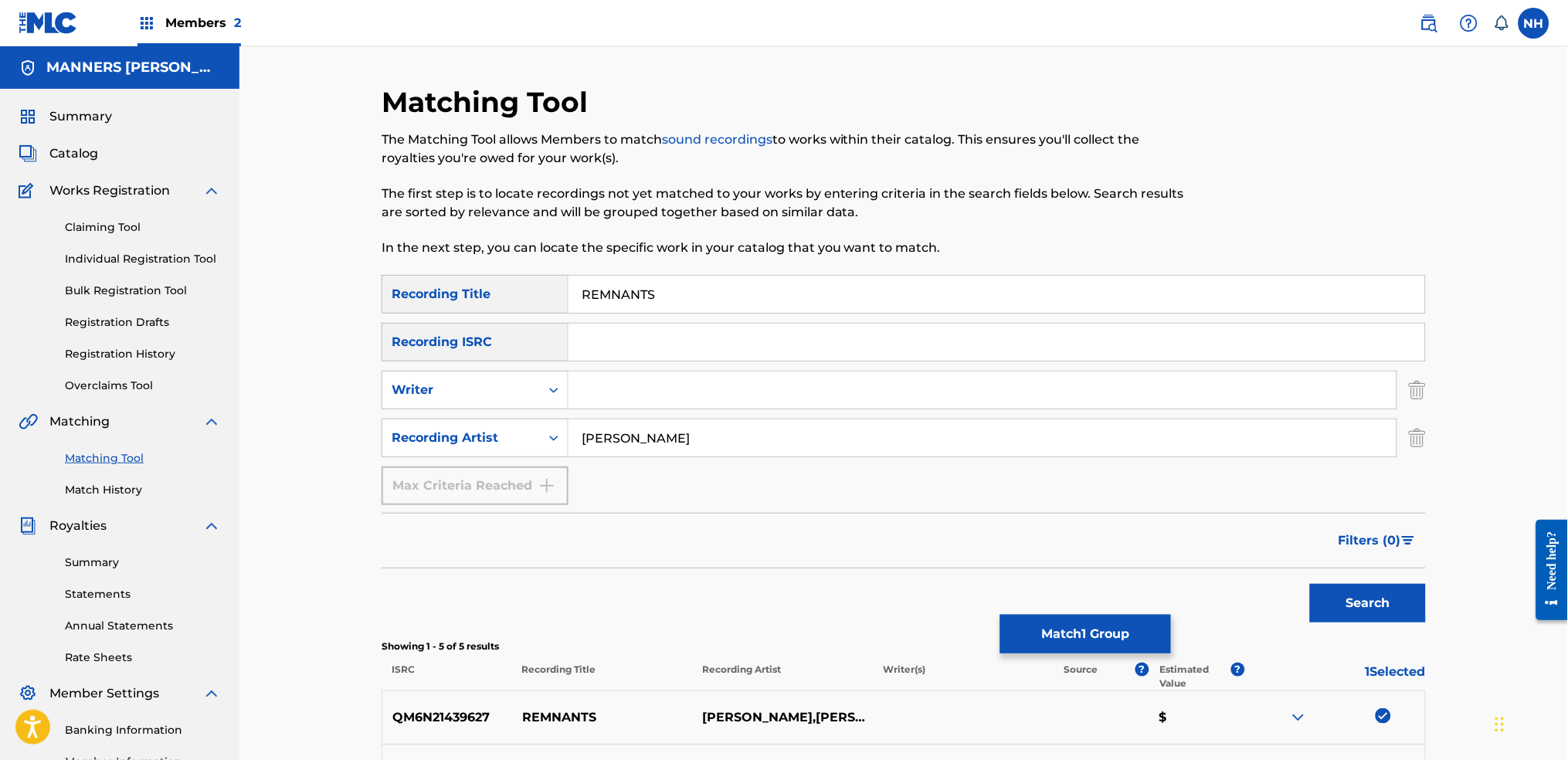
click at [1064, 596] on button "Match 1 Group" at bounding box center [1085, 634] width 171 height 38
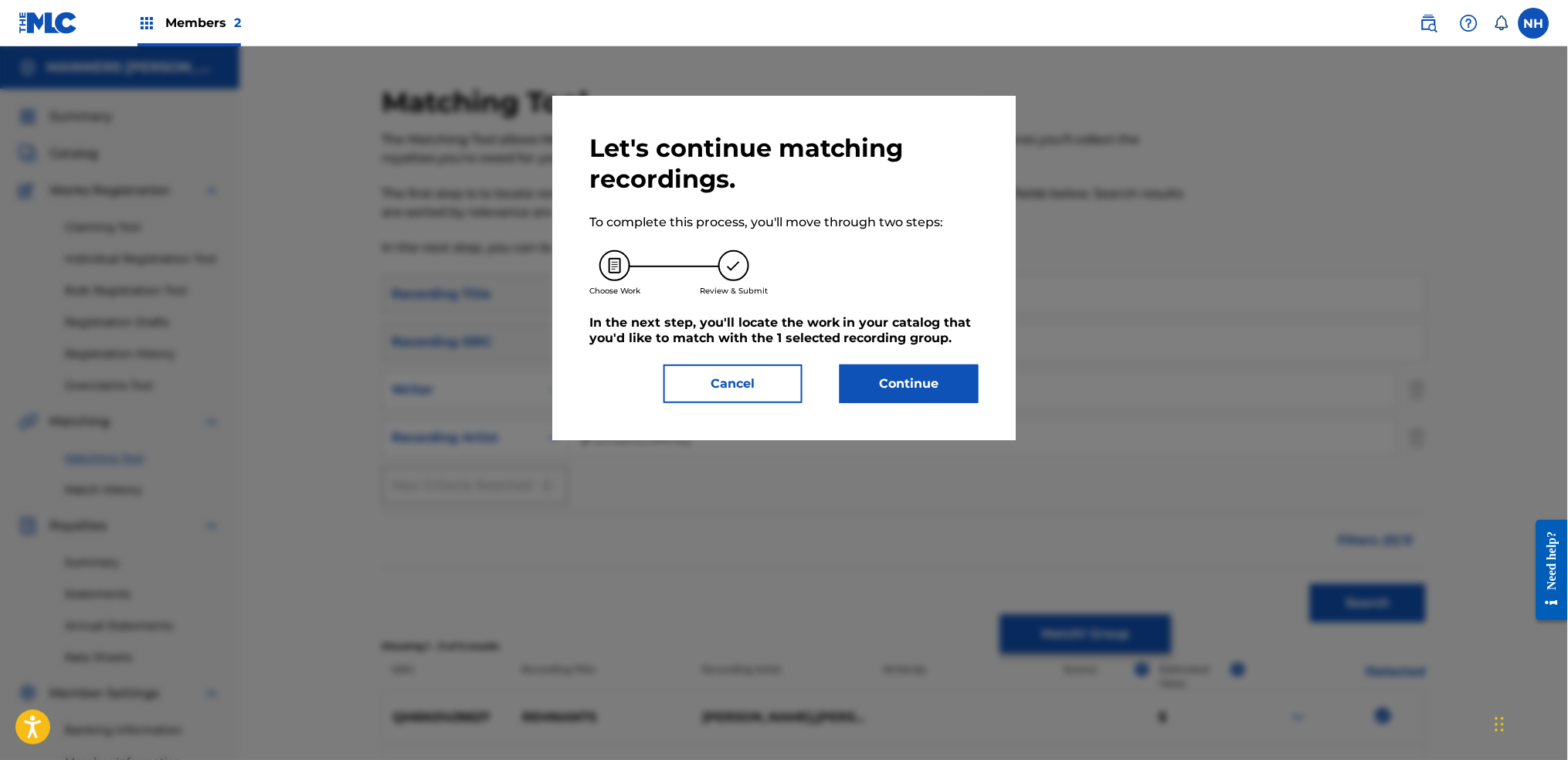
click at [909, 381] on button "Continue" at bounding box center [908, 384] width 139 height 38
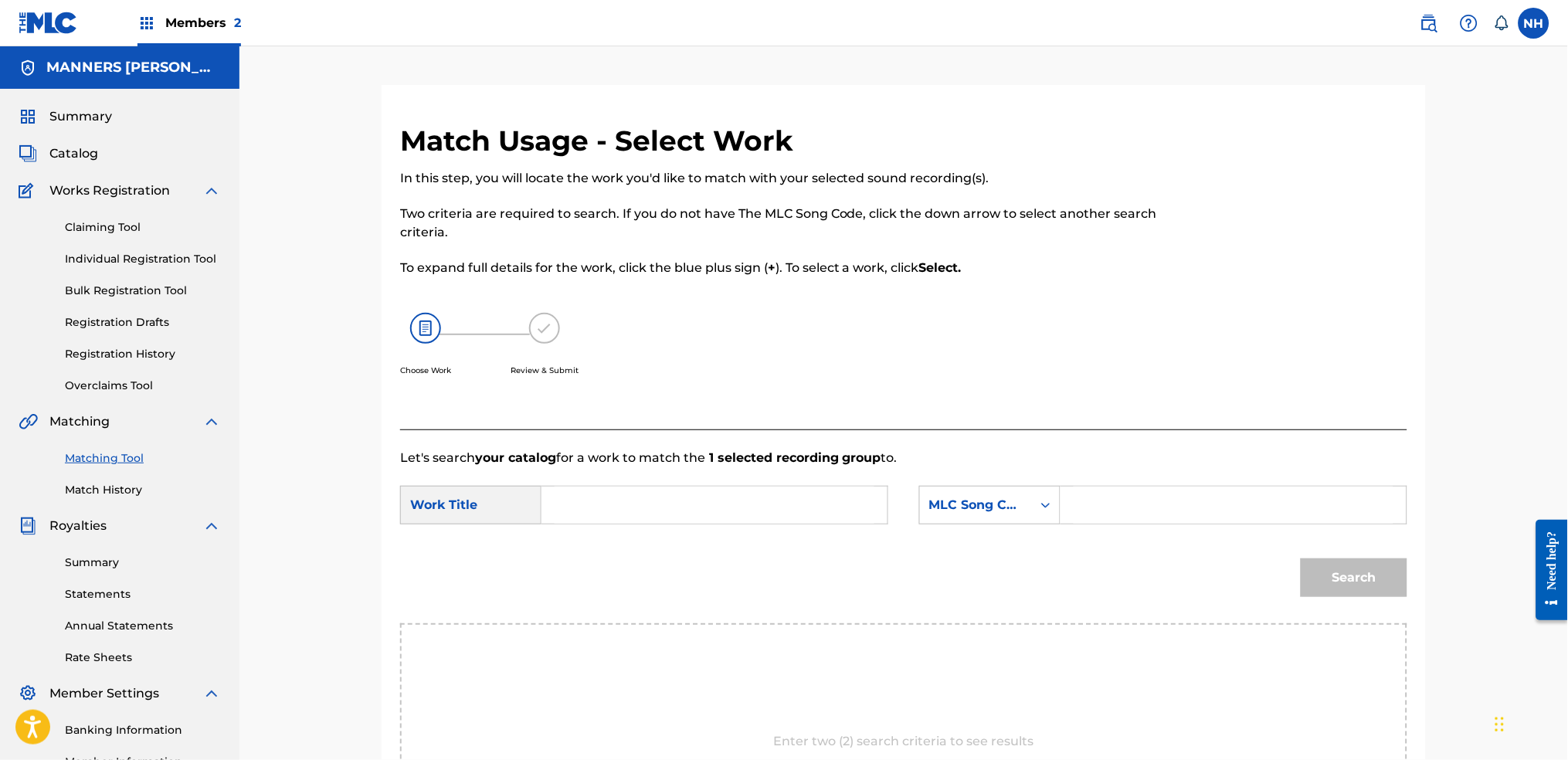
click at [743, 510] on input "Search Form" at bounding box center [715, 505] width 319 height 37
paste input "REMNANTS"
type input "REMNANTS"
click at [1010, 523] on div "MLC Song Code" at bounding box center [989, 505] width 141 height 38
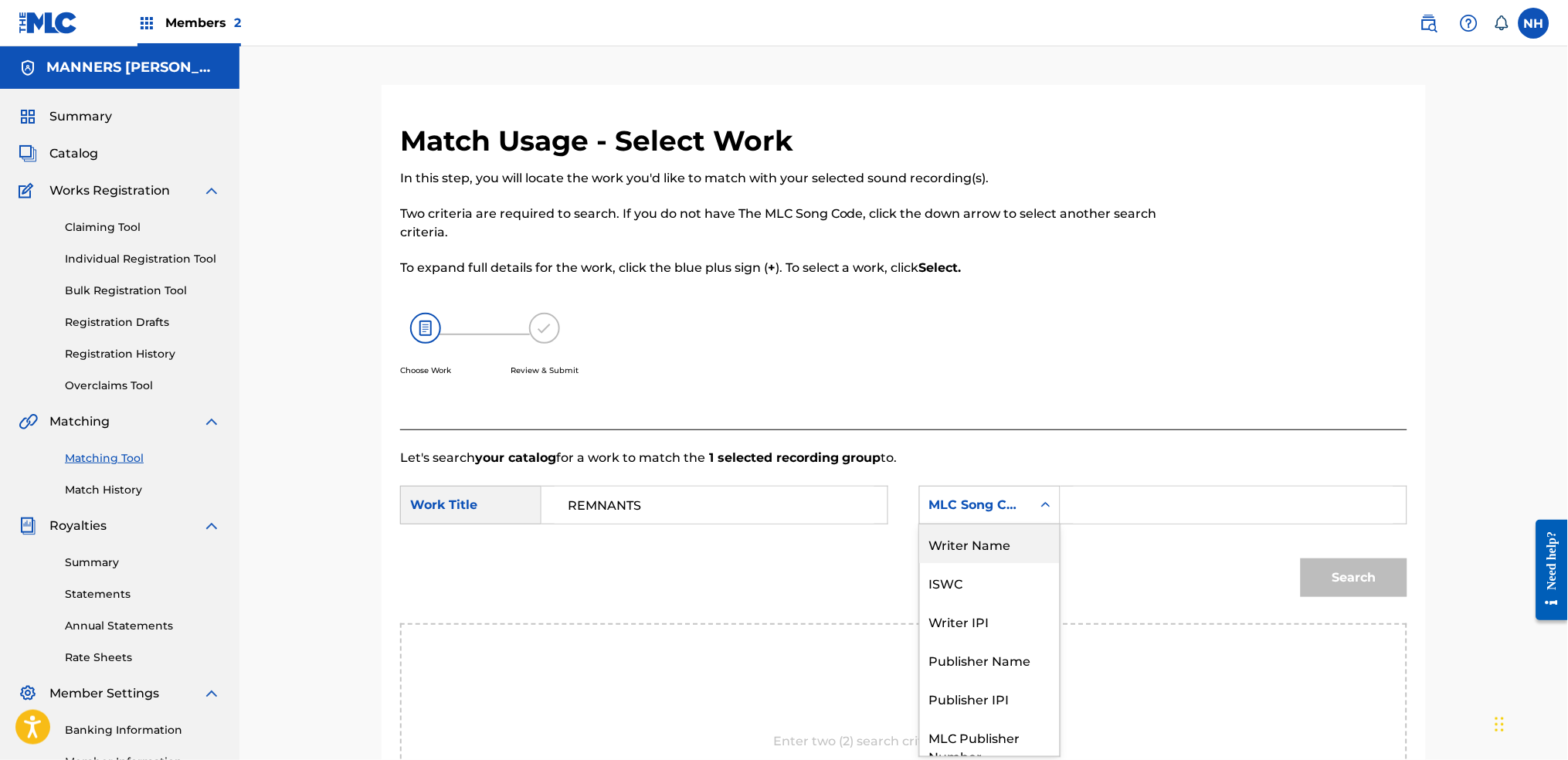
click at [1027, 548] on div "Writer Name" at bounding box center [989, 544] width 140 height 38
click at [1106, 517] on input "Search Form" at bounding box center [1233, 505] width 319 height 37
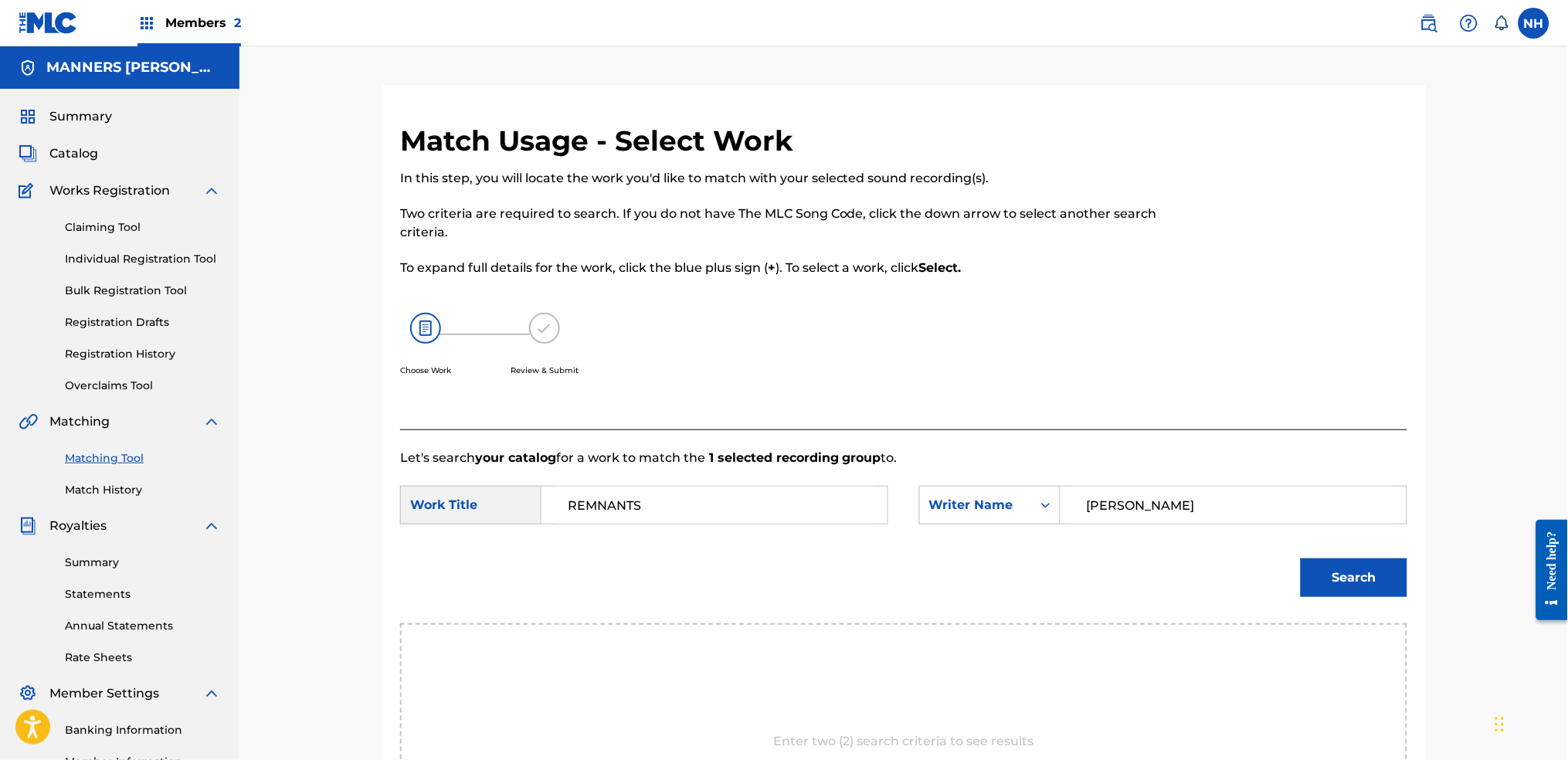
type input "cooper"
click at [1270, 558] on button "Search" at bounding box center [1354, 578] width 106 height 38
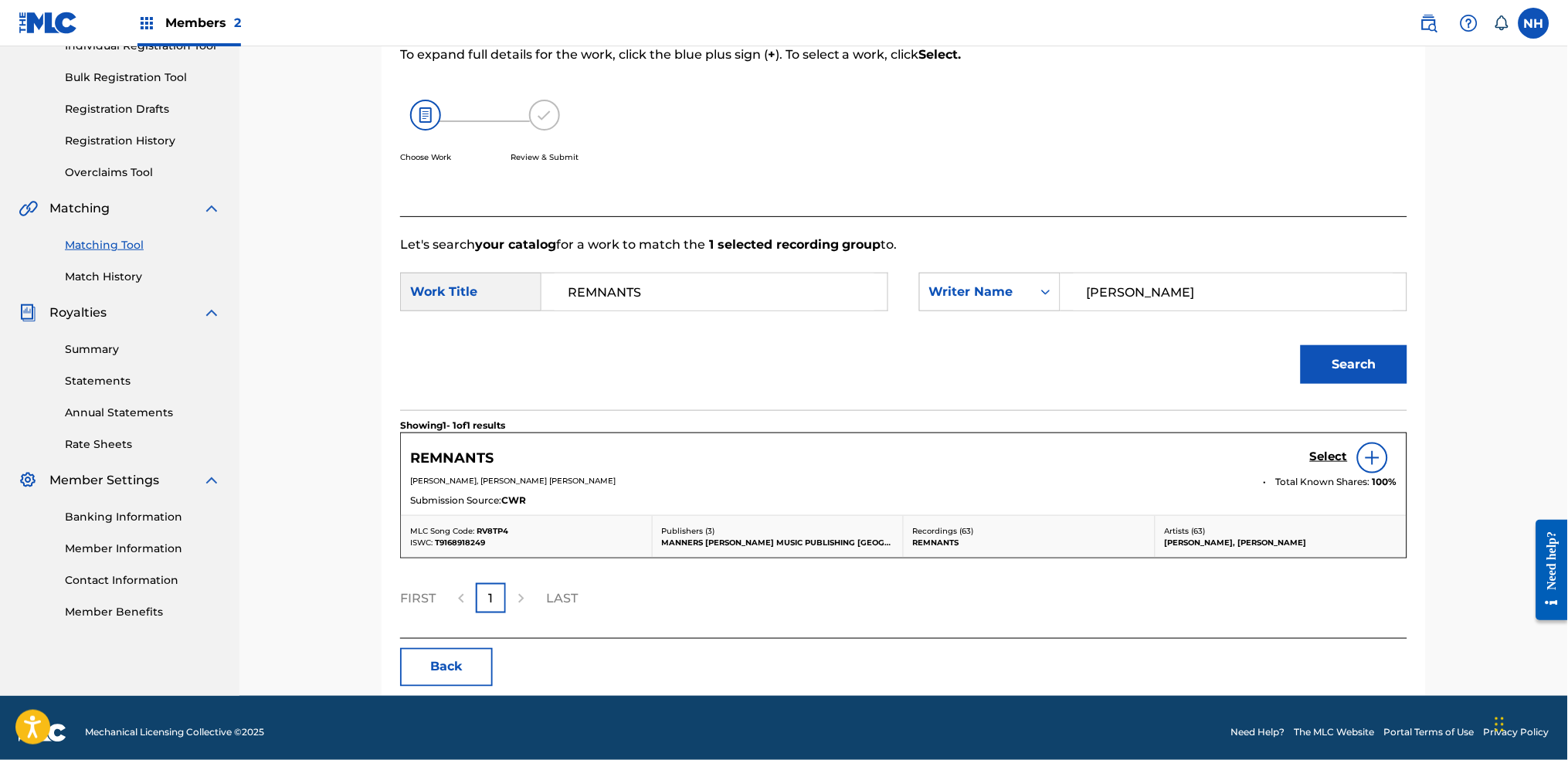
scroll to position [223, 0]
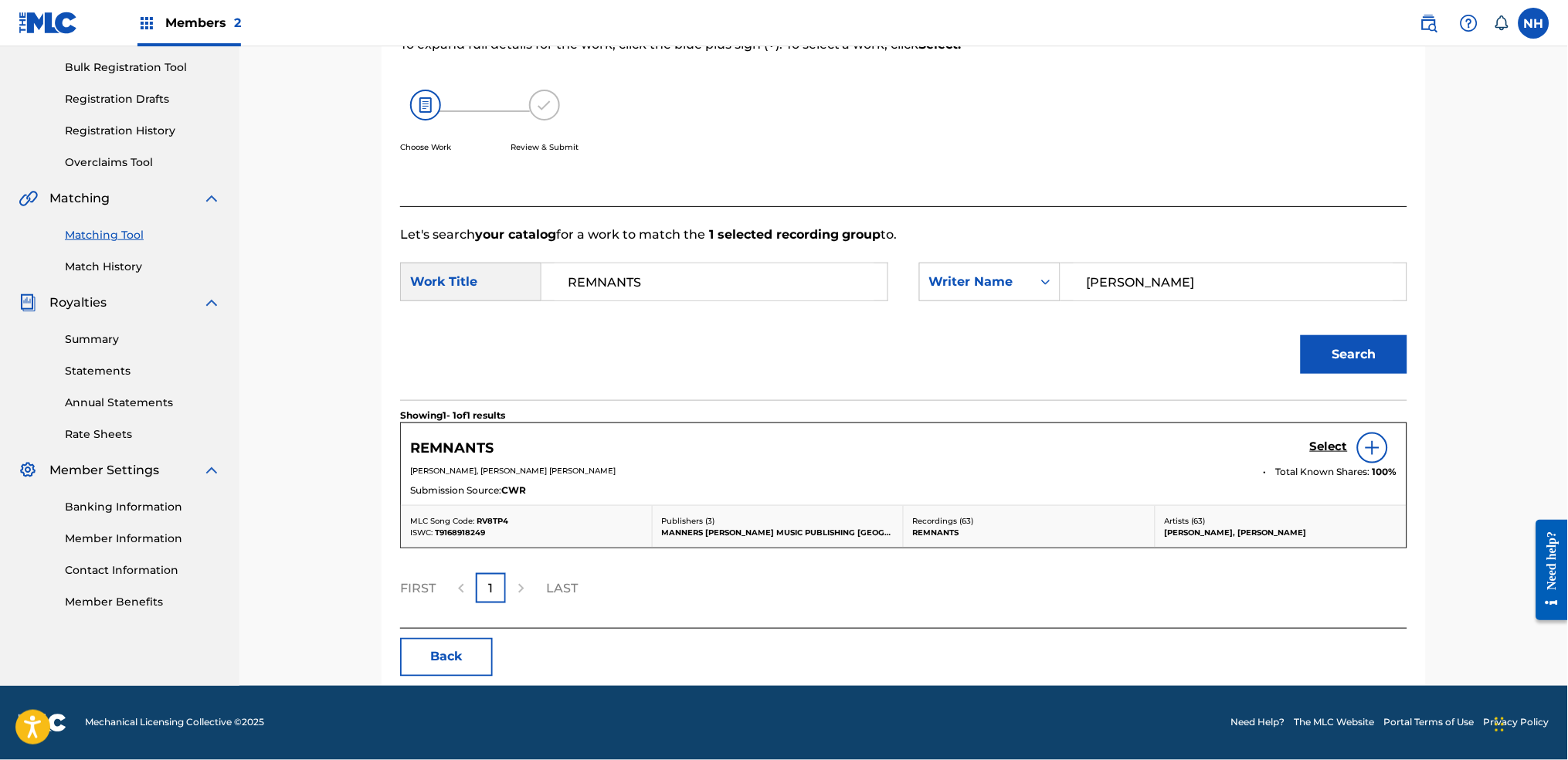
click at [1270, 466] on span "Total Known Shares:" at bounding box center [1324, 472] width 97 height 14
click at [1270, 428] on div "REMNANTS Select MAX BENJAMIN COOPER, THOMAS KANAYALAL GARFIELD HODGE Total Know…" at bounding box center [903, 464] width 1005 height 82
click at [1270, 462] on div "Select" at bounding box center [1353, 448] width 87 height 31
click at [1270, 442] on h5 "Select" at bounding box center [1328, 447] width 38 height 15
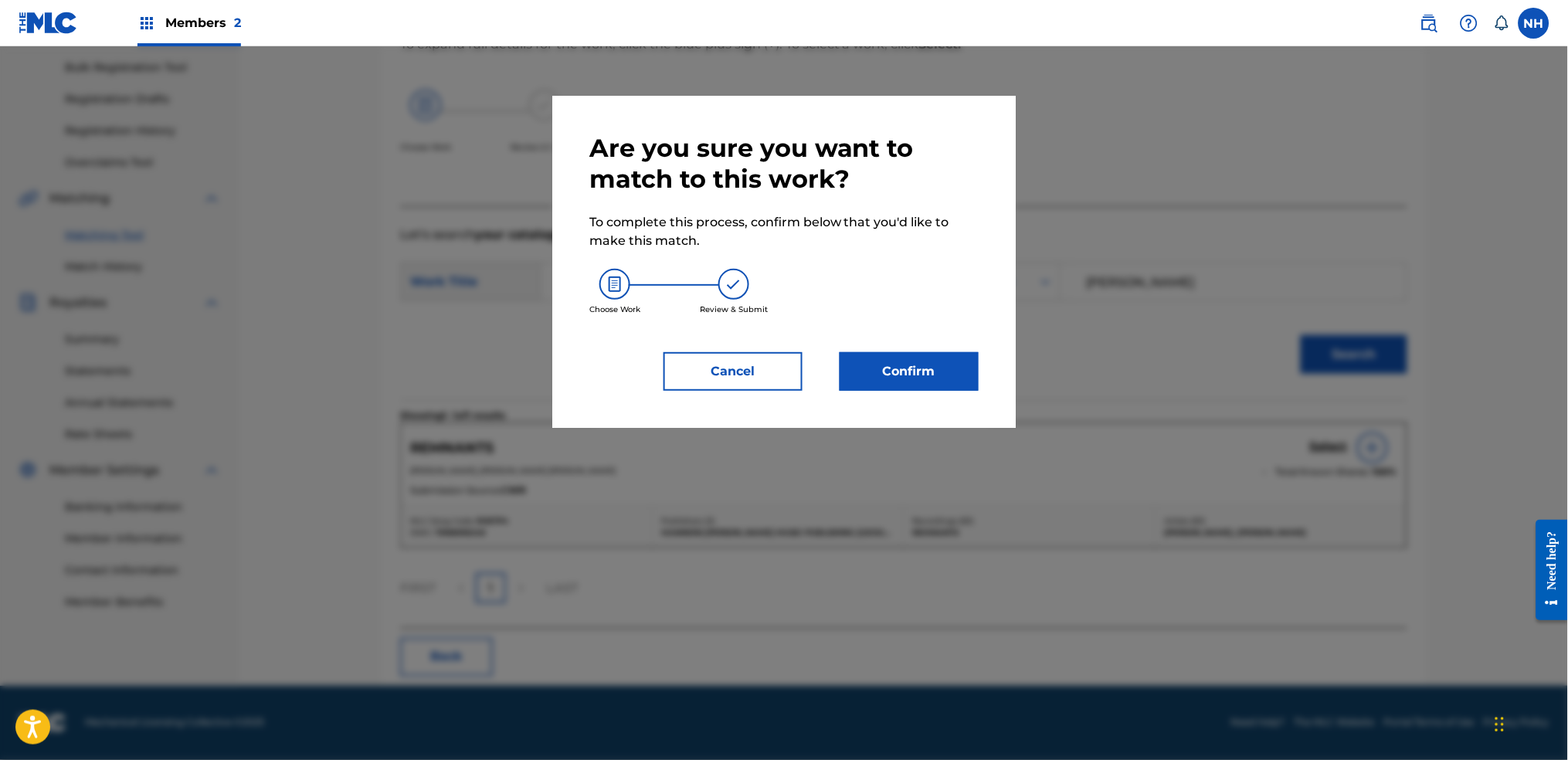
click at [947, 379] on button "Confirm" at bounding box center [908, 372] width 139 height 38
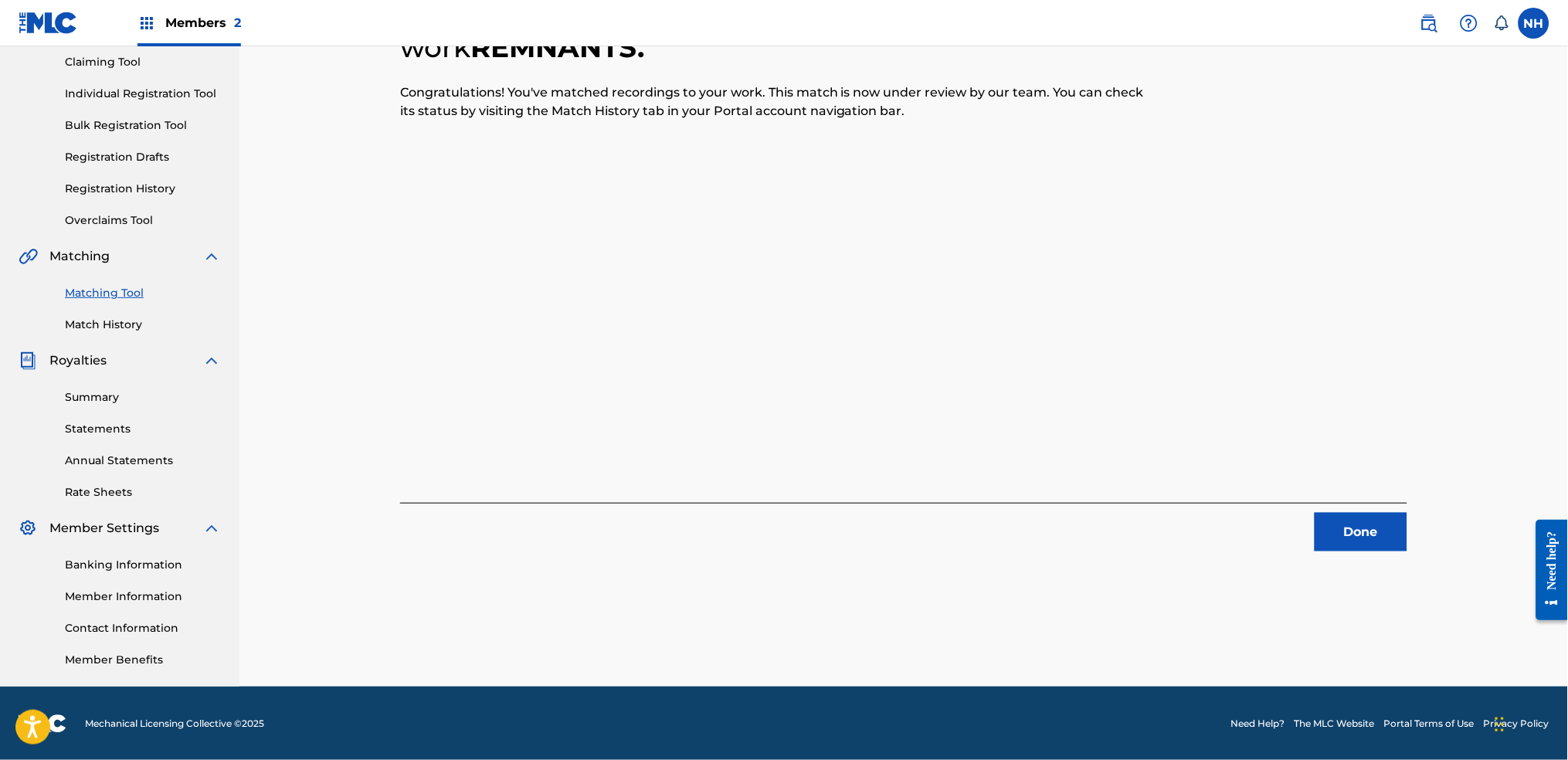
click at [1270, 569] on div "1 Recording Groups are pending usage match to the work REMNANTS . Congratulatio…" at bounding box center [903, 303] width 1081 height 767
click at [1270, 533] on button "Done" at bounding box center [1361, 532] width 92 height 38
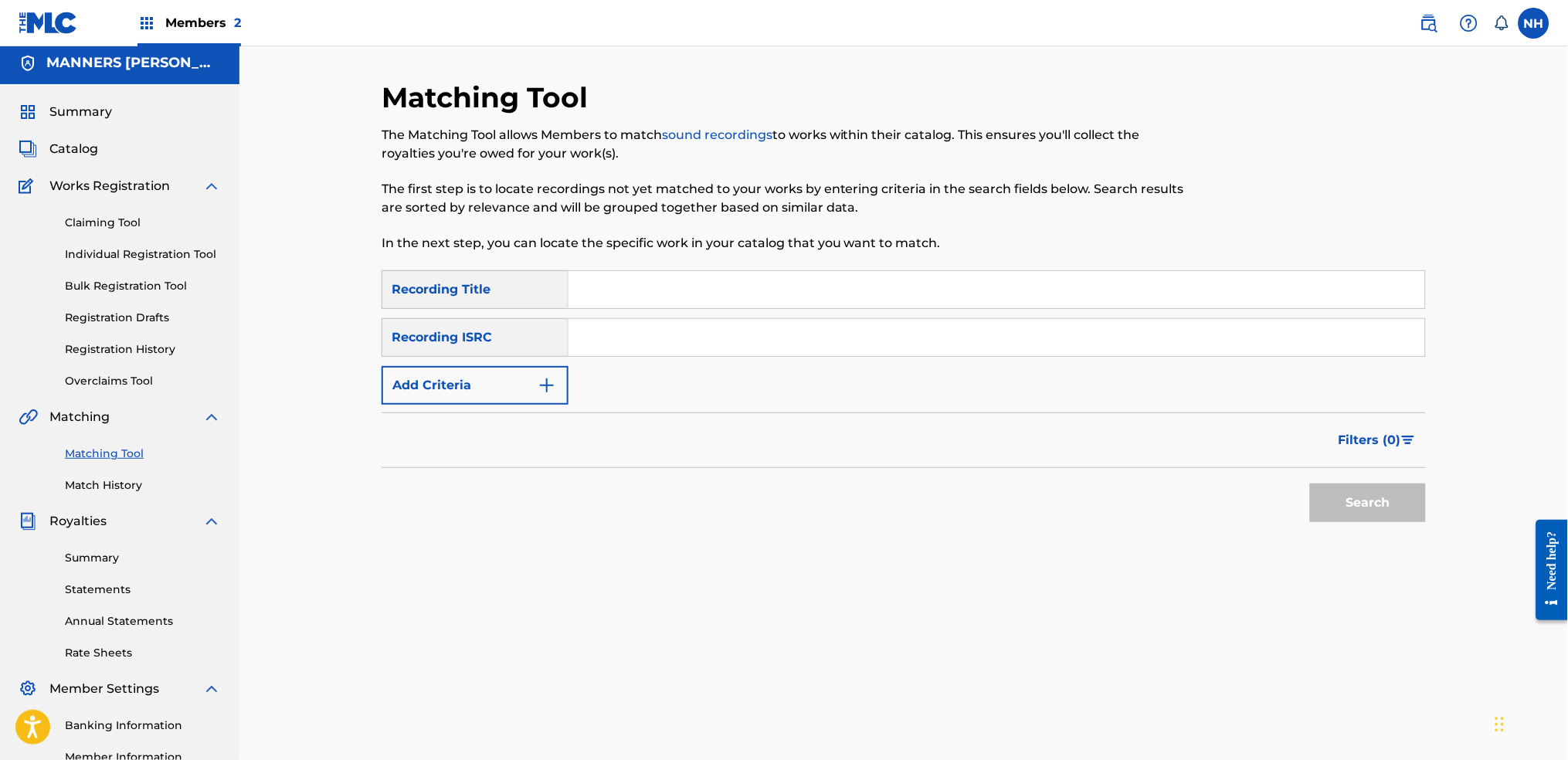
scroll to position [0, 0]
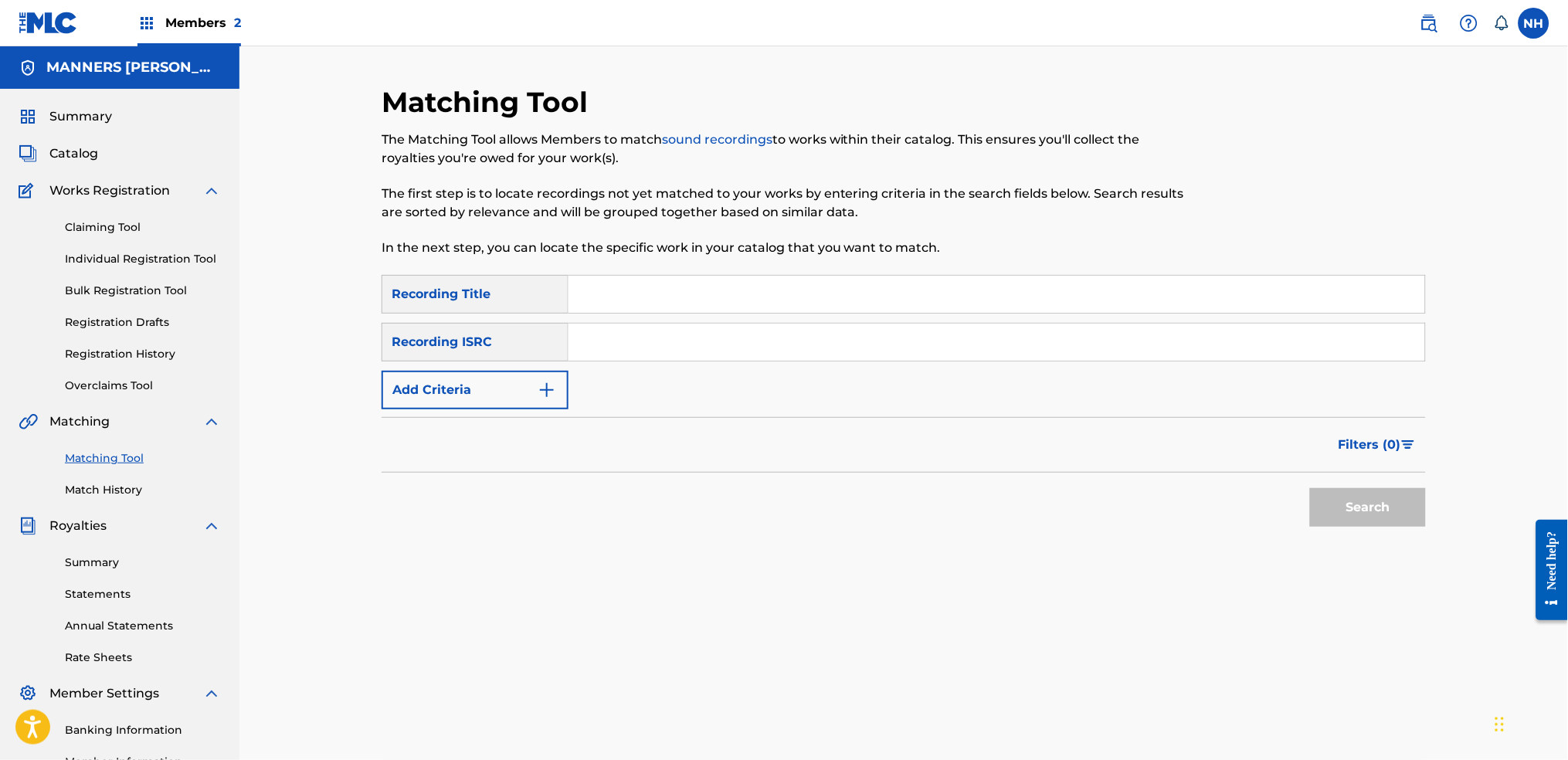
click at [633, 276] on input "Search Form" at bounding box center [996, 294] width 857 height 37
paste input "CYCLIC"
type input "CYCLIC"
click at [474, 412] on form "SearchWithCriteria42d028ab-ce92-4086-94f4-381f13242438 Recording Title CYCLIC S…" at bounding box center [903, 404] width 1044 height 259
click at [521, 417] on div "Filters ( 0 )" at bounding box center [903, 445] width 1044 height 56
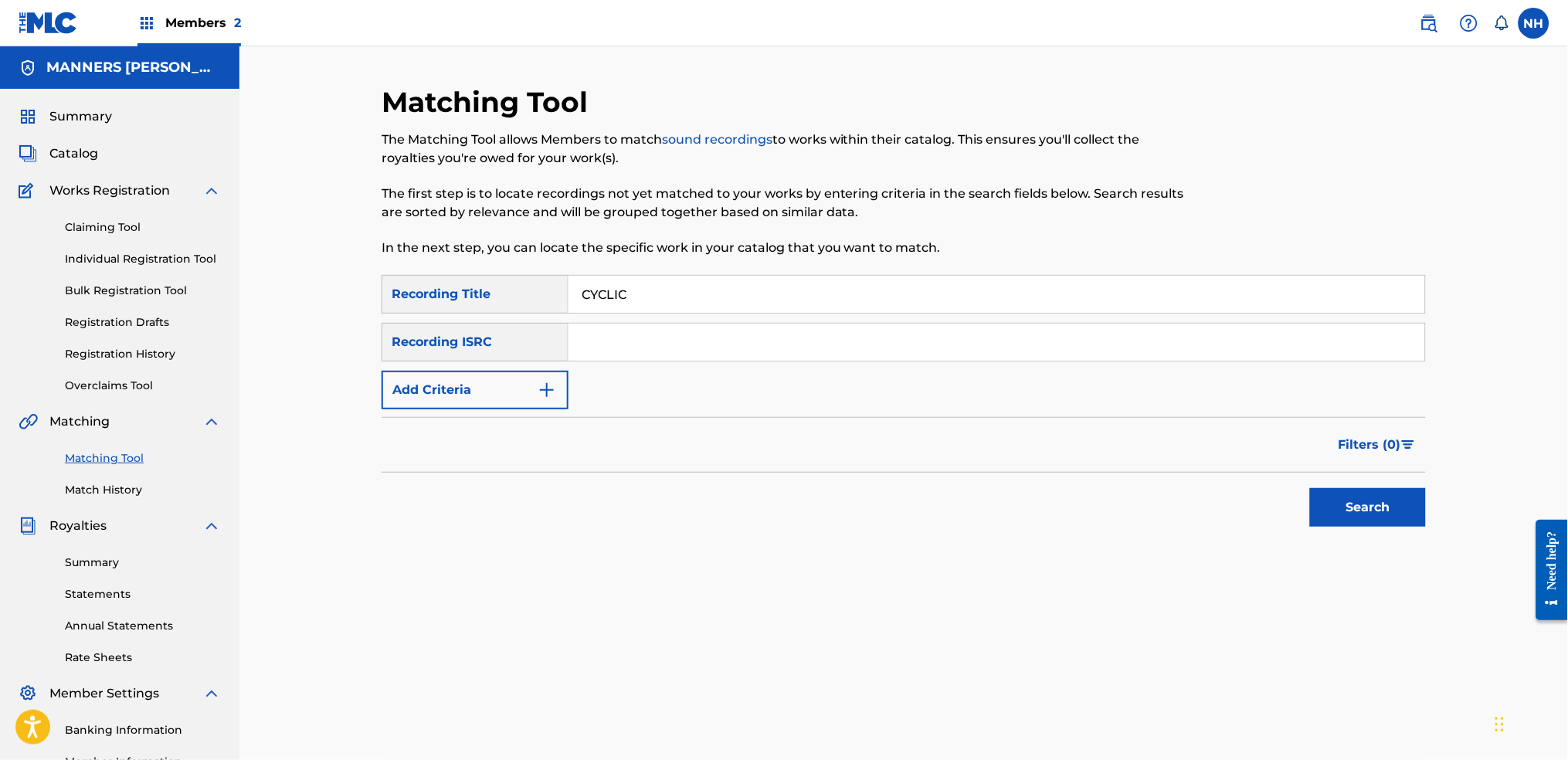
click at [529, 380] on button "Add Criteria" at bounding box center [475, 390] width 187 height 38
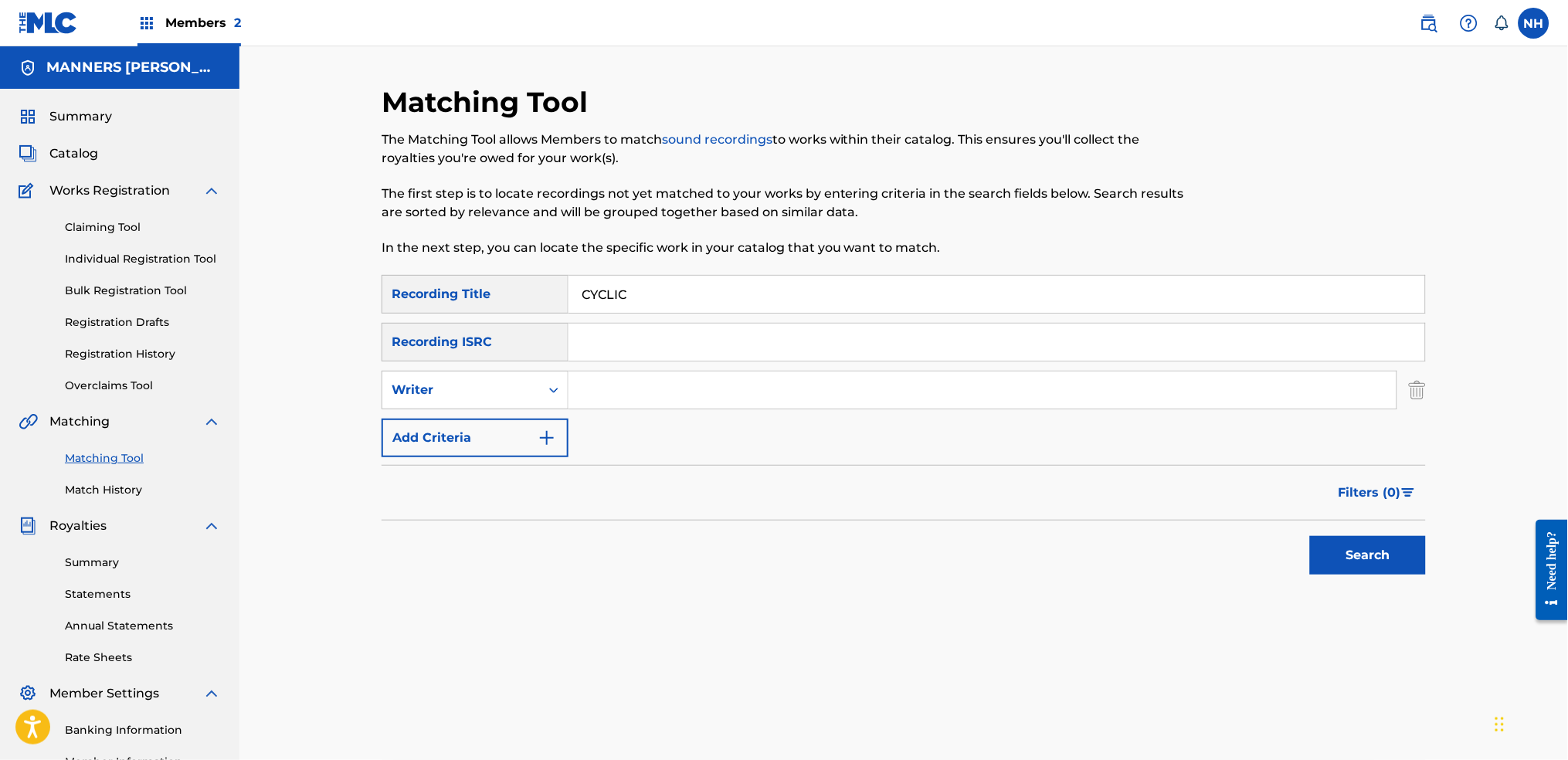
click at [514, 427] on button "Add Criteria" at bounding box center [475, 438] width 187 height 38
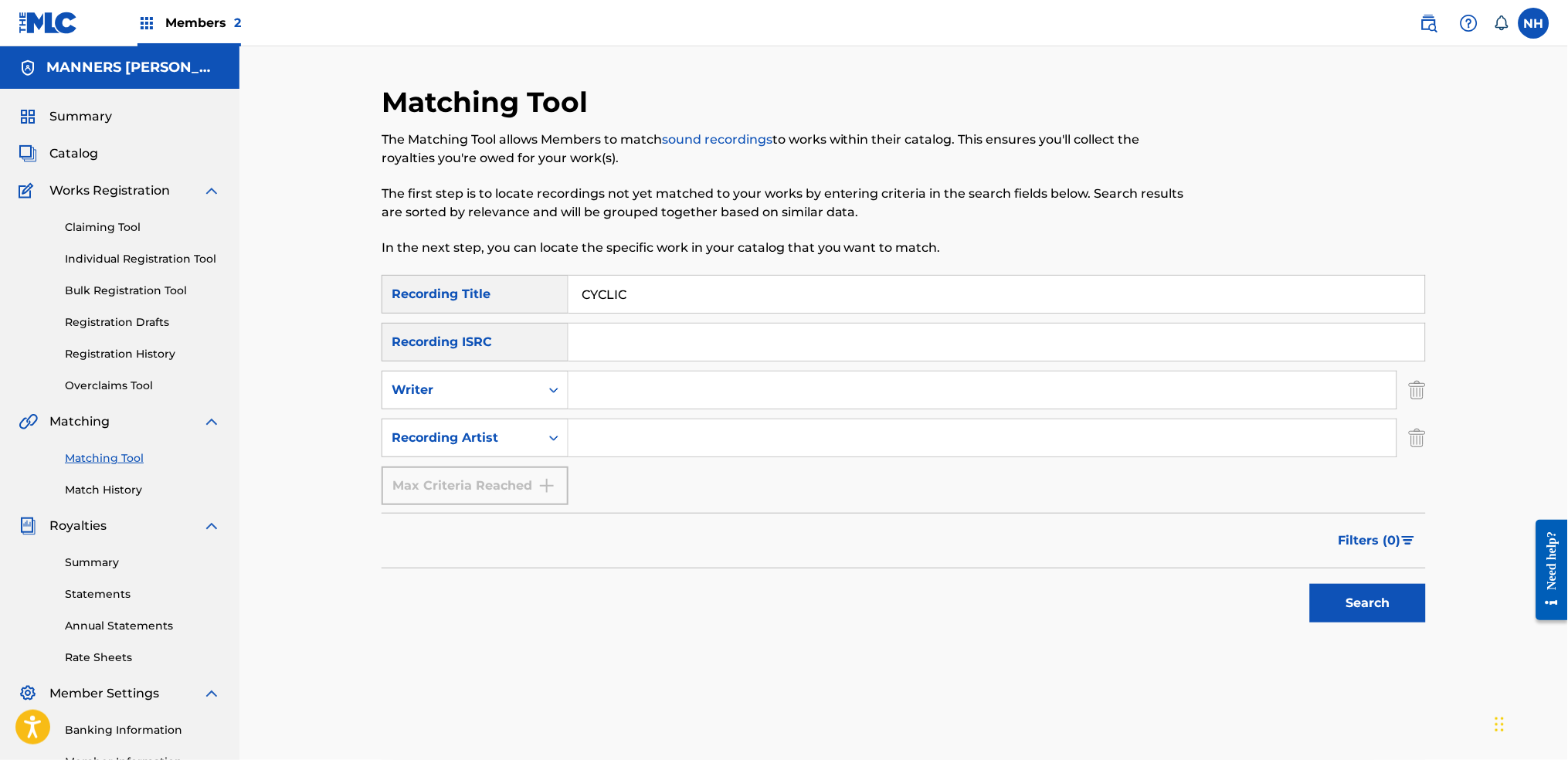
drag, startPoint x: 685, startPoint y: 381, endPoint x: 681, endPoint y: 393, distance: 12.6
click at [685, 381] on input "Search Form" at bounding box center [982, 390] width 828 height 37
drag, startPoint x: 549, startPoint y: 441, endPoint x: 600, endPoint y: 440, distance: 51.0
click at [549, 440] on icon "Search Form" at bounding box center [554, 438] width 16 height 16
click at [628, 437] on input "Search Form" at bounding box center [982, 438] width 828 height 37
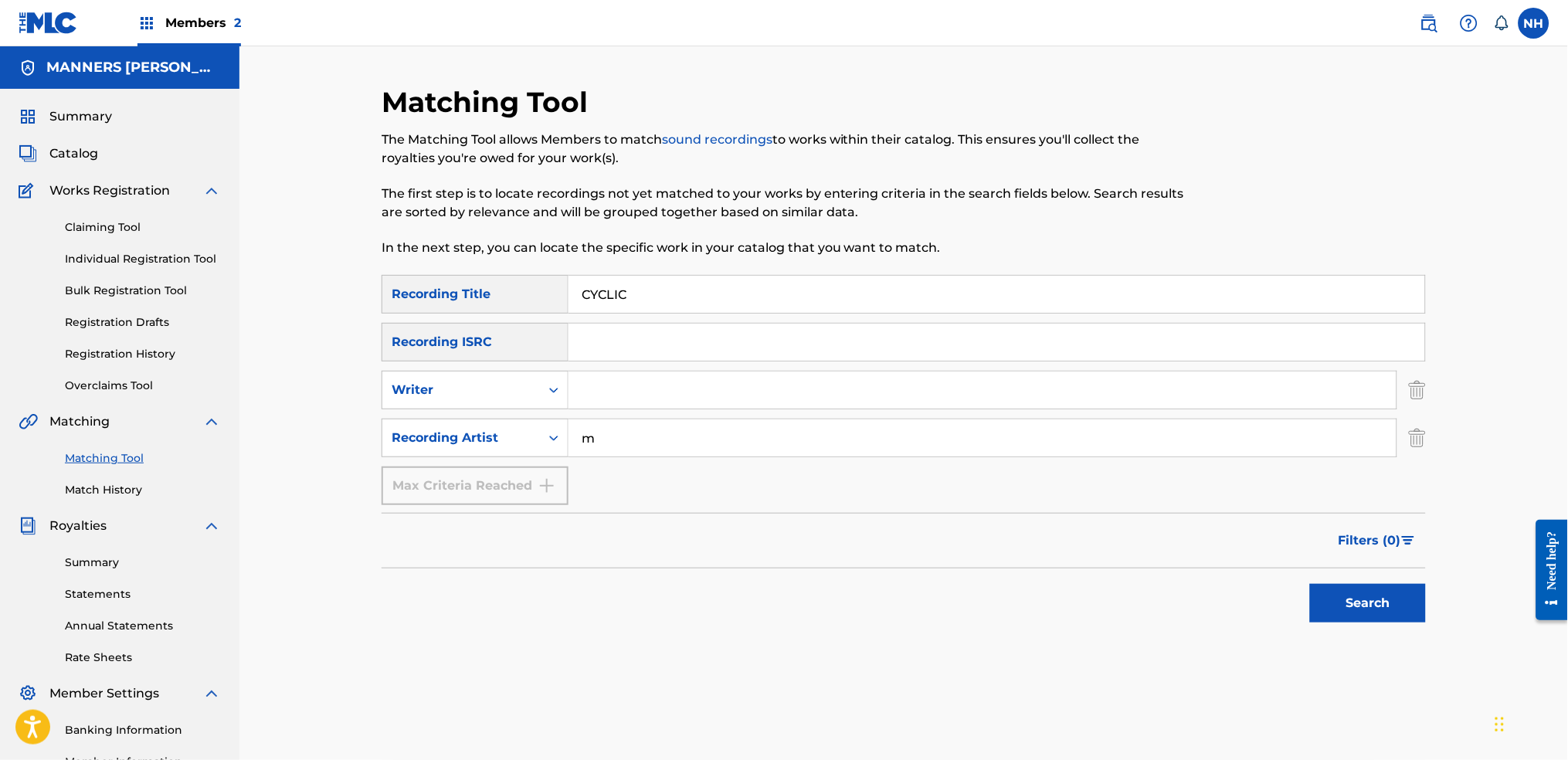
type input "Max Cooper"
click at [1270, 596] on div "Search" at bounding box center [903, 599] width 1044 height 62
click at [1270, 596] on button "Search" at bounding box center [1367, 603] width 116 height 38
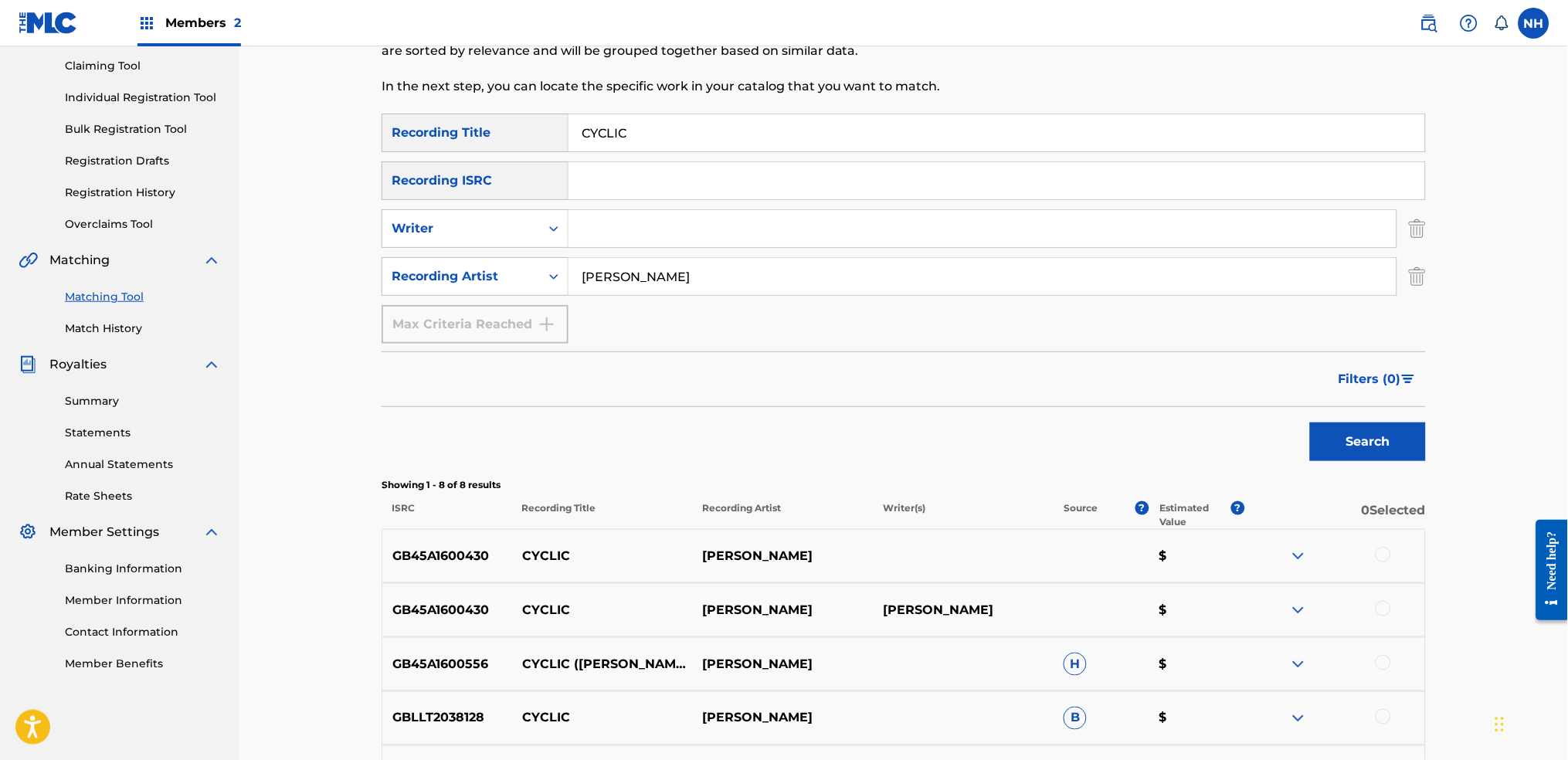
scroll to position [412, 0]
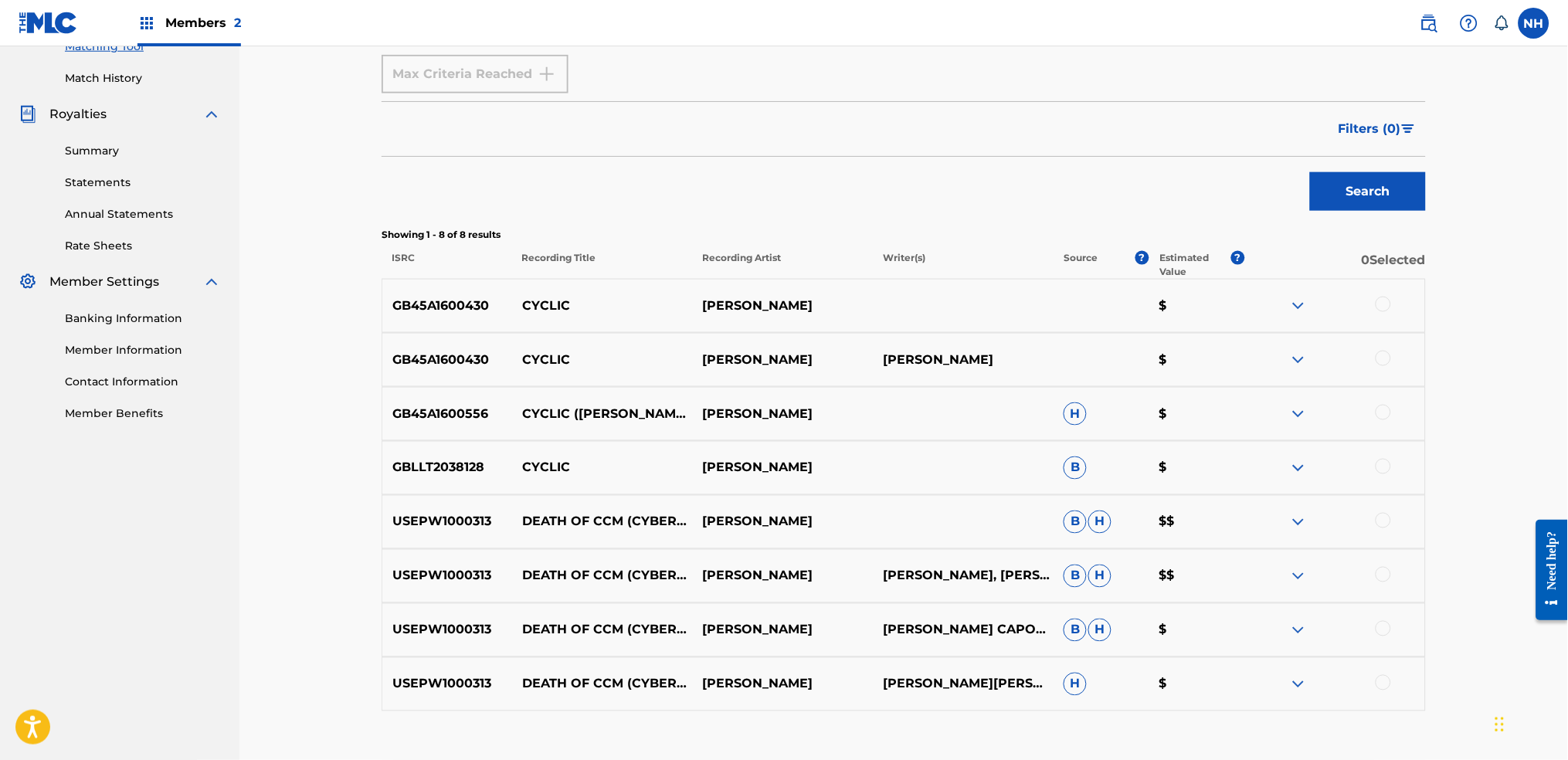
click at [1270, 305] on div at bounding box center [1334, 305] width 181 height 18
click at [1270, 301] on div at bounding box center [1334, 305] width 181 height 18
click at [1270, 361] on div at bounding box center [1334, 359] width 181 height 18
click at [1270, 361] on div at bounding box center [1383, 359] width 16 height 16
click at [1270, 298] on div at bounding box center [1334, 305] width 181 height 18
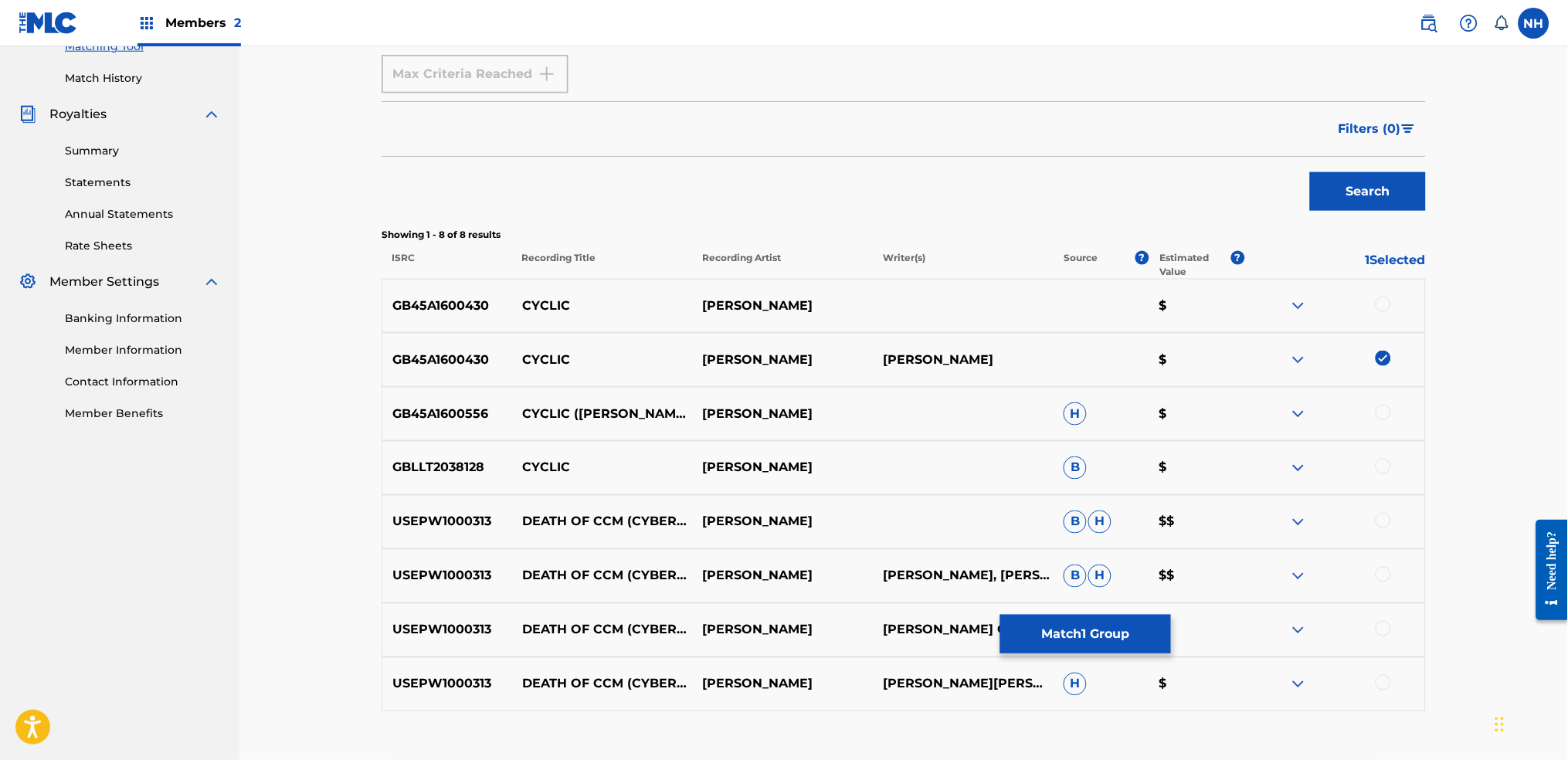
click at [1270, 299] on div at bounding box center [1383, 305] width 16 height 16
click at [1270, 453] on div "GBLLT2038128 CYCLIC MAX MARAH B $" at bounding box center [903, 468] width 1044 height 54
click at [1270, 411] on div at bounding box center [1383, 413] width 16 height 16
drag, startPoint x: 591, startPoint y: 361, endPoint x: 512, endPoint y: 354, distance: 79.3
click at [512, 354] on p "CYCLIC" at bounding box center [602, 359] width 181 height 18
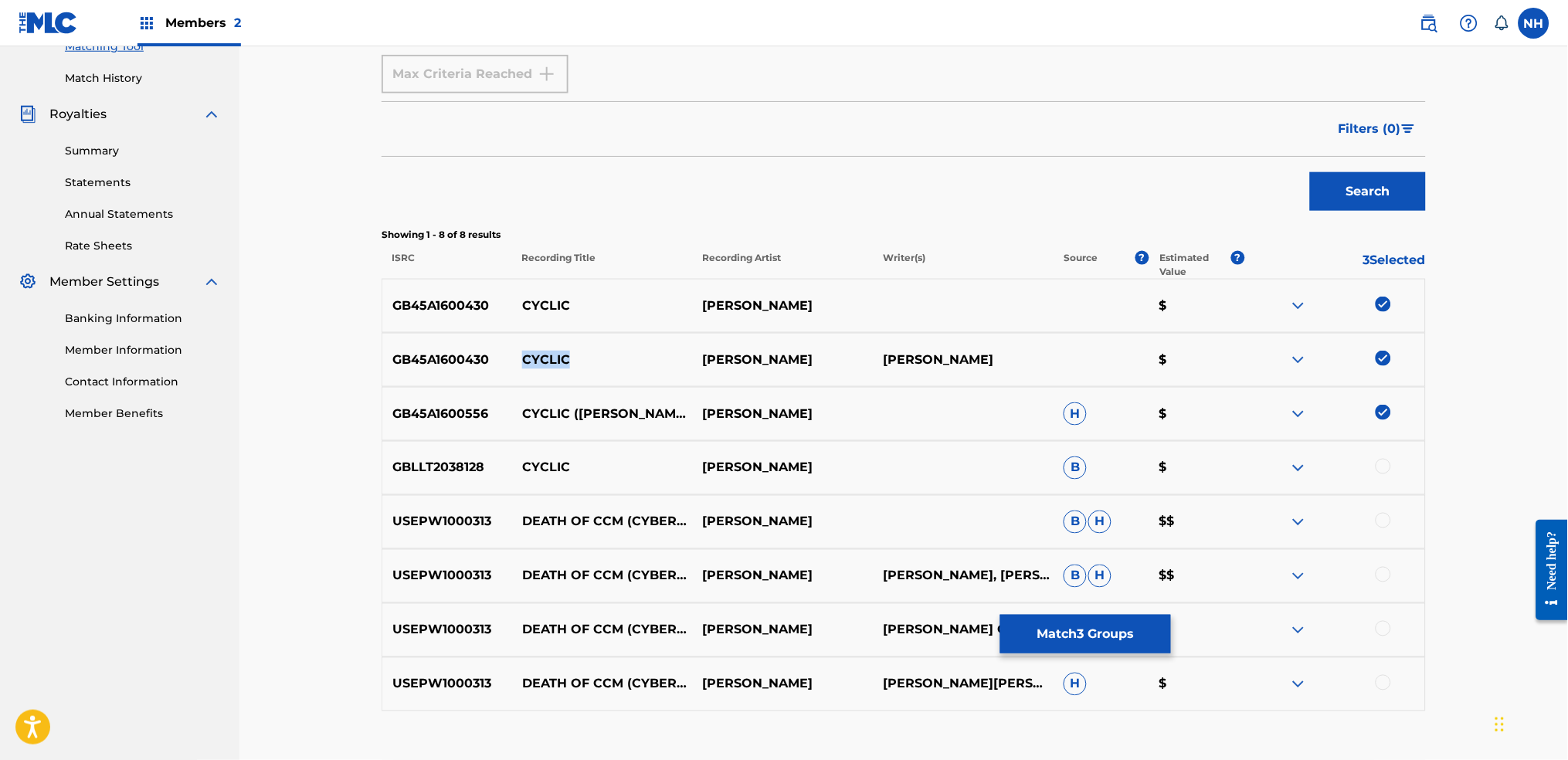
click at [1077, 596] on button "Match 3 Groups" at bounding box center [1085, 634] width 171 height 38
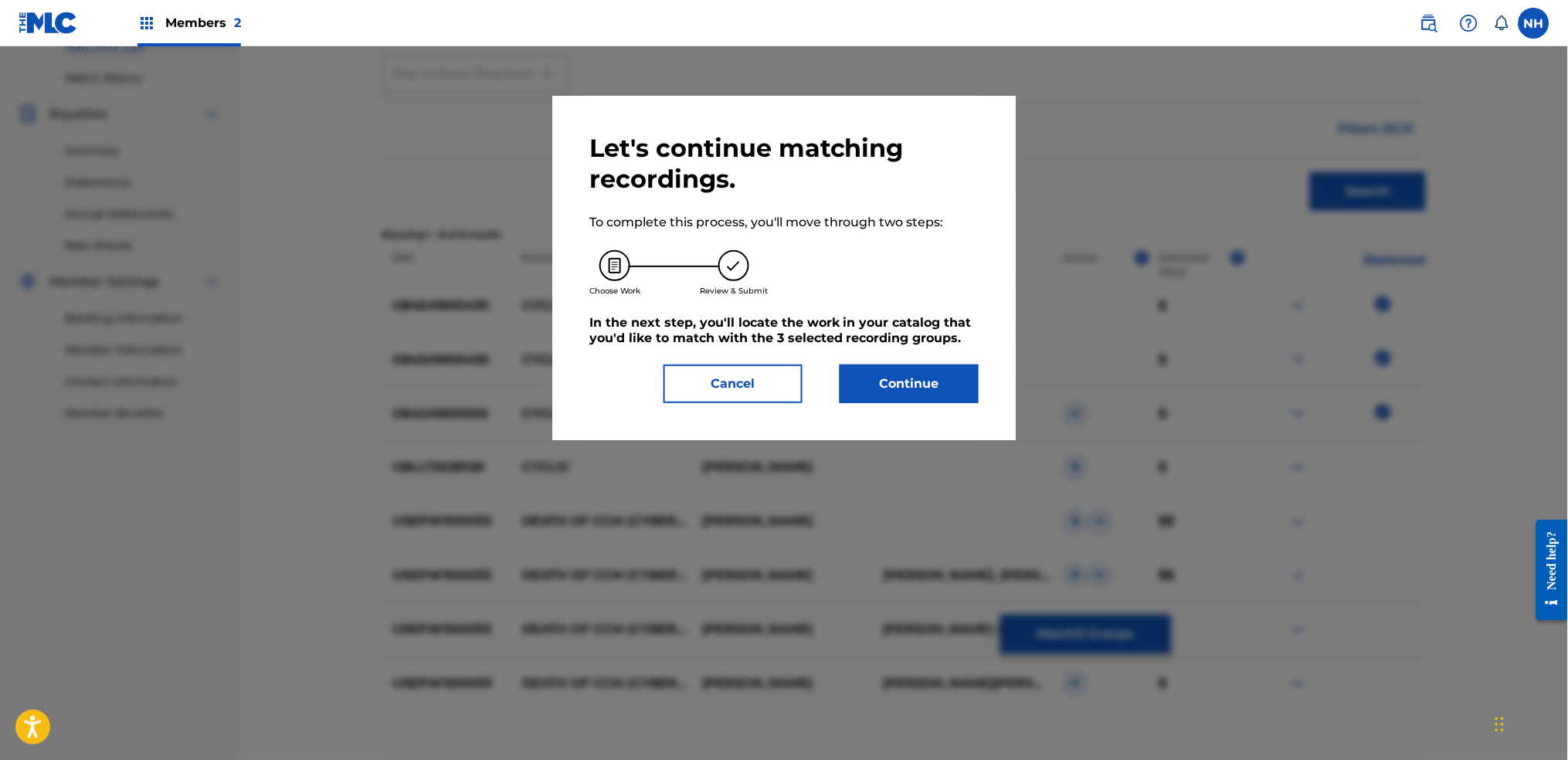
click at [886, 403] on div "Let's continue matching recordings. To complete this process, you'll move throu…" at bounding box center [784, 268] width 463 height 345
click at [887, 399] on button "Continue" at bounding box center [908, 384] width 139 height 38
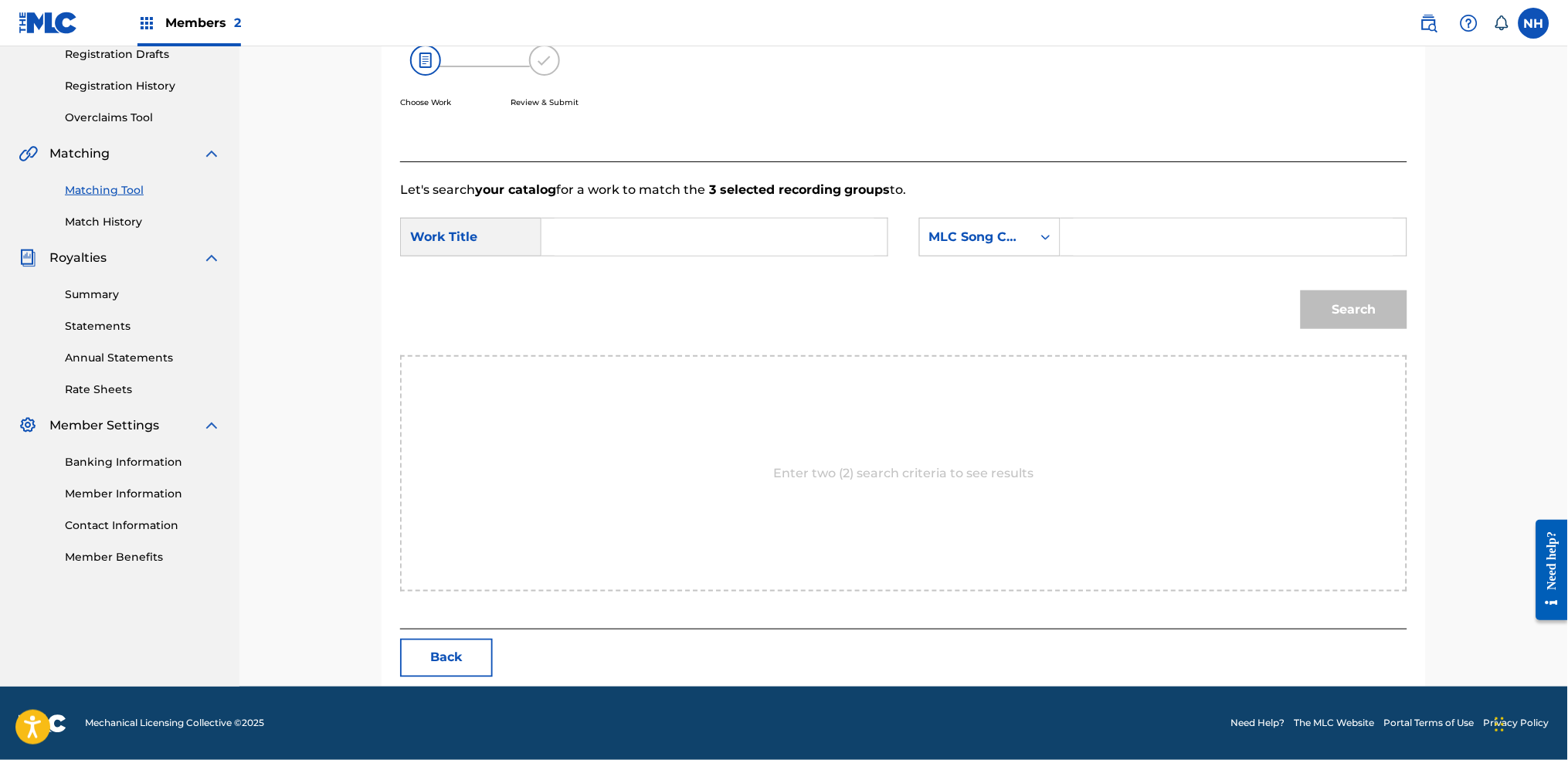
paste input "CYCLIC"
type input "CYCLIC"
click at [924, 251] on div "MLC Song Code" at bounding box center [989, 237] width 141 height 38
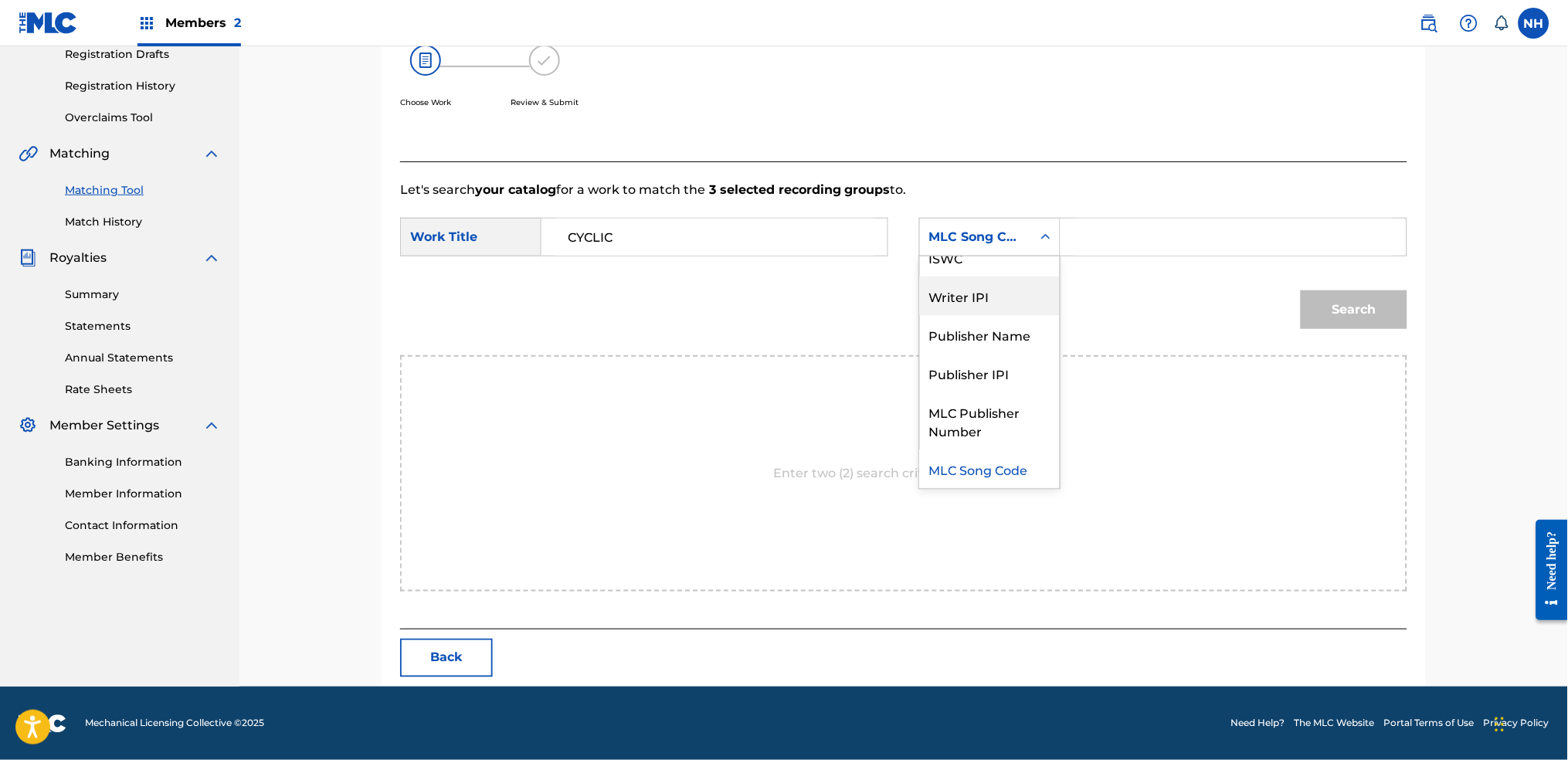
scroll to position [0, 0]
click at [982, 284] on div "Writer Name" at bounding box center [989, 276] width 140 height 38
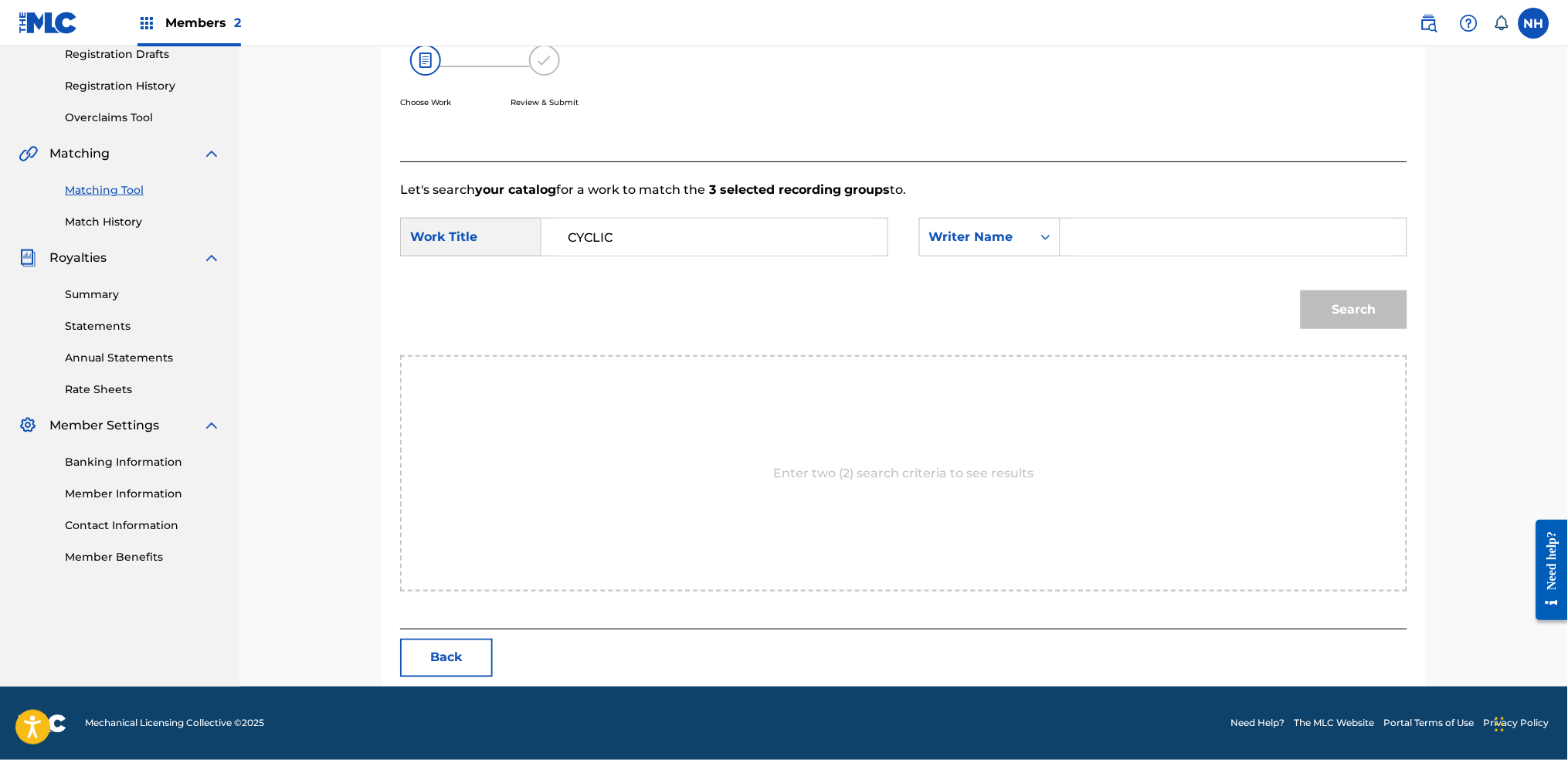
click at [1147, 239] on input "Search Form" at bounding box center [1233, 237] width 319 height 37
type input "cooper"
click at [1270, 291] on button "Search" at bounding box center [1354, 310] width 106 height 38
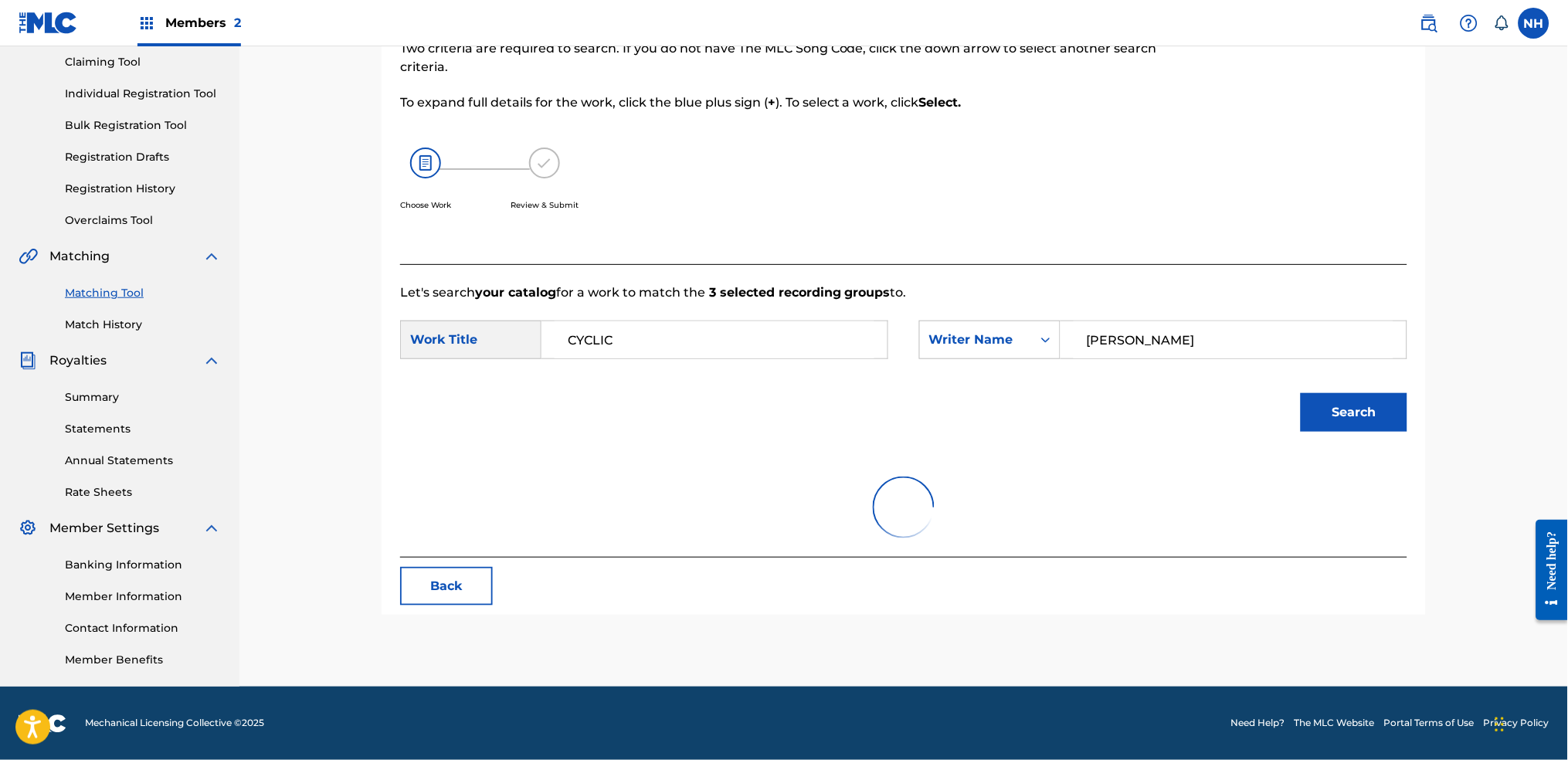
scroll to position [205, 0]
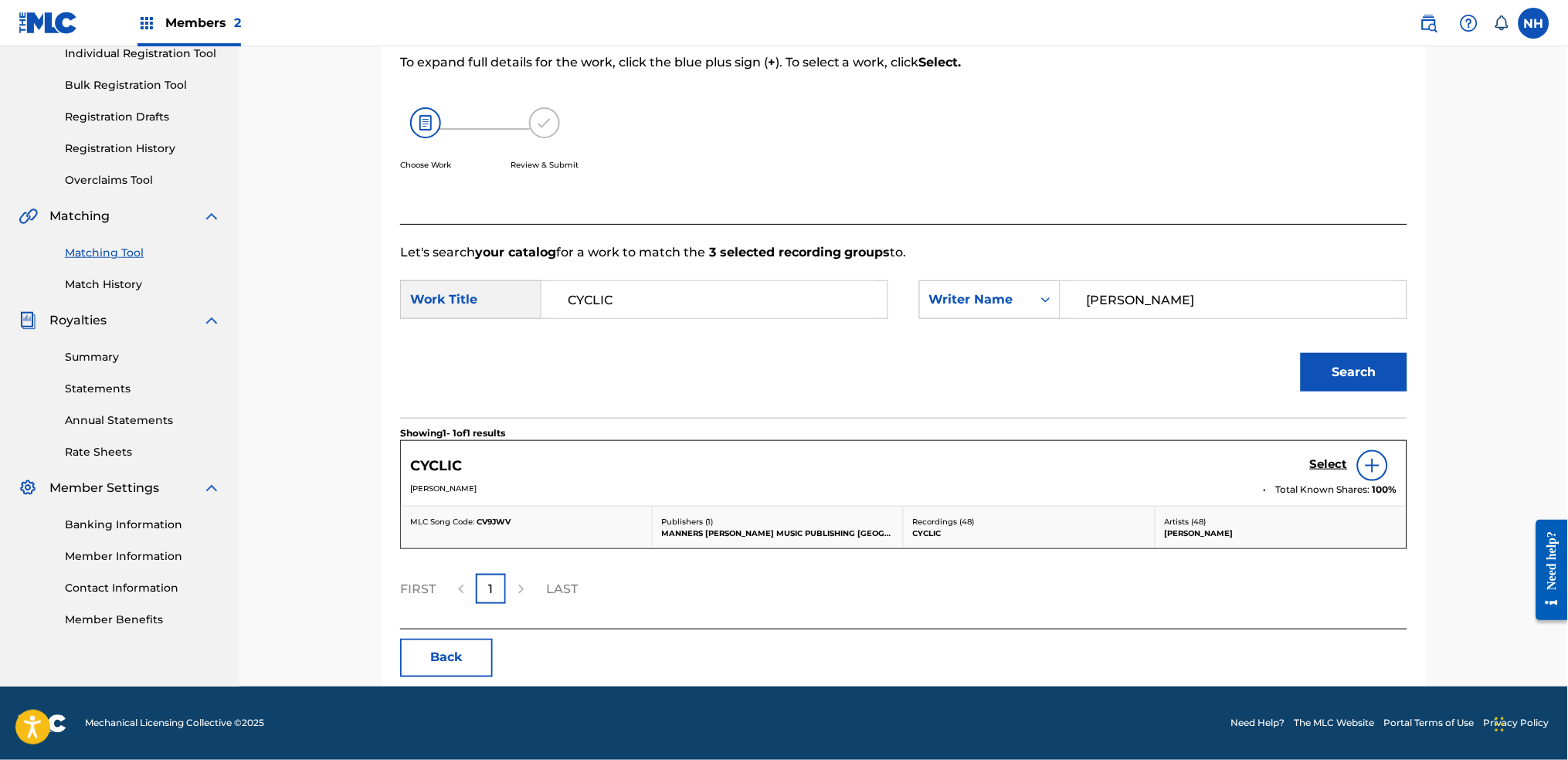
click at [1270, 467] on h5 "Select" at bounding box center [1328, 464] width 38 height 15
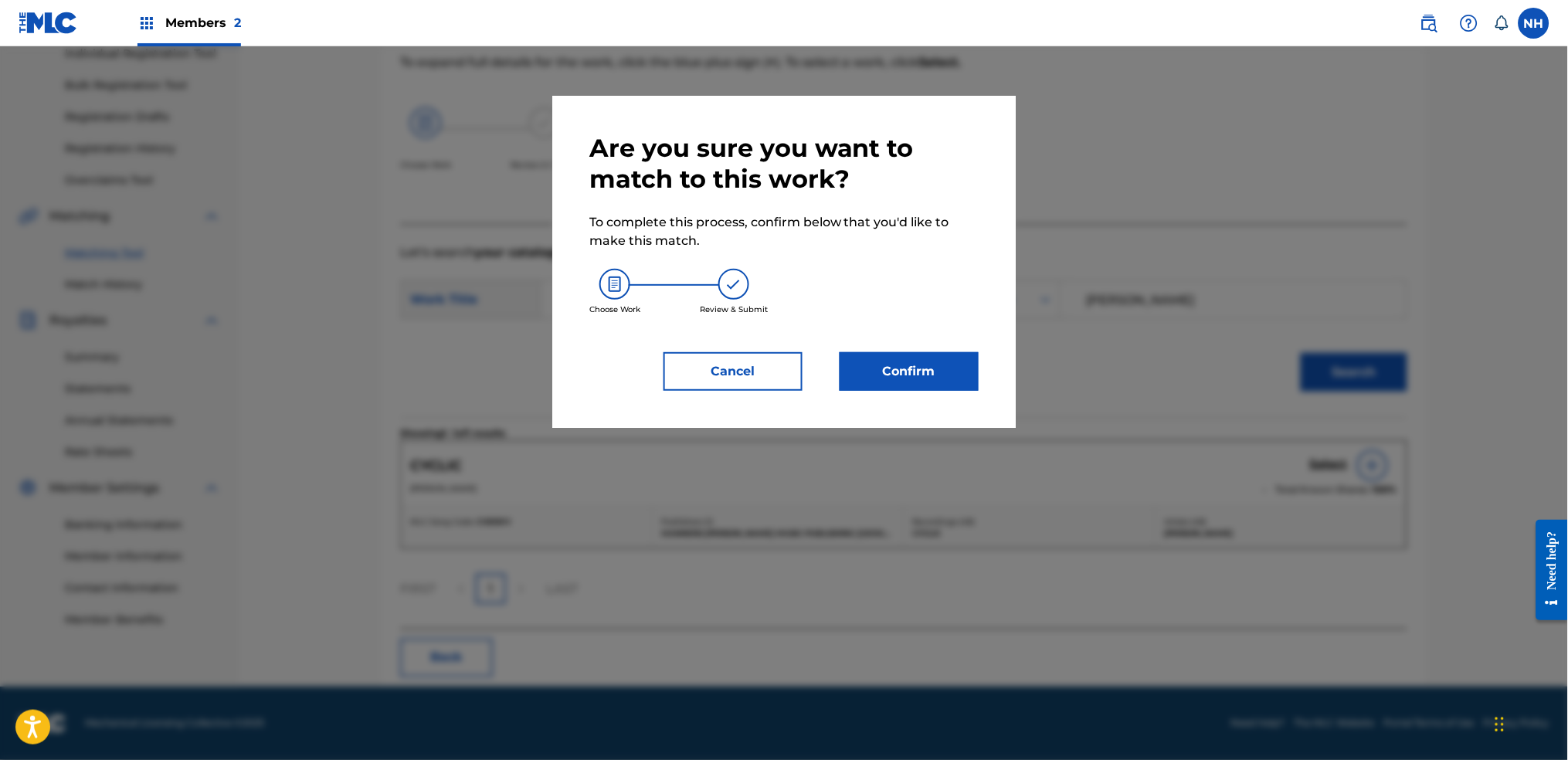
click at [739, 380] on button "Cancel" at bounding box center [732, 372] width 139 height 38
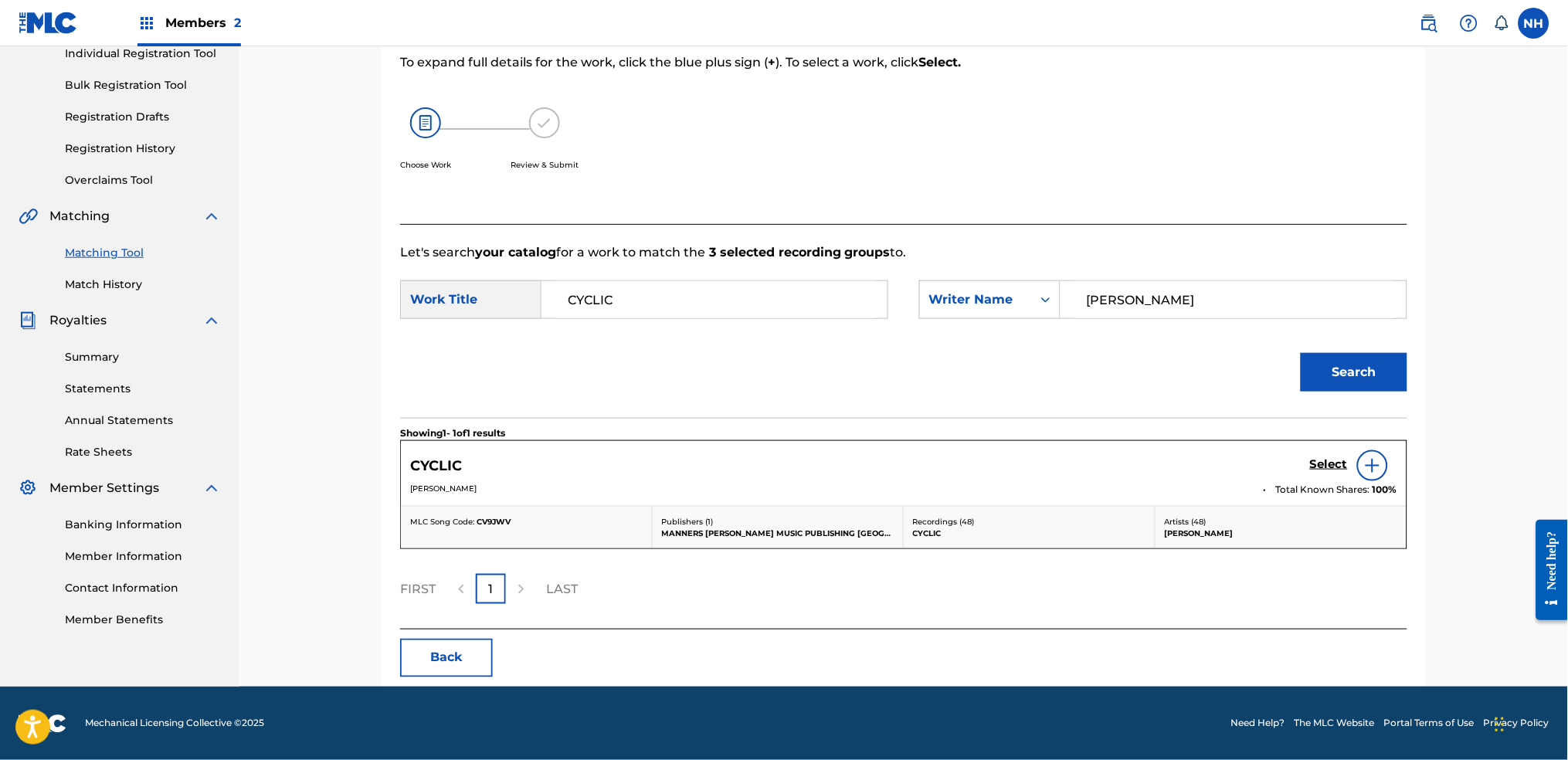
click at [1270, 469] on div at bounding box center [1407, 465] width 20 height 31
click at [1270, 468] on img at bounding box center [1372, 465] width 18 height 18
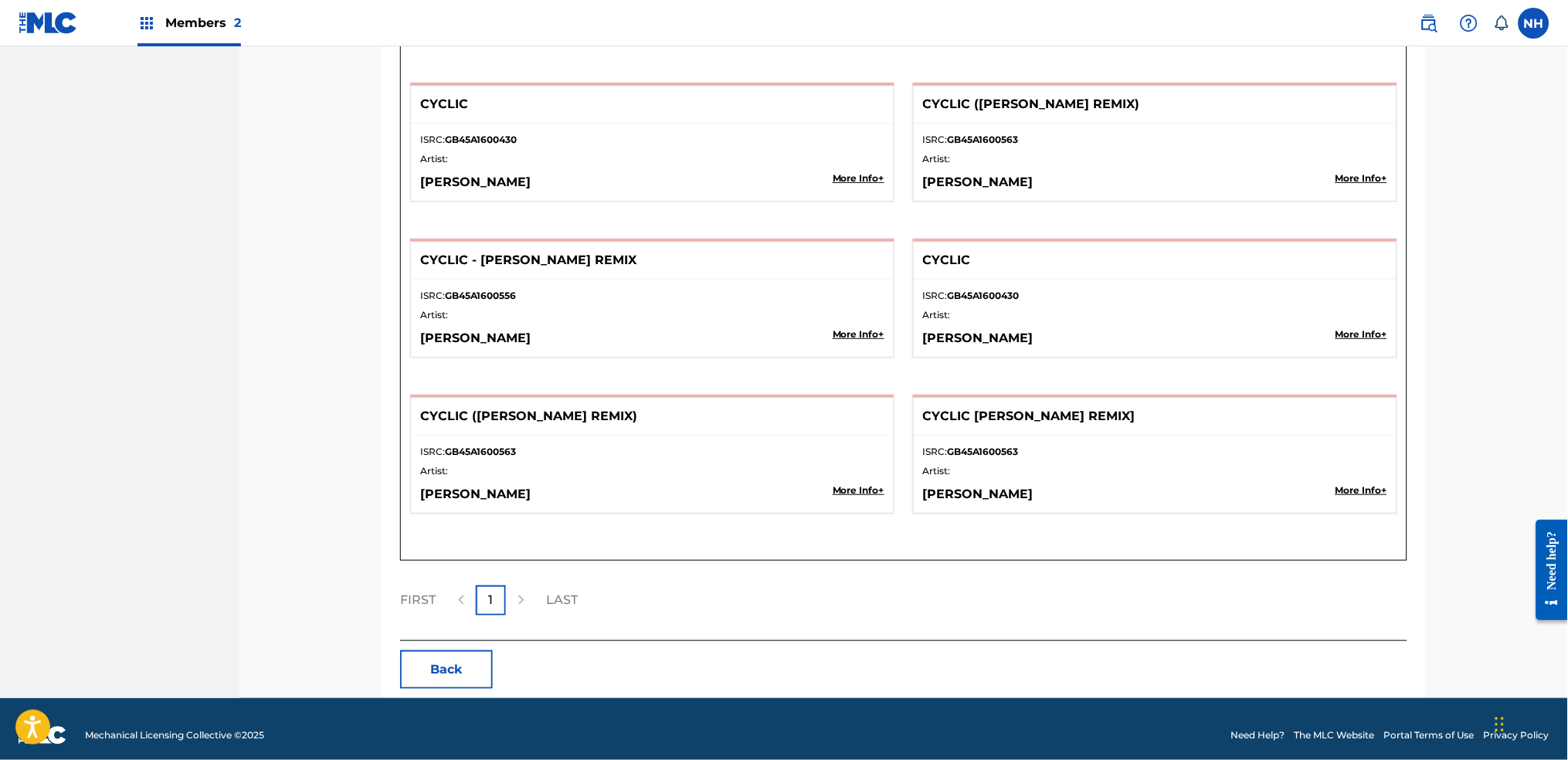
scroll to position [1730, 0]
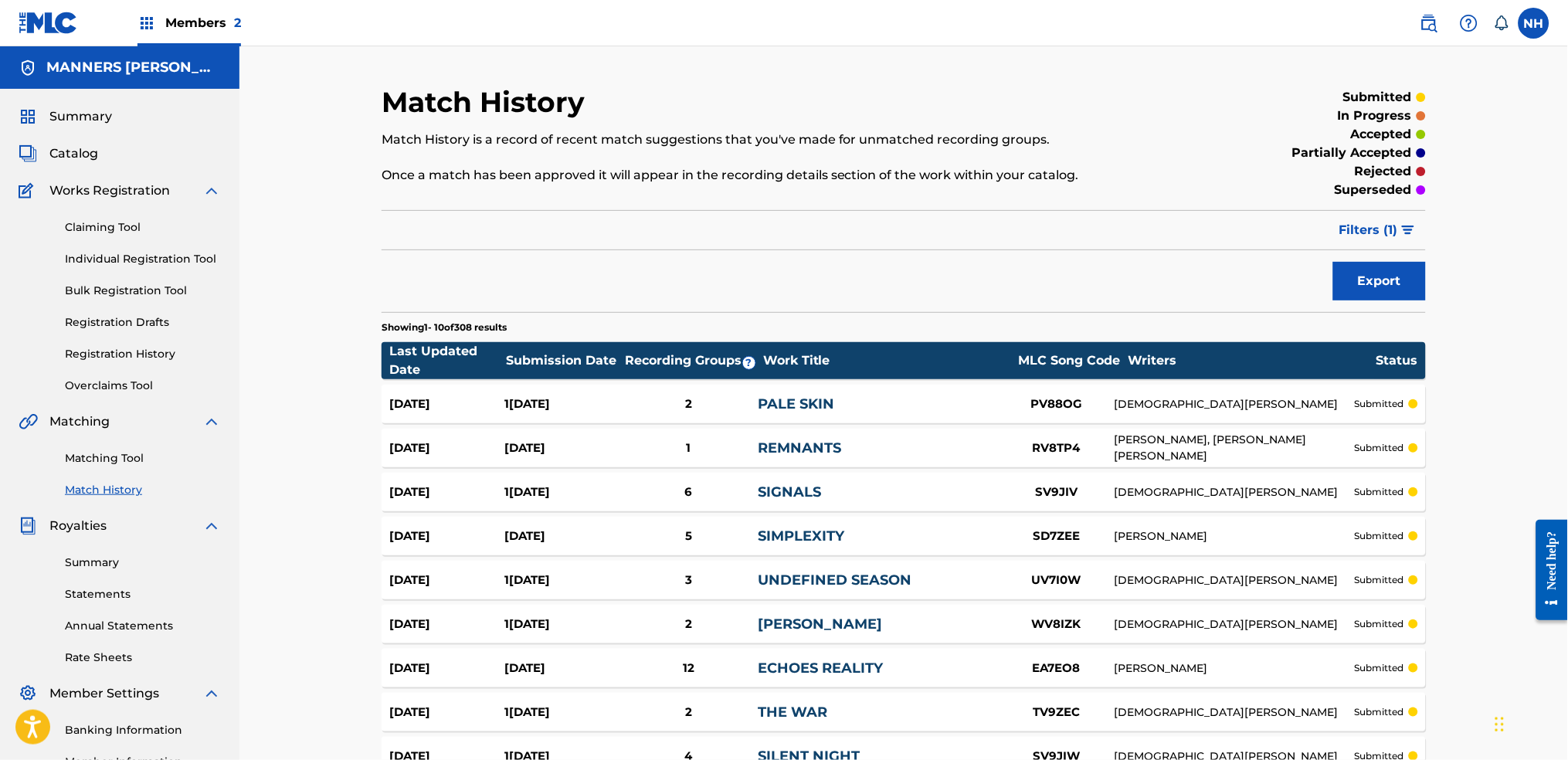
click at [155, 476] on div "Matching Tool Match History" at bounding box center [120, 464] width 202 height 67
click at [147, 471] on div "Matching Tool Match History" at bounding box center [120, 464] width 202 height 67
click at [130, 461] on link "Matching Tool" at bounding box center [142, 458] width 156 height 17
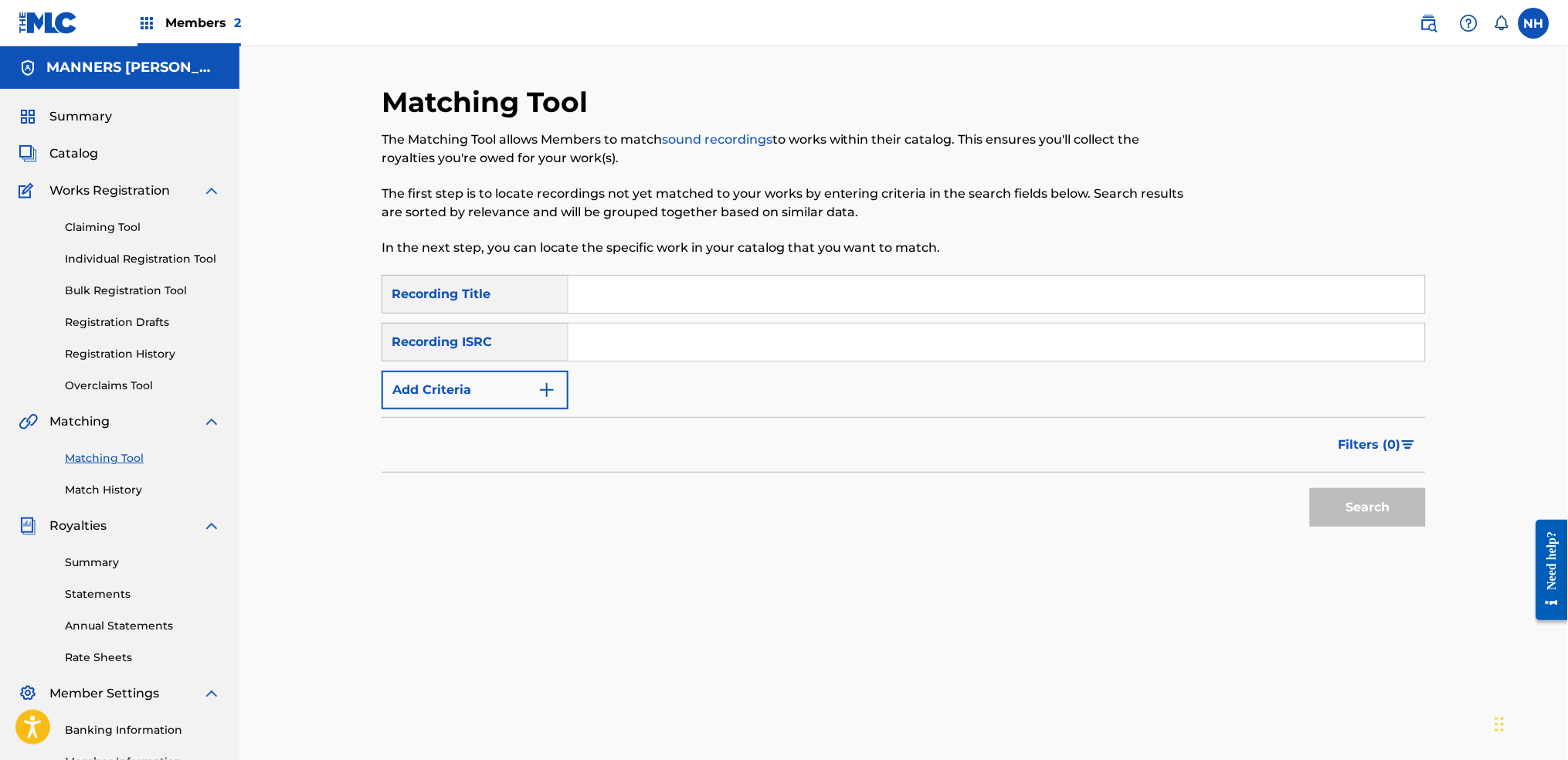
click at [467, 405] on button "Add Criteria" at bounding box center [475, 390] width 187 height 38
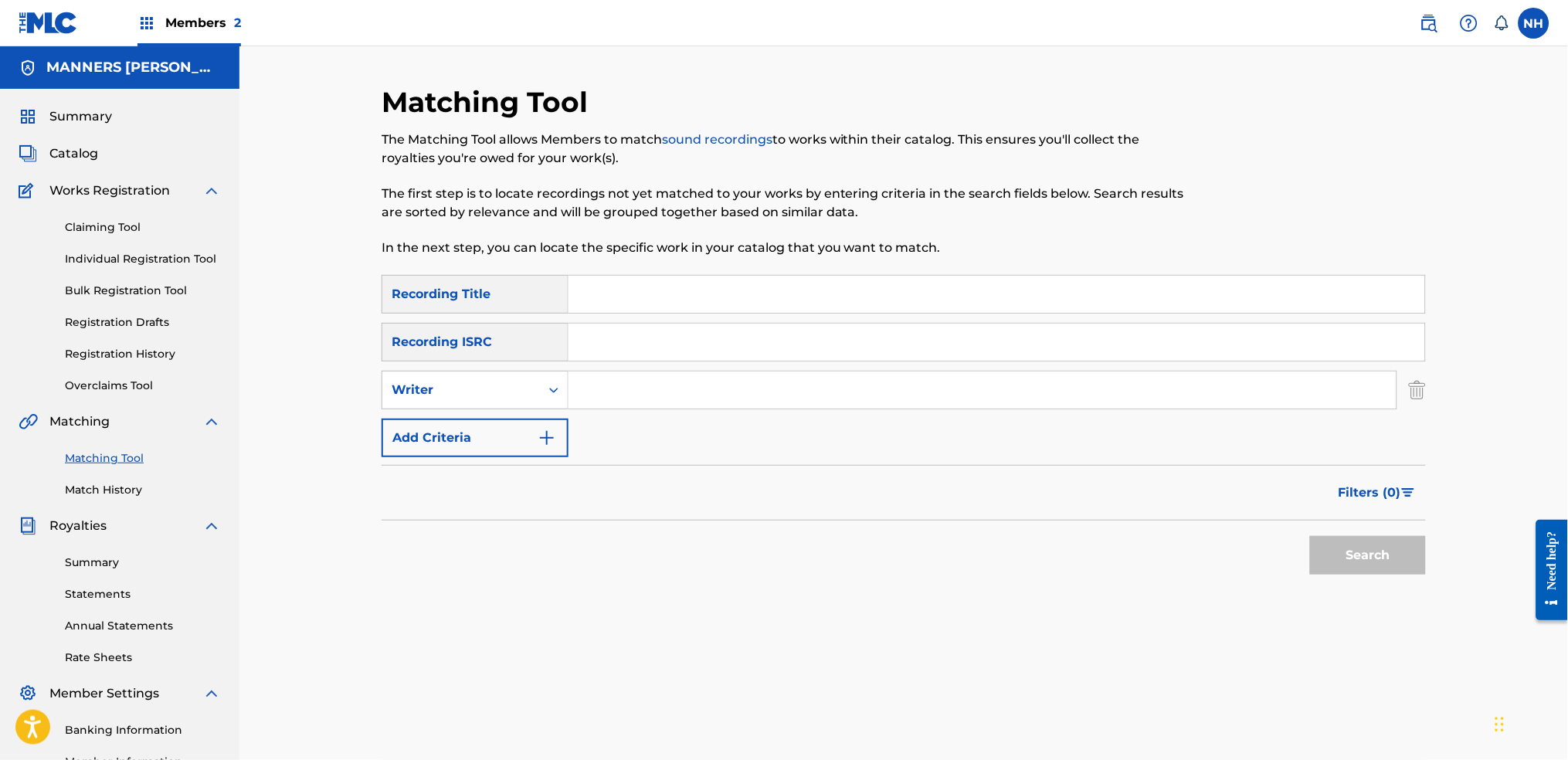
click at [487, 437] on button "Add Criteria" at bounding box center [475, 438] width 187 height 38
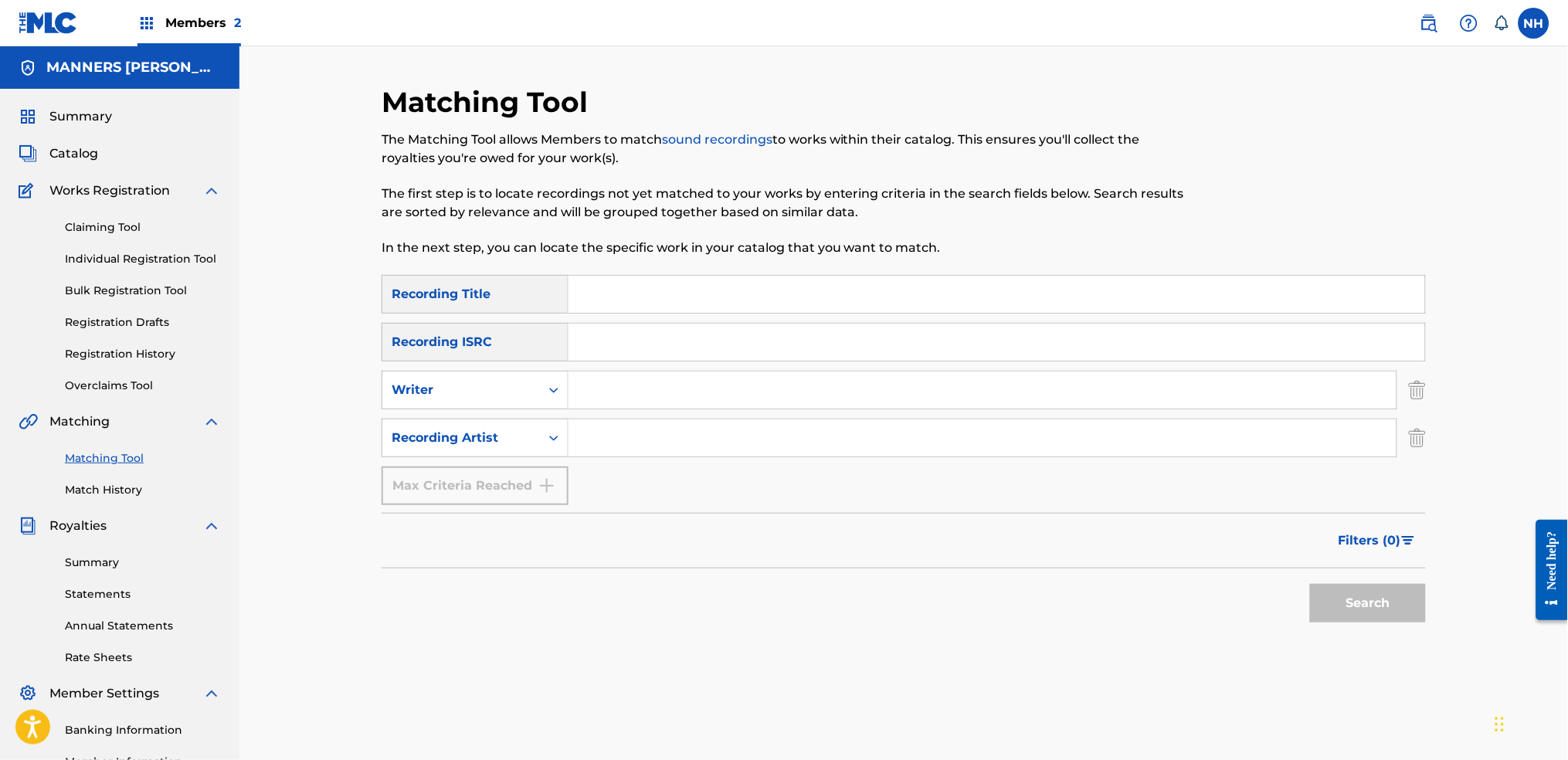
click at [867, 311] on input "Search Form" at bounding box center [996, 294] width 857 height 37
paste input "COILS OF LIVING SYNTHESIS"
type input "COILS OF LIVING SYNTHESIS"
click at [620, 442] on input "Search Form" at bounding box center [982, 438] width 828 height 37
type input "Max Cooper"
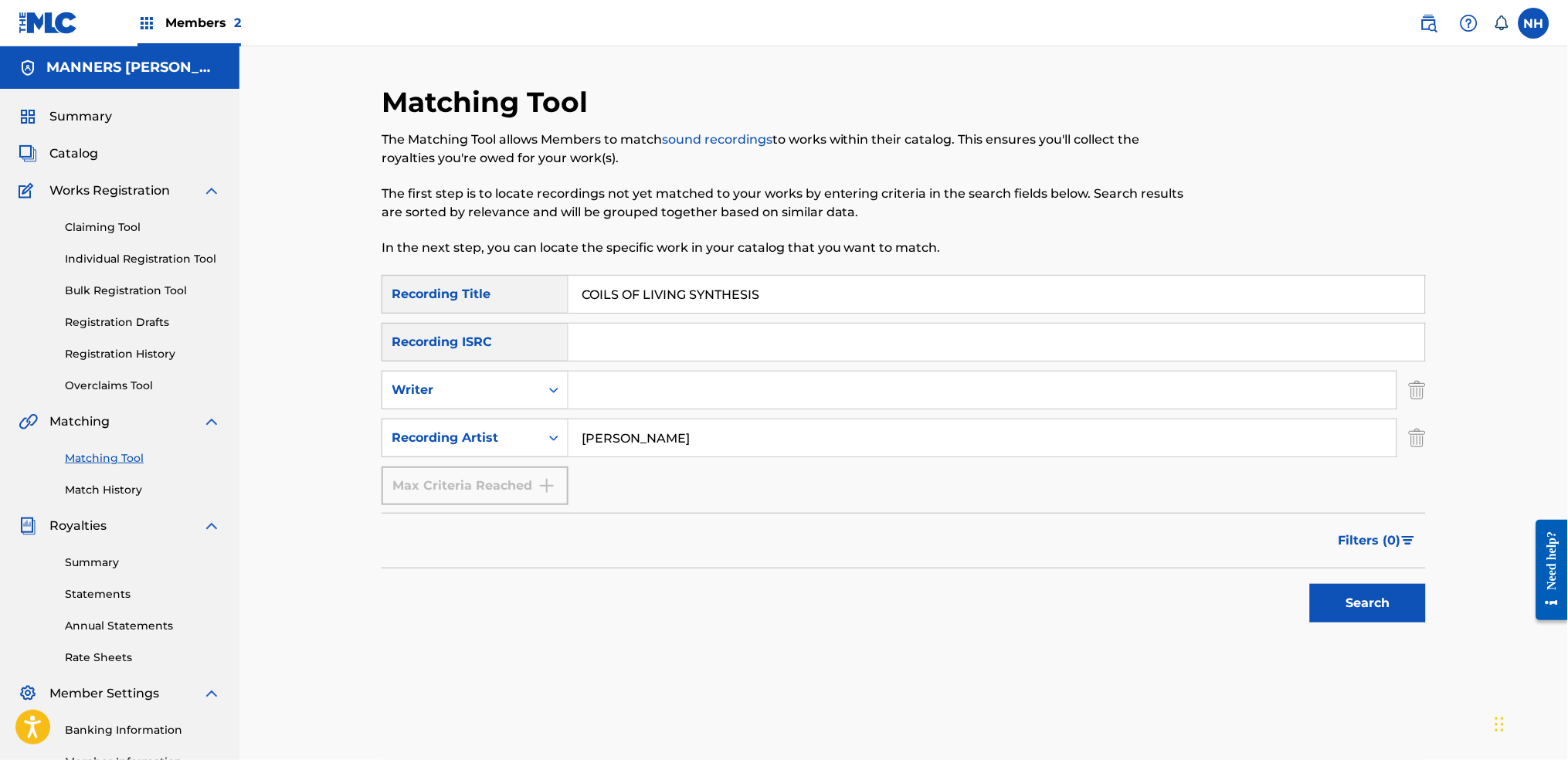
click at [1270, 596] on div "Search" at bounding box center [1364, 599] width 124 height 62
click at [1270, 596] on button "Search" at bounding box center [1367, 603] width 116 height 38
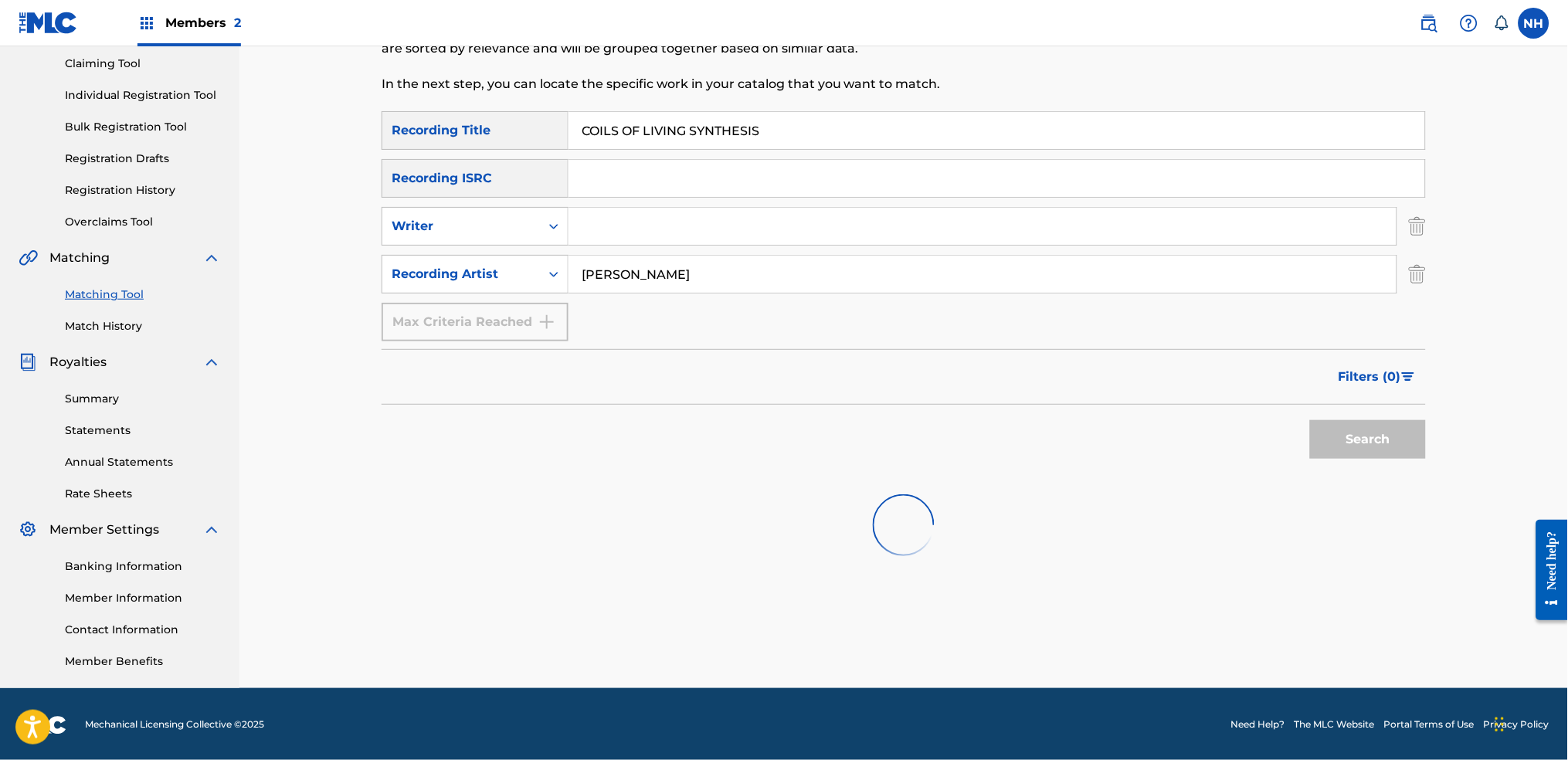
scroll to position [165, 0]
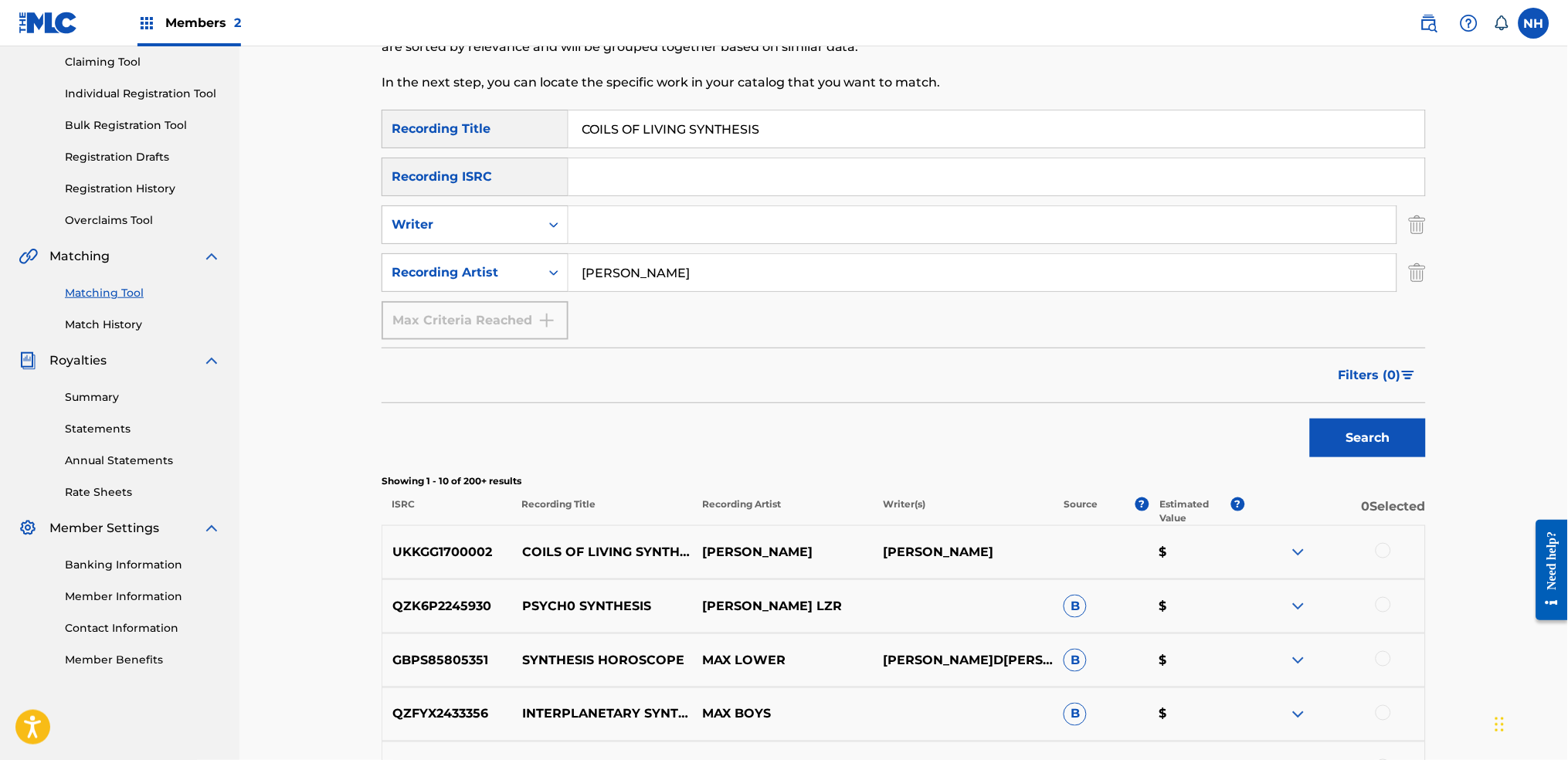
click at [1270, 545] on div at bounding box center [1334, 551] width 181 height 18
click at [1270, 544] on div at bounding box center [1383, 551] width 16 height 16
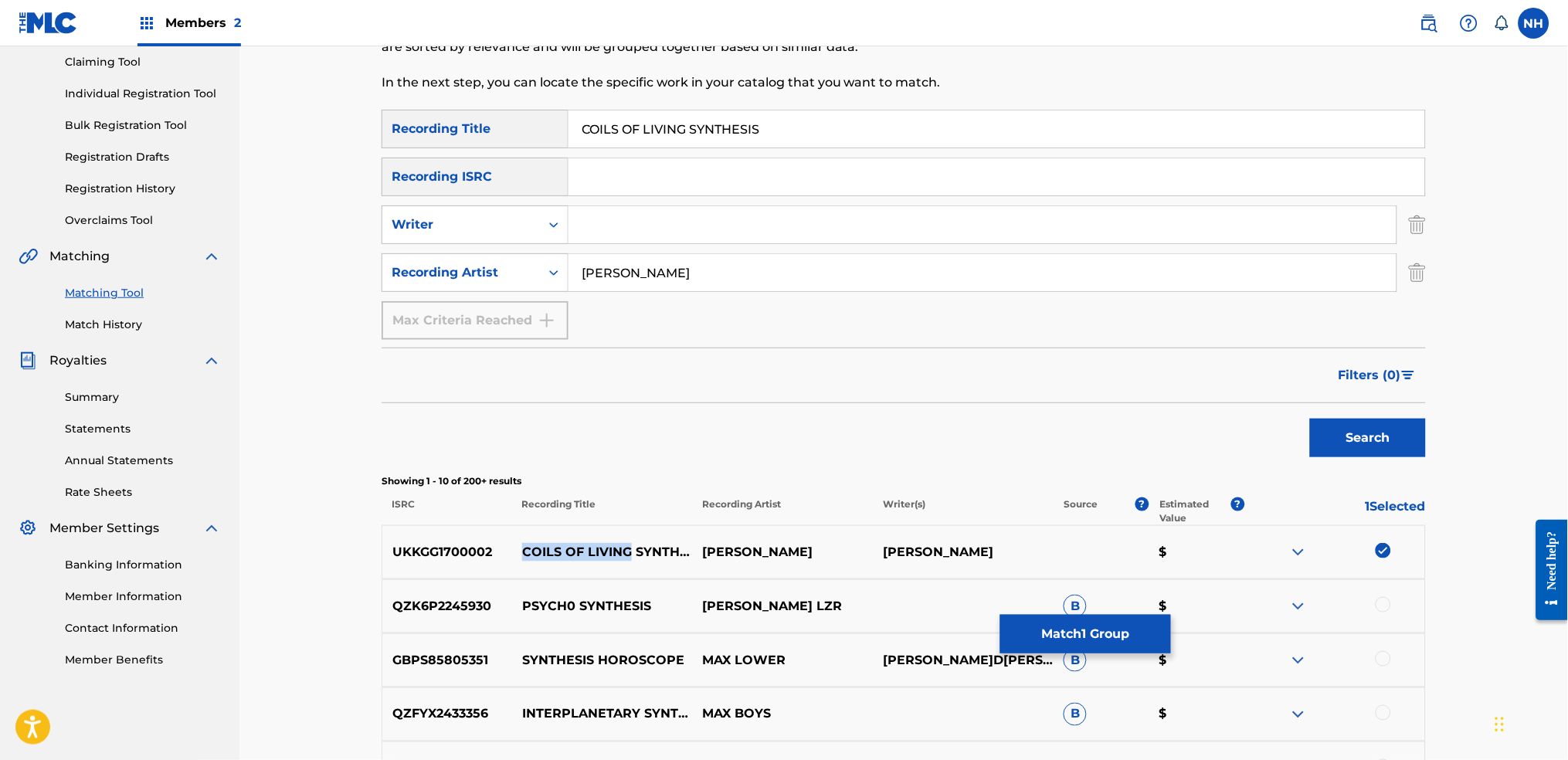
drag, startPoint x: 633, startPoint y: 544, endPoint x: 520, endPoint y: 535, distance: 113.4
click at [520, 543] on p "COILS OF LIVING SYNTHESIS" at bounding box center [602, 551] width 181 height 18
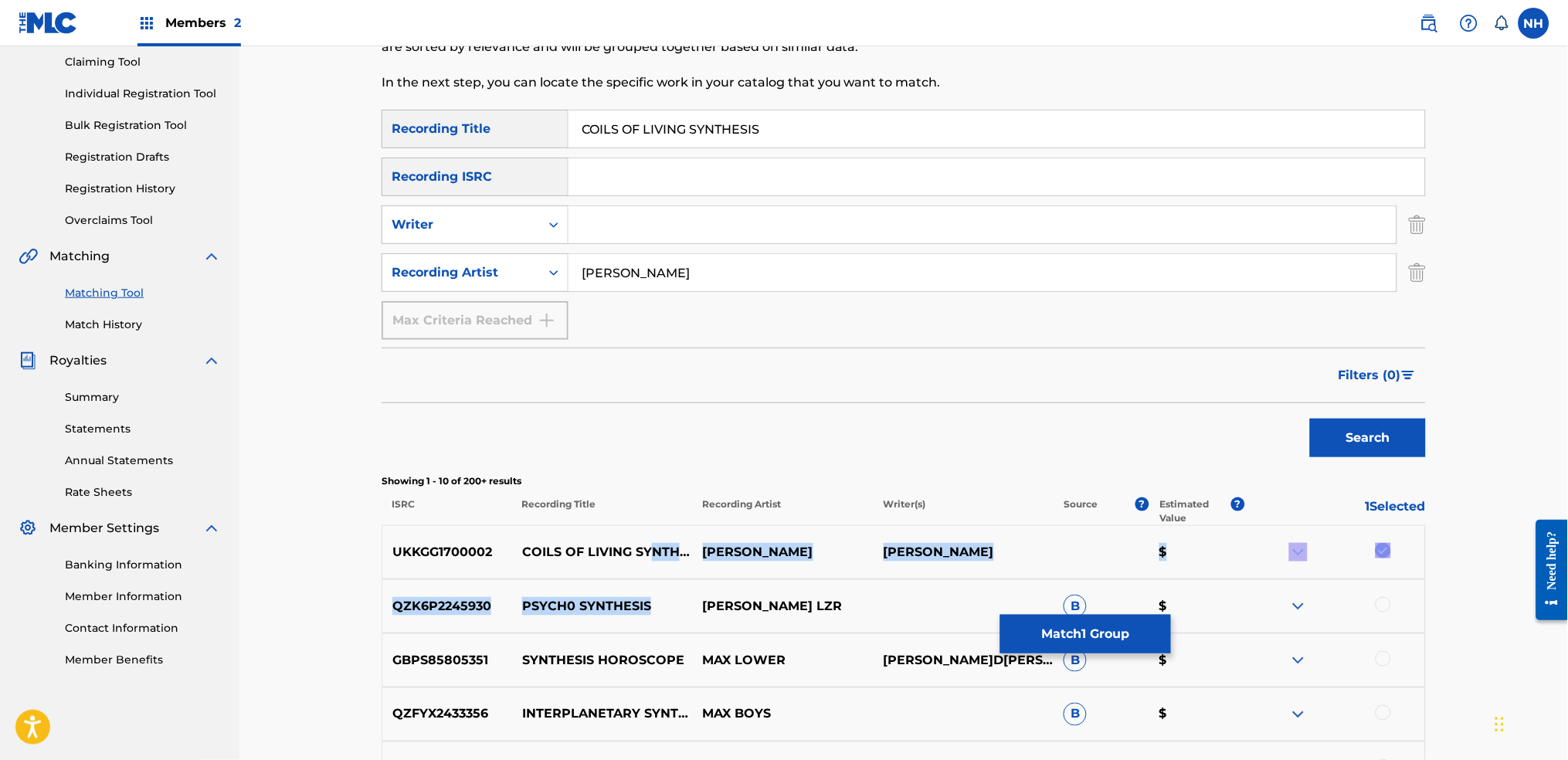
click at [638, 556] on p "COILS OF LIVING SYNTHESIS" at bounding box center [602, 551] width 181 height 18
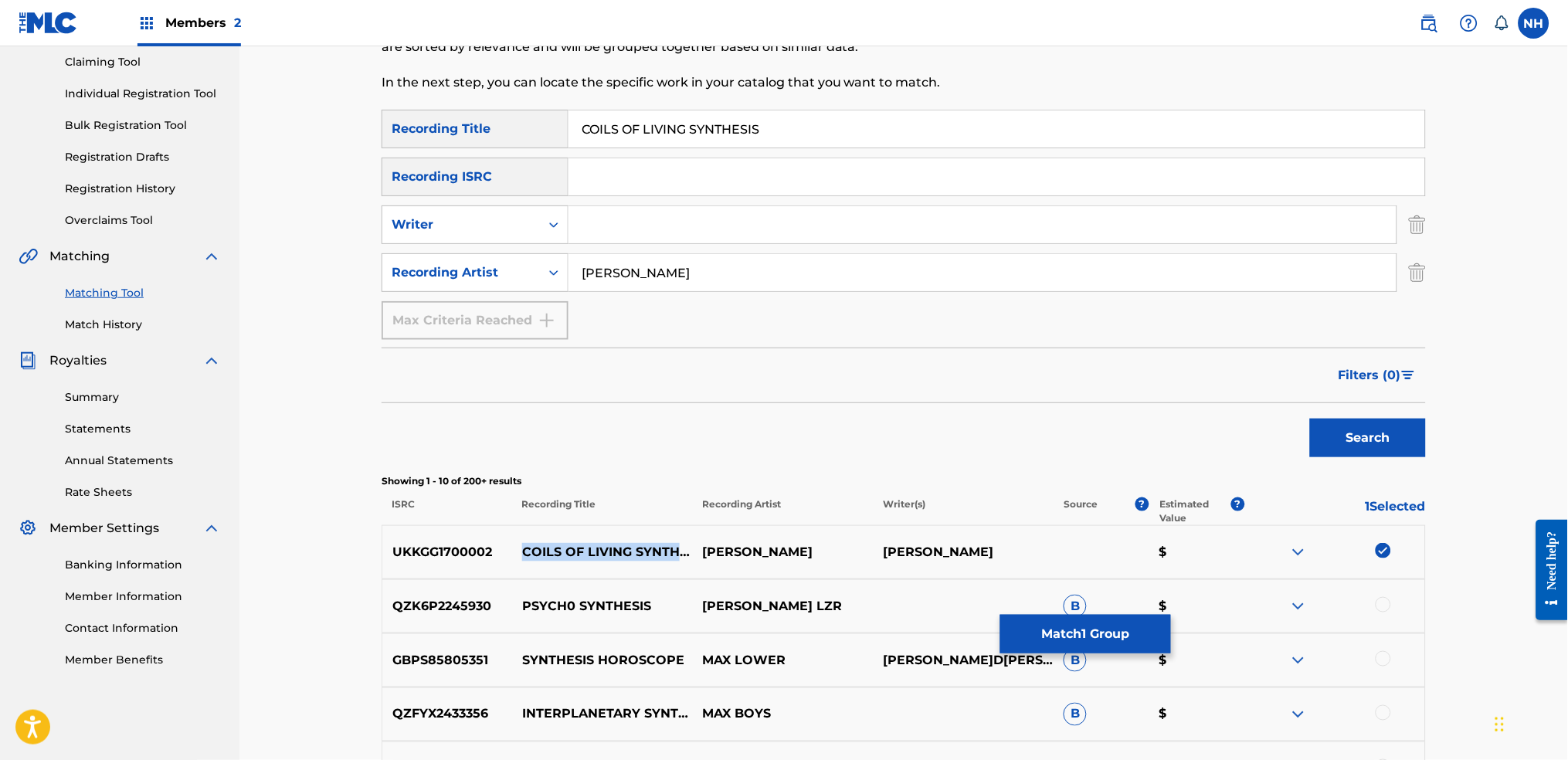
drag, startPoint x: 620, startPoint y: 566, endPoint x: 517, endPoint y: 539, distance: 106.5
click at [517, 543] on p "COILS OF LIVING SYNTHESIS" at bounding box center [602, 551] width 181 height 18
click at [1083, 596] on button "Match 1 Group" at bounding box center [1085, 634] width 171 height 38
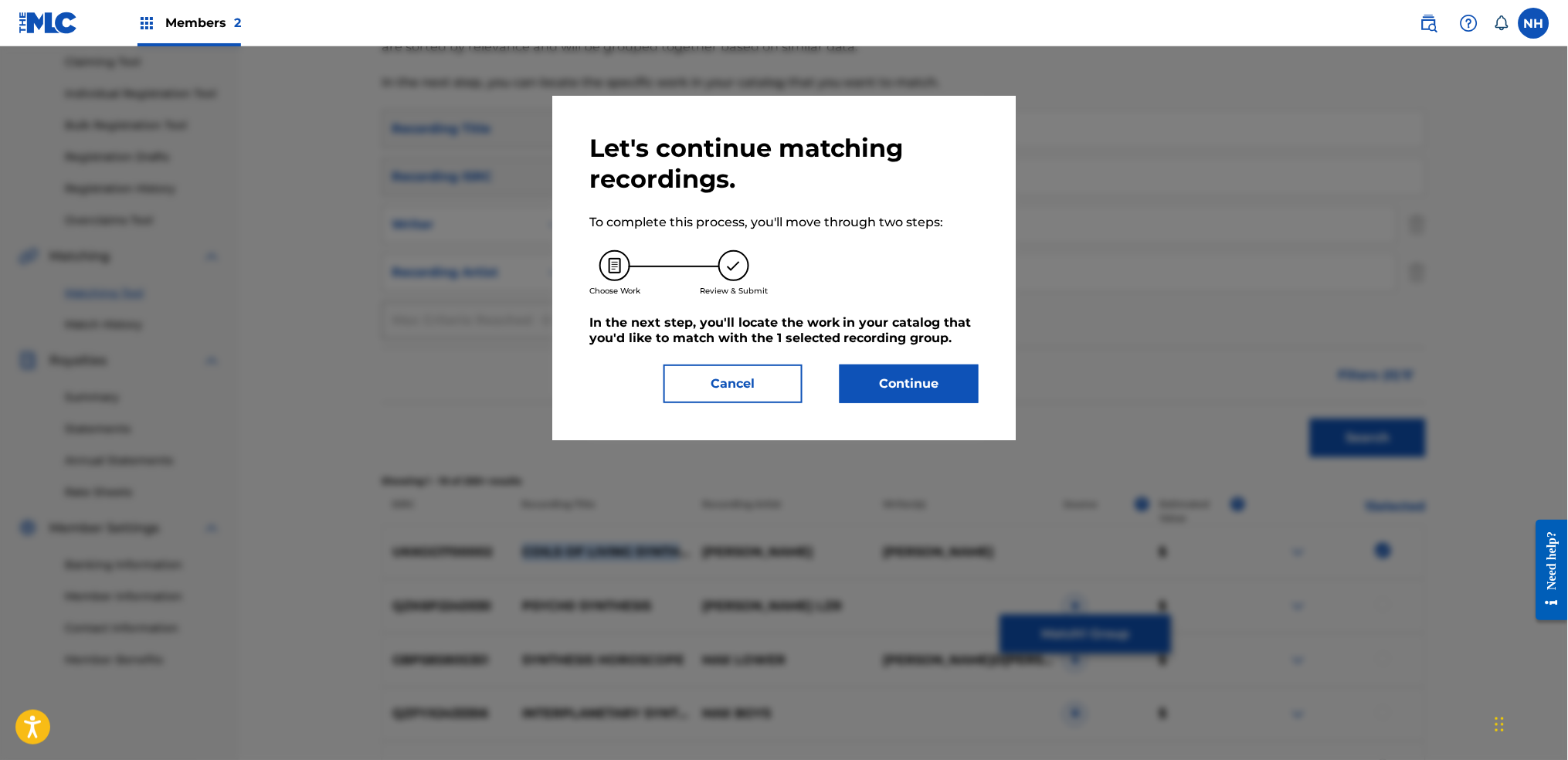
click at [871, 391] on button "Continue" at bounding box center [908, 384] width 139 height 38
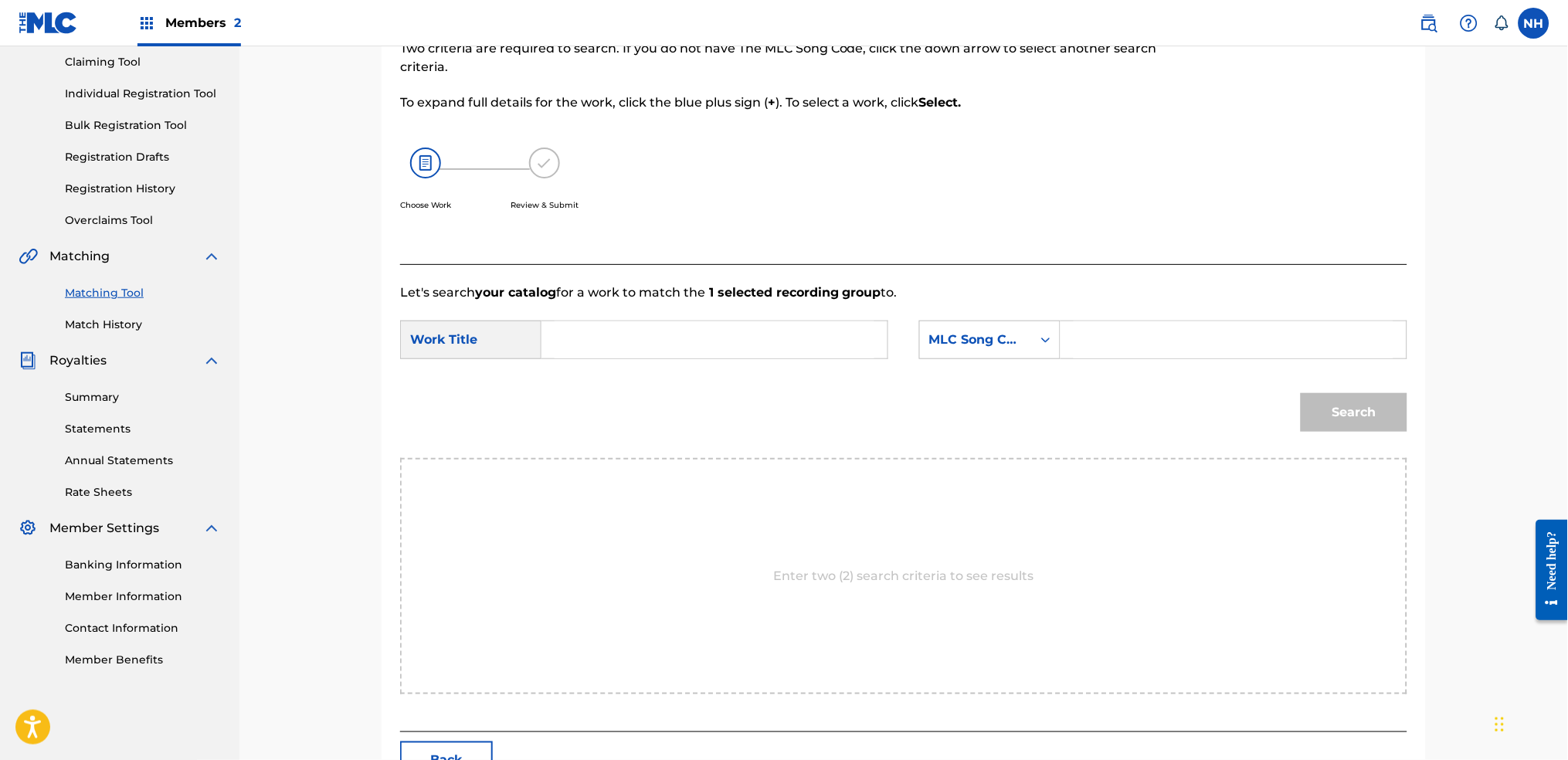
click at [830, 354] on input "Search Form" at bounding box center [715, 339] width 319 height 37
paste input "COILS OF LIVING SYNTHESIS"
type input "COILS OF LIVING SYNTHESIS"
click at [979, 339] on div "MLC Song Code" at bounding box center [976, 339] width 93 height 18
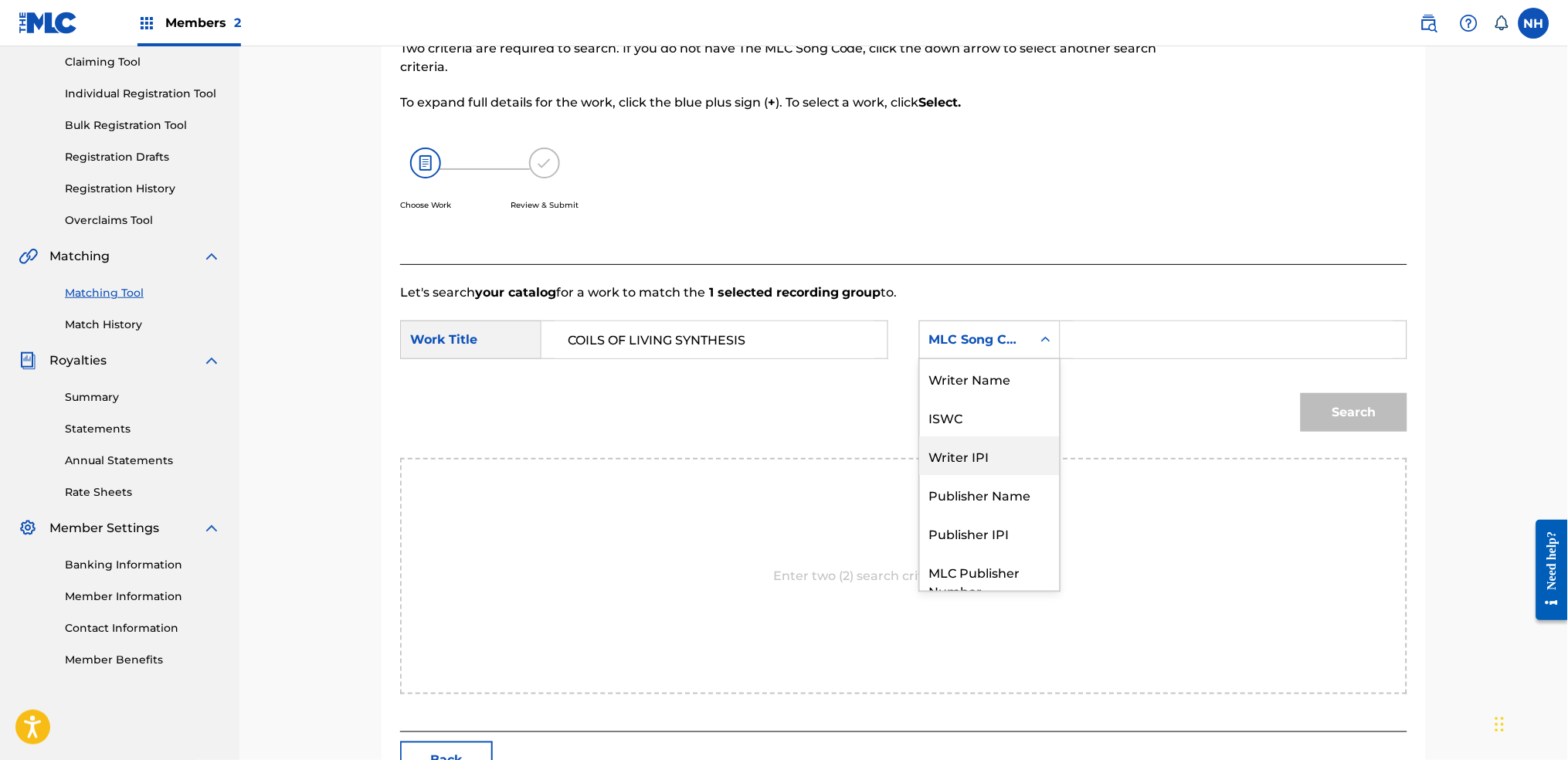
scroll to position [0, 0]
click at [999, 402] on div "ISWC" at bounding box center [989, 417] width 140 height 38
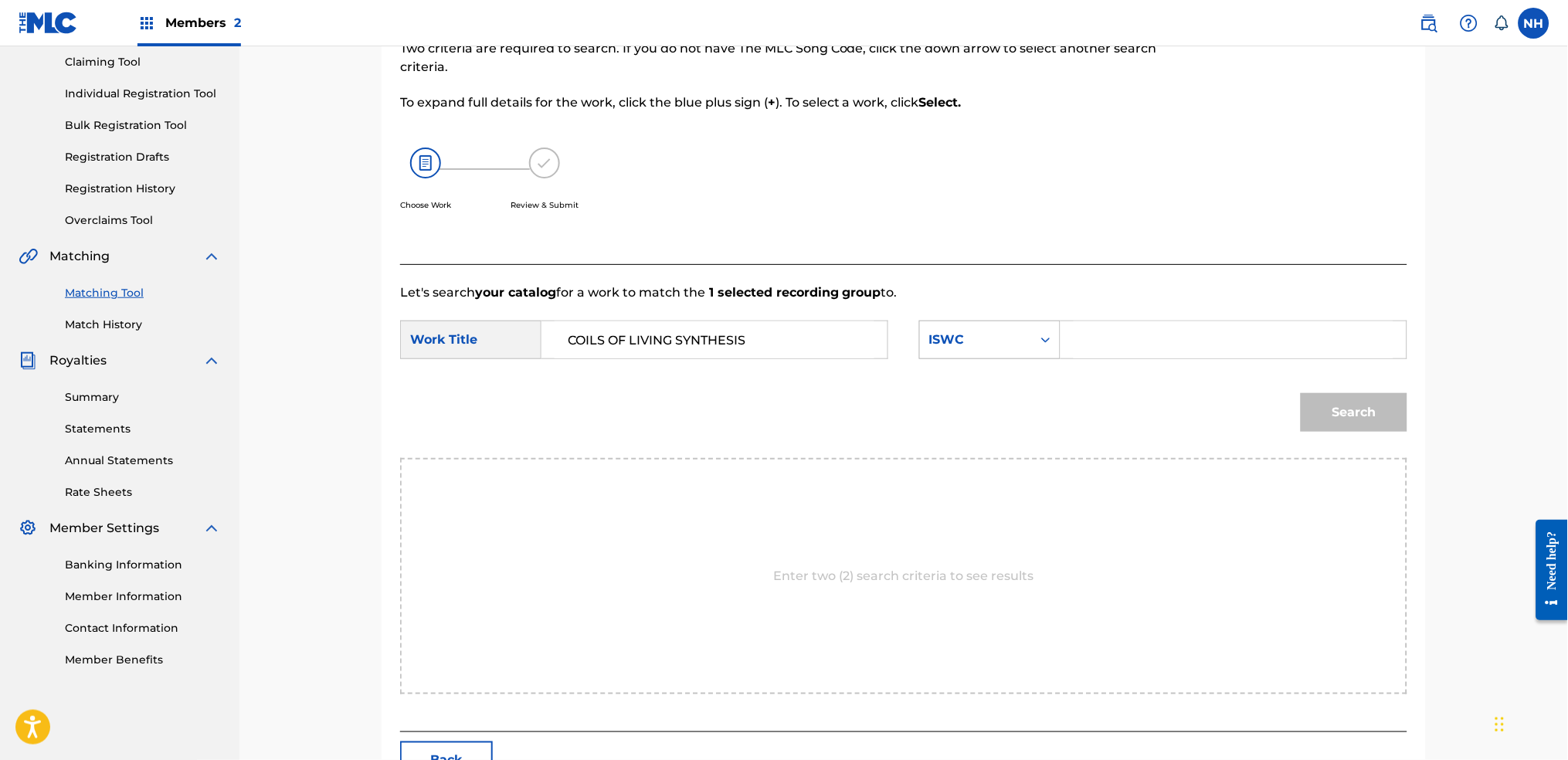
click at [1039, 351] on div "Search Form" at bounding box center [1046, 340] width 28 height 28
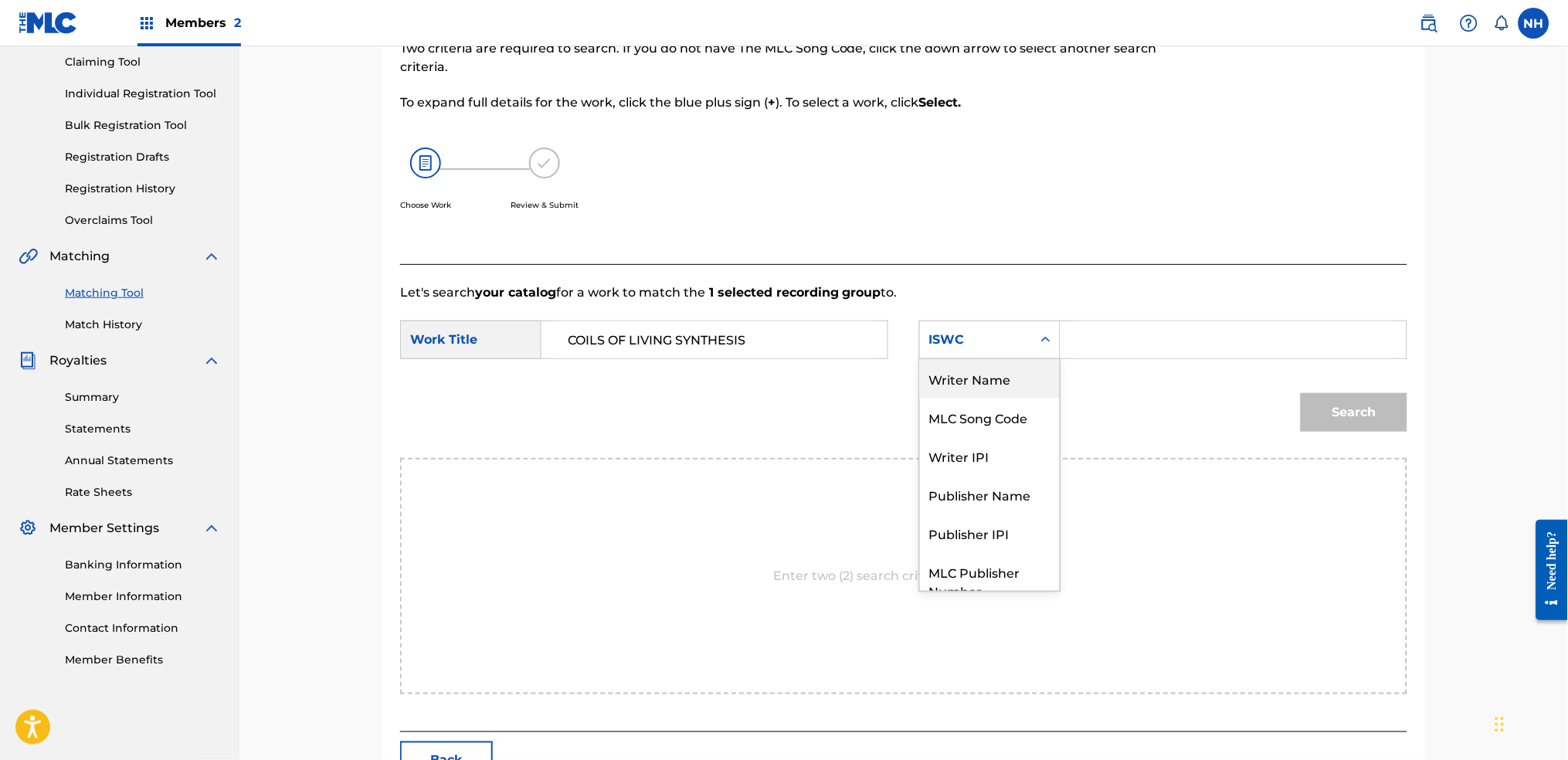
click at [1029, 370] on div "Writer Name" at bounding box center [989, 379] width 140 height 38
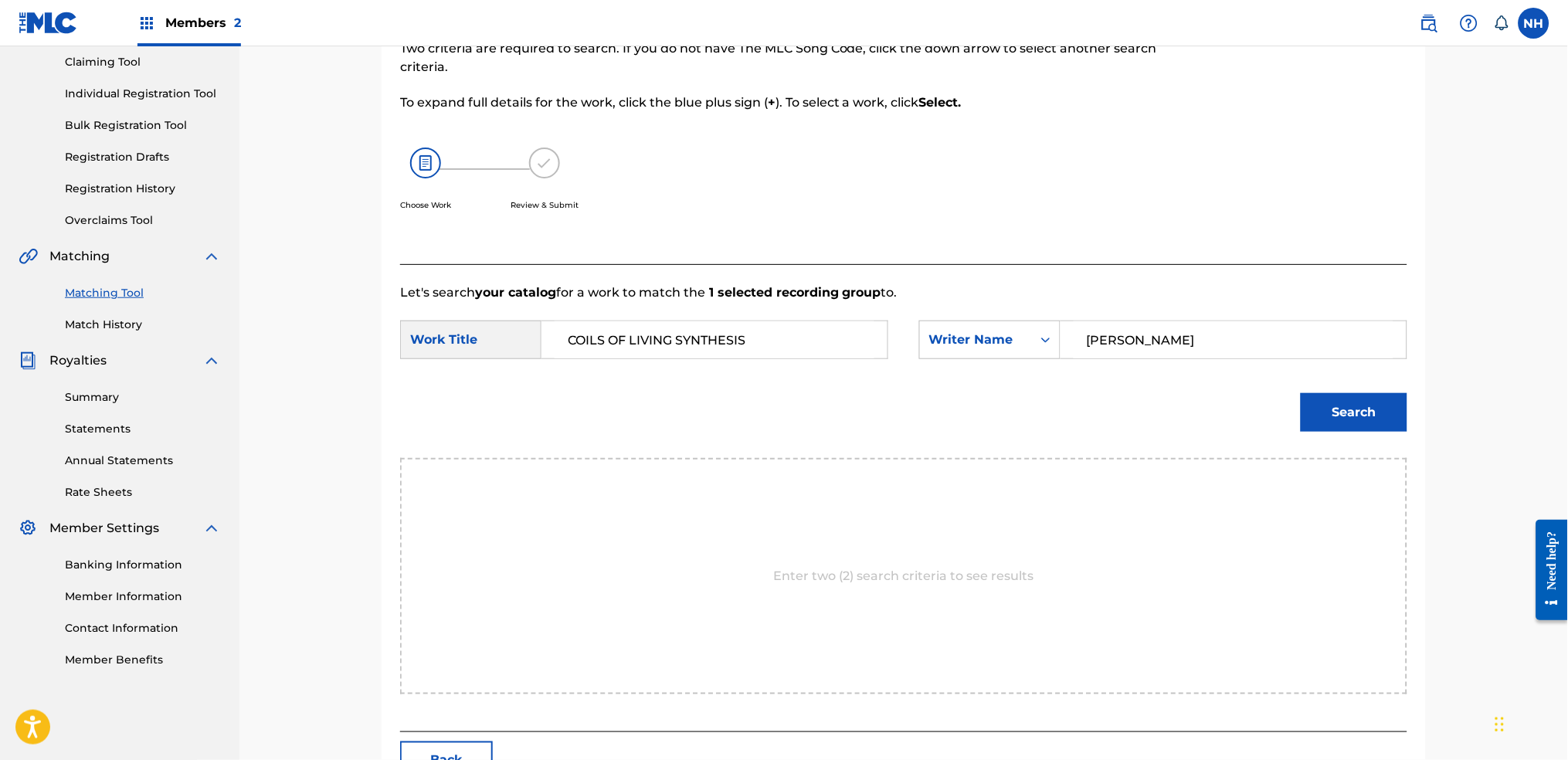
type input "cooper"
click at [1270, 394] on button "Search" at bounding box center [1354, 413] width 106 height 38
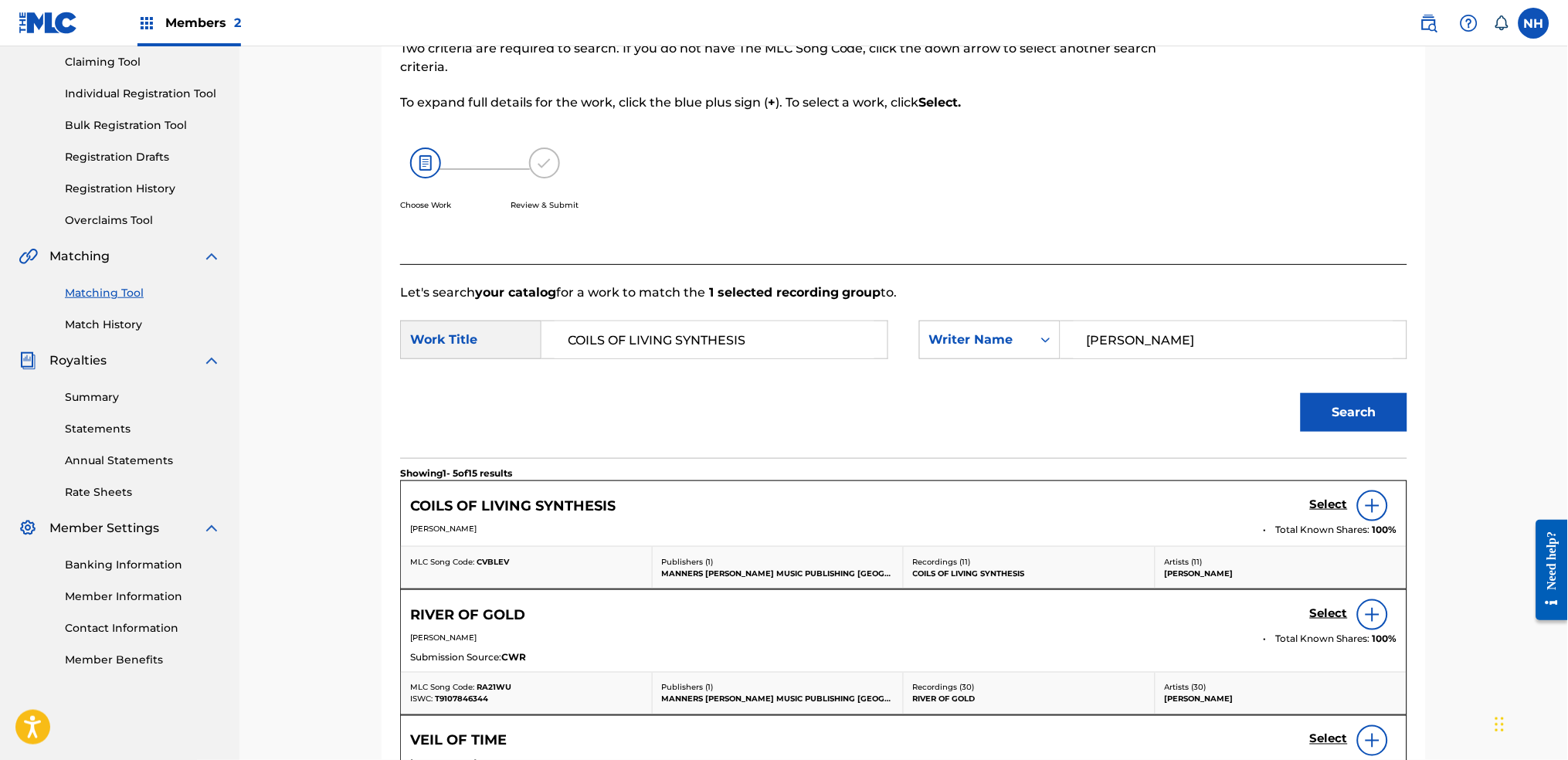
click at [1270, 497] on h5 "Select" at bounding box center [1328, 504] width 38 height 15
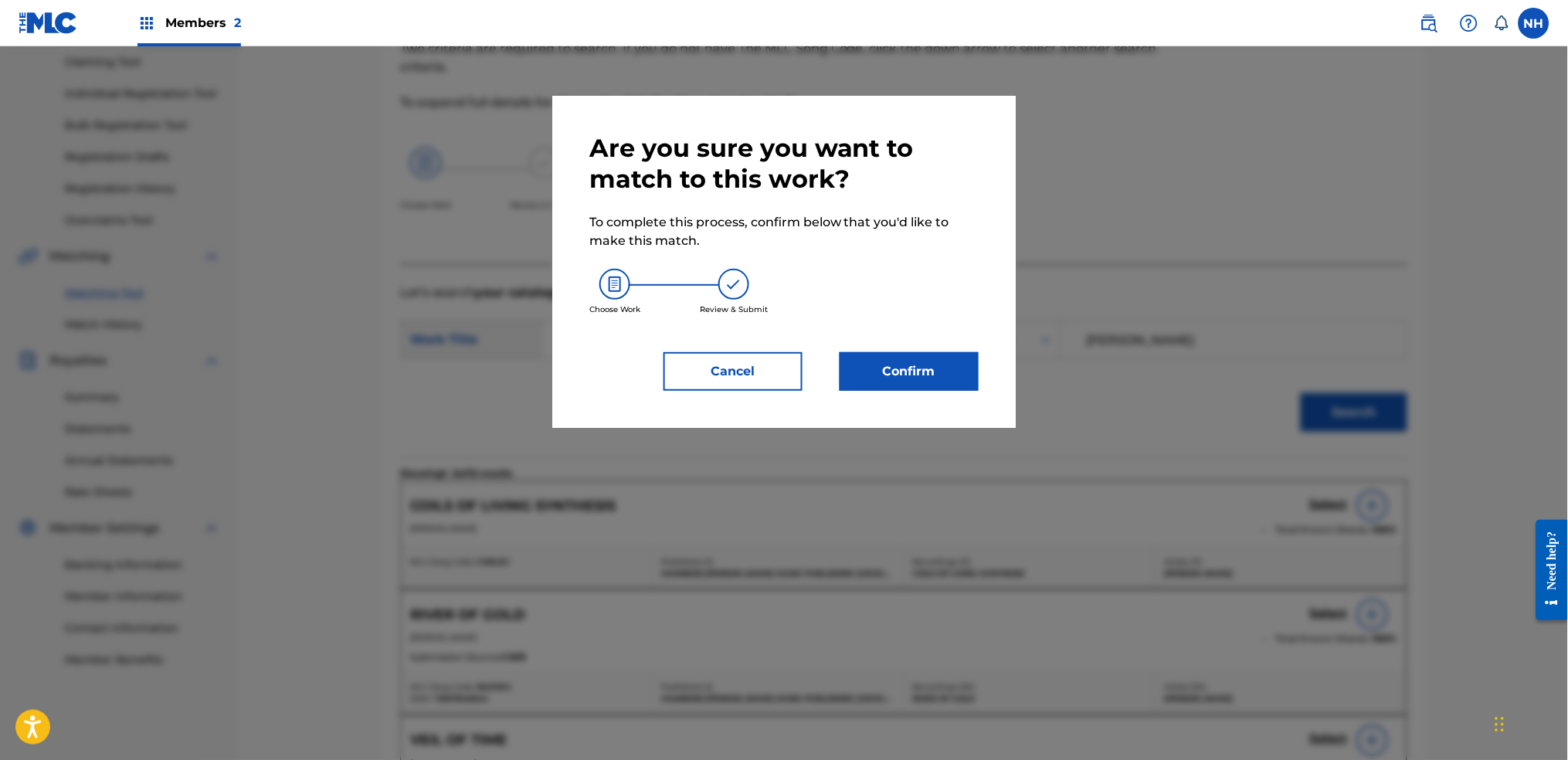
click at [949, 361] on button "Confirm" at bounding box center [908, 372] width 139 height 38
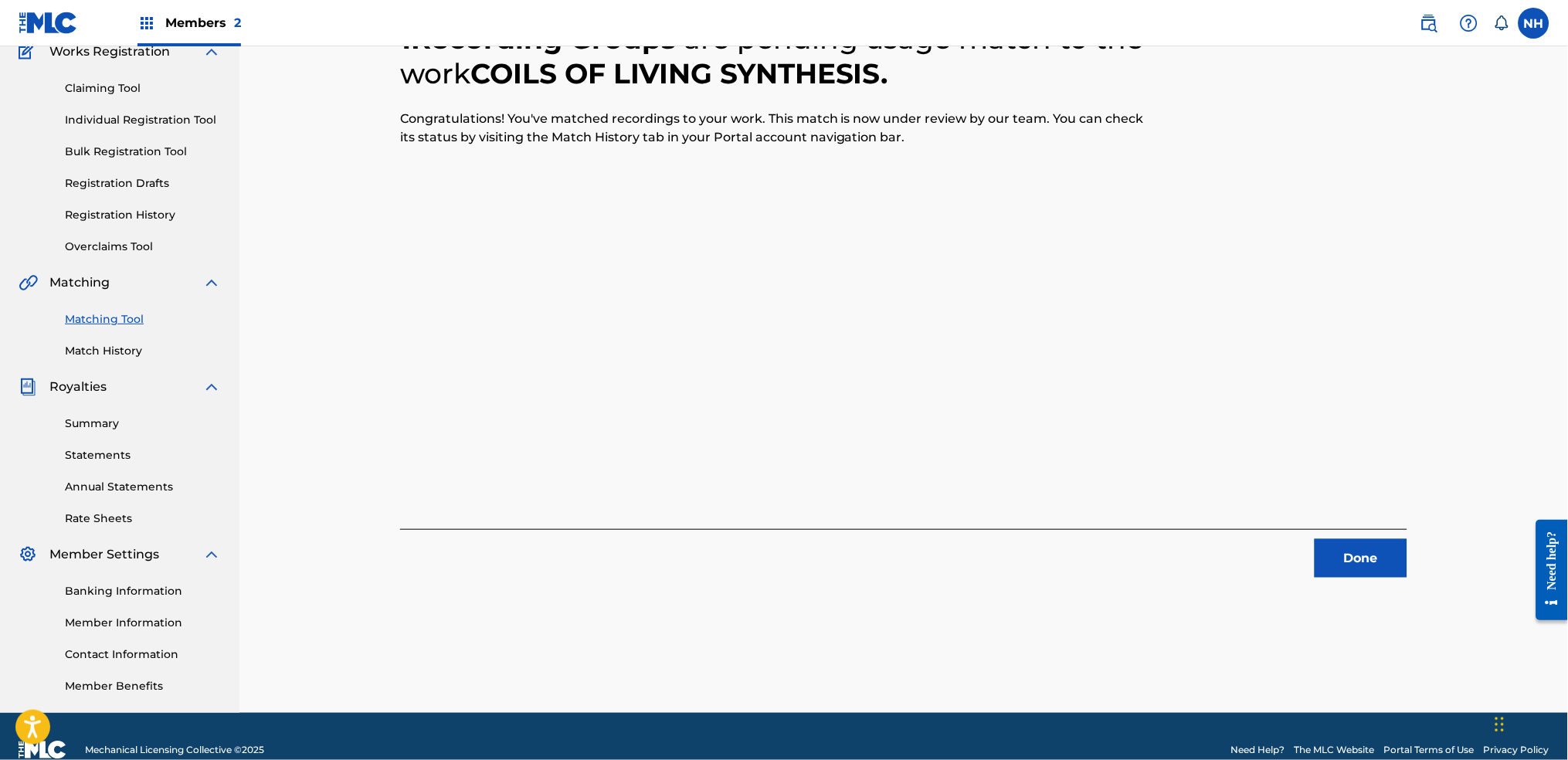
scroll to position [63, 0]
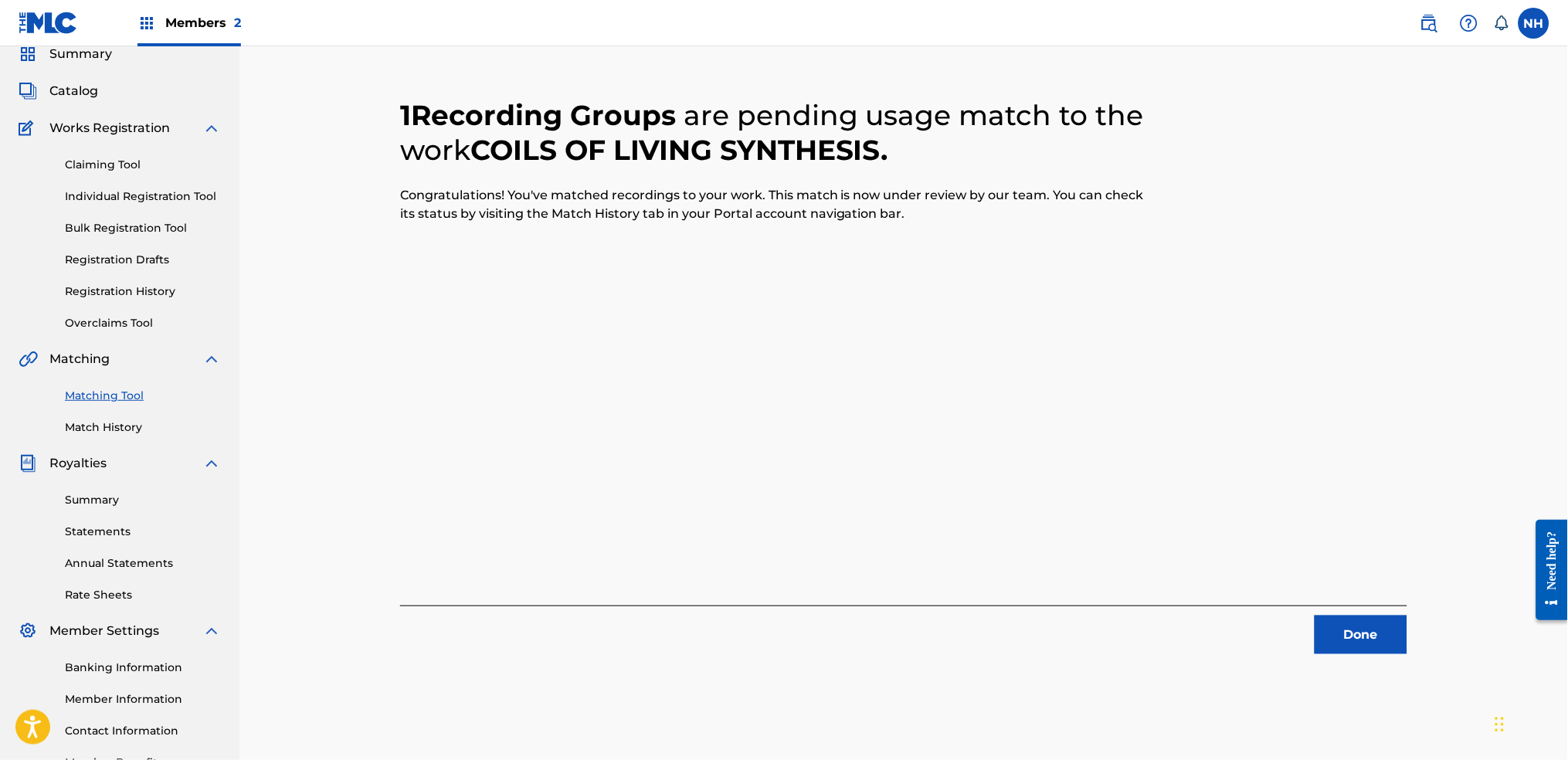
click at [1270, 596] on div "1 Recording Groups are pending usage match to the work COILS OF LIVING SYNTHESI…" at bounding box center [903, 386] width 1328 height 805
click at [1270, 596] on div "1 Recording Groups are pending usage match to the work COILS OF LIVING SYNTHESI…" at bounding box center [903, 406] width 1081 height 767
click at [1270, 596] on button "Done" at bounding box center [1361, 634] width 92 height 38
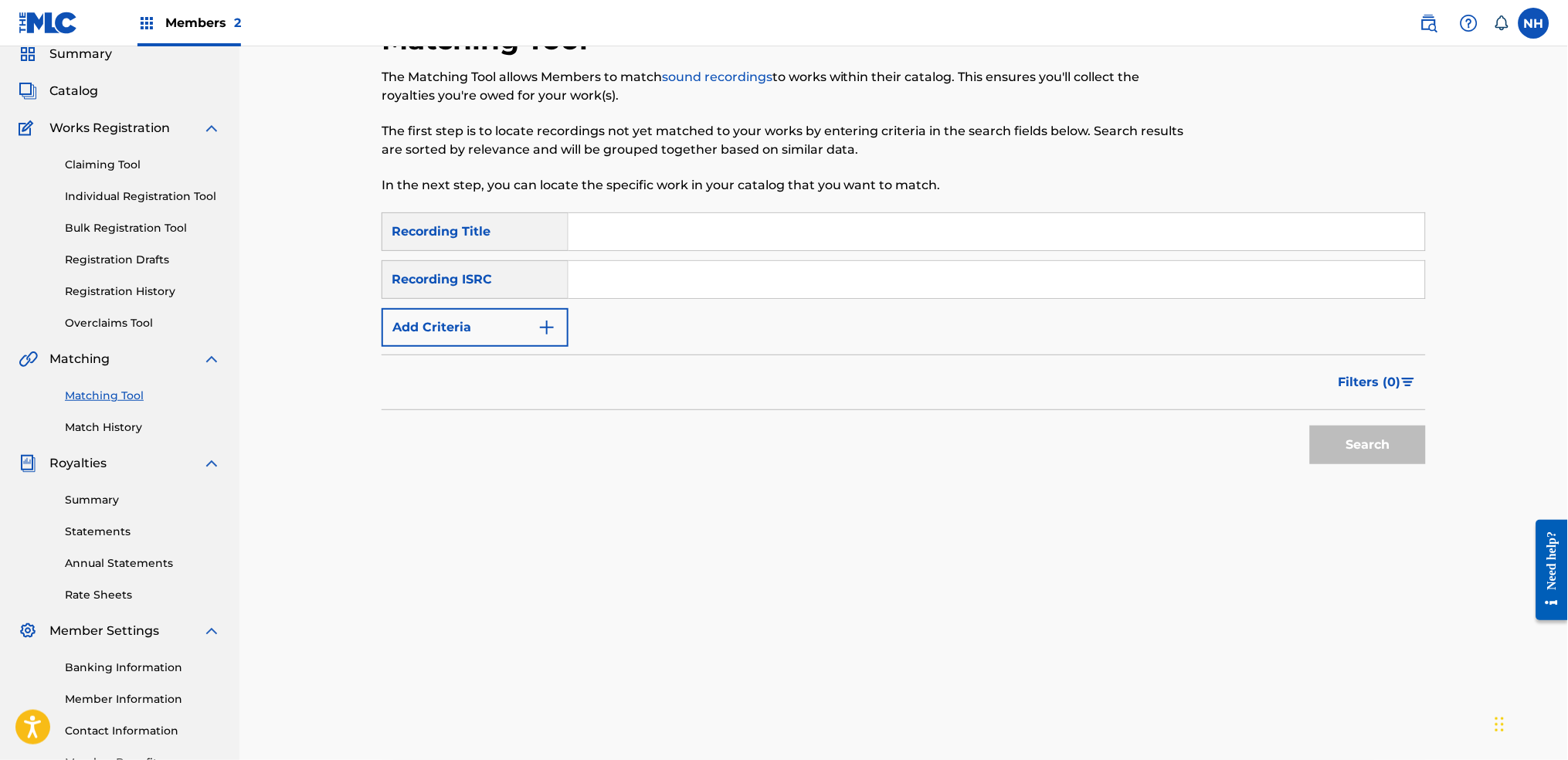
scroll to position [0, 0]
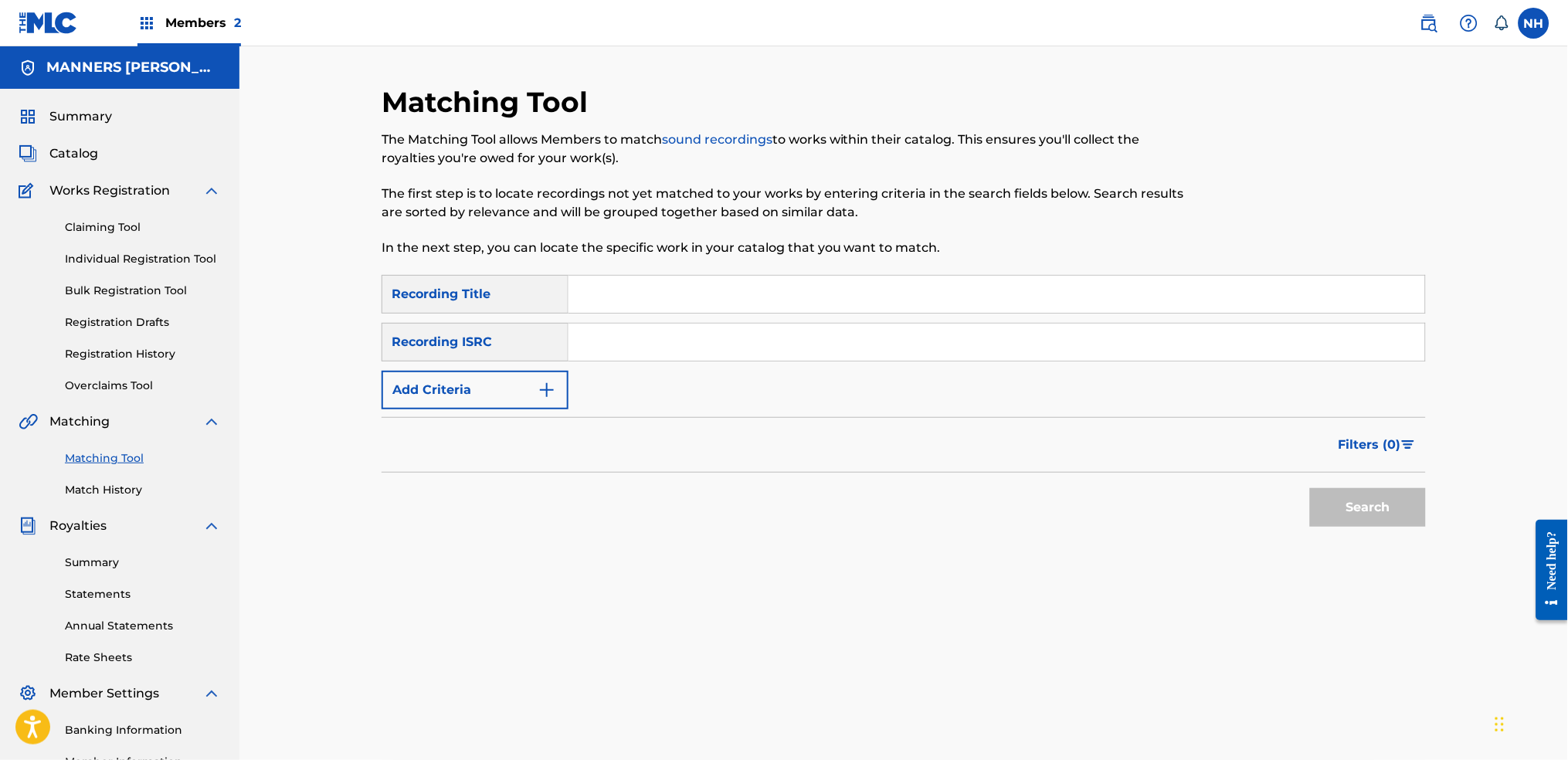
click at [613, 277] on input "Search Form" at bounding box center [996, 294] width 857 height 37
paste input "UPSIDEOUT"
type input "UPSIDEOUT"
click at [545, 408] on button "Add Criteria" at bounding box center [475, 390] width 187 height 38
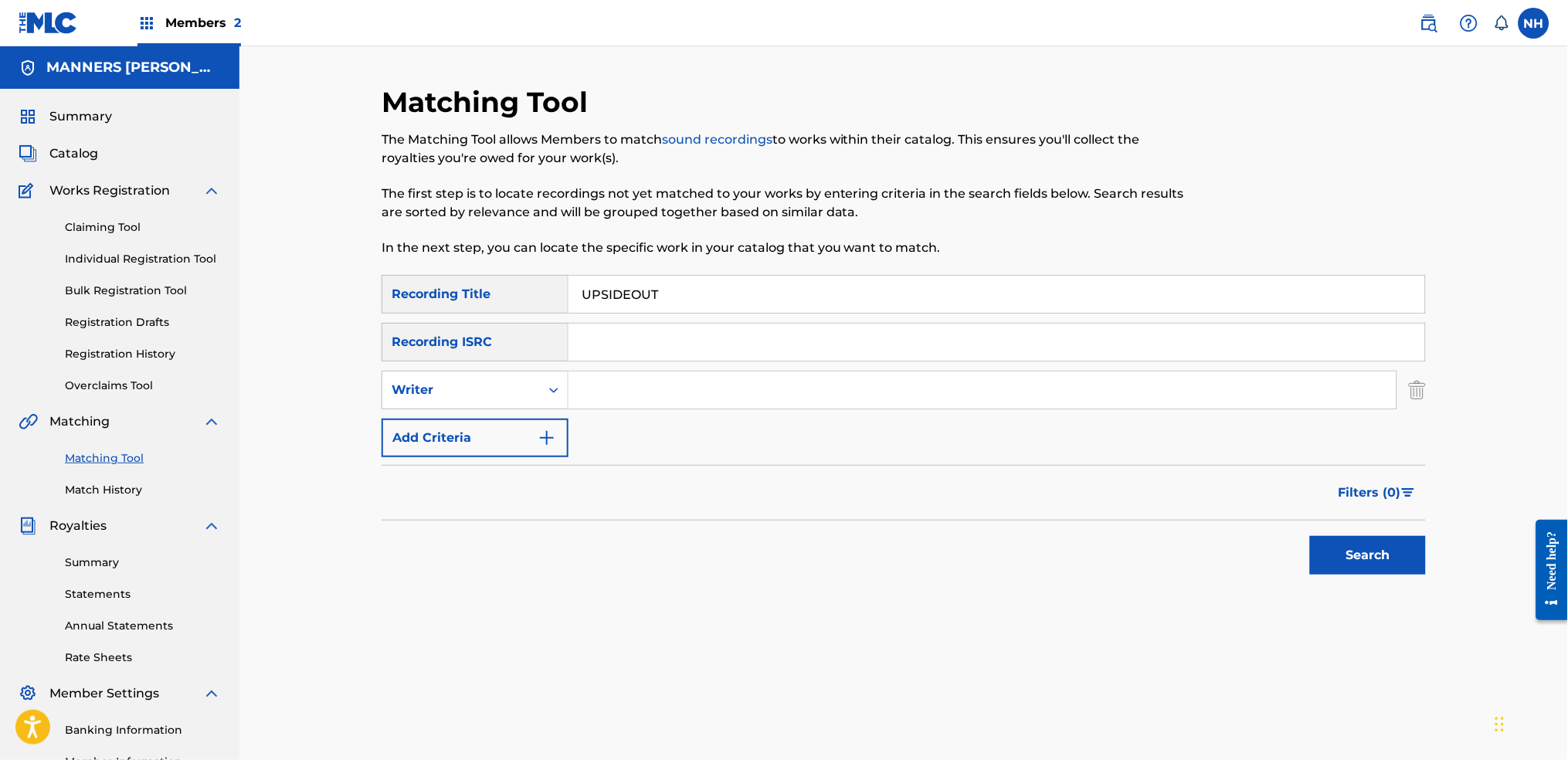
click at [641, 408] on div "Search Form" at bounding box center [983, 390] width 829 height 38
click at [648, 394] on input "Search Form" at bounding box center [982, 390] width 828 height 37
type input "Max Cooper"
click at [1270, 581] on div "Search" at bounding box center [1364, 551] width 124 height 62
click at [1270, 555] on button "Search" at bounding box center [1367, 555] width 116 height 38
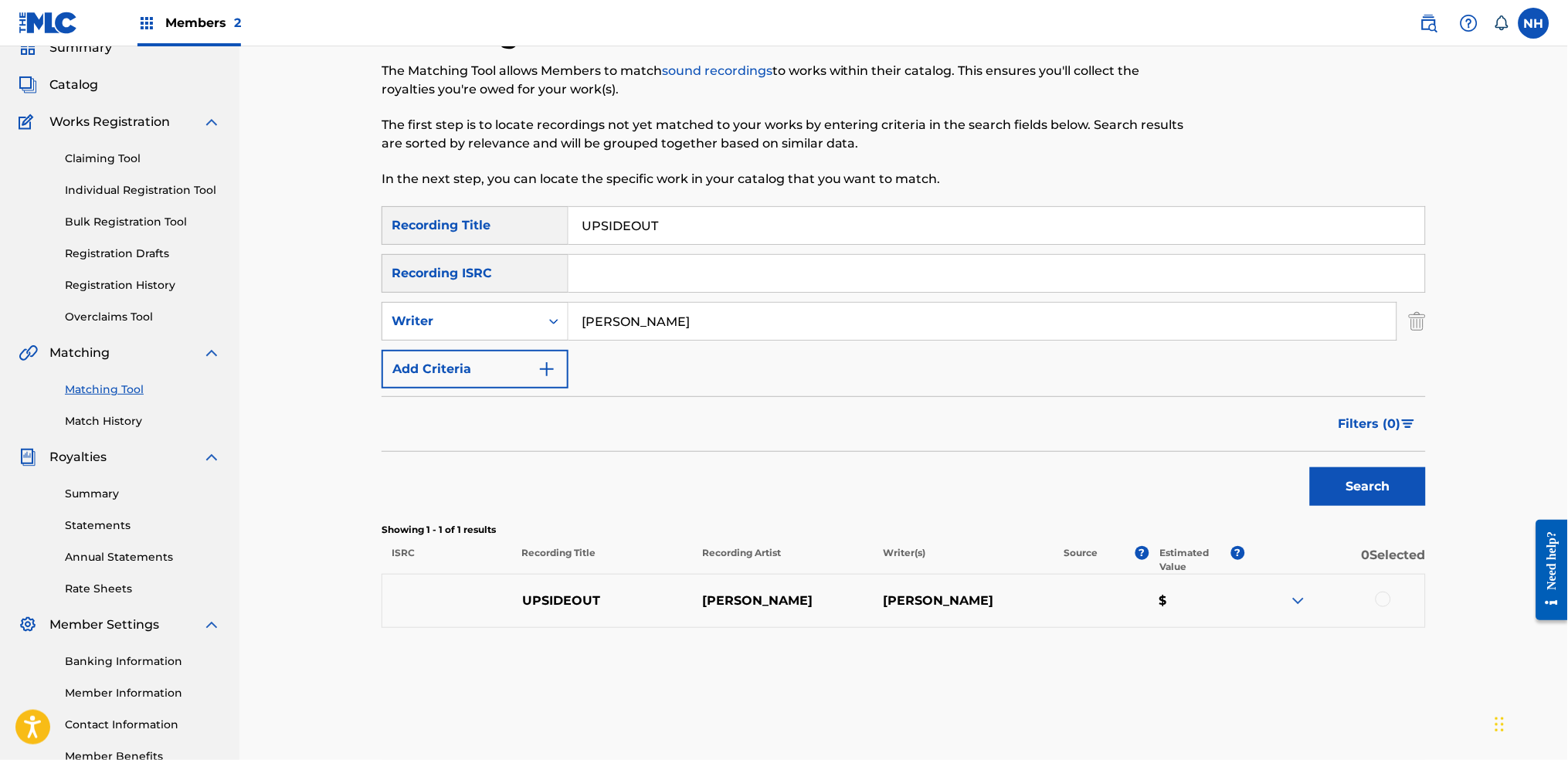
scroll to position [103, 0]
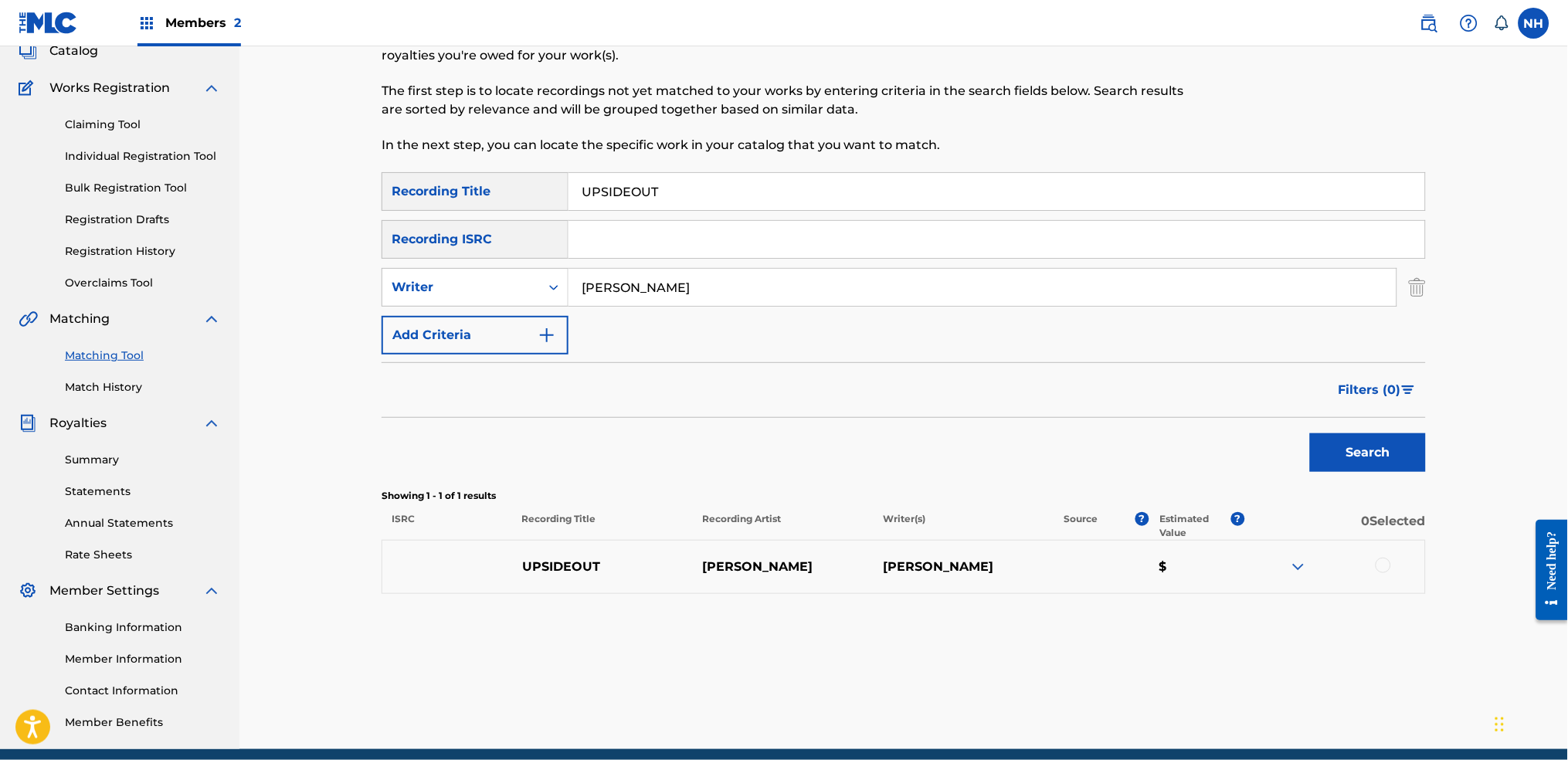
click at [1270, 568] on div at bounding box center [1383, 565] width 16 height 16
click at [1120, 596] on div "Matching Tool The Matching Tool allows Members to match sound recordings to wor…" at bounding box center [903, 366] width 1044 height 767
click at [1100, 596] on button "Match 1 Group" at bounding box center [1085, 634] width 171 height 38
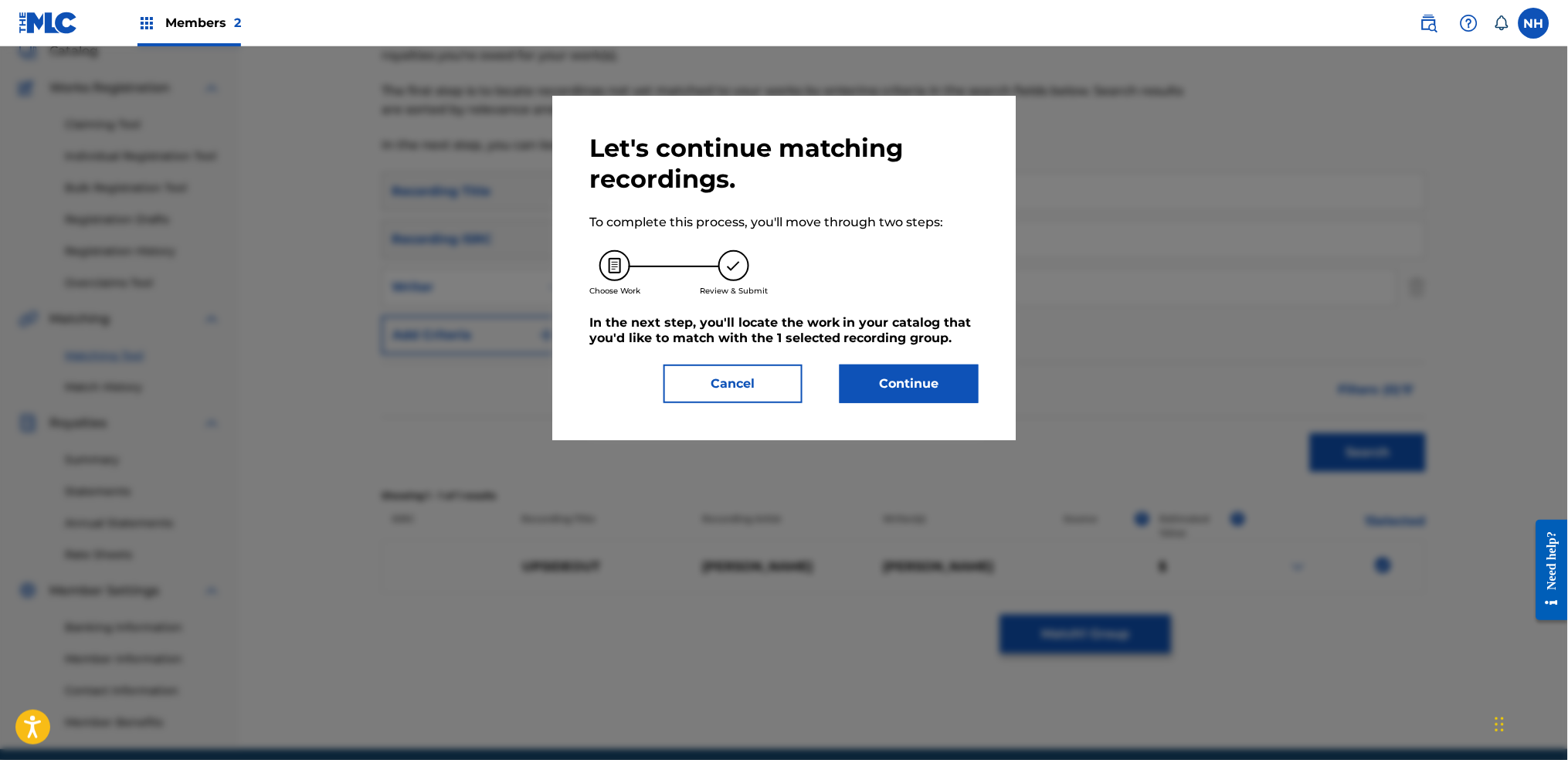
click at [972, 414] on div "Let's continue matching recordings. To complete this process, you'll move throu…" at bounding box center [784, 268] width 463 height 345
click at [969, 395] on button "Continue" at bounding box center [908, 384] width 139 height 38
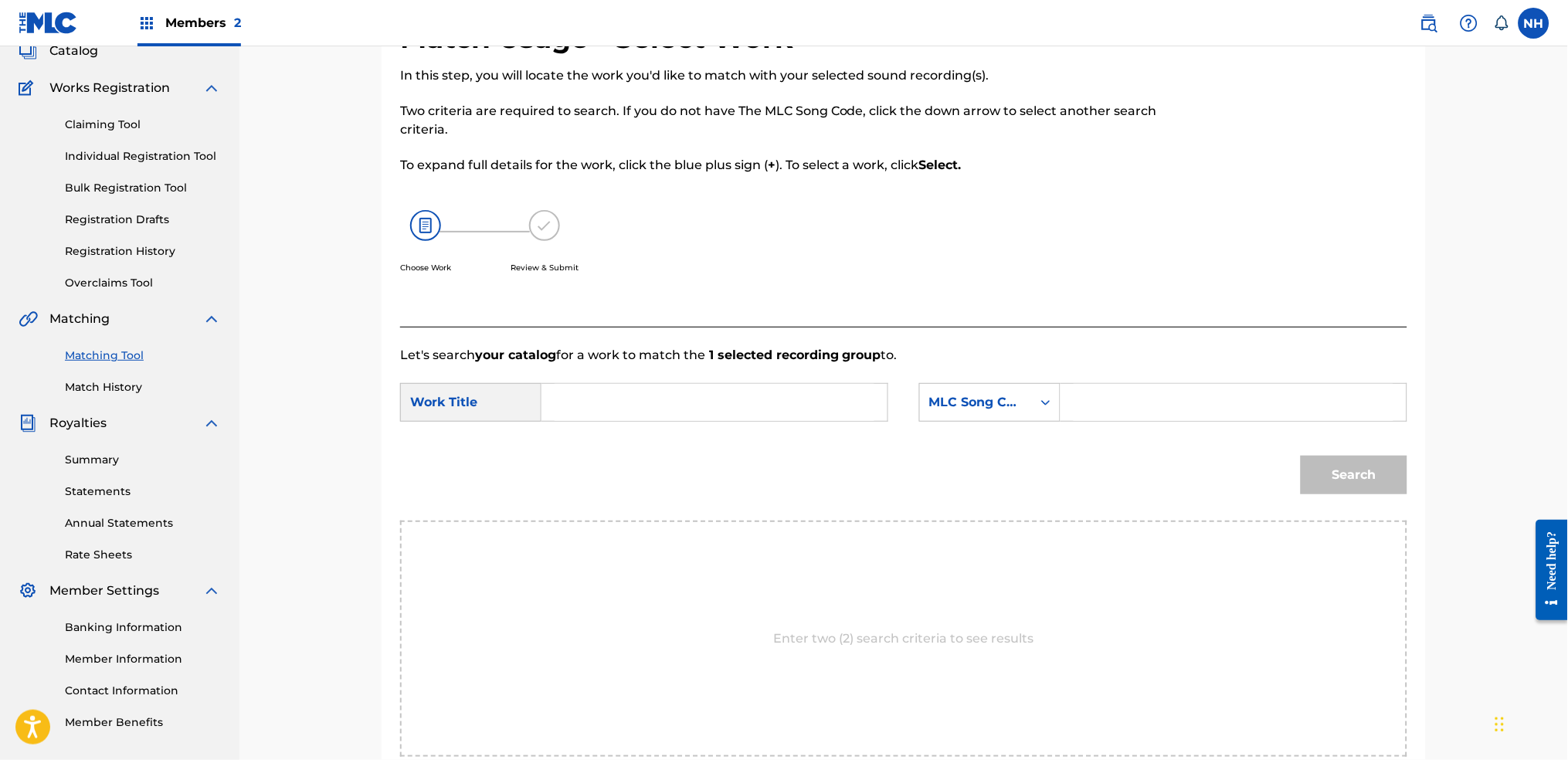
click at [777, 394] on input "Search Form" at bounding box center [715, 402] width 319 height 37
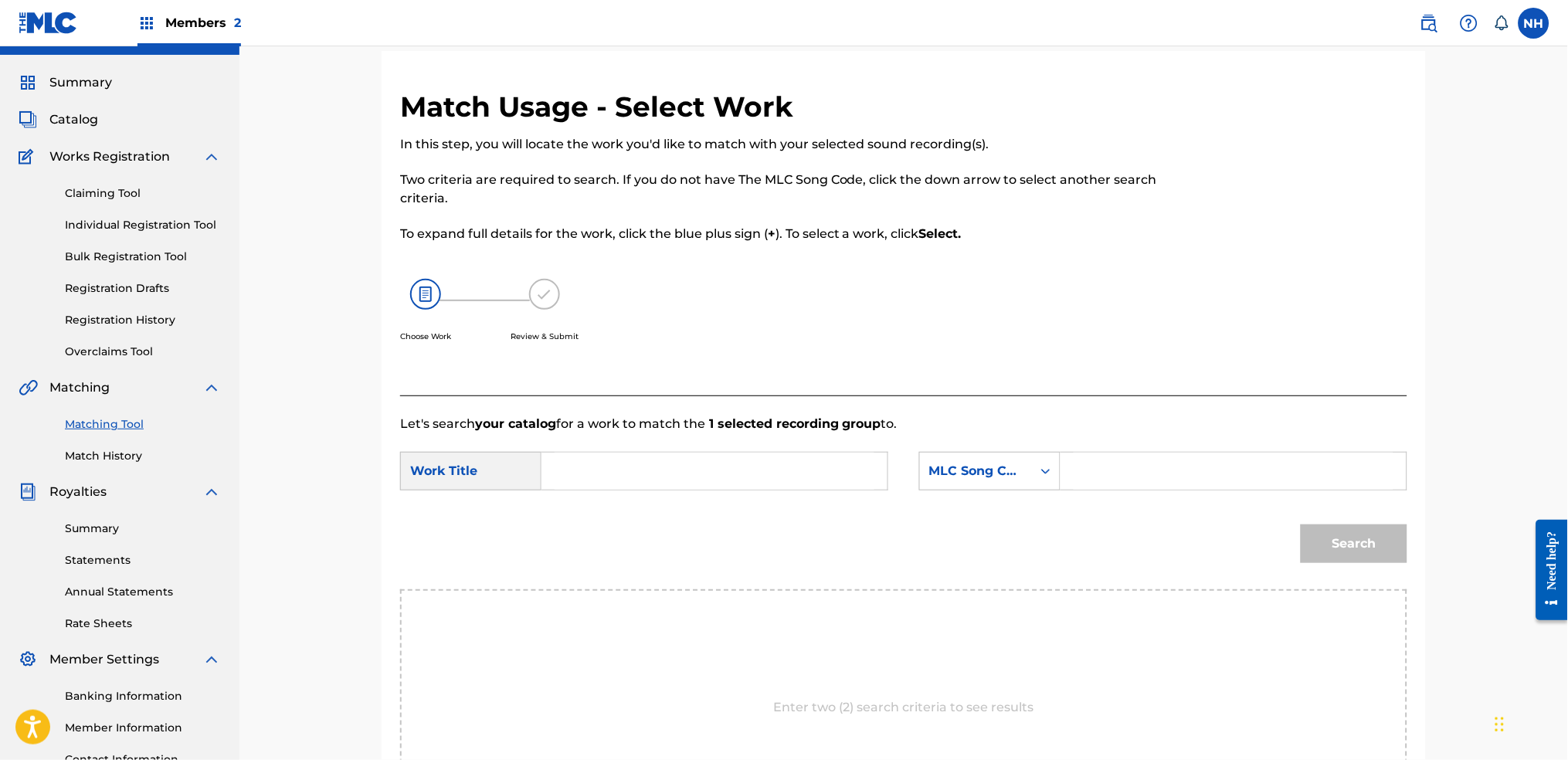
scroll to position [0, 0]
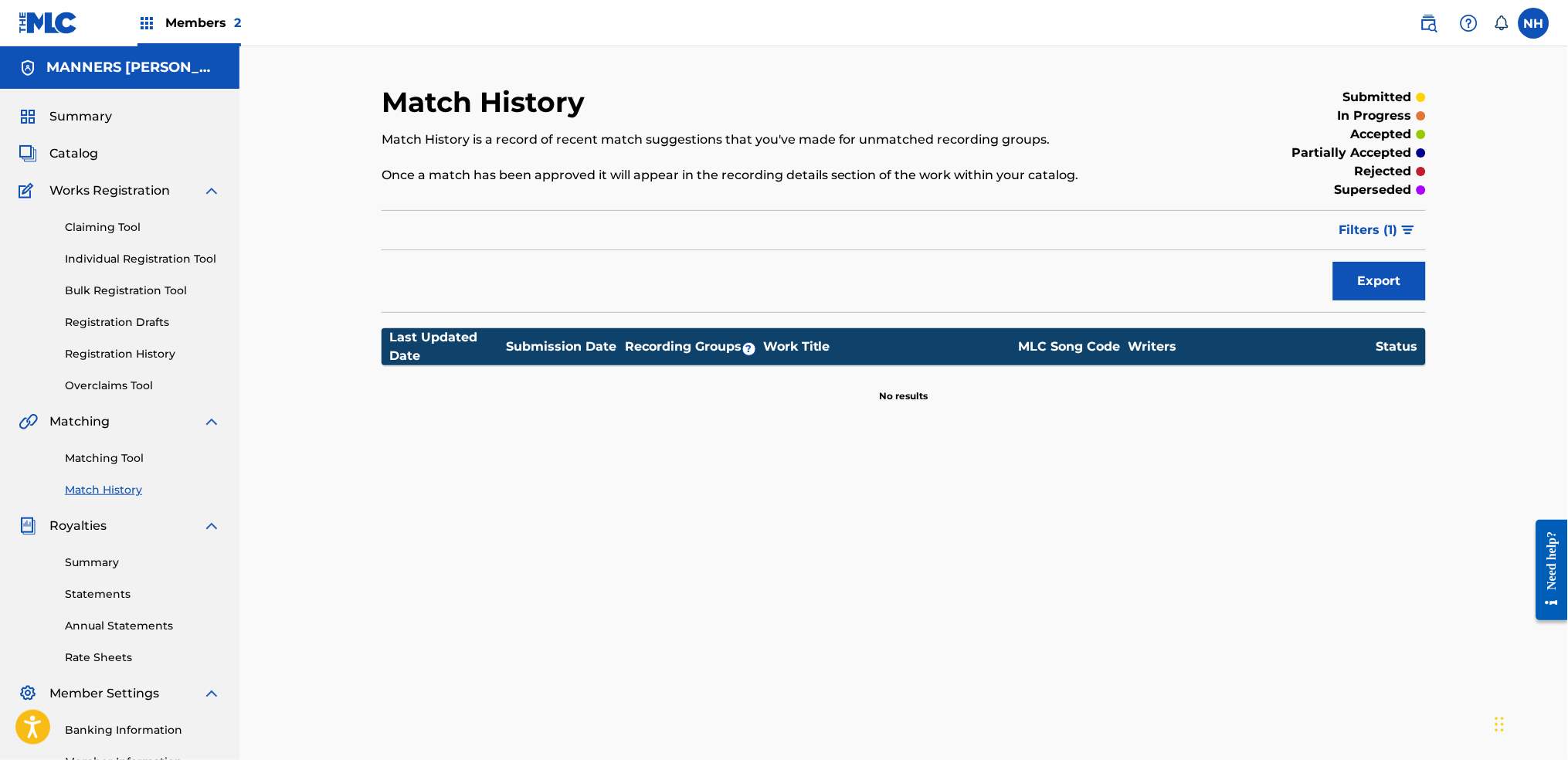
click at [97, 452] on link "Matching Tool" at bounding box center [142, 458] width 156 height 17
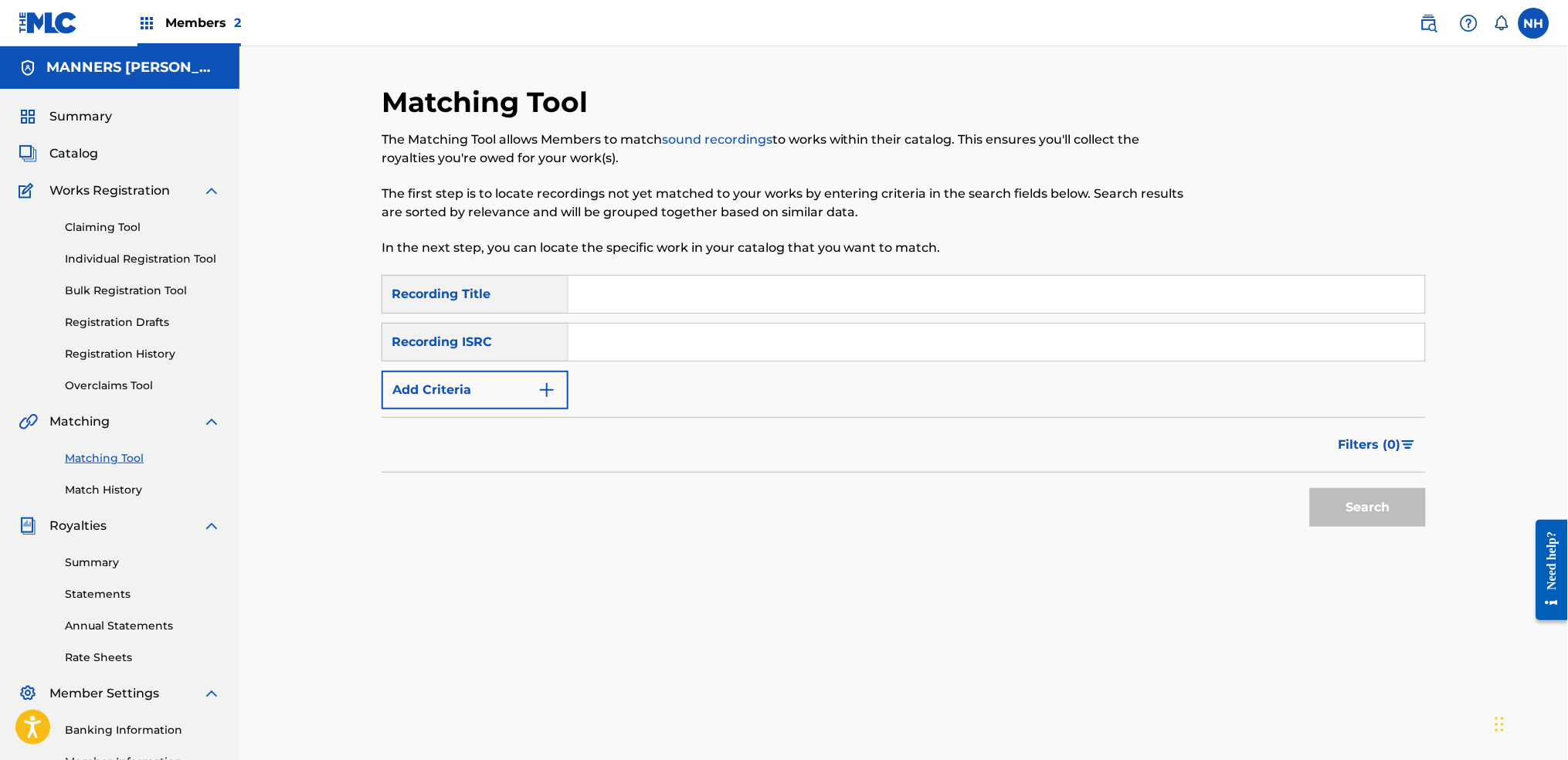
click at [127, 495] on link "Match History" at bounding box center [142, 490] width 156 height 17
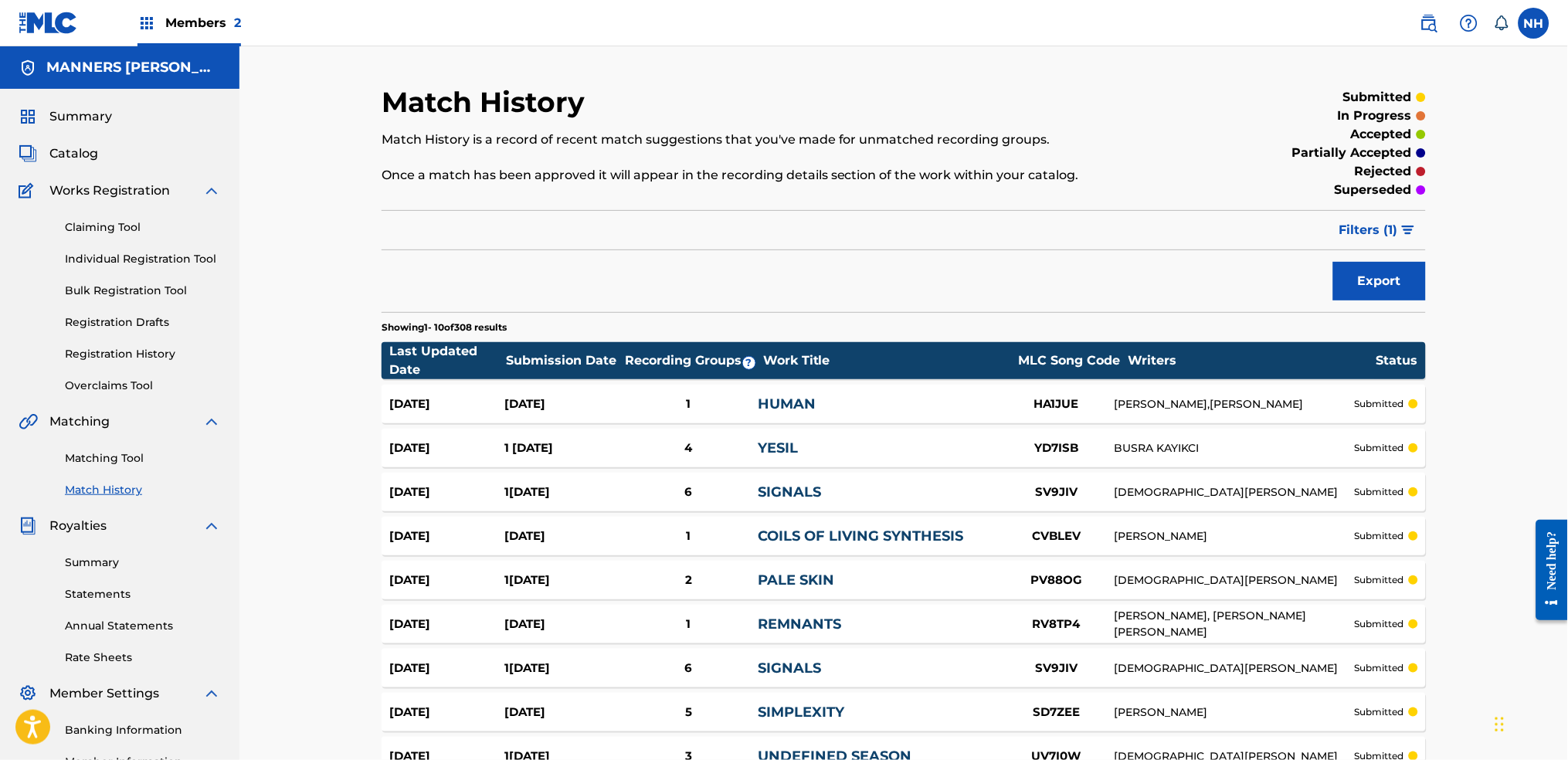
click at [1270, 245] on button "Filters ( 1 )" at bounding box center [1378, 230] width 96 height 38
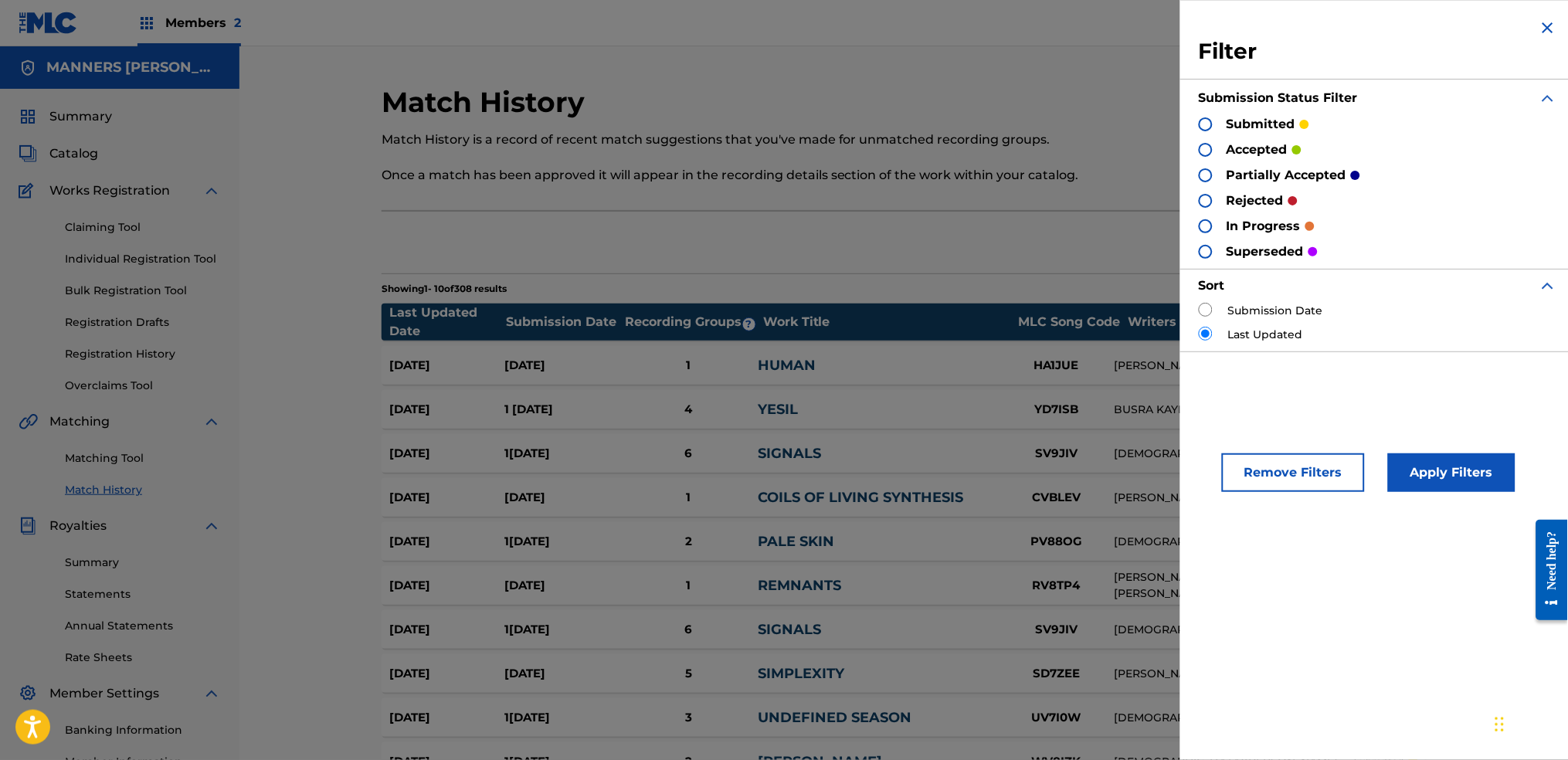
click at [1202, 316] on input "radio" at bounding box center [1206, 310] width 14 height 14
radio input "true"
click at [1270, 518] on div "Filter Submission Status Filter submitted accepted partially accepted rejected …" at bounding box center [1378, 380] width 395 height 760
click at [1270, 485] on button "Apply Filters" at bounding box center [1452, 473] width 127 height 38
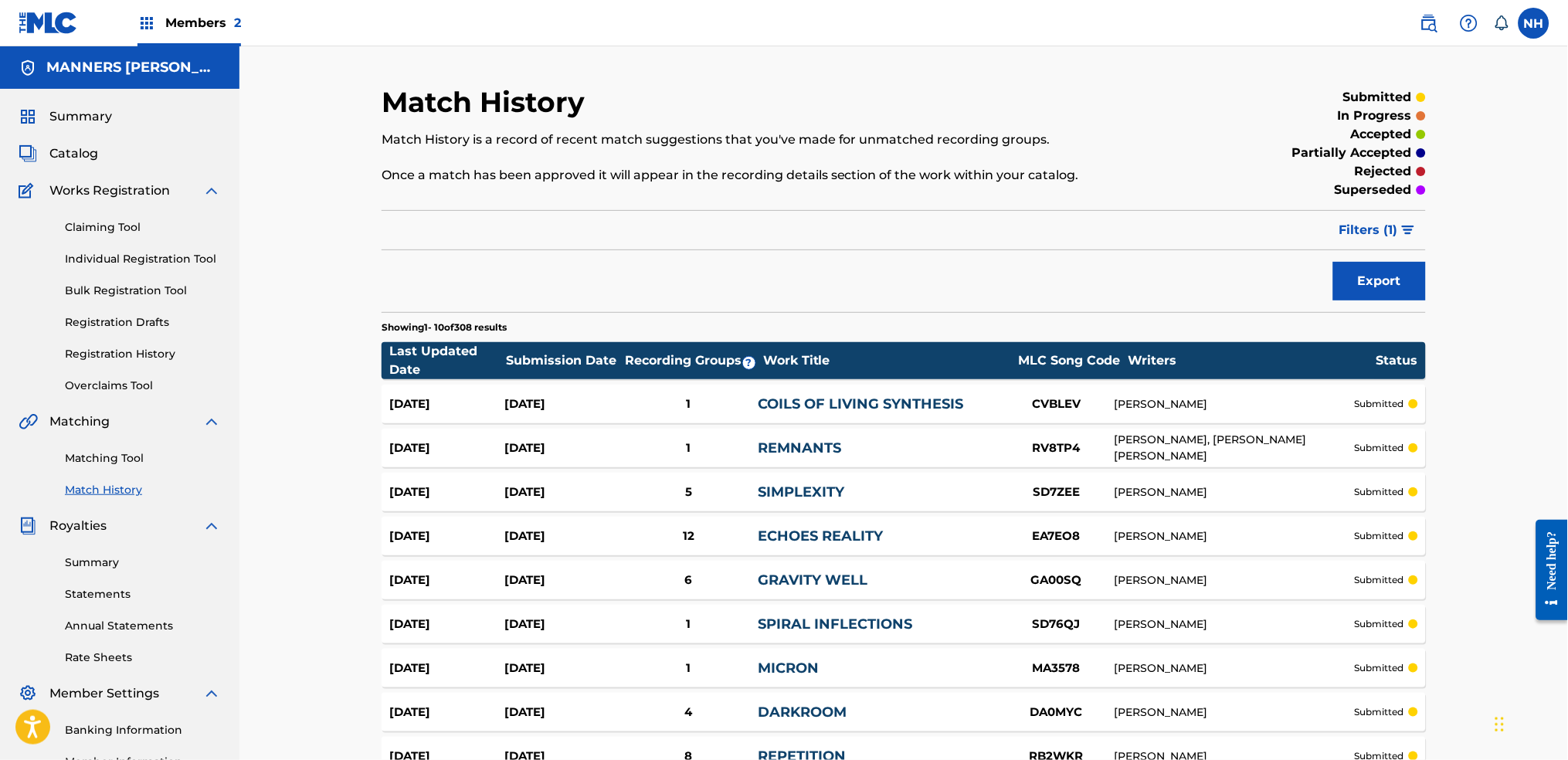
drag, startPoint x: 1483, startPoint y: 485, endPoint x: 1484, endPoint y: 526, distance: 41.0
click at [1270, 526] on div "Match History Match History is a record of recent match suggestions that you've…" at bounding box center [903, 472] width 1328 height 852
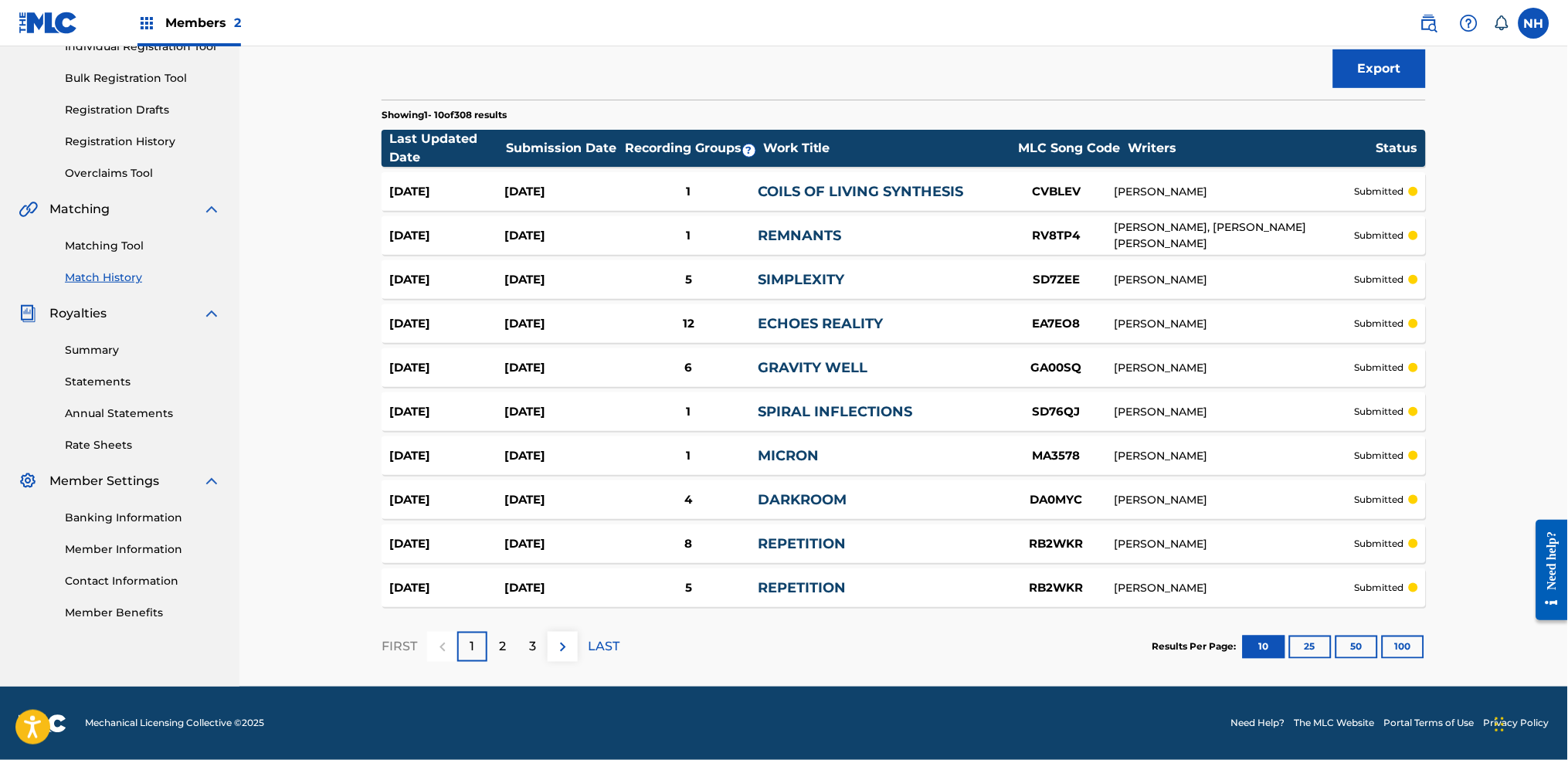
click at [1270, 596] on button "50" at bounding box center [1356, 647] width 43 height 24
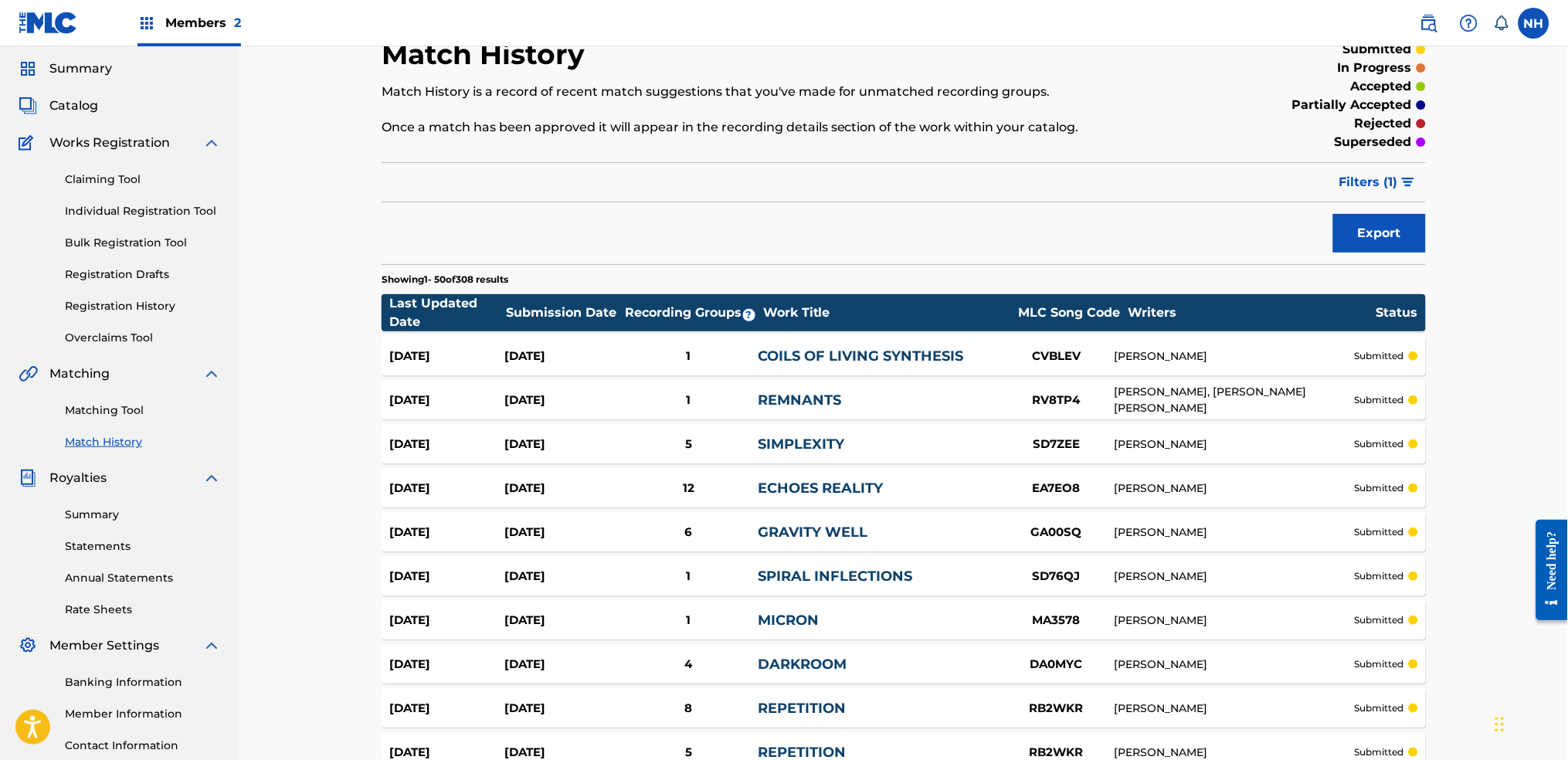
scroll to position [0, 0]
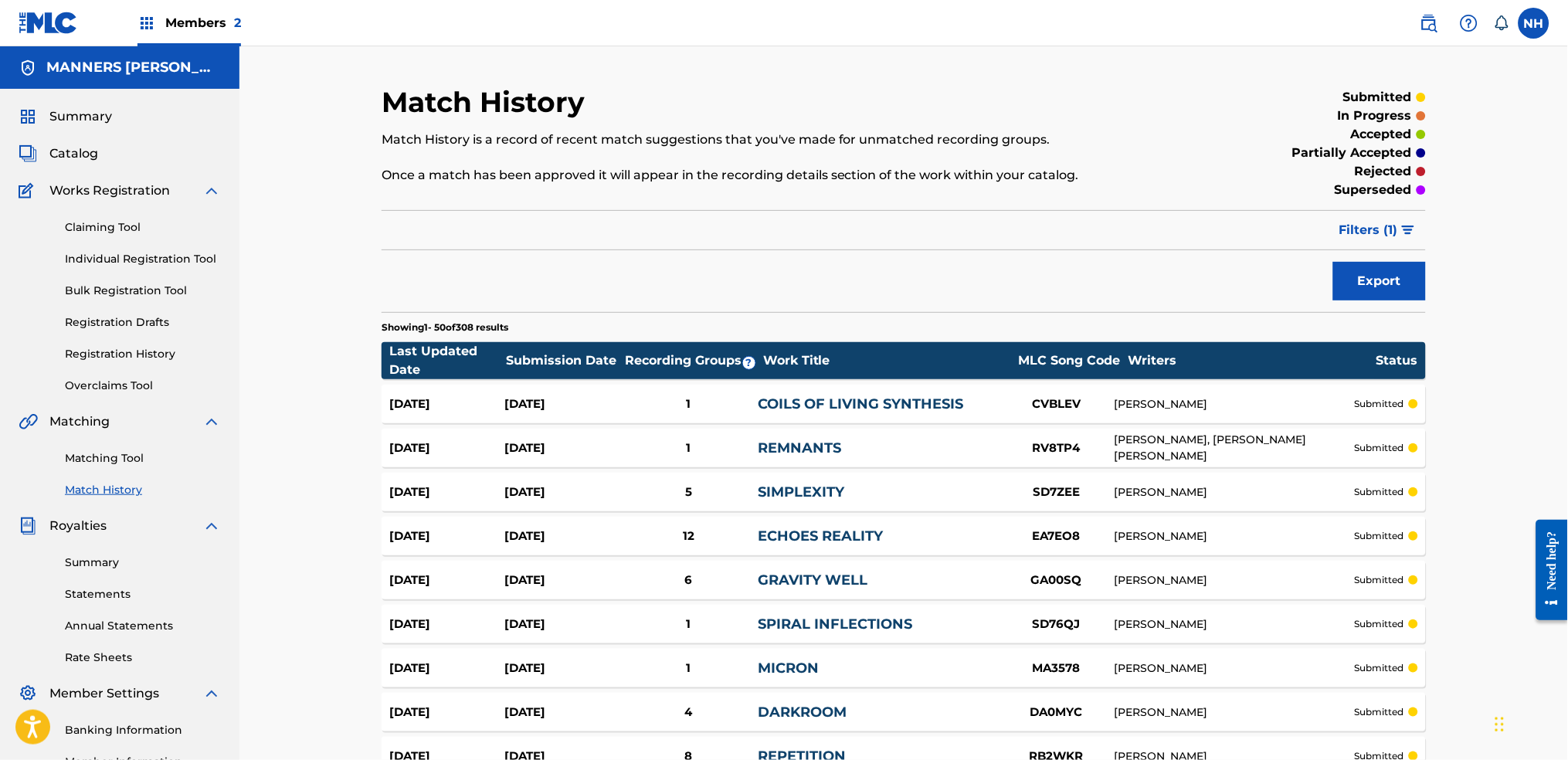
click at [140, 460] on link "Matching Tool" at bounding box center [142, 458] width 156 height 17
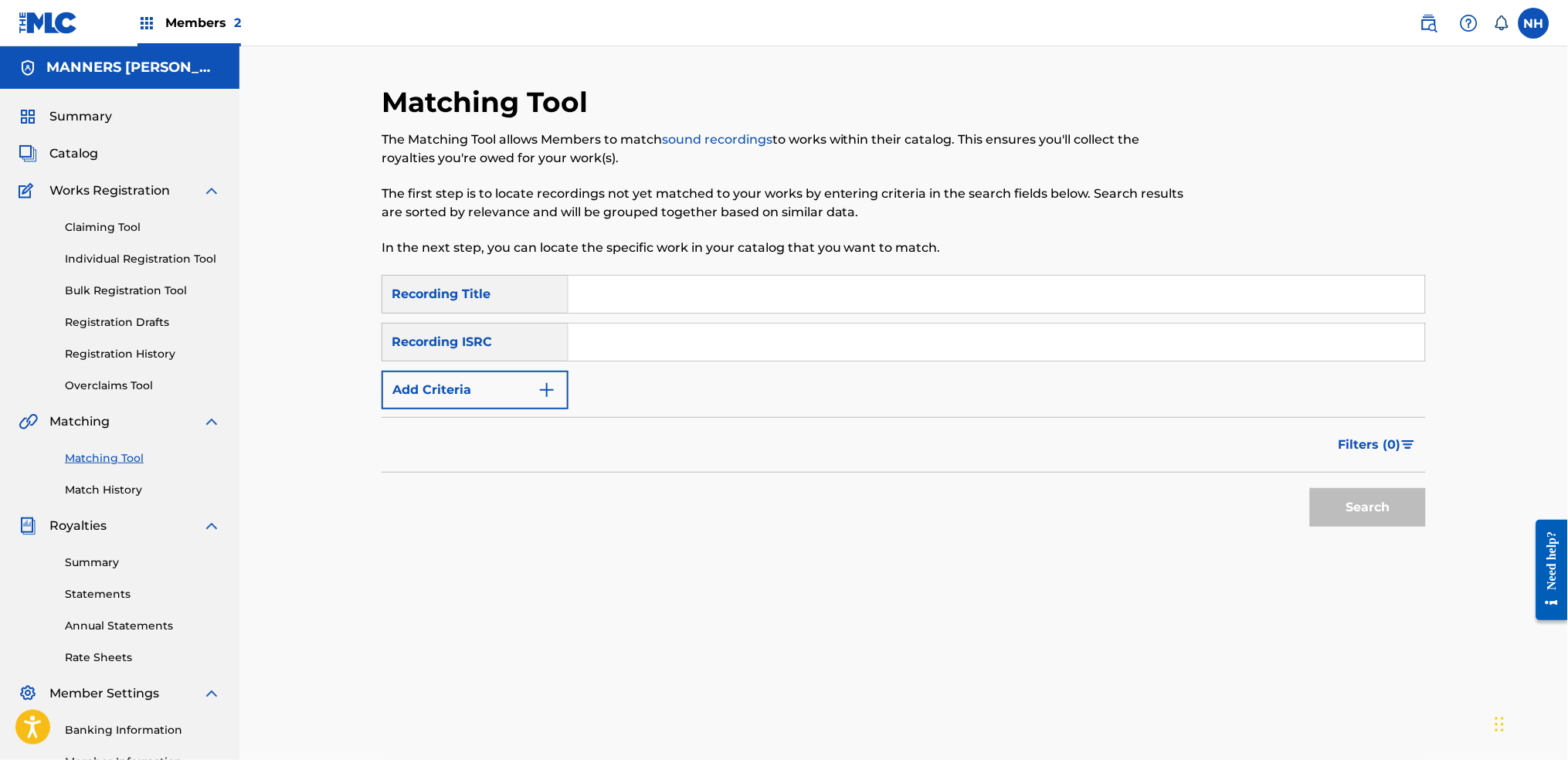
click at [553, 396] on img "Search Form" at bounding box center [546, 389] width 18 height 18
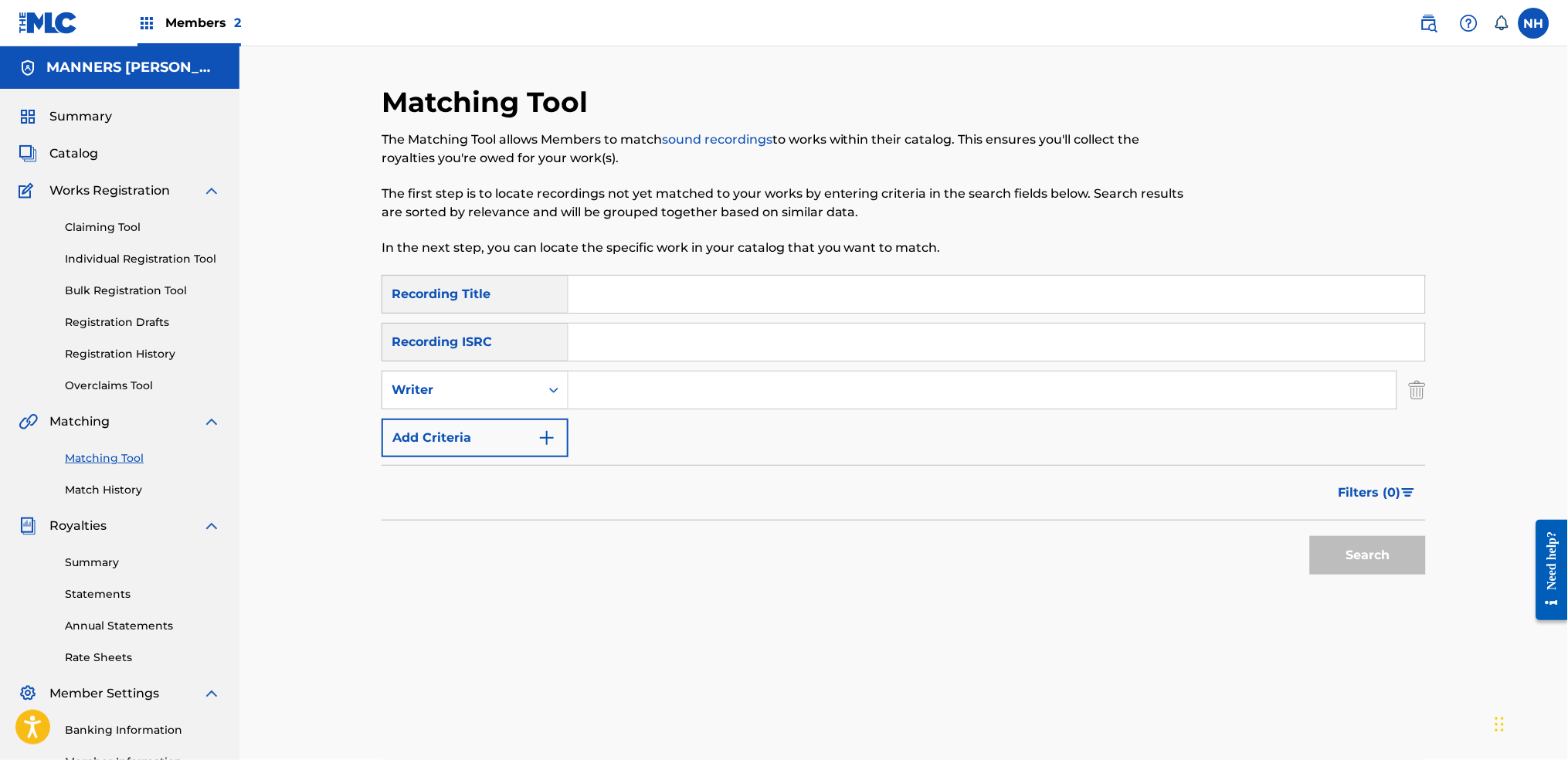
click at [535, 467] on div "Filters ( 0 )" at bounding box center [903, 493] width 1044 height 56
click at [535, 428] on button "Add Criteria" at bounding box center [475, 438] width 187 height 38
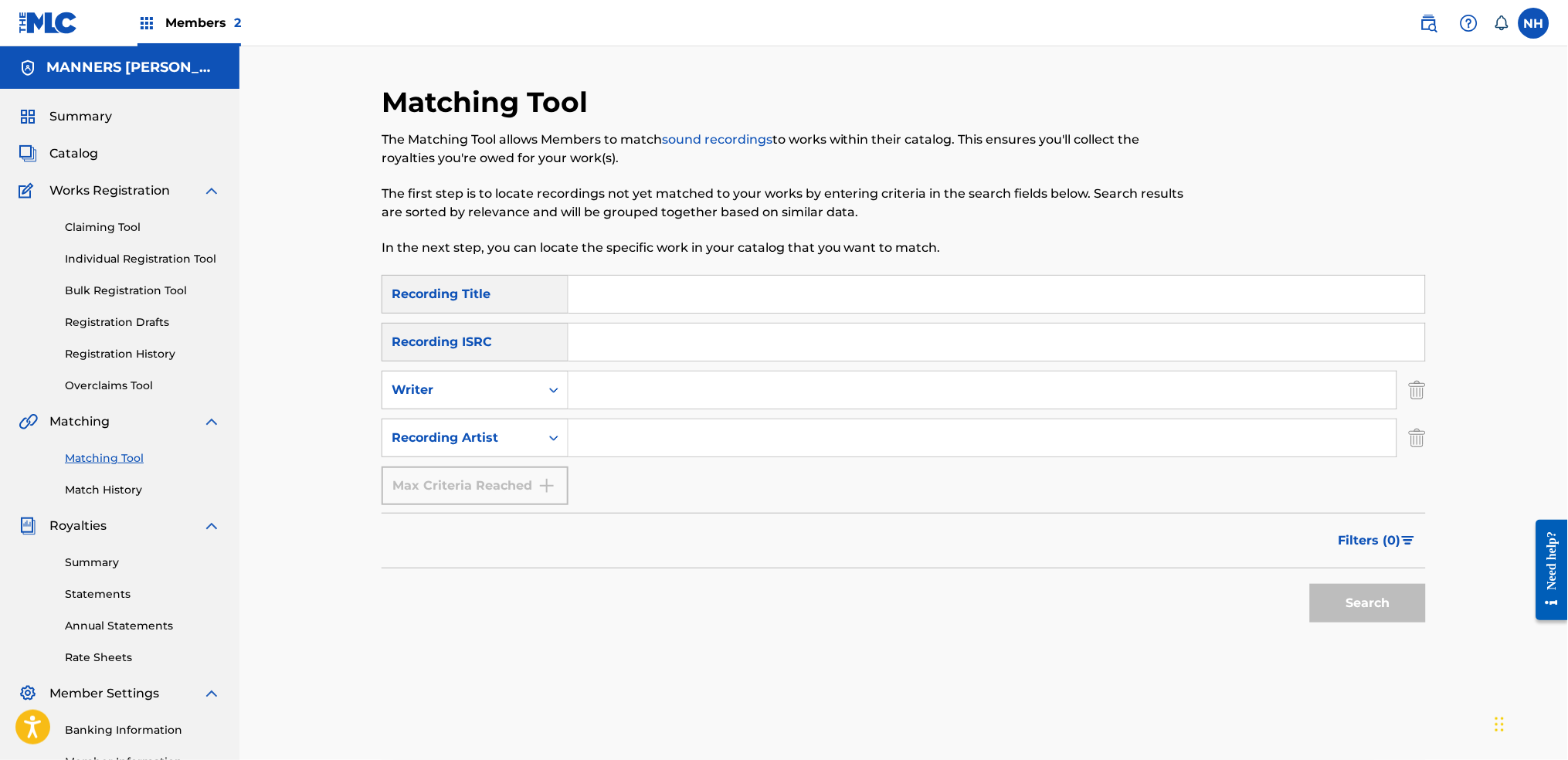
paste input "VOLITION"
type input "VOLITION"
click at [633, 398] on input "Search Form" at bounding box center [982, 390] width 828 height 37
click at [596, 461] on div "SearchWithCriteria42d028ab-ce92-4086-94f4-381f13242438 Recording Title VOLITION…" at bounding box center [903, 390] width 1044 height 230
click at [599, 447] on input "Search Form" at bounding box center [982, 438] width 828 height 37
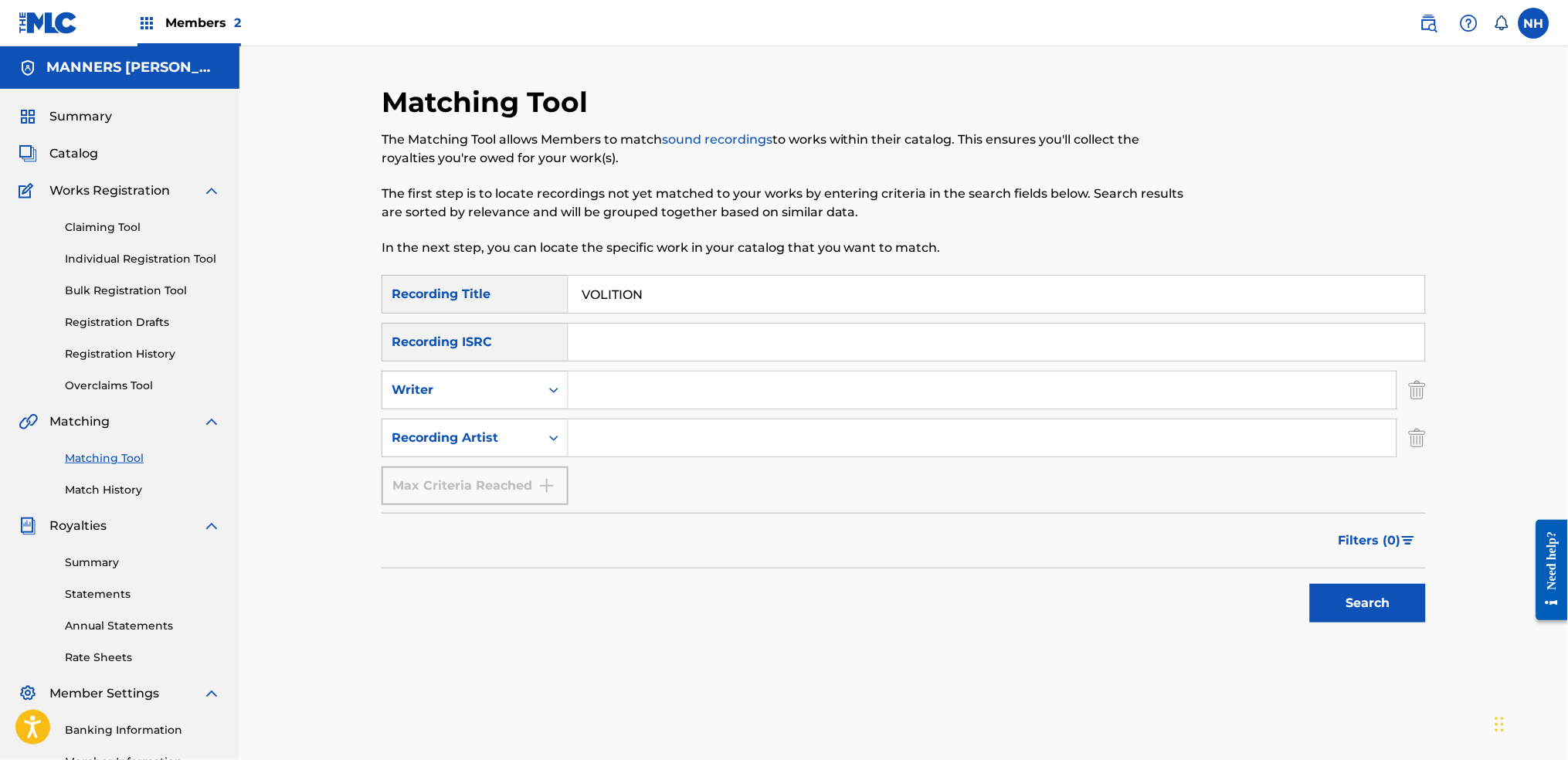
type input "Max Cooper"
click at [1270, 593] on button "Search" at bounding box center [1367, 603] width 116 height 38
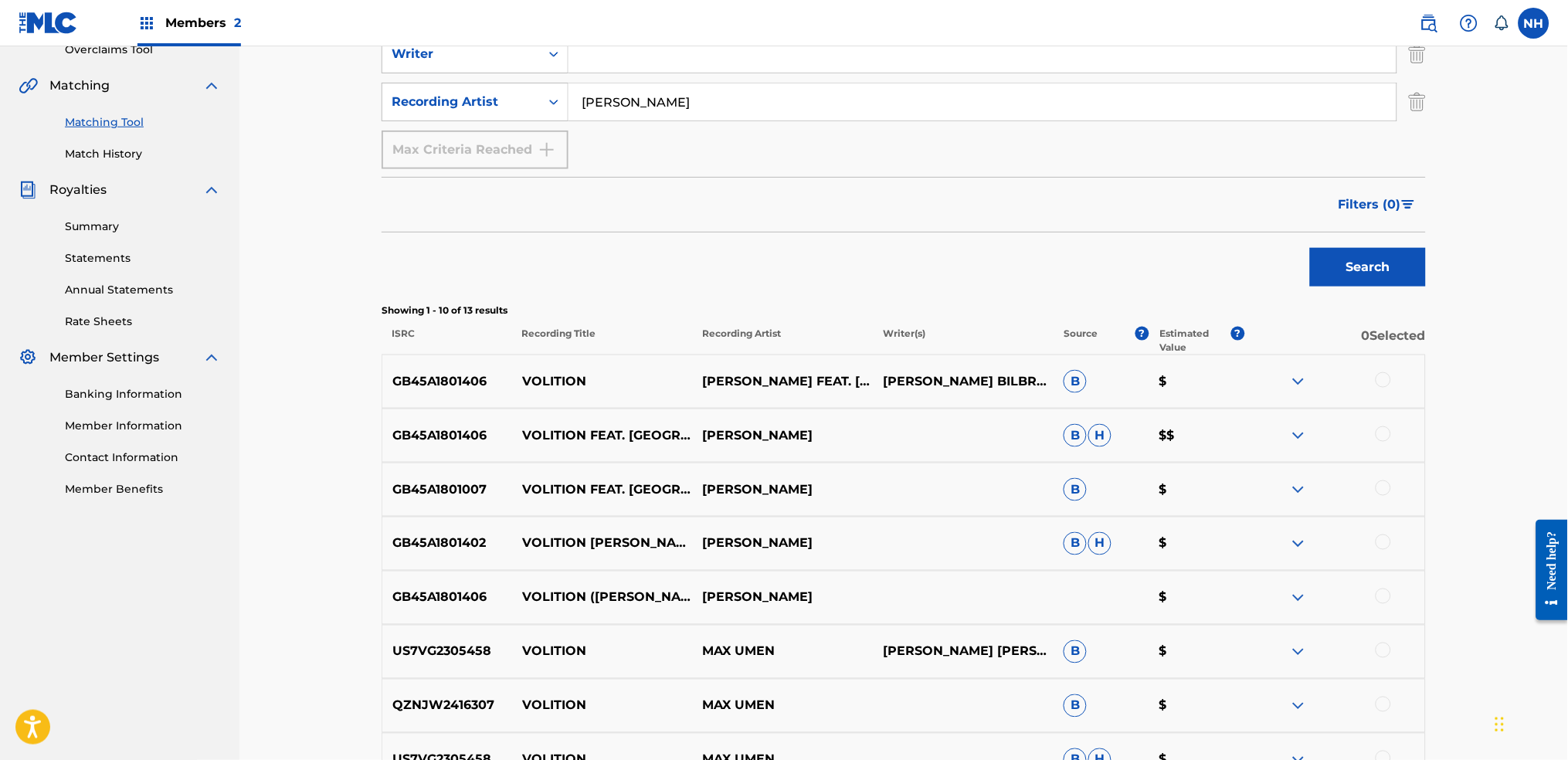
scroll to position [372, 0]
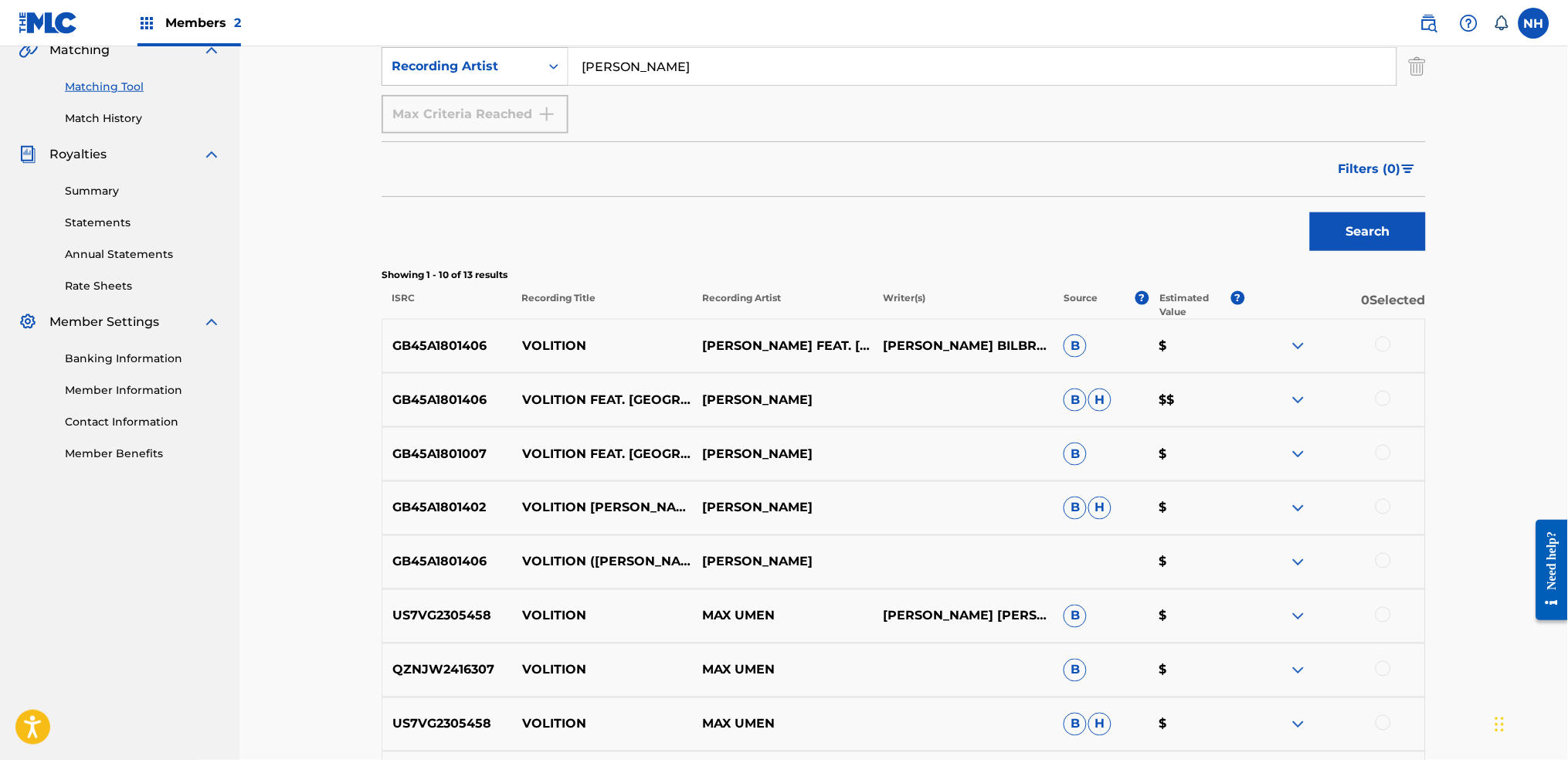
click at [1270, 562] on div at bounding box center [1383, 561] width 16 height 16
click at [1270, 494] on div "GB45A1801402 VOLITION (DAVE DK REMIX) MAX COOPER B H $" at bounding box center [903, 508] width 1044 height 54
click at [1270, 511] on div at bounding box center [1383, 507] width 16 height 16
click at [1270, 454] on div at bounding box center [1383, 453] width 16 height 16
click at [1270, 391] on div at bounding box center [1334, 400] width 181 height 18
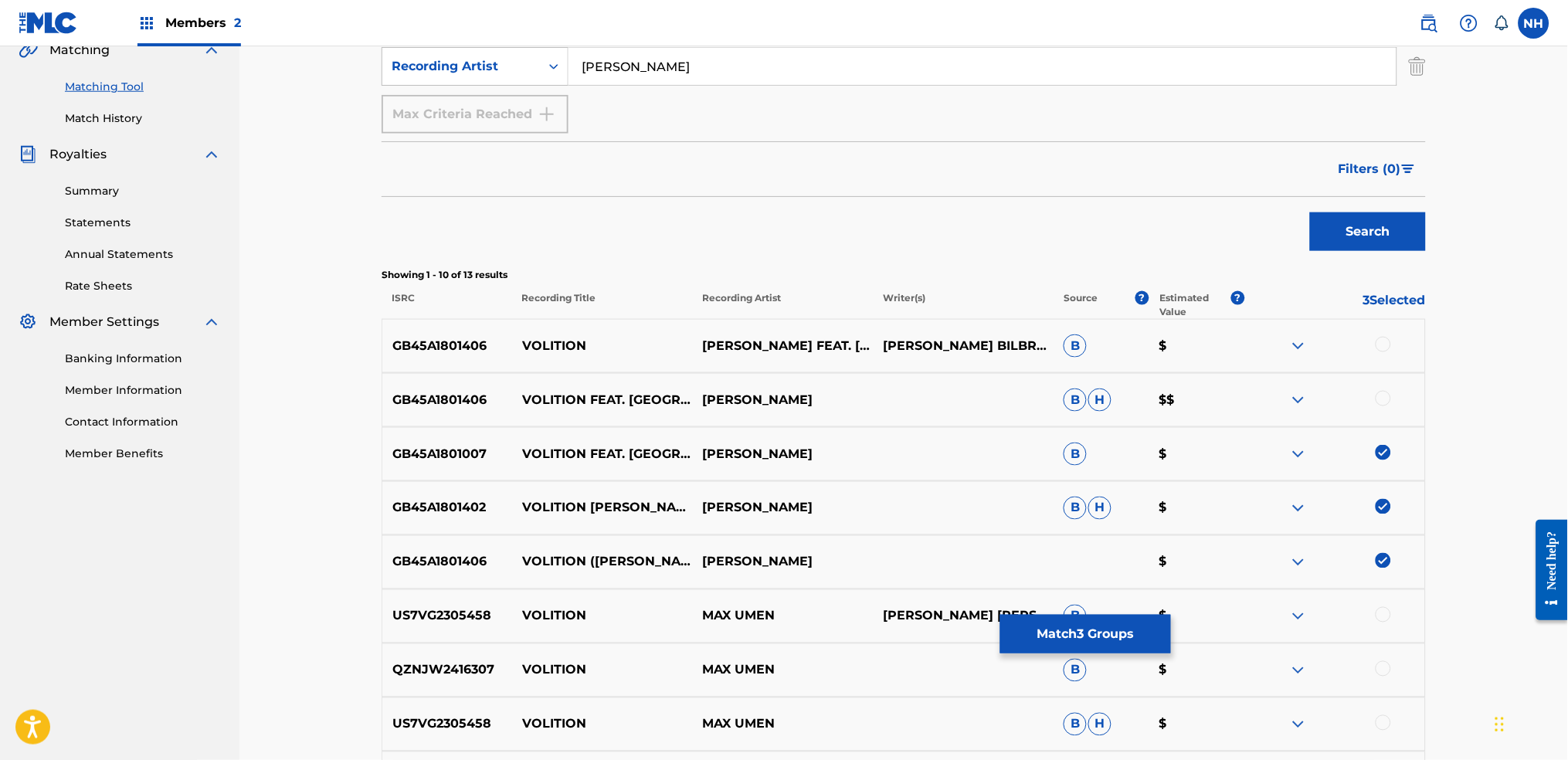
click at [1270, 394] on div at bounding box center [1383, 399] width 16 height 16
click at [1270, 351] on div at bounding box center [1383, 345] width 16 height 16
drag, startPoint x: 610, startPoint y: 341, endPoint x: 524, endPoint y: 344, distance: 86.1
click at [524, 344] on p "VOLITION" at bounding box center [602, 346] width 181 height 18
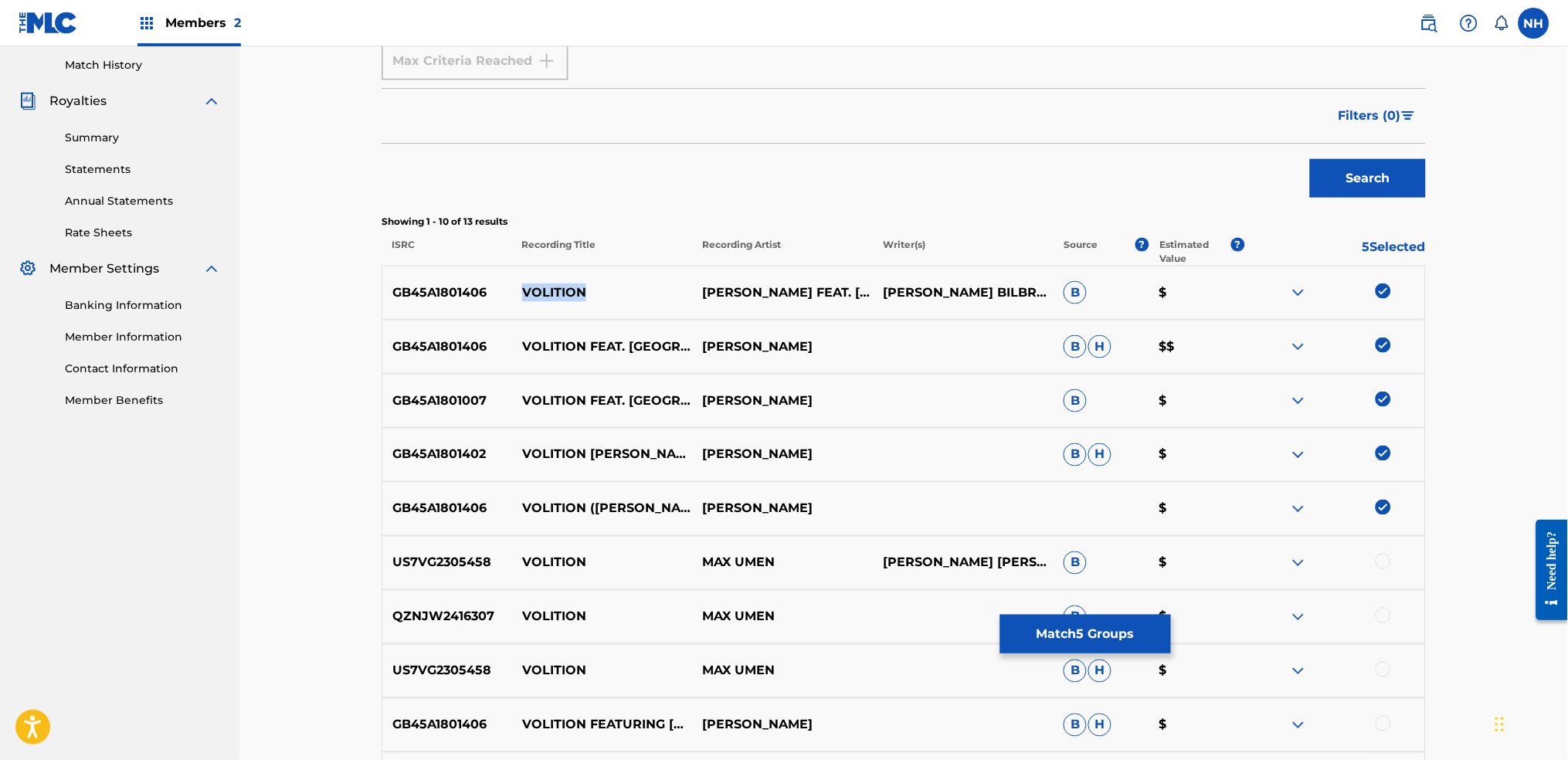
scroll to position [474, 0]
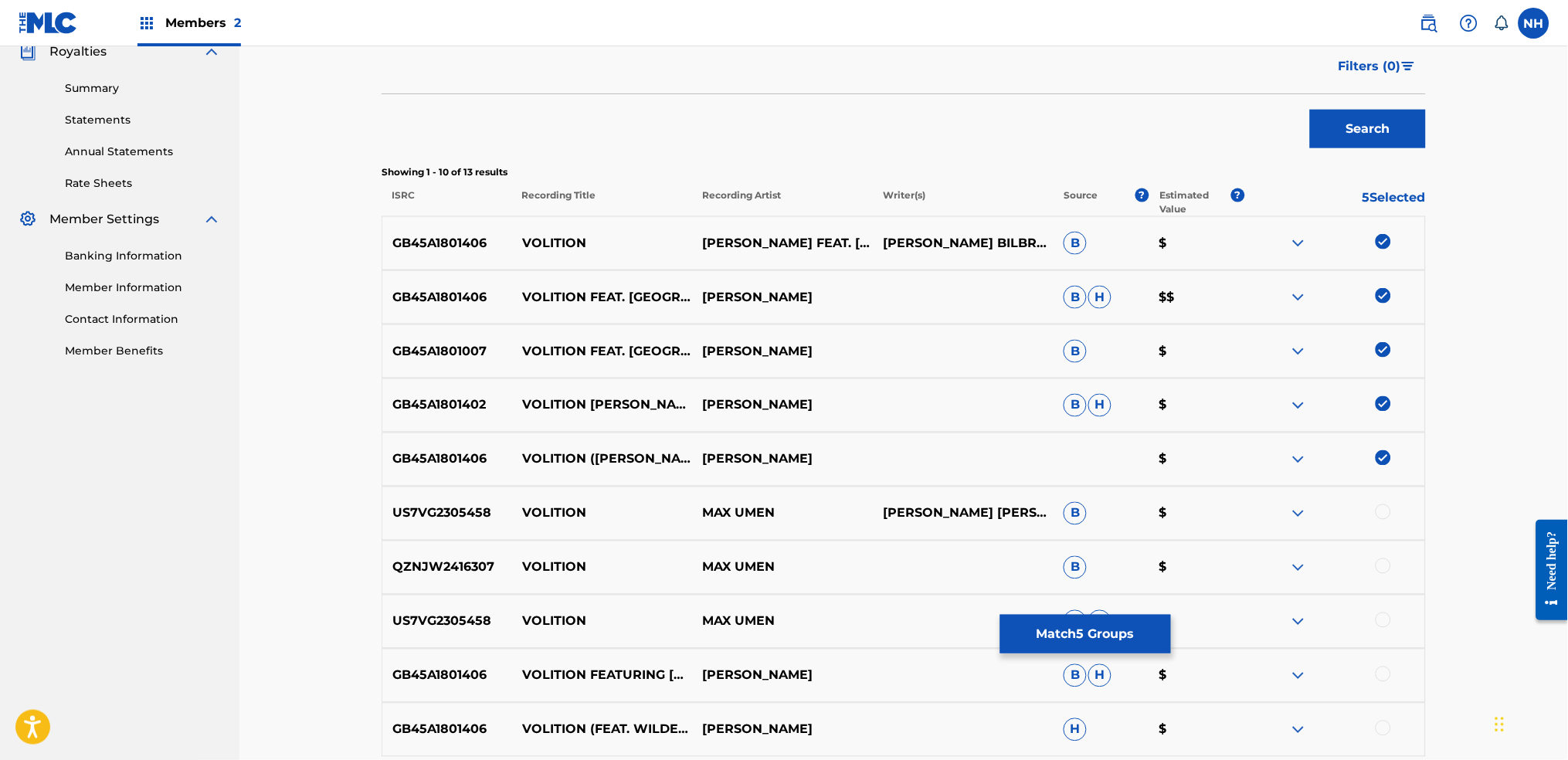
click at [1270, 404] on div at bounding box center [1334, 405] width 181 height 18
click at [1270, 401] on img at bounding box center [1383, 404] width 16 height 16
click at [1270, 461] on img at bounding box center [1383, 458] width 16 height 16
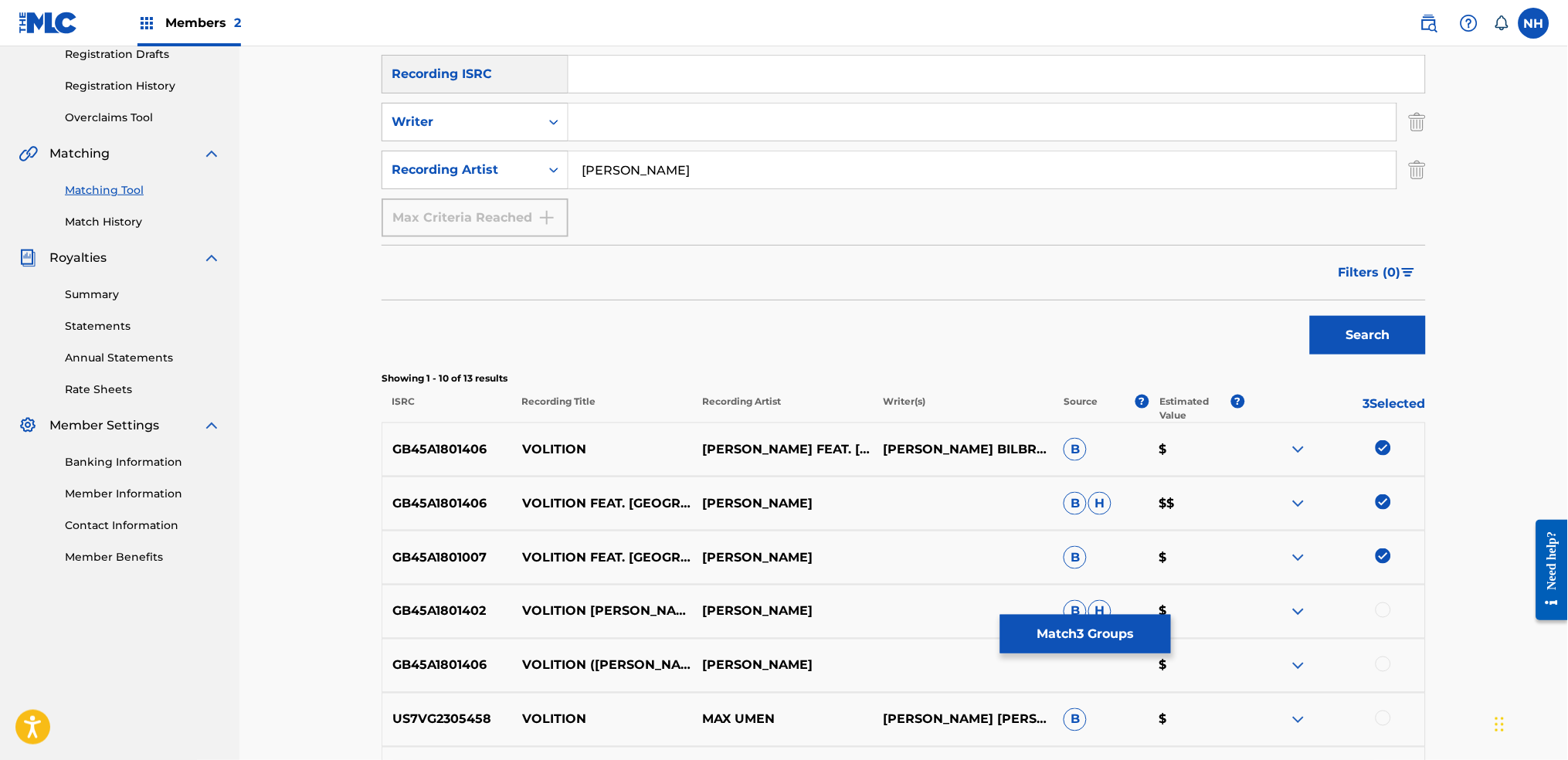
scroll to position [63, 0]
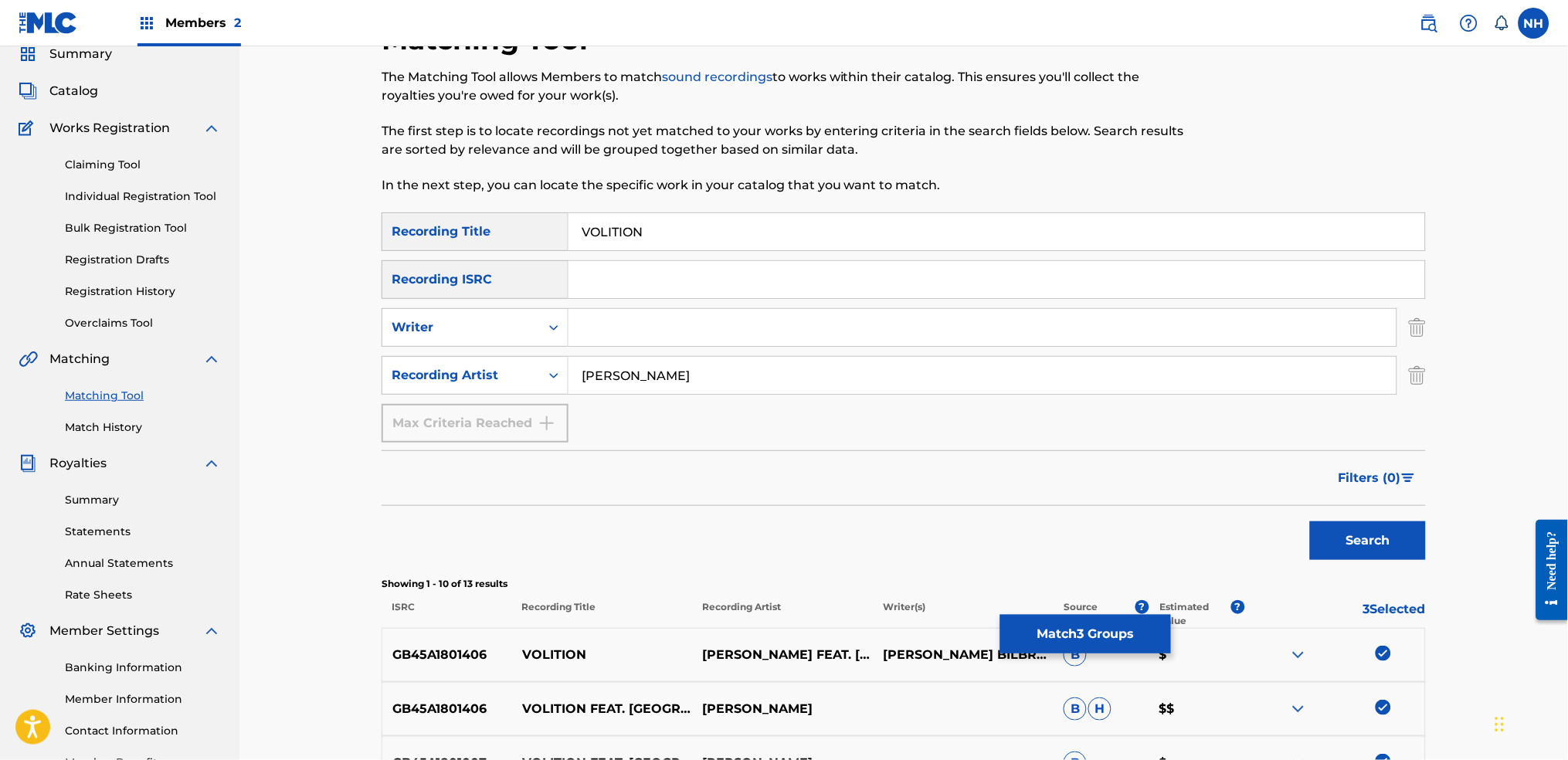
drag, startPoint x: 782, startPoint y: 245, endPoint x: 579, endPoint y: 242, distance: 203.0
click at [584, 243] on input "VOLITION" at bounding box center [996, 231] width 857 height 37
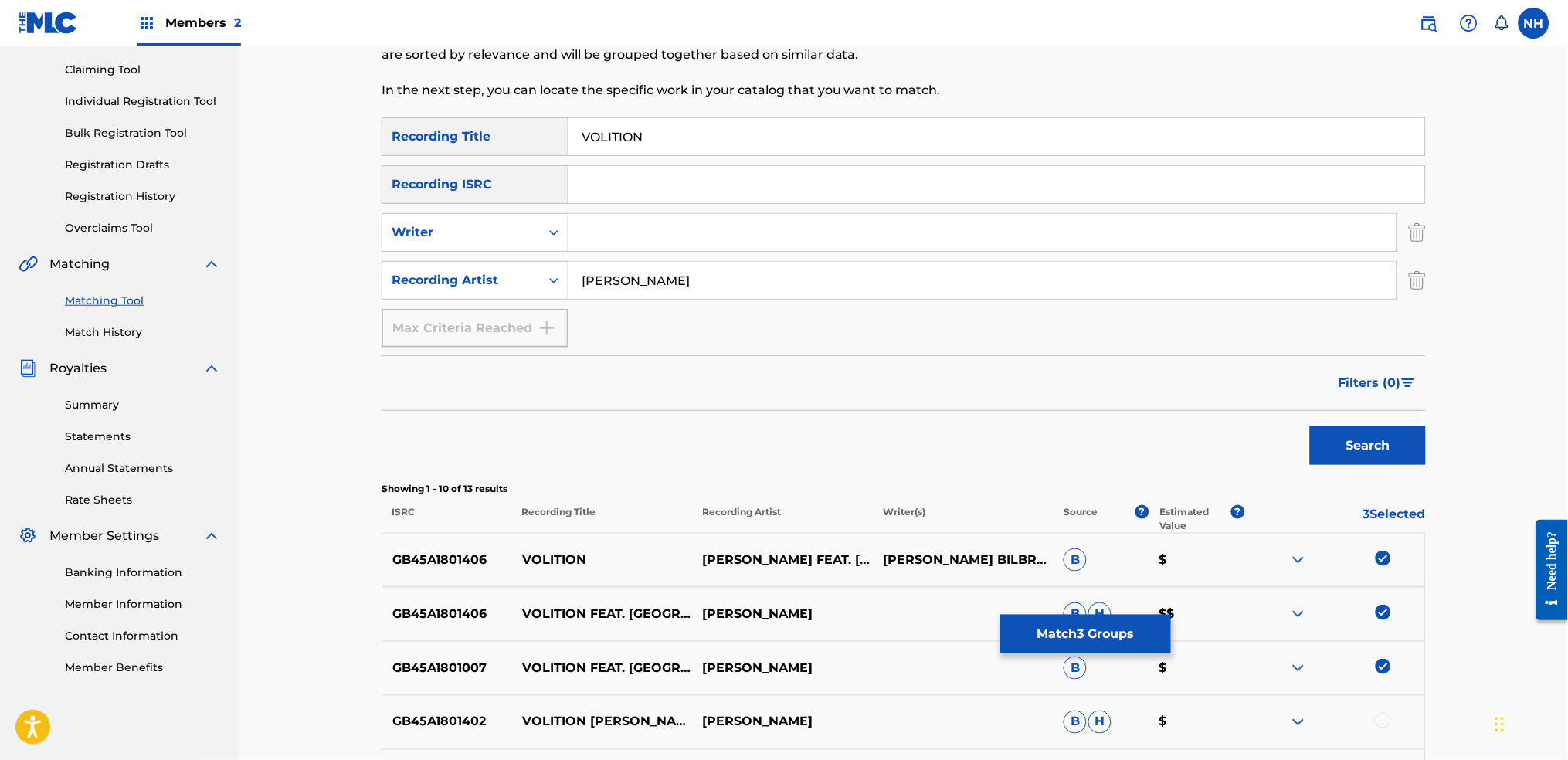
scroll to position [268, 0]
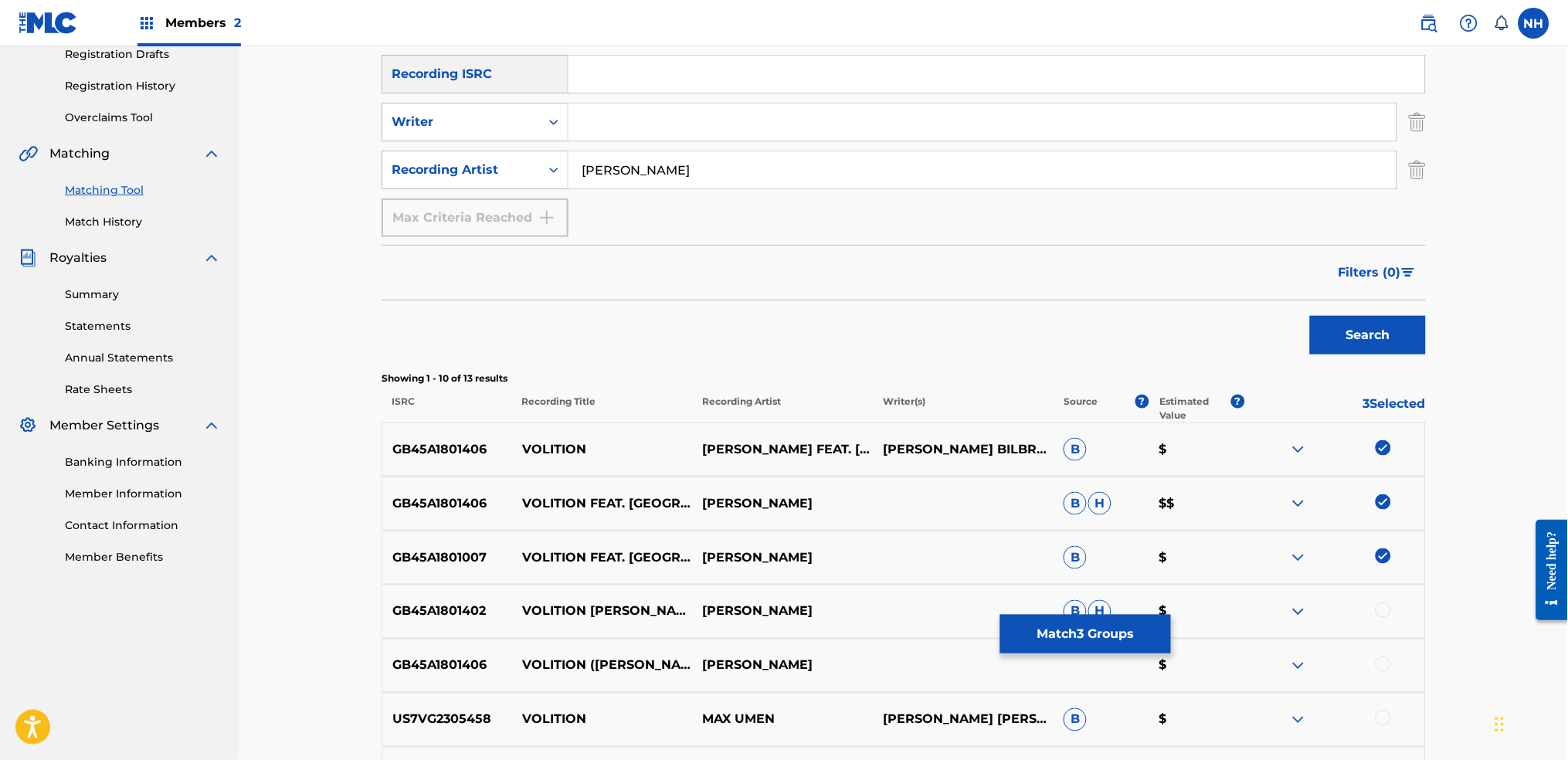
click at [1123, 596] on button "Match 3 Groups" at bounding box center [1085, 634] width 171 height 38
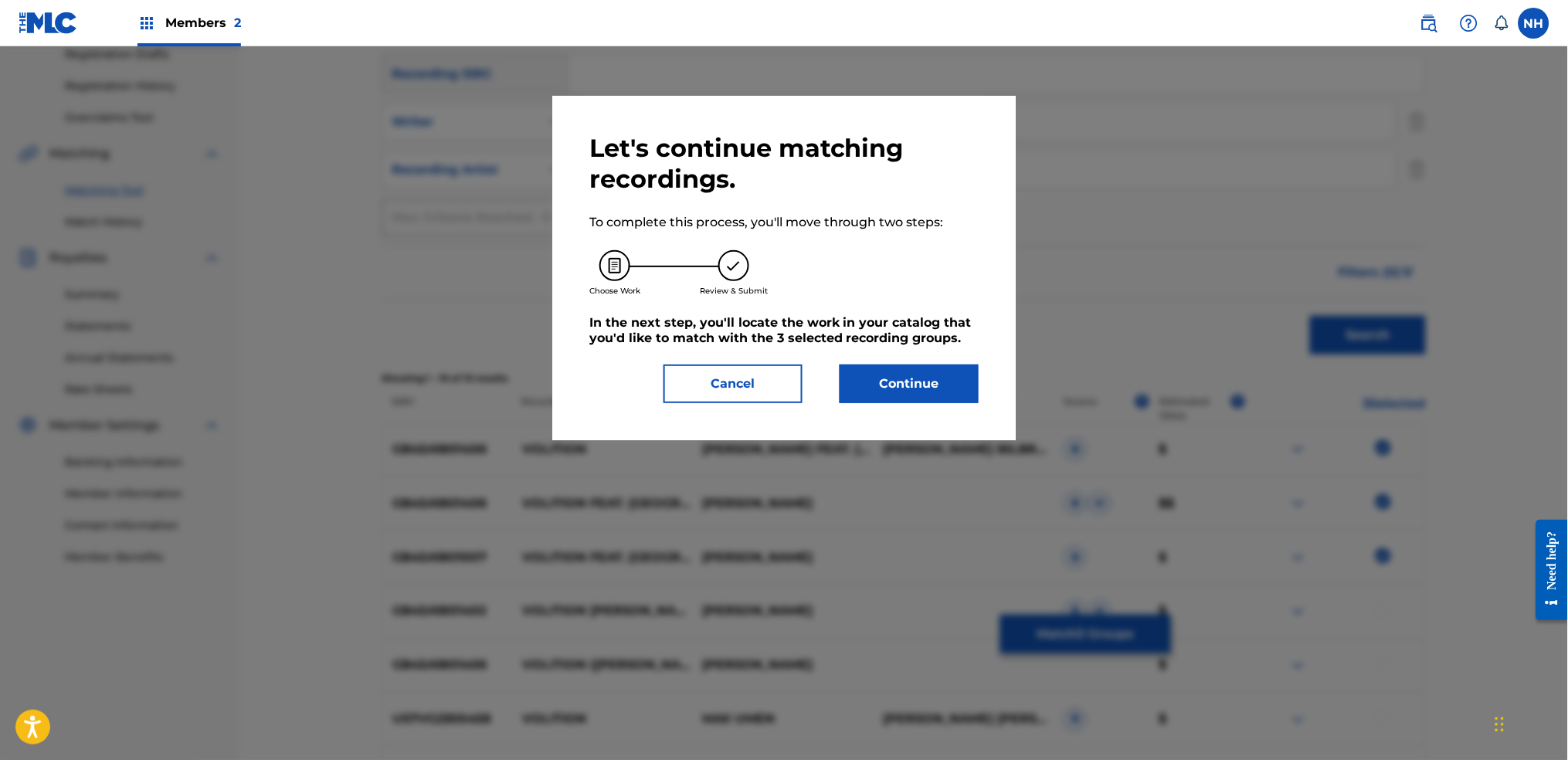
click at [953, 400] on button "Continue" at bounding box center [908, 384] width 139 height 38
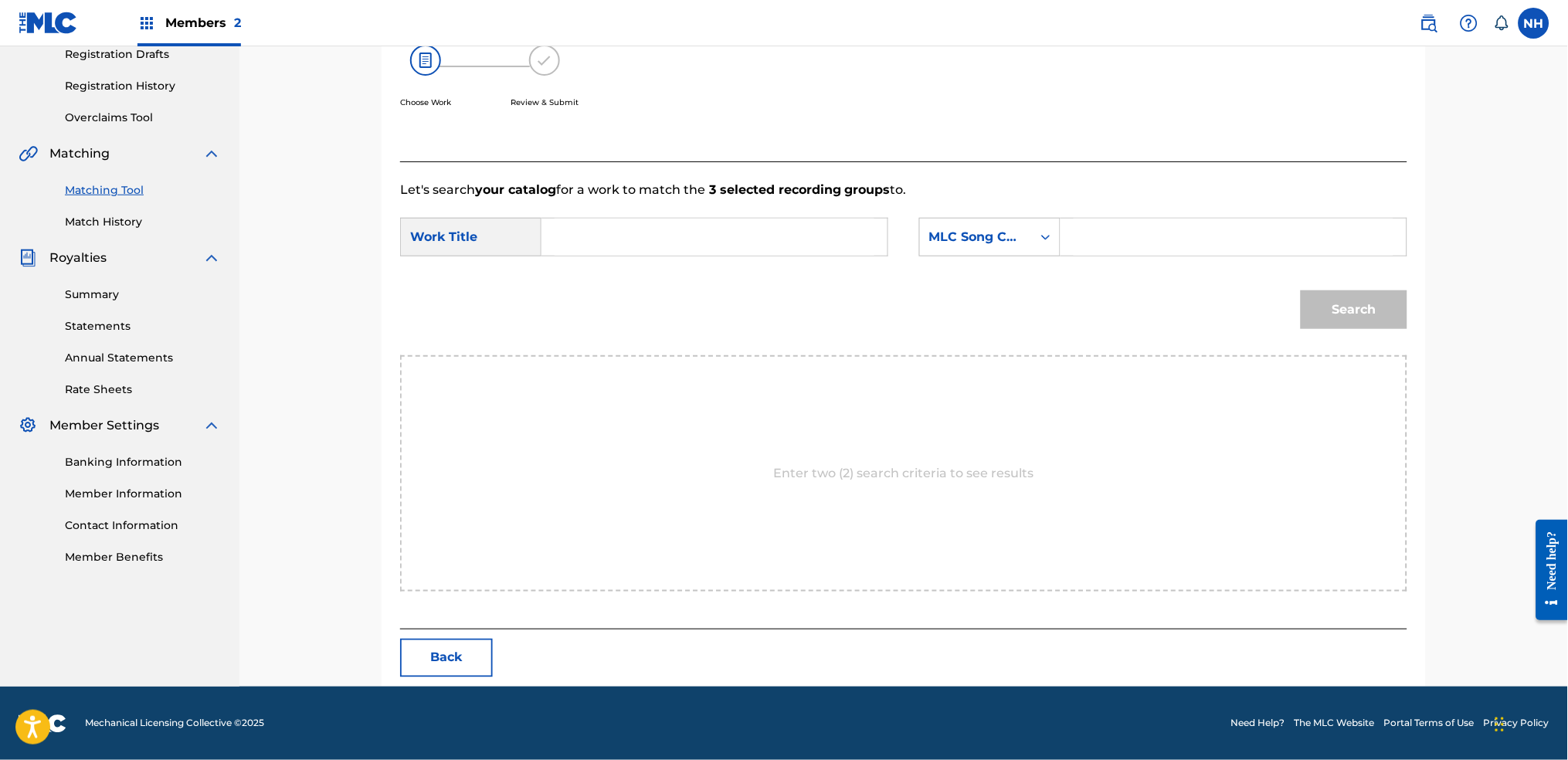
paste input "VOLITION"
type input "VOLITION"
click at [1001, 230] on div "MLC Song Code" at bounding box center [976, 236] width 93 height 18
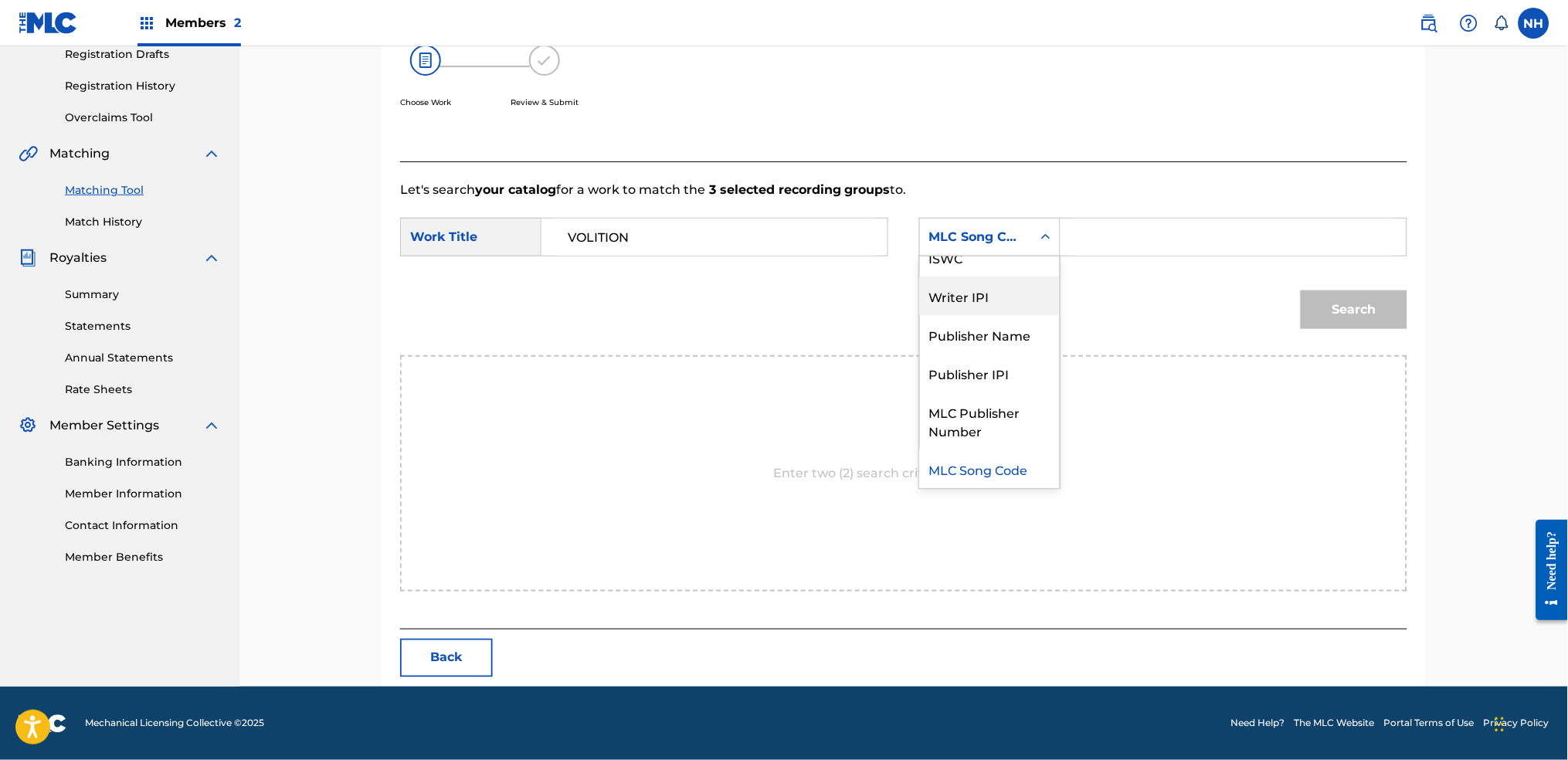
scroll to position [0, 0]
click at [1075, 250] on input "Search Form" at bounding box center [1233, 237] width 319 height 37
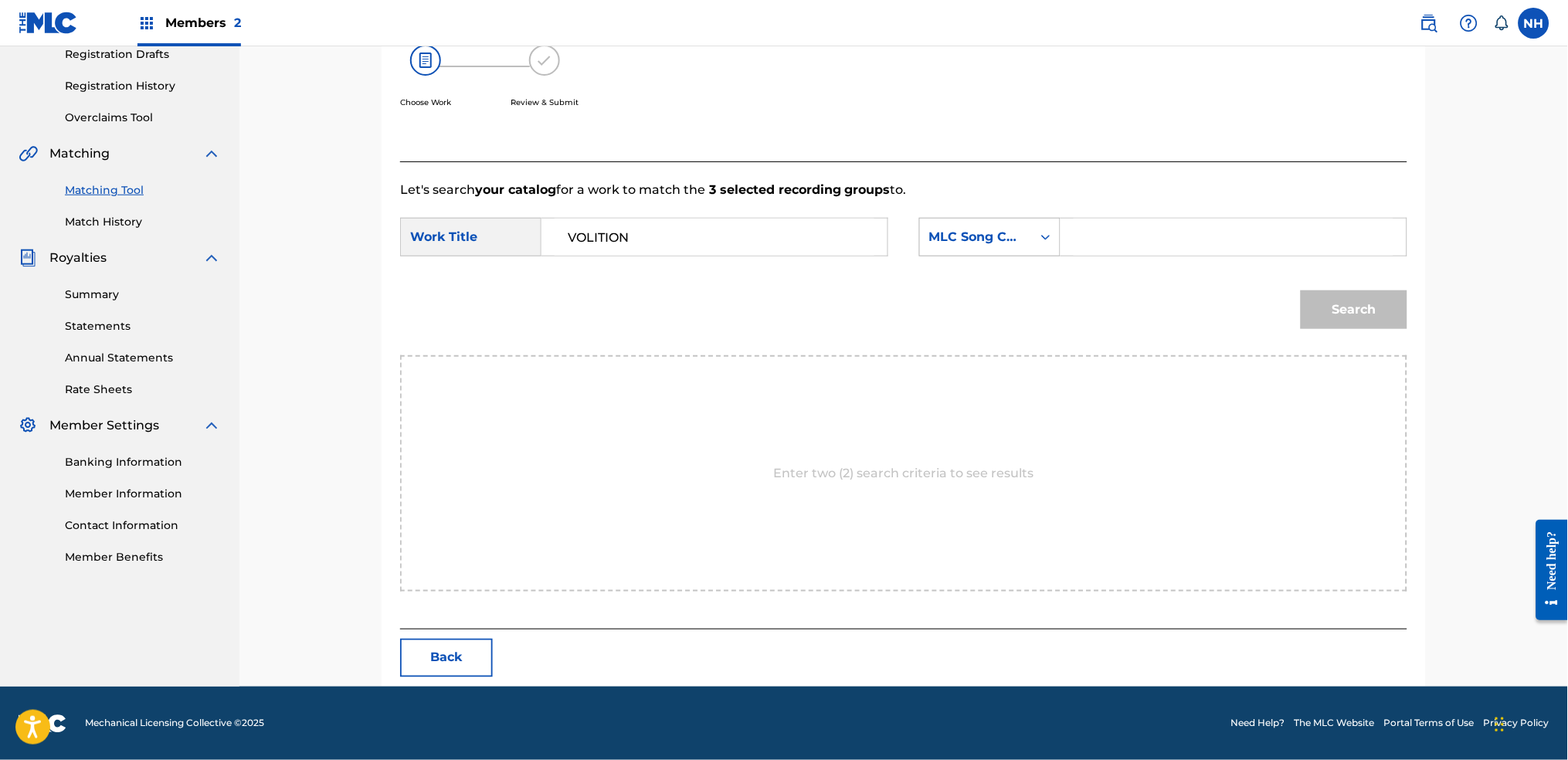
click at [1024, 250] on div "MLC Song Code" at bounding box center [976, 237] width 112 height 30
drag, startPoint x: 1016, startPoint y: 274, endPoint x: 1029, endPoint y: 262, distance: 17.7
click at [1024, 270] on div "Writer Name" at bounding box center [989, 276] width 140 height 38
click at [1073, 243] on input "Search Form" at bounding box center [1233, 237] width 319 height 37
type input "x"
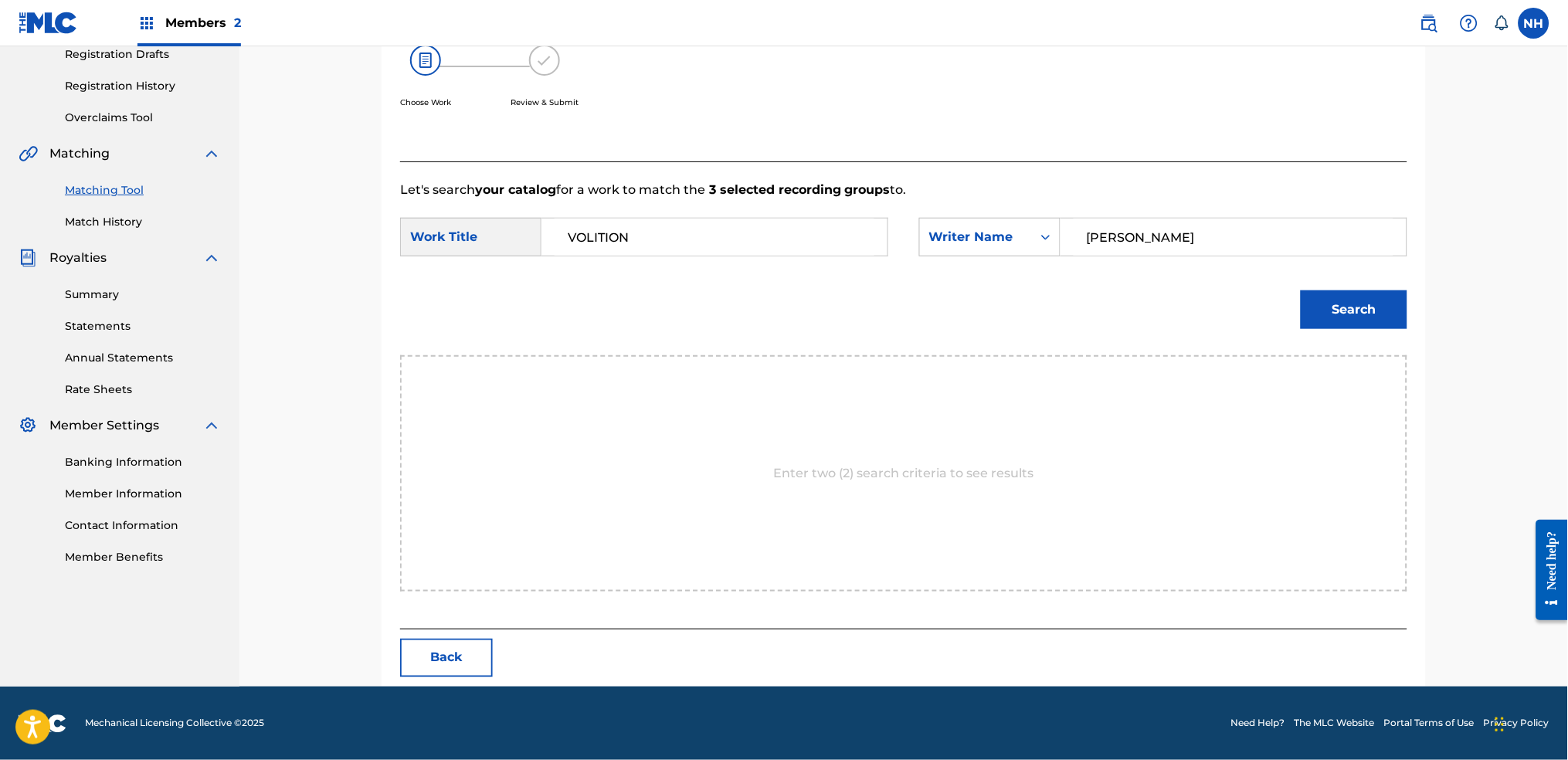
type input "cooper"
click at [1270, 291] on button "Search" at bounding box center [1354, 310] width 106 height 38
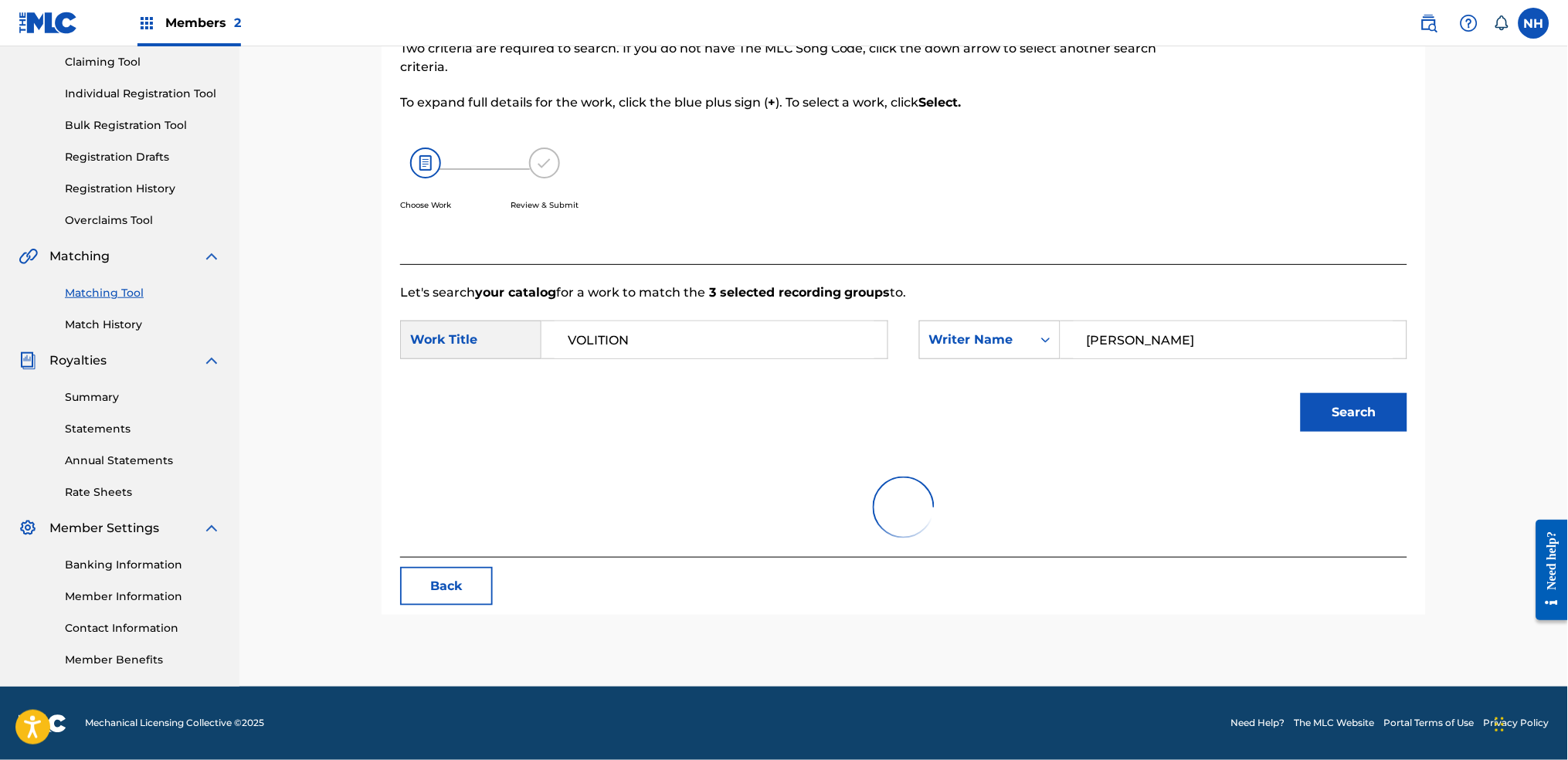
scroll to position [223, 0]
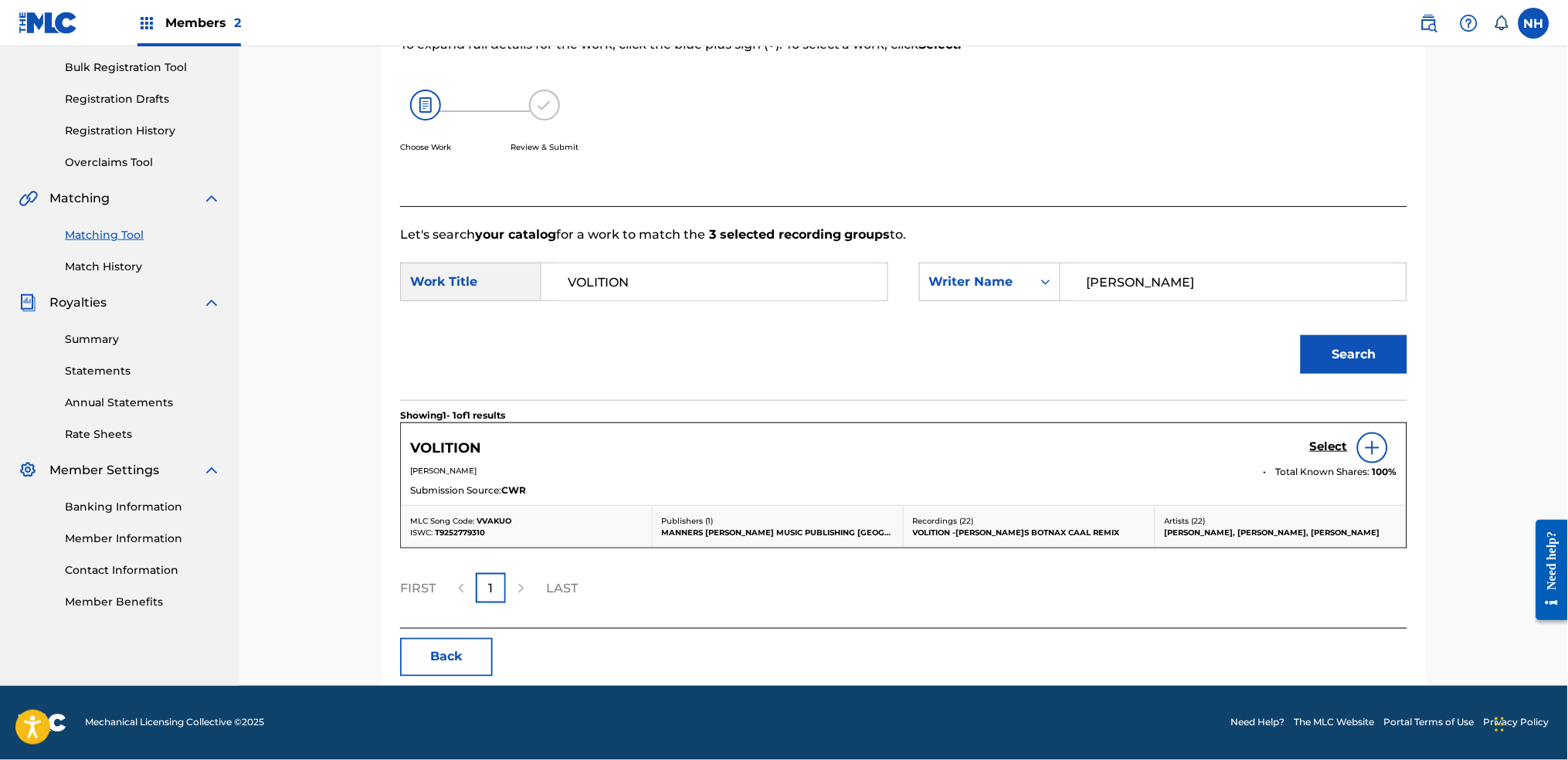
click at [1270, 442] on div "Select" at bounding box center [1353, 448] width 87 height 31
click at [1270, 448] on h5 "Select" at bounding box center [1328, 447] width 38 height 15
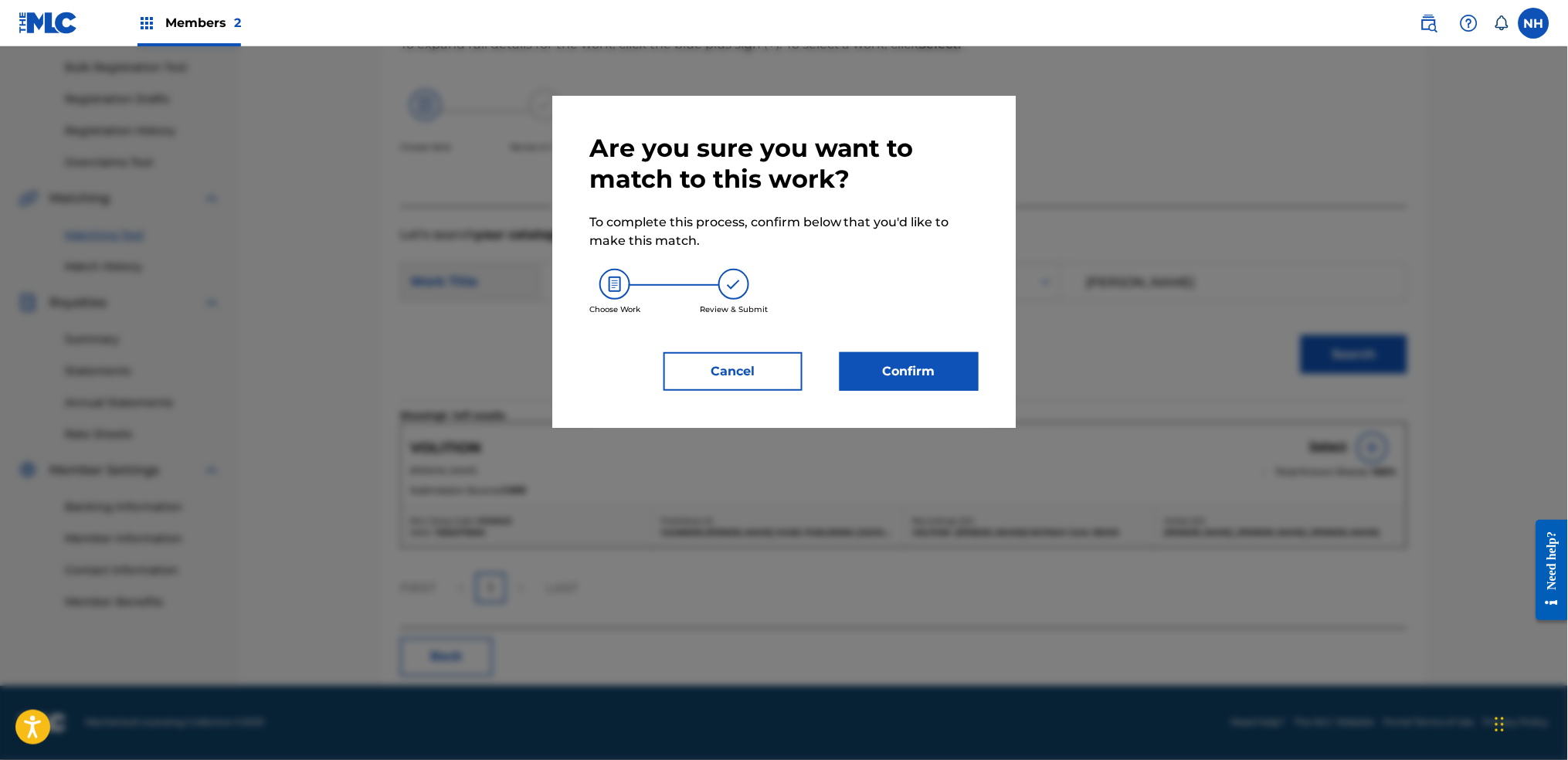
click at [935, 386] on button "Confirm" at bounding box center [908, 372] width 139 height 38
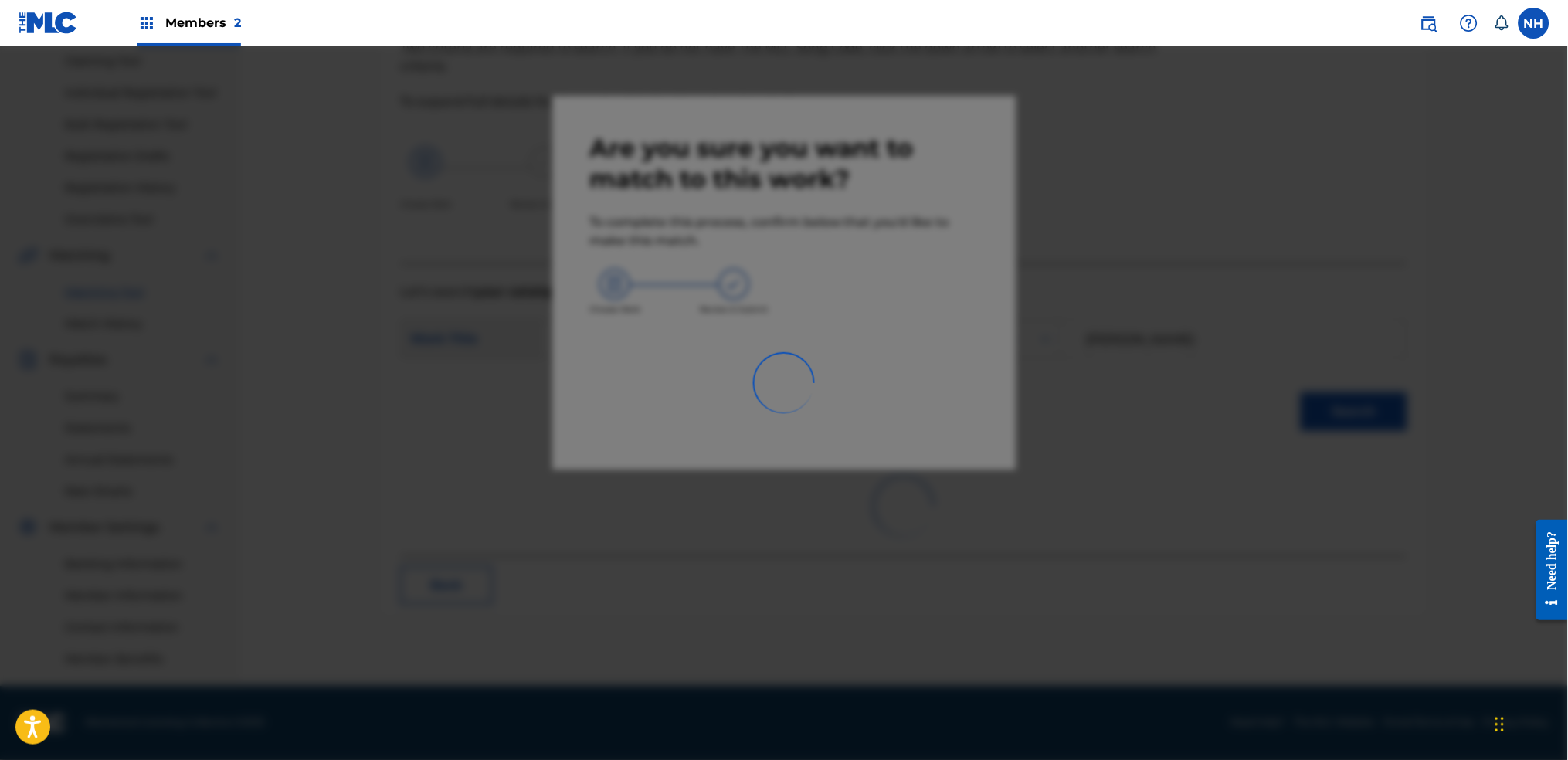
scroll to position [165, 0]
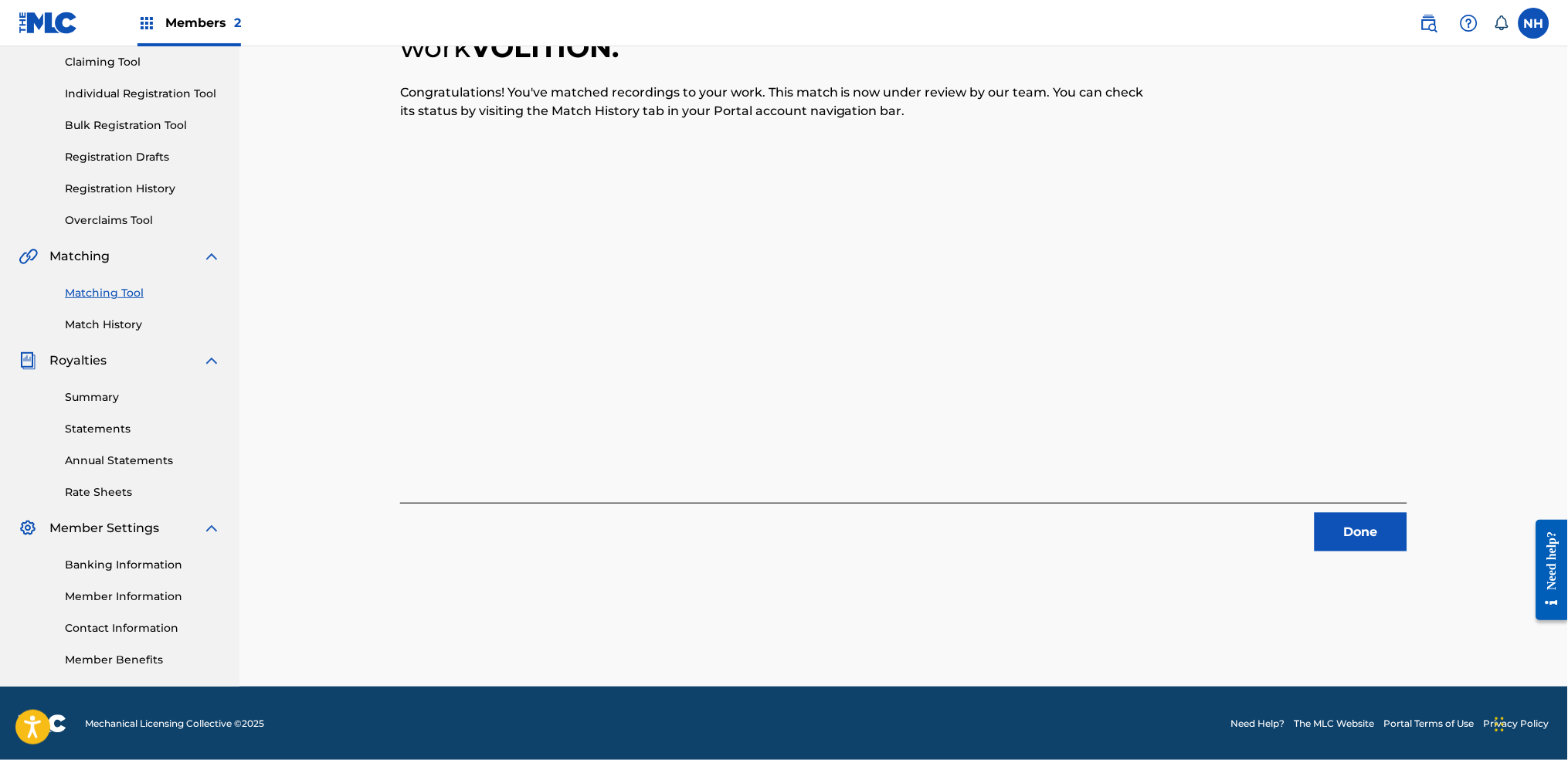
click at [1270, 521] on button "Done" at bounding box center [1361, 532] width 92 height 38
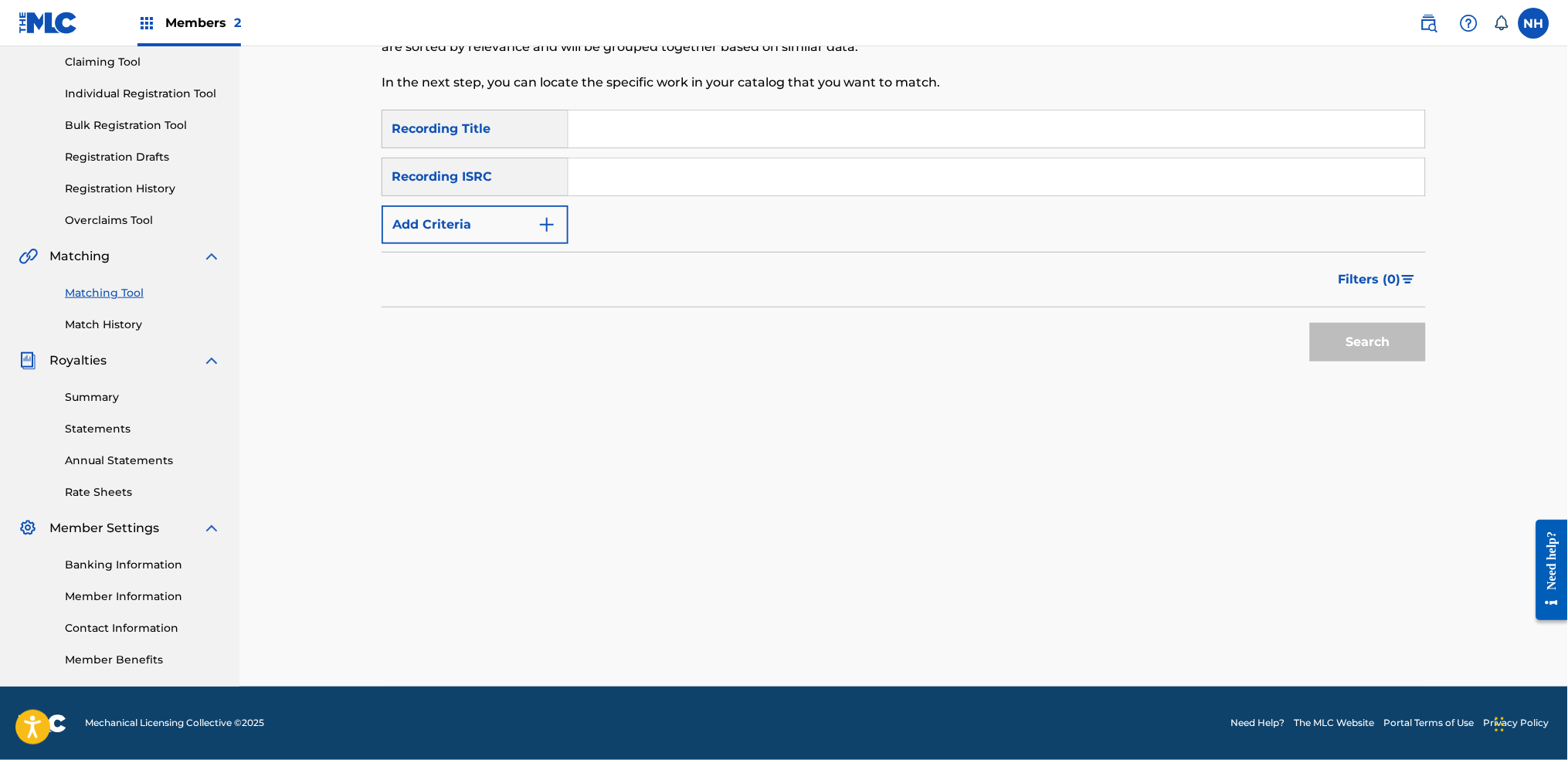
click at [579, 218] on div "SearchWithCriteria42d028ab-ce92-4086-94f4-381f13242438 Recording Title SearchWi…" at bounding box center [903, 177] width 1044 height 134
click at [559, 225] on button "Add Criteria" at bounding box center [475, 224] width 187 height 38
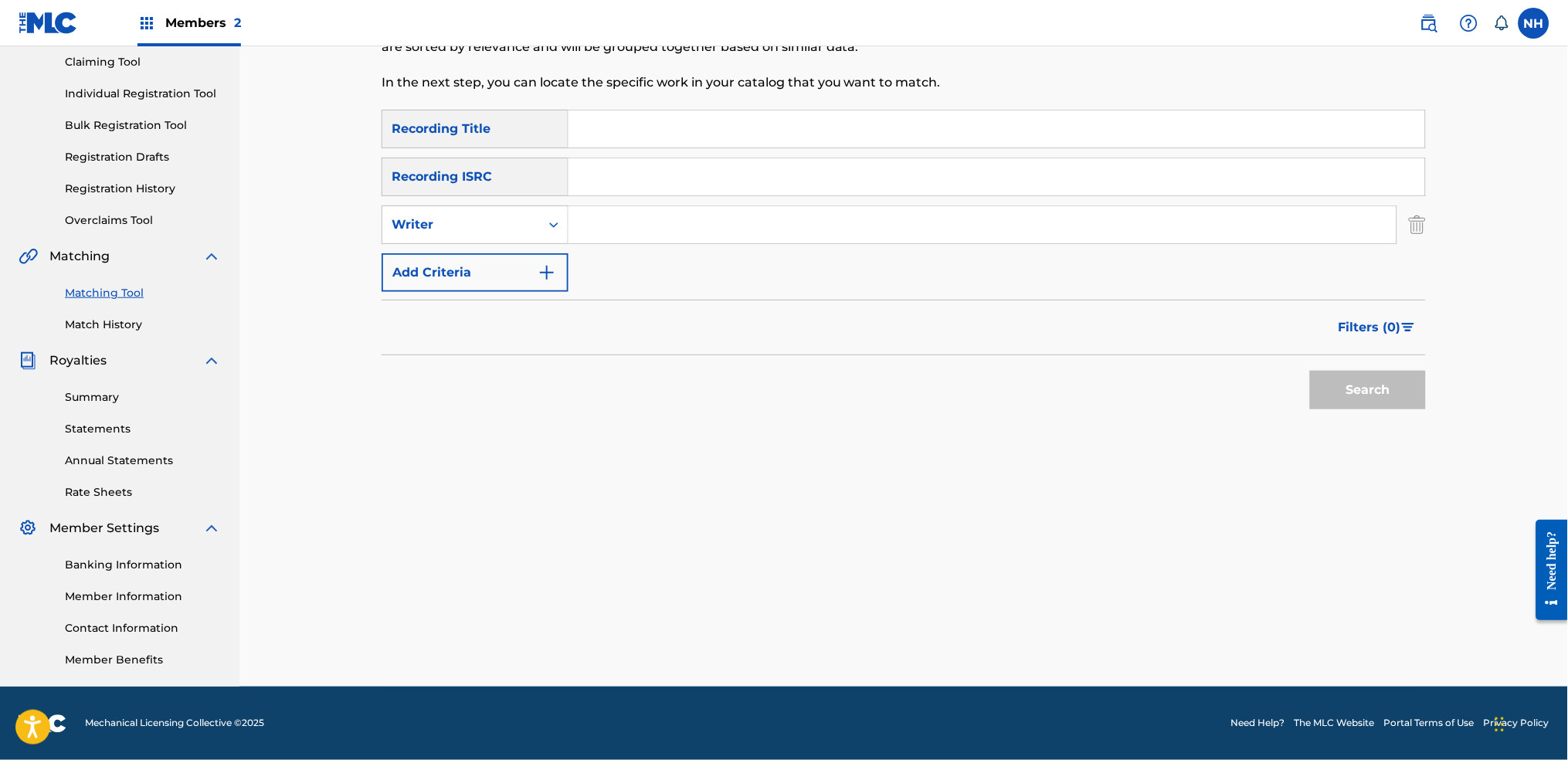
click at [529, 260] on button "Add Criteria" at bounding box center [475, 272] width 187 height 38
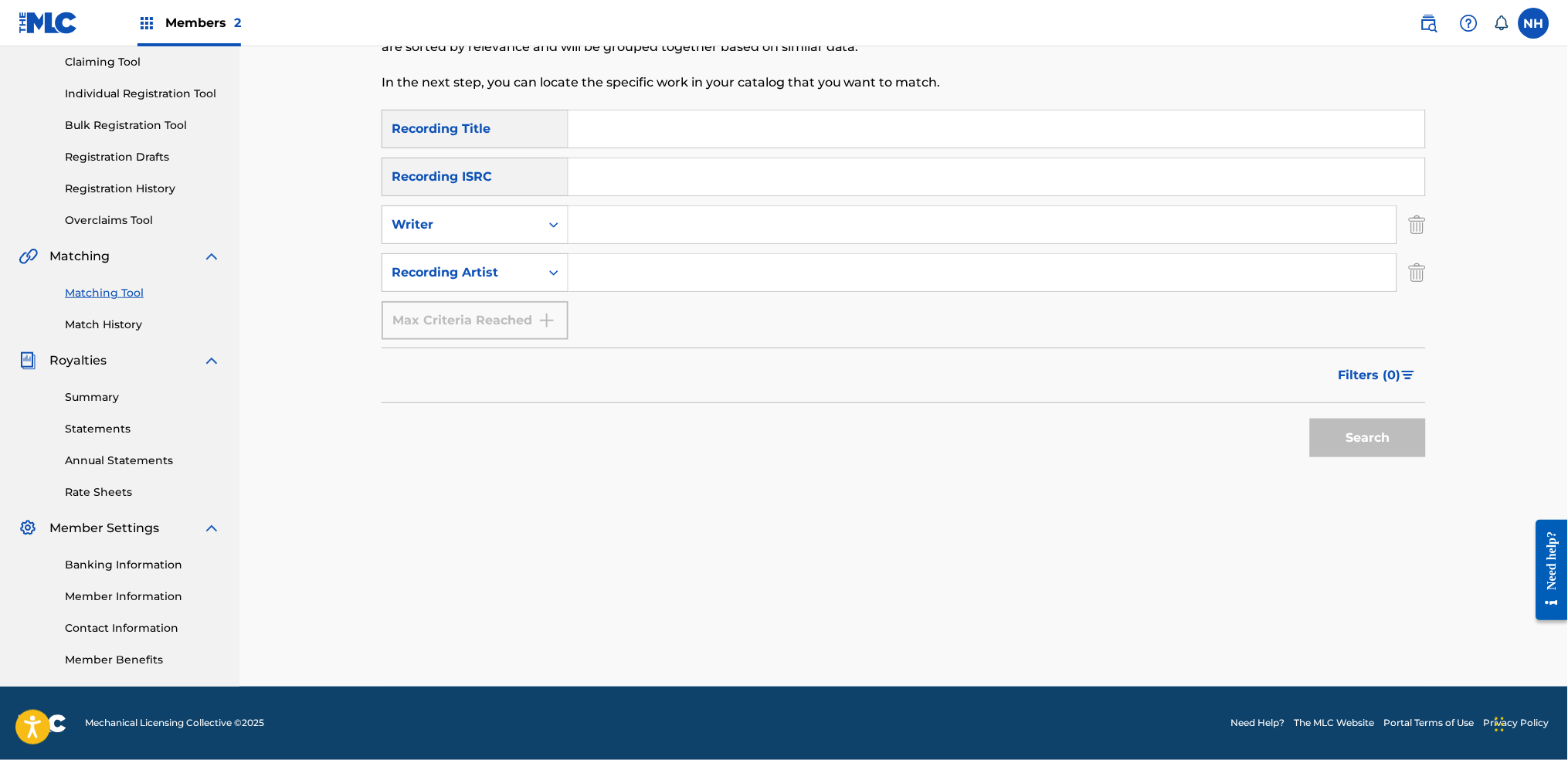
click at [708, 134] on input "Search Form" at bounding box center [996, 129] width 857 height 37
paste input "SWAPPED"
type input "SWAPPED"
click at [584, 247] on div "SearchWithCriteria42d028ab-ce92-4086-94f4-381f13242438 Recording Title SWAPPED …" at bounding box center [903, 225] width 1044 height 230
click at [582, 266] on input "Search Form" at bounding box center [982, 272] width 828 height 37
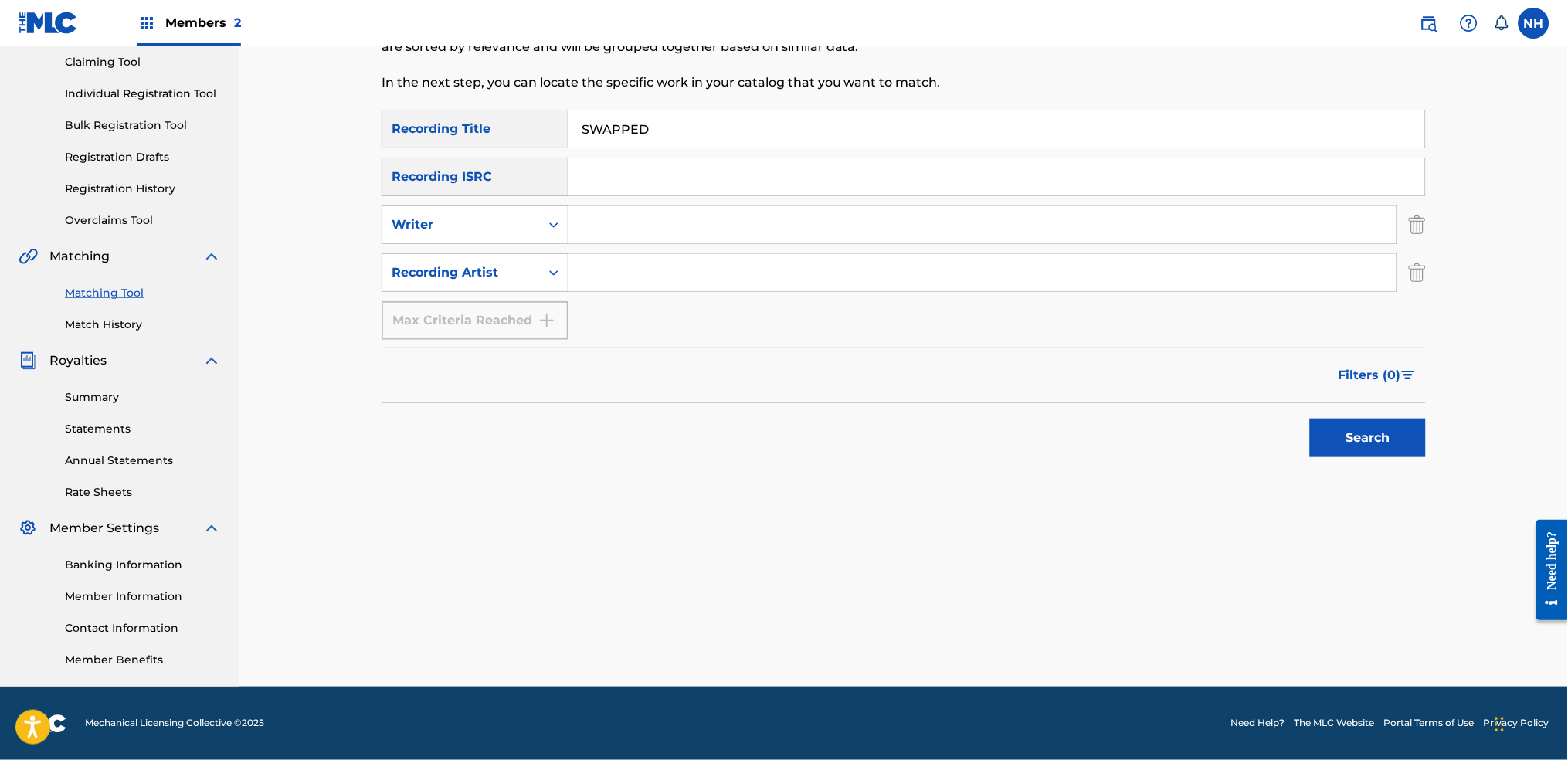
type input "Max Cooper"
click at [1270, 407] on div "Search" at bounding box center [1364, 434] width 124 height 62
click at [1270, 435] on div "Matching Tool The Matching Tool allows Members to match sound recordings to wor…" at bounding box center [903, 284] width 1328 height 805
click at [1270, 435] on div "Matching Tool The Matching Tool allows Members to match sound recordings to wor…" at bounding box center [903, 303] width 1081 height 767
click at [1270, 435] on button "Search" at bounding box center [1367, 438] width 116 height 38
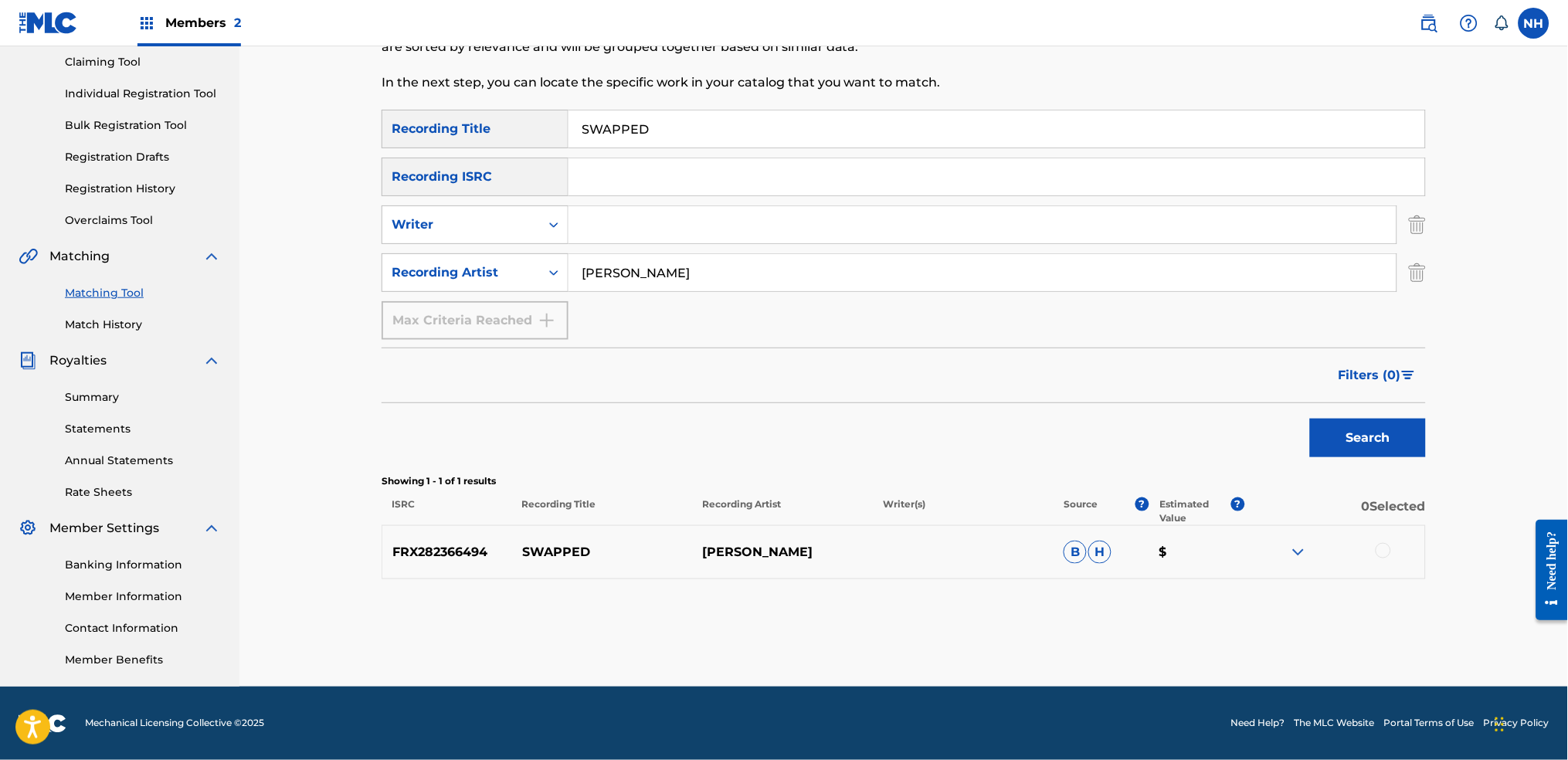
click at [1270, 558] on div at bounding box center [1334, 551] width 181 height 18
click at [1270, 547] on div at bounding box center [1334, 551] width 181 height 18
click at [1270, 550] on div at bounding box center [1334, 551] width 181 height 18
click at [1270, 552] on div at bounding box center [1383, 551] width 16 height 16
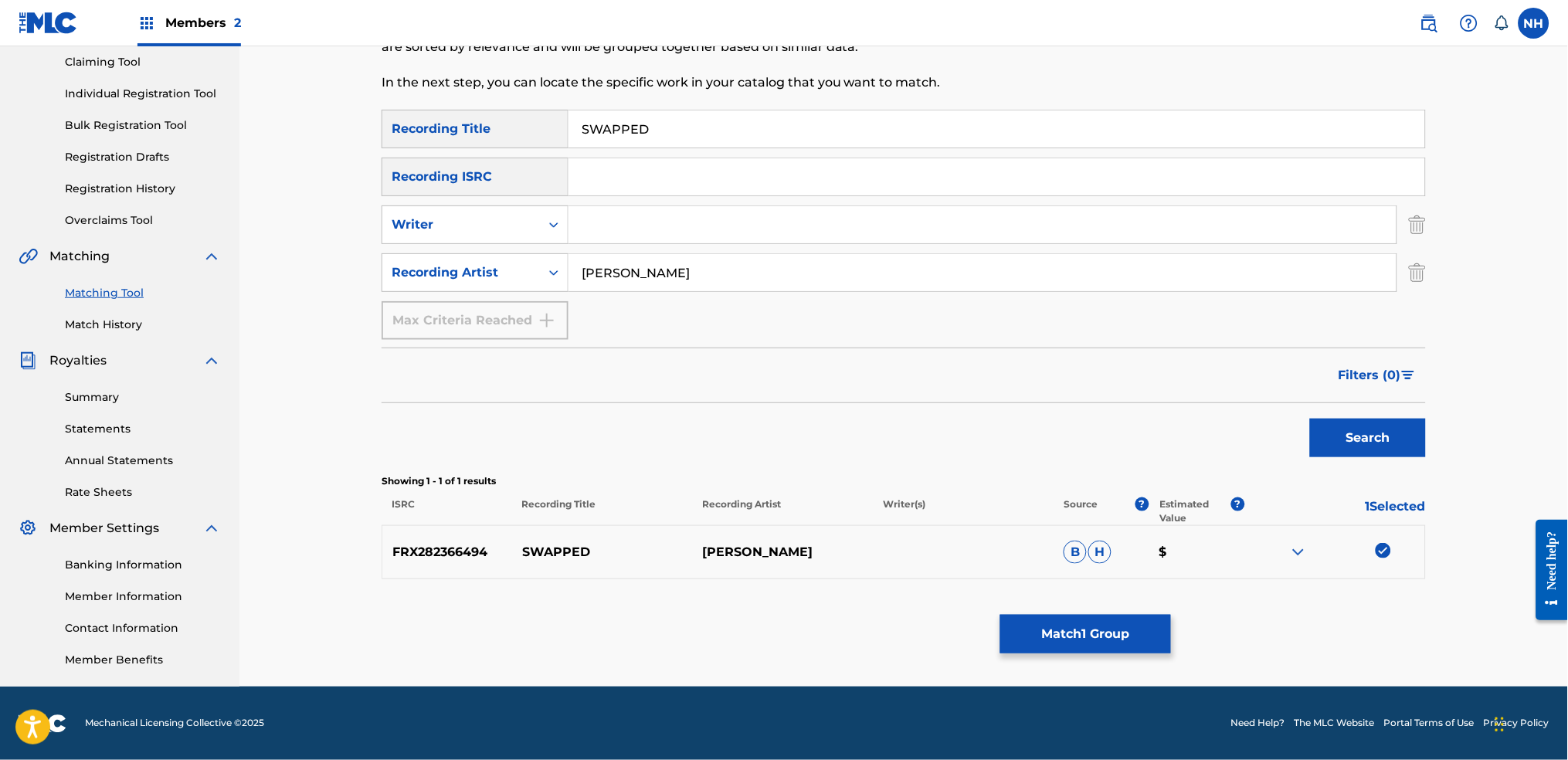
scroll to position [0, 0]
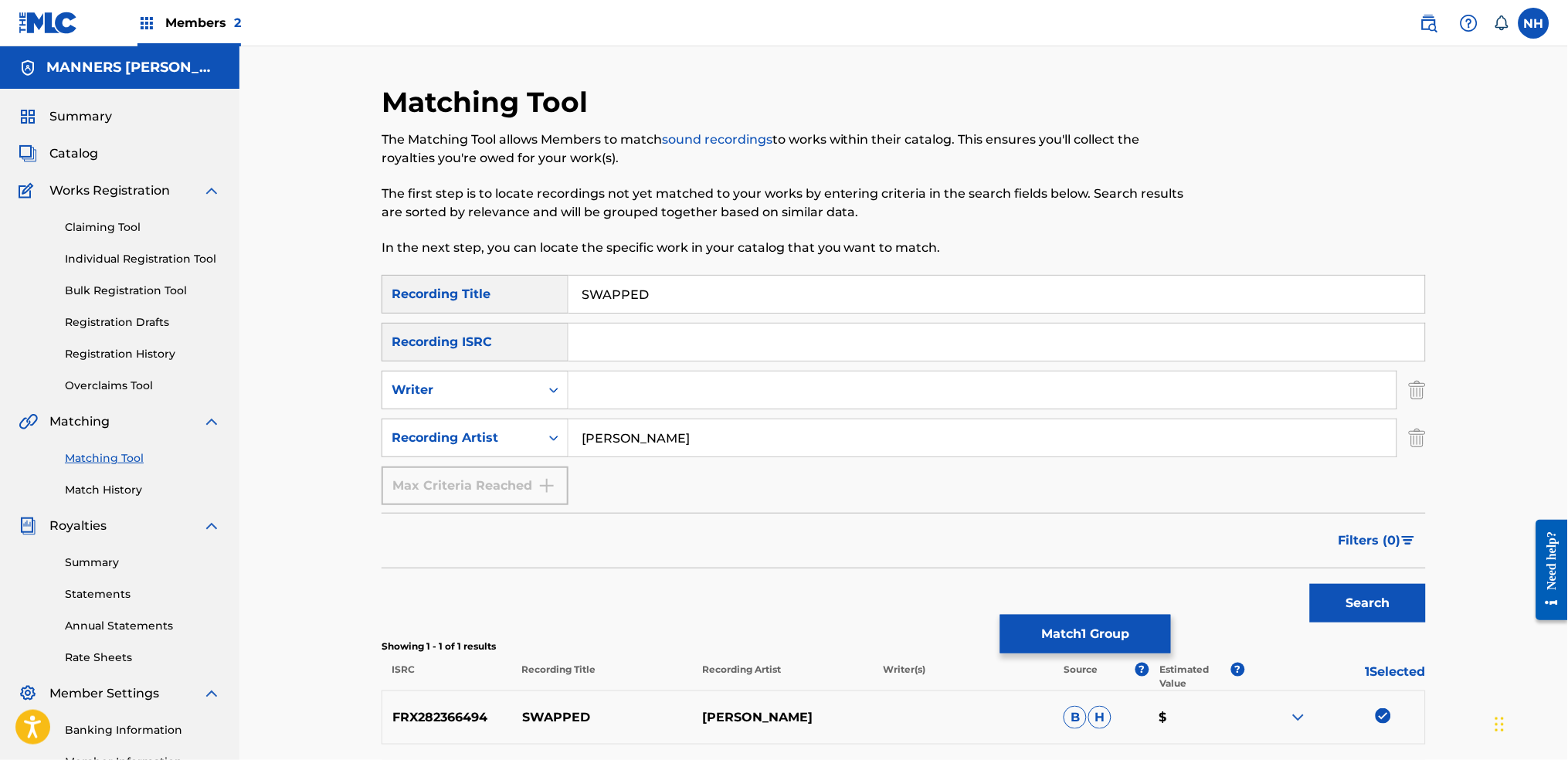
drag, startPoint x: 698, startPoint y: 304, endPoint x: 403, endPoint y: 271, distance: 296.8
click at [407, 270] on div "Matching Tool The Matching Tool allows Members to match sound recordings to wor…" at bounding box center [903, 468] width 1044 height 767
click at [1106, 596] on button "Match 1 Group" at bounding box center [1085, 634] width 171 height 38
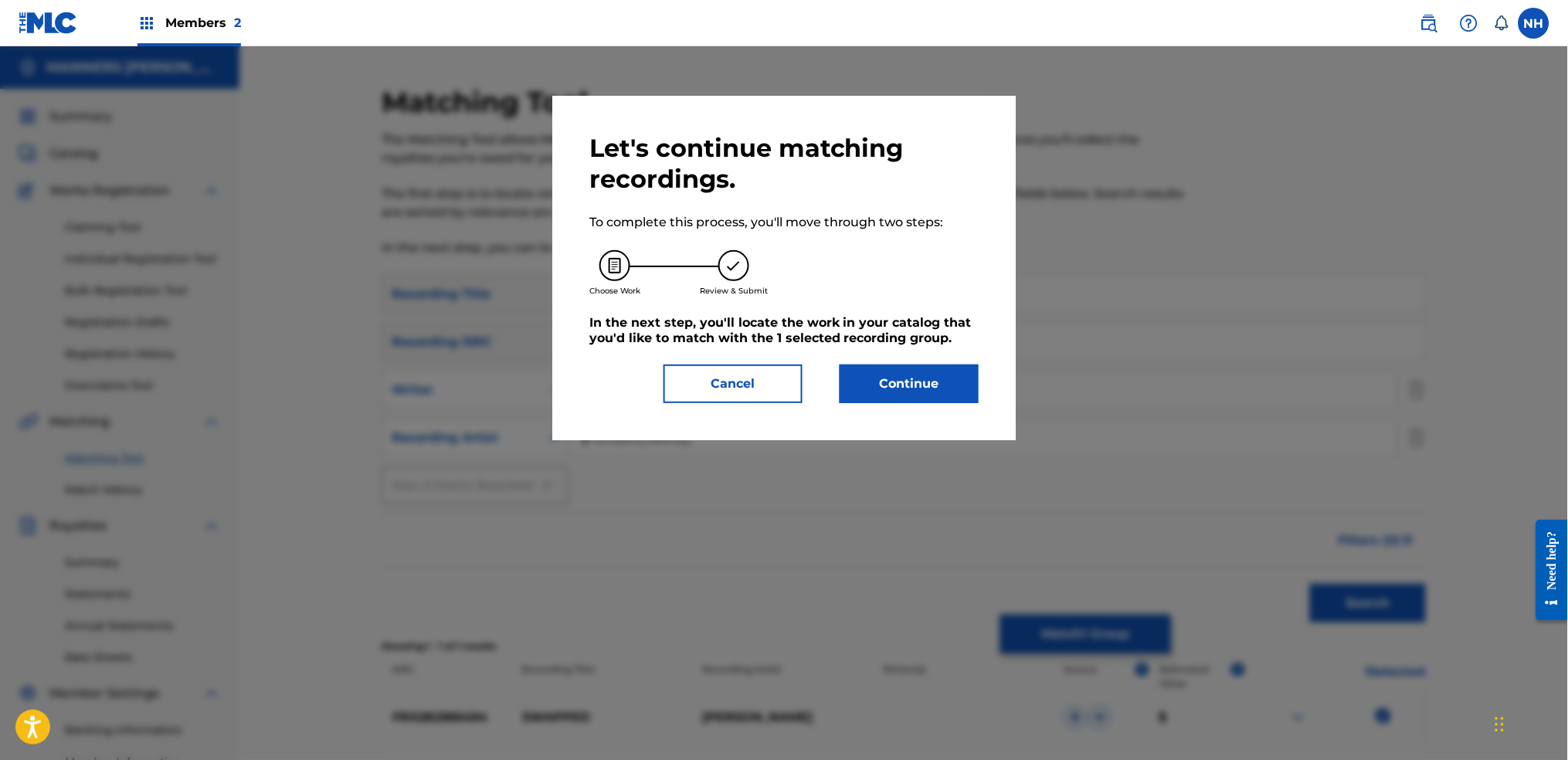
click at [881, 392] on button "Continue" at bounding box center [908, 384] width 139 height 38
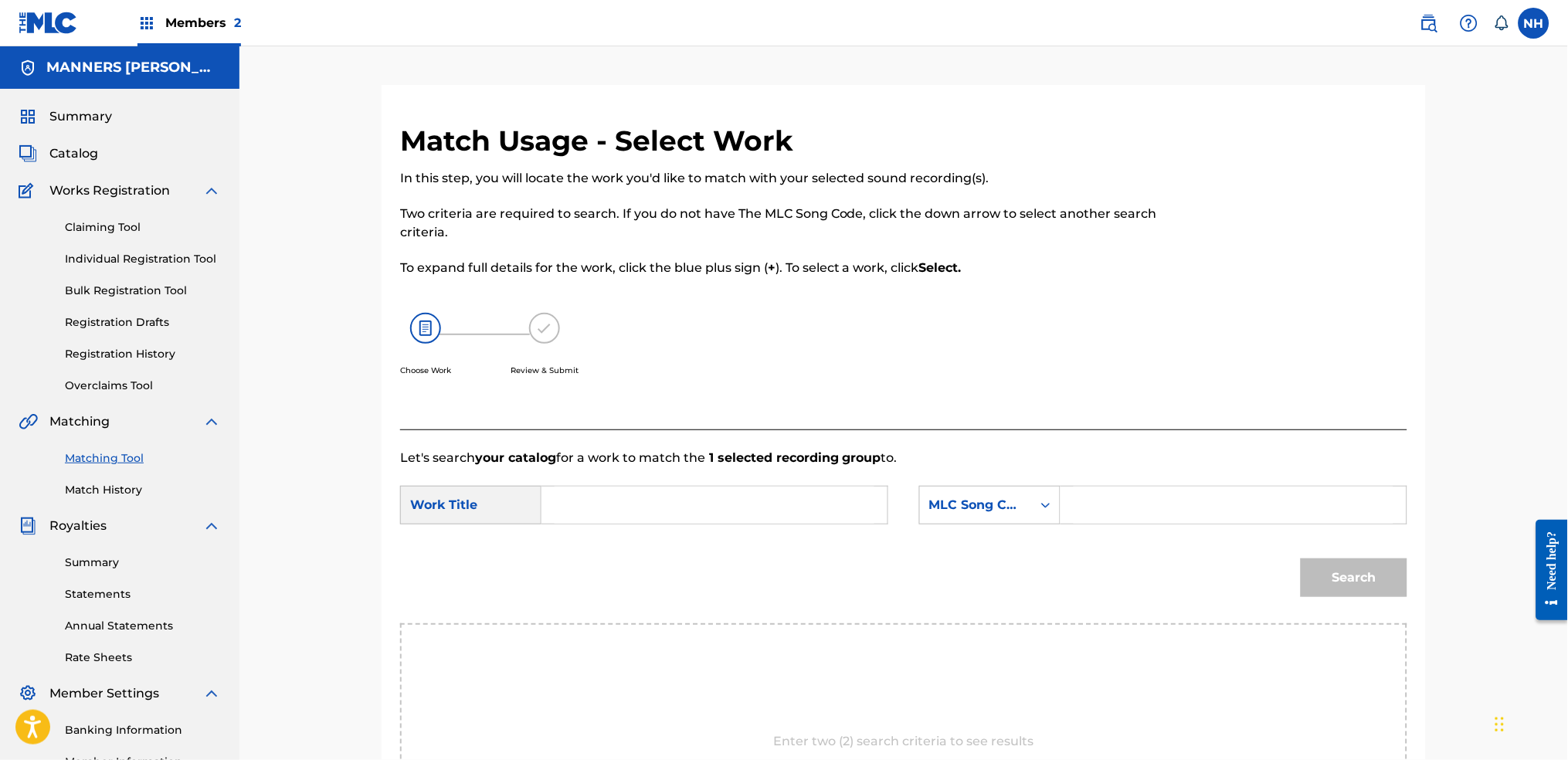
click at [656, 495] on input "Search Form" at bounding box center [715, 505] width 319 height 37
paste input "SWAPPED"
type input "SWAPPED"
click at [980, 510] on div "MLC Song Code" at bounding box center [976, 504] width 93 height 18
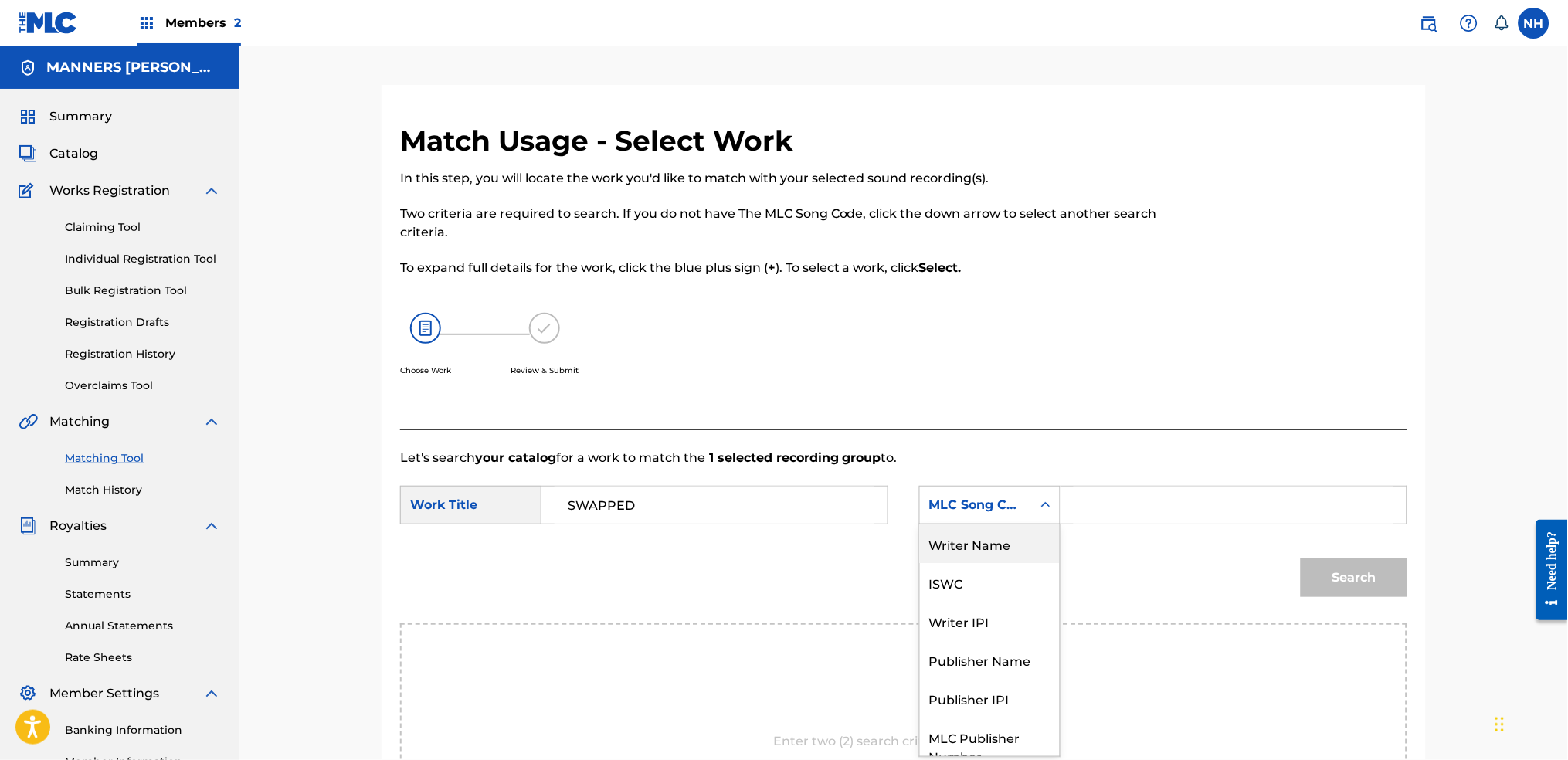
click at [1010, 547] on div "Writer Name" at bounding box center [989, 544] width 140 height 38
click at [1114, 515] on input "Search Form" at bounding box center [1233, 505] width 319 height 37
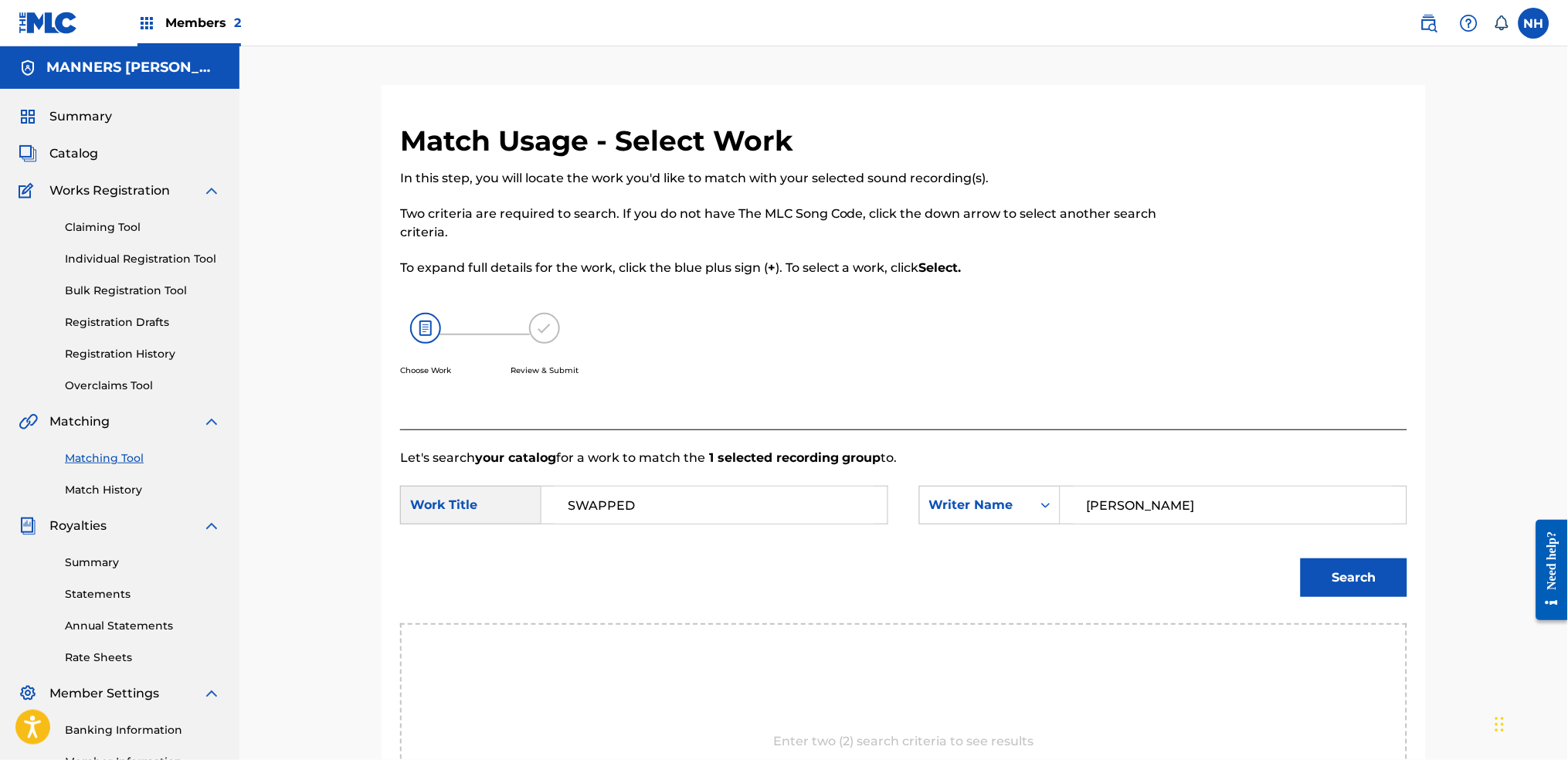
type input "cooper"
click at [1270, 588] on button "Search" at bounding box center [1354, 578] width 106 height 38
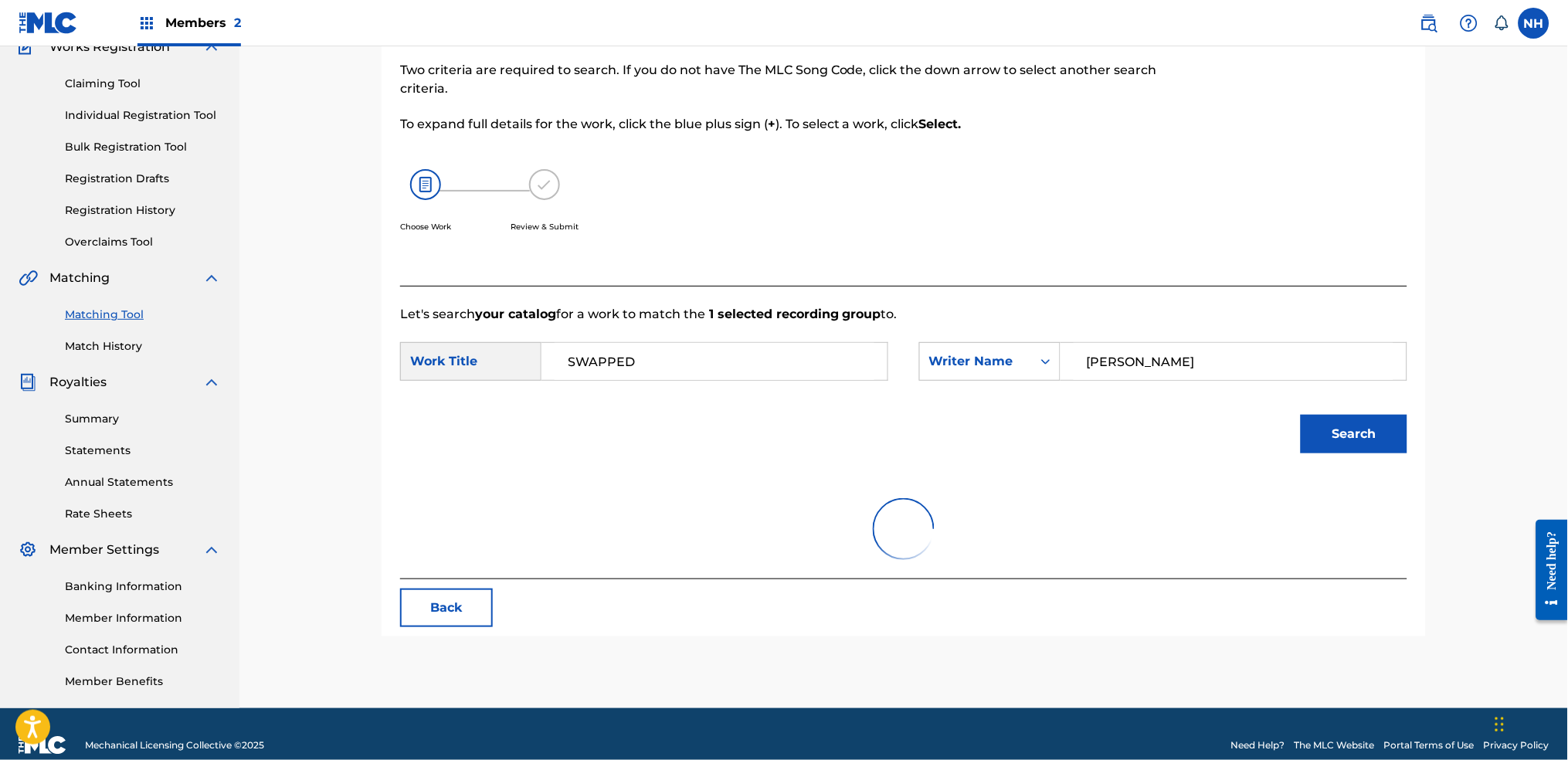
scroll to position [165, 0]
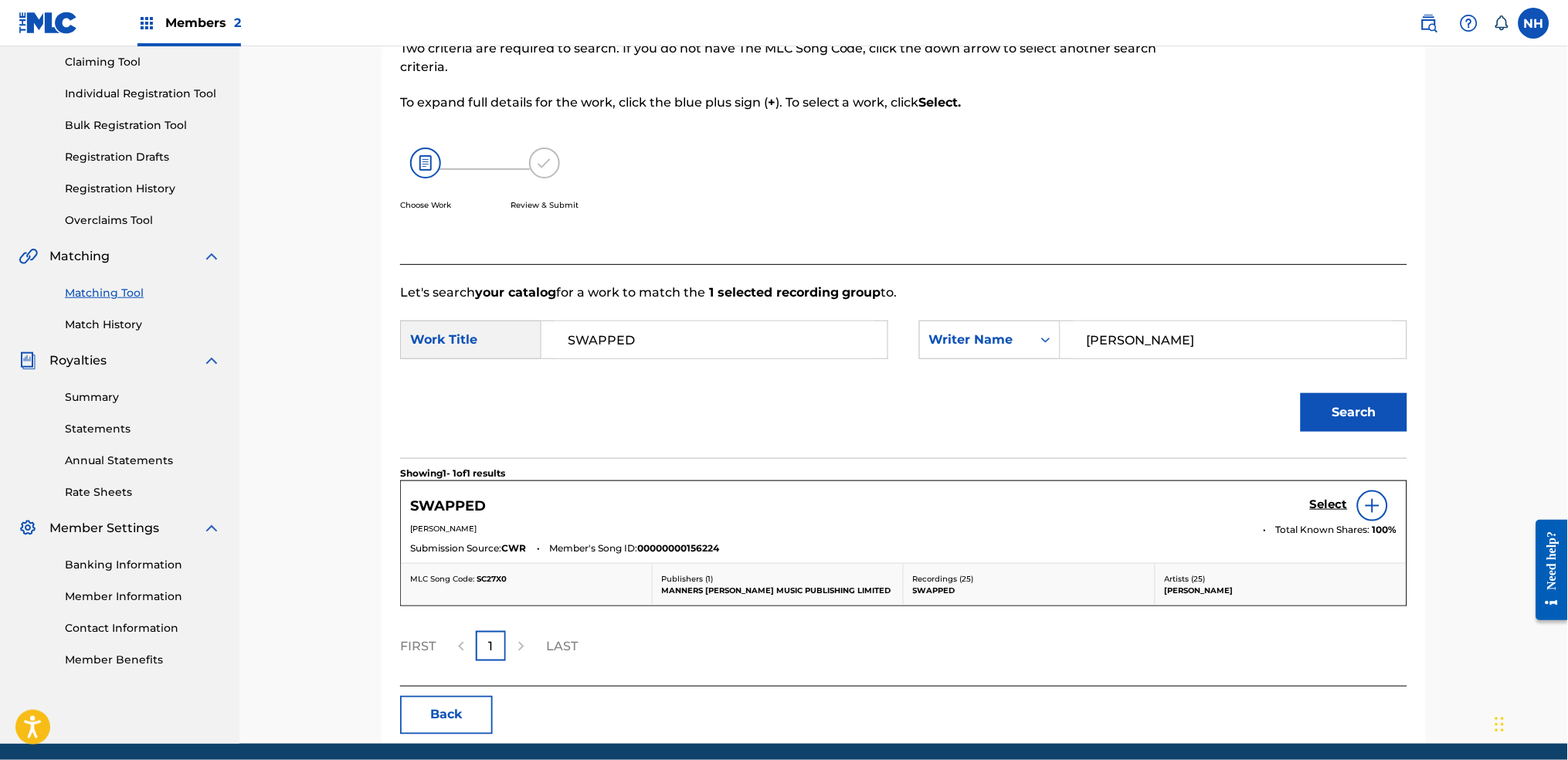
click at [1270, 518] on div "Select" at bounding box center [1353, 505] width 87 height 31
click at [1270, 514] on link "Select" at bounding box center [1328, 505] width 38 height 17
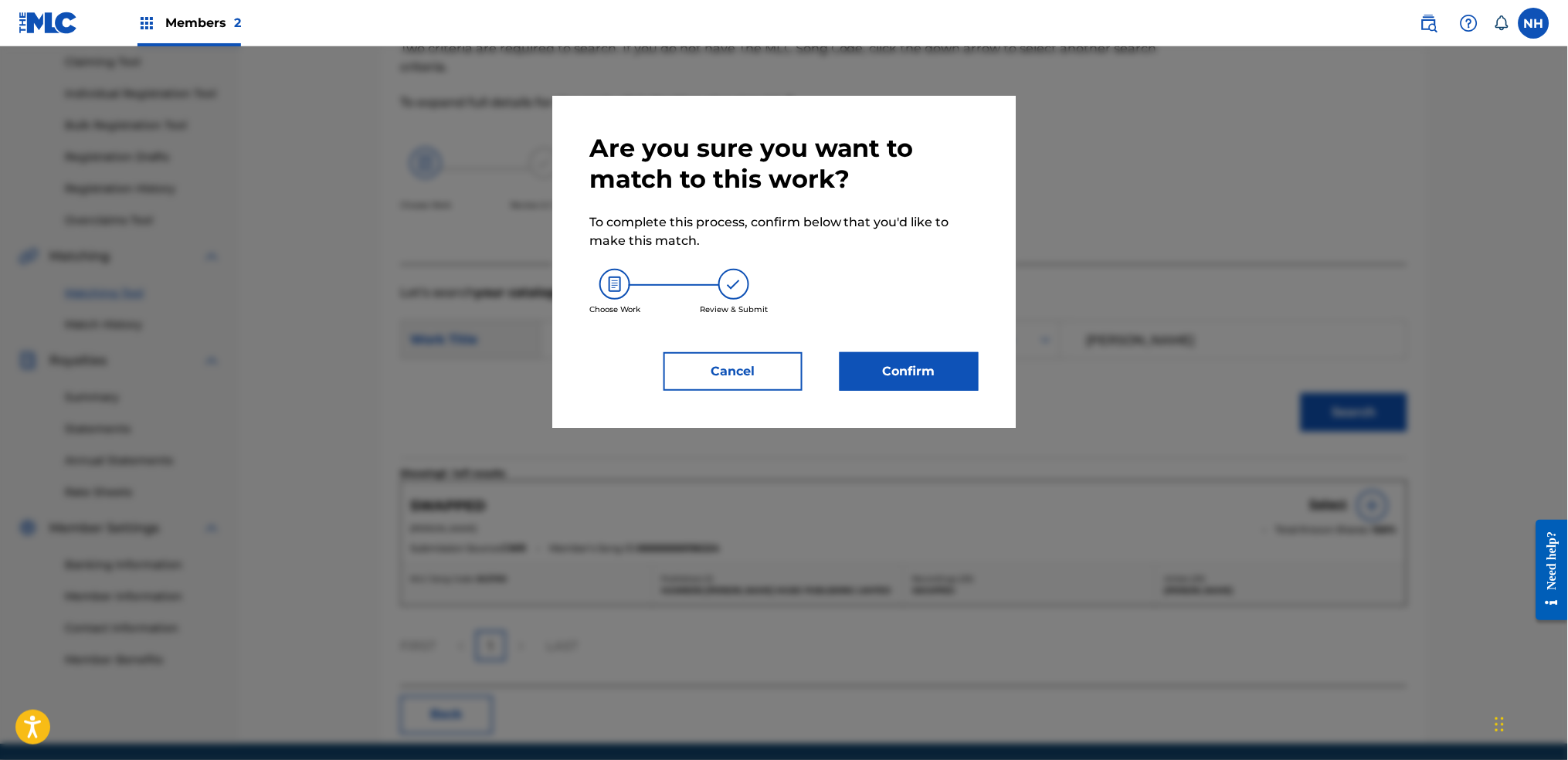
click at [907, 395] on div "Are you sure you want to match to this work? To complete this process, confirm …" at bounding box center [784, 262] width 463 height 332
click at [909, 359] on button "Confirm" at bounding box center [908, 372] width 139 height 38
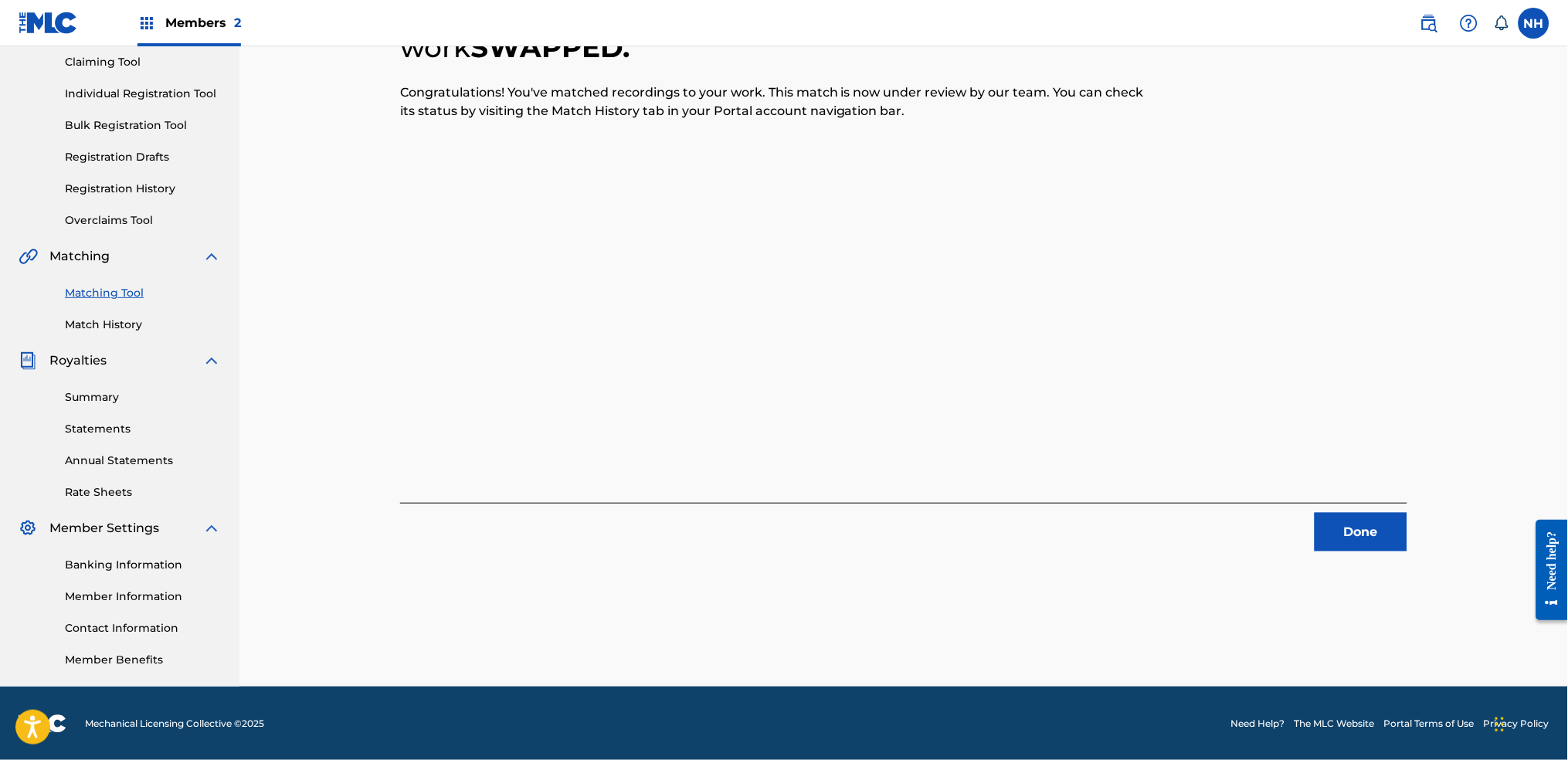
click at [1270, 559] on div "1 Recording Groups are pending usage match to the work SWAPPED . Congratulation…" at bounding box center [903, 303] width 1081 height 767
click at [1270, 541] on button "Done" at bounding box center [1361, 532] width 92 height 38
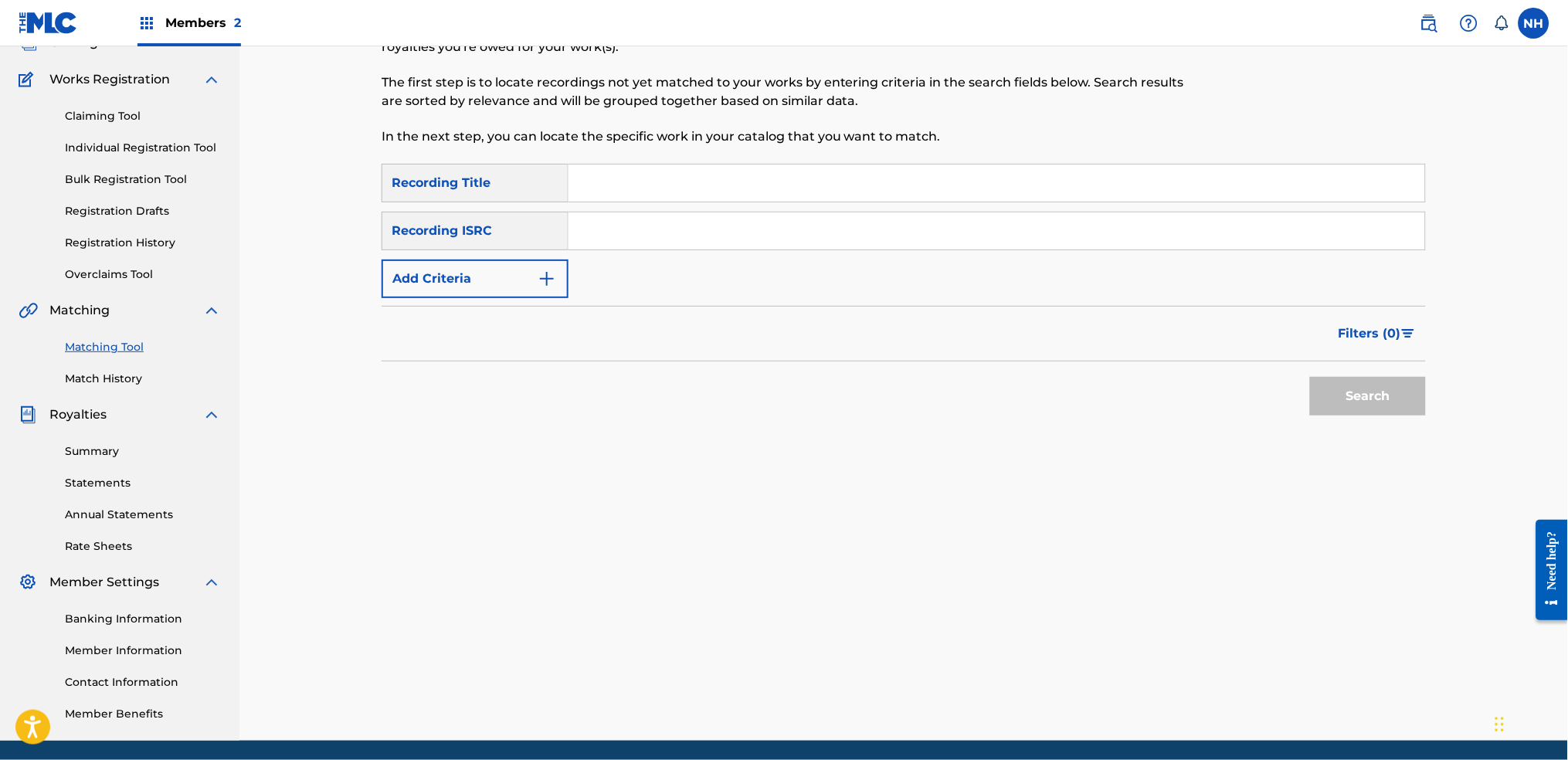
scroll to position [63, 0]
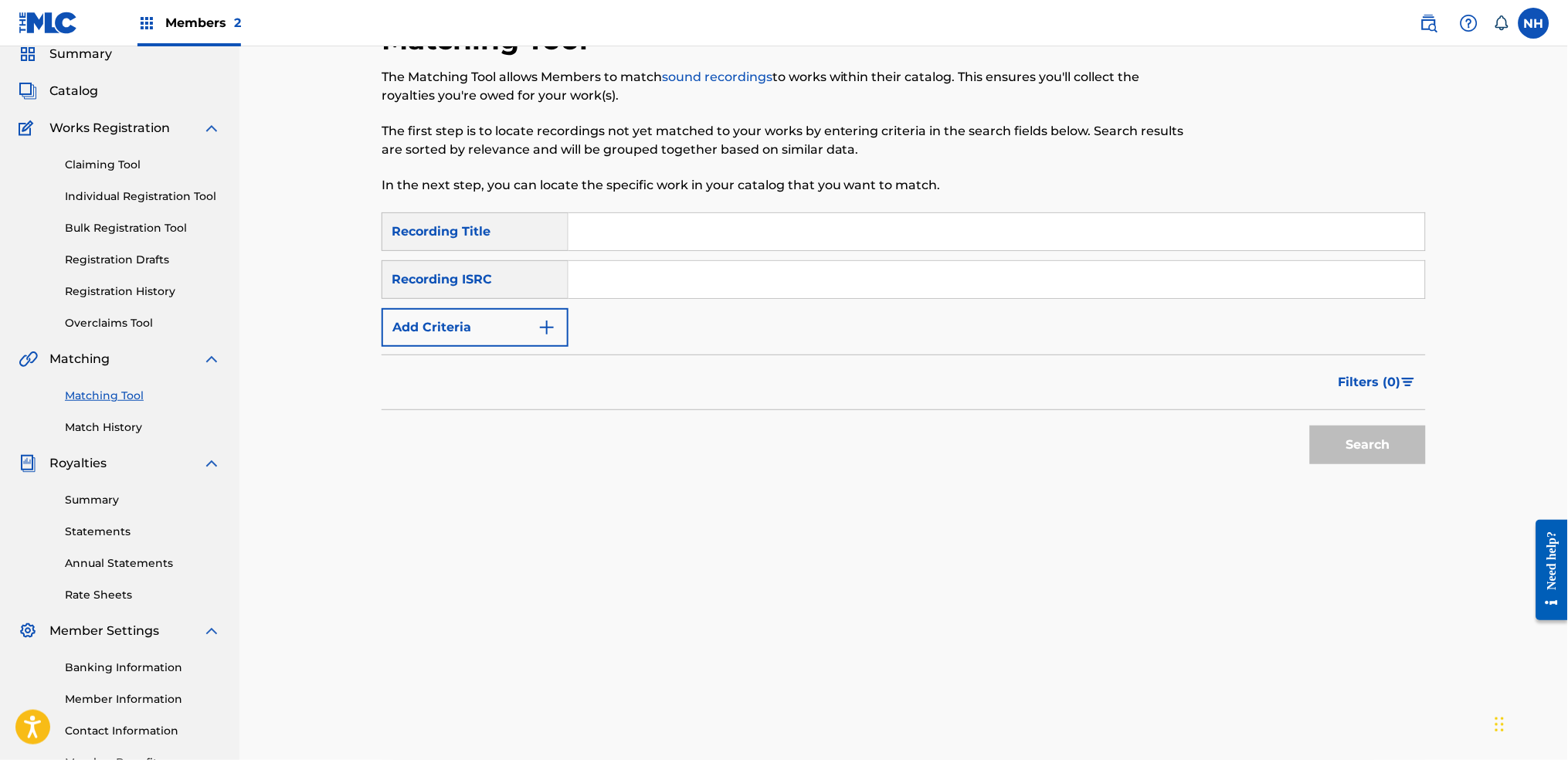
click at [763, 190] on p "In the next step, you can locate the specific work in your catalog that you wan…" at bounding box center [783, 185] width 804 height 18
click at [660, 243] on input "Search Form" at bounding box center [996, 231] width 857 height 37
paste input "IN THREES"
type input "IN THREES"
click at [415, 338] on button "Add Criteria" at bounding box center [475, 327] width 187 height 38
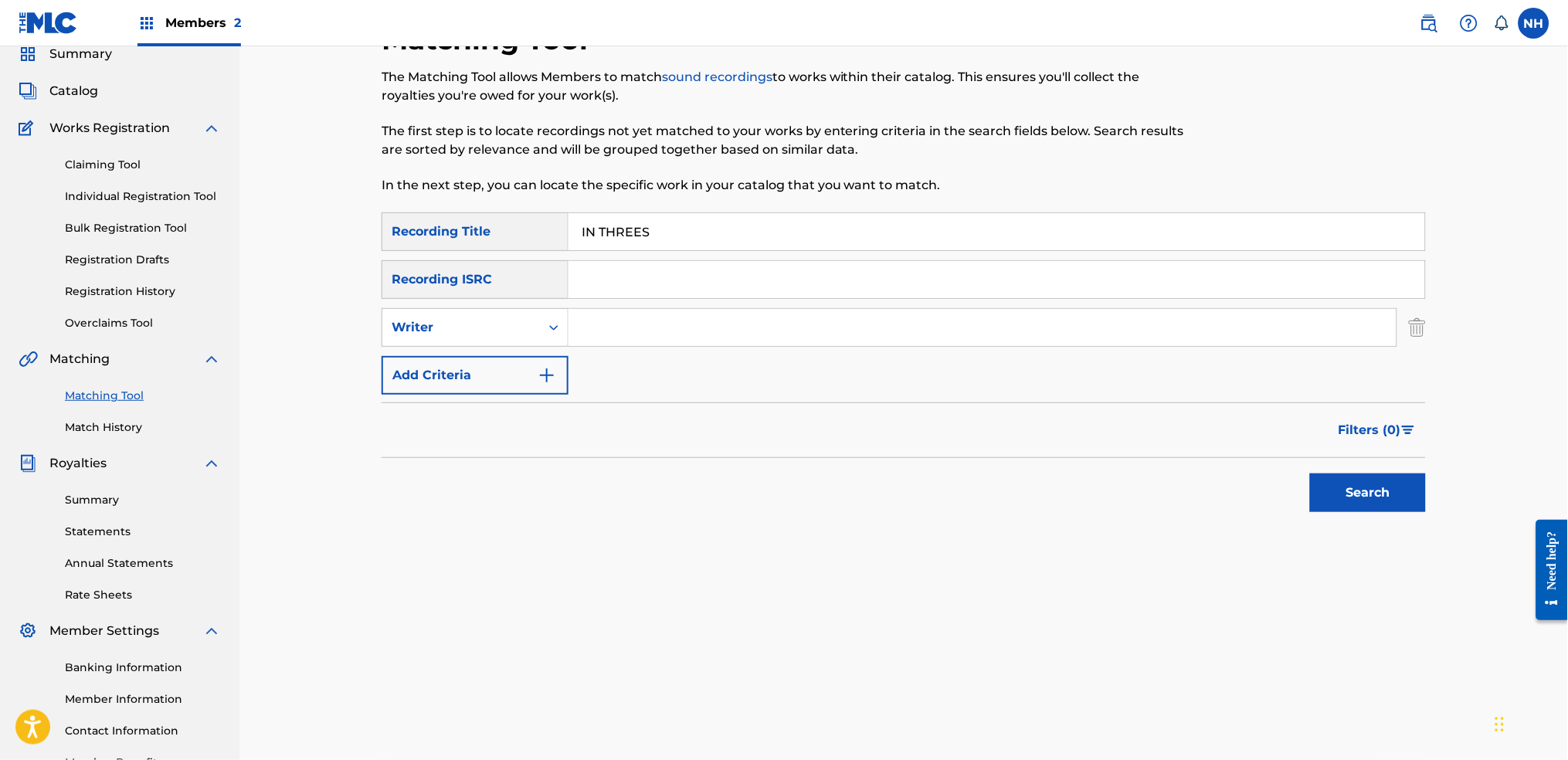
click at [614, 334] on input "Search Form" at bounding box center [982, 327] width 828 height 37
click at [606, 378] on div "SearchWithCriteria42d028ab-ce92-4086-94f4-381f13242438 Recording Title IN THREE…" at bounding box center [903, 303] width 1044 height 182
click at [489, 333] on div "Writer" at bounding box center [461, 327] width 139 height 18
click at [498, 375] on div "Recording Artist" at bounding box center [475, 366] width 185 height 38
click at [614, 313] on input "Search Form" at bounding box center [982, 327] width 828 height 37
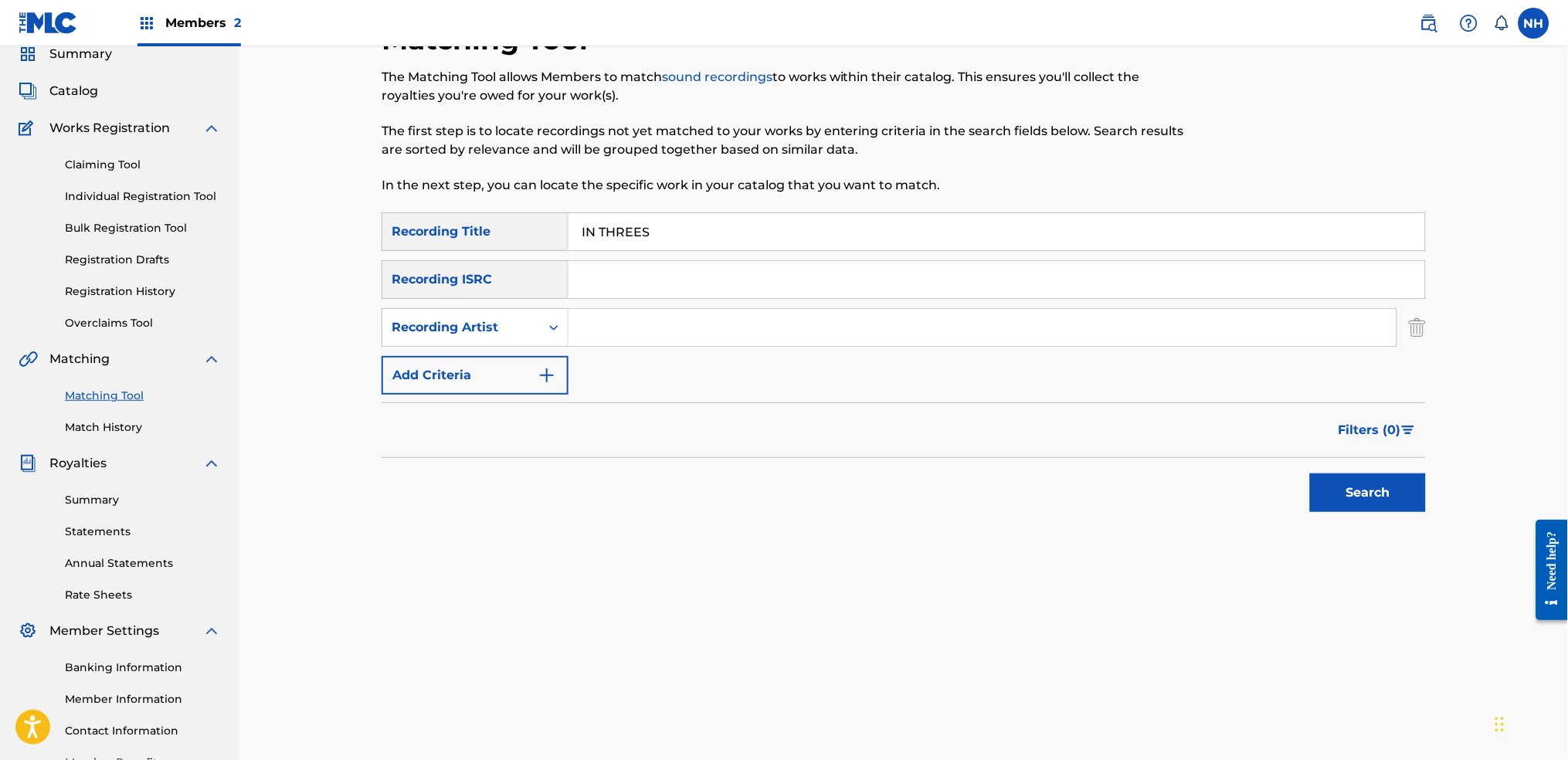
type input "Max Cooper"
click at [1270, 474] on button "Search" at bounding box center [1367, 493] width 116 height 38
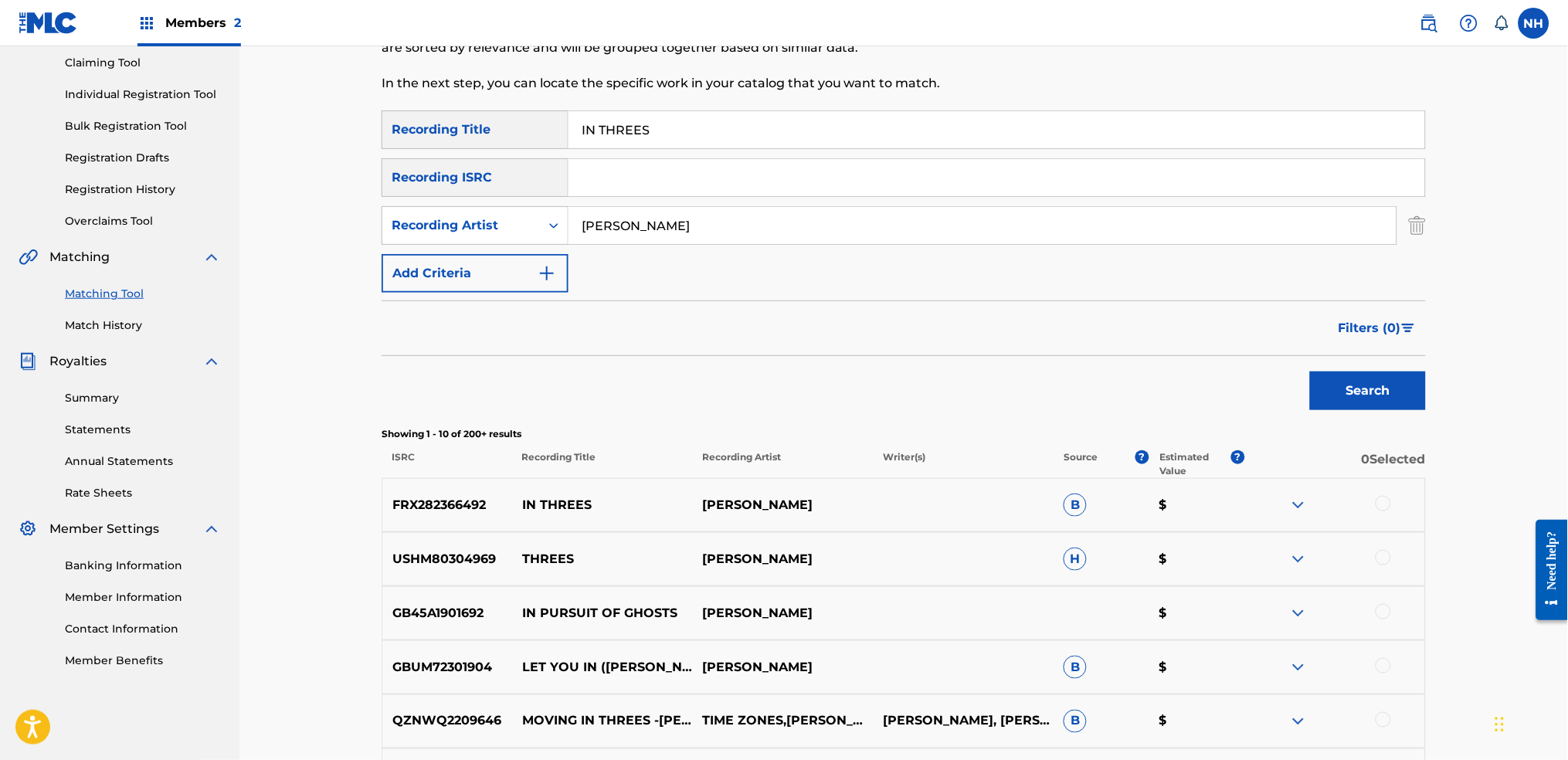
scroll to position [165, 0]
click at [1270, 502] on div at bounding box center [1383, 503] width 16 height 16
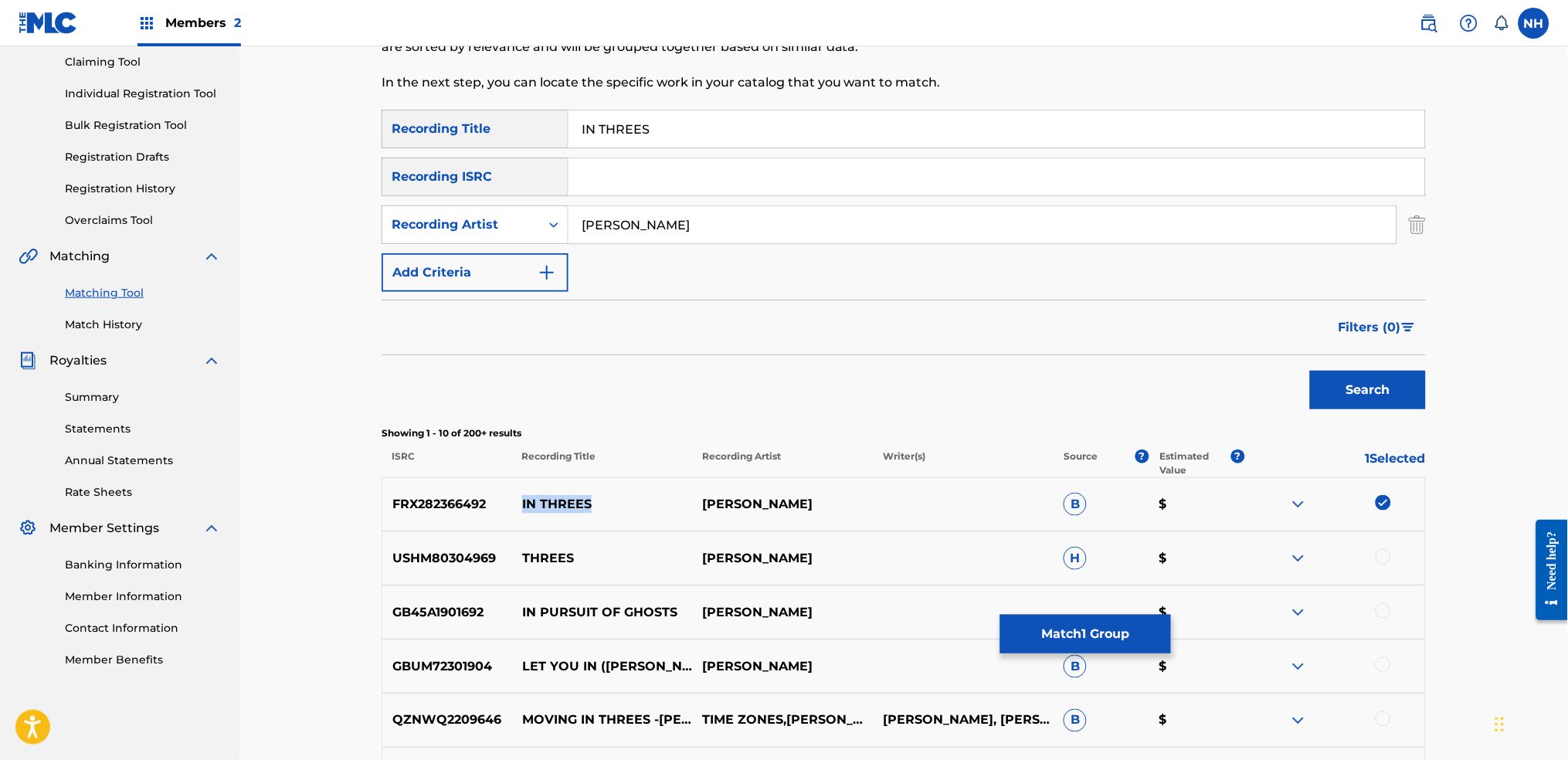
drag, startPoint x: 635, startPoint y: 491, endPoint x: 515, endPoint y: 492, distance: 120.0
click at [515, 492] on div "FRX282366492 IN THREES MAX COOPER B $" at bounding box center [903, 504] width 1044 height 54
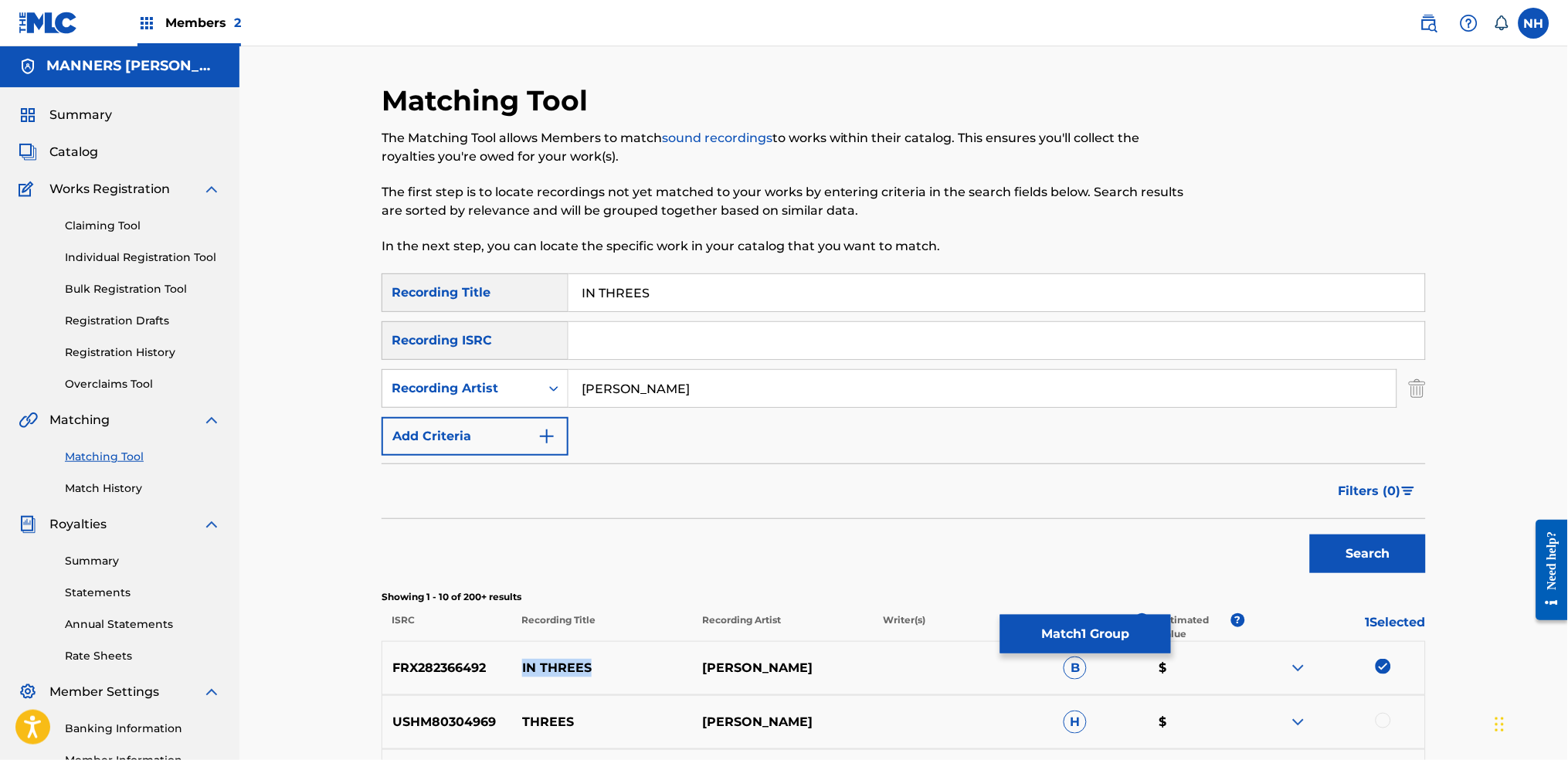
scroll to position [0, 0]
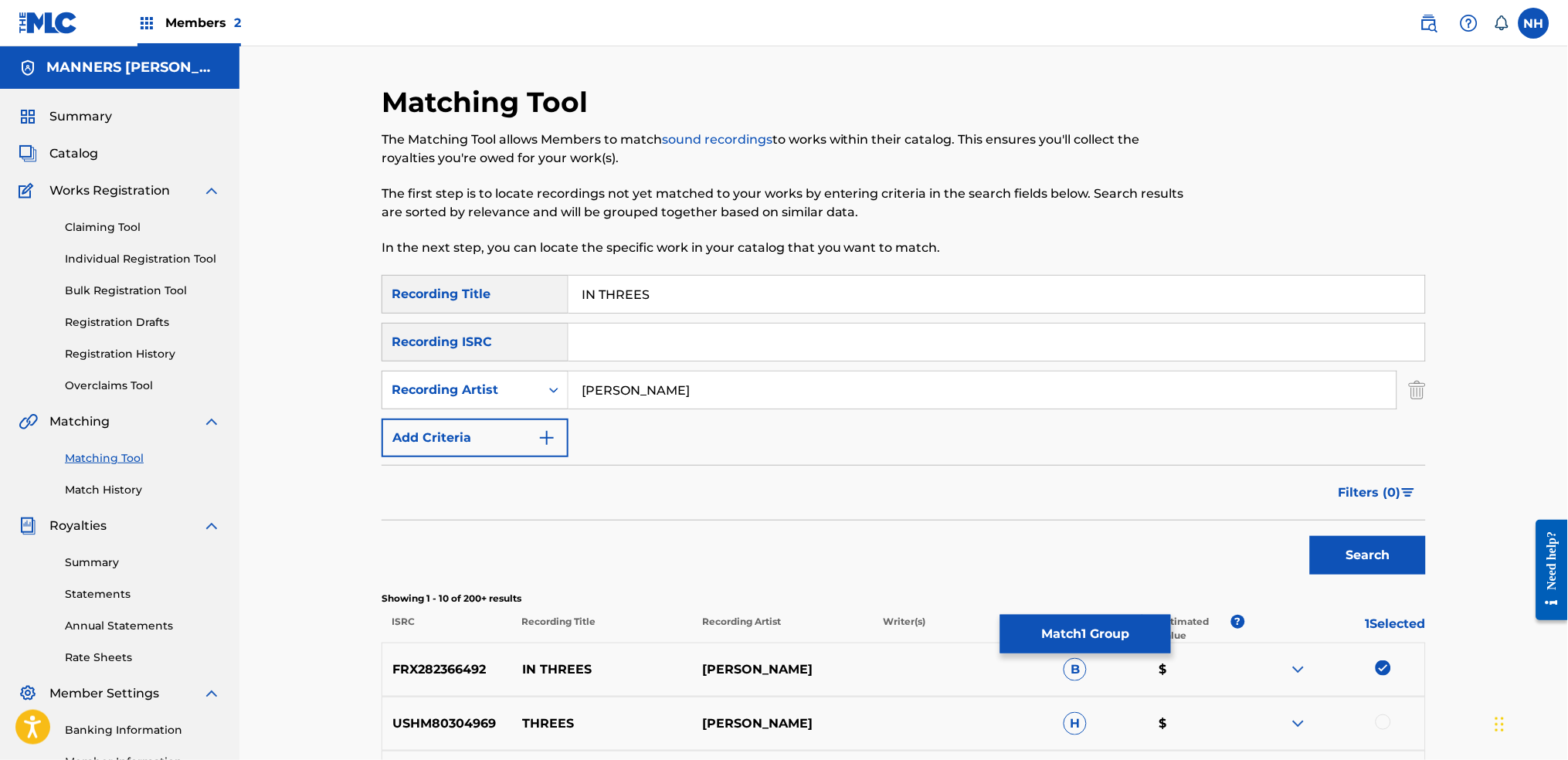
click at [1044, 596] on div "FRX282366492 IN THREES MAX COOPER B $" at bounding box center [903, 669] width 1044 height 54
click at [1044, 596] on button "Match 1 Group" at bounding box center [1085, 634] width 171 height 38
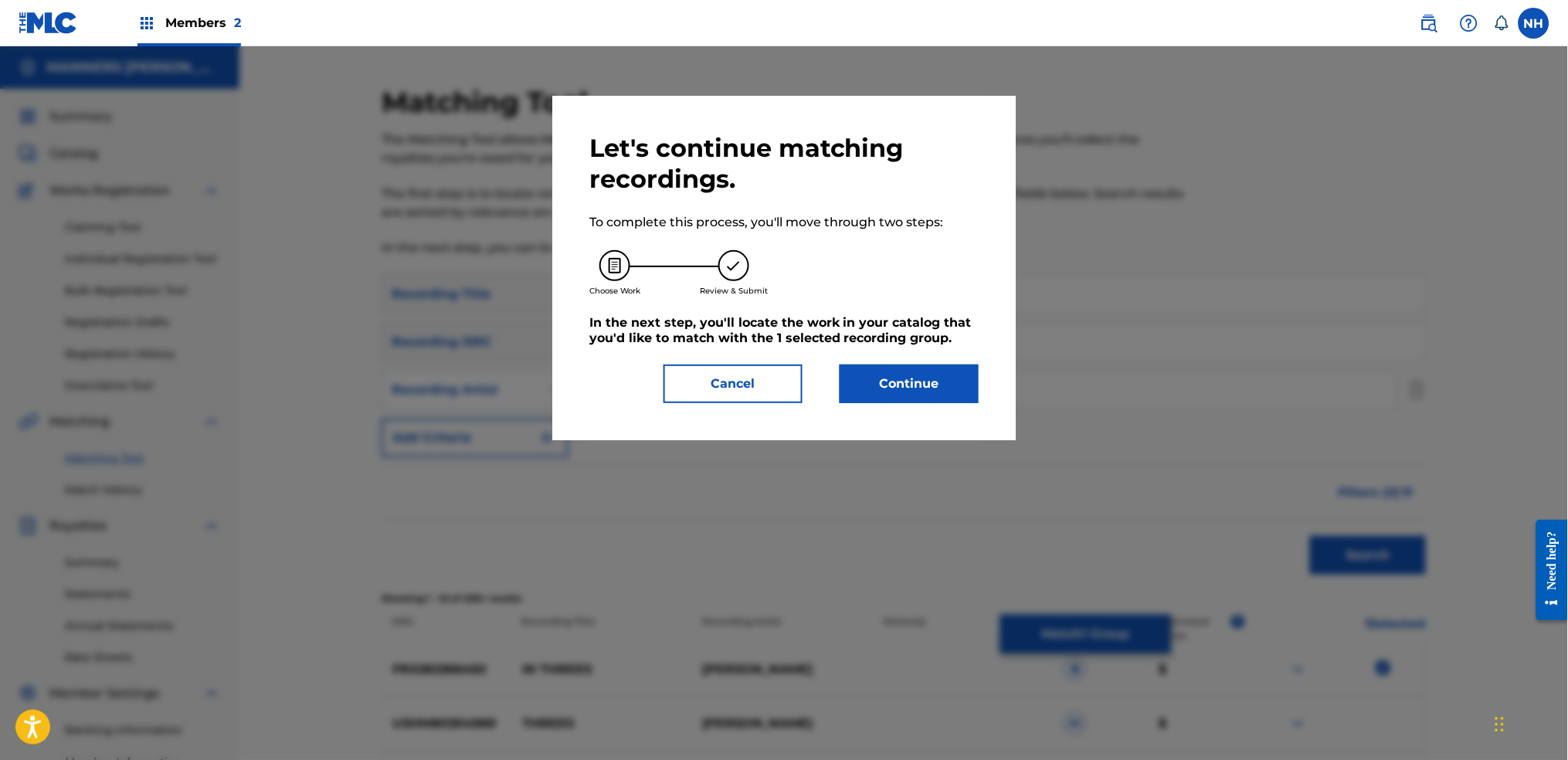
click at [887, 349] on div "Let's continue matching recordings. To complete this process, you'll move throu…" at bounding box center [784, 268] width 389 height 270
click at [887, 355] on div "Let's continue matching recordings. To complete this process, you'll move throu…" at bounding box center [784, 268] width 389 height 270
click at [882, 373] on button "Continue" at bounding box center [908, 384] width 139 height 38
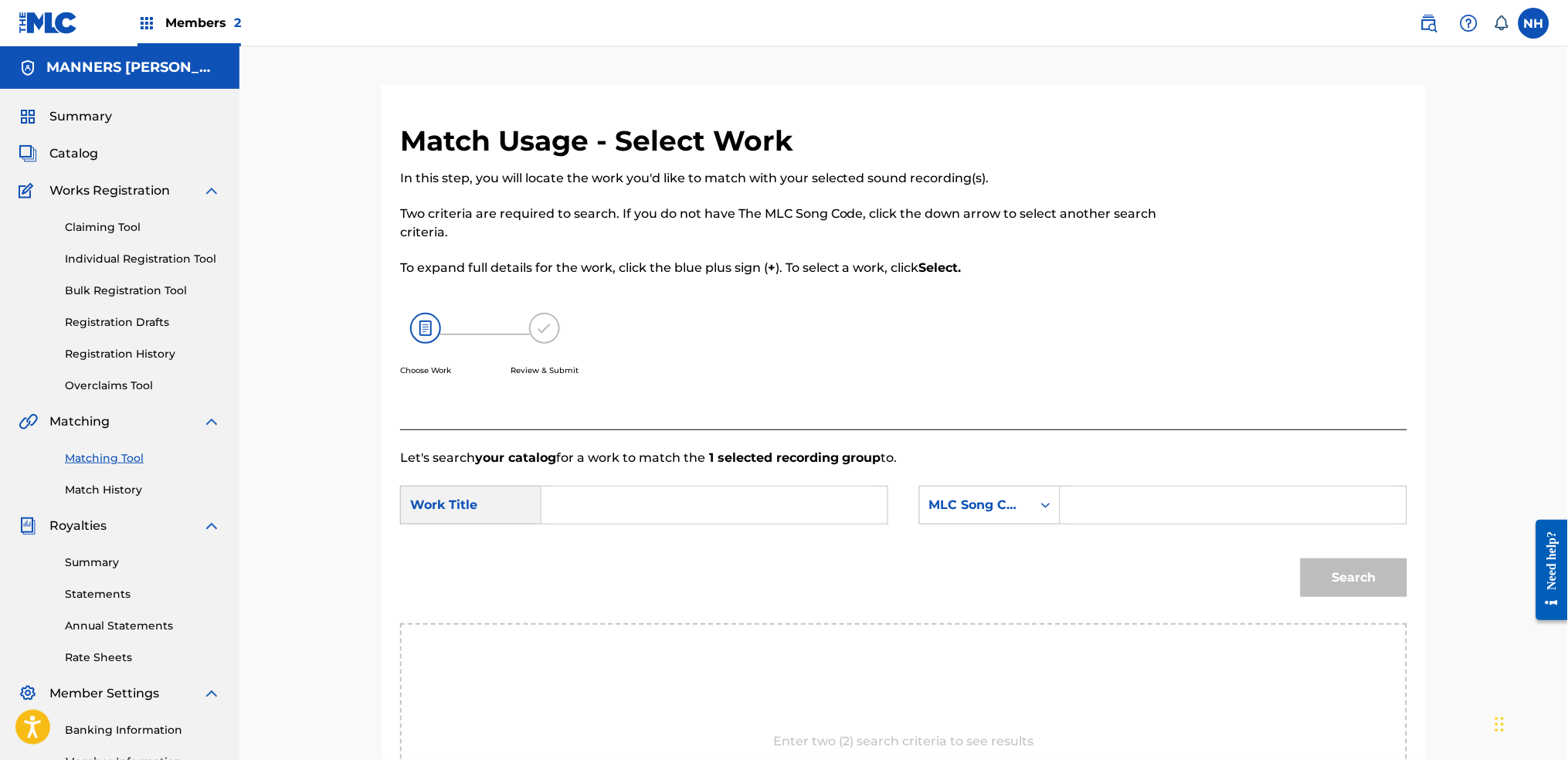
click at [702, 294] on div "Choose Work Review & Submit" at bounding box center [788, 353] width 776 height 118
click at [647, 483] on form "SearchWithCriteriab63d5898-2a7c-42ce-844b-3a8b4331f16e Work Title SearchWithCri…" at bounding box center [904, 545] width 1007 height 156
click at [696, 504] on input "Search Form" at bounding box center [715, 505] width 319 height 37
paste input "IN THREES"
type input "IN THREES"
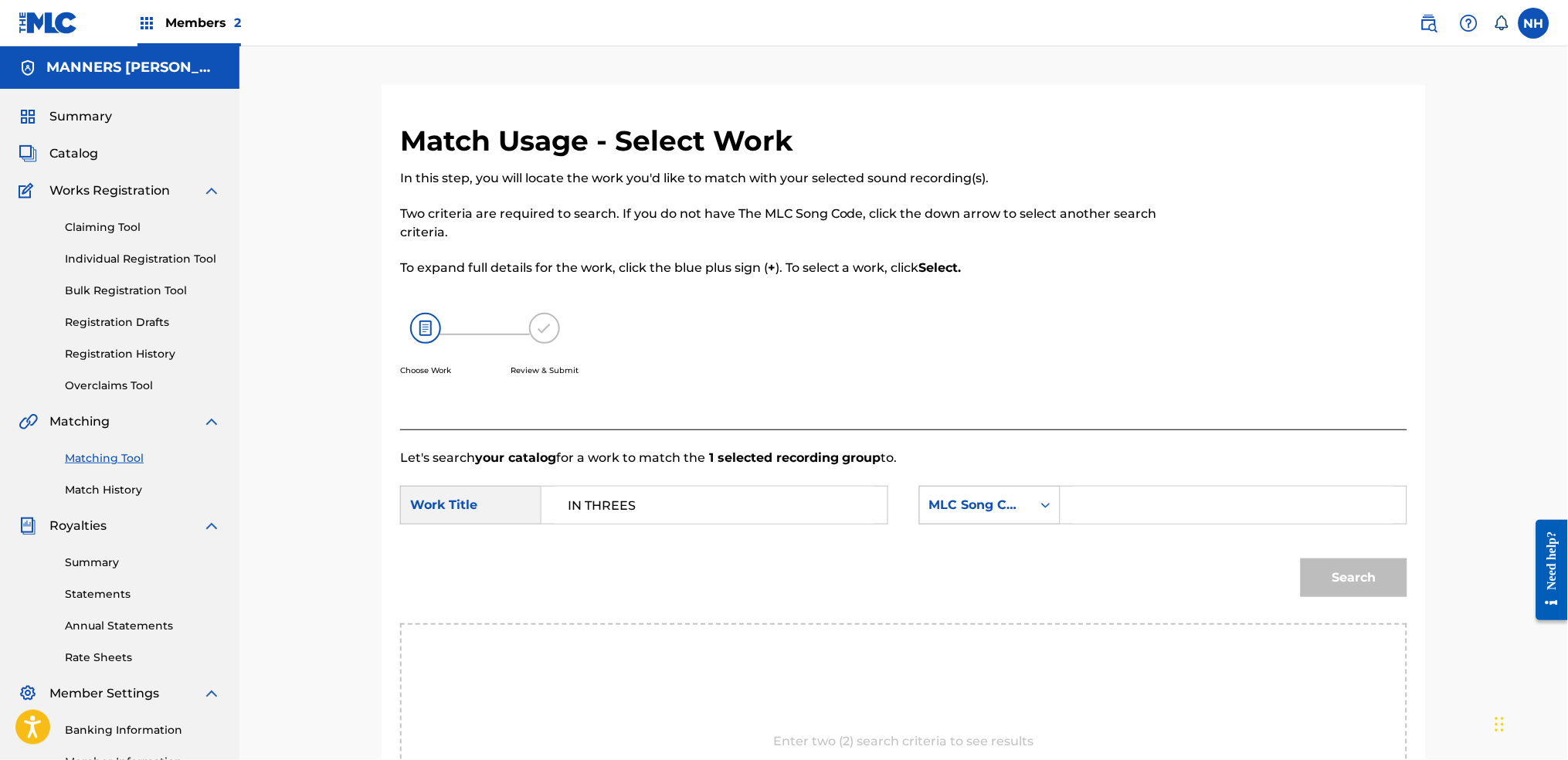
click at [996, 524] on div "MLC Song Code" at bounding box center [989, 505] width 141 height 38
click at [1009, 537] on div "Writer Name" at bounding box center [989, 544] width 140 height 38
click at [1106, 537] on form "SearchWithCriteriab63d5898-2a7c-42ce-844b-3a8b4331f16e Work Title IN THREES Sea…" at bounding box center [904, 545] width 1007 height 156
click at [1150, 491] on input "Search Form" at bounding box center [1233, 505] width 319 height 37
type input "cooper"
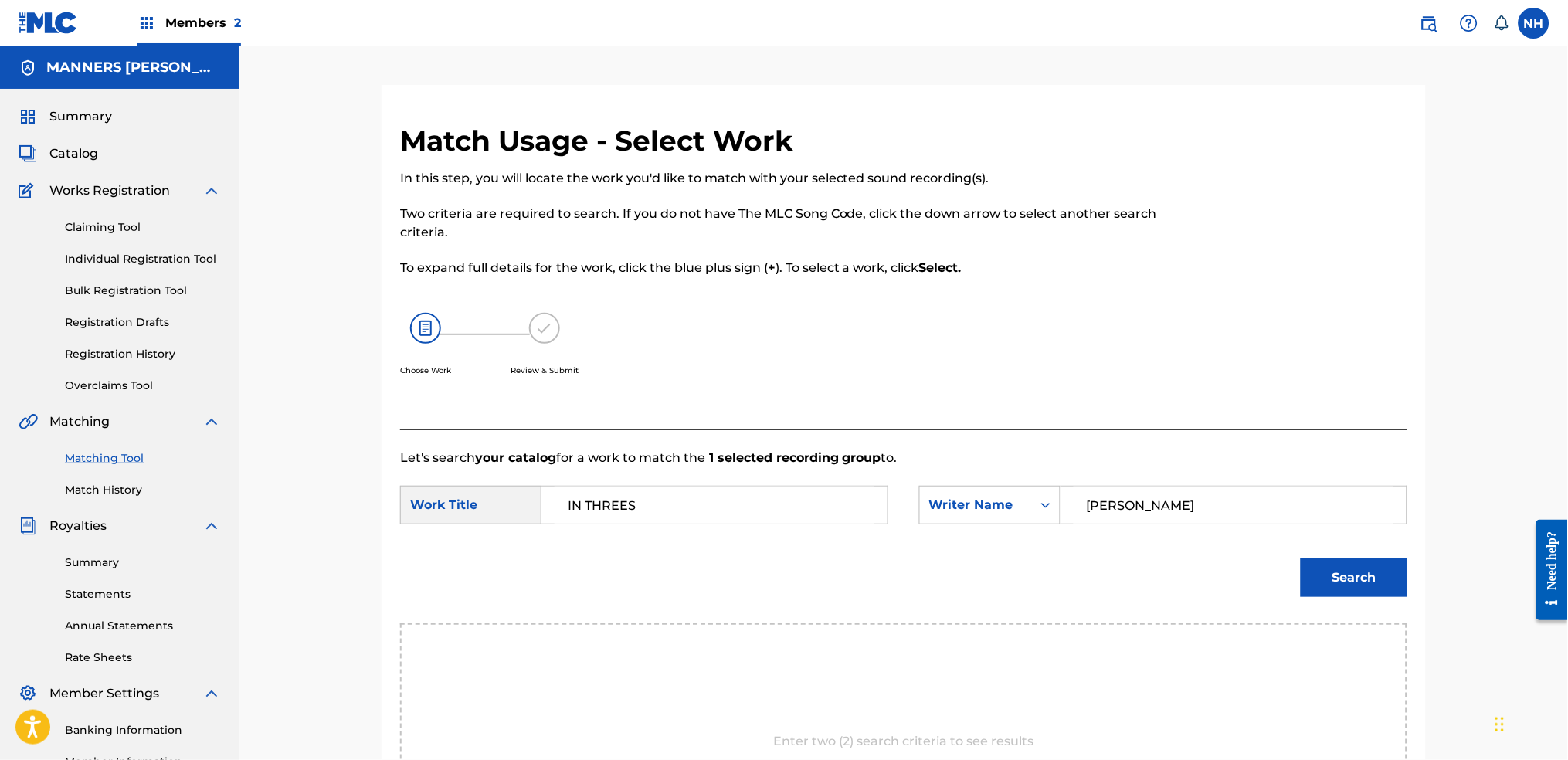
click at [1270, 558] on button "Search" at bounding box center [1354, 578] width 106 height 38
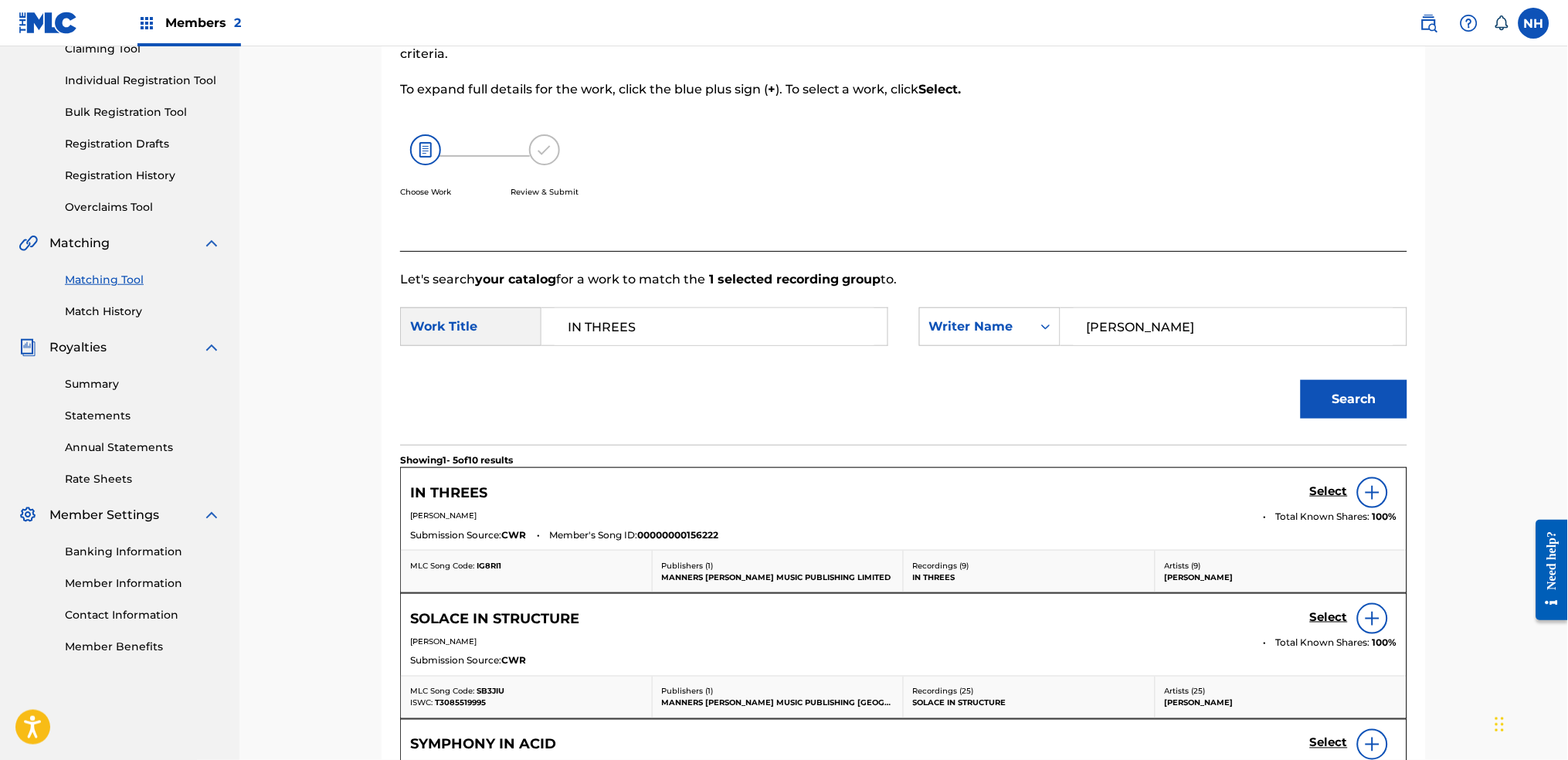
scroll to position [309, 0]
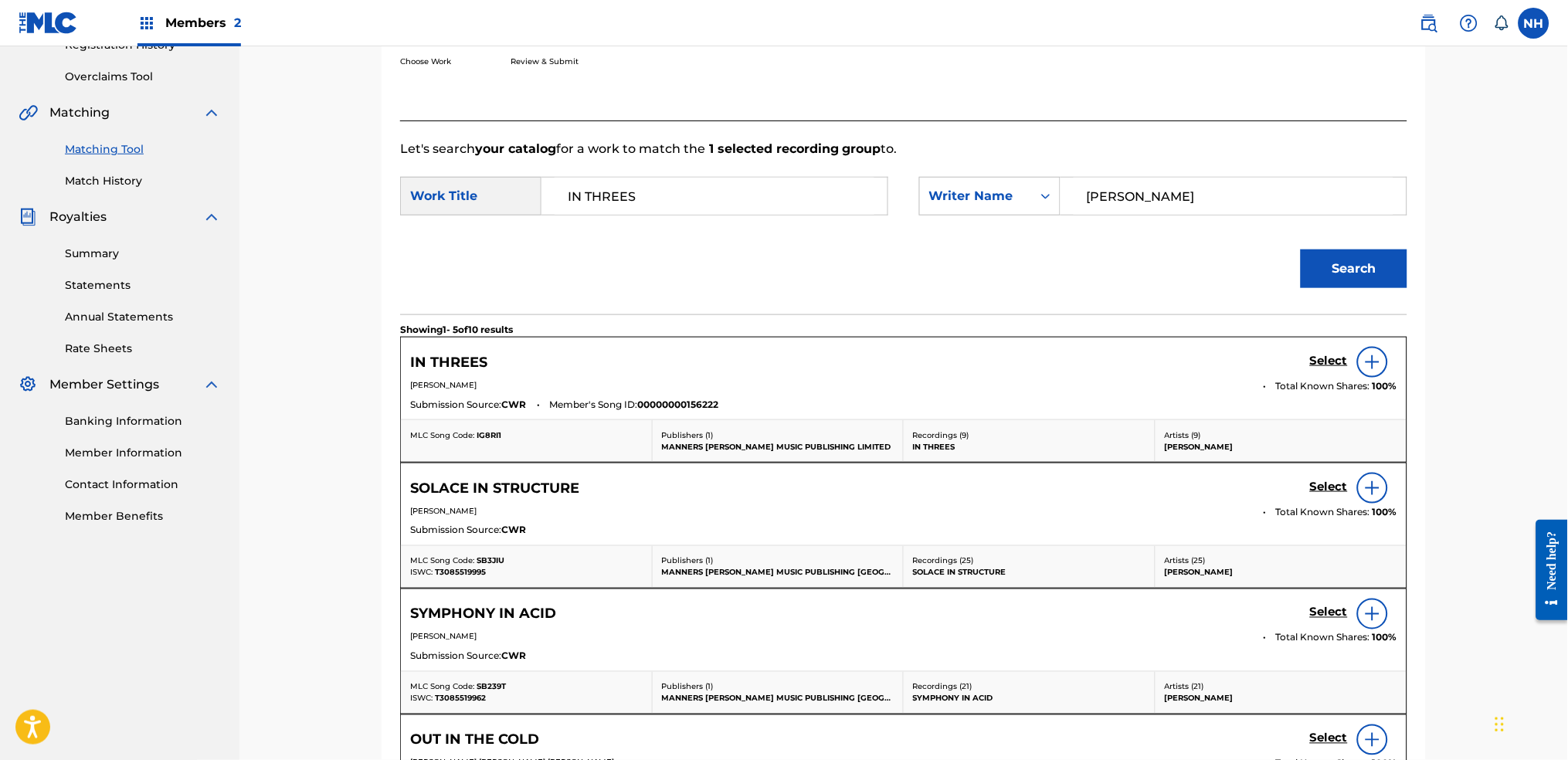
click at [1270, 362] on h5 "Select" at bounding box center [1328, 360] width 38 height 15
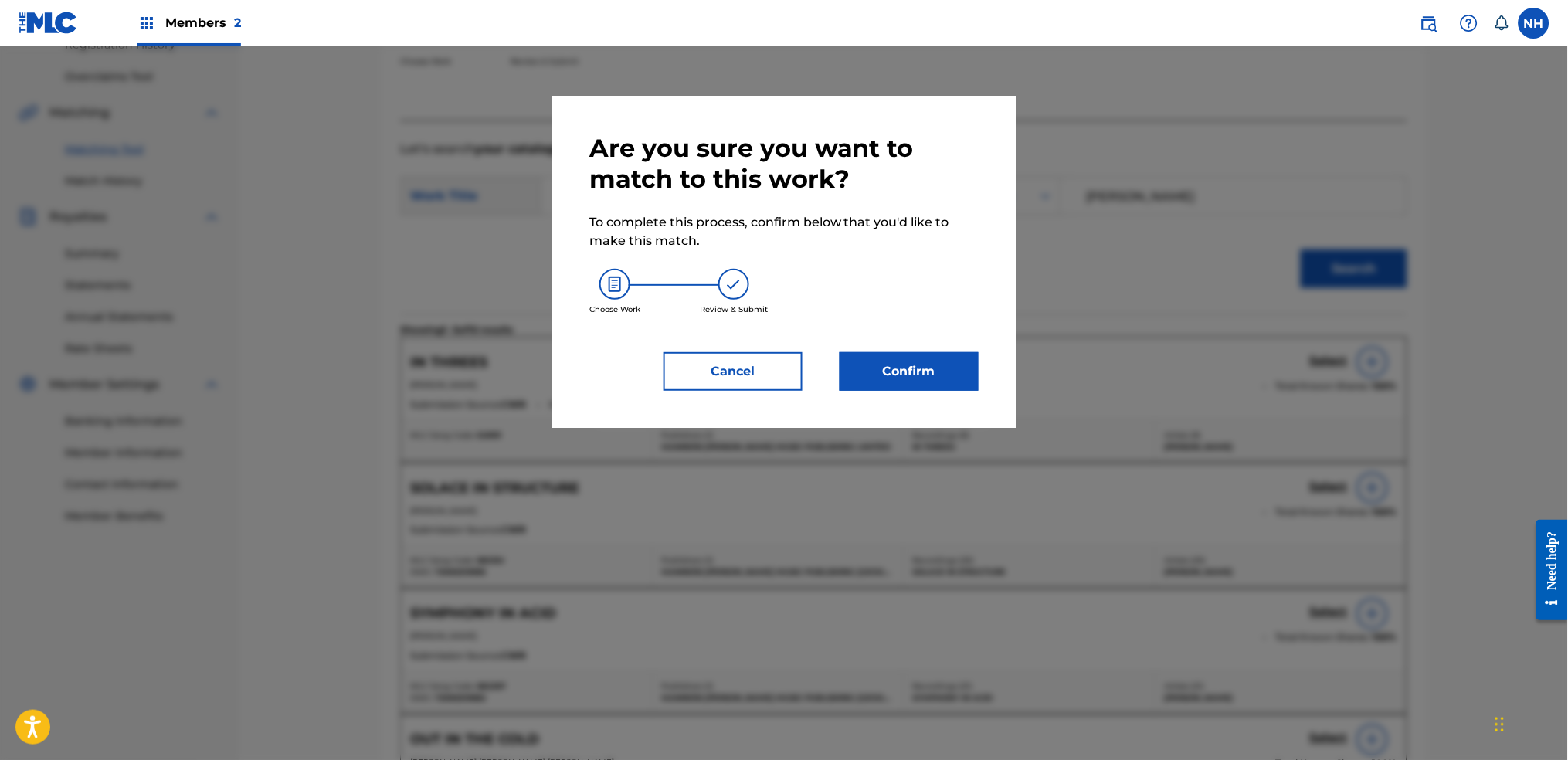
click at [900, 391] on div "Are you sure you want to match to this work? To complete this process, confirm …" at bounding box center [784, 262] width 463 height 332
click at [902, 373] on button "Confirm" at bounding box center [908, 372] width 139 height 38
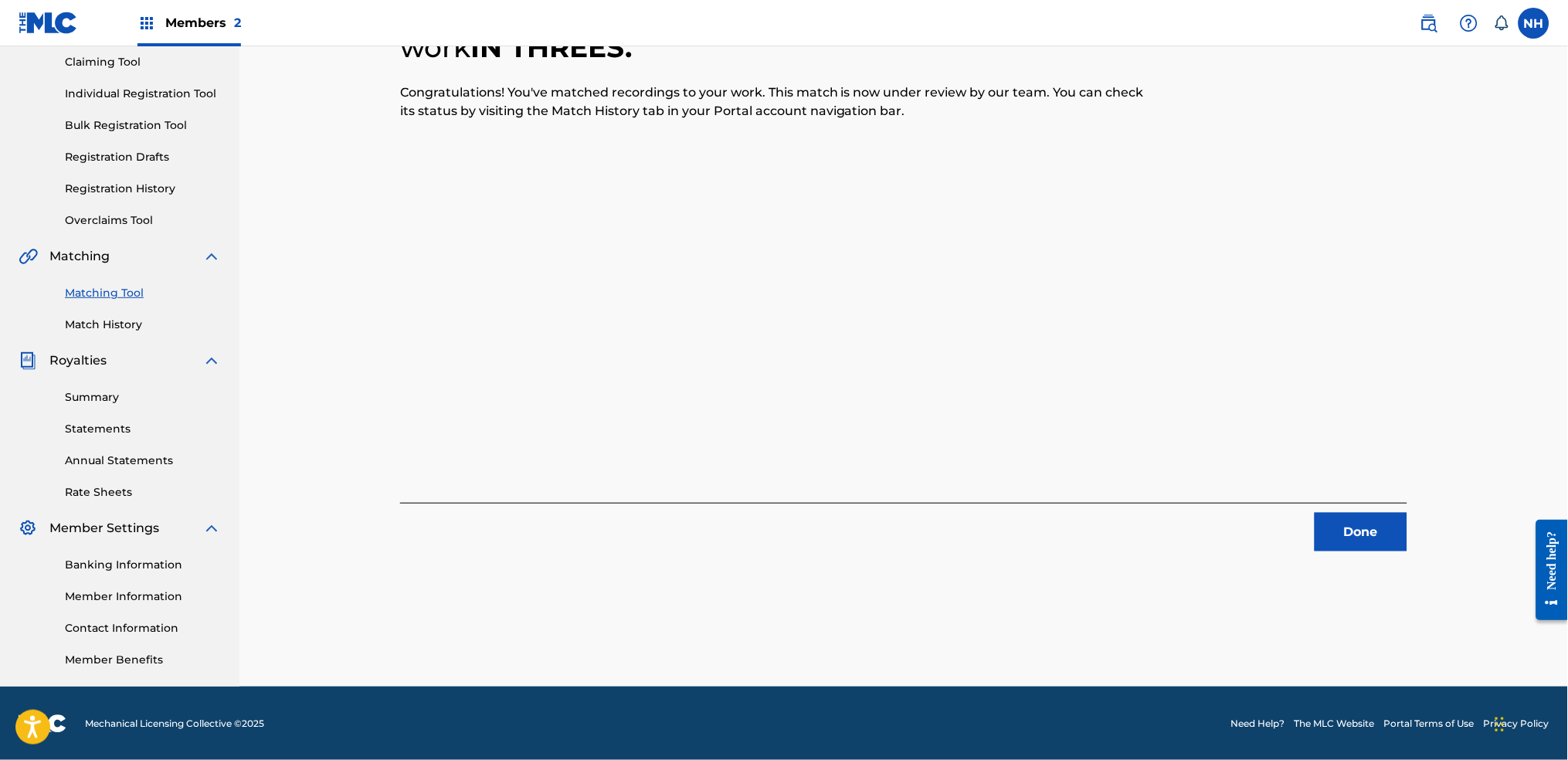
click at [1270, 506] on div "Done" at bounding box center [904, 527] width 1007 height 49
click at [1270, 523] on button "Done" at bounding box center [1361, 532] width 92 height 38
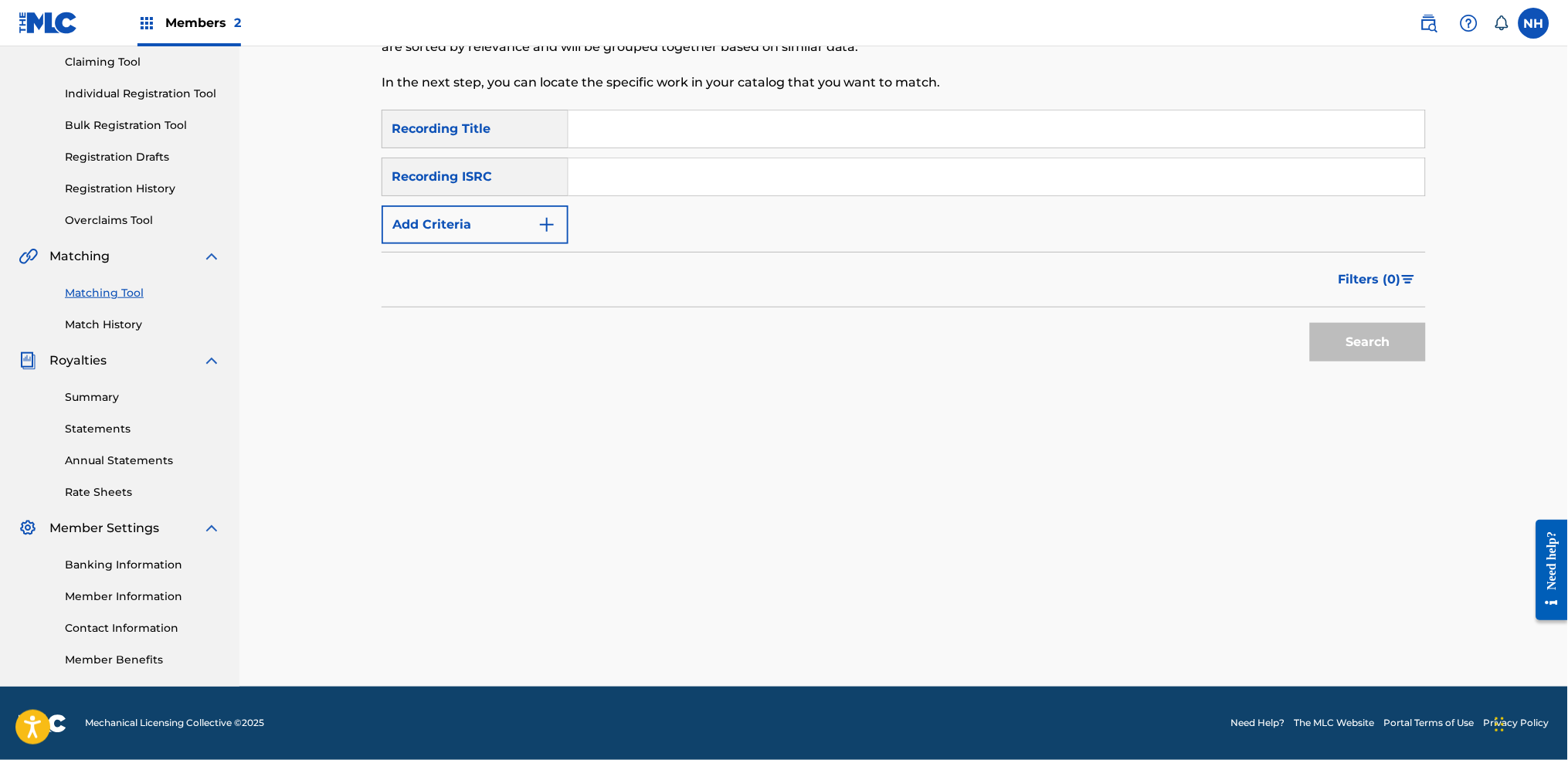
scroll to position [63, 0]
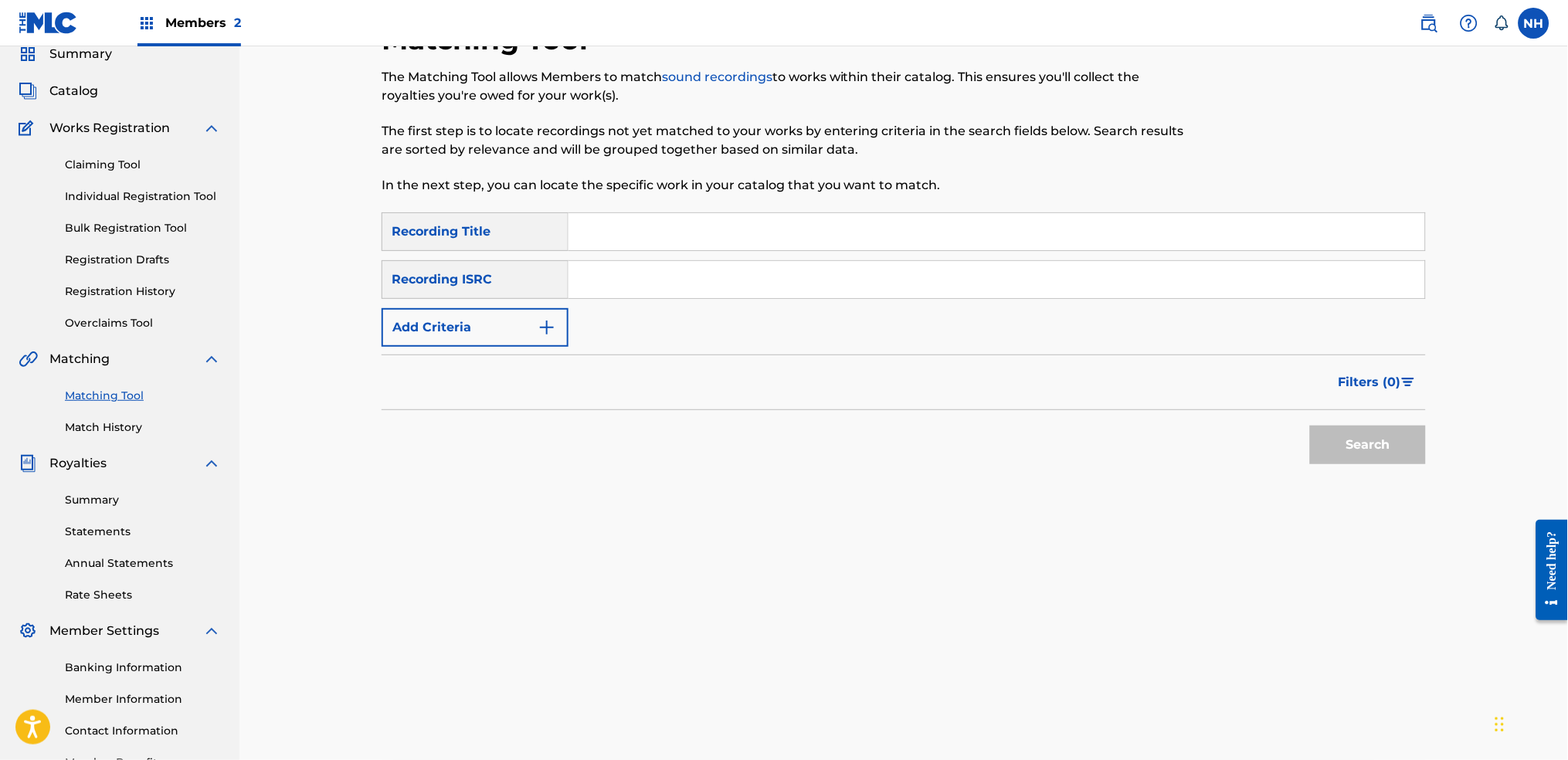
click at [755, 243] on input "Search Form" at bounding box center [996, 231] width 857 height 37
paste input "FORGOTTEN PLACES"
type input "FORGOTTEN PLACES"
click at [486, 317] on button "Add Criteria" at bounding box center [475, 327] width 187 height 38
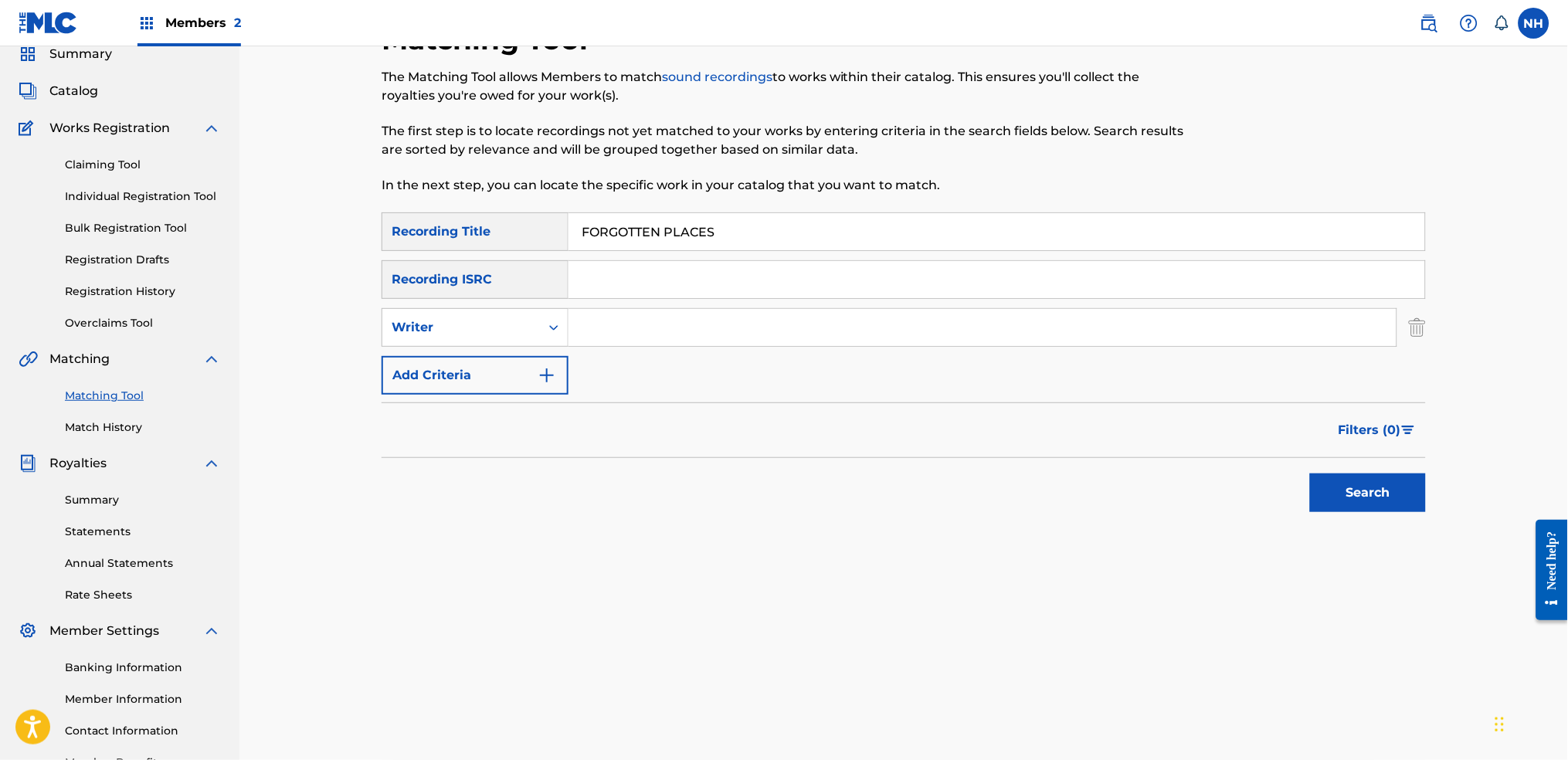
click at [620, 339] on input "Search Form" at bounding box center [982, 327] width 828 height 37
type input "Max Cooper"
click at [1270, 497] on div "Search" at bounding box center [903, 489] width 1044 height 62
click at [1270, 504] on button "Search" at bounding box center [1367, 493] width 116 height 38
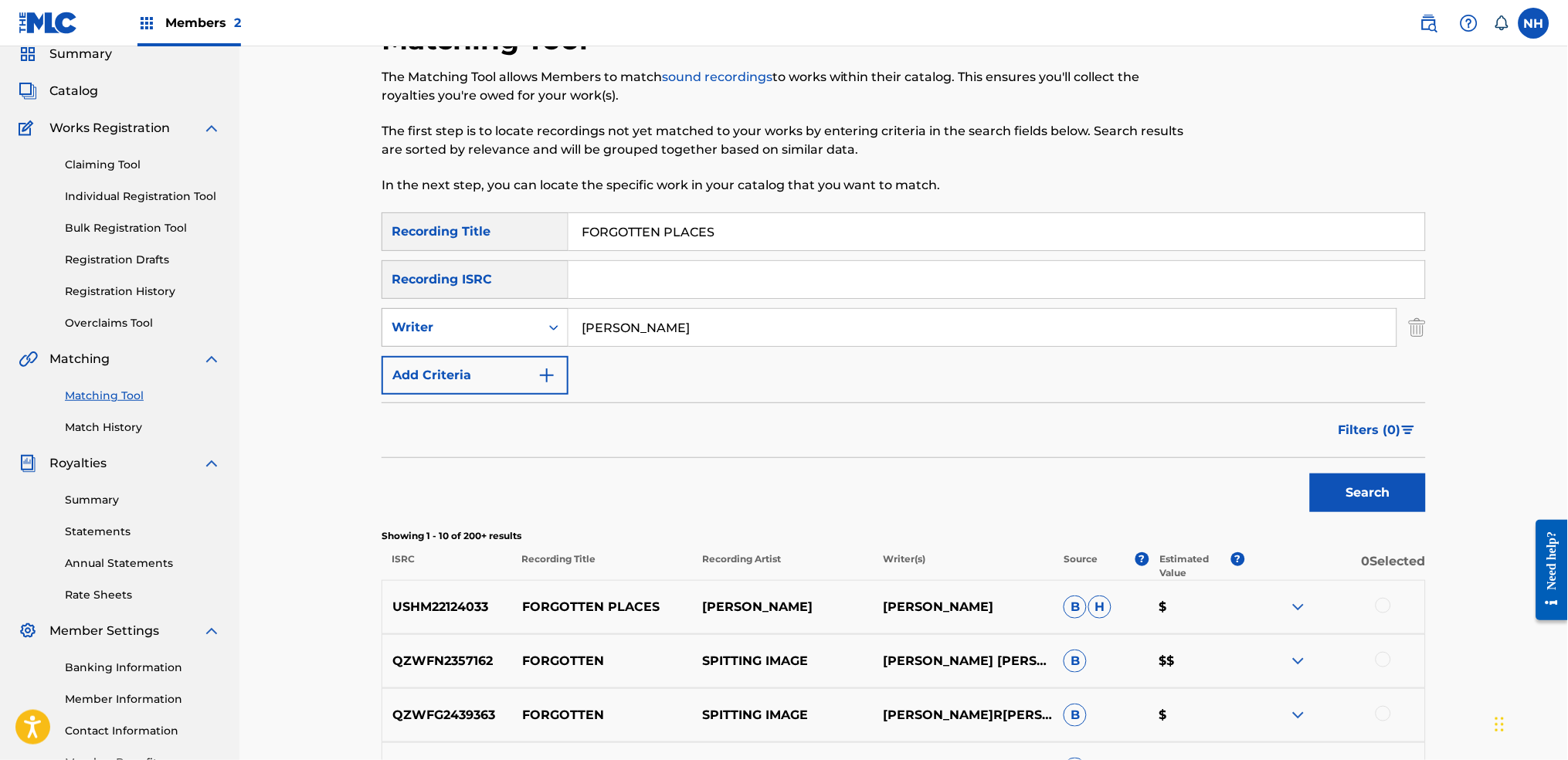
drag, startPoint x: 736, startPoint y: 327, endPoint x: 439, endPoint y: 310, distance: 297.5
click at [439, 310] on div "SearchWithCriteria440330ea-a87f-4996-a83b-44ee920a74c2 Writer Max Cooper" at bounding box center [903, 327] width 1044 height 38
click at [445, 371] on button "Add Criteria" at bounding box center [475, 375] width 187 height 38
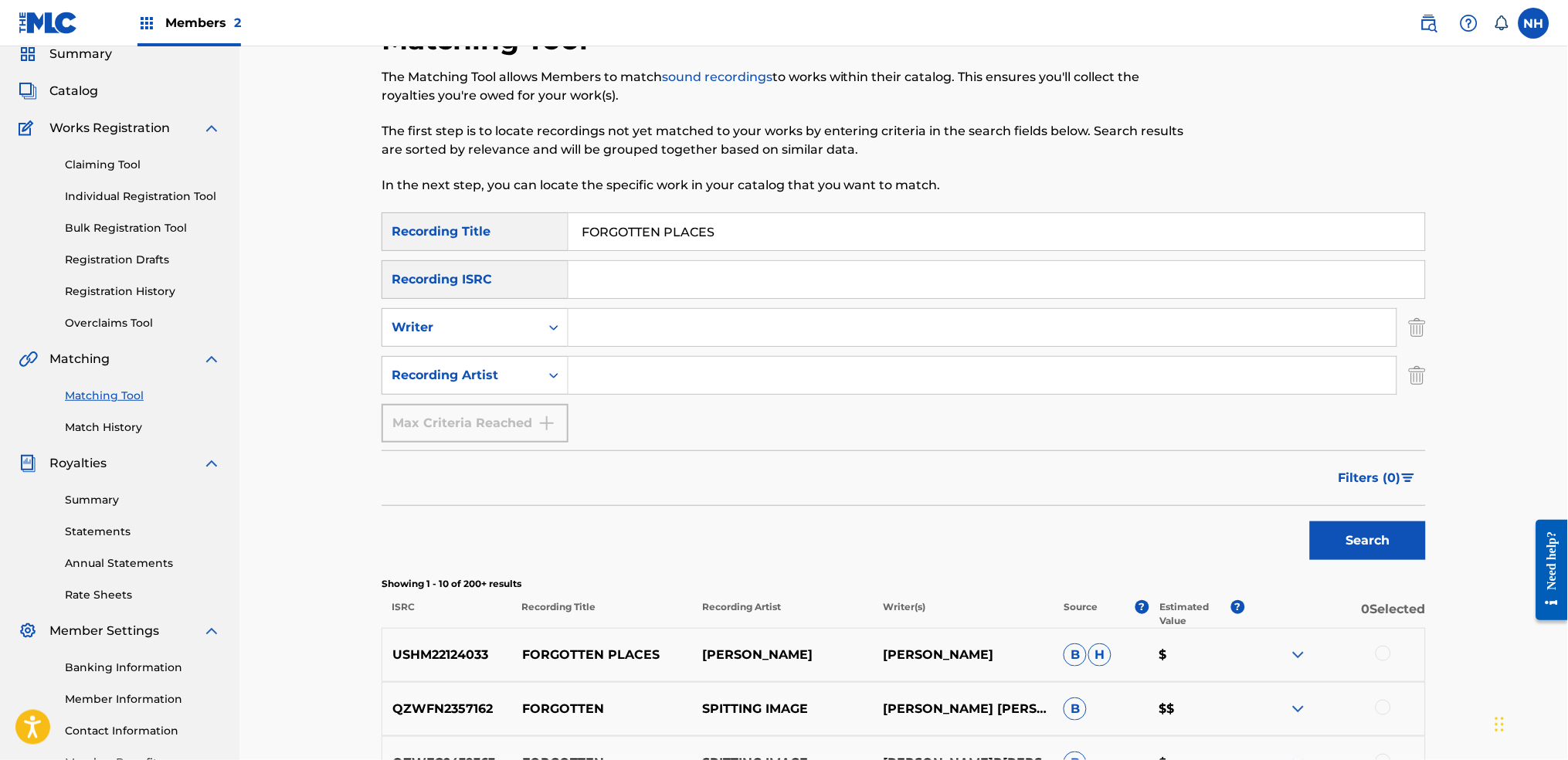
click at [647, 380] on input "Search Form" at bounding box center [982, 375] width 828 height 37
paste input "Max Cooper"
type input "Max Cooper"
click at [1270, 545] on button "Search" at bounding box center [1367, 540] width 116 height 38
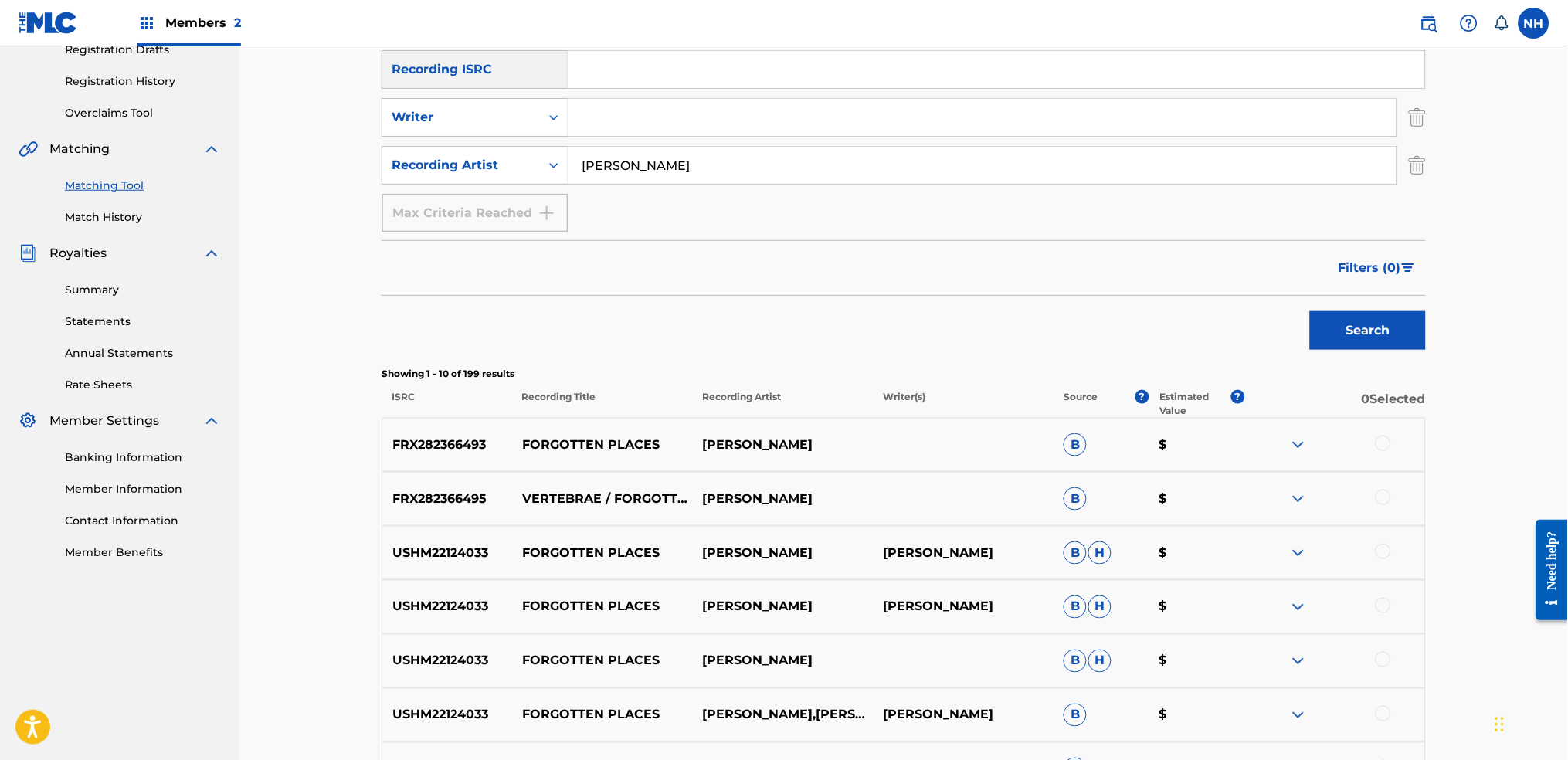
scroll to position [283, 0]
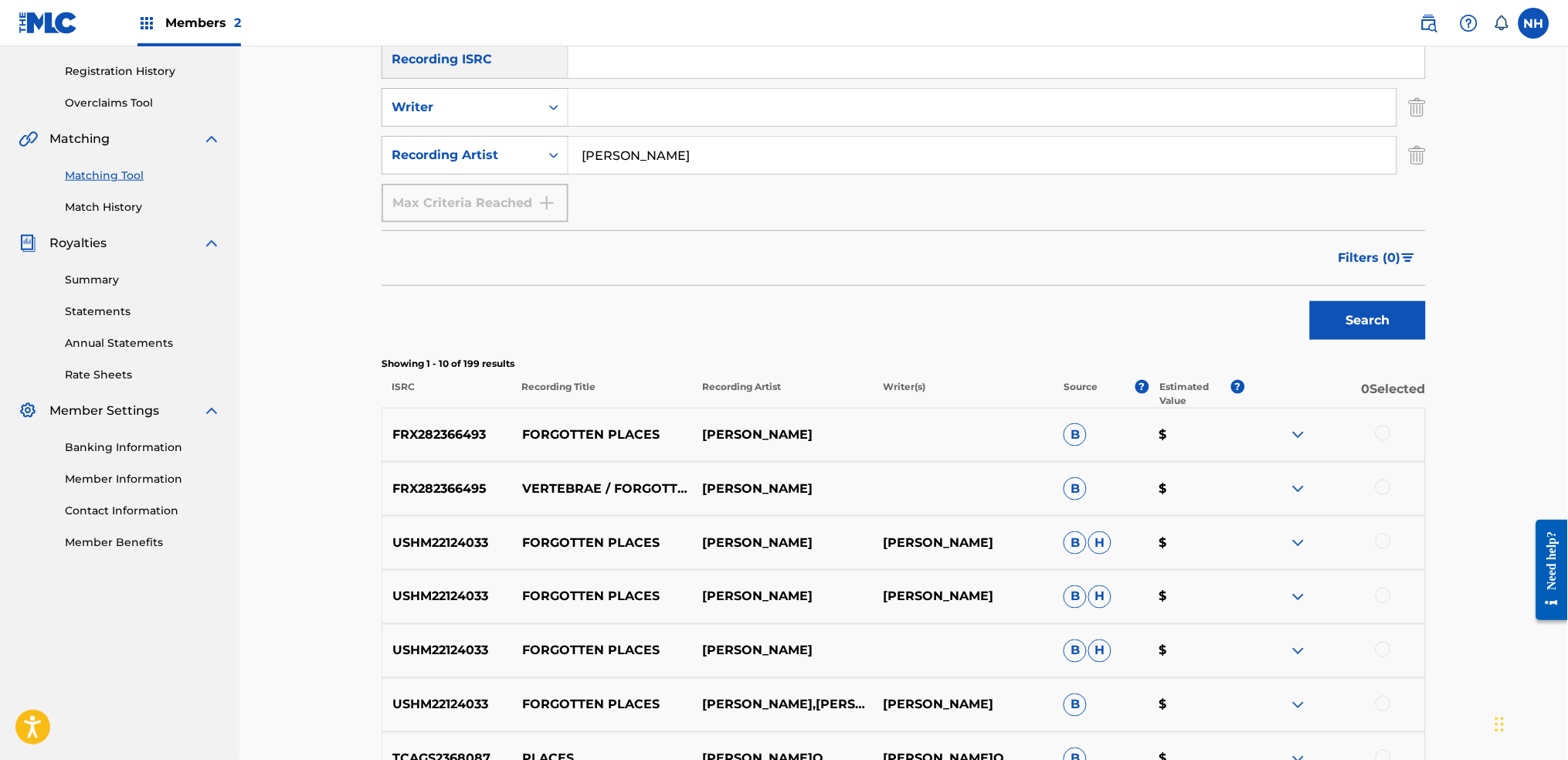
click at [1270, 464] on div "FRX282366495 VERTEBRAE / FORGOTTEN PLACES MAX COOPER B $" at bounding box center [903, 489] width 1044 height 54
click at [1270, 442] on div "FRX282366493 FORGOTTEN PLACES MAX COOPER B $" at bounding box center [903, 435] width 1044 height 54
click at [1270, 426] on div at bounding box center [1334, 435] width 181 height 18
click at [1270, 431] on div at bounding box center [1383, 434] width 16 height 16
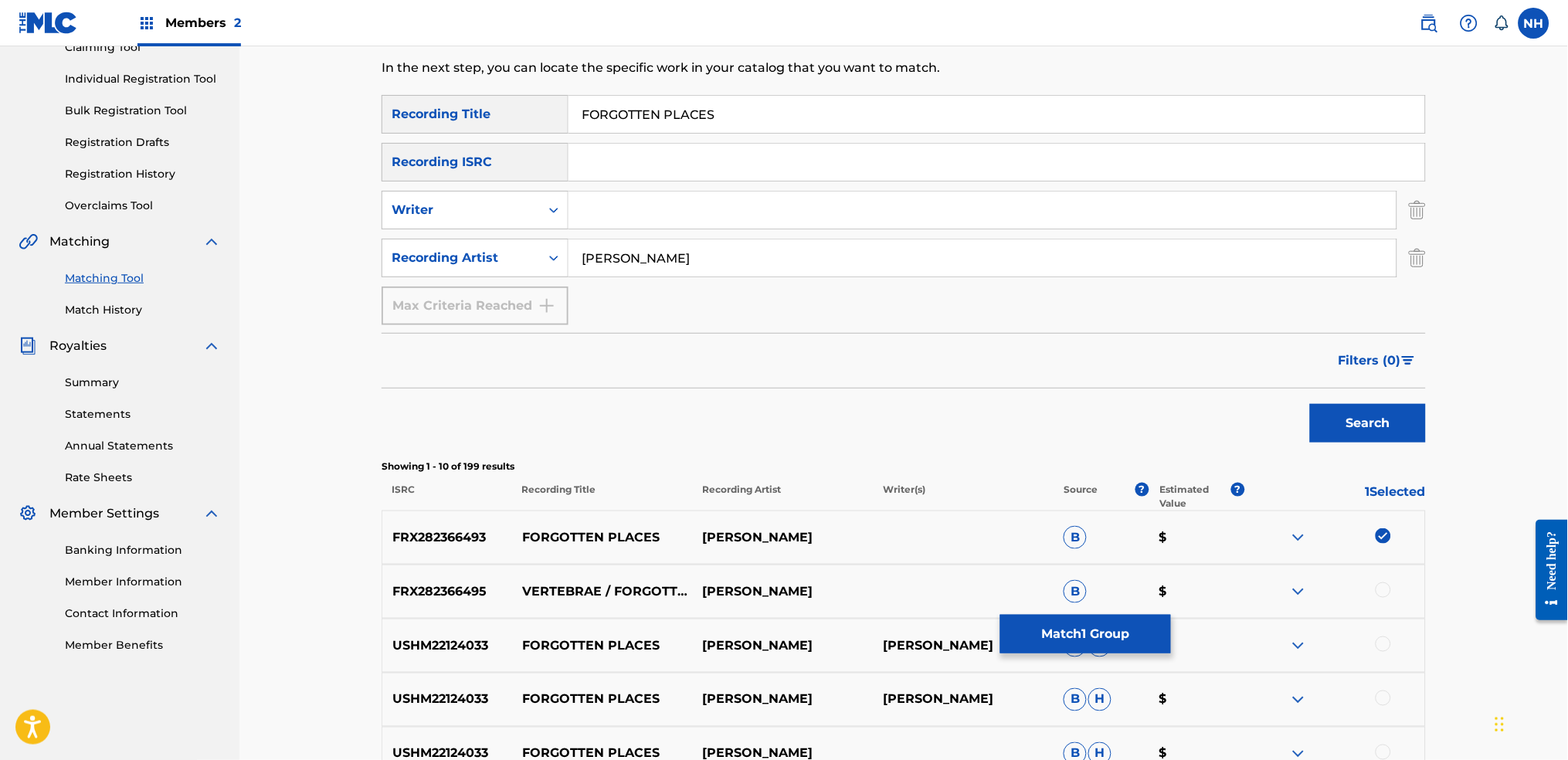
scroll to position [0, 0]
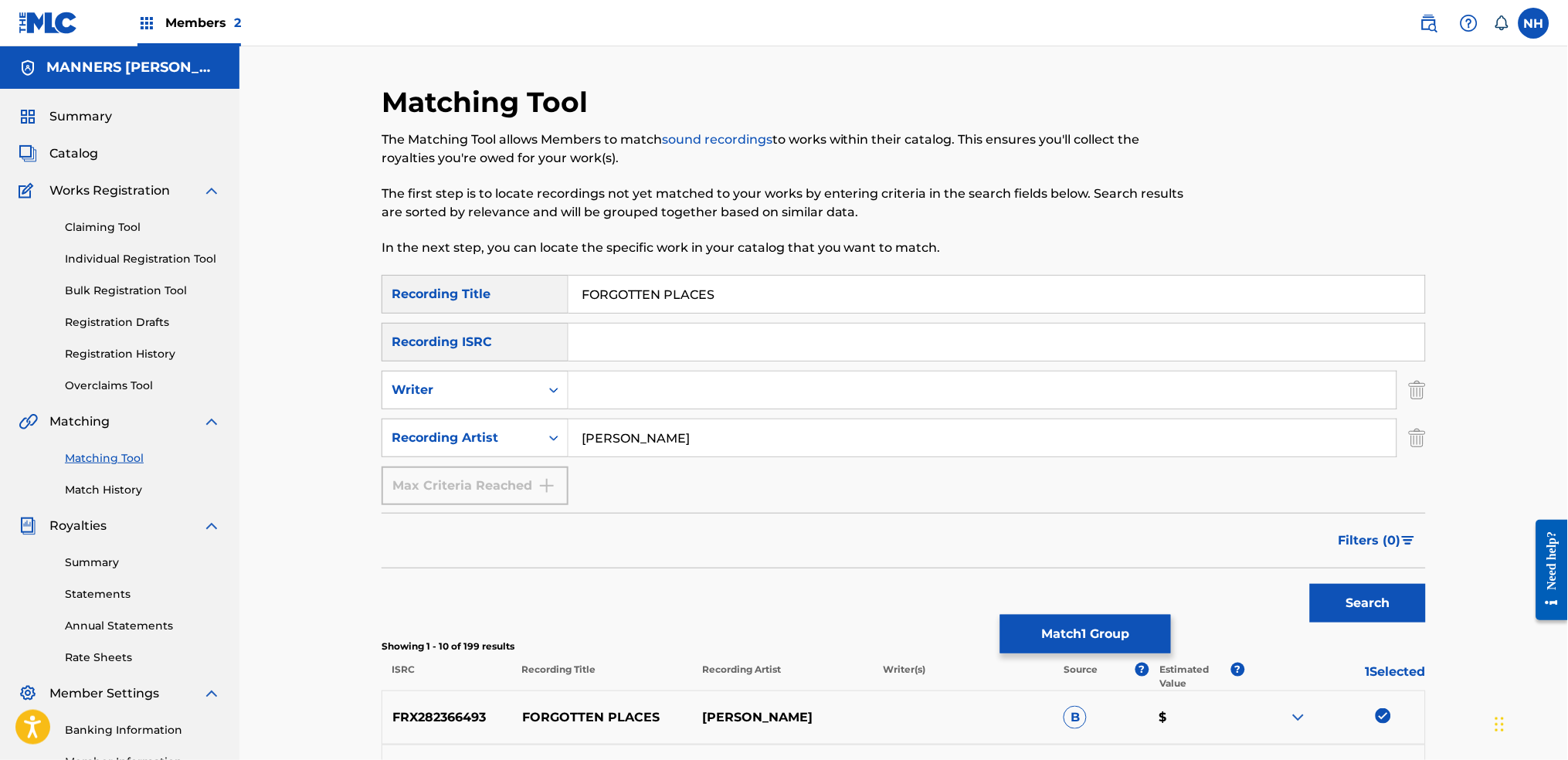
drag, startPoint x: 734, startPoint y: 296, endPoint x: 359, endPoint y: 273, distance: 375.7
click at [359, 273] on div "Matching Tool The Matching Tool allows Members to match sound recordings to wor…" at bounding box center [903, 696] width 1328 height 1301
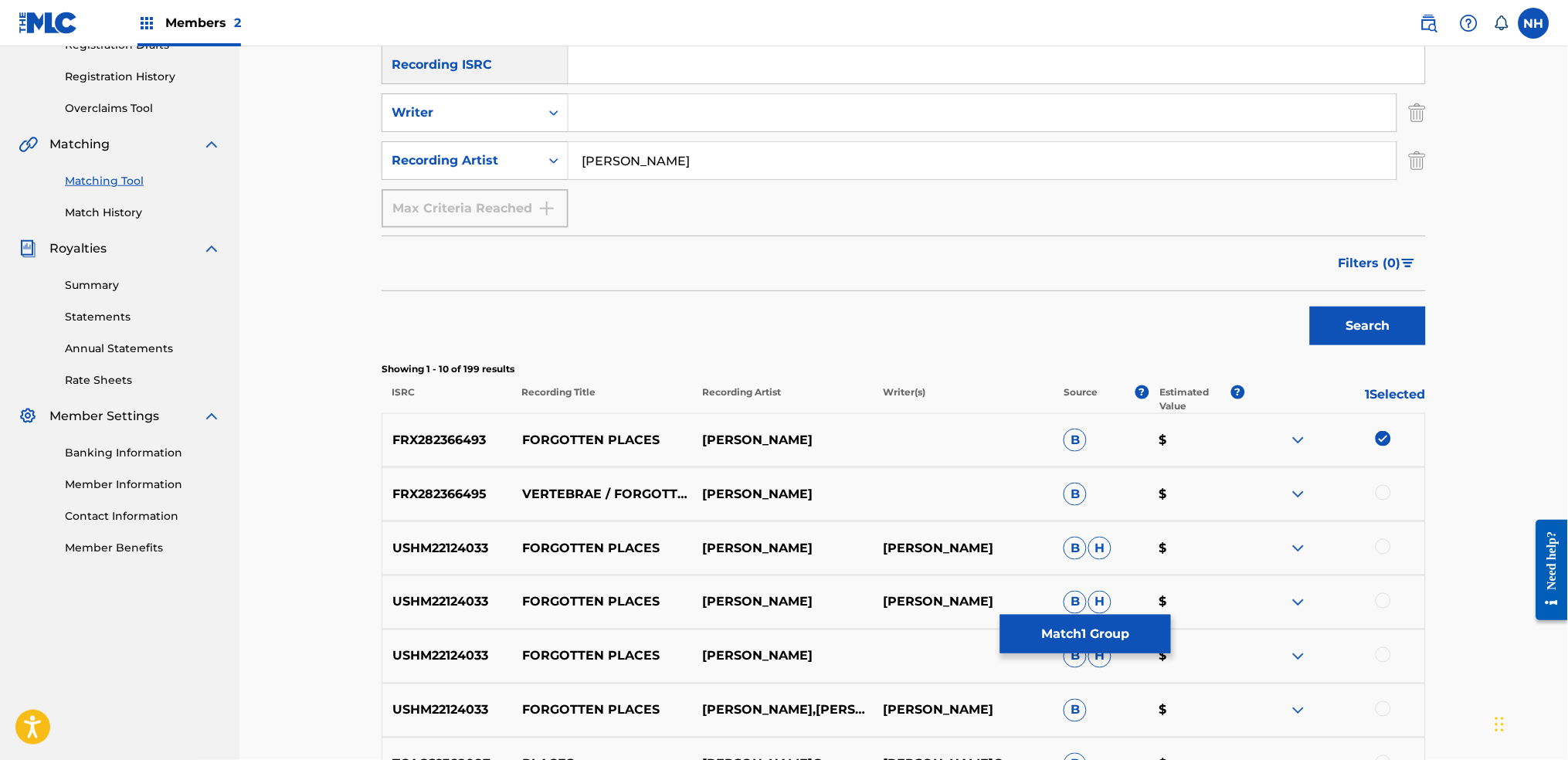
scroll to position [309, 0]
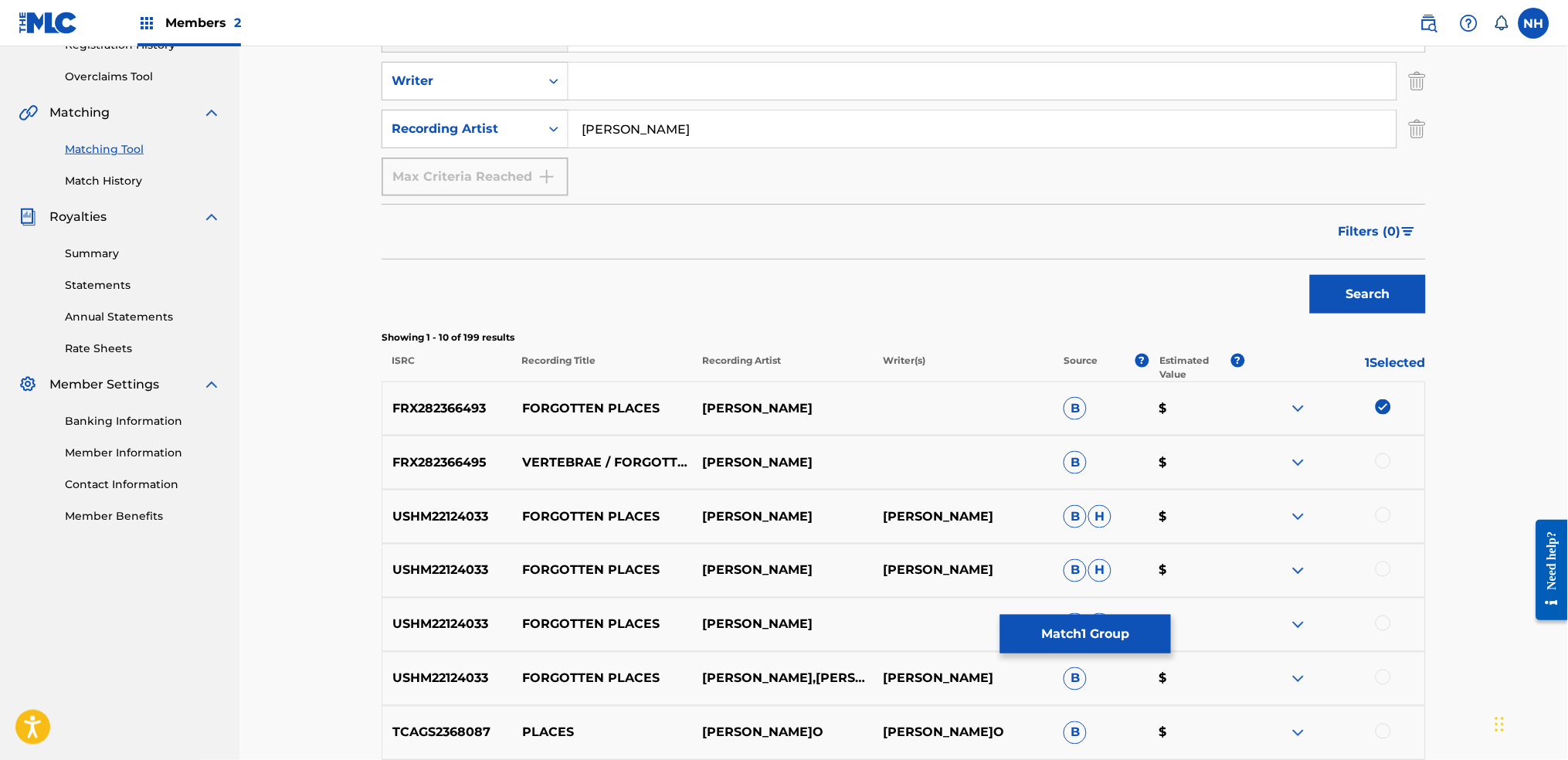
click at [1029, 596] on button "Match 1 Group" at bounding box center [1085, 634] width 171 height 38
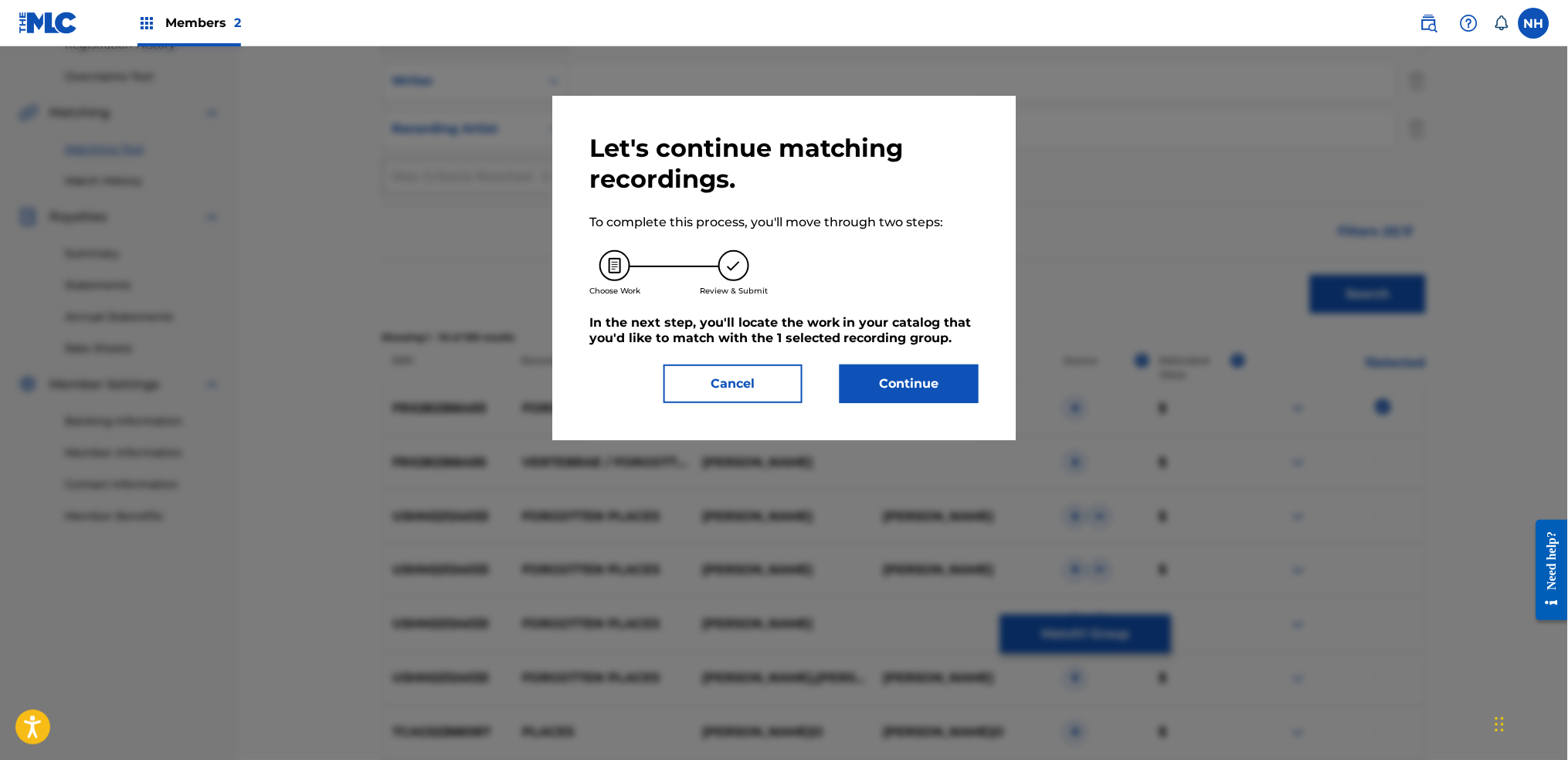
click at [912, 359] on div "Let's continue matching recordings. To complete this process, you'll move throu…" at bounding box center [784, 268] width 389 height 270
click at [911, 372] on button "Continue" at bounding box center [908, 384] width 139 height 38
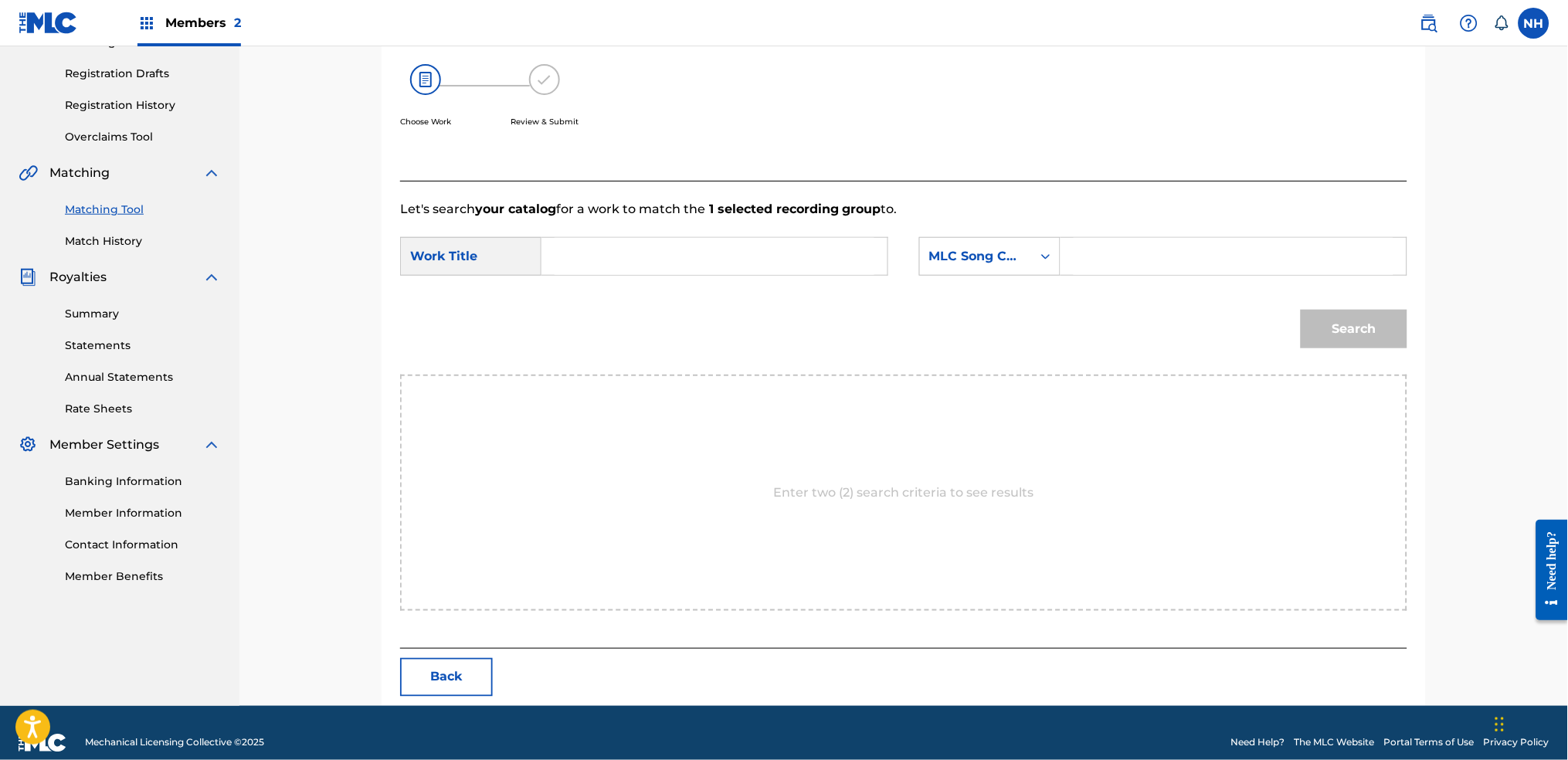
scroll to position [268, 0]
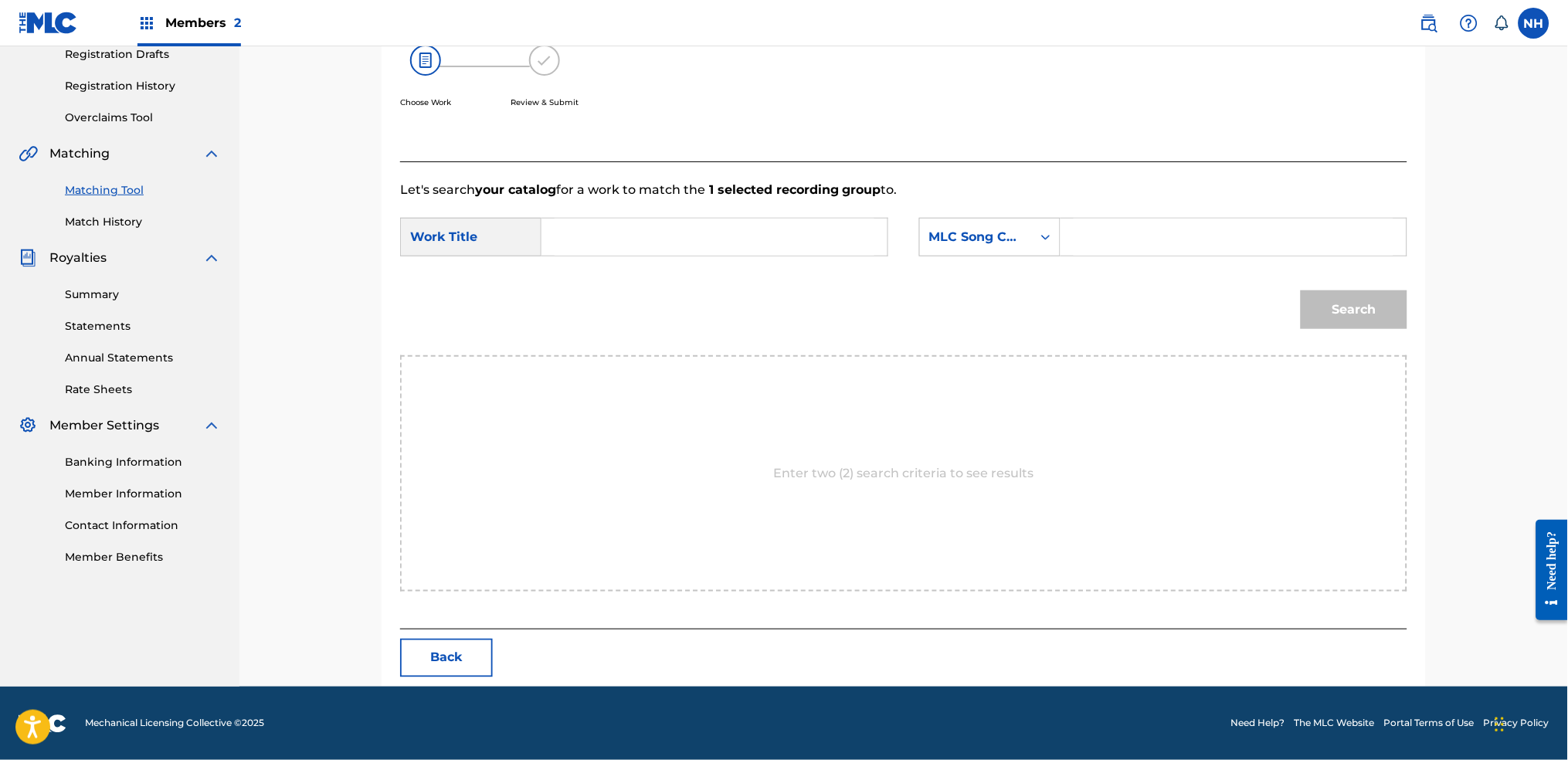
click at [729, 234] on input "Search Form" at bounding box center [715, 237] width 319 height 37
paste input "FORGOTTEN PLACES"
type input "FORGOTTEN PLACES"
click at [980, 246] on div "MLC Song Code" at bounding box center [976, 237] width 112 height 30
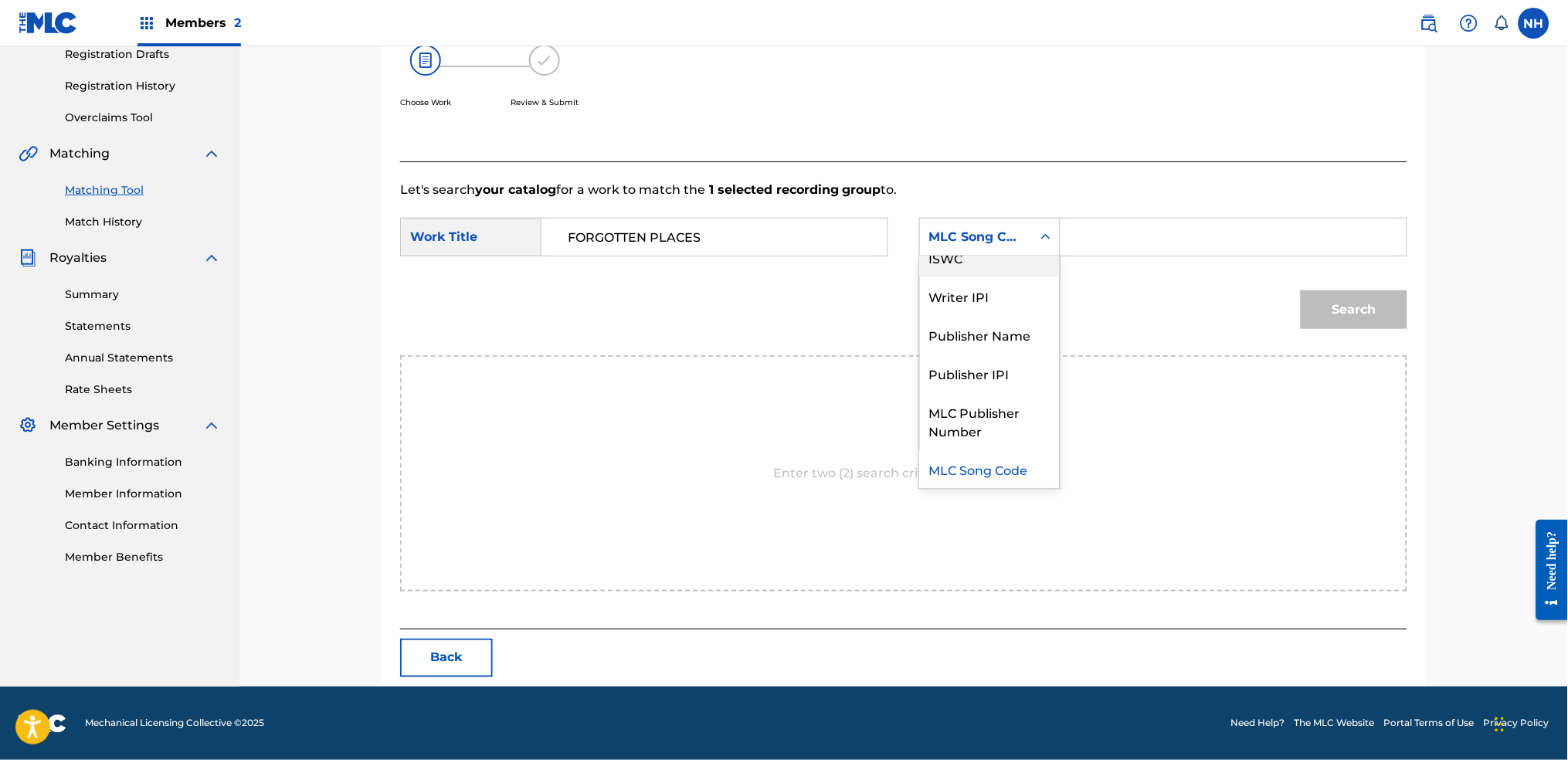
scroll to position [0, 0]
drag, startPoint x: 1011, startPoint y: 292, endPoint x: 1040, endPoint y: 272, distance: 35.2
click at [1011, 291] on div "Writer Name" at bounding box center [989, 276] width 140 height 38
click at [1137, 262] on div "SearchWithCriteriab63d5898-2a7c-42ce-844b-3a8b4331f16e Work Title FORGOTTEN PLA…" at bounding box center [904, 242] width 1007 height 48
click at [1147, 243] on input "Search Form" at bounding box center [1233, 237] width 319 height 37
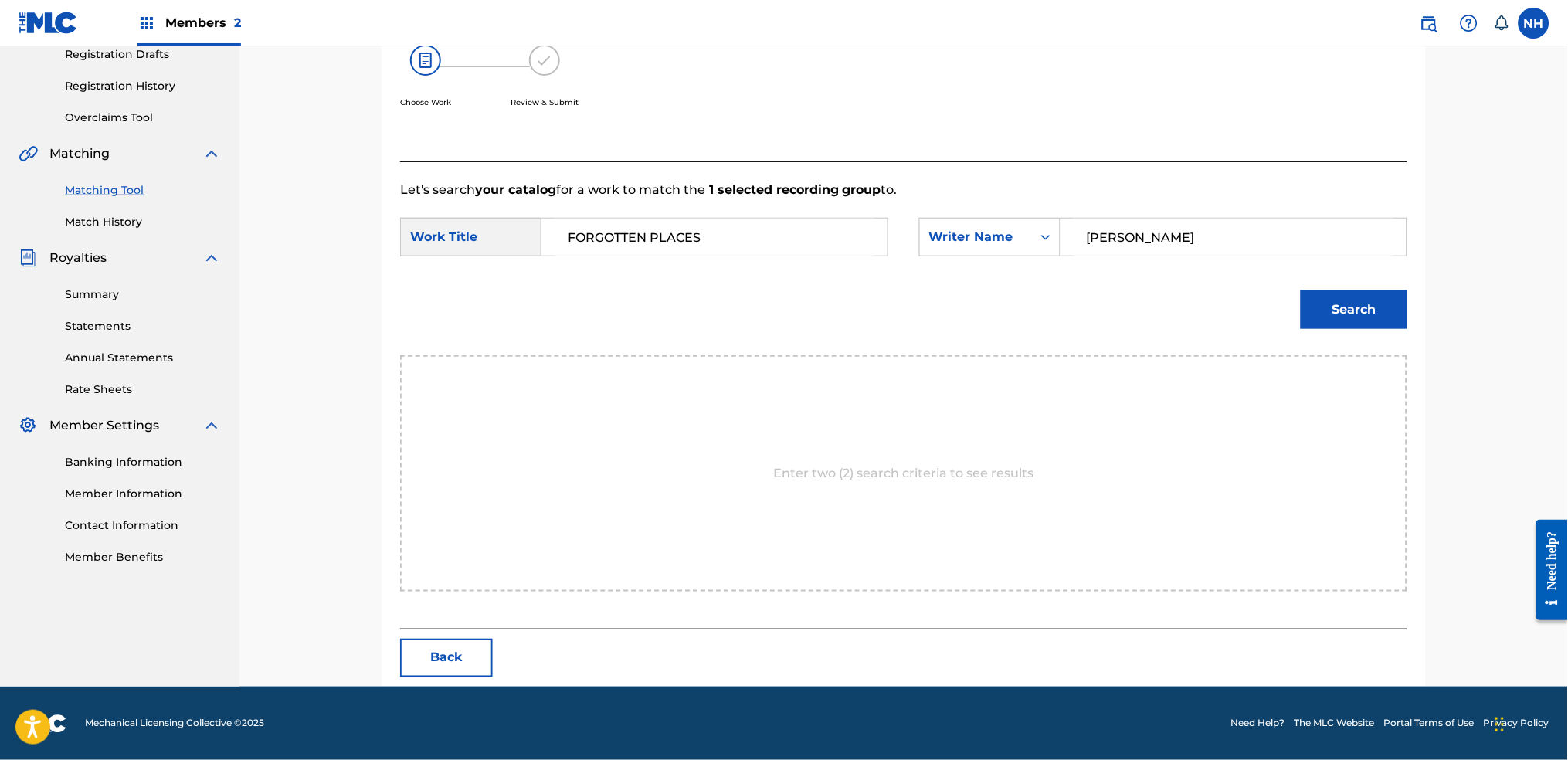
type input "cooper"
click at [1270, 291] on button "Search" at bounding box center [1354, 310] width 106 height 38
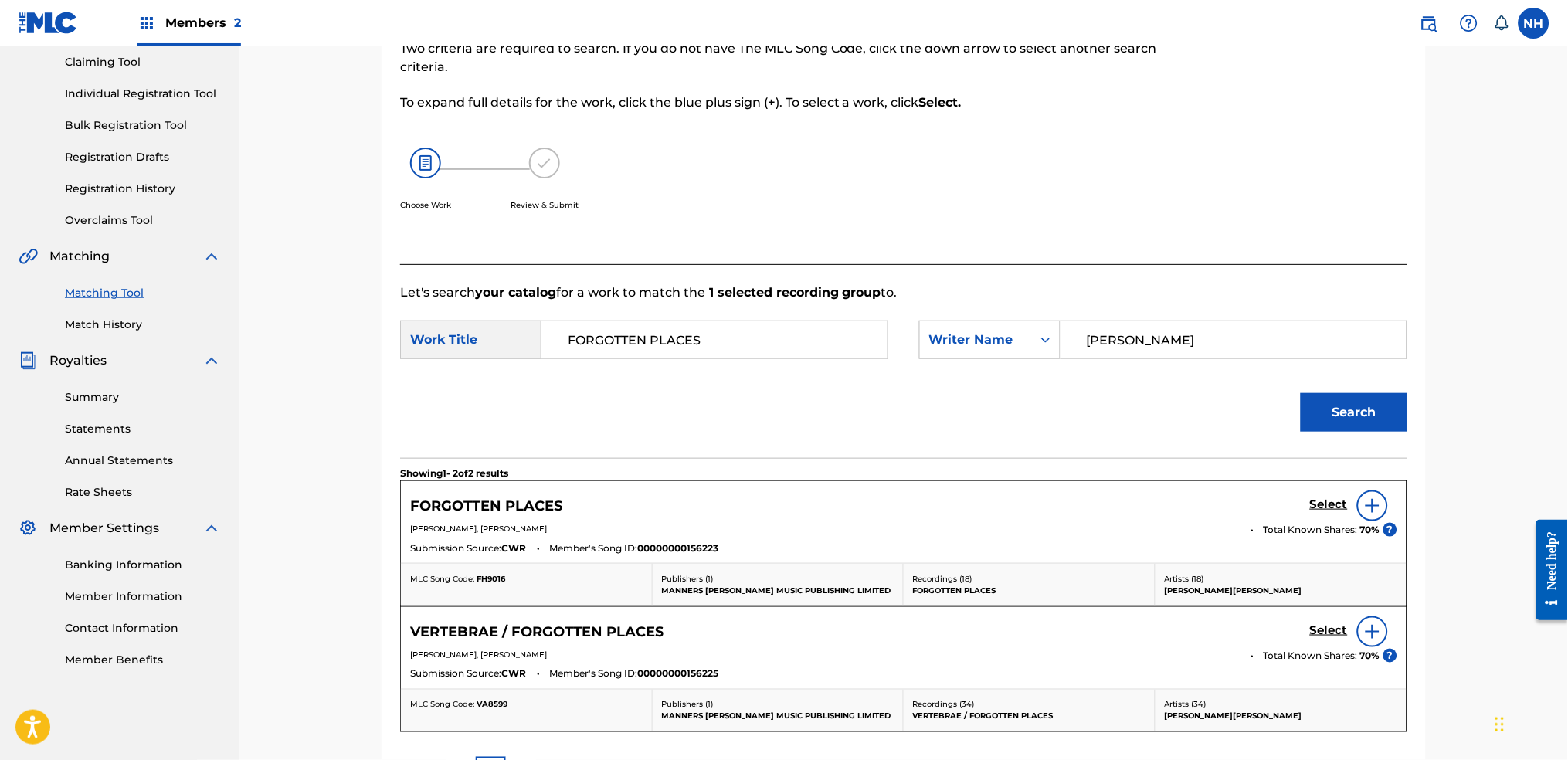
scroll to position [268, 0]
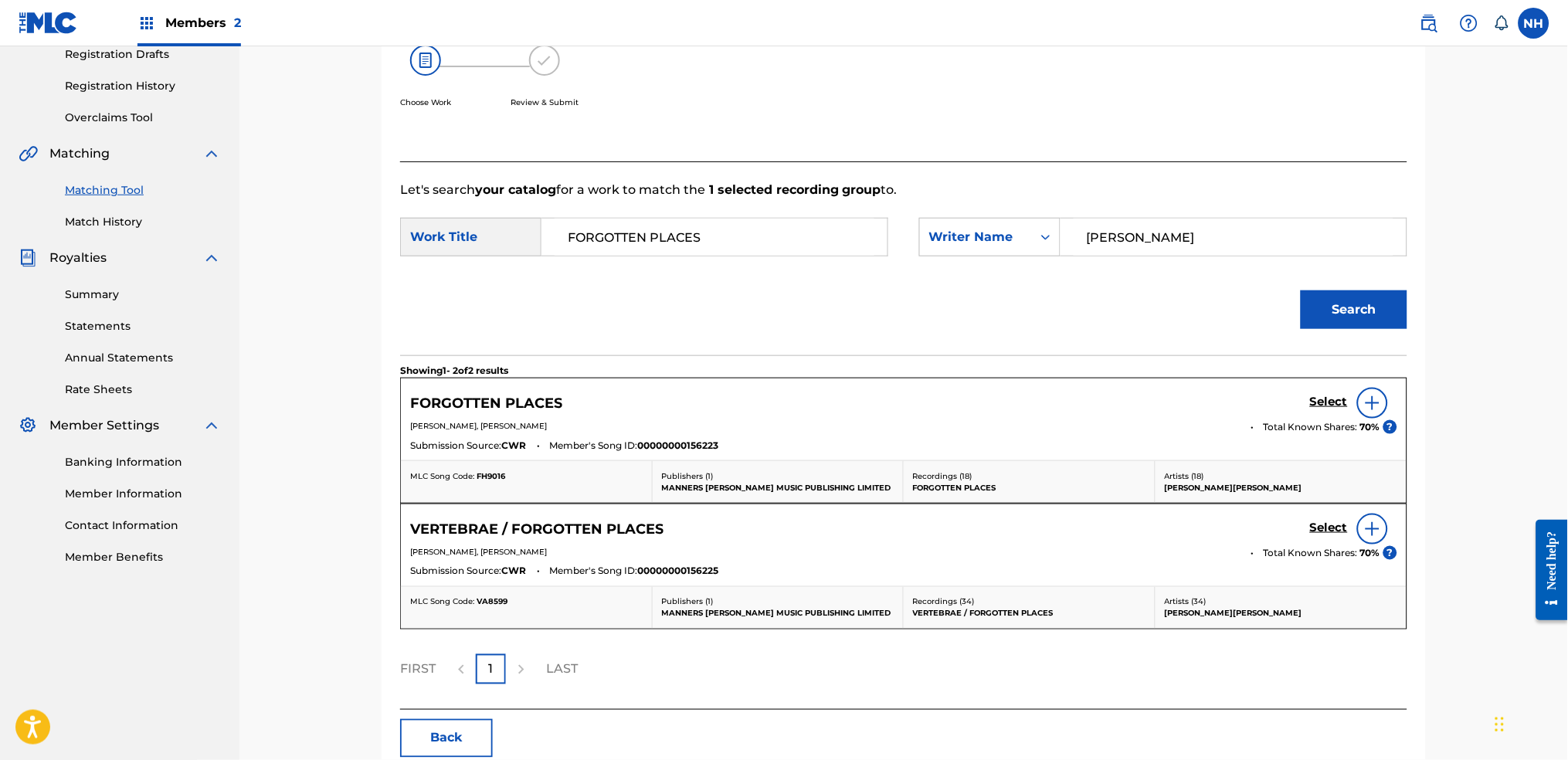
click at [1270, 392] on div "Select" at bounding box center [1353, 402] width 87 height 31
click at [1270, 394] on h5 "Select" at bounding box center [1328, 401] width 38 height 15
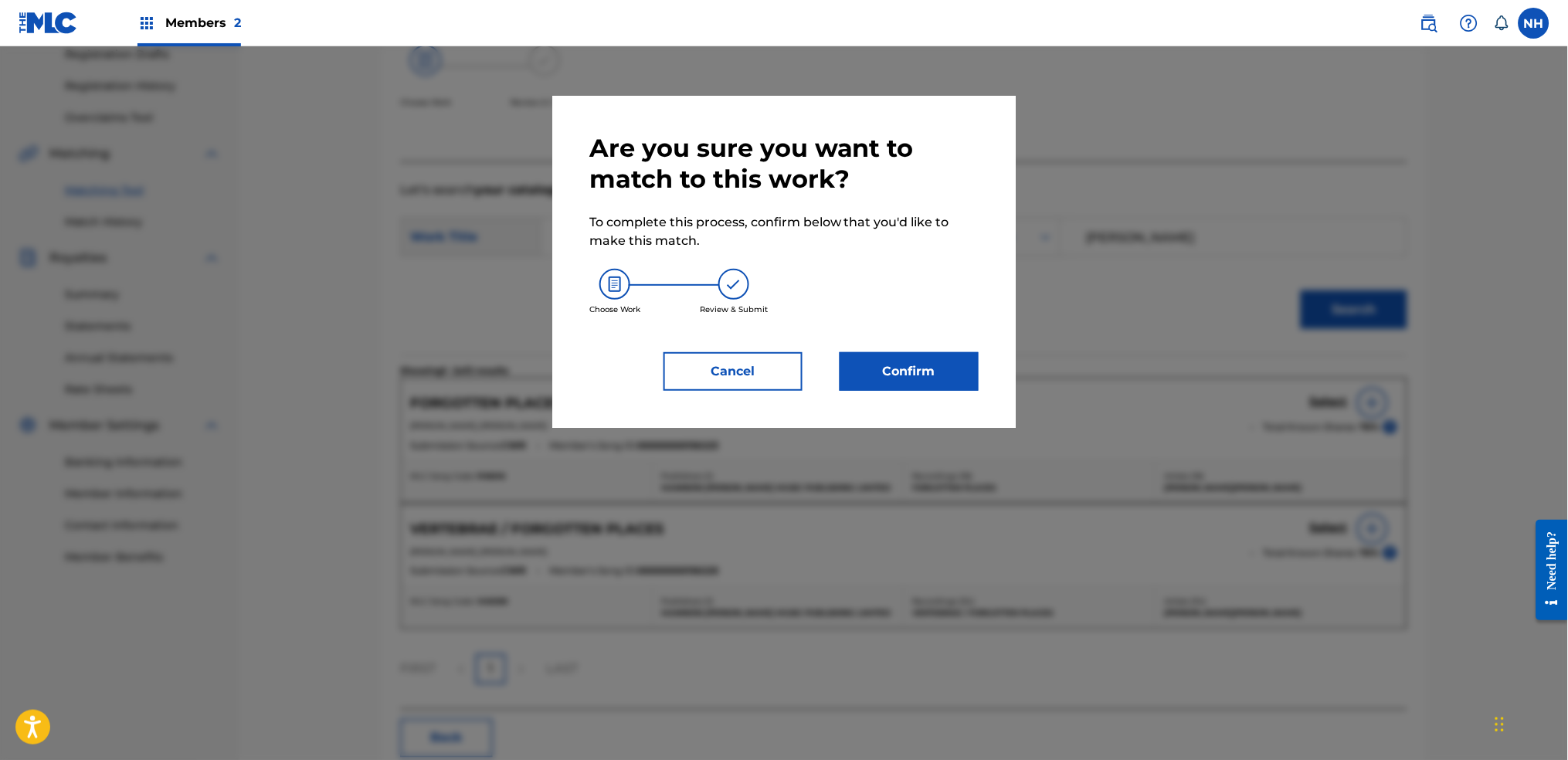
click at [872, 386] on button "Confirm" at bounding box center [908, 372] width 139 height 38
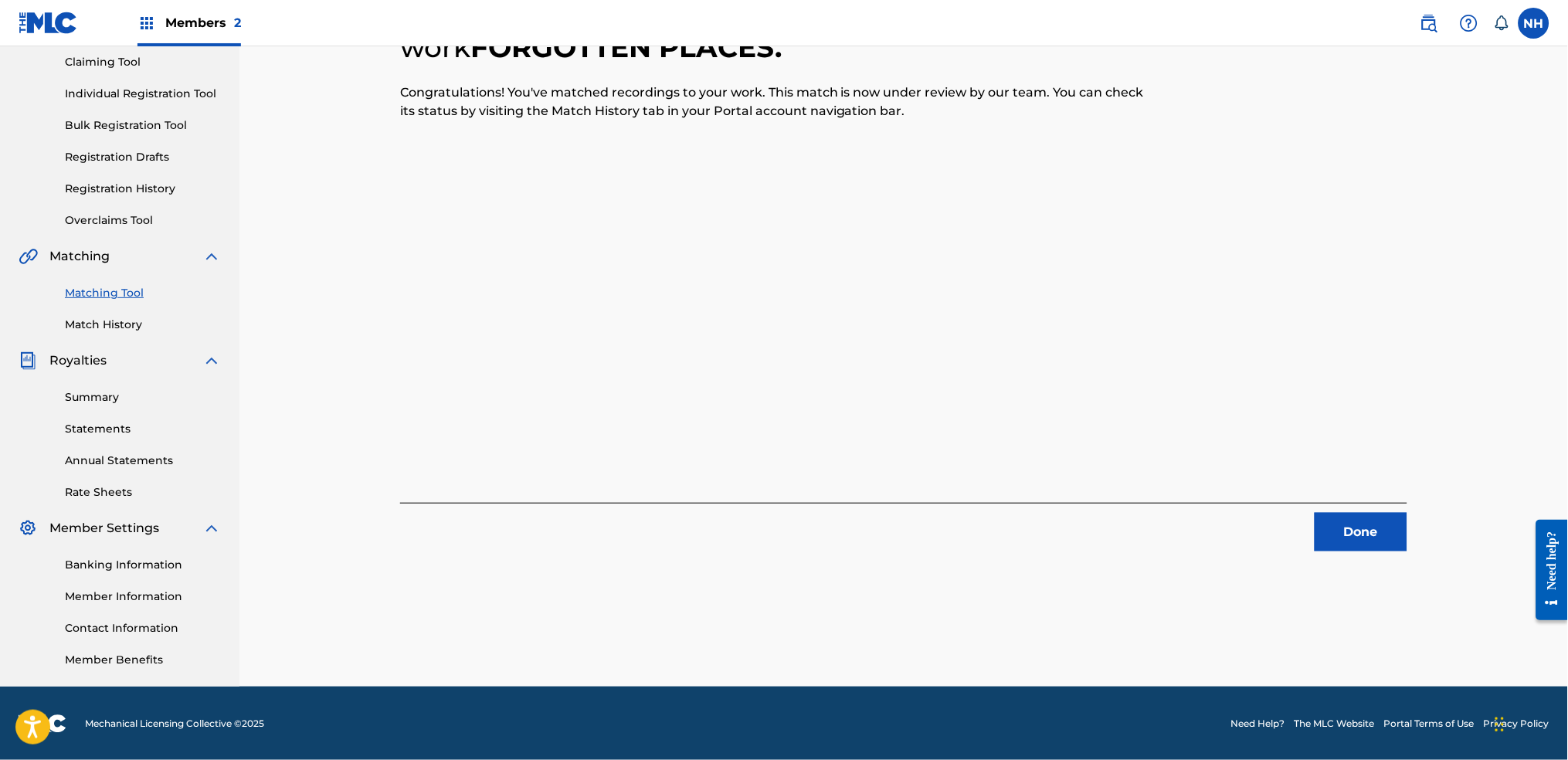
click at [1270, 501] on div "1 Recording Groups are pending usage match to the work FORGOTTEN PLACES . Congr…" at bounding box center [903, 284] width 1328 height 805
click at [1270, 517] on div "1 Recording Groups are pending usage match to the work FORGOTTEN PLACES . Congr…" at bounding box center [903, 303] width 1081 height 767
click at [1270, 535] on button "Done" at bounding box center [1361, 532] width 92 height 38
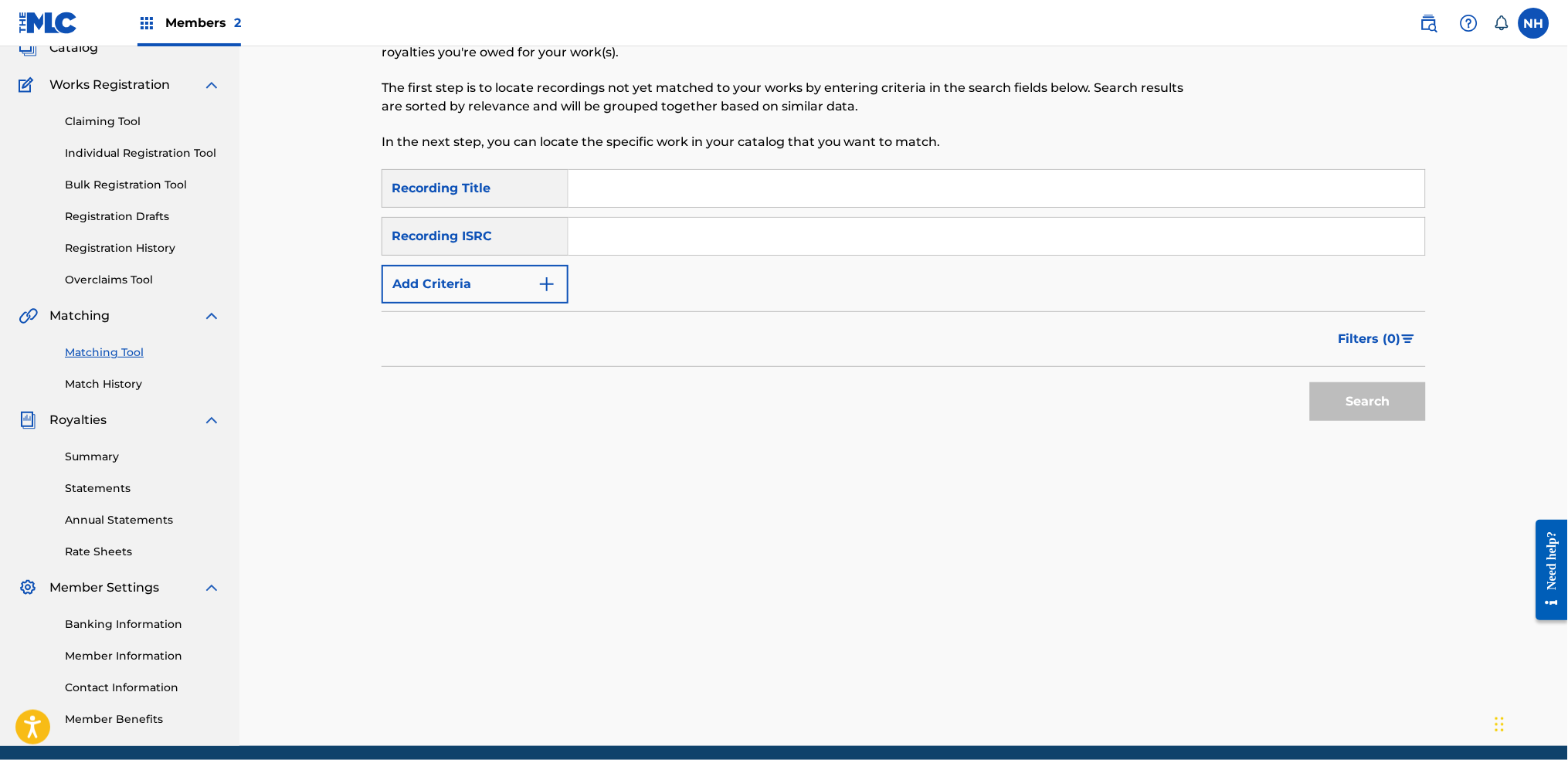
scroll to position [0, 0]
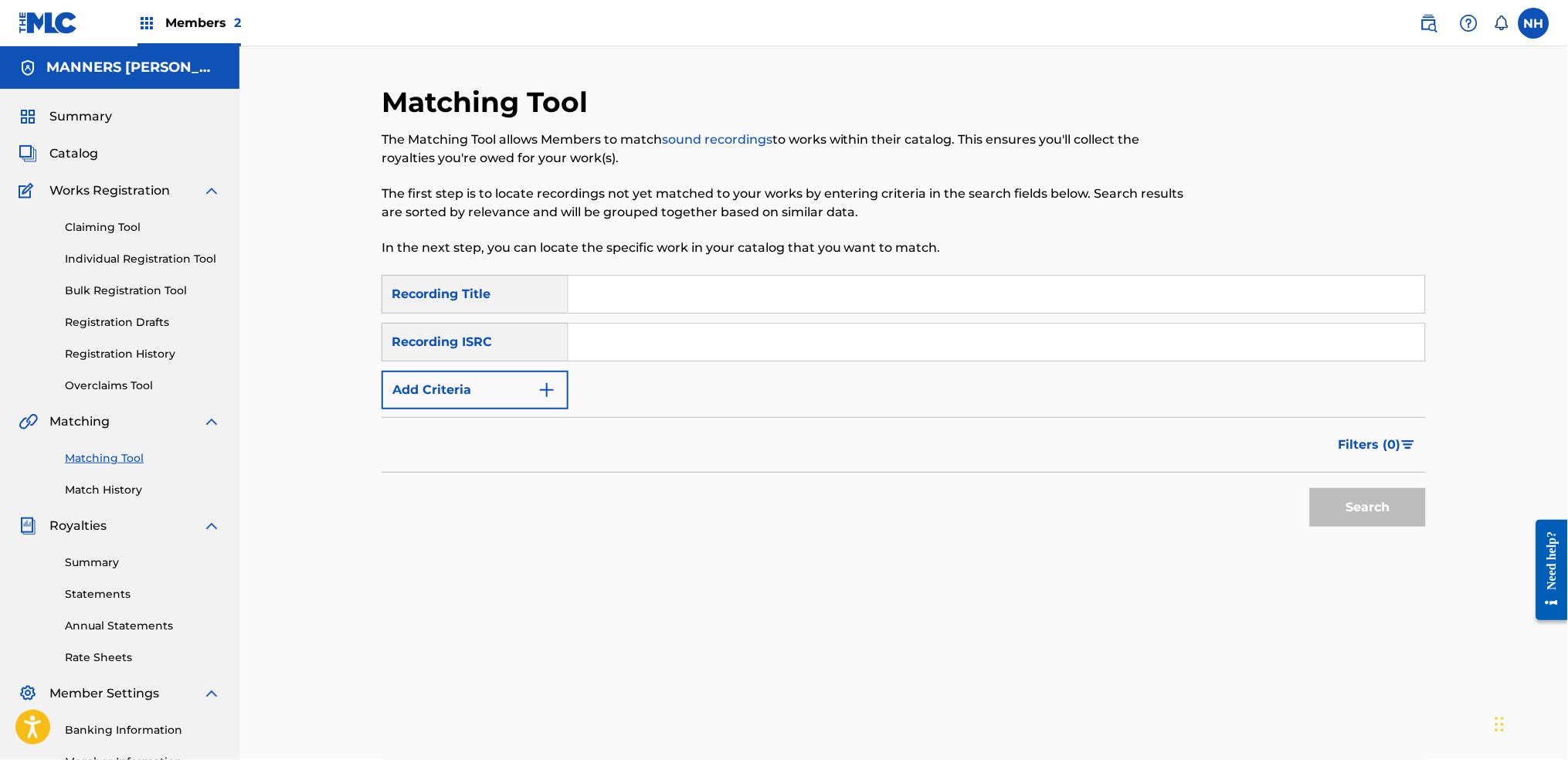
drag, startPoint x: 733, startPoint y: 301, endPoint x: 507, endPoint y: 373, distance: 237.2
click at [733, 301] on input "Search Form" at bounding box center [996, 294] width 857 height 37
paste input "VERTEBRAE / FORGOTTEN PLACES"
type input "VERTEBRAE / FORGOTTEN PLACES"
click at [476, 398] on button "Add Criteria" at bounding box center [475, 390] width 187 height 38
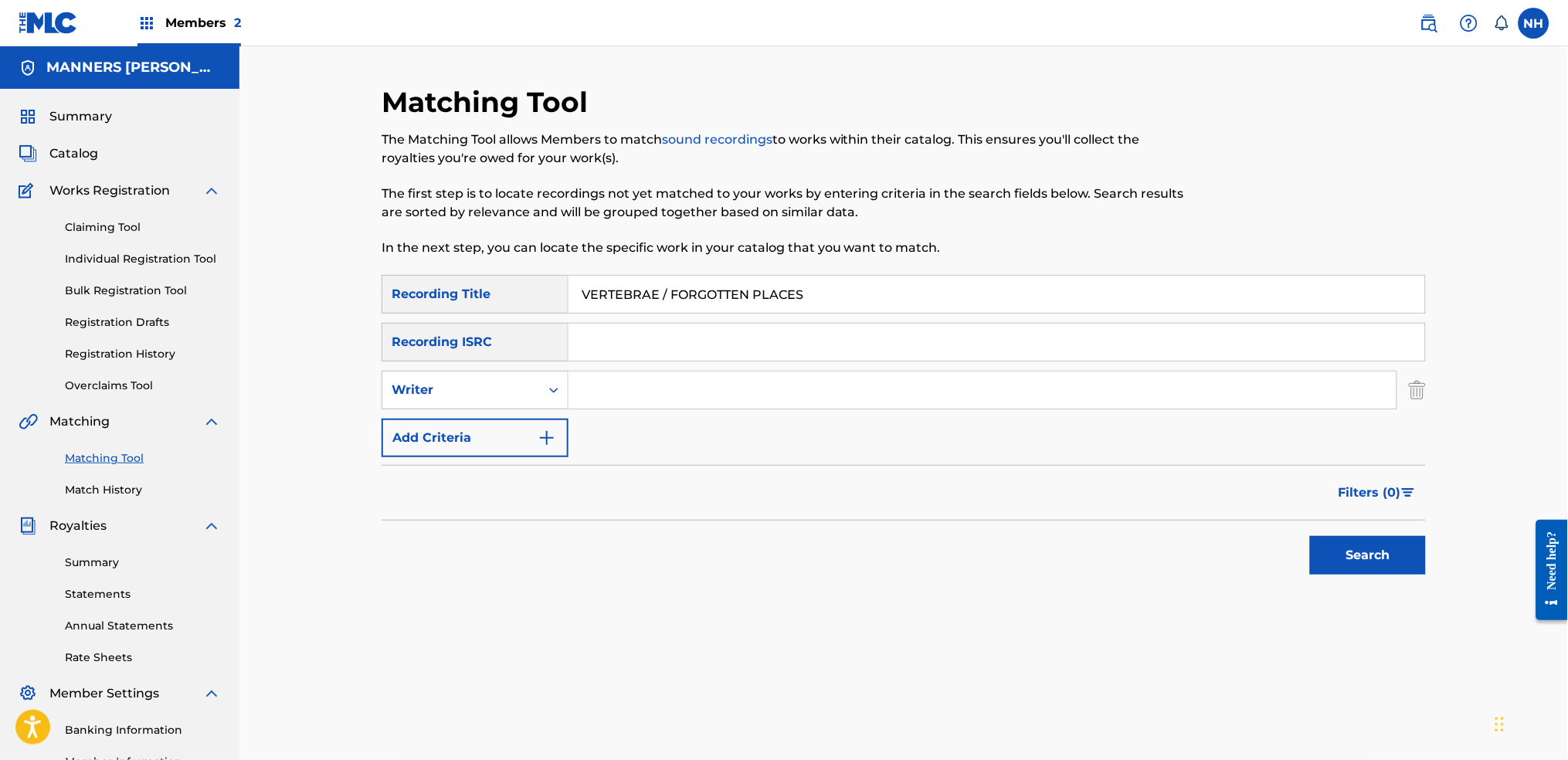
click at [545, 433] on img "Search Form" at bounding box center [546, 437] width 18 height 18
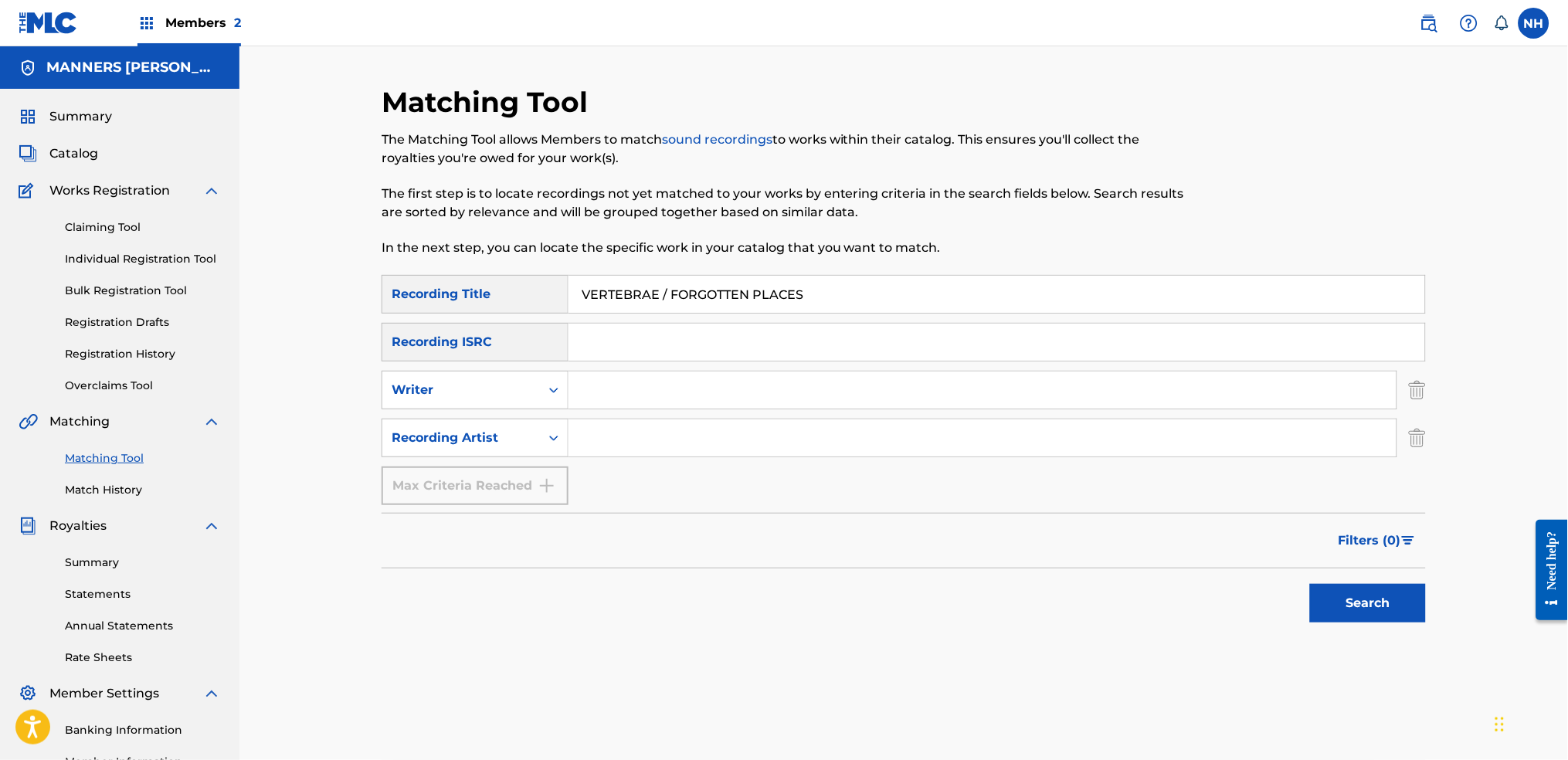
click at [636, 451] on input "Search Form" at bounding box center [982, 438] width 828 height 37
type input "Max Cooper"
click at [1270, 596] on button "Search" at bounding box center [1367, 603] width 116 height 38
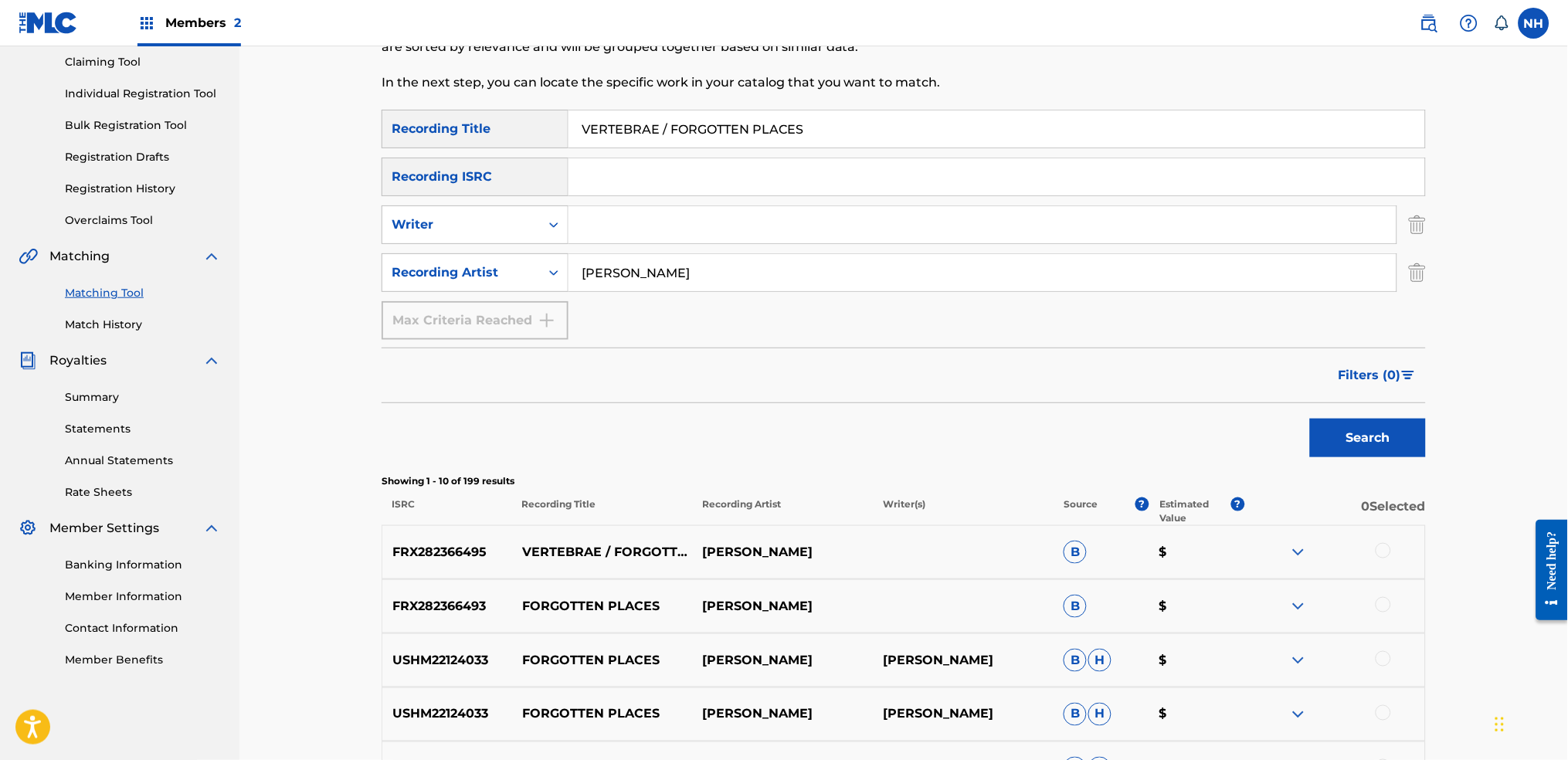
scroll to position [268, 0]
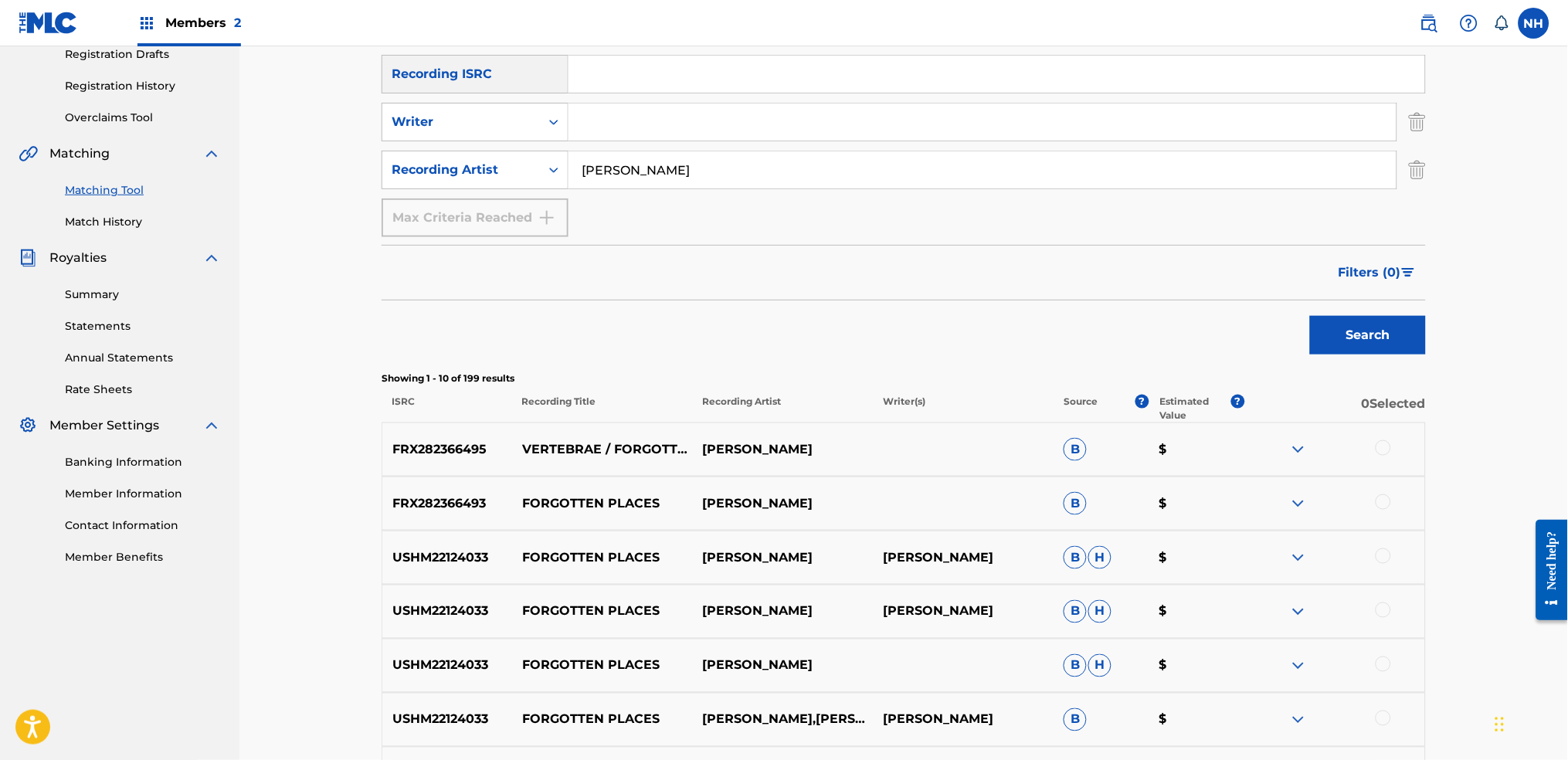
click at [1270, 422] on div "Matching Tool The Matching Tool allows Members to match sound recordings to wor…" at bounding box center [903, 448] width 1081 height 1262
click at [1270, 441] on div at bounding box center [1334, 449] width 181 height 18
click at [1270, 443] on div at bounding box center [1383, 448] width 16 height 16
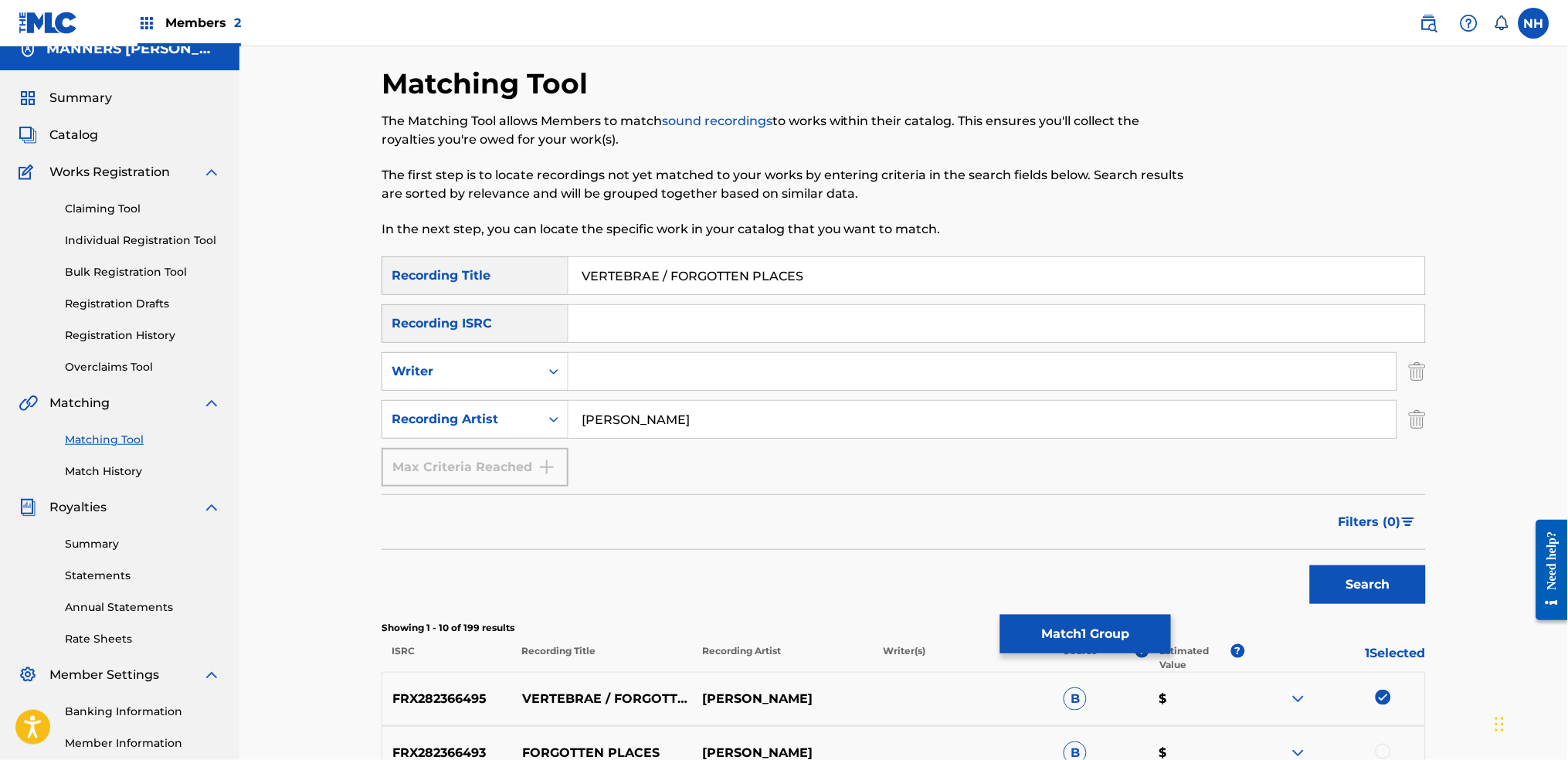
scroll to position [0, 0]
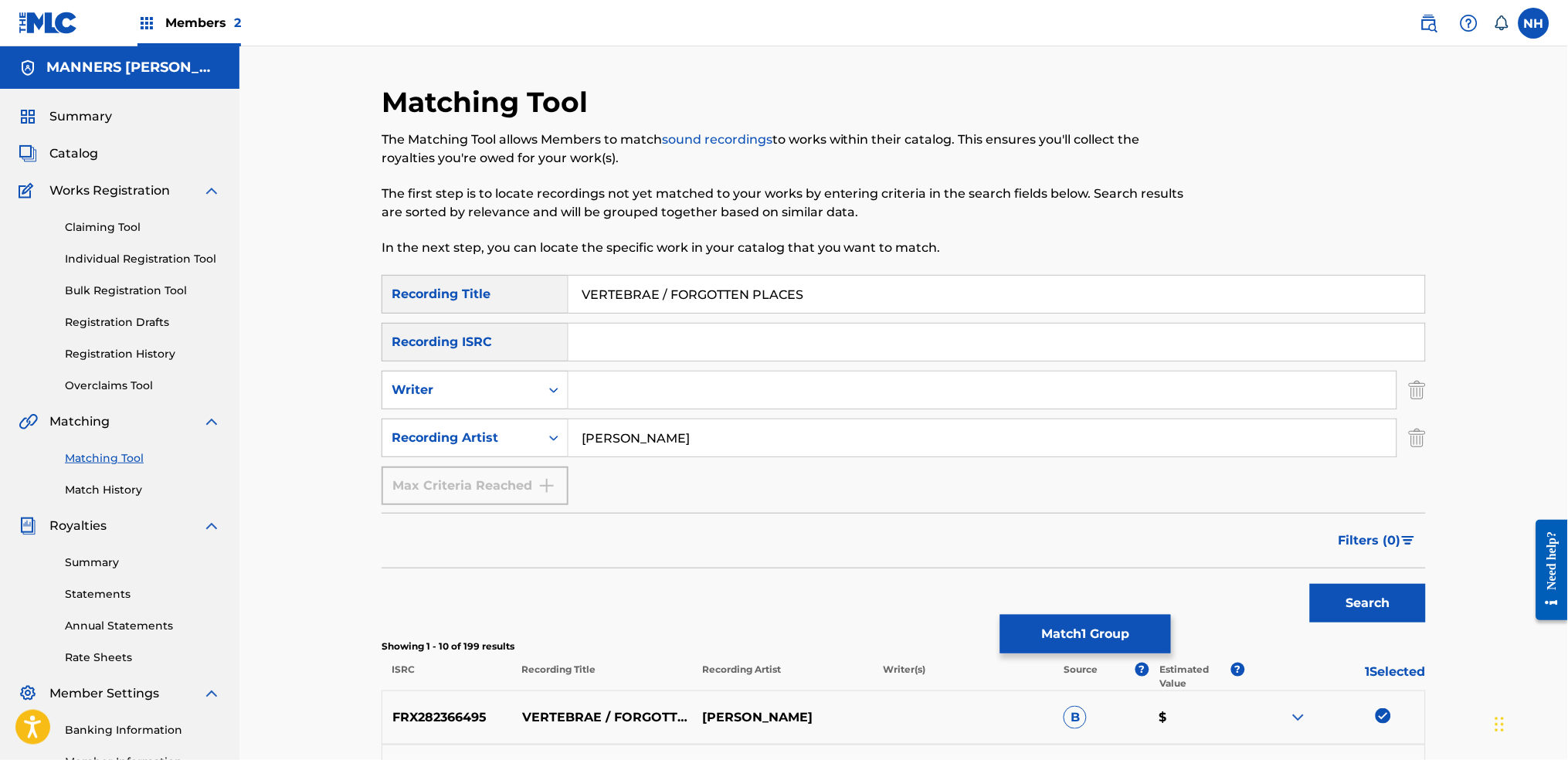
click at [1080, 596] on button "Match 1 Group" at bounding box center [1085, 634] width 171 height 38
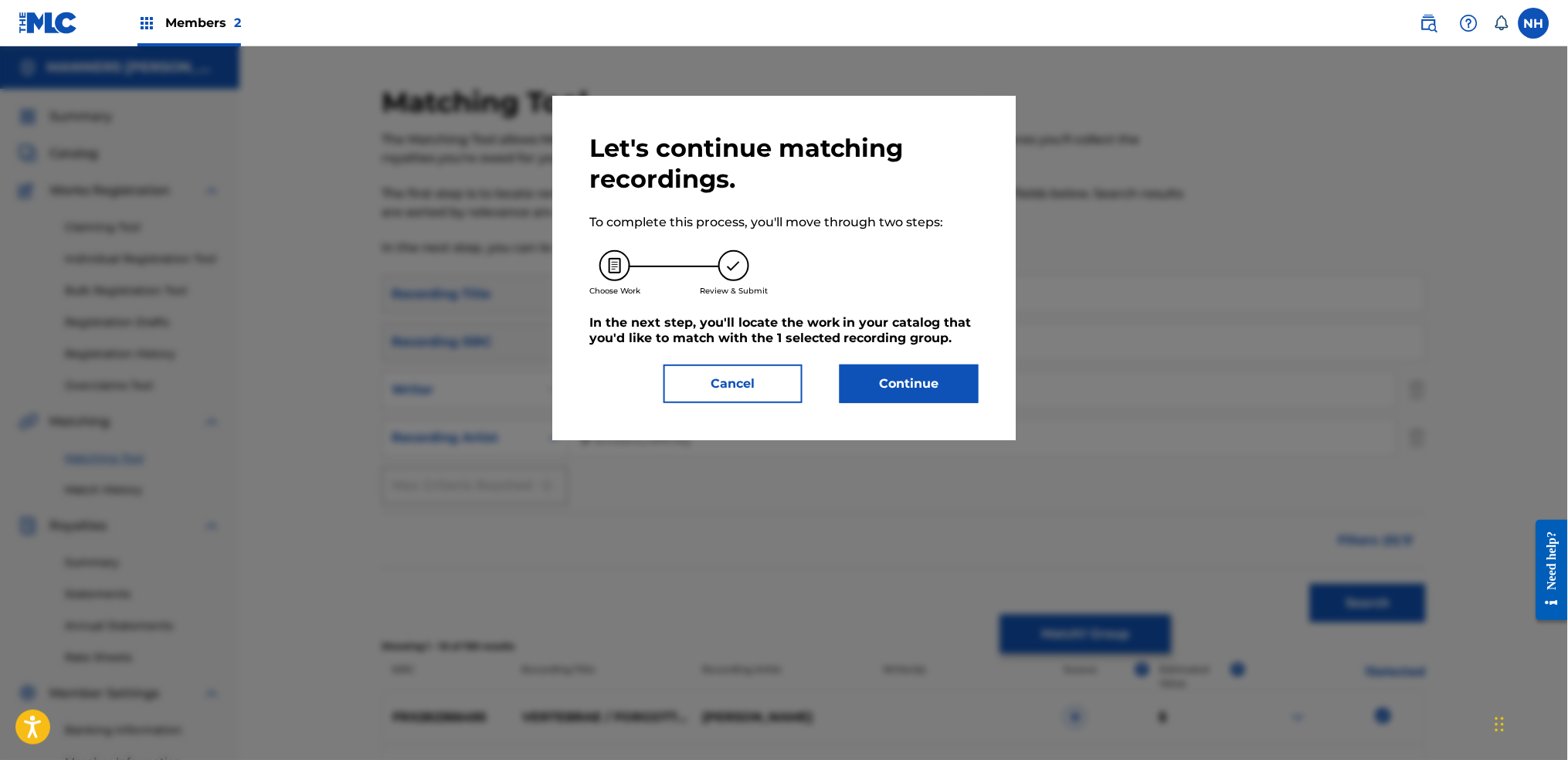
click at [934, 391] on button "Continue" at bounding box center [908, 384] width 139 height 38
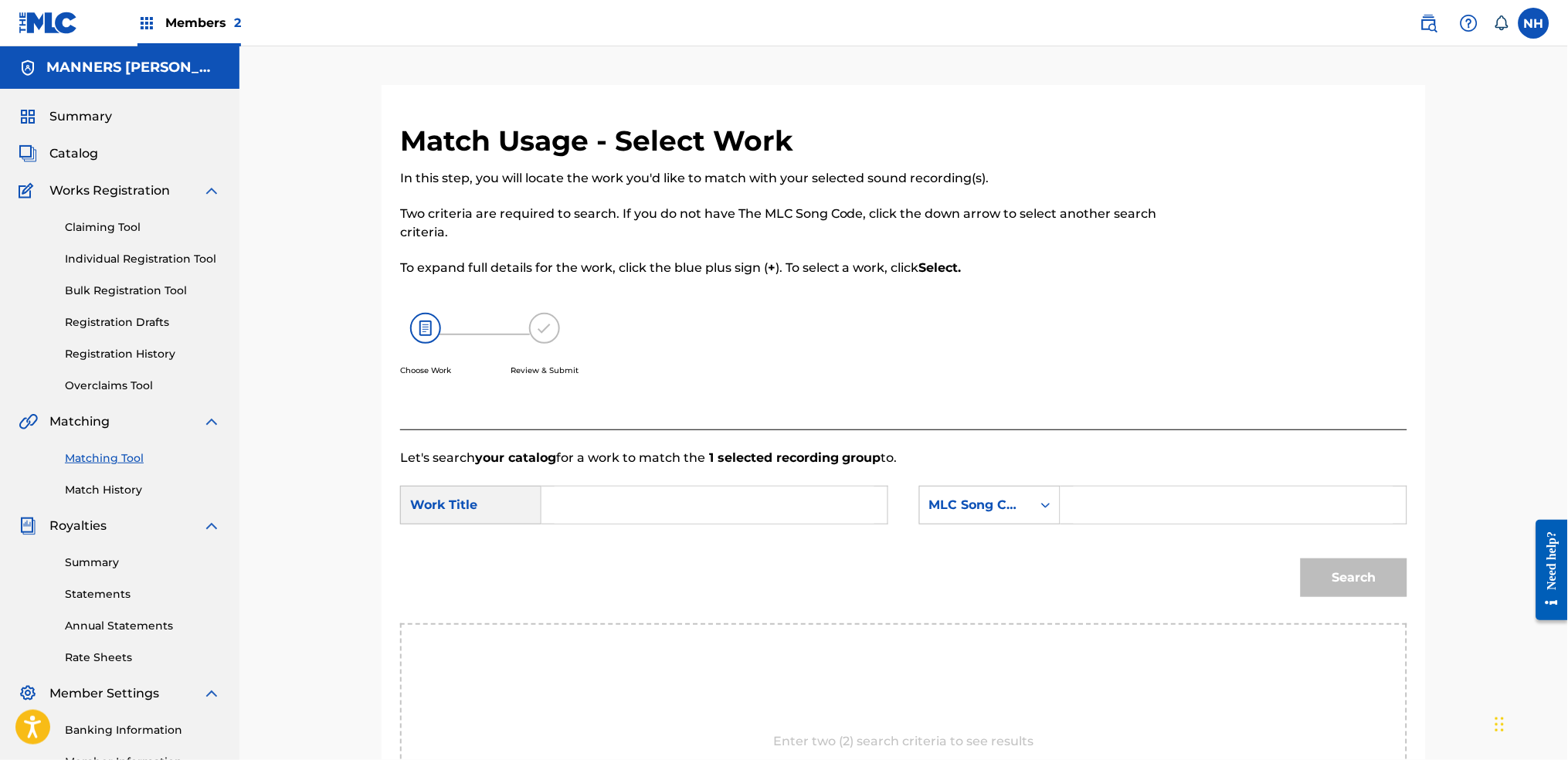
click at [734, 494] on input "Search Form" at bounding box center [715, 505] width 319 height 37
paste input "VERTEBRAE / FORGOTTEN PLACES"
type input "VERTEBRAE / FORGOTTEN PLACES"
click at [981, 524] on div "MLC Song Code" at bounding box center [989, 505] width 141 height 38
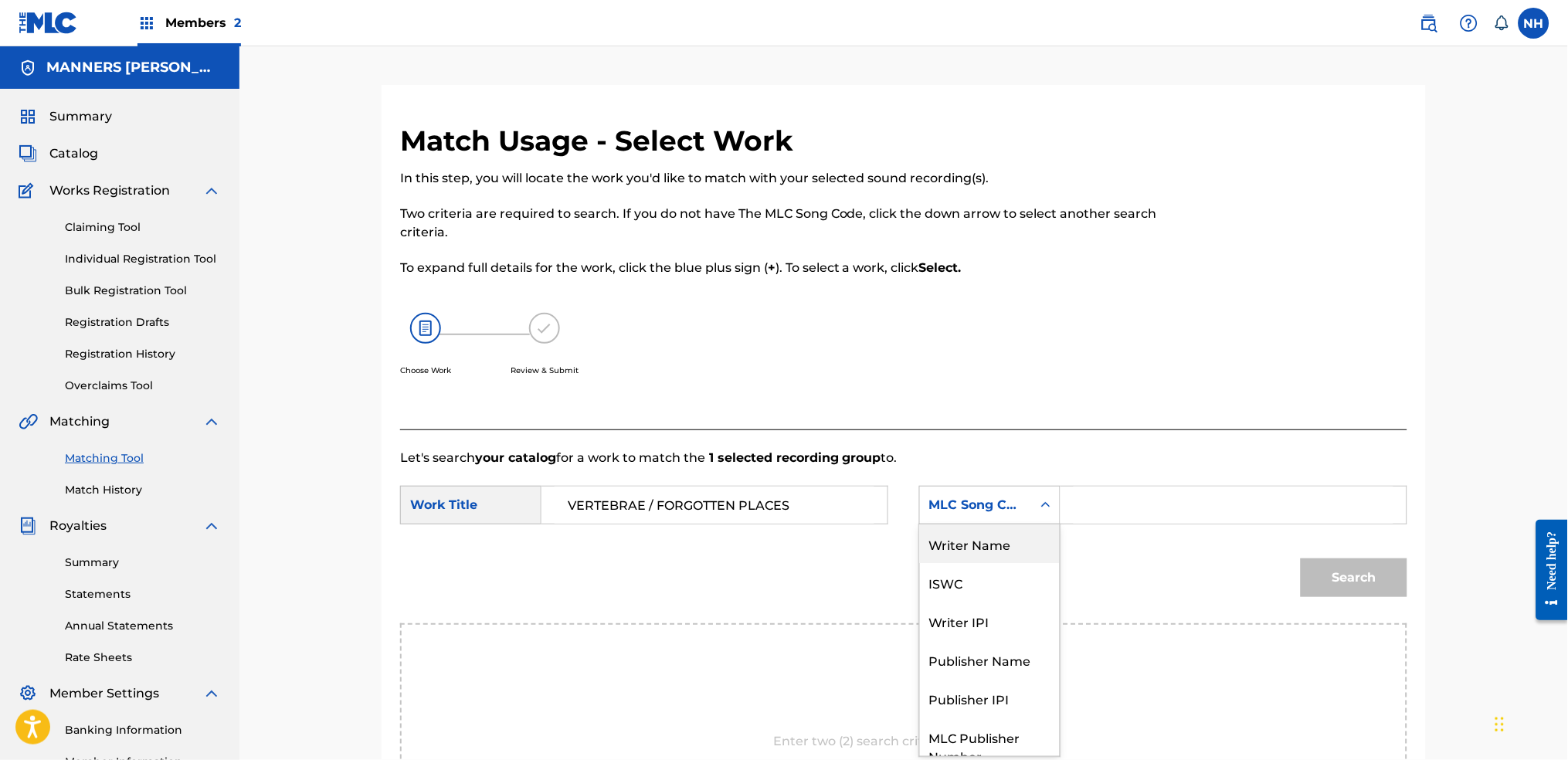
click at [975, 526] on div "Writer Name" at bounding box center [989, 544] width 140 height 38
click at [1049, 505] on icon "Search Form" at bounding box center [1045, 504] width 10 height 5
click at [1134, 503] on input "Search Form" at bounding box center [1233, 505] width 319 height 37
click at [970, 509] on div "Writer Name" at bounding box center [976, 504] width 93 height 18
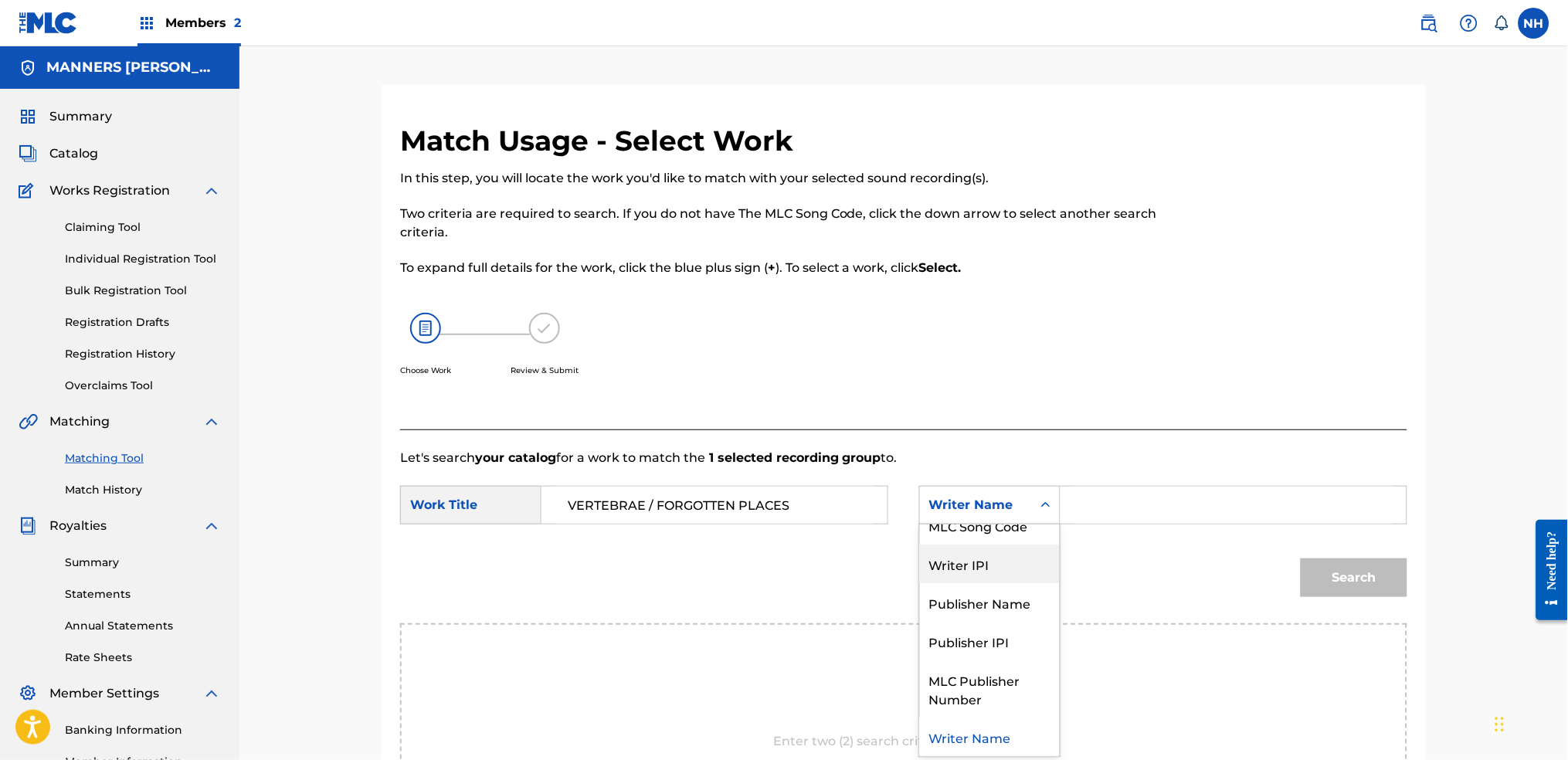
click at [1140, 519] on input "Search Form" at bounding box center [1233, 505] width 319 height 37
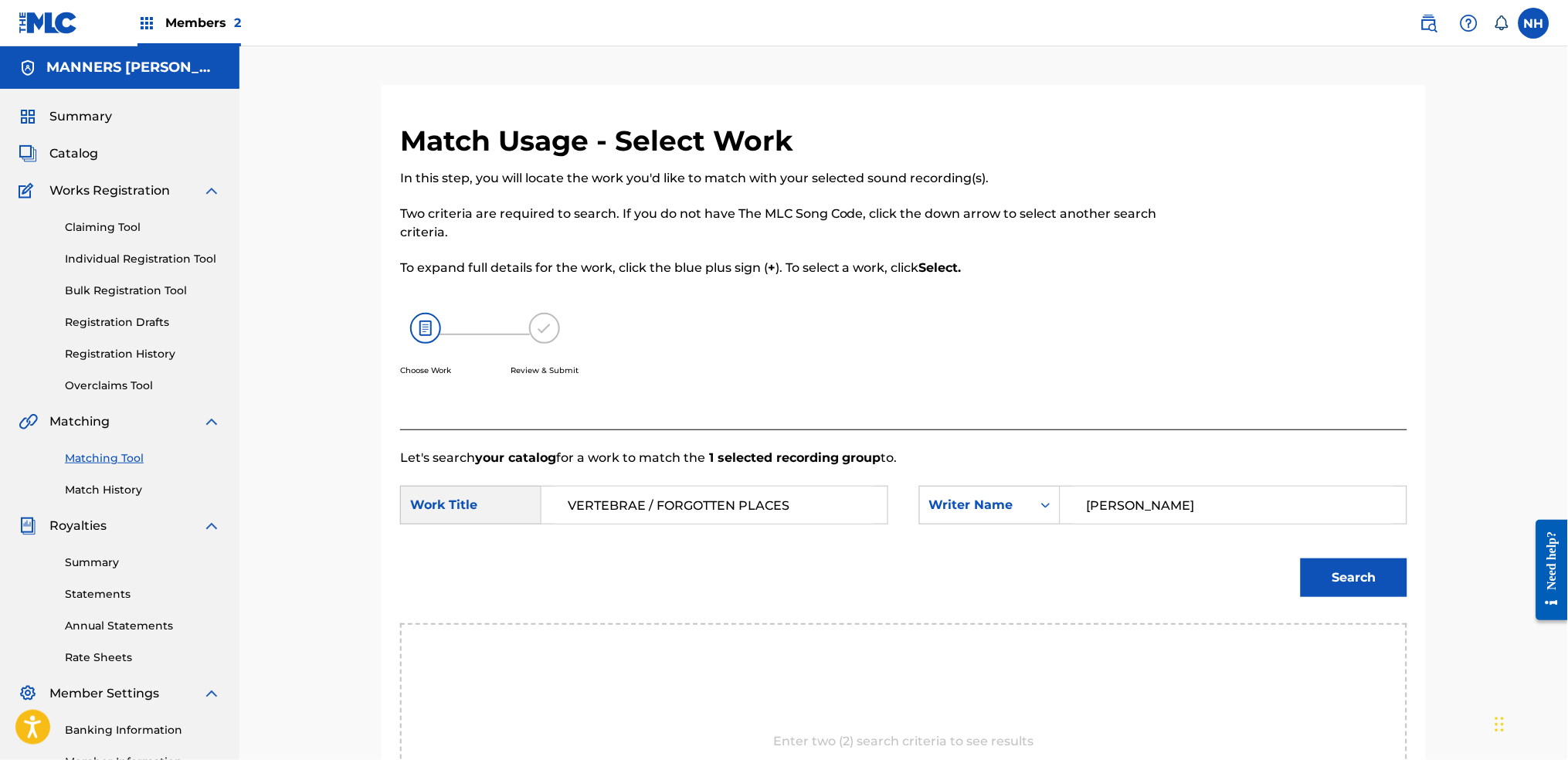
type input "cooper"
click at [1270, 564] on button "Search" at bounding box center [1354, 578] width 106 height 38
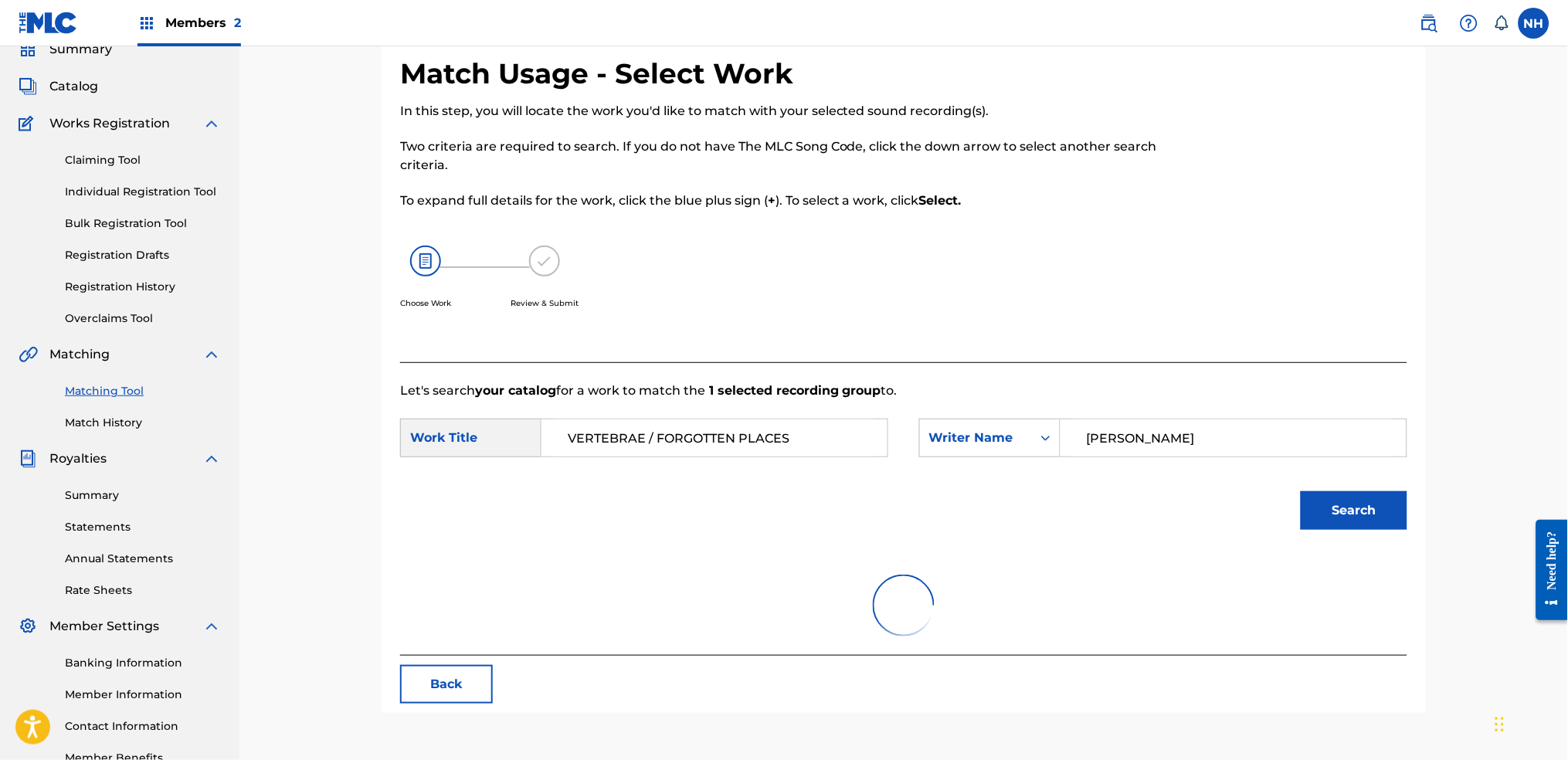
scroll to position [103, 0]
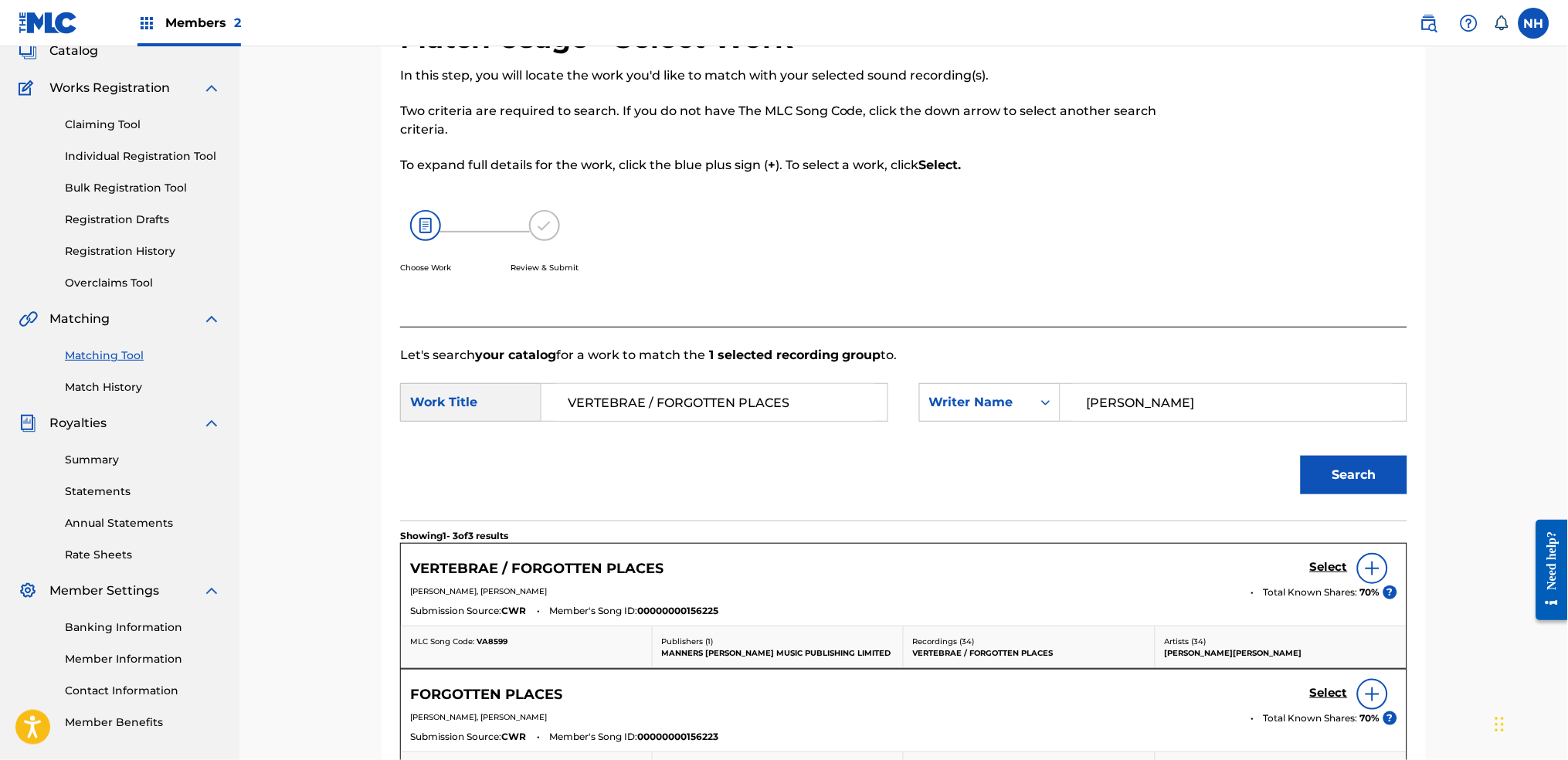
click at [1270, 565] on h5 "Select" at bounding box center [1328, 567] width 38 height 15
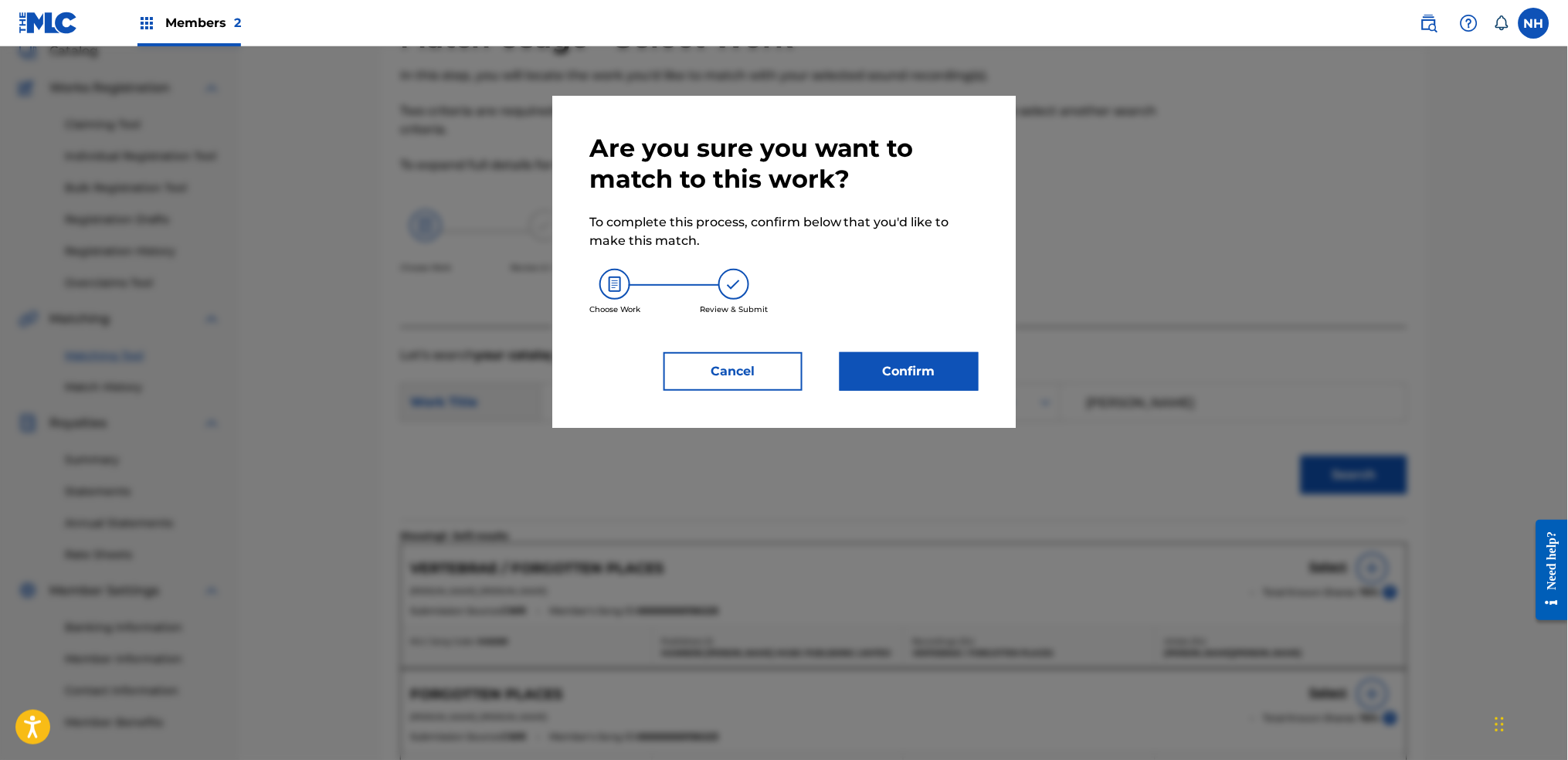
click at [944, 384] on button "Confirm" at bounding box center [908, 372] width 139 height 38
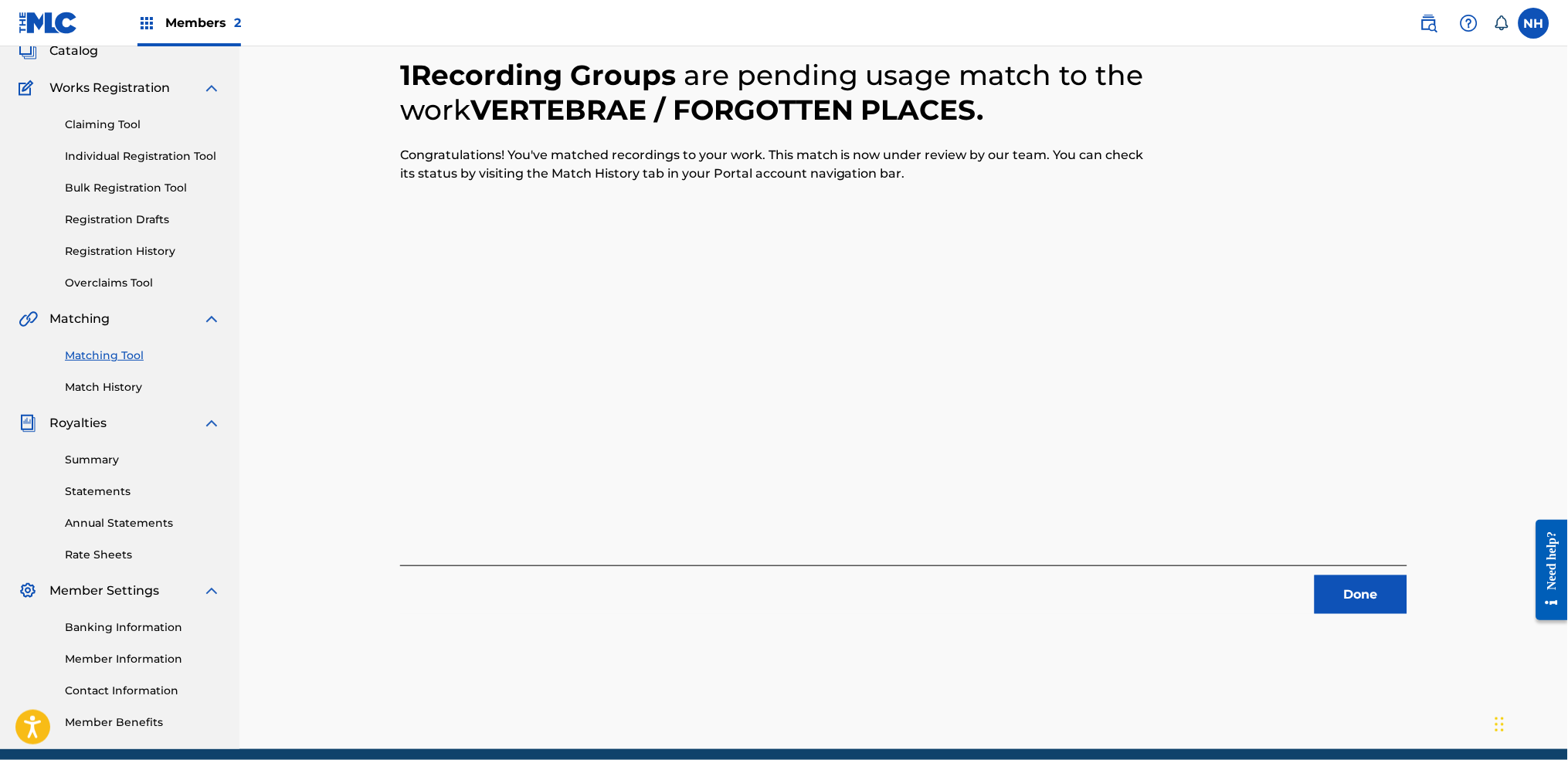
click at [1270, 481] on div "1 Recording Groups are pending usage match to the work VERTEBRAE / FORGOTTEN PL…" at bounding box center [904, 318] width 1007 height 593
click at [1270, 563] on div "1 Recording Groups are pending usage match to the work VERTEBRAE / FORGOTTEN PL…" at bounding box center [904, 318] width 1007 height 593
click at [1270, 596] on div "1 Recording Groups are pending usage match to the work VERTEBRAE / FORGOTTEN PL…" at bounding box center [903, 366] width 1081 height 767
click at [1270, 582] on button "Done" at bounding box center [1361, 594] width 92 height 38
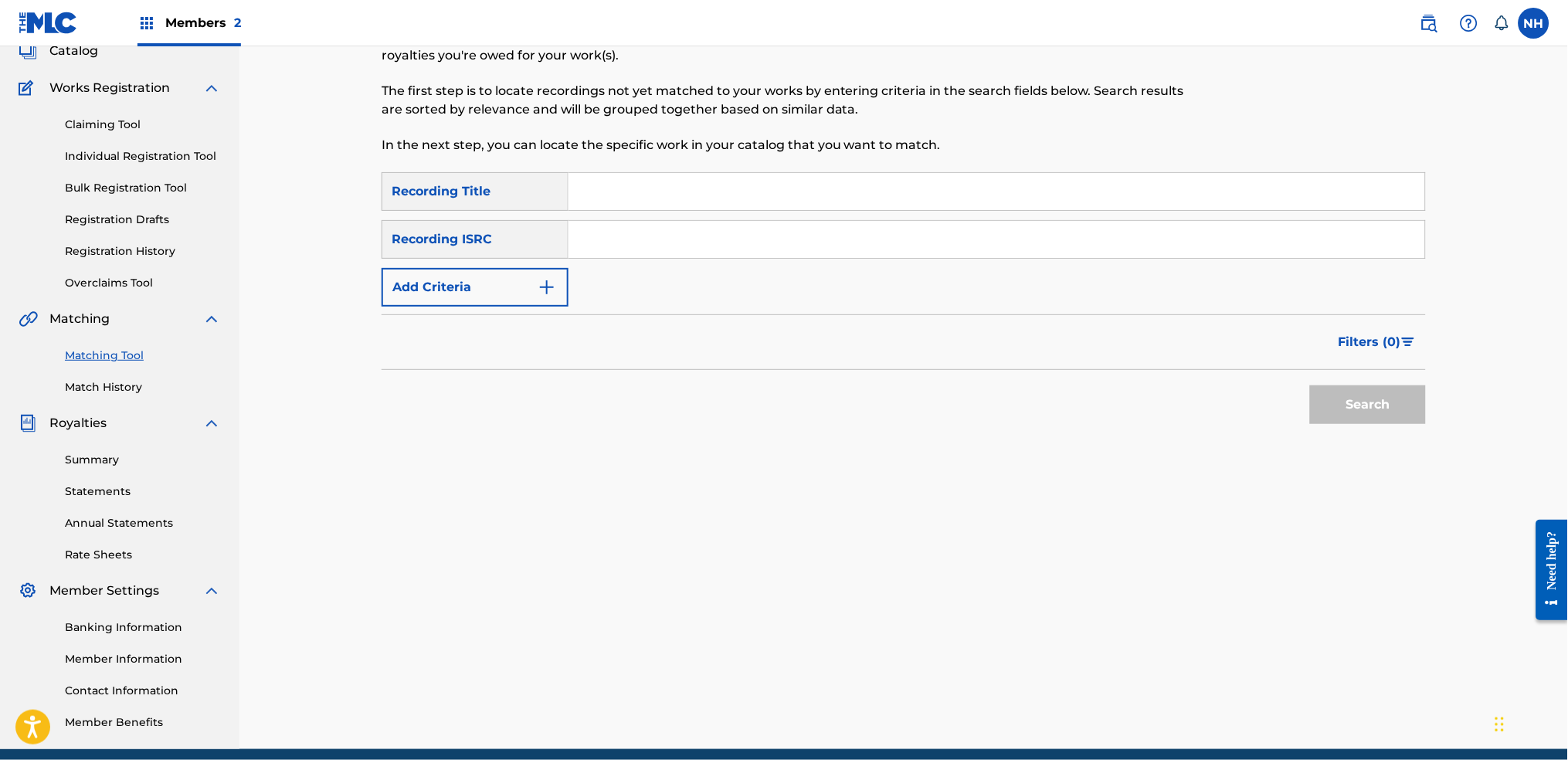
drag, startPoint x: 777, startPoint y: 201, endPoint x: 761, endPoint y: 198, distance: 16.3
click at [777, 201] on input "Search Form" at bounding box center [996, 191] width 857 height 37
paste input "STEREOSCOPIC DIVE"
type input "STEREOSCOPIC DIVE"
click at [476, 280] on button "Add Criteria" at bounding box center [475, 287] width 187 height 38
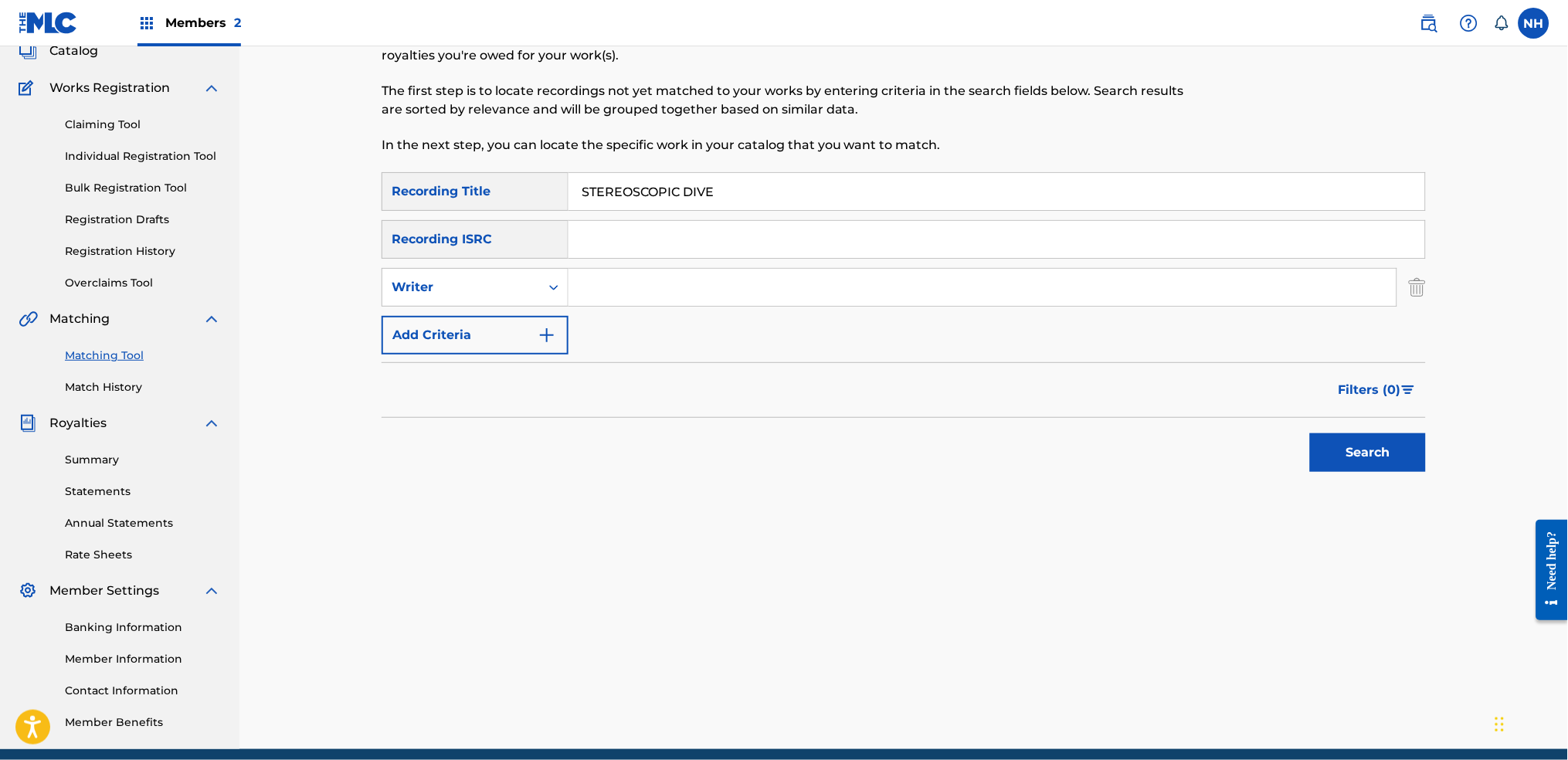
click at [649, 309] on div "SearchWithCriteria42d028ab-ce92-4086-94f4-381f13242438 Recording Title STEREOSC…" at bounding box center [903, 263] width 1044 height 182
drag, startPoint x: 656, startPoint y: 283, endPoint x: 447, endPoint y: 316, distance: 211.6
click at [656, 283] on input "Search Form" at bounding box center [982, 287] width 828 height 37
click at [380, 341] on div "Matching Tool The Matching Tool allows Members to match sound recordings to wor…" at bounding box center [903, 366] width 1081 height 767
click at [401, 331] on button "Add Criteria" at bounding box center [475, 335] width 187 height 38
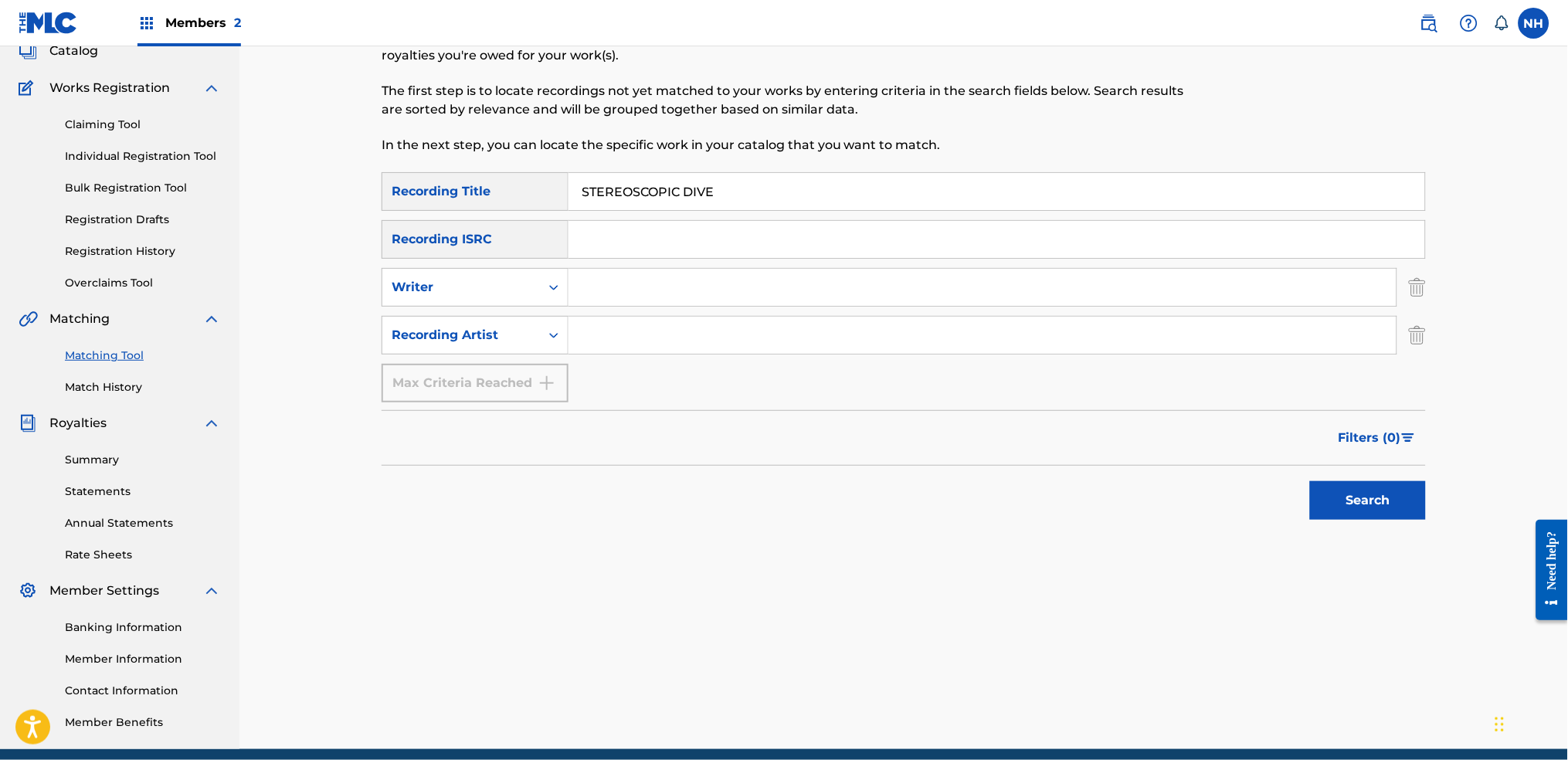
click at [598, 325] on input "Search Form" at bounding box center [982, 335] width 828 height 37
type input "Max Cooper"
click at [1270, 483] on div "Search" at bounding box center [903, 496] width 1044 height 62
click at [1270, 514] on button "Search" at bounding box center [1367, 500] width 116 height 38
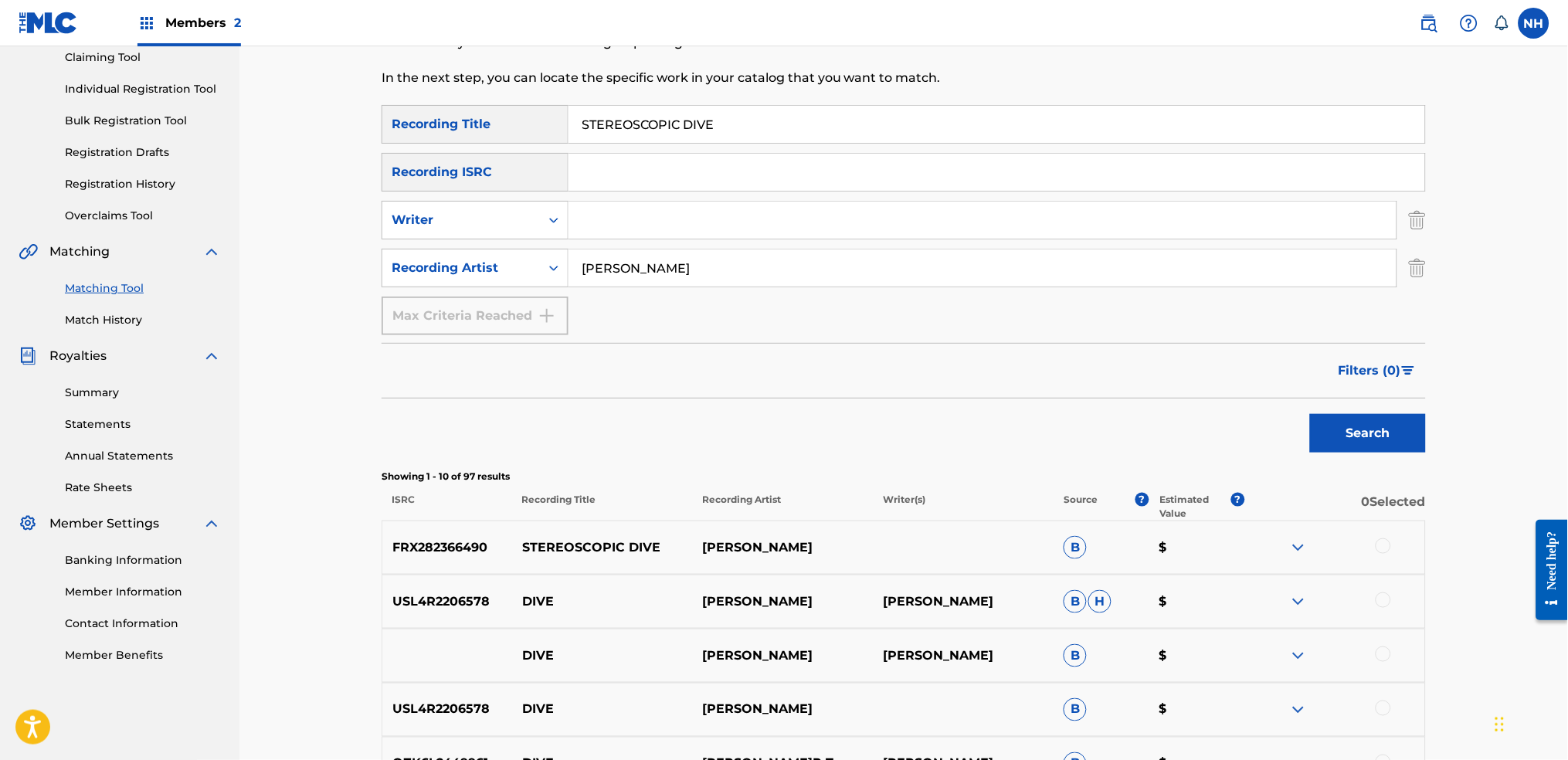
scroll to position [205, 0]
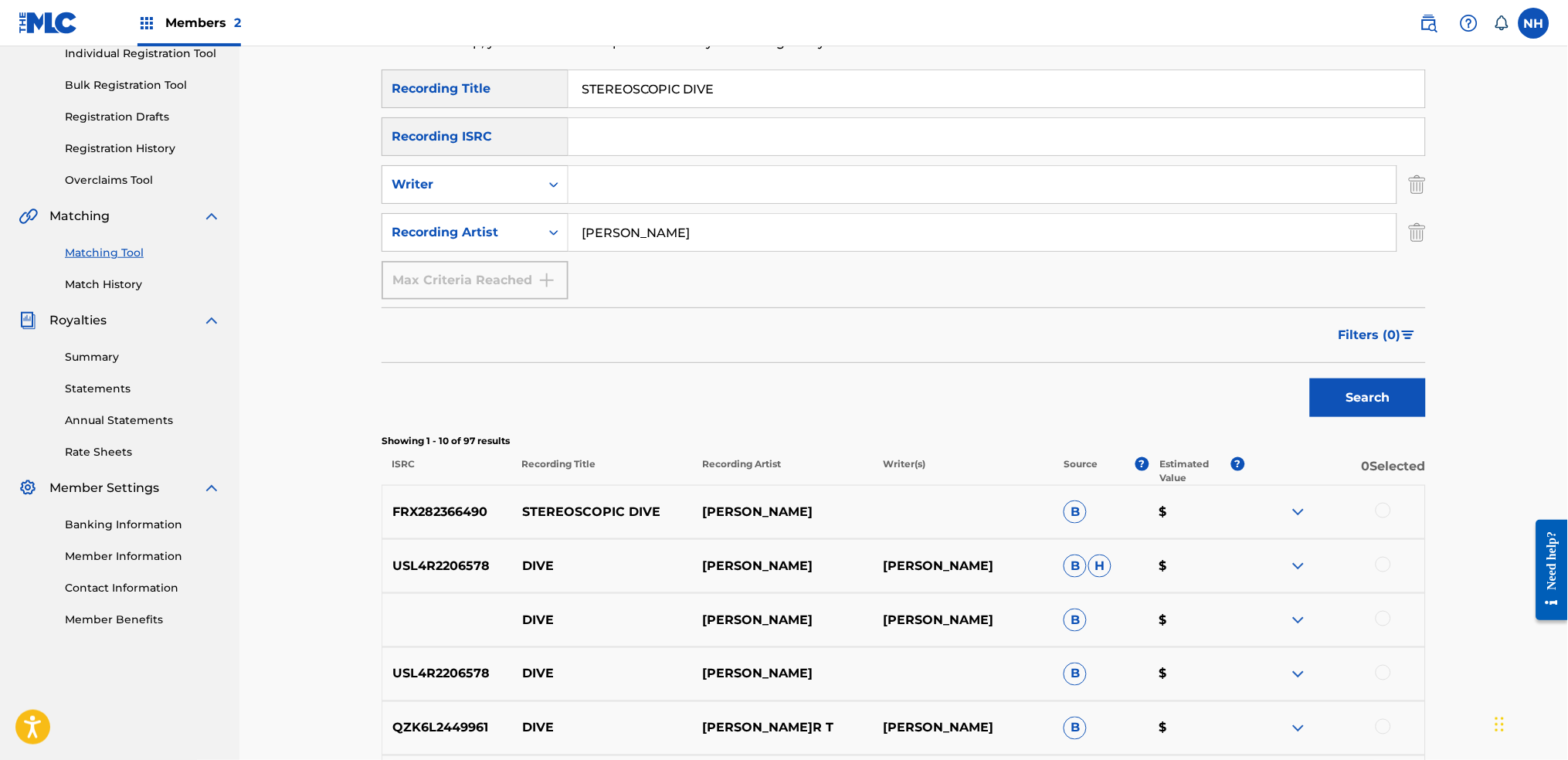
click at [1270, 515] on div at bounding box center [1383, 510] width 16 height 16
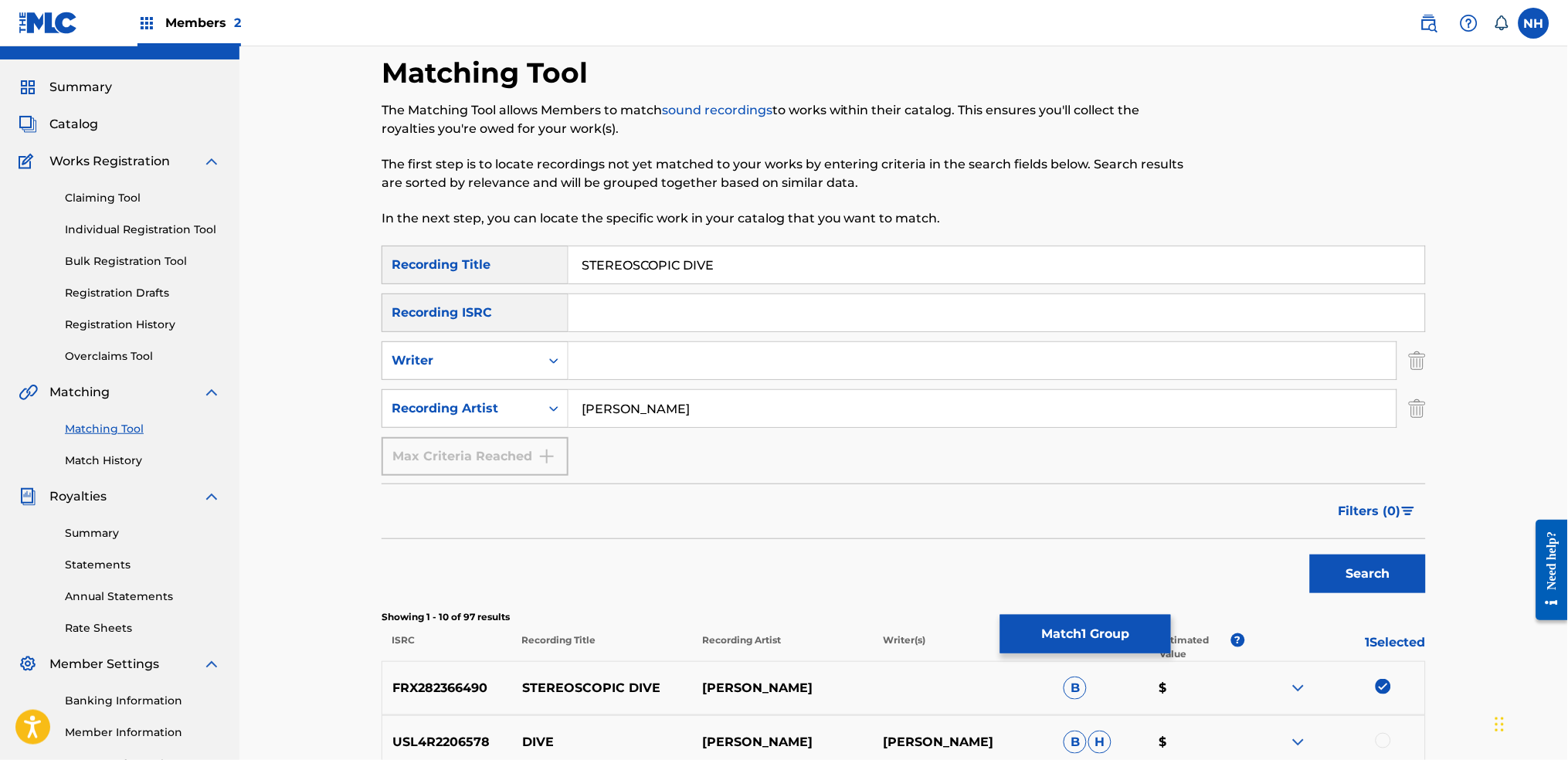
scroll to position [0, 0]
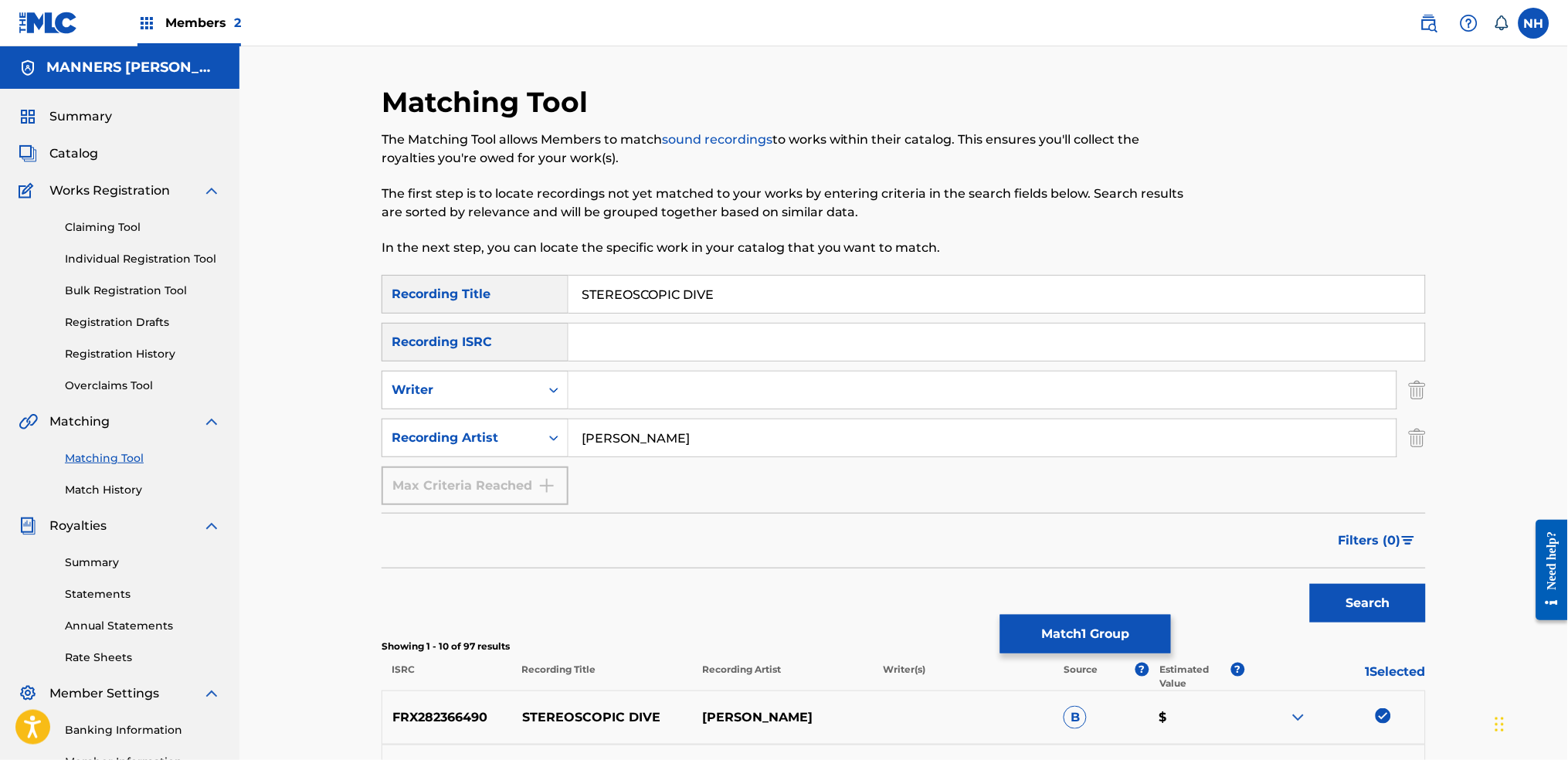
drag, startPoint x: 739, startPoint y: 293, endPoint x: 389, endPoint y: 246, distance: 353.1
click at [389, 246] on div "Matching Tool The Matching Tool allows Members to match sound recordings to wor…" at bounding box center [903, 715] width 1044 height 1262
click at [1097, 596] on button "Match 1 Group" at bounding box center [1085, 634] width 171 height 38
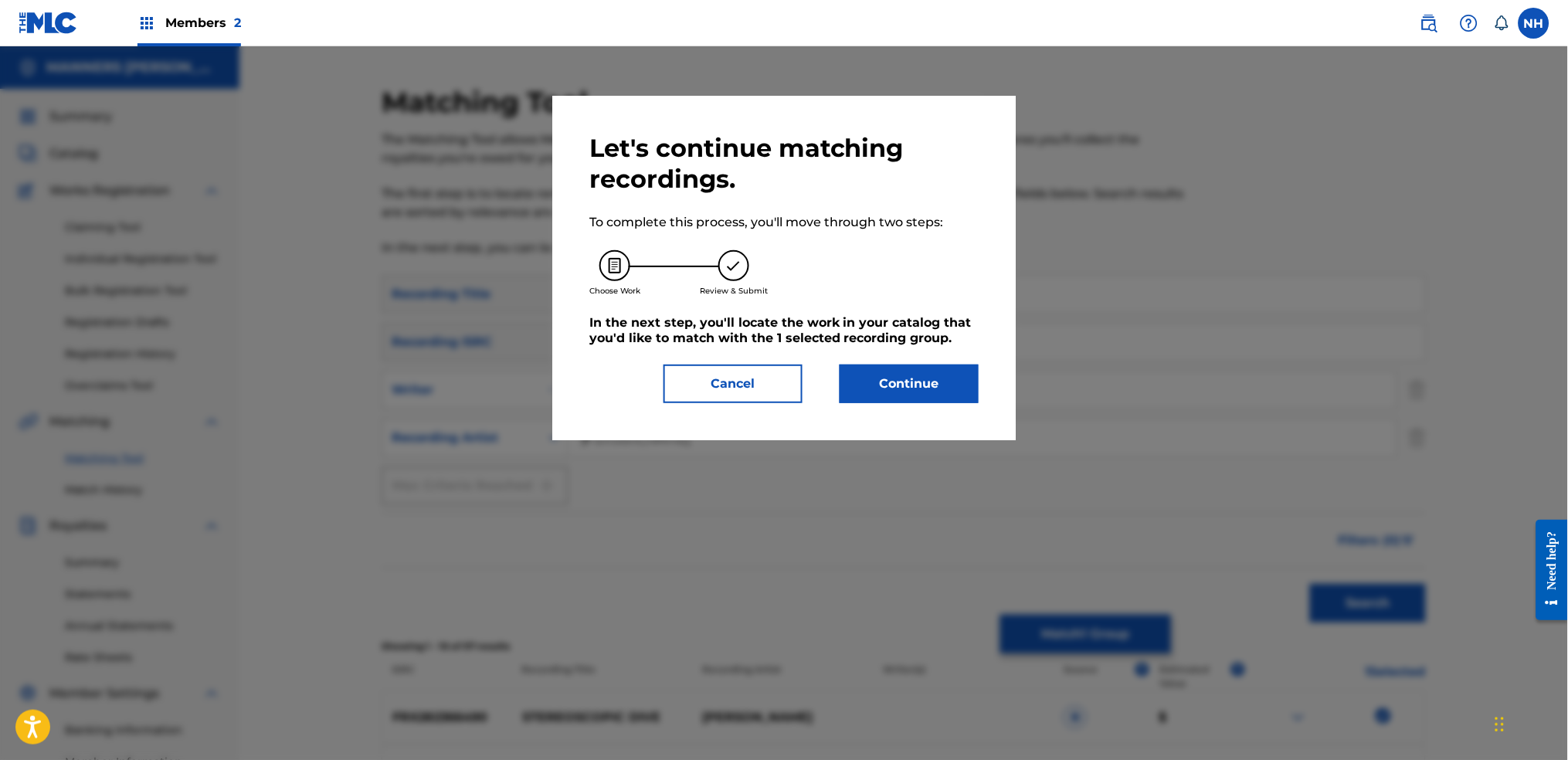
click at [955, 369] on button "Continue" at bounding box center [908, 384] width 139 height 38
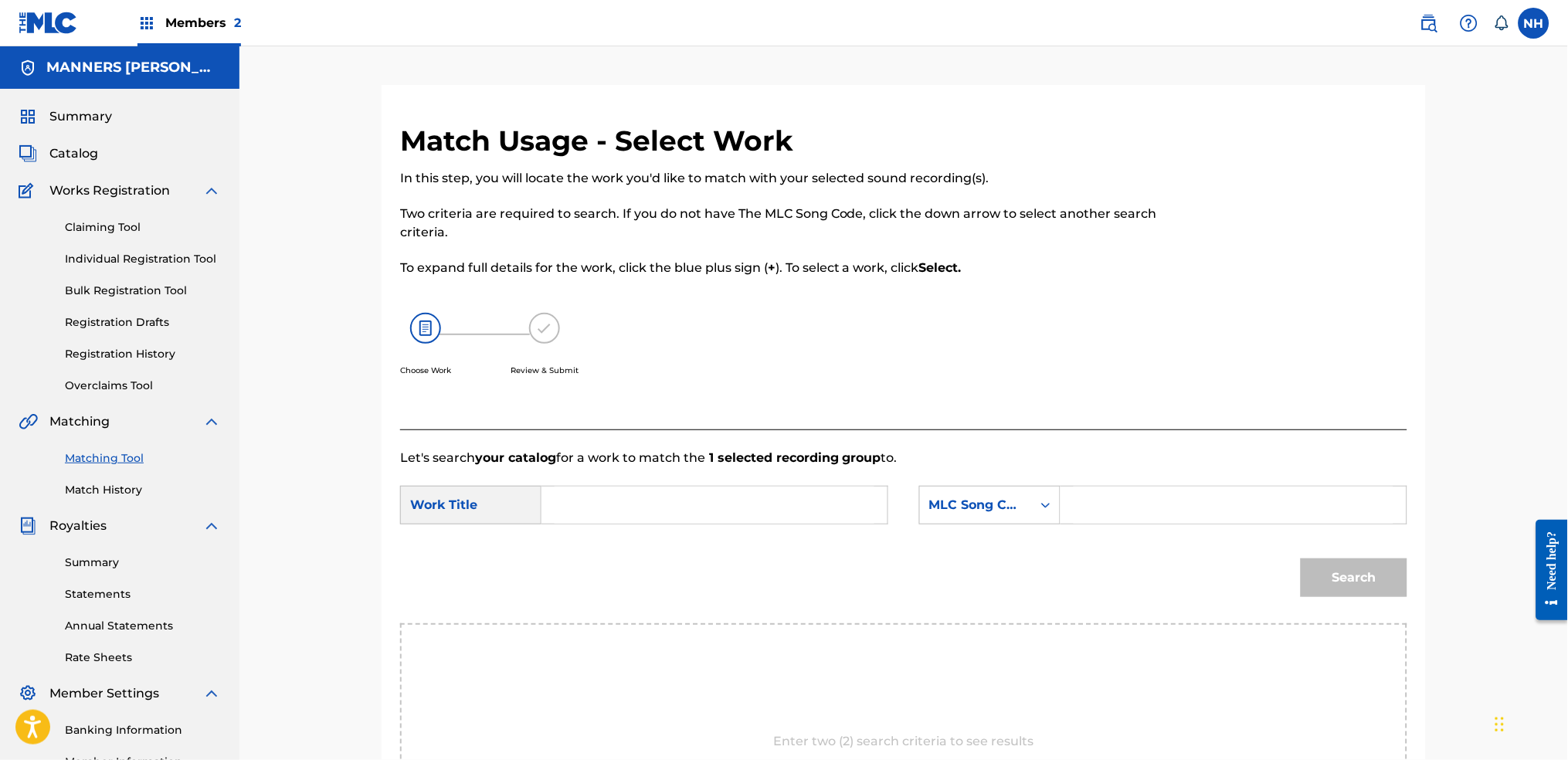
click at [758, 483] on form "SearchWithCriteriab63d5898-2a7c-42ce-844b-3a8b4331f16e Work Title SearchWithCri…" at bounding box center [904, 545] width 1007 height 156
click at [784, 503] on input "Search Form" at bounding box center [715, 505] width 319 height 37
paste input "STEREOSCOPIC DIVE"
type input "STEREOSCOPIC DIVE"
click at [933, 519] on div "MLC Song Code" at bounding box center [976, 505] width 112 height 30
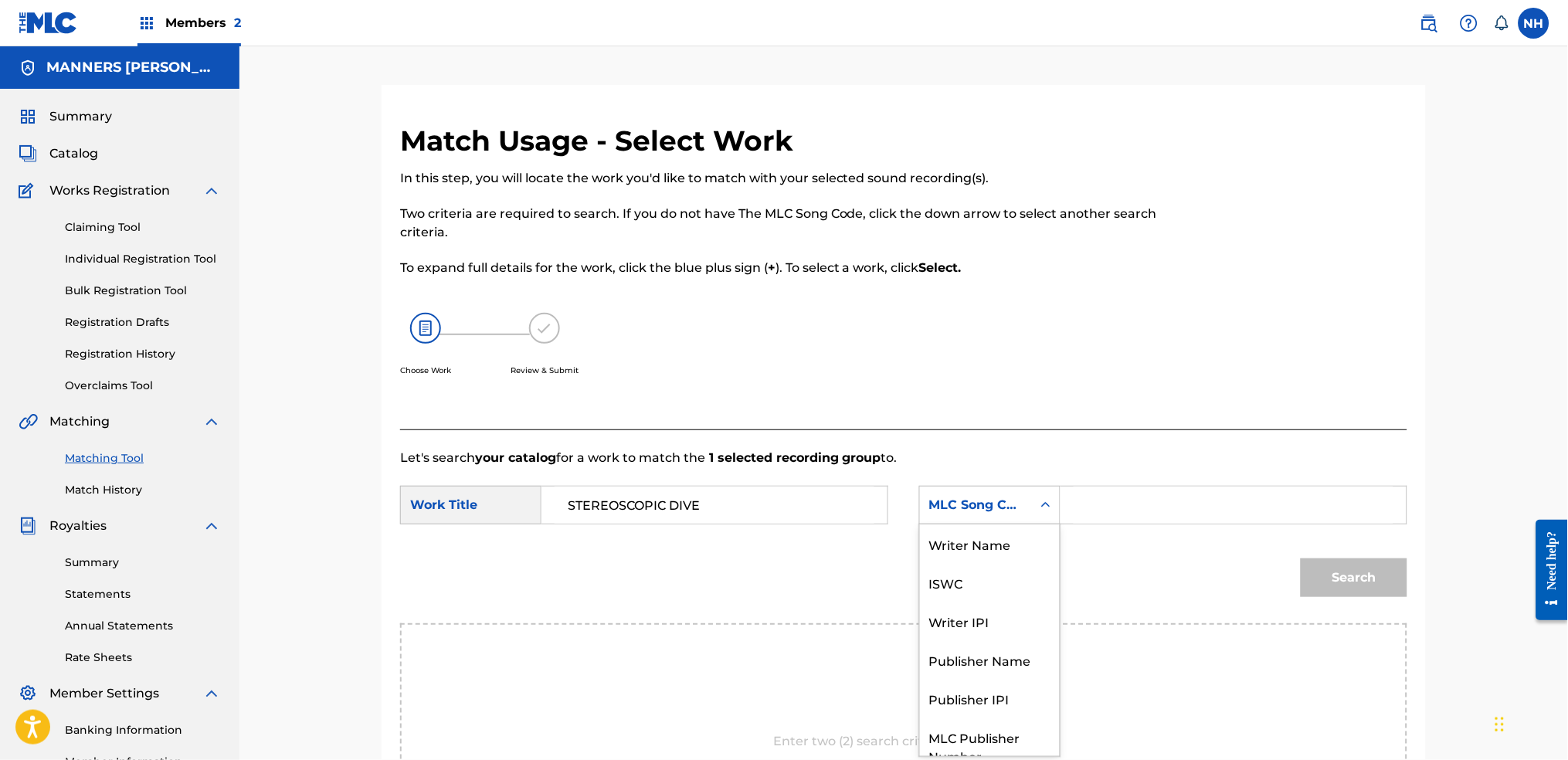
click at [958, 502] on div "MLC Song Code" at bounding box center [976, 504] width 93 height 18
click at [973, 519] on div "MLC Song Code" at bounding box center [976, 505] width 112 height 30
click at [985, 532] on div "Writer Name" at bounding box center [989, 544] width 140 height 38
click at [1059, 506] on div "Search Form" at bounding box center [1046, 505] width 28 height 37
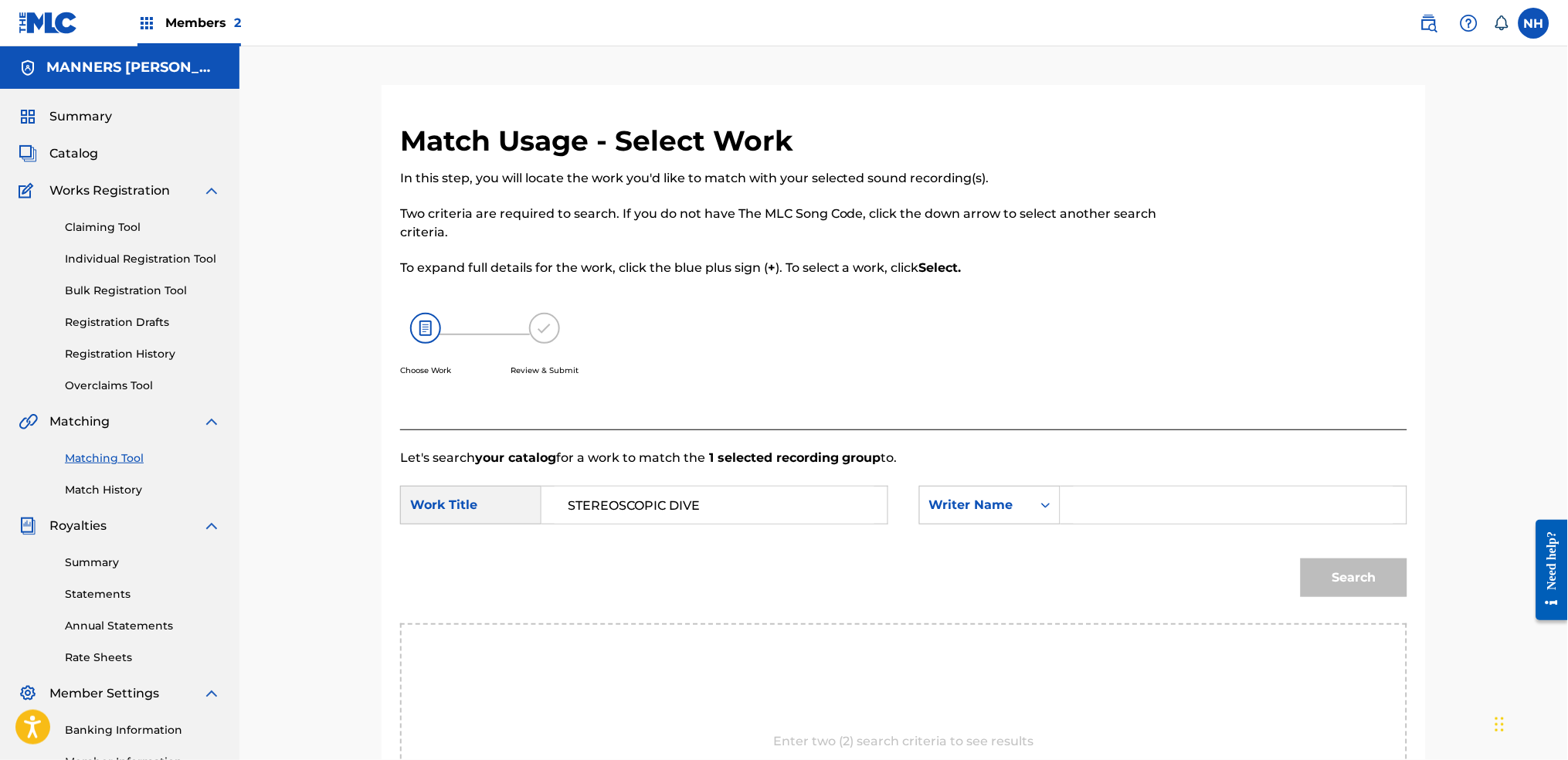
click at [1093, 545] on div "Search" at bounding box center [904, 583] width 1007 height 80
click at [1109, 529] on div "SearchWithCriteriab63d5898-2a7c-42ce-844b-3a8b4331f16e Work Title STEREOSCOPIC …" at bounding box center [904, 510] width 1007 height 48
click at [1122, 513] on input "Search Form" at bounding box center [1233, 505] width 319 height 37
type input "cooper"
click at [1270, 558] on button "Search" at bounding box center [1354, 578] width 106 height 38
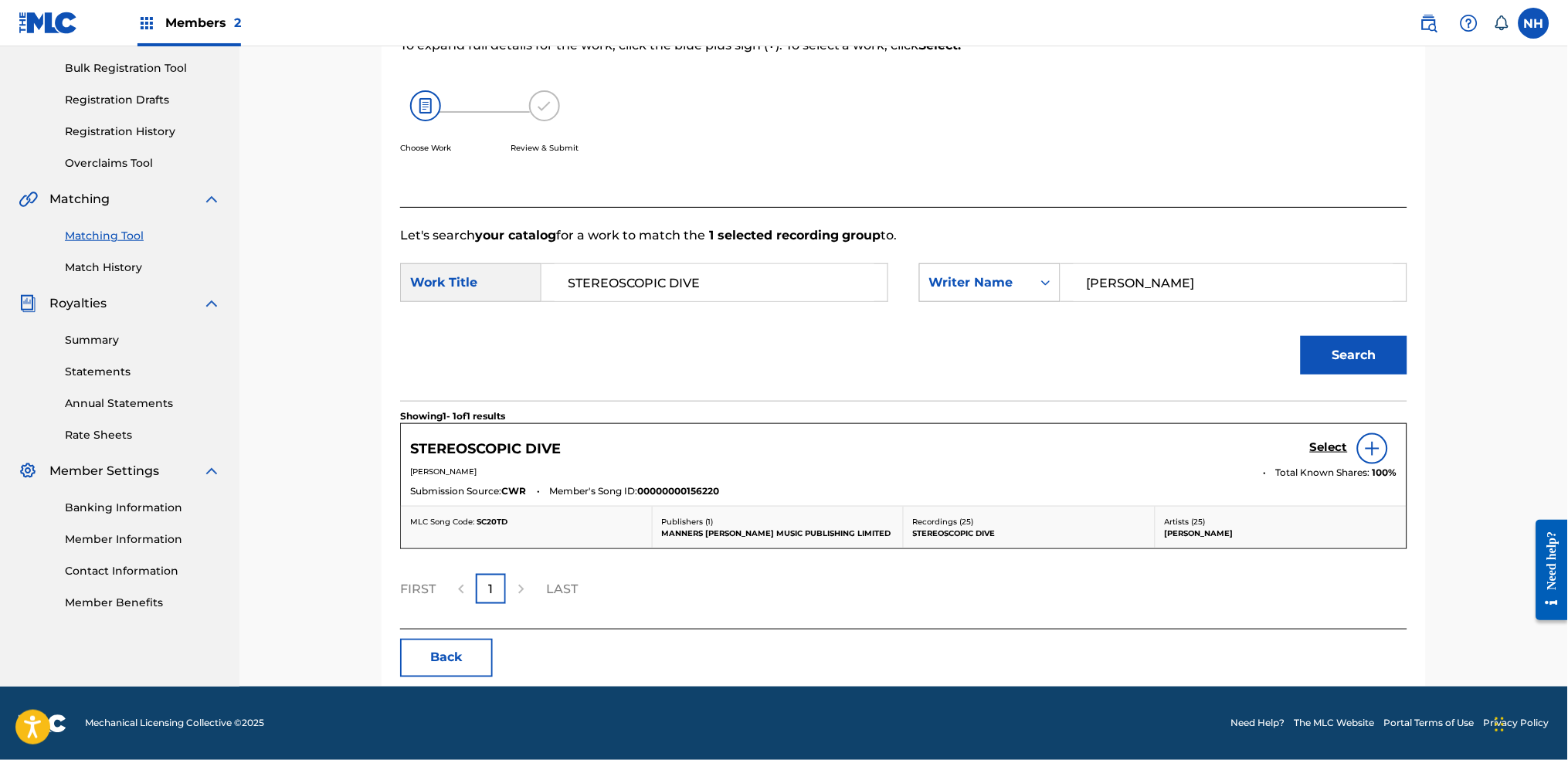
scroll to position [223, 0]
click at [1270, 440] on h5 "Select" at bounding box center [1328, 447] width 38 height 15
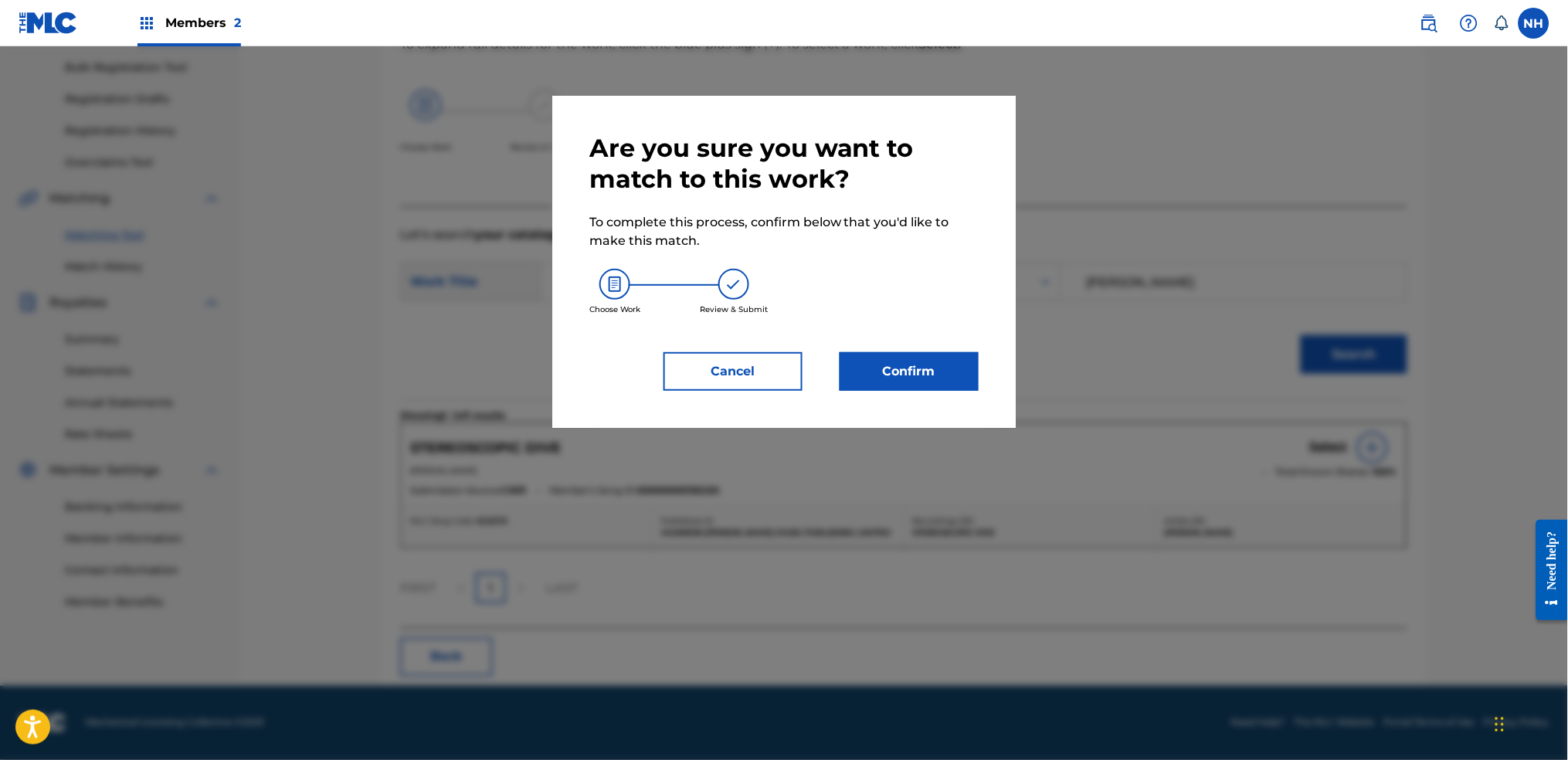
click at [994, 383] on div "Are you sure you want to match to this work? To complete this process, confirm …" at bounding box center [784, 262] width 463 height 332
click at [949, 370] on button "Confirm" at bounding box center [908, 372] width 139 height 38
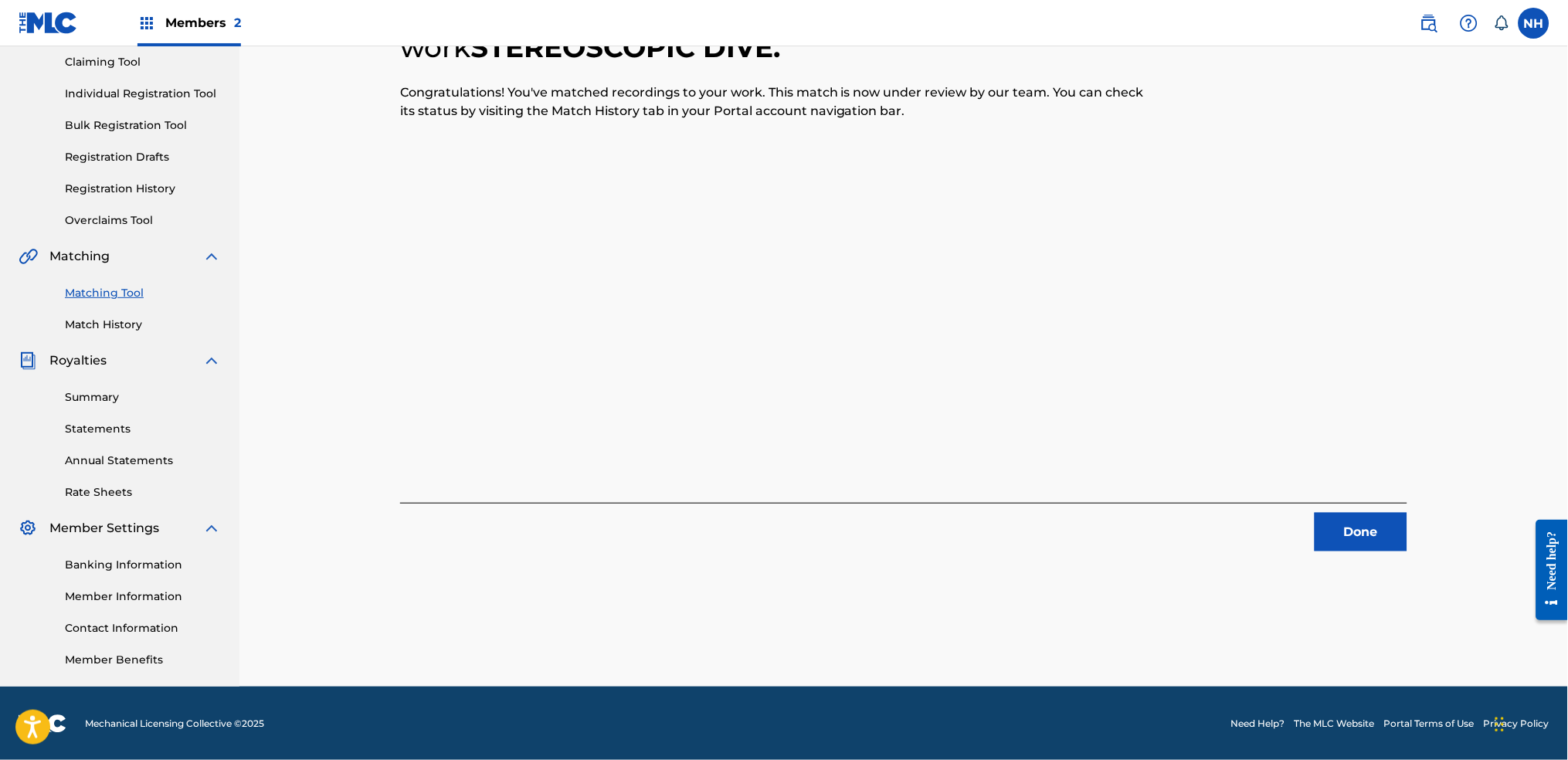
click at [1270, 489] on div "1 Recording Groups are pending usage match to the work STEREOSCOPIC DIVE . Cong…" at bounding box center [904, 255] width 1007 height 593
click at [1270, 519] on button "Done" at bounding box center [1361, 532] width 92 height 38
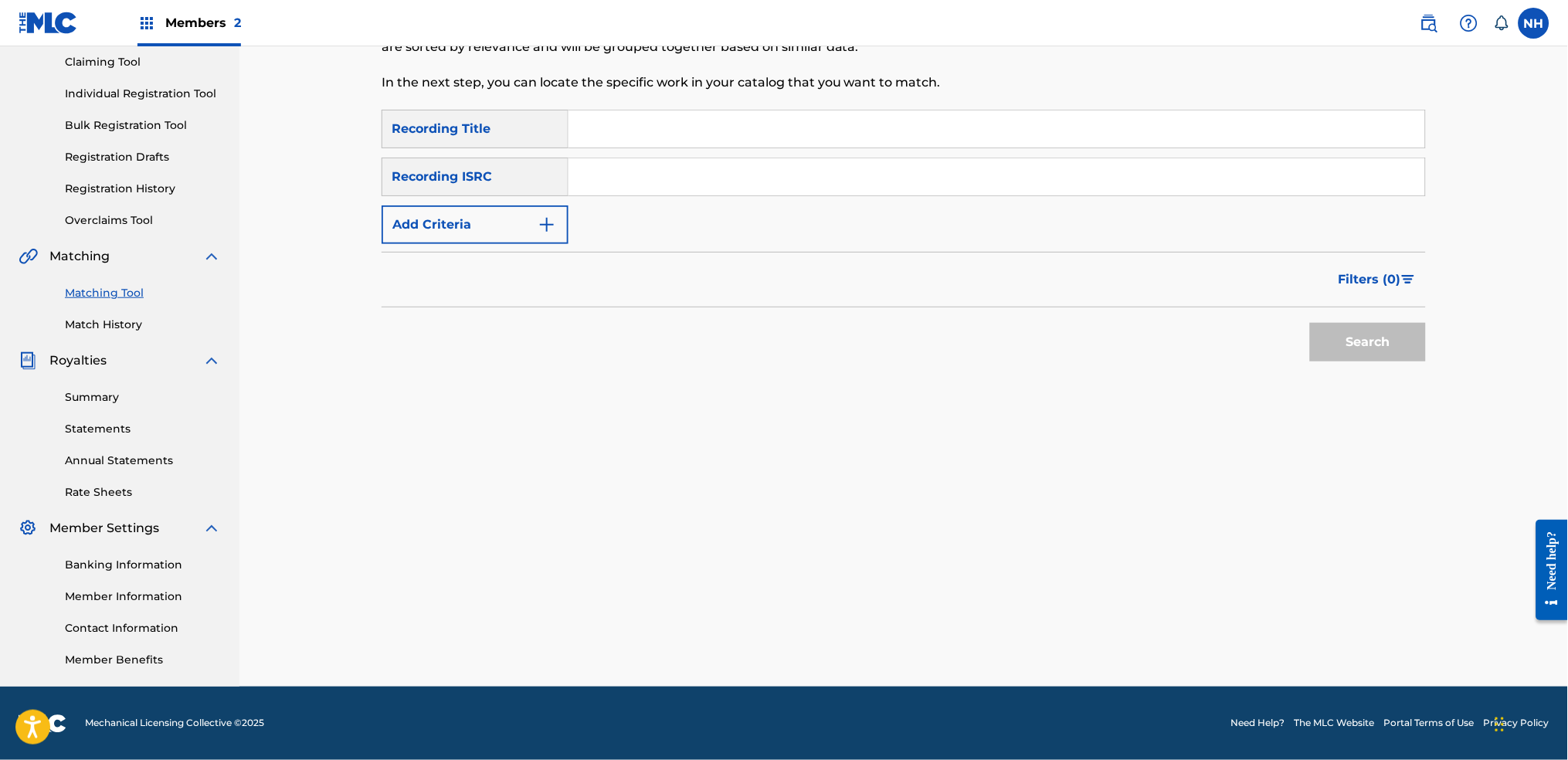
click at [469, 202] on div "SearchWithCriteria42d028ab-ce92-4086-94f4-381f13242438 Recording Title SearchWi…" at bounding box center [903, 177] width 1044 height 134
click at [457, 229] on button "Add Criteria" at bounding box center [475, 224] width 187 height 38
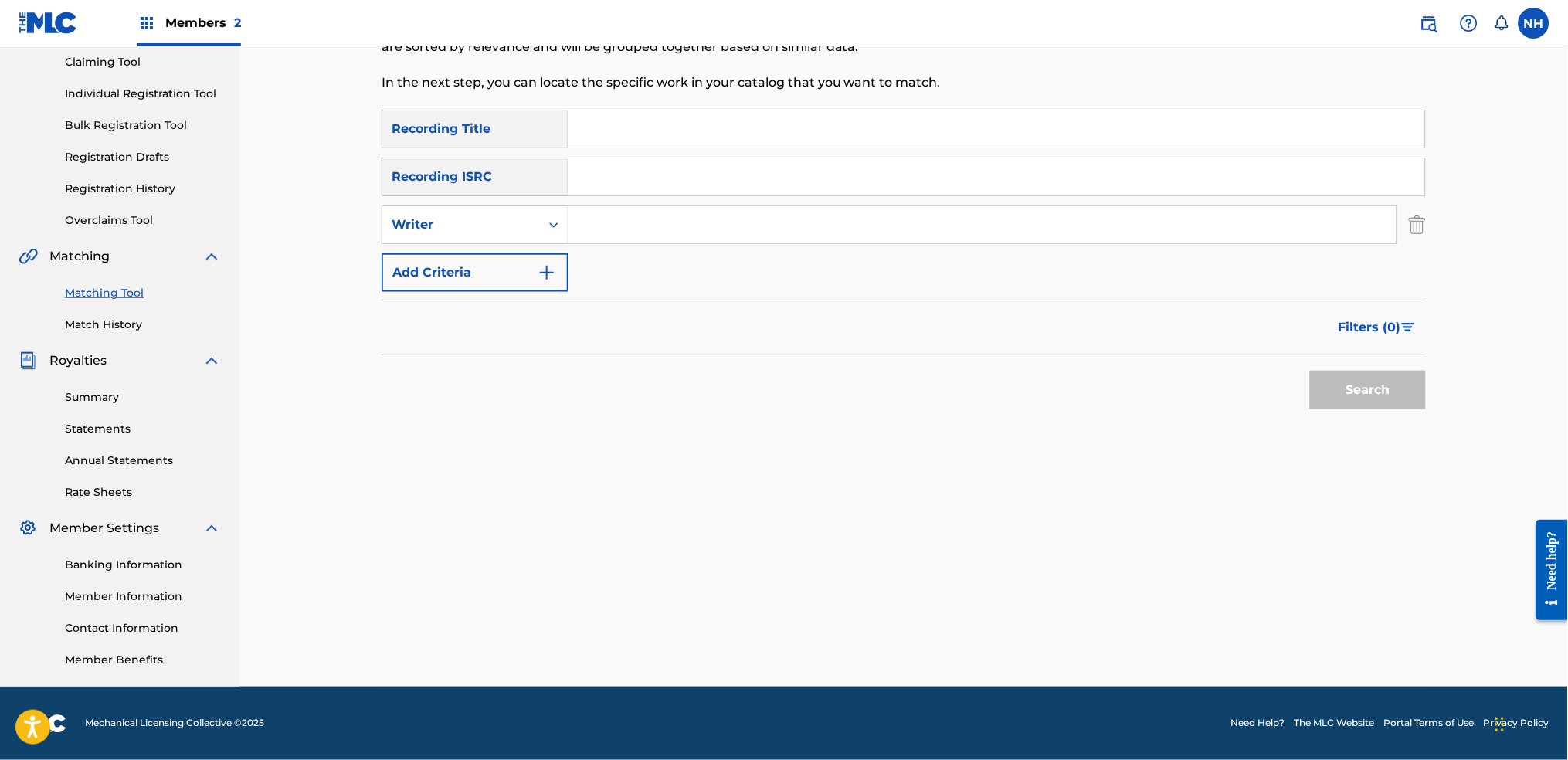
click at [424, 291] on button "Add Criteria" at bounding box center [475, 272] width 187 height 38
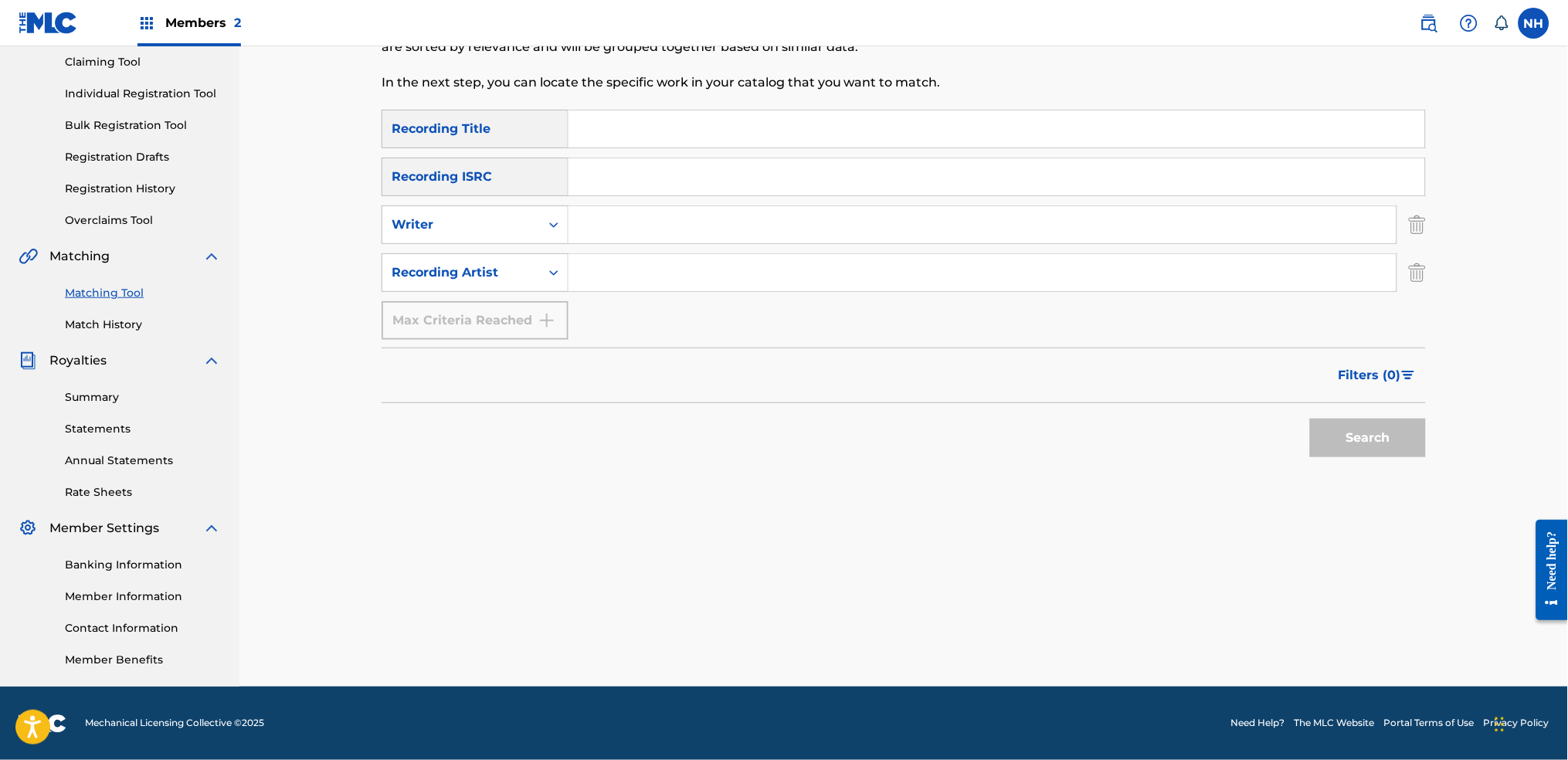
click at [772, 131] on input "Search Form" at bounding box center [996, 129] width 857 height 37
paste input "STEREOSCOPIC DIVE"
type input "STEREOSCOPIC DIVE"
click at [613, 275] on input "Search Form" at bounding box center [982, 272] width 828 height 37
drag, startPoint x: 733, startPoint y: 259, endPoint x: 537, endPoint y: 259, distance: 196.0
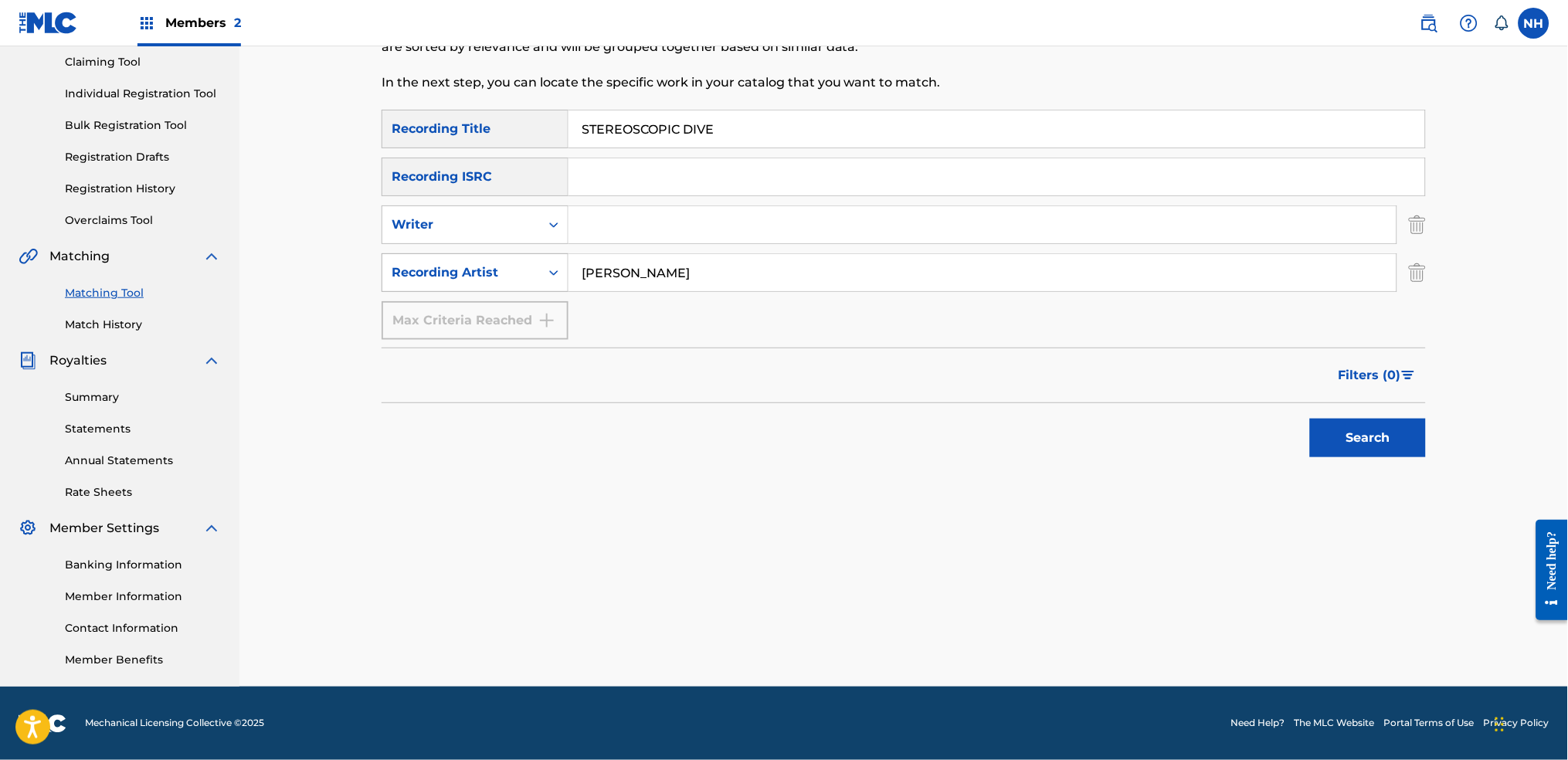
click at [539, 259] on div "SearchWithCriteria1e659ccc-e48c-467a-b92f-c07bbdd4834e Recording Artist kate si…" at bounding box center [903, 272] width 1044 height 38
type input "Max Cooper"
click at [1270, 461] on div "Search" at bounding box center [1364, 434] width 124 height 62
click at [1270, 460] on div "Search" at bounding box center [1364, 434] width 124 height 62
click at [1270, 442] on button "Search" at bounding box center [1367, 438] width 116 height 38
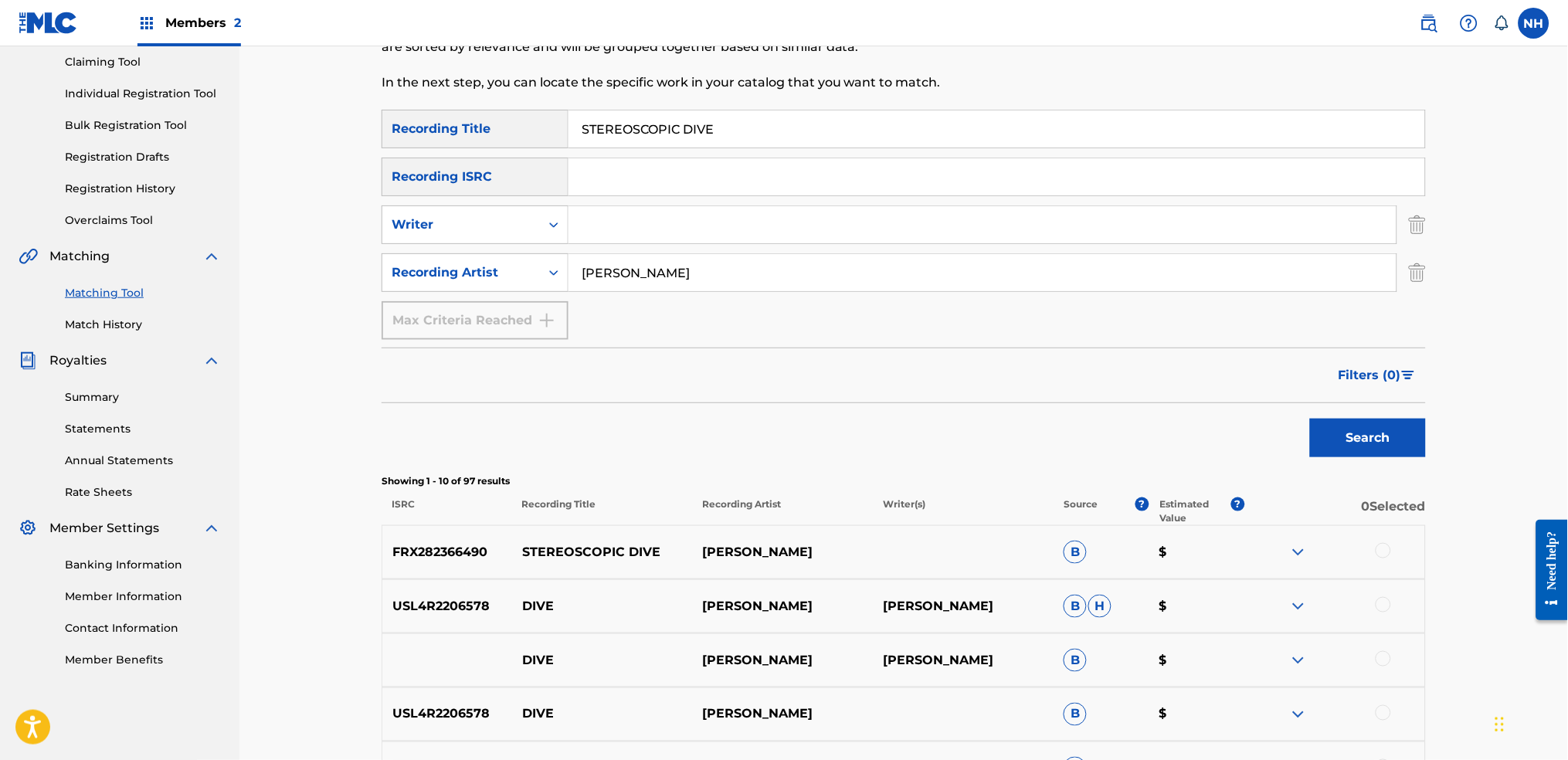
click at [1270, 558] on div at bounding box center [1383, 551] width 16 height 16
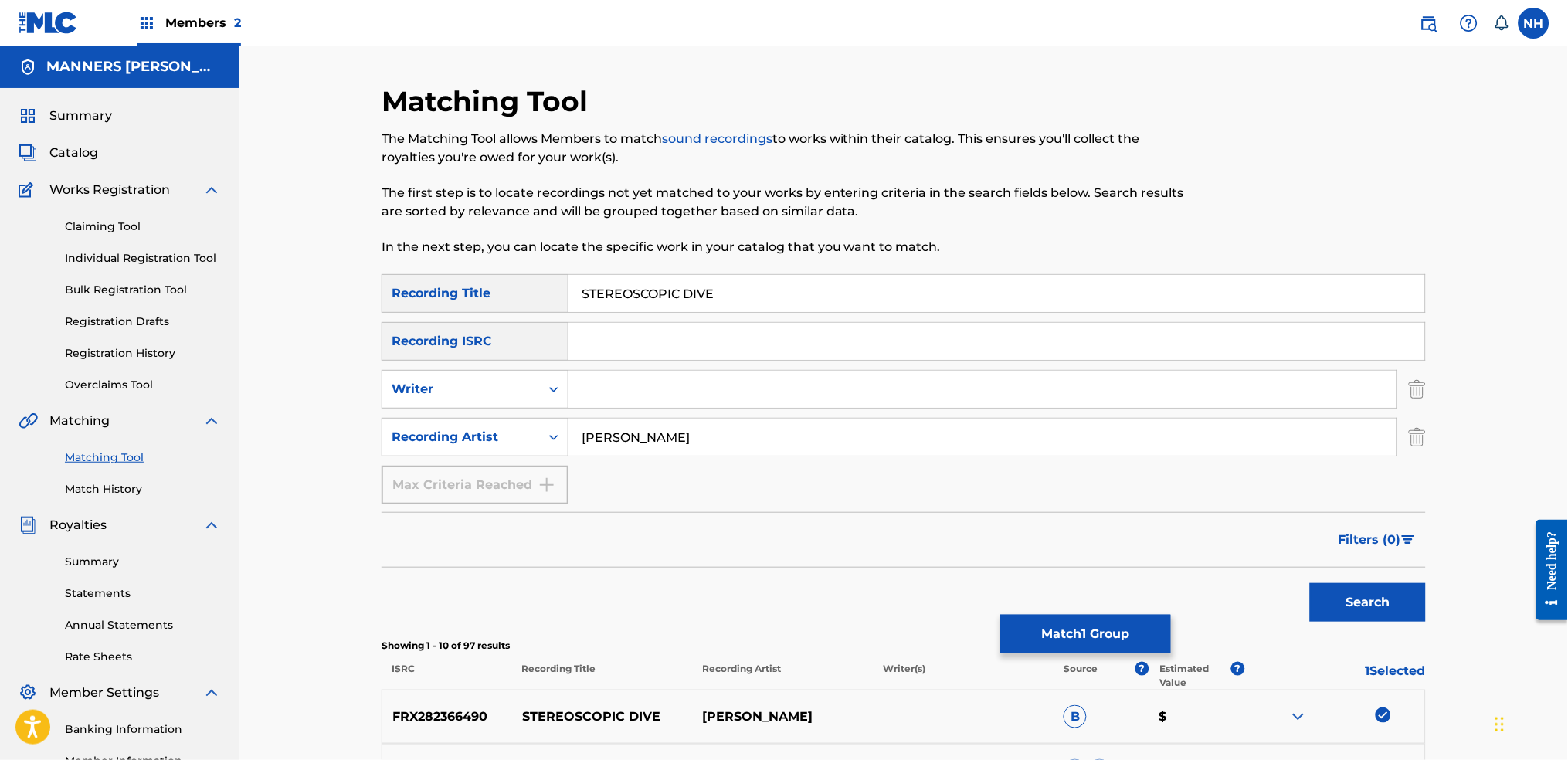
scroll to position [0, 0]
drag, startPoint x: 802, startPoint y: 279, endPoint x: 236, endPoint y: 286, distance: 566.0
click at [241, 284] on div "Matching Tool The Matching Tool allows Members to match sound recordings to wor…" at bounding box center [903, 696] width 1328 height 1301
click at [1075, 596] on button "Match 1 Group" at bounding box center [1085, 634] width 171 height 38
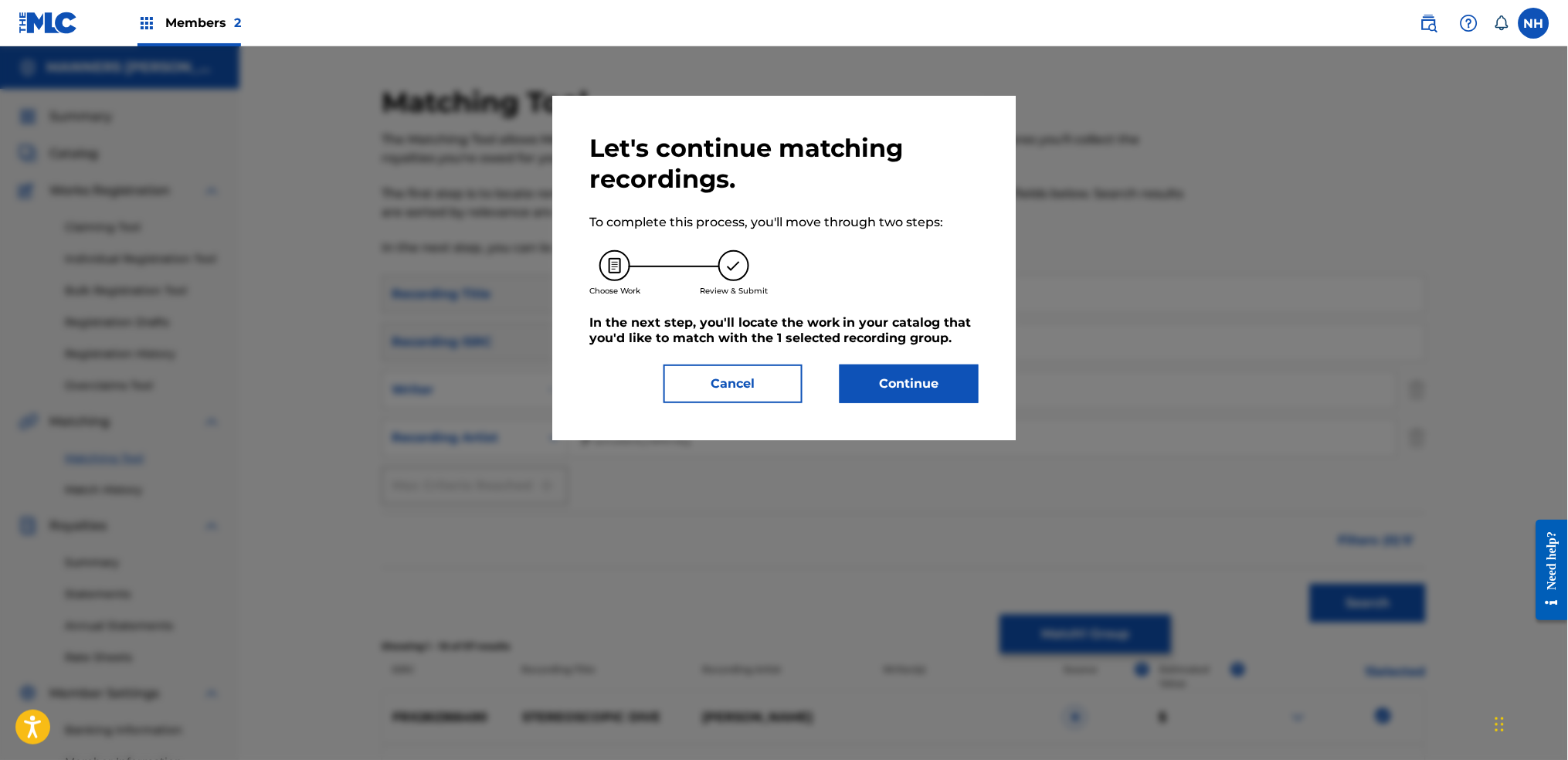
drag, startPoint x: 892, startPoint y: 406, endPoint x: 895, endPoint y: 394, distance: 12.4
click at [894, 401] on div "Let's continue matching recordings. To complete this process, you'll move throu…" at bounding box center [784, 268] width 463 height 345
click at [895, 389] on button "Continue" at bounding box center [908, 384] width 139 height 38
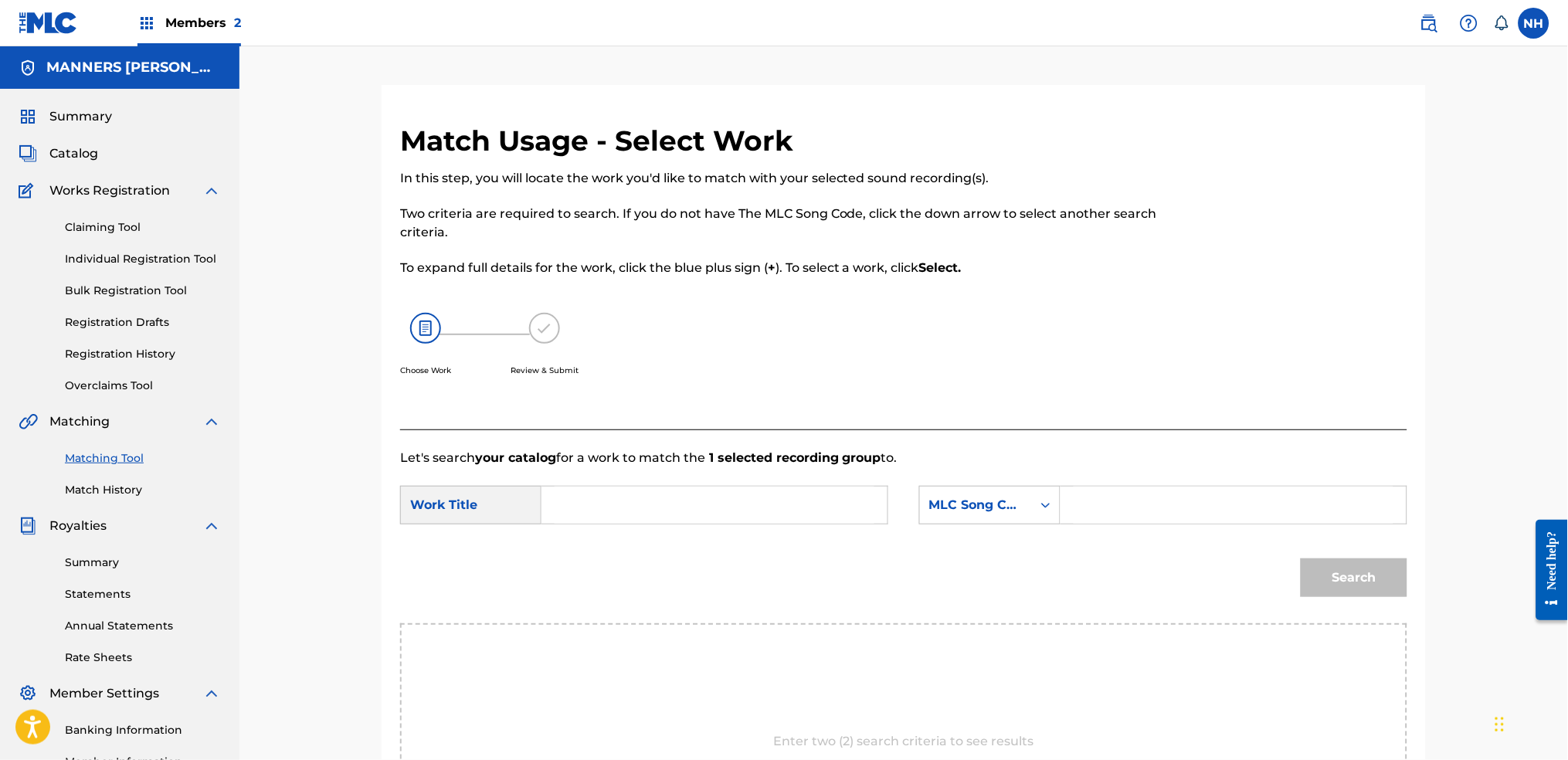
click at [716, 476] on form "SearchWithCriteriab63d5898-2a7c-42ce-844b-3a8b4331f16e Work Title SearchWithCri…" at bounding box center [904, 545] width 1007 height 156
click at [736, 508] on input "Search Form" at bounding box center [715, 505] width 319 height 37
paste input "STEREOSCOPIC DIVE"
type input "STEREOSCOPIC DIVE"
click at [1026, 491] on div "MLC Song Code" at bounding box center [976, 505] width 112 height 30
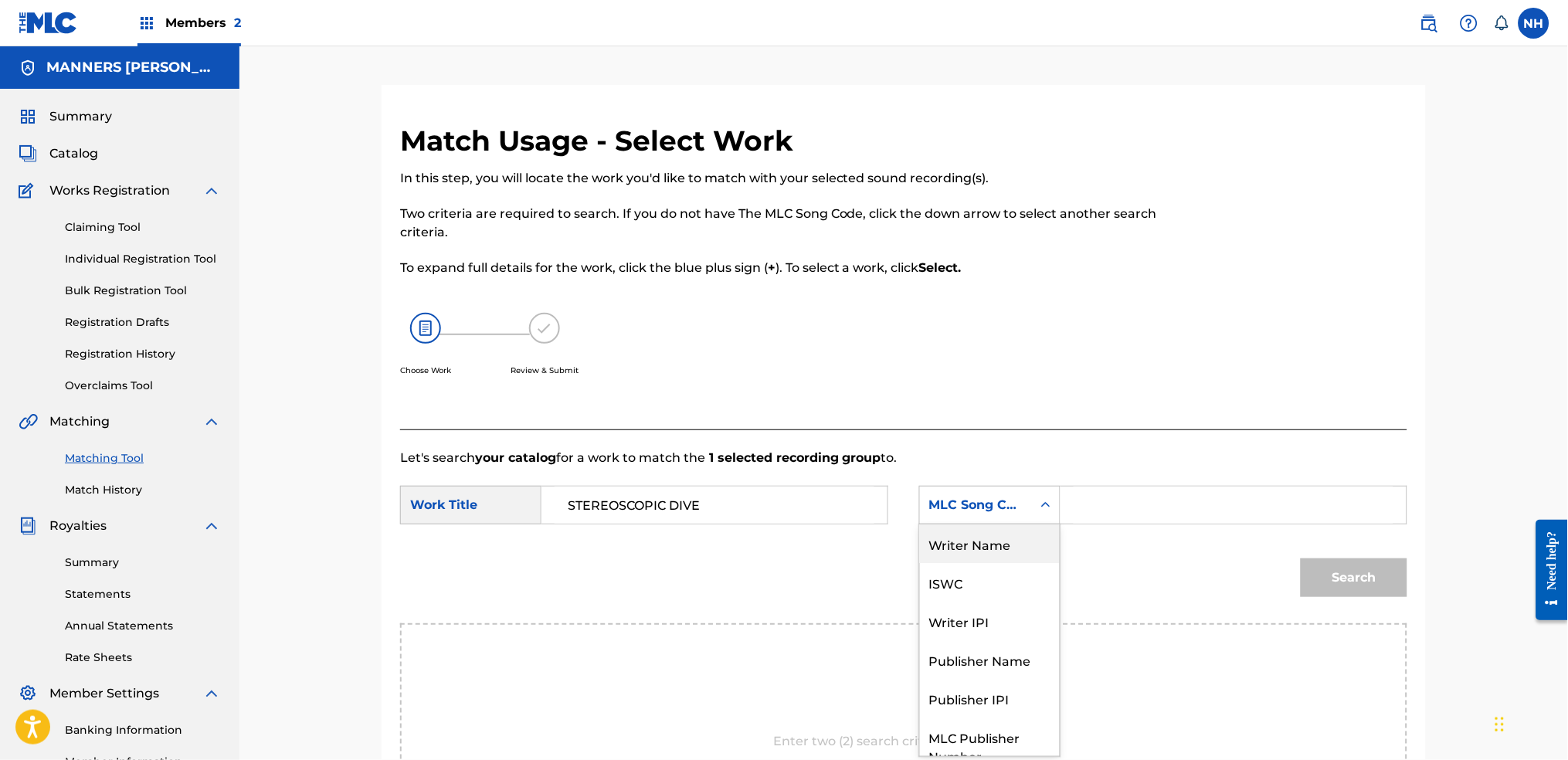
click at [1016, 529] on div "Writer Name" at bounding box center [989, 544] width 140 height 38
click at [1095, 517] on input "Search Form" at bounding box center [1233, 505] width 319 height 37
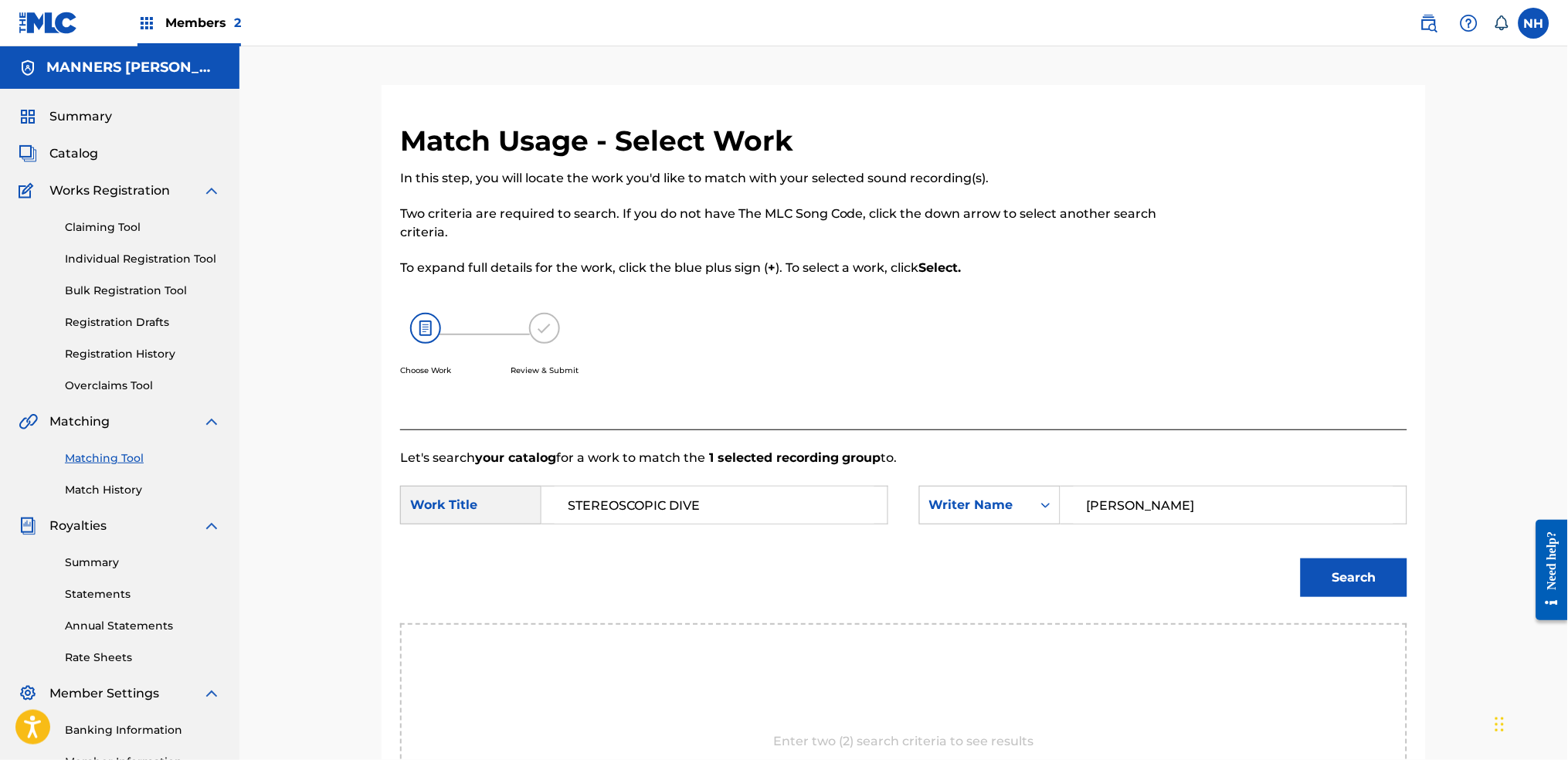
type input "cooper"
click at [1270, 582] on button "Search" at bounding box center [1354, 578] width 106 height 38
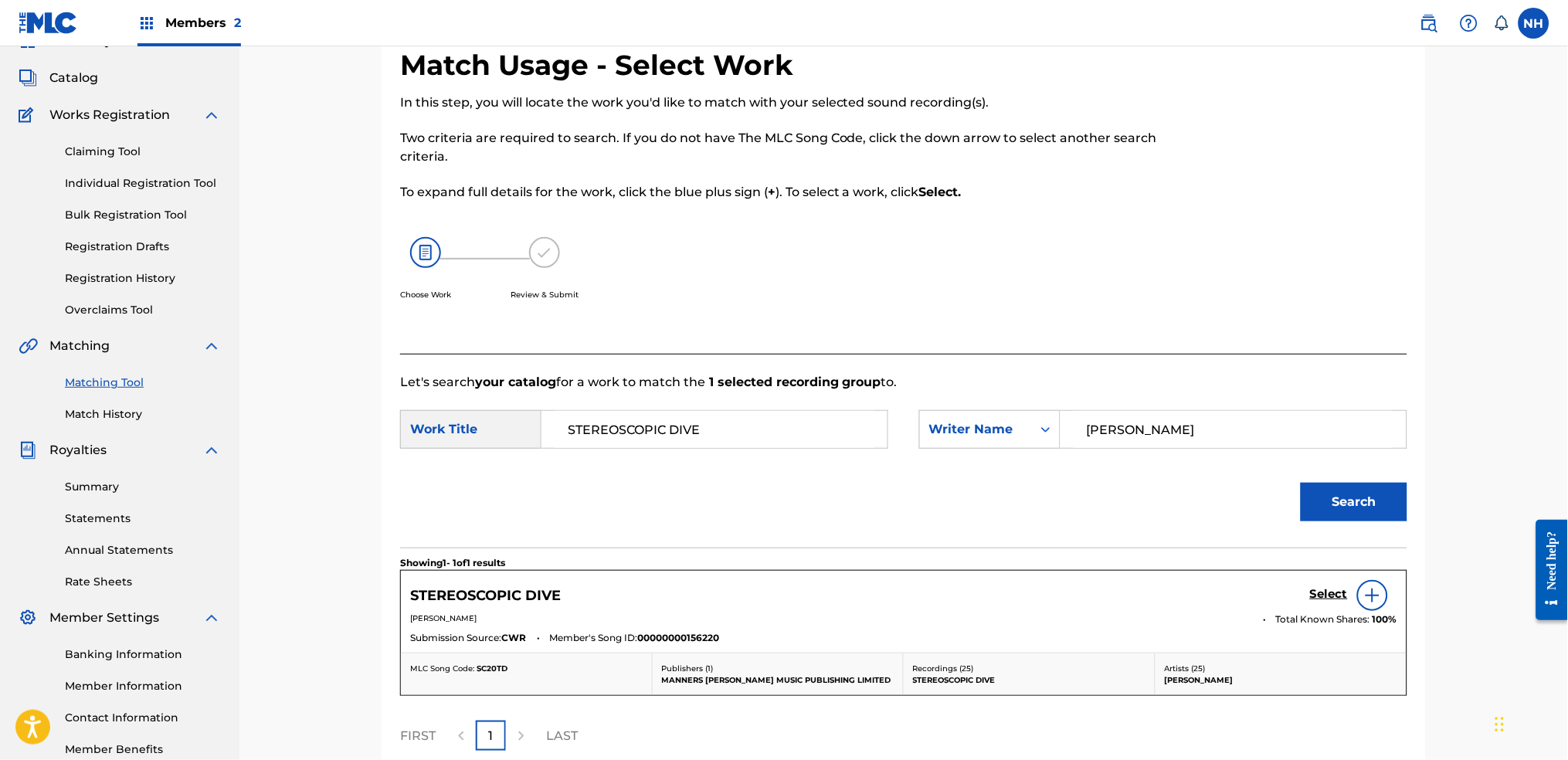
scroll to position [223, 0]
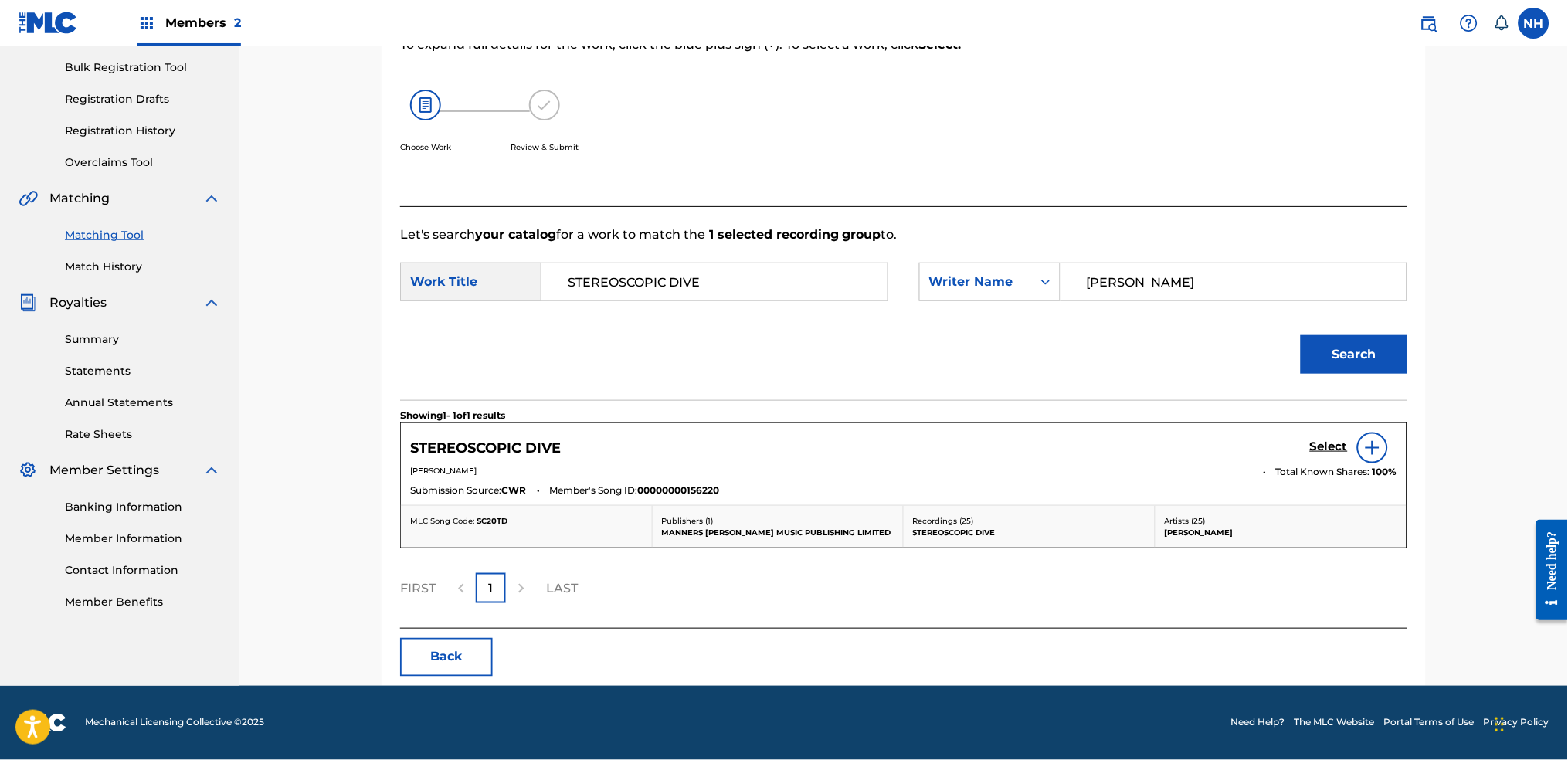
click at [1270, 454] on div "STEREOSCOPIC DIVE Select" at bounding box center [903, 448] width 987 height 31
click at [1270, 452] on div "STEREOSCOPIC DIVE Select" at bounding box center [903, 448] width 987 height 31
click at [1270, 448] on h5 "Select" at bounding box center [1328, 447] width 38 height 15
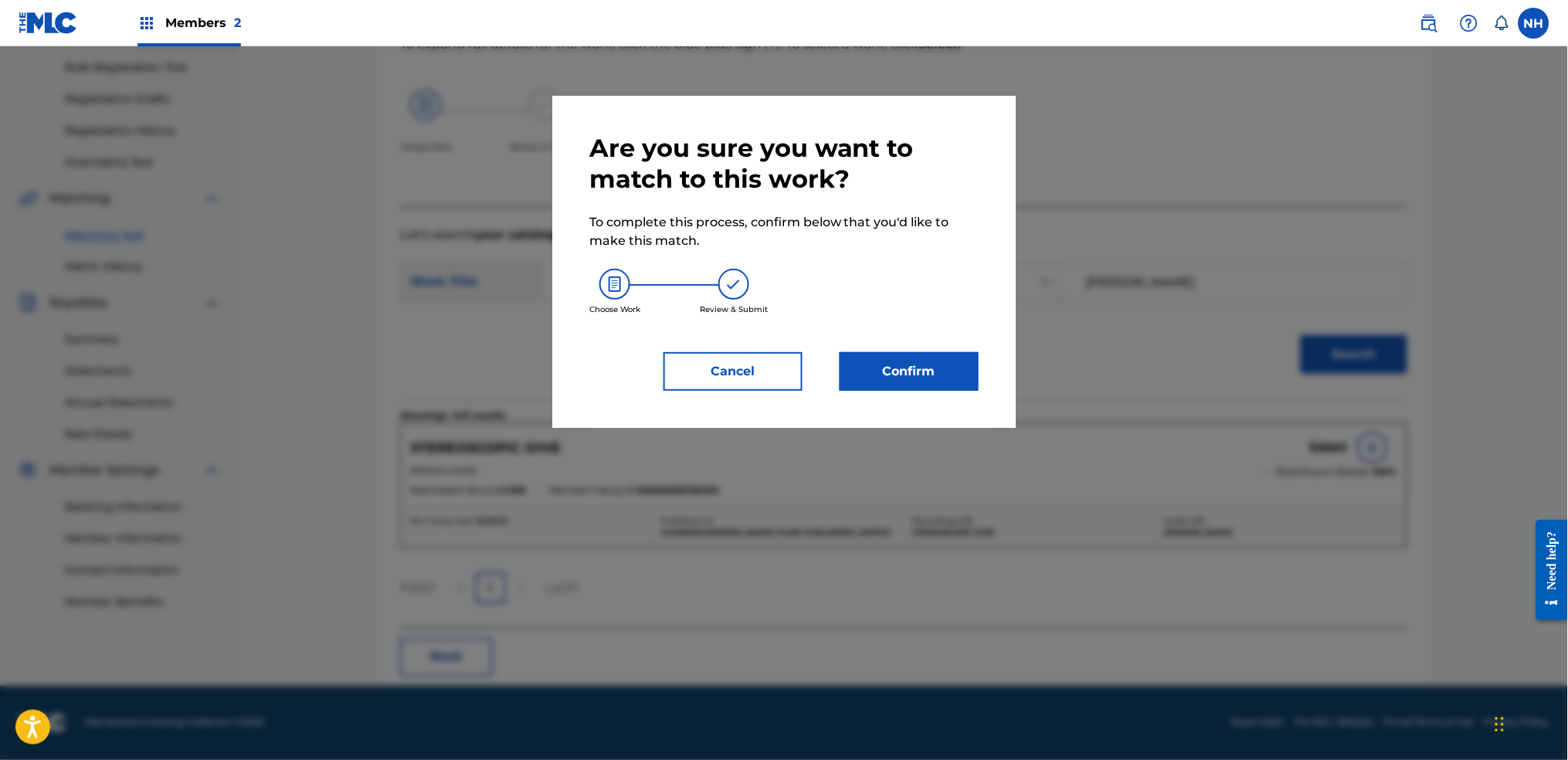
click at [1020, 414] on div at bounding box center [784, 426] width 1568 height 760
click at [941, 368] on button "Confirm" at bounding box center [908, 372] width 139 height 38
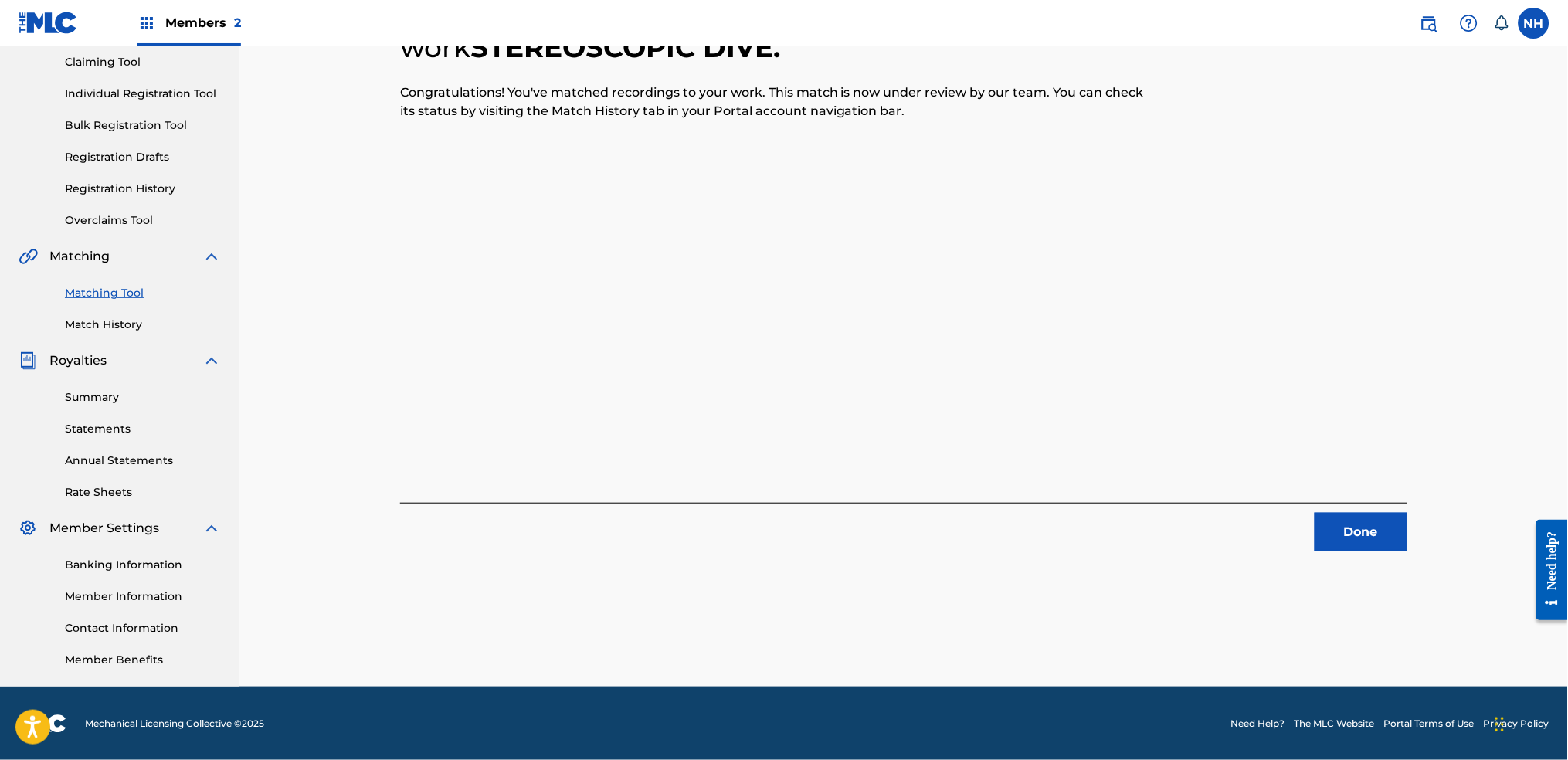
click at [1270, 503] on div "Done" at bounding box center [904, 527] width 1007 height 49
click at [1270, 517] on div "Done" at bounding box center [904, 527] width 1007 height 49
click at [1270, 517] on button "Done" at bounding box center [1361, 532] width 92 height 38
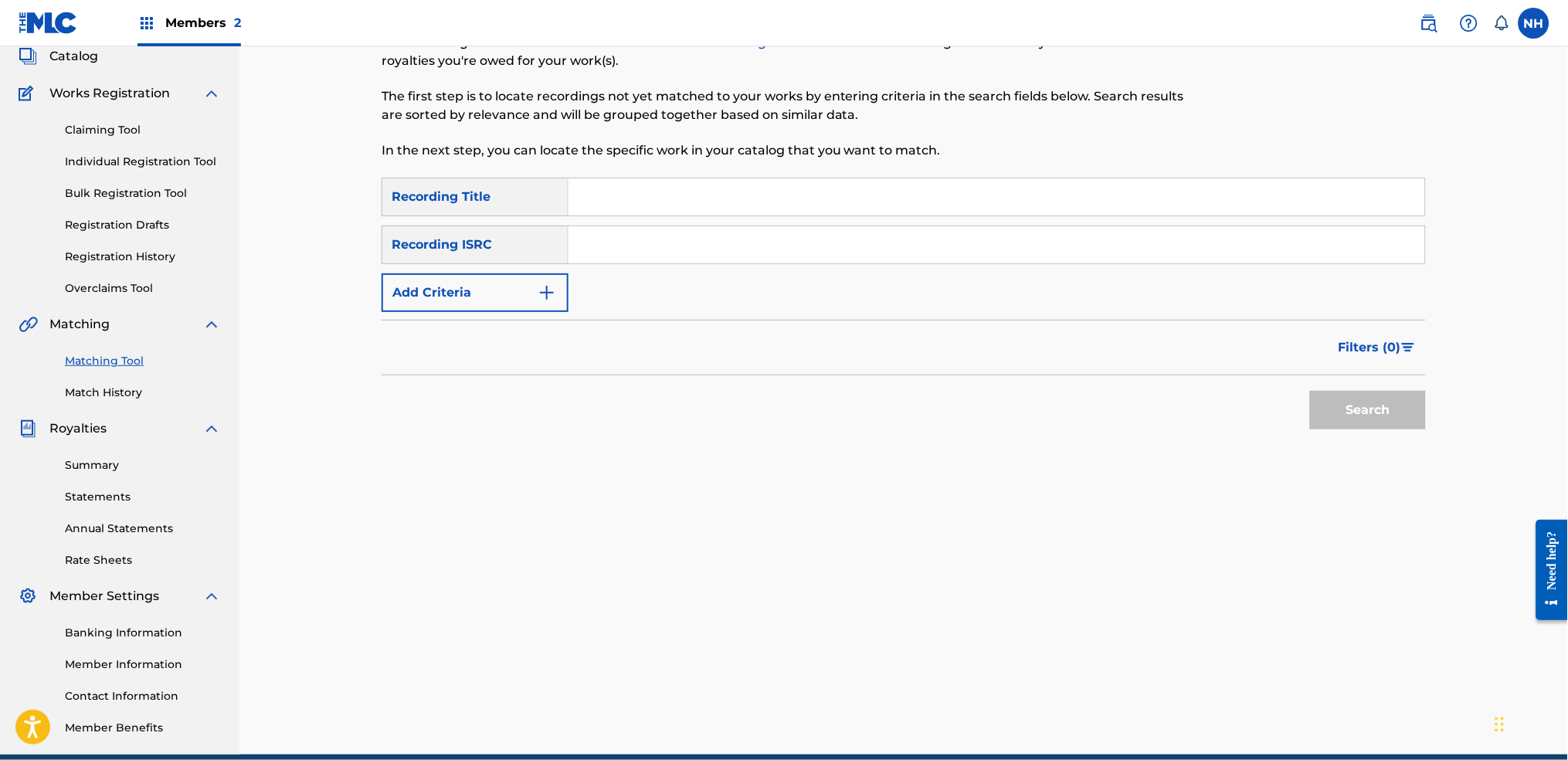
scroll to position [63, 0]
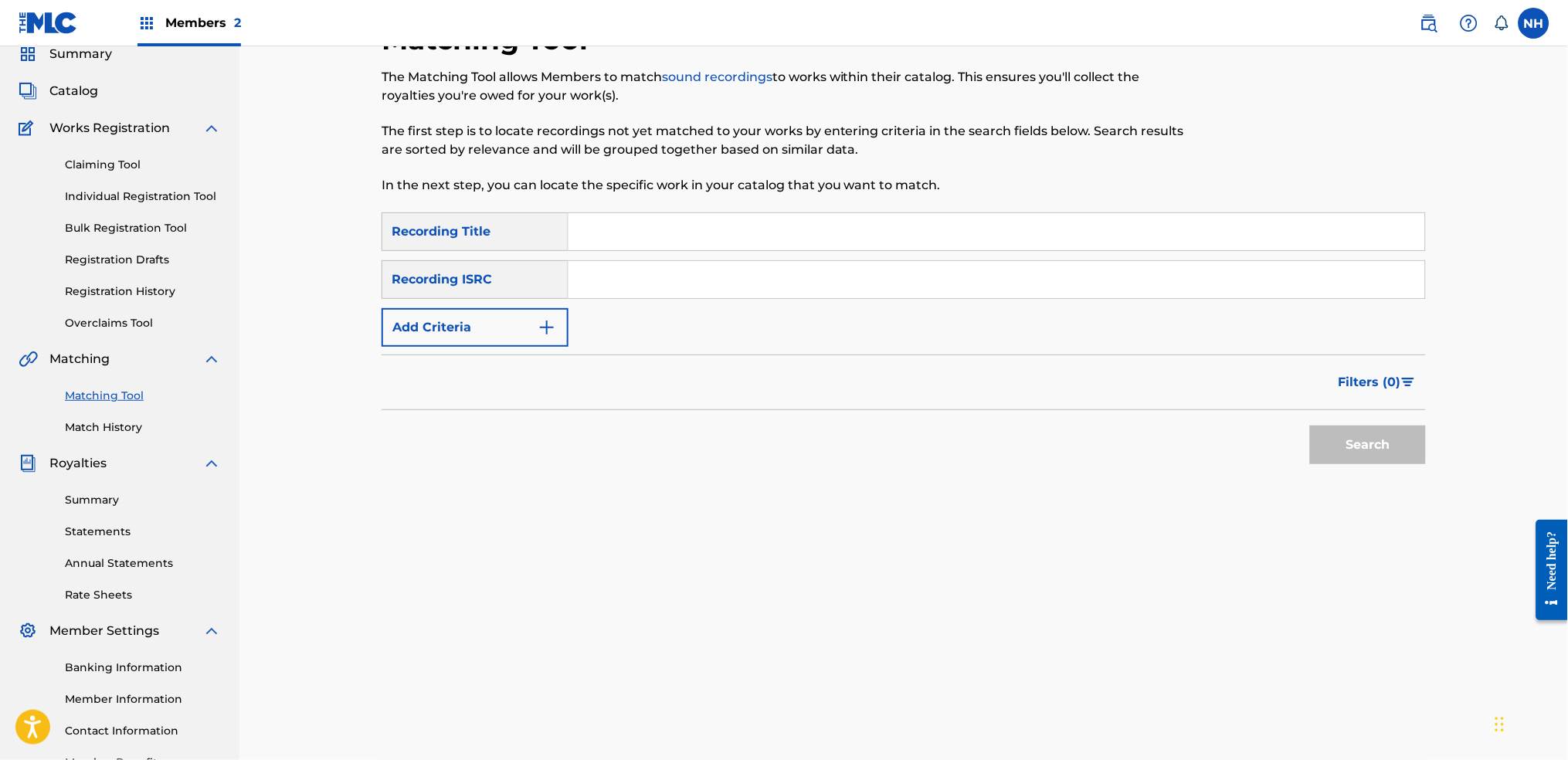
drag, startPoint x: 681, startPoint y: 230, endPoint x: 454, endPoint y: 284, distance: 233.3
click at [681, 230] on input "Search Form" at bounding box center [996, 231] width 857 height 37
paste input "WITH ME"
type input "WITH ME"
click at [414, 318] on button "Add Criteria" at bounding box center [475, 327] width 187 height 38
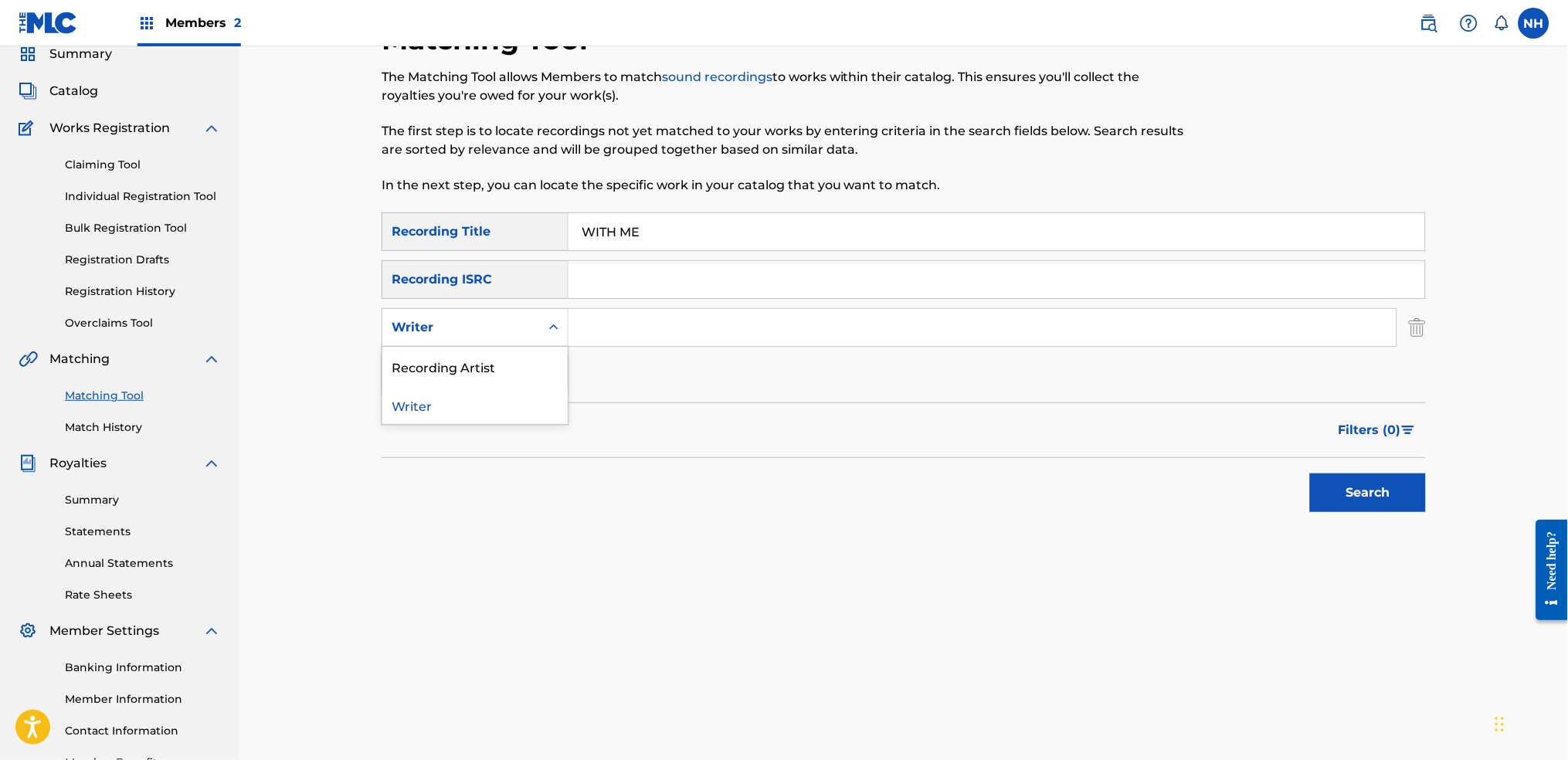
click at [466, 331] on div "Writer" at bounding box center [461, 327] width 139 height 18
click at [498, 359] on div "Recording Artist" at bounding box center [475, 366] width 185 height 38
drag, startPoint x: 531, startPoint y: 351, endPoint x: 572, endPoint y: 335, distance: 44.0
click at [572, 335] on input "Search Form" at bounding box center [982, 327] width 828 height 37
type input "Max Cooper"
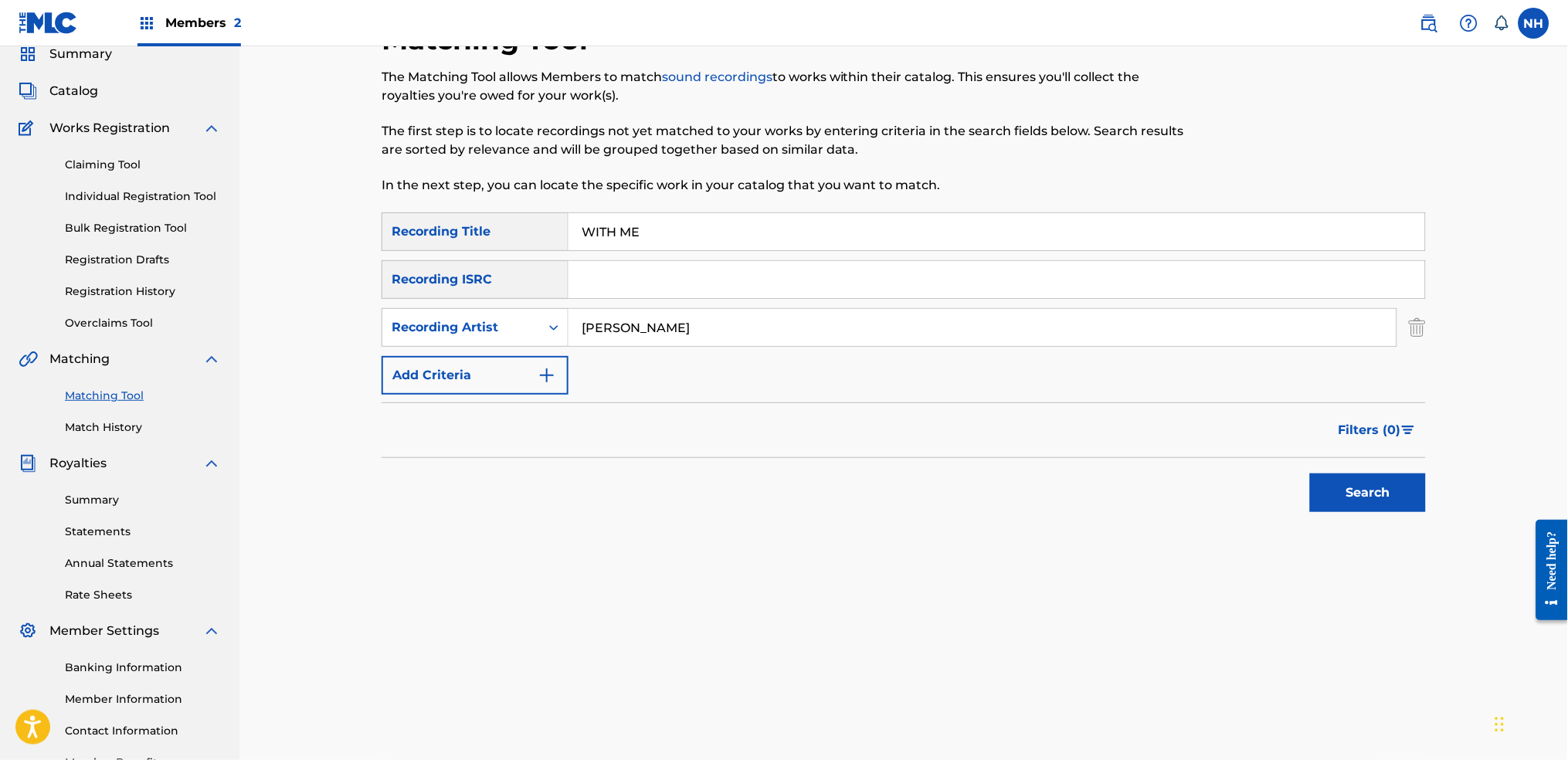
click at [1203, 427] on div "Filters ( 0 )" at bounding box center [903, 430] width 1044 height 56
click at [1270, 458] on div "Search" at bounding box center [903, 489] width 1044 height 62
drag, startPoint x: 1279, startPoint y: 460, endPoint x: 1286, endPoint y: 463, distance: 7.6
click at [1270, 463] on div "Search" at bounding box center [903, 489] width 1044 height 62
click at [1270, 501] on button "Search" at bounding box center [1367, 493] width 116 height 38
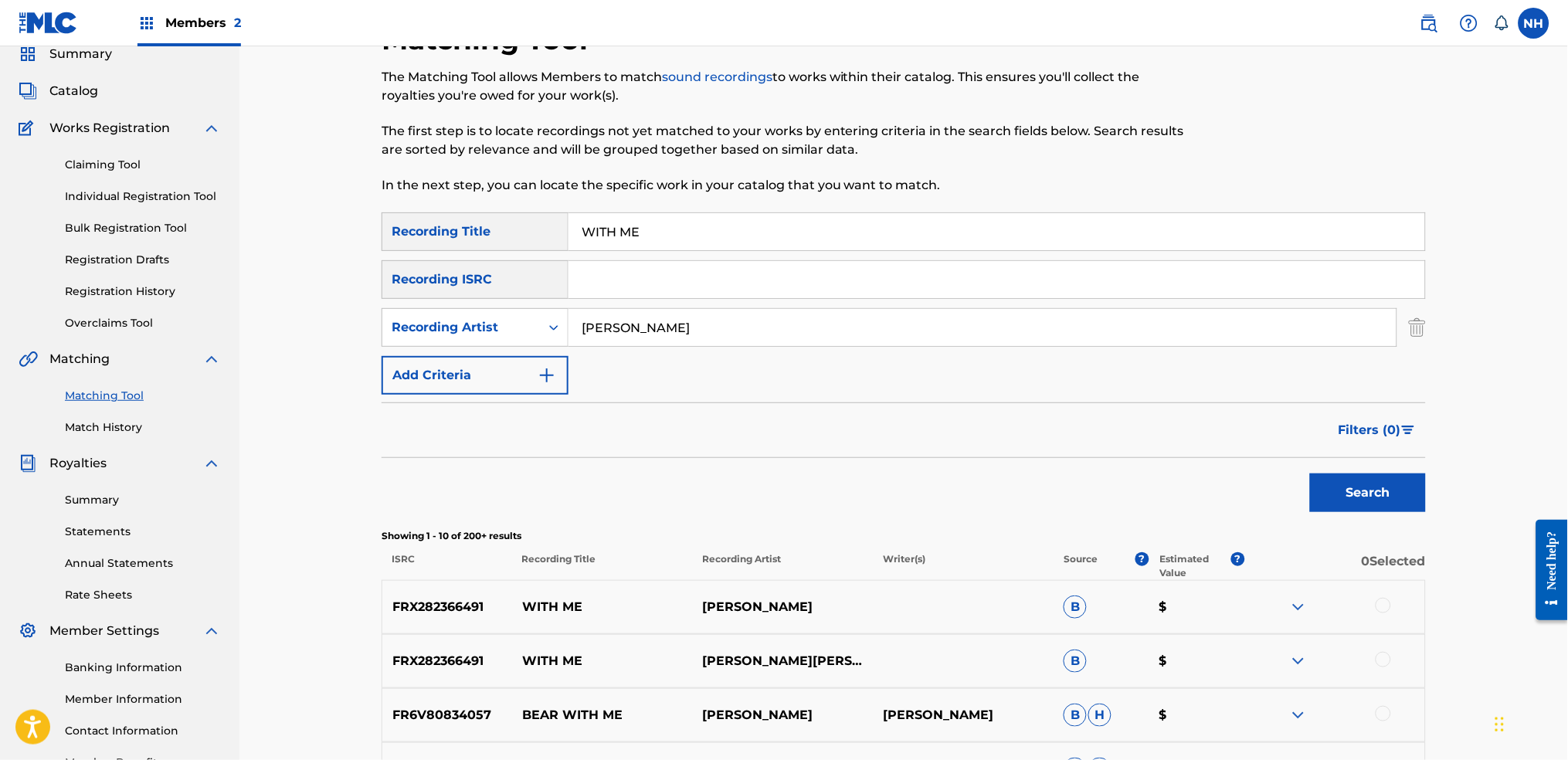
scroll to position [165, 0]
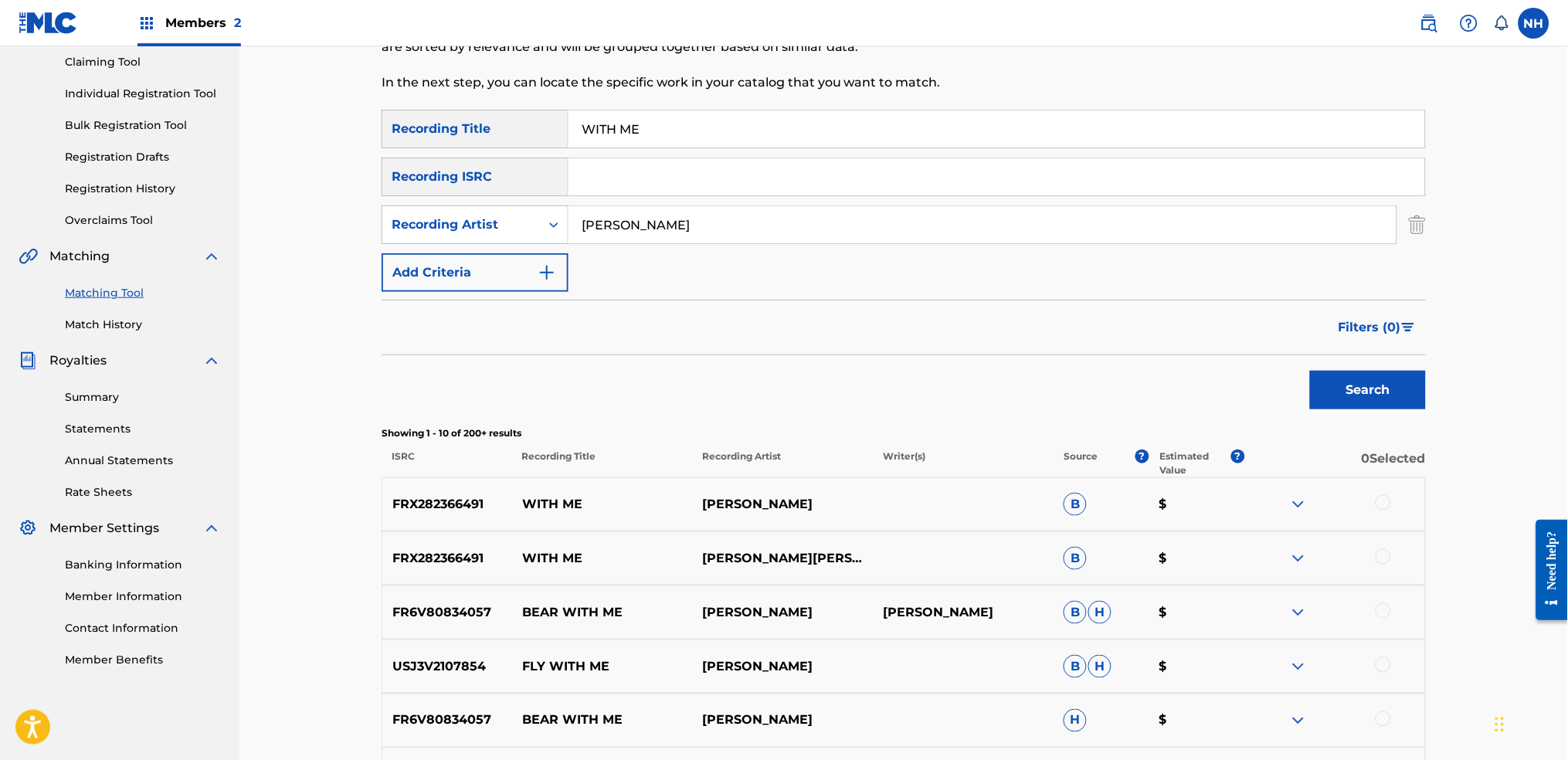
click at [1270, 508] on div at bounding box center [1334, 503] width 181 height 18
click at [1270, 501] on div at bounding box center [1334, 503] width 181 height 18
click at [1270, 503] on div at bounding box center [1383, 503] width 16 height 16
click at [1270, 563] on div at bounding box center [1383, 557] width 16 height 16
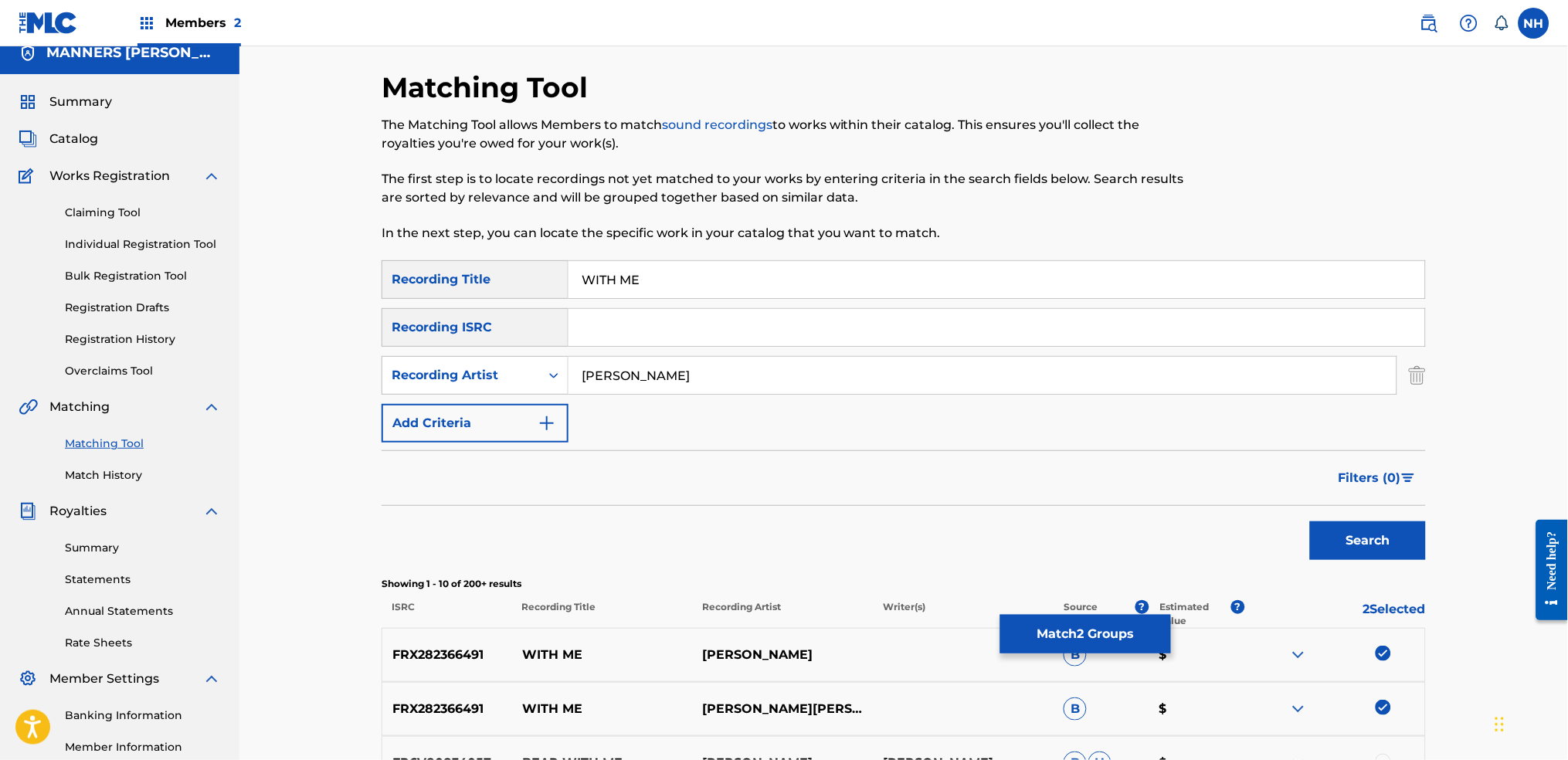
scroll to position [0, 0]
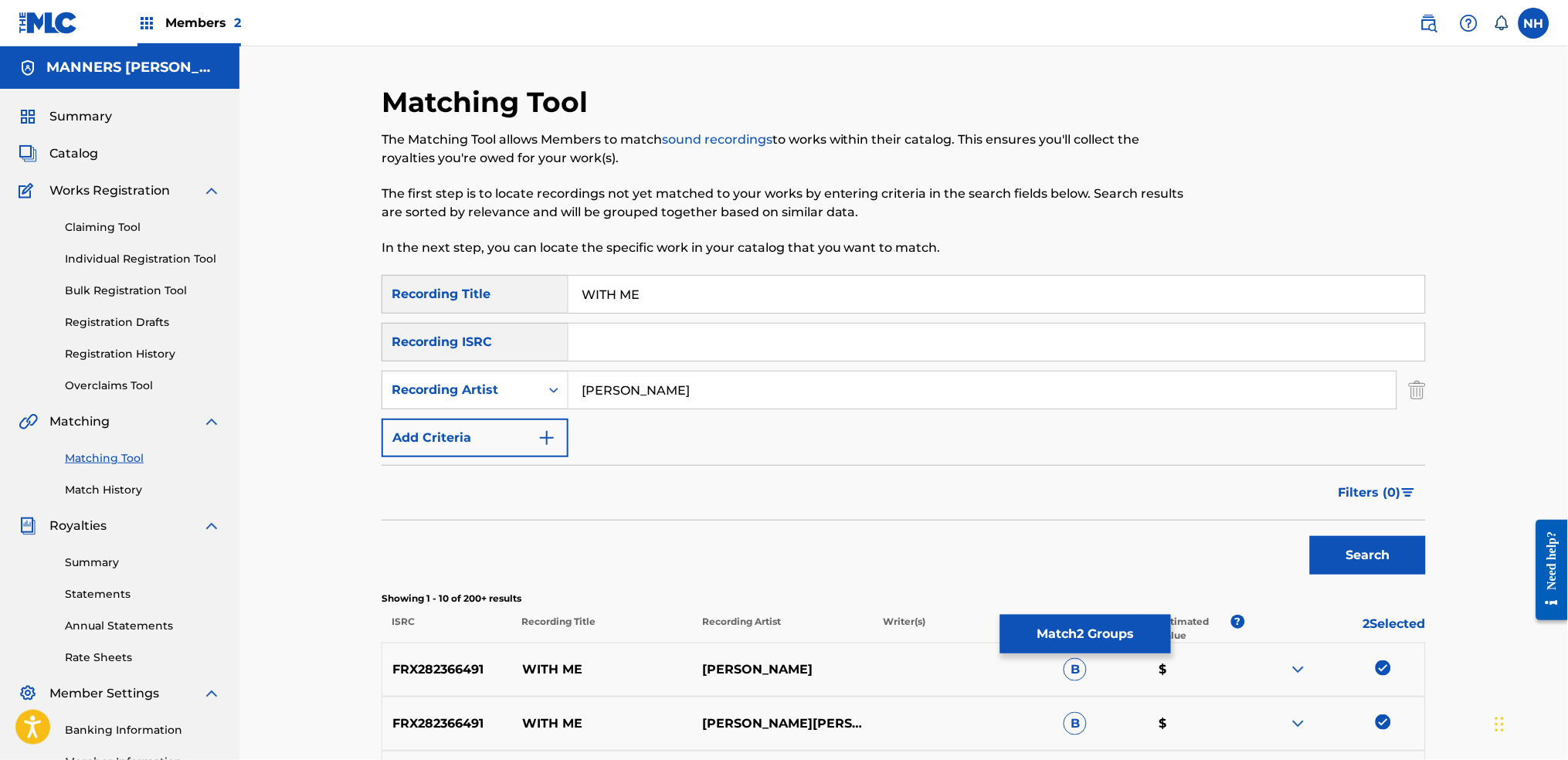
click at [409, 280] on div "SearchWithCriteria42d028ab-ce92-4086-94f4-381f13242438 Recording Title WITH ME" at bounding box center [903, 294] width 1044 height 38
click at [1078, 596] on button "Match 2 Groups" at bounding box center [1085, 634] width 171 height 38
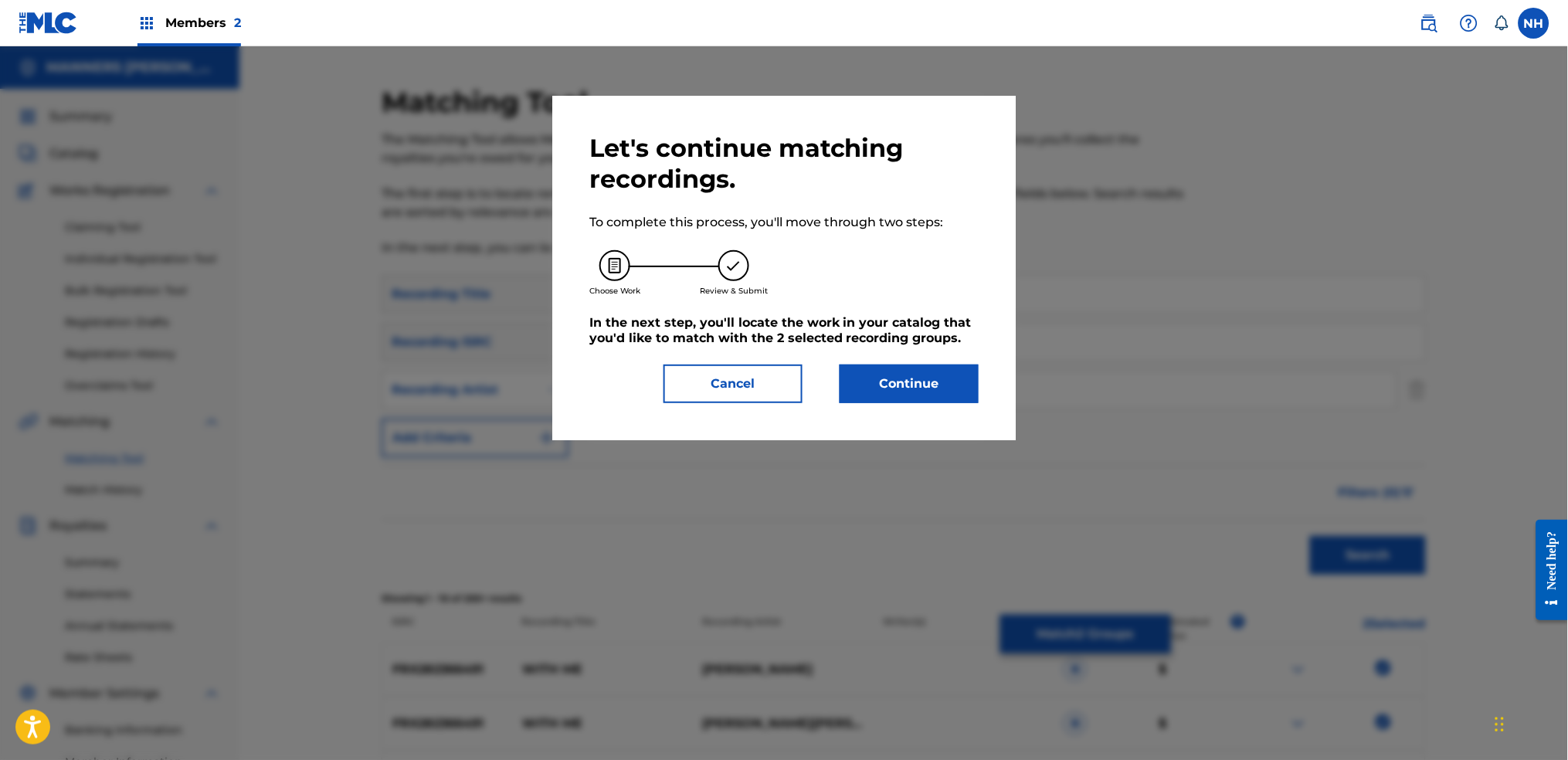
click at [913, 367] on button "Continue" at bounding box center [908, 384] width 139 height 38
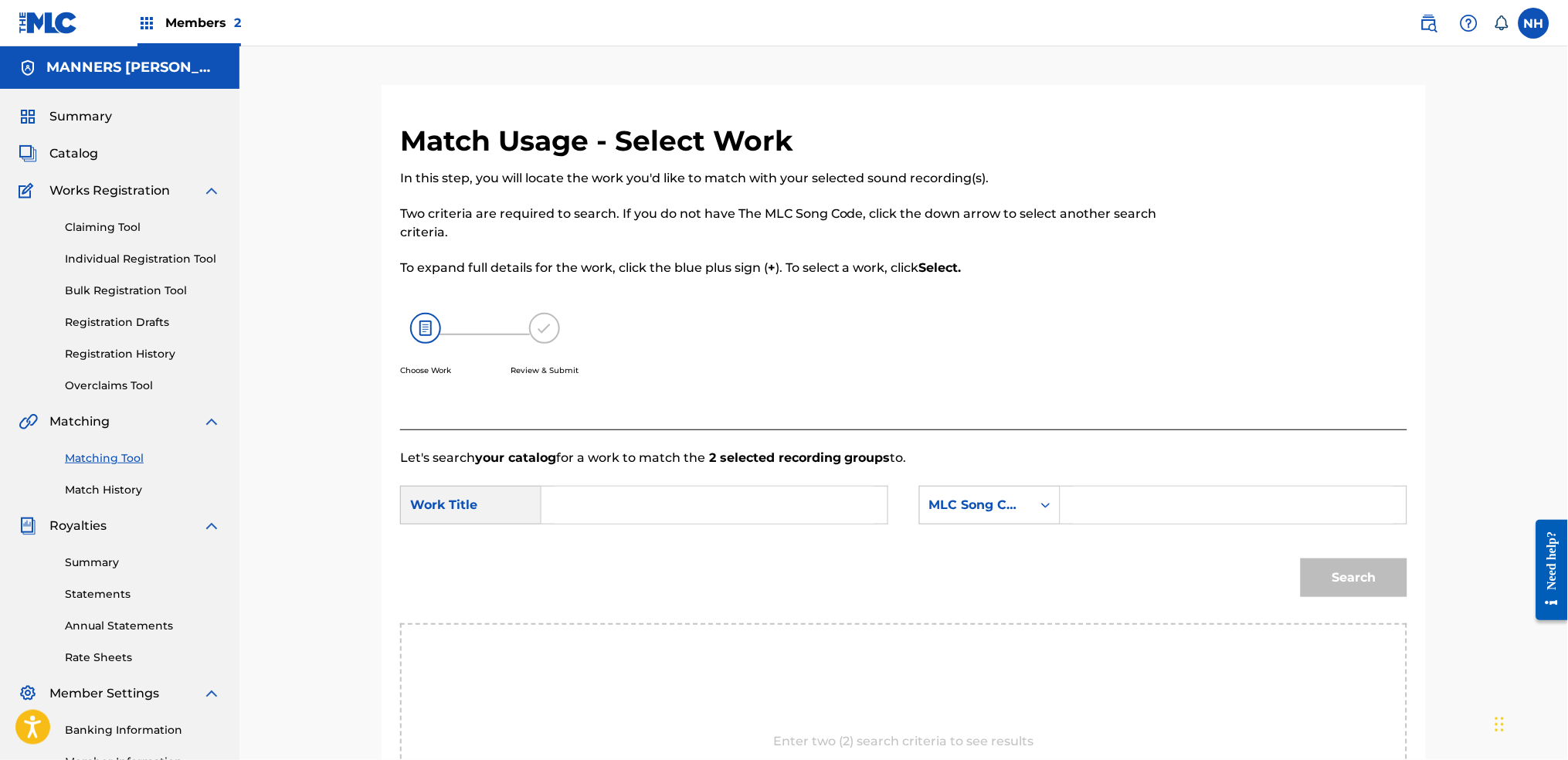
click at [639, 498] on input "Search Form" at bounding box center [715, 505] width 319 height 37
paste input "WITH ME"
type input "WITH ME"
click at [972, 501] on div "MLC Song Code" at bounding box center [976, 504] width 93 height 18
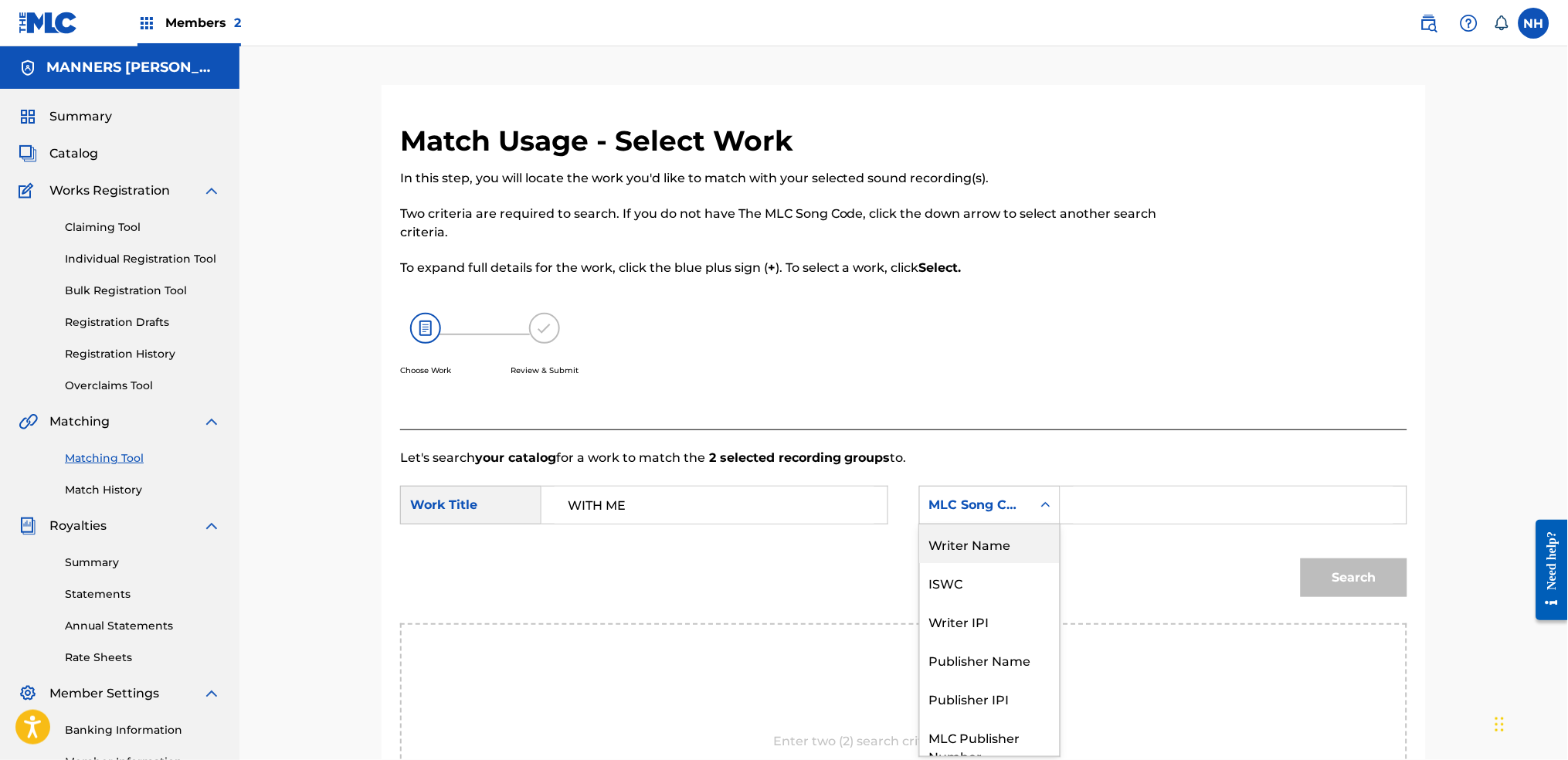
click at [1013, 539] on div "Writer Name" at bounding box center [989, 544] width 140 height 38
click at [1093, 525] on div "SearchWithCriteriab63d5898-2a7c-42ce-844b-3a8b4331f16e Work Title WITH ME Searc…" at bounding box center [904, 510] width 1007 height 48
click at [1110, 502] on input "Search Form" at bounding box center [1233, 505] width 319 height 37
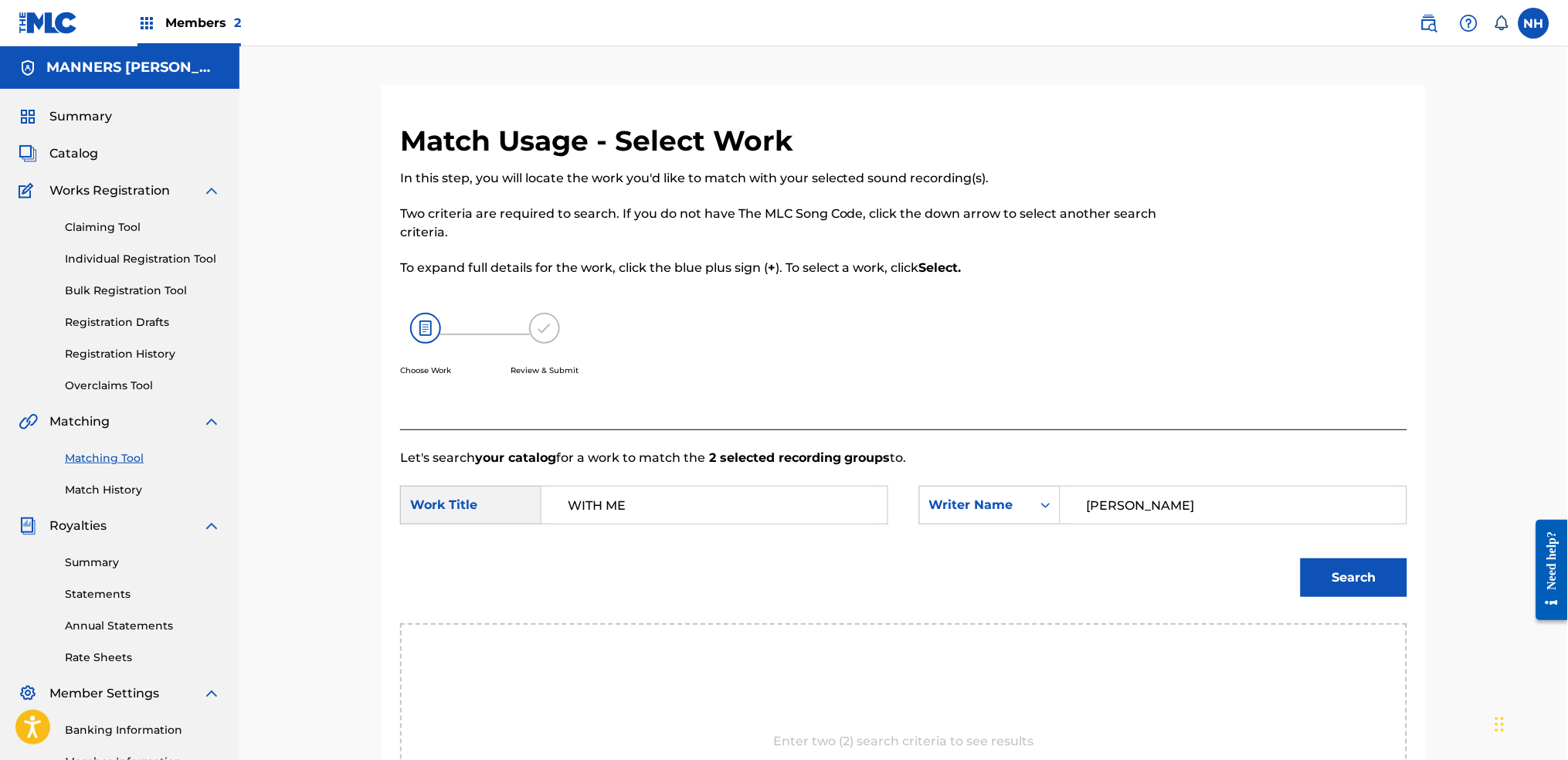
type input "cooper"
click at [1270, 557] on div "Search" at bounding box center [1350, 573] width 114 height 62
click at [1270, 580] on button "Search" at bounding box center [1354, 578] width 106 height 38
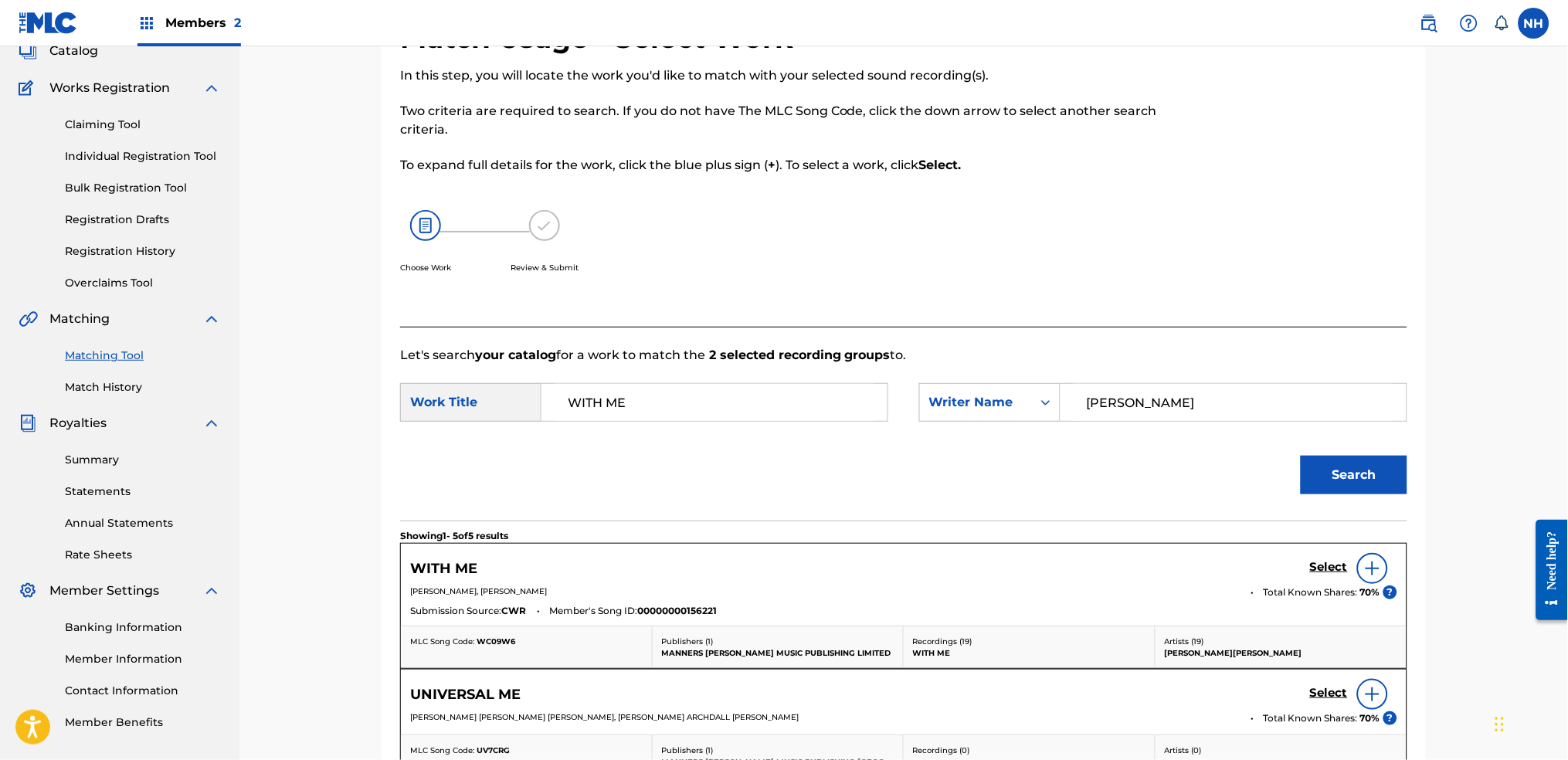
scroll to position [205, 0]
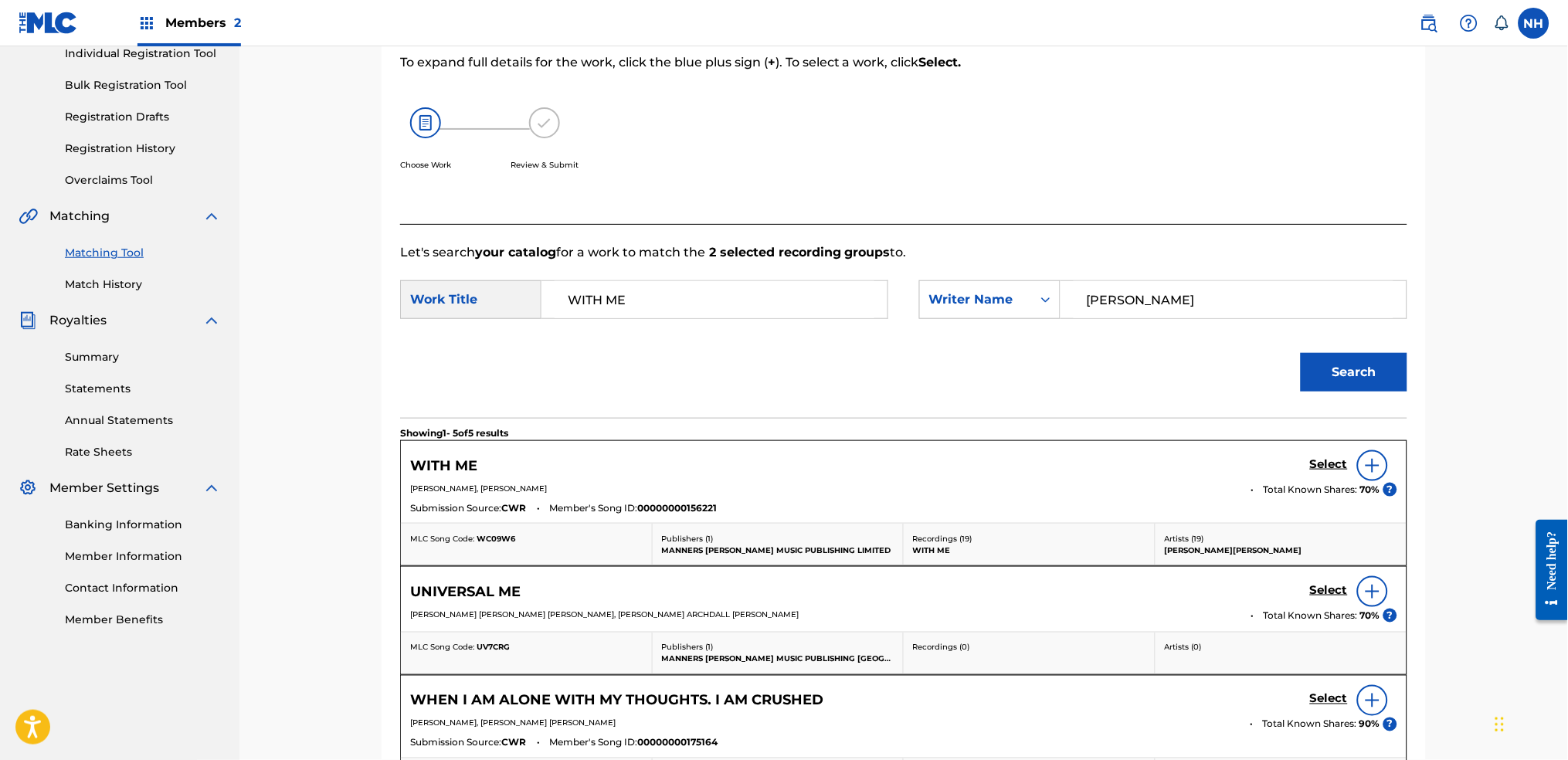
drag, startPoint x: 1293, startPoint y: 442, endPoint x: 1298, endPoint y: 463, distance: 21.6
click at [1270, 463] on div "WITH ME Select KATHRIN DE BOER, MAX BENJAMIN COOPER Total Known Shares: 70 % ? …" at bounding box center [903, 482] width 1005 height 82
click at [1270, 464] on h5 "Select" at bounding box center [1328, 464] width 38 height 15
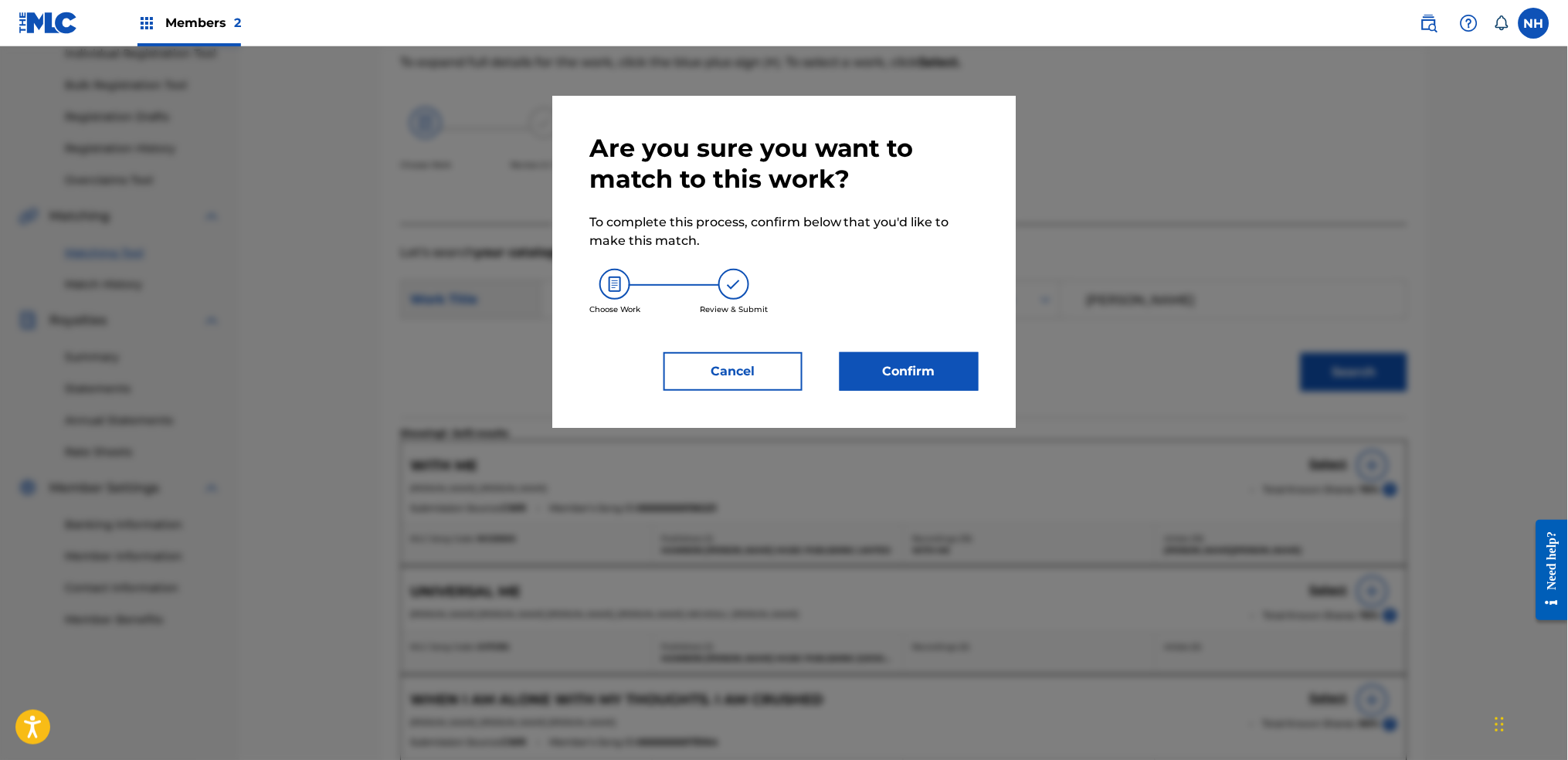
click at [705, 381] on button "Cancel" at bounding box center [732, 372] width 139 height 38
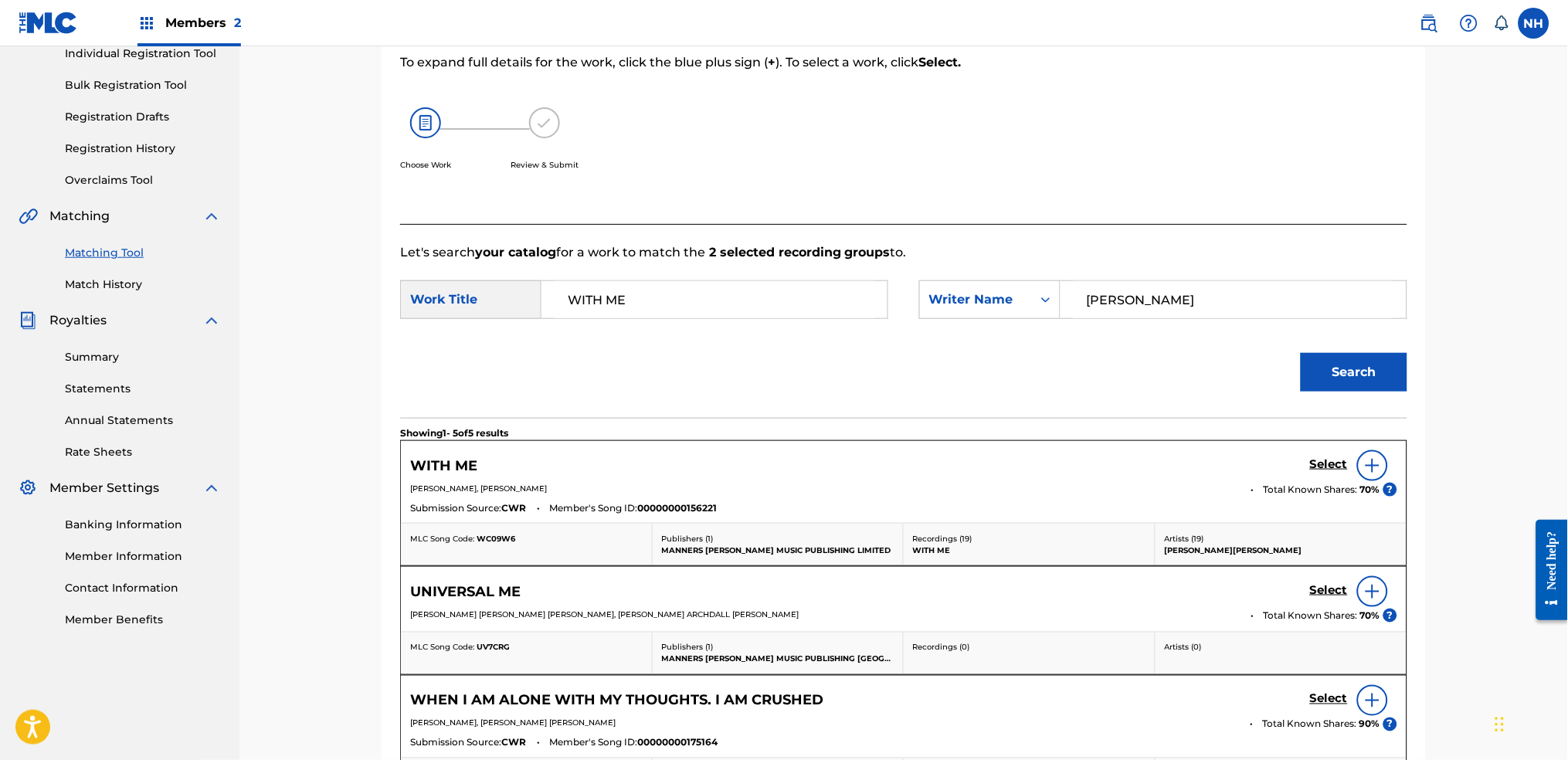
click at [1270, 462] on div "WITH ME Select" at bounding box center [903, 465] width 987 height 31
click at [1270, 461] on h5 "Select" at bounding box center [1328, 464] width 38 height 15
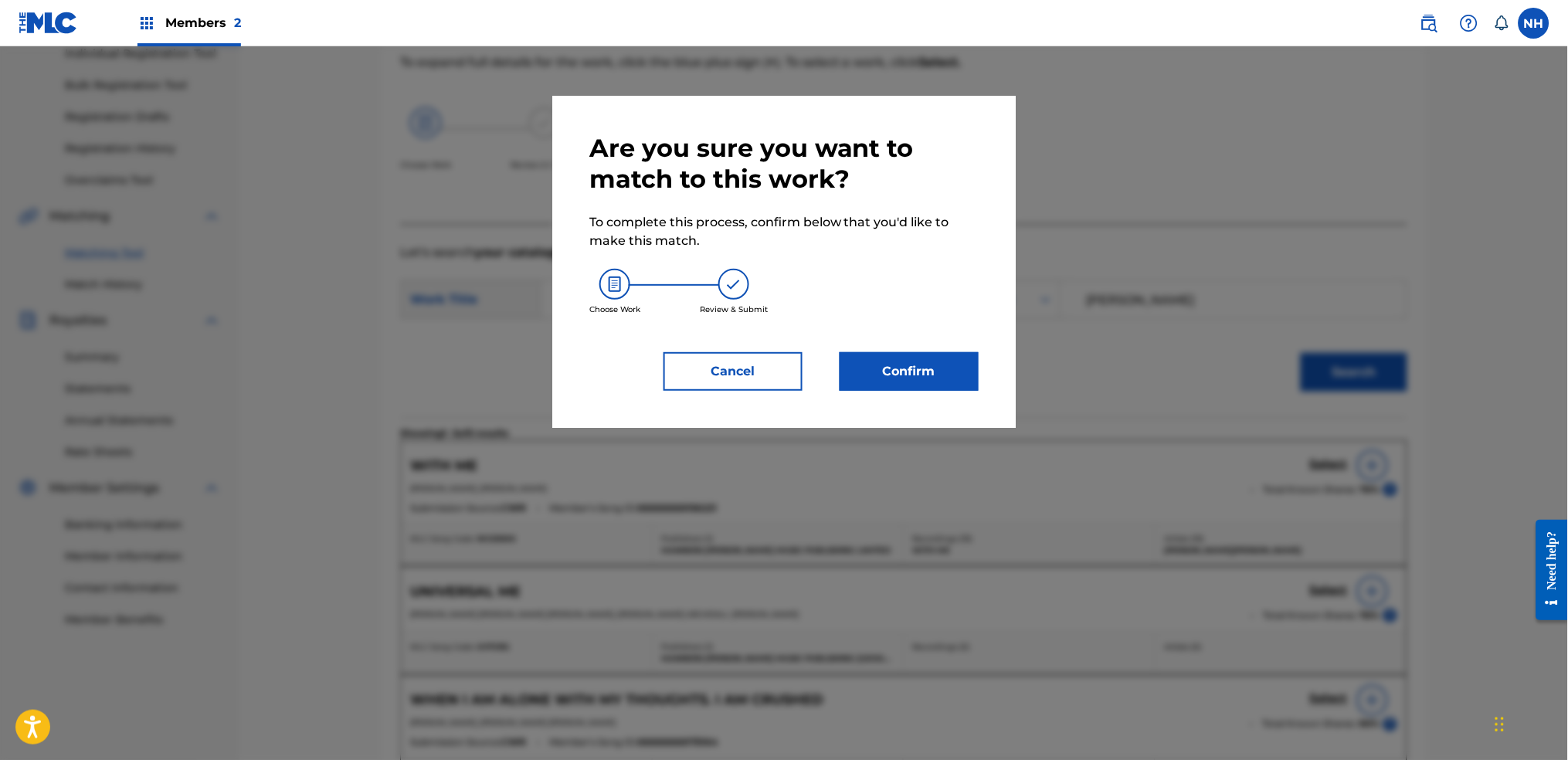
click at [930, 373] on button "Confirm" at bounding box center [908, 372] width 139 height 38
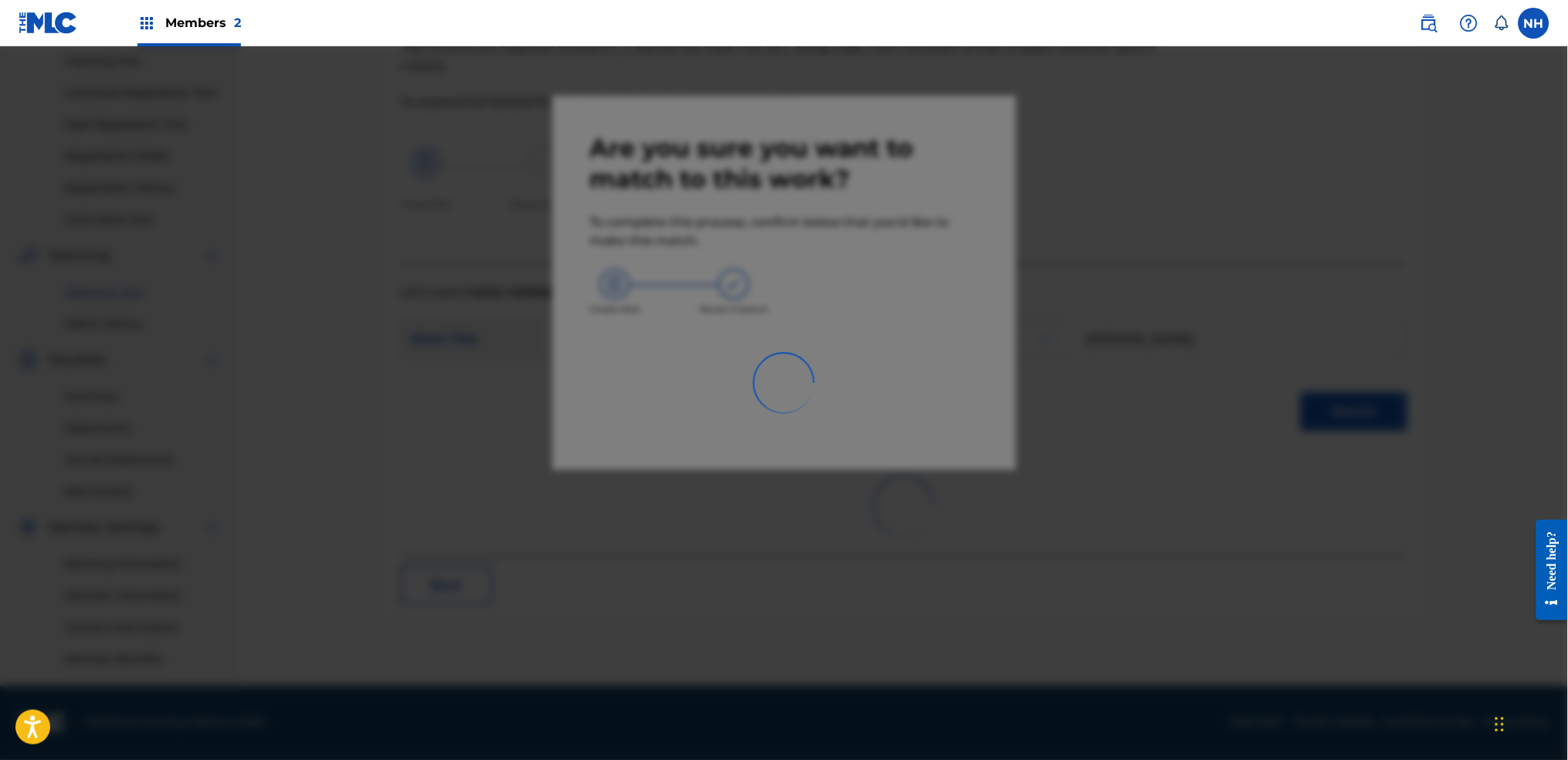
scroll to position [165, 0]
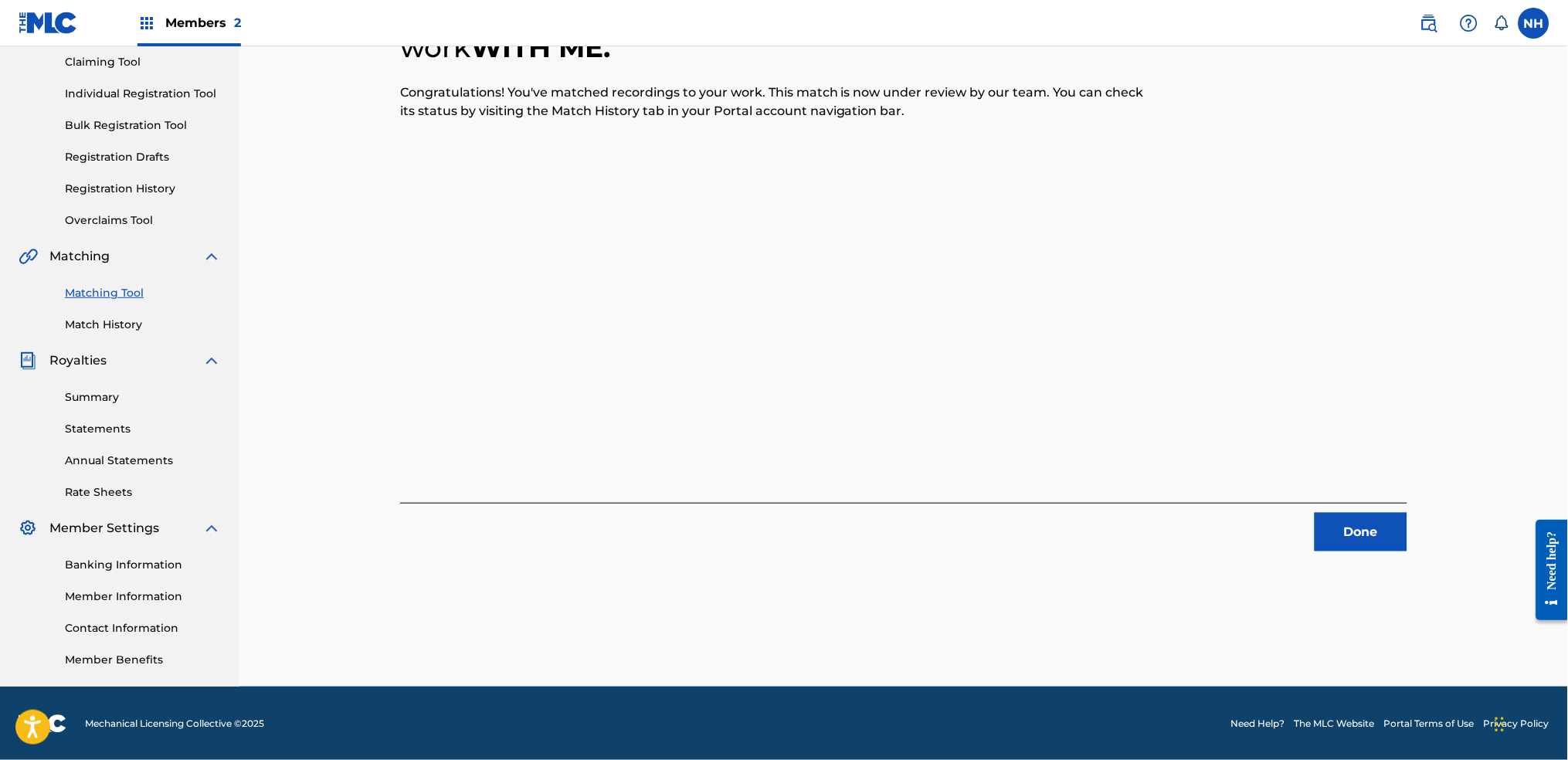
click at [1256, 412] on div "2 Recording Groups are pending usage match to the work WITH ME . Congratulation…" at bounding box center [904, 255] width 1007 height 593
drag, startPoint x: 1321, startPoint y: 496, endPoint x: 1333, endPoint y: 524, distance: 30.5
click at [1270, 496] on div "2 Recording Groups are pending usage match to the work WITH ME . Congratulation…" at bounding box center [904, 255] width 1007 height 593
click at [1270, 524] on button "Done" at bounding box center [1361, 532] width 92 height 38
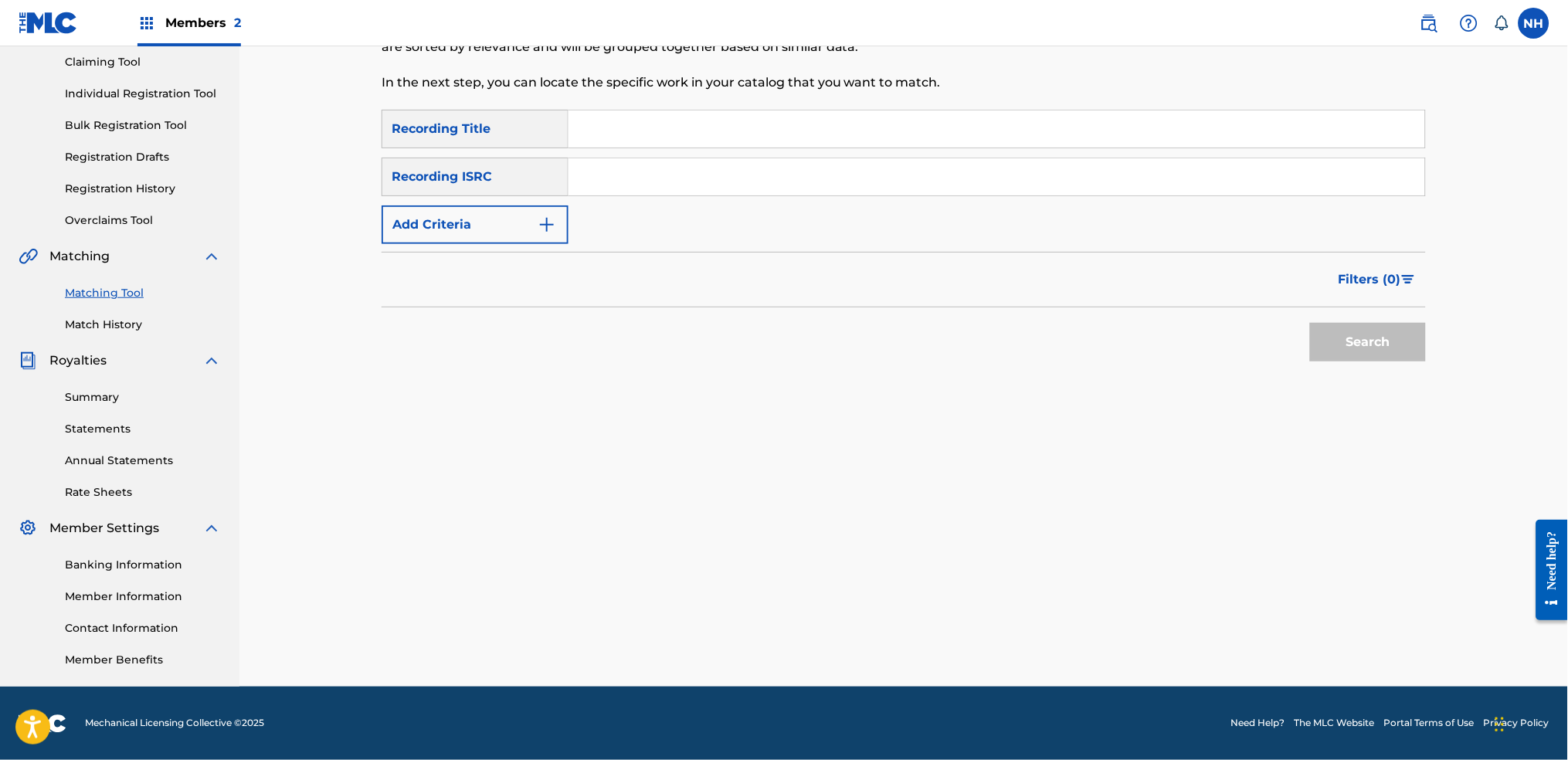
click at [856, 140] on input "Search Form" at bounding box center [996, 129] width 857 height 37
paste input "ALEPH 2"
type input "ALEPH 2"
click at [510, 230] on button "Add Criteria" at bounding box center [475, 224] width 187 height 38
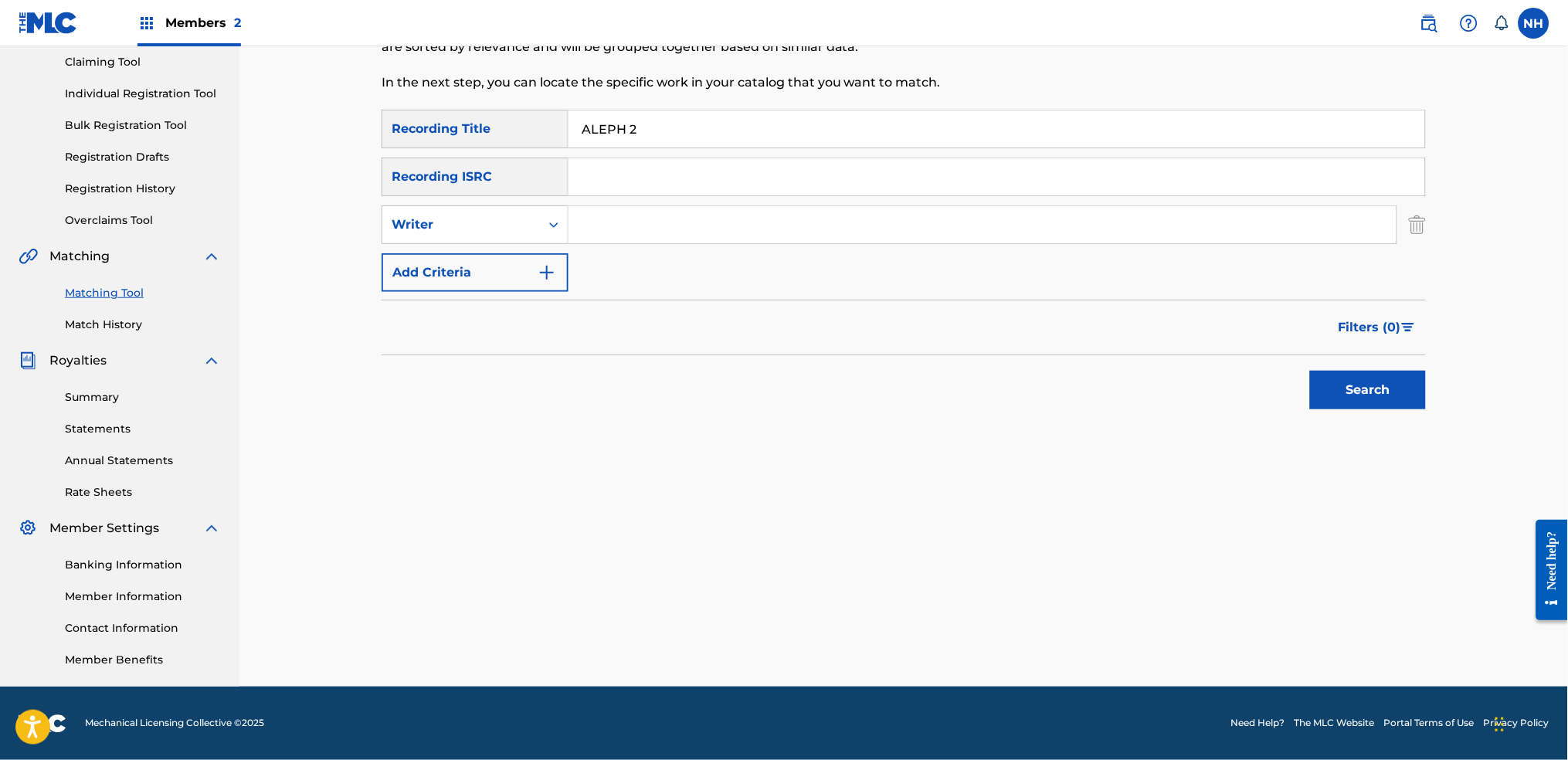
click at [600, 231] on input "Search Form" at bounding box center [982, 224] width 828 height 37
type input "Max Cooper"
click at [533, 226] on div "Writer" at bounding box center [461, 225] width 158 height 30
click at [521, 263] on div "Recording Artist" at bounding box center [475, 264] width 185 height 38
click at [656, 224] on input "Search Form" at bounding box center [982, 224] width 828 height 37
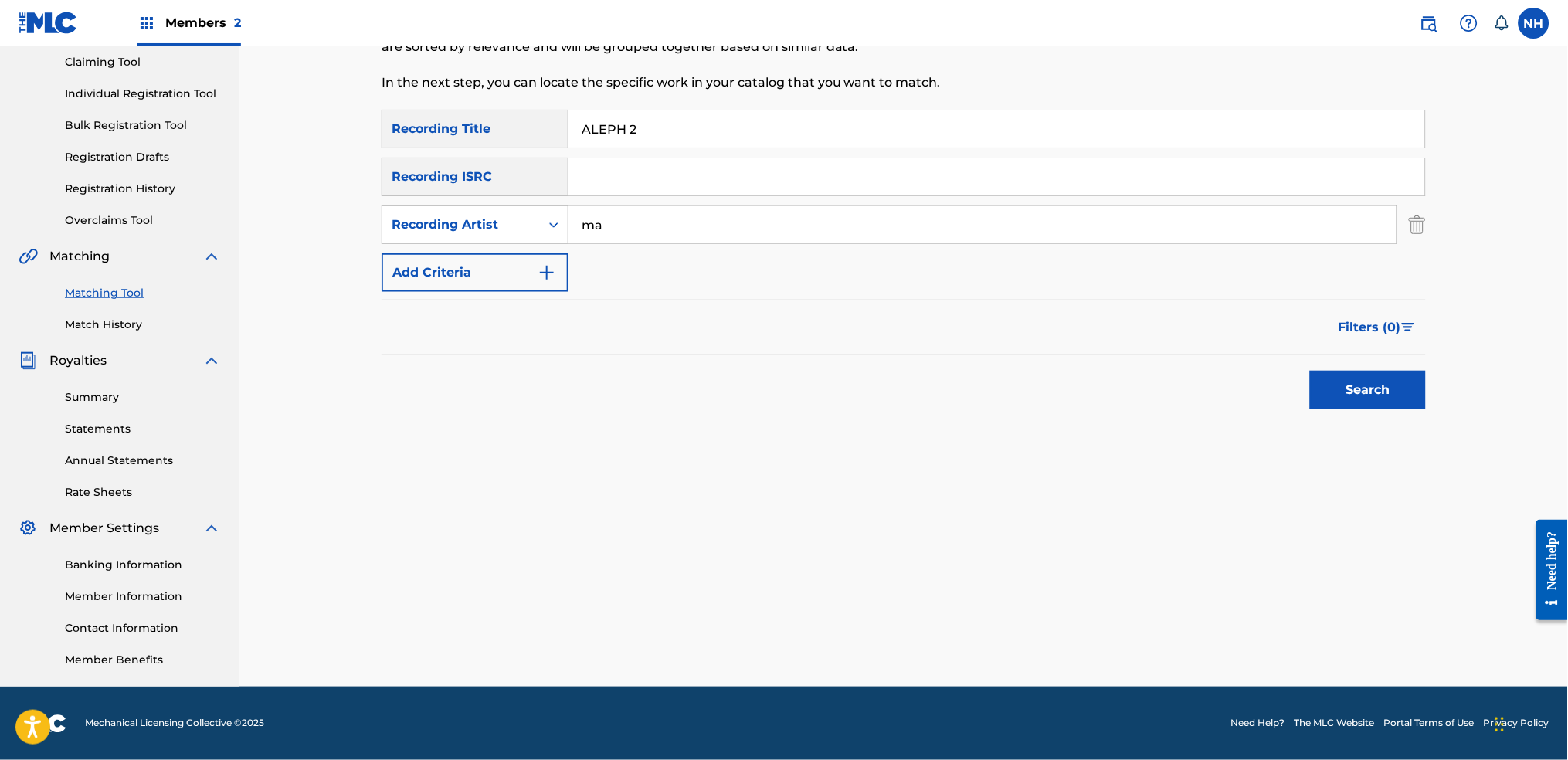
type input "Max Cooper"
click at [1270, 371] on button "Search" at bounding box center [1367, 390] width 116 height 38
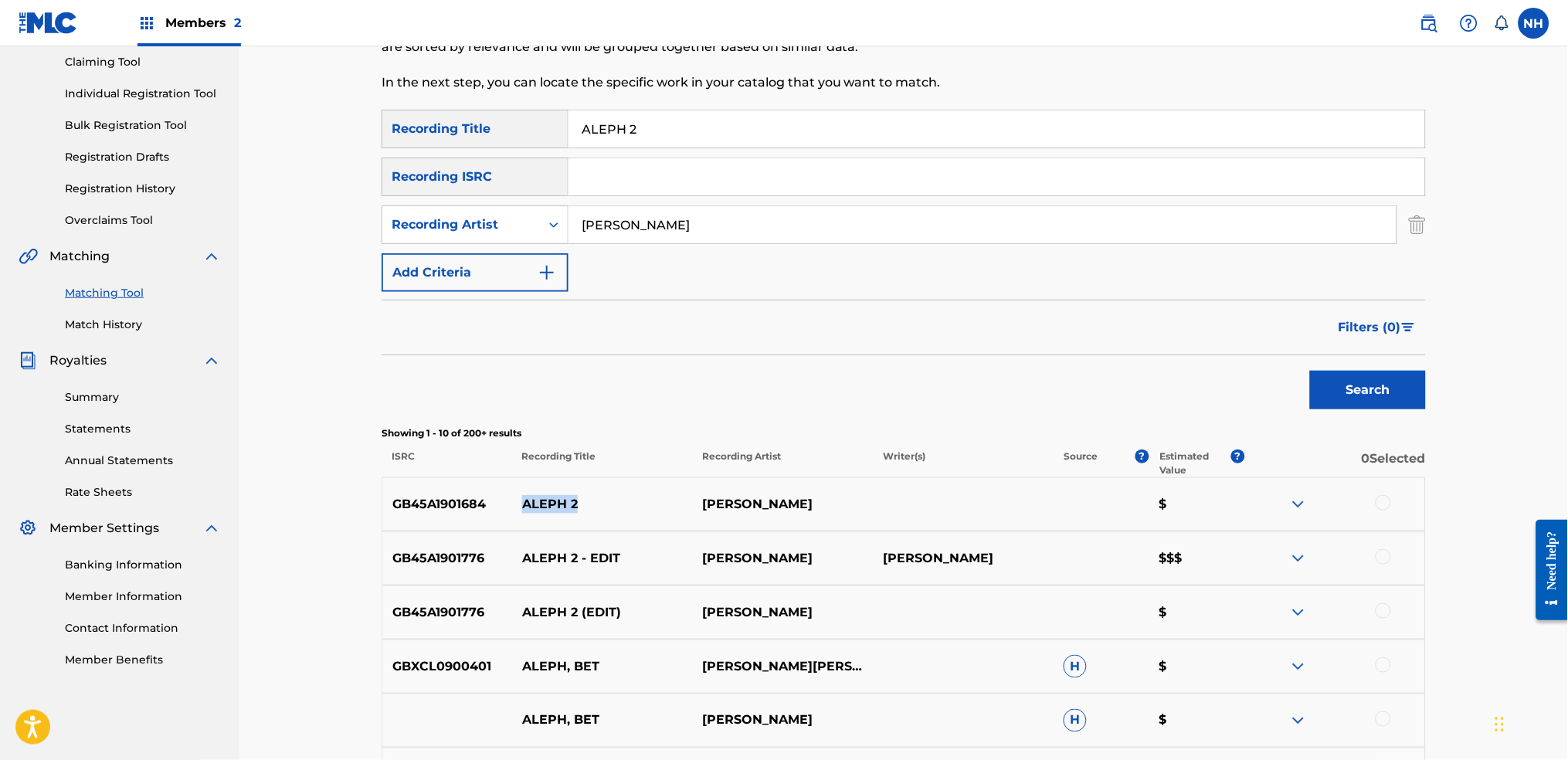
drag, startPoint x: 583, startPoint y: 506, endPoint x: 504, endPoint y: 506, distance: 79.0
click at [504, 506] on div "GB45A1901684 ALEPH 2 MAX COOPER $" at bounding box center [903, 504] width 1044 height 54
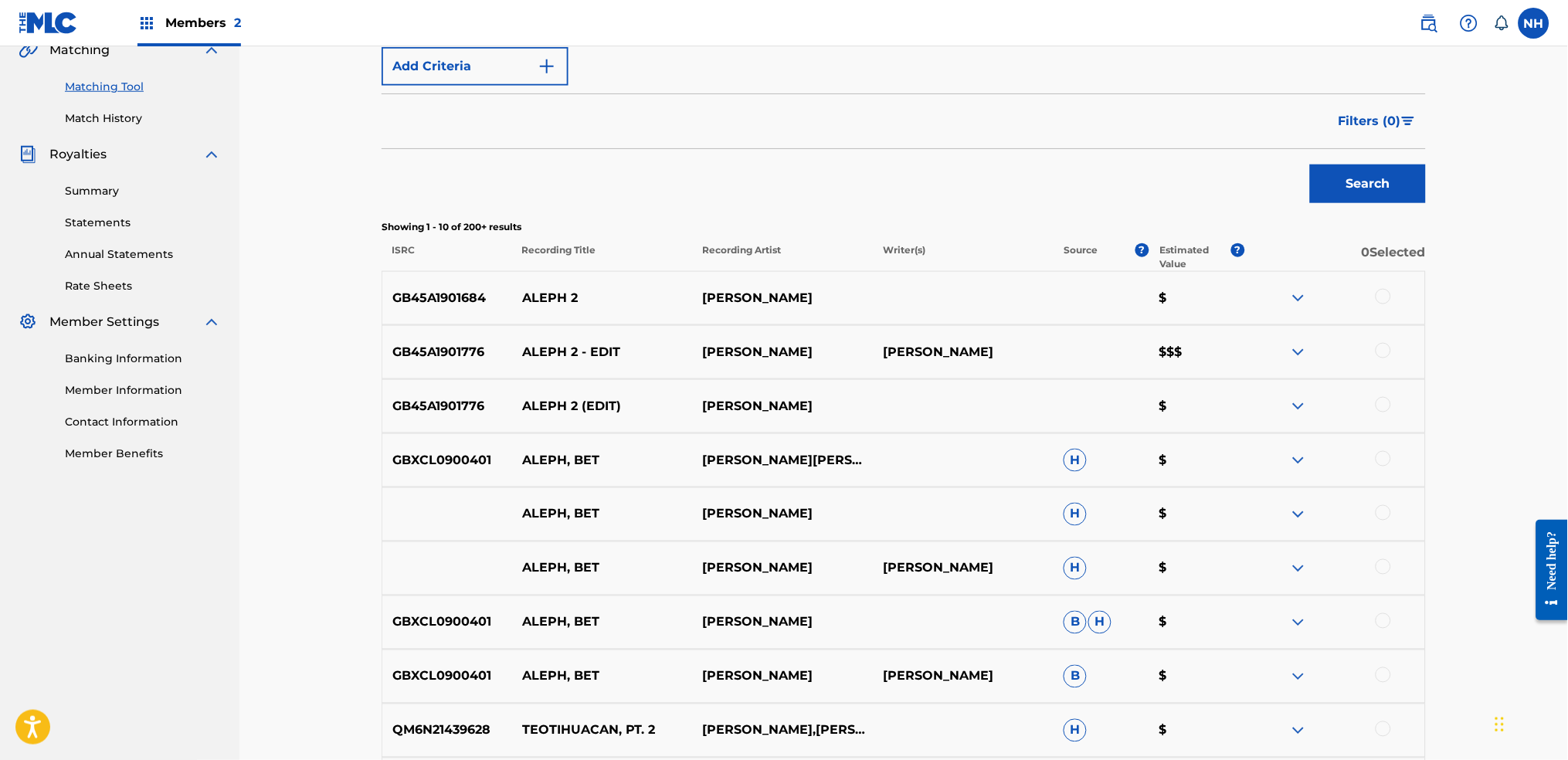
click at [1270, 297] on div at bounding box center [1383, 297] width 16 height 16
click at [1270, 344] on div at bounding box center [1334, 352] width 181 height 18
click at [1270, 353] on div at bounding box center [1334, 352] width 181 height 18
click at [1270, 347] on div at bounding box center [1383, 351] width 16 height 16
click at [1270, 411] on div at bounding box center [1383, 405] width 16 height 16
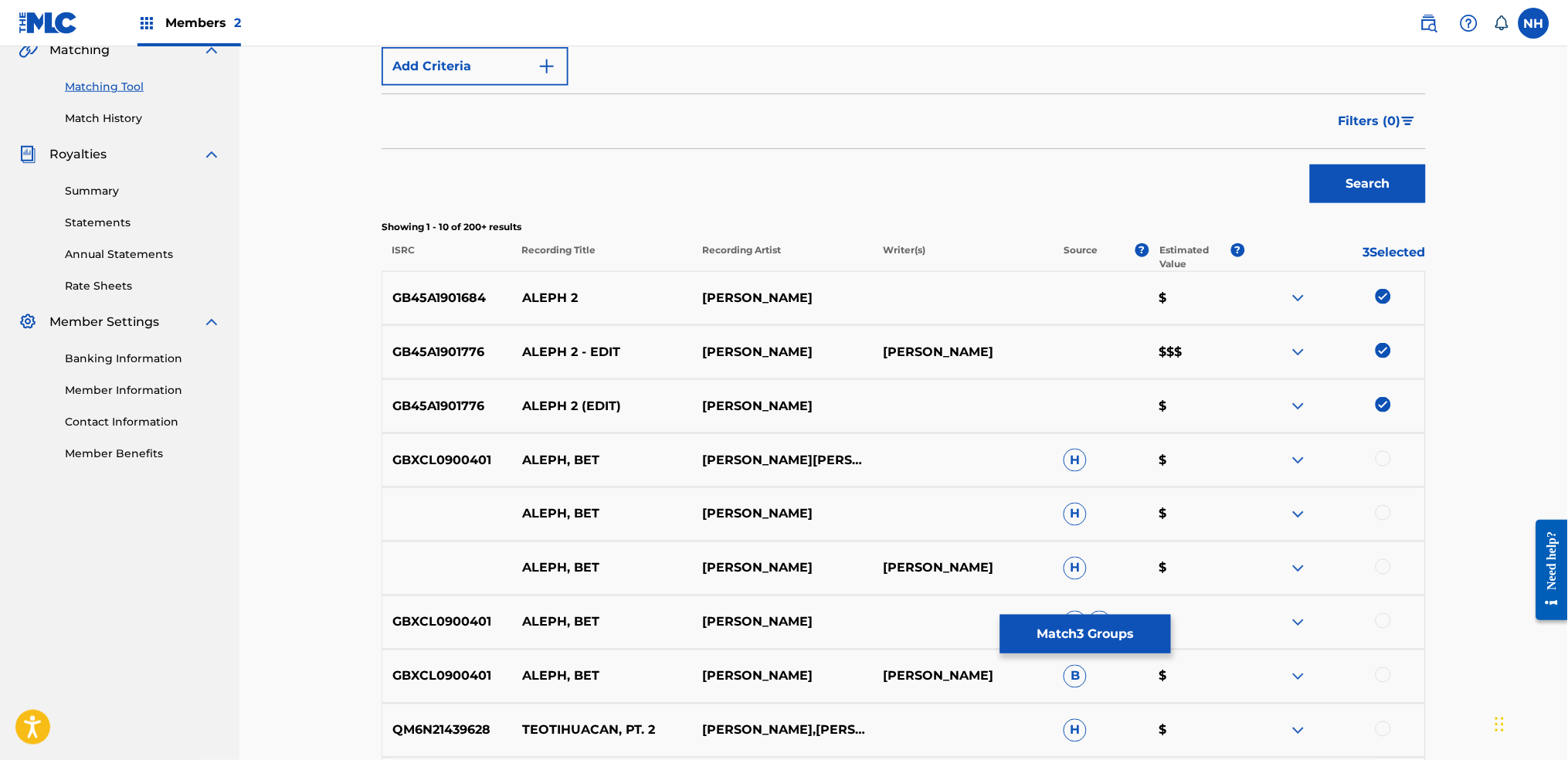
click at [1270, 442] on div "GBXCL0900401 ALEPH, BET MAX BONDI|MAX BONDI H $" at bounding box center [903, 461] width 1044 height 54
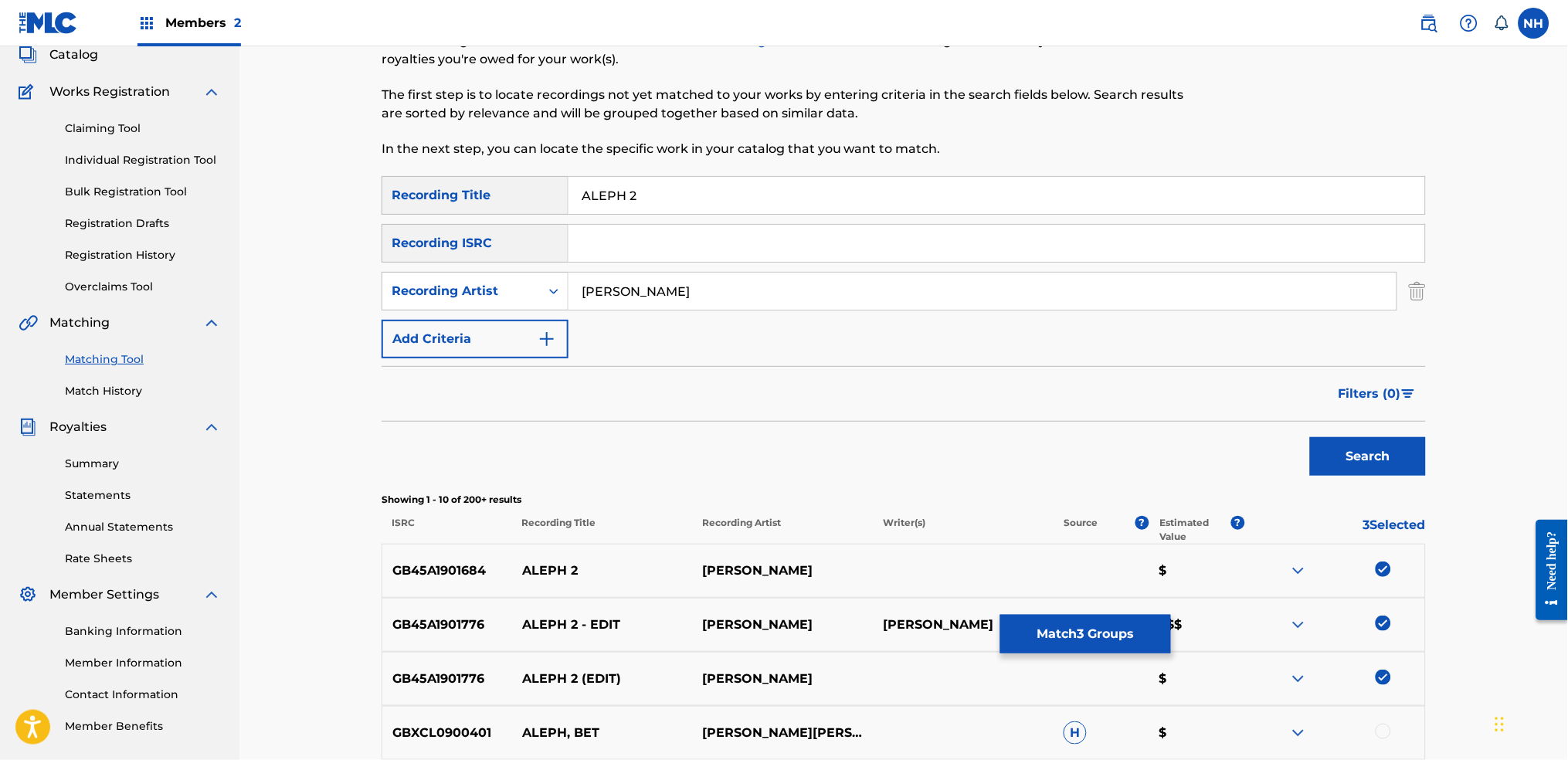
scroll to position [0, 0]
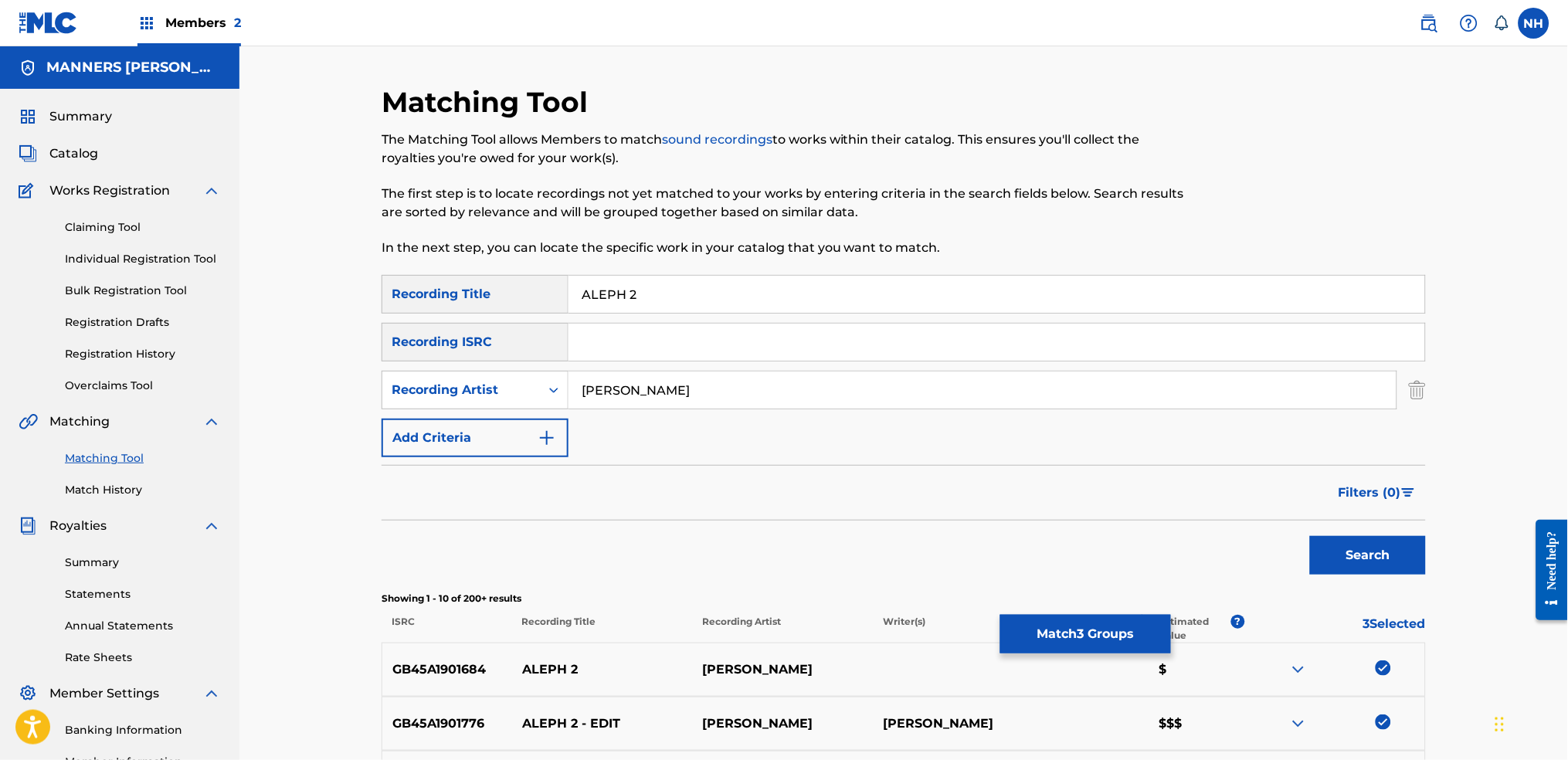
drag, startPoint x: 796, startPoint y: 288, endPoint x: 258, endPoint y: 245, distance: 539.7
click at [260, 245] on div "Matching Tool The Matching Tool allows Members to match sound recordings to wor…" at bounding box center [903, 673] width 1328 height 1253
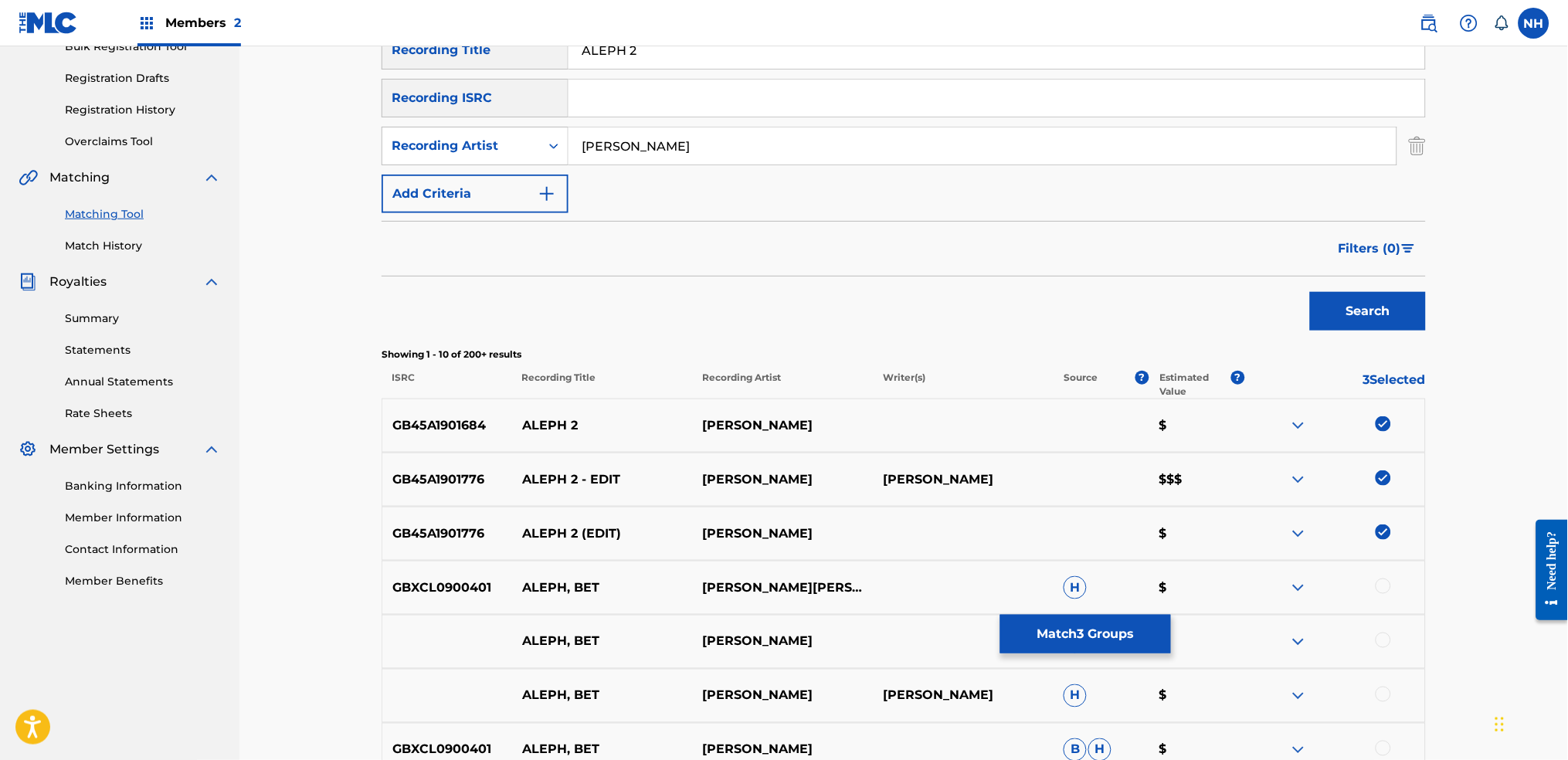
scroll to position [309, 0]
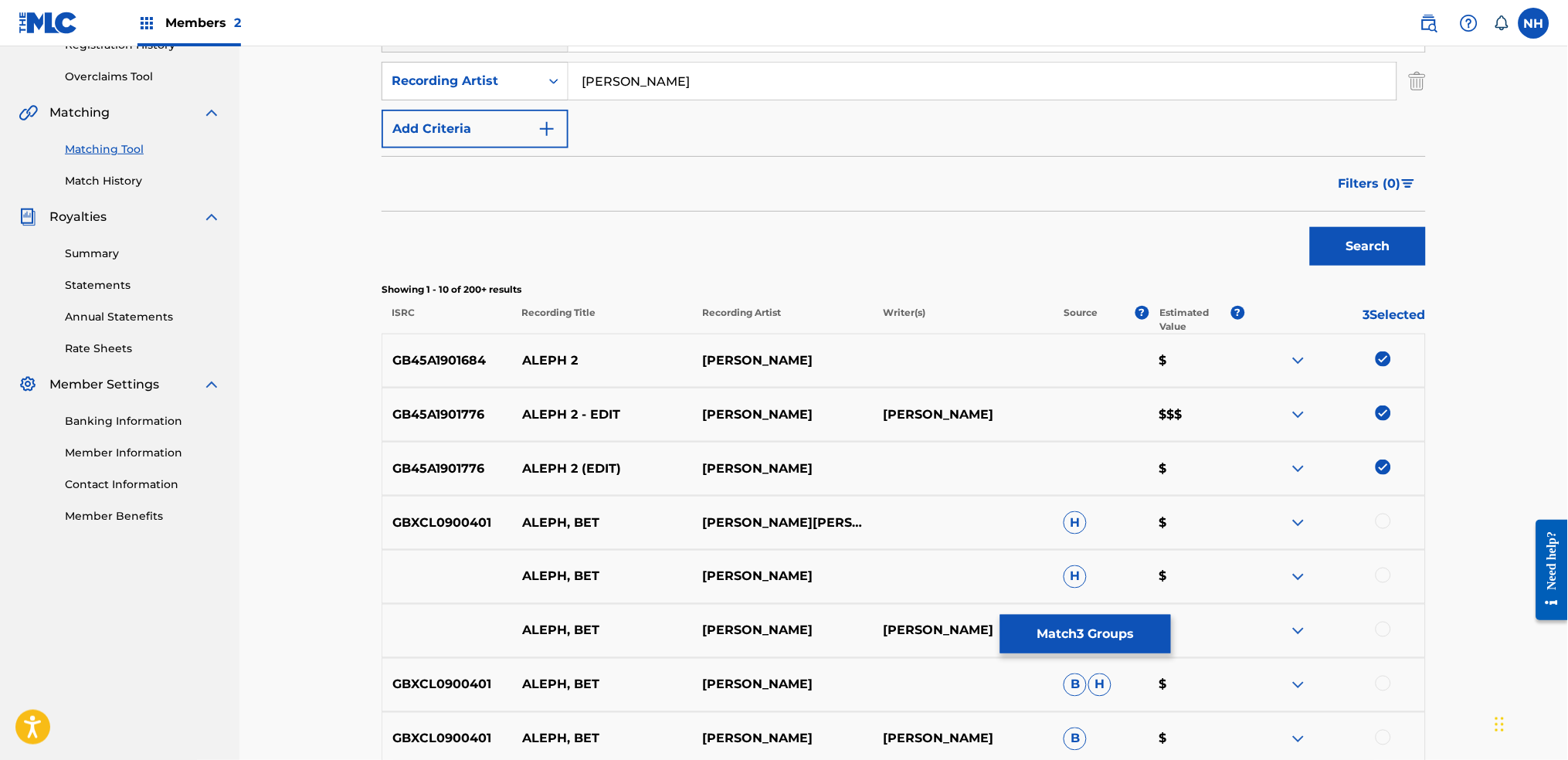
click at [1084, 596] on div "ALEPH, BET MAX BONDI H $" at bounding box center [903, 577] width 1044 height 54
click at [1059, 596] on div "ALEPH, BET MAX BONDI MAX BONDI H $" at bounding box center [903, 631] width 1044 height 54
click at [1057, 596] on button "Match 3 Groups" at bounding box center [1085, 634] width 171 height 38
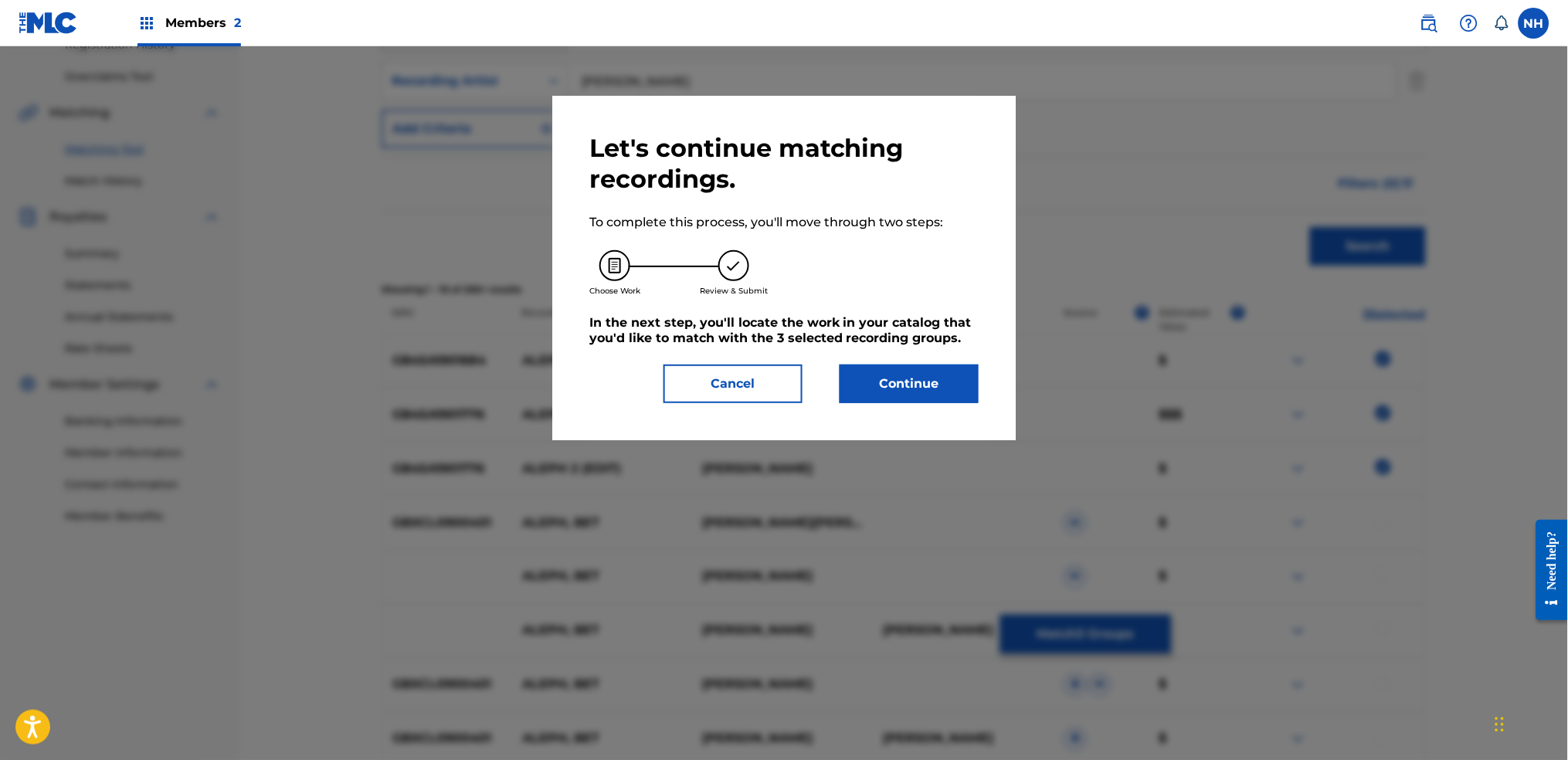
click at [857, 346] on div "Let's continue matching recordings. To complete this process, you'll move throu…" at bounding box center [784, 268] width 389 height 270
click at [868, 366] on button "Continue" at bounding box center [908, 384] width 139 height 38
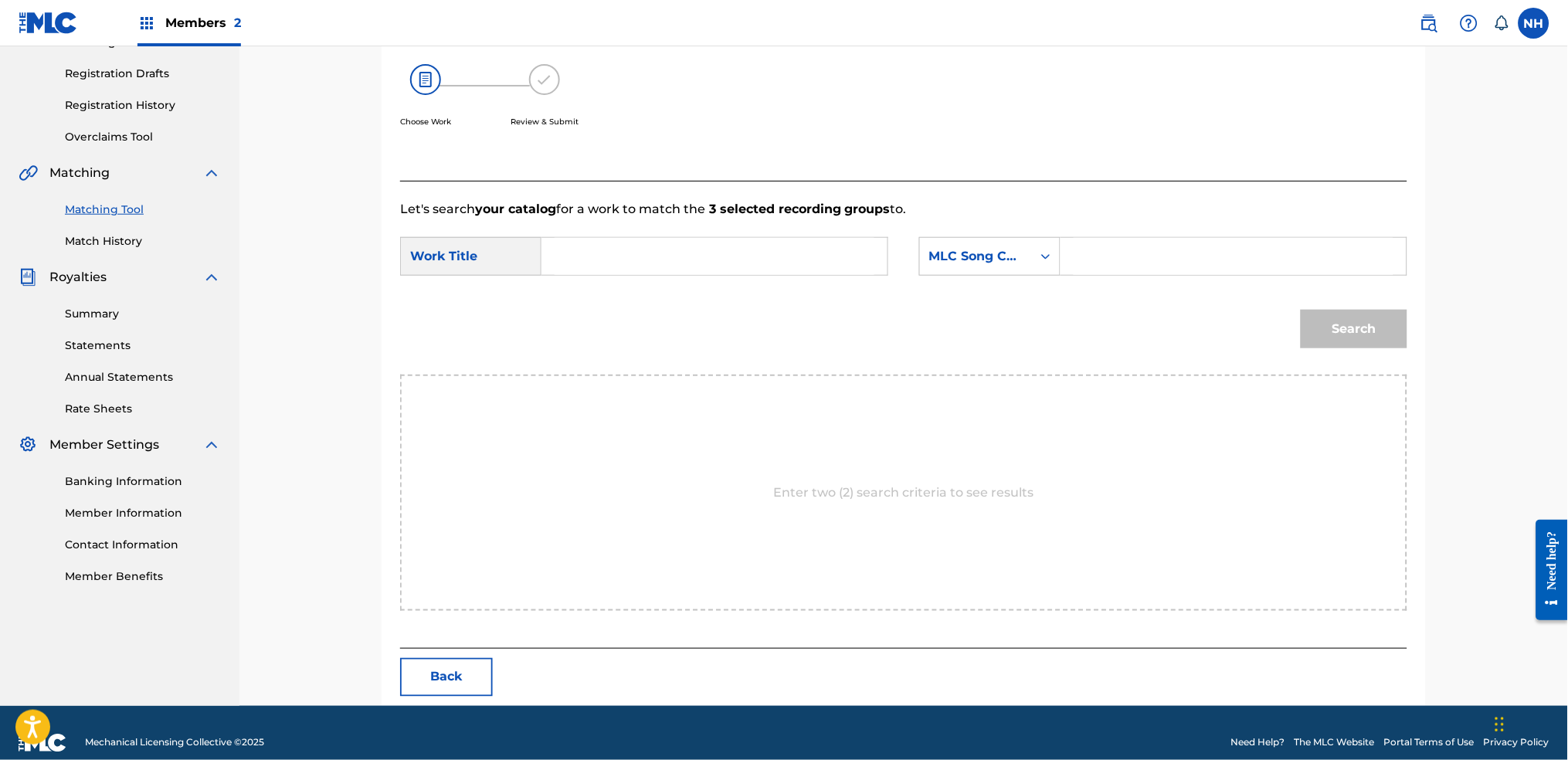
scroll to position [268, 0]
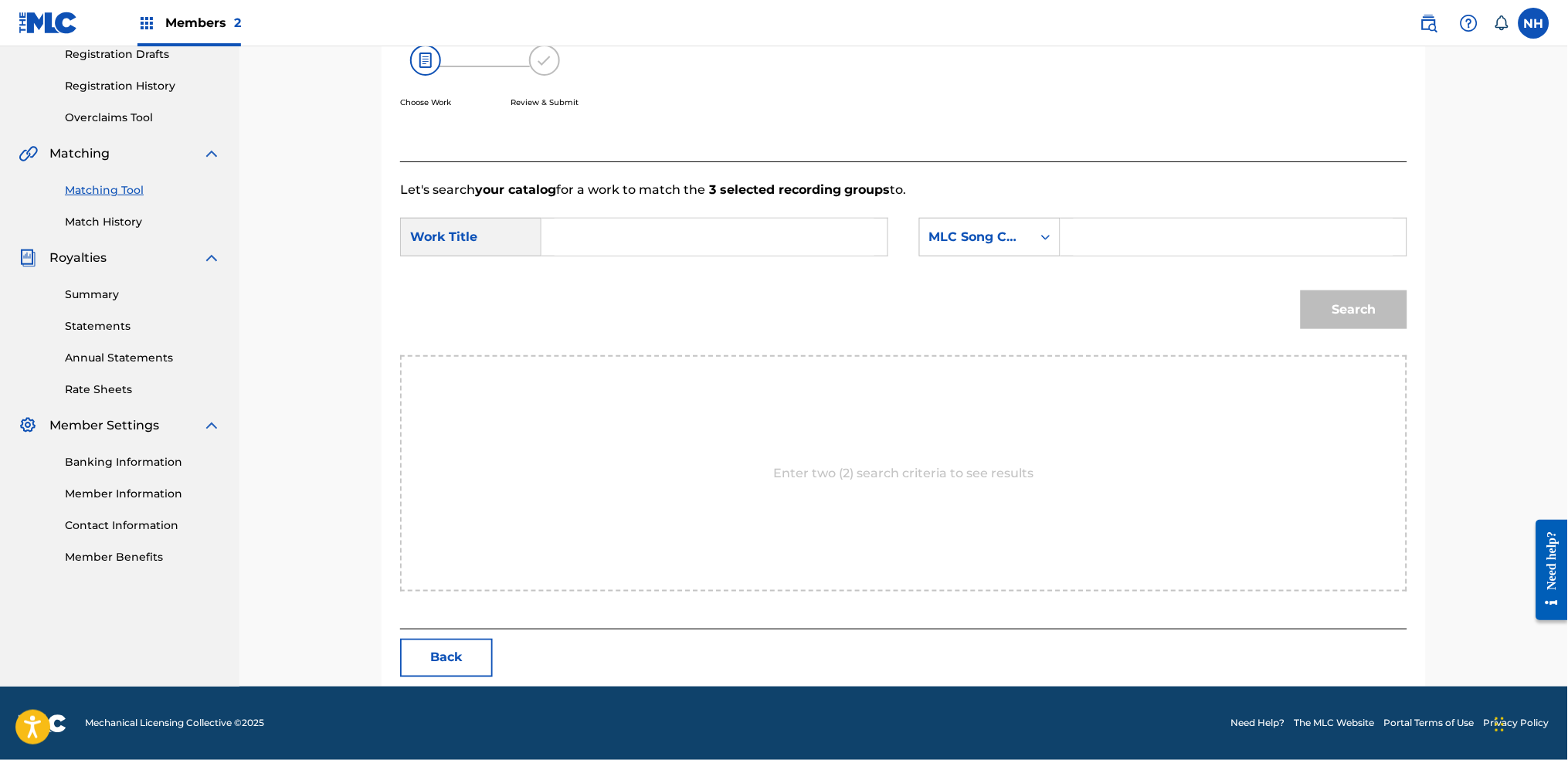
click at [748, 241] on input "Search Form" at bounding box center [715, 237] width 319 height 37
paste input "ALEPH 2"
type input "ALEPH 2"
click at [953, 223] on div "MLC Song Code" at bounding box center [976, 237] width 112 height 30
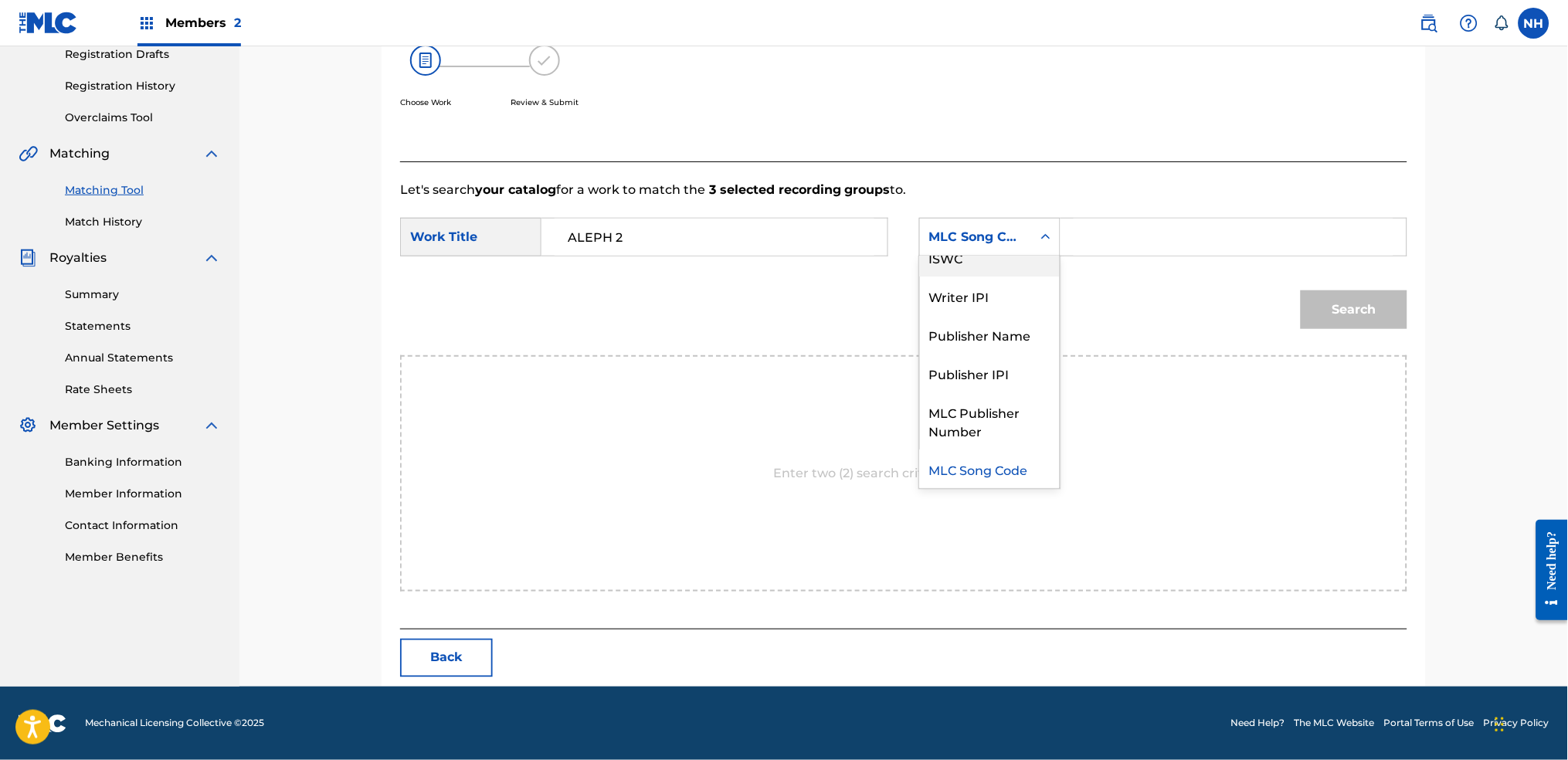
scroll to position [0, 0]
click at [999, 270] on div "Writer Name" at bounding box center [989, 276] width 140 height 38
click at [1103, 238] on input "Search Form" at bounding box center [1233, 237] width 319 height 37
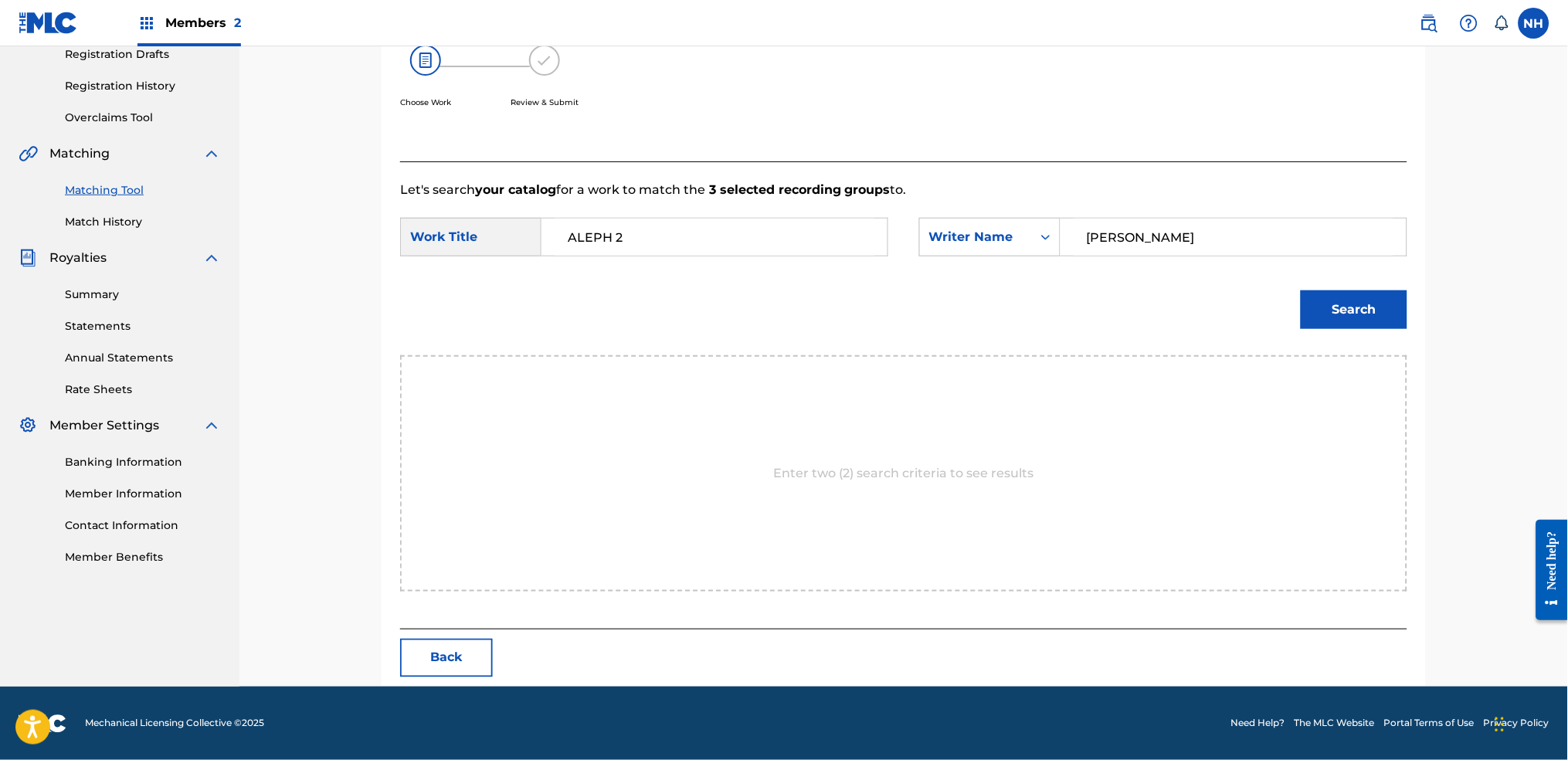
type input "cooper"
click at [1270, 291] on button "Search" at bounding box center [1354, 310] width 106 height 38
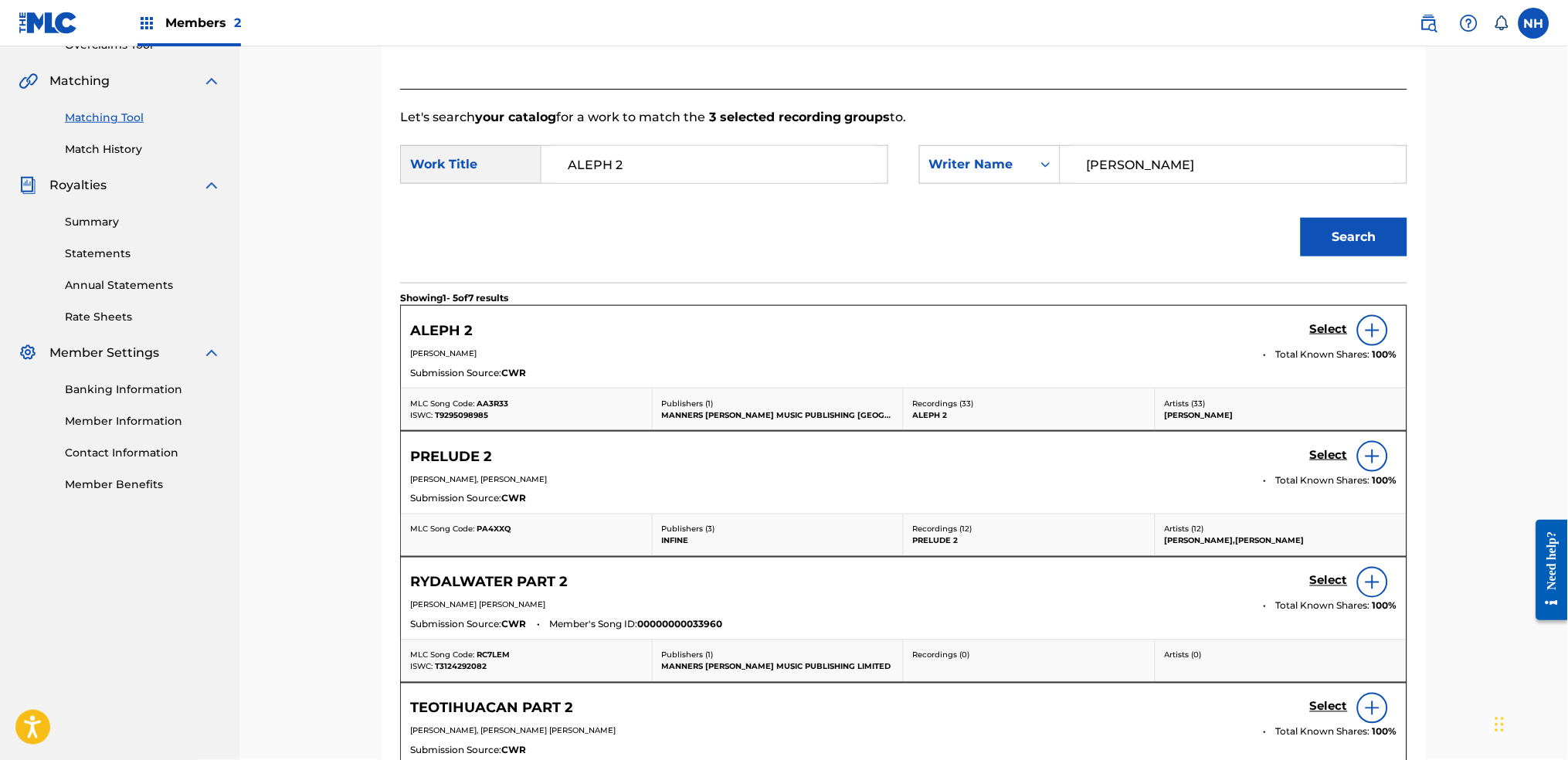
scroll to position [372, 0]
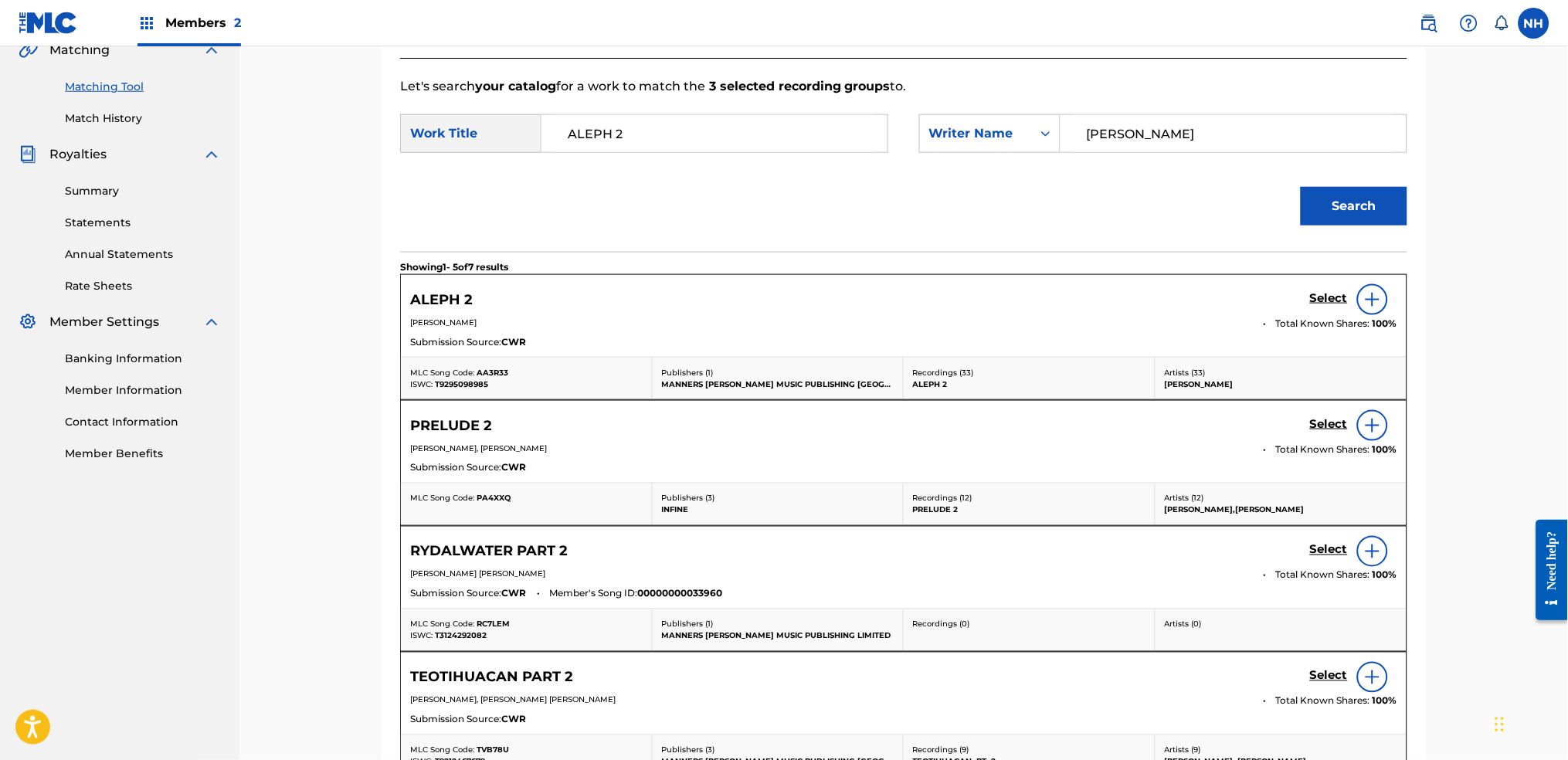
click at [1270, 295] on h5 "Select" at bounding box center [1328, 298] width 38 height 15
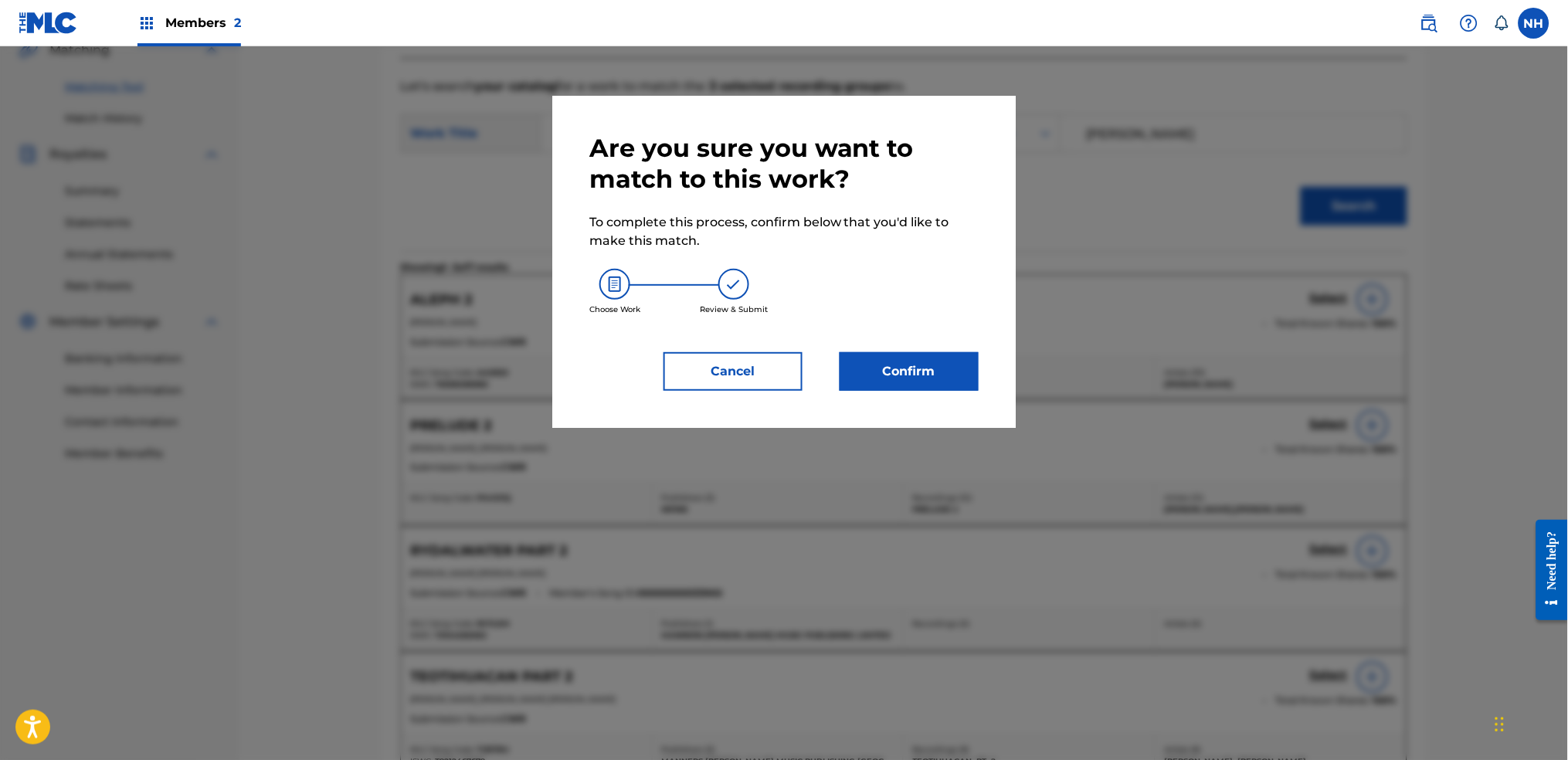
click at [859, 360] on button "Confirm" at bounding box center [908, 372] width 139 height 38
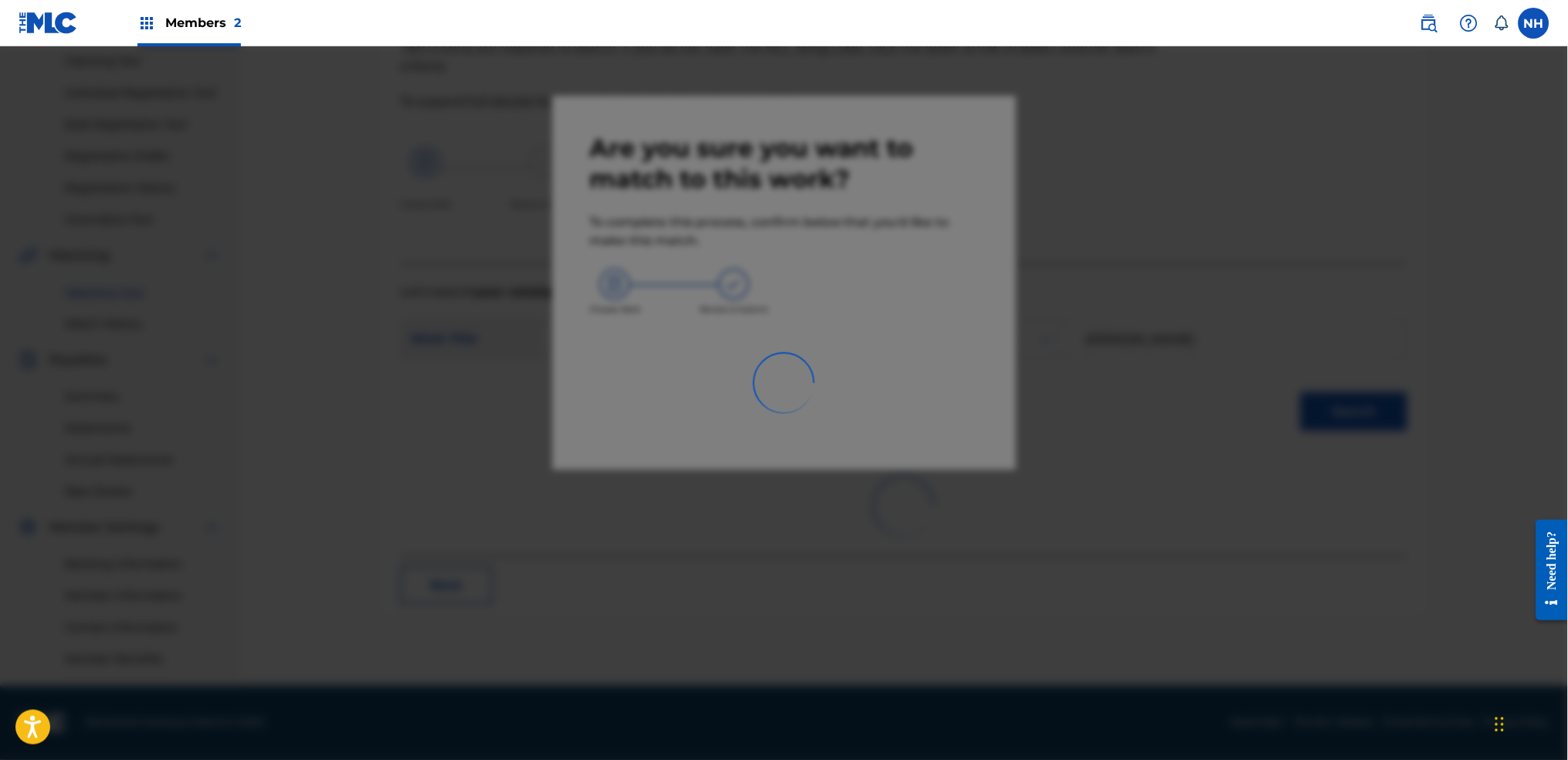
scroll to position [165, 0]
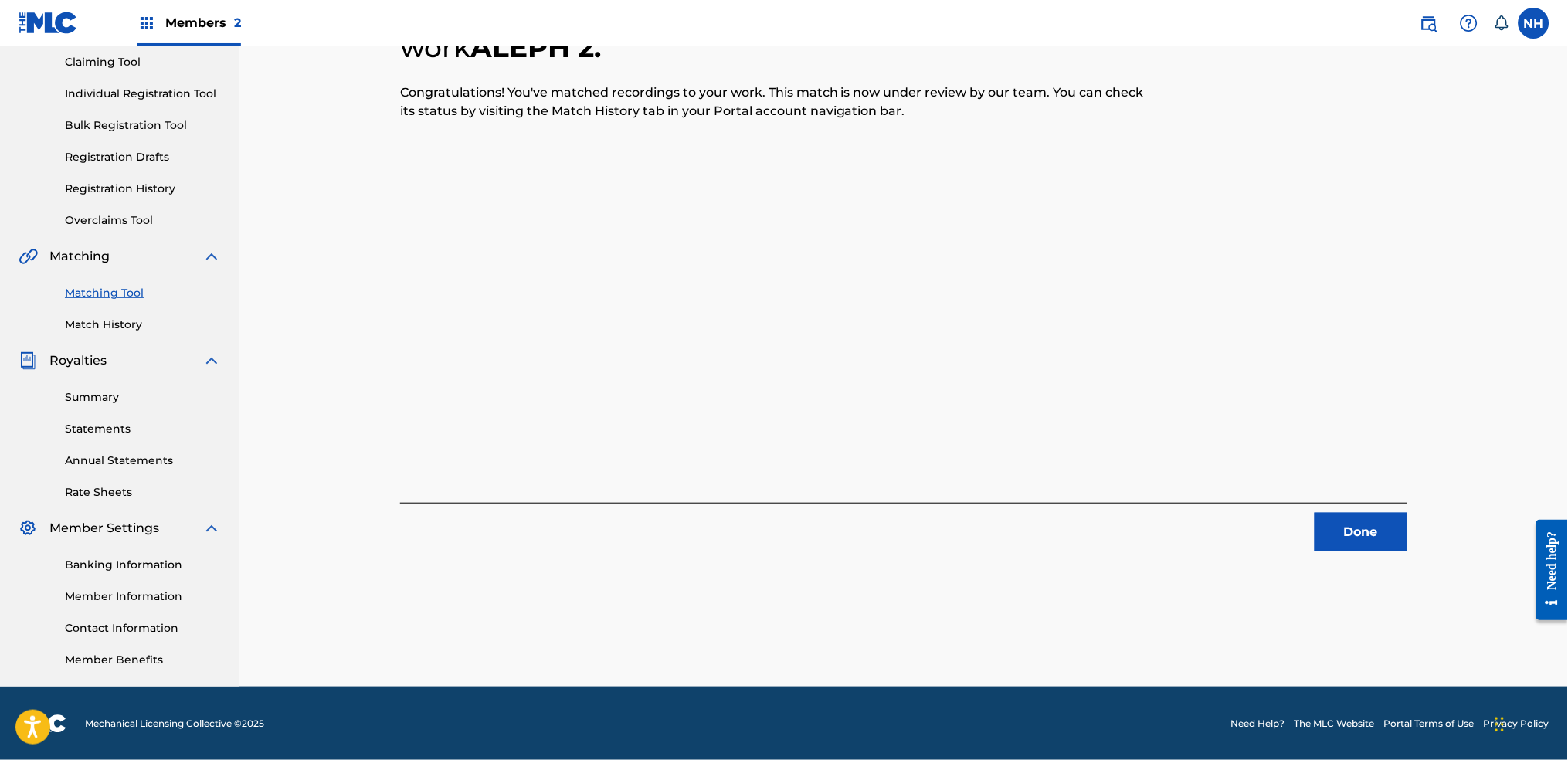
click at [1224, 517] on div "Done" at bounding box center [904, 527] width 1007 height 49
click at [1270, 540] on div "3 Recording Groups are pending usage match to the work ALEPH 2 . Congratulation…" at bounding box center [903, 255] width 1044 height 593
click at [1270, 530] on button "Done" at bounding box center [1361, 532] width 92 height 38
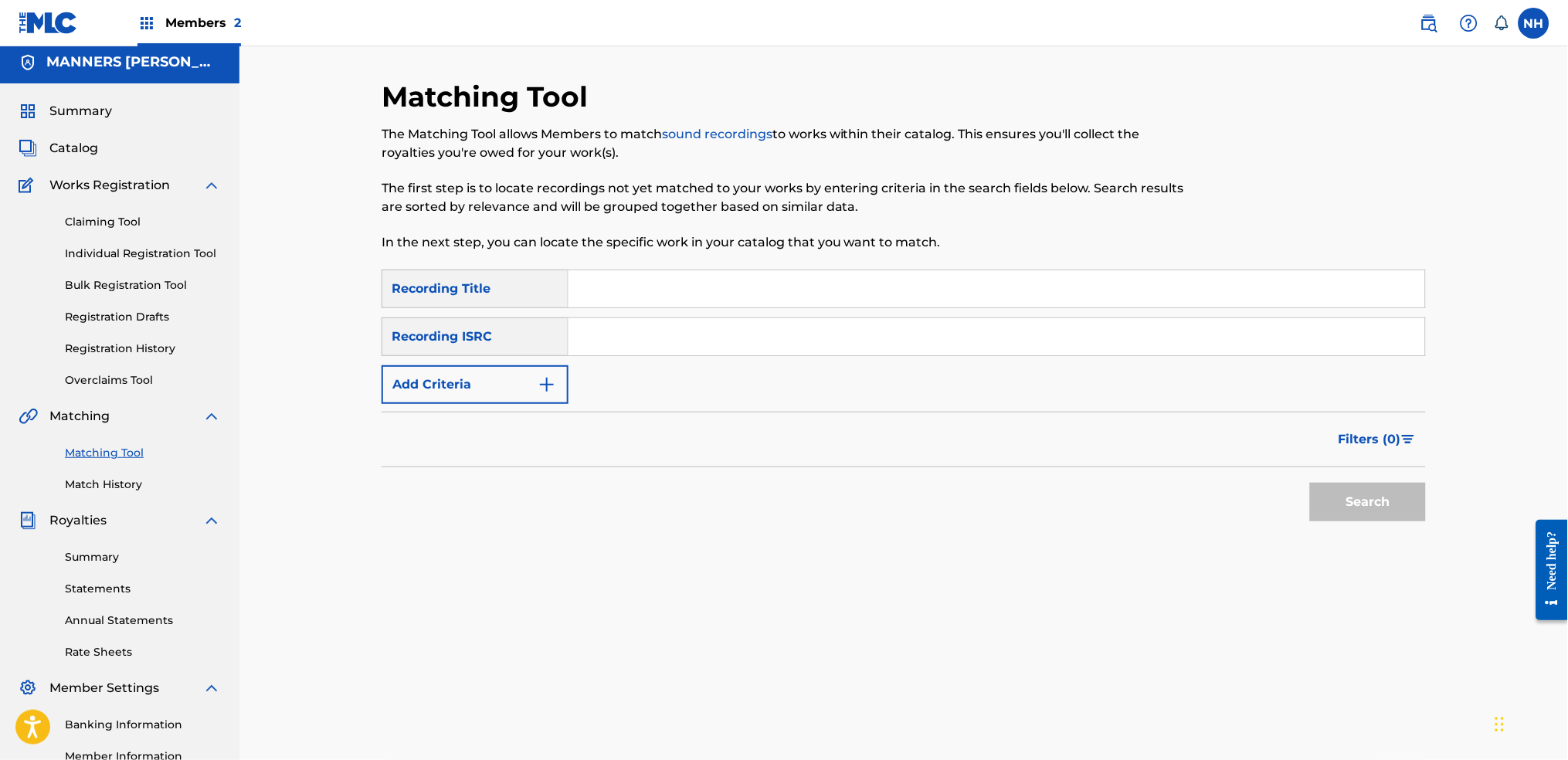
scroll to position [0, 0]
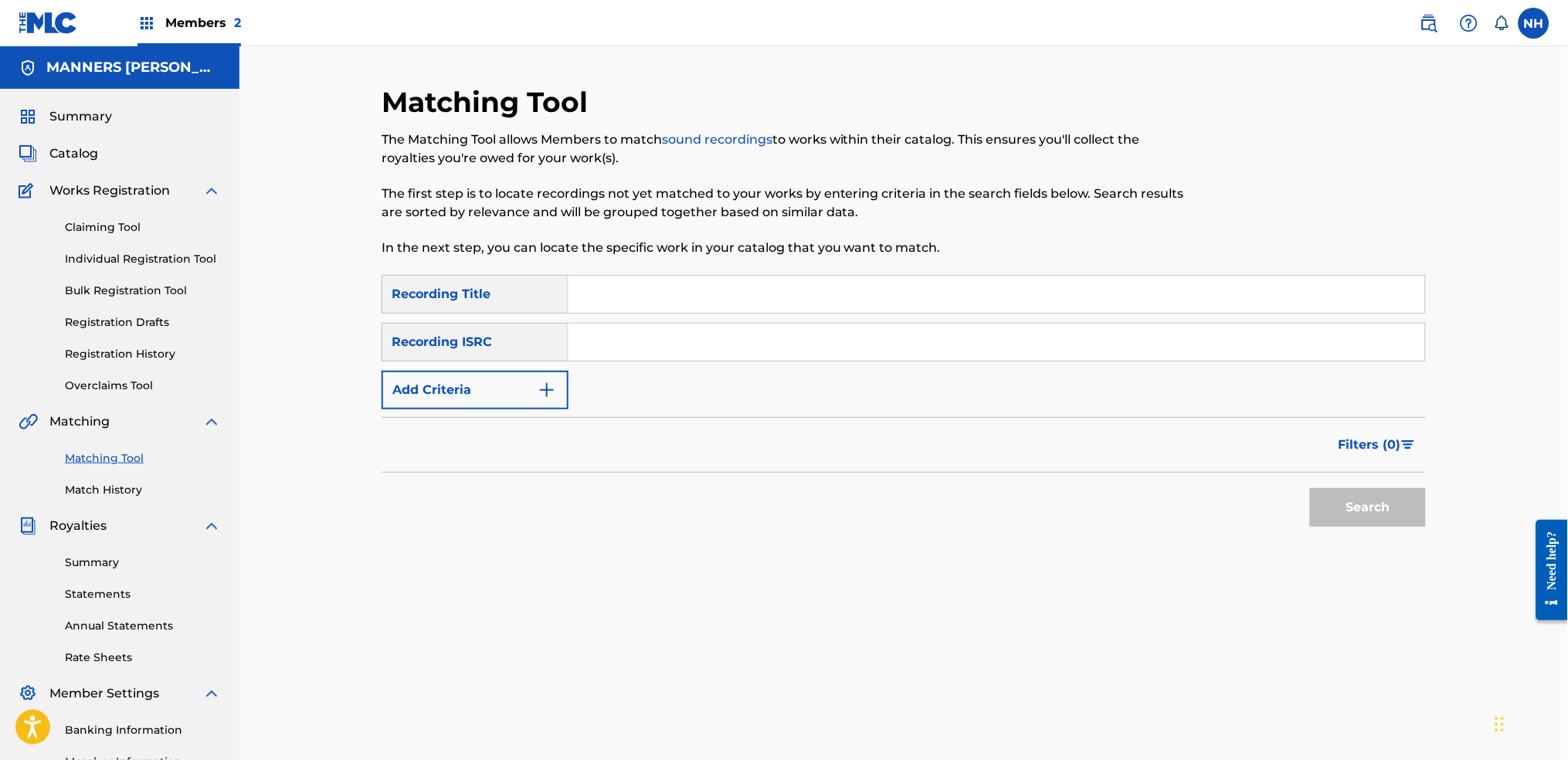
drag, startPoint x: 1343, startPoint y: 530, endPoint x: 732, endPoint y: 307, distance: 650.4
click at [732, 341] on input "Search Form" at bounding box center [996, 342] width 857 height 37
drag, startPoint x: 732, startPoint y: 287, endPoint x: 685, endPoint y: 303, distance: 49.6
click at [732, 287] on input "Search Form" at bounding box center [996, 294] width 857 height 37
paste input "EATEN ALIVE"
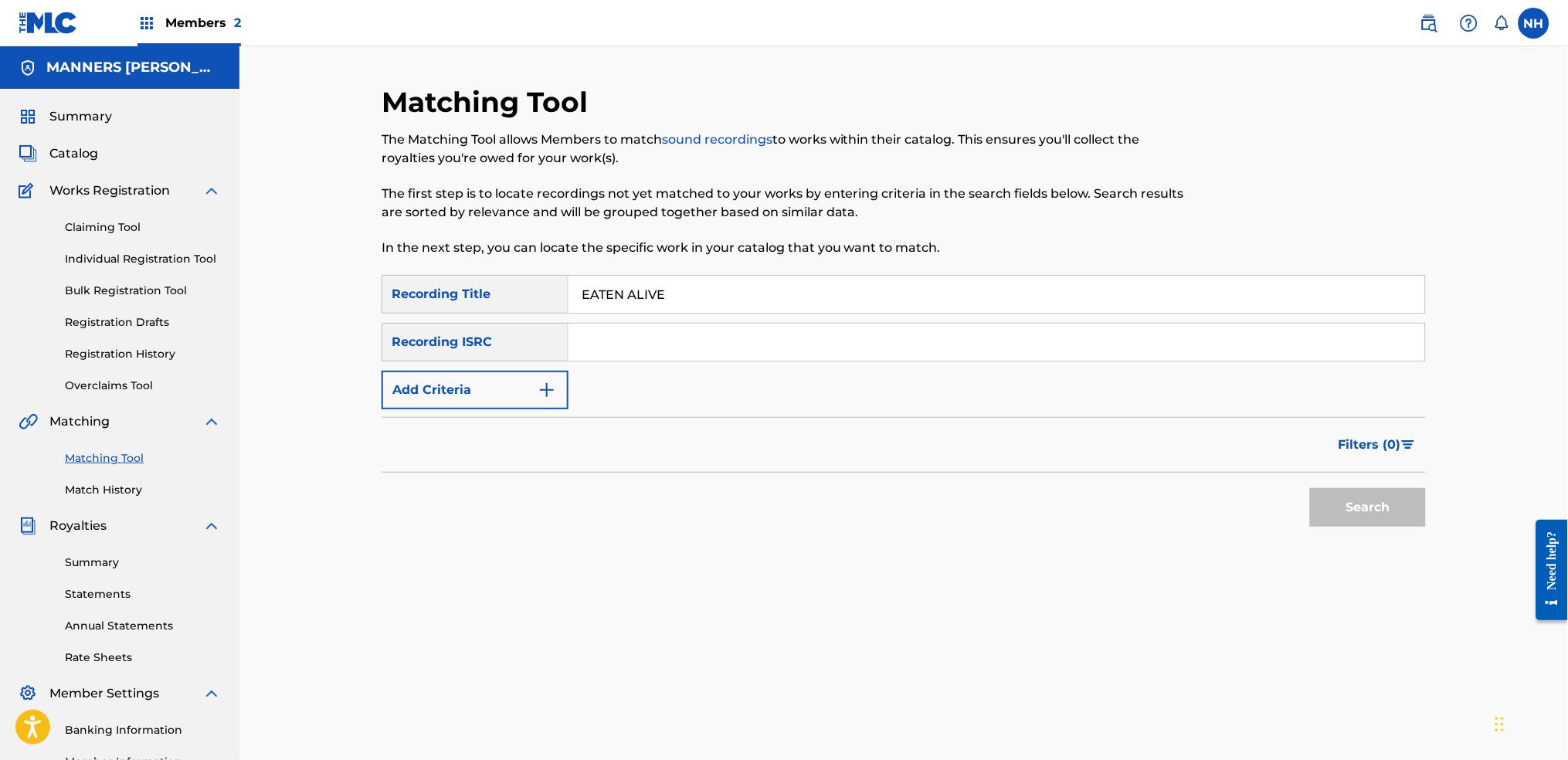
type input "EATEN ALIVE"
click at [529, 389] on button "Add Criteria" at bounding box center [475, 390] width 187 height 38
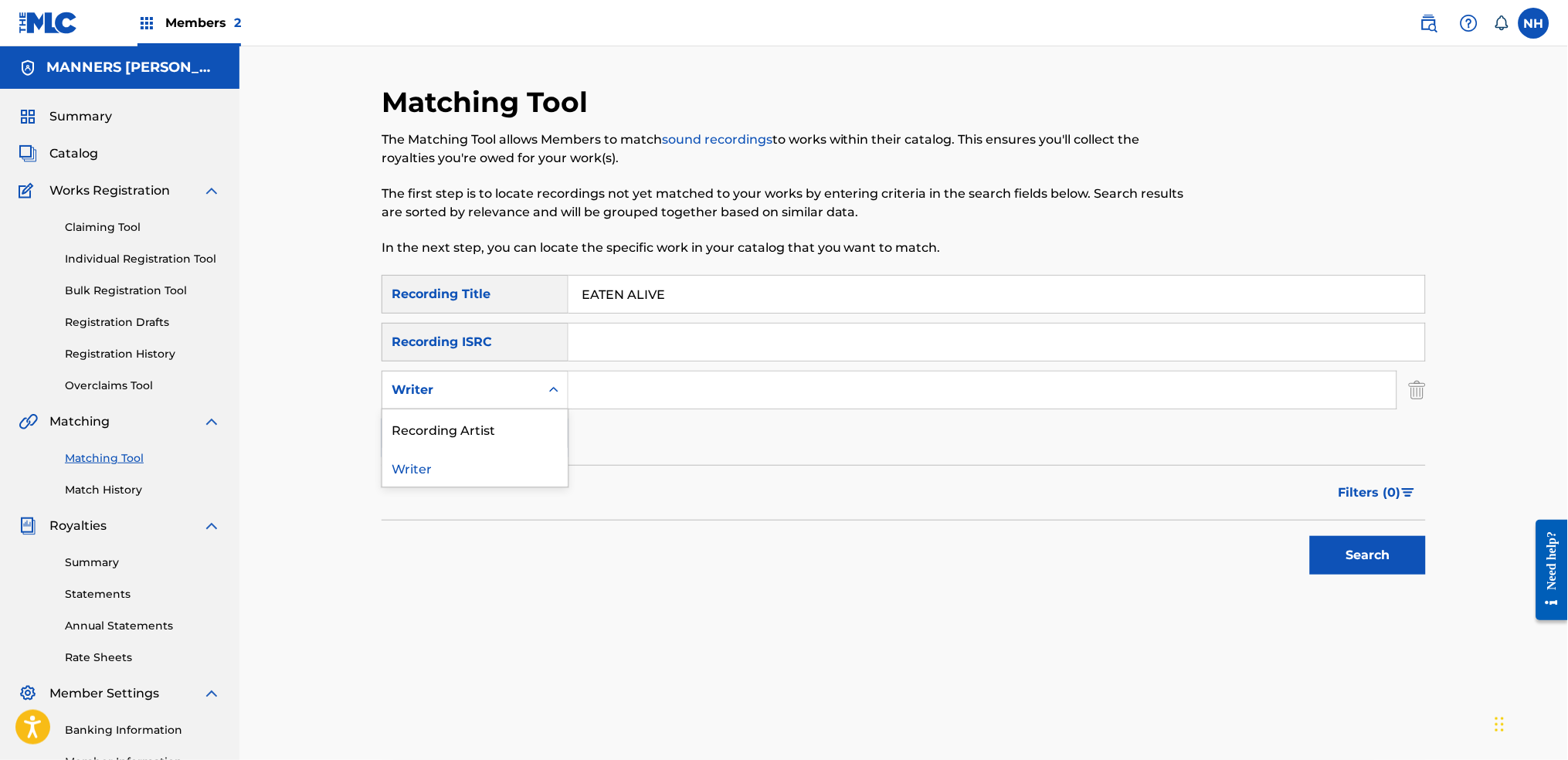
click at [562, 398] on div "Search Form" at bounding box center [554, 390] width 28 height 28
click at [380, 455] on div "Matching Tool The Matching Tool allows Members to match sound recordings to wor…" at bounding box center [903, 468] width 1081 height 767
click at [501, 366] on div "SearchWithCriteria42d028ab-ce92-4086-94f4-381f13242438 Recording Title EATEN AL…" at bounding box center [903, 366] width 1044 height 182
click at [501, 406] on div "Writer" at bounding box center [475, 390] width 187 height 38
click at [501, 428] on div "Recording Artist" at bounding box center [475, 428] width 185 height 38
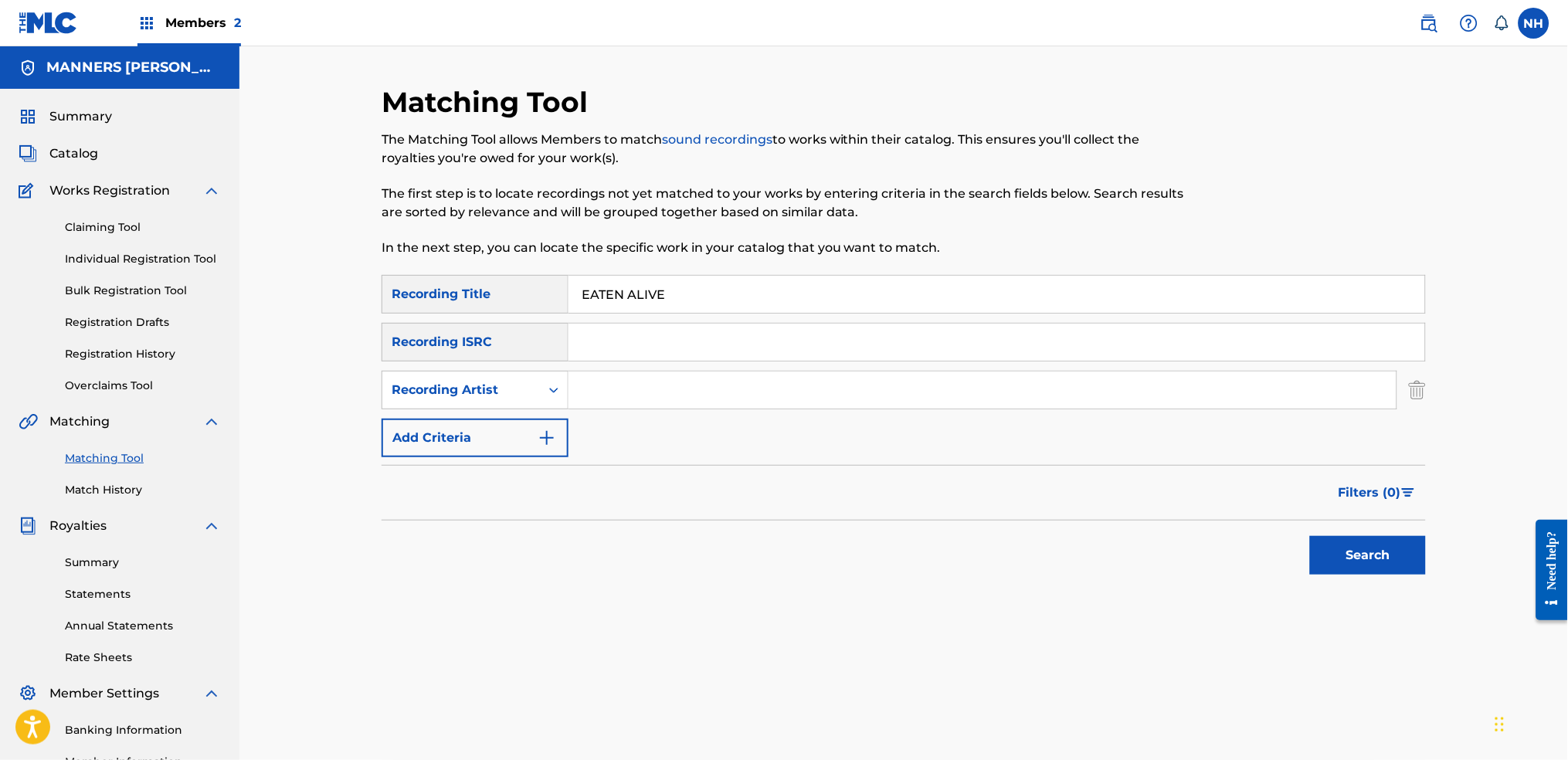
click at [628, 387] on input "Search Form" at bounding box center [982, 390] width 828 height 37
type input "Max Cooper"
click at [1270, 590] on div "Matching Tool The Matching Tool allows Members to match sound recordings to wor…" at bounding box center [903, 448] width 1328 height 805
click at [1270, 580] on div "Search" at bounding box center [1364, 551] width 124 height 62
click at [1270, 521] on div "Search" at bounding box center [1364, 551] width 124 height 62
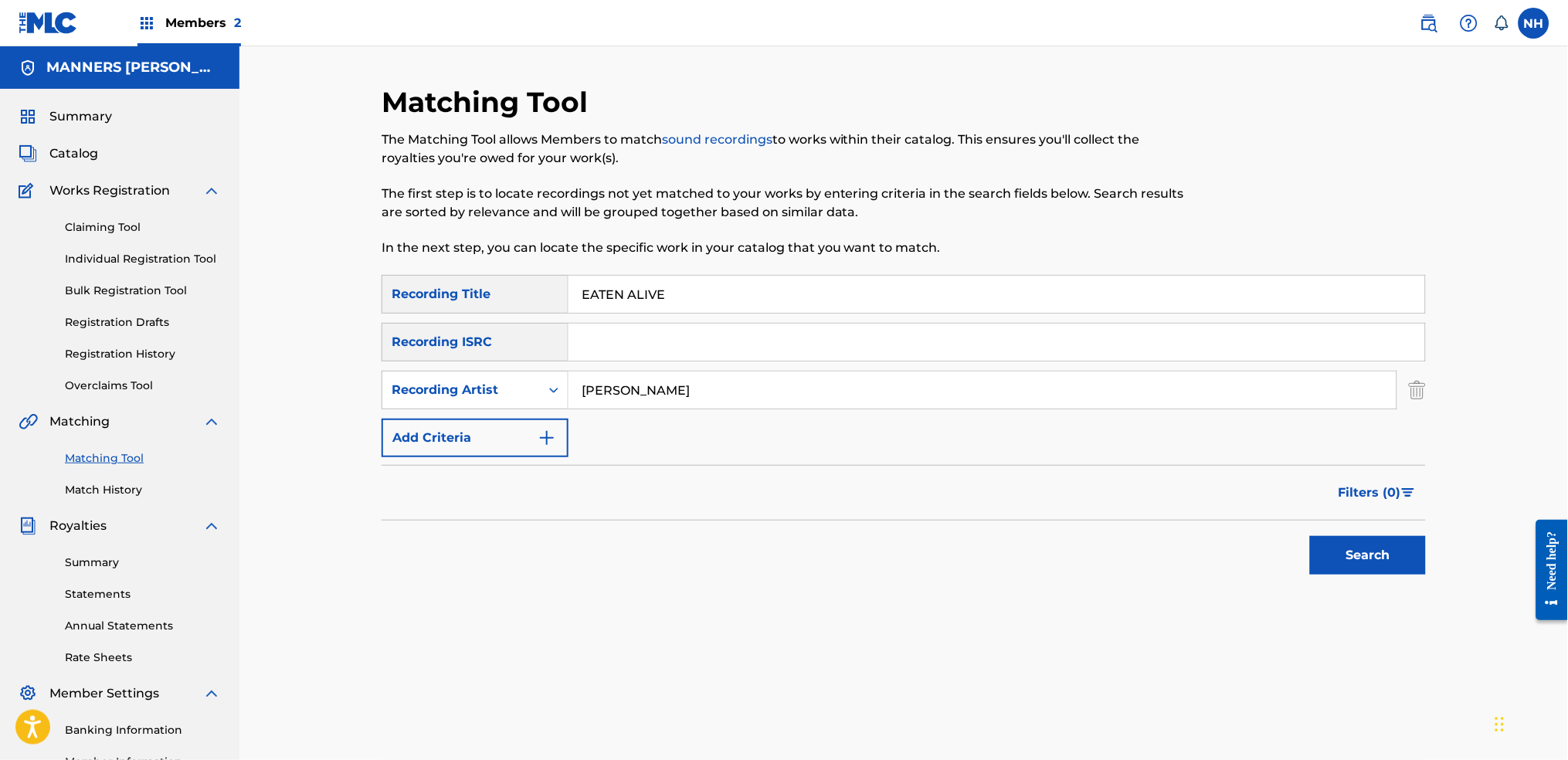
click at [1270, 562] on button "Search" at bounding box center [1367, 555] width 116 height 38
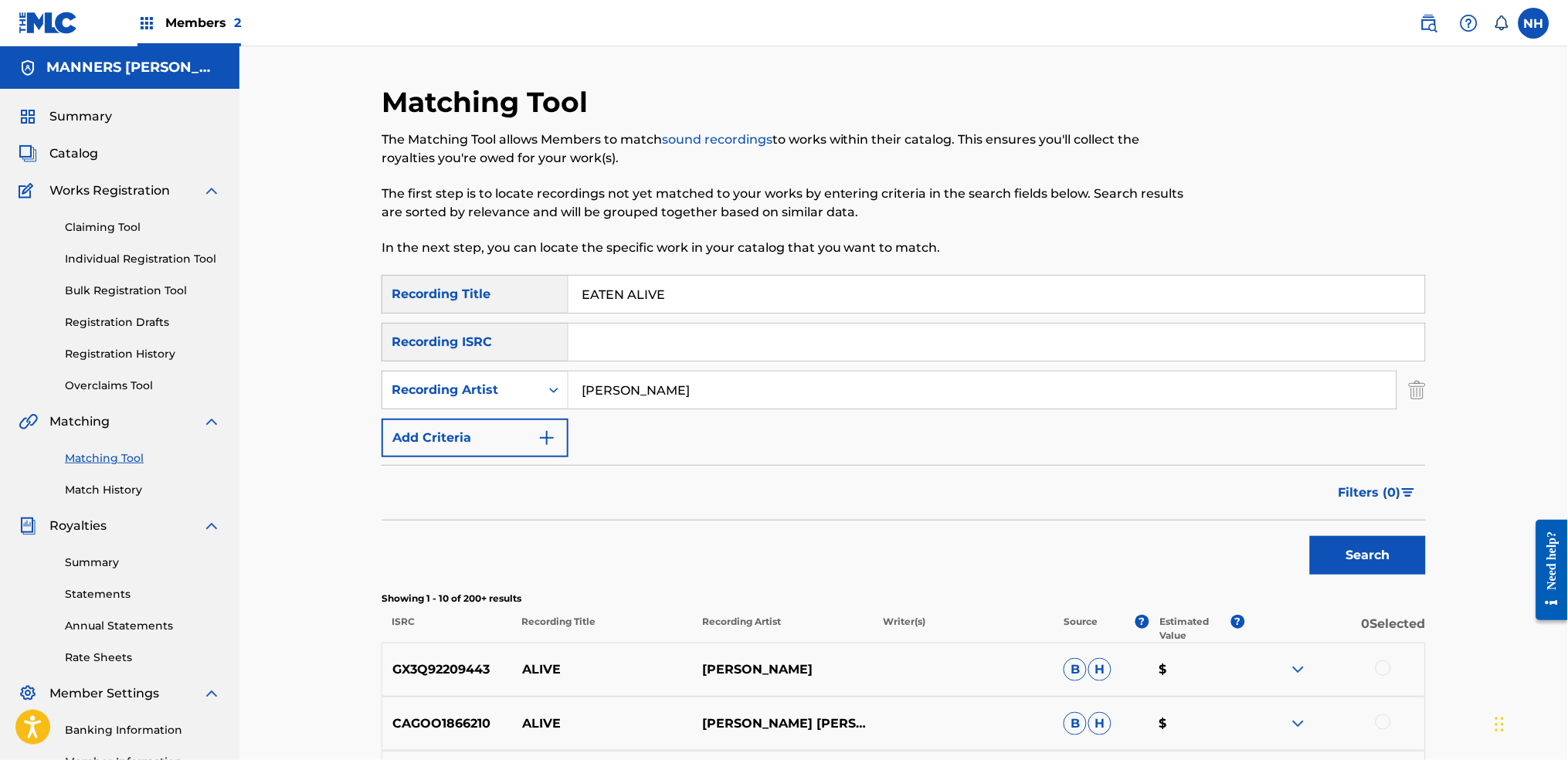
click at [880, 286] on input "EATEN ALIVE" at bounding box center [996, 294] width 857 height 37
paste input "PERPETUAL MOTION"
type input "PERPETUAL MOTION"
click at [1270, 514] on div "Filters ( 0 )" at bounding box center [903, 493] width 1044 height 56
click at [1270, 523] on div "Search" at bounding box center [1364, 551] width 124 height 62
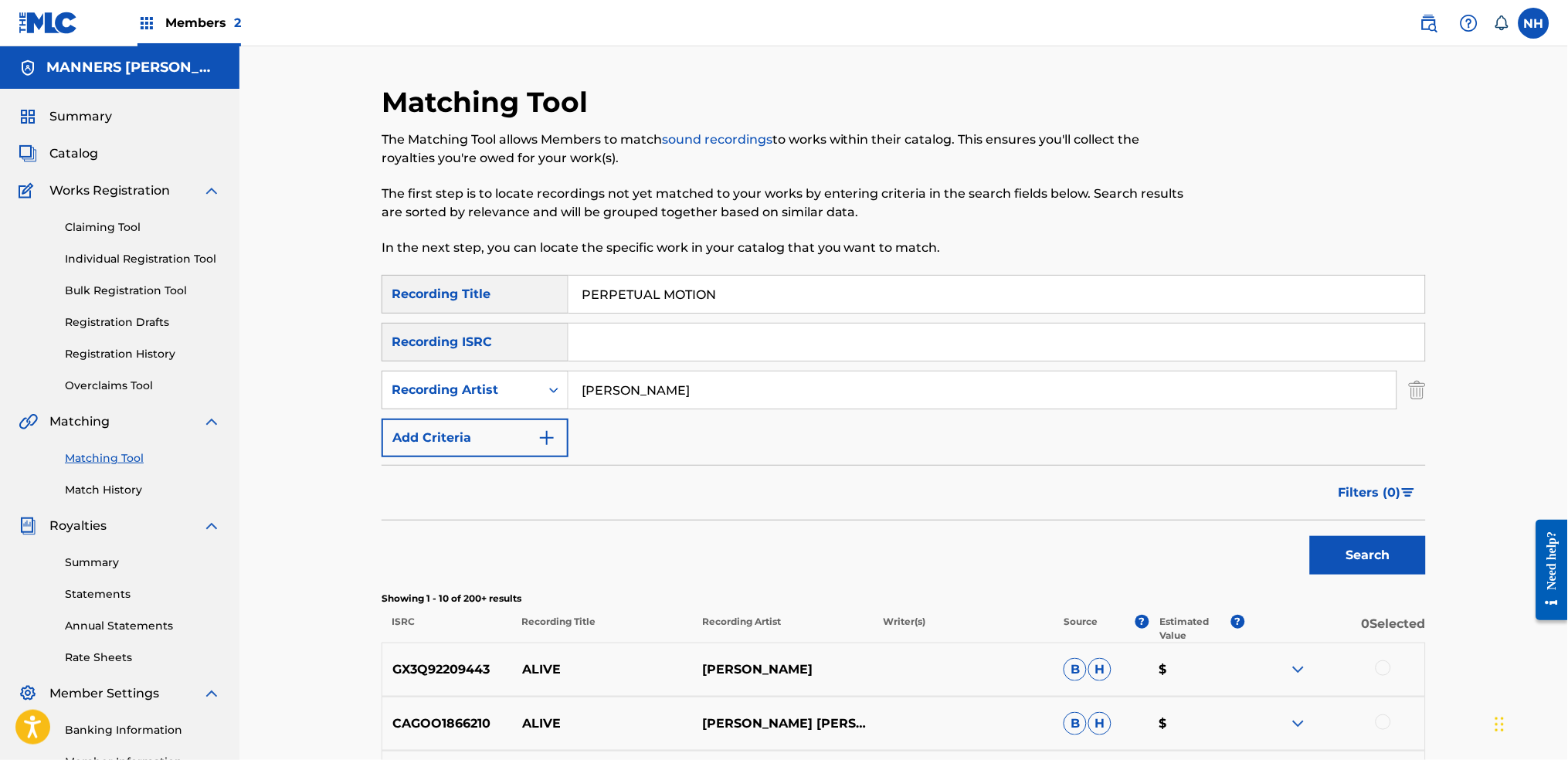
click at [1270, 547] on button "Search" at bounding box center [1367, 555] width 116 height 38
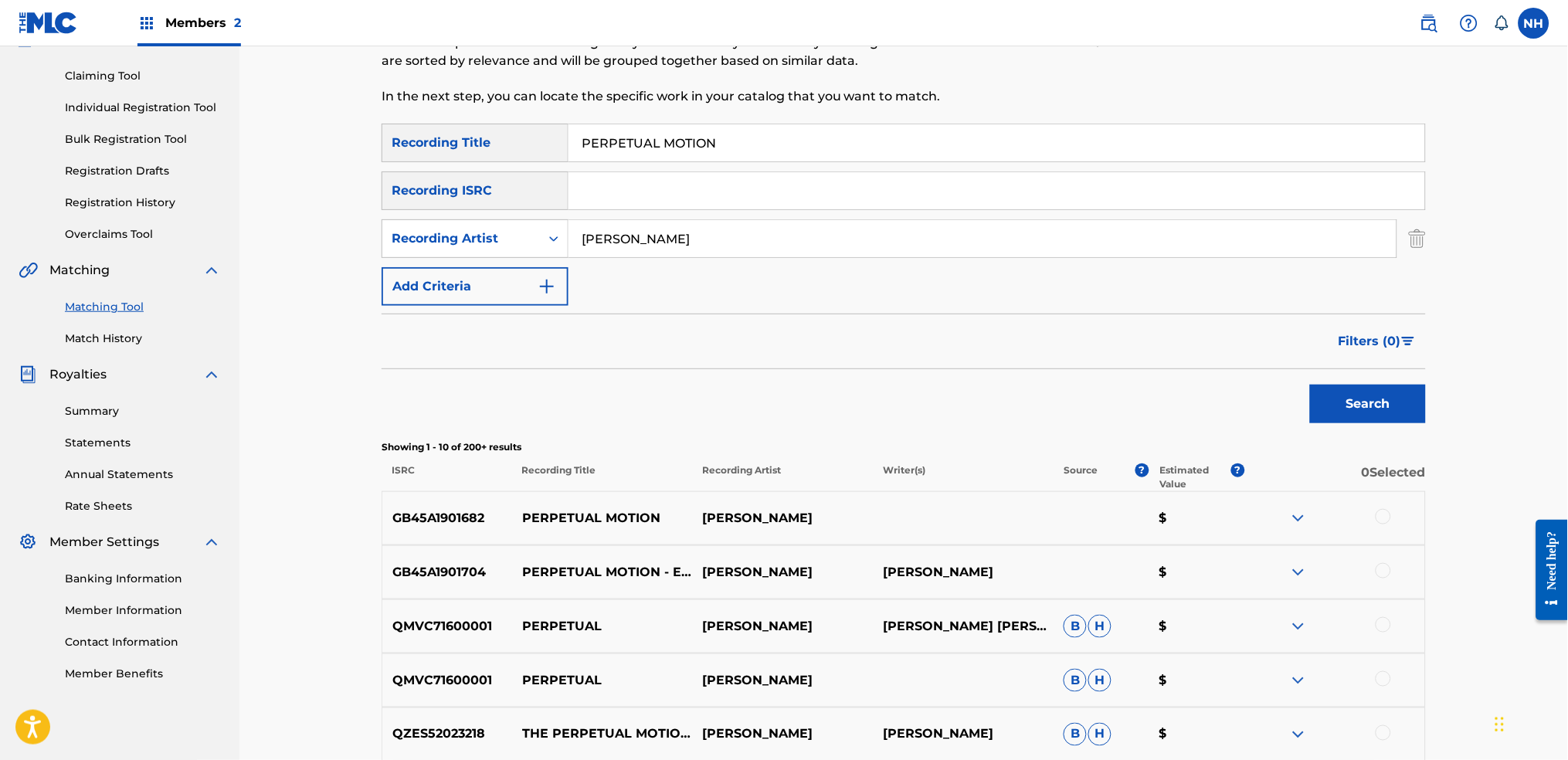
scroll to position [165, 0]
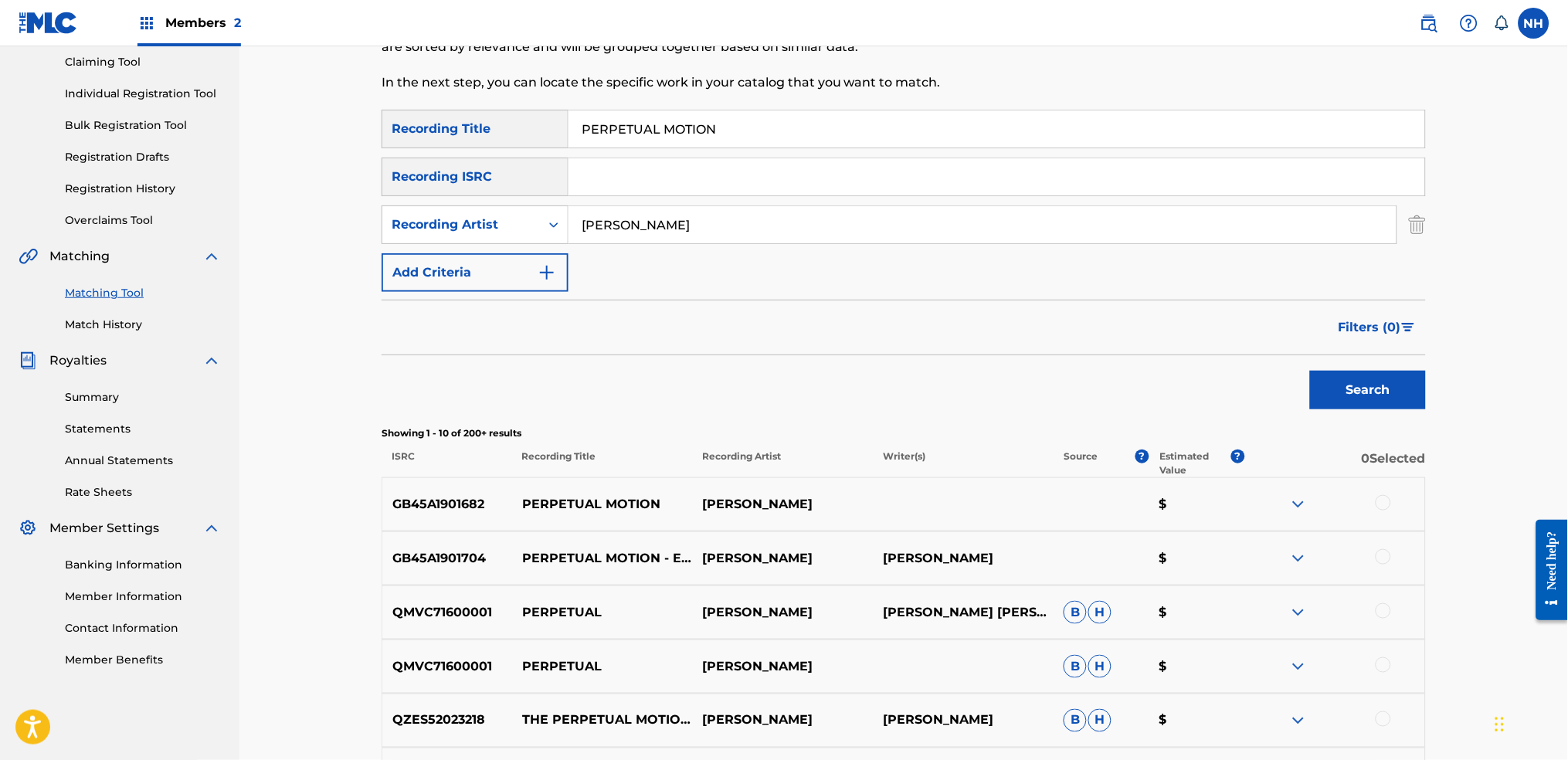
click at [1270, 508] on div at bounding box center [1383, 503] width 16 height 16
click at [1270, 577] on div "GB45A1901704 PERPETUAL MOTION - EDIT MAX COOPER MAX COOPER $" at bounding box center [903, 558] width 1044 height 54
click at [1270, 554] on div at bounding box center [1383, 557] width 16 height 16
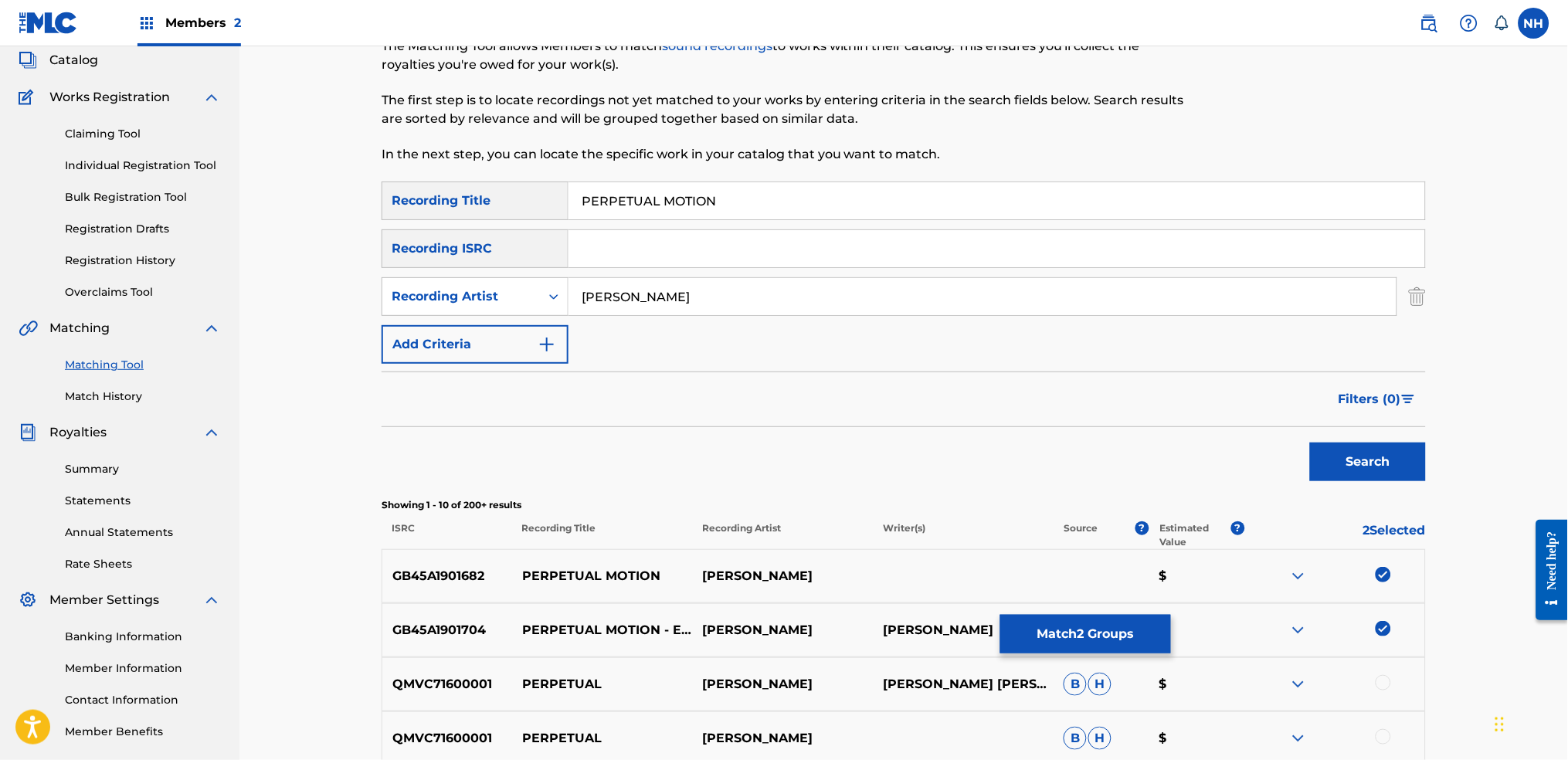
scroll to position [63, 0]
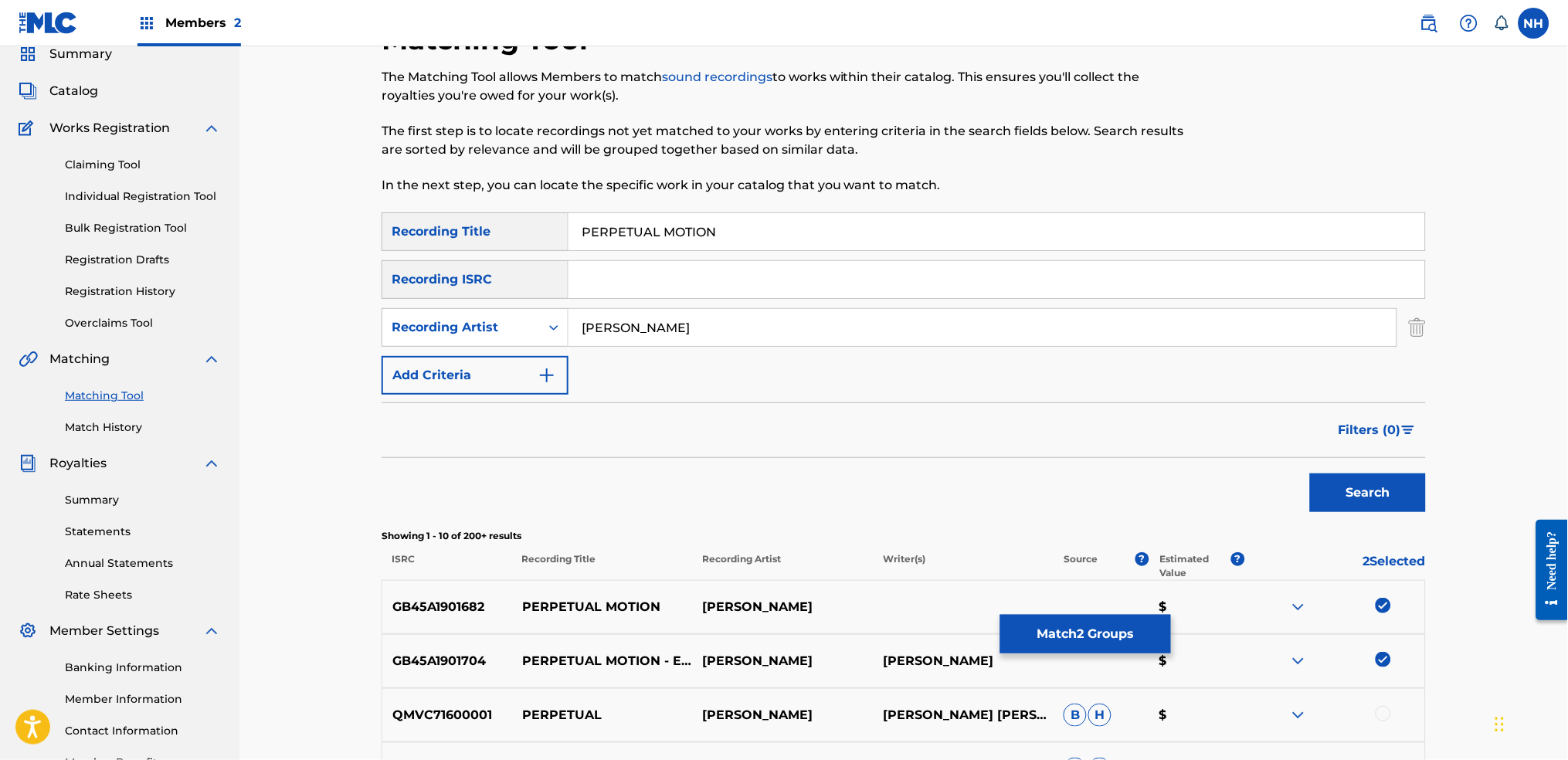
drag, startPoint x: 766, startPoint y: 231, endPoint x: 443, endPoint y: 223, distance: 323.1
click at [455, 225] on div "SearchWithCriteria42d028ab-ce92-4086-94f4-381f13242438 Recording Title PERPETUA…" at bounding box center [903, 231] width 1044 height 38
click at [1106, 596] on button "Match 2 Groups" at bounding box center [1085, 634] width 171 height 38
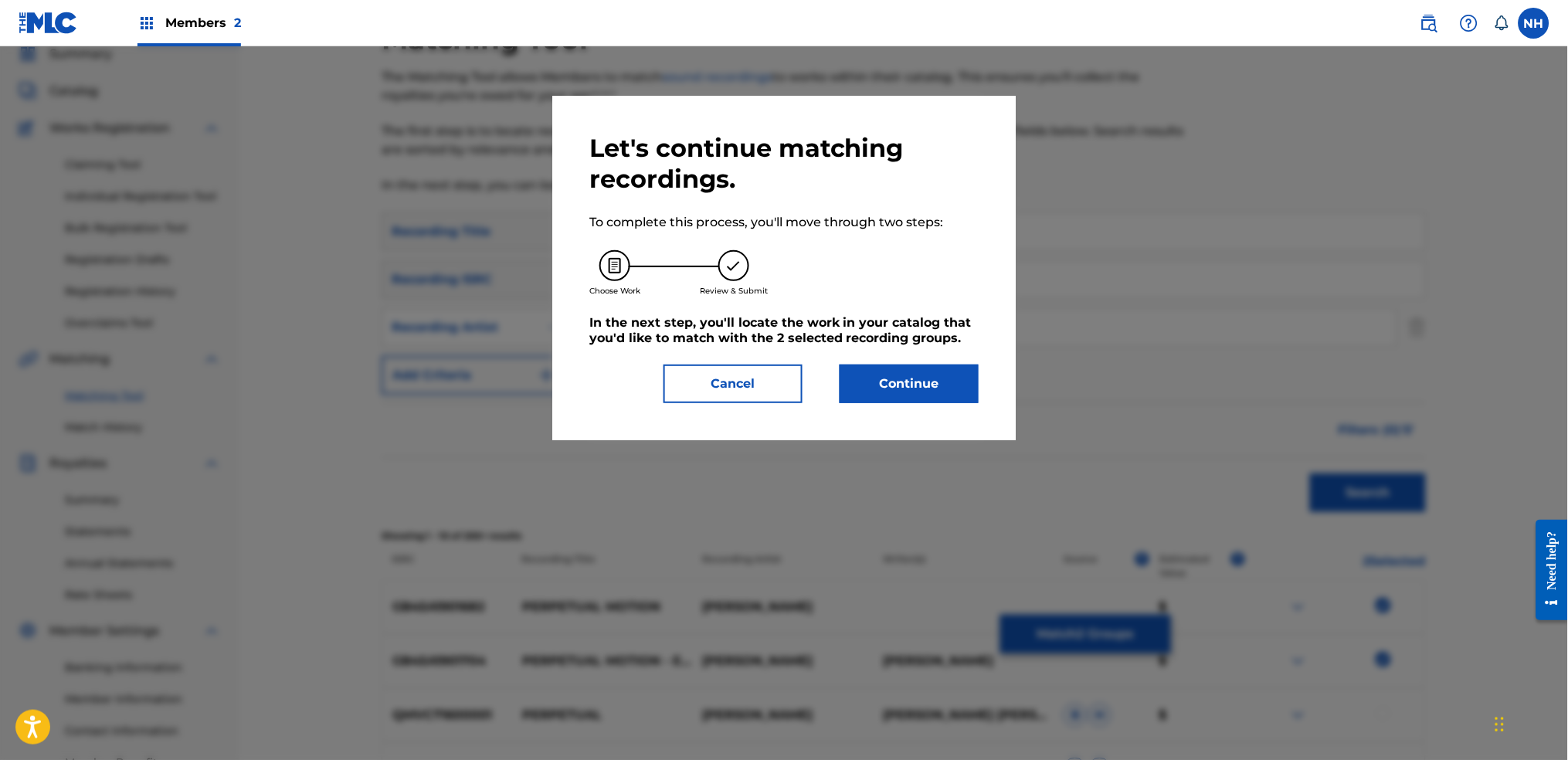
click at [954, 406] on div "Let's continue matching recordings. To complete this process, you'll move throu…" at bounding box center [784, 268] width 463 height 345
click at [955, 392] on button "Continue" at bounding box center [908, 384] width 139 height 38
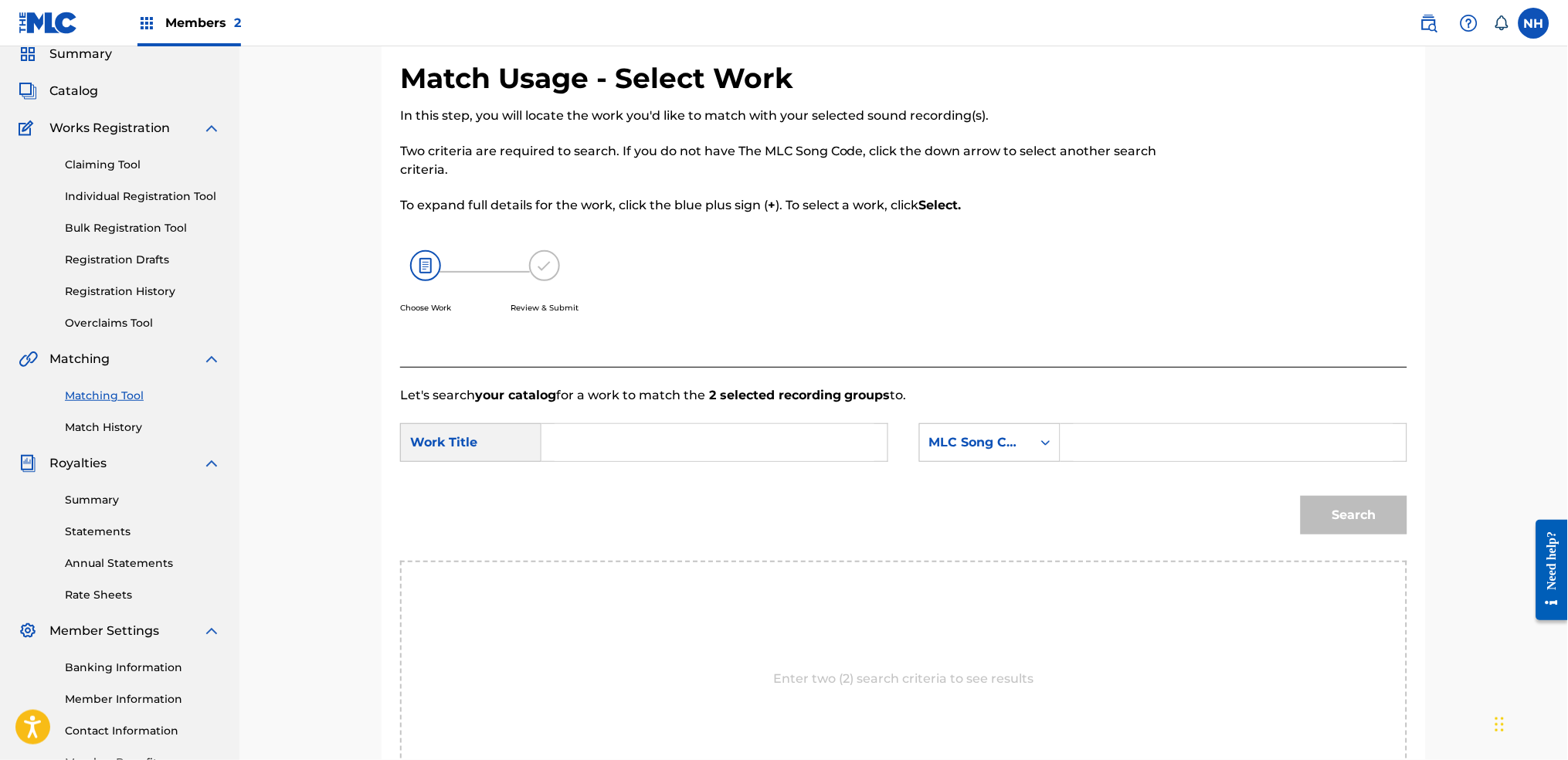
drag, startPoint x: 703, startPoint y: 465, endPoint x: 673, endPoint y: 449, distance: 34.0
paste input "PERPETUAL MOTION"
type input "PERPETUAL MOTION"
click at [995, 440] on div "MLC Song Code" at bounding box center [976, 442] width 93 height 18
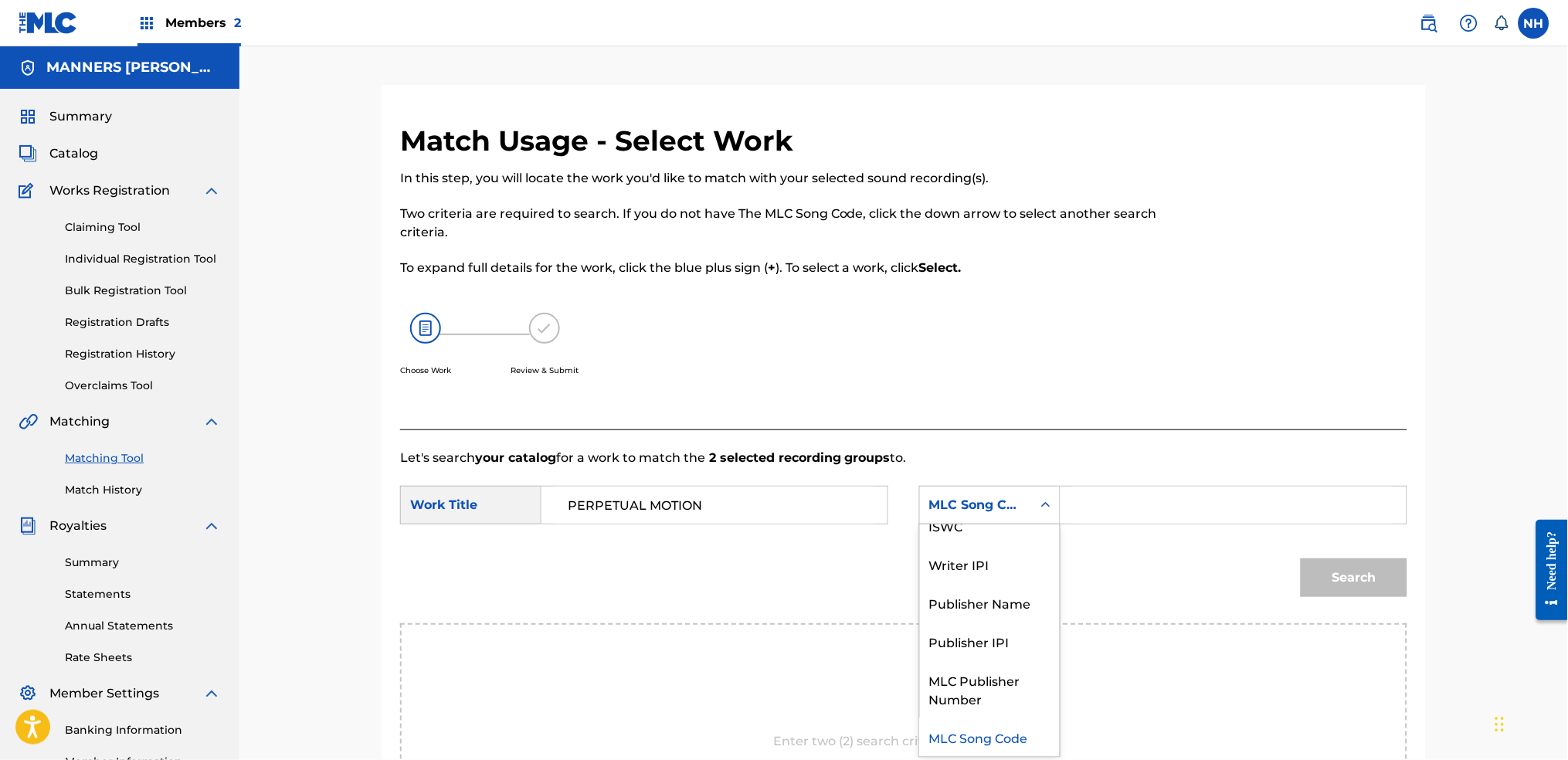
scroll to position [0, 0]
click at [1019, 538] on div "Writer Name" at bounding box center [989, 544] width 140 height 38
click at [1110, 514] on input "Search Form" at bounding box center [1233, 505] width 319 height 37
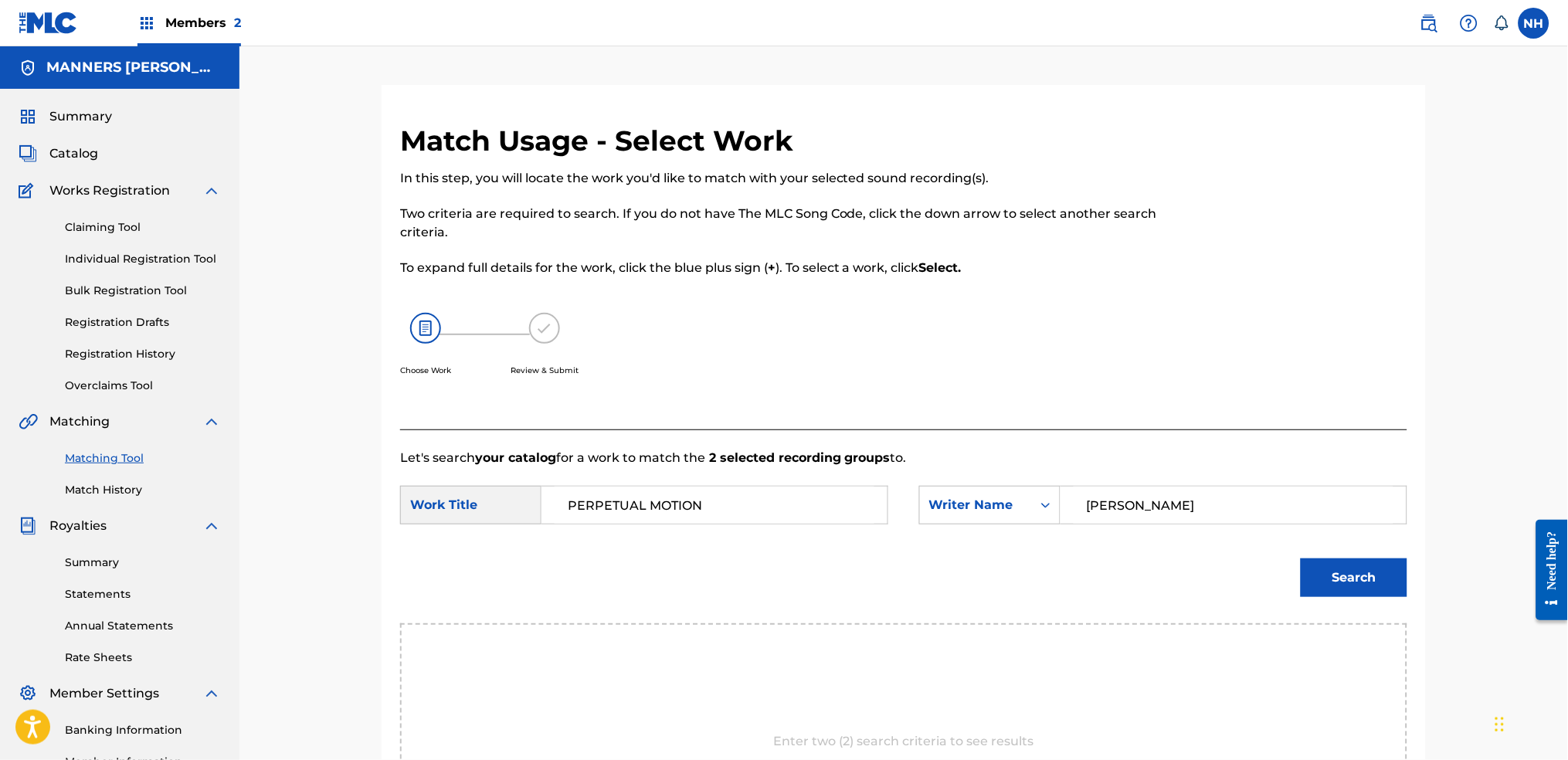
type input "cooper"
click at [1270, 558] on button "Search" at bounding box center [1354, 578] width 106 height 38
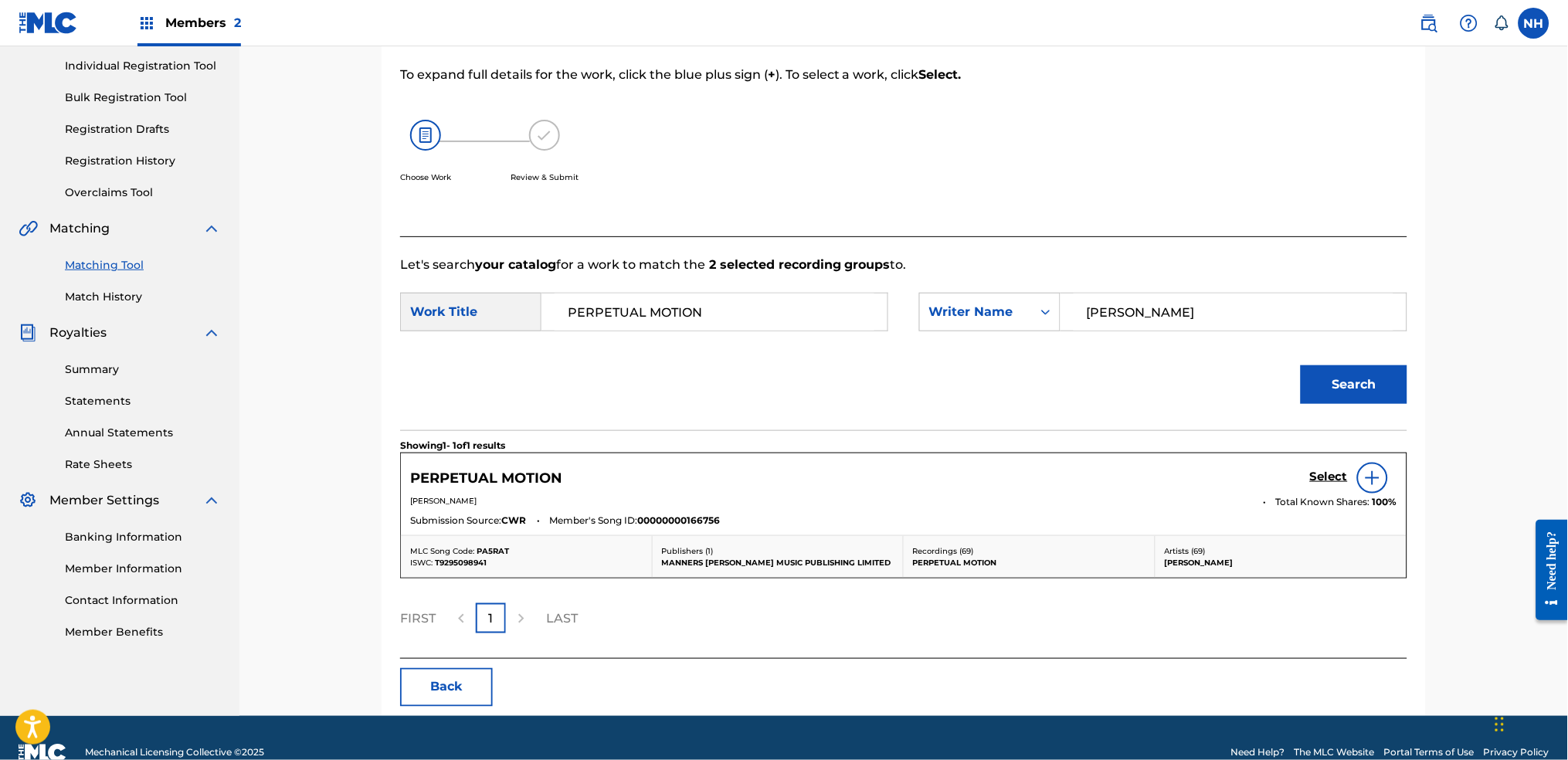
scroll to position [223, 0]
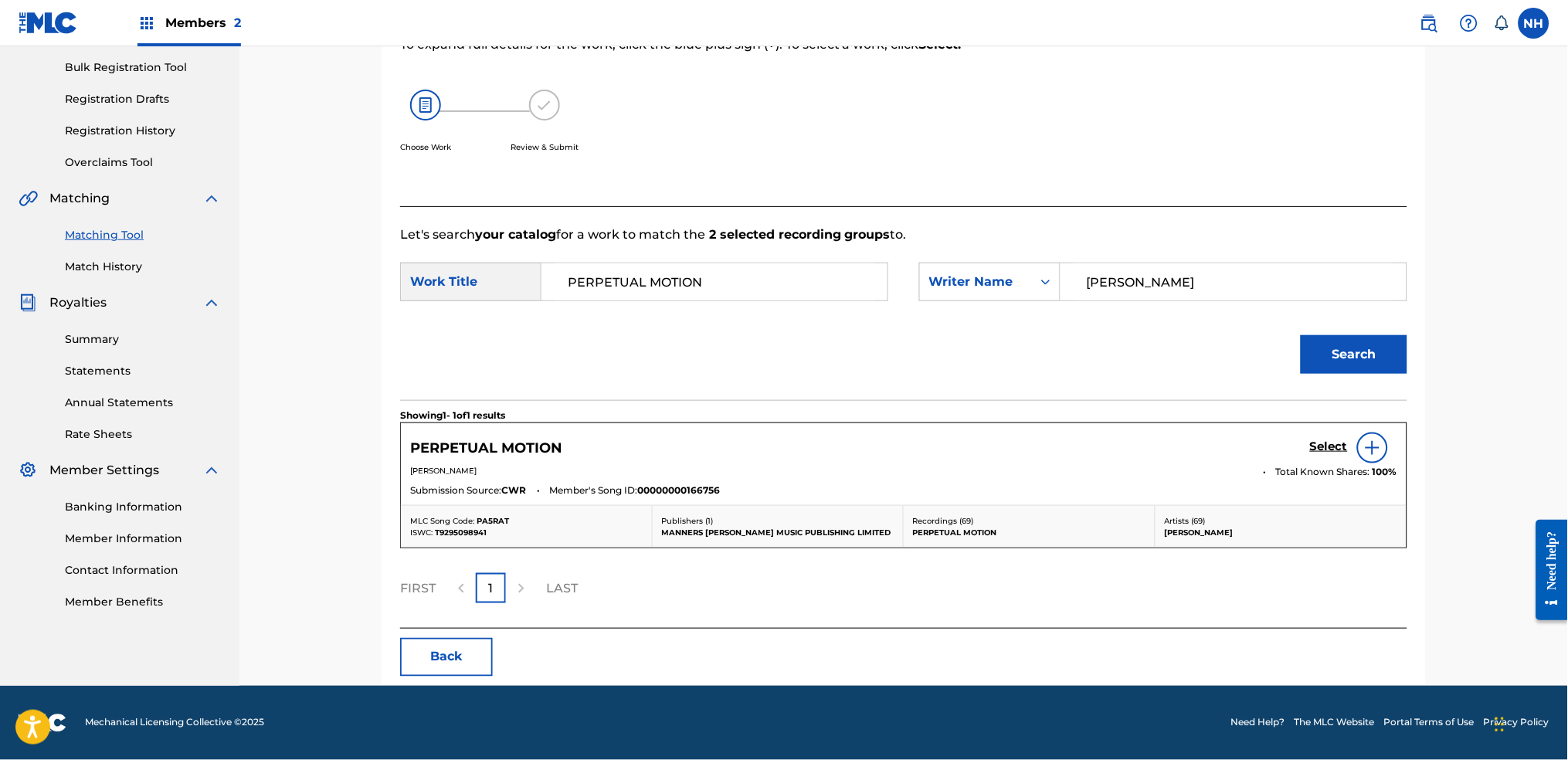
click at [1270, 441] on div "PERPETUAL MOTION Select" at bounding box center [903, 448] width 987 height 31
click at [1270, 440] on h5 "Select" at bounding box center [1328, 447] width 38 height 15
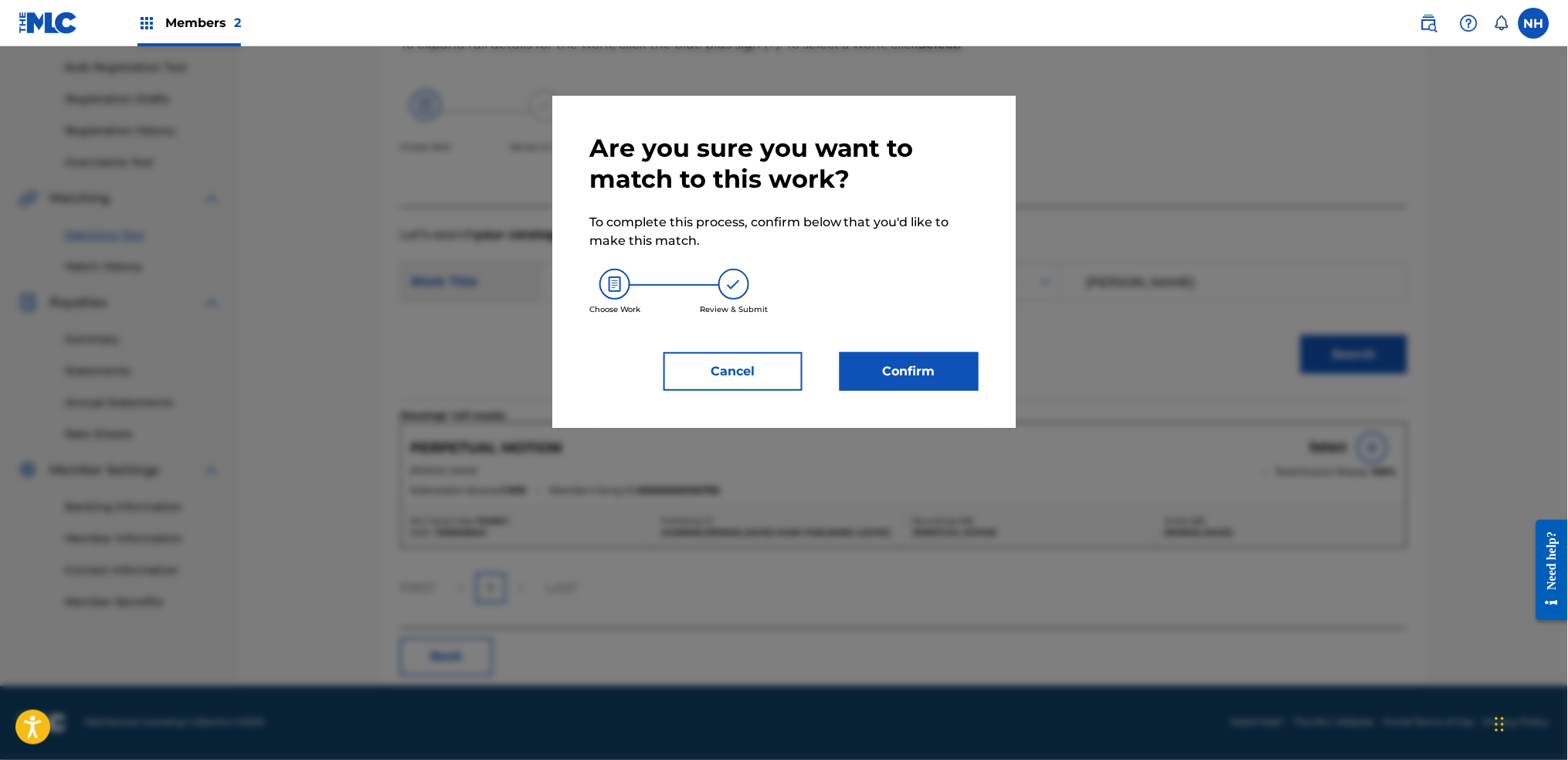
click at [1085, 368] on div at bounding box center [784, 426] width 1568 height 760
click at [928, 387] on button "Confirm" at bounding box center [908, 372] width 139 height 38
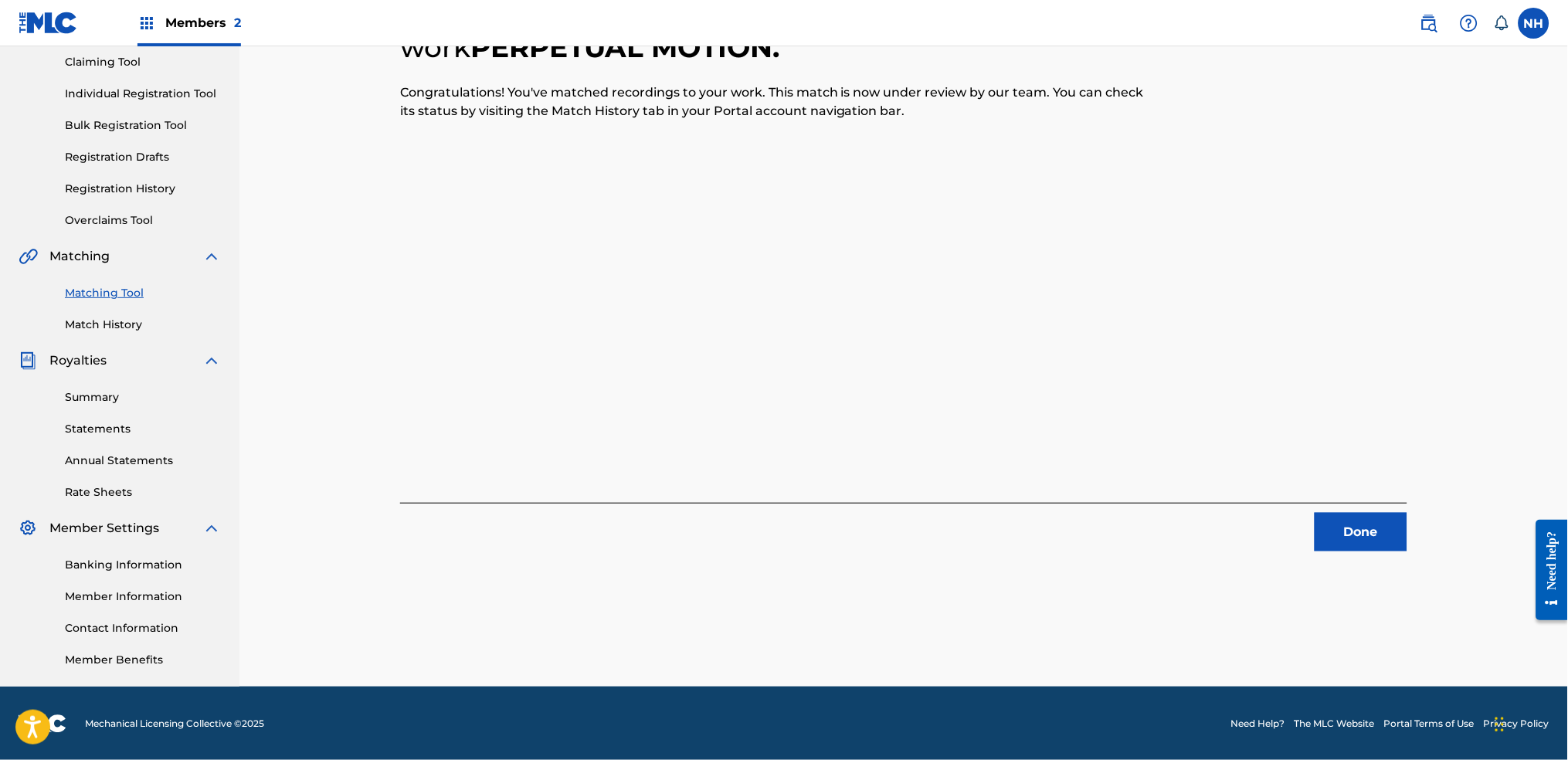
click at [1270, 536] on button "Done" at bounding box center [1361, 532] width 92 height 38
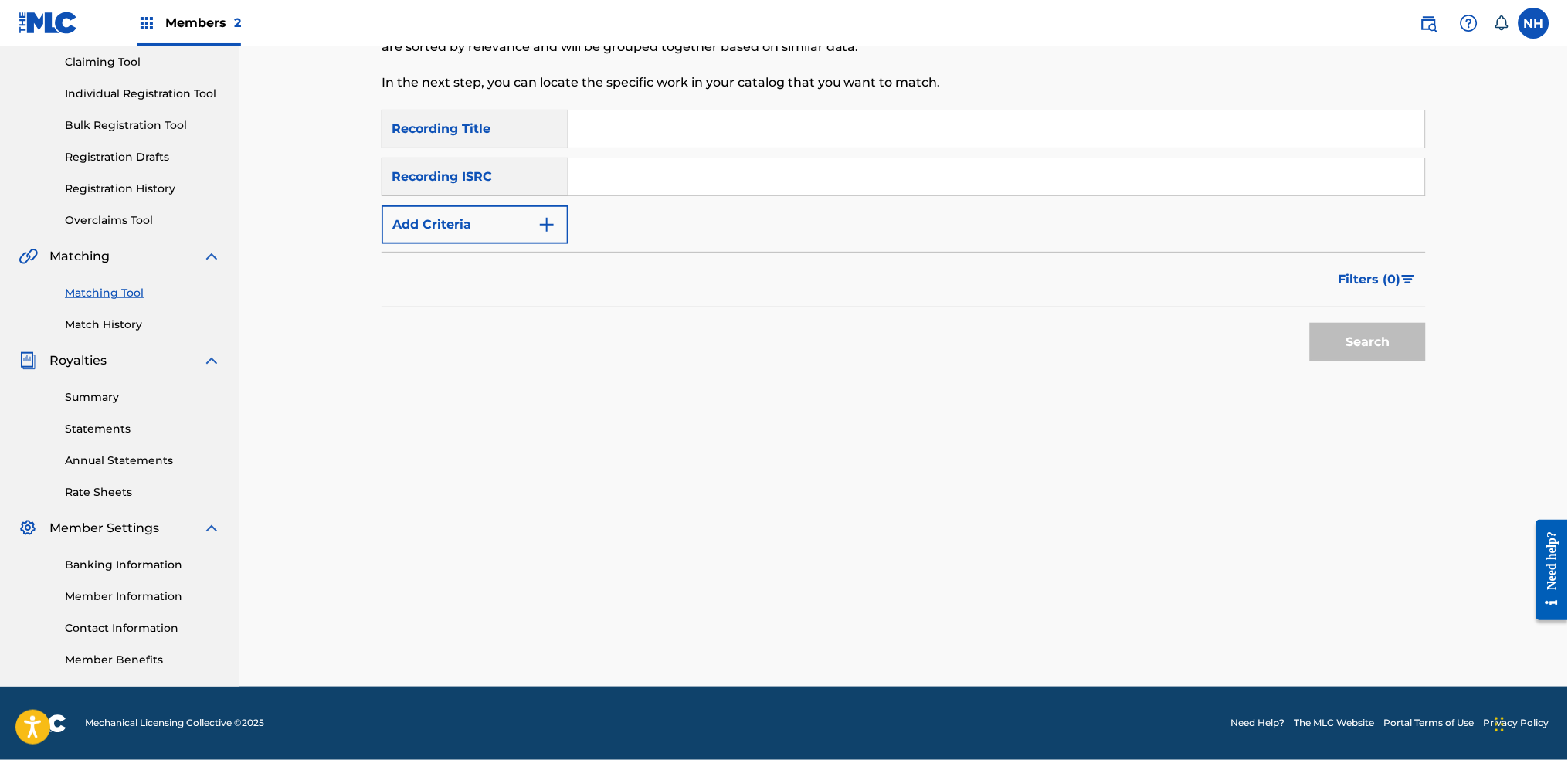
click at [825, 145] on input "Search Form" at bounding box center [996, 129] width 857 height 37
paste input "NANOTECH"
type input "NANOTECH"
click at [569, 222] on div "SearchWithCriteria42d028ab-ce92-4086-94f4-381f13242438 Recording Title NANOTECH…" at bounding box center [903, 177] width 1044 height 134
click at [535, 229] on button "Add Criteria" at bounding box center [475, 224] width 187 height 38
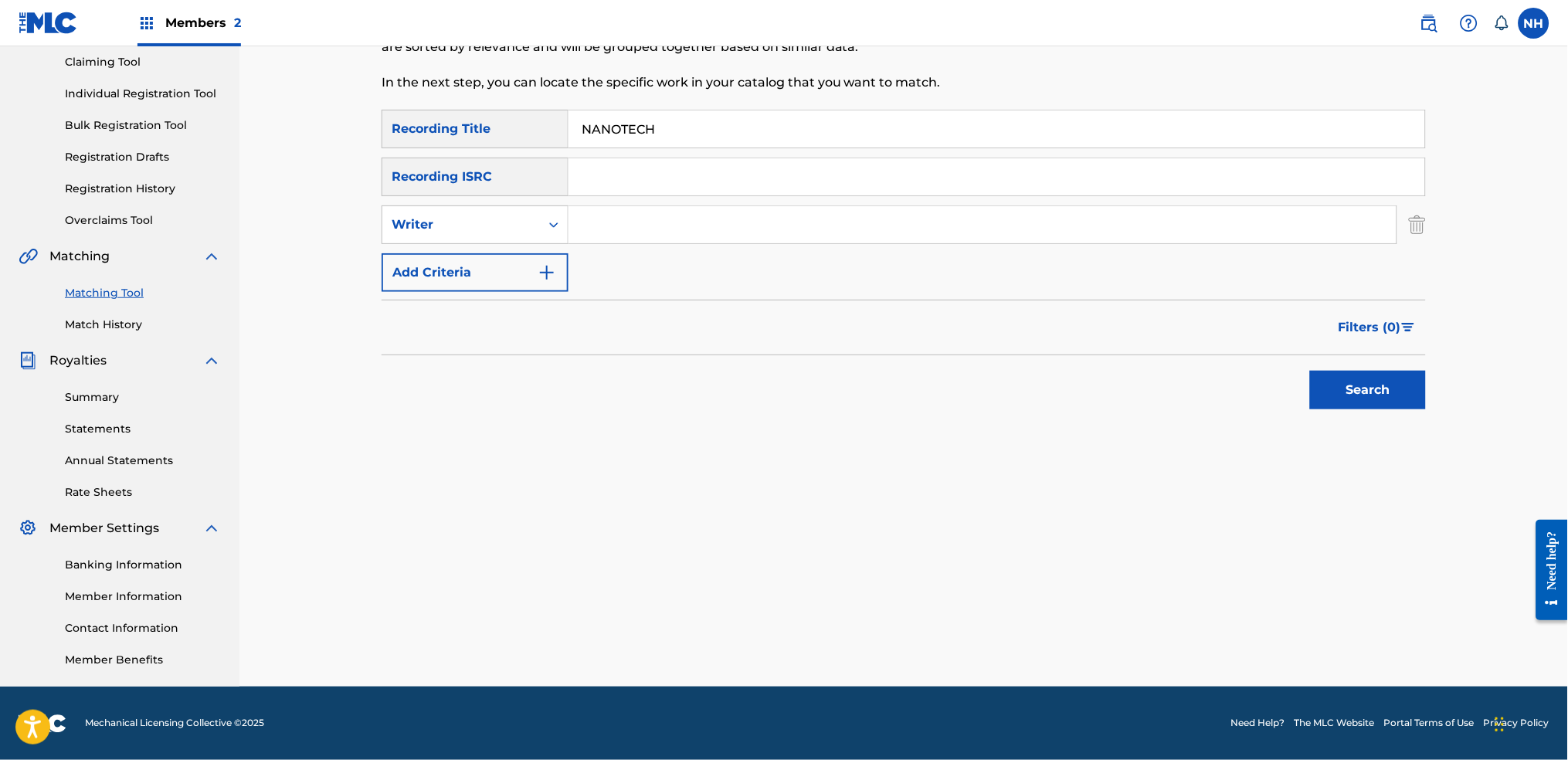
click at [535, 253] on button "Add Criteria" at bounding box center [475, 272] width 187 height 38
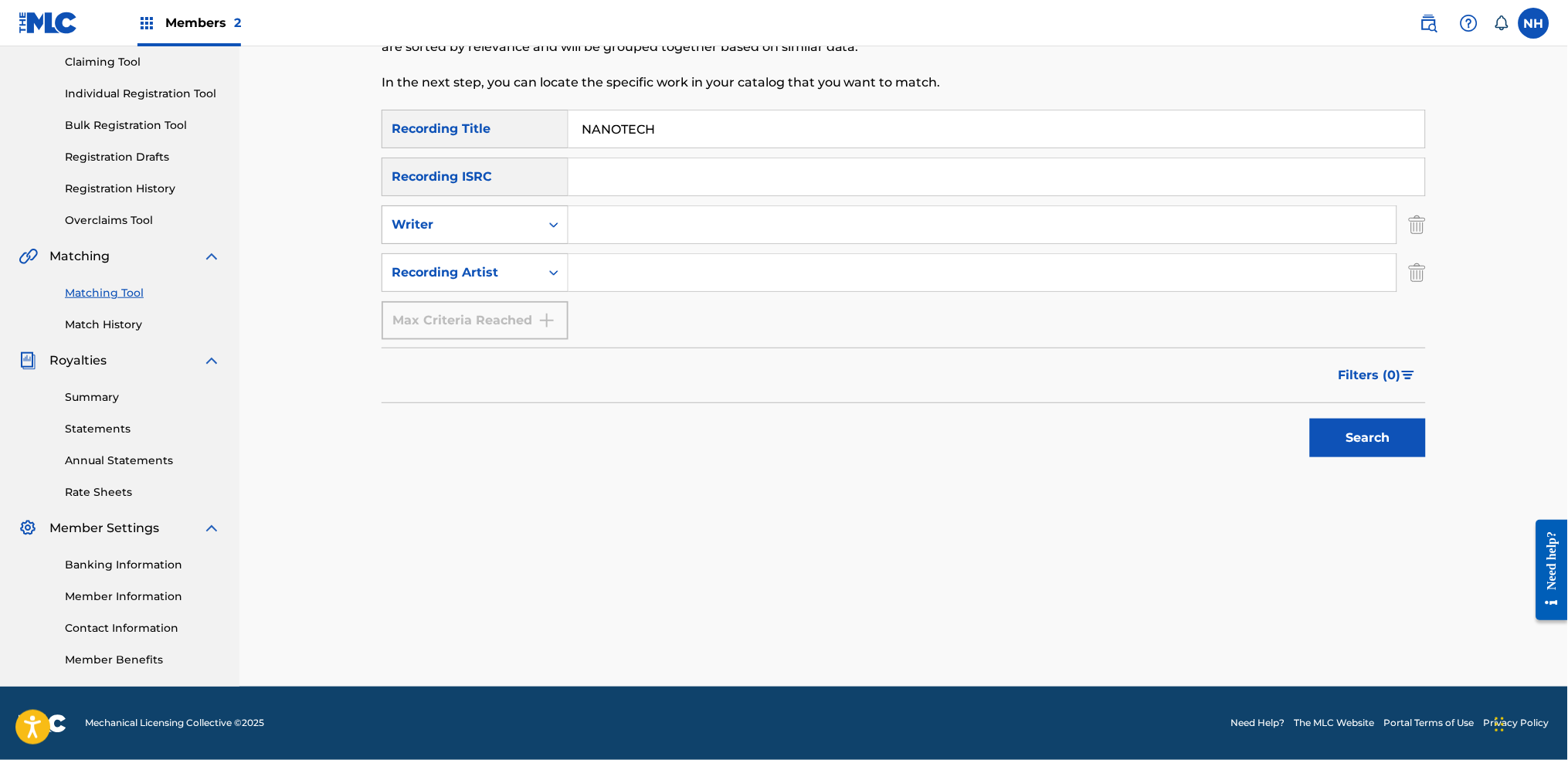
click at [548, 227] on icon "Search Form" at bounding box center [554, 225] width 16 height 16
click at [633, 269] on input "Search Form" at bounding box center [982, 272] width 828 height 37
type input "Max Cooper"
click at [1270, 437] on button "Search" at bounding box center [1367, 438] width 116 height 38
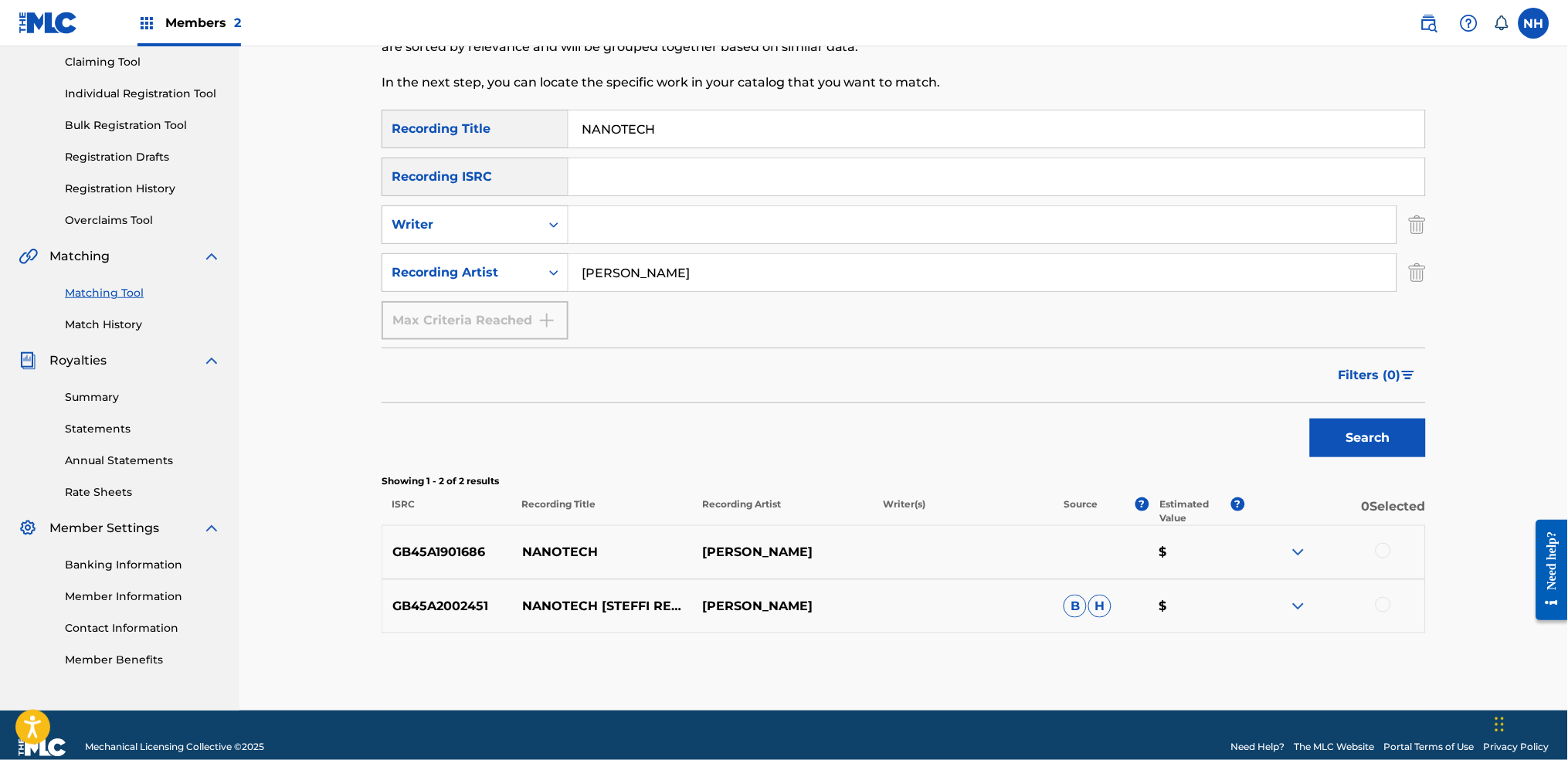
click at [1270, 596] on div at bounding box center [1334, 606] width 181 height 18
click at [1270, 572] on div "GB45A1901686 NANOTECH MAX COOPER $" at bounding box center [903, 552] width 1044 height 54
click at [1270, 551] on div at bounding box center [1383, 551] width 16 height 16
click at [1270, 596] on div at bounding box center [1334, 606] width 181 height 18
click at [1270, 596] on div at bounding box center [1383, 605] width 16 height 16
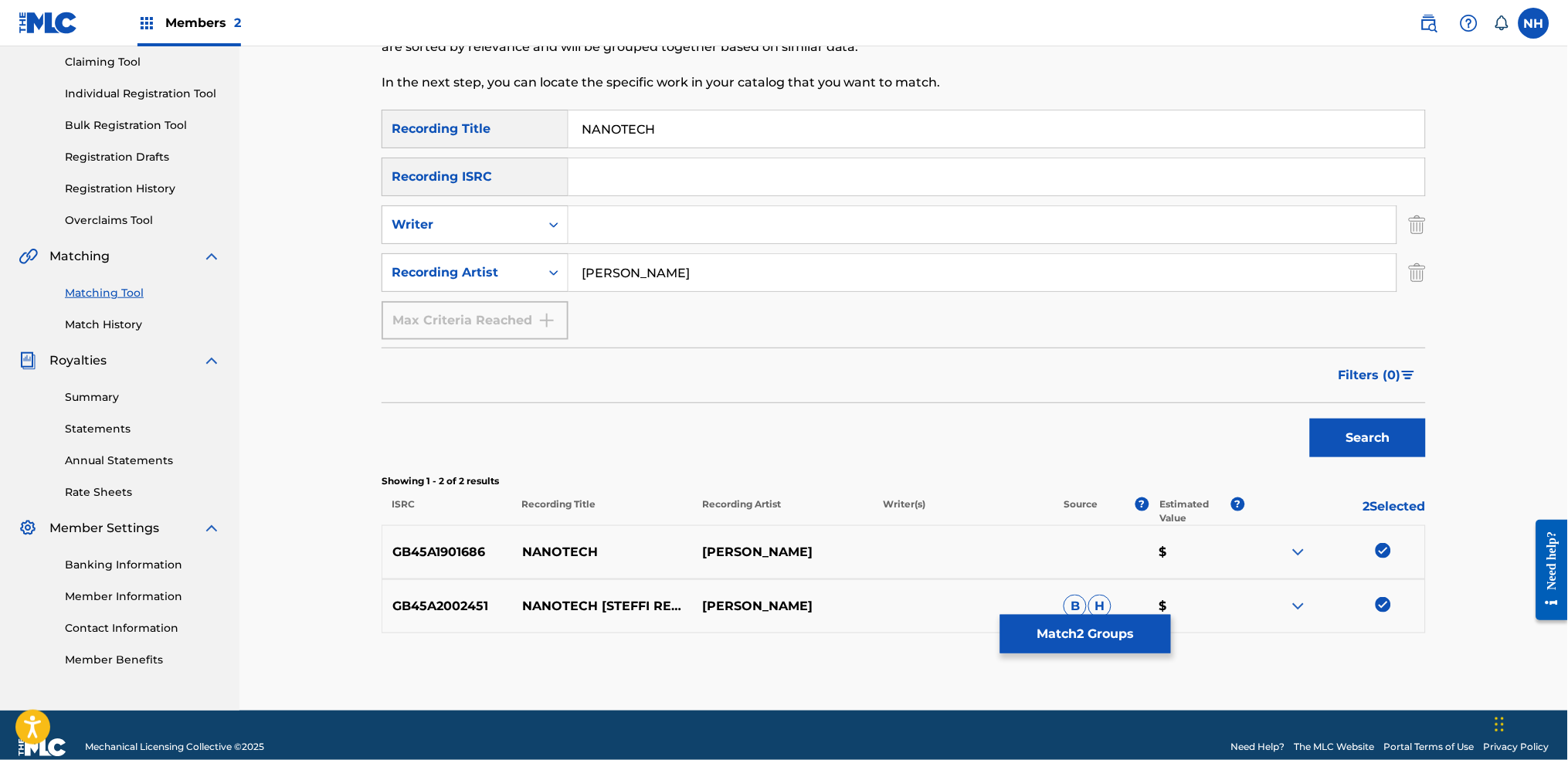
click at [630, 544] on p "NANOTECH" at bounding box center [602, 551] width 181 height 18
drag, startPoint x: 623, startPoint y: 543, endPoint x: 521, endPoint y: 553, distance: 102.5
click at [521, 553] on p "NANOTECH" at bounding box center [602, 551] width 181 height 18
click at [1133, 596] on button "Match 2 Groups" at bounding box center [1085, 634] width 171 height 38
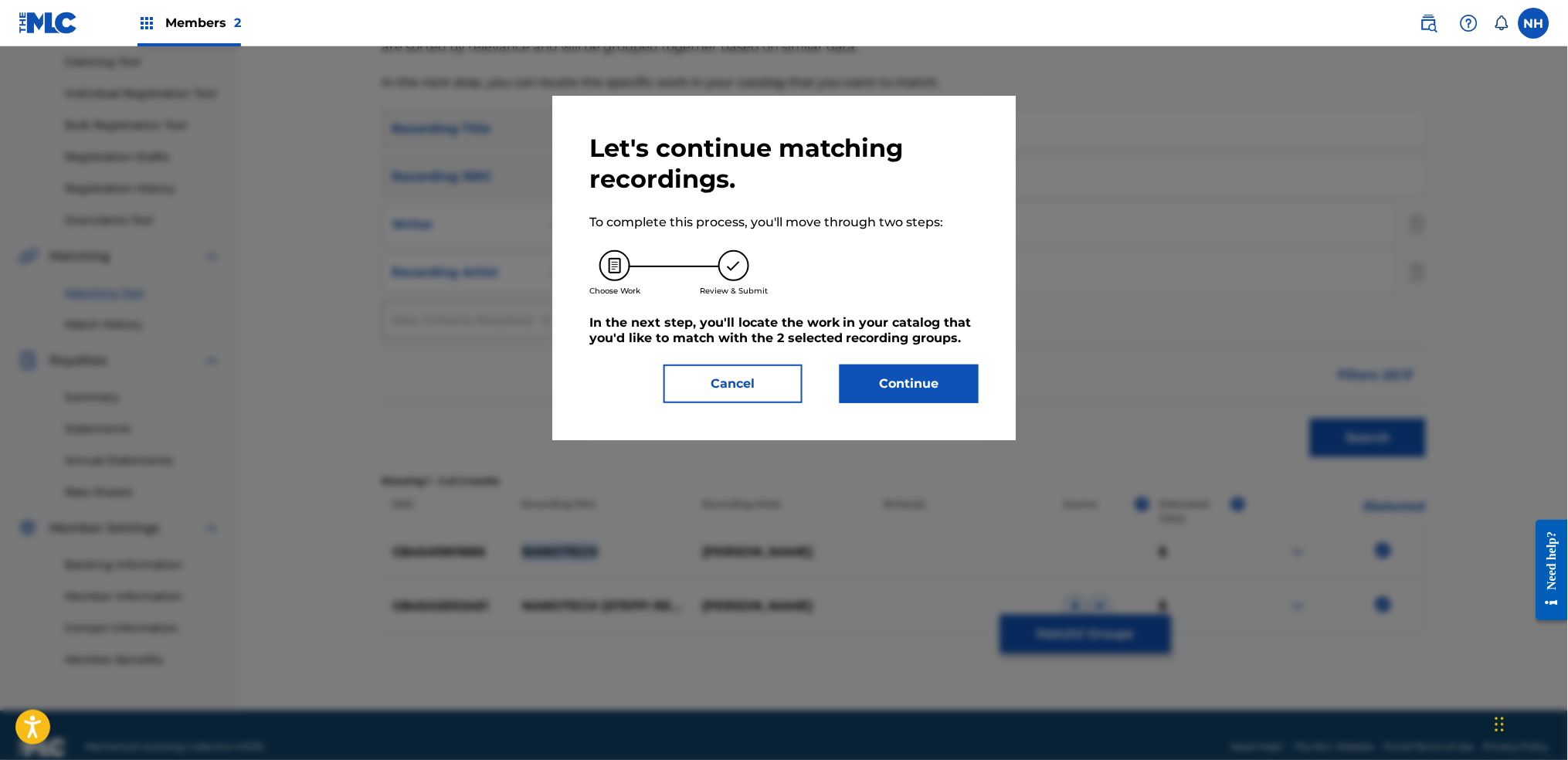
click at [932, 373] on button "Continue" at bounding box center [908, 384] width 139 height 38
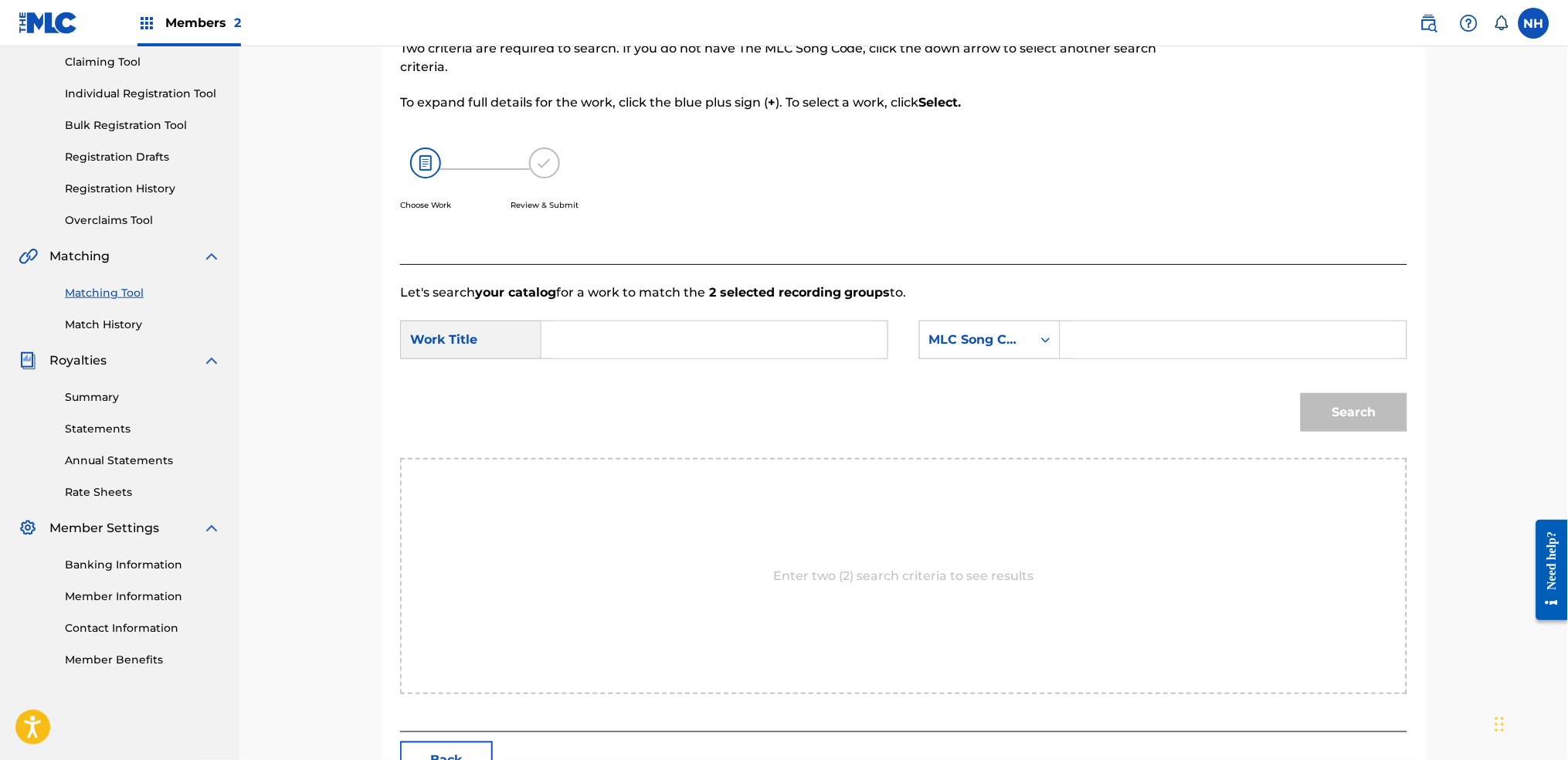
click at [754, 286] on strong "2 selected recording groups" at bounding box center [798, 292] width 185 height 15
click at [758, 304] on form "SearchWithCriteriab63d5898-2a7c-42ce-844b-3a8b4331f16e Work Title SearchWithCri…" at bounding box center [904, 380] width 1007 height 156
click at [758, 324] on input "Search Form" at bounding box center [715, 339] width 319 height 37
paste input "NANOTECH"
type input "NANOTECH"
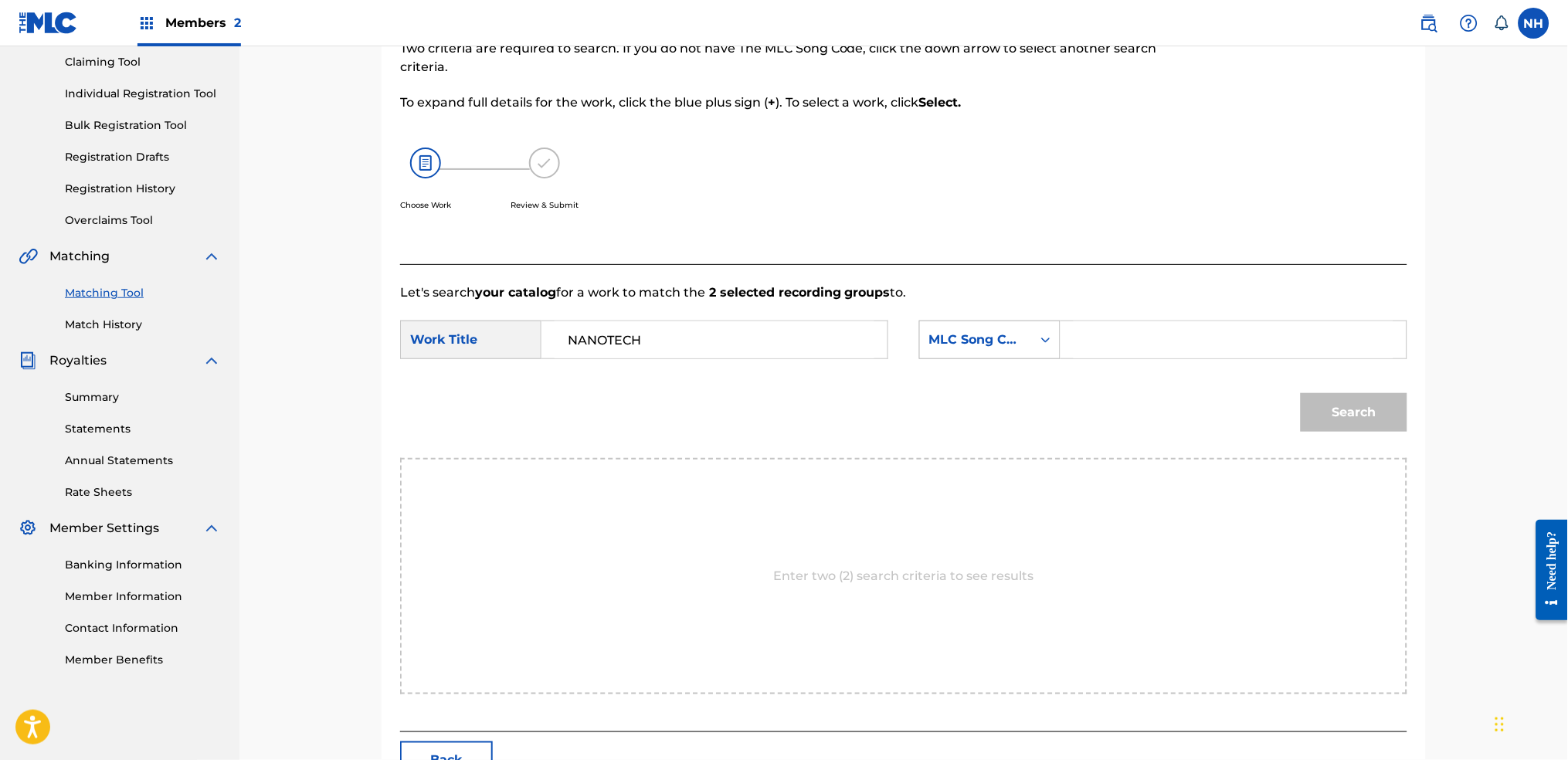
click at [1036, 349] on div "Search Form" at bounding box center [1046, 340] width 28 height 28
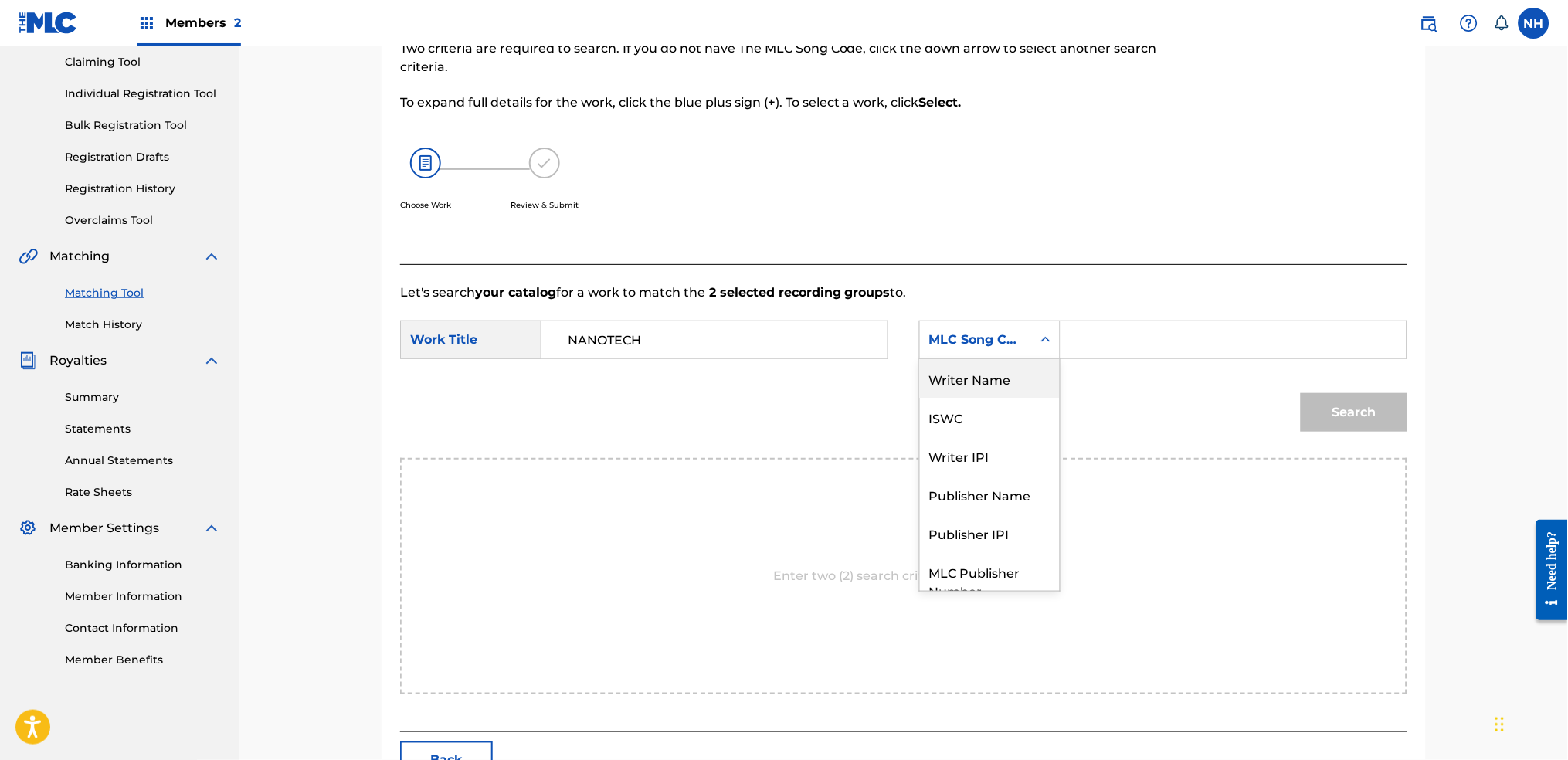
click at [1013, 371] on div "Writer Name" at bounding box center [989, 379] width 140 height 38
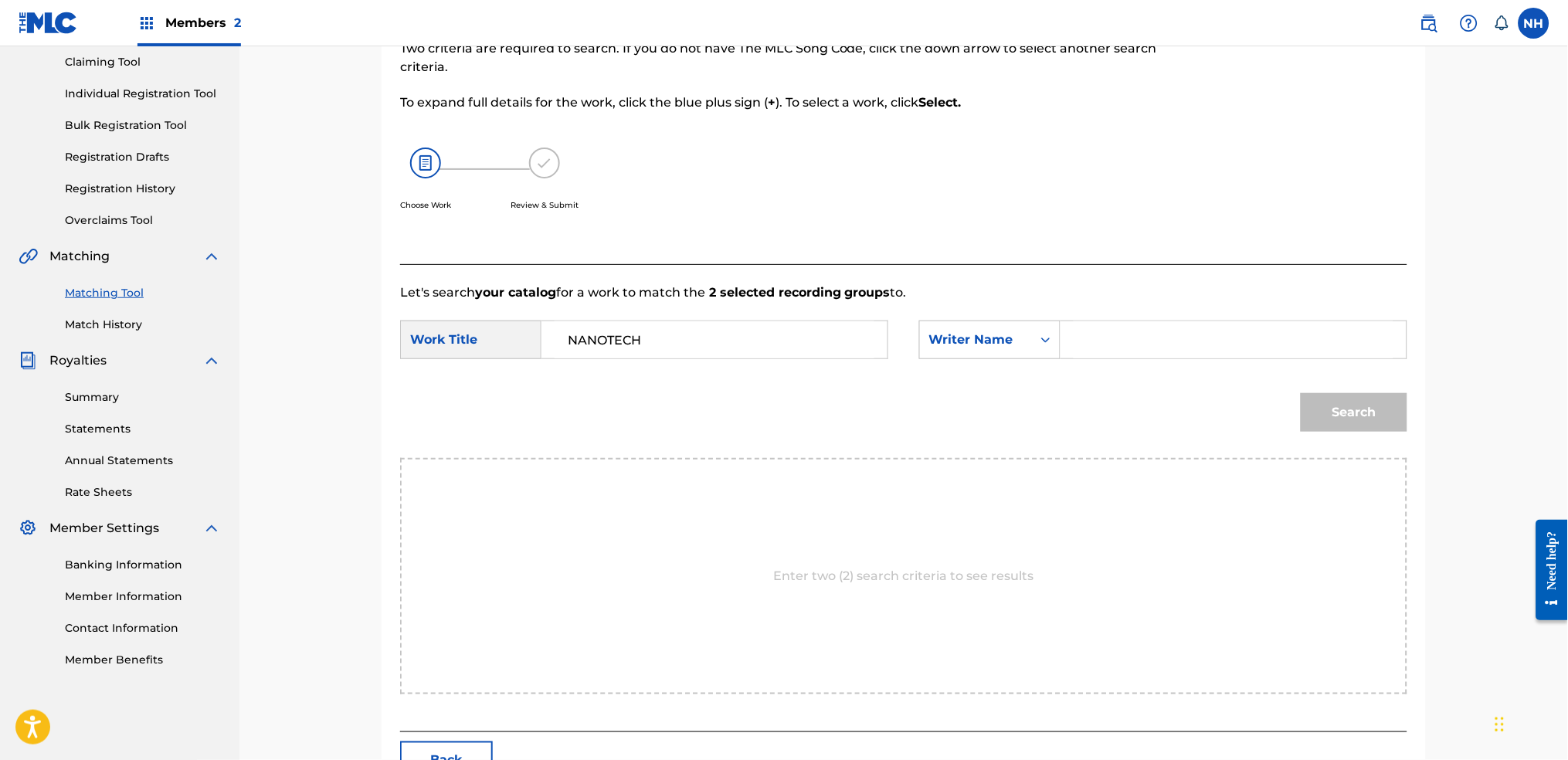
click at [1084, 346] on input "Search Form" at bounding box center [1233, 339] width 319 height 37
click at [1270, 397] on button "Search" at bounding box center [1354, 413] width 106 height 38
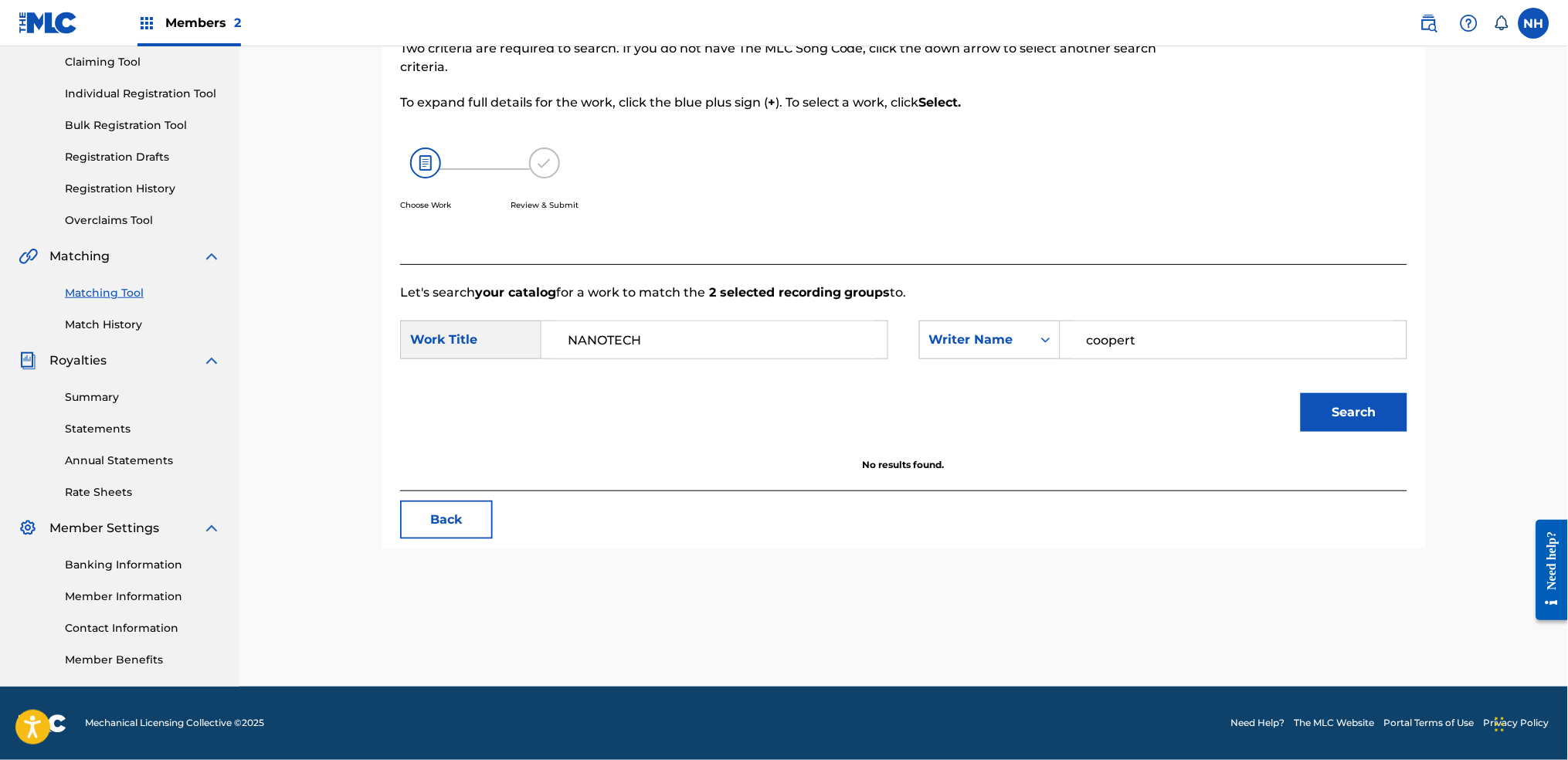
click at [1261, 344] on input "coopert" at bounding box center [1233, 339] width 319 height 37
type input "cooper"
click at [1270, 394] on button "Search" at bounding box center [1354, 413] width 106 height 38
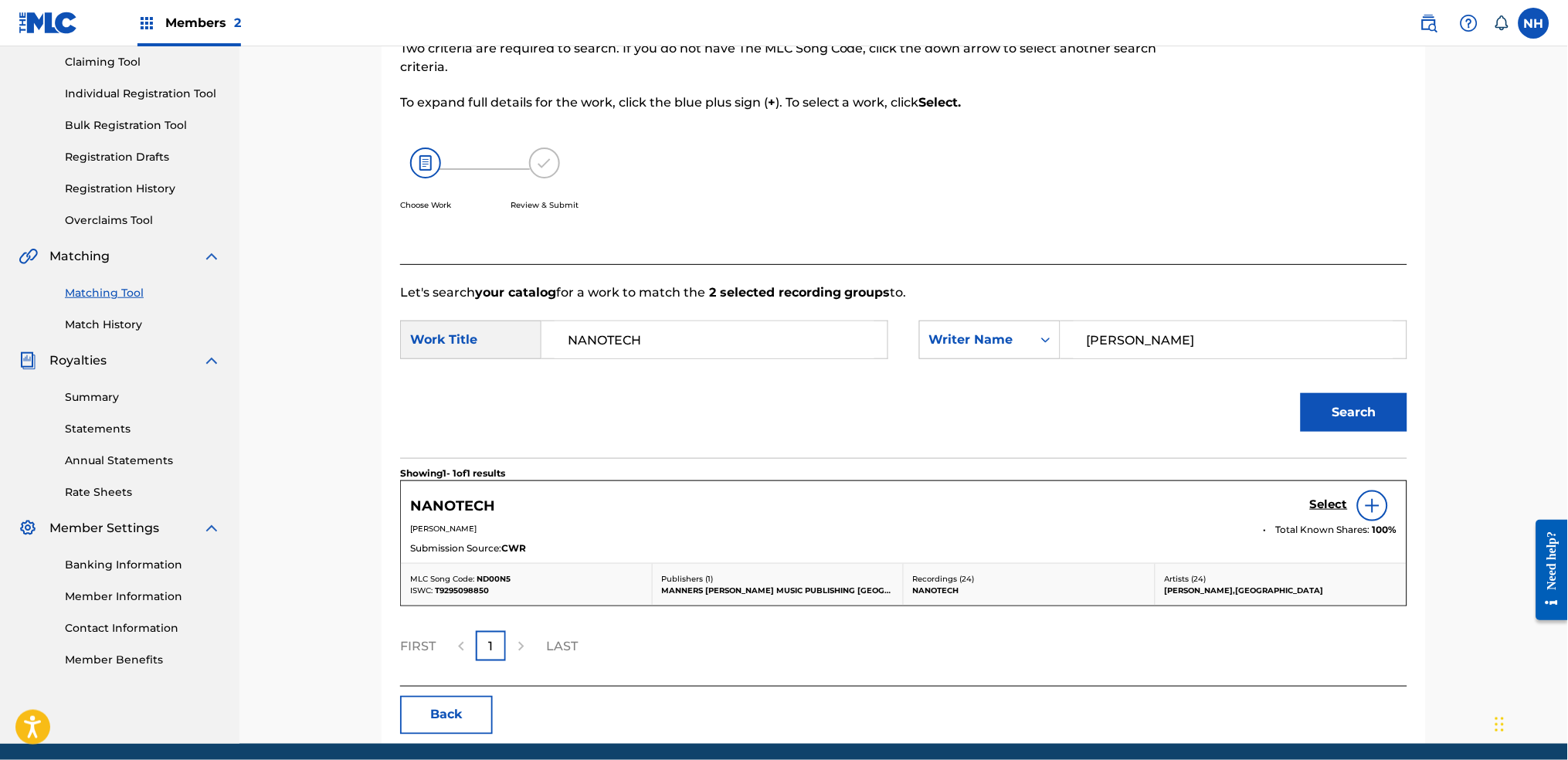
click at [1270, 533] on span "Total Known Shares:" at bounding box center [1324, 530] width 97 height 14
click at [1270, 503] on h5 "Select" at bounding box center [1328, 504] width 38 height 15
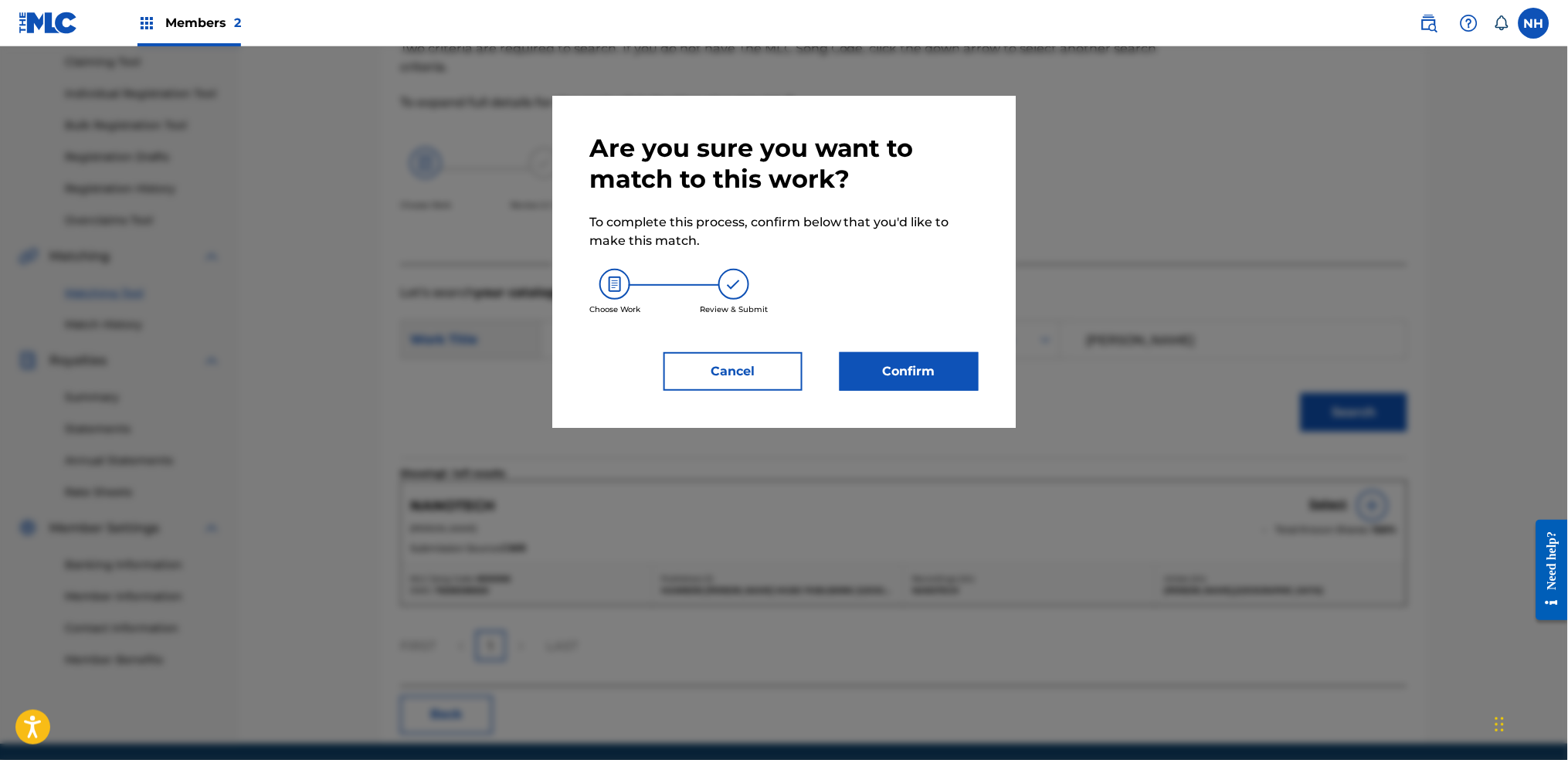
click at [966, 350] on div "Are you sure you want to match to this work? To complete this process, confirm …" at bounding box center [784, 262] width 389 height 258
click at [1001, 357] on div "Are you sure you want to match to this work? To complete this process, confirm …" at bounding box center [784, 262] width 463 height 332
click at [984, 387] on div "Are you sure you want to match to this work? To complete this process, confirm …" at bounding box center [784, 262] width 463 height 332
click at [940, 367] on button "Confirm" at bounding box center [908, 372] width 139 height 38
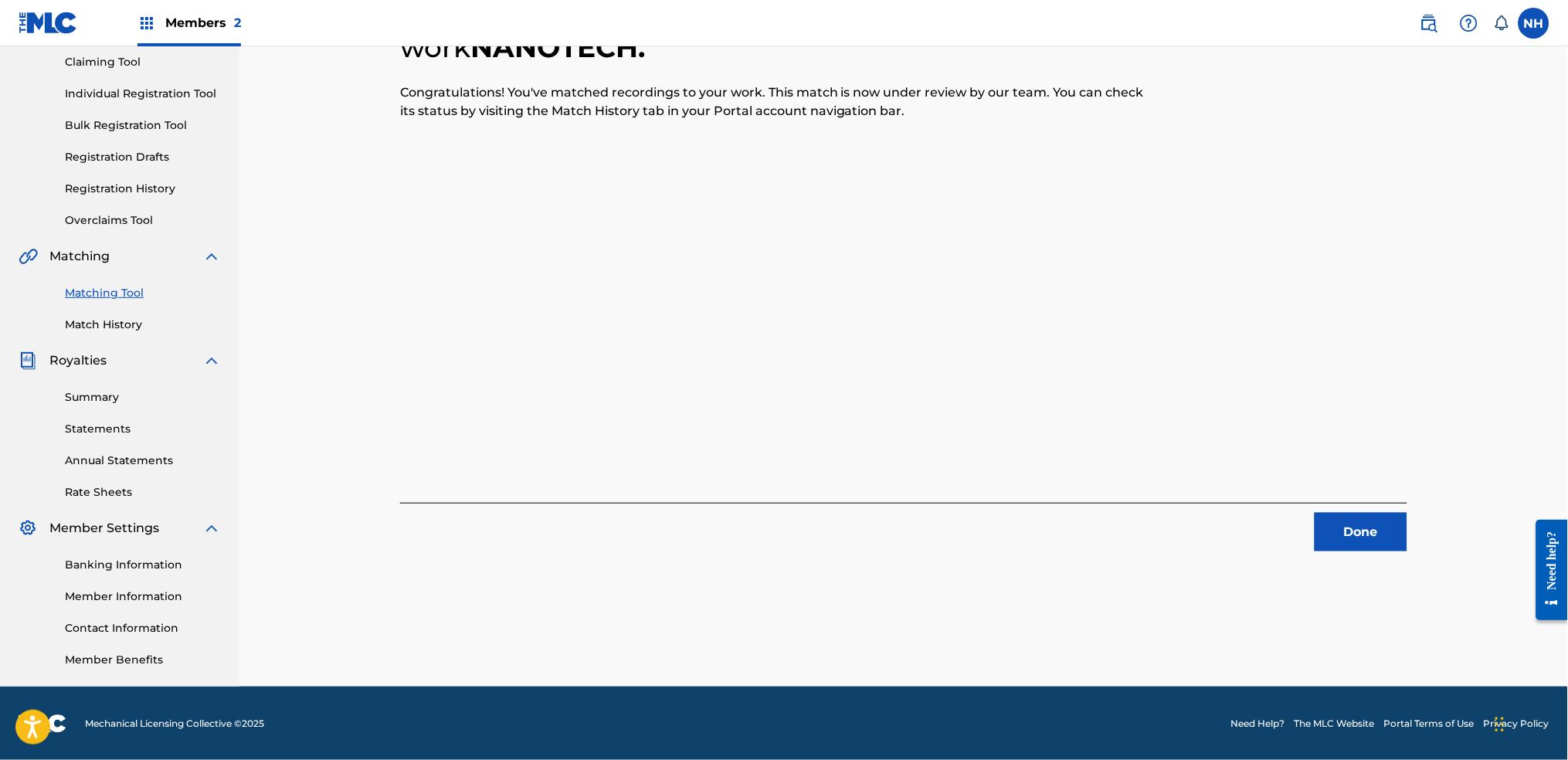
click at [1270, 504] on div "Done" at bounding box center [904, 527] width 1007 height 49
click at [1270, 518] on button "Done" at bounding box center [1361, 532] width 92 height 38
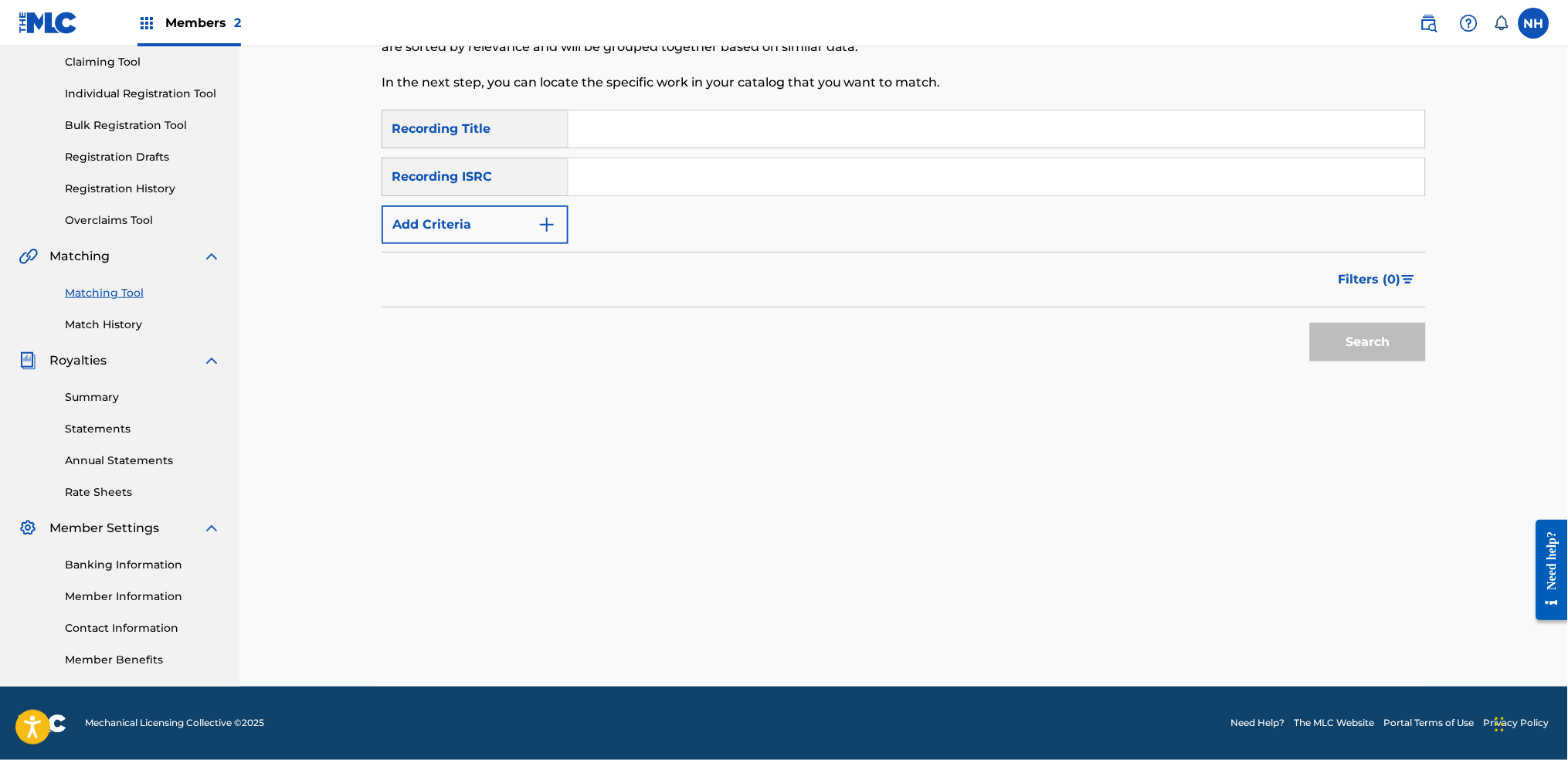
click at [773, 125] on input "Search Form" at bounding box center [996, 129] width 857 height 37
paste input "SPINDRIFT"
type input "SPINDRIFT"
click at [528, 213] on button "Add Criteria" at bounding box center [475, 224] width 187 height 38
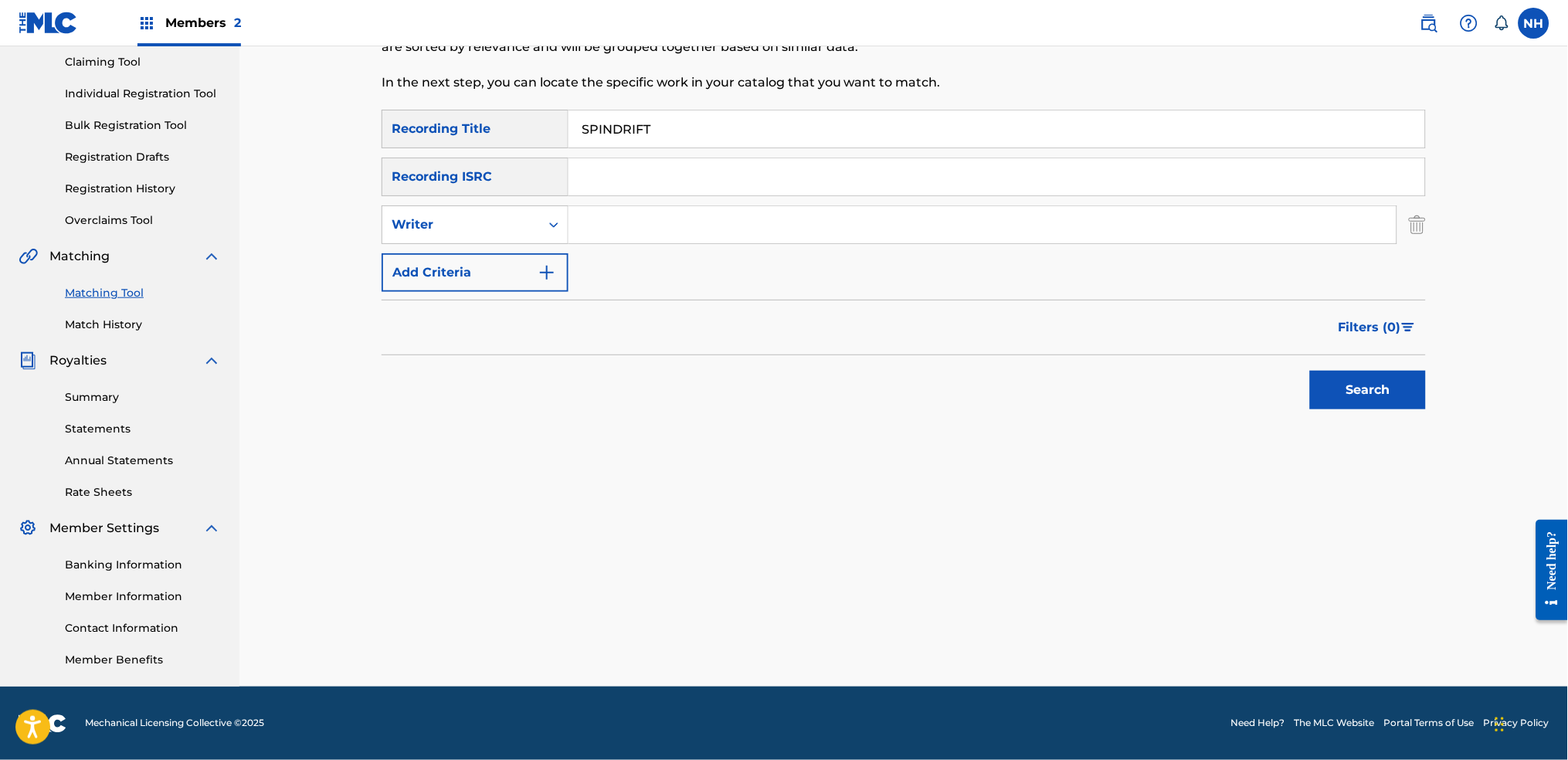
click at [669, 234] on input "Search Form" at bounding box center [982, 224] width 828 height 37
type input "Max Cooper"
click at [1270, 425] on div "SearchWithCriteria42d028ab-ce92-4086-94f4-381f13242438 Recording Title SPINDRIF…" at bounding box center [903, 268] width 1044 height 317
click at [1270, 394] on button "Search" at bounding box center [1367, 390] width 116 height 38
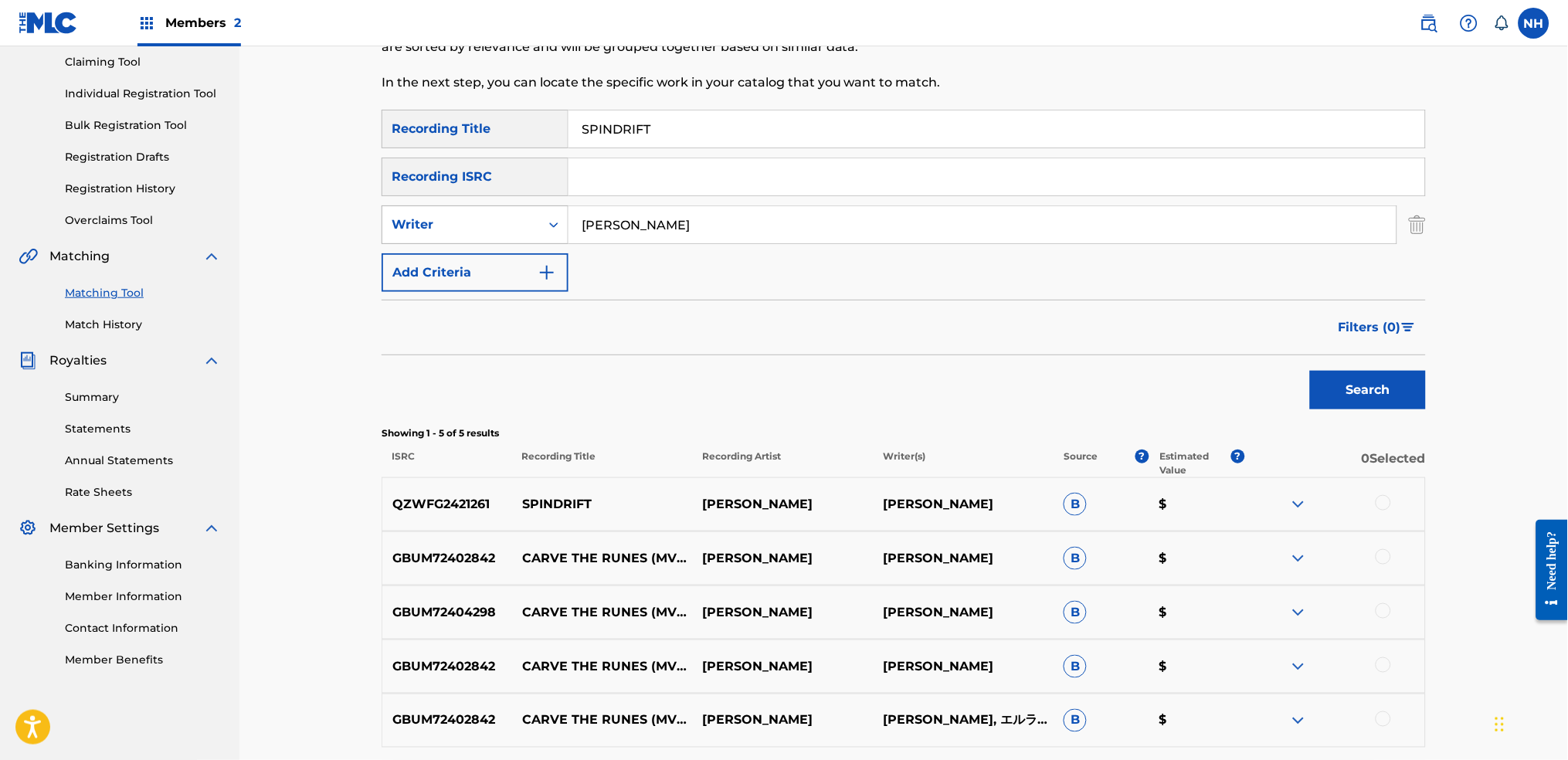
drag, startPoint x: 729, startPoint y: 231, endPoint x: 390, endPoint y: 218, distance: 339.2
click at [515, 221] on div "SearchWithCriteria440330ea-a87f-4996-a83b-44ee920a74c2 Writer Max Cooper" at bounding box center [903, 224] width 1044 height 38
click at [474, 261] on button "Add Criteria" at bounding box center [475, 272] width 187 height 38
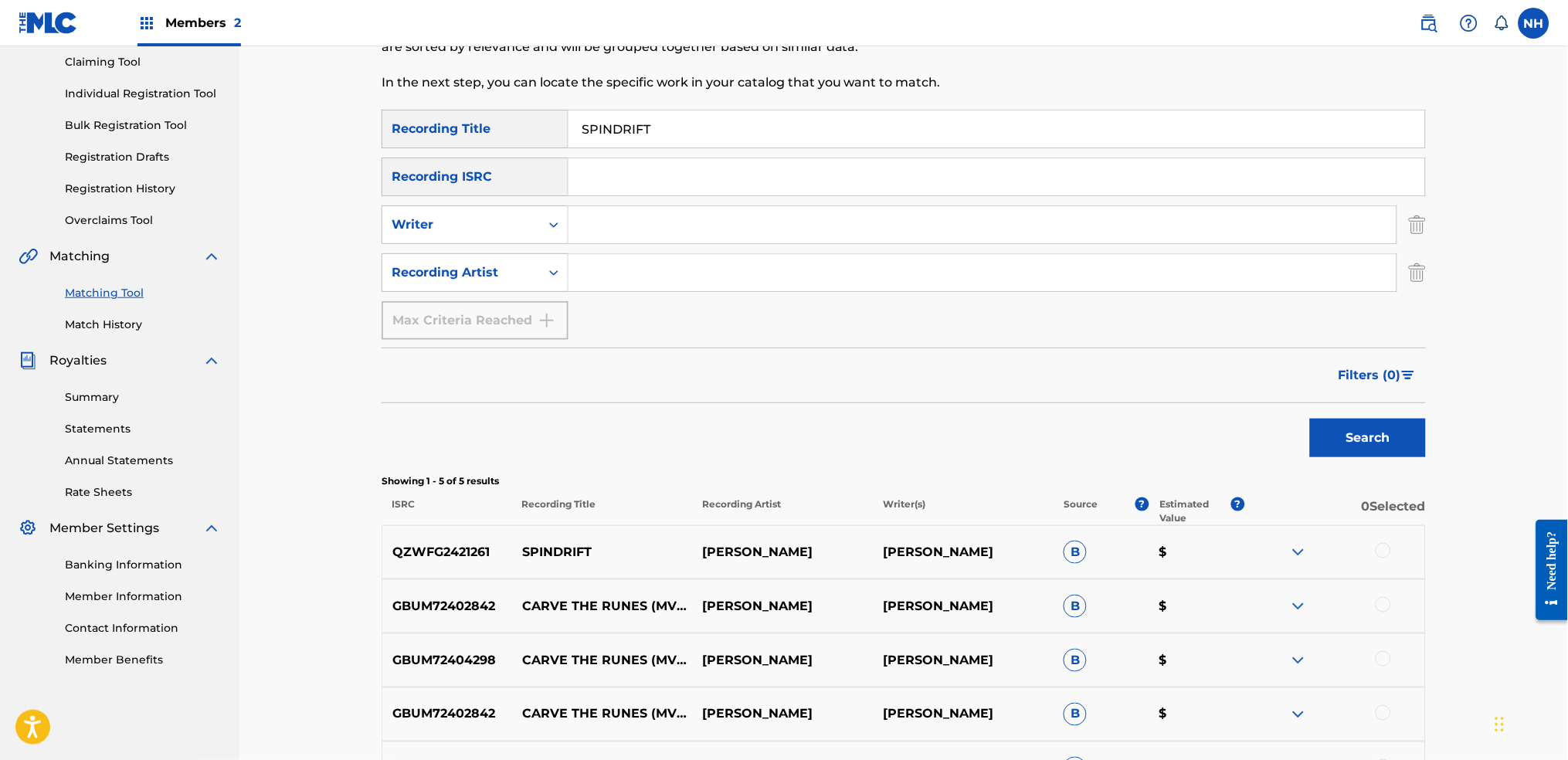
click at [661, 279] on input "Search Form" at bounding box center [982, 272] width 828 height 37
paste input "Max Cooper"
type input "Max Cooper"
click at [1270, 437] on div "Search" at bounding box center [903, 434] width 1044 height 62
click at [1270, 445] on button "Search" at bounding box center [1367, 438] width 116 height 38
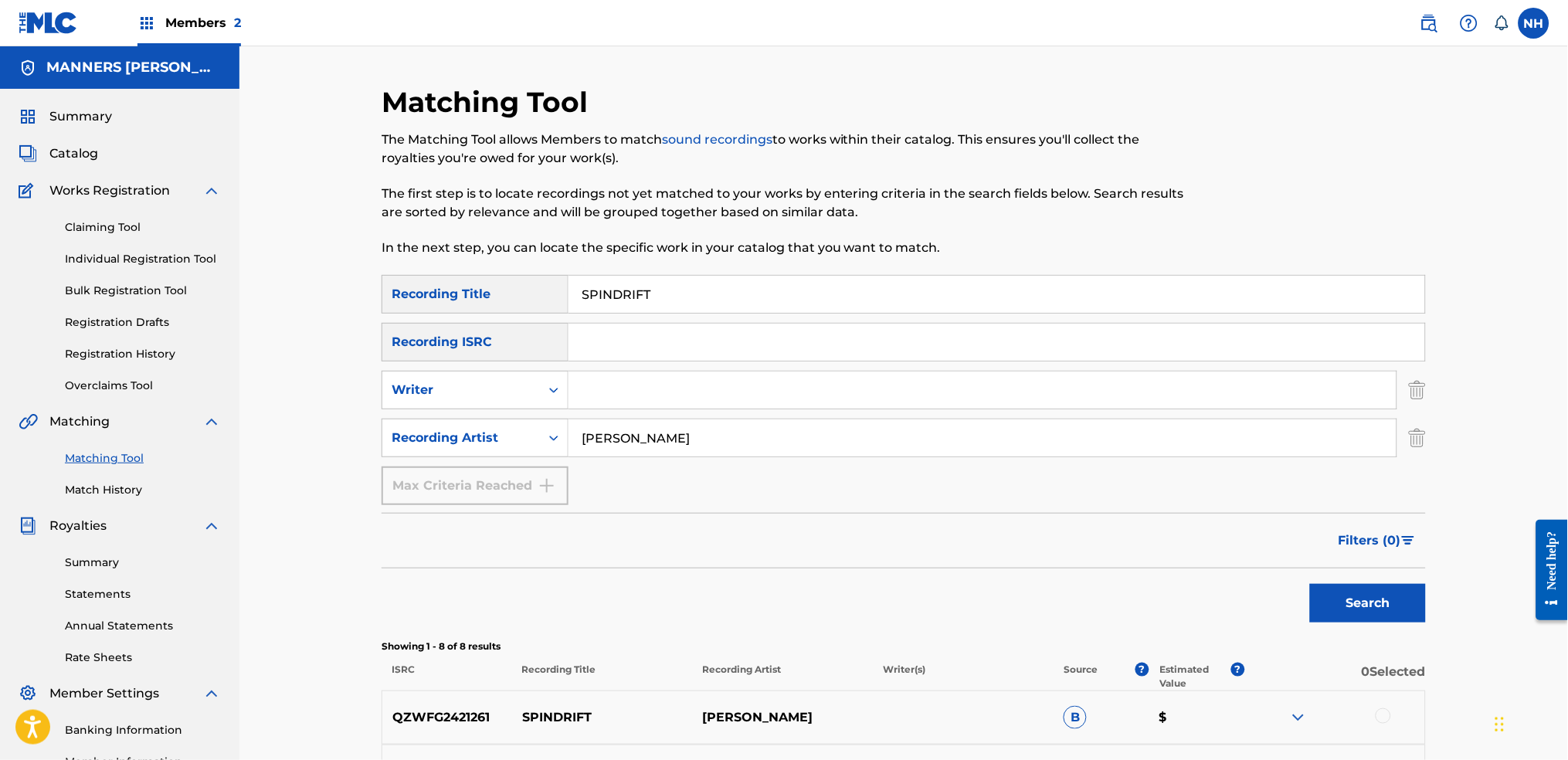
click at [760, 303] on input "SPINDRIFT" at bounding box center [996, 294] width 857 height 37
paste input "PHI"
type input "PHI"
click at [1270, 577] on div "Search" at bounding box center [1364, 599] width 124 height 62
click at [1270, 596] on button "Search" at bounding box center [1367, 603] width 116 height 38
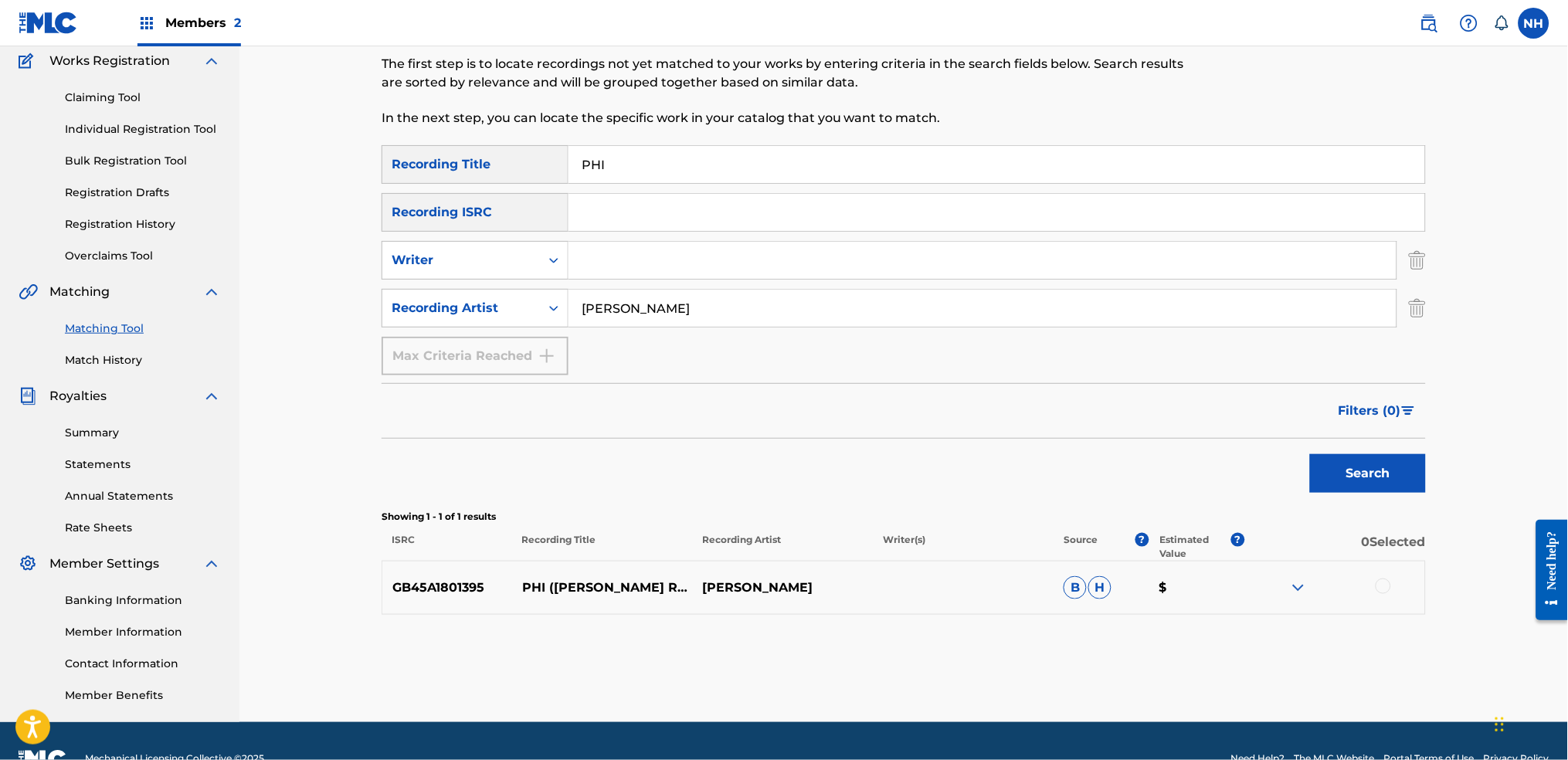
scroll to position [165, 0]
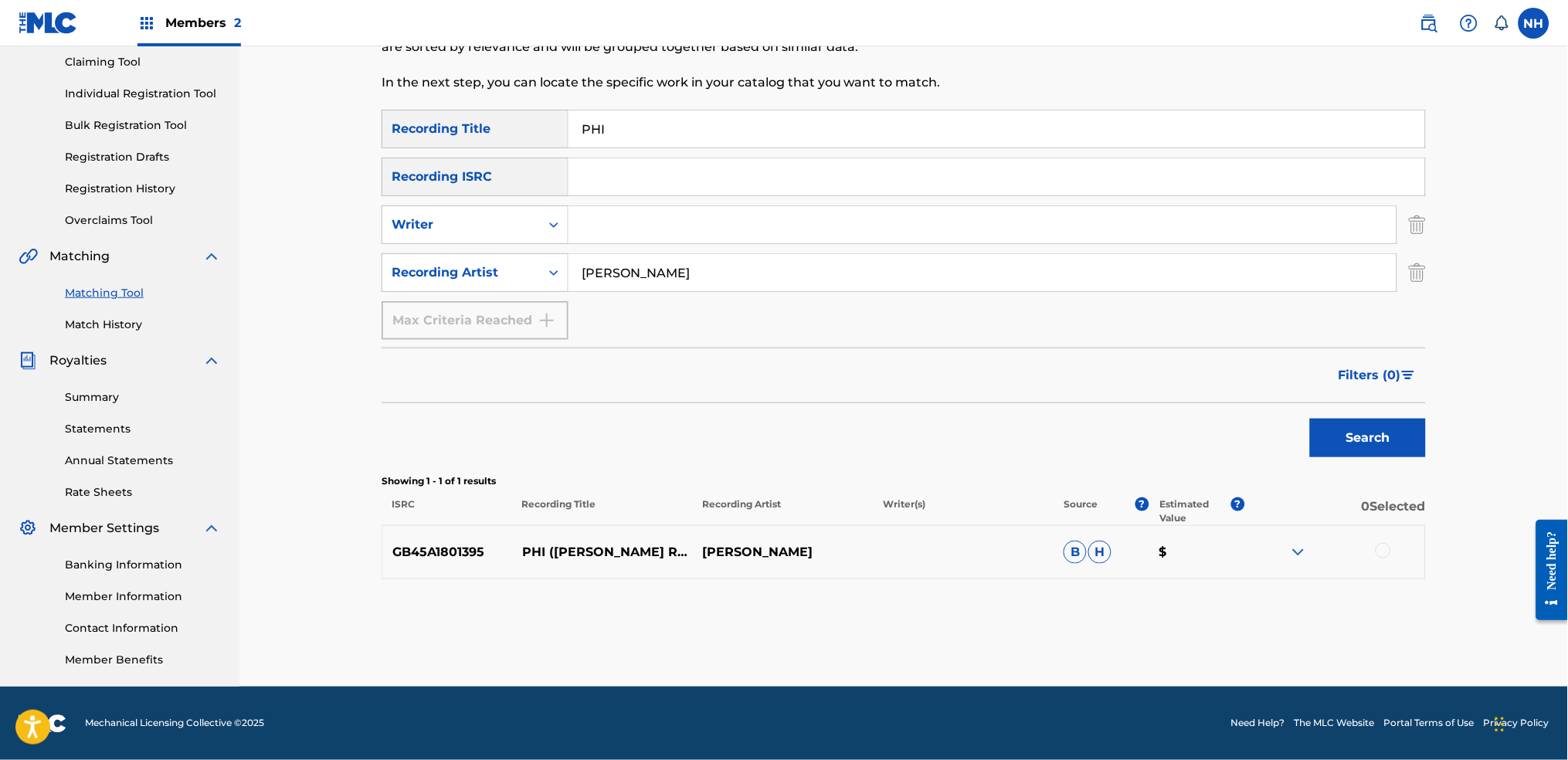
click at [1270, 548] on div at bounding box center [1334, 551] width 181 height 18
click at [1270, 550] on div at bounding box center [1383, 551] width 16 height 16
drag, startPoint x: 542, startPoint y: 554, endPoint x: 524, endPoint y: 558, distance: 18.4
click at [525, 558] on p "PHI (BARKER REMIX)" at bounding box center [602, 551] width 181 height 18
click at [548, 548] on p "PHI (BARKER REMIX)" at bounding box center [602, 551] width 181 height 18
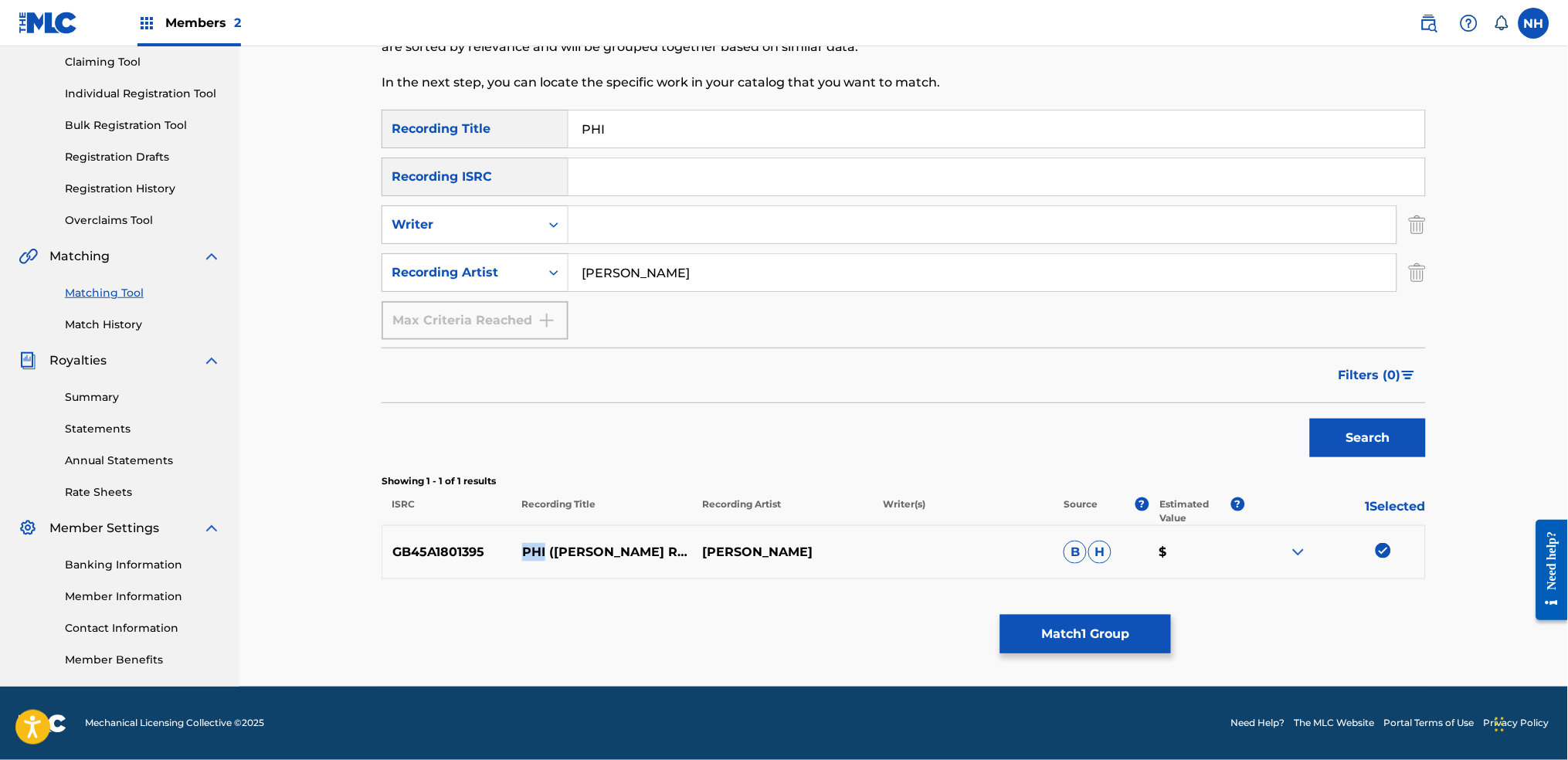
drag, startPoint x: 544, startPoint y: 548, endPoint x: 521, endPoint y: 552, distance: 23.3
click at [521, 552] on p "PHI (BARKER REMIX)" at bounding box center [602, 551] width 181 height 18
click at [1116, 596] on button "Match 1 Group" at bounding box center [1085, 634] width 171 height 38
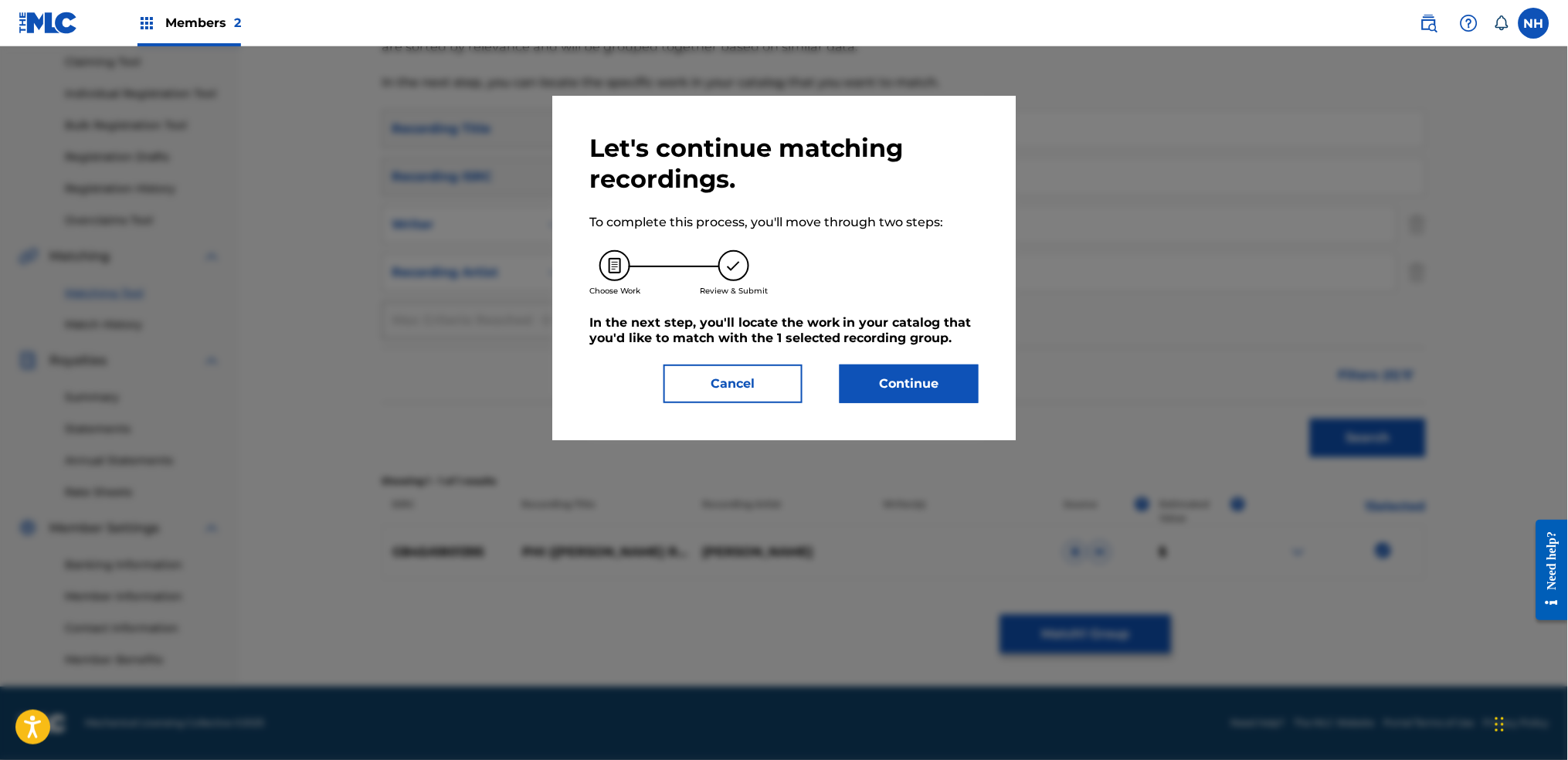
click at [964, 417] on div "Let's continue matching recordings. To complete this process, you'll move throu…" at bounding box center [784, 268] width 463 height 345
click at [986, 390] on div "Let's continue matching recordings. To complete this process, you'll move throu…" at bounding box center [784, 268] width 463 height 345
click at [967, 387] on button "Continue" at bounding box center [908, 384] width 139 height 38
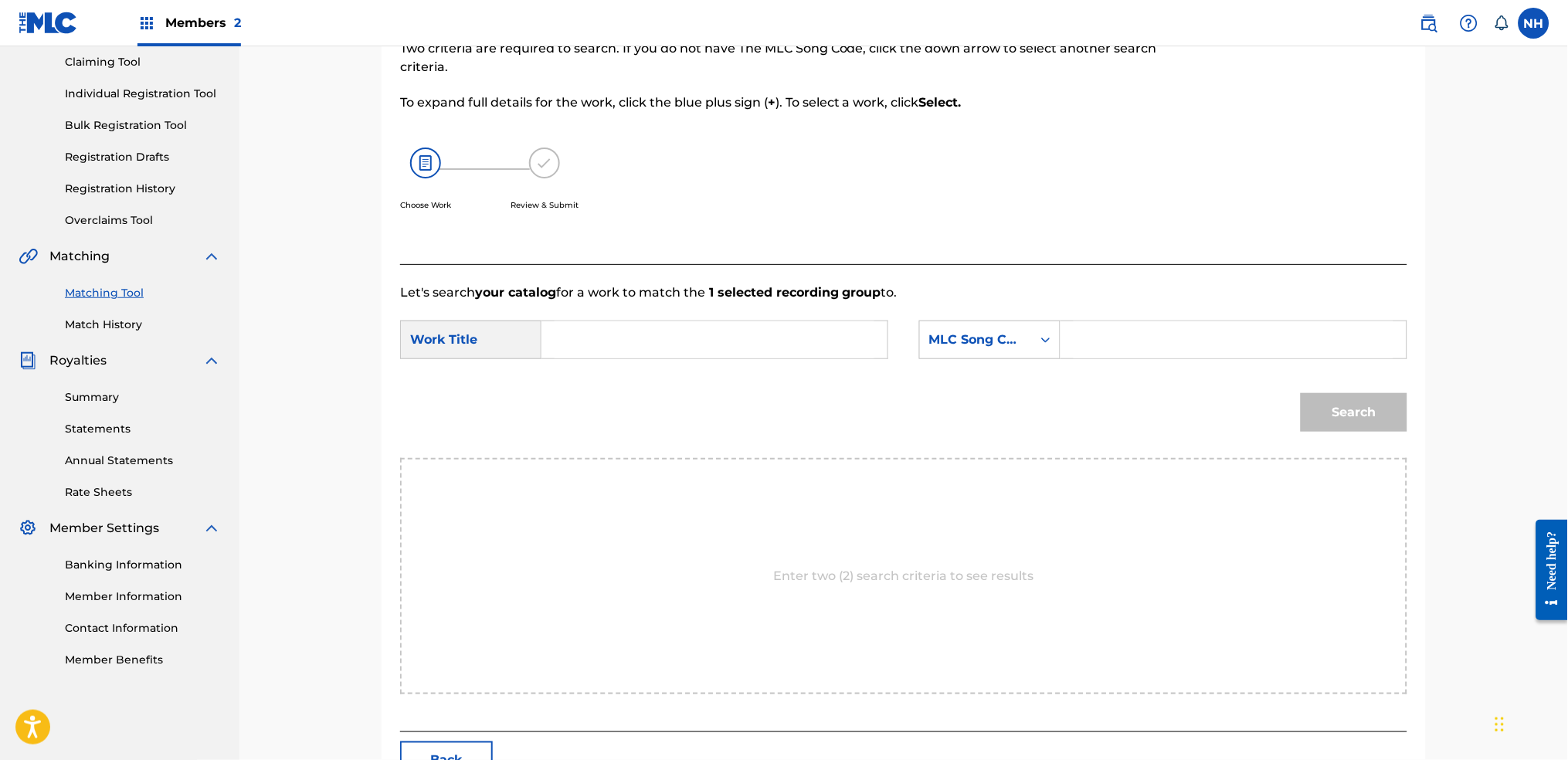
click at [855, 333] on input "Search Form" at bounding box center [715, 339] width 319 height 37
paste input "PHI"
type input "PHI"
click at [1003, 343] on div "MLC Song Code" at bounding box center [976, 339] width 93 height 18
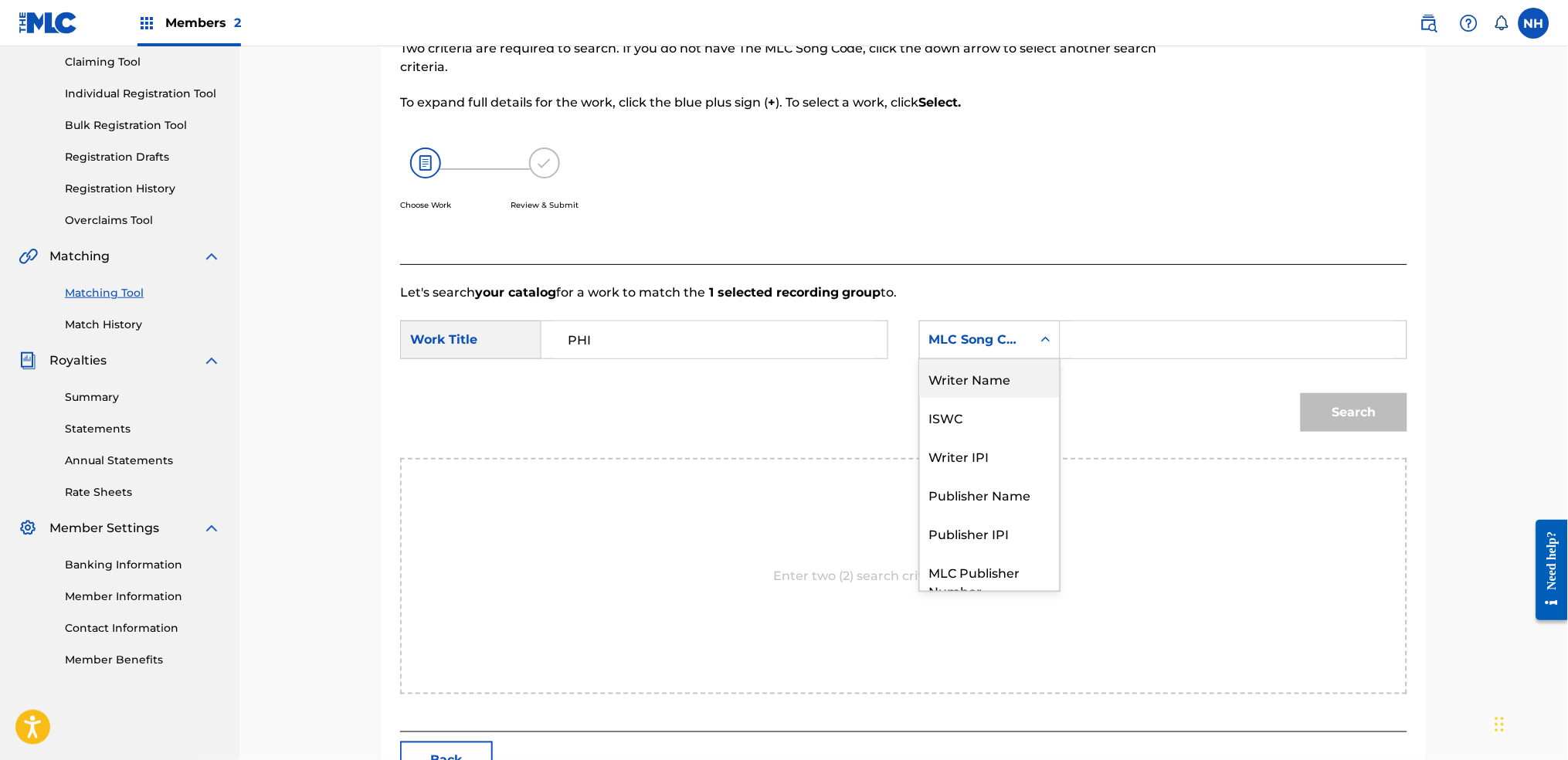
click at [1004, 385] on div "Writer Name" at bounding box center [989, 379] width 140 height 38
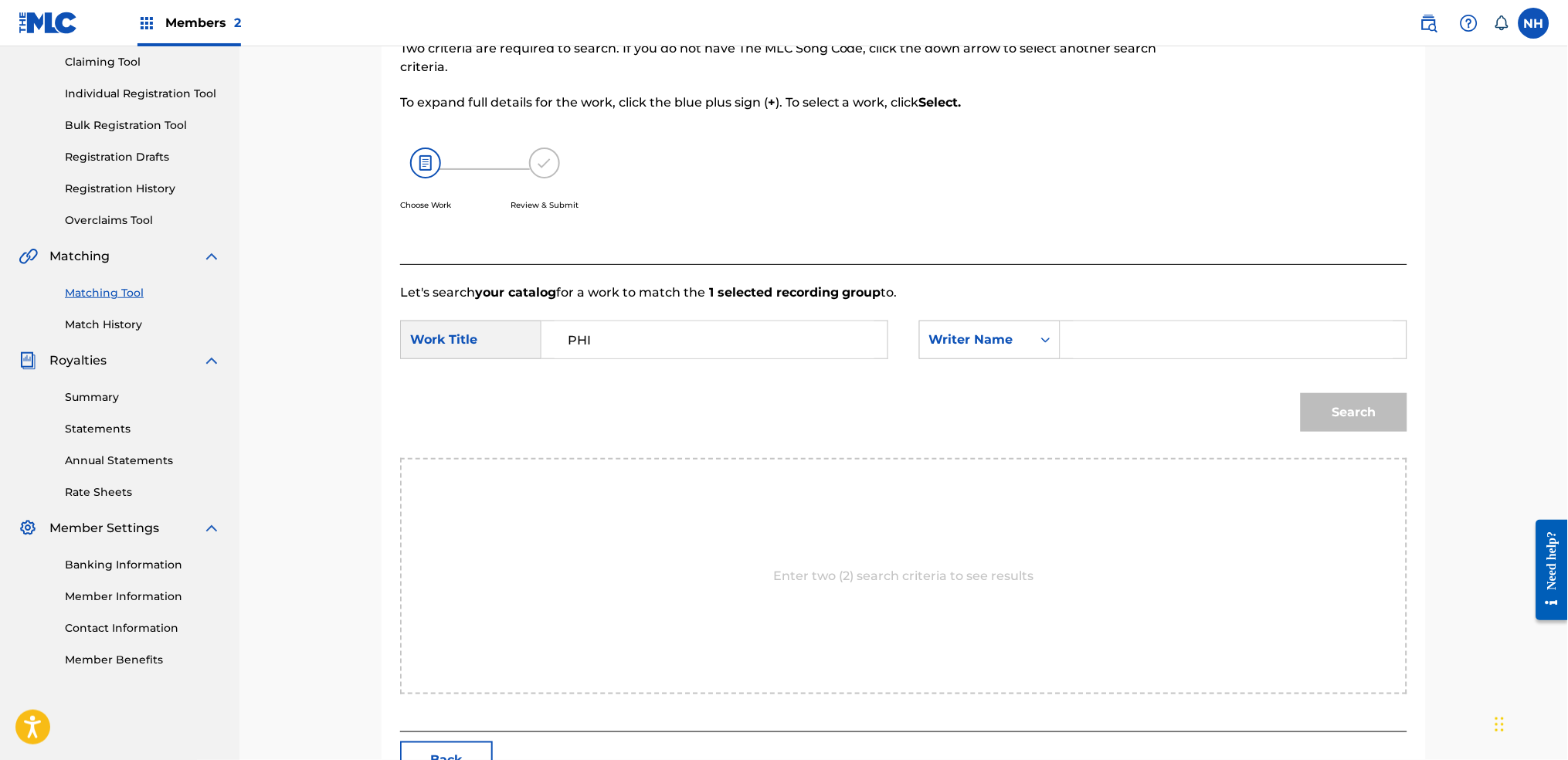
click at [1093, 348] on input "Search Form" at bounding box center [1233, 339] width 319 height 37
type input "cooper"
click at [1270, 394] on button "Search" at bounding box center [1354, 413] width 106 height 38
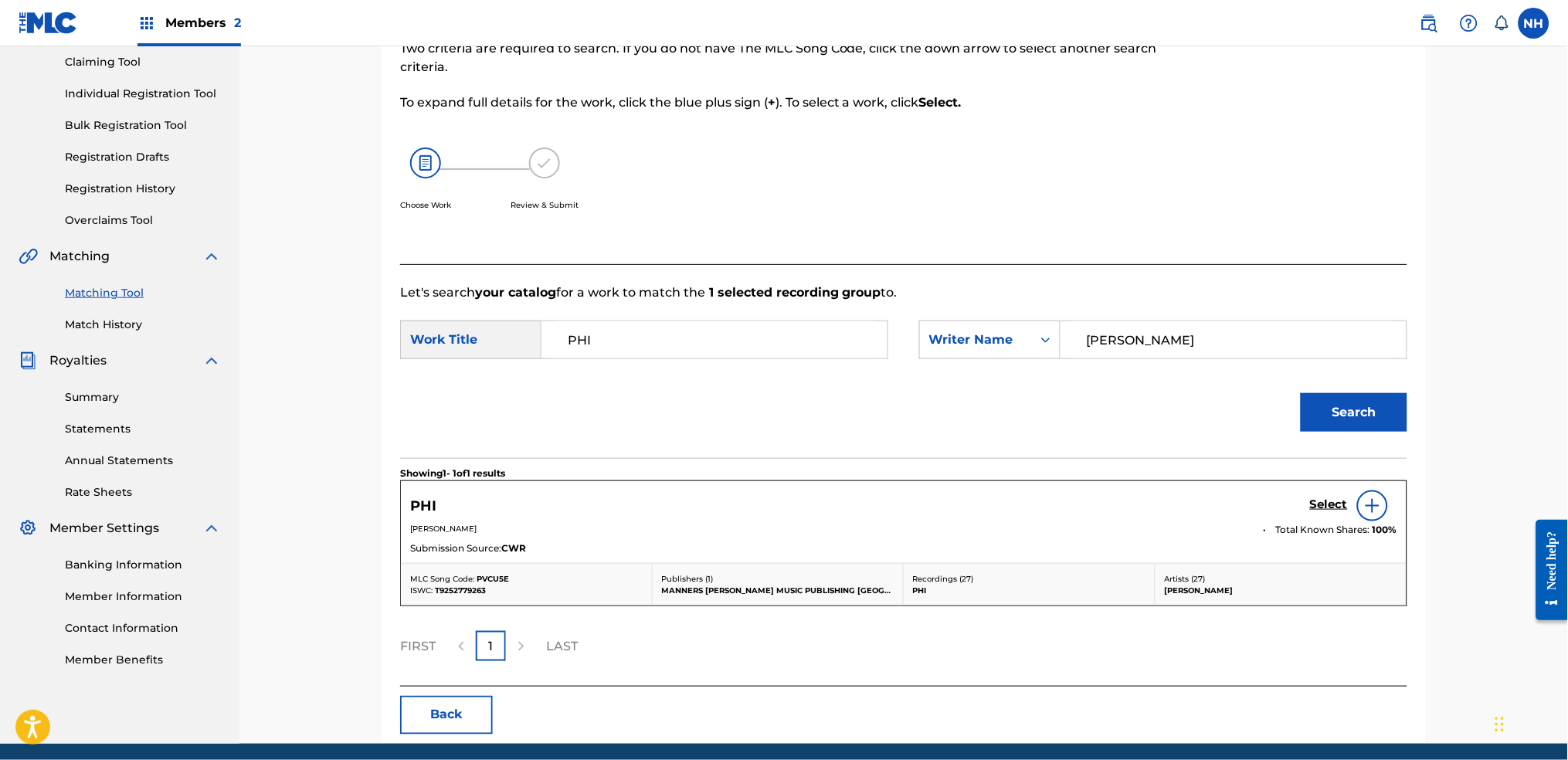
click at [1270, 511] on div "Select" at bounding box center [1353, 505] width 87 height 31
click at [1270, 505] on h5 "Select" at bounding box center [1328, 504] width 38 height 15
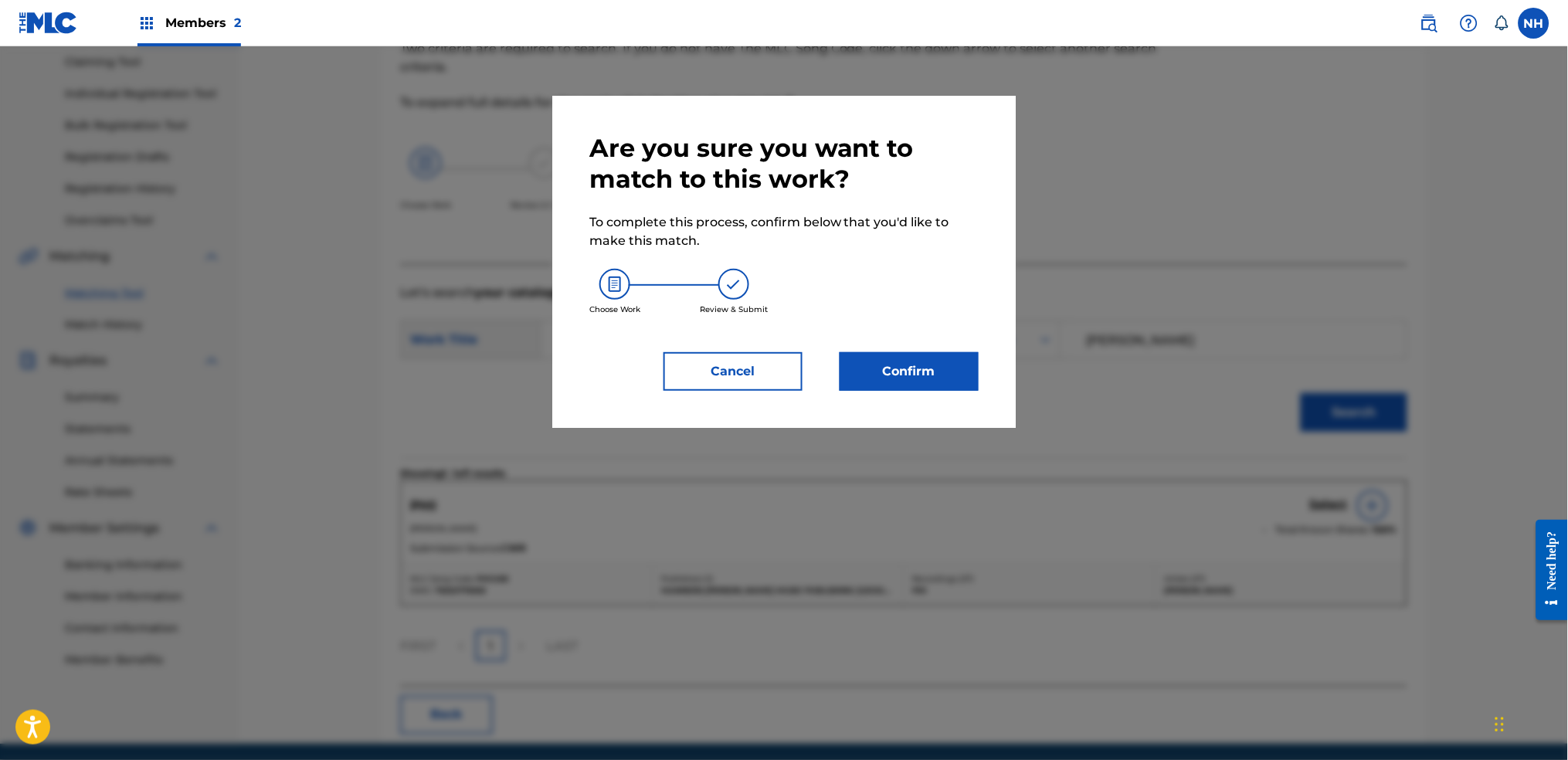
click at [948, 380] on button "Confirm" at bounding box center [908, 372] width 139 height 38
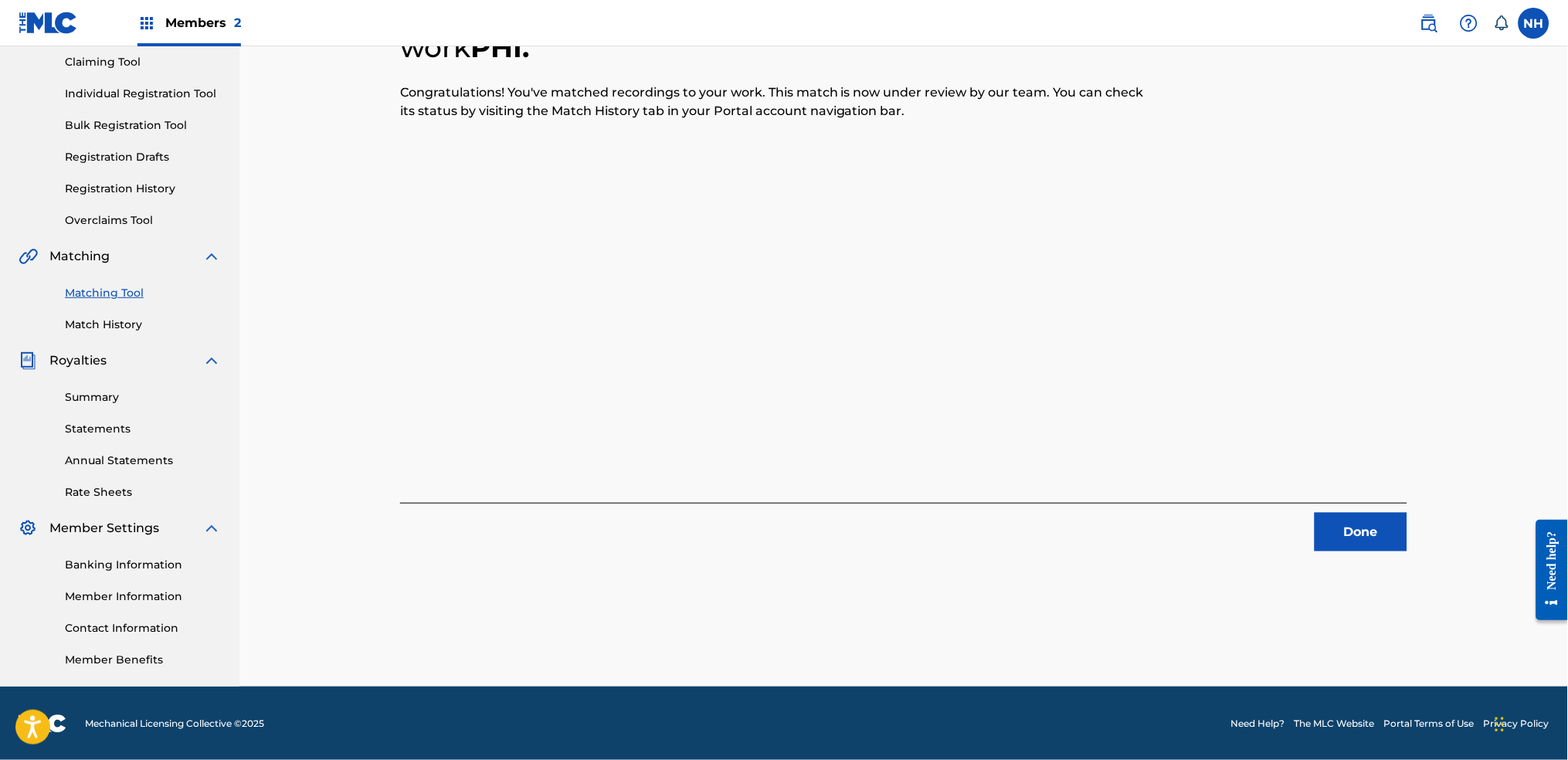
click at [1270, 526] on button "Done" at bounding box center [1361, 532] width 92 height 38
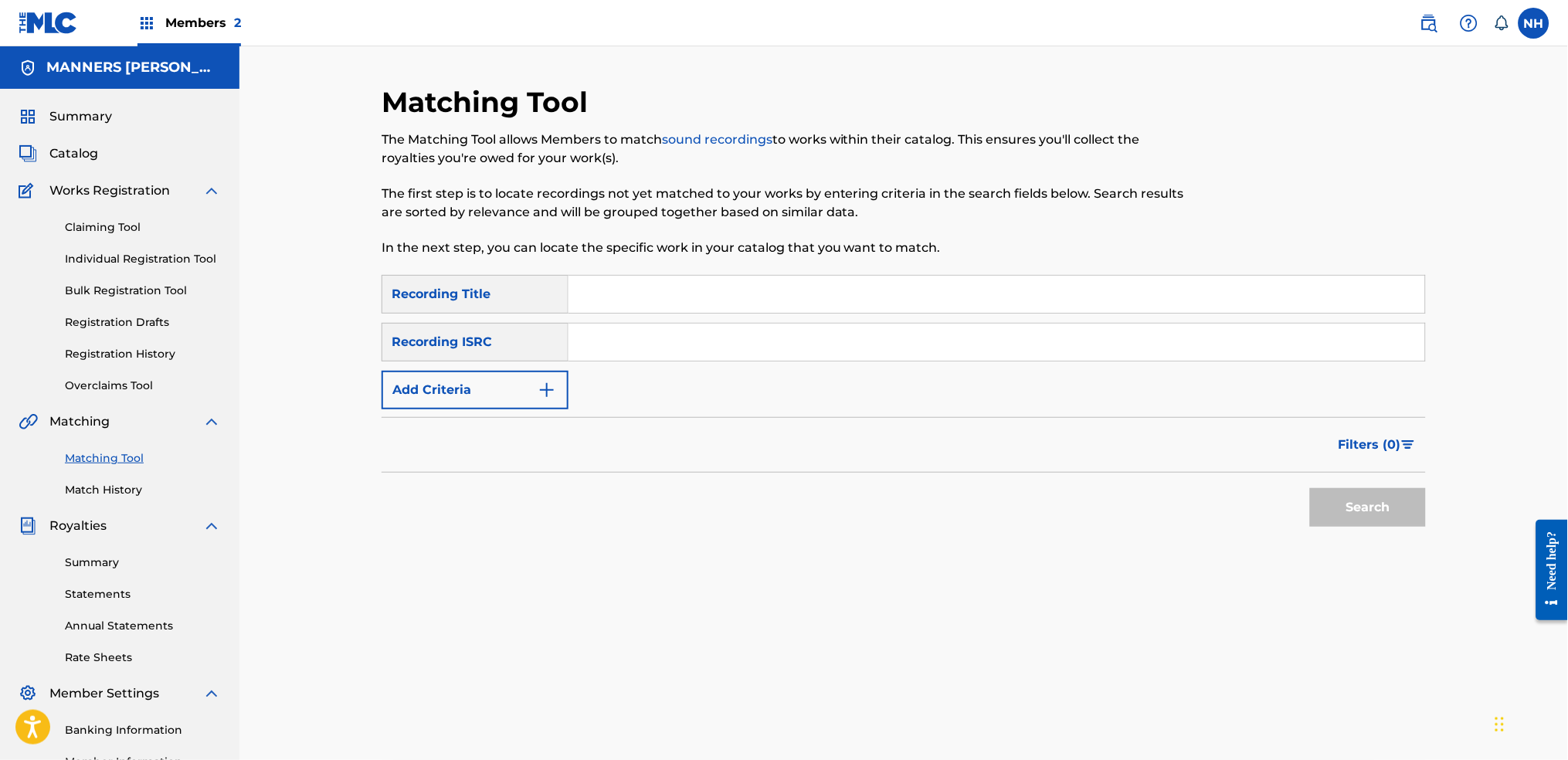
paste input "RULE 110"
type input "RULE 110"
click at [476, 391] on button "Add Criteria" at bounding box center [475, 390] width 187 height 38
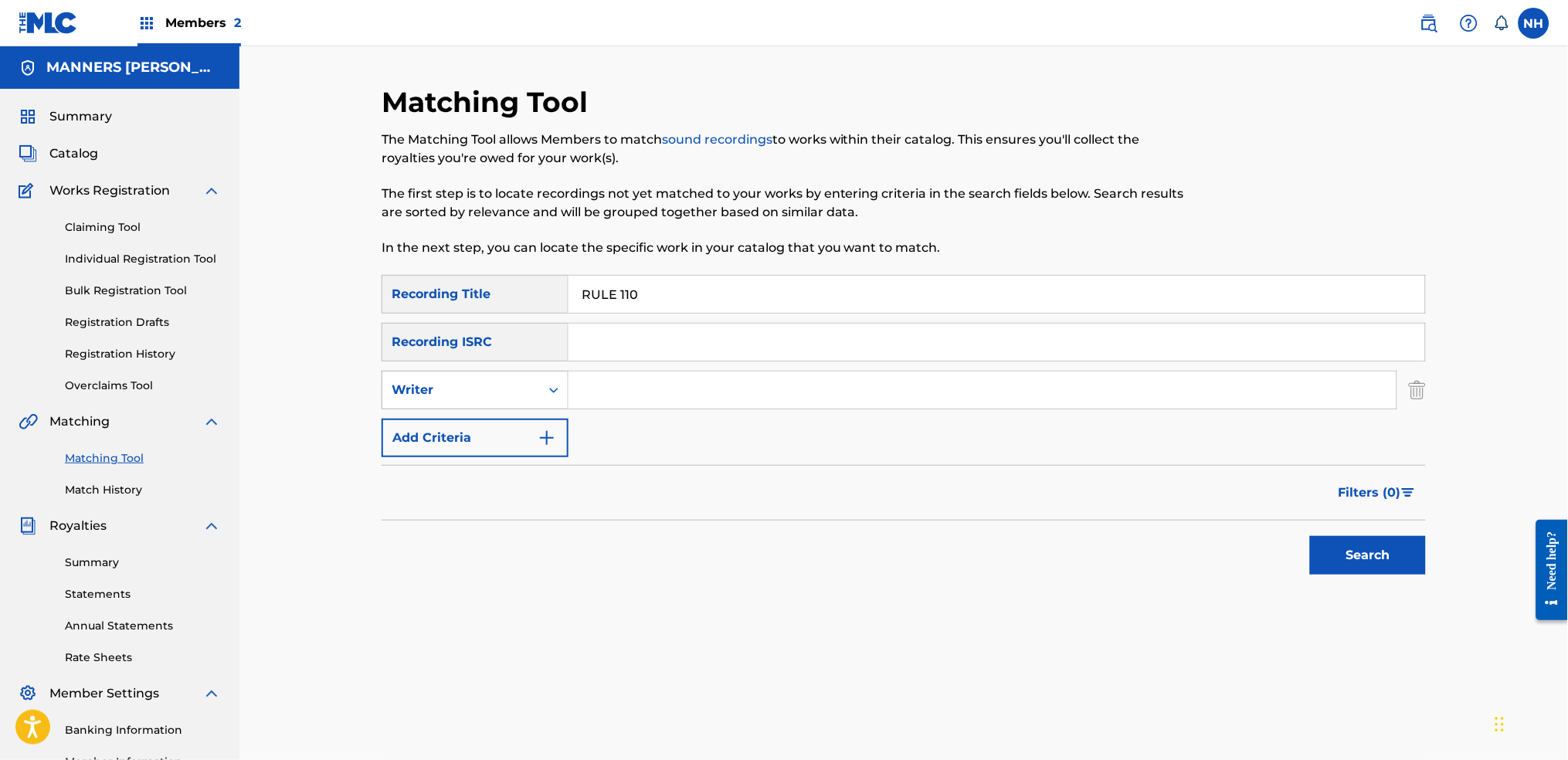
click at [552, 391] on icon "Search Form" at bounding box center [553, 390] width 10 height 5
click at [539, 442] on div "Recording Artist" at bounding box center [475, 428] width 185 height 38
click at [609, 409] on div "SearchWithCriteria42d028ab-ce92-4086-94f4-381f13242438 Recording Title RULE 110…" at bounding box center [903, 366] width 1044 height 182
click at [623, 394] on input "Search Form" at bounding box center [982, 390] width 828 height 37
type input "Max Cooper"
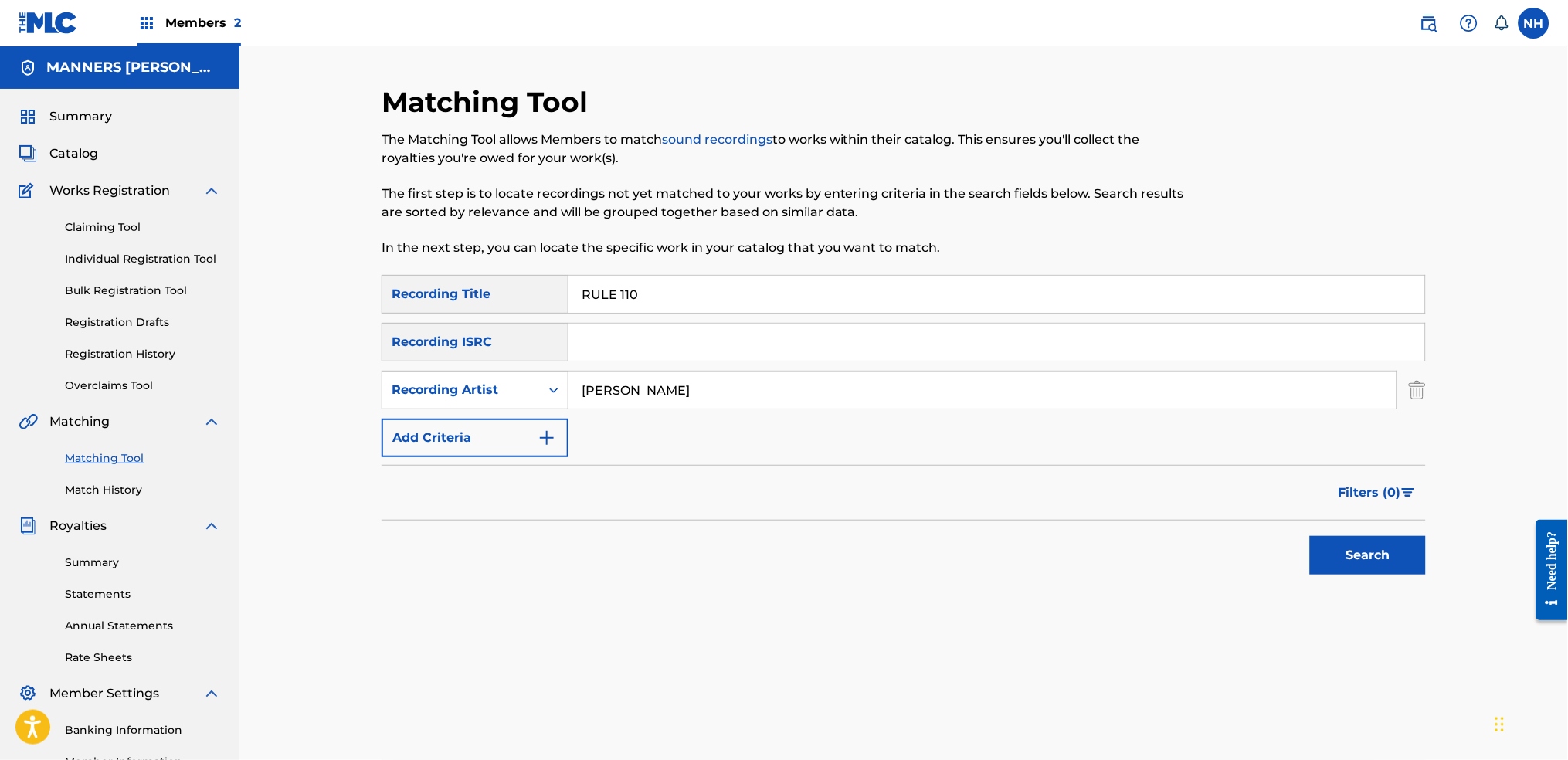
click at [1270, 544] on div "Search" at bounding box center [903, 551] width 1044 height 62
click at [1270, 547] on button "Search" at bounding box center [1367, 555] width 116 height 38
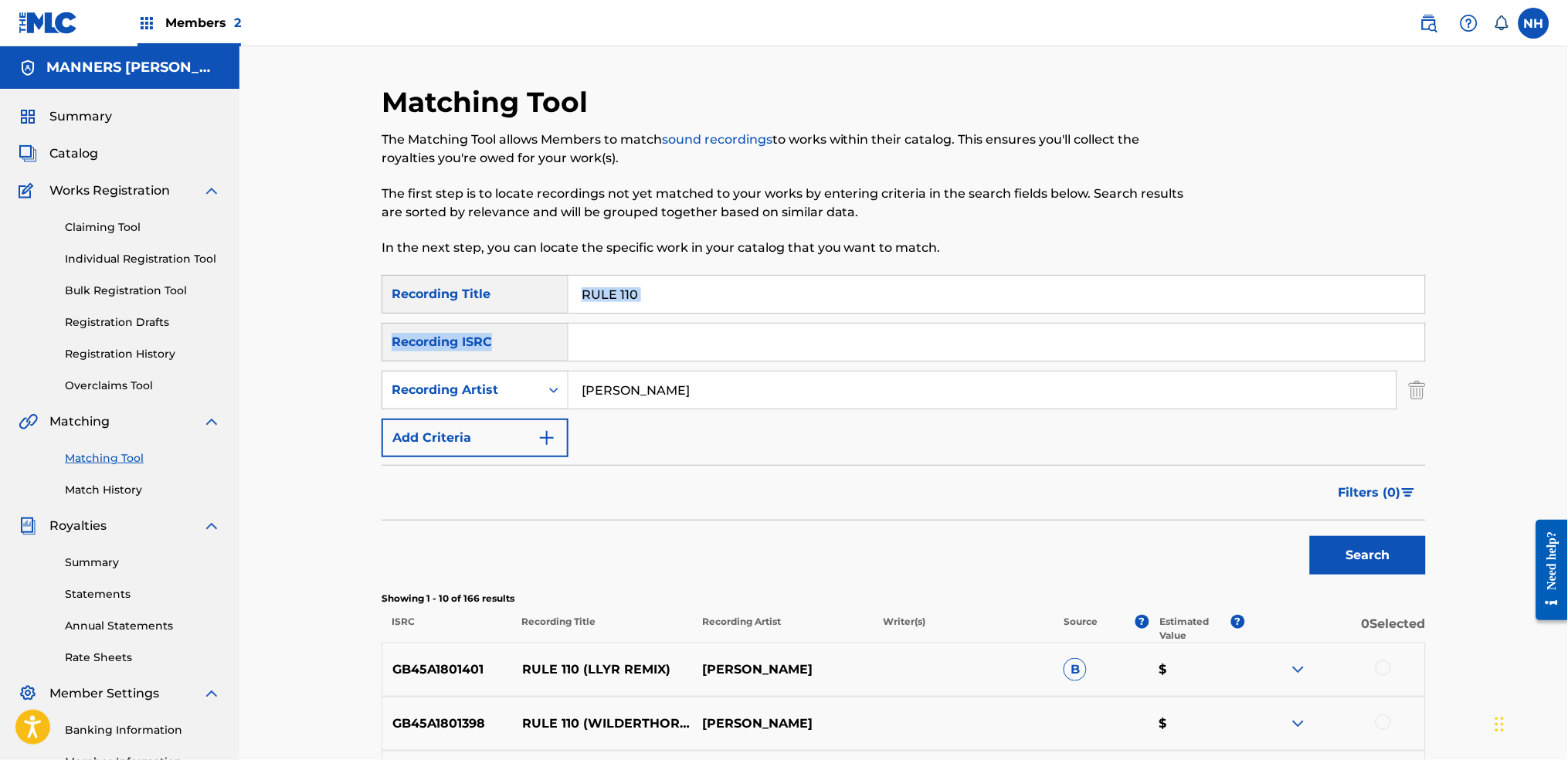
drag, startPoint x: 762, startPoint y: 318, endPoint x: 620, endPoint y: 306, distance: 142.5
click at [620, 306] on div "SearchWithCriteria42d028ab-ce92-4086-94f4-381f13242438 Recording Title RULE 110…" at bounding box center [903, 366] width 1044 height 182
drag, startPoint x: 668, startPoint y: 301, endPoint x: 551, endPoint y: 301, distance: 117.0
click at [551, 301] on div "SearchWithCriteria42d028ab-ce92-4086-94f4-381f13242438 Recording Title RULE 110" at bounding box center [903, 294] width 1044 height 38
paste input "CUT DOWN CRUNCH"
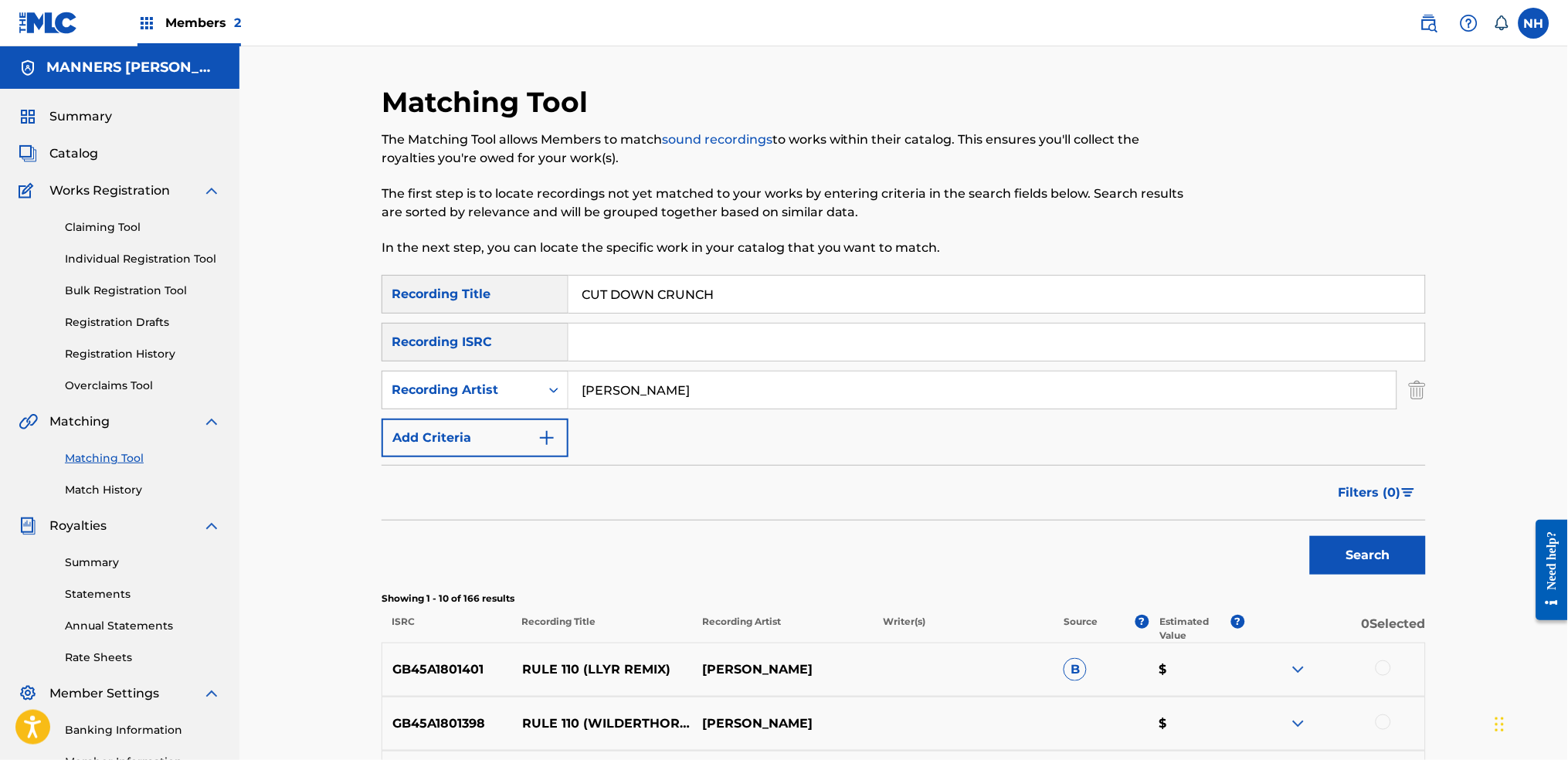
click at [1270, 552] on button "Search" at bounding box center [1367, 555] width 116 height 38
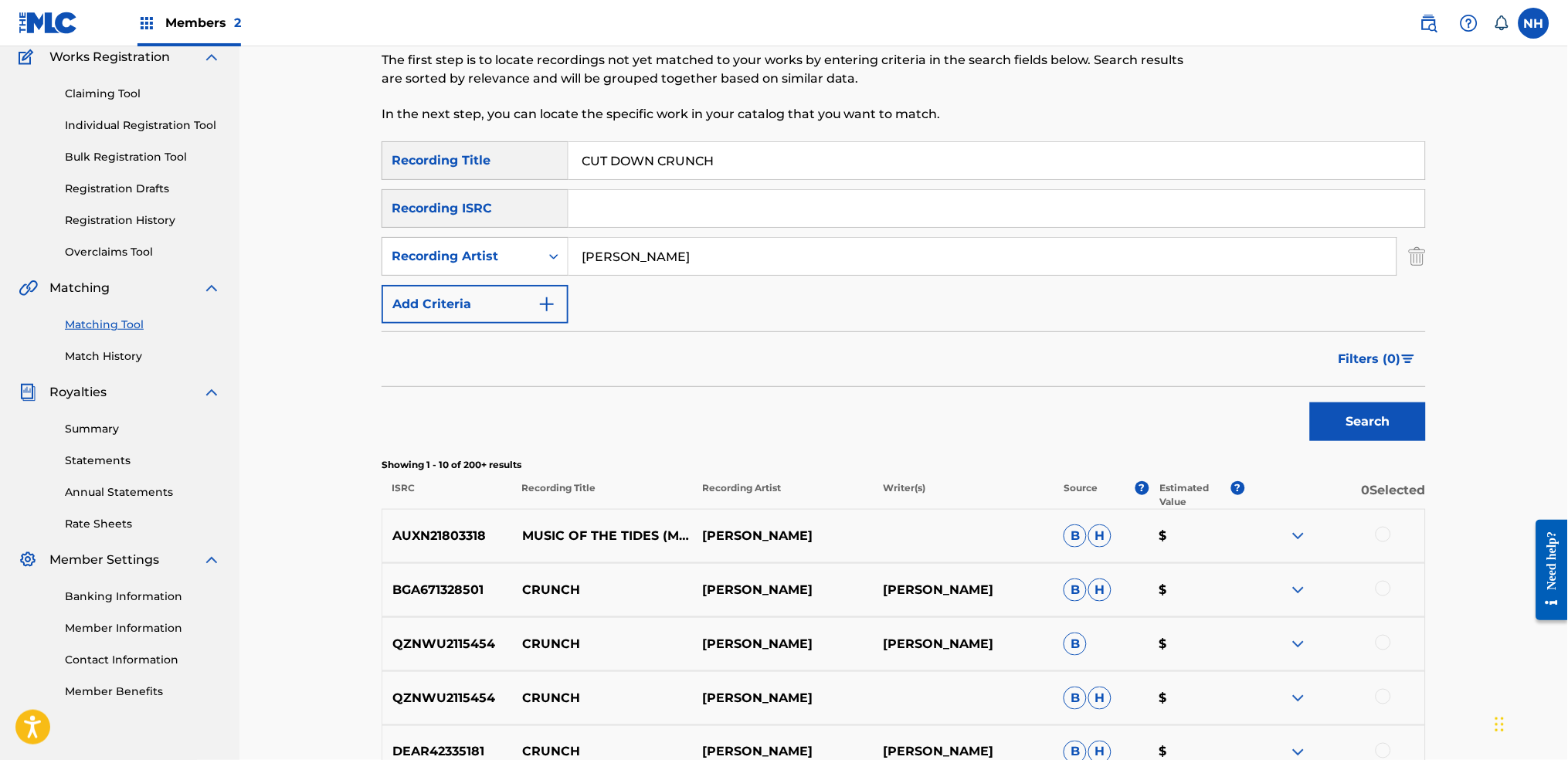
scroll to position [103, 0]
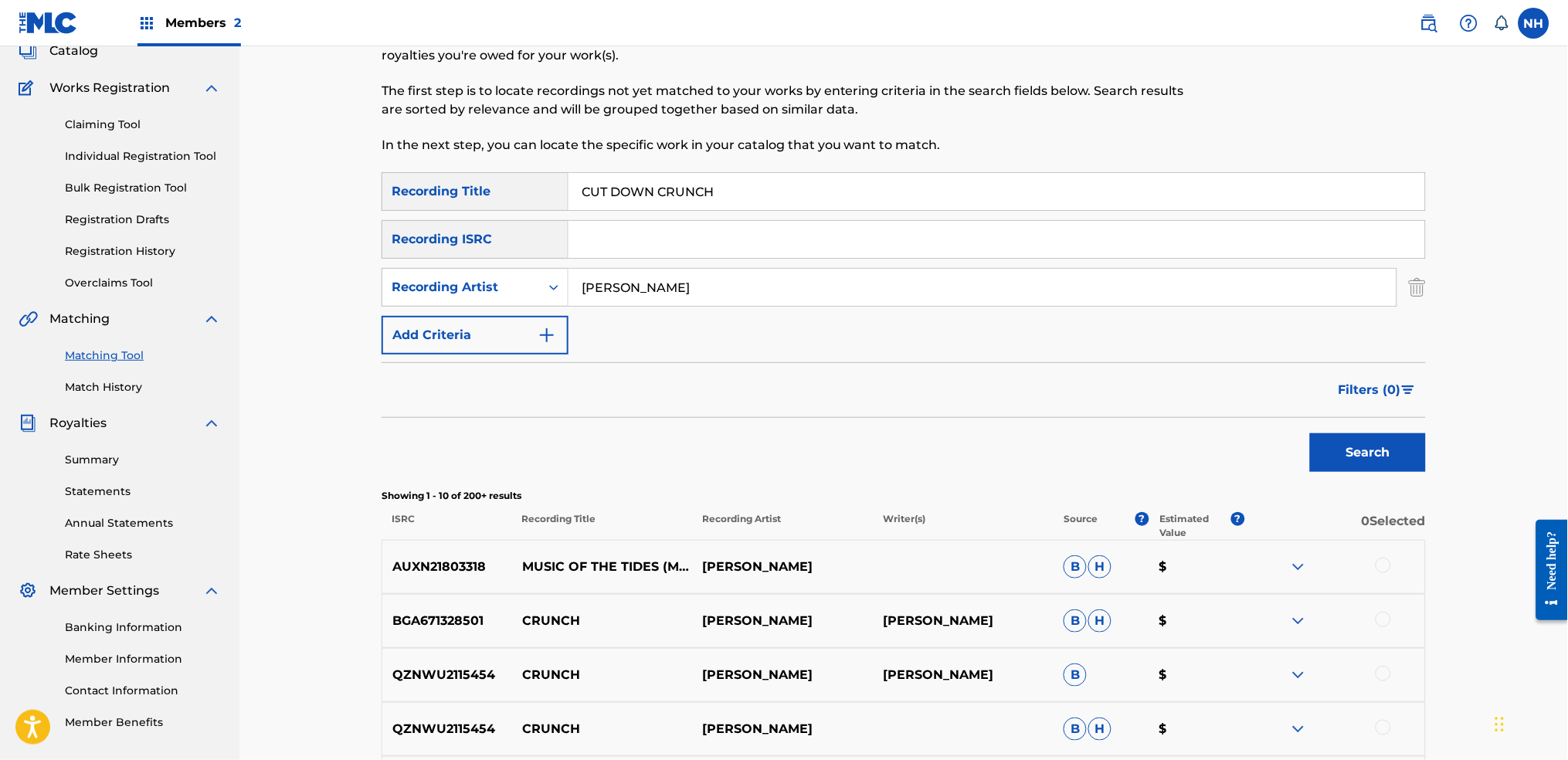
click at [761, 213] on div "SearchWithCriteria42d028ab-ce92-4086-94f4-381f13242438 Recording Title CUT DOWN…" at bounding box center [903, 263] width 1044 height 182
drag, startPoint x: 761, startPoint y: 212, endPoint x: 750, endPoint y: 198, distance: 17.8
click at [757, 210] on div "SearchWithCriteria42d028ab-ce92-4086-94f4-381f13242438 Recording Title CUT DOWN…" at bounding box center [903, 263] width 1044 height 182
click at [750, 198] on input "CUT DOWN CRUNCH" at bounding box center [996, 191] width 857 height 37
drag, startPoint x: 719, startPoint y: 190, endPoint x: 487, endPoint y: 180, distance: 232.2
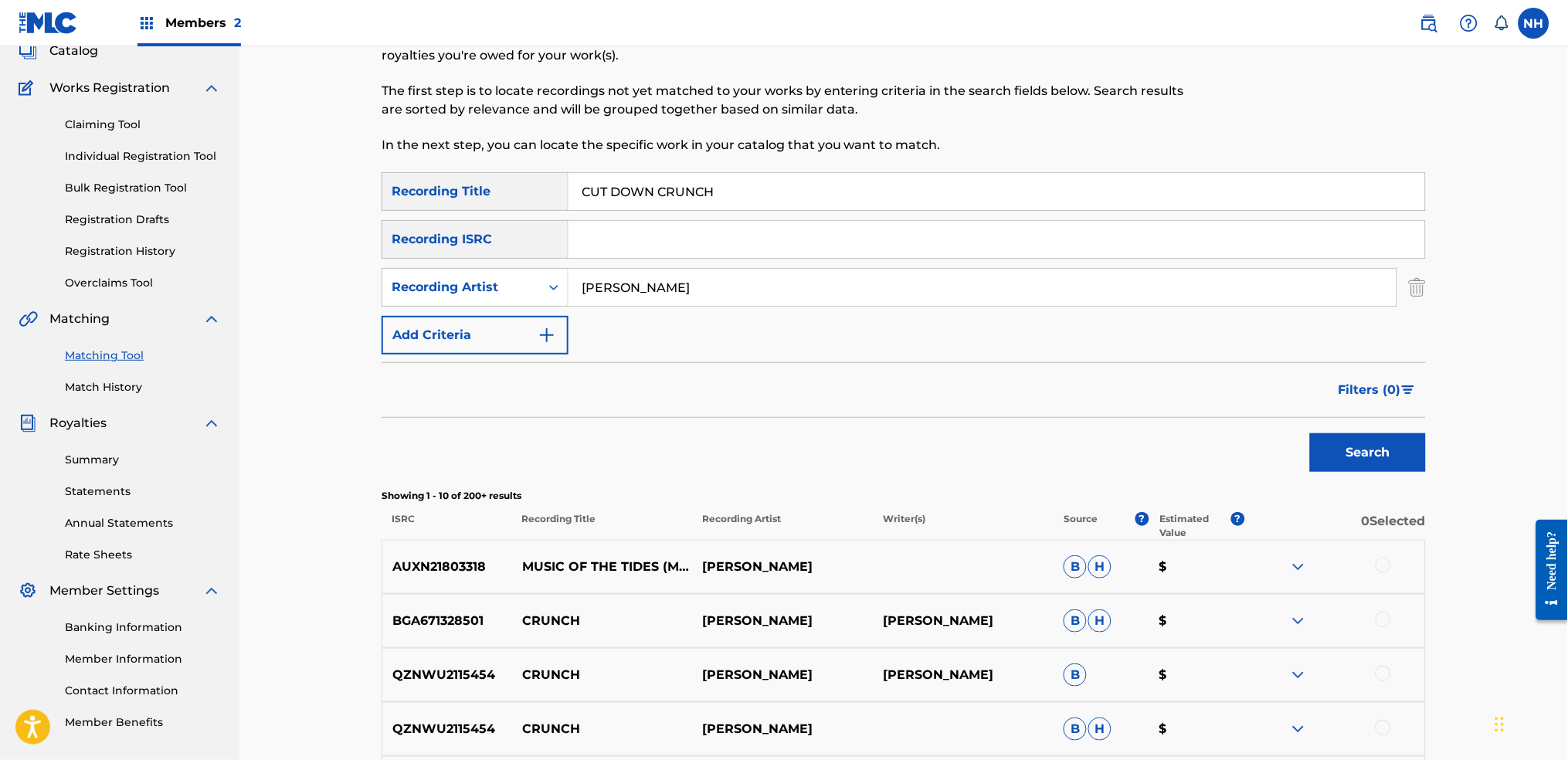
click at [487, 180] on div "SearchWithCriteria42d028ab-ce92-4086-94f4-381f13242438 Recording Title CUT DOWN…" at bounding box center [903, 191] width 1044 height 38
paste input "LOVESONG"
click at [1270, 441] on div "Search" at bounding box center [1364, 448] width 124 height 62
click at [1270, 448] on button "Search" at bounding box center [1367, 453] width 116 height 38
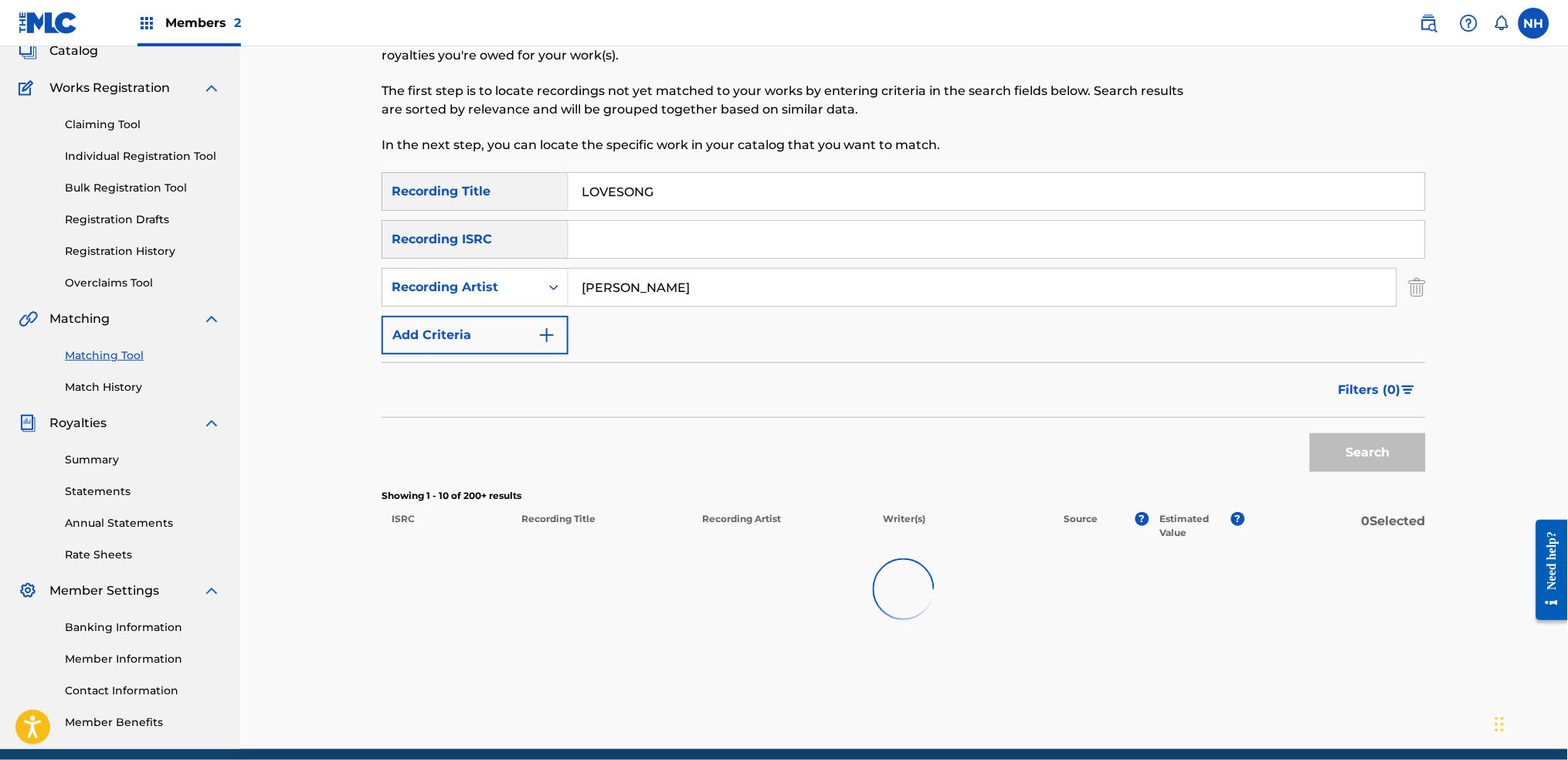
scroll to position [165, 0]
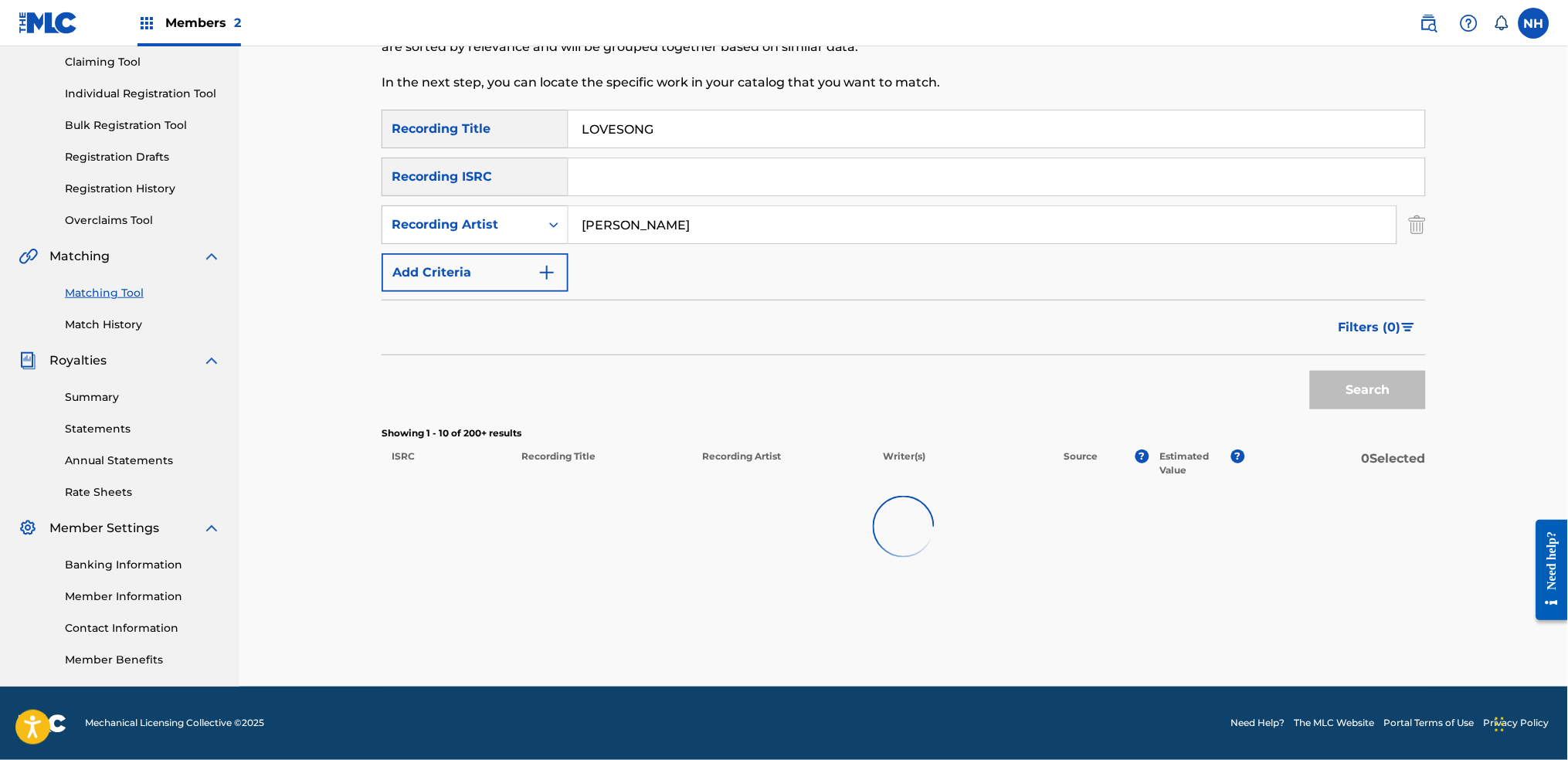
click at [1270, 380] on div "Search" at bounding box center [1364, 386] width 124 height 62
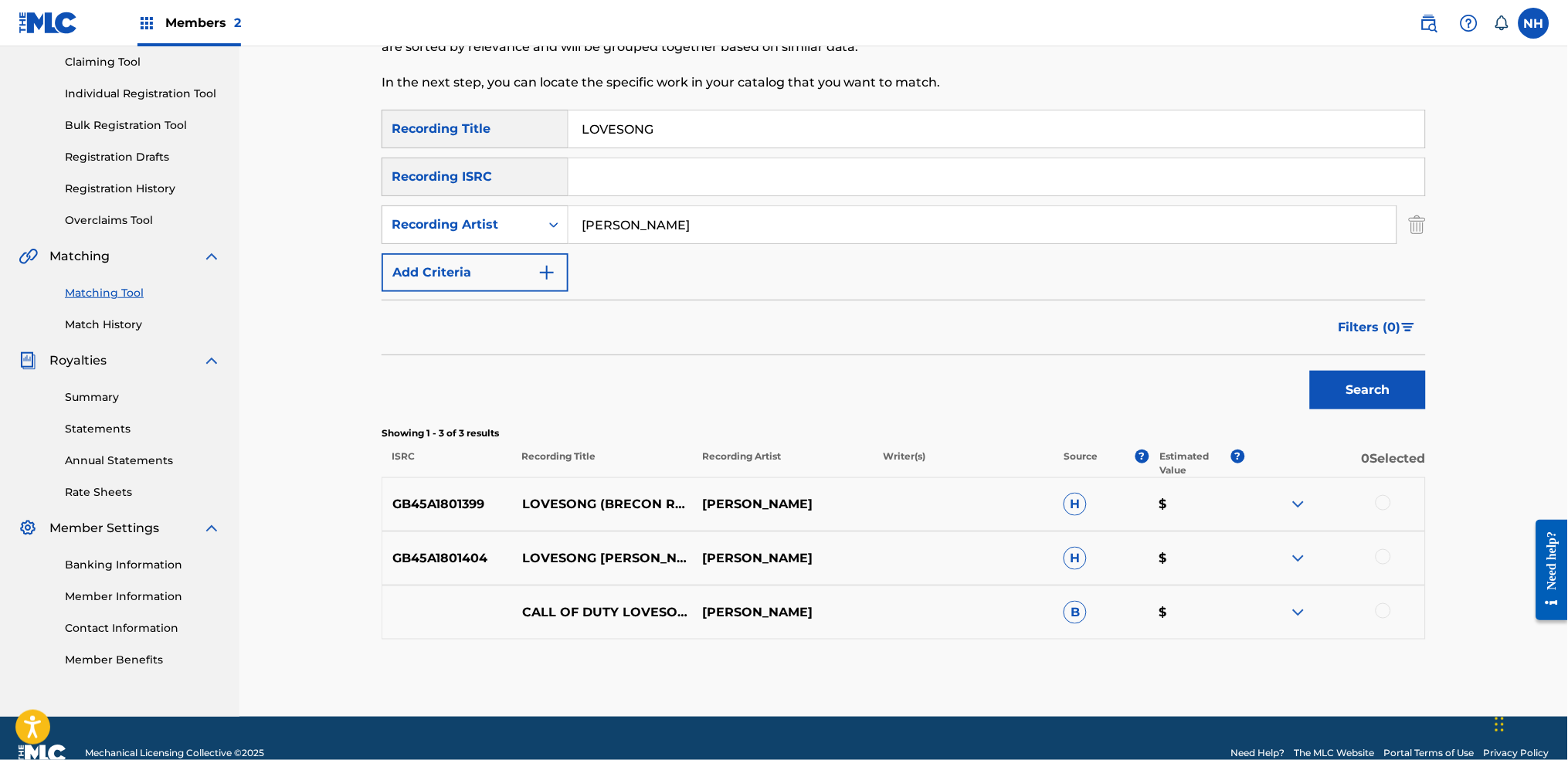
drag, startPoint x: 722, startPoint y: 134, endPoint x: 591, endPoint y: 140, distance: 131.1
click at [602, 140] on input "LOVESONG" at bounding box center [996, 129] width 857 height 37
drag, startPoint x: 583, startPoint y: 127, endPoint x: 706, endPoint y: 126, distance: 123.0
click at [706, 126] on input "LOVESONG" at bounding box center [996, 129] width 857 height 37
paste input "REFLECT"
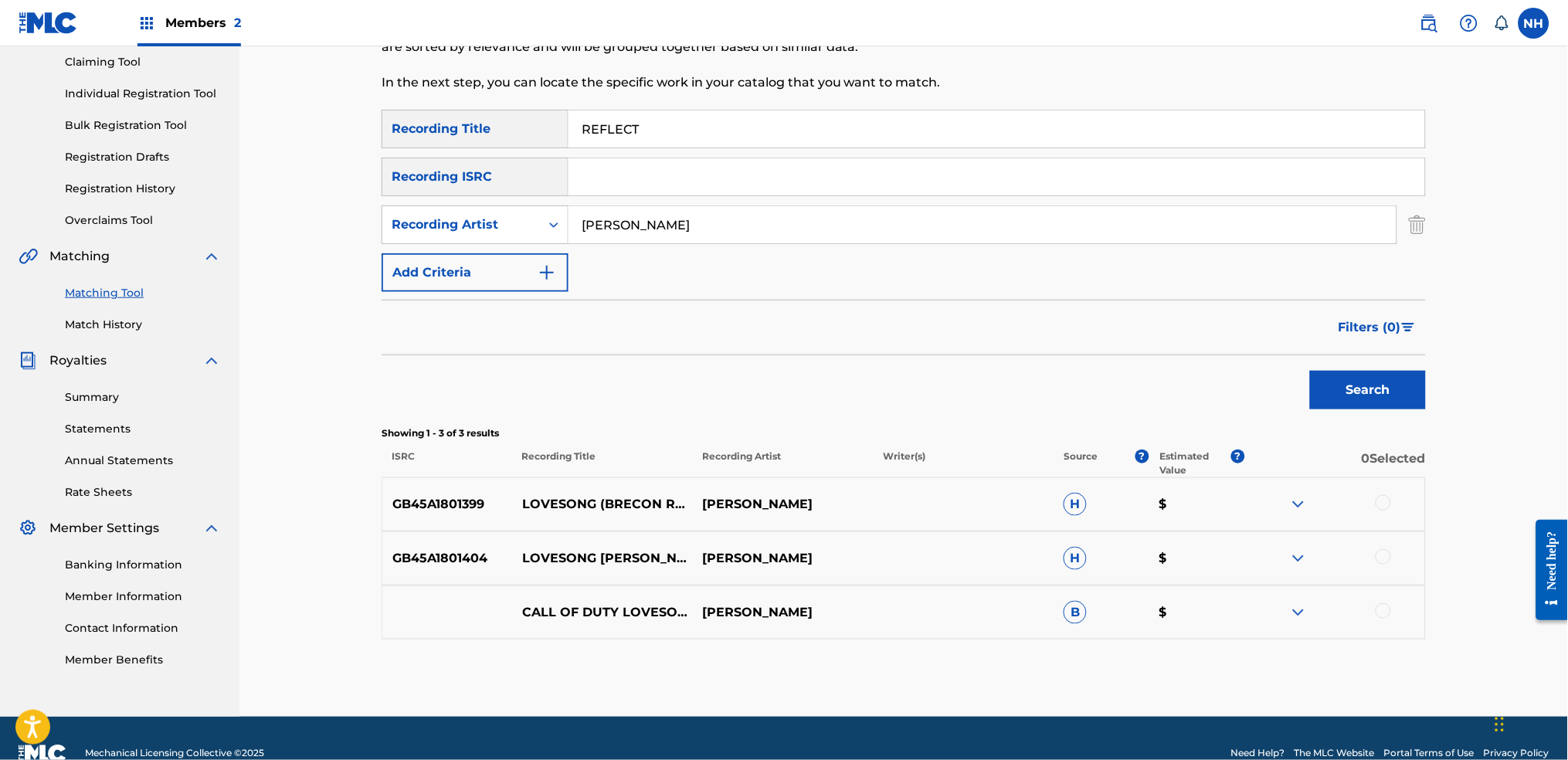
click at [1228, 333] on div "Filters ( 0 )" at bounding box center [903, 327] width 1044 height 56
click at [1236, 346] on div "Filters ( 0 )" at bounding box center [903, 327] width 1044 height 56
click at [1268, 351] on div "Filters ( 0 )" at bounding box center [903, 327] width 1044 height 56
click at [1270, 368] on div "Search" at bounding box center [1364, 386] width 124 height 62
click at [1270, 382] on button "Search" at bounding box center [1367, 390] width 116 height 38
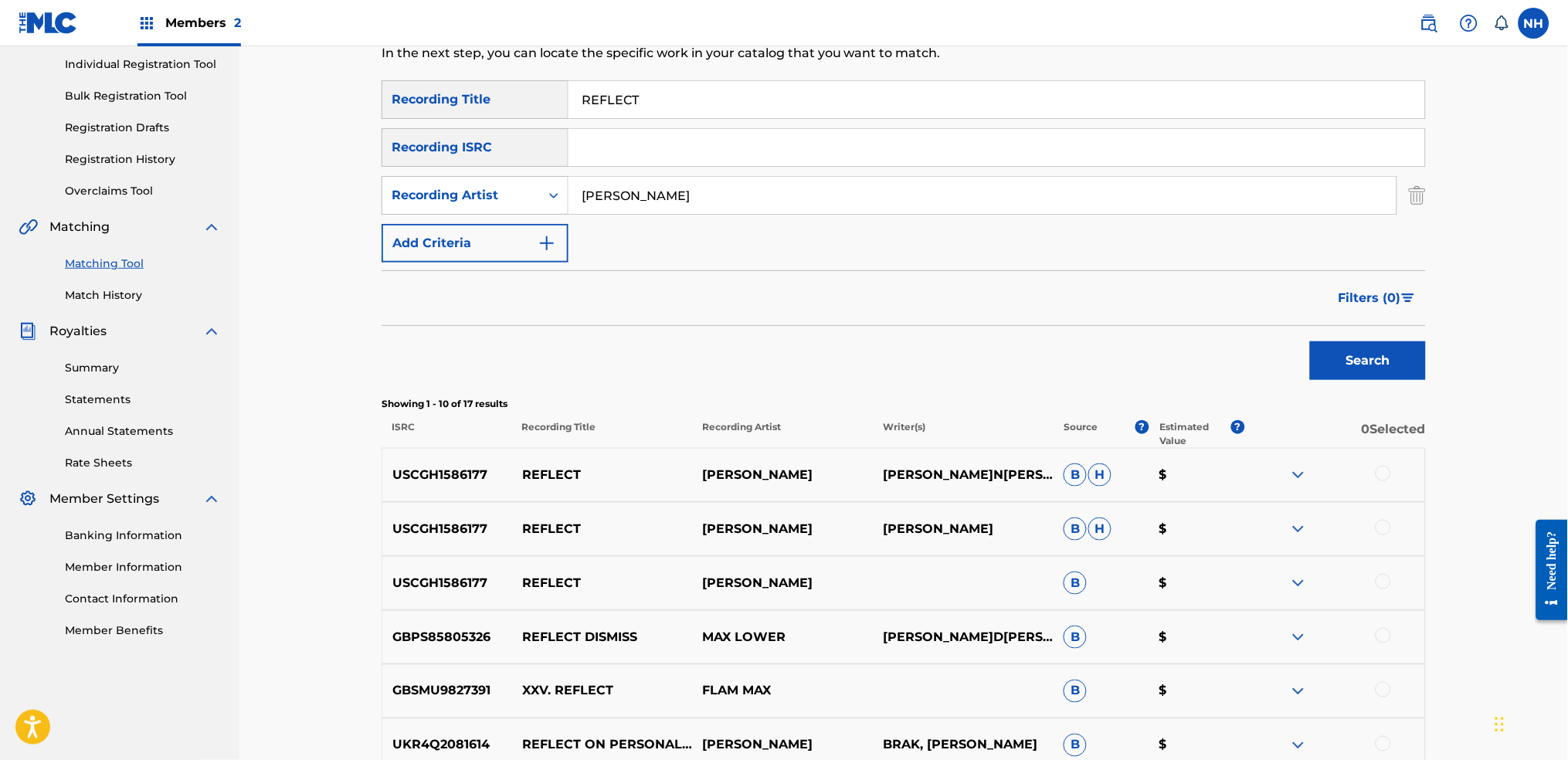
scroll to position [0, 0]
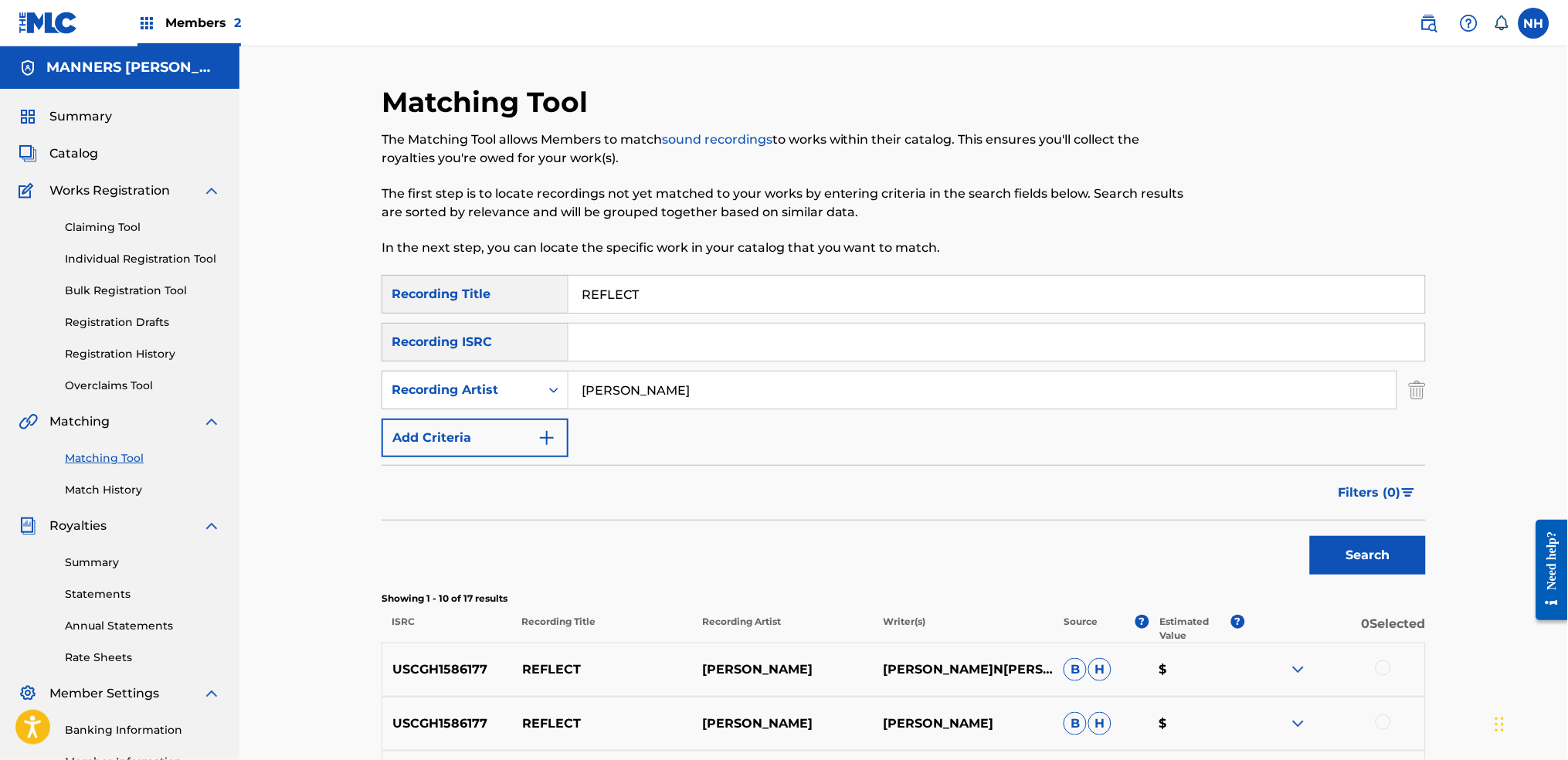
drag, startPoint x: 677, startPoint y: 296, endPoint x: 553, endPoint y: 288, distance: 124.3
click at [553, 288] on div "SearchWithCriteria42d028ab-ce92-4086-94f4-381f13242438 Recording Title REFLECT" at bounding box center [903, 294] width 1044 height 38
click at [620, 291] on input "REFLECT" at bounding box center [996, 294] width 857 height 37
click at [828, 291] on input "REFLECT" at bounding box center [996, 294] width 857 height 37
click at [1107, 223] on div "The Matching Tool allows Members to match sound recordings to works within thei…" at bounding box center [783, 194] width 804 height 127
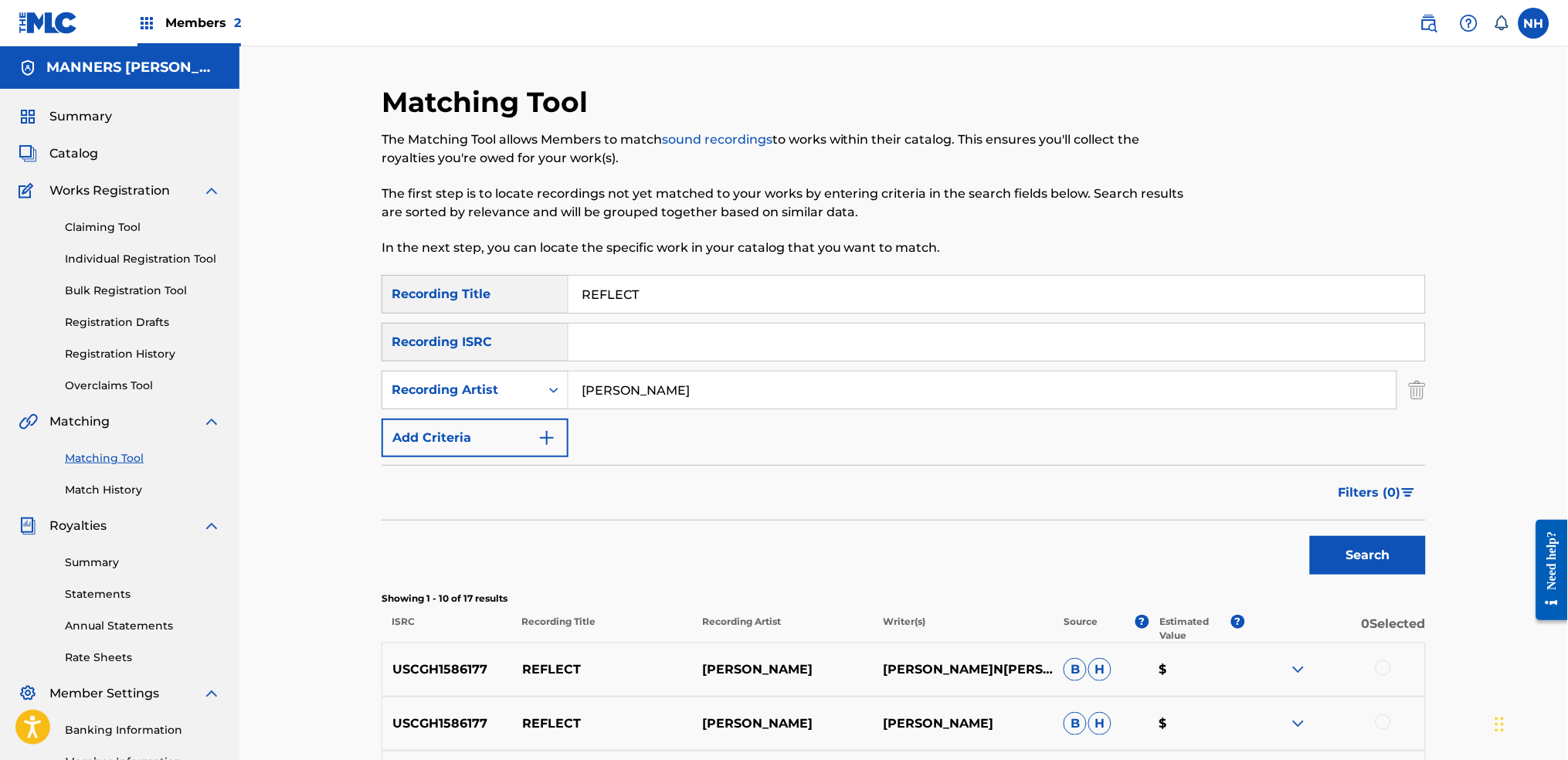
drag, startPoint x: 696, startPoint y: 306, endPoint x: 558, endPoint y: 298, distance: 138.2
click at [558, 298] on div "SearchWithCriteria42d028ab-ce92-4086-94f4-381f13242438 Recording Title REFLECT" at bounding box center [903, 294] width 1044 height 38
click at [792, 279] on input "REFLECT" at bounding box center [996, 294] width 857 height 37
click at [784, 299] on input "REFLECT" at bounding box center [996, 294] width 857 height 37
click at [896, 307] on input "REFLECT" at bounding box center [996, 294] width 857 height 37
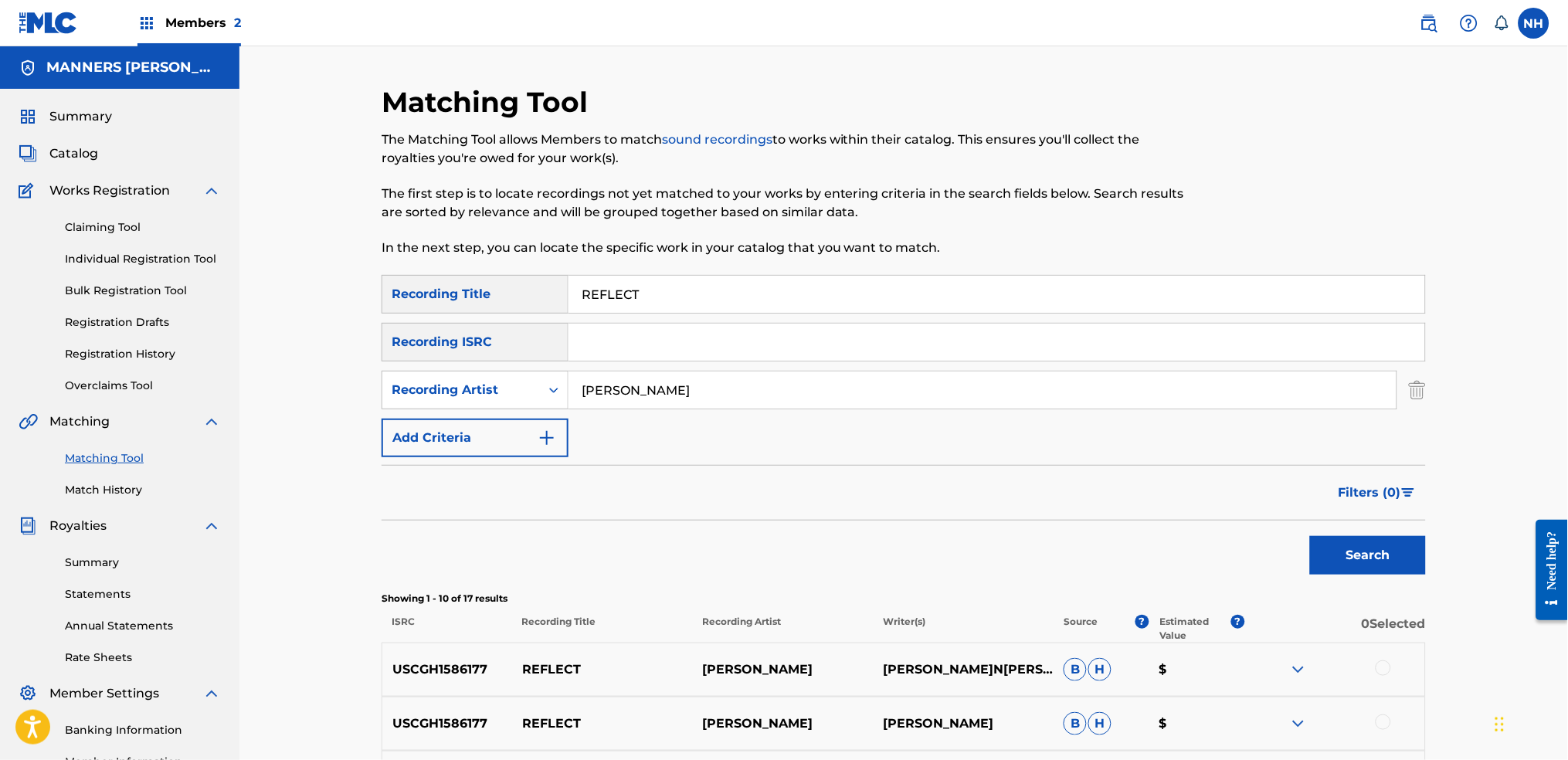
drag, startPoint x: 822, startPoint y: 296, endPoint x: 521, endPoint y: 298, distance: 301.0
click at [521, 298] on div "SearchWithCriteria42d028ab-ce92-4086-94f4-381f13242438 Recording Title REFLECT" at bounding box center [903, 294] width 1044 height 38
paste input "IMPACTS"
click at [1270, 544] on button "Search" at bounding box center [1367, 555] width 116 height 38
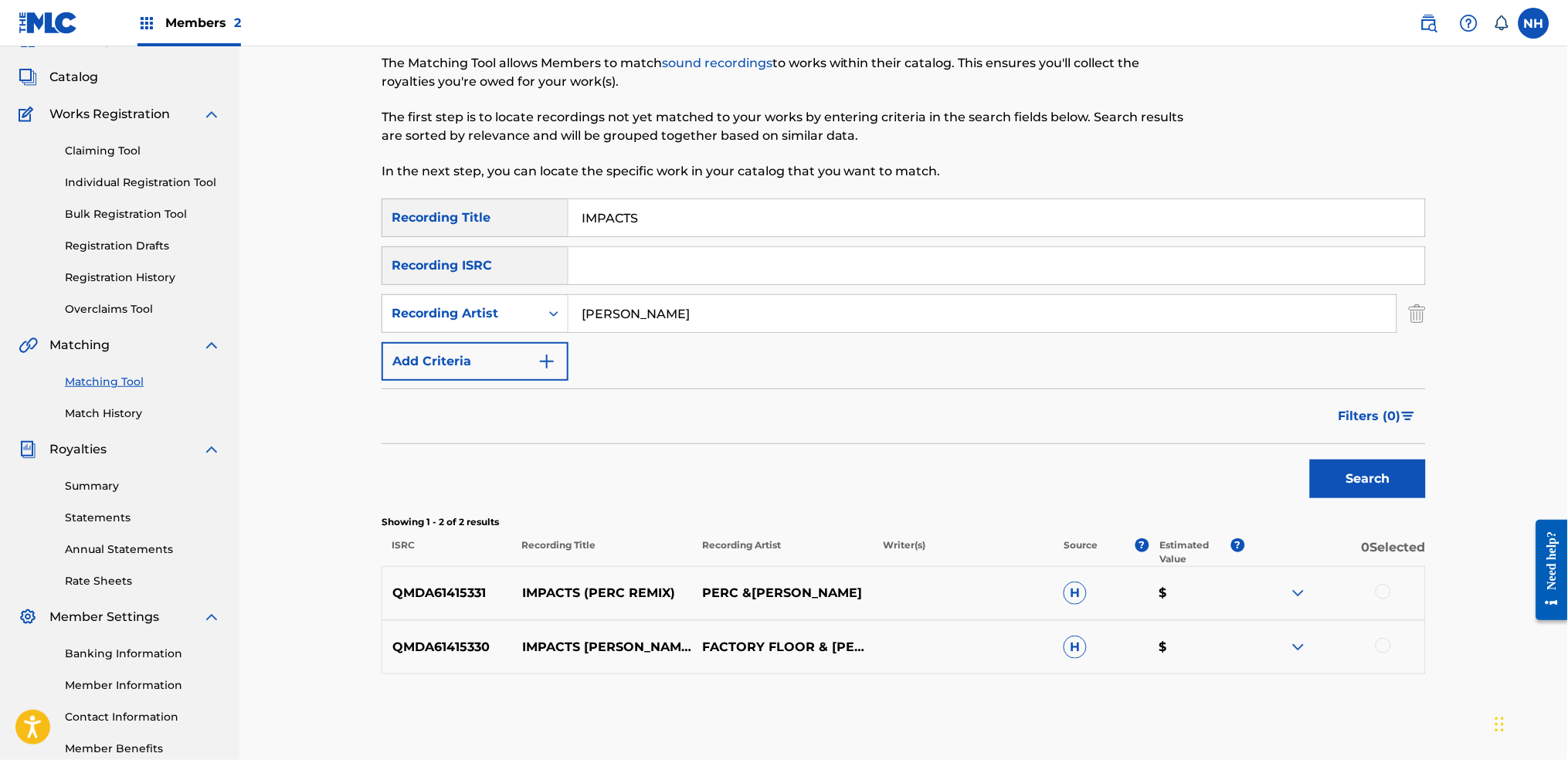
scroll to position [165, 0]
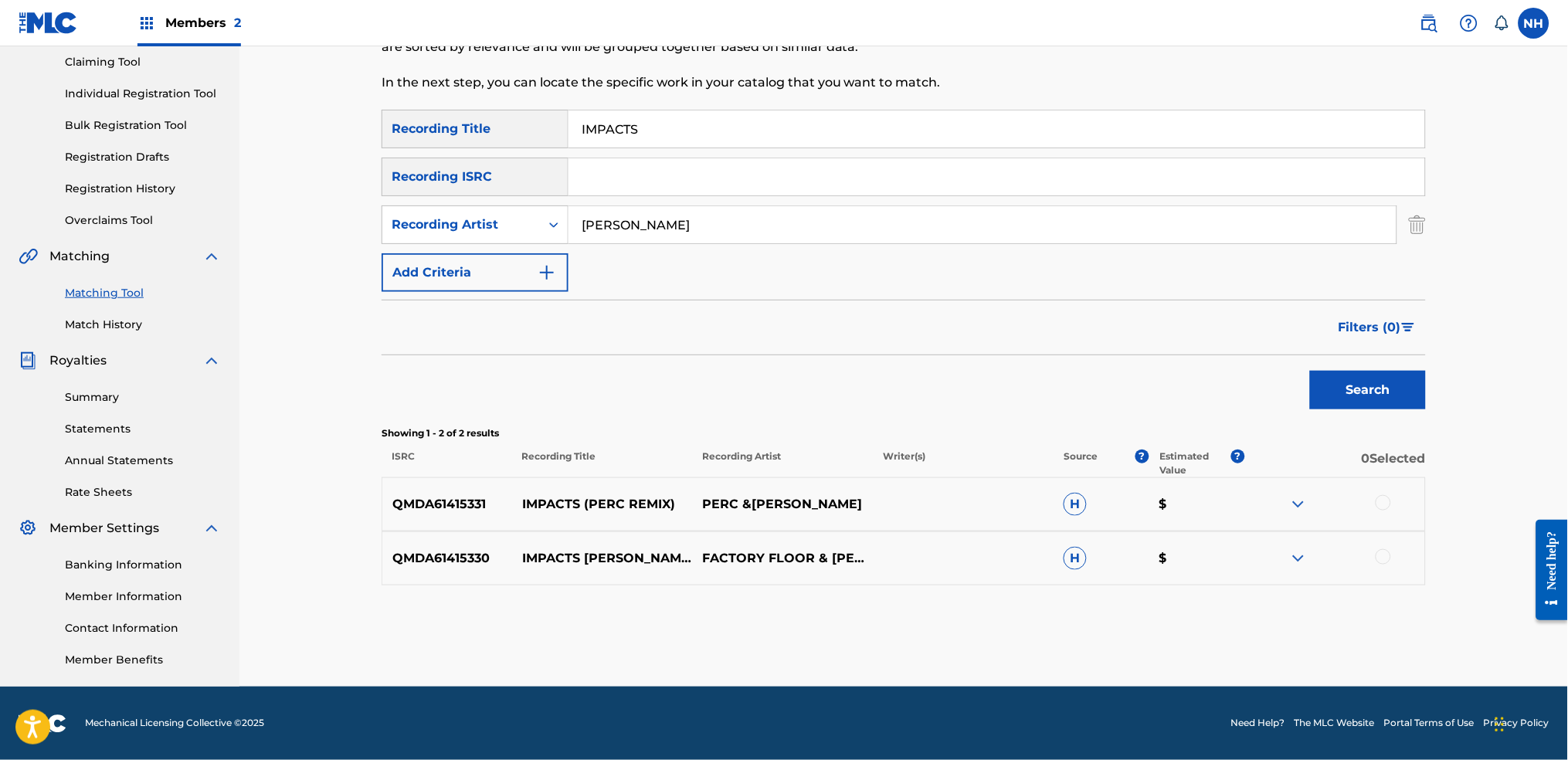
drag, startPoint x: 722, startPoint y: 120, endPoint x: 501, endPoint y: 116, distance: 221.0
click at [501, 116] on div "SearchWithCriteria42d028ab-ce92-4086-94f4-381f13242438 Recording Title IMPACTS" at bounding box center [903, 129] width 1044 height 38
paste input "THEATRE OF THE ABSURD"
type input "THEATRE OF THE ABSURD"
click at [1270, 394] on button "Search" at bounding box center [1367, 390] width 116 height 38
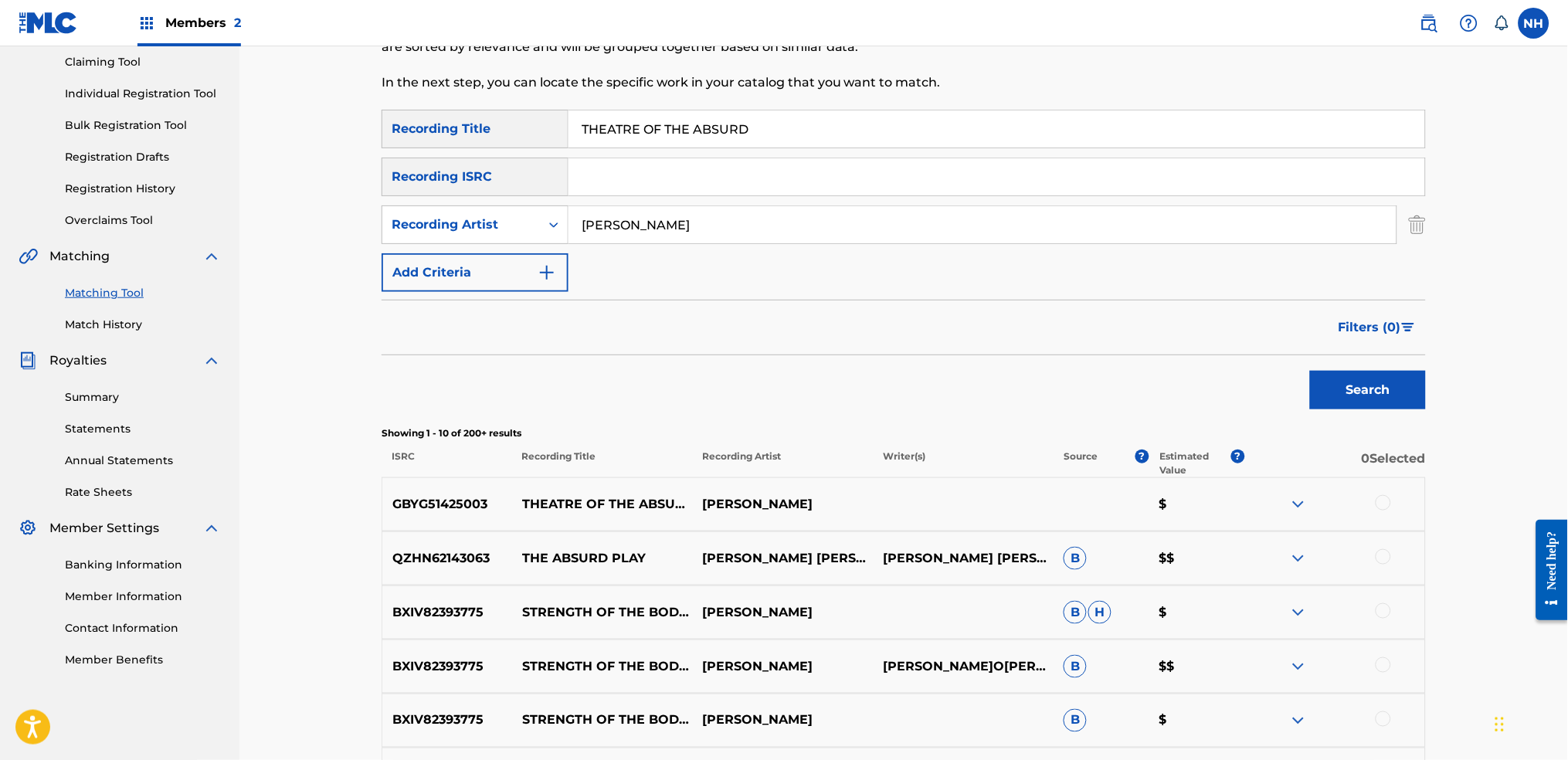
click at [1270, 498] on div at bounding box center [1334, 503] width 181 height 18
click at [1270, 502] on div at bounding box center [1334, 503] width 181 height 18
click at [1270, 502] on div at bounding box center [1383, 503] width 16 height 16
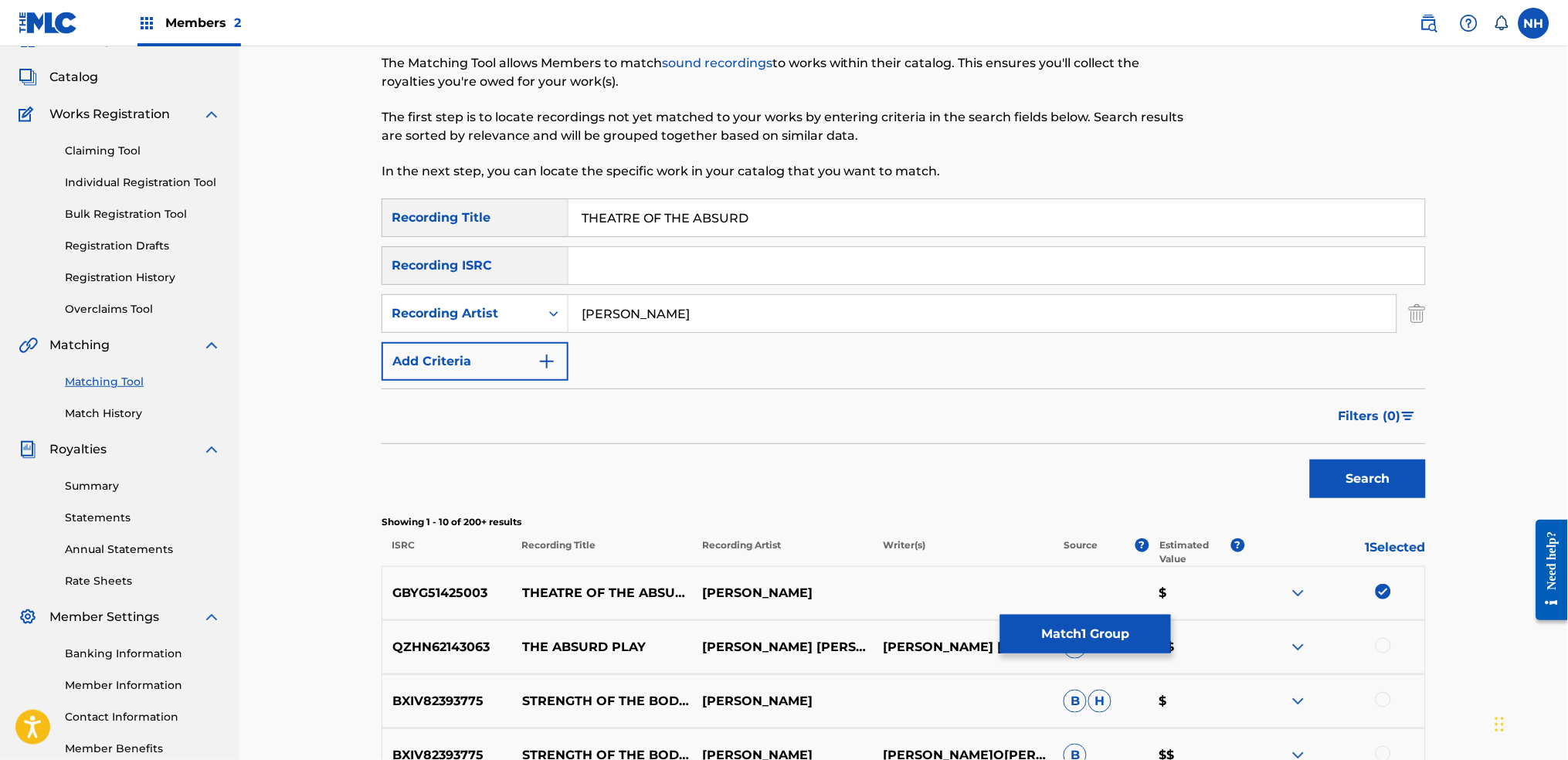
scroll to position [0, 0]
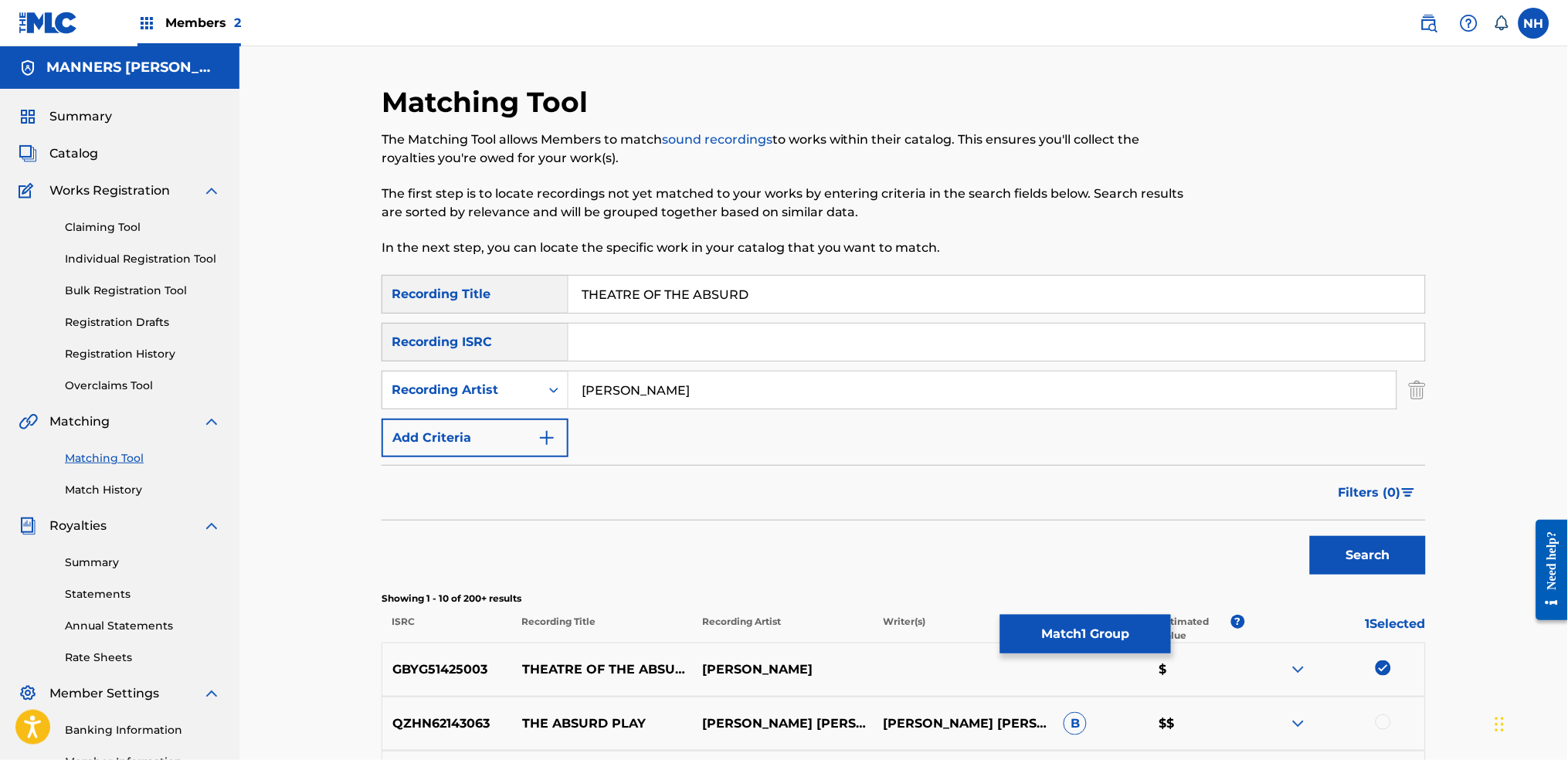
drag, startPoint x: 777, startPoint y: 291, endPoint x: 573, endPoint y: 295, distance: 204.0
click at [573, 295] on input "THEATRE OF THE ABSURD" at bounding box center [996, 294] width 857 height 37
click at [1117, 596] on button "Match 1 Group" at bounding box center [1085, 634] width 171 height 38
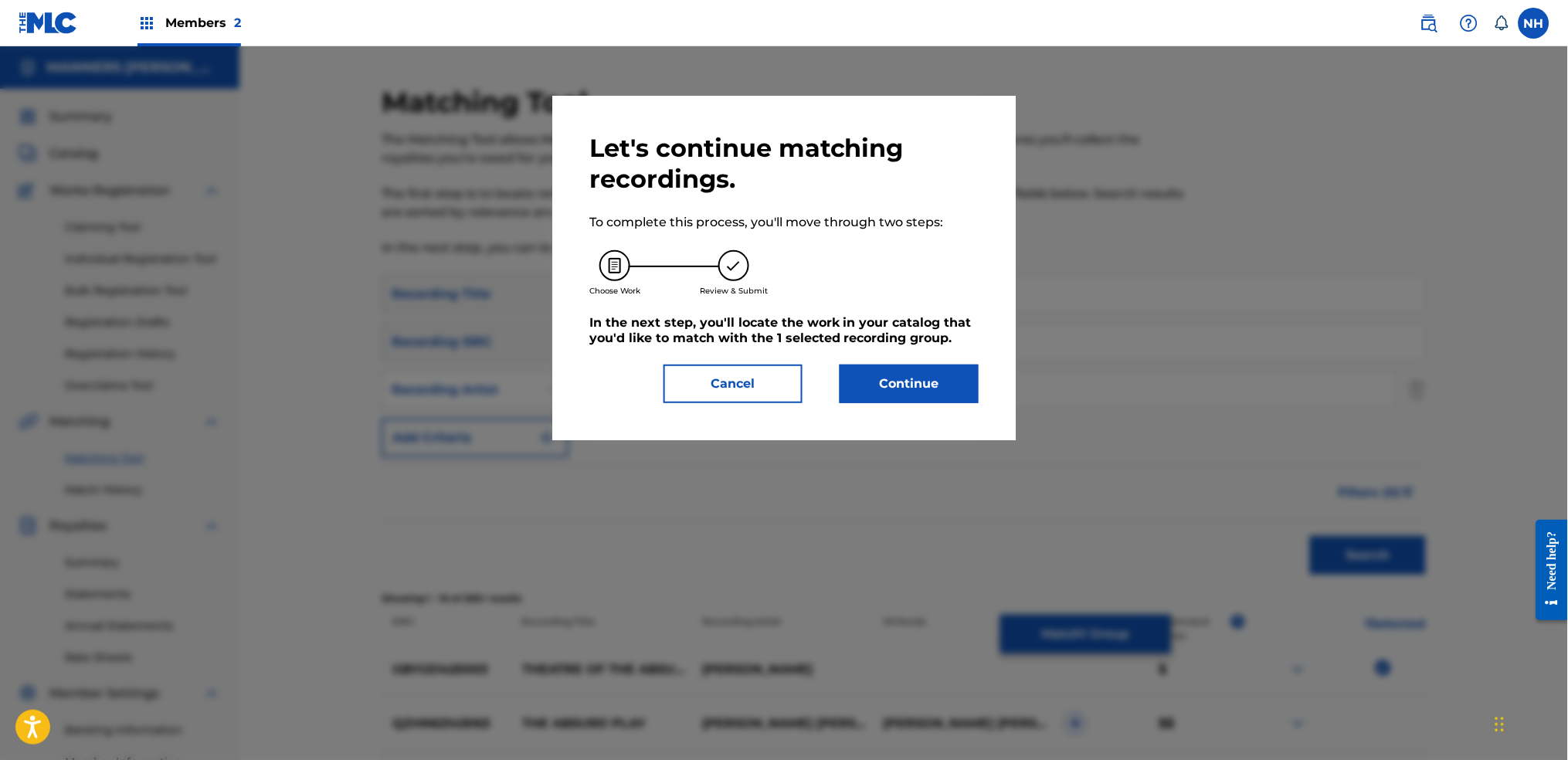
click at [956, 394] on button "Continue" at bounding box center [908, 384] width 139 height 38
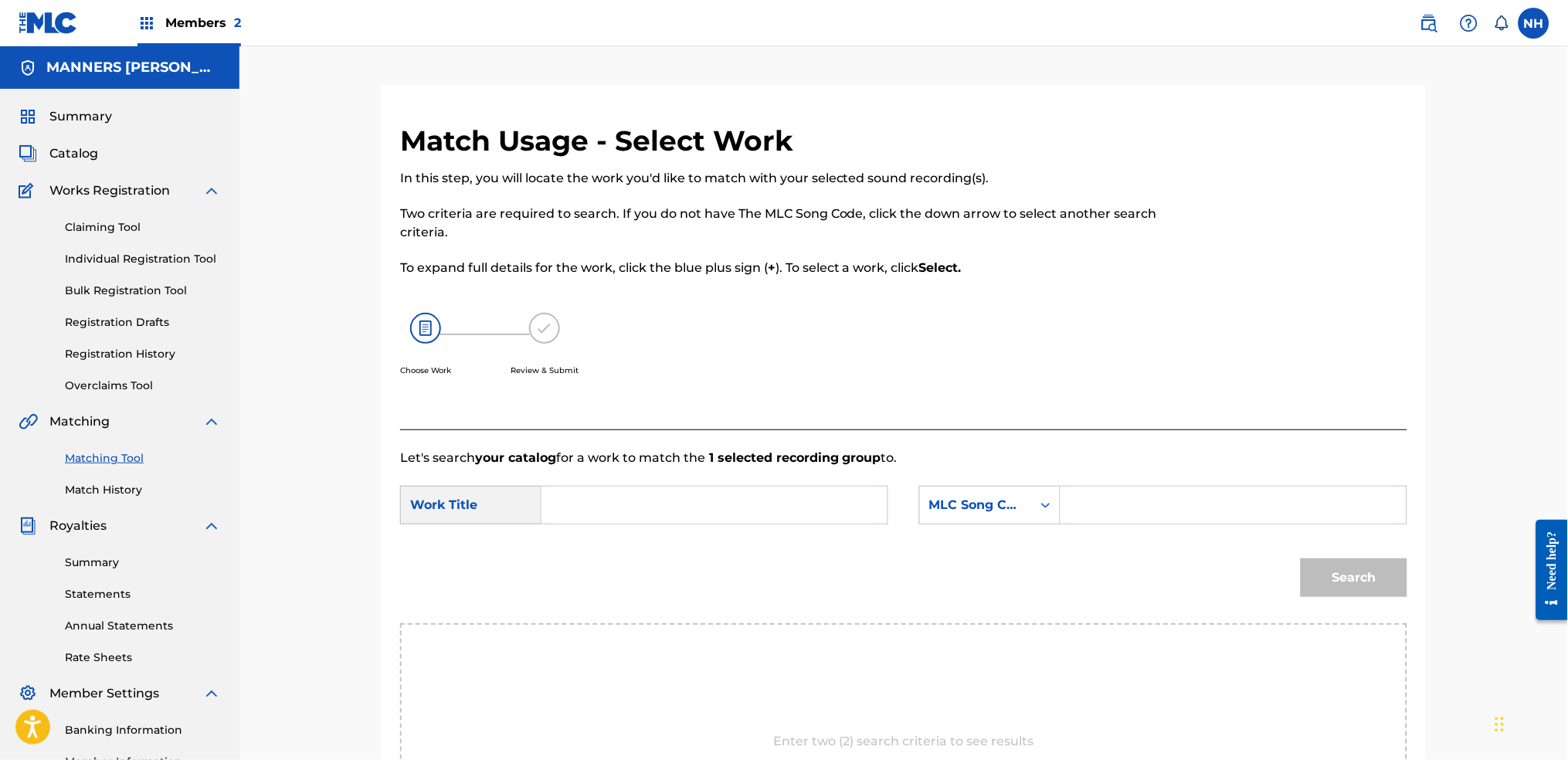
click at [696, 528] on div "SearchWithCriteriab63d5898-2a7c-42ce-844b-3a8b4331f16e Work Title SearchWithCri…" at bounding box center [904, 510] width 1007 height 48
paste input "THEATRE OF THE ABSURD"
type input "THEATRE OF THE ABSURD"
click at [977, 449] on div "Let's search your catalog for a work to match the 1 selected recording group to…" at bounding box center [904, 663] width 1007 height 468
click at [992, 477] on form "SearchWithCriteriab63d5898-2a7c-42ce-844b-3a8b4331f16e Work Title THEATRE OF TH…" at bounding box center [904, 545] width 1007 height 156
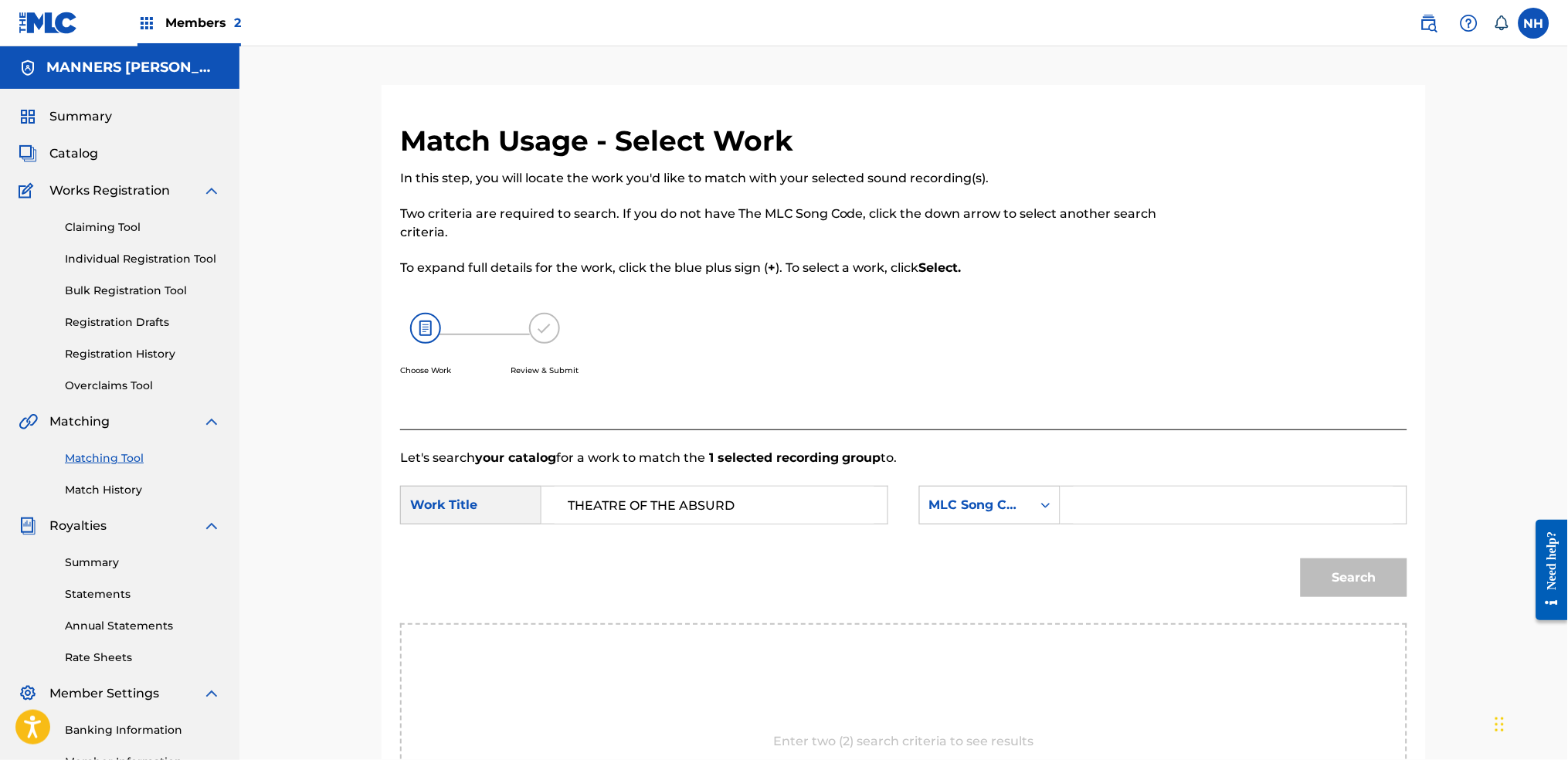
click at [1134, 515] on input "Search Form" at bounding box center [1233, 505] width 319 height 37
click at [1030, 515] on div "MLC Song Code" at bounding box center [976, 505] width 112 height 30
click at [1014, 548] on div "Writer Name" at bounding box center [989, 544] width 140 height 38
click at [1115, 508] on input "Search Form" at bounding box center [1233, 505] width 319 height 37
type input "cooper"
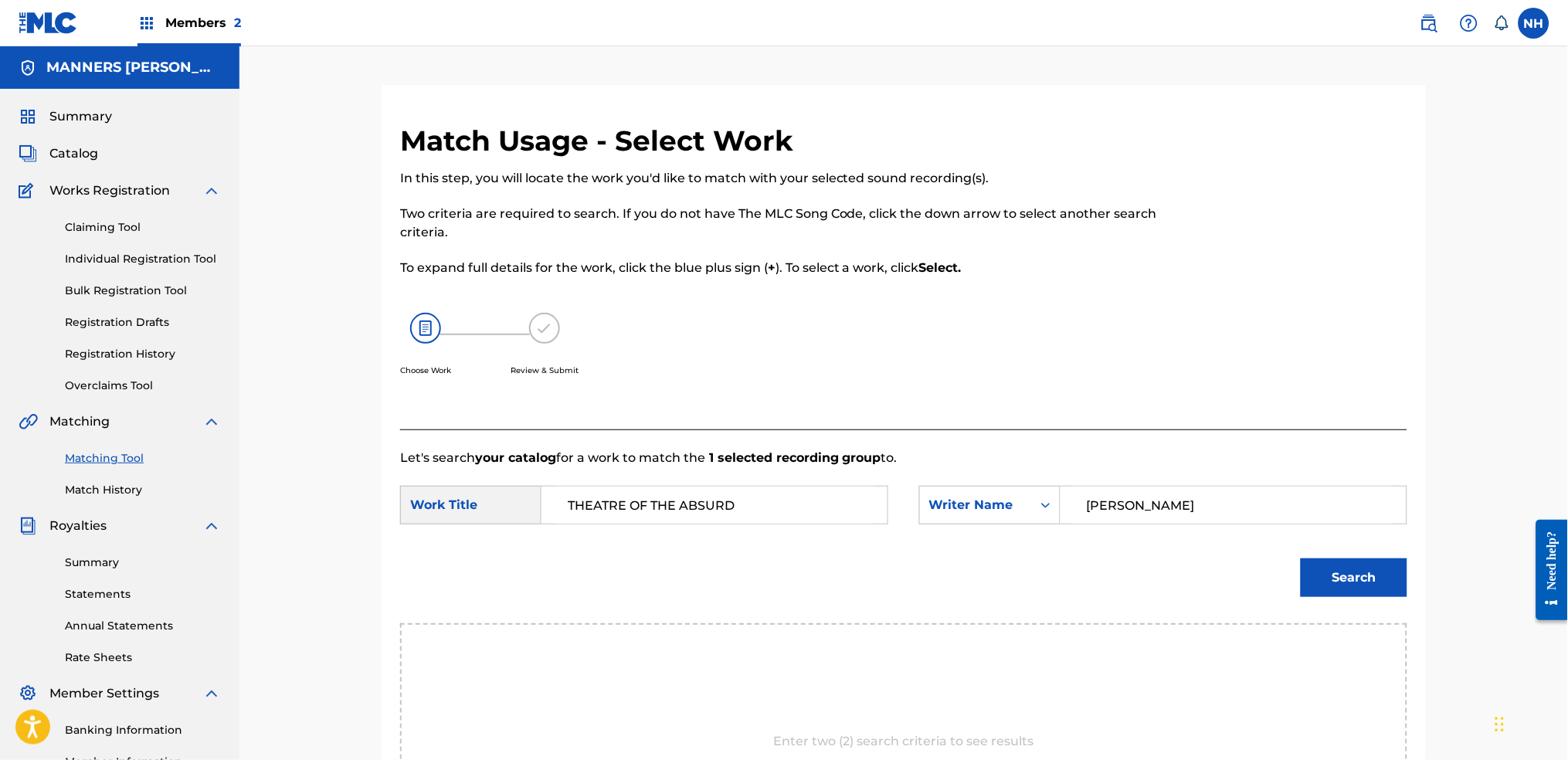
click at [1270, 558] on button "Search" at bounding box center [1354, 578] width 106 height 38
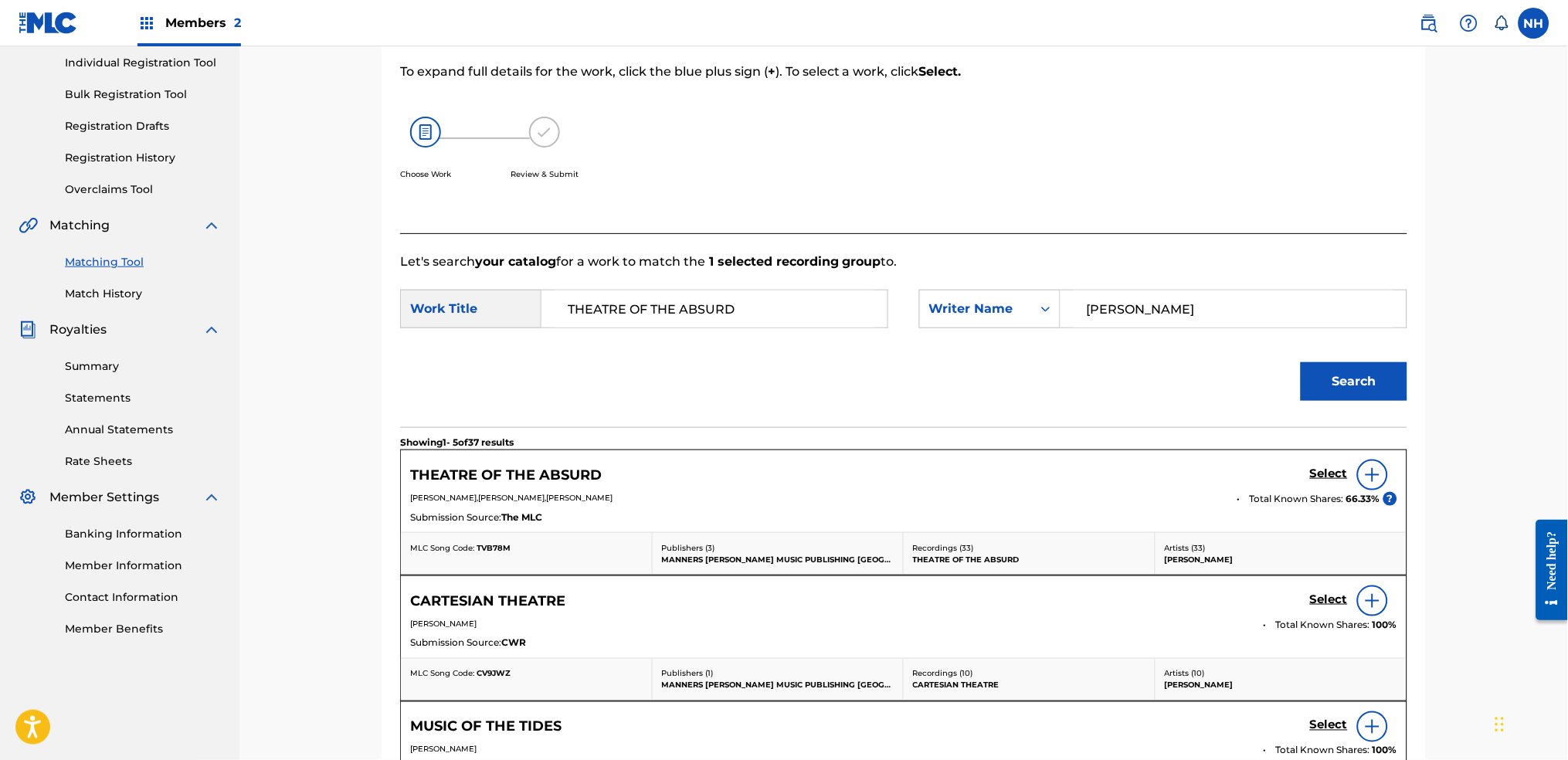
scroll to position [205, 0]
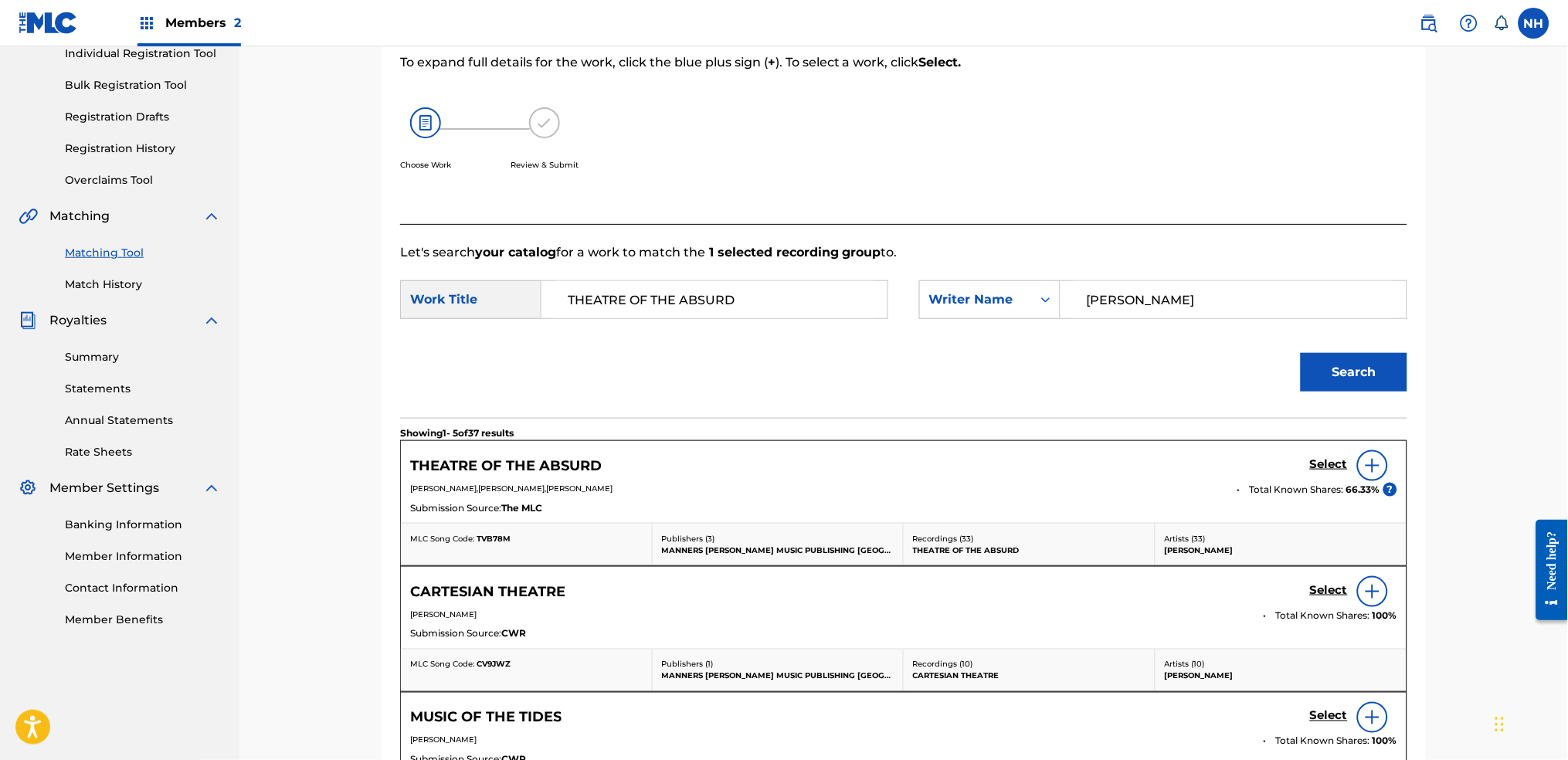
click at [1264, 477] on div "THEATRE OF THE ABSURD Select" at bounding box center [903, 465] width 987 height 31
click at [1270, 474] on div "THEATRE OF THE ABSURD Select" at bounding box center [903, 465] width 987 height 31
click at [1270, 468] on h5 "Select" at bounding box center [1328, 464] width 38 height 15
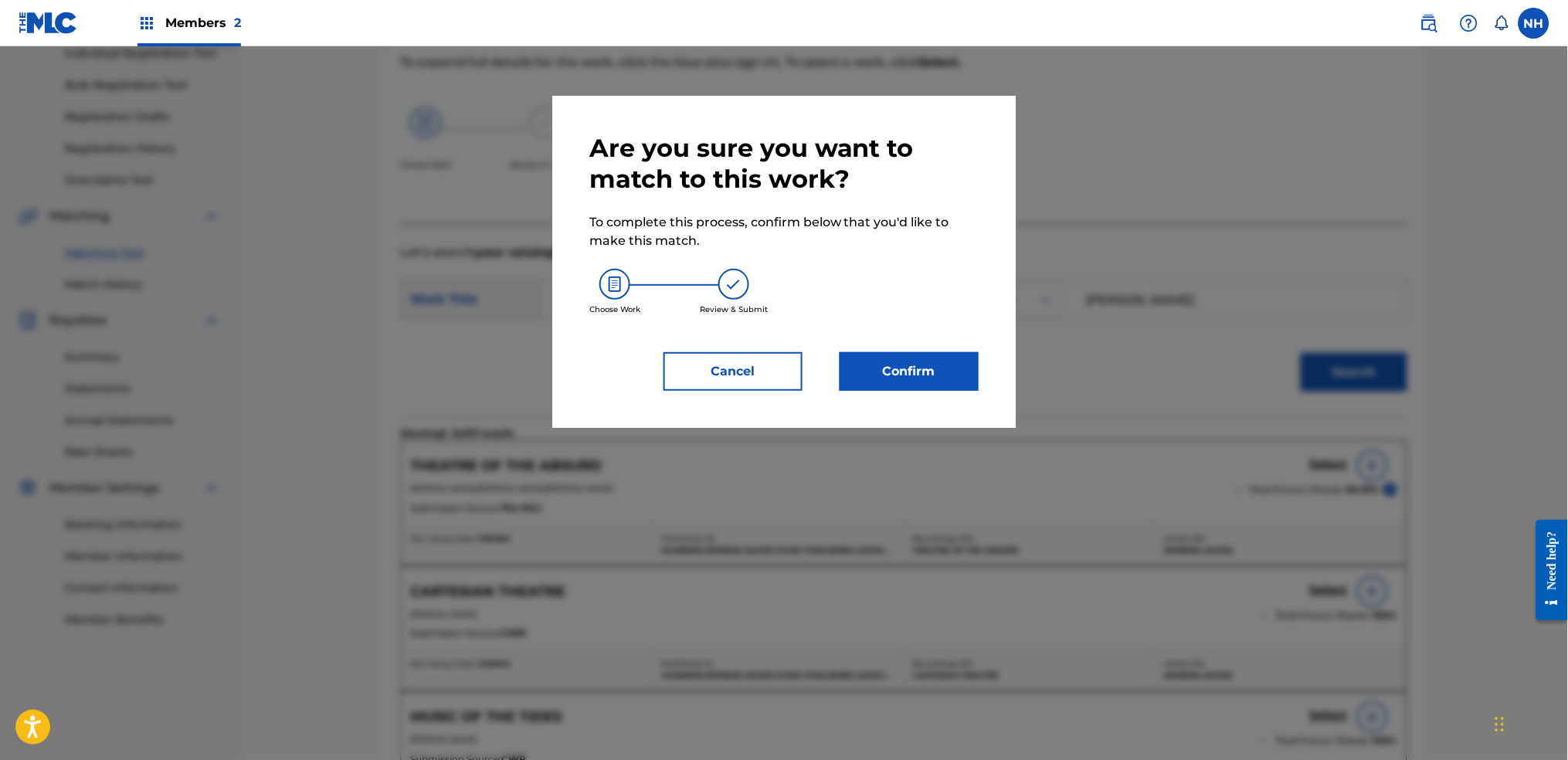
click at [959, 380] on button "Confirm" at bounding box center [908, 372] width 139 height 38
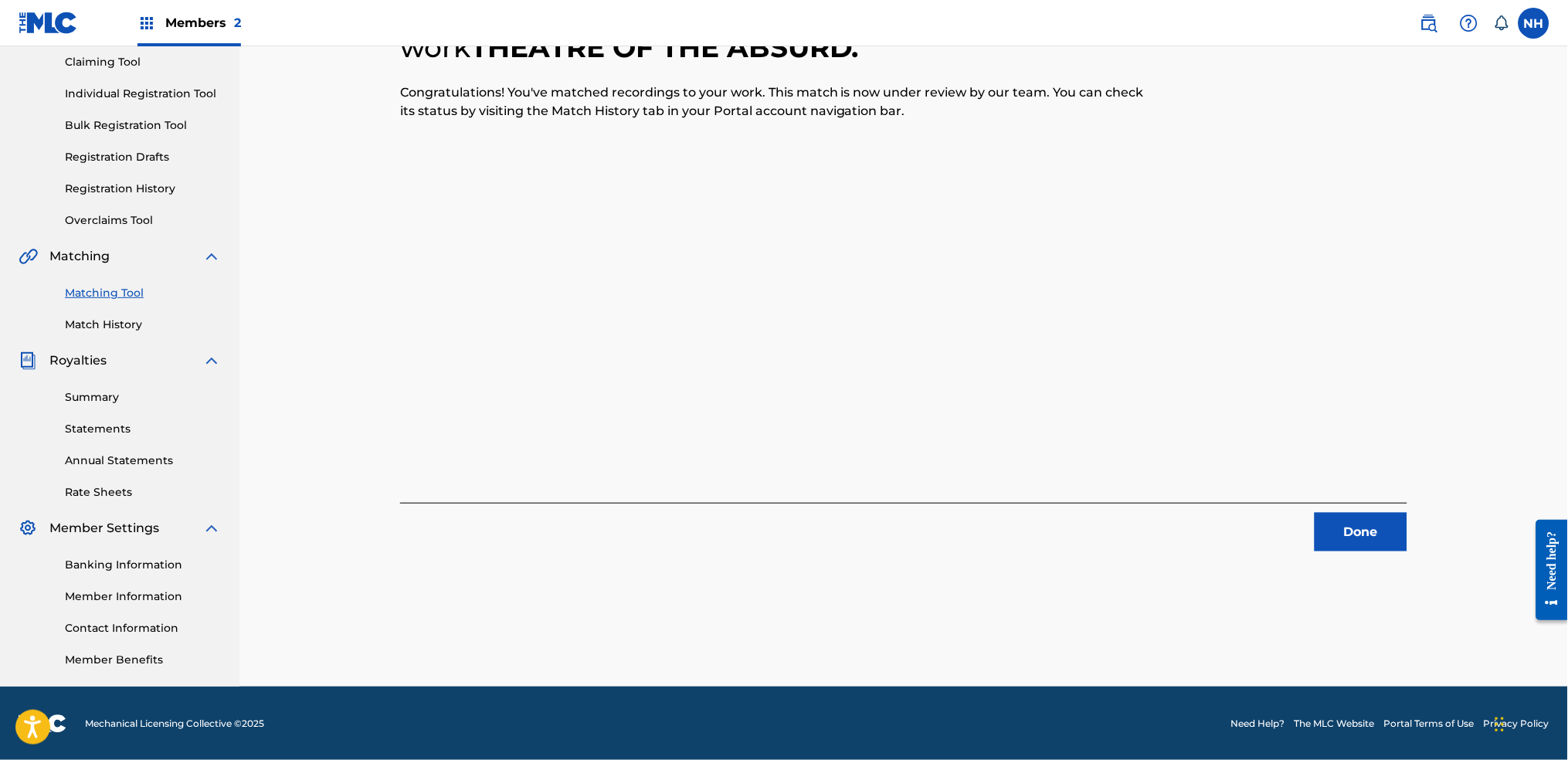
click at [1270, 535] on div "1 Recording Groups are pending usage match to the work THEATRE OF THE ABSURD . …" at bounding box center [903, 255] width 1044 height 593
click at [1270, 537] on button "Done" at bounding box center [1361, 532] width 92 height 38
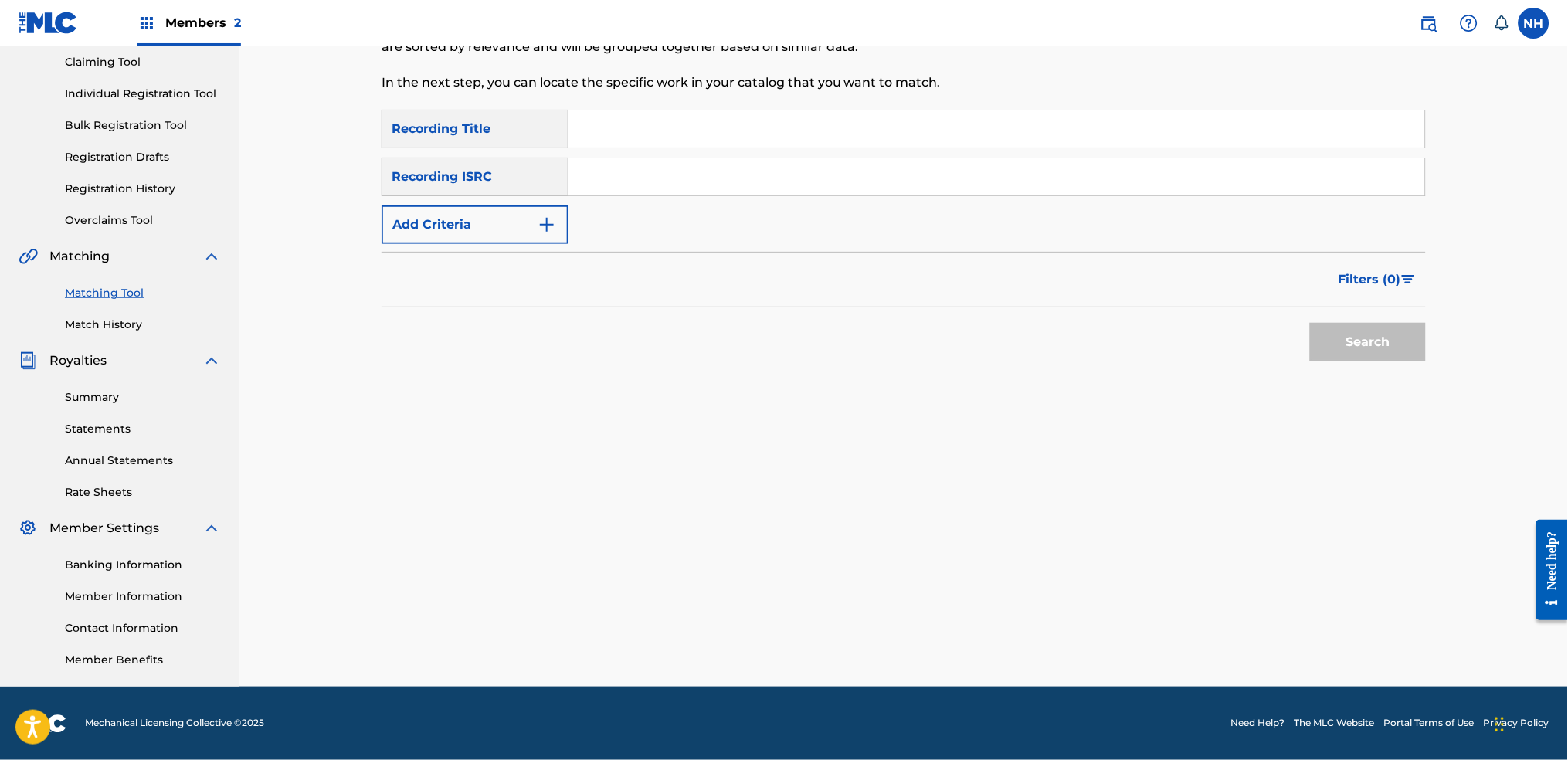
click at [627, 149] on div "SearchWithCriteria42d028ab-ce92-4086-94f4-381f13242438 Recording Title SearchWi…" at bounding box center [903, 177] width 1044 height 134
click at [638, 131] on input "Search Form" at bounding box center [996, 129] width 857 height 37
paste input "RESONANT EXPANSE"
type input "RESONANT EXPANSE"
click at [528, 210] on button "Add Criteria" at bounding box center [475, 224] width 187 height 38
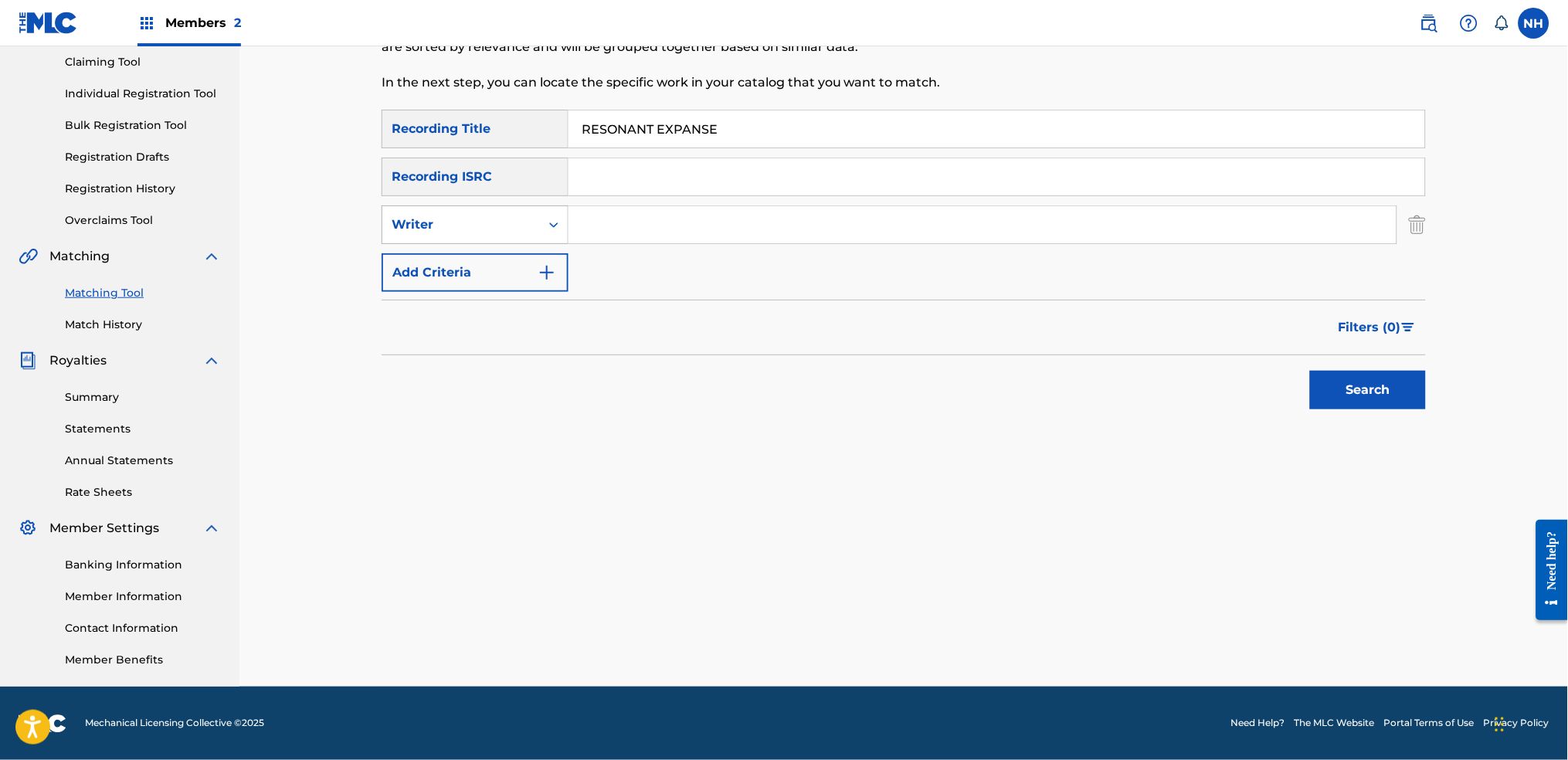
click at [537, 241] on div "Writer" at bounding box center [475, 224] width 187 height 38
click at [524, 262] on div "Recording Artist" at bounding box center [475, 264] width 185 height 38
click at [636, 219] on input "Search Form" at bounding box center [982, 224] width 828 height 37
type input "Max Cooper"
click at [1270, 353] on div "Filters ( 0 )" at bounding box center [903, 327] width 1044 height 56
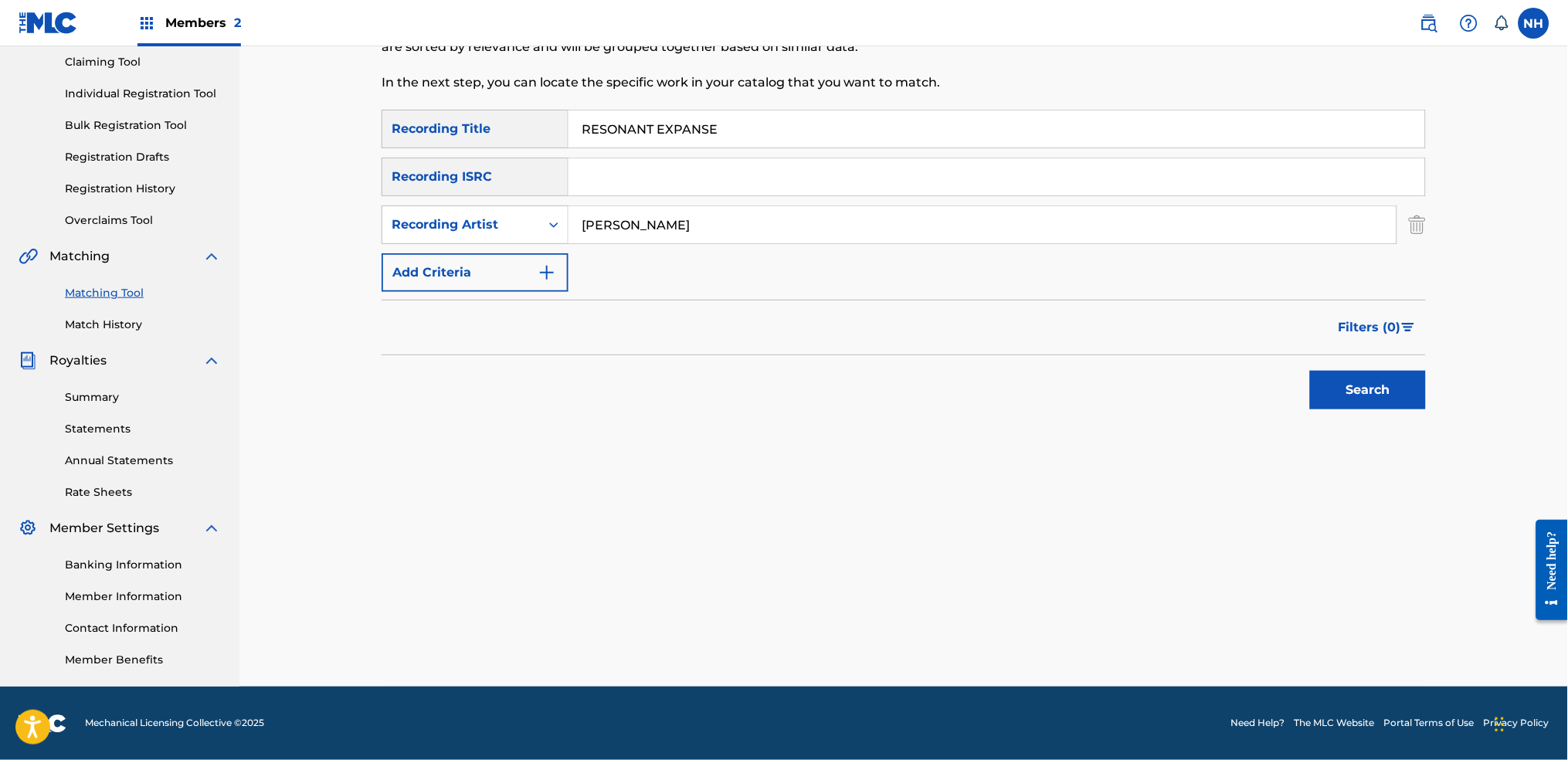
click at [1270, 375] on button "Search" at bounding box center [1367, 390] width 116 height 38
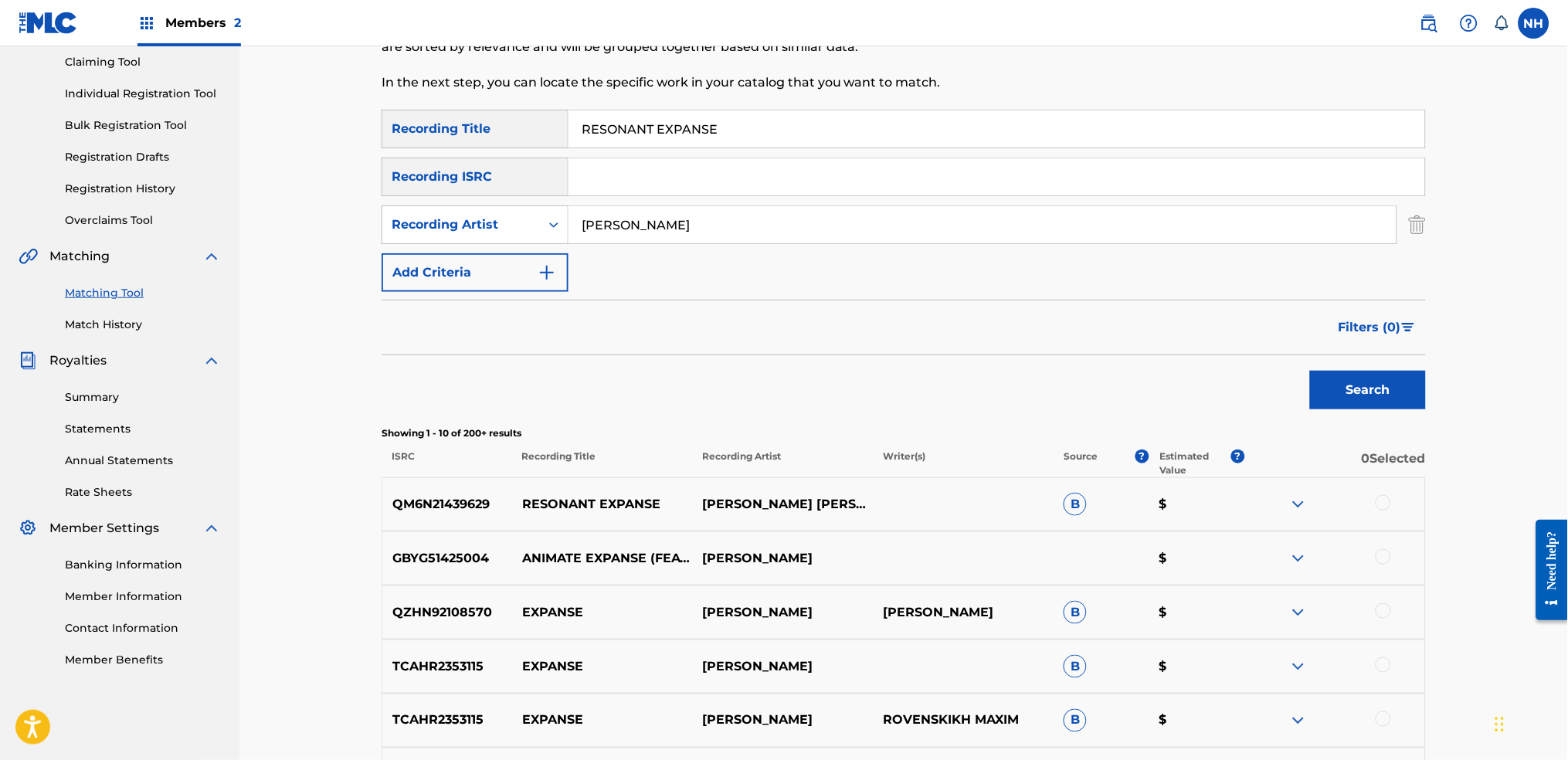
click at [1270, 508] on div at bounding box center [1334, 503] width 181 height 18
click at [1270, 503] on div at bounding box center [1383, 503] width 16 height 16
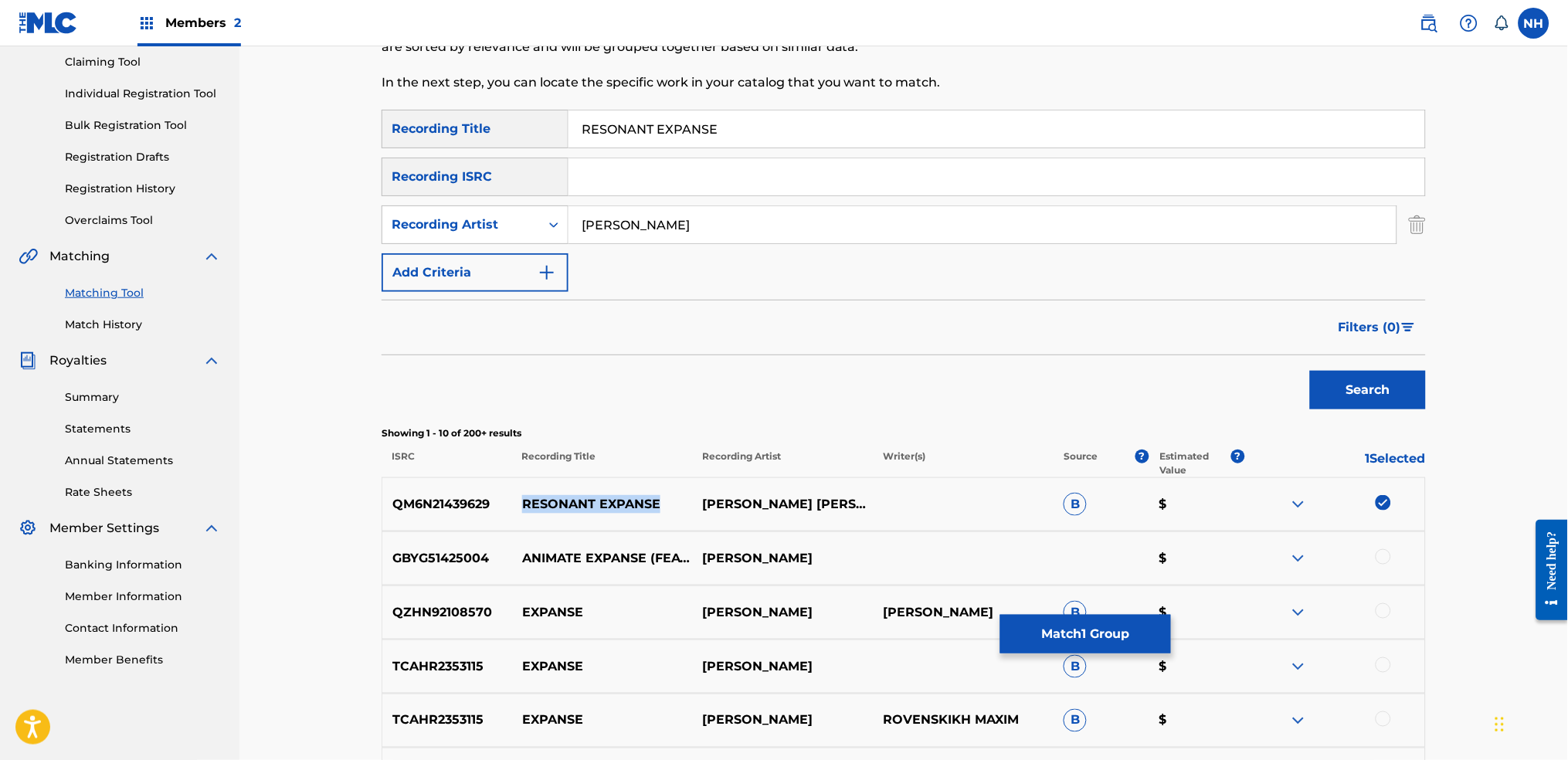
drag, startPoint x: 684, startPoint y: 506, endPoint x: 525, endPoint y: 503, distance: 159.0
click at [525, 503] on p "RESONANT EXPANSE" at bounding box center [602, 503] width 181 height 18
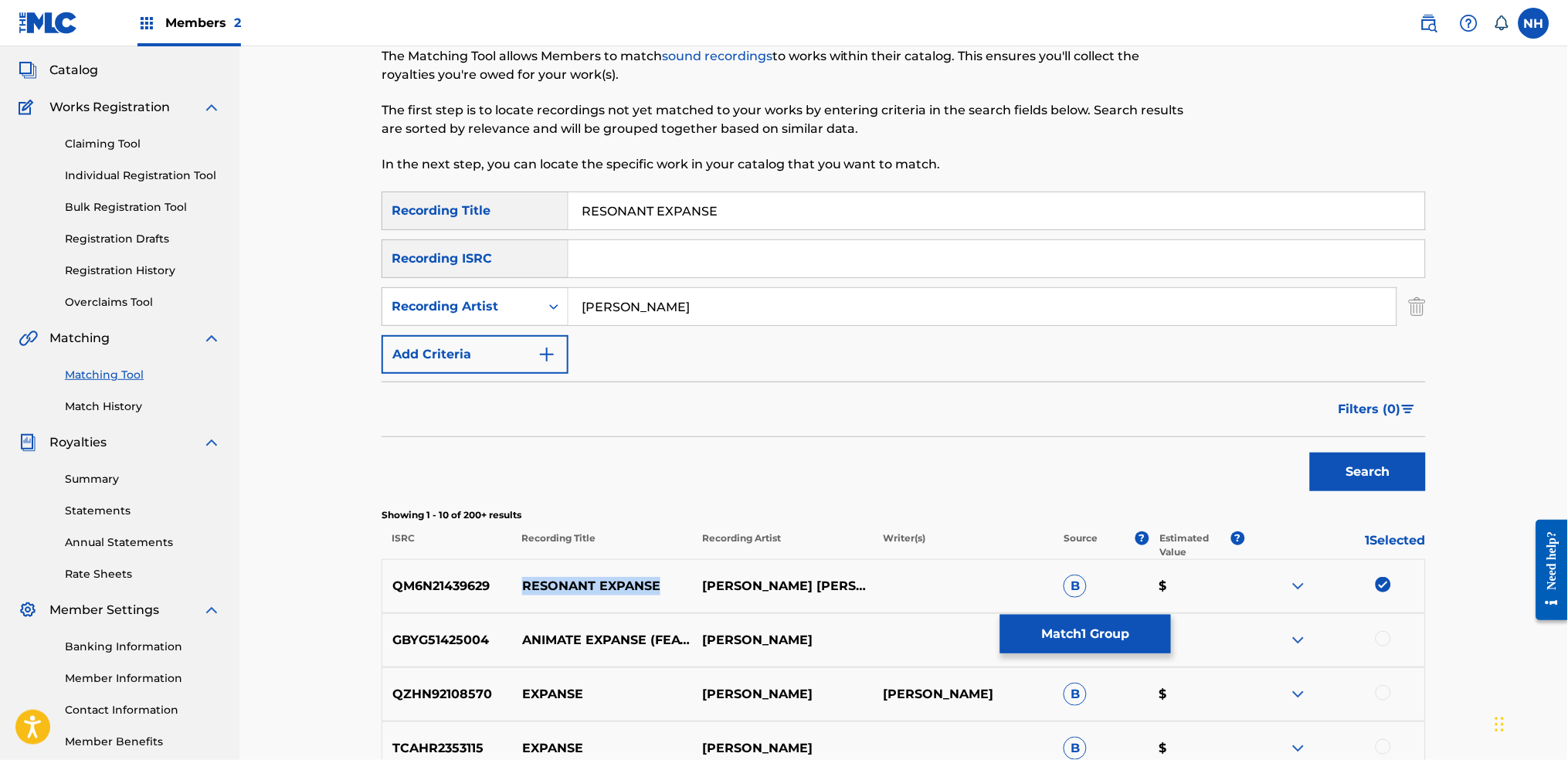
scroll to position [0, 0]
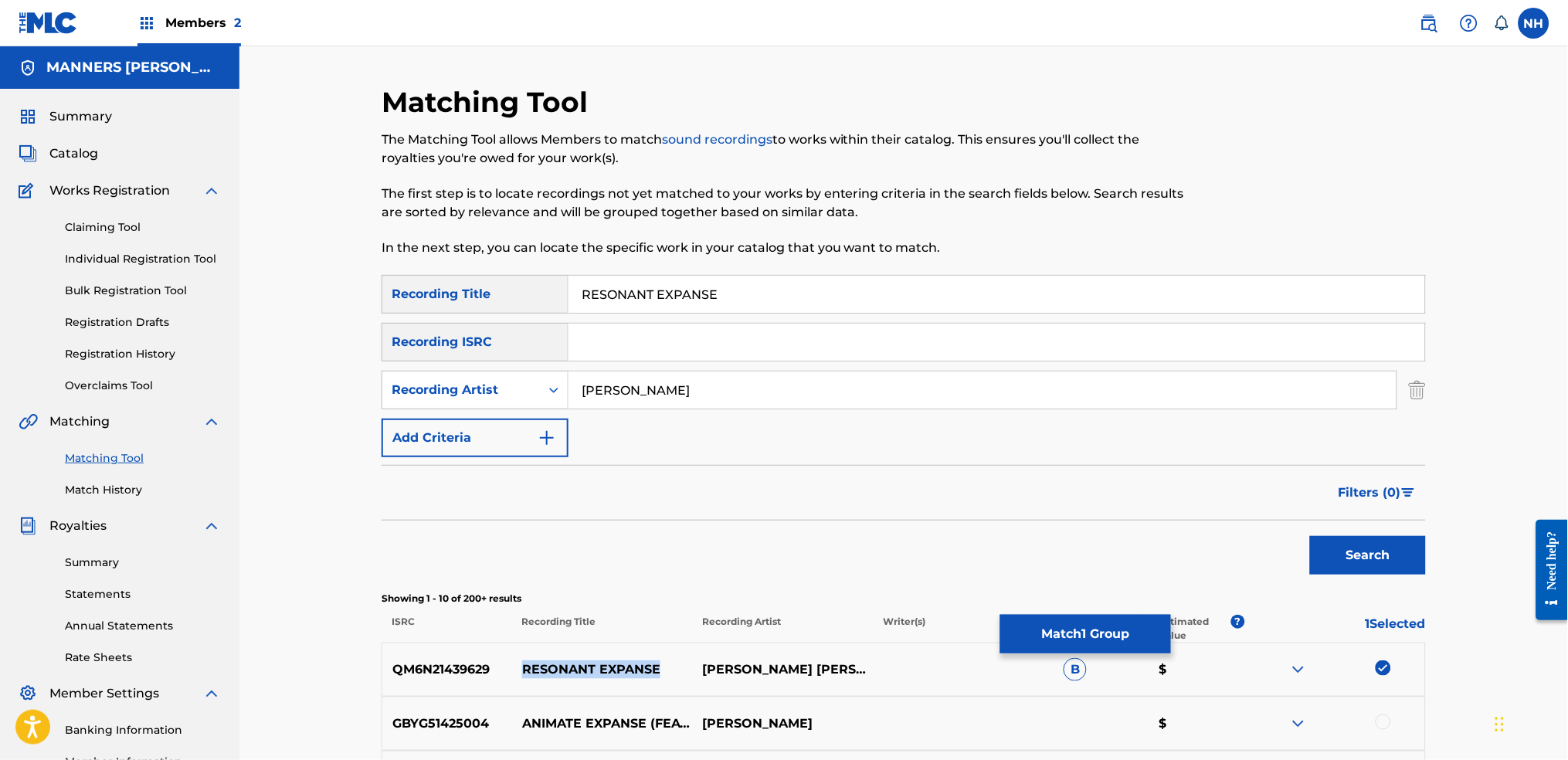
click at [1090, 596] on button "Match 1 Group" at bounding box center [1085, 634] width 171 height 38
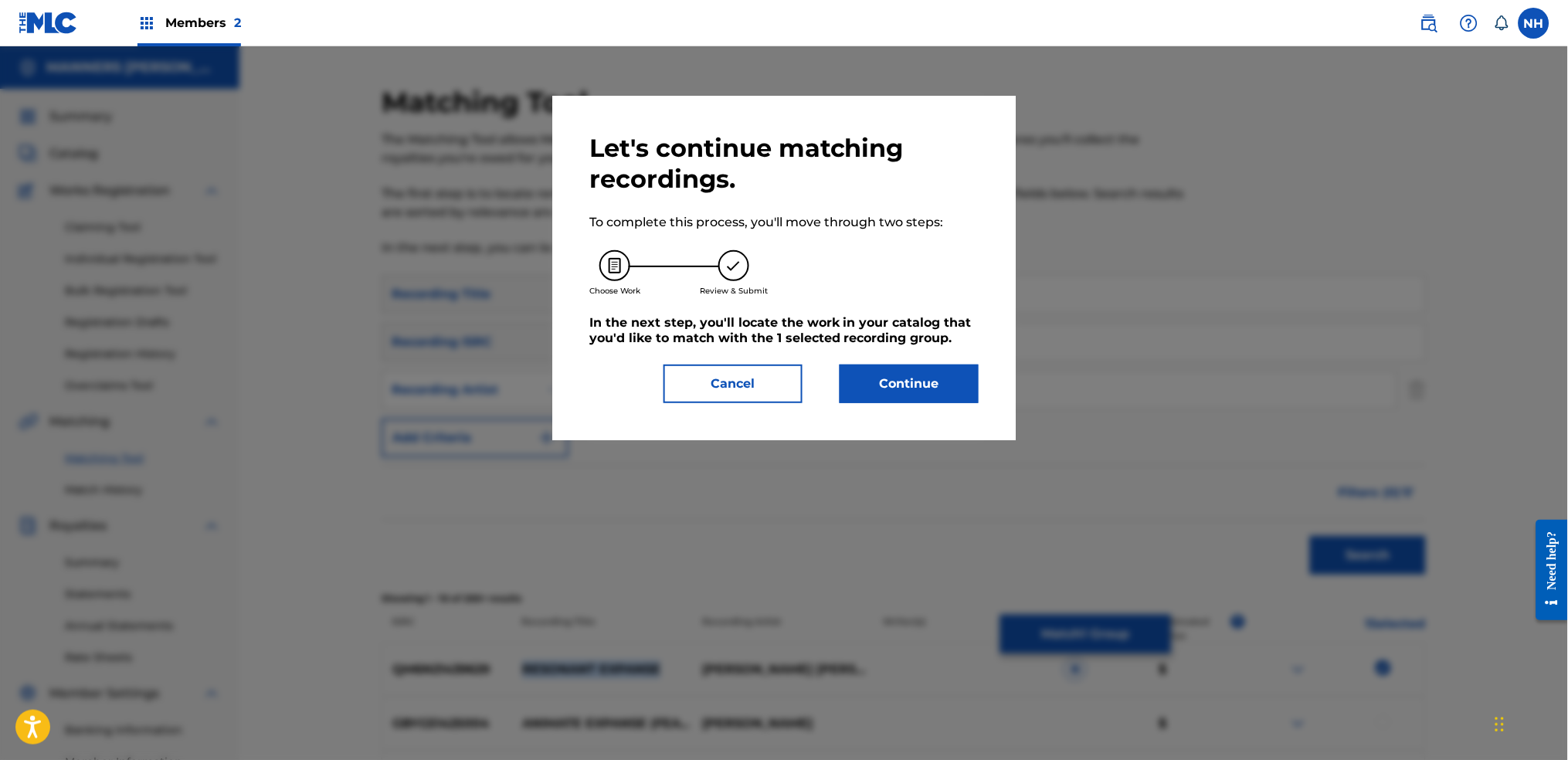
click at [799, 385] on button "Cancel" at bounding box center [732, 384] width 139 height 38
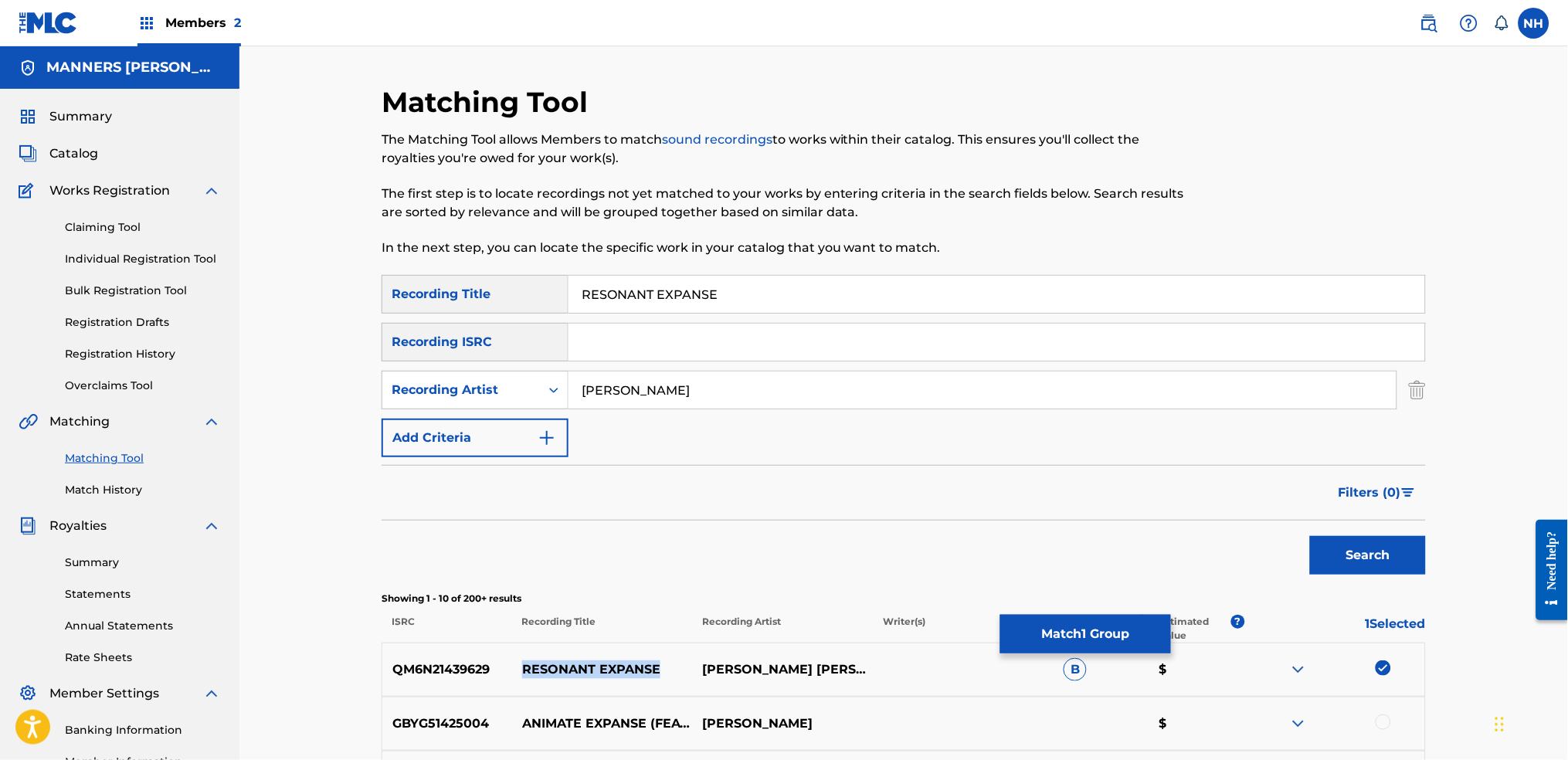
click at [1070, 596] on button "Match 1 Group" at bounding box center [1085, 634] width 171 height 38
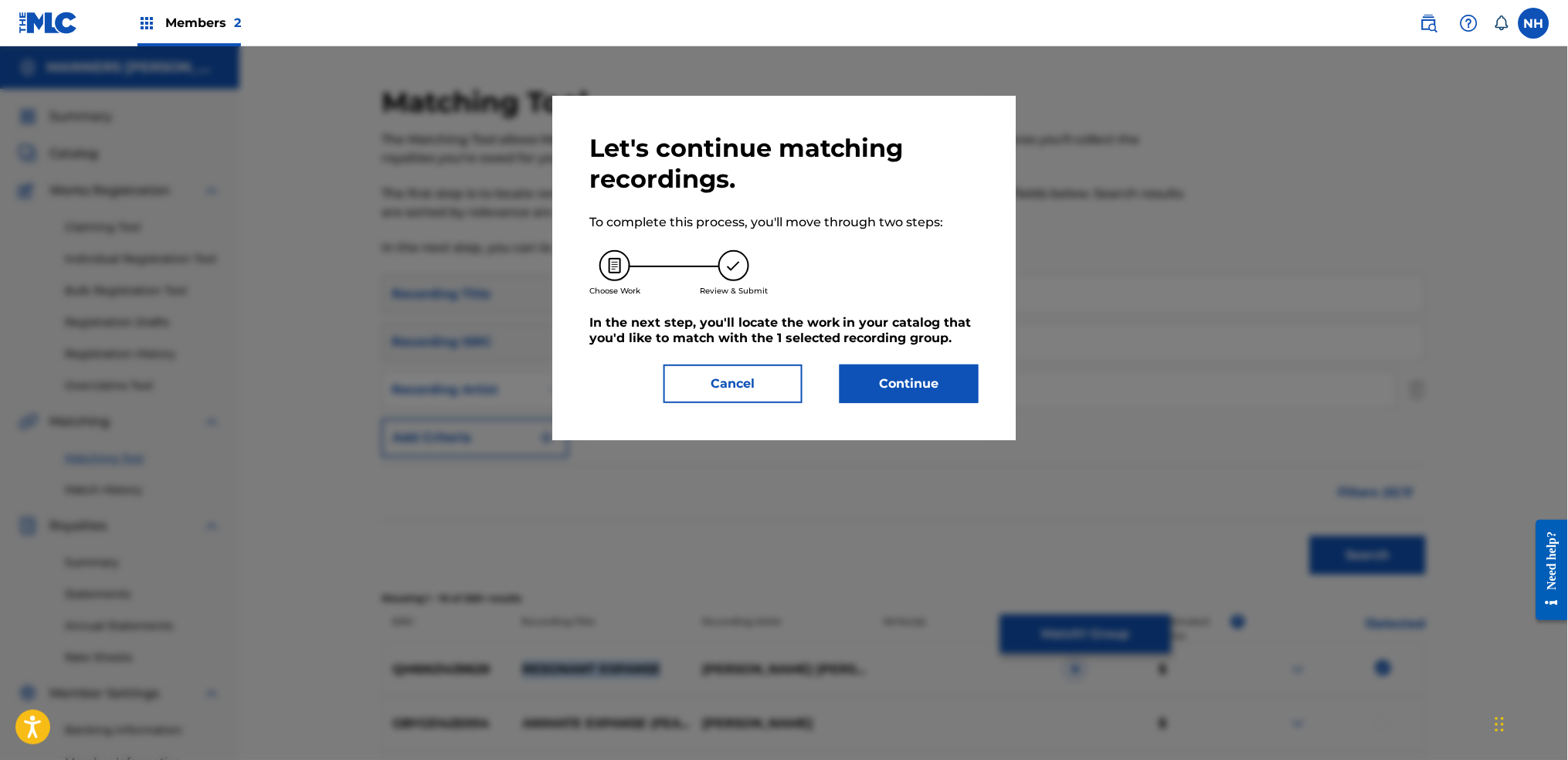
click at [907, 373] on button "Continue" at bounding box center [908, 384] width 139 height 38
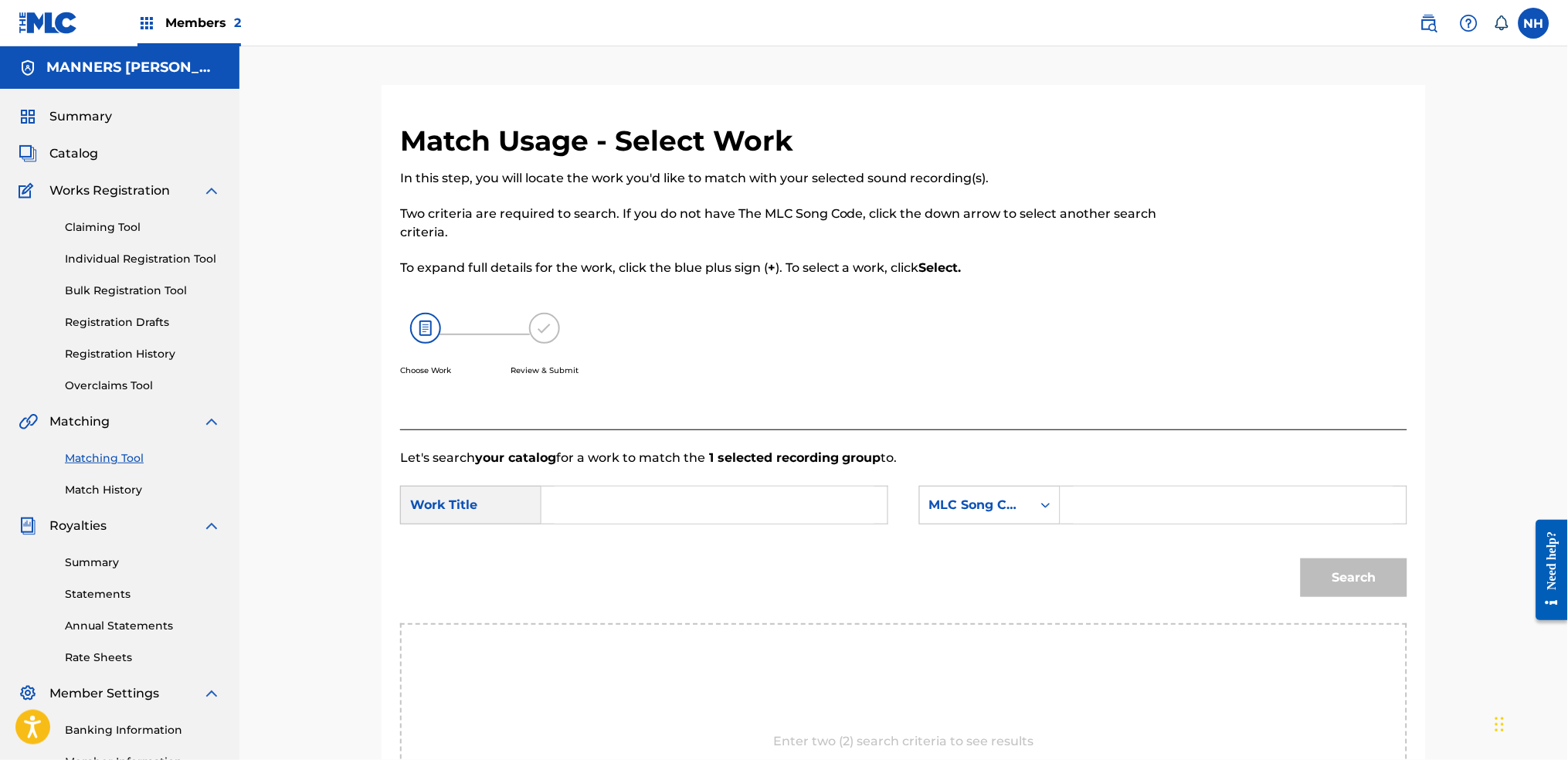
click at [736, 477] on form "SearchWithCriteriab63d5898-2a7c-42ce-844b-3a8b4331f16e Work Title SearchWithCri…" at bounding box center [904, 545] width 1007 height 156
click at [736, 494] on input "Search Form" at bounding box center [715, 505] width 319 height 37
paste input "RESONANT EXPANSE"
type input "RESONANT EXPANSE"
click at [1039, 491] on div "Search Form" at bounding box center [1046, 505] width 28 height 28
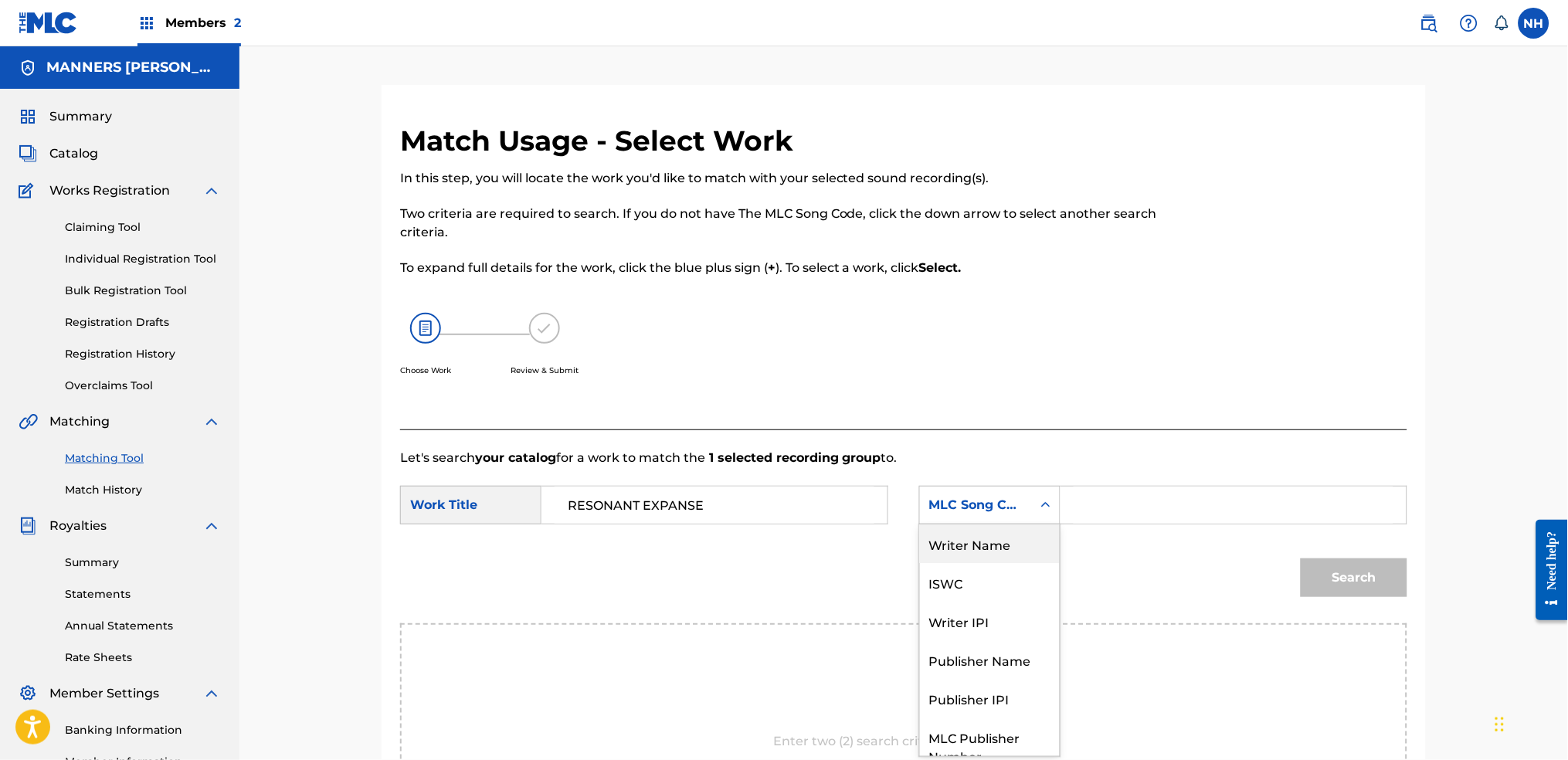
drag, startPoint x: 976, startPoint y: 551, endPoint x: 1039, endPoint y: 531, distance: 66.1
click at [977, 551] on div "Writer Name" at bounding box center [989, 544] width 140 height 38
click at [1100, 509] on input "Search Form" at bounding box center [1233, 505] width 319 height 37
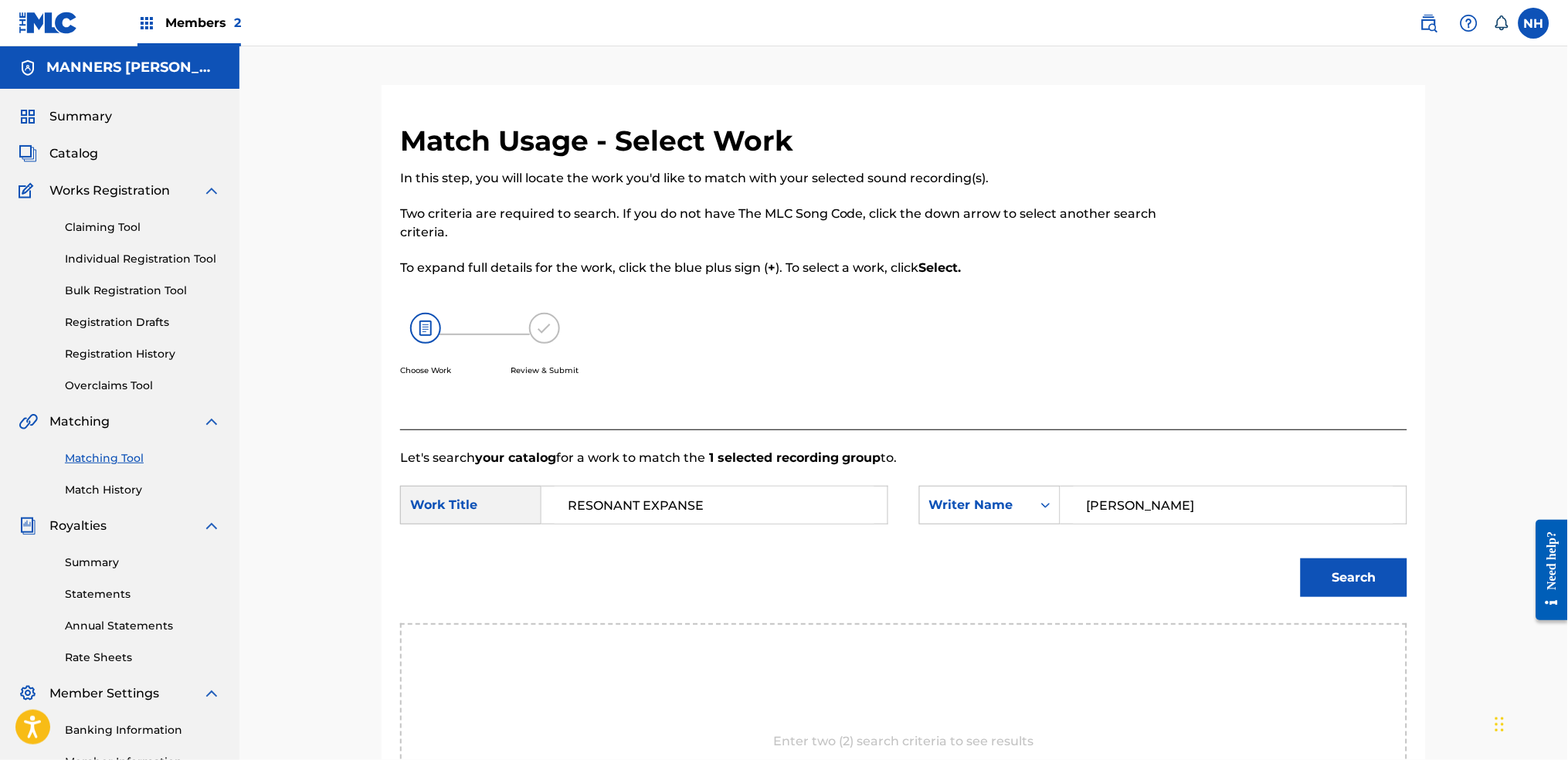
type input "cooper"
click at [1270, 558] on button "Search" at bounding box center [1354, 578] width 106 height 38
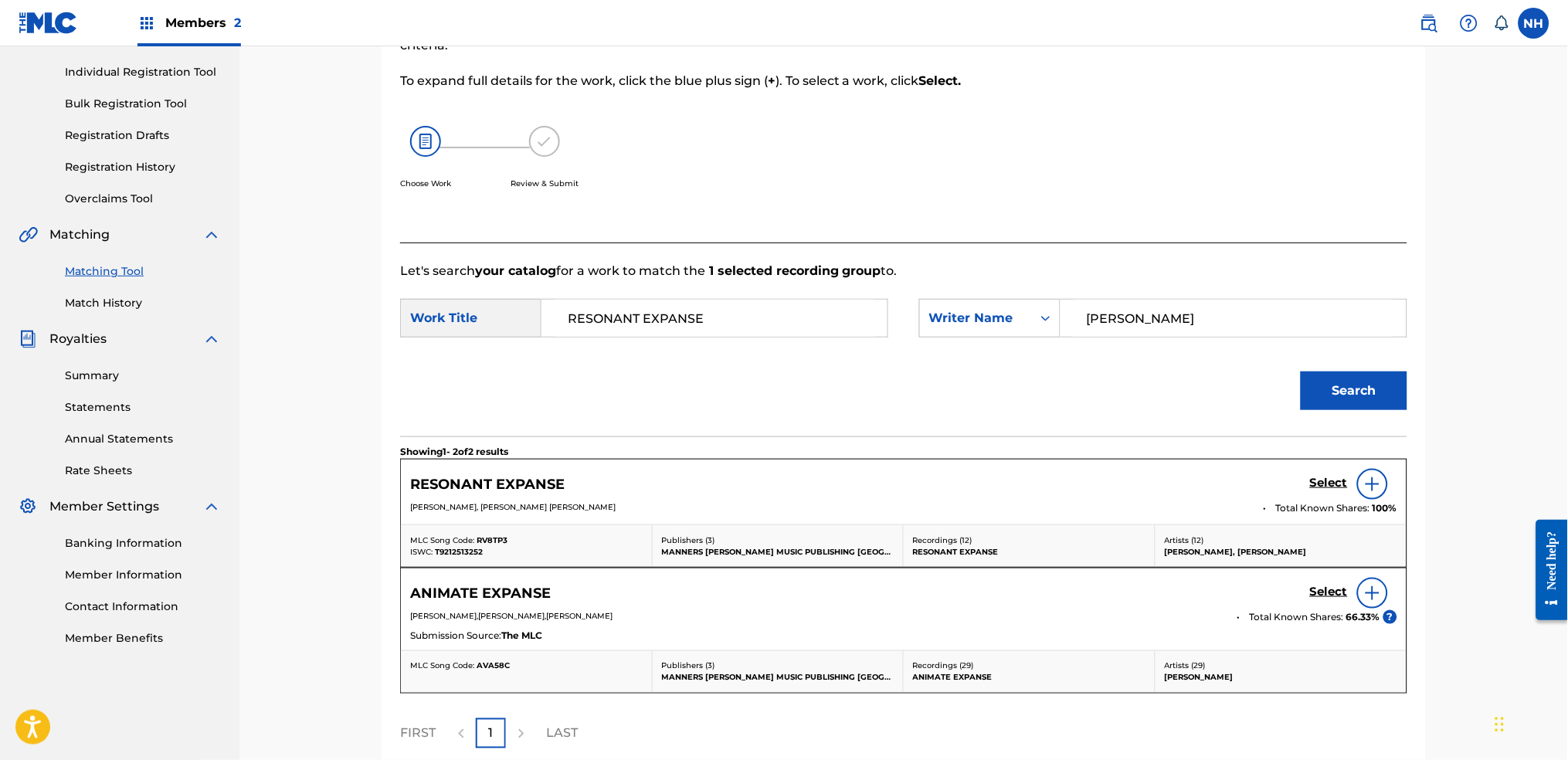
scroll to position [205, 0]
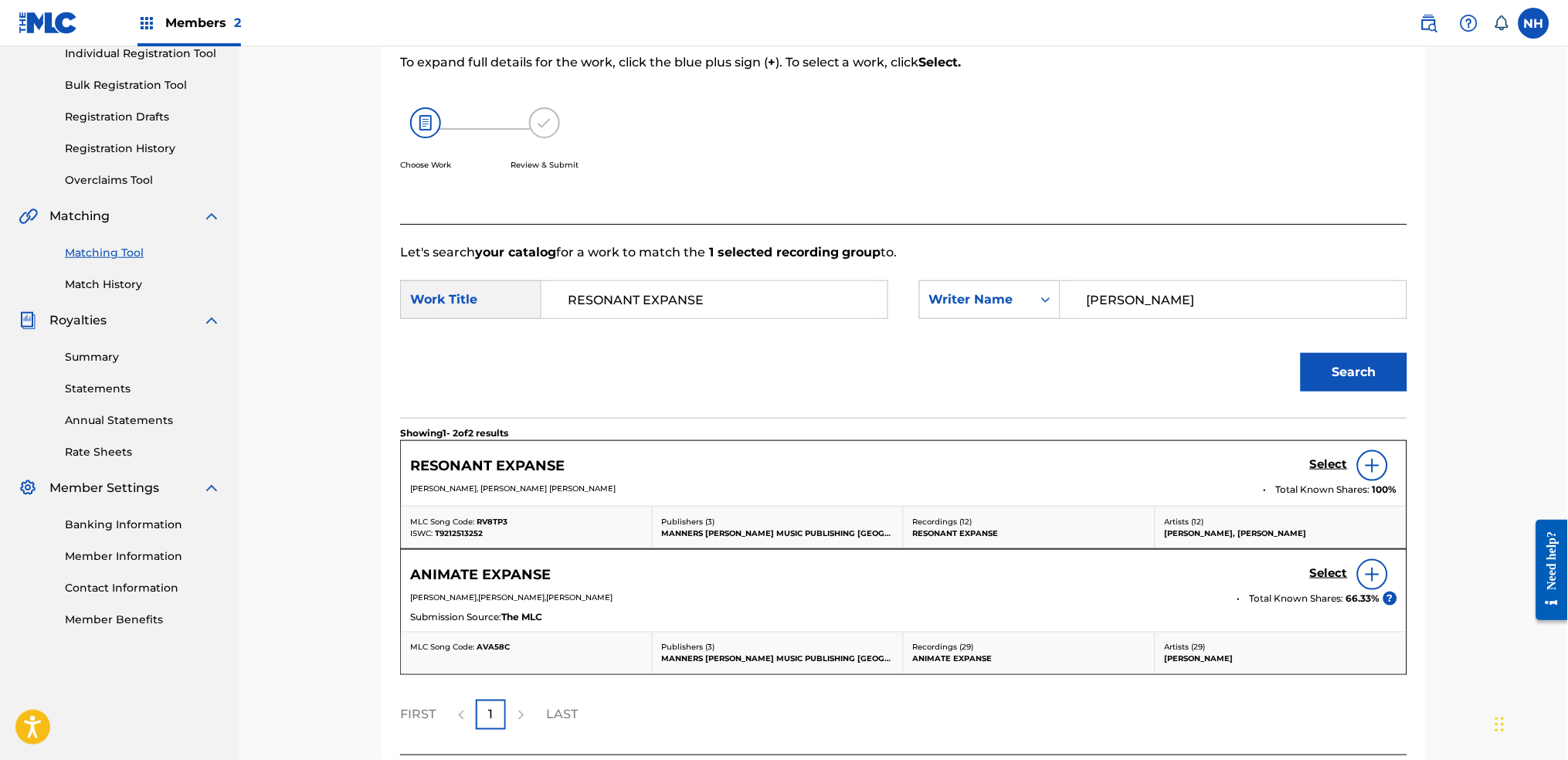
click at [1270, 489] on span "Total Known Shares:" at bounding box center [1324, 490] width 97 height 14
click at [1270, 469] on h5 "Select" at bounding box center [1328, 464] width 38 height 15
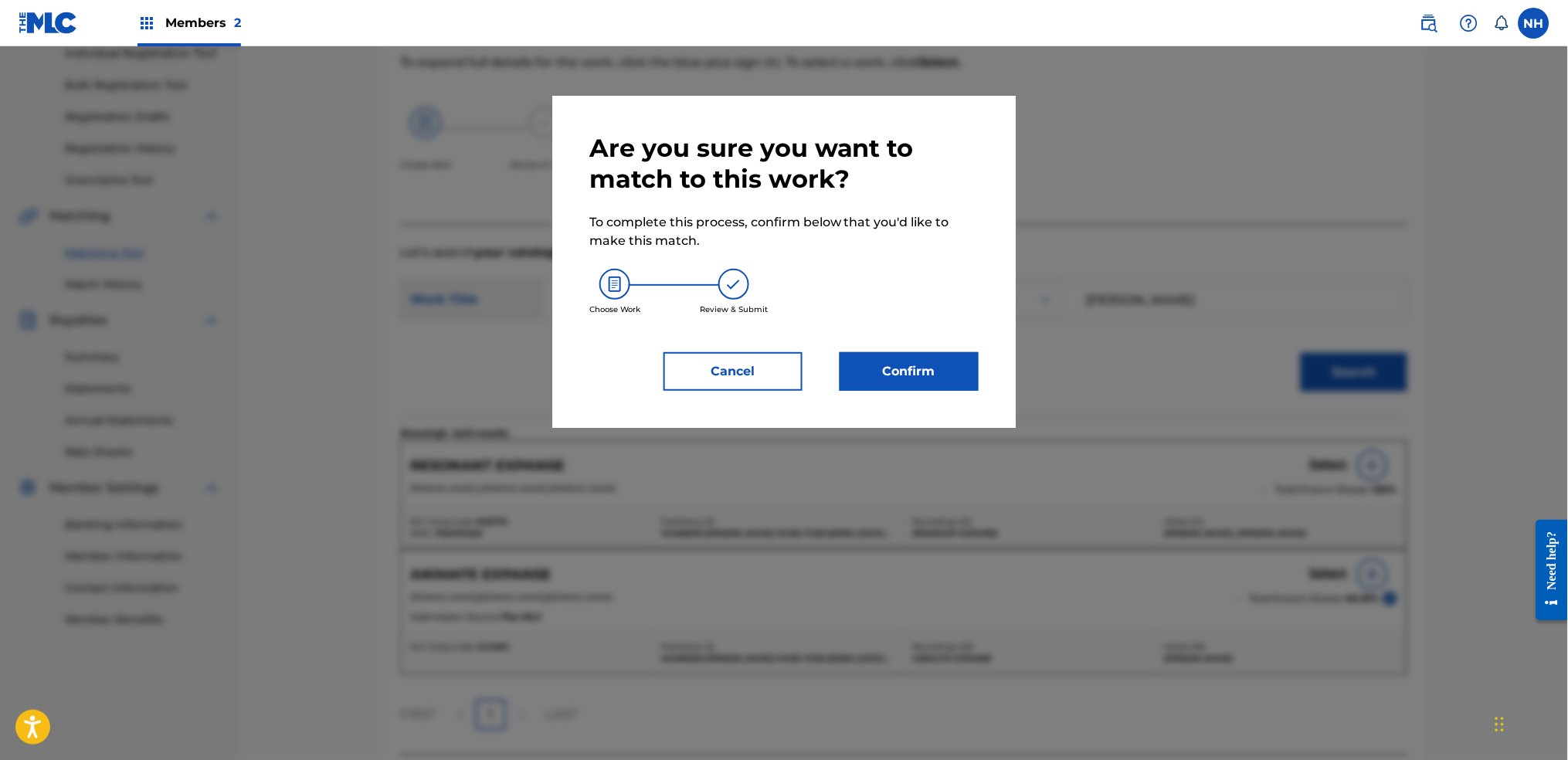
click at [945, 380] on button "Confirm" at bounding box center [908, 372] width 139 height 38
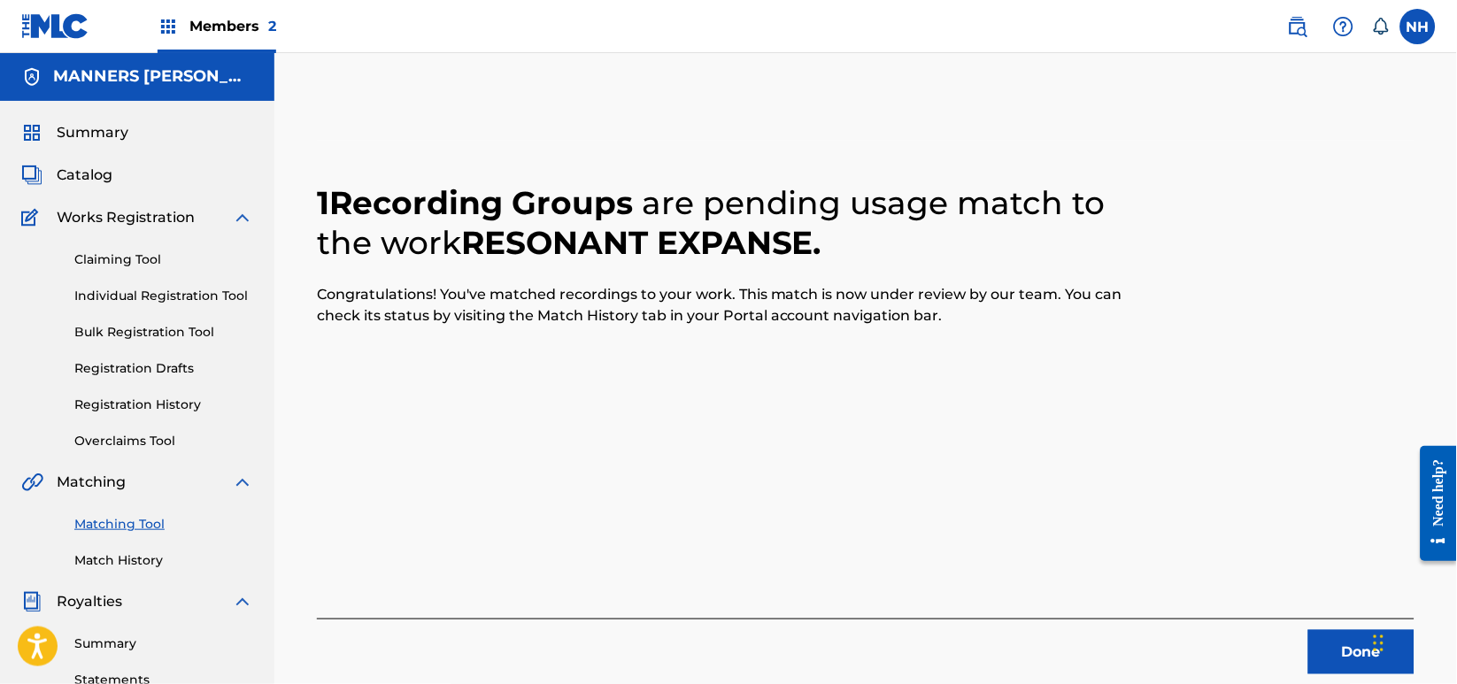
scroll to position [0, 0]
click at [1365, 673] on button "Done" at bounding box center [1361, 653] width 106 height 44
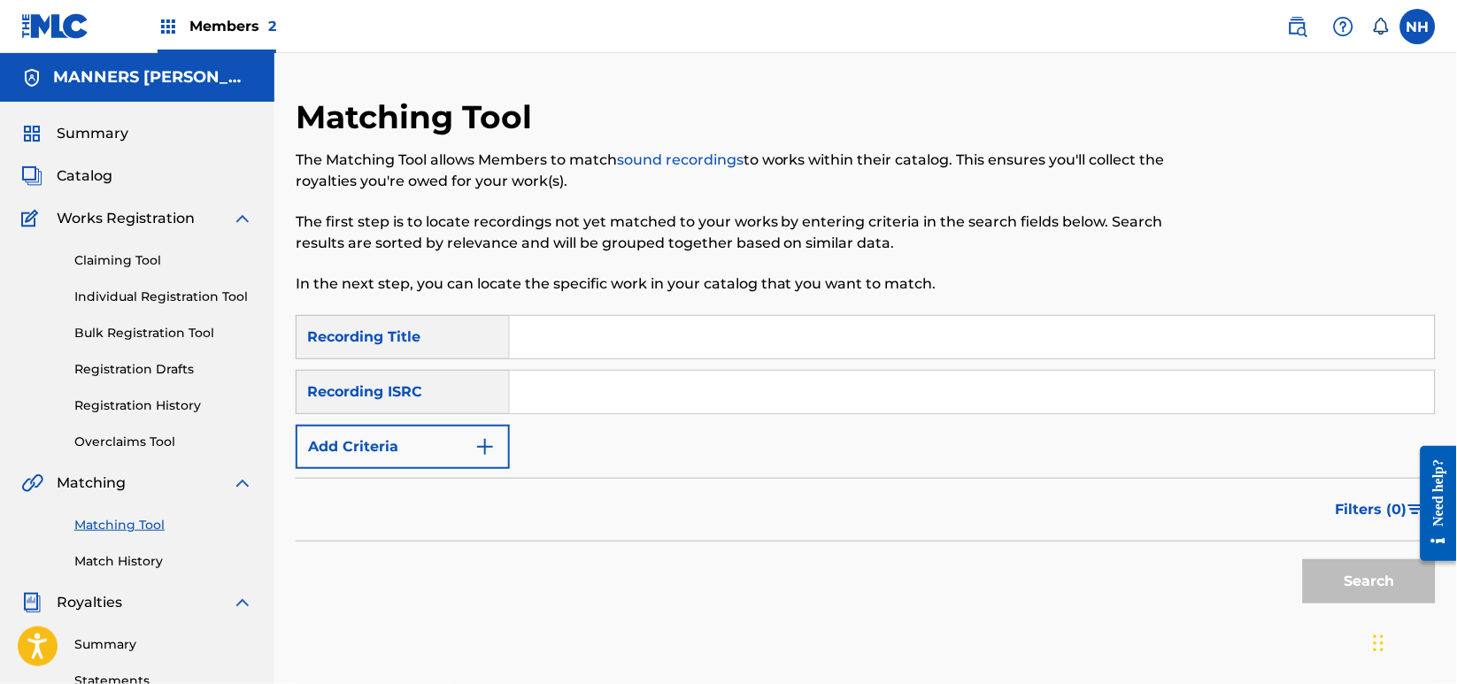
click at [558, 359] on div "SearchWithCriteria42d028ab-ce92-4086-94f4-381f13242438 Recording Title SearchWi…" at bounding box center [866, 392] width 1140 height 154
drag, startPoint x: 560, startPoint y: 337, endPoint x: 526, endPoint y: 377, distance: 52.7
click at [560, 337] on input "Search Form" at bounding box center [972, 337] width 925 height 42
paste input "ORIGINS"
type input "ORIGINS"
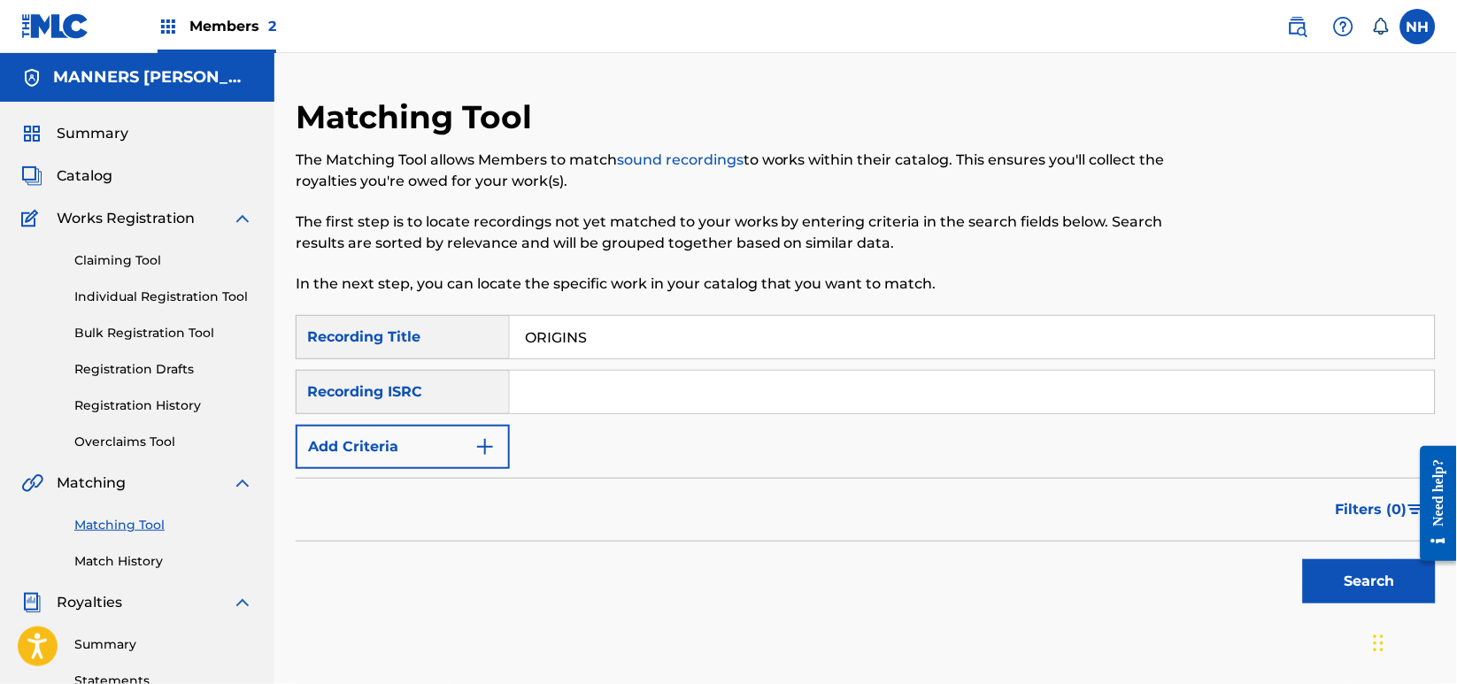
click at [462, 425] on button "Add Criteria" at bounding box center [403, 447] width 214 height 44
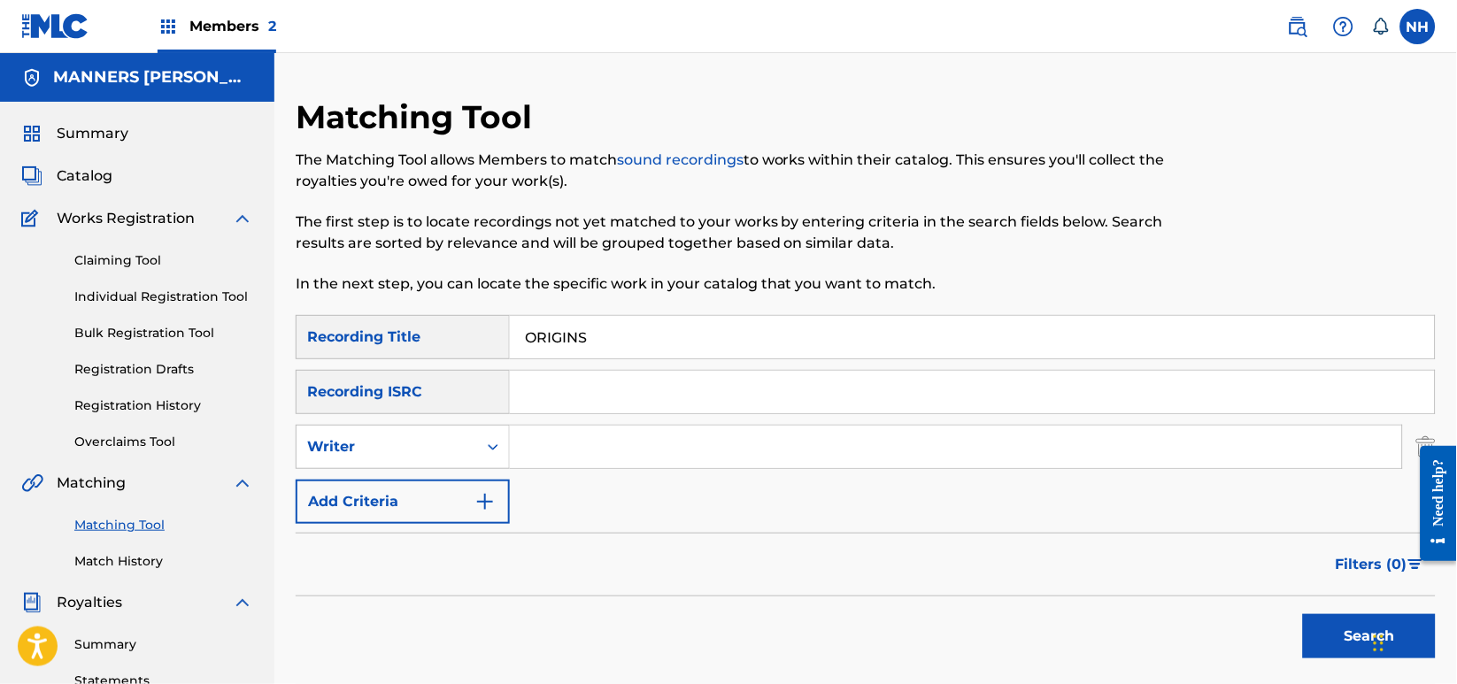
click at [634, 436] on input "Search Form" at bounding box center [956, 447] width 892 height 42
type input "Max Cooper"
click at [453, 451] on div "Writer" at bounding box center [386, 446] width 159 height 21
click at [456, 466] on div "Writer" at bounding box center [403, 447] width 214 height 44
click at [474, 445] on div "Writer" at bounding box center [387, 447] width 181 height 34
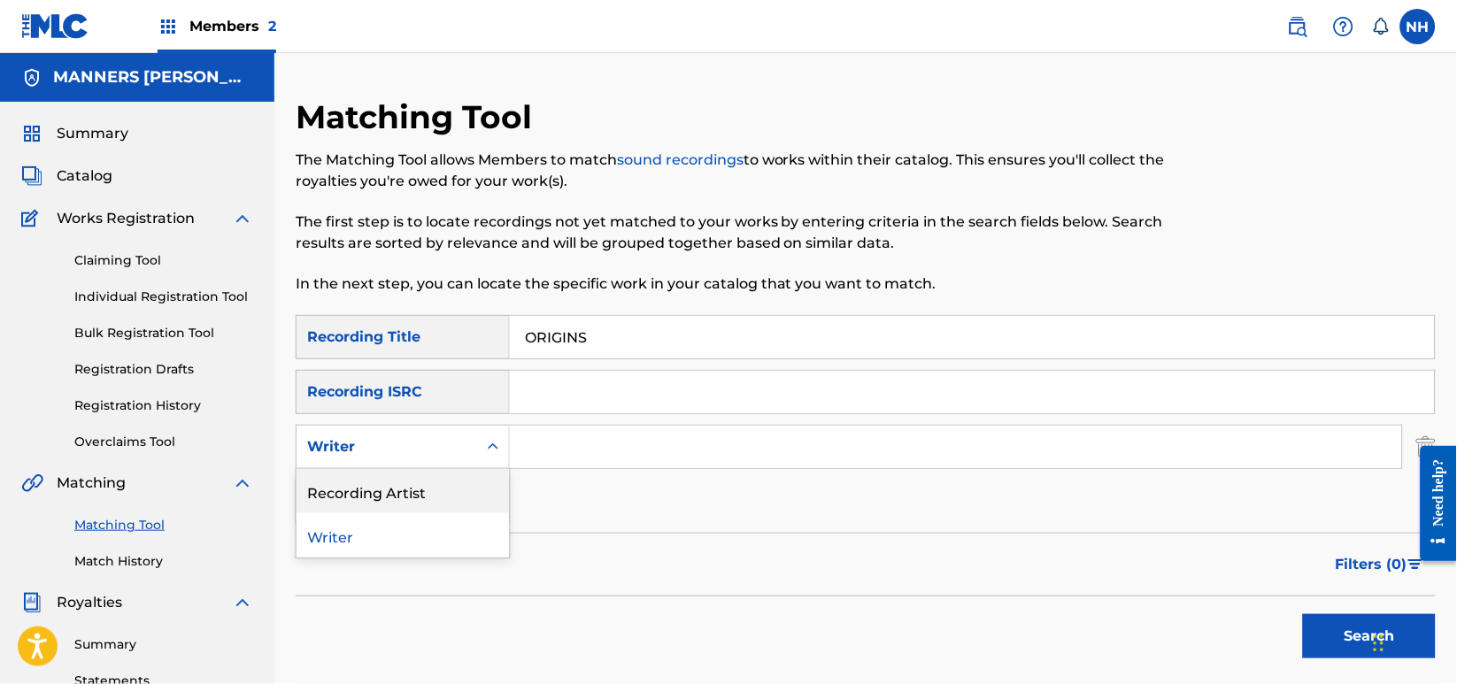
click at [463, 494] on div "Recording Artist" at bounding box center [403, 491] width 212 height 44
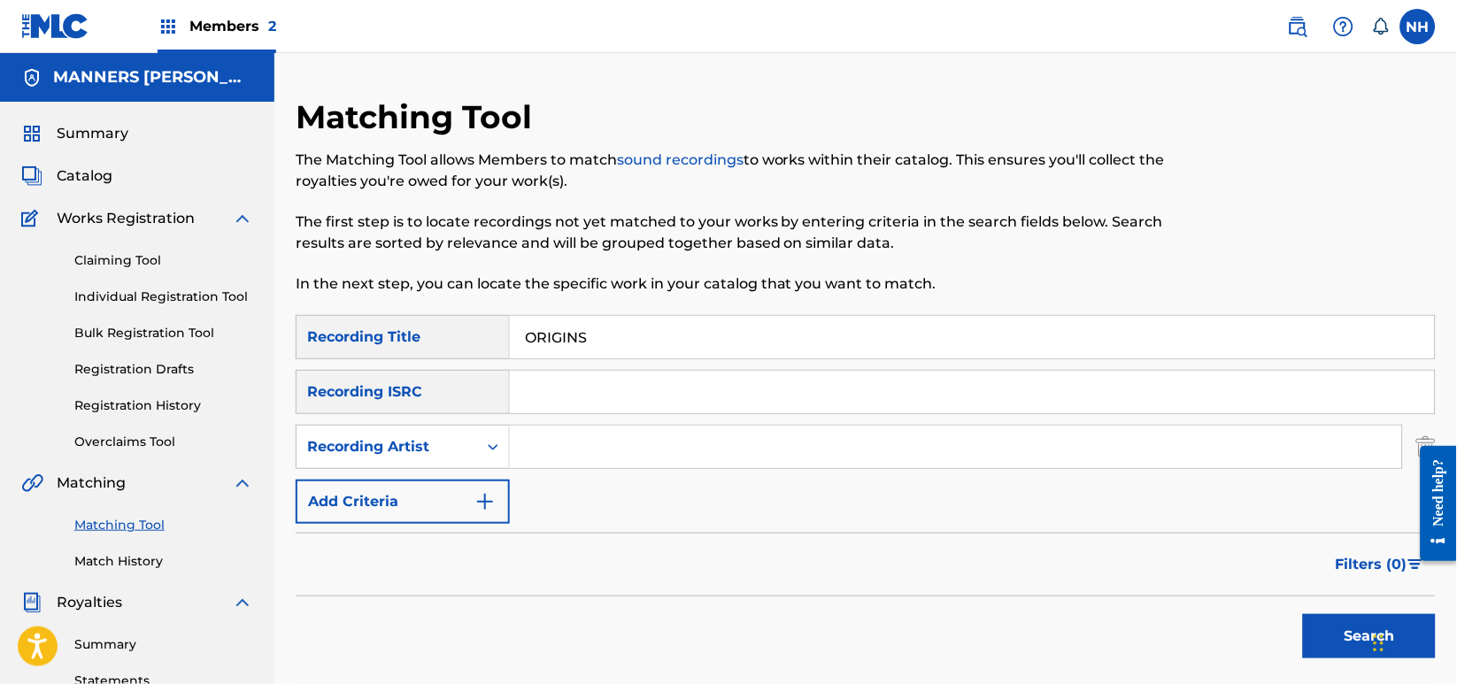
click at [667, 444] on input "Search Form" at bounding box center [956, 447] width 892 height 42
type input "Max Cooper"
click at [1343, 628] on button "Search" at bounding box center [1369, 636] width 133 height 44
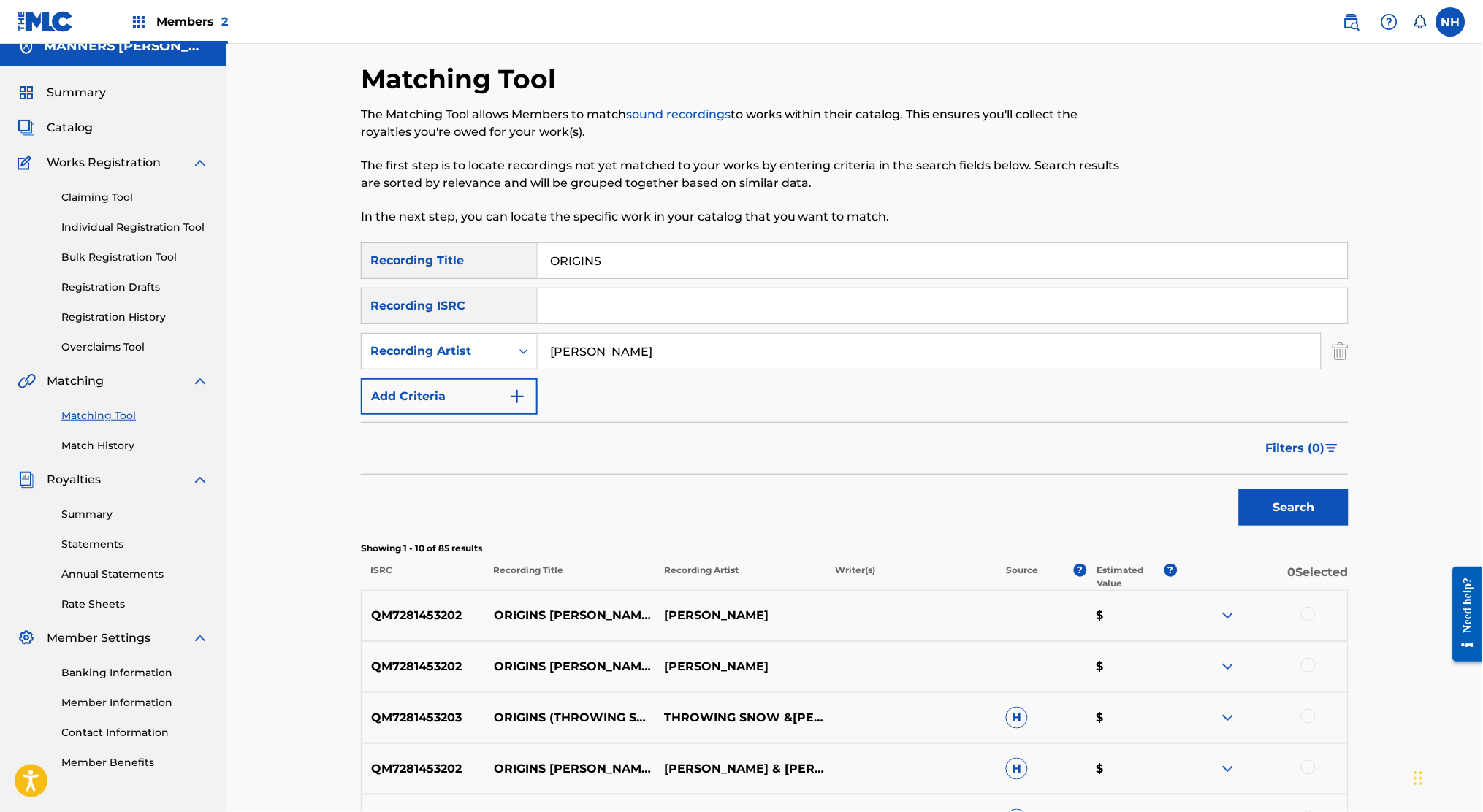
scroll to position [15, 0]
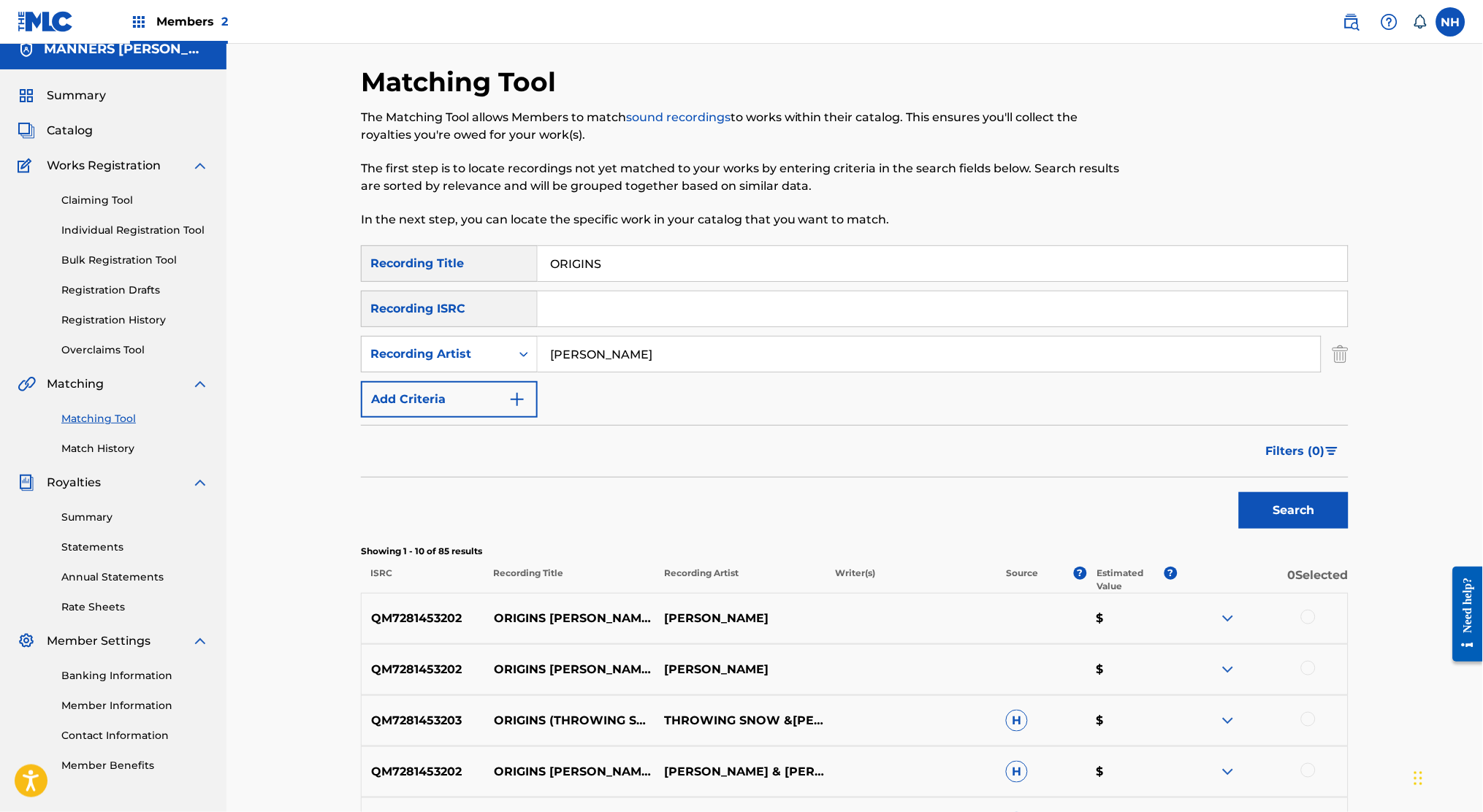
click at [784, 256] on input "ORIGINS" at bounding box center [942, 263] width 810 height 35
click at [112, 456] on link "Match History" at bounding box center [135, 449] width 148 height 16
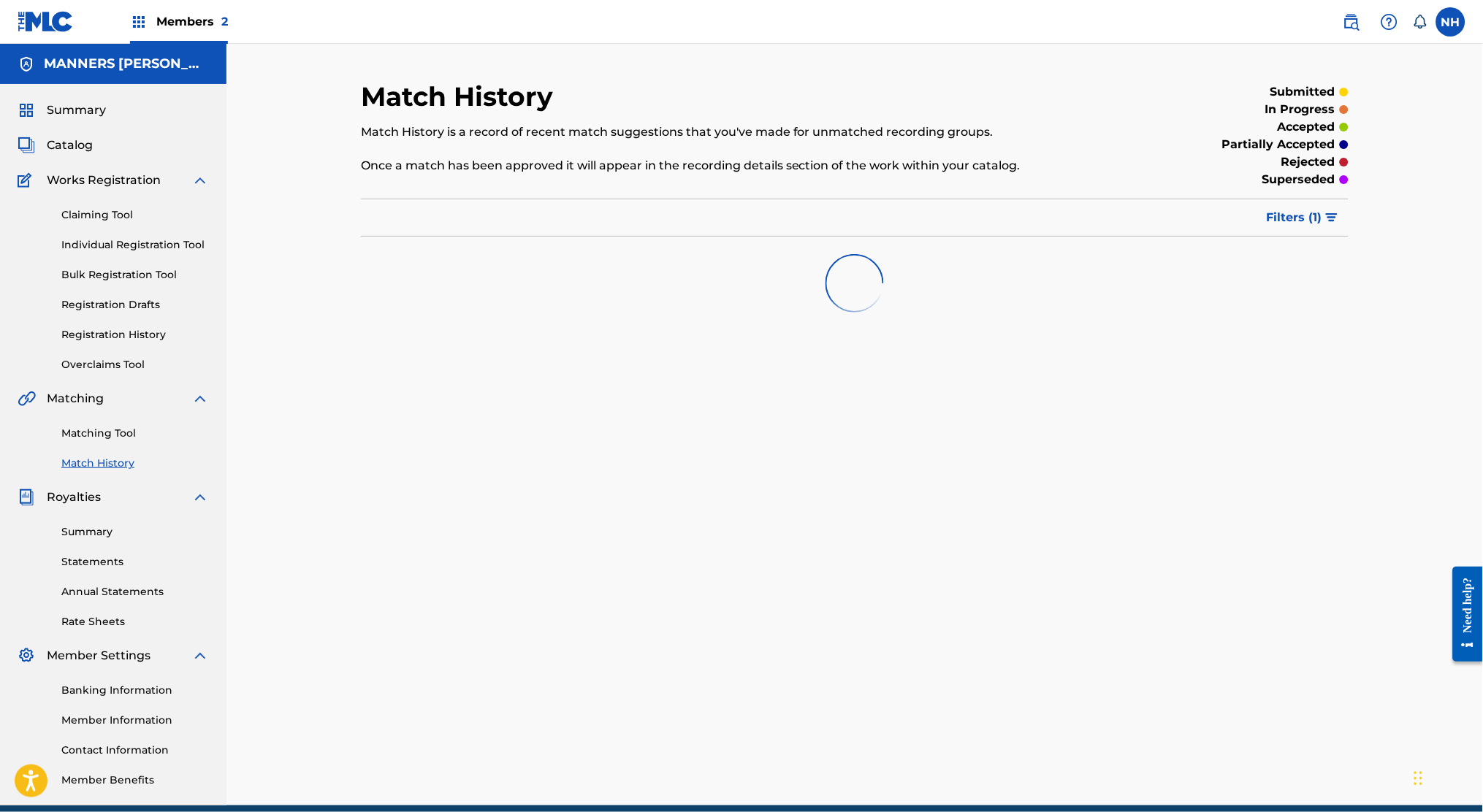
click at [72, 460] on link "Match History" at bounding box center [135, 463] width 148 height 16
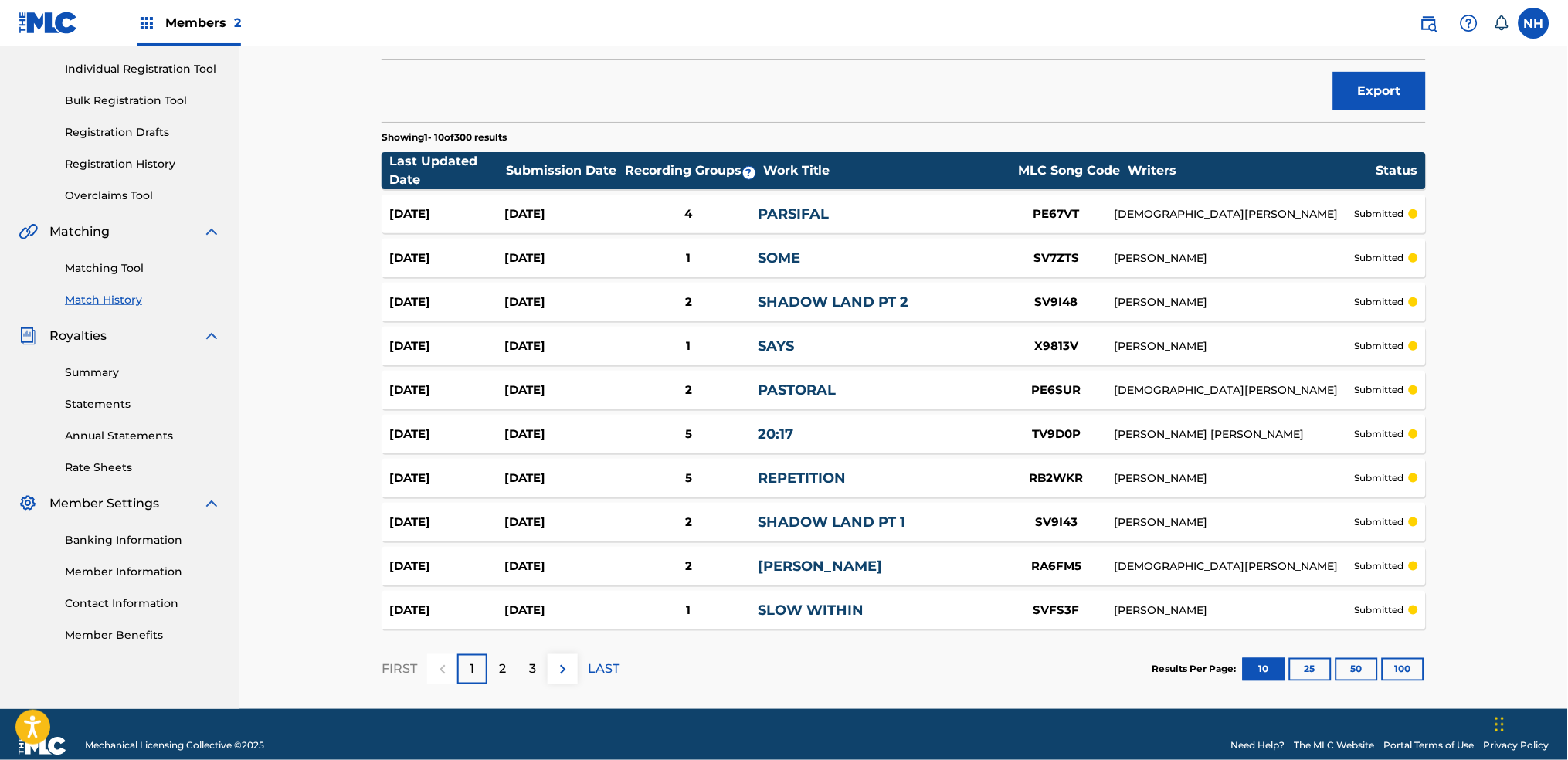
scroll to position [212, 0]
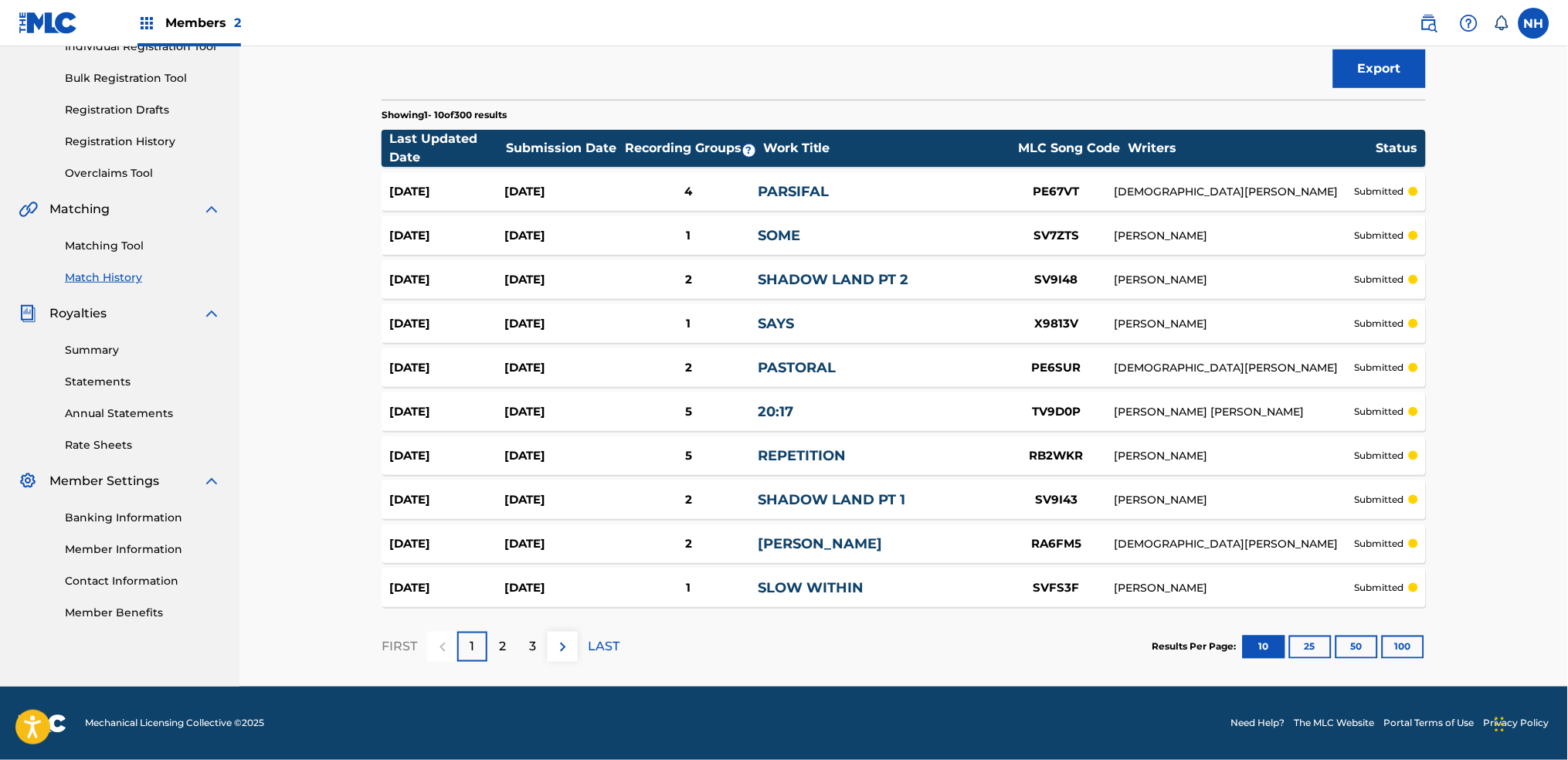
drag, startPoint x: 1358, startPoint y: 647, endPoint x: 1402, endPoint y: 653, distance: 44.4
click at [1402, 653] on section "Results Per Page: 10 25 50 100" at bounding box center [1289, 647] width 273 height 24
click at [1402, 653] on button "100" at bounding box center [1403, 647] width 43 height 24
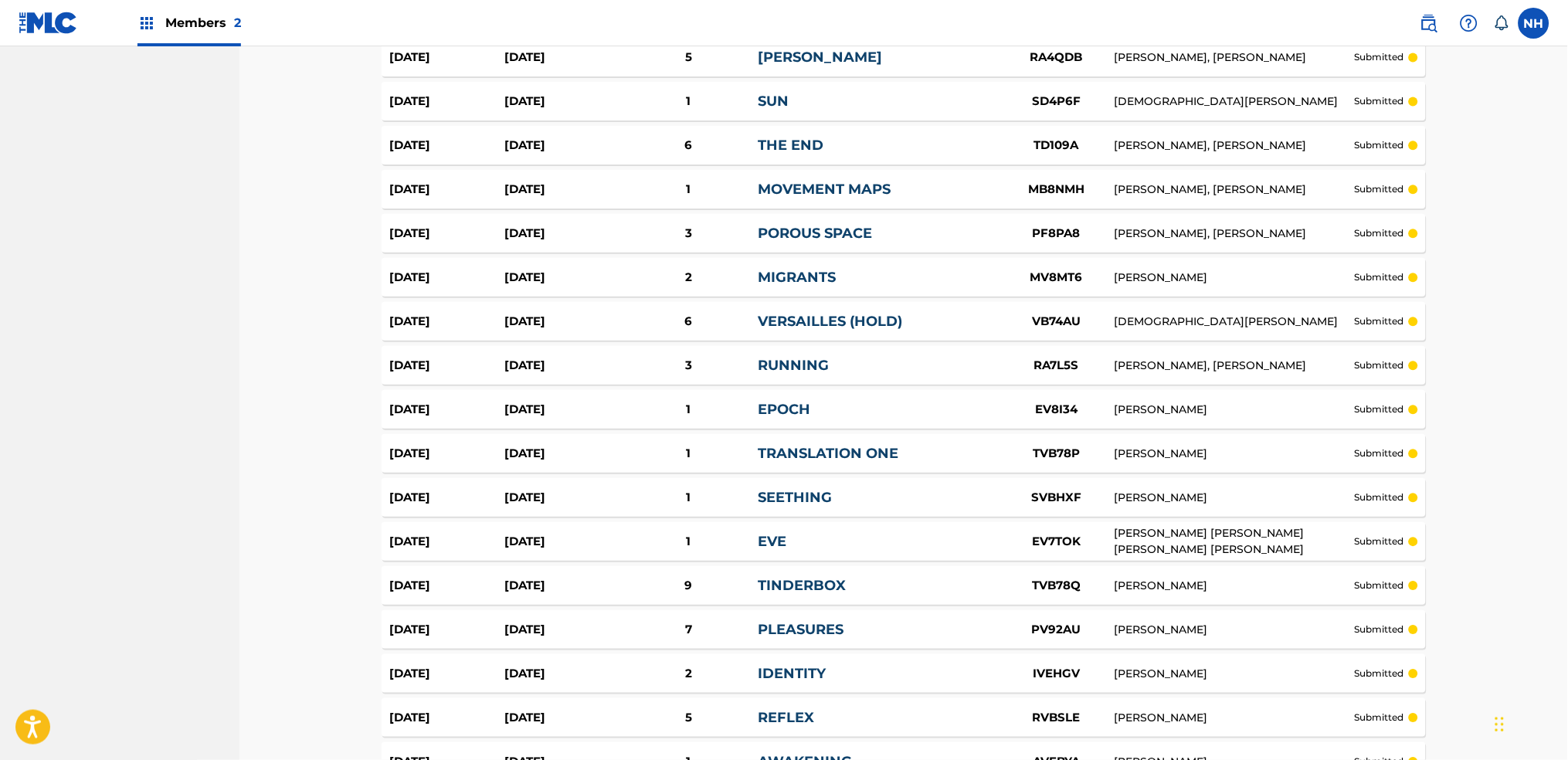
scroll to position [933, 0]
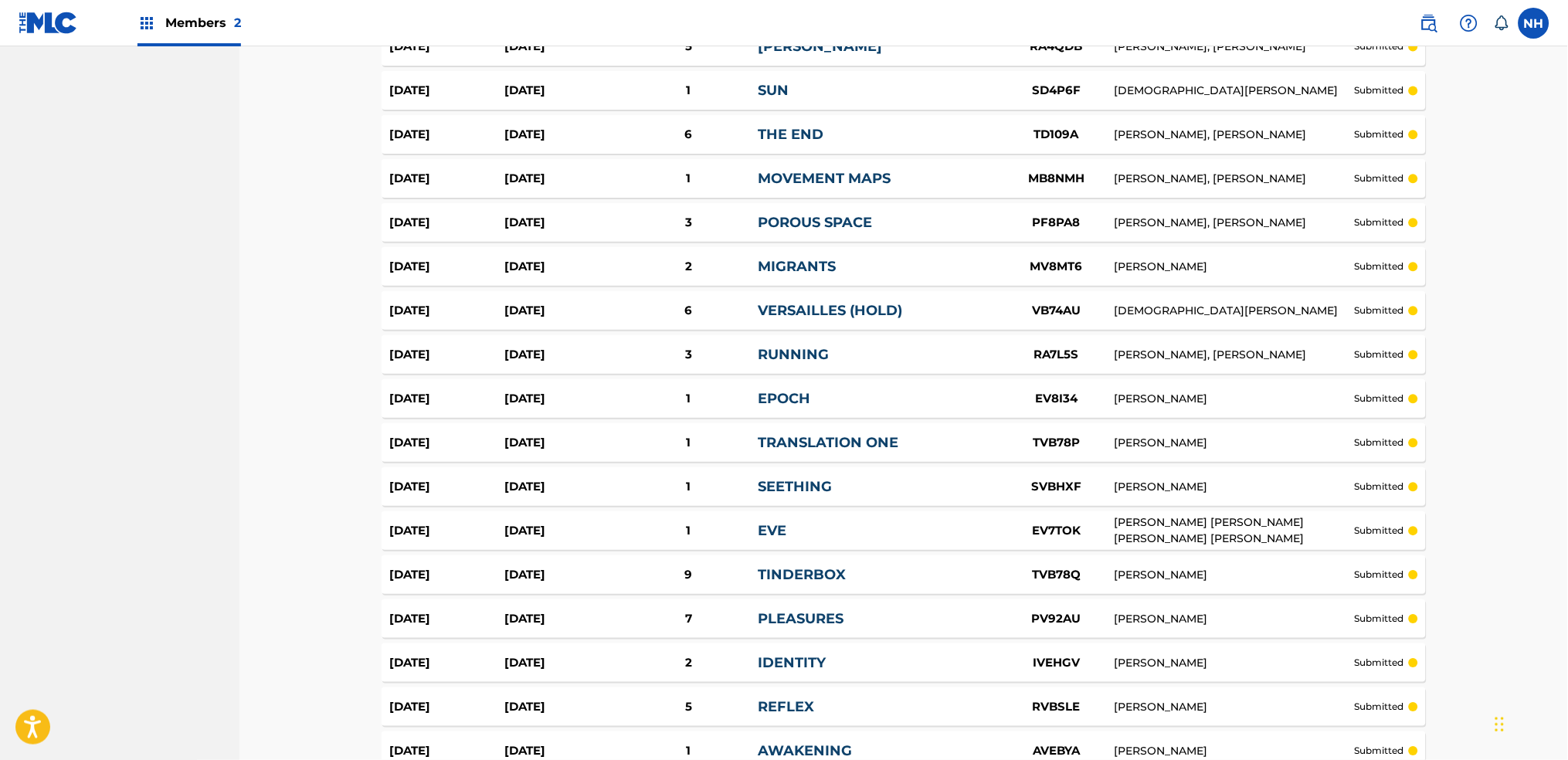
click at [891, 181] on div "MOVEMENT MAPS" at bounding box center [877, 179] width 240 height 21
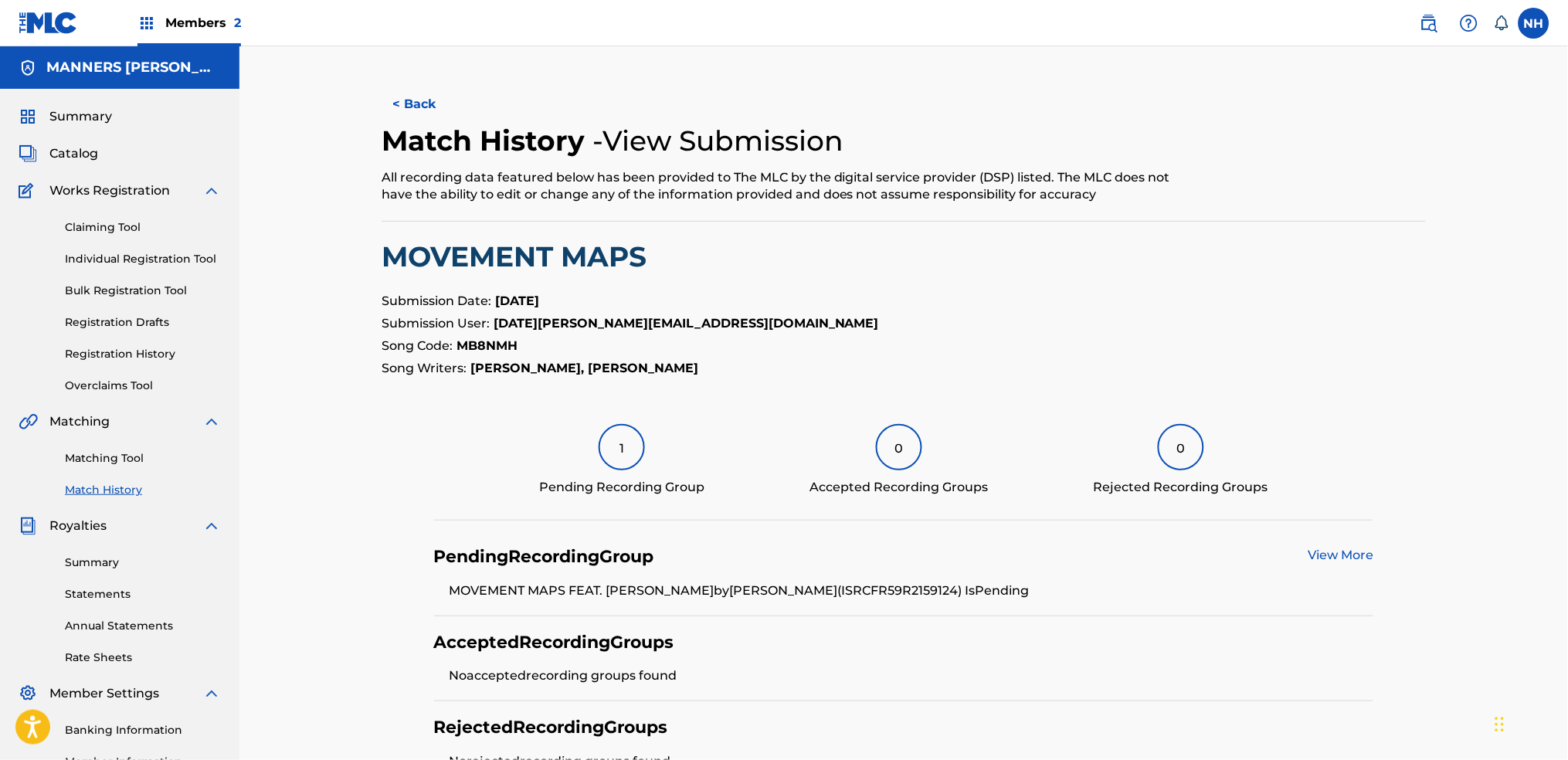
scroll to position [177, 0]
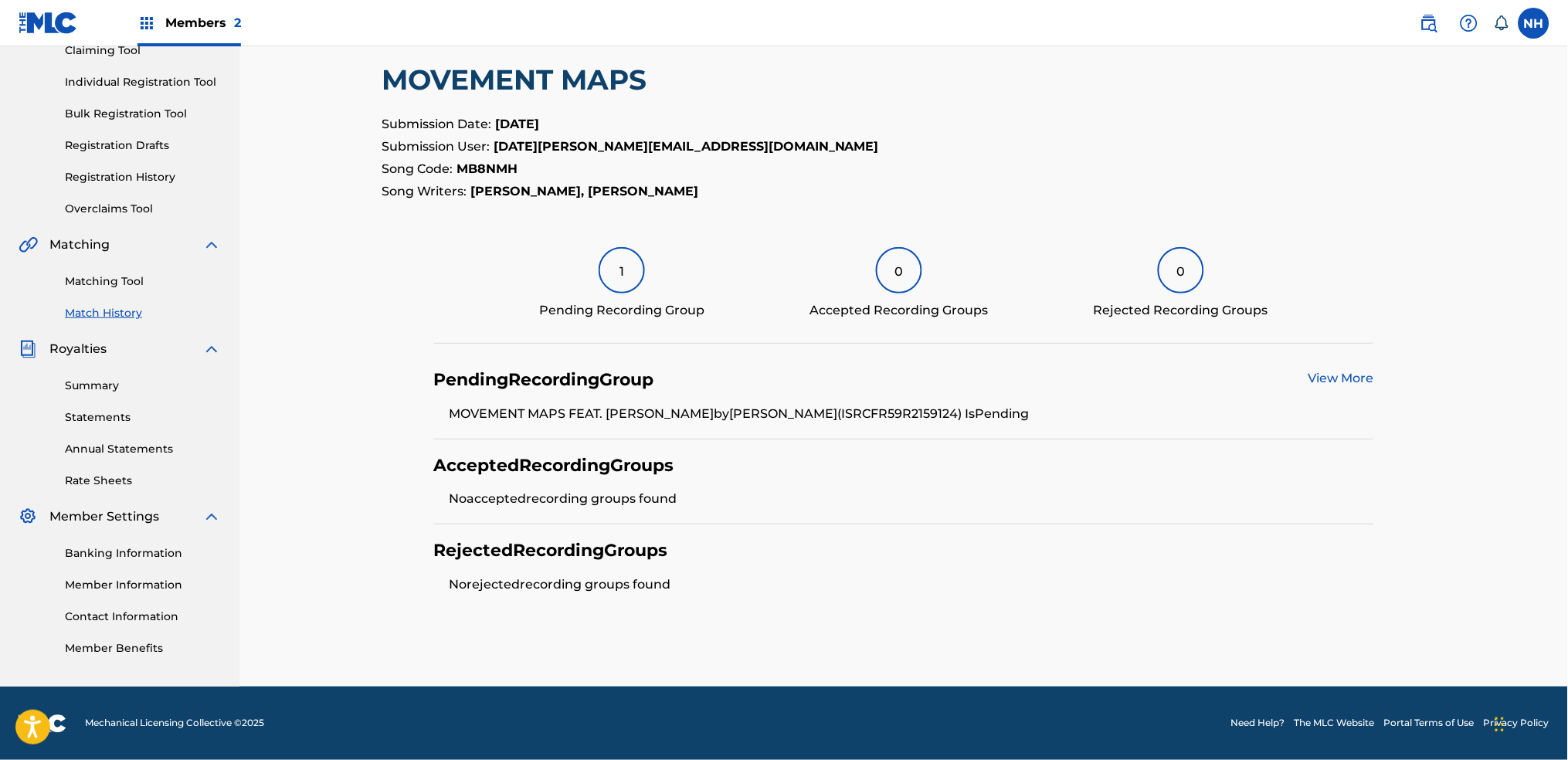
click at [1315, 384] on link "View More" at bounding box center [1340, 378] width 65 height 15
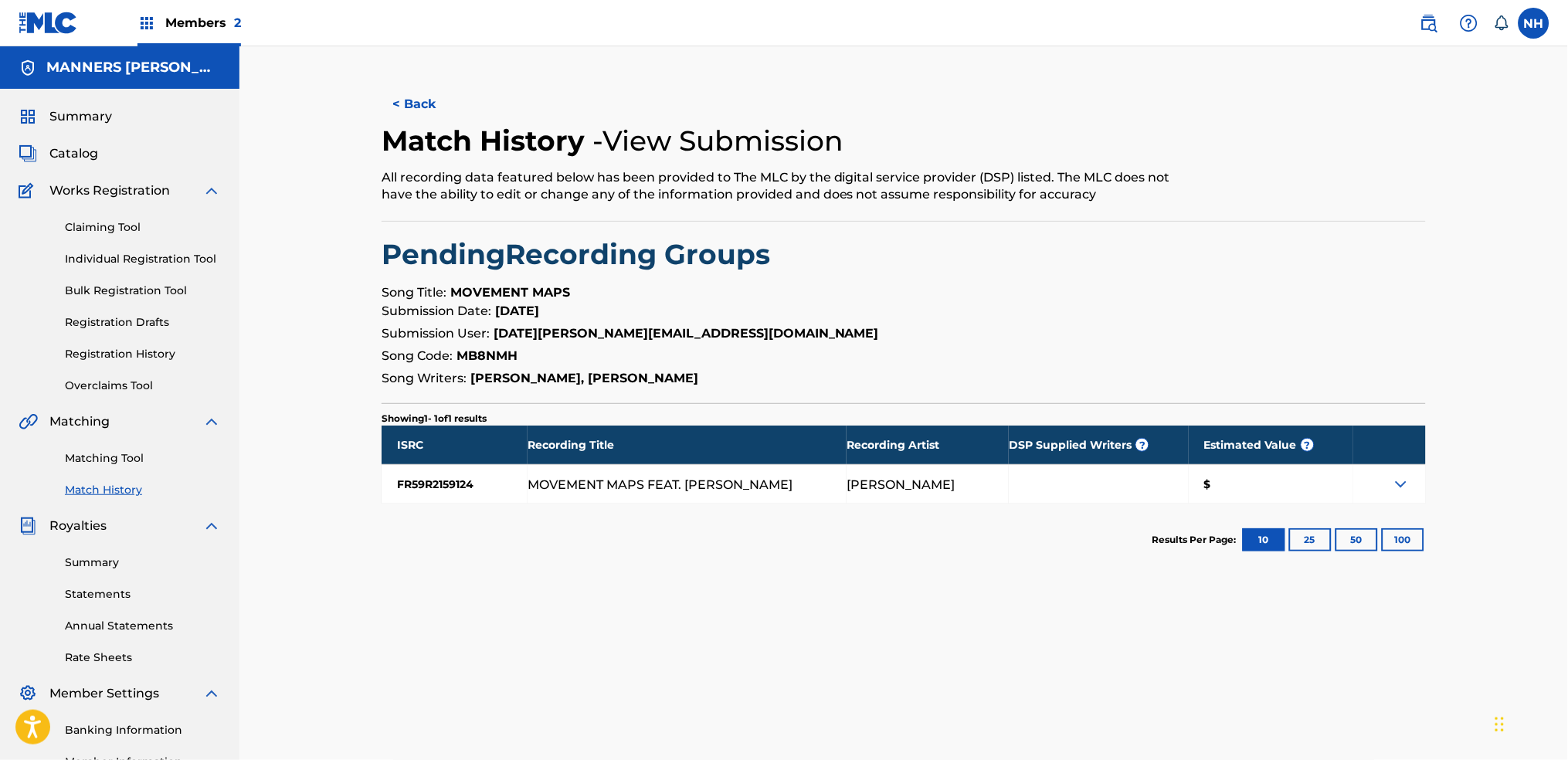
click at [1395, 497] on div at bounding box center [1389, 484] width 72 height 38
click at [1402, 484] on img at bounding box center [1400, 483] width 18 height 18
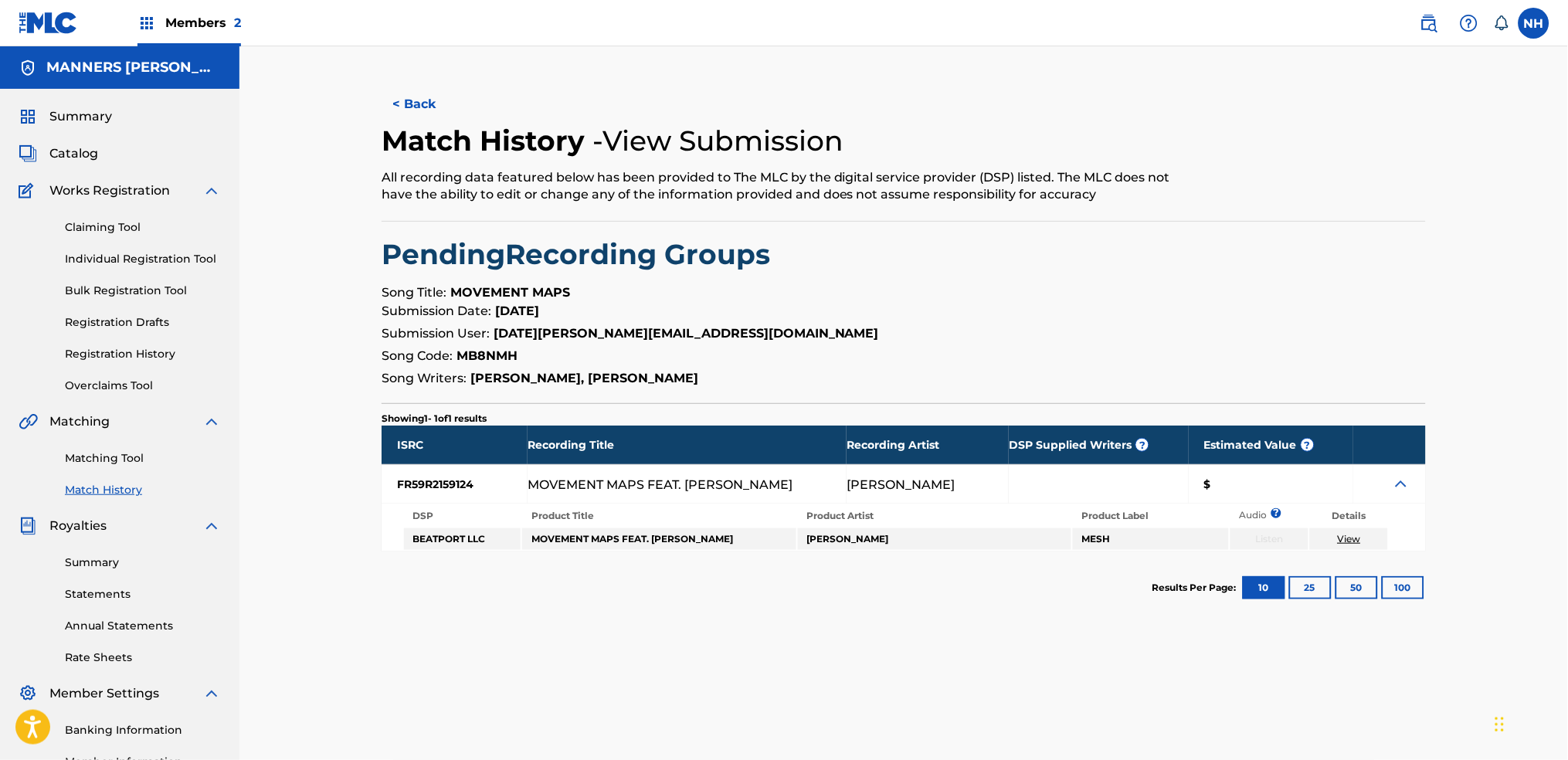
click at [1353, 538] on link "View" at bounding box center [1349, 538] width 24 height 11
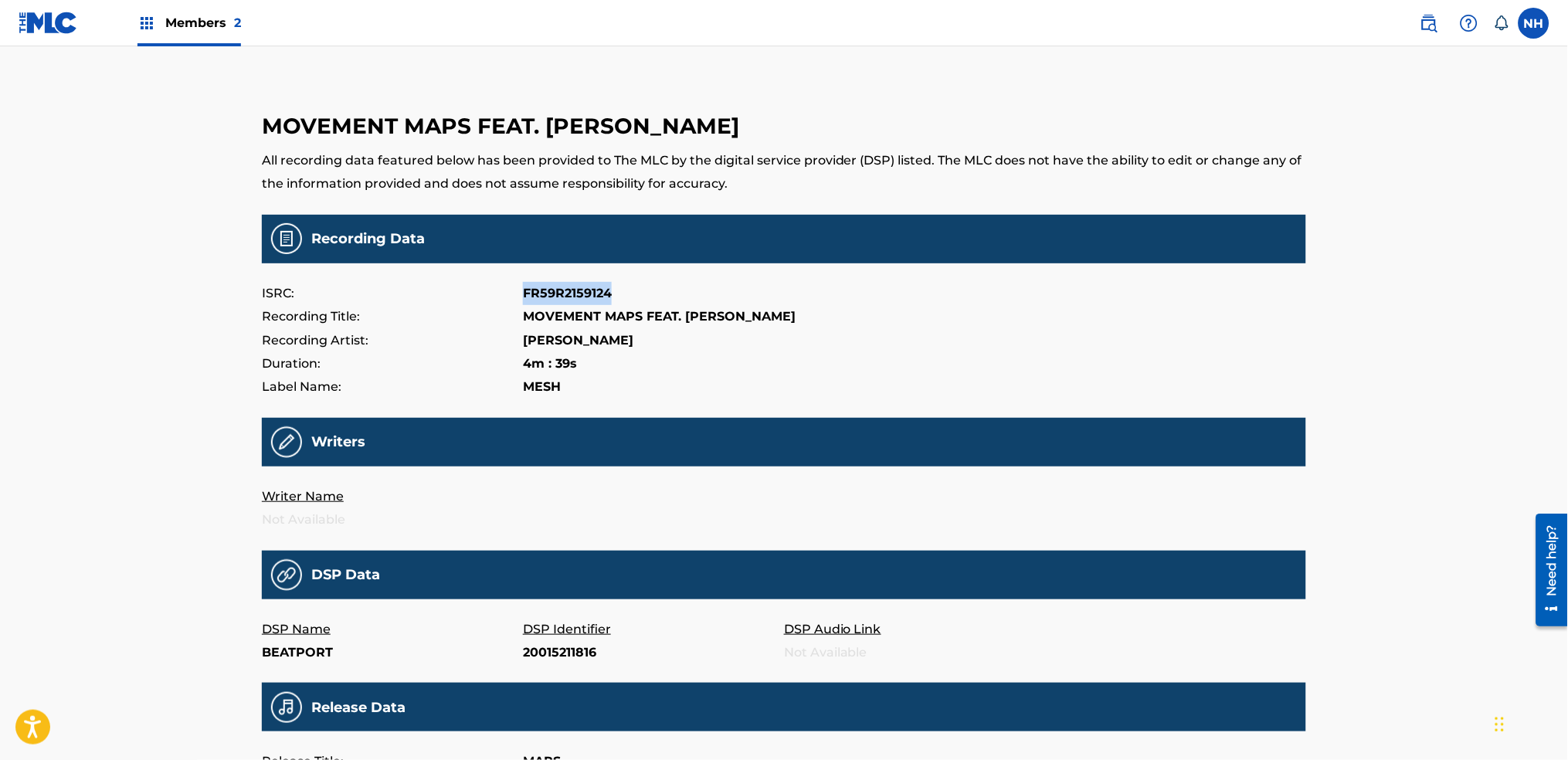
drag, startPoint x: 549, startPoint y: 292, endPoint x: 685, endPoint y: 299, distance: 136.2
click at [685, 299] on div "ISRC: FR59R2159124" at bounding box center [784, 293] width 1044 height 24
copy div "FR59R2159124"
click at [1126, 421] on div "Writers" at bounding box center [784, 442] width 1044 height 49
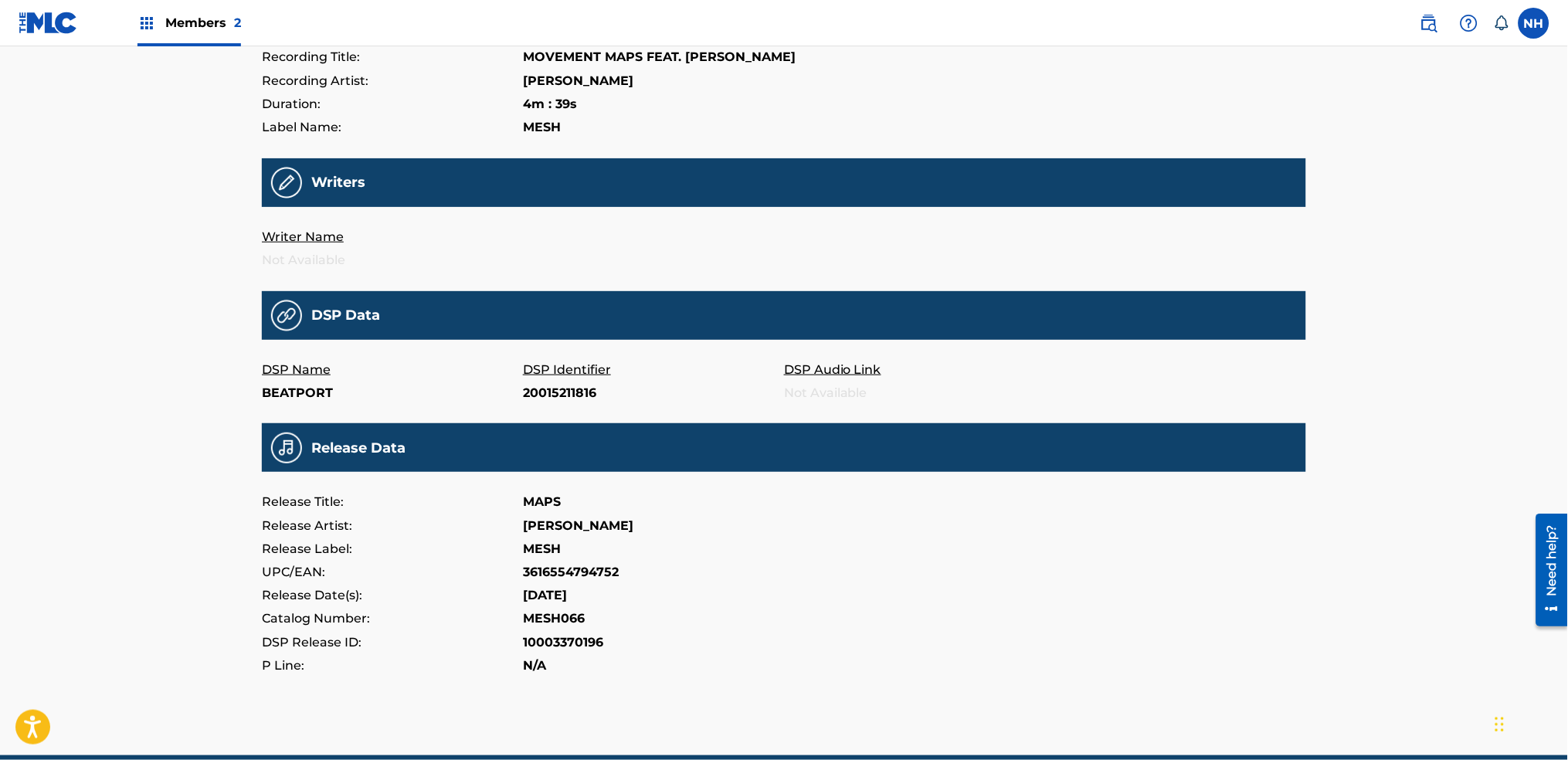
scroll to position [328, 0]
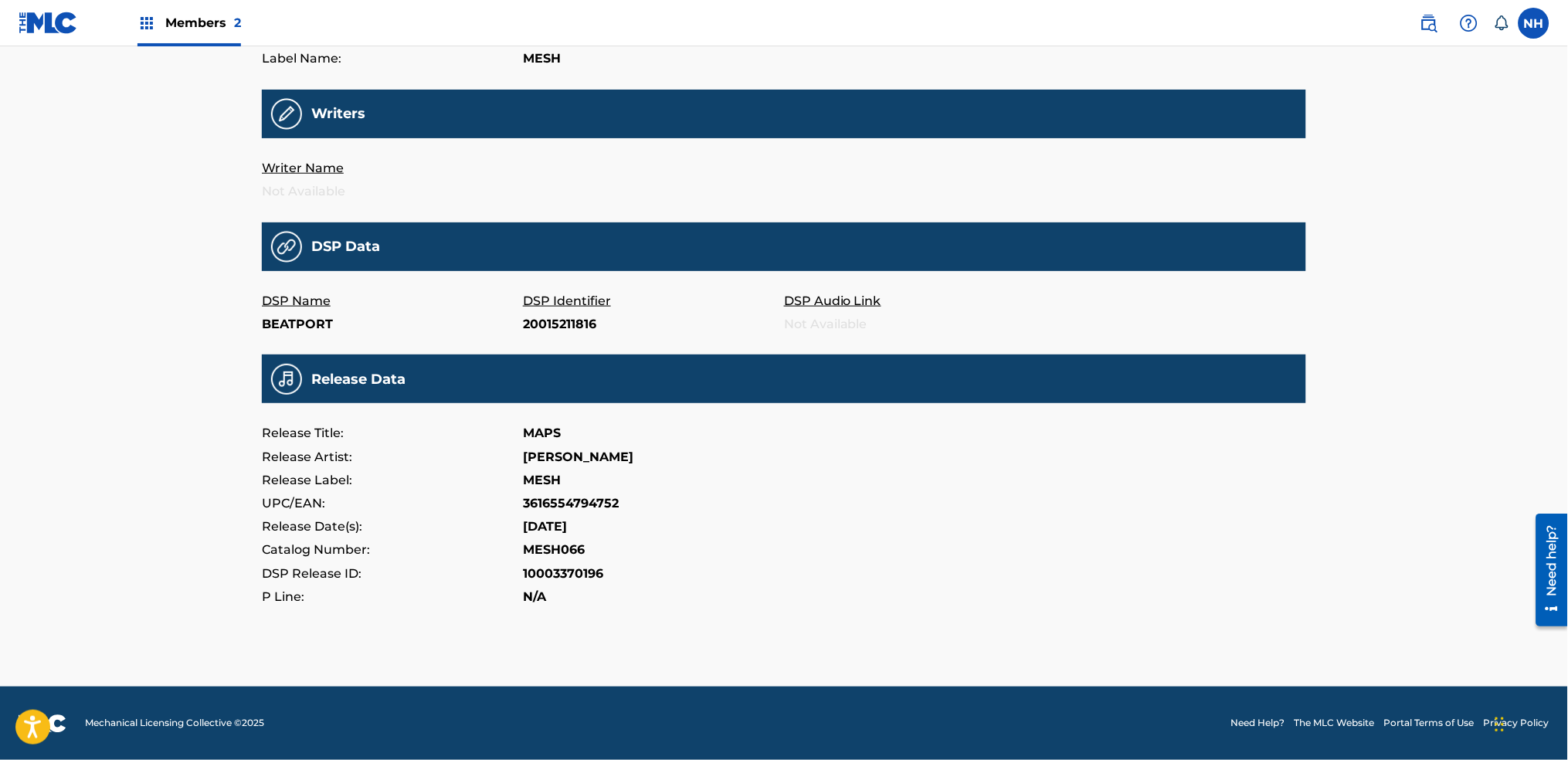
click at [153, 304] on div "Members 2 NH NH Noel Ho noel.ho@fabermusic.com Notification Preferences Profile…" at bounding box center [784, 216] width 1568 height 1089
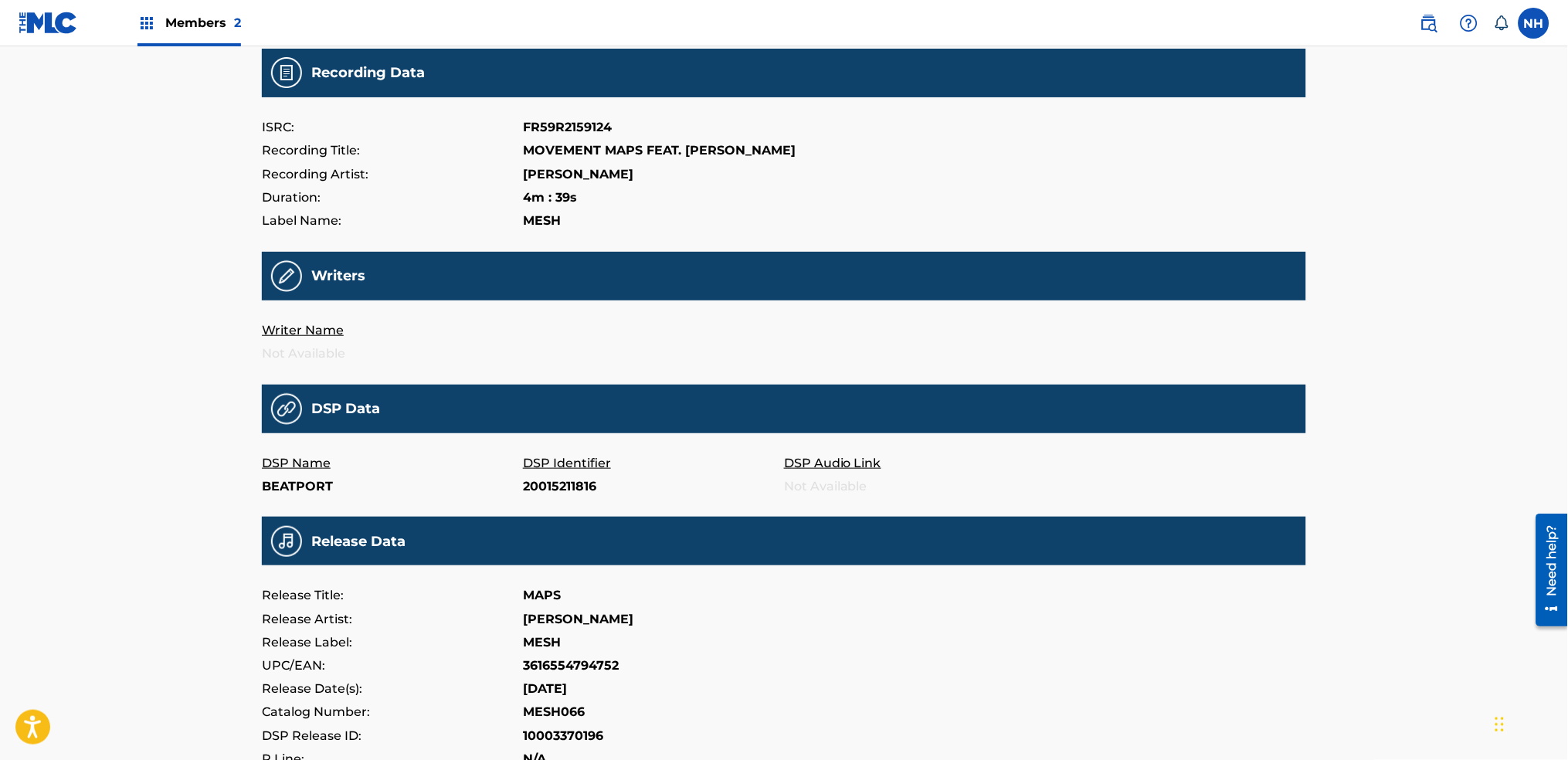
scroll to position [0, 0]
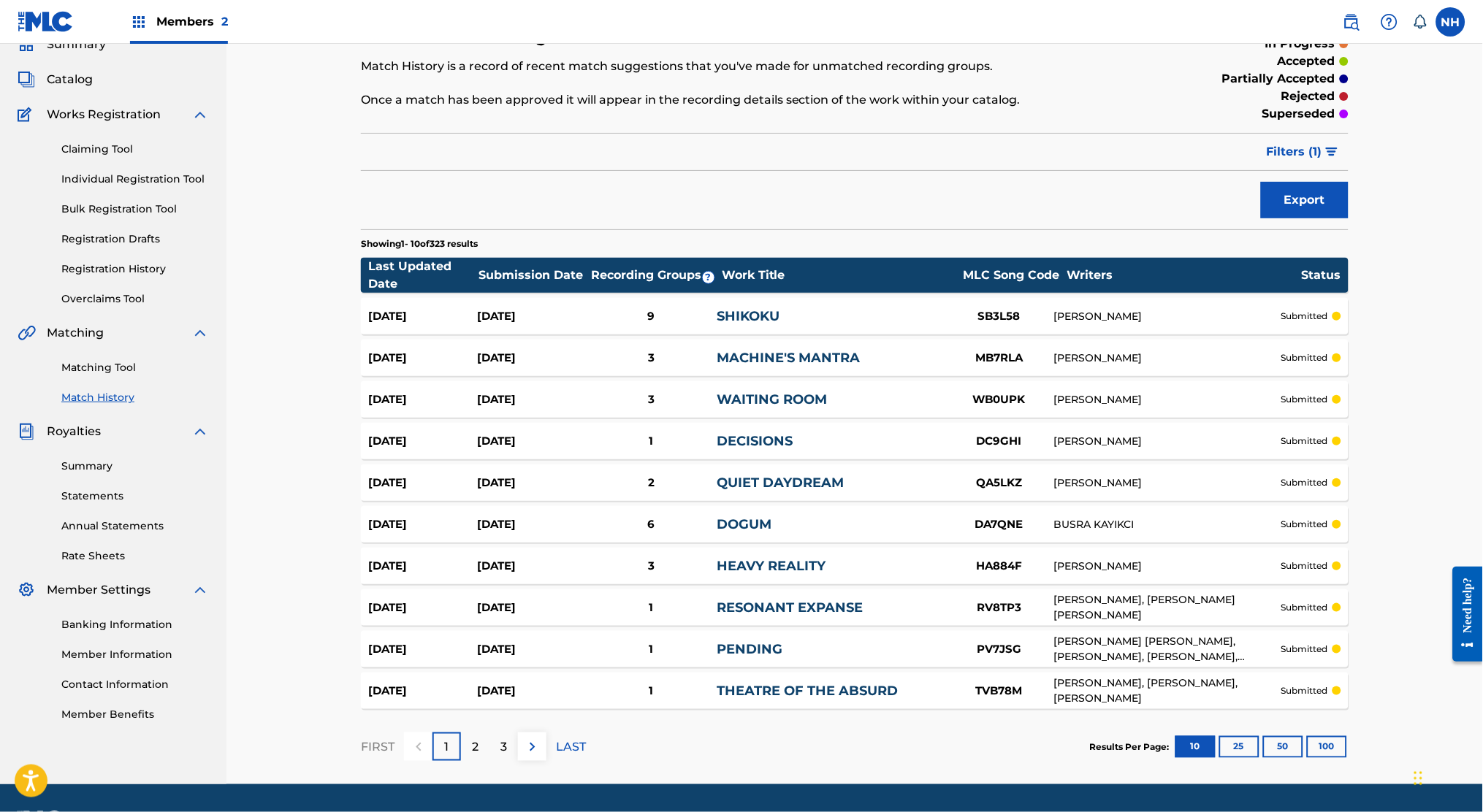
scroll to position [97, 0]
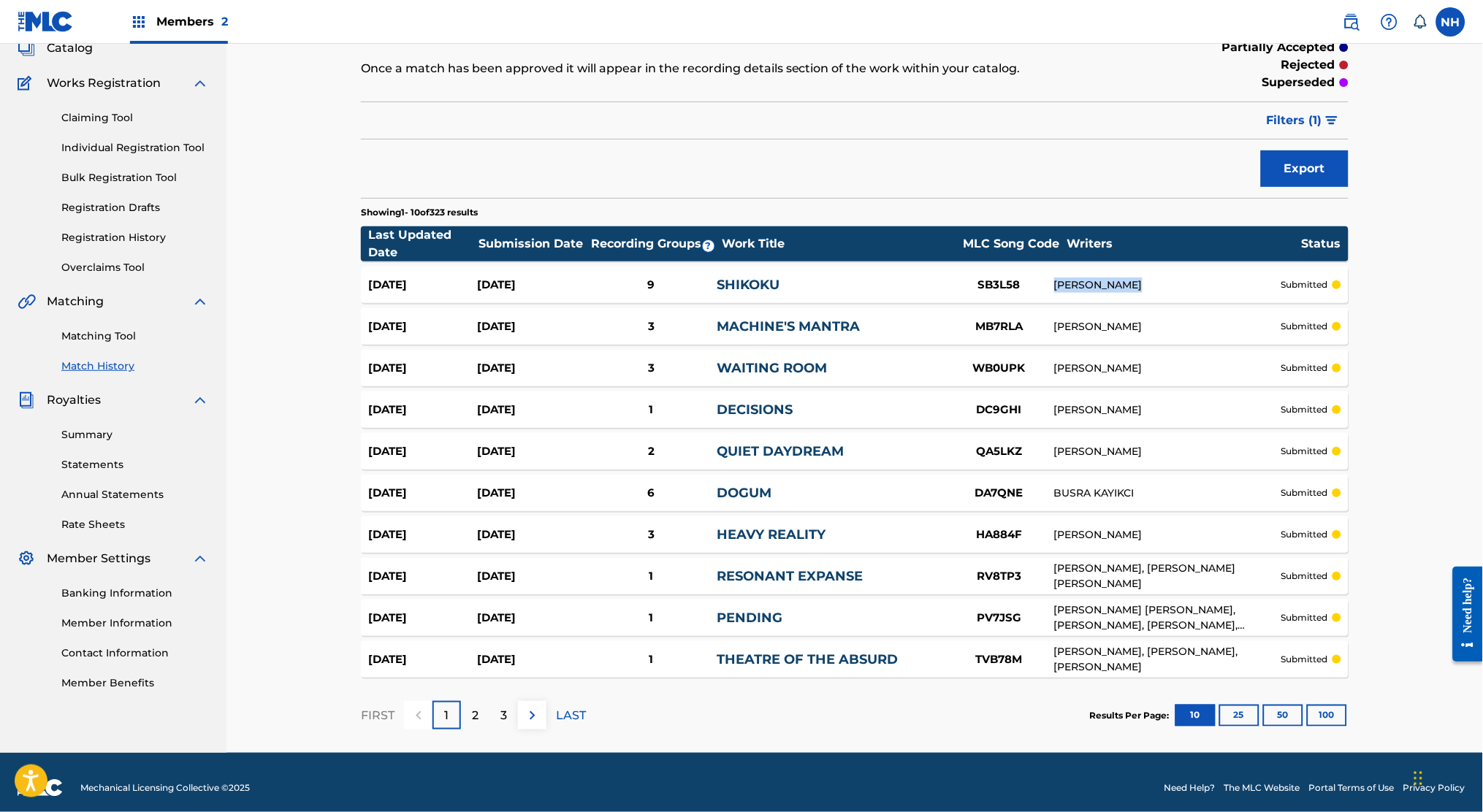
drag, startPoint x: 1189, startPoint y: 272, endPoint x: 1056, endPoint y: 292, distance: 134.5
click at [1056, 292] on div "[DATE] [DATE] 9 SHIKOKU SB3L58 [PERSON_NAME] submitted" at bounding box center [854, 285] width 988 height 36
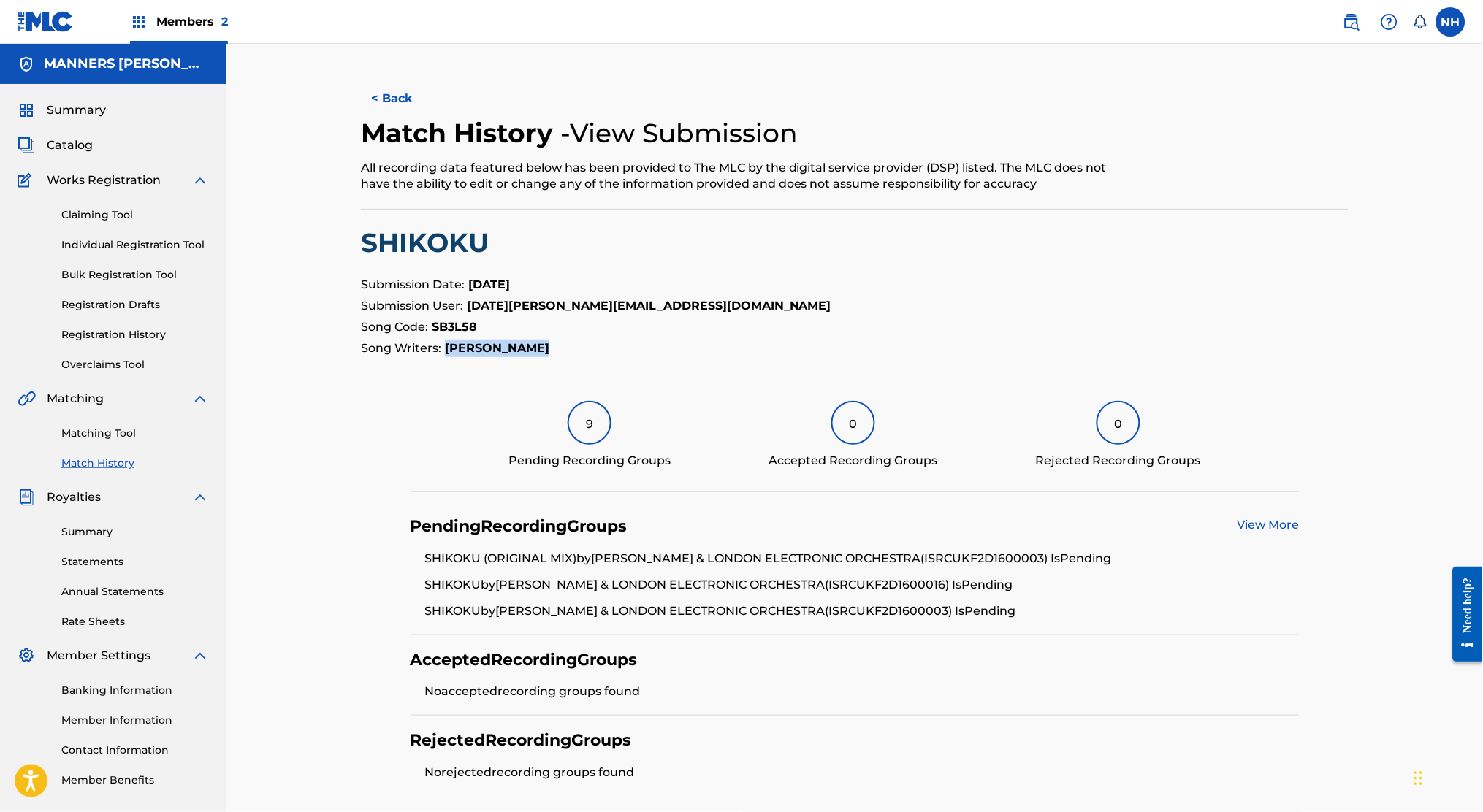
drag, startPoint x: 556, startPoint y: 346, endPoint x: 442, endPoint y: 356, distance: 114.4
click at [442, 356] on p "Song Writers: [PERSON_NAME]" at bounding box center [854, 348] width 988 height 17
copy strong "[PERSON_NAME]"
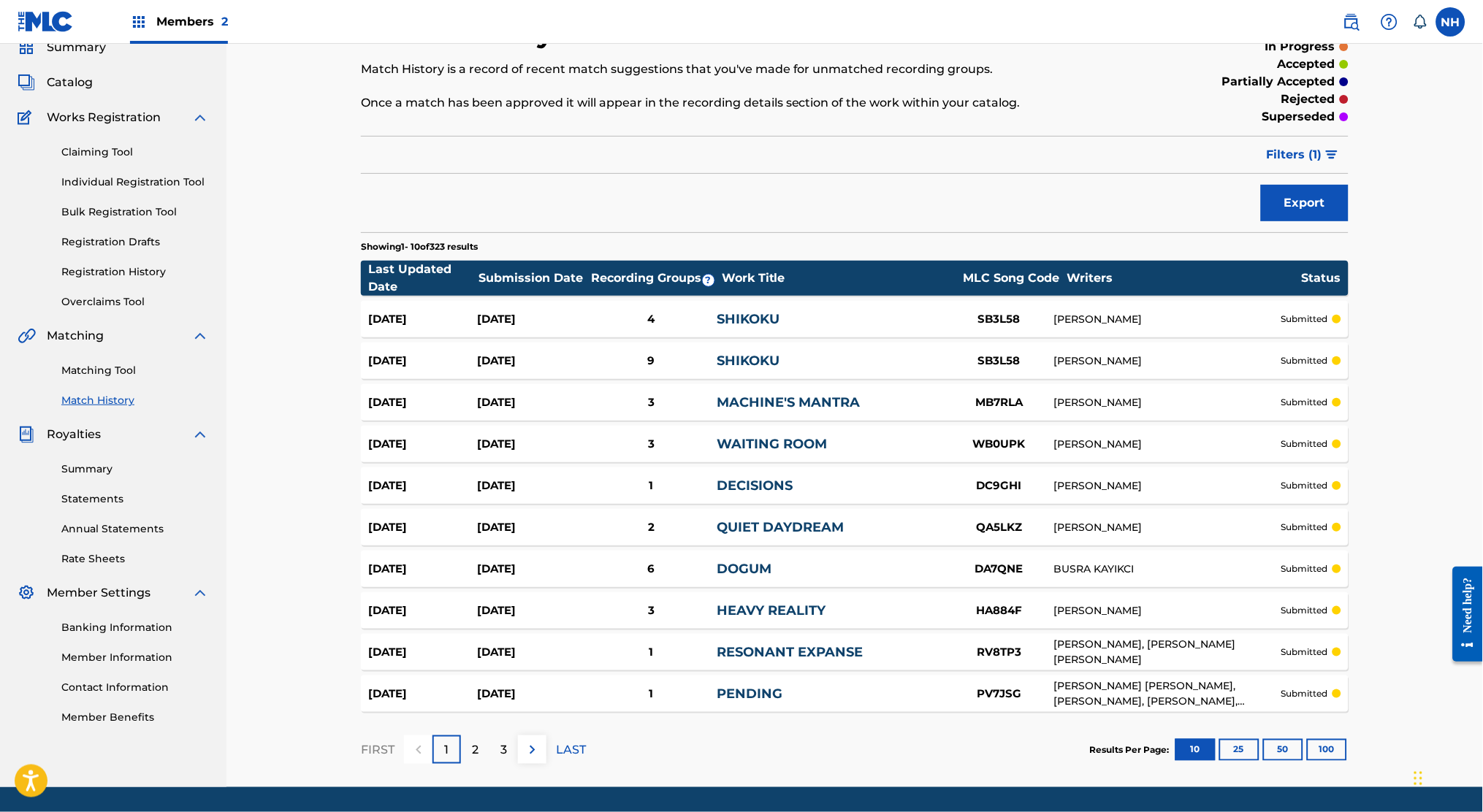
scroll to position [97, 0]
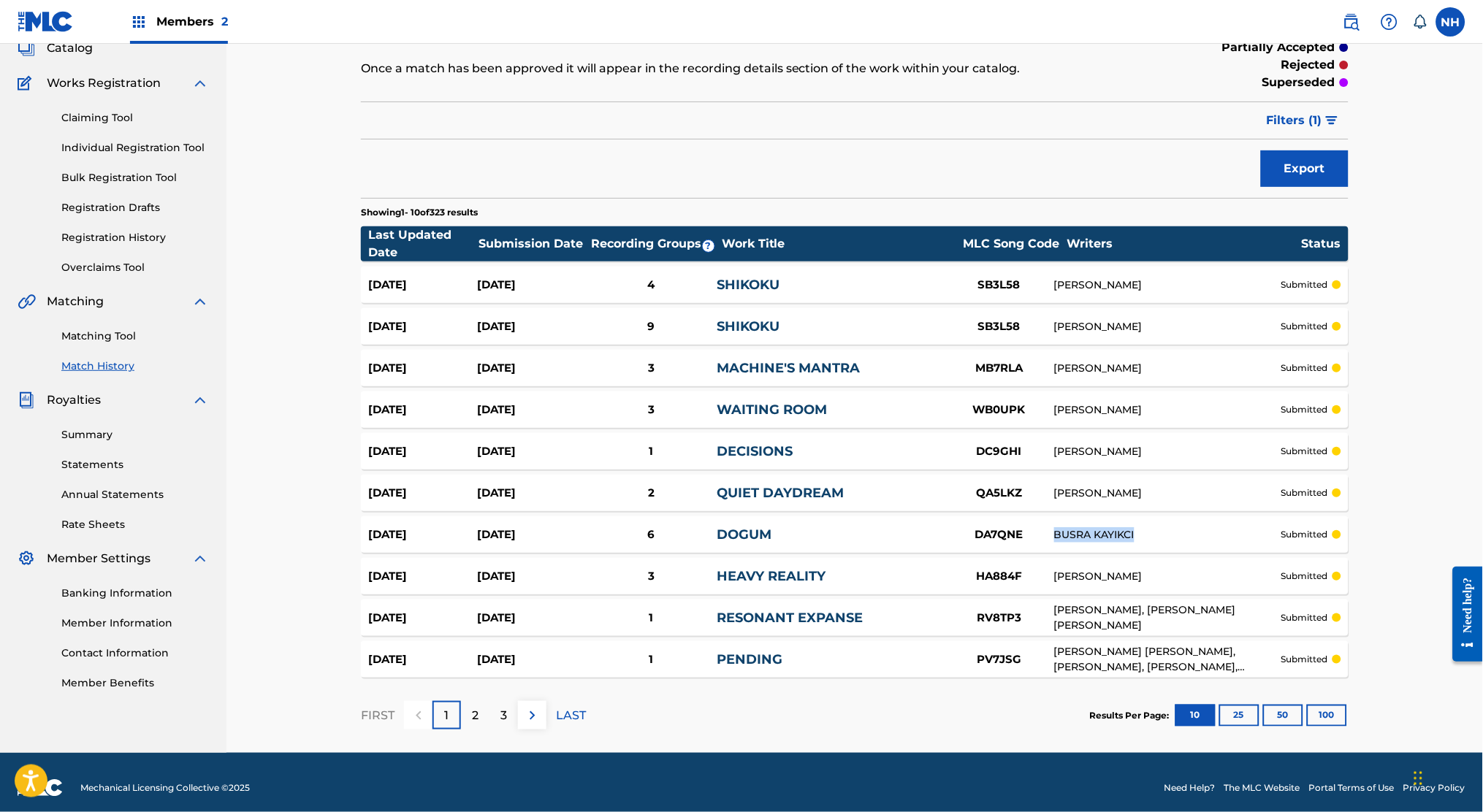
drag, startPoint x: 1141, startPoint y: 536, endPoint x: 1051, endPoint y: 540, distance: 90.1
click at [1051, 540] on div "[DATE] [DATE] 6 DOGUM DA7QNE BUSRA KAYIKCI submitted" at bounding box center [854, 535] width 988 height 36
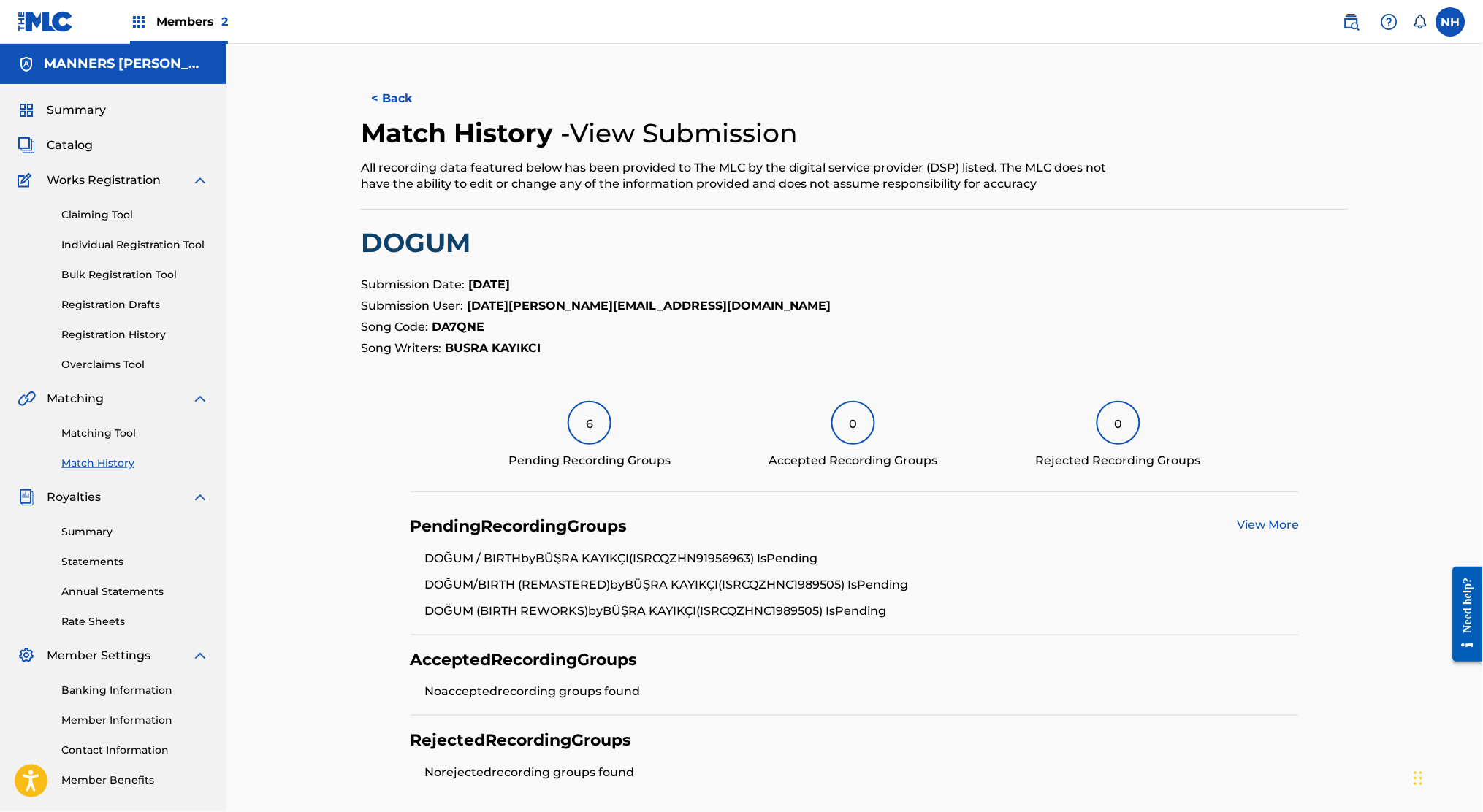
click at [413, 97] on button "< Back" at bounding box center [404, 98] width 87 height 36
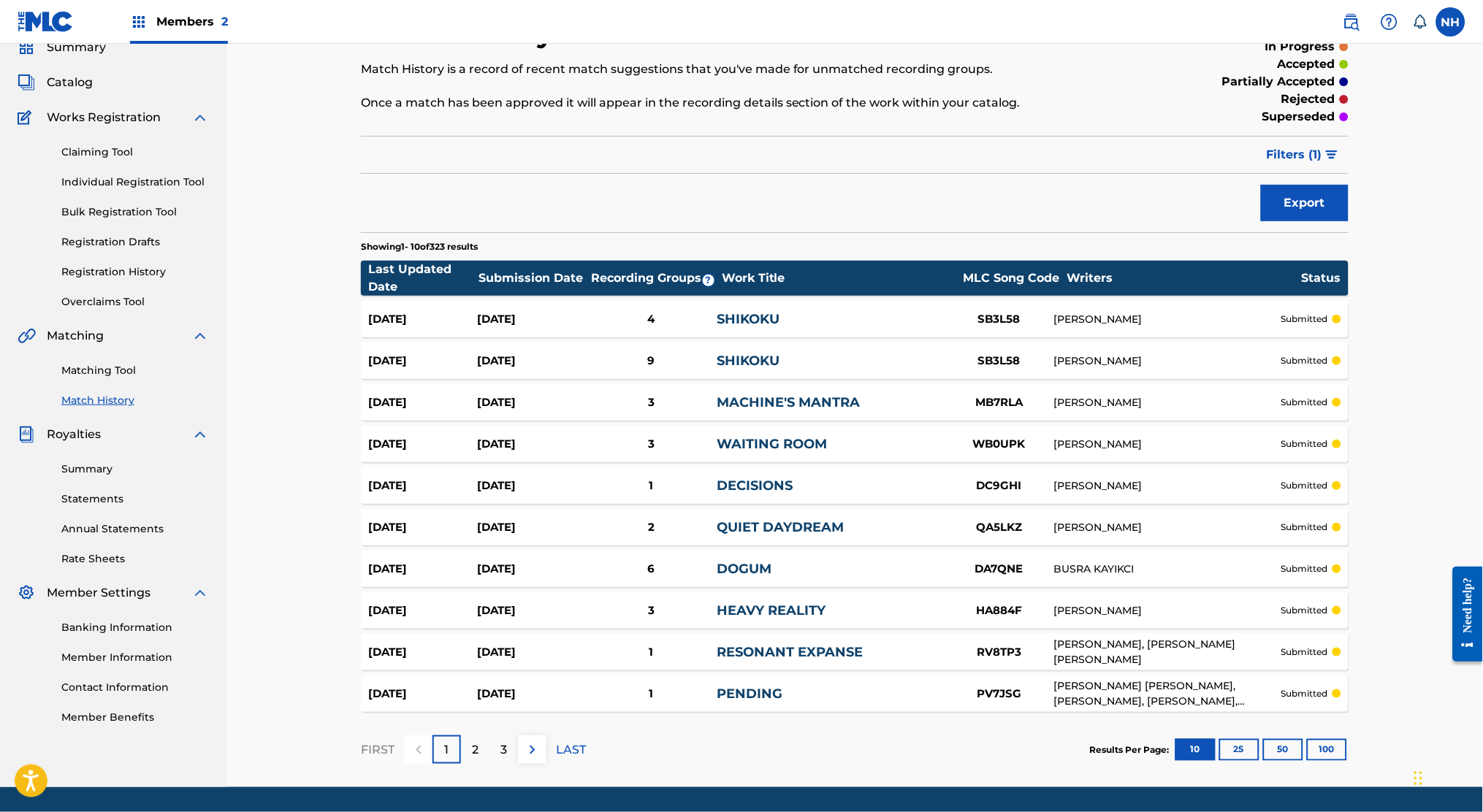
scroll to position [97, 0]
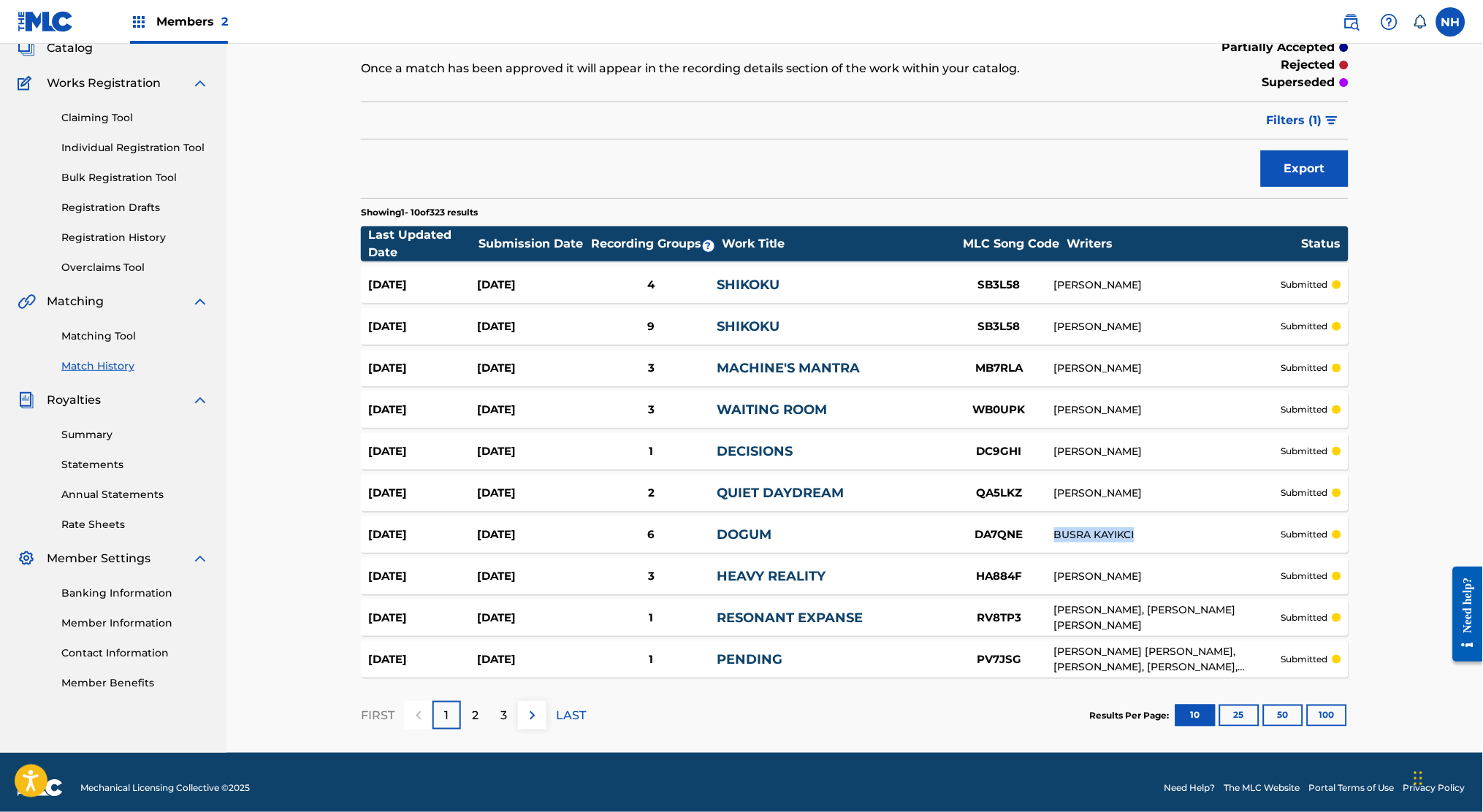
drag, startPoint x: 1055, startPoint y: 536, endPoint x: 1147, endPoint y: 541, distance: 92.1
click at [1147, 541] on div "BUSRA KAYIKCI" at bounding box center [1167, 535] width 227 height 16
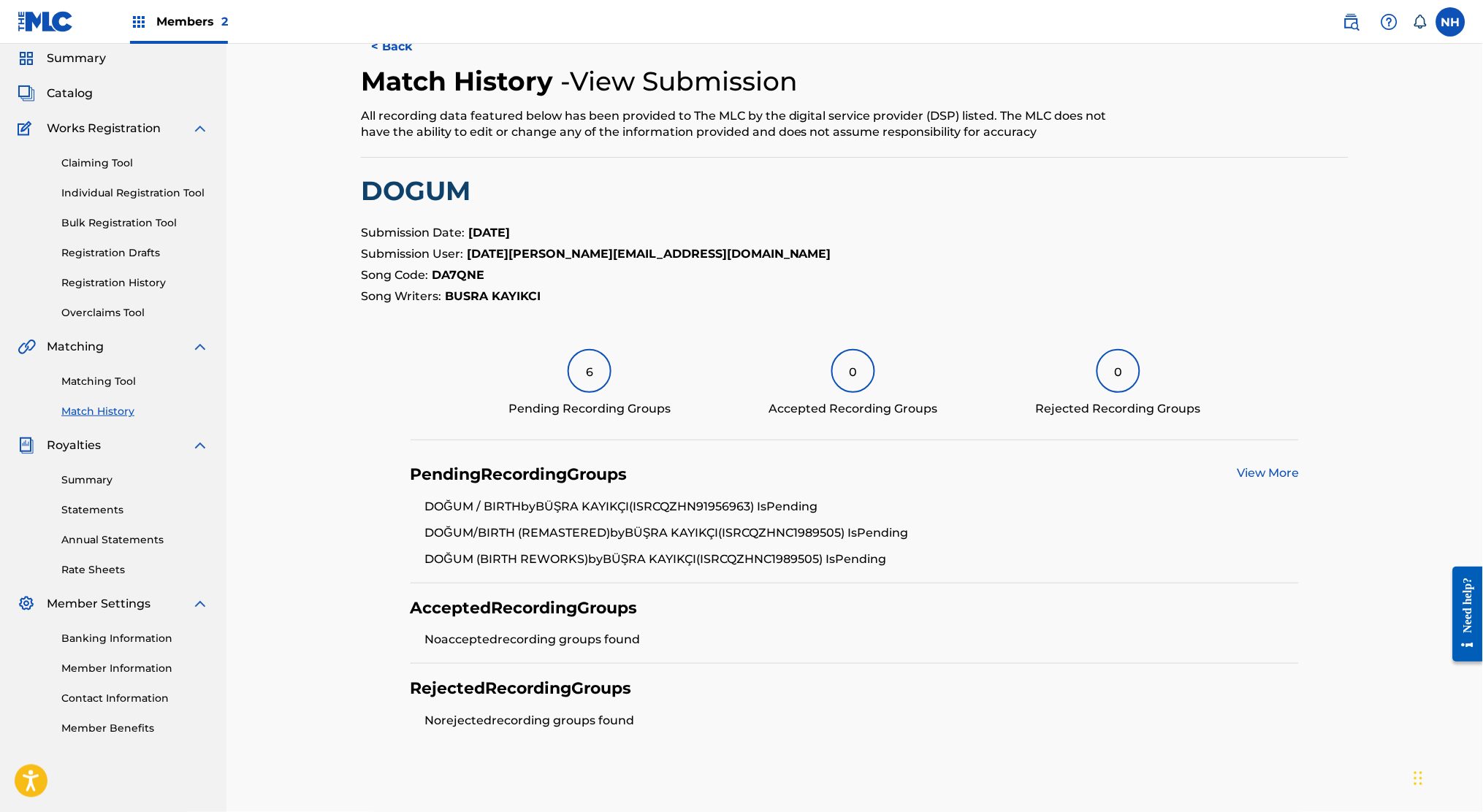
scroll to position [125, 0]
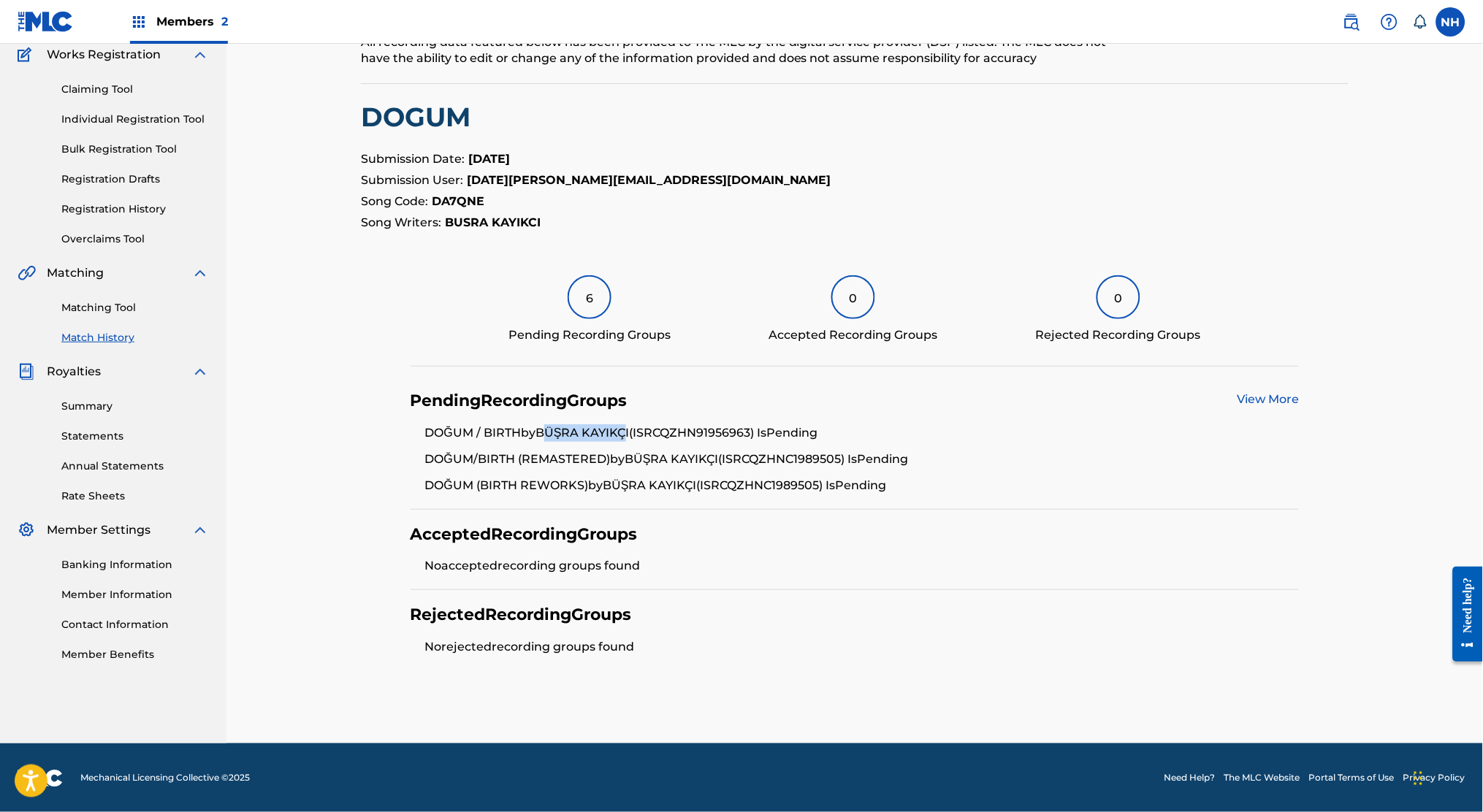
drag, startPoint x: 631, startPoint y: 425, endPoint x: 555, endPoint y: 431, distance: 76.2
click at [555, 431] on li "DOĞUM / BIRTH by [PERSON_NAME] (ISRC QZHN91956963 ) Is Pending" at bounding box center [862, 437] width 875 height 26
drag, startPoint x: 563, startPoint y: 222, endPoint x: 448, endPoint y: 226, distance: 115.1
click at [448, 226] on p "Song Writers: [PERSON_NAME]" at bounding box center [854, 222] width 988 height 17
copy strong "BUSRA KAYIKCI"
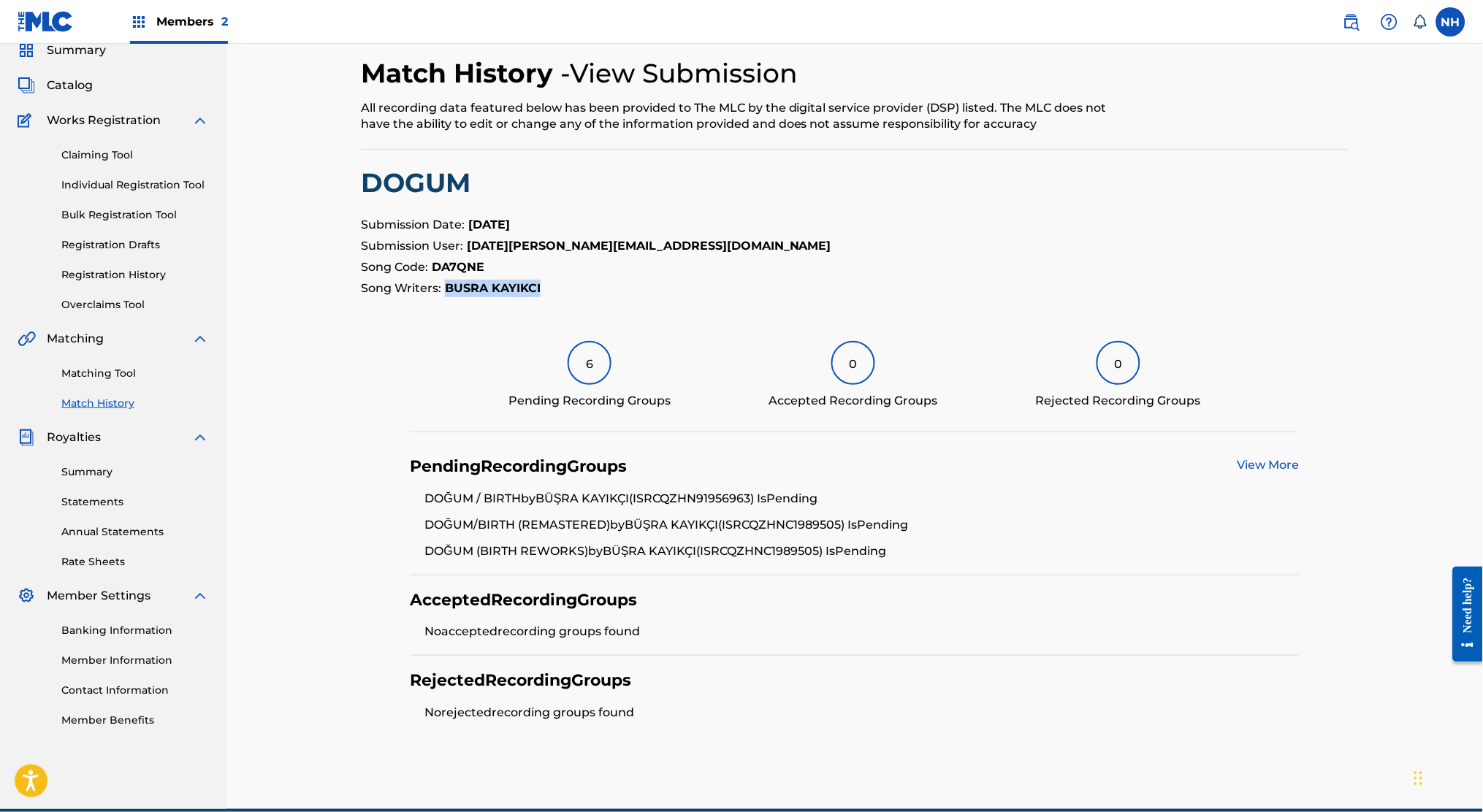
scroll to position [0, 0]
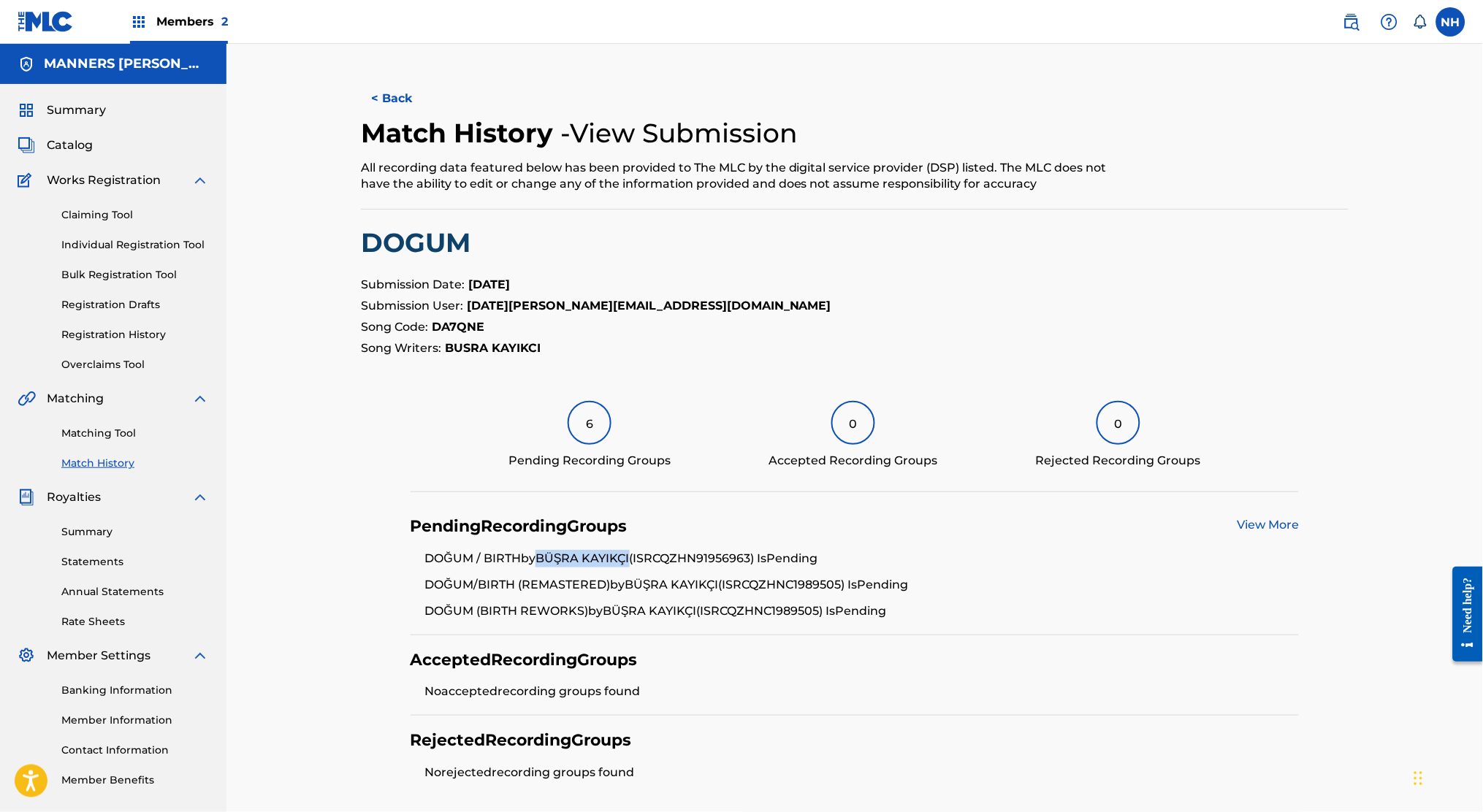
drag, startPoint x: 633, startPoint y: 558, endPoint x: 542, endPoint y: 565, distance: 91.3
click at [542, 565] on li "DOĞUM / BIRTH by [PERSON_NAME] (ISRC QZHN91956963 ) Is Pending" at bounding box center [862, 564] width 875 height 26
copy li "BÜŞRA KAYIKÇI"
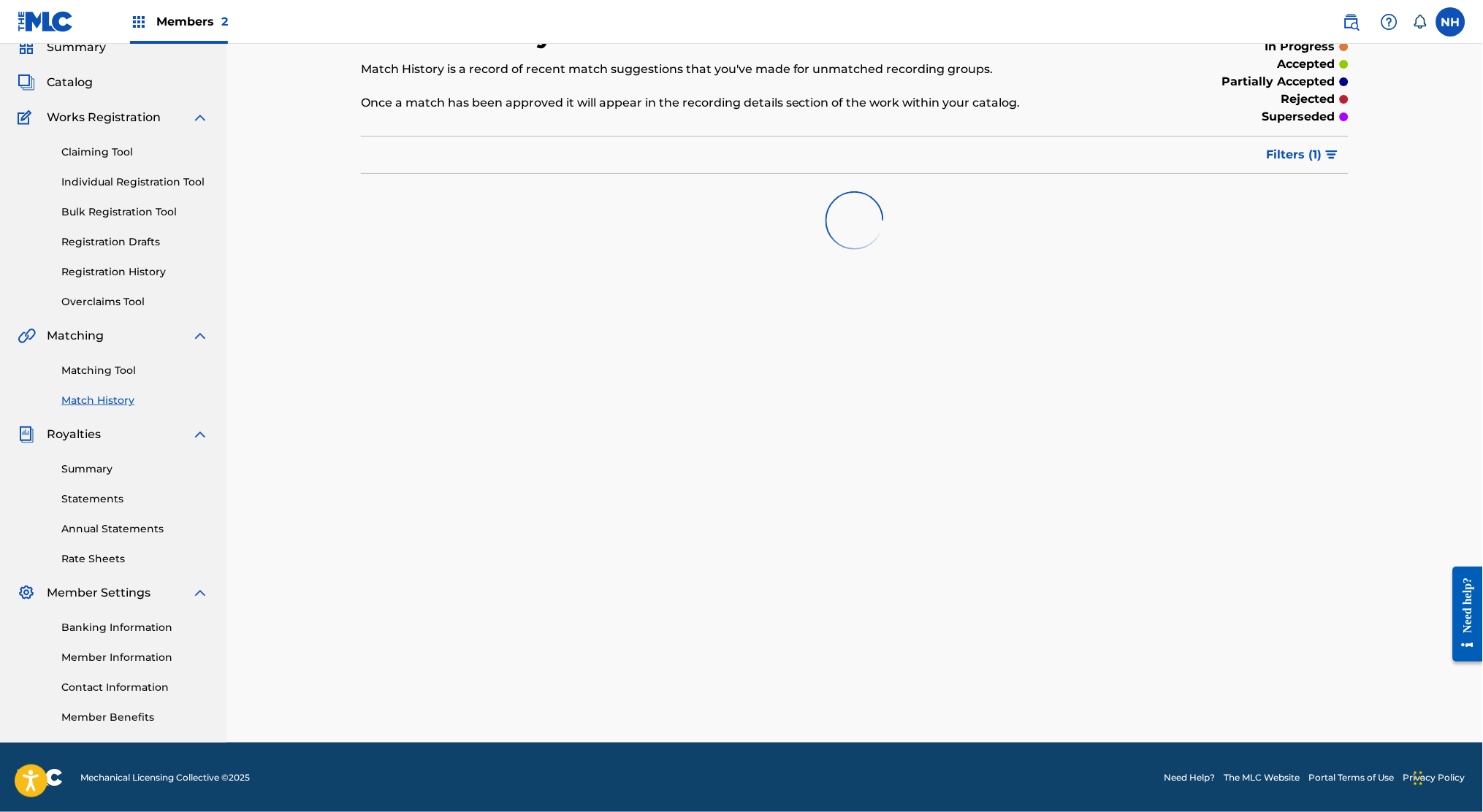
scroll to position [97, 0]
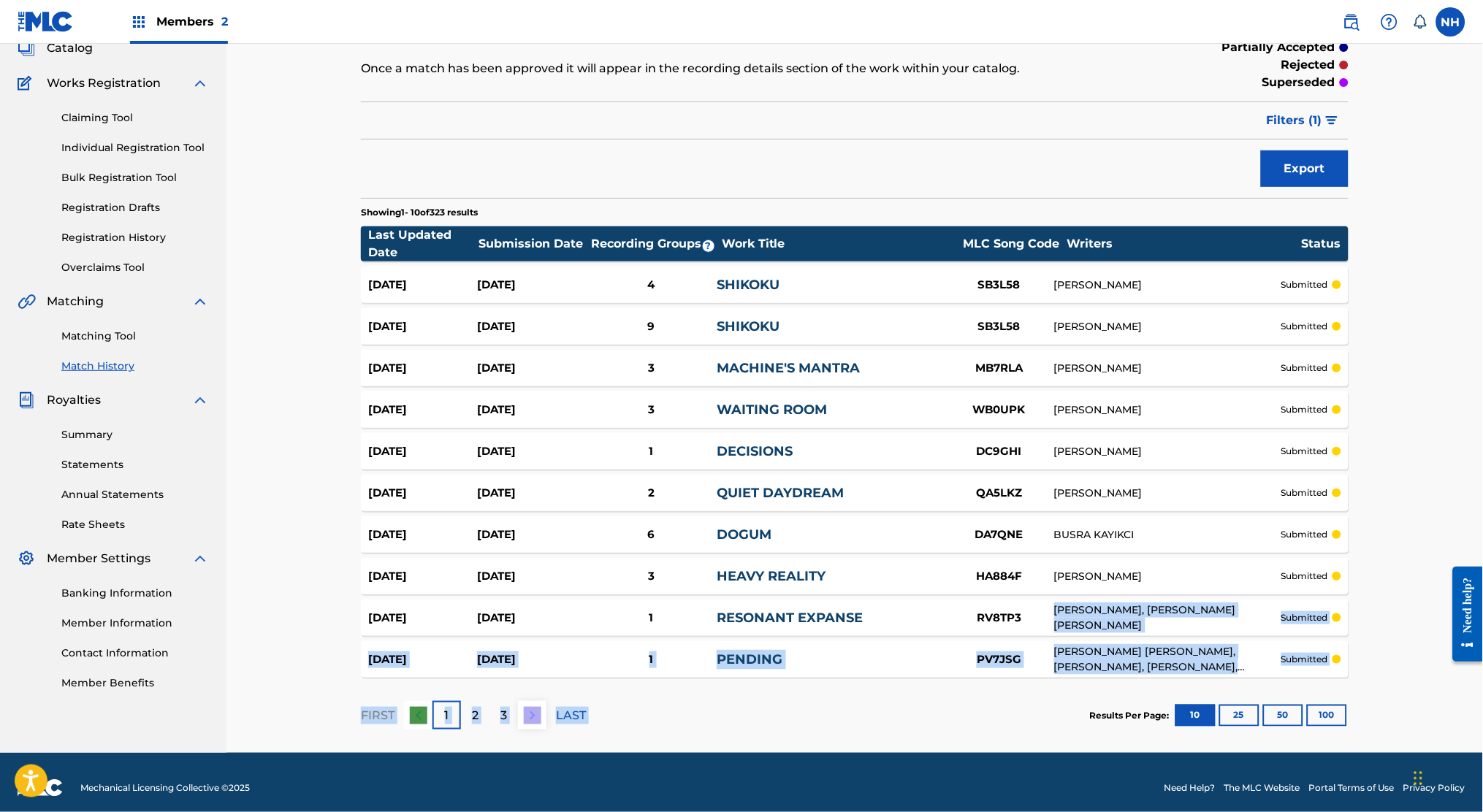
drag, startPoint x: 1052, startPoint y: 607, endPoint x: 986, endPoint y: 726, distance: 136.1
click at [986, 725] on div "Showing 1 - 10 of 323 results Last Updated Date Submission Date Recording Group…" at bounding box center [854, 475] width 988 height 555
click at [986, 726] on section "FIRST 1 2 3 LAST Results Per Page: 10 25 50 100" at bounding box center [854, 715] width 988 height 75
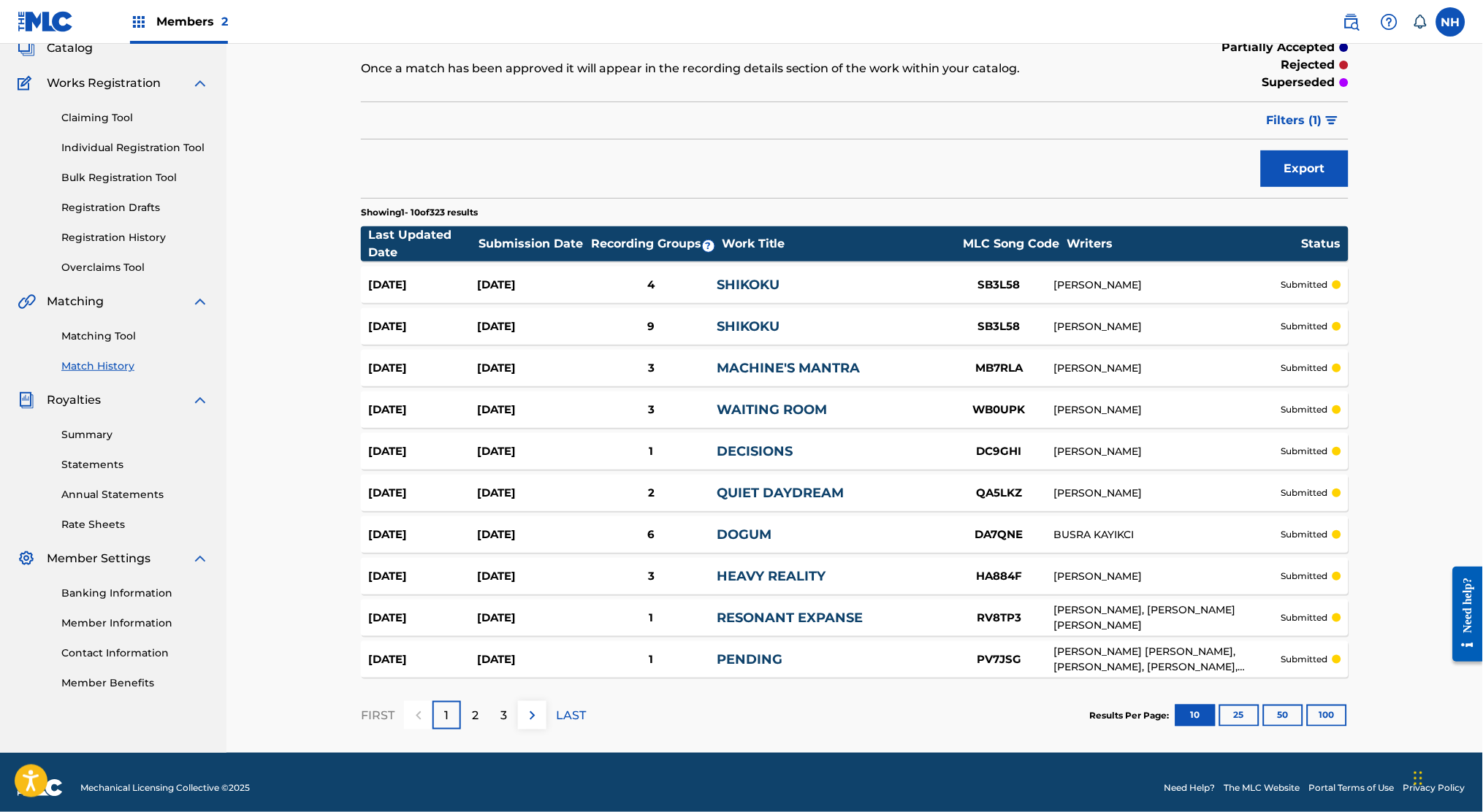
drag, startPoint x: 1247, startPoint y: 725, endPoint x: 1283, endPoint y: 722, distance: 36.1
click at [1283, 722] on section "Results Per Page: 10 25 50 100" at bounding box center [1219, 715] width 258 height 22
click at [1283, 722] on button "50" at bounding box center [1282, 715] width 40 height 22
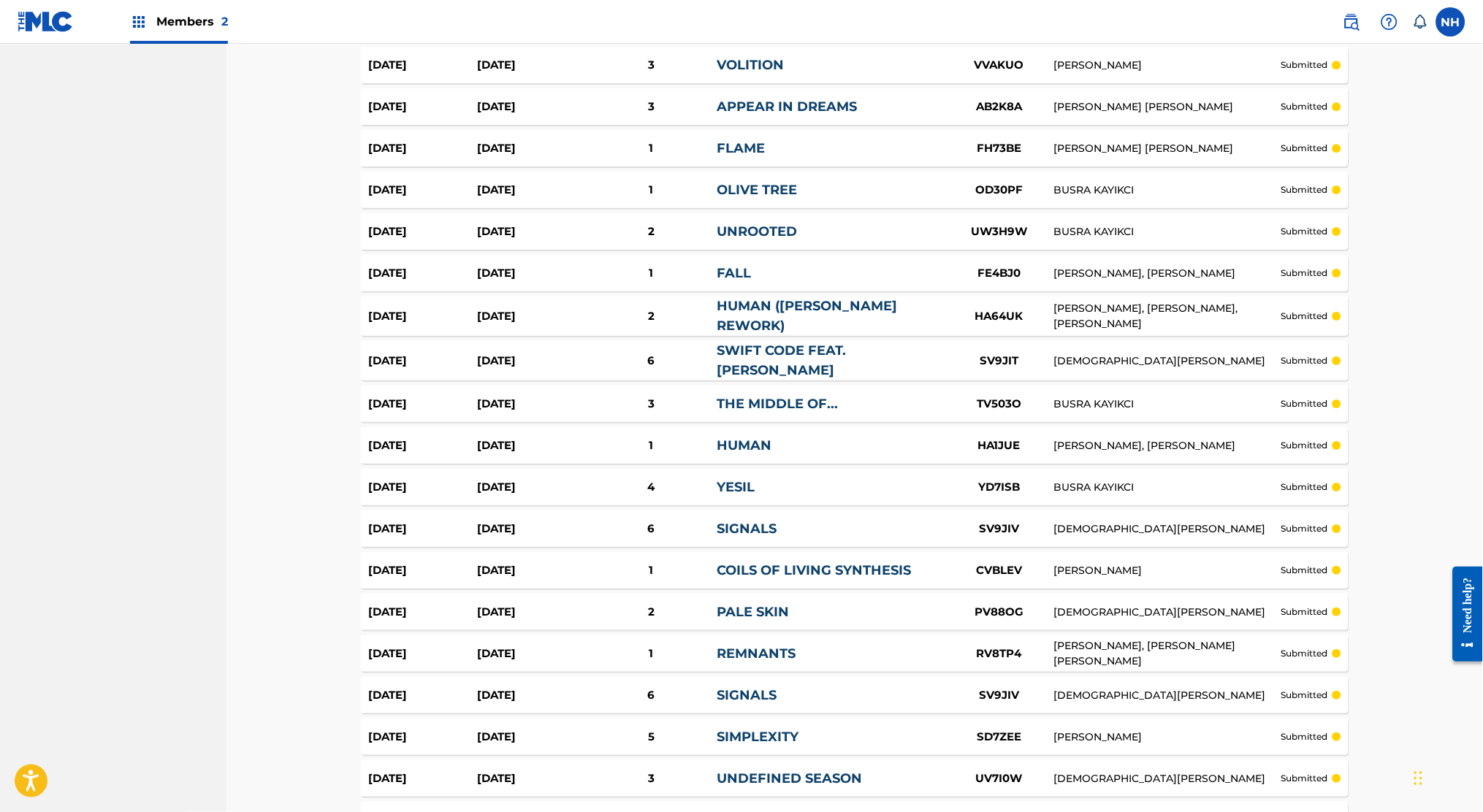
scroll to position [1266, 0]
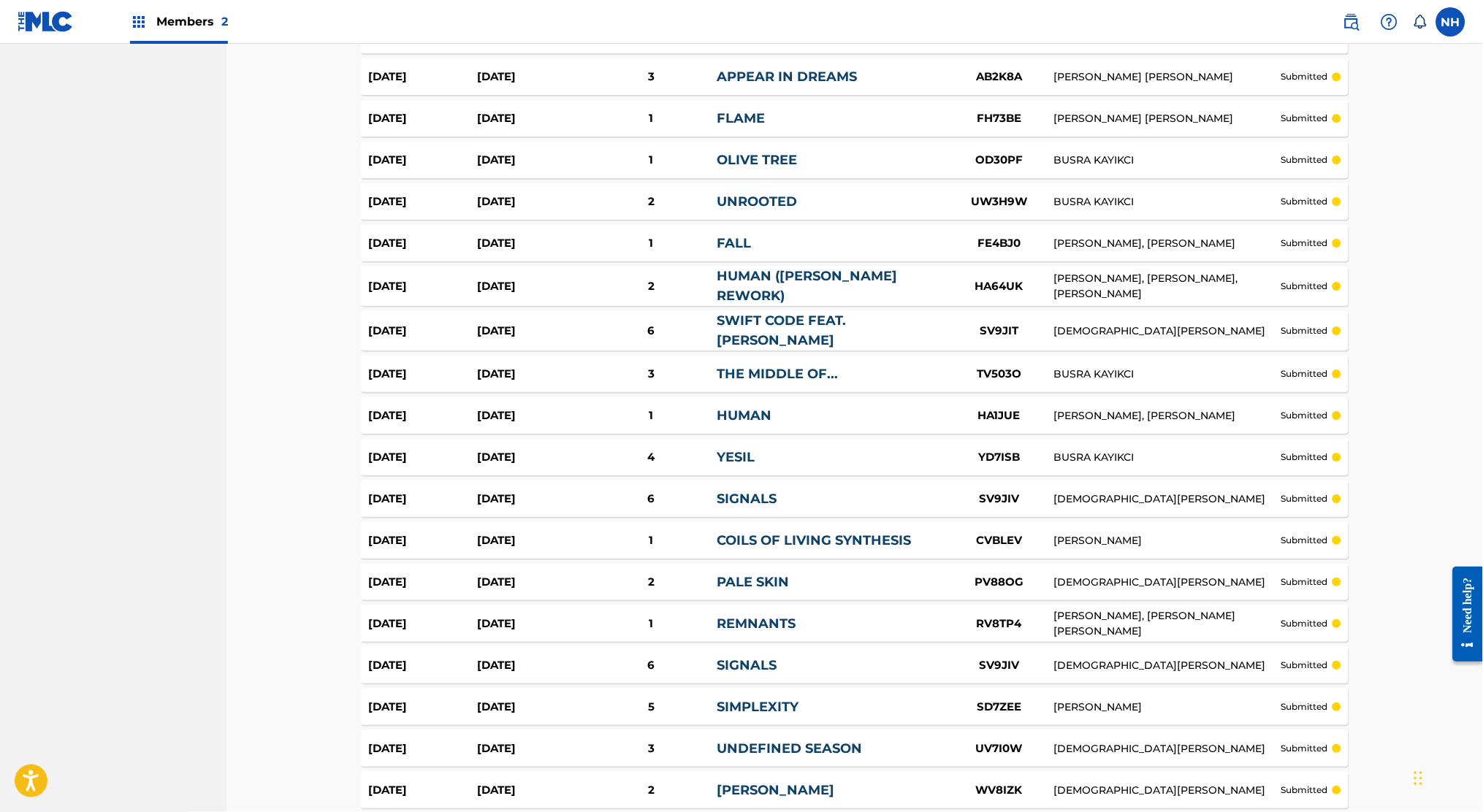
drag, startPoint x: 1218, startPoint y: 410, endPoint x: 1142, endPoint y: 417, distance: 76.3
click at [1142, 417] on div "[DATE] [DATE] 1 HUMAN HA1JUE [PERSON_NAME], [PERSON_NAME] submitted" at bounding box center [854, 416] width 988 height 36
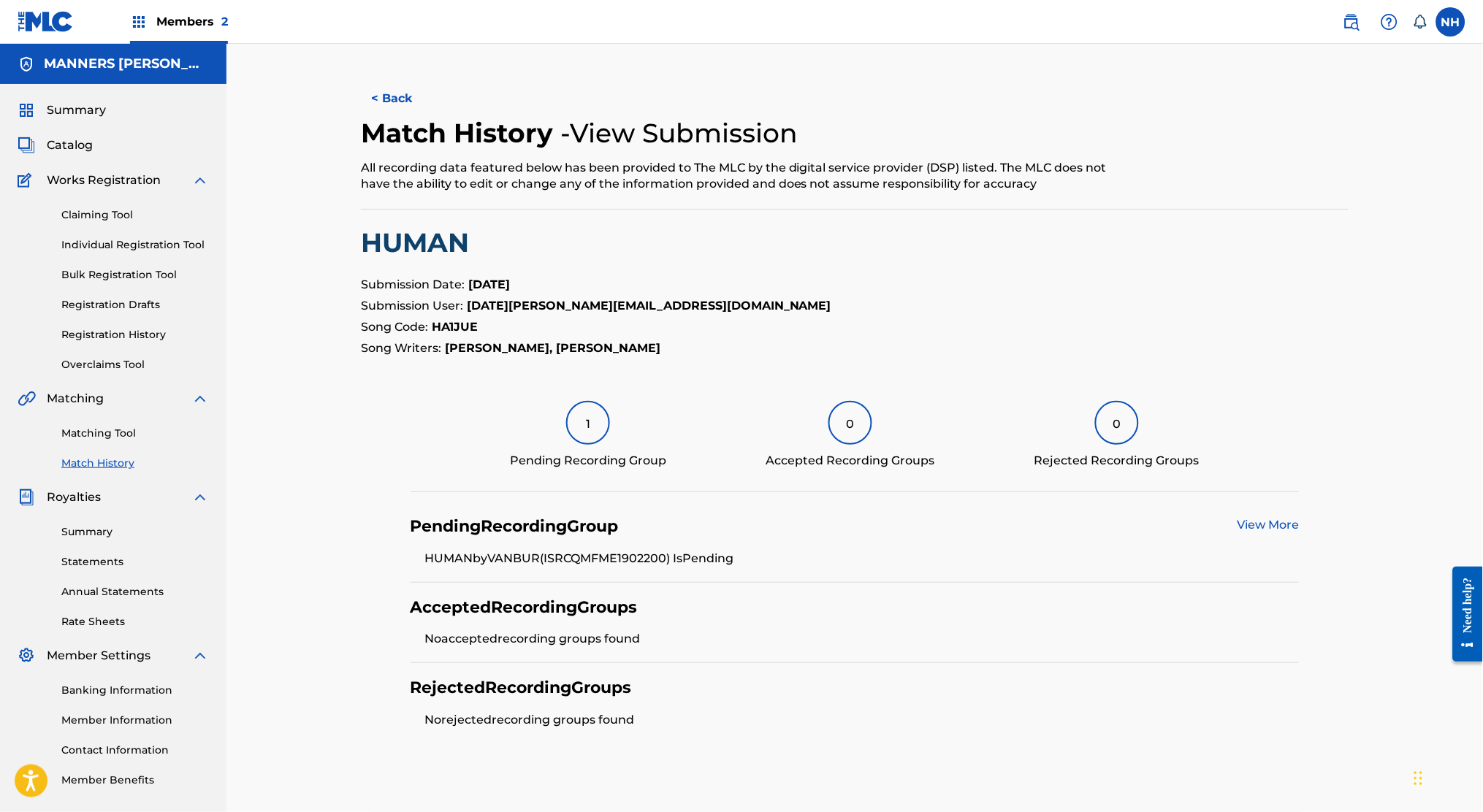
drag, startPoint x: 672, startPoint y: 345, endPoint x: 547, endPoint y: 348, distance: 125.0
click at [547, 348] on p "Song Writers: [PERSON_NAME], [PERSON_NAME]" at bounding box center [854, 348] width 988 height 17
copy strong "[PERSON_NAME]"
click at [535, 350] on strong "[PERSON_NAME], [PERSON_NAME]" at bounding box center [552, 347] width 215 height 14
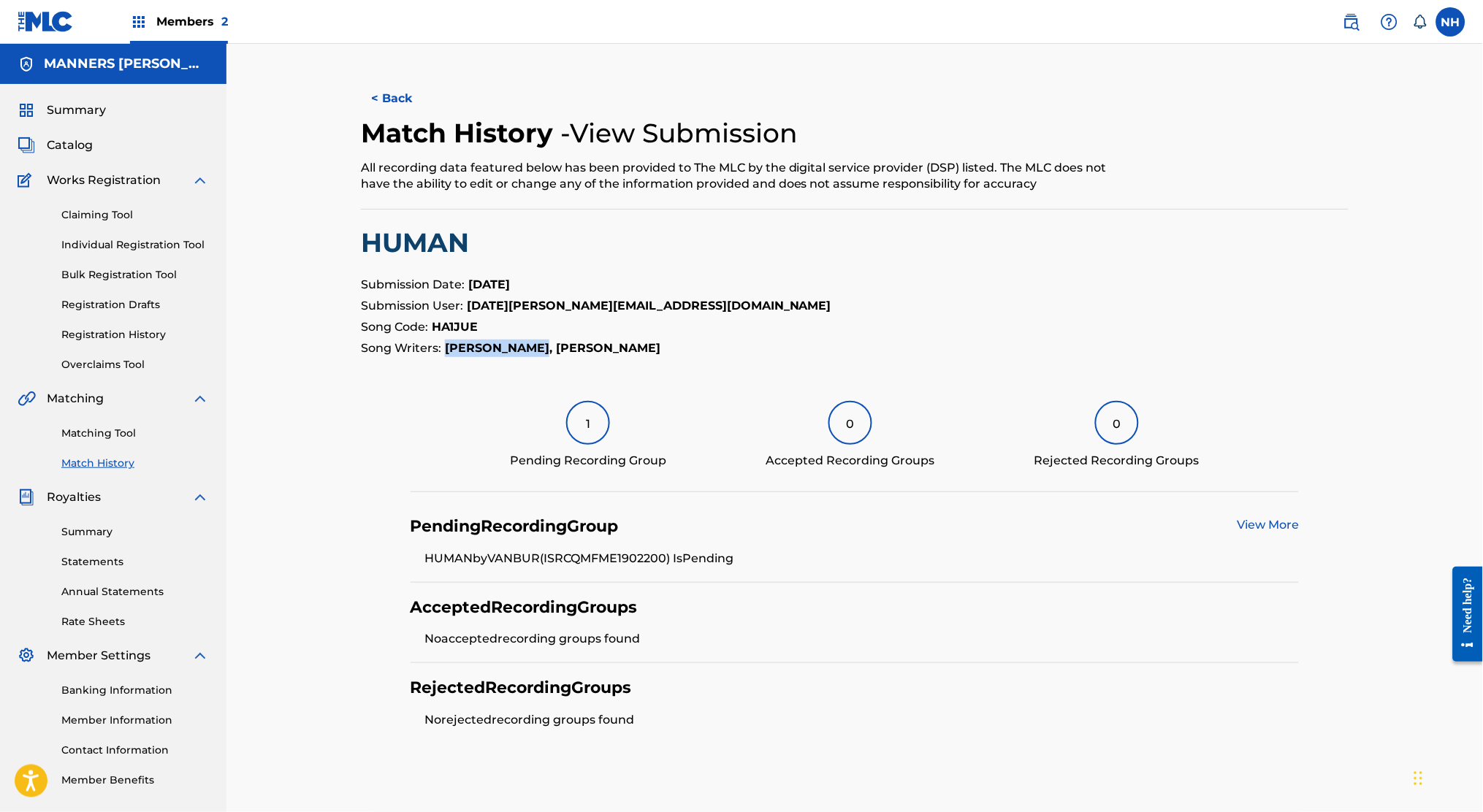
drag, startPoint x: 536, startPoint y: 346, endPoint x: 446, endPoint y: 350, distance: 90.1
click at [446, 350] on strong "[PERSON_NAME], [PERSON_NAME]" at bounding box center [552, 347] width 215 height 14
copy strong "[PERSON_NAME]"
click at [437, 107] on button "< Back" at bounding box center [404, 98] width 87 height 36
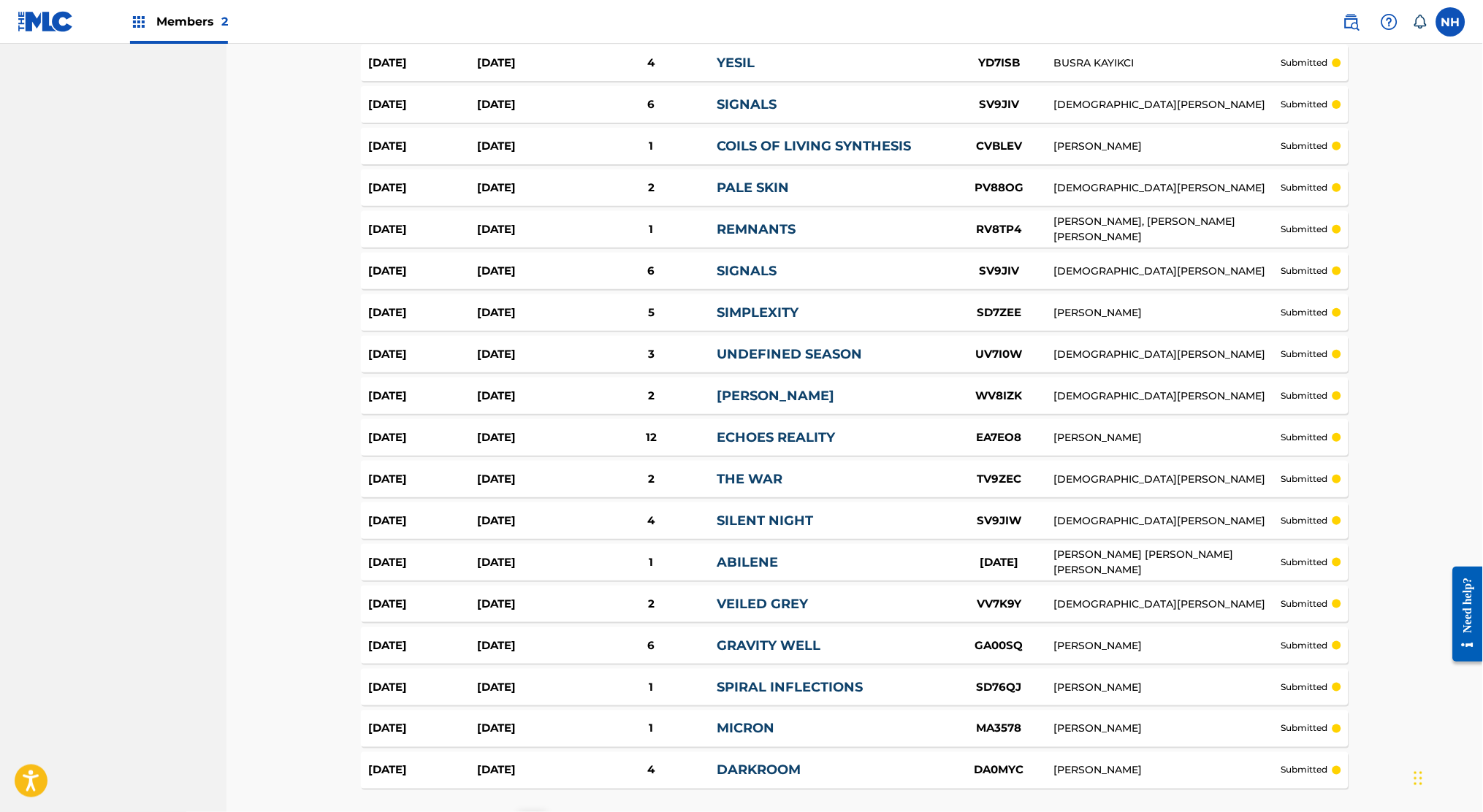
scroll to position [1782, 0]
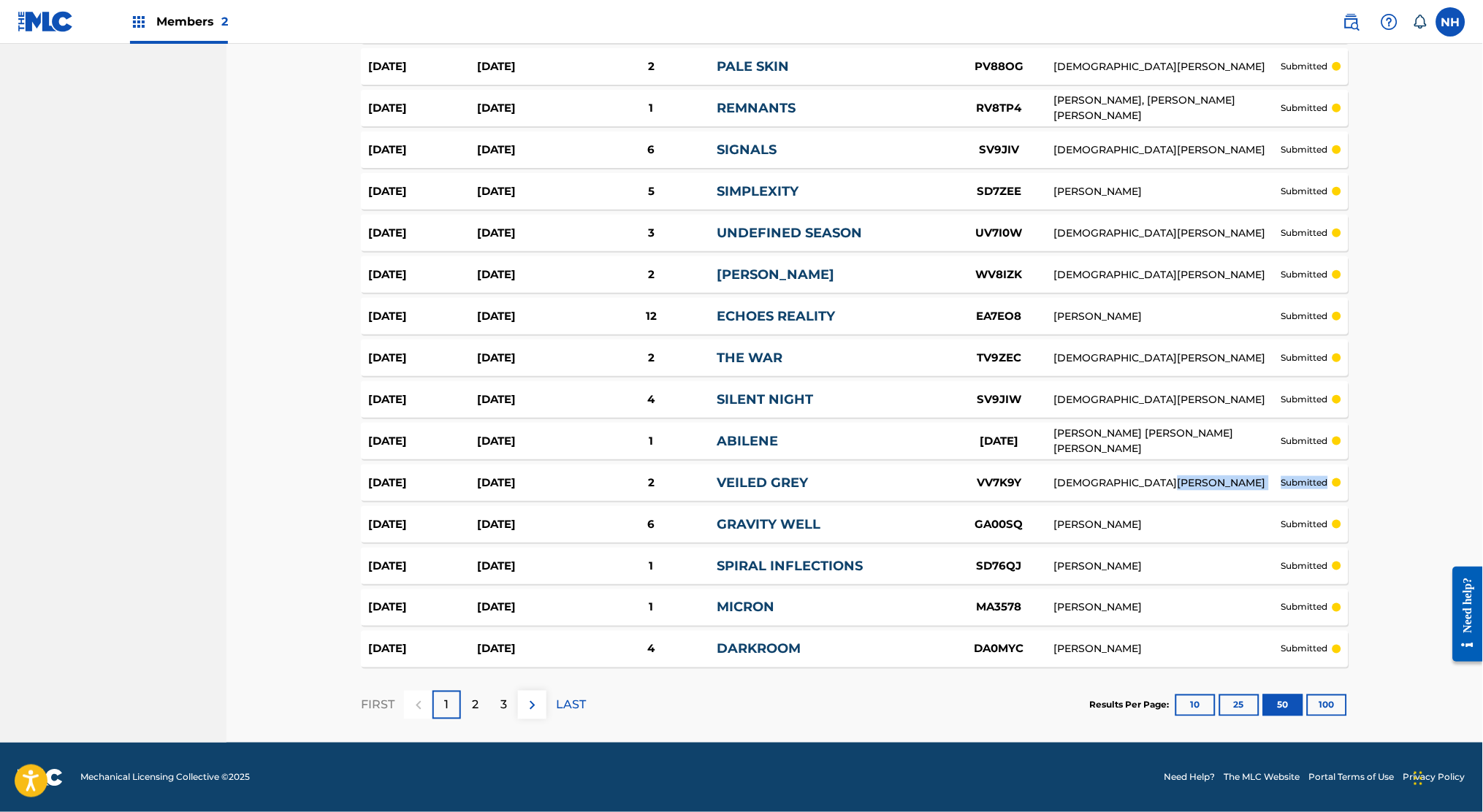
drag, startPoint x: 1177, startPoint y: 486, endPoint x: 1415, endPoint y: 474, distance: 238.3
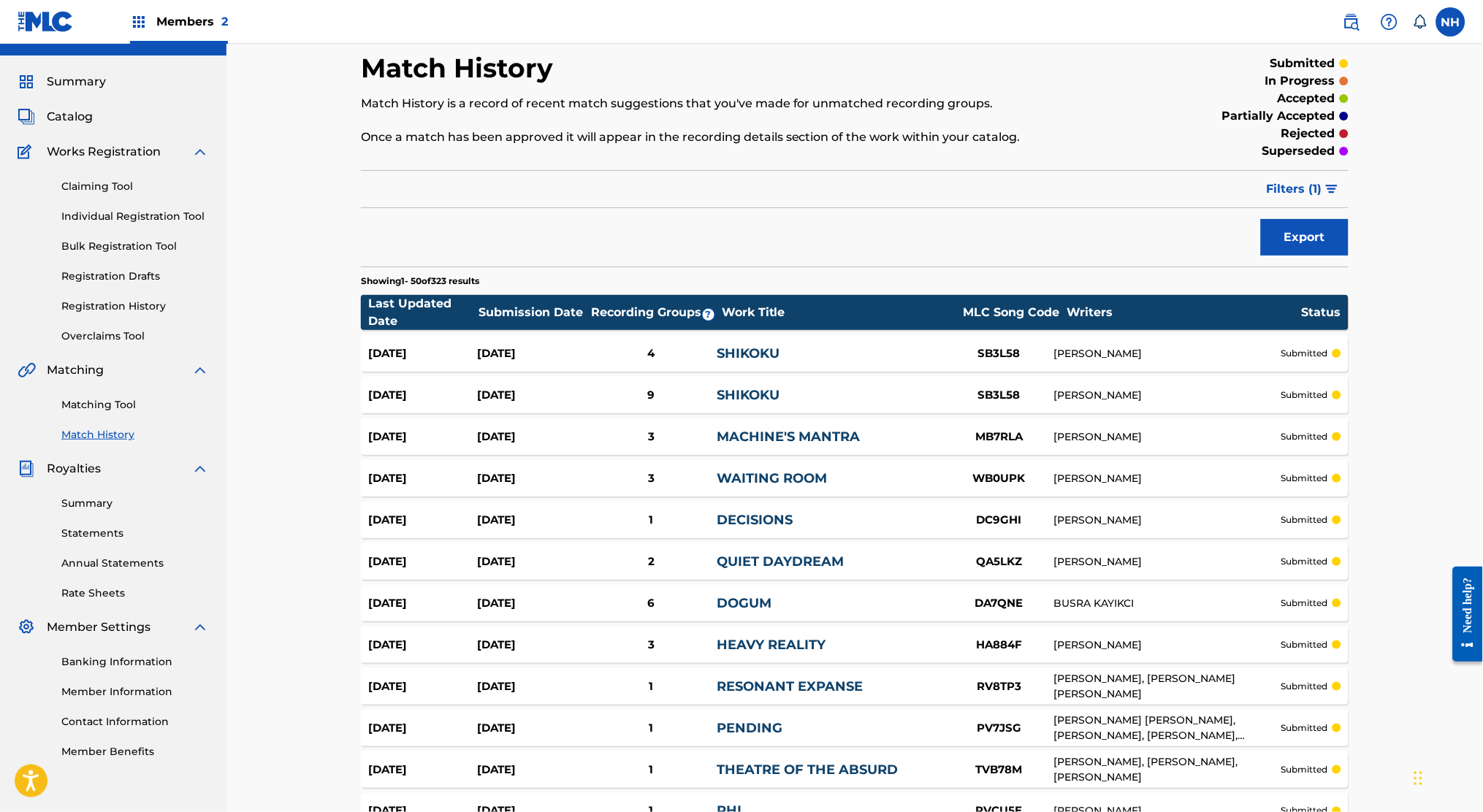
scroll to position [0, 0]
